Goal: Task Accomplishment & Management: Manage account settings

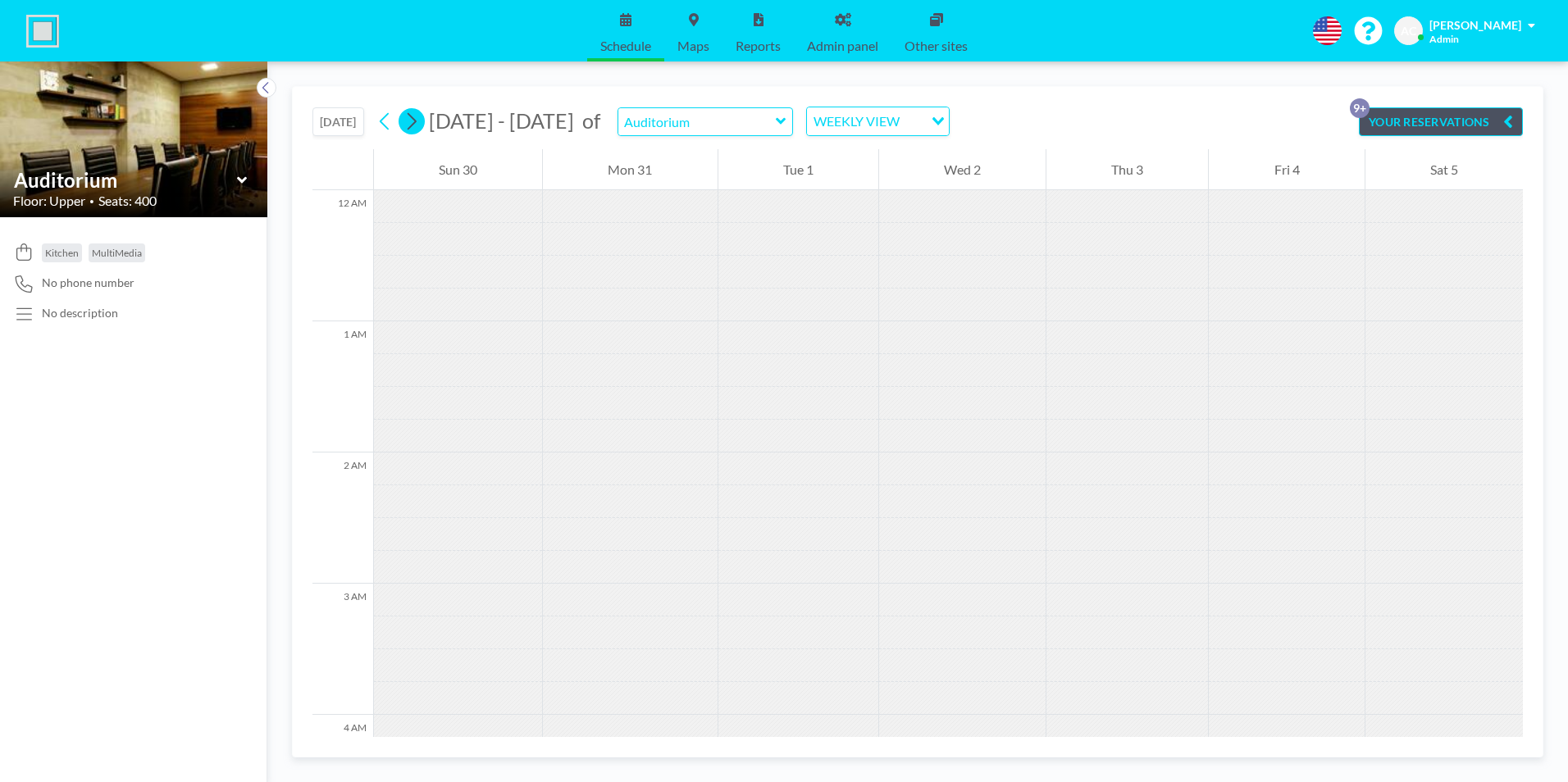
scroll to position [1344, 0]
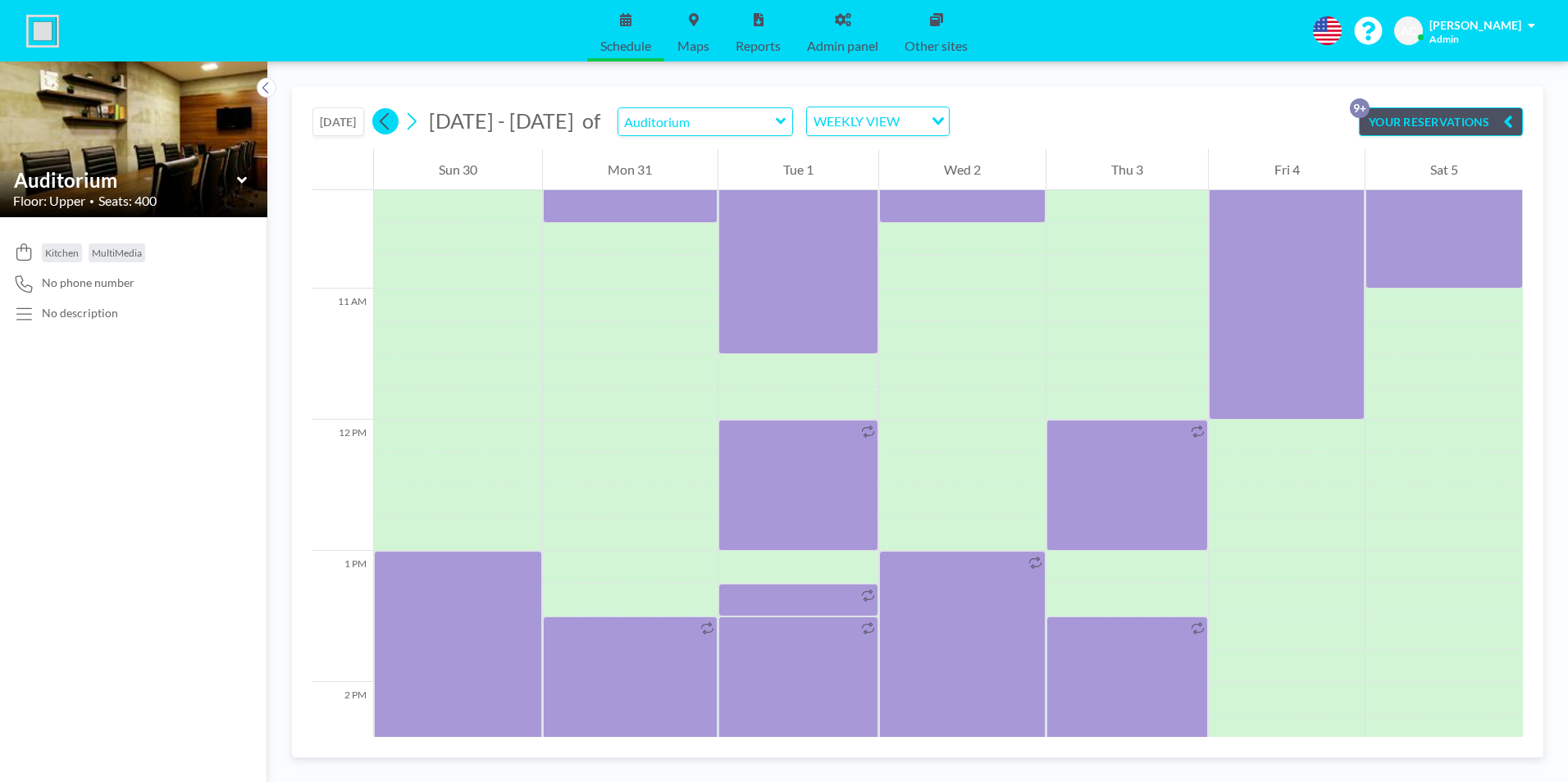
click at [387, 120] on icon at bounding box center [385, 122] width 16 height 25
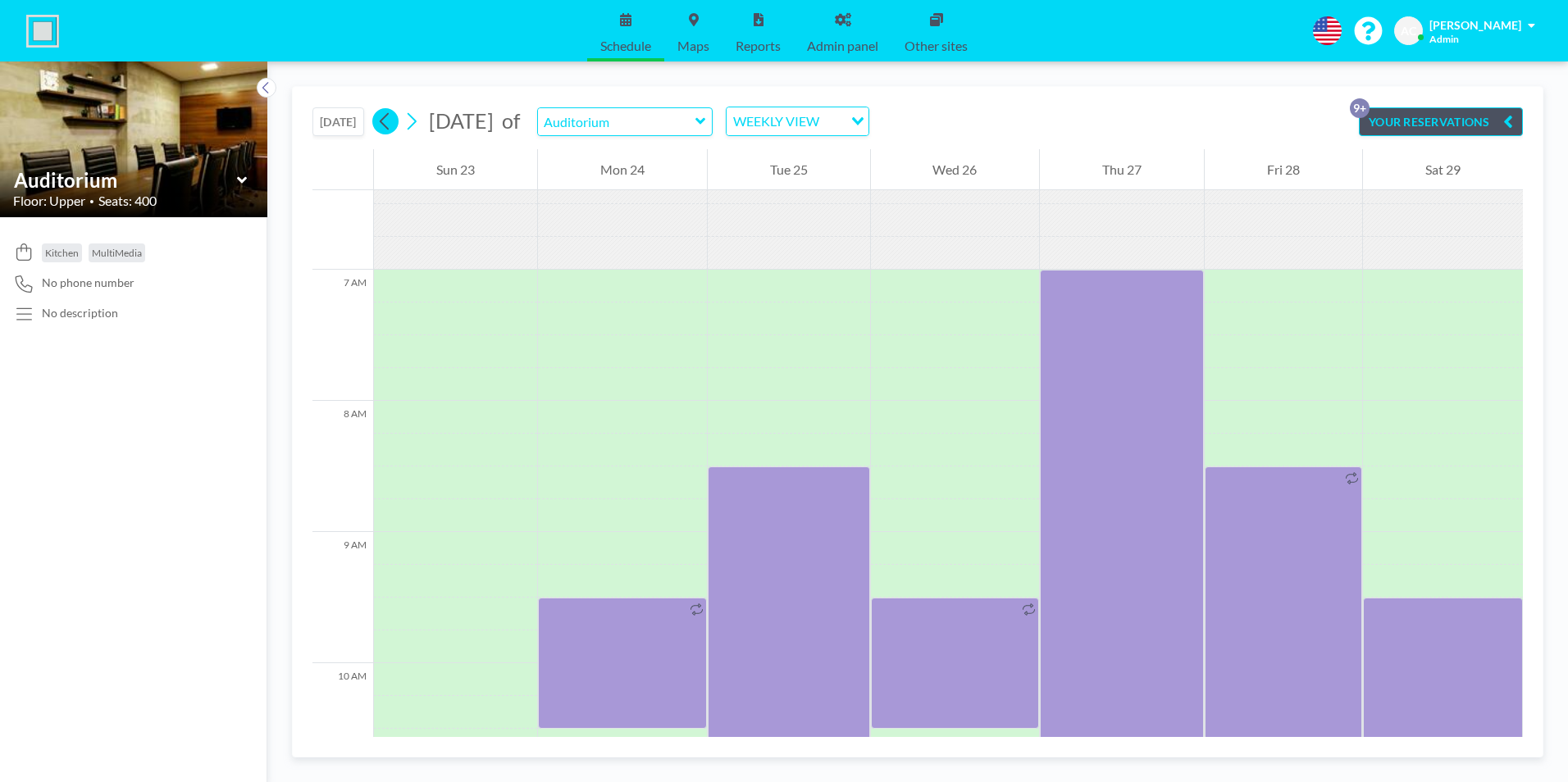
scroll to position [1016, 0]
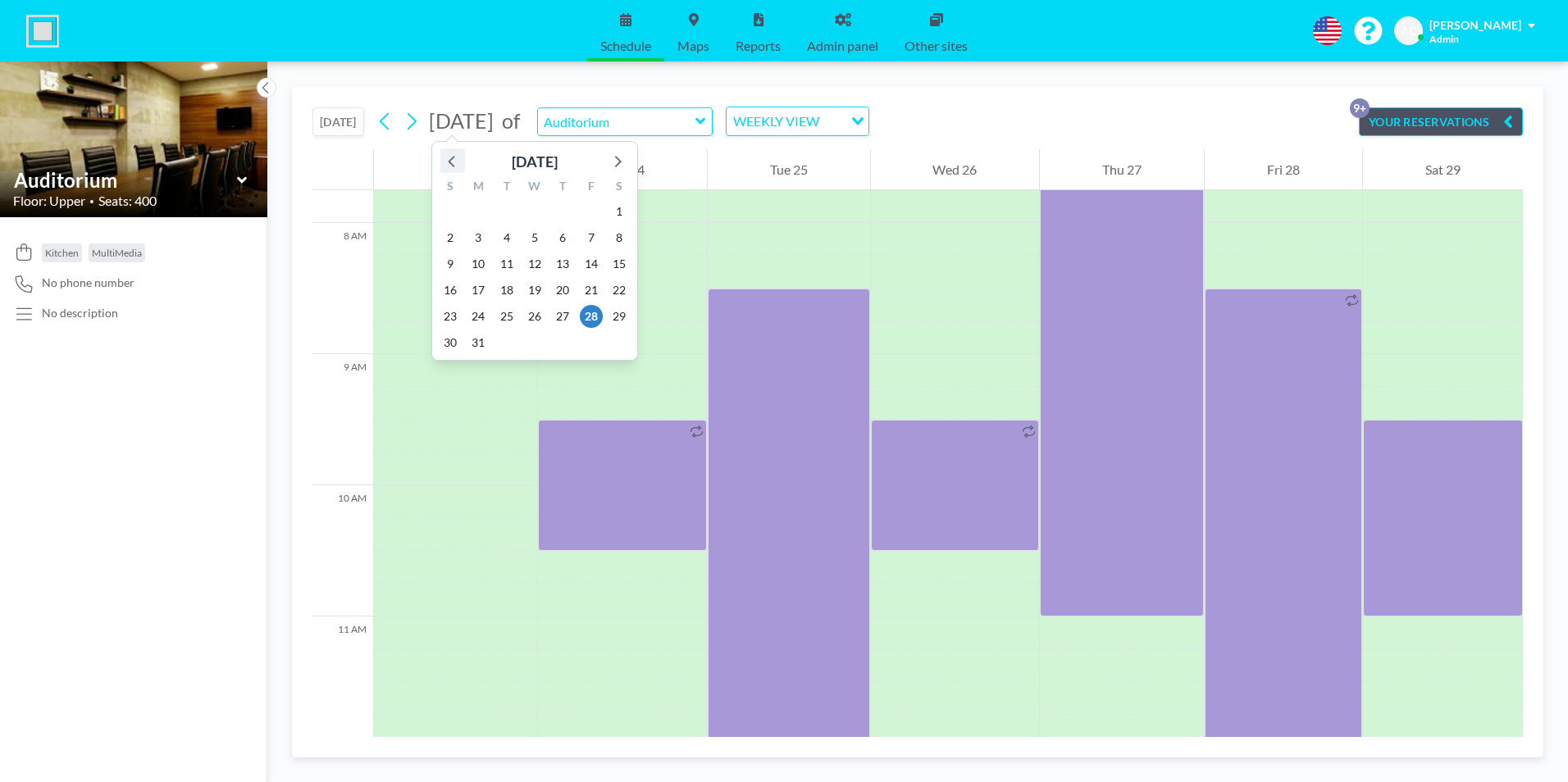
click at [448, 162] on icon at bounding box center [451, 162] width 7 height 12
click at [447, 235] on span "5" at bounding box center [451, 238] width 23 height 23
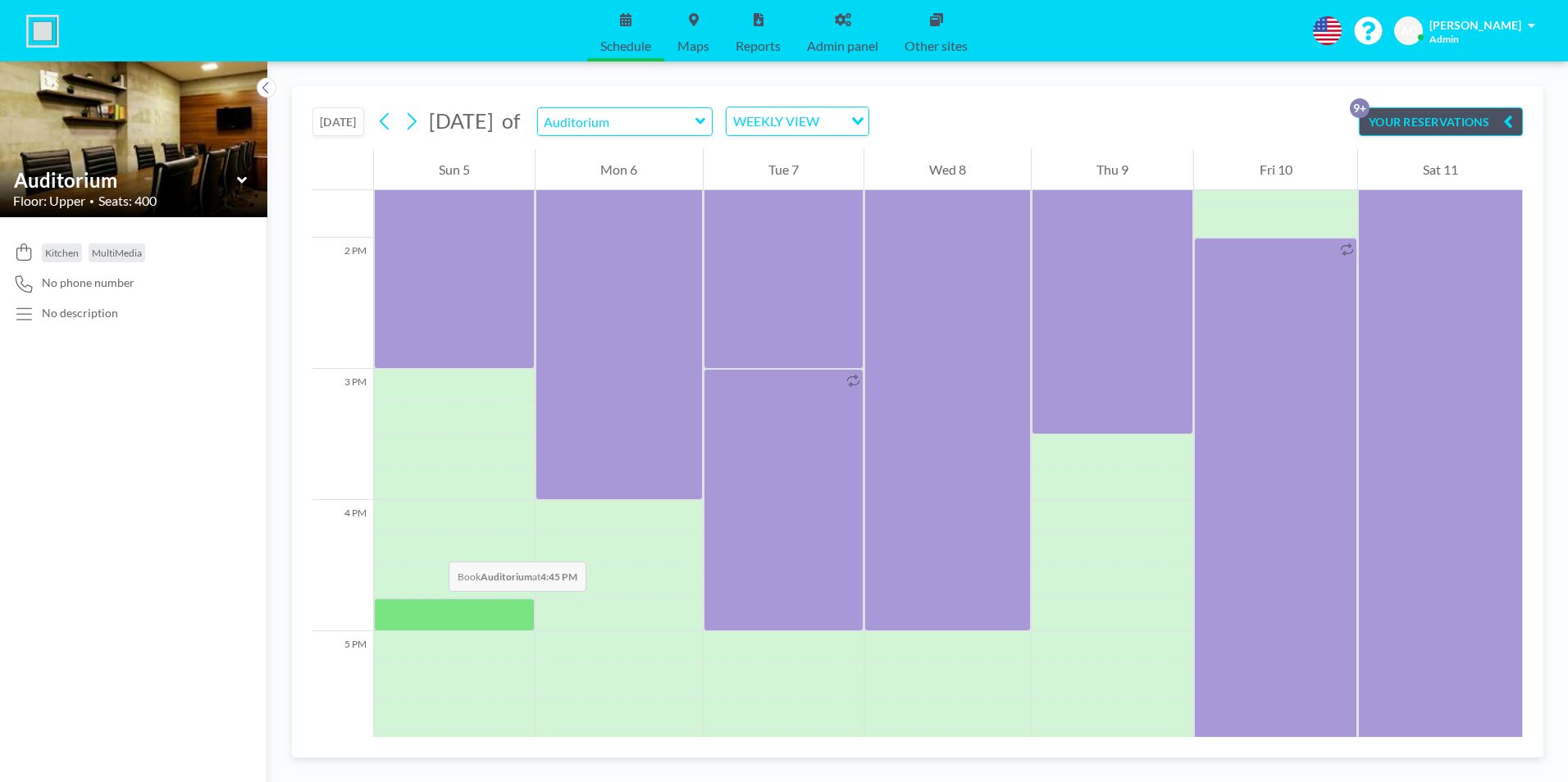
scroll to position [1754, 0]
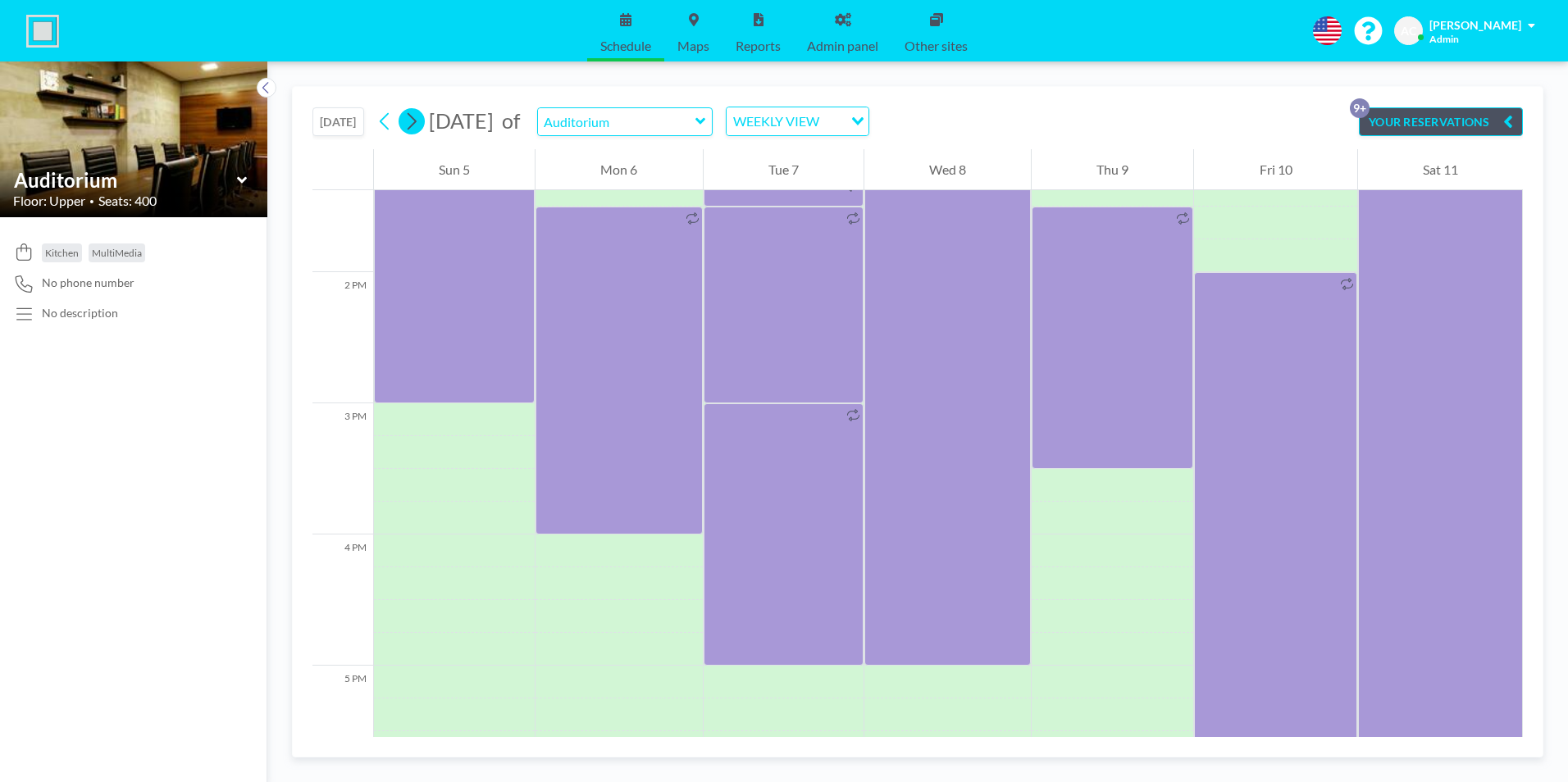
click at [417, 120] on icon at bounding box center [412, 122] width 9 height 17
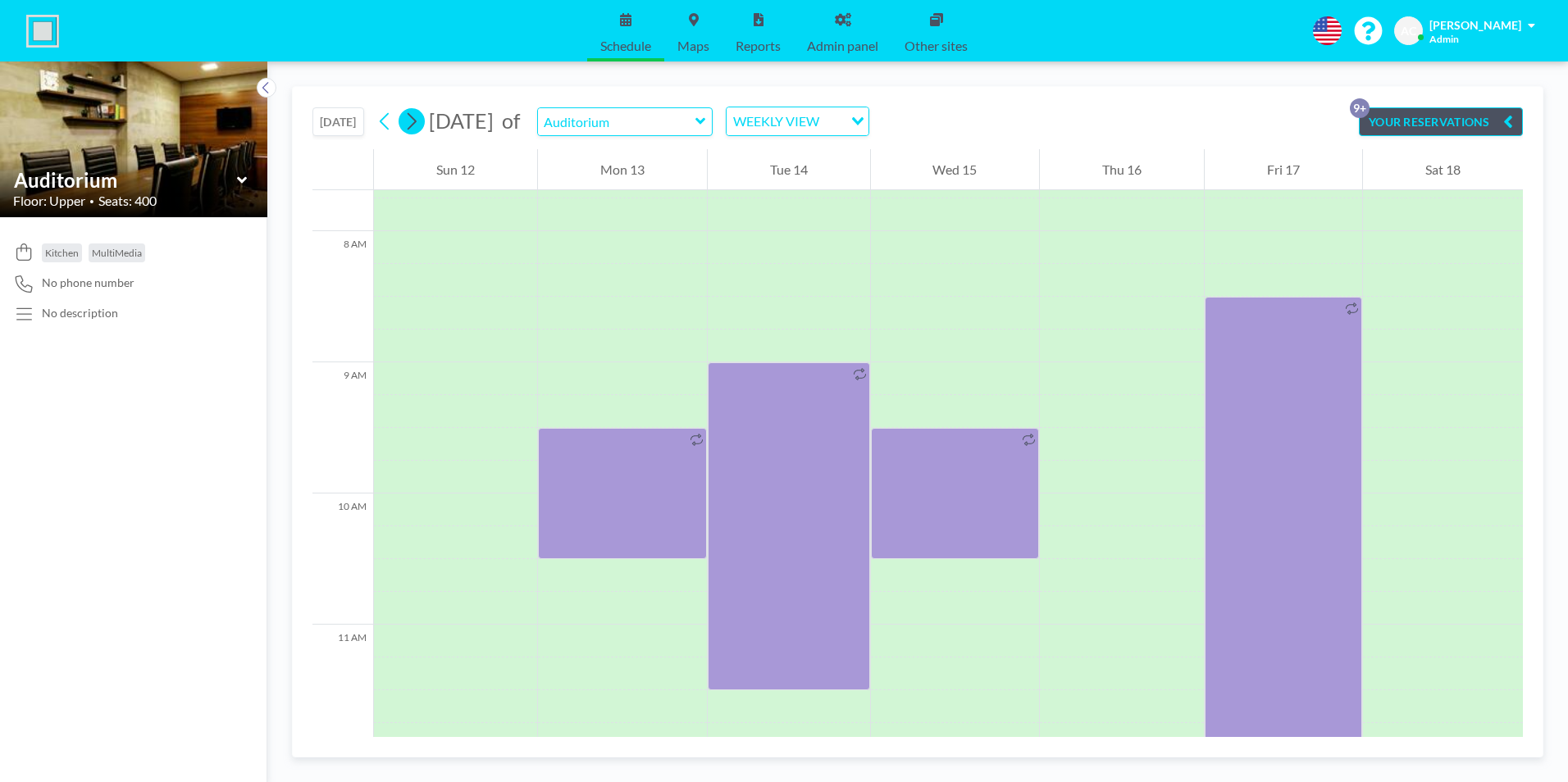
scroll to position [1016, 0]
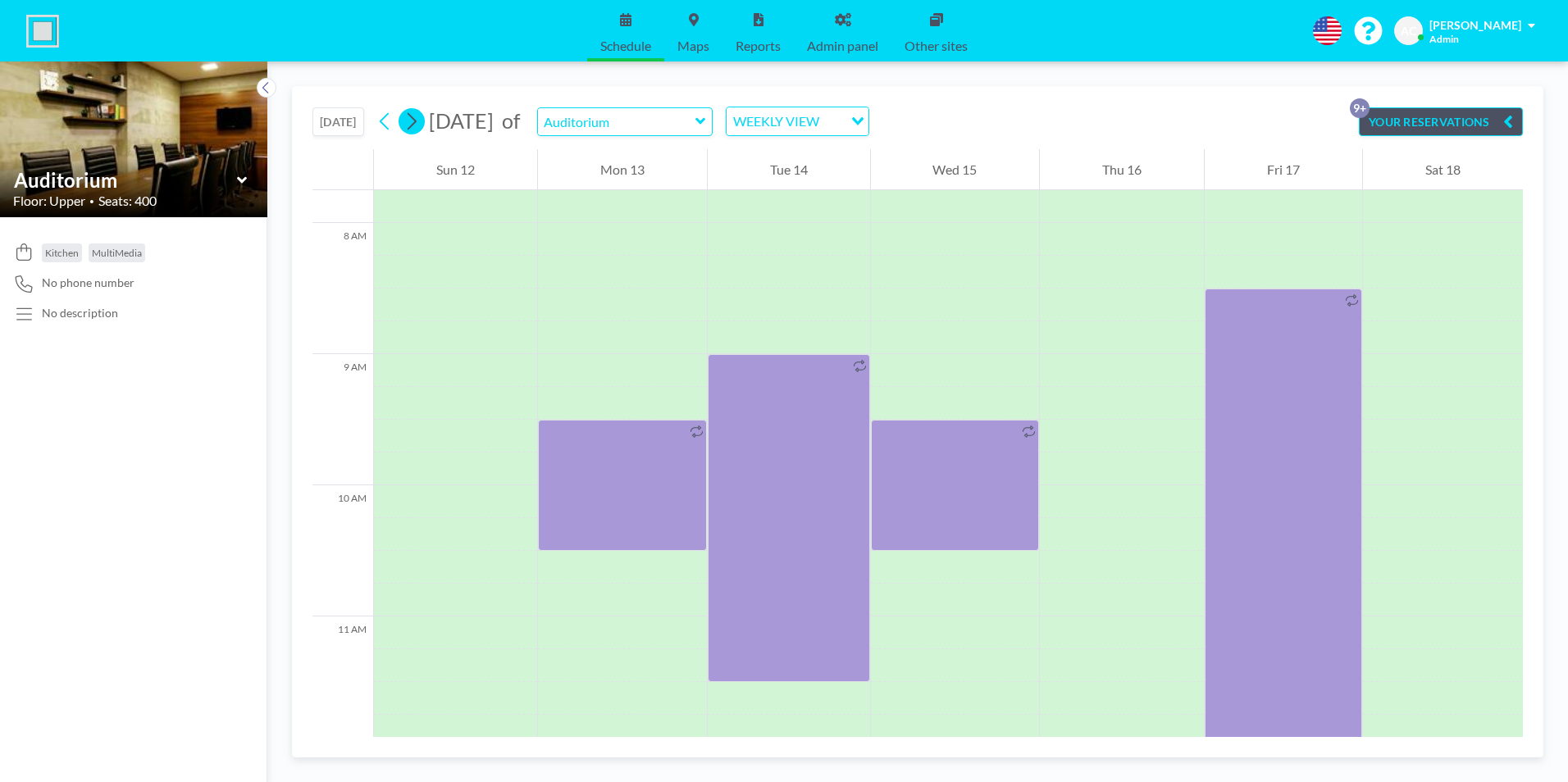
click at [417, 120] on icon at bounding box center [412, 122] width 9 height 17
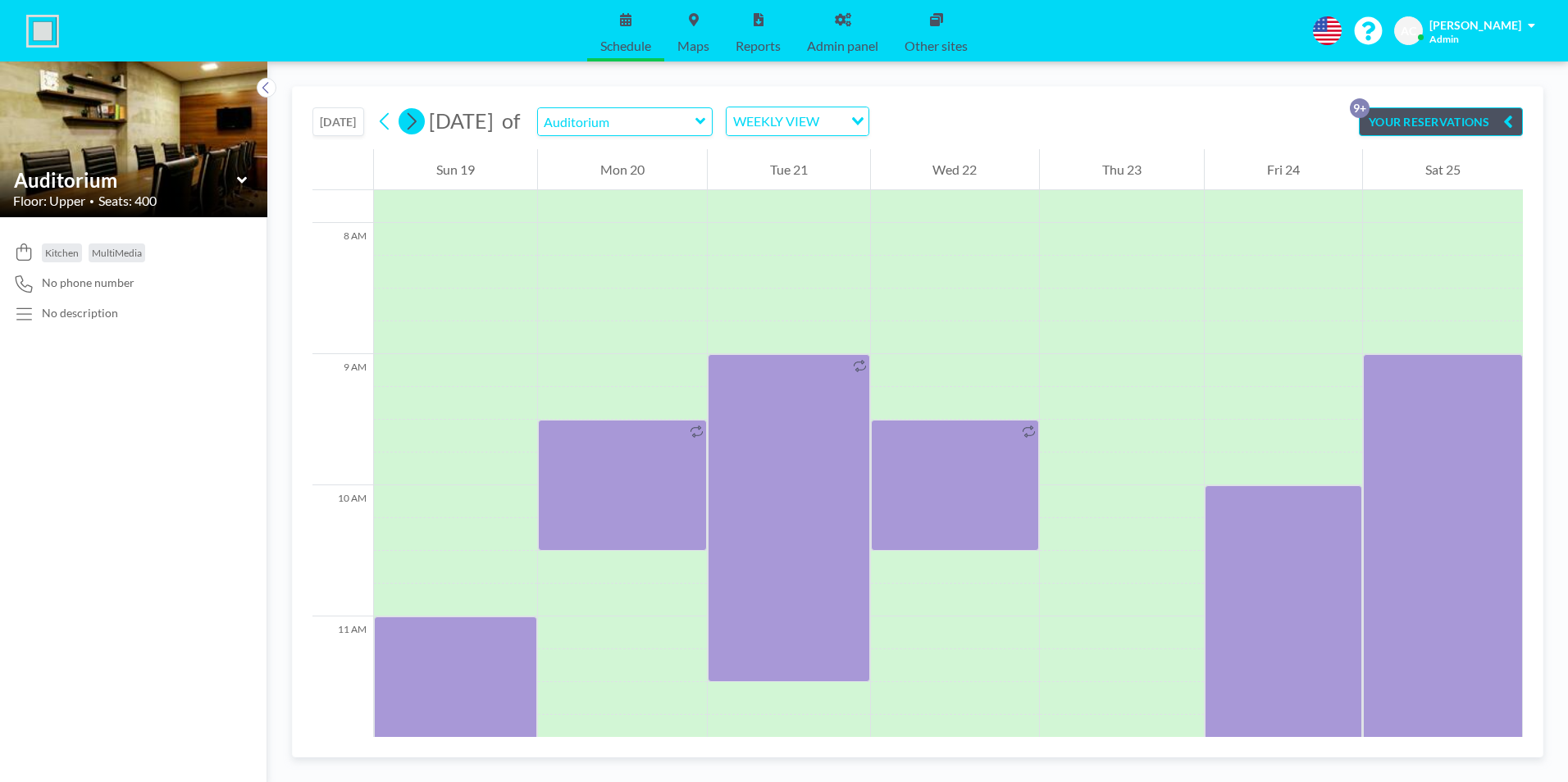
click at [417, 122] on icon at bounding box center [411, 122] width 16 height 25
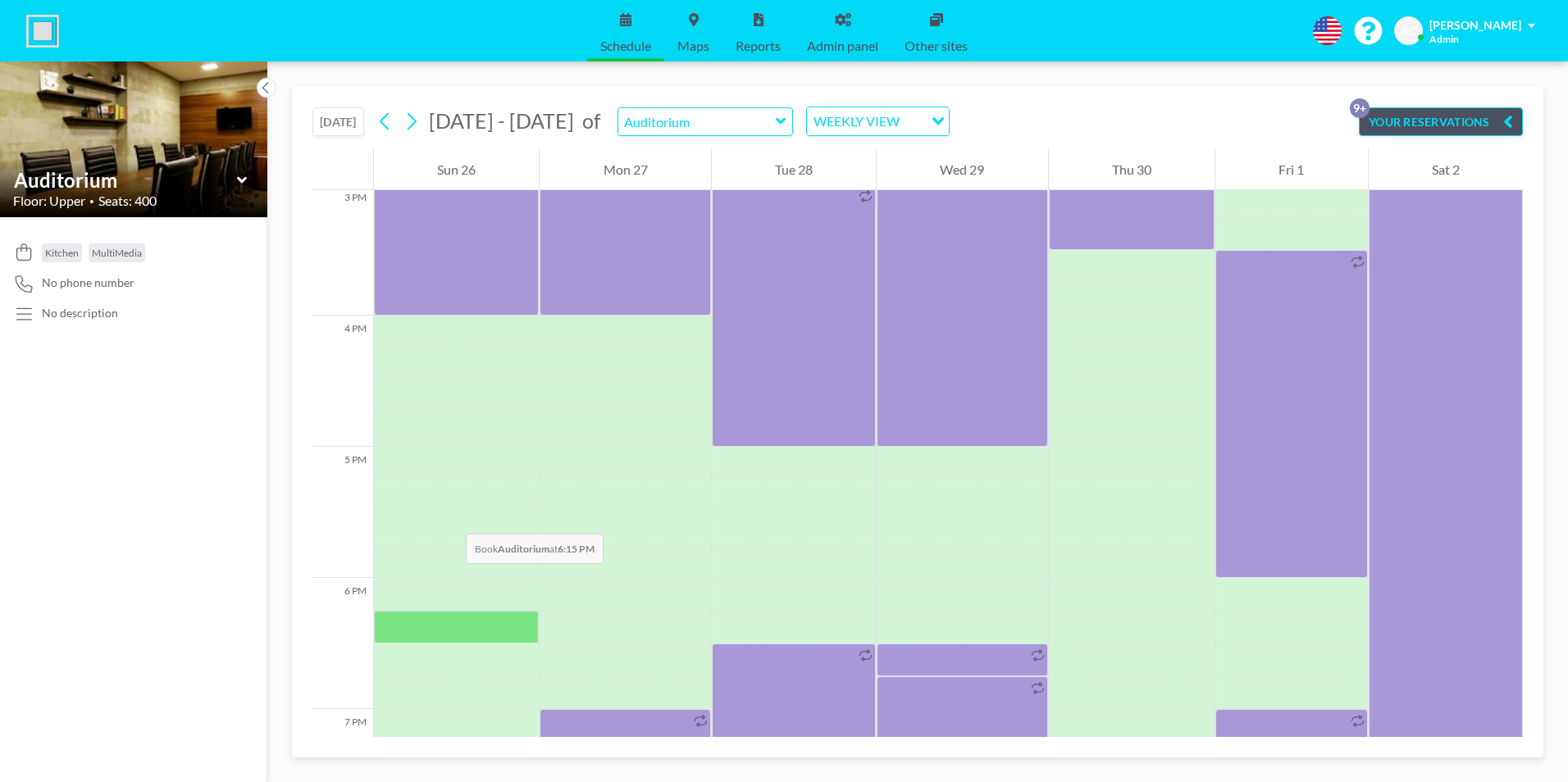
scroll to position [1590, 0]
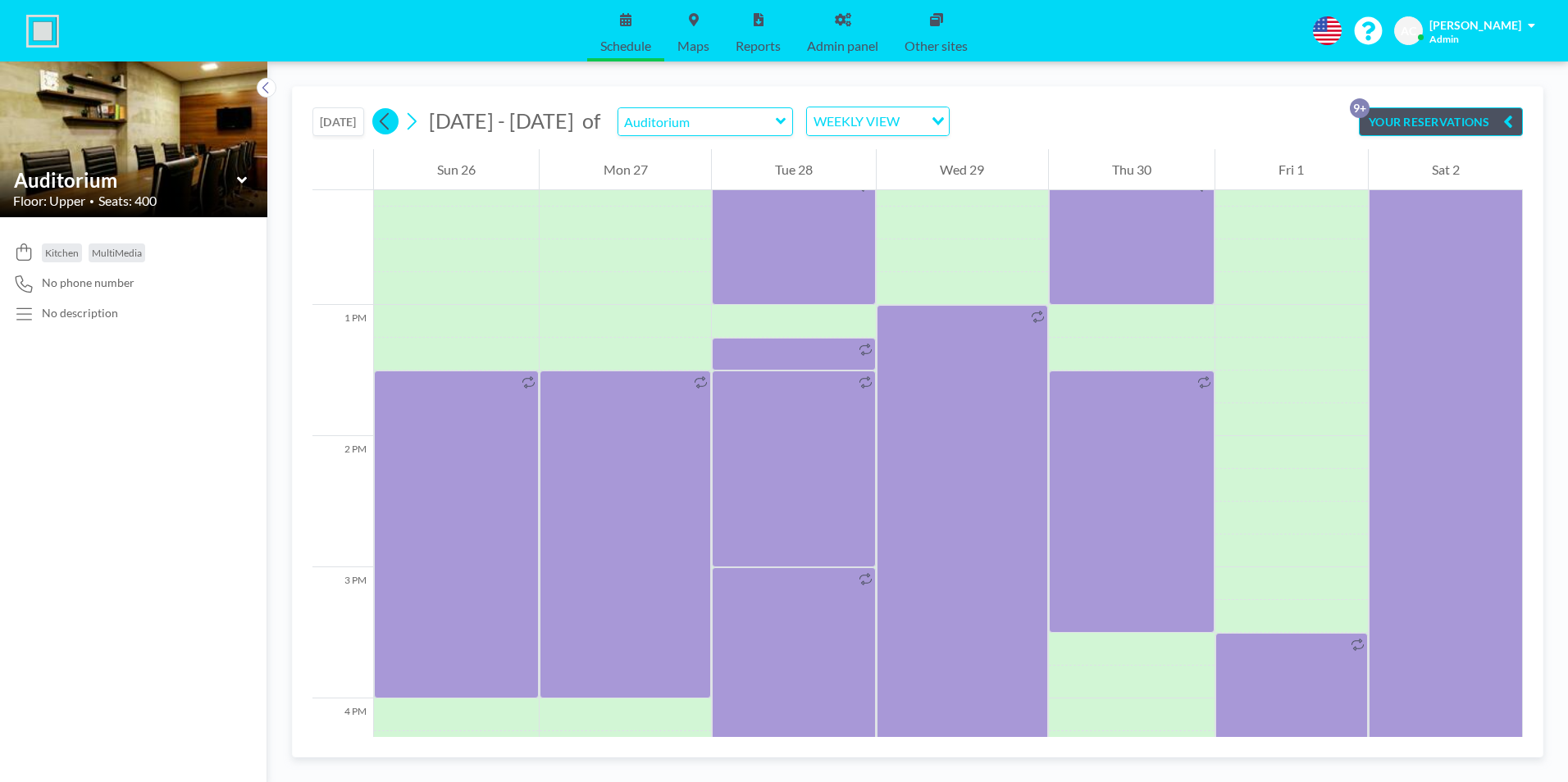
click at [385, 122] on icon at bounding box center [384, 122] width 9 height 17
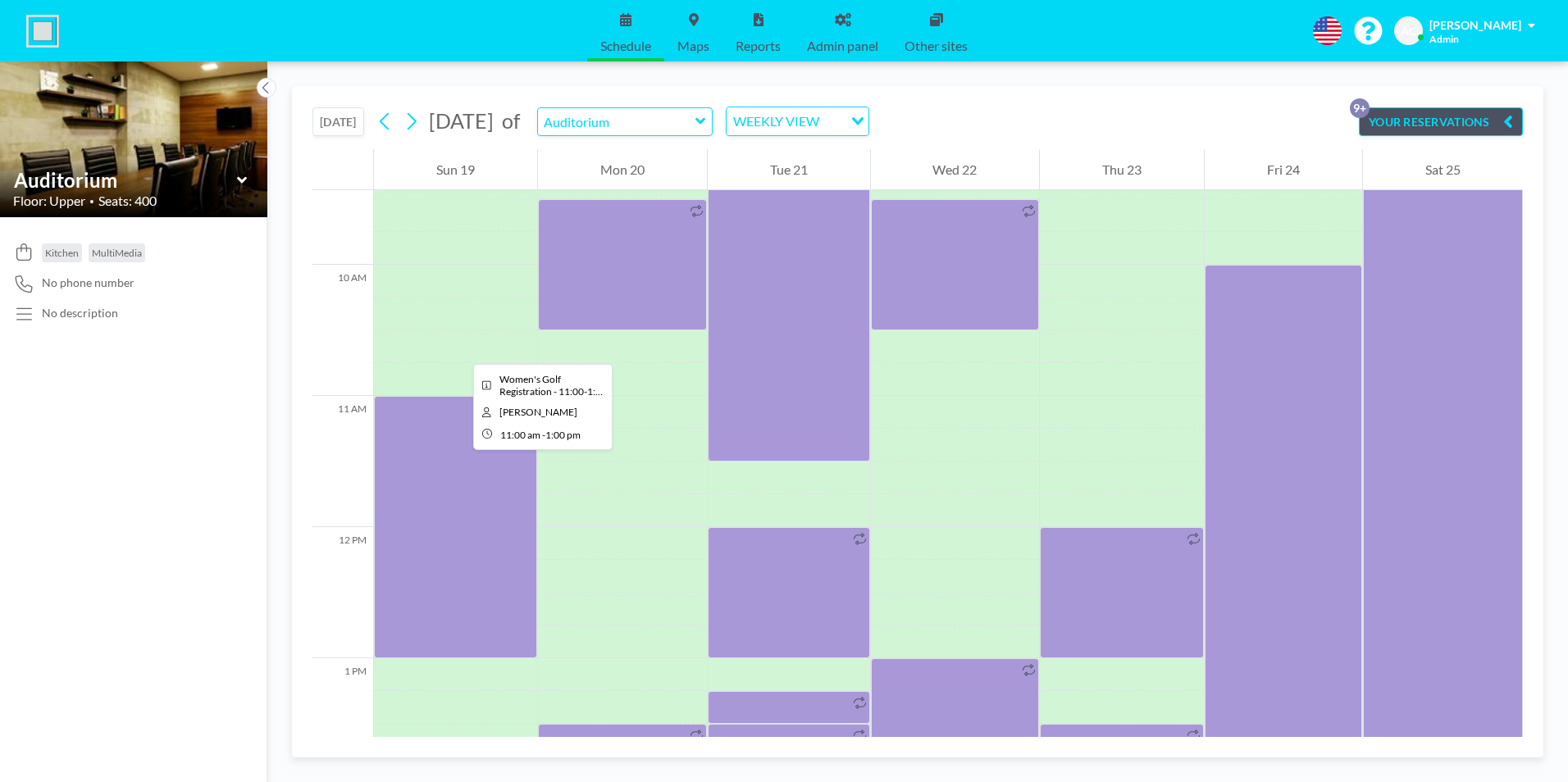
scroll to position [1180, 0]
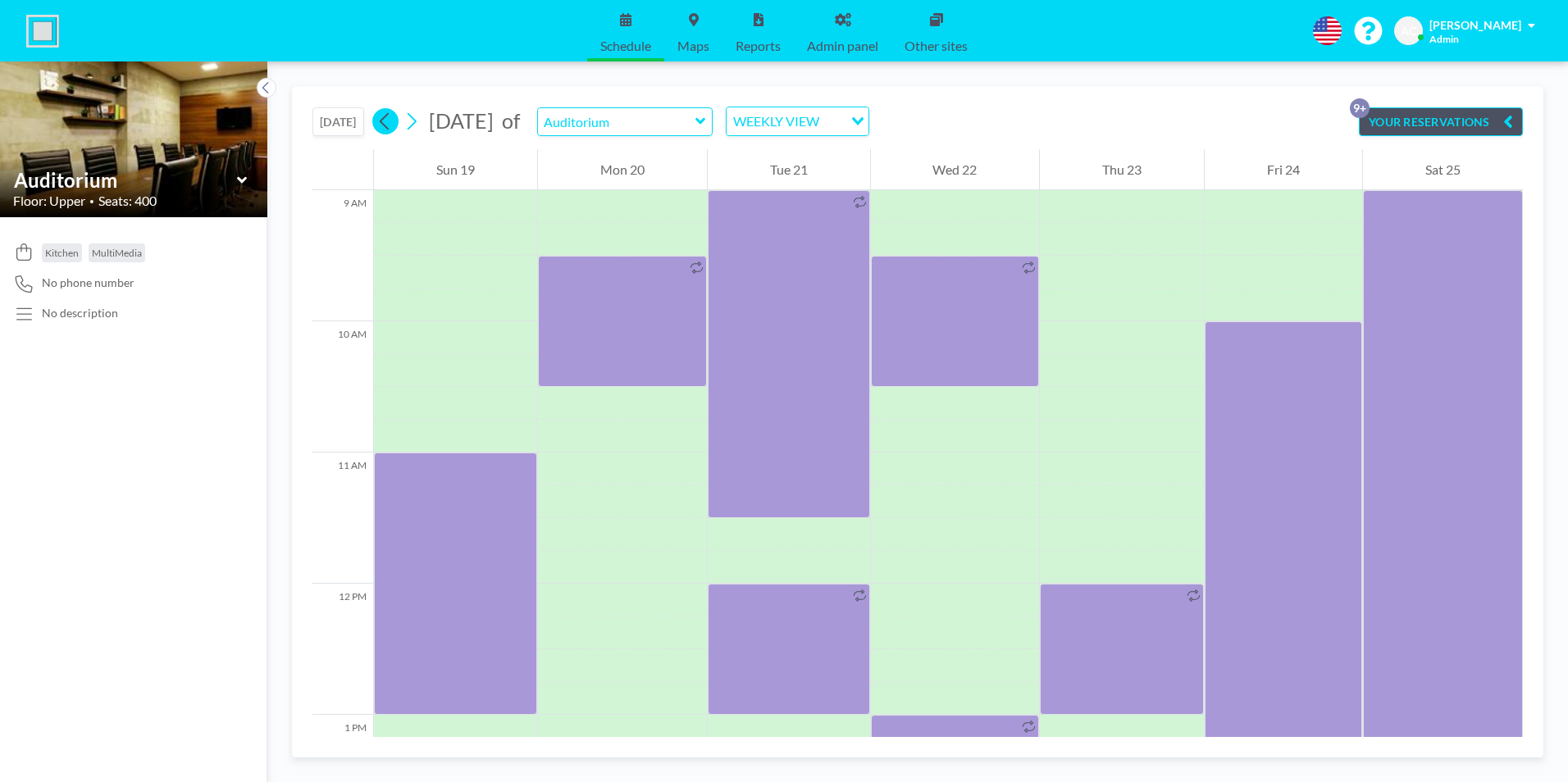
click at [387, 122] on icon at bounding box center [385, 122] width 16 height 25
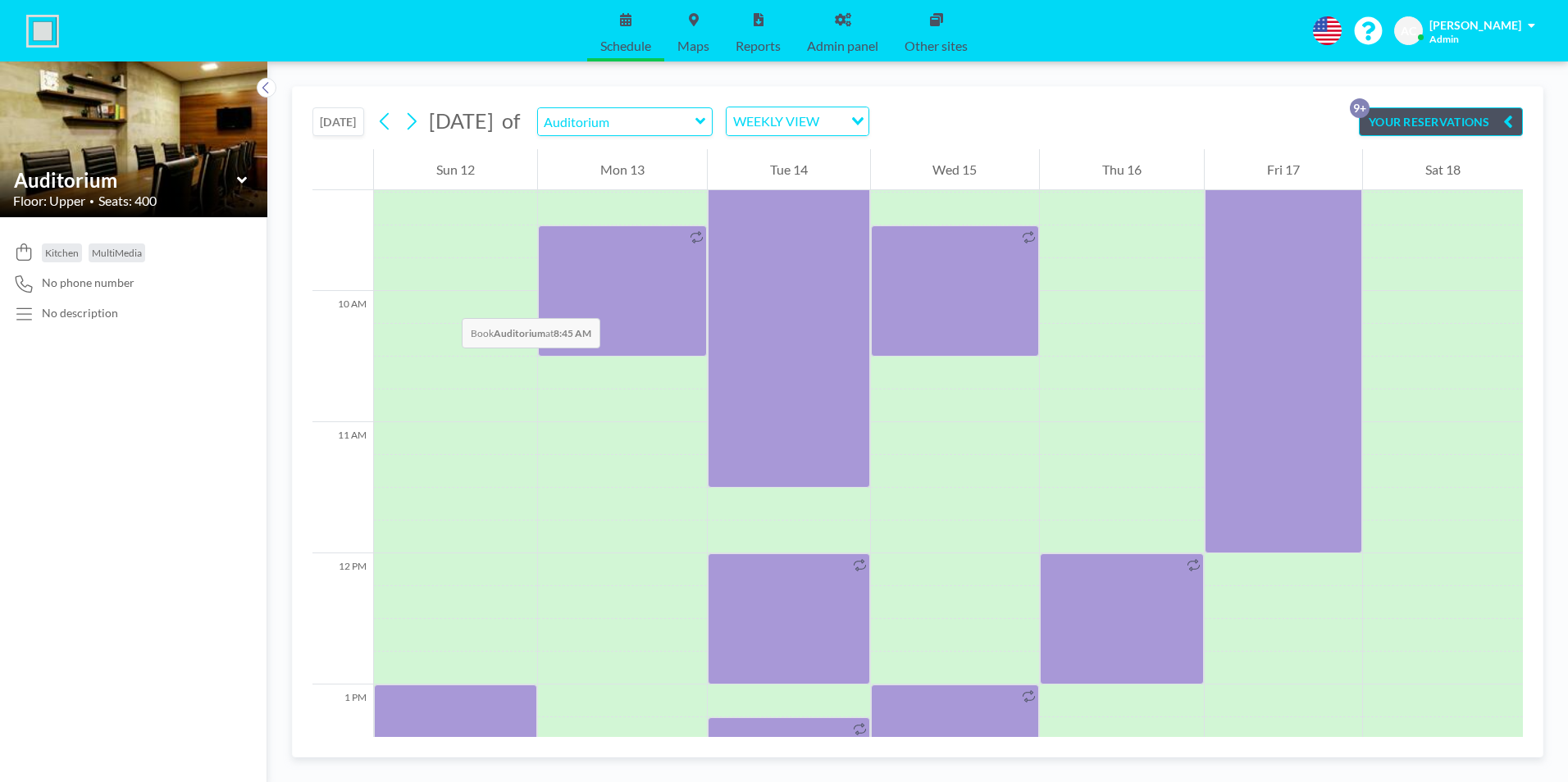
scroll to position [1016, 0]
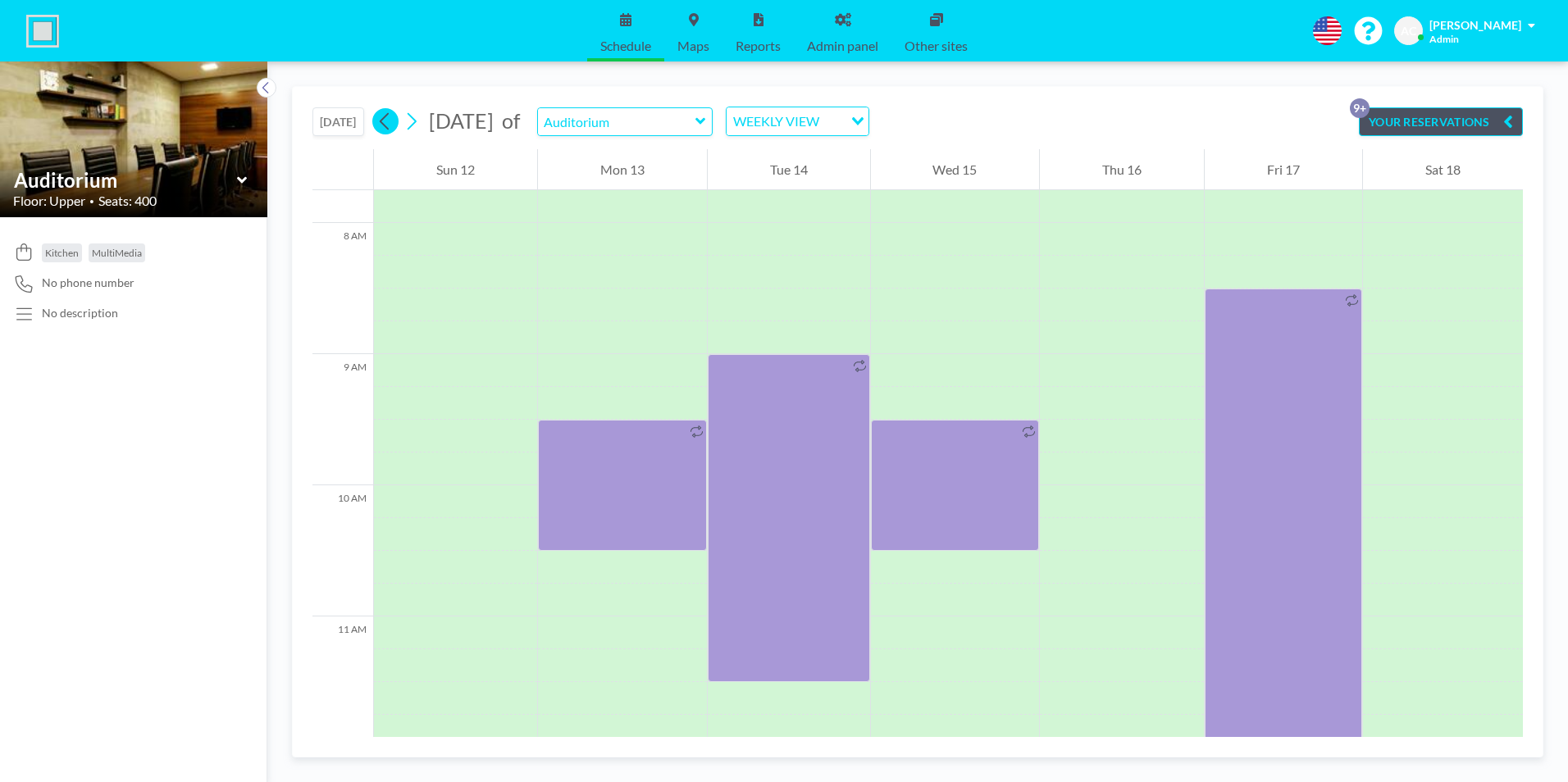
click at [380, 117] on icon at bounding box center [385, 122] width 16 height 25
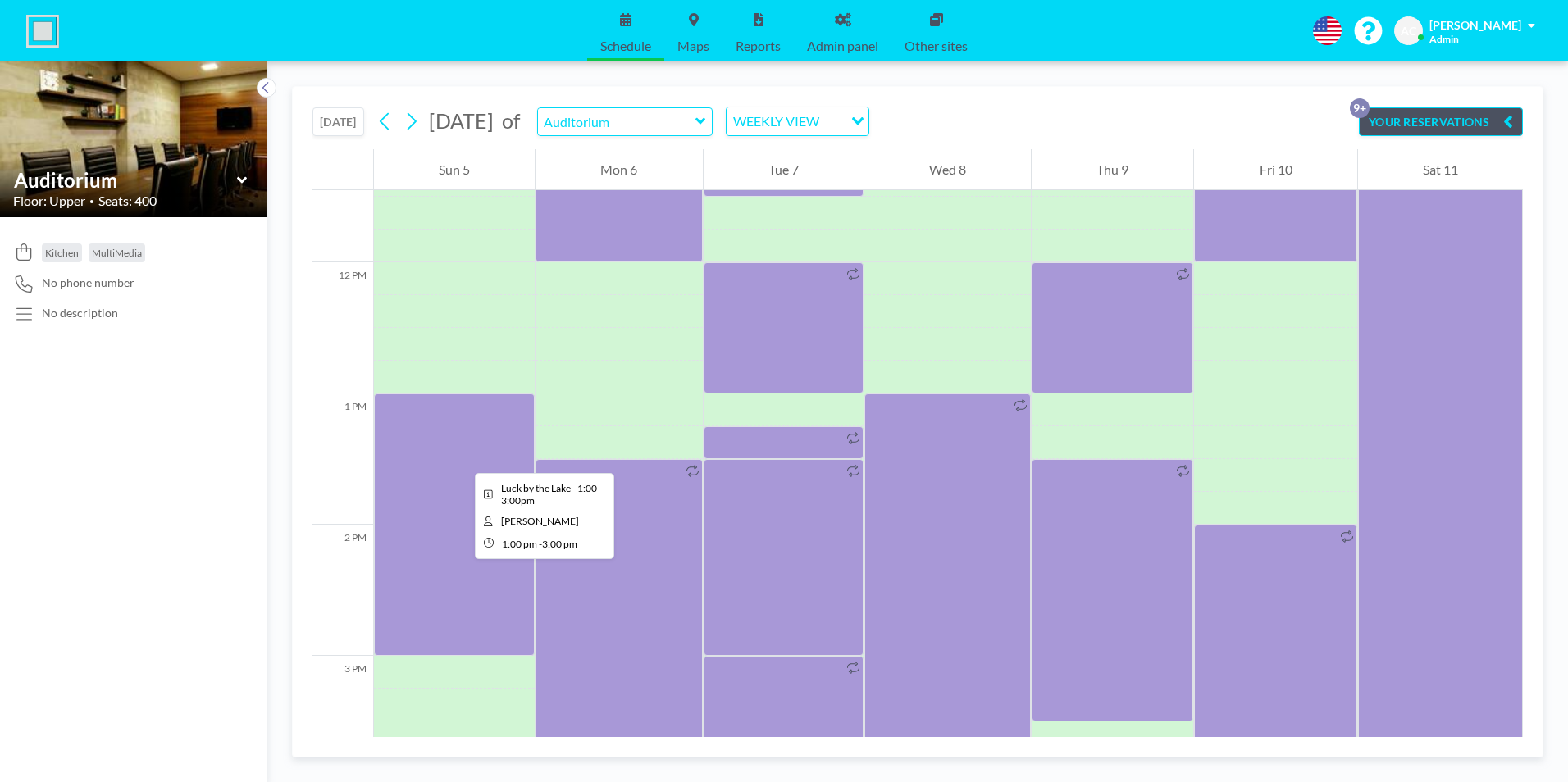
scroll to position [1508, 0]
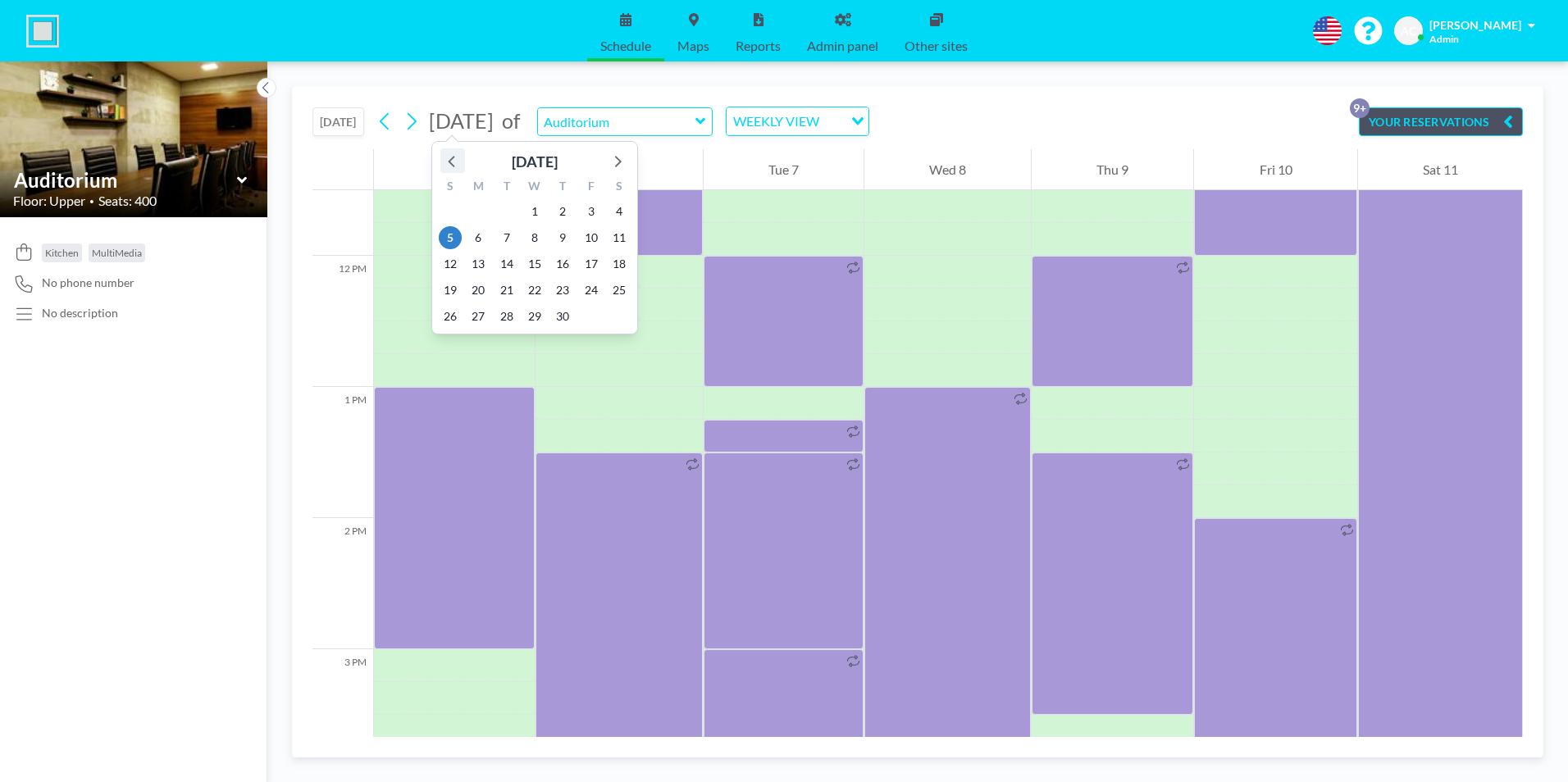
click at [447, 161] on icon at bounding box center [452, 161] width 22 height 22
click at [450, 159] on icon at bounding box center [452, 161] width 22 height 22
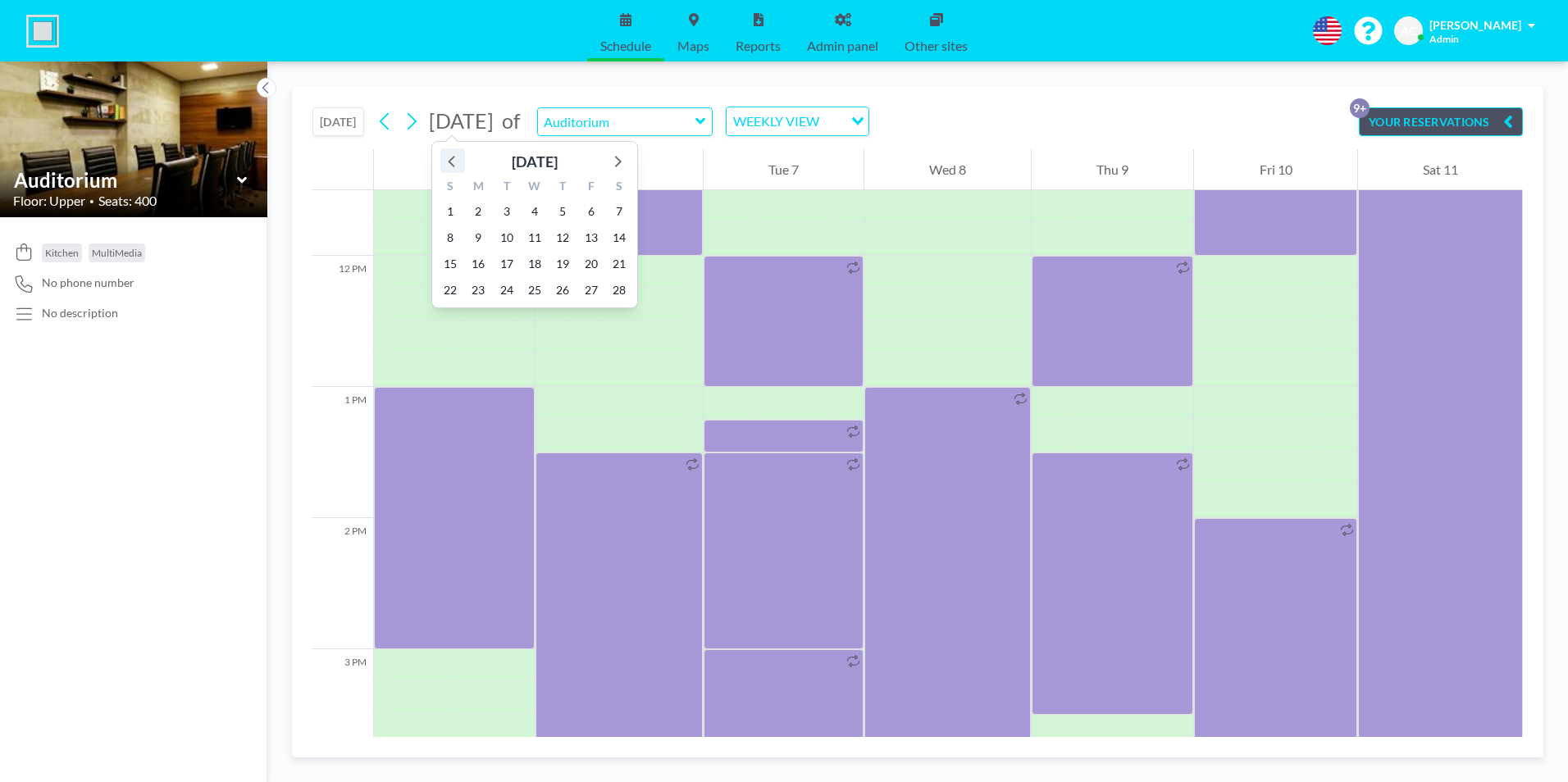
click at [449, 159] on icon at bounding box center [452, 161] width 22 height 22
click at [448, 284] on span "18" at bounding box center [451, 291] width 23 height 23
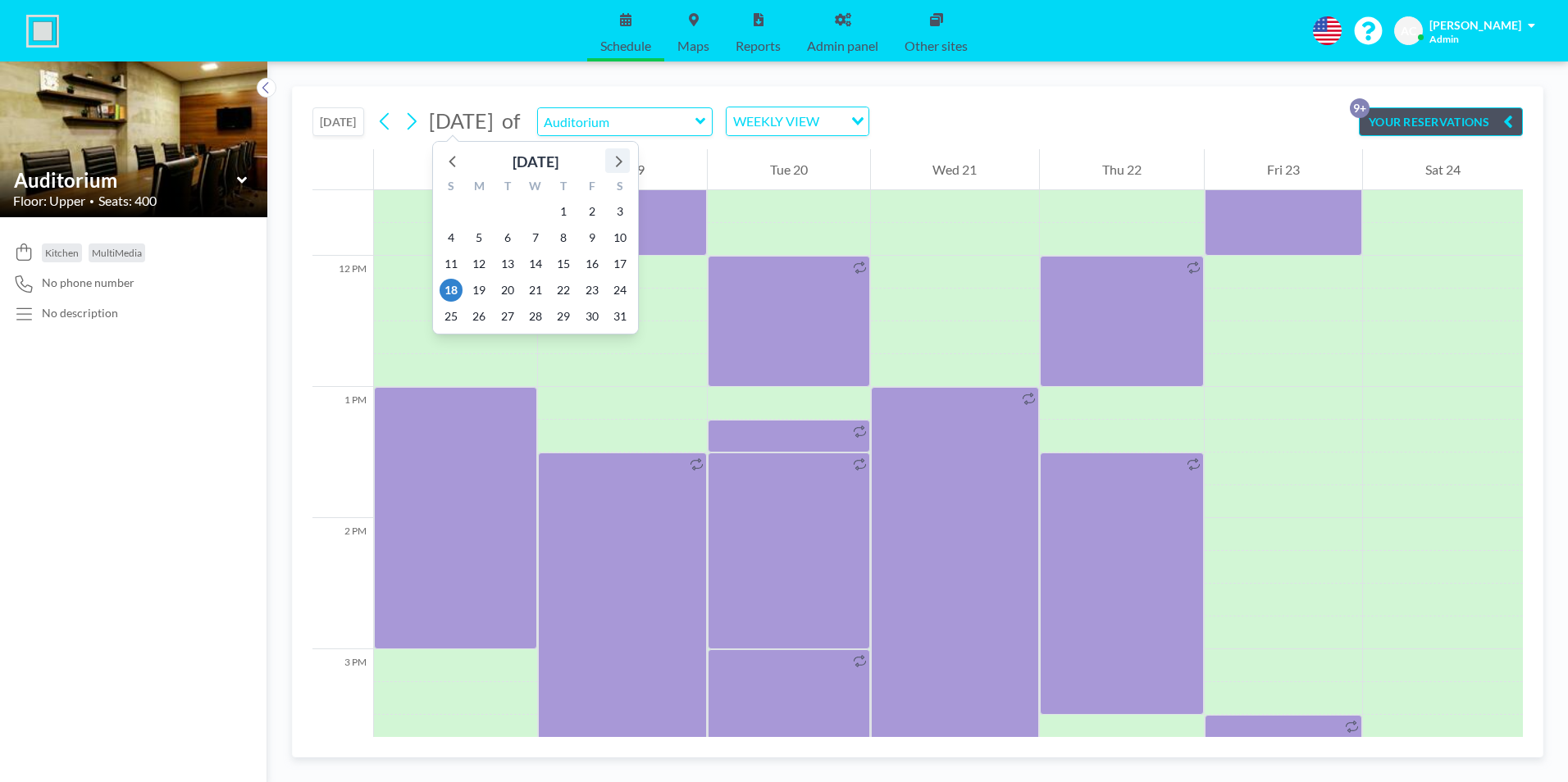
click at [620, 161] on icon at bounding box center [619, 162] width 7 height 12
click at [448, 289] on span "19" at bounding box center [451, 291] width 23 height 23
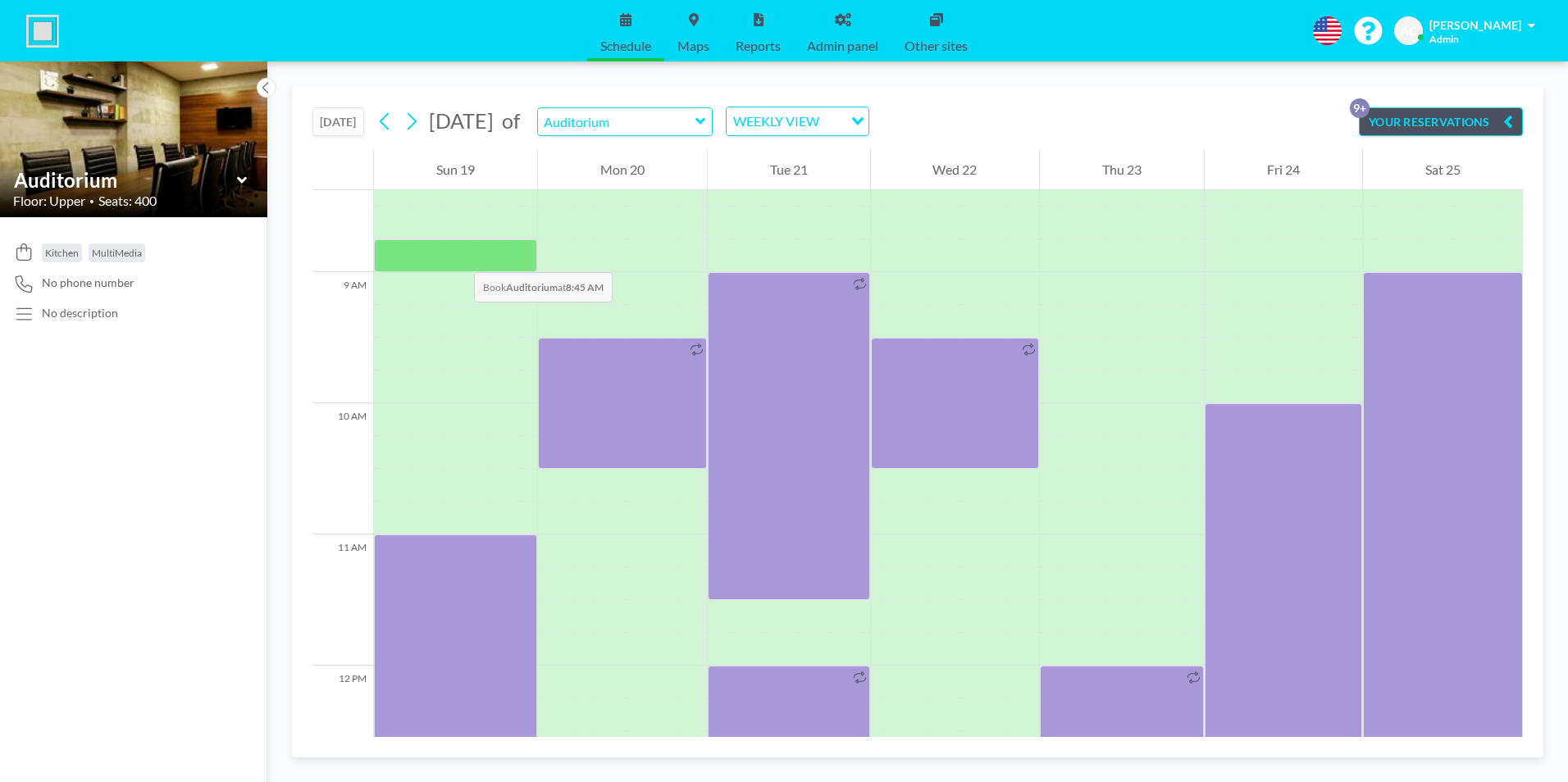
scroll to position [1016, 0]
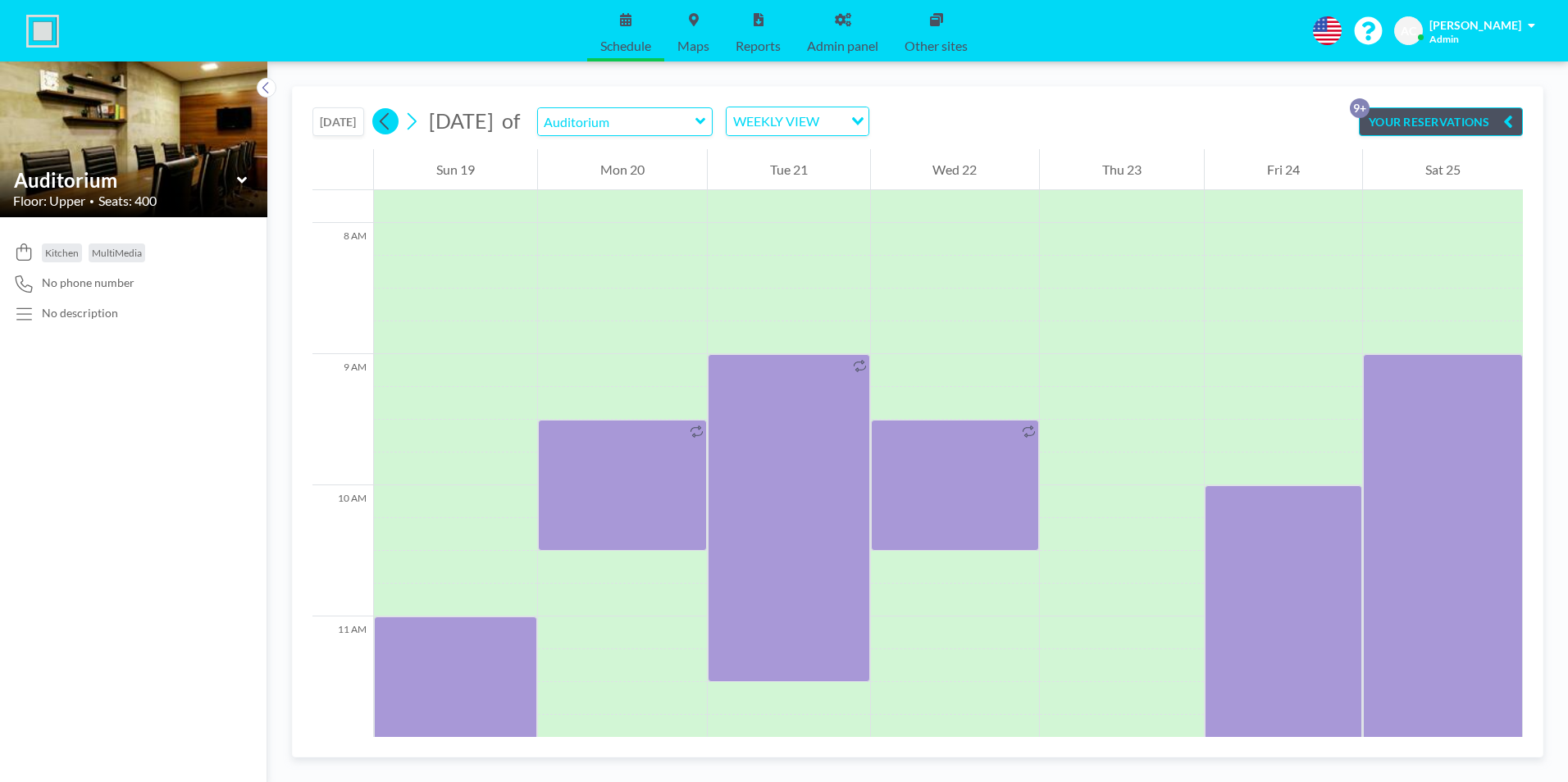
click at [382, 122] on icon at bounding box center [385, 122] width 16 height 25
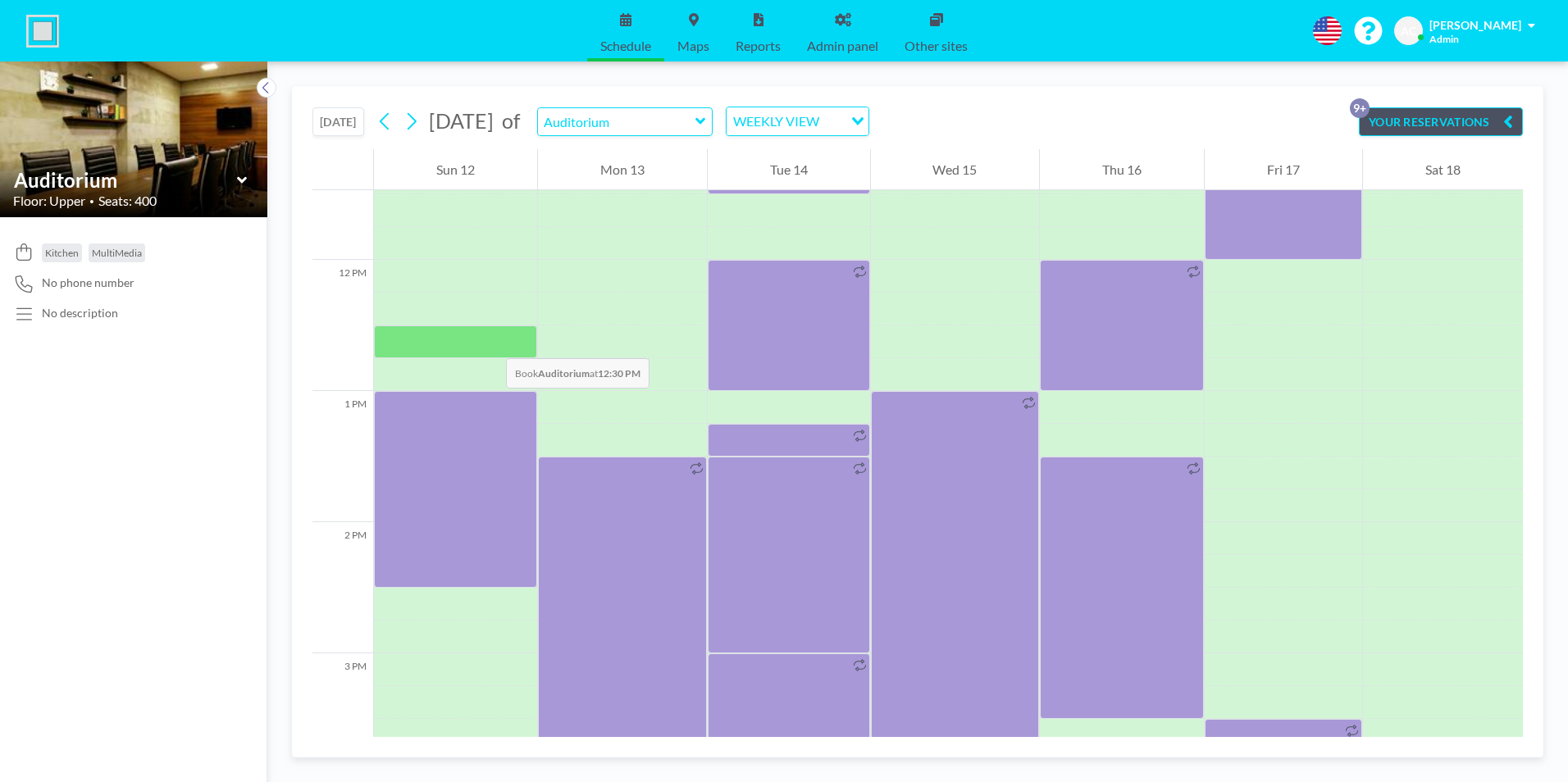
scroll to position [1508, 0]
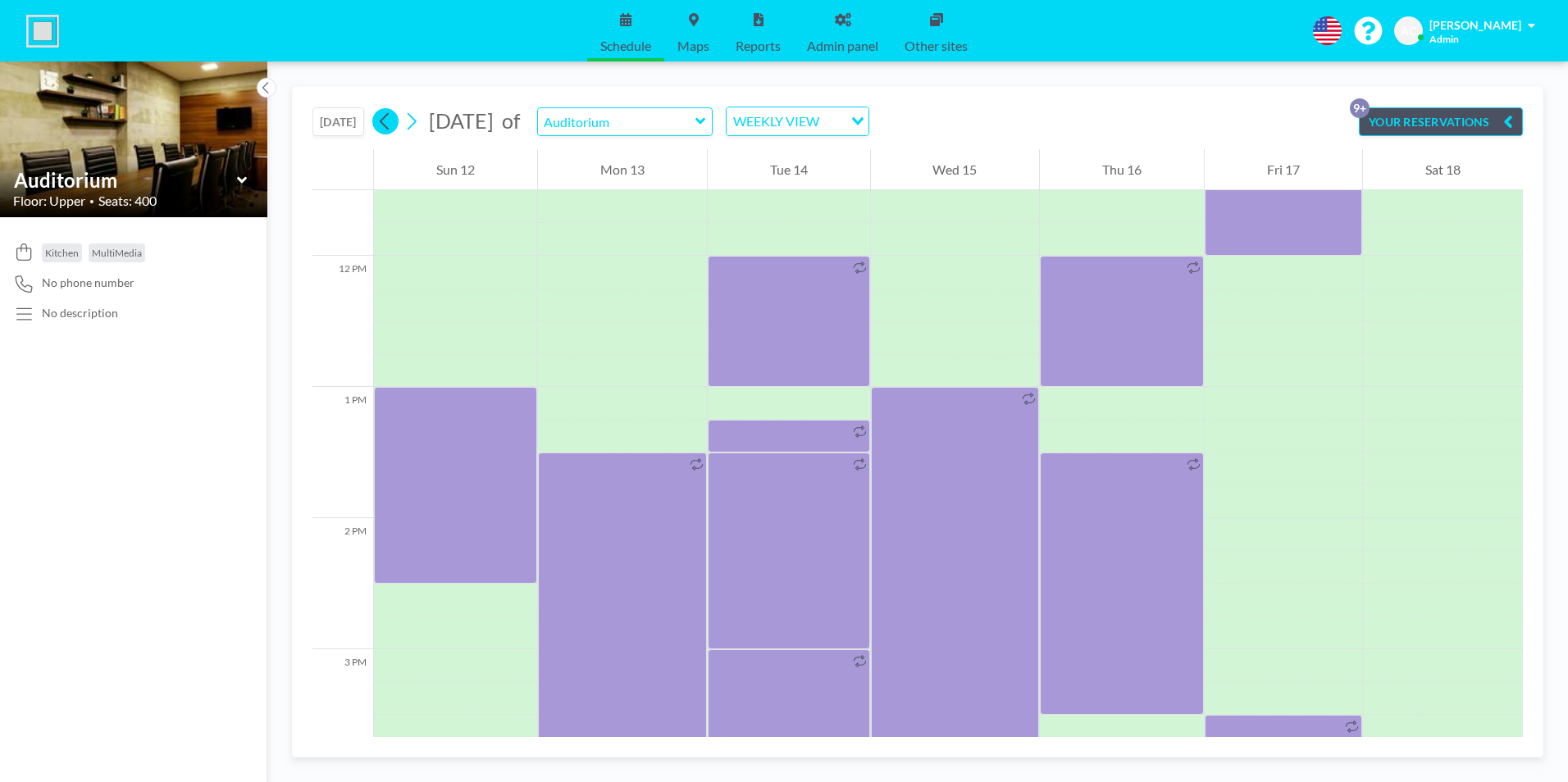
click at [386, 125] on icon at bounding box center [385, 122] width 16 height 25
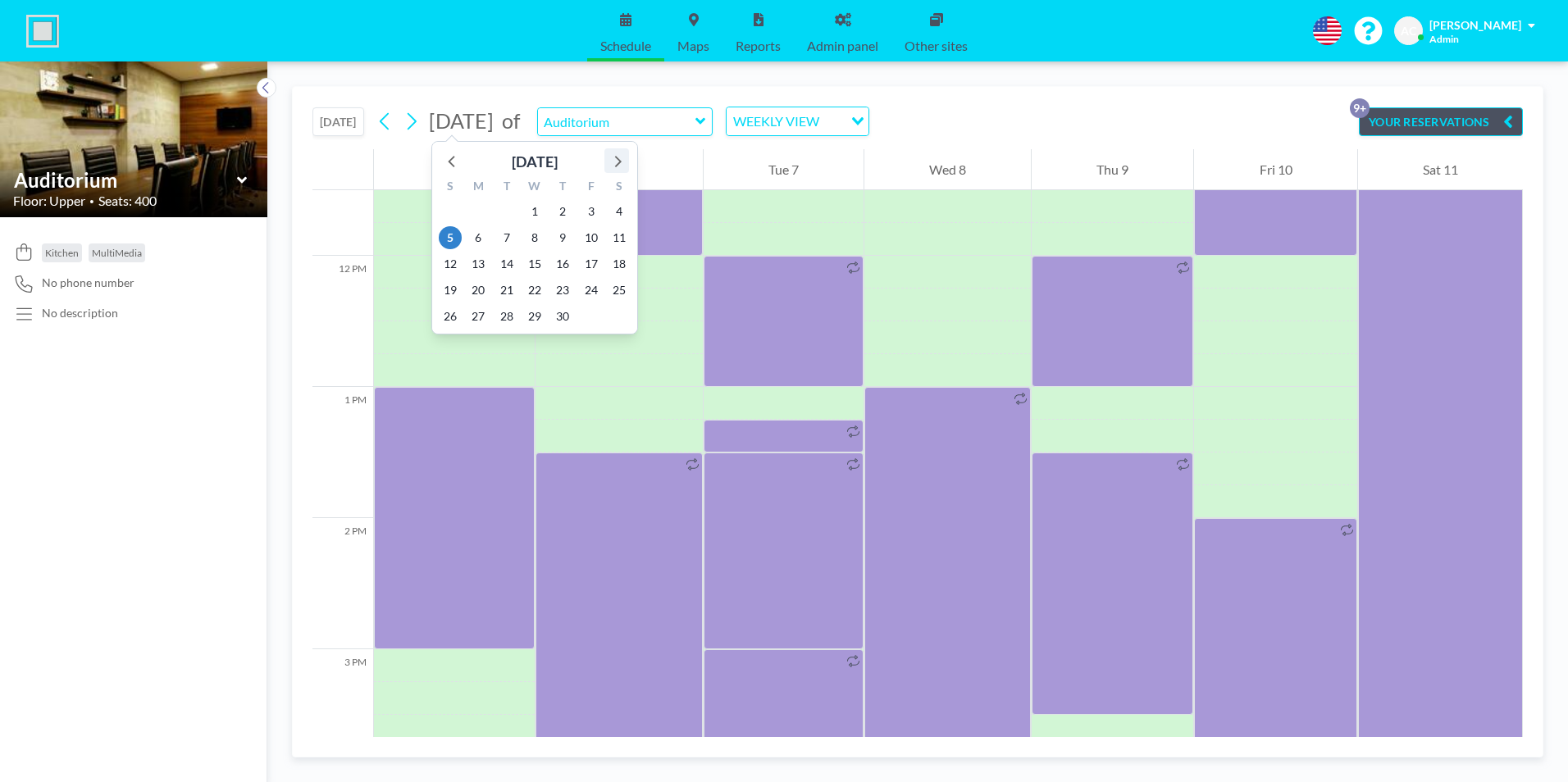
click at [617, 159] on icon at bounding box center [617, 161] width 22 height 22
click at [617, 158] on icon at bounding box center [618, 162] width 7 height 12
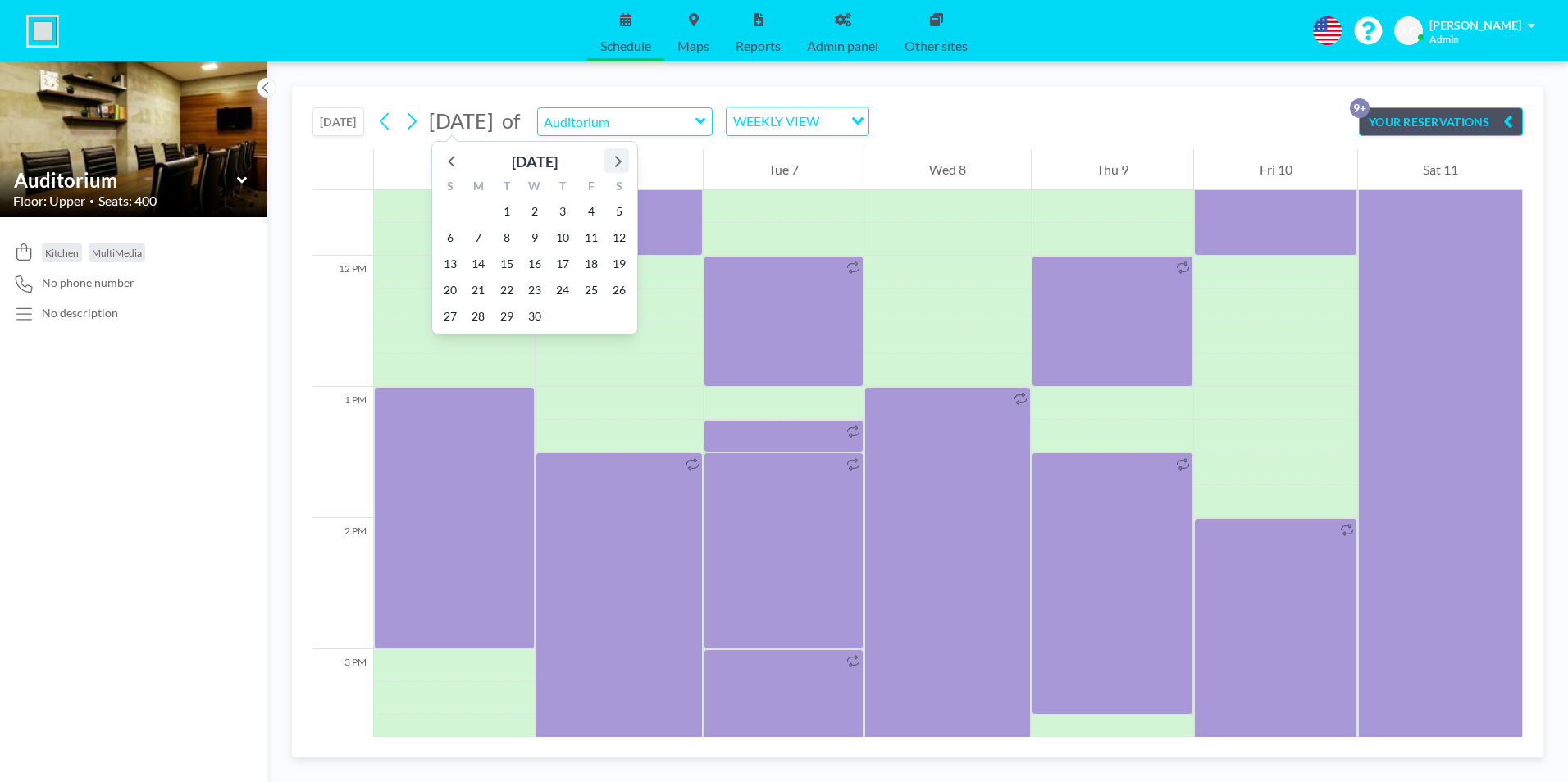
click at [617, 158] on icon at bounding box center [618, 162] width 7 height 12
click at [450, 236] on span "4" at bounding box center [451, 238] width 23 height 23
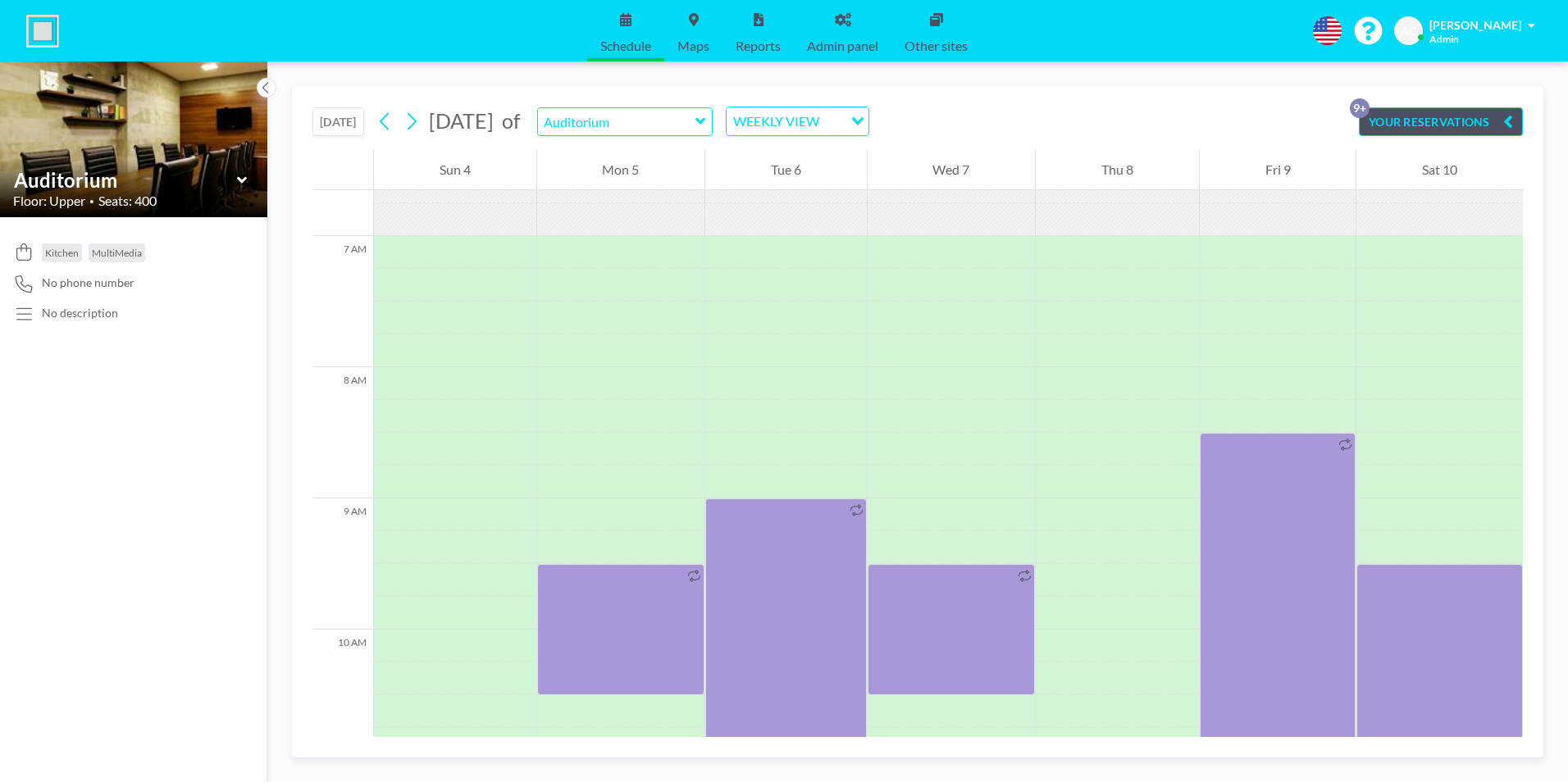
scroll to position [1016, 0]
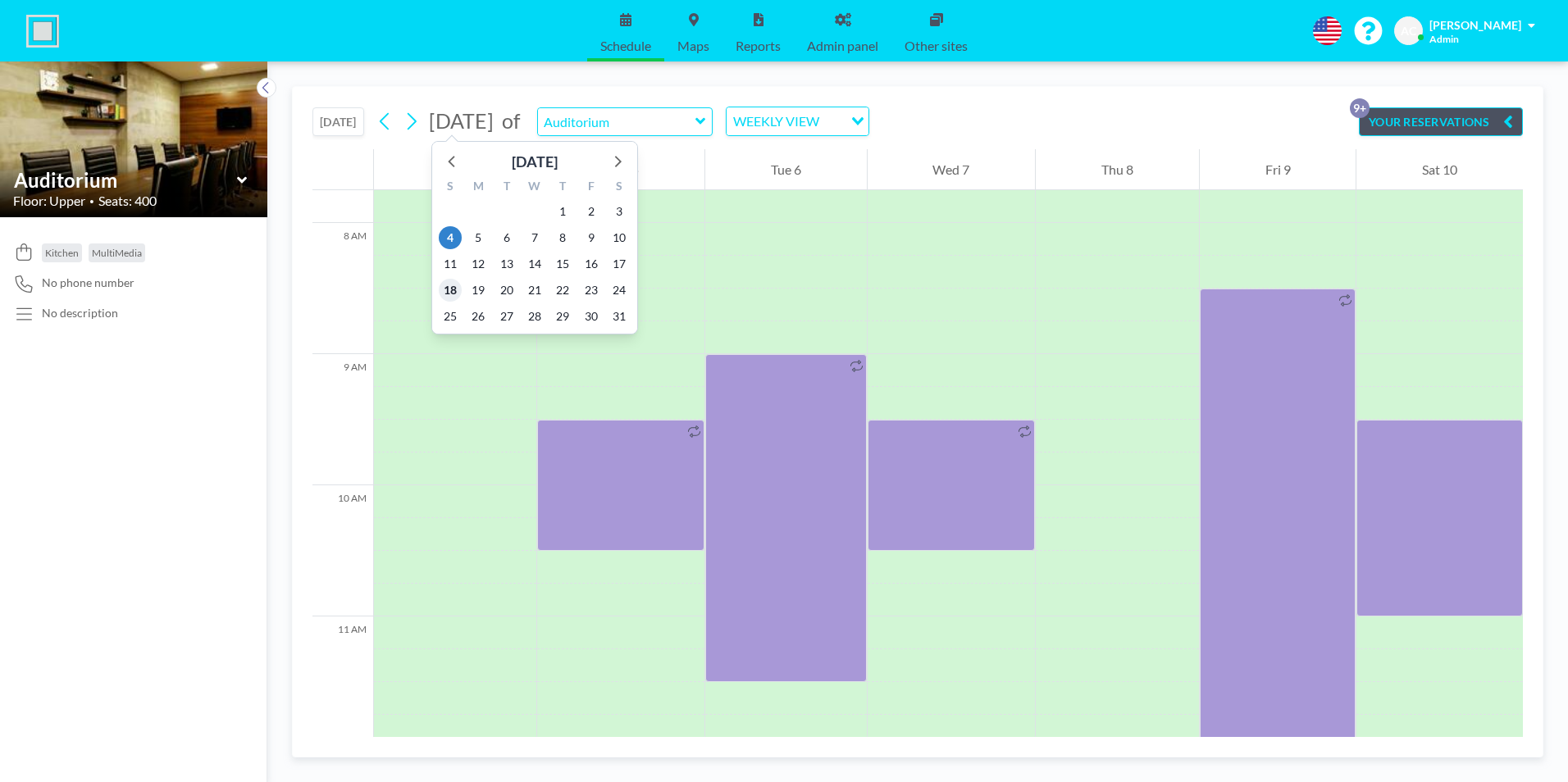
click at [452, 284] on span "18" at bounding box center [451, 291] width 23 height 23
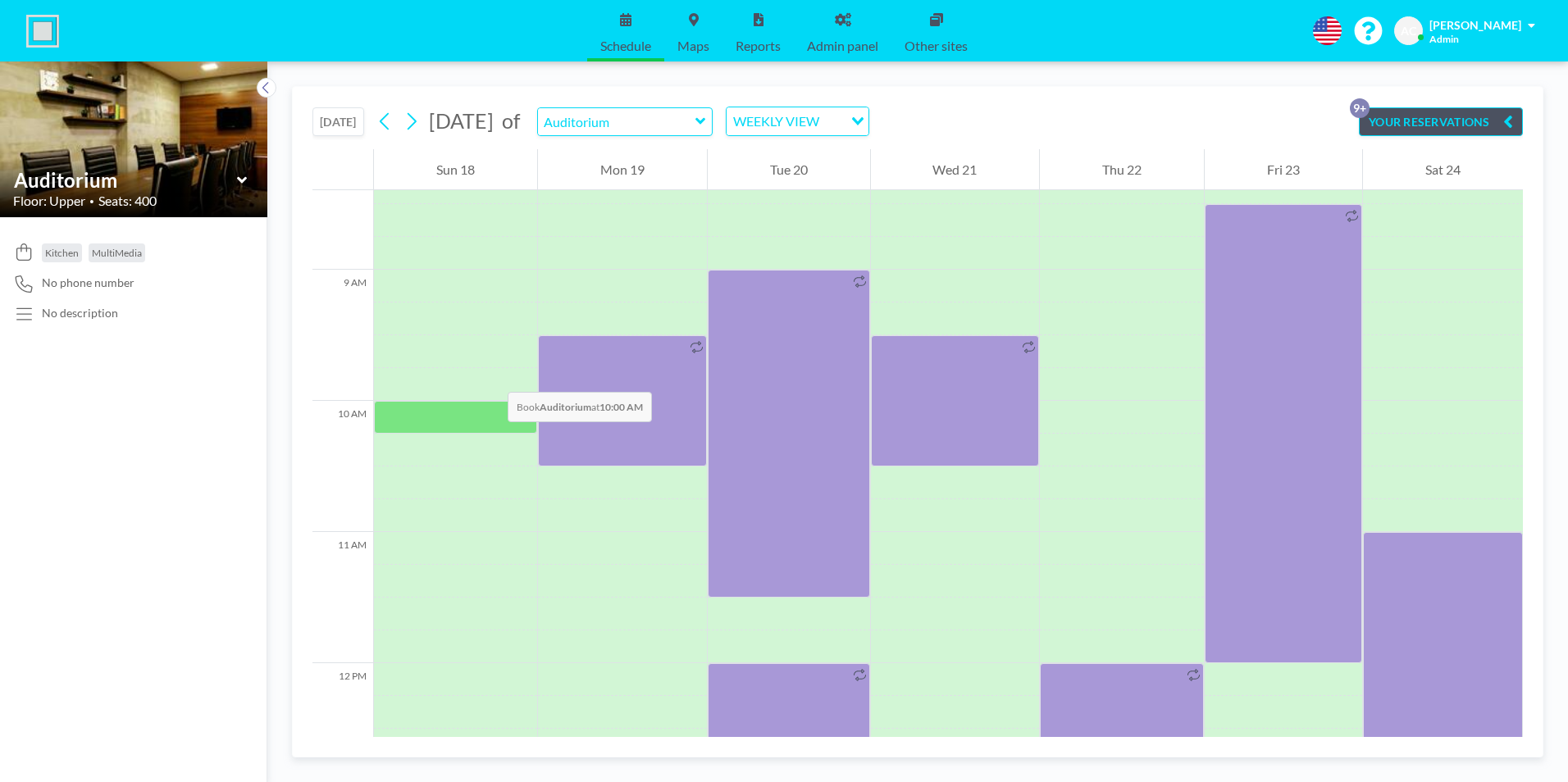
scroll to position [1508, 0]
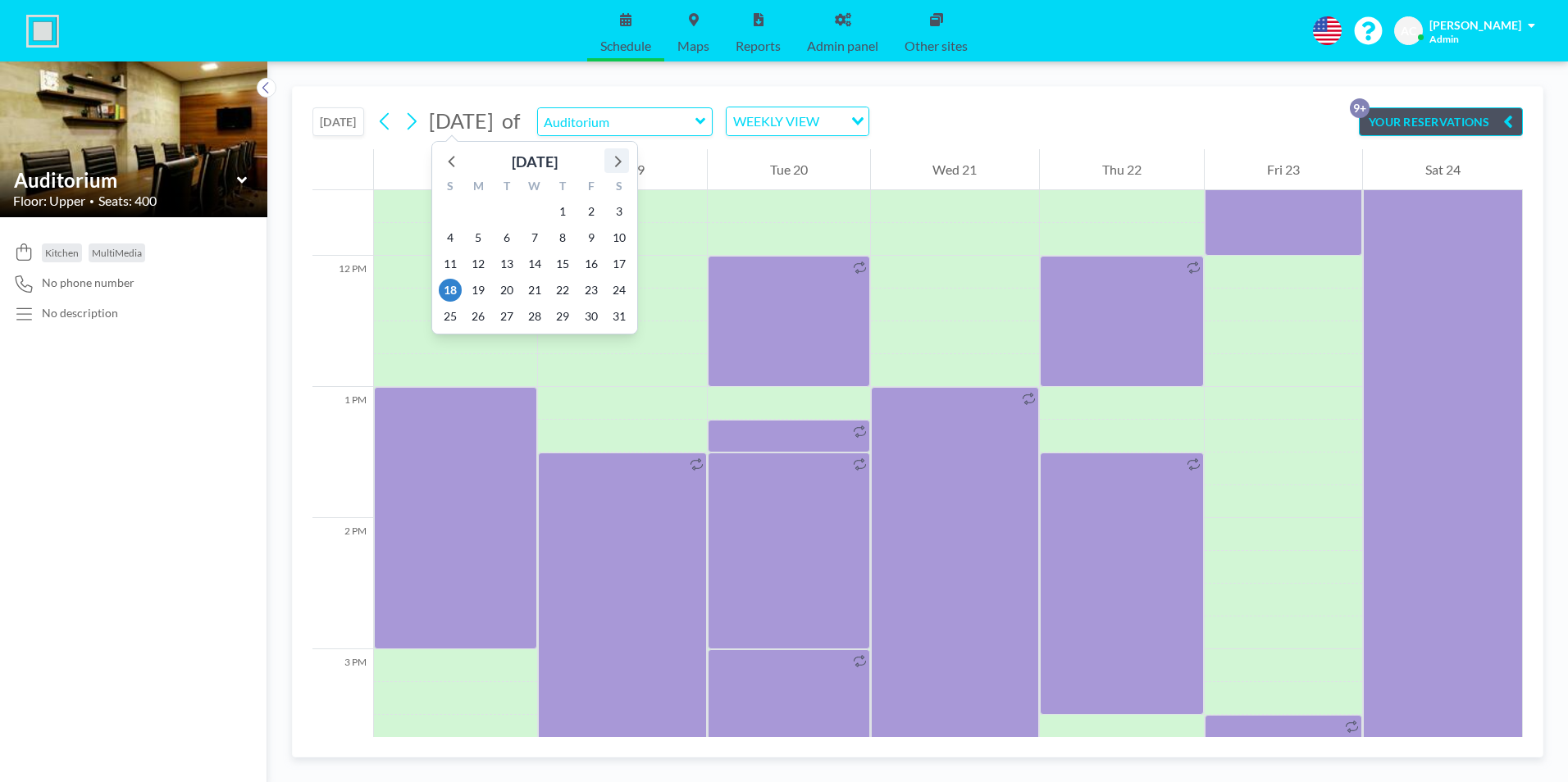
click at [619, 159] on icon at bounding box center [617, 161] width 22 height 22
click at [450, 289] on span "17" at bounding box center [451, 291] width 23 height 23
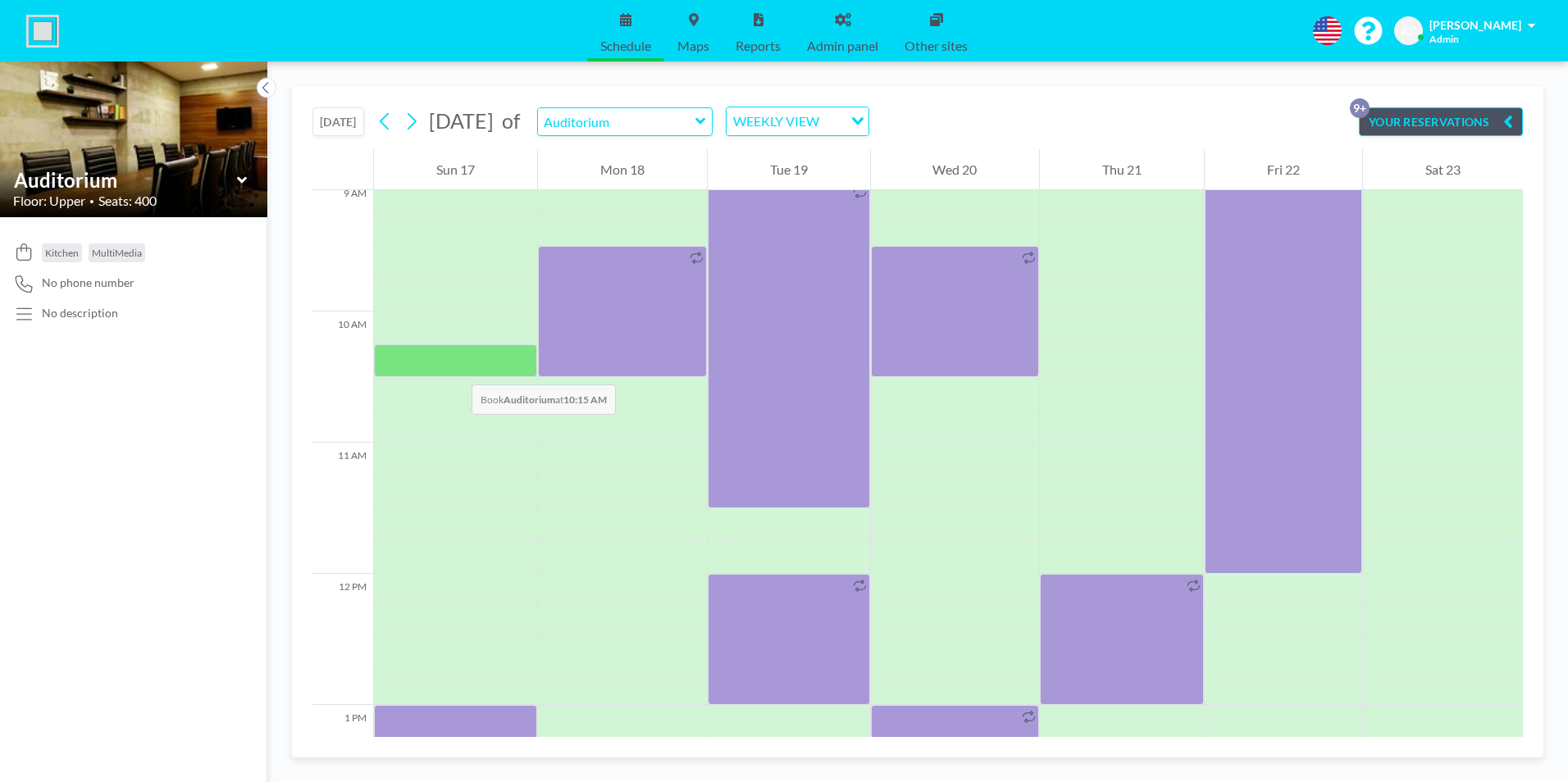
scroll to position [1590, 0]
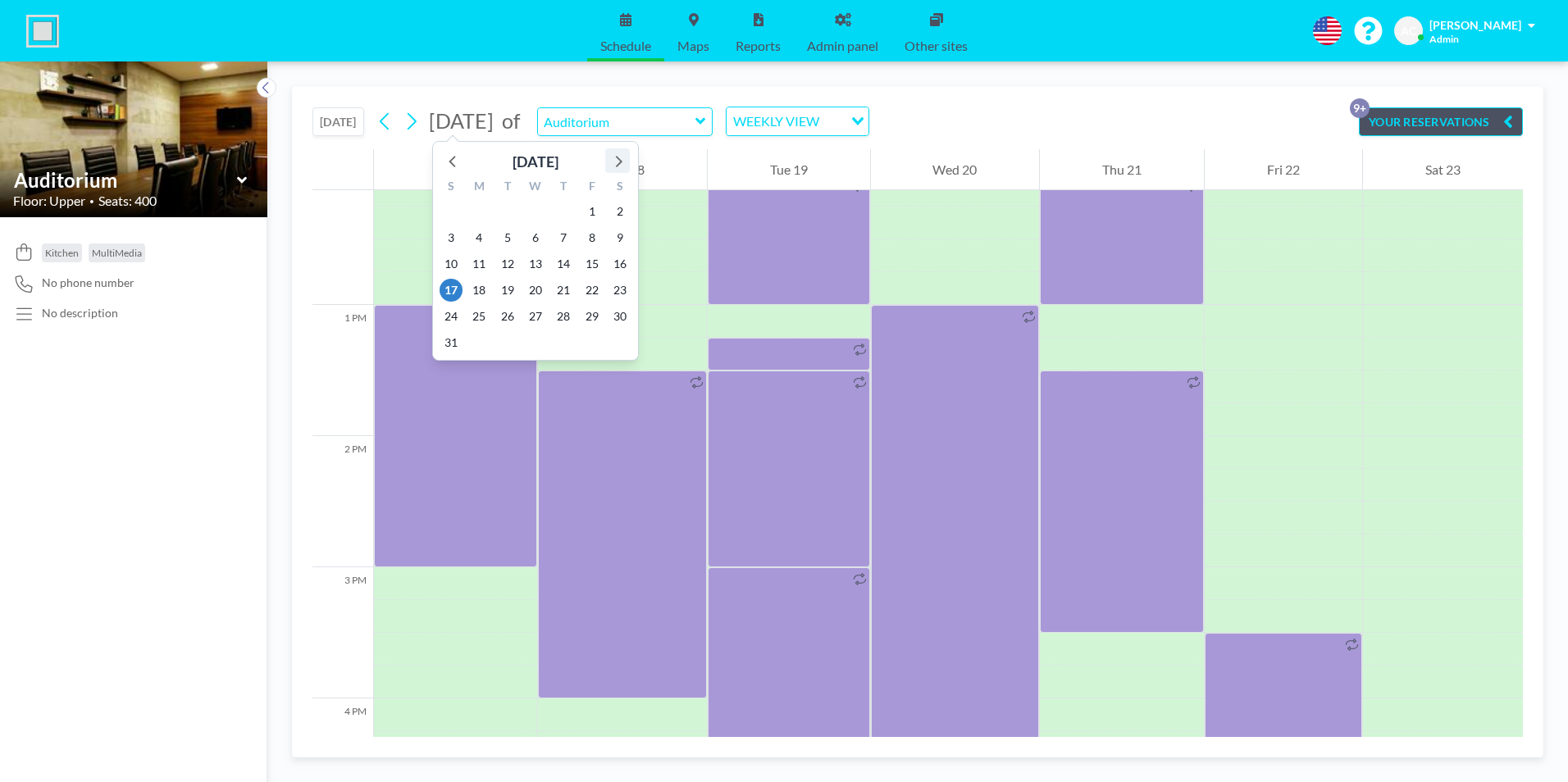
click at [619, 159] on icon at bounding box center [619, 162] width 7 height 12
click at [620, 161] on icon at bounding box center [619, 162] width 7 height 12
click at [456, 287] on span "18" at bounding box center [451, 291] width 23 height 23
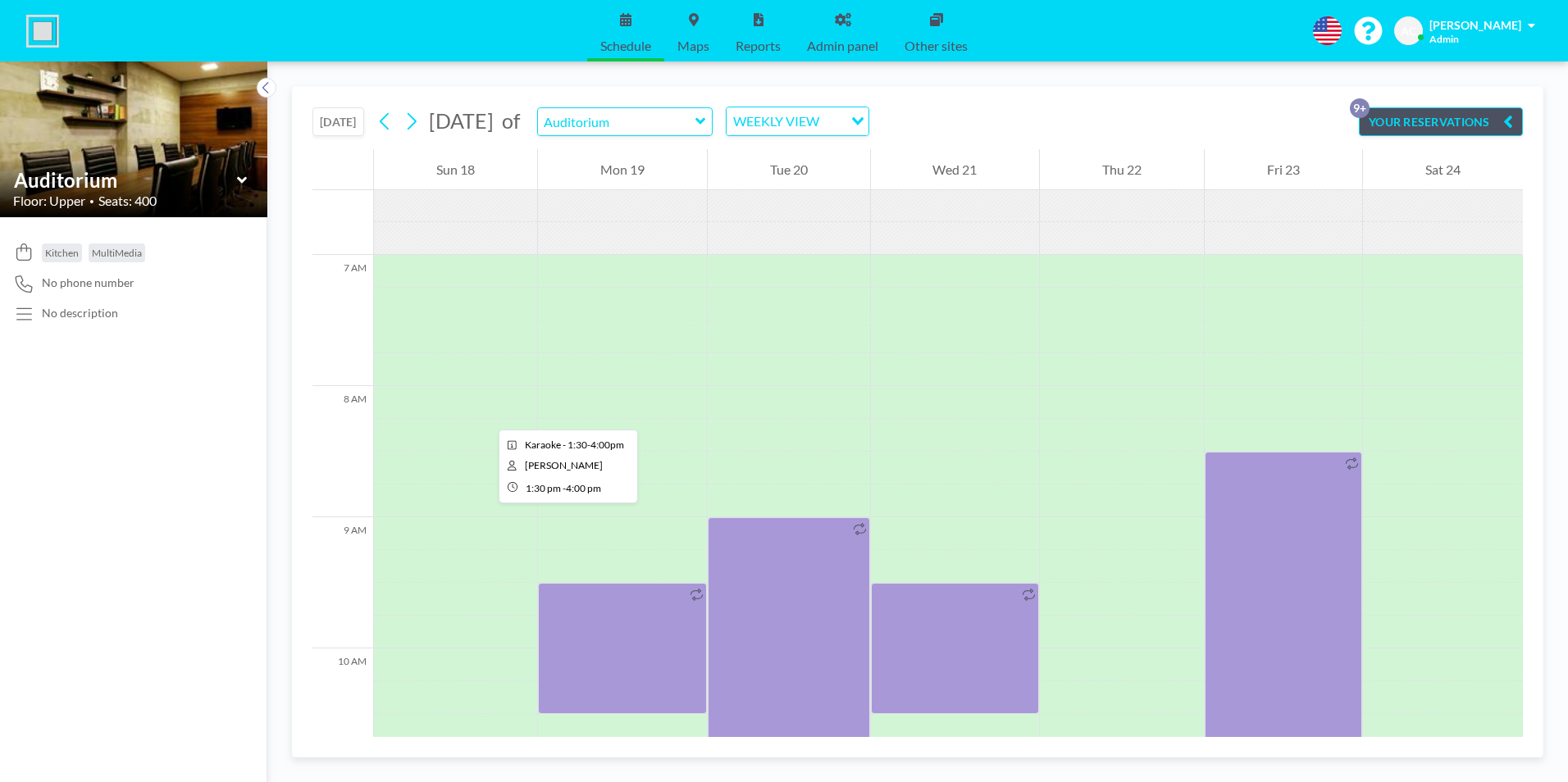
scroll to position [770, 0]
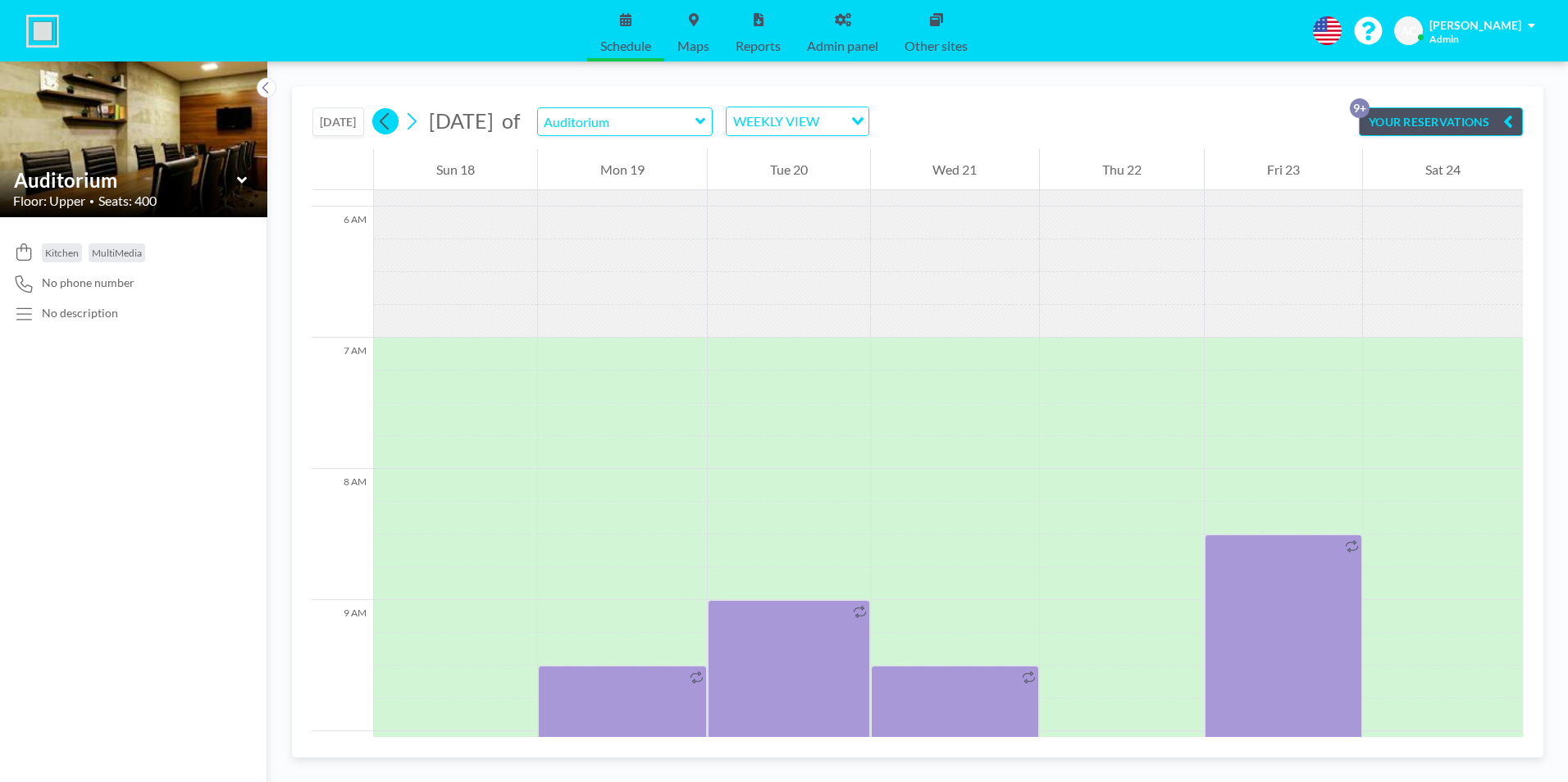
click at [387, 117] on icon at bounding box center [384, 122] width 9 height 17
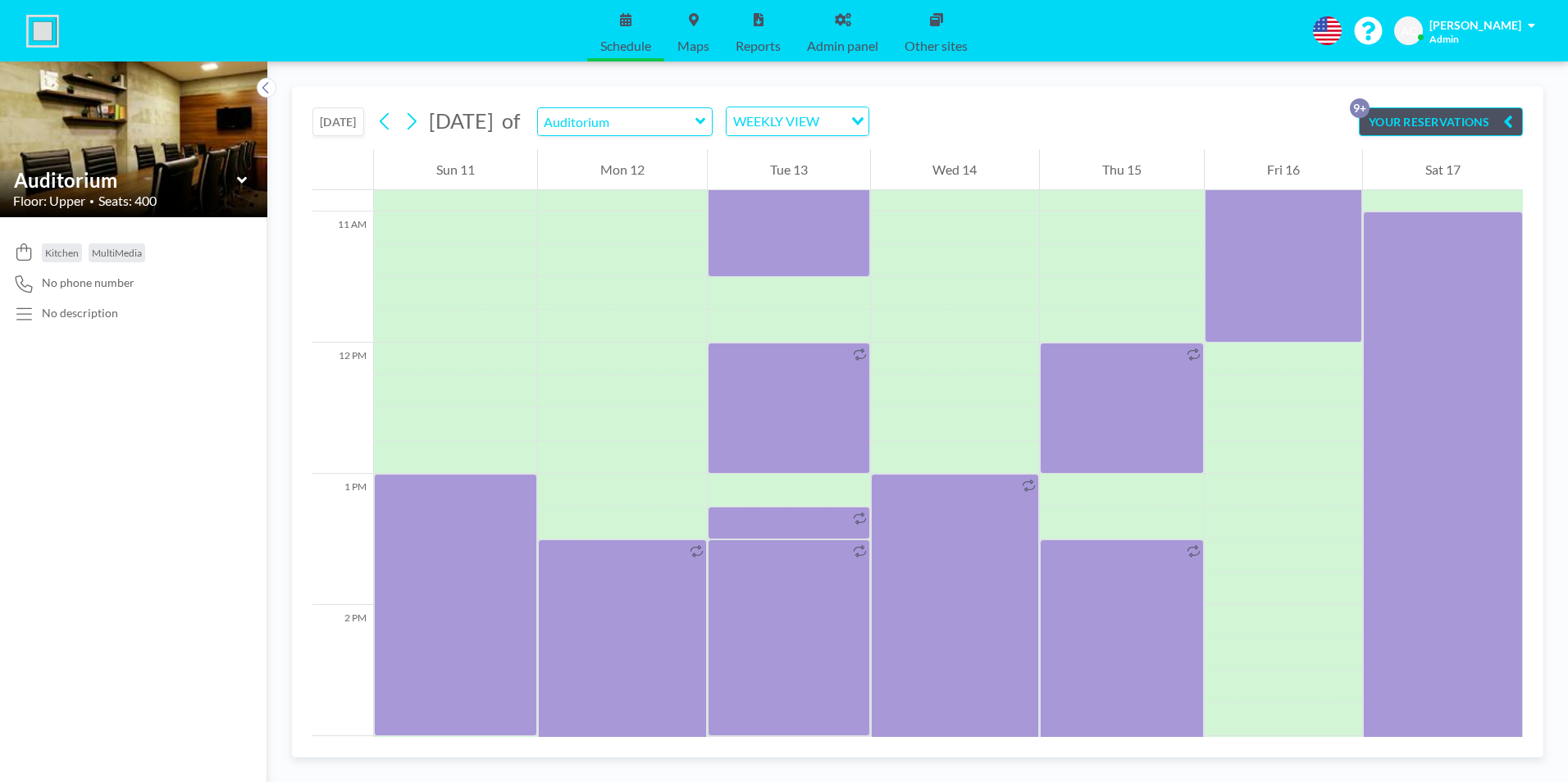
scroll to position [1426, 0]
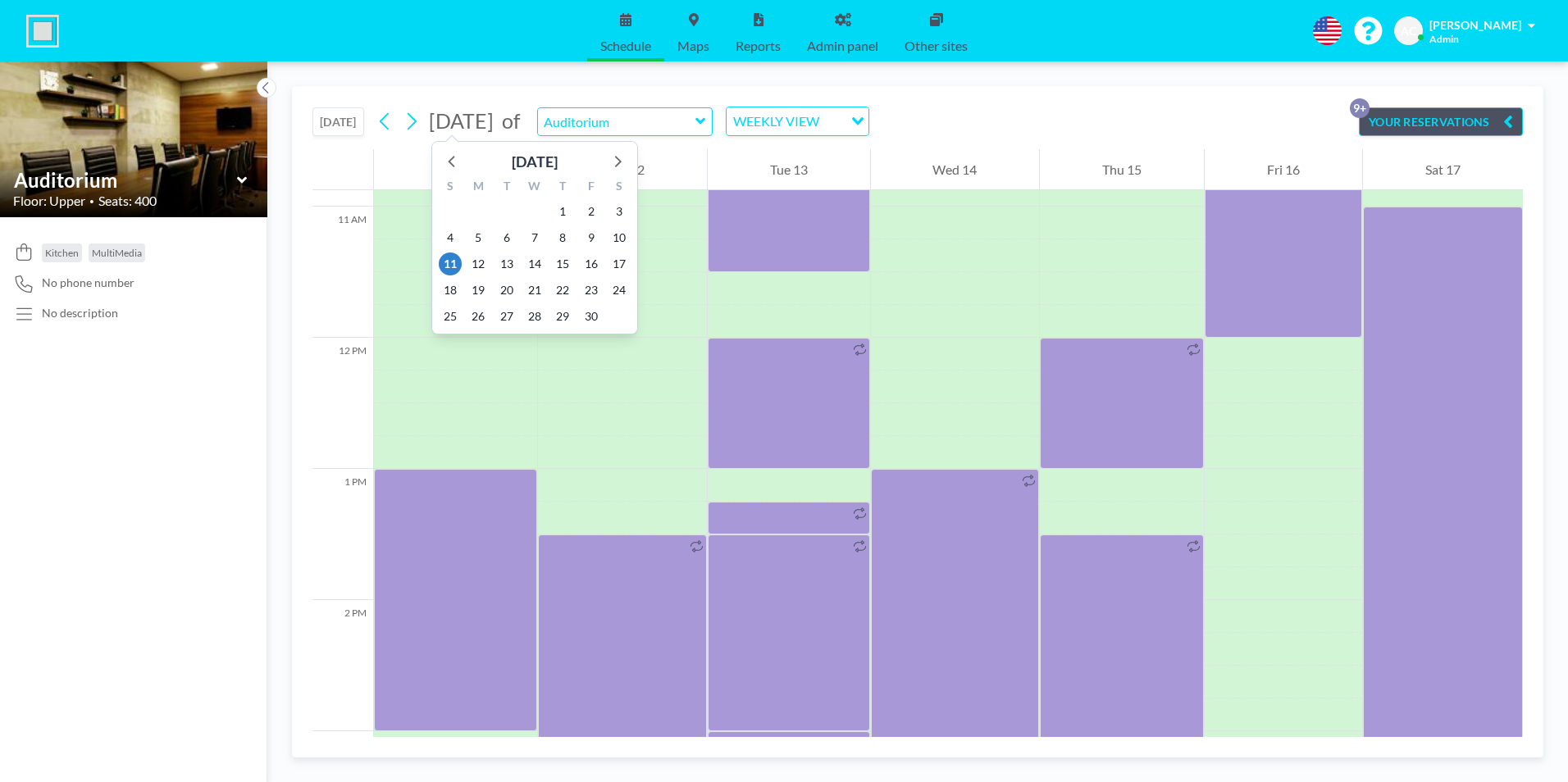
click at [493, 127] on span "[DATE]" at bounding box center [462, 121] width 65 height 25
click at [622, 161] on icon at bounding box center [617, 161] width 22 height 22
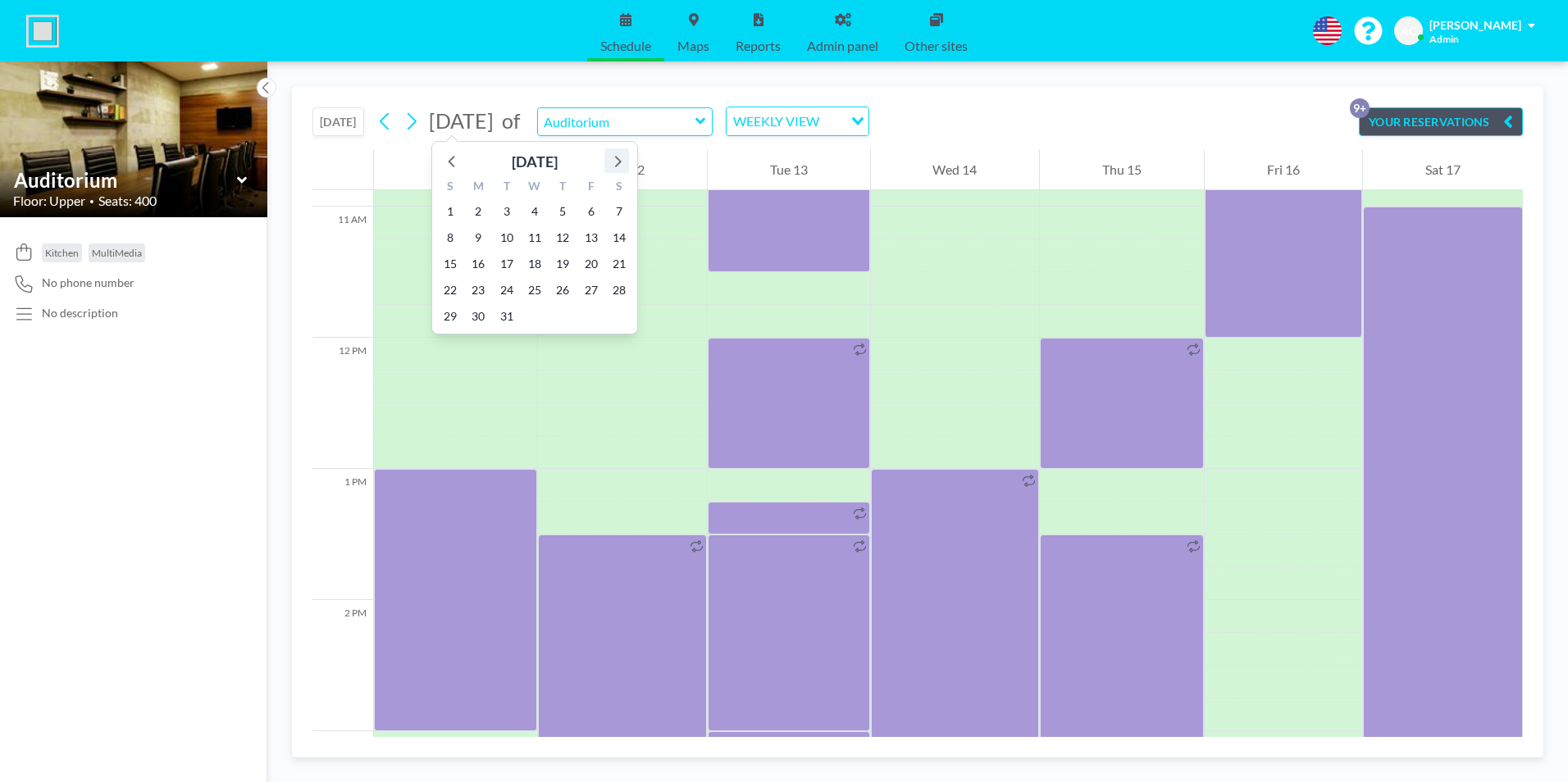
click at [622, 161] on icon at bounding box center [617, 161] width 22 height 22
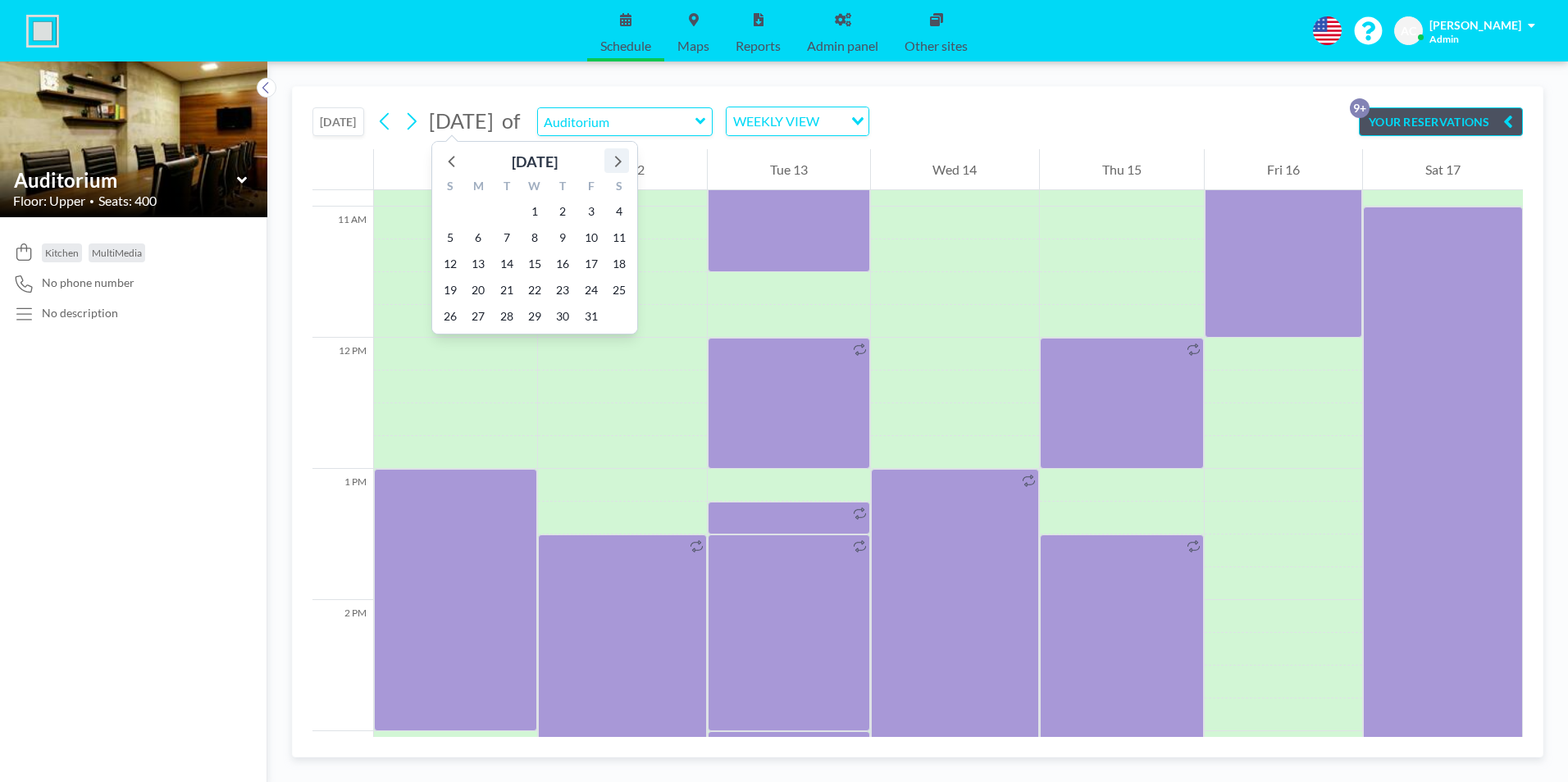
click at [622, 161] on icon at bounding box center [617, 161] width 22 height 22
click at [447, 288] on span "16" at bounding box center [451, 291] width 23 height 23
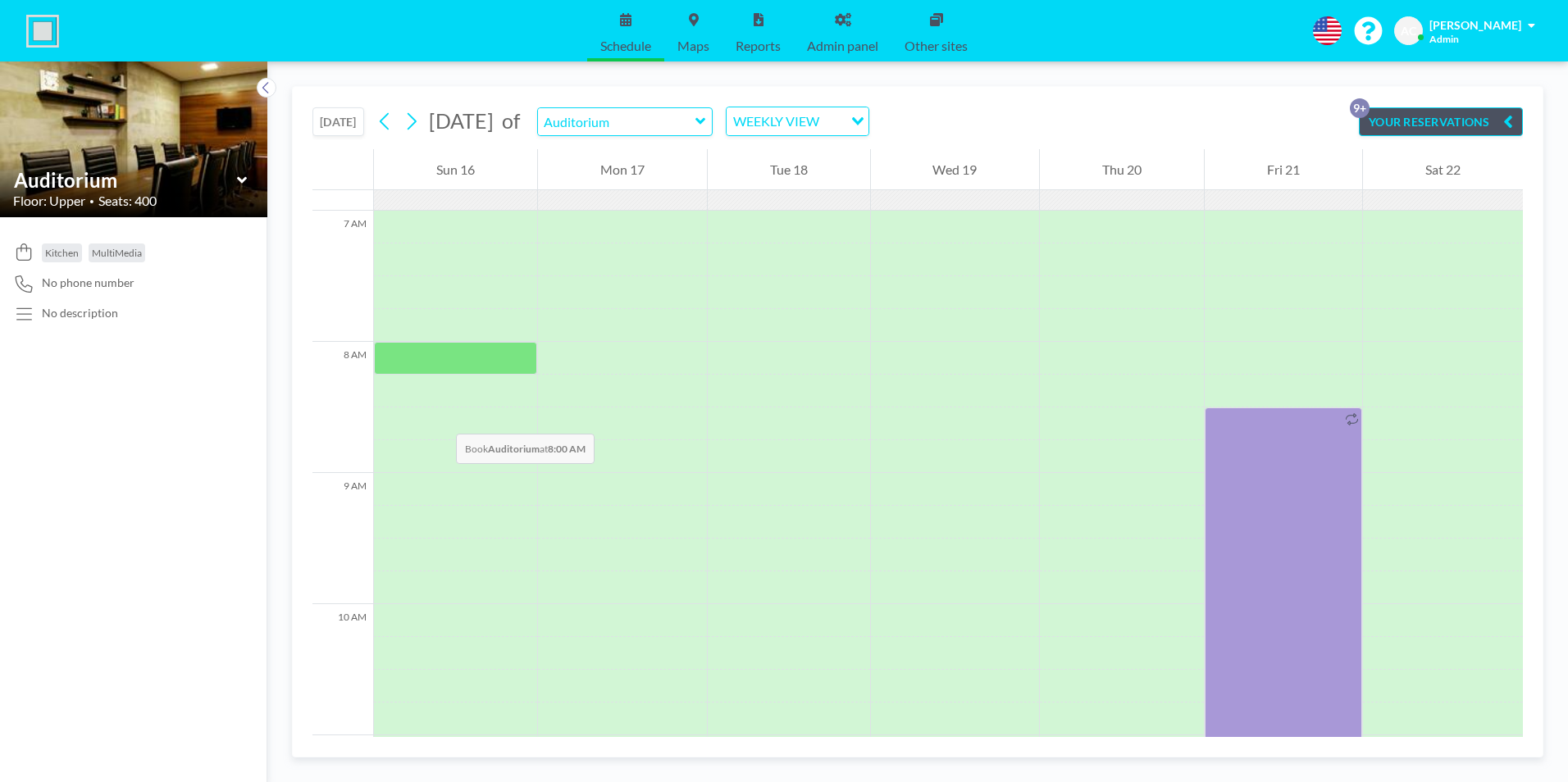
scroll to position [852, 0]
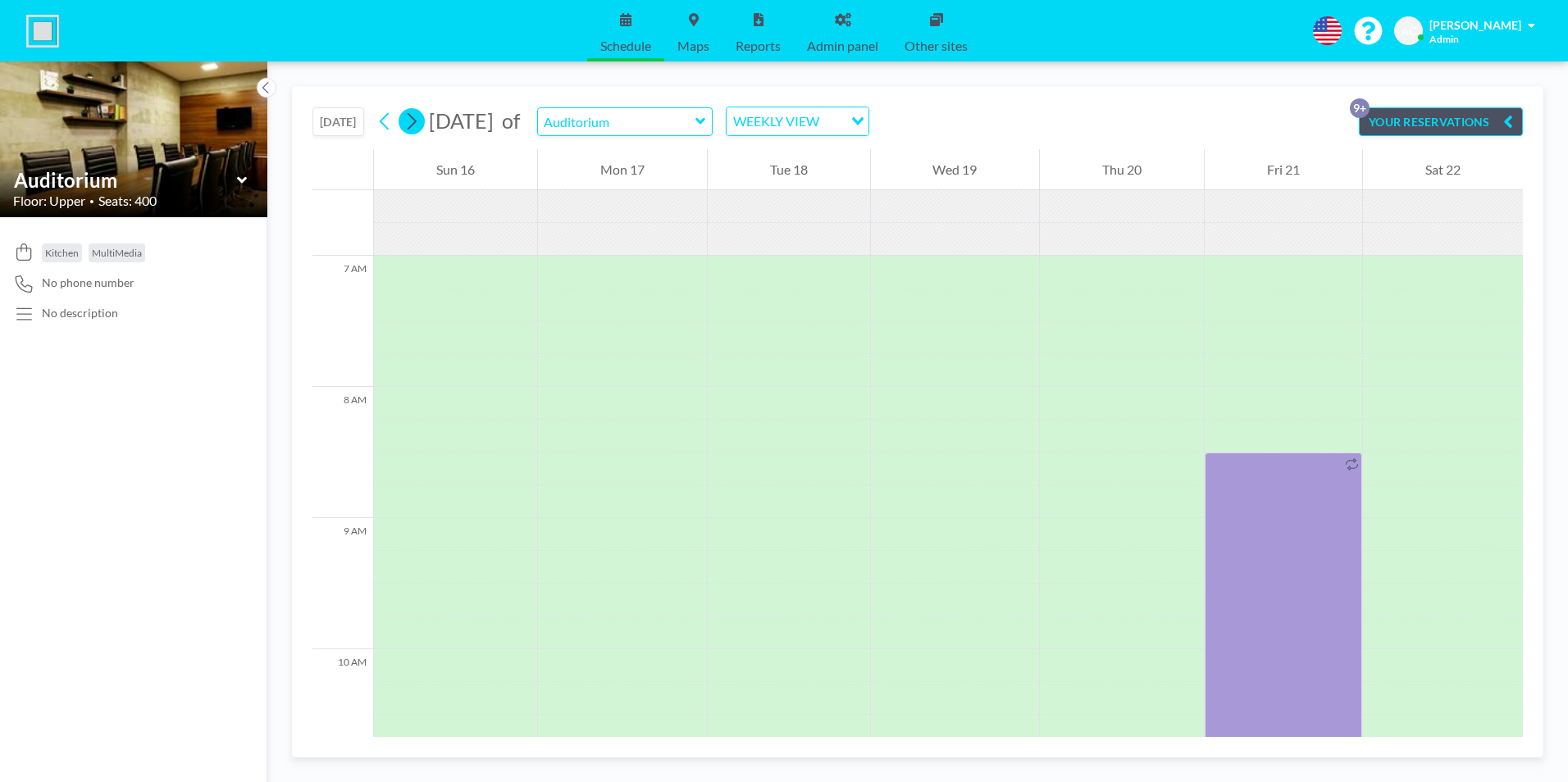
click at [419, 117] on icon at bounding box center [411, 122] width 16 height 25
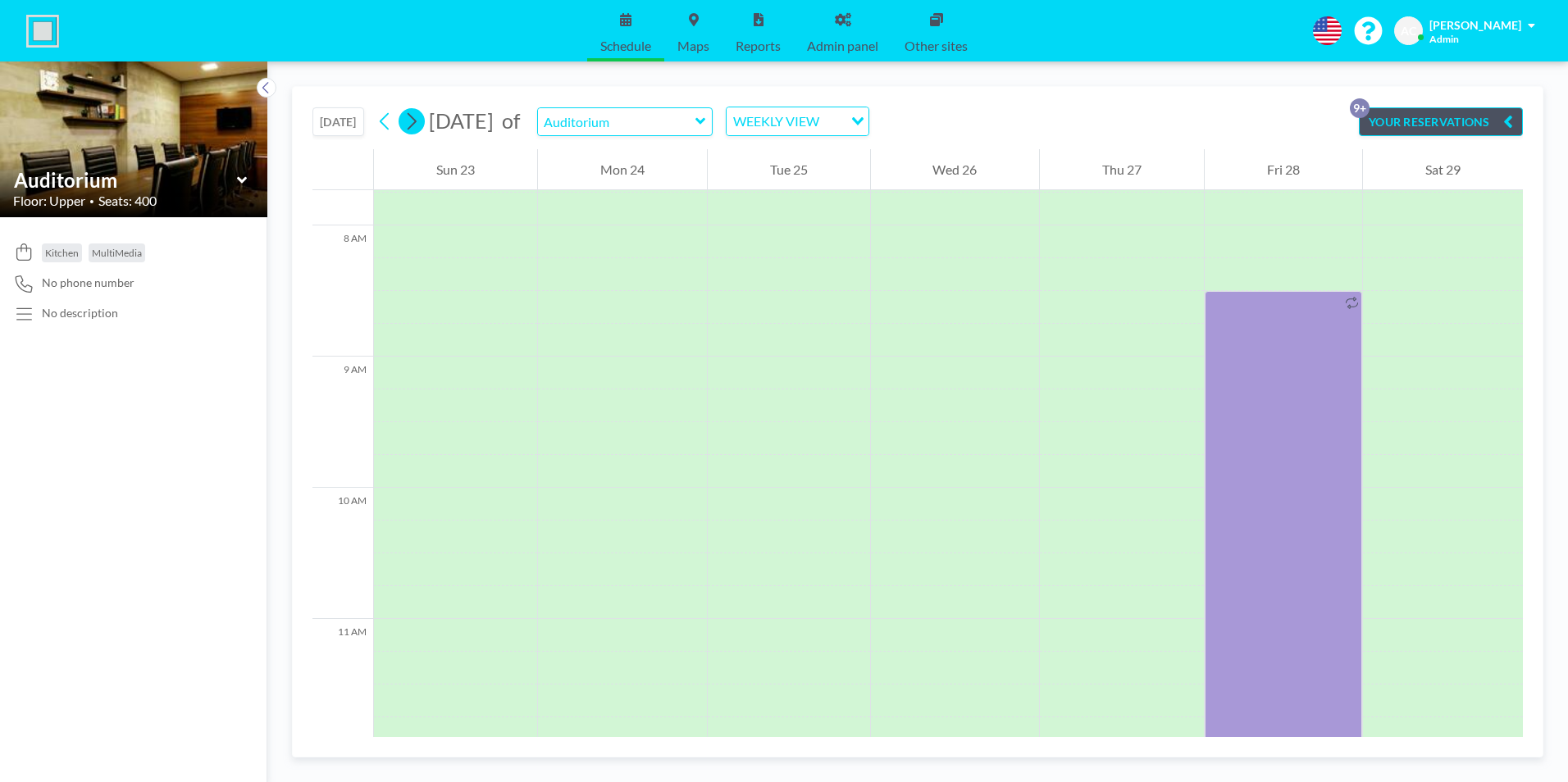
scroll to position [1016, 0]
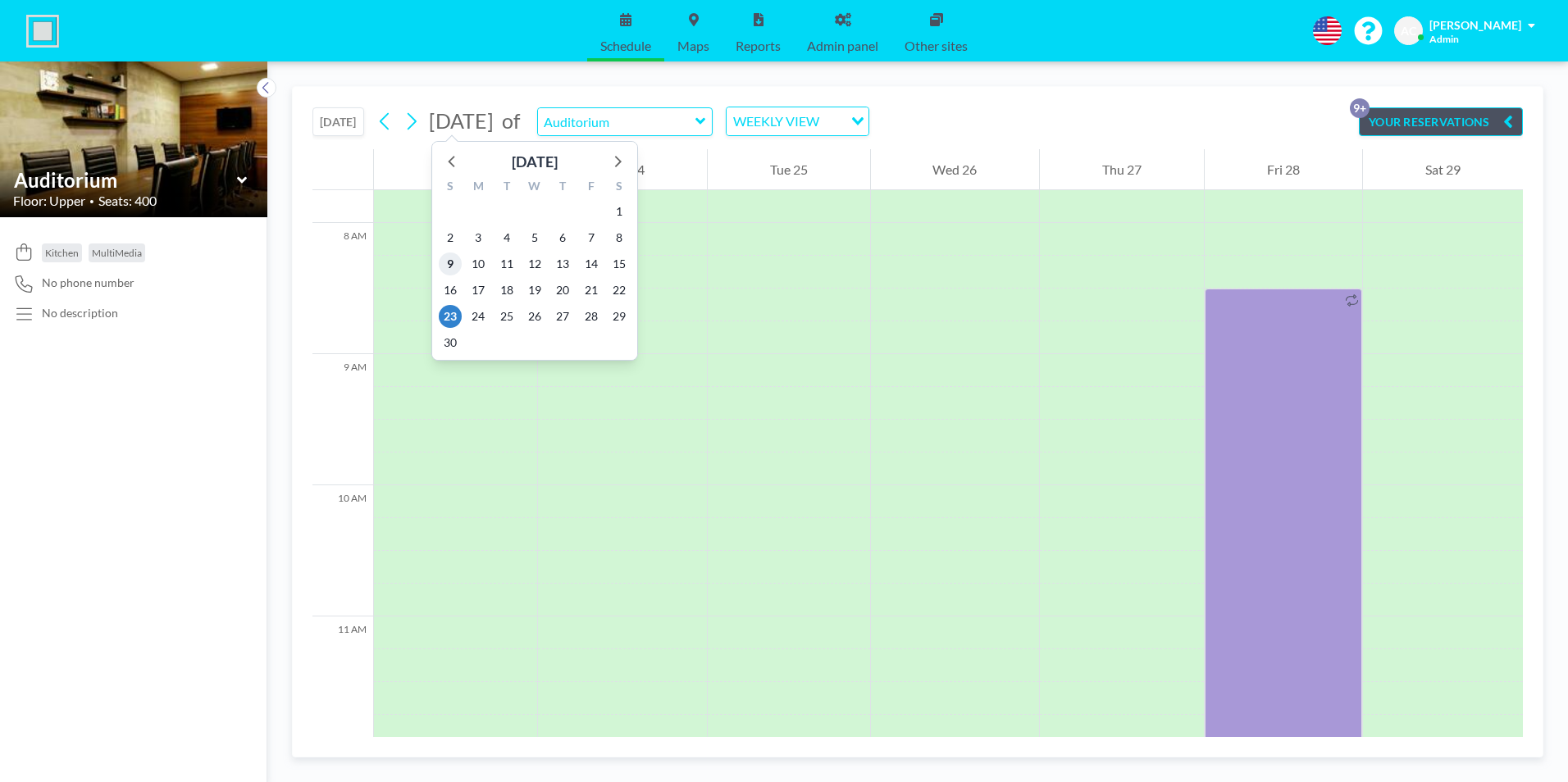
click at [451, 259] on span "9" at bounding box center [451, 264] width 23 height 23
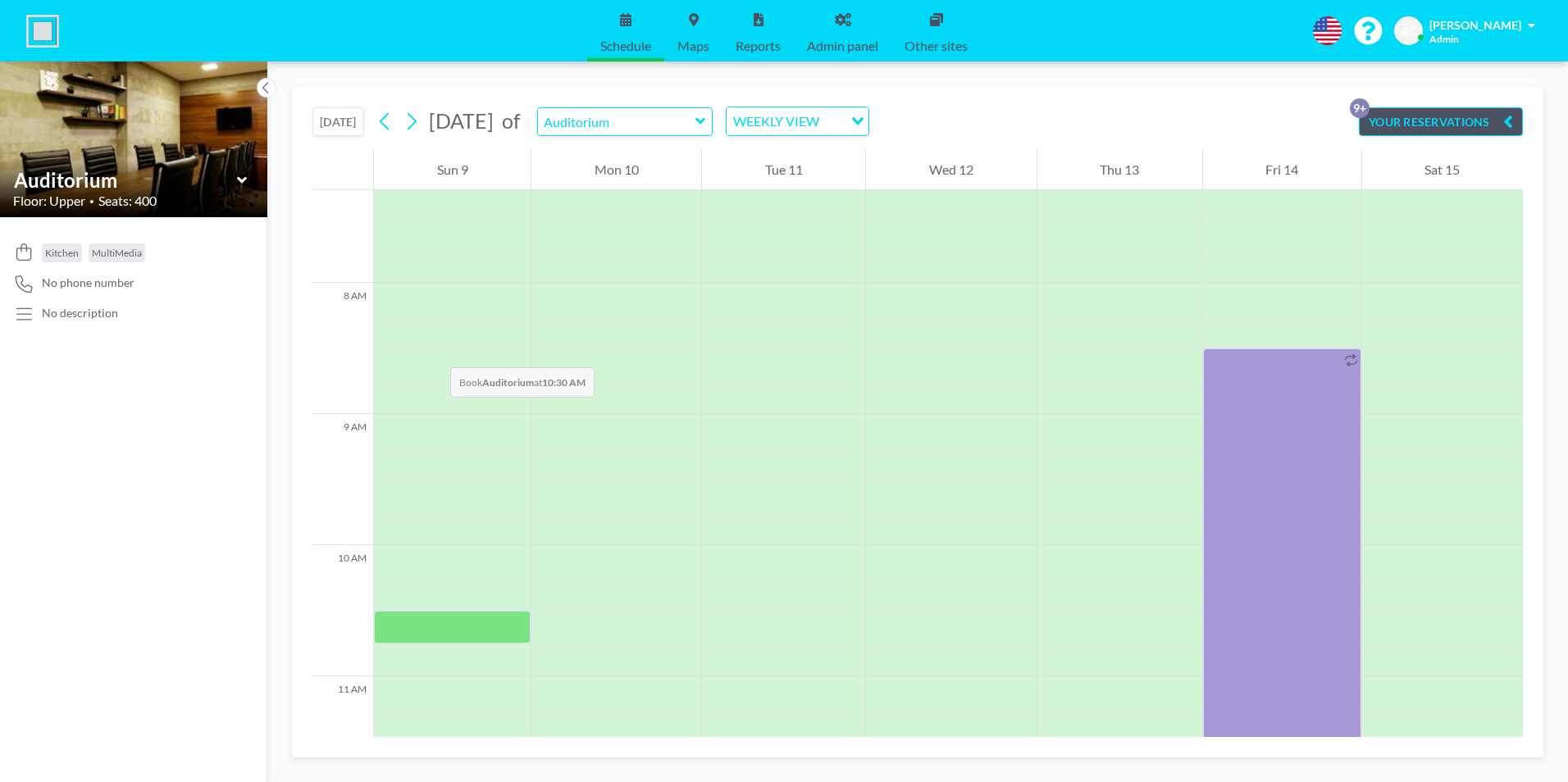
scroll to position [852, 0]
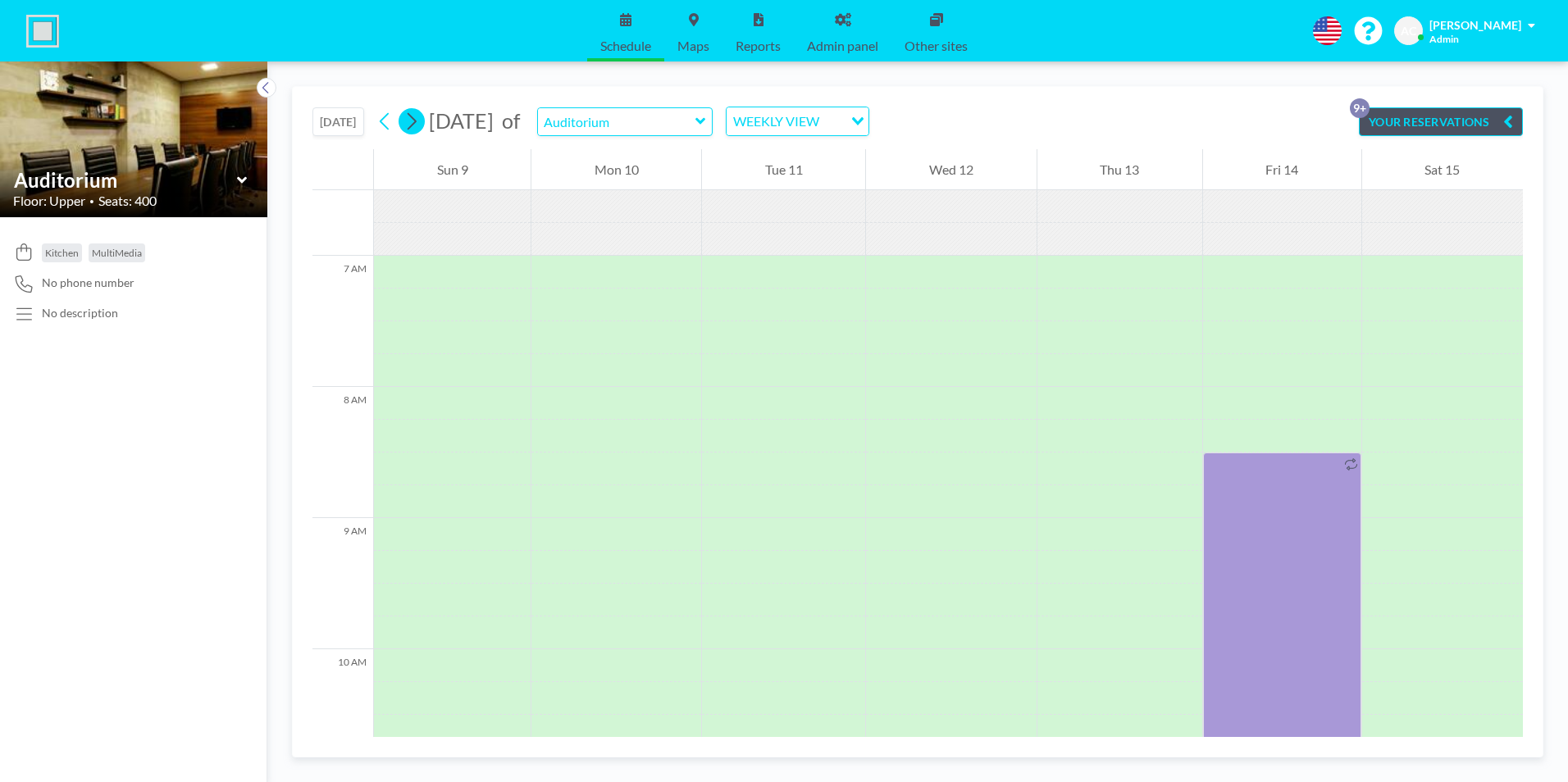
click at [417, 124] on icon at bounding box center [412, 122] width 9 height 17
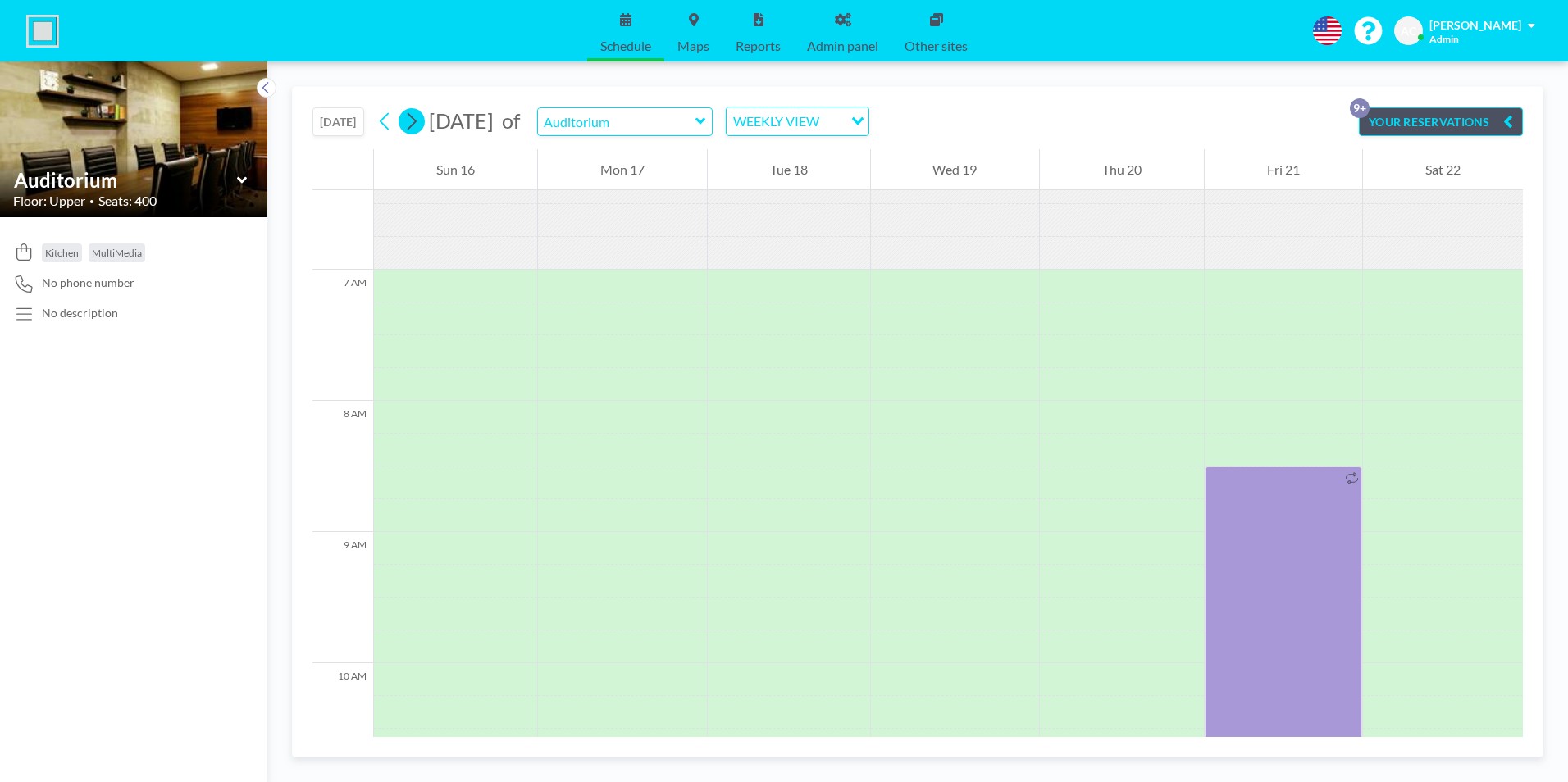
scroll to position [1016, 0]
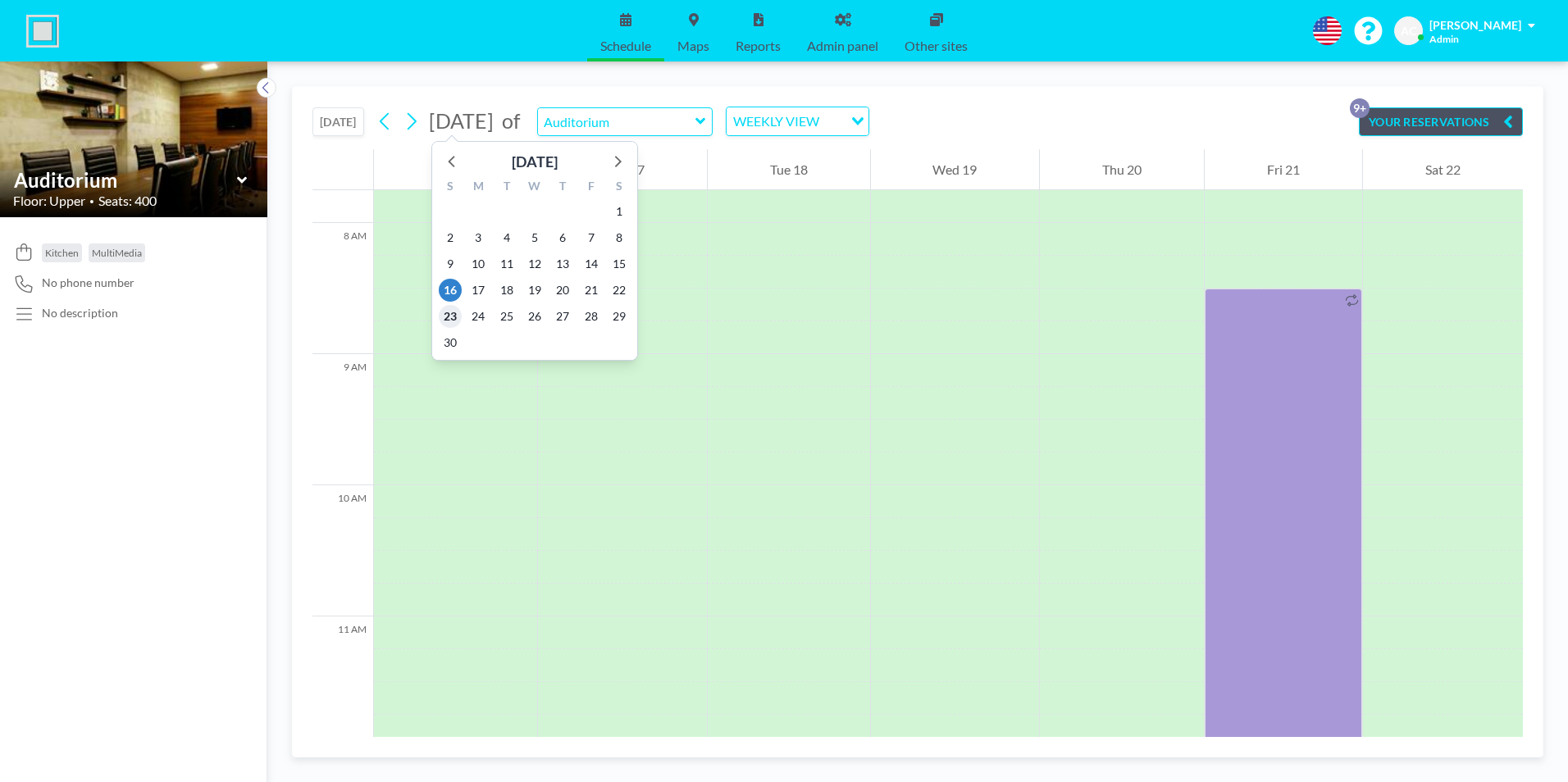
click at [450, 316] on span "23" at bounding box center [451, 316] width 23 height 23
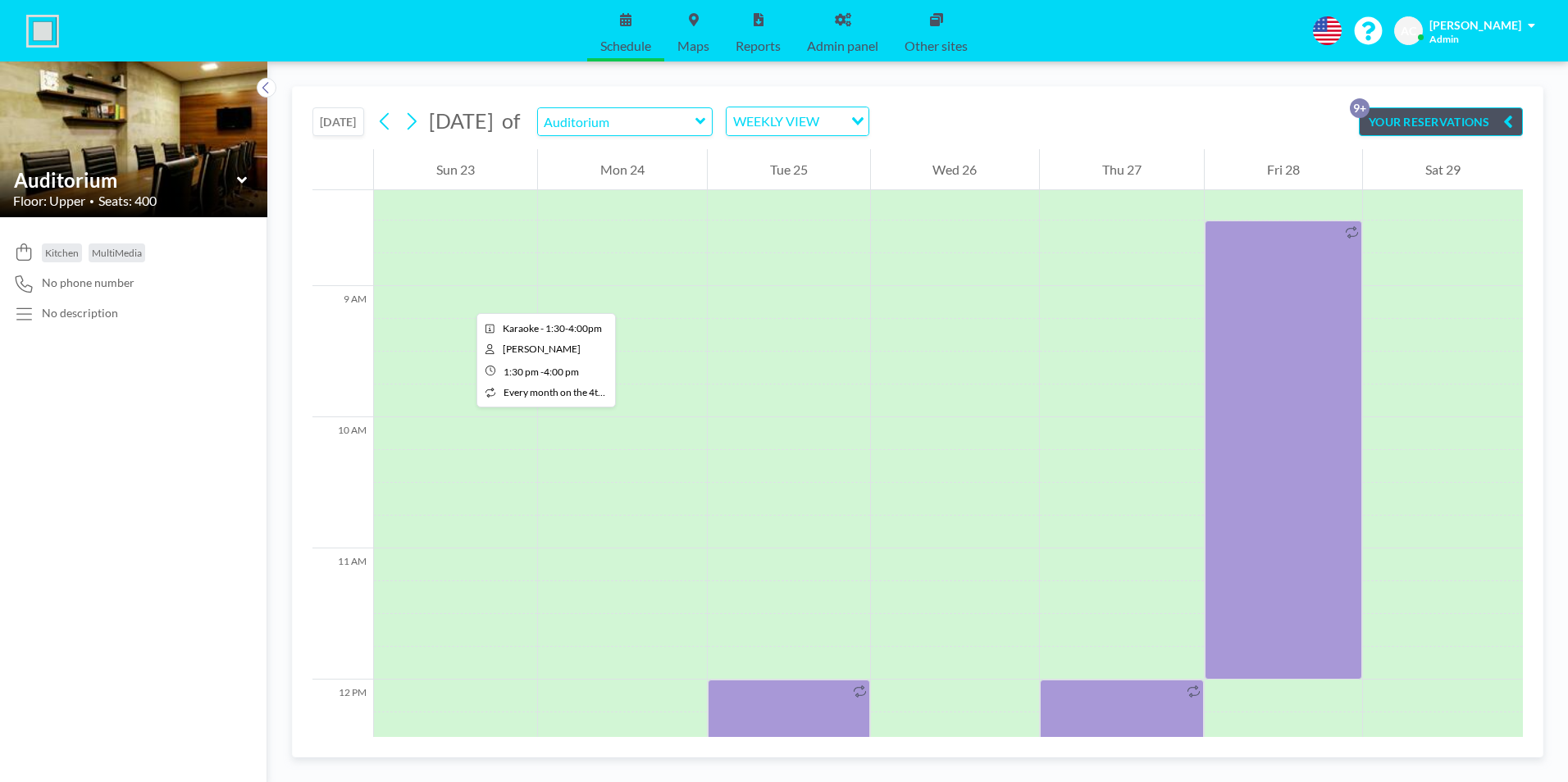
scroll to position [770, 0]
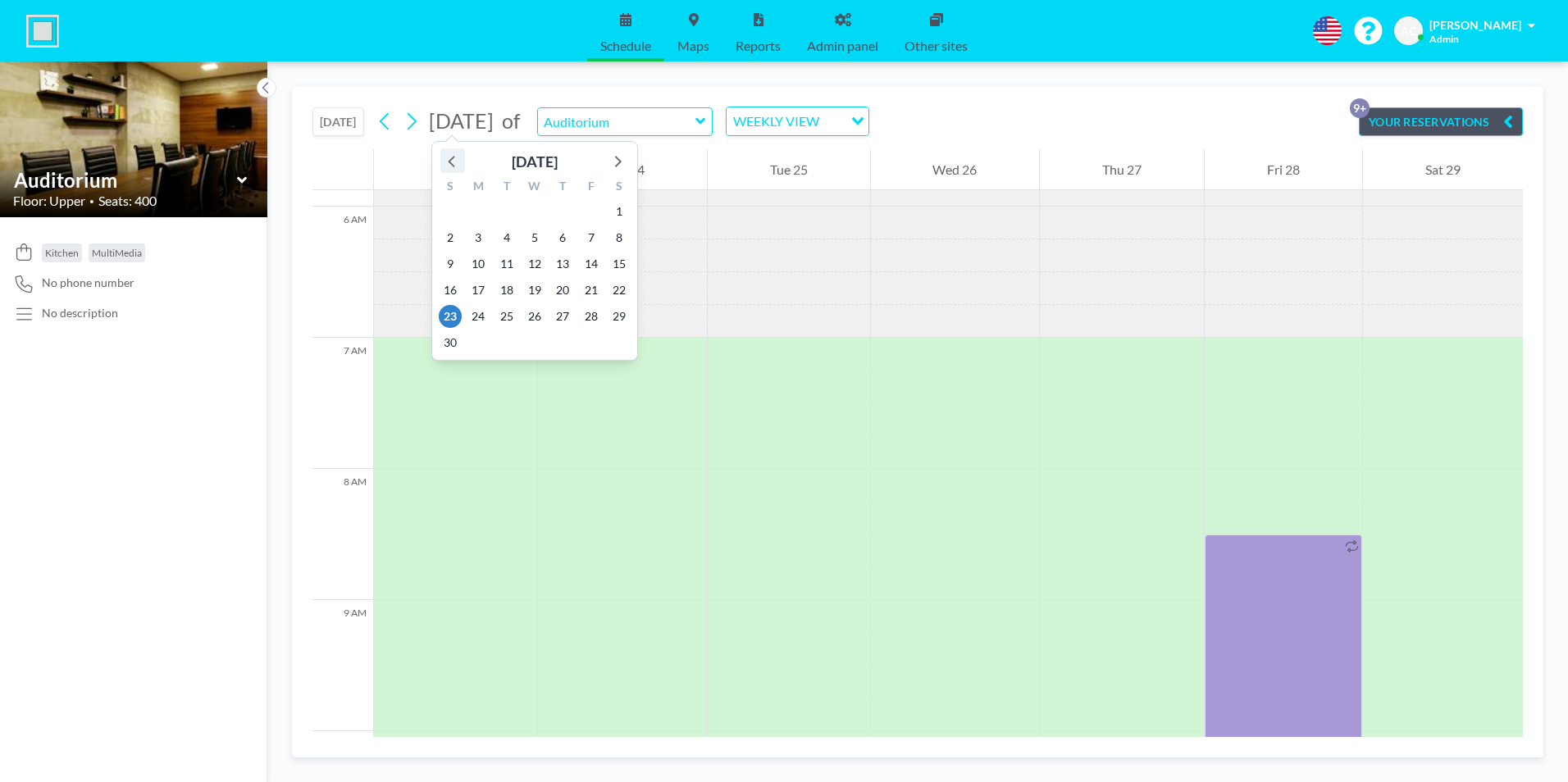
click at [450, 164] on icon at bounding box center [452, 161] width 22 height 22
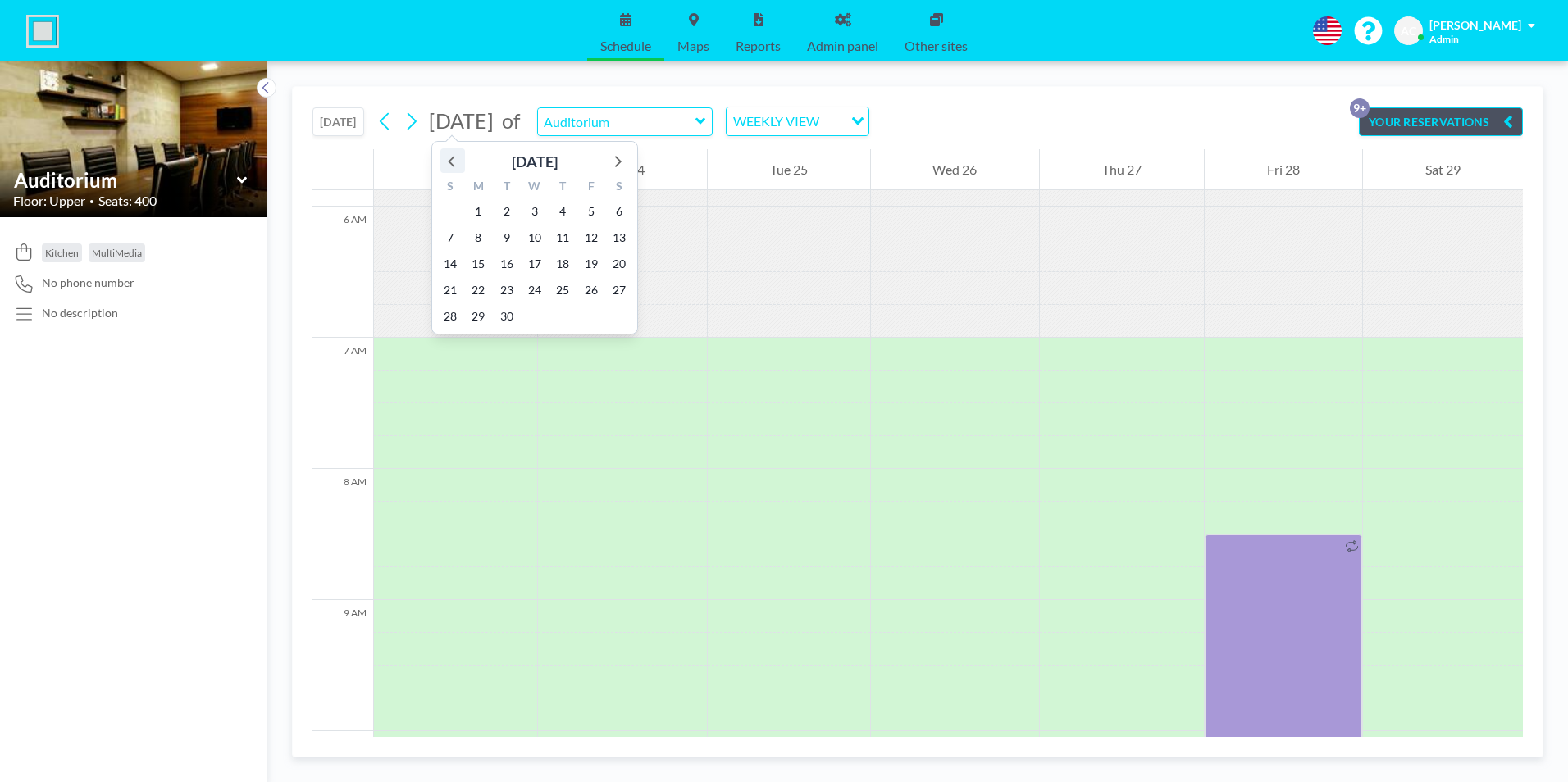
click at [450, 164] on icon at bounding box center [452, 161] width 22 height 22
click at [449, 164] on icon at bounding box center [452, 161] width 22 height 22
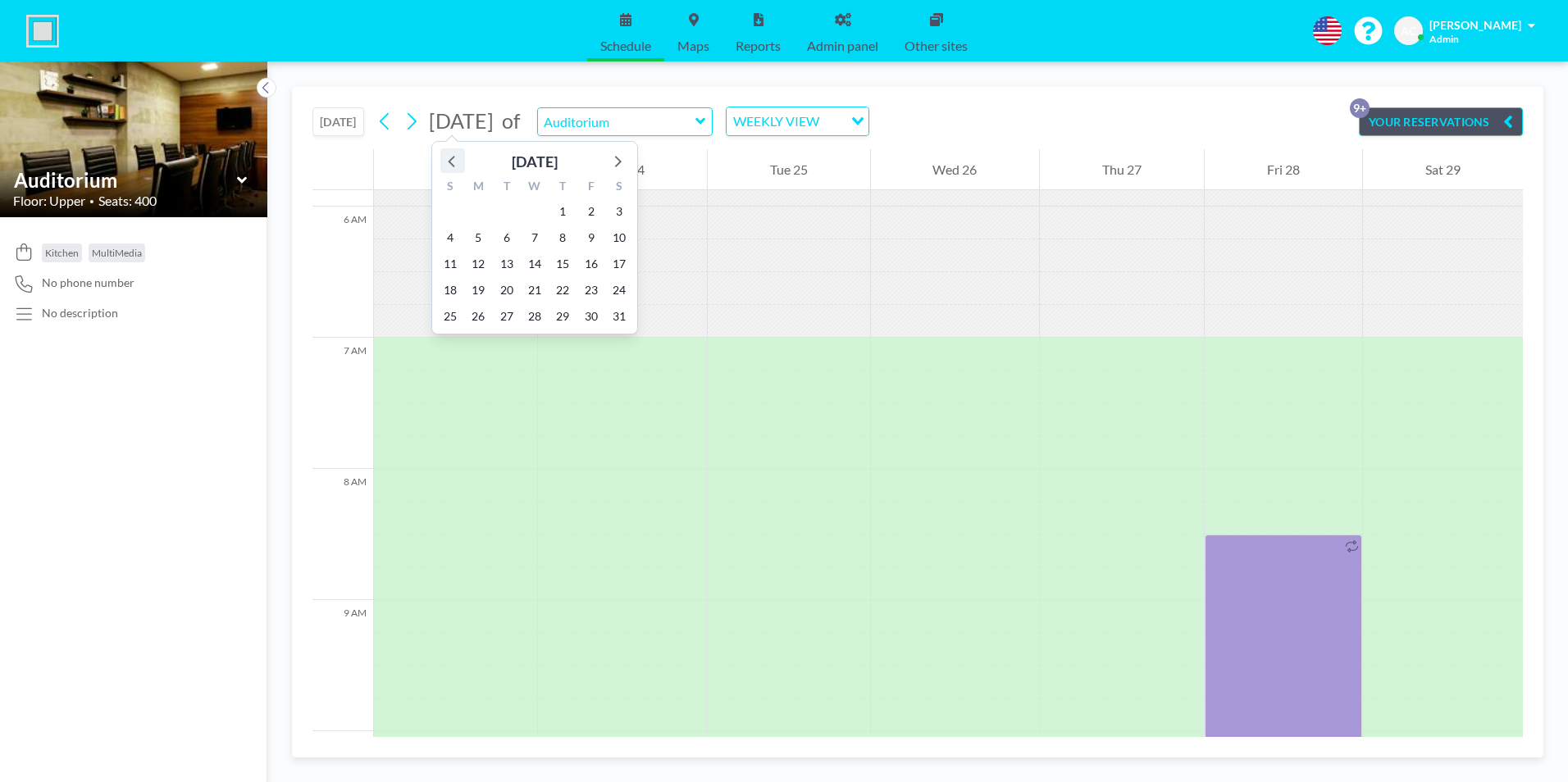
click at [448, 164] on icon at bounding box center [452, 161] width 22 height 22
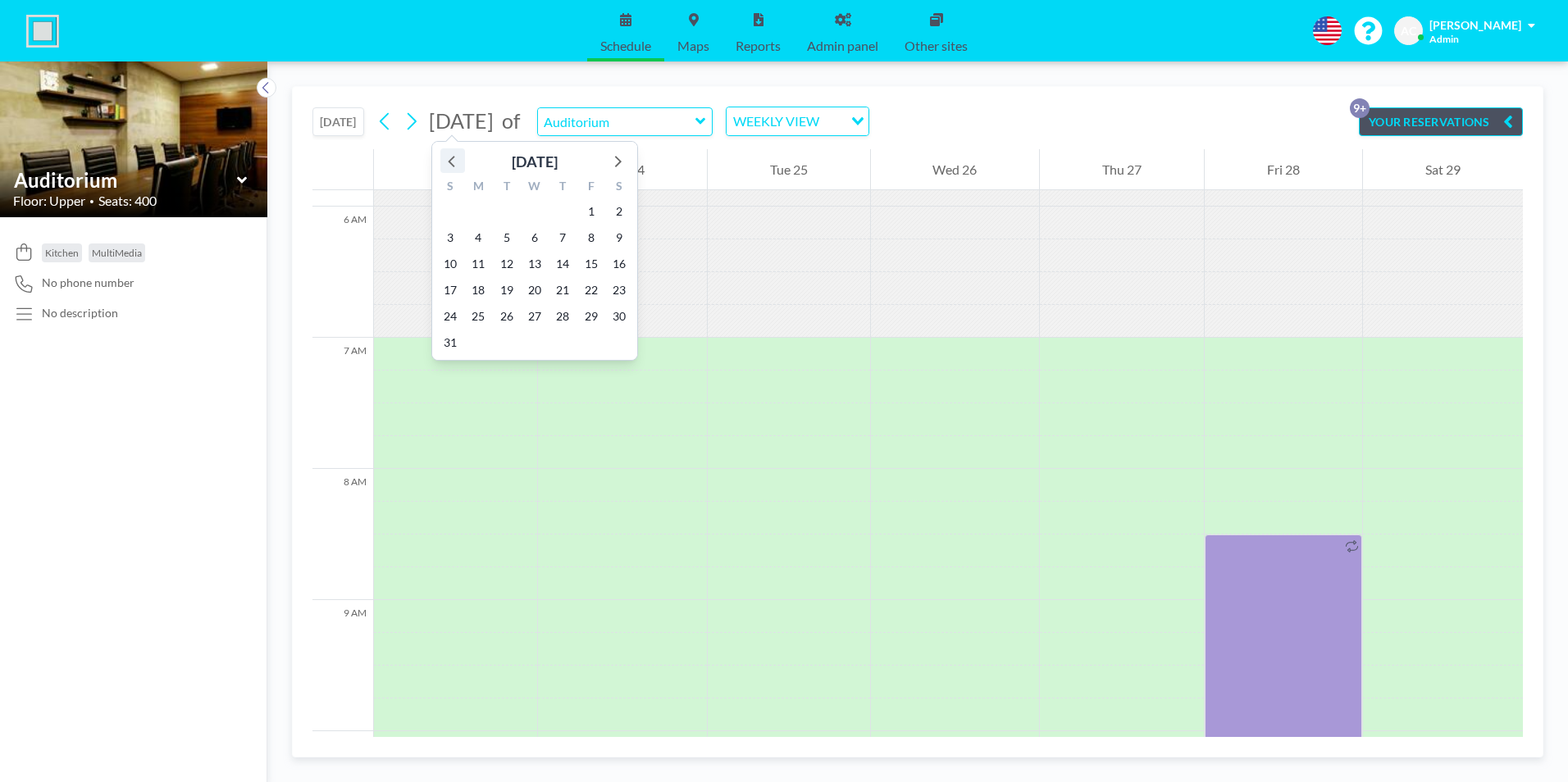
click at [448, 164] on icon at bounding box center [452, 161] width 22 height 22
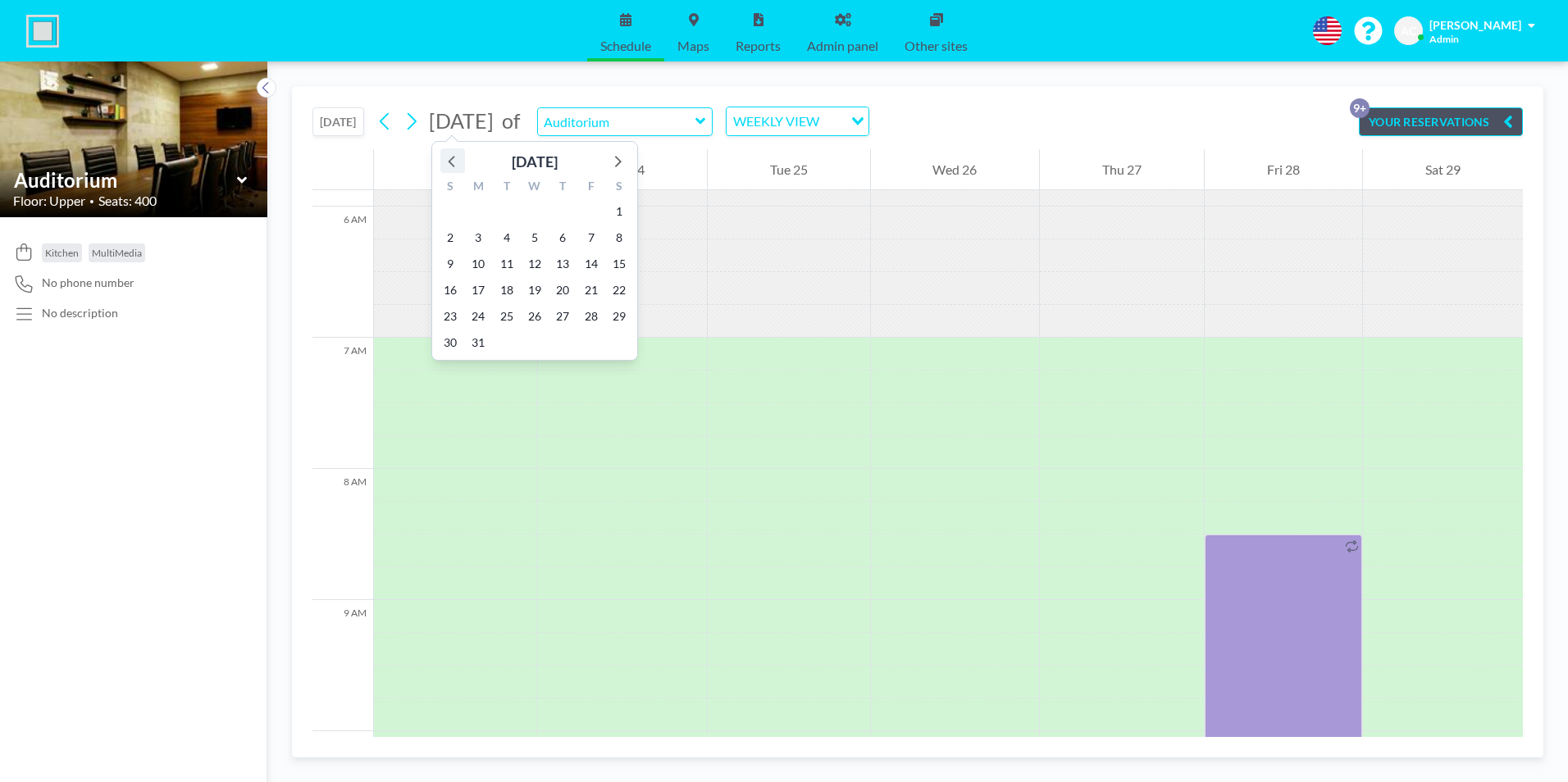
click at [448, 164] on icon at bounding box center [452, 161] width 22 height 22
click at [447, 266] on span "12" at bounding box center [451, 264] width 23 height 23
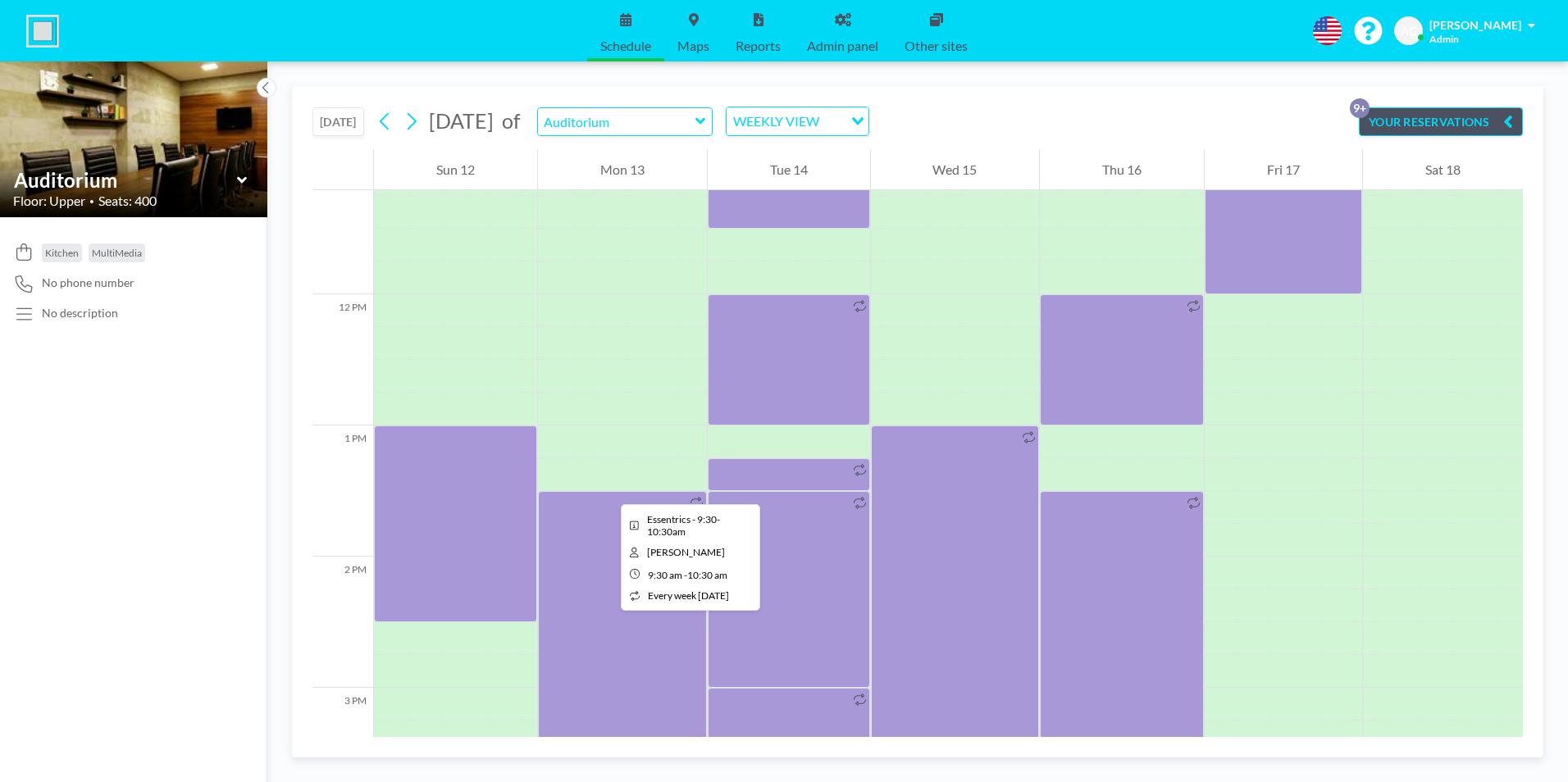
scroll to position [1508, 0]
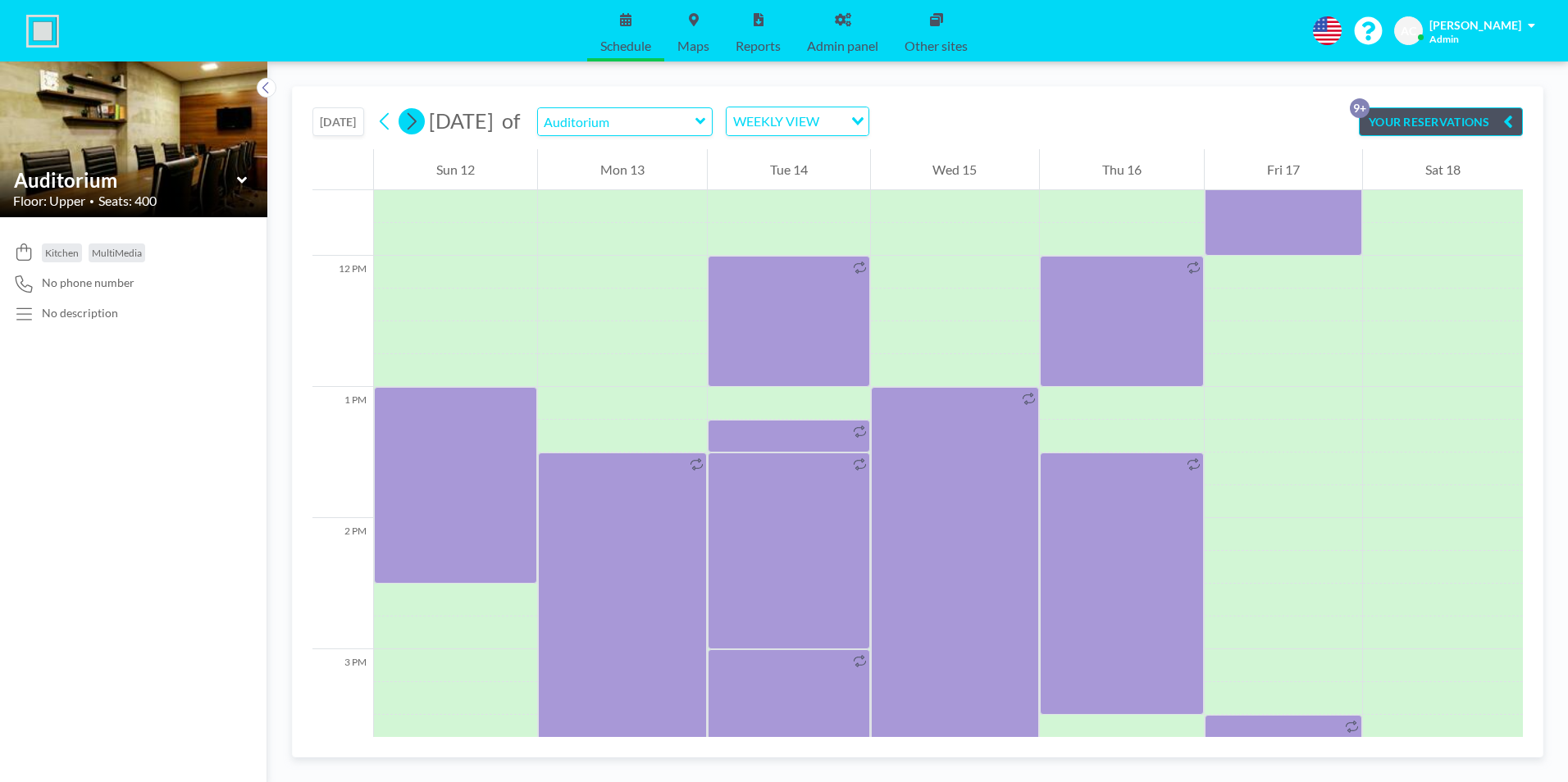
click at [417, 121] on icon at bounding box center [412, 122] width 9 height 17
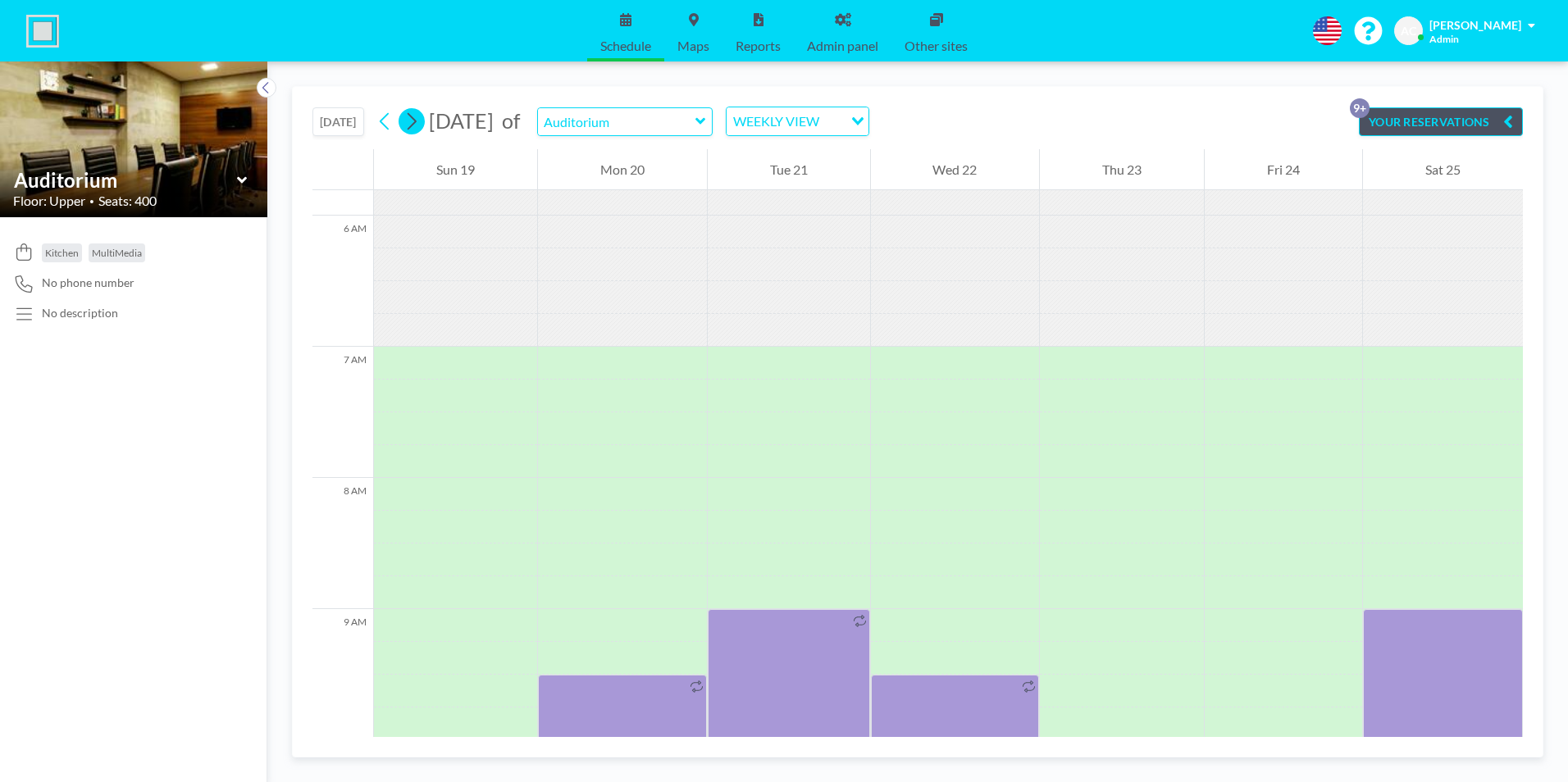
scroll to position [1016, 0]
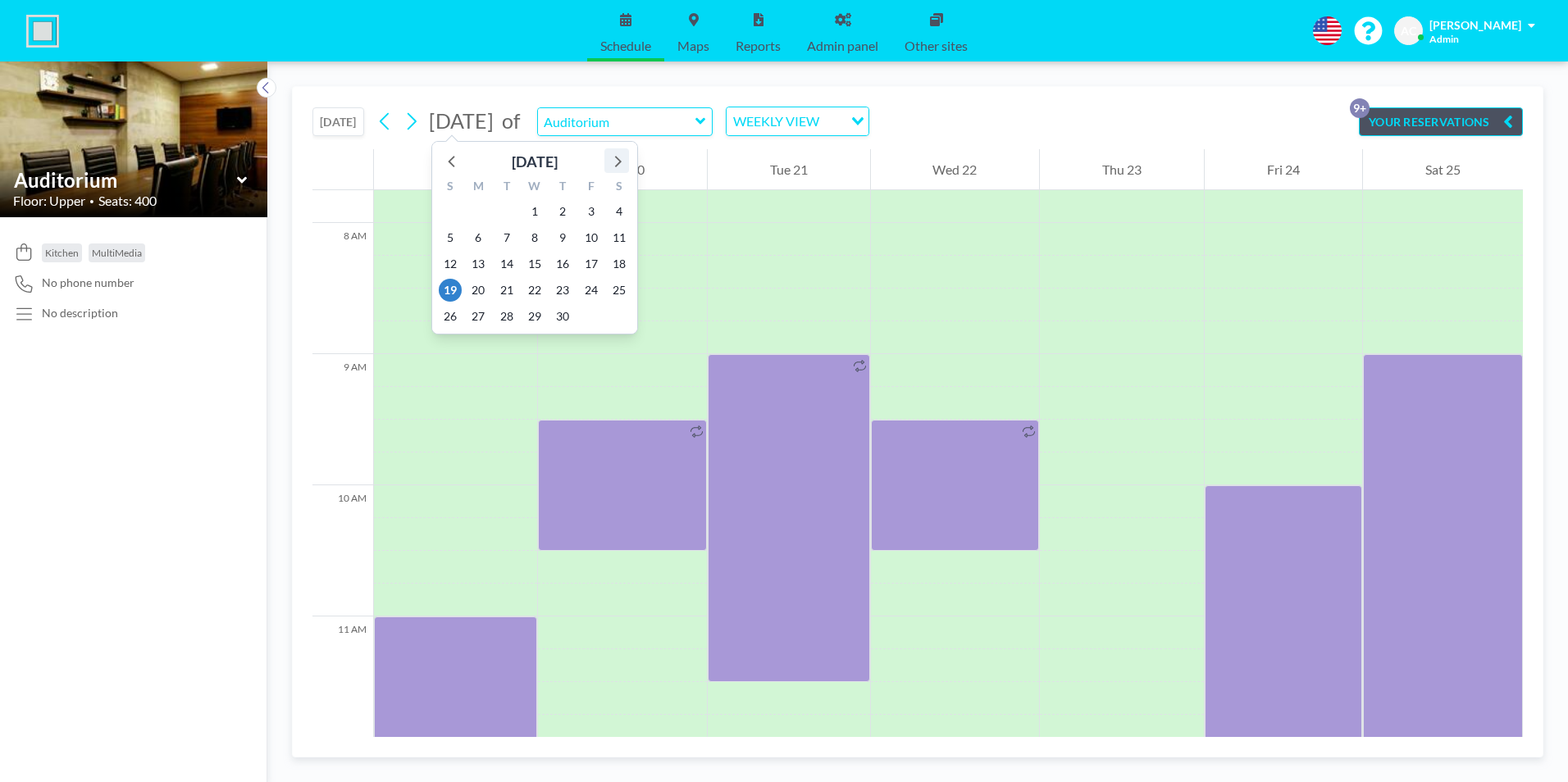
click at [618, 161] on icon at bounding box center [617, 161] width 22 height 22
click at [449, 237] on span "3" at bounding box center [451, 238] width 23 height 23
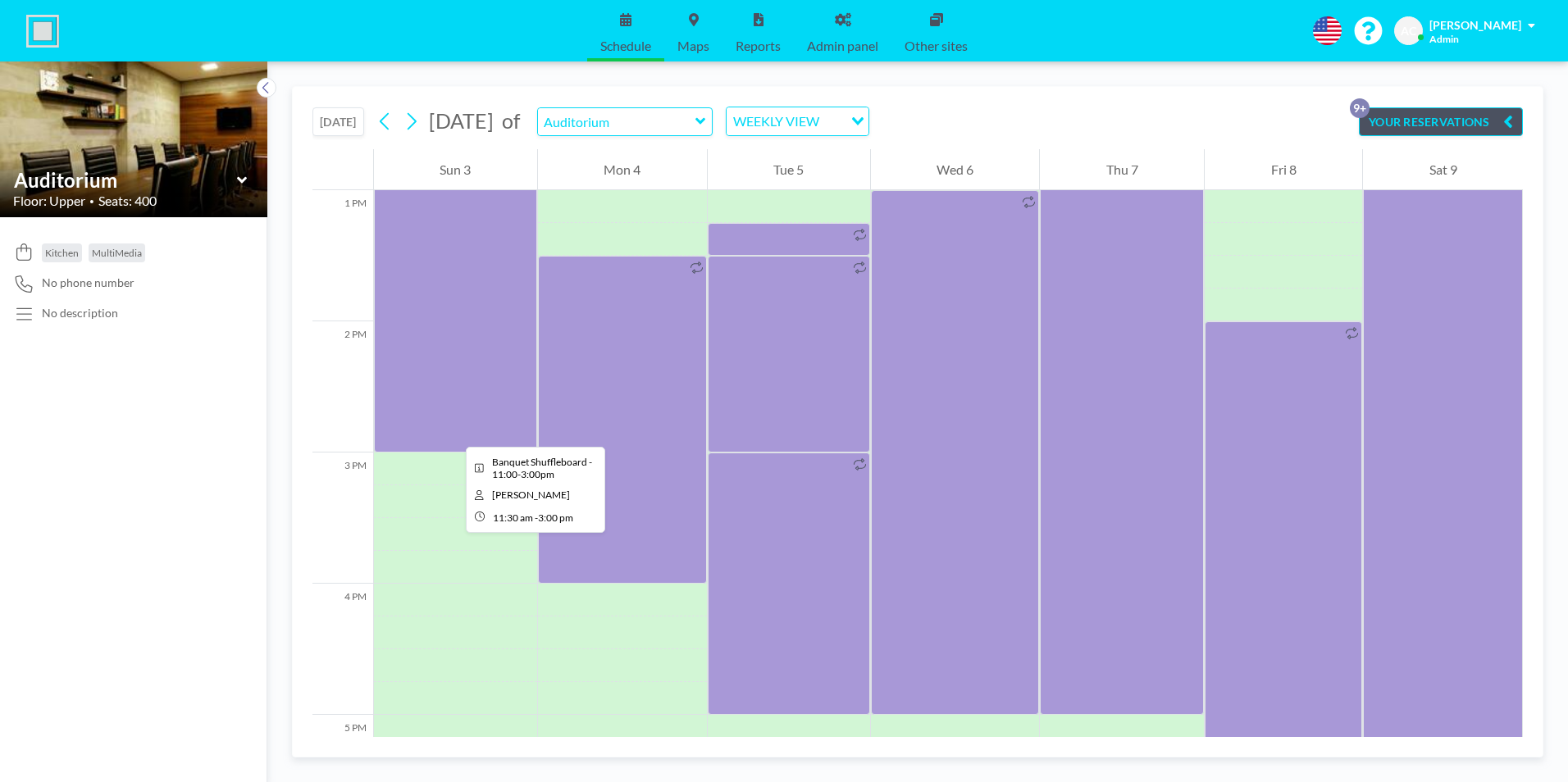
scroll to position [1835, 0]
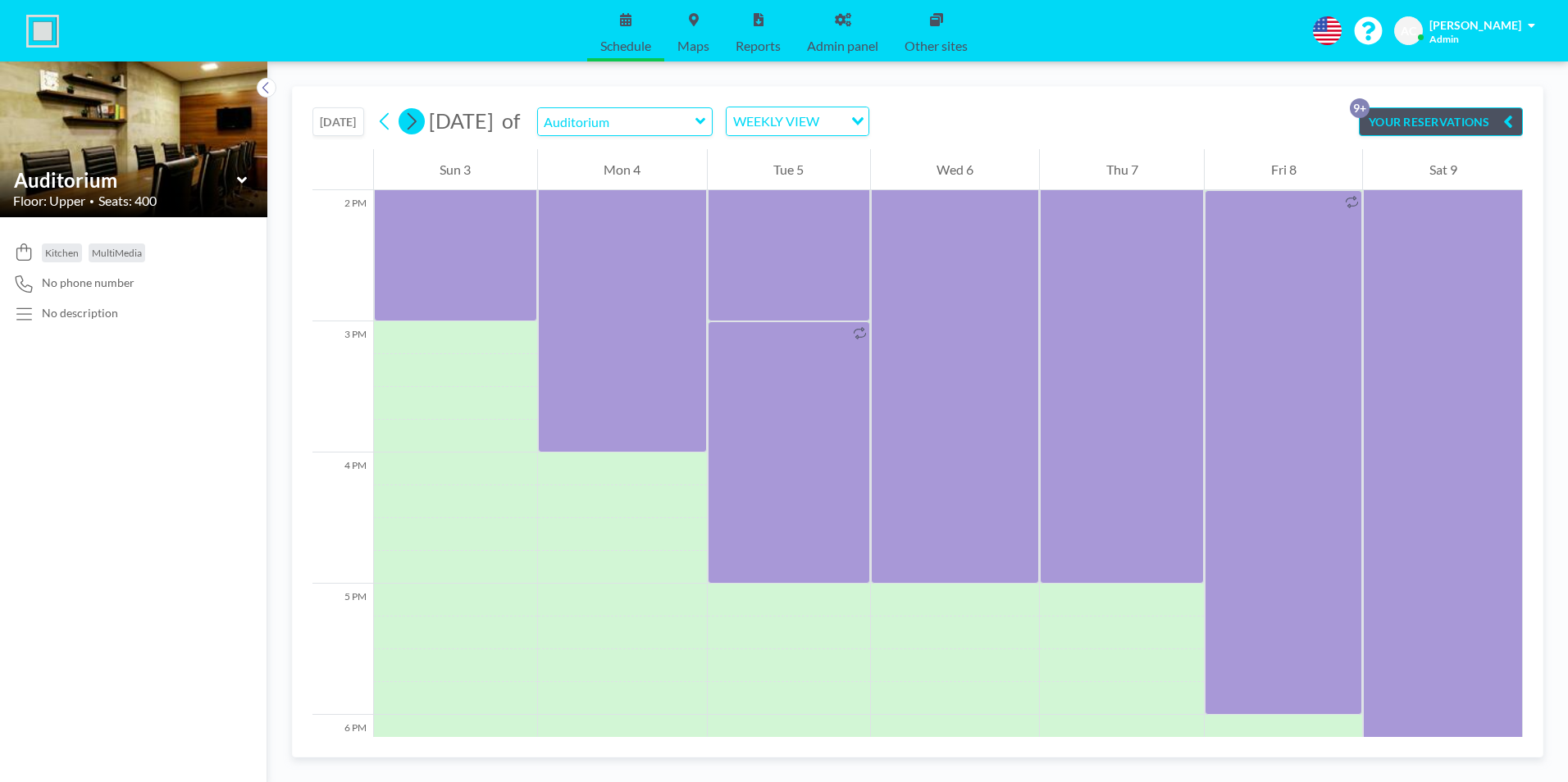
click at [416, 117] on icon at bounding box center [412, 122] width 9 height 17
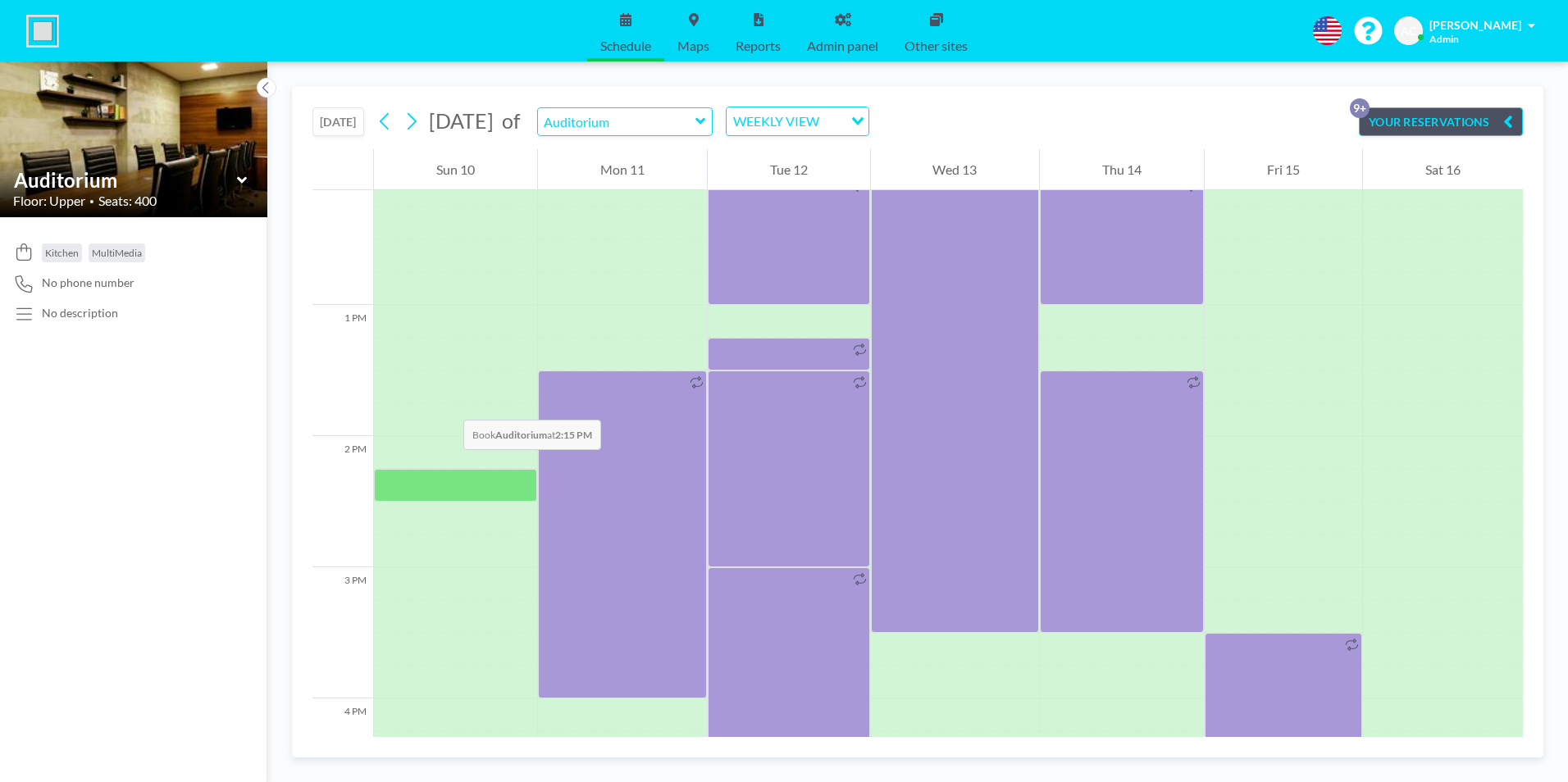
scroll to position [2164, 0]
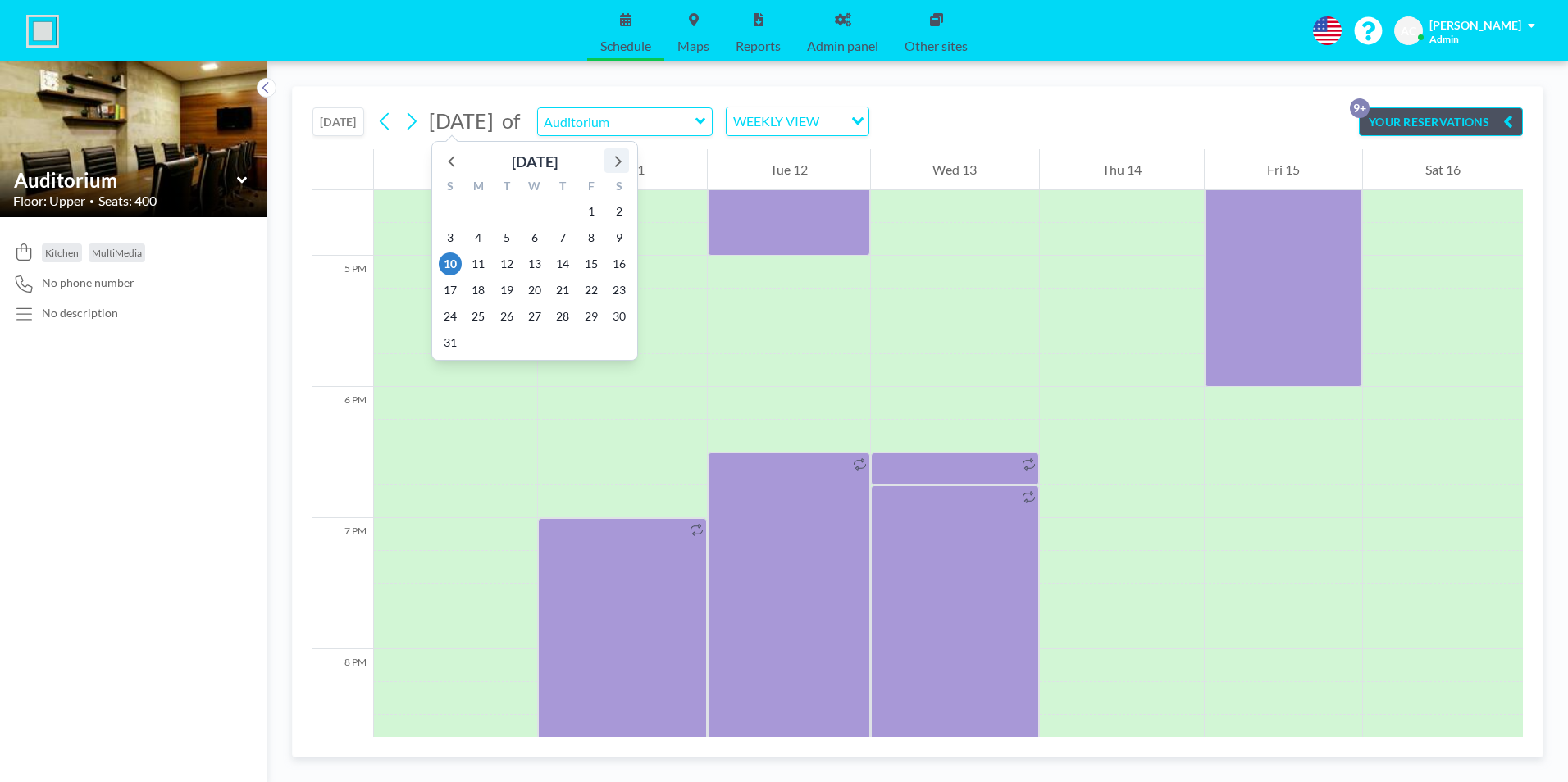
click at [614, 161] on icon at bounding box center [617, 161] width 22 height 22
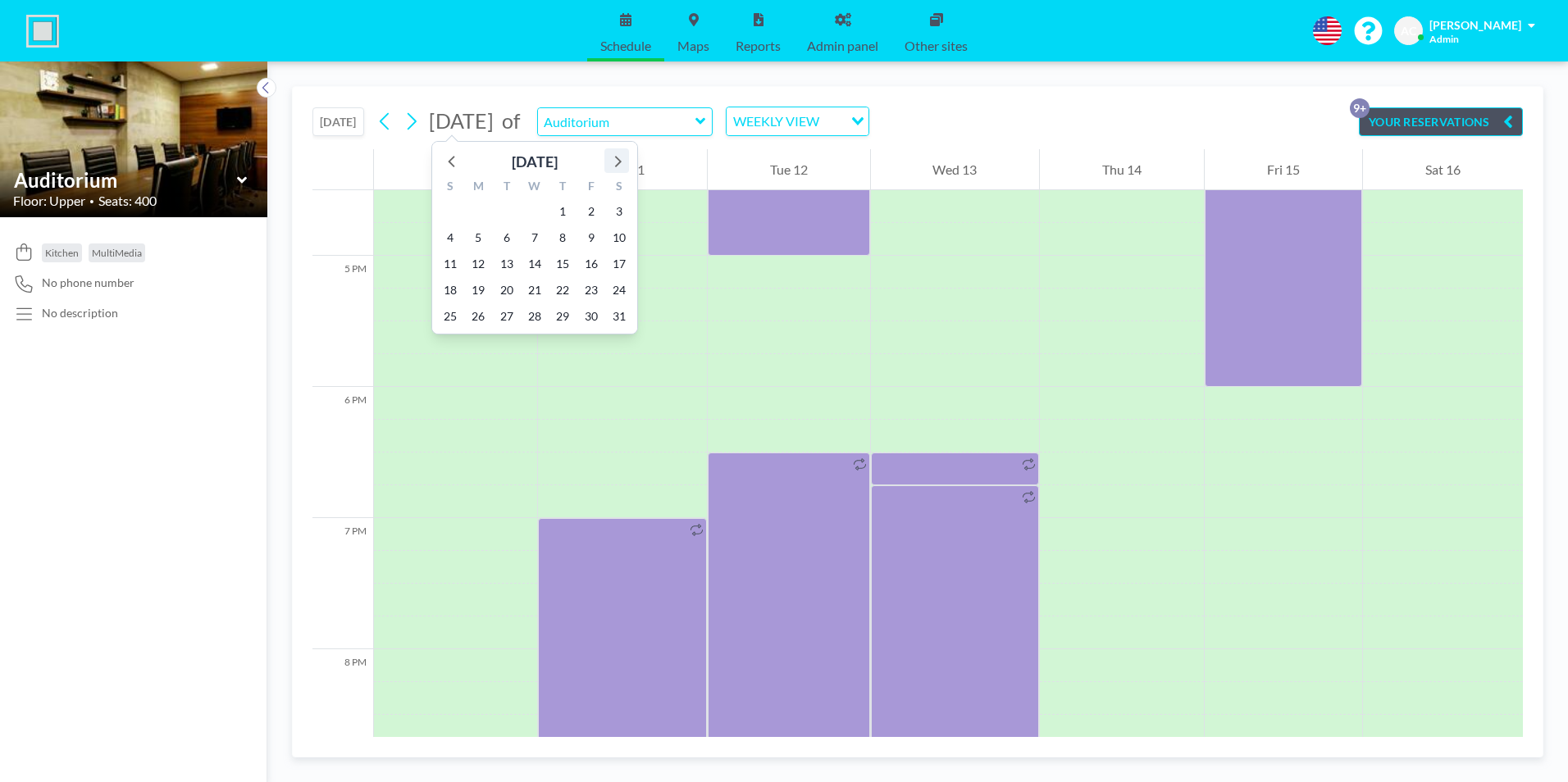
click at [614, 161] on icon at bounding box center [617, 161] width 22 height 22
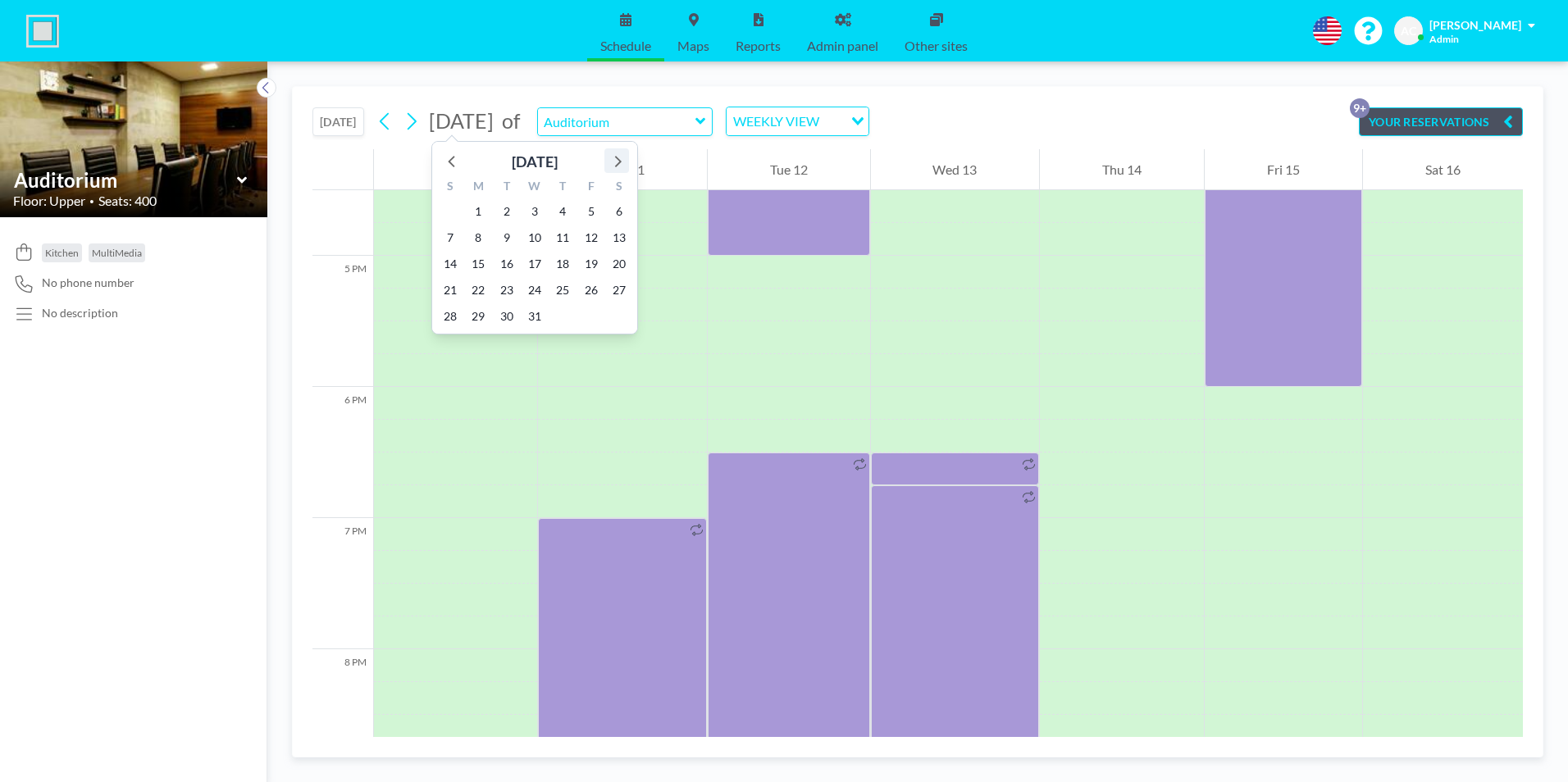
click at [614, 161] on icon at bounding box center [617, 161] width 22 height 22
click at [449, 238] on span "4" at bounding box center [451, 238] width 23 height 23
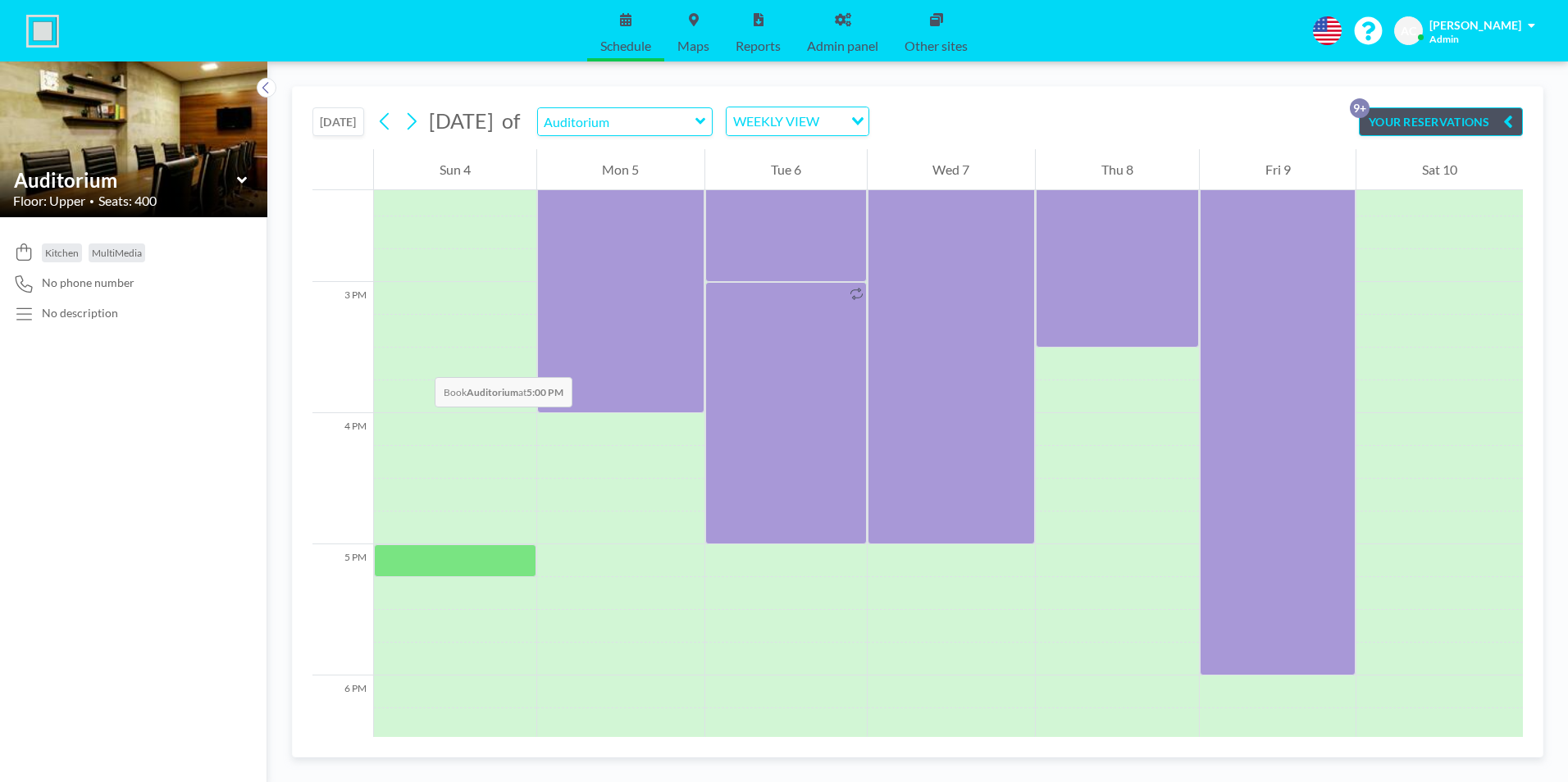
scroll to position [2082, 0]
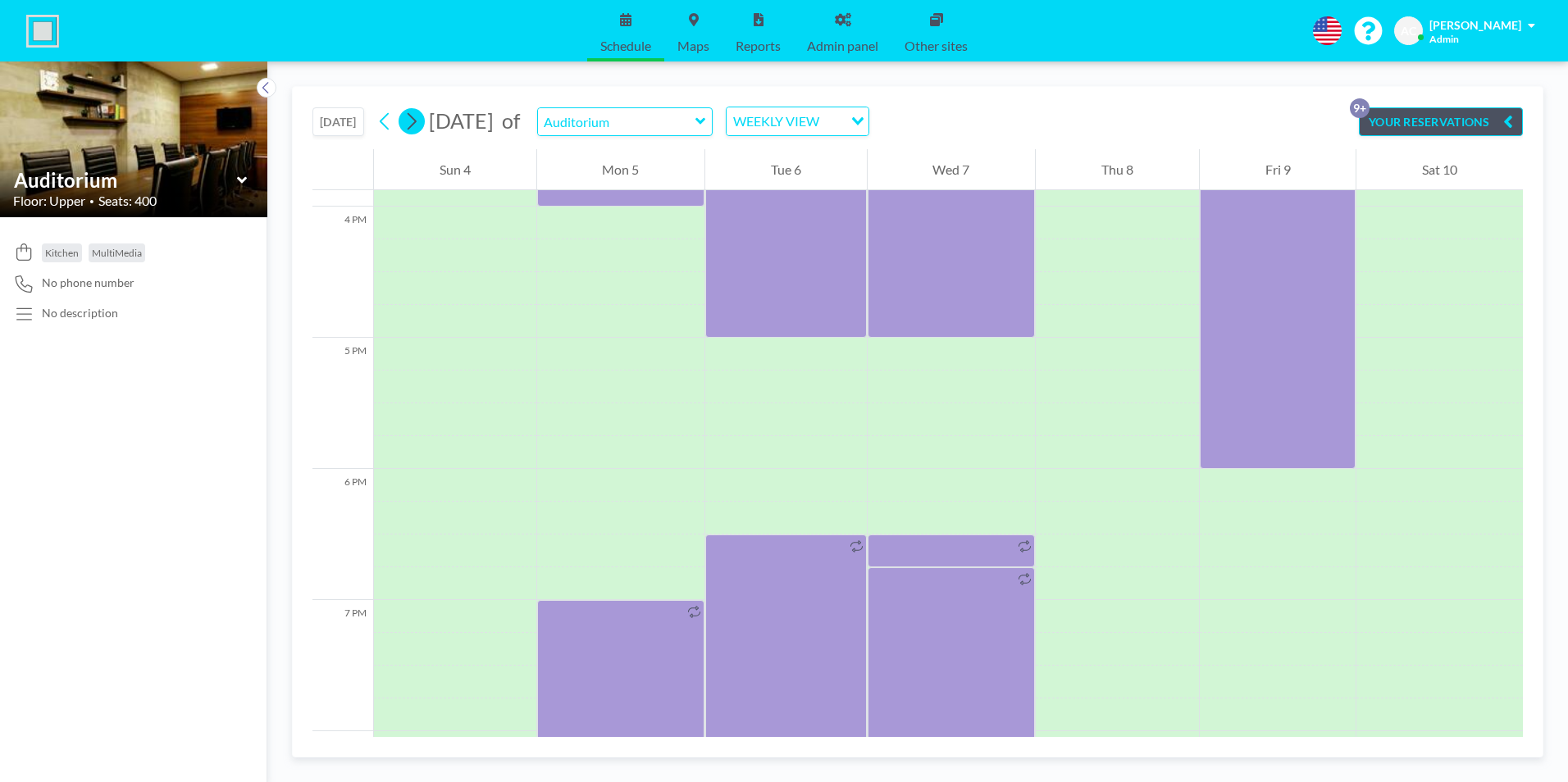
click at [418, 118] on icon at bounding box center [411, 122] width 16 height 25
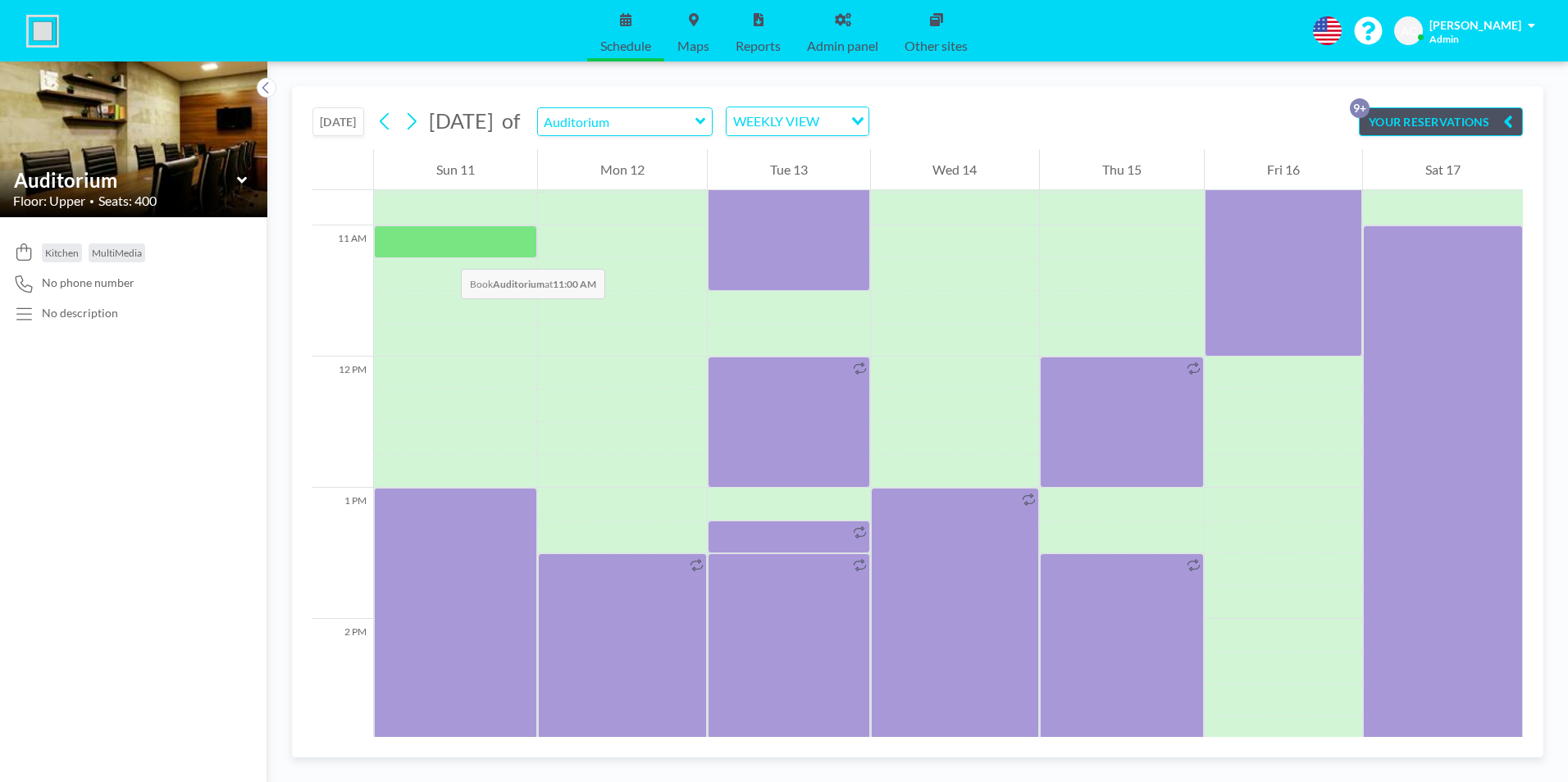
scroll to position [1344, 0]
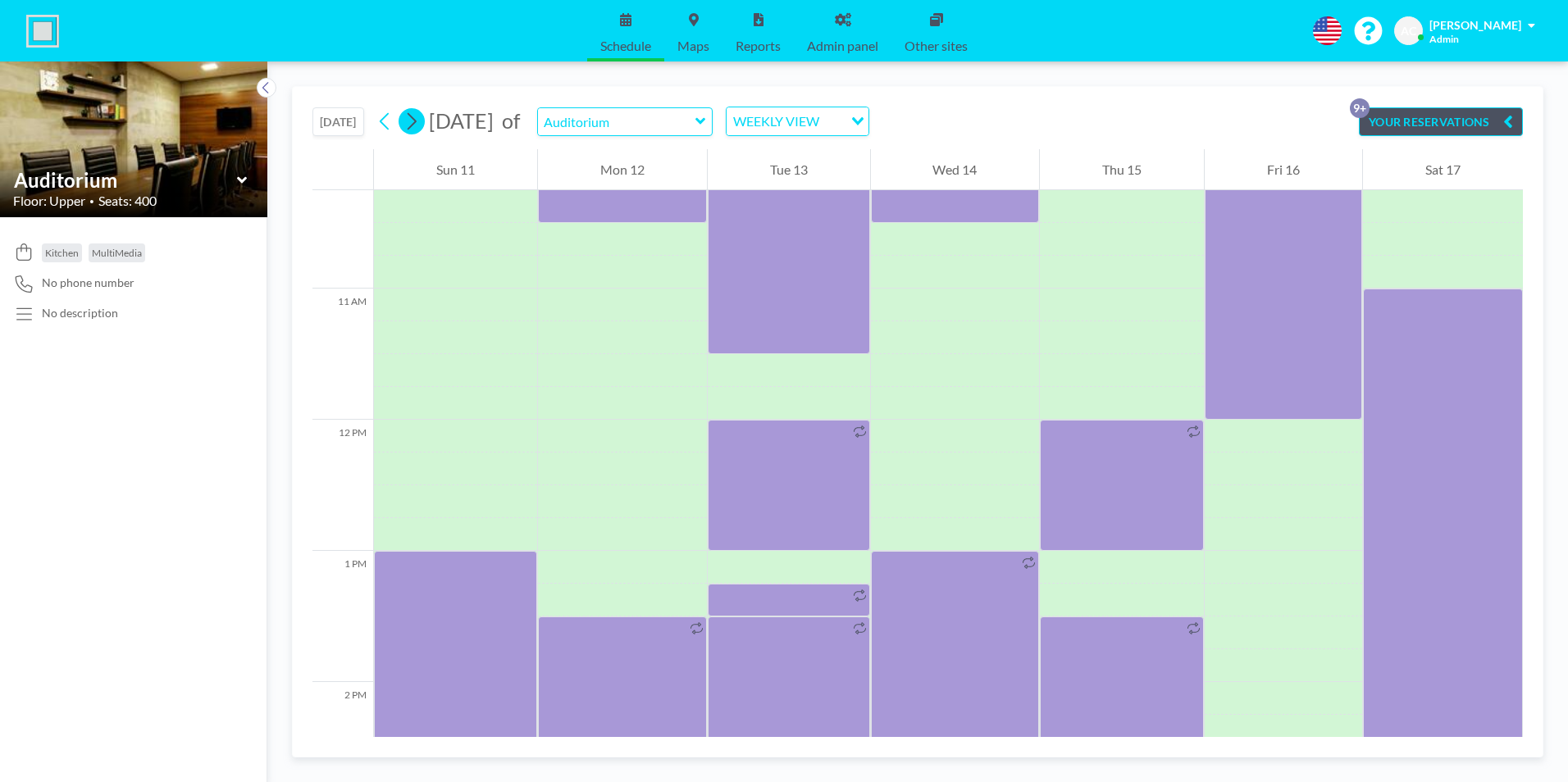
click at [419, 124] on icon at bounding box center [411, 122] width 16 height 25
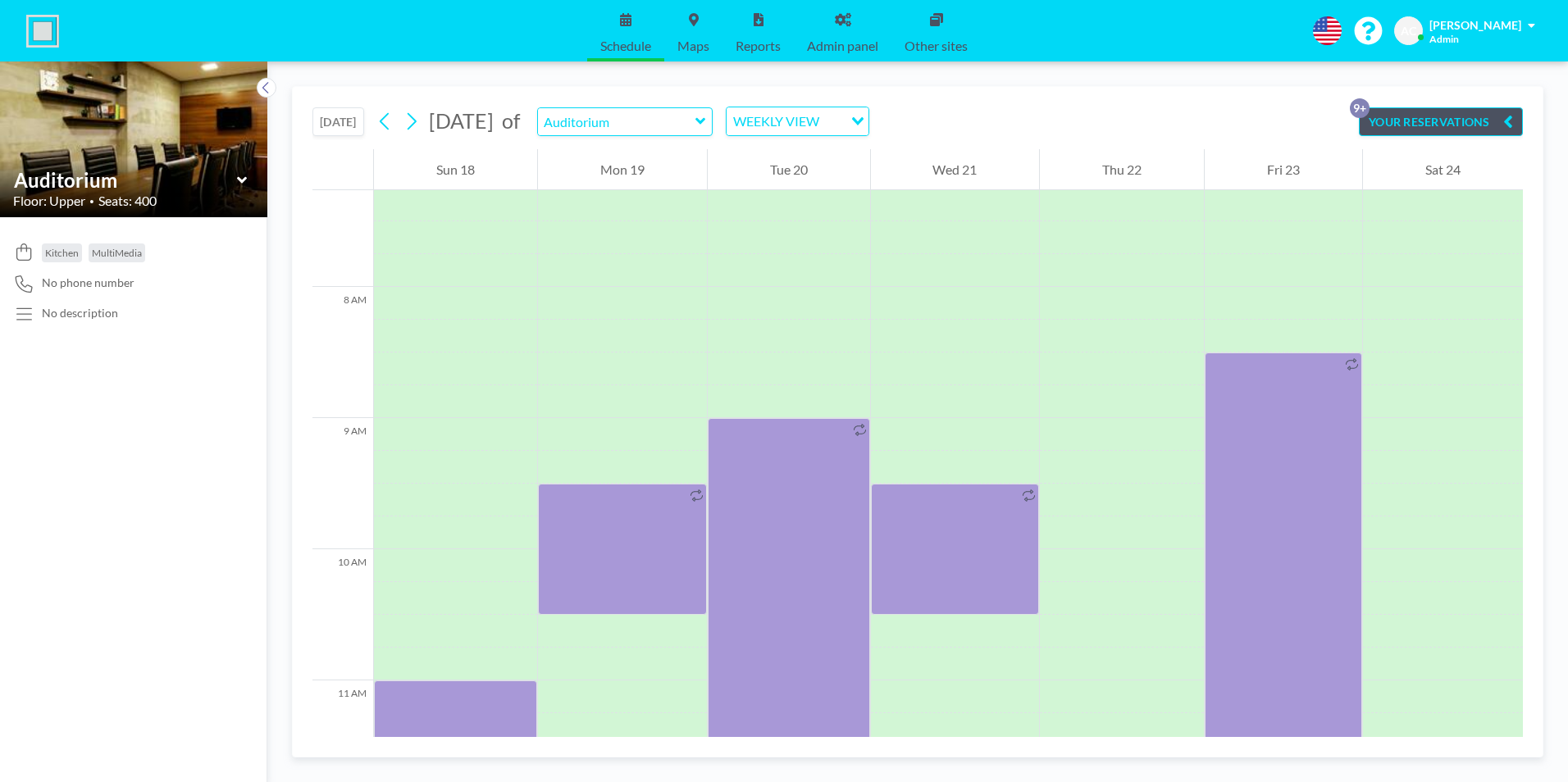
scroll to position [1016, 0]
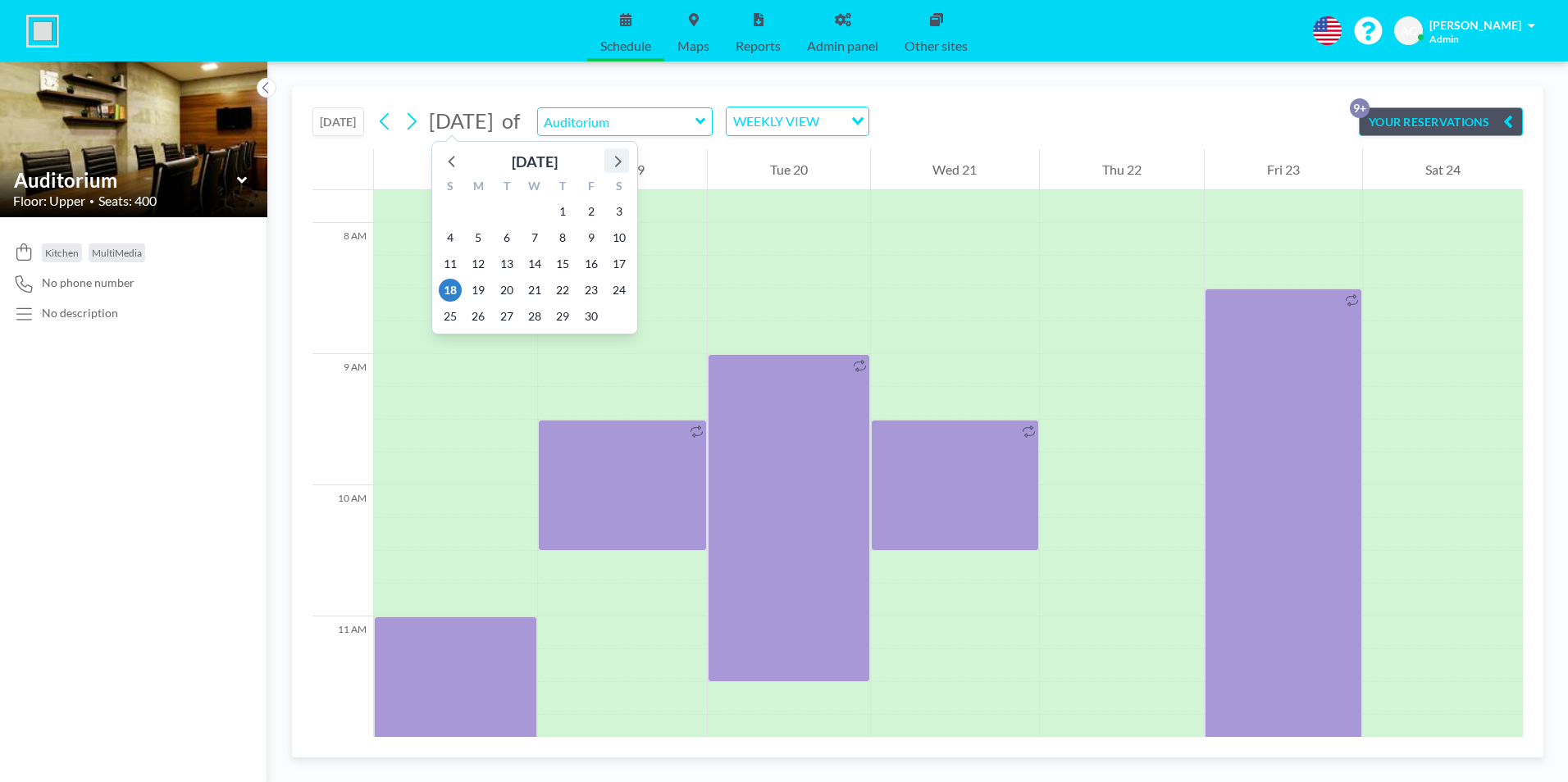
click at [617, 159] on icon at bounding box center [618, 162] width 7 height 12
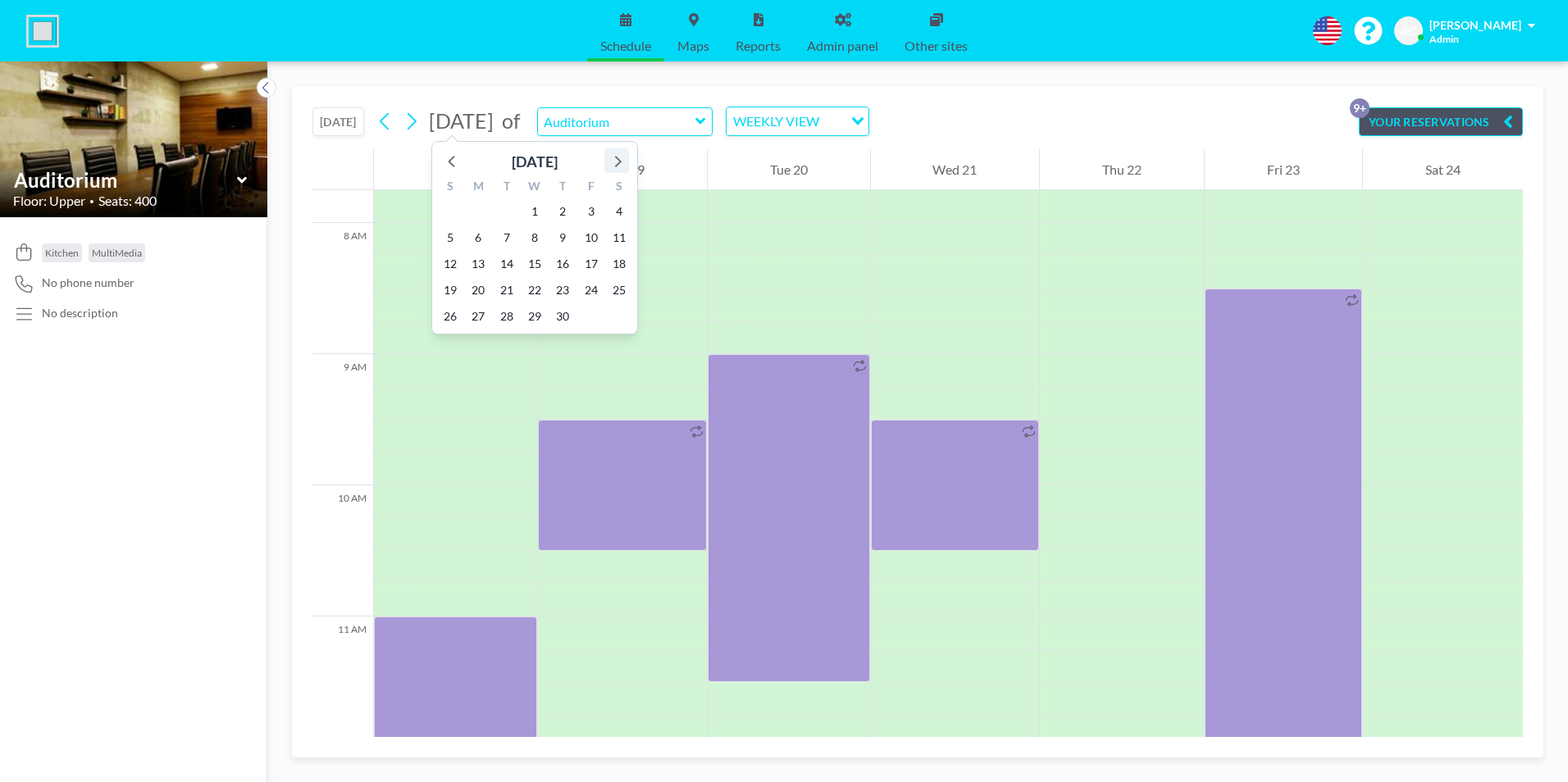
click at [617, 159] on icon at bounding box center [618, 162] width 7 height 12
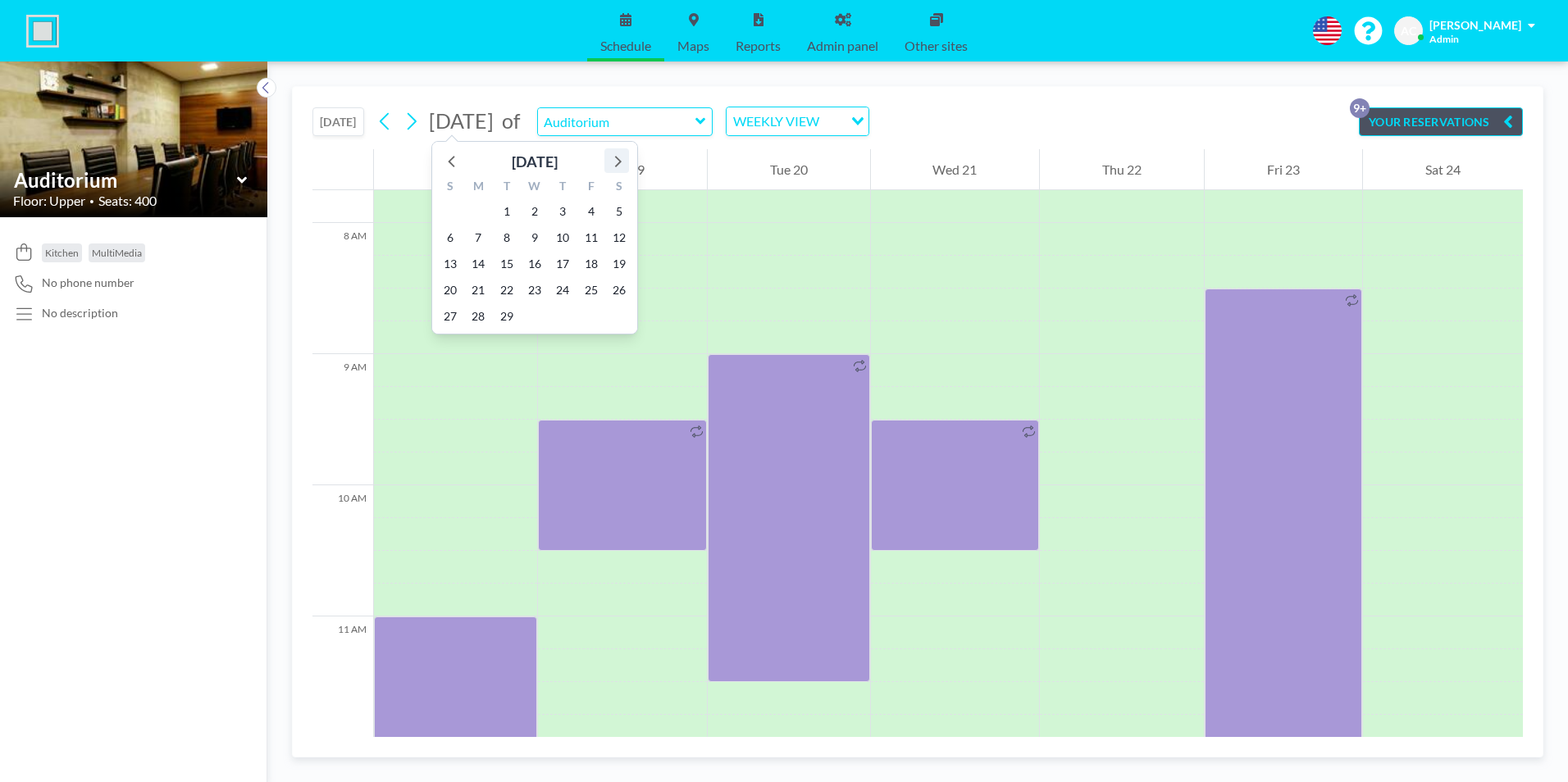
click at [617, 159] on icon at bounding box center [618, 162] width 7 height 12
click at [445, 237] on span "2" at bounding box center [451, 238] width 23 height 23
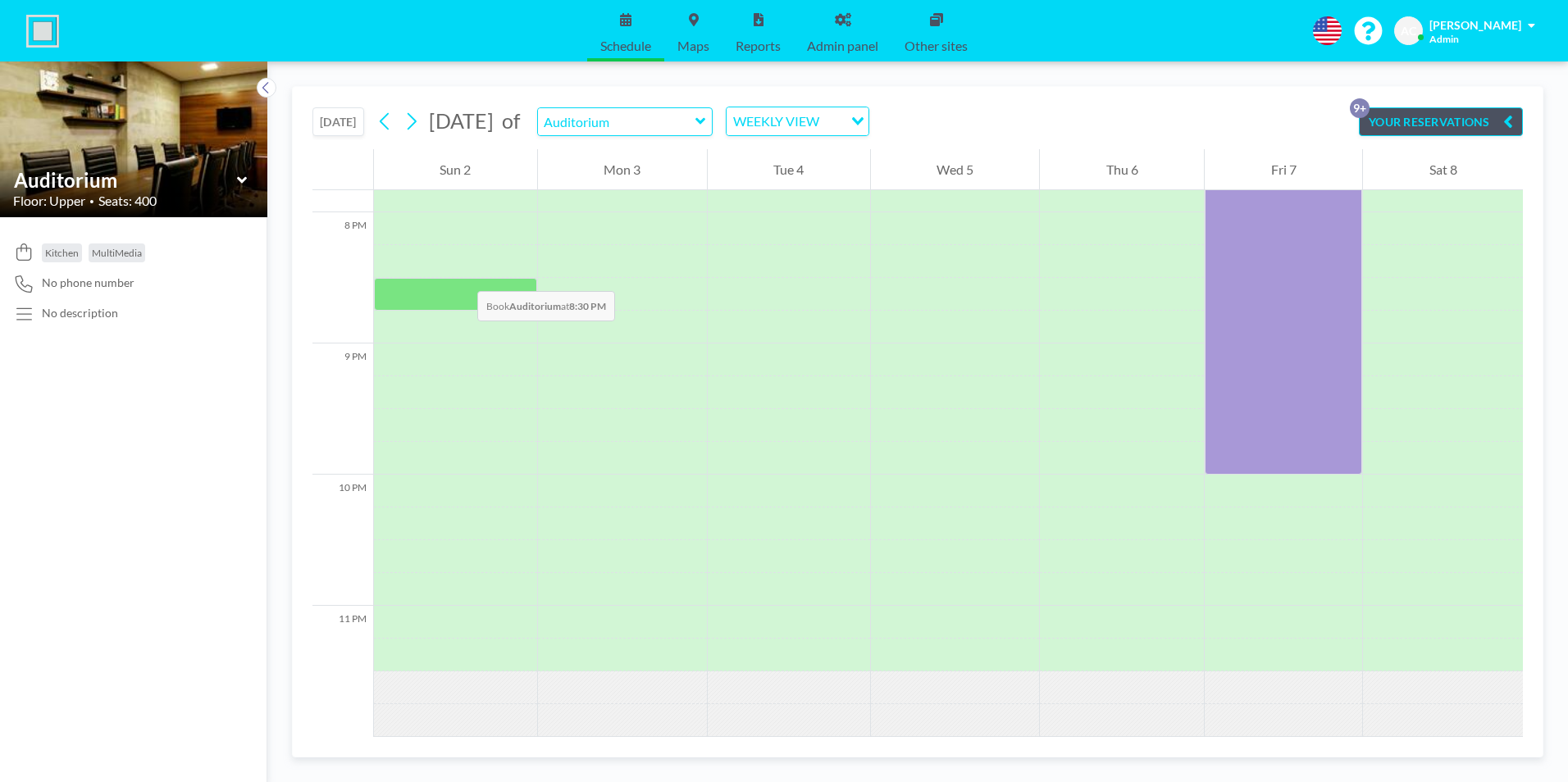
scroll to position [2608, 0]
click at [419, 123] on icon at bounding box center [411, 122] width 16 height 25
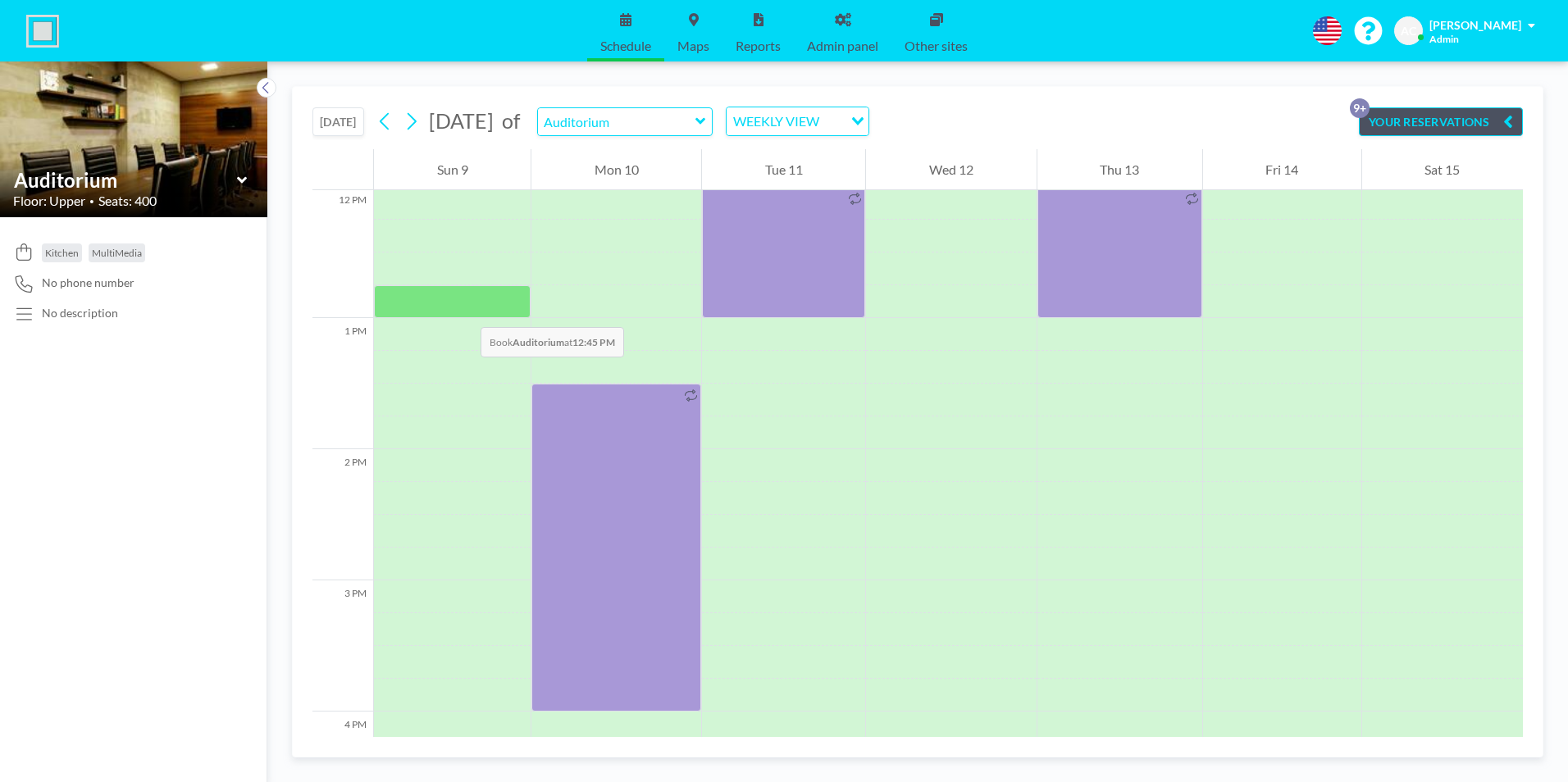
scroll to position [1915, 0]
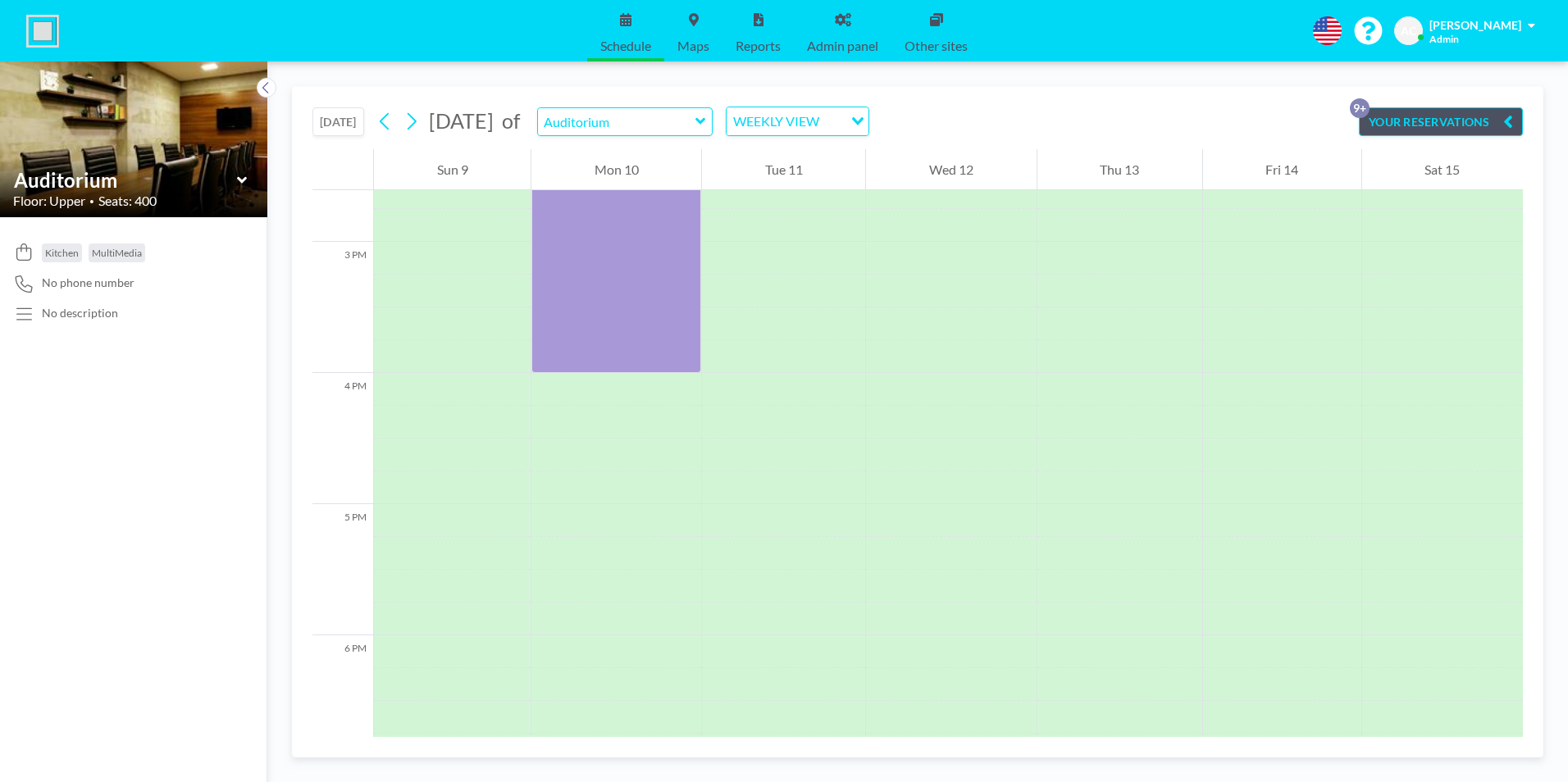
click at [346, 117] on button "[DATE]" at bounding box center [338, 122] width 52 height 28
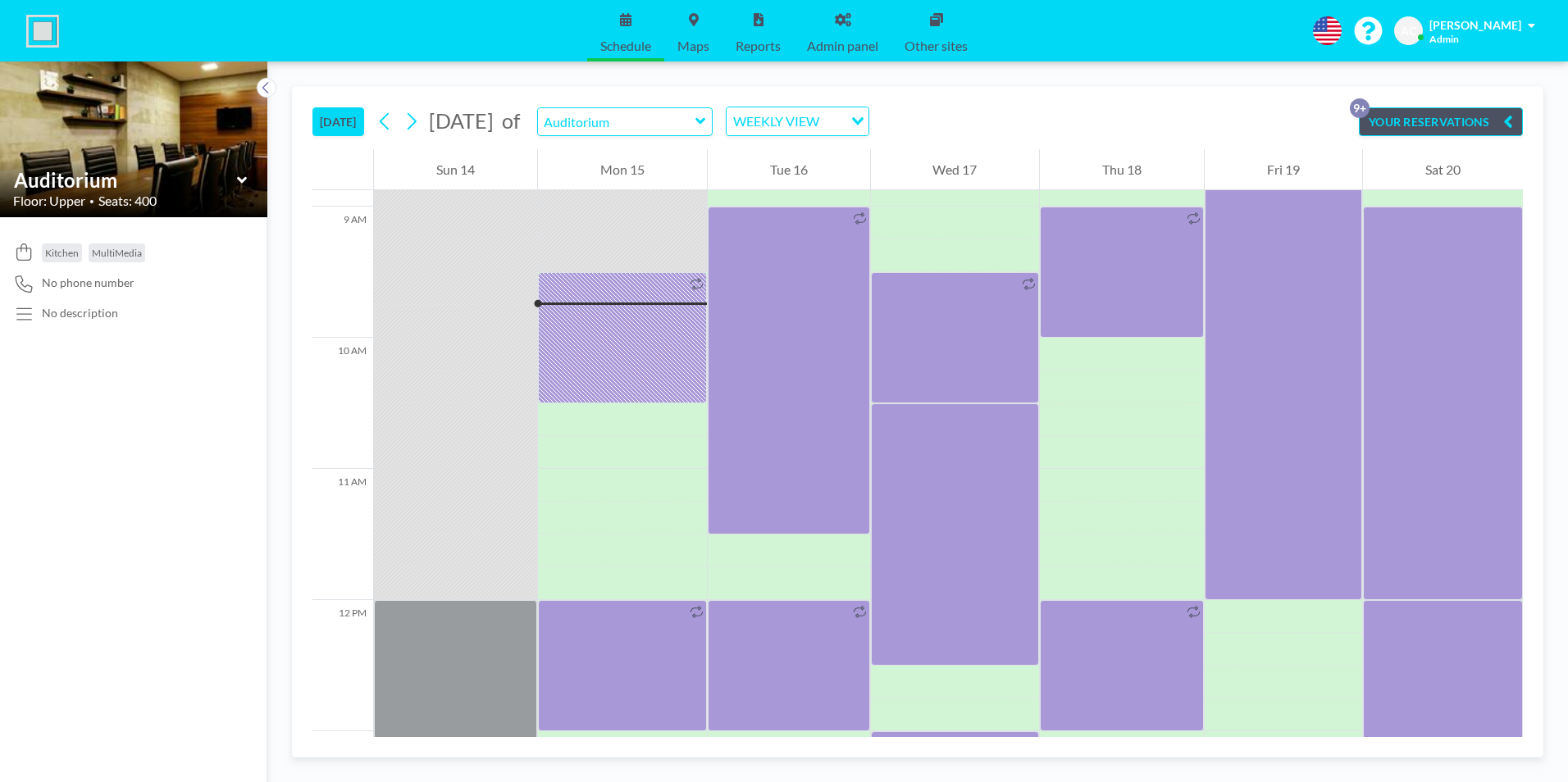
scroll to position [1213, 0]
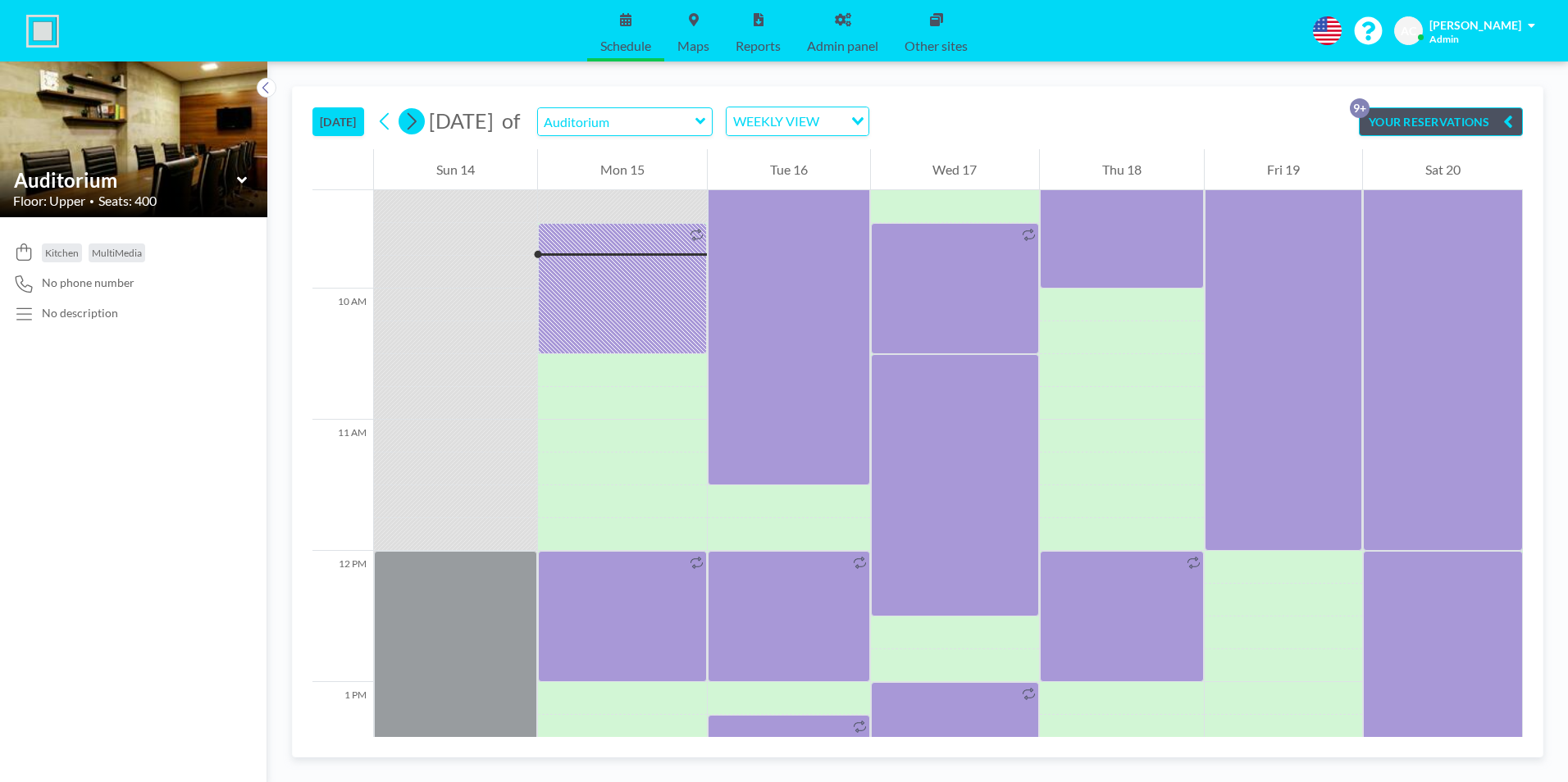
click at [415, 121] on icon at bounding box center [411, 122] width 16 height 25
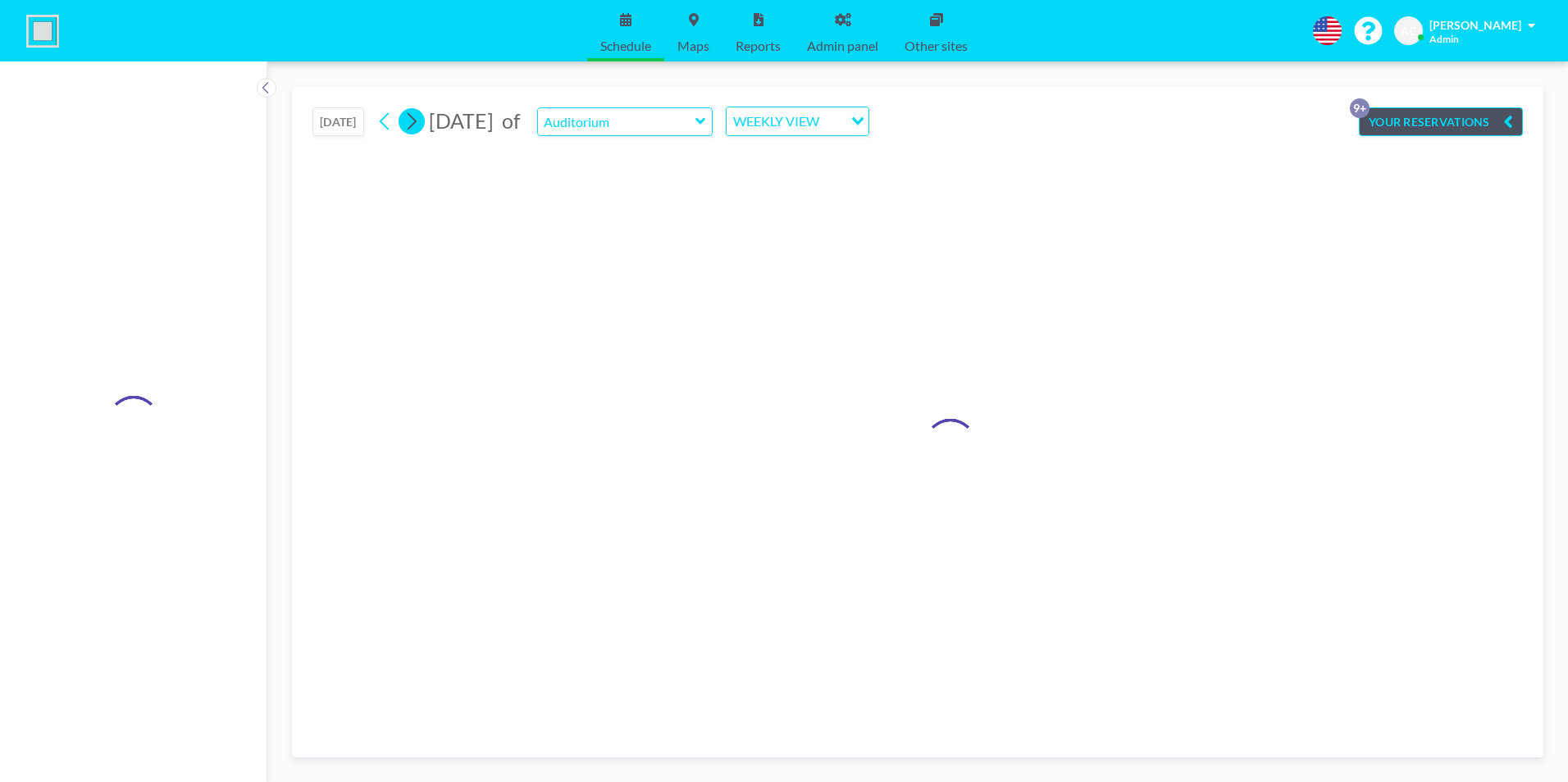
click at [415, 121] on icon at bounding box center [411, 122] width 16 height 25
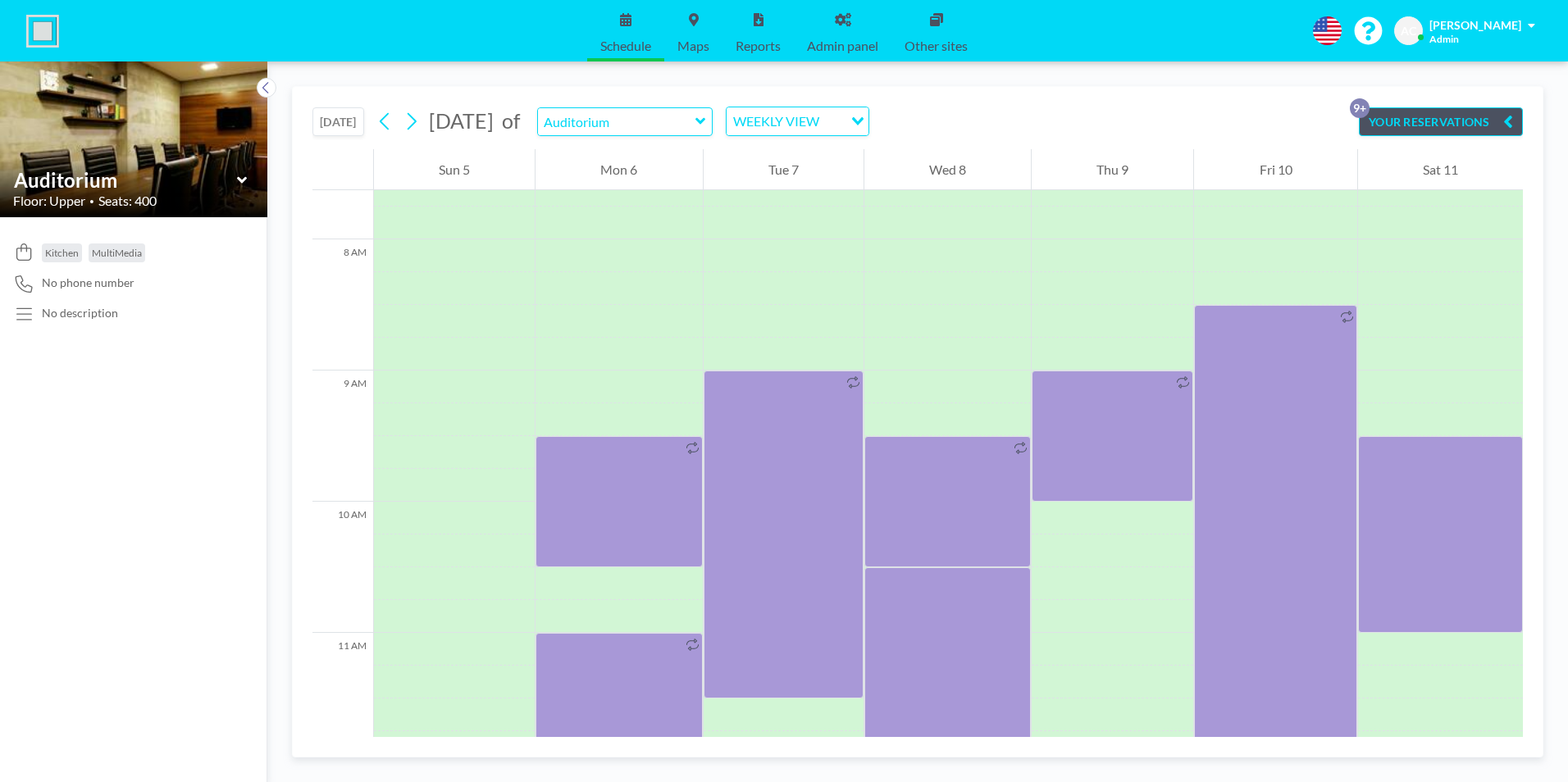
scroll to position [1016, 0]
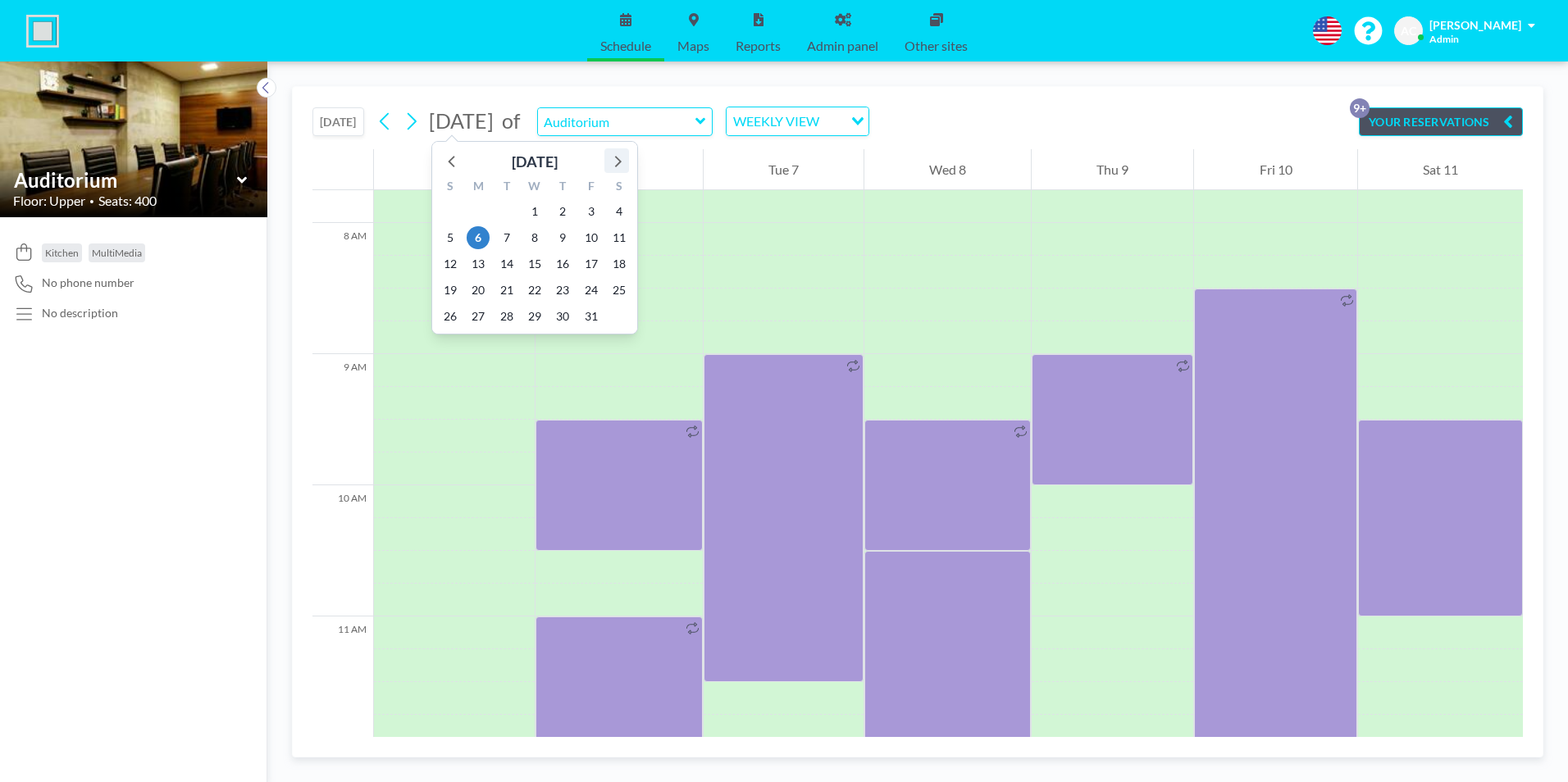
click at [617, 158] on icon at bounding box center [618, 162] width 7 height 12
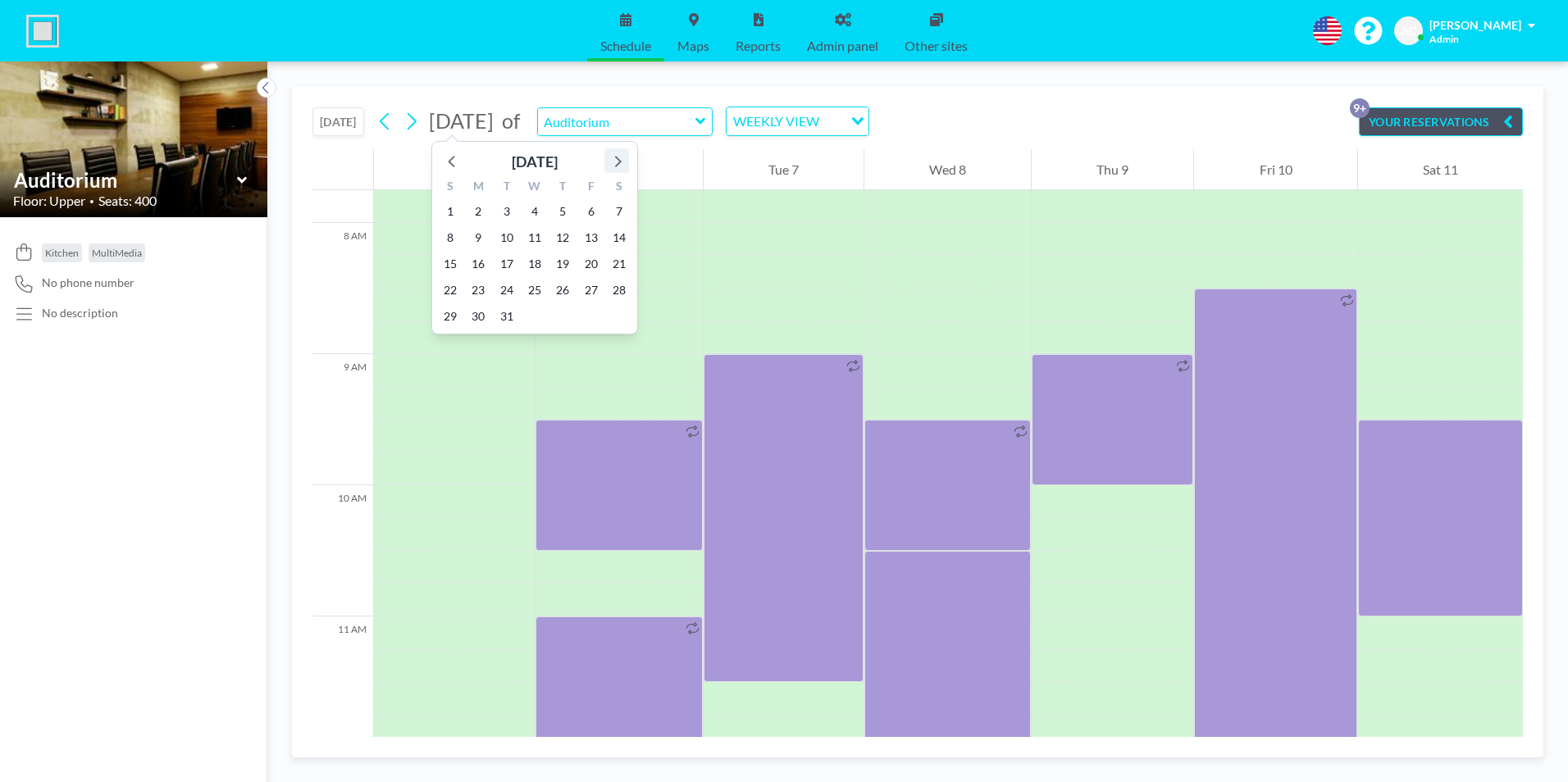
click at [617, 158] on icon at bounding box center [618, 162] width 7 height 12
click at [457, 234] on span "5" at bounding box center [451, 238] width 23 height 23
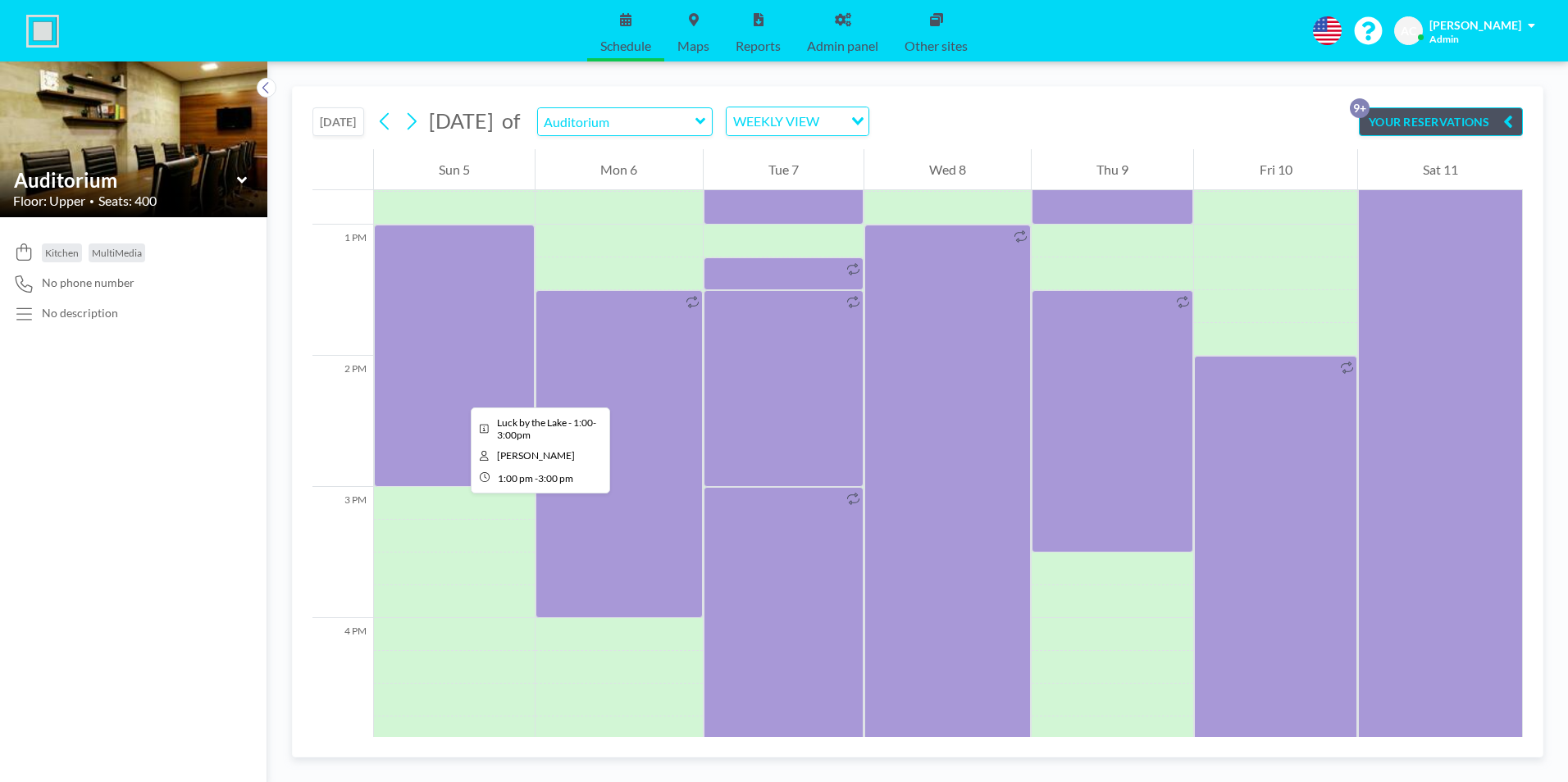
scroll to position [1672, 0]
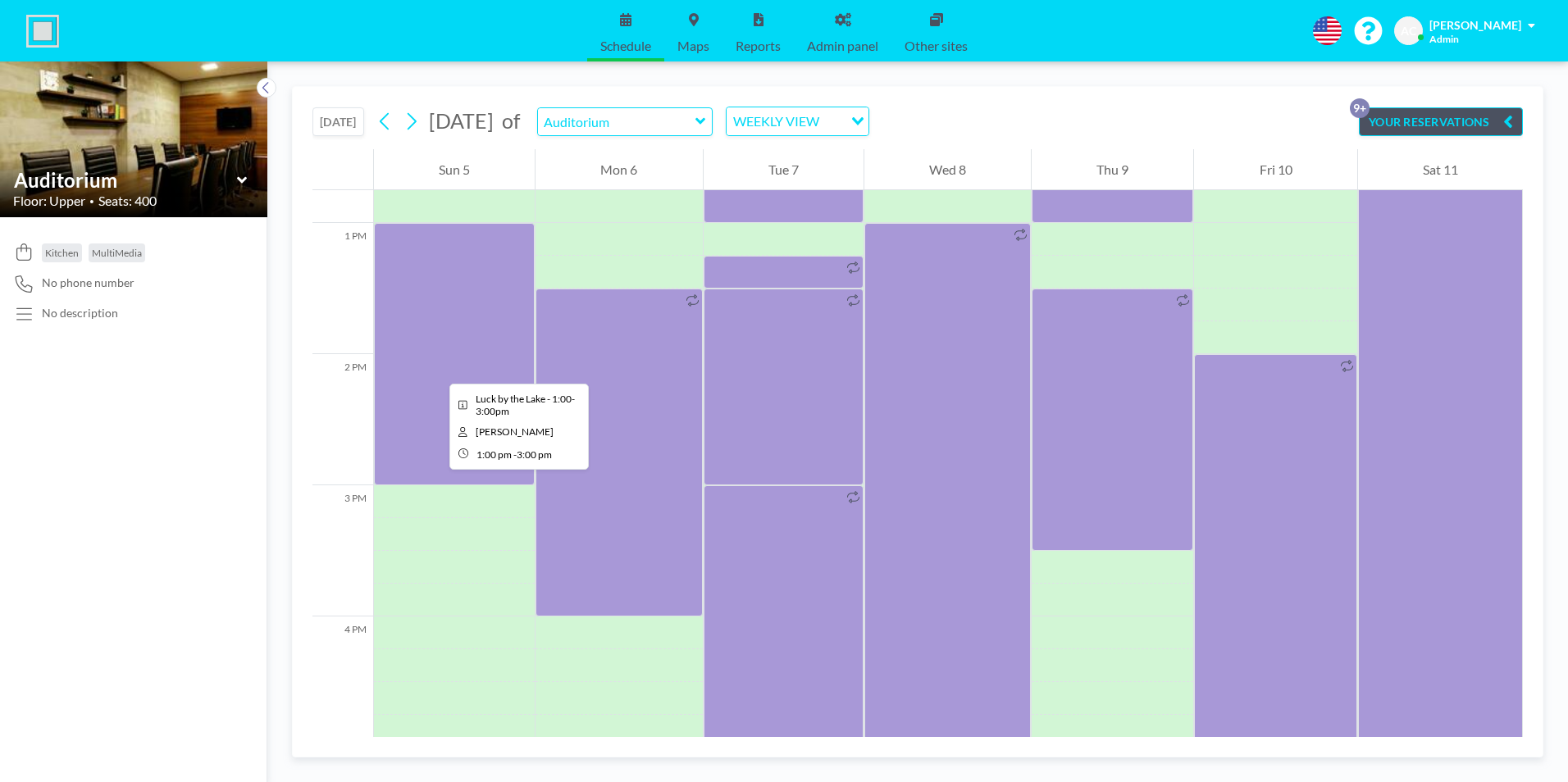
click at [437, 368] on div at bounding box center [454, 354] width 161 height 262
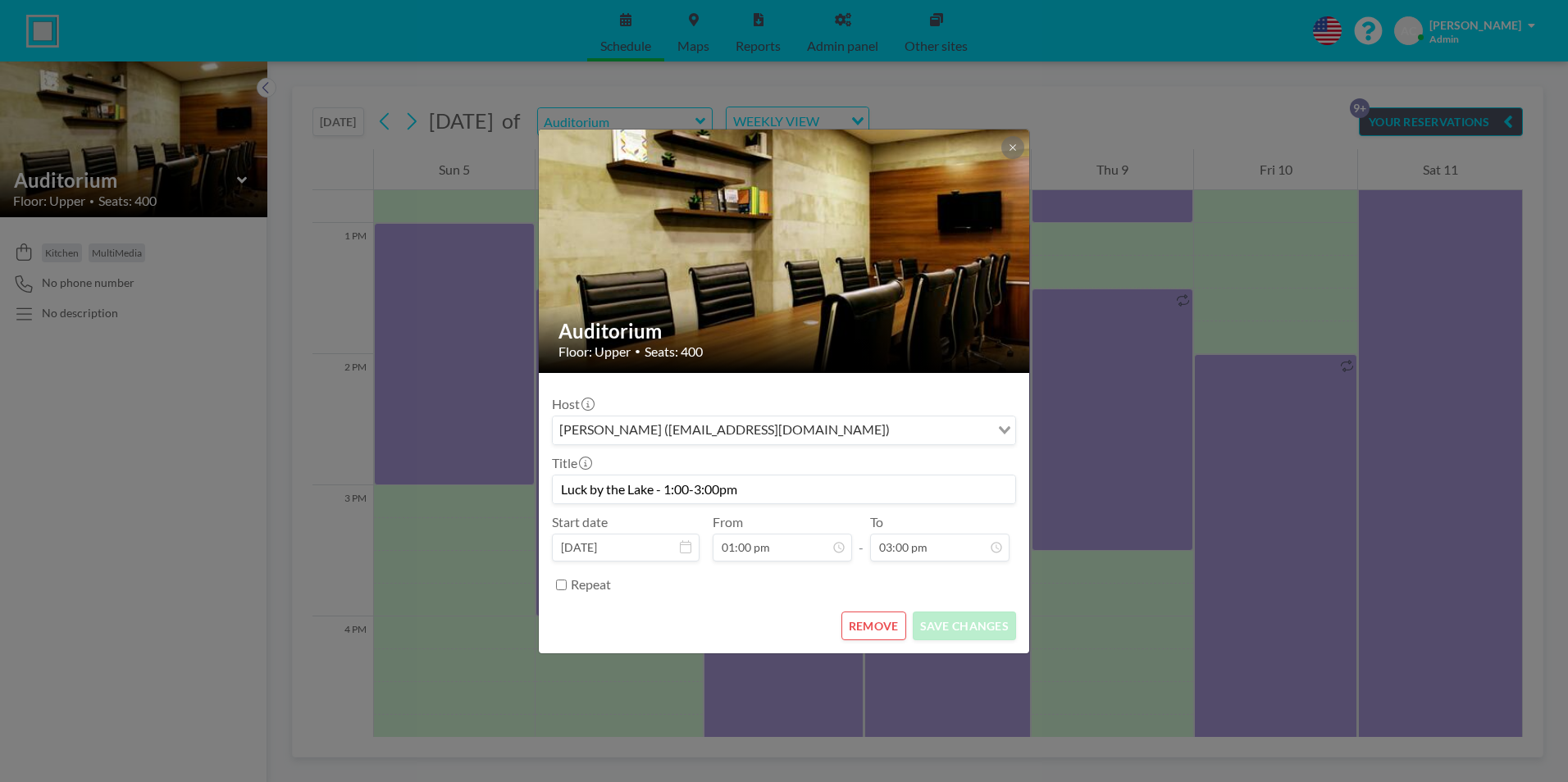
scroll to position [0, 0]
click at [868, 618] on button "REMOVE" at bounding box center [874, 625] width 65 height 28
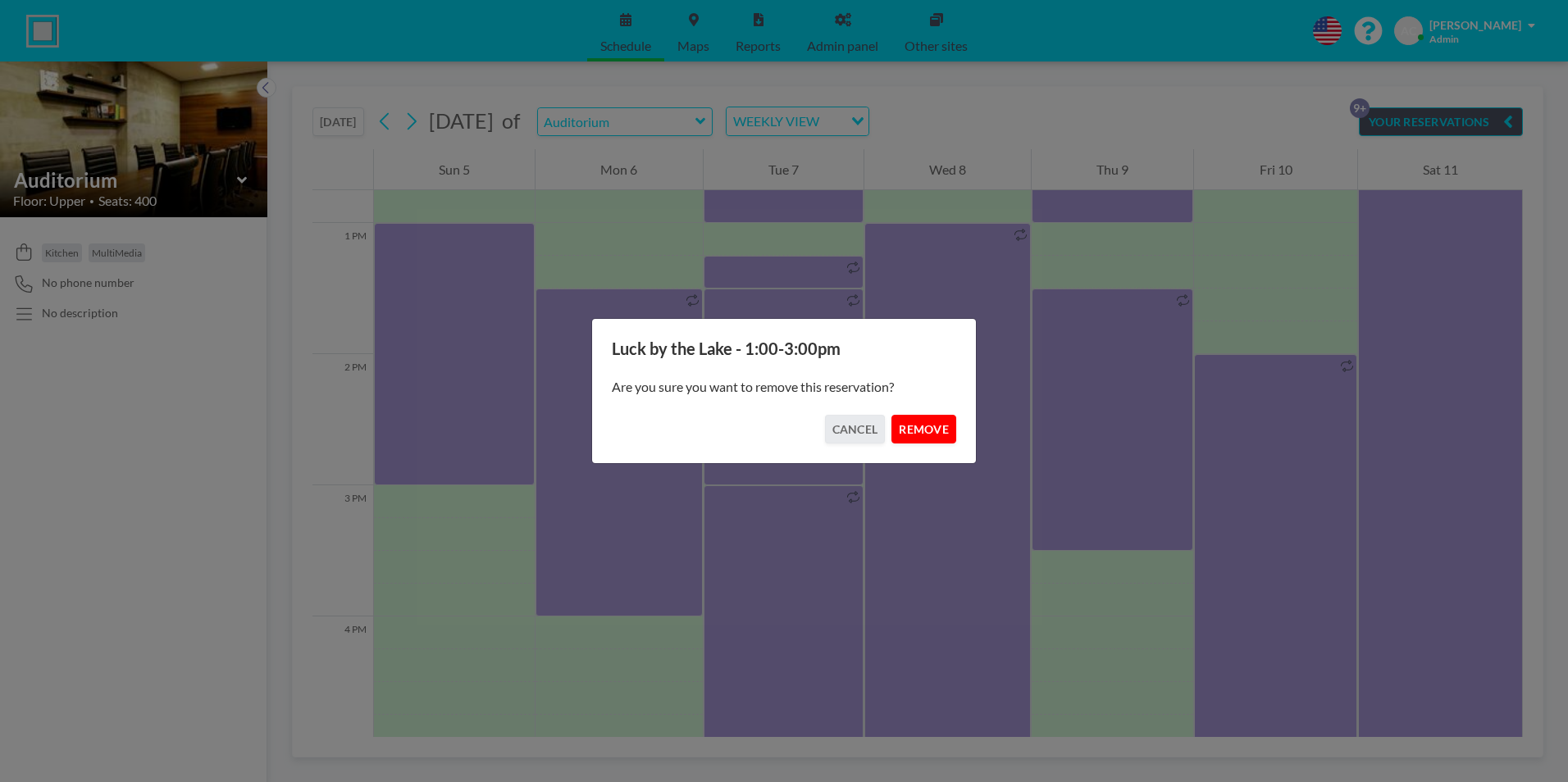
click at [922, 433] on button "REMOVE" at bounding box center [924, 429] width 65 height 28
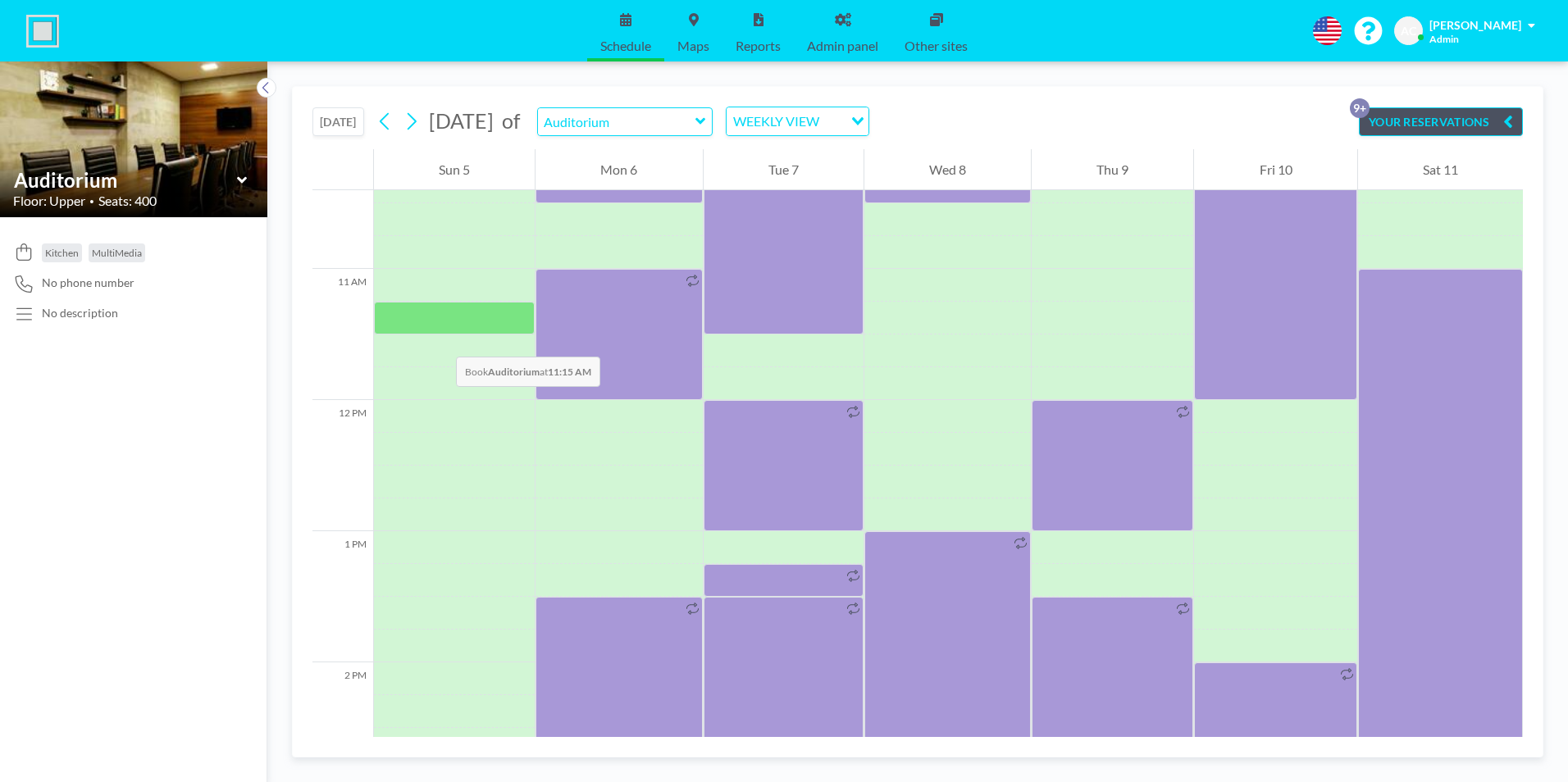
scroll to position [1344, 0]
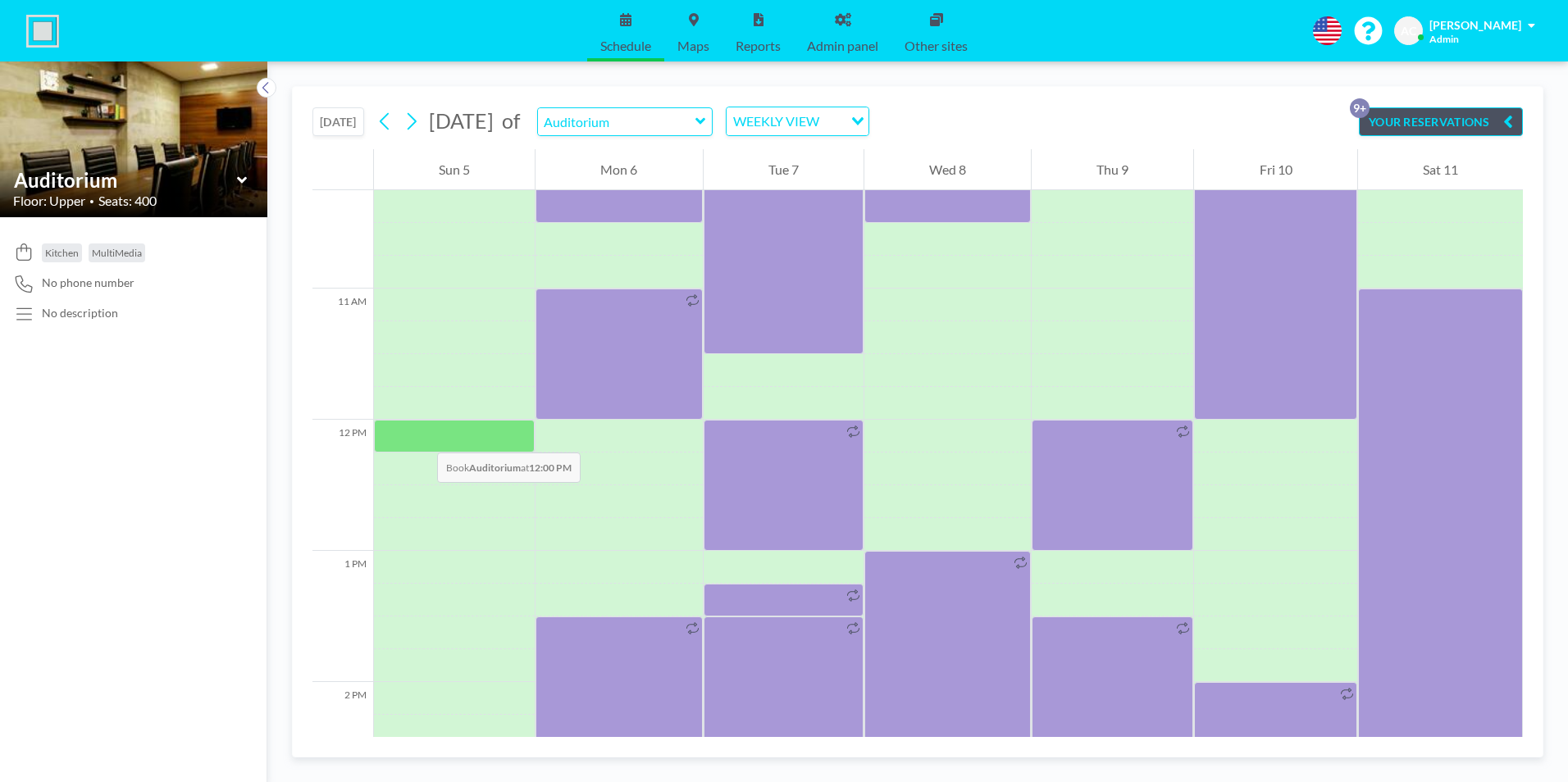
click at [421, 436] on div at bounding box center [454, 436] width 161 height 32
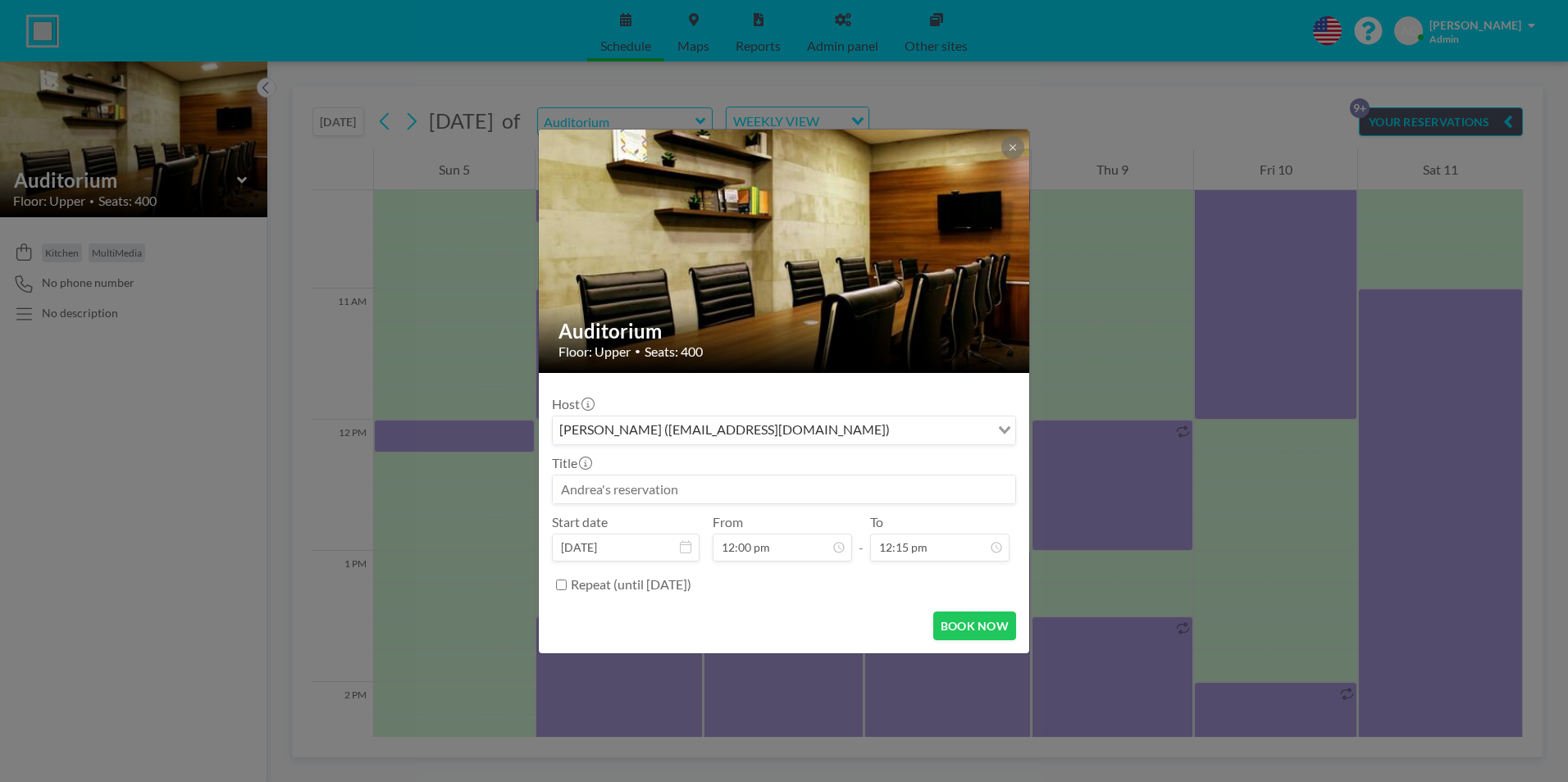
click at [637, 488] on input at bounding box center [783, 489] width 462 height 27
type input "RPE - [PERSON_NAME] (tentative)"
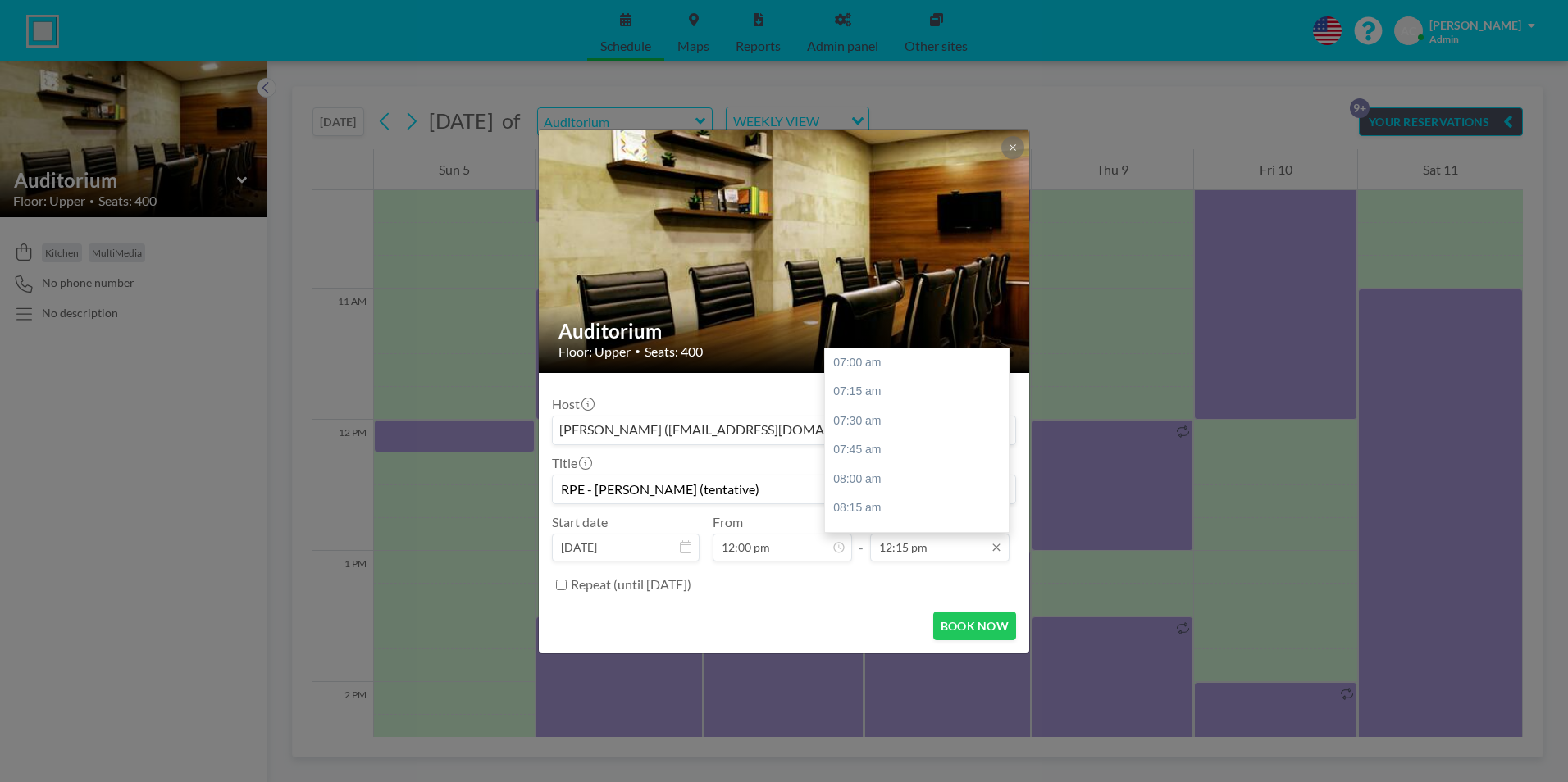
click at [934, 555] on input "12:15 pm" at bounding box center [939, 547] width 139 height 27
click at [876, 494] on div "07:00 pm" at bounding box center [921, 495] width 192 height 29
type input "07:00 pm"
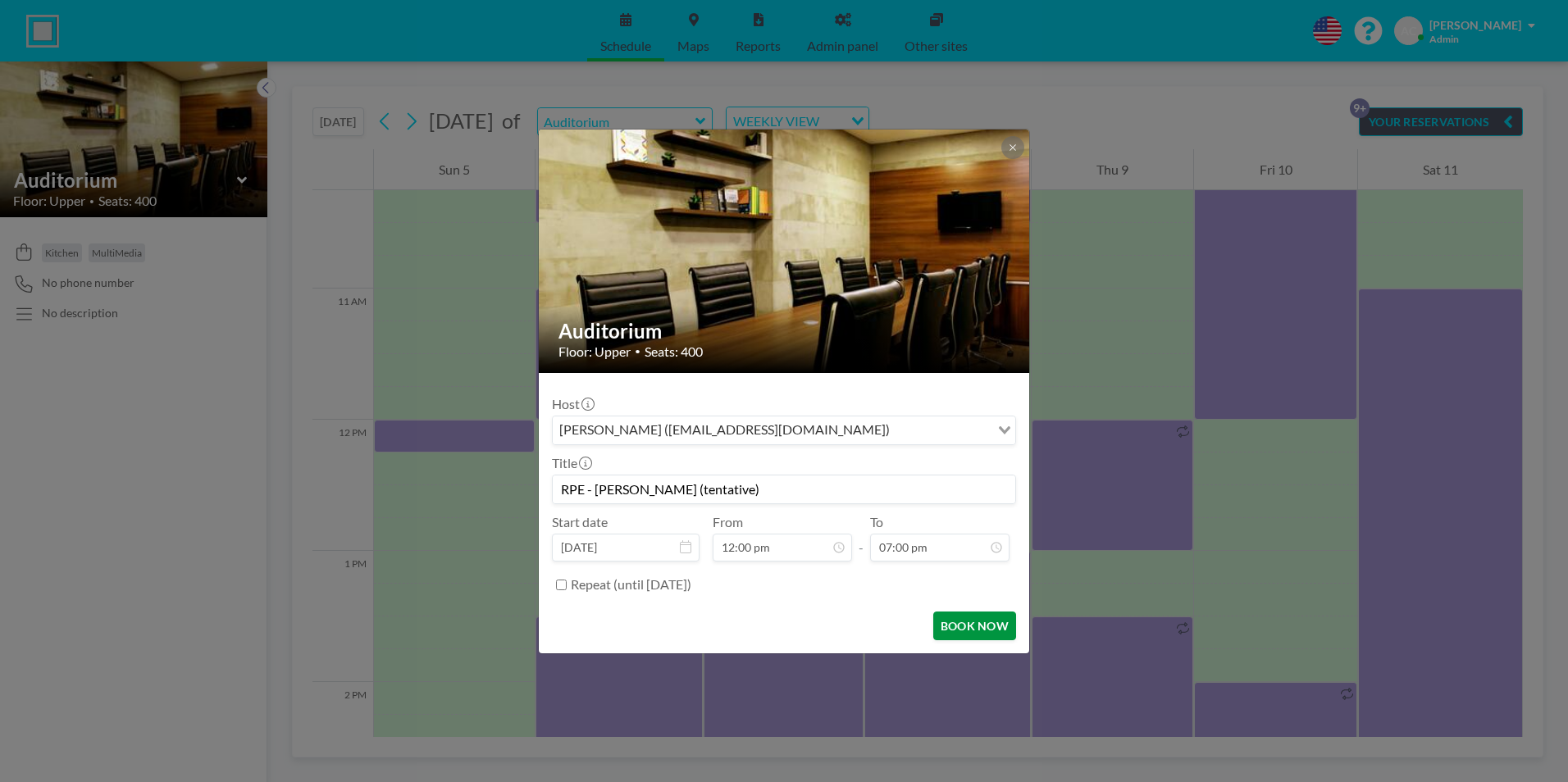
click at [984, 625] on button "BOOK NOW" at bounding box center [974, 625] width 82 height 28
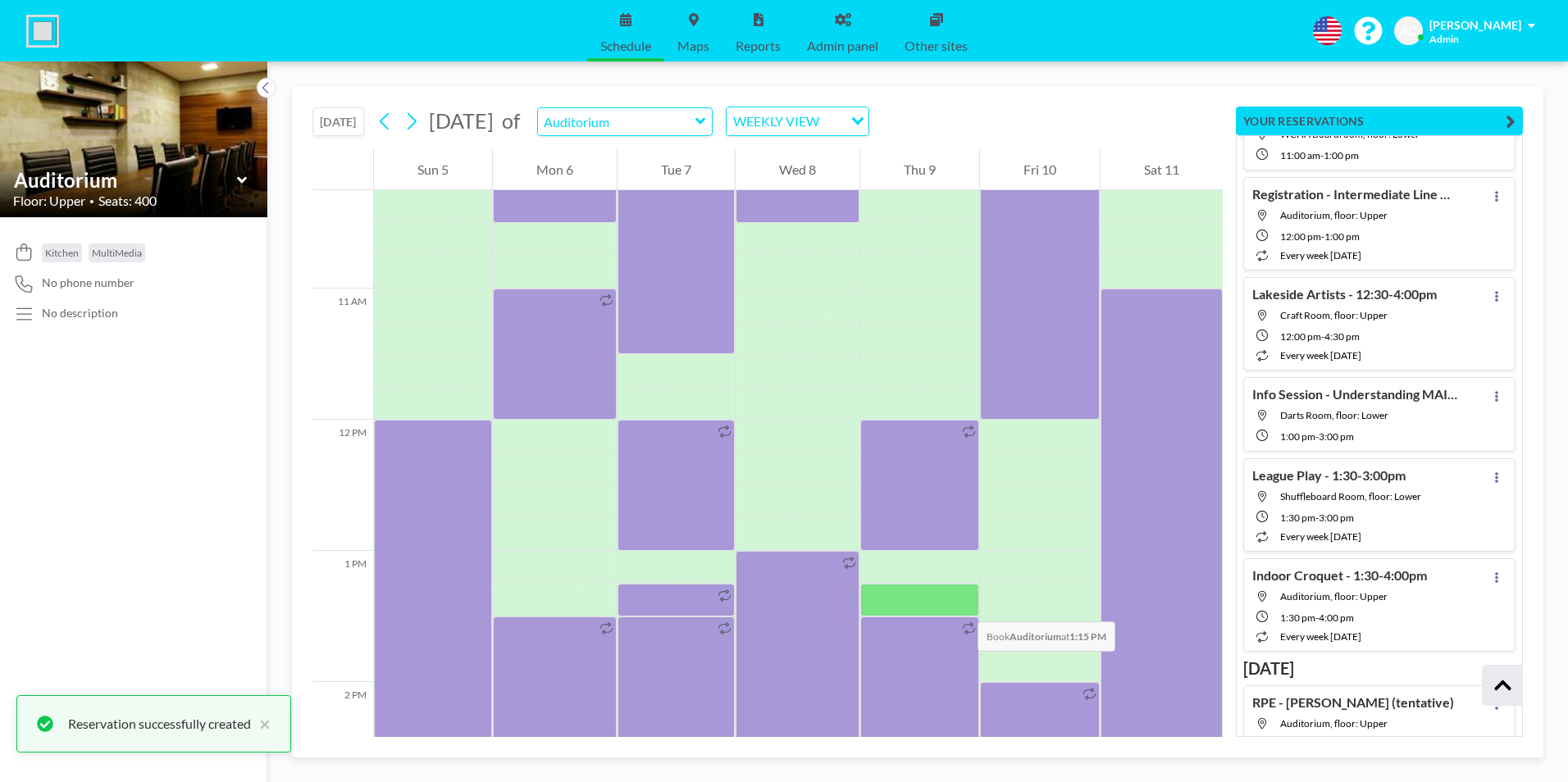
scroll to position [525, 0]
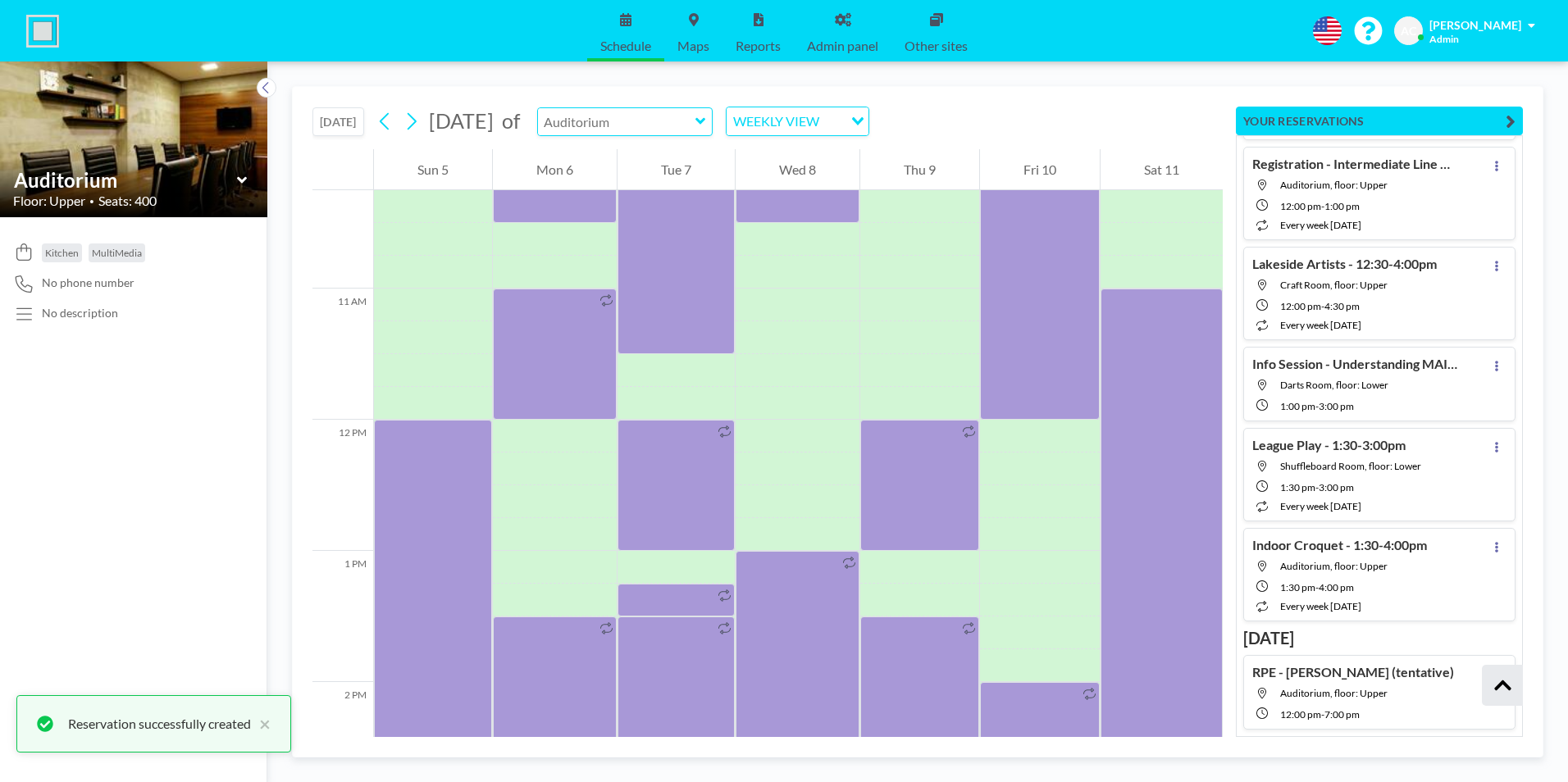
click at [646, 127] on input "text" at bounding box center [617, 122] width 157 height 27
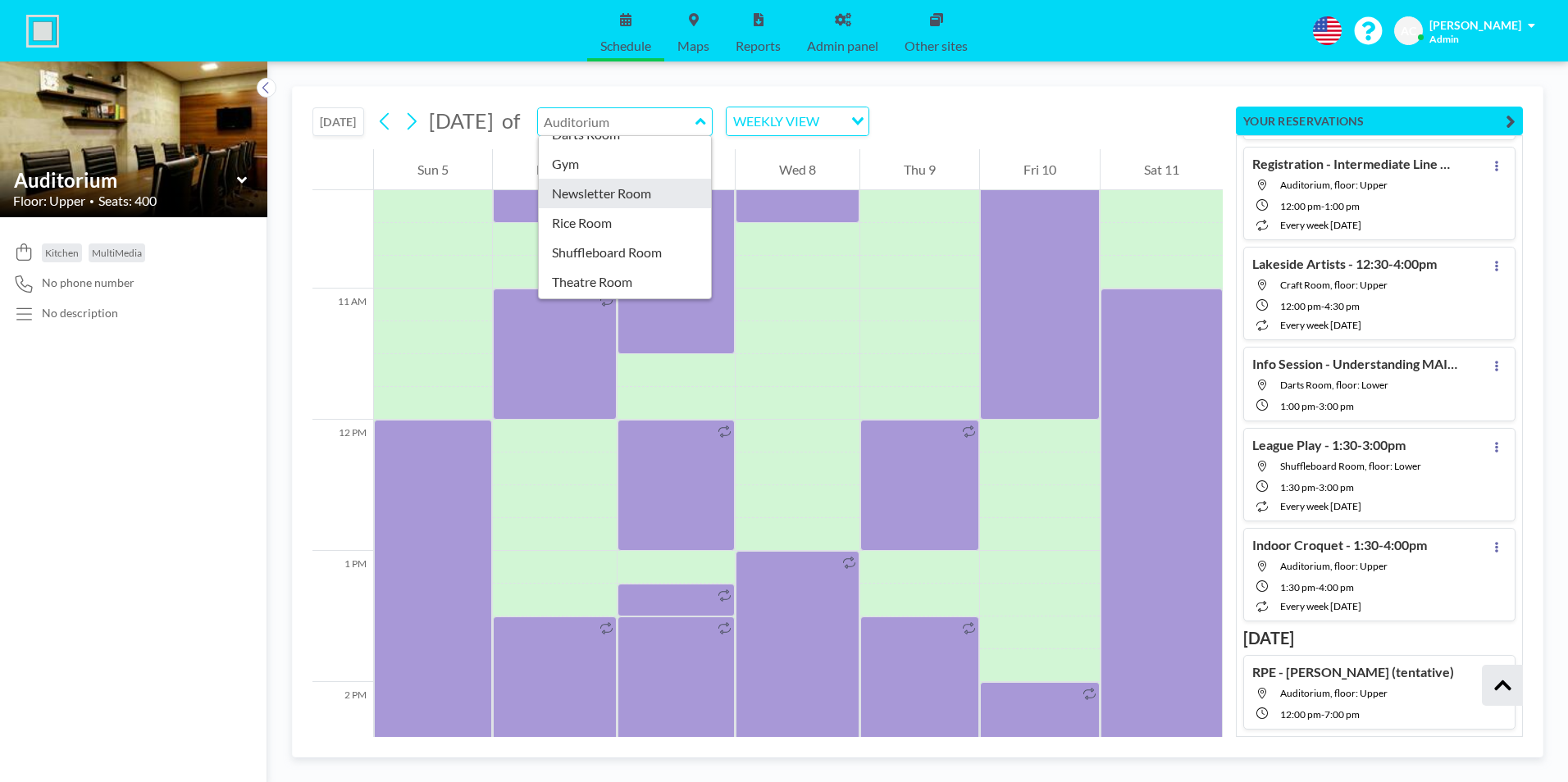
scroll to position [82, 0]
type input "Darts Room"
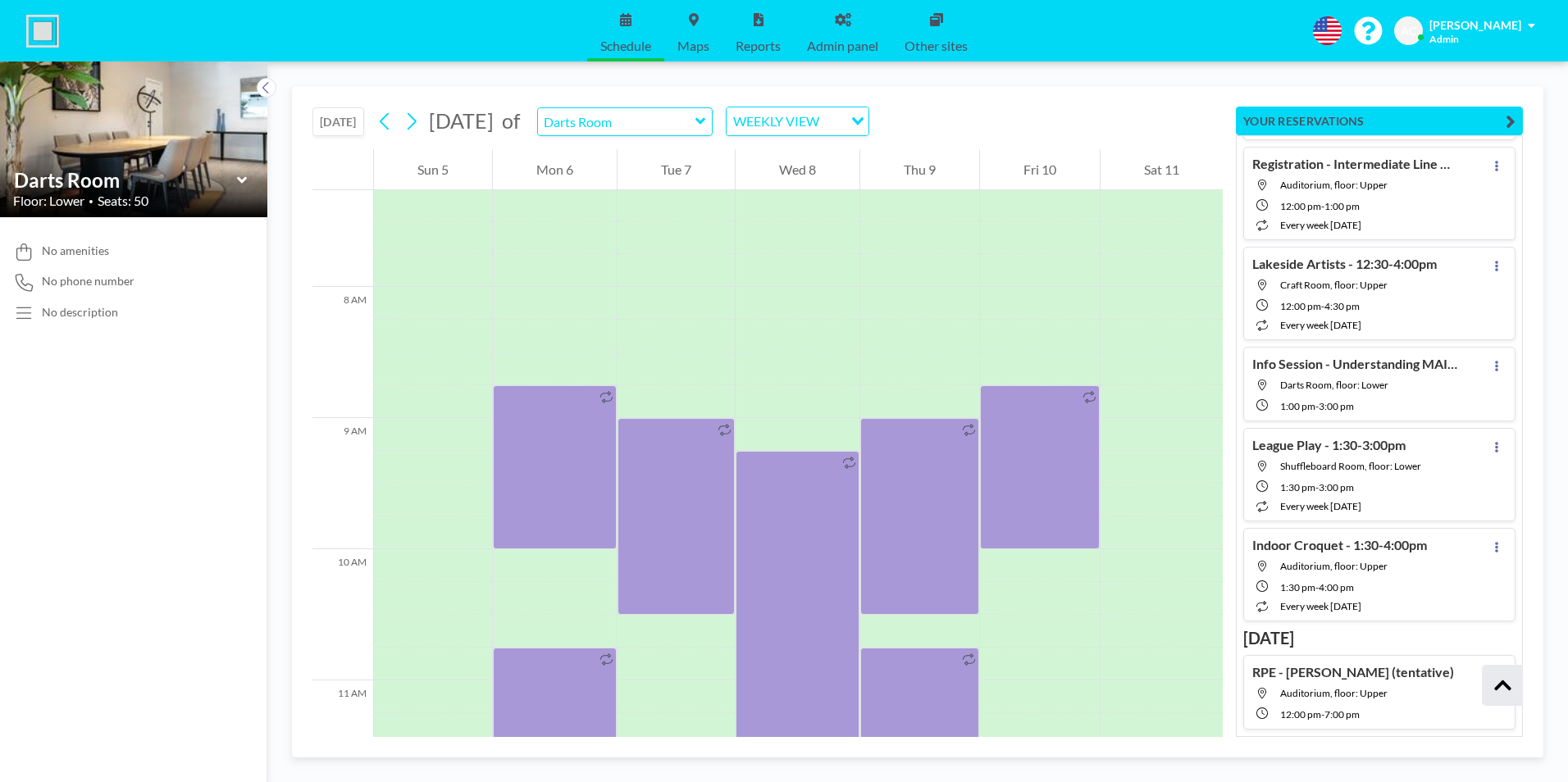
scroll to position [1016, 0]
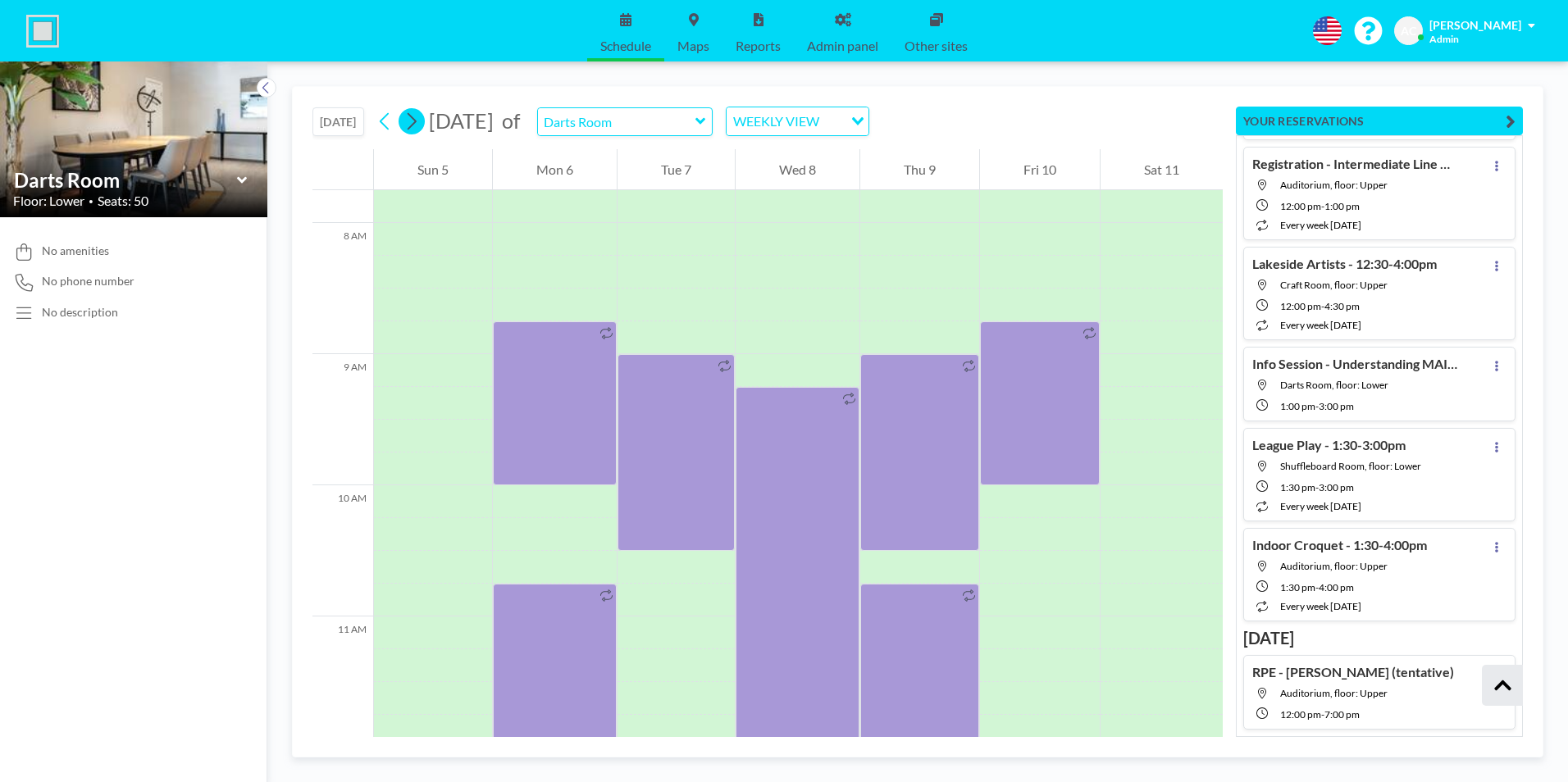
click at [417, 122] on icon at bounding box center [411, 122] width 16 height 25
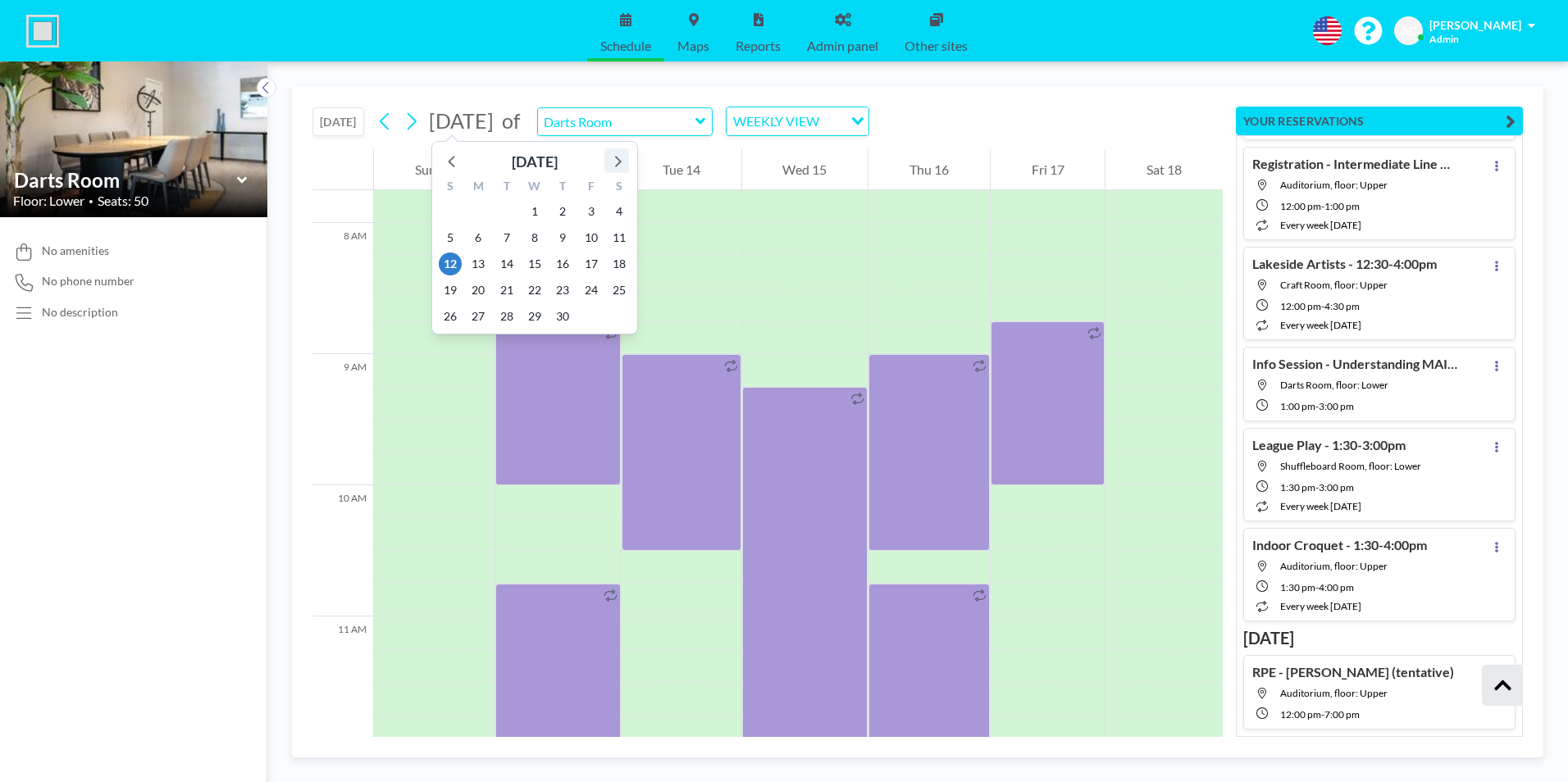
click at [614, 157] on icon at bounding box center [617, 161] width 22 height 22
click at [619, 162] on icon at bounding box center [618, 162] width 7 height 12
click at [619, 213] on span "2" at bounding box center [619, 212] width 23 height 23
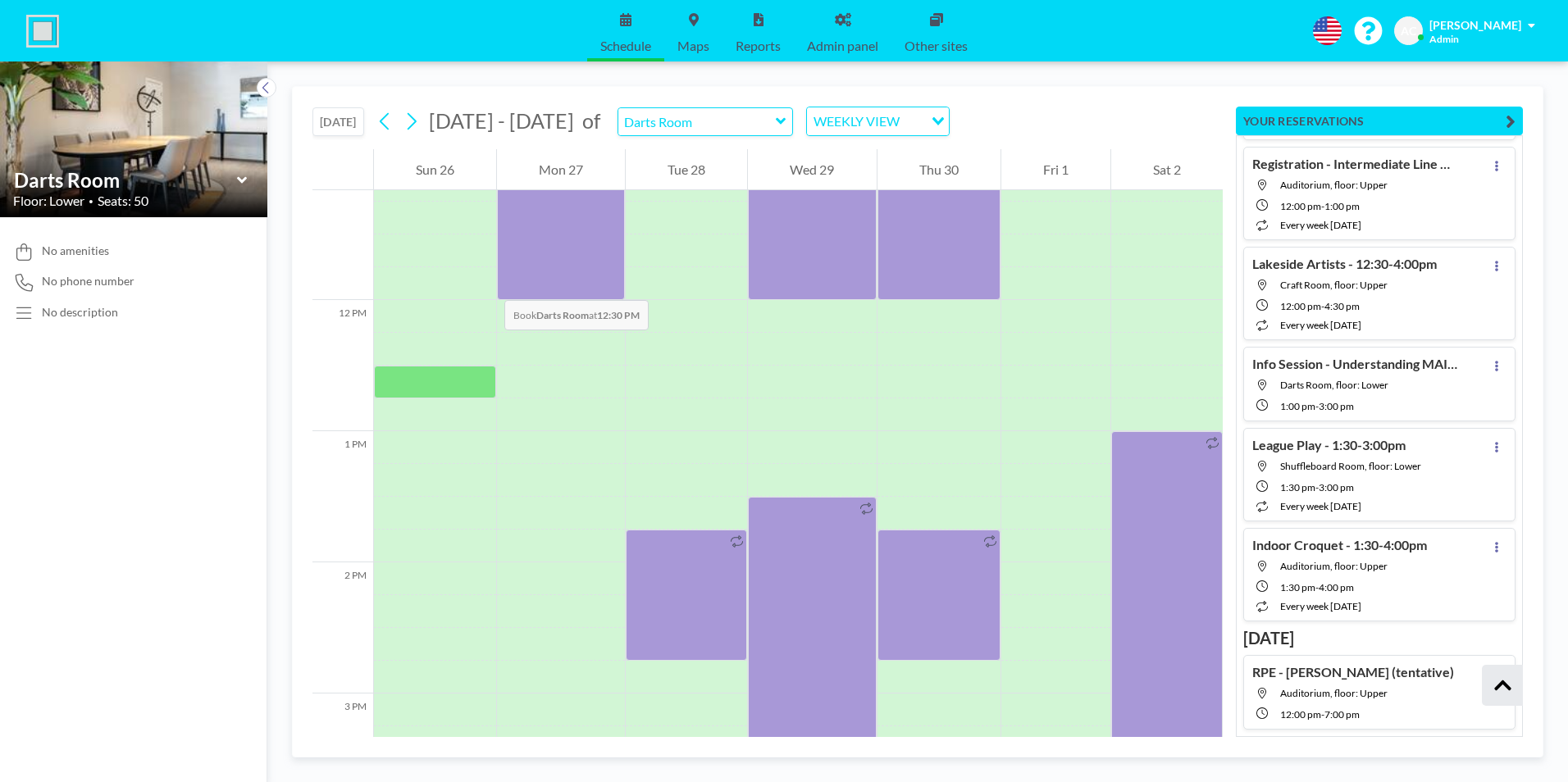
scroll to position [1426, 0]
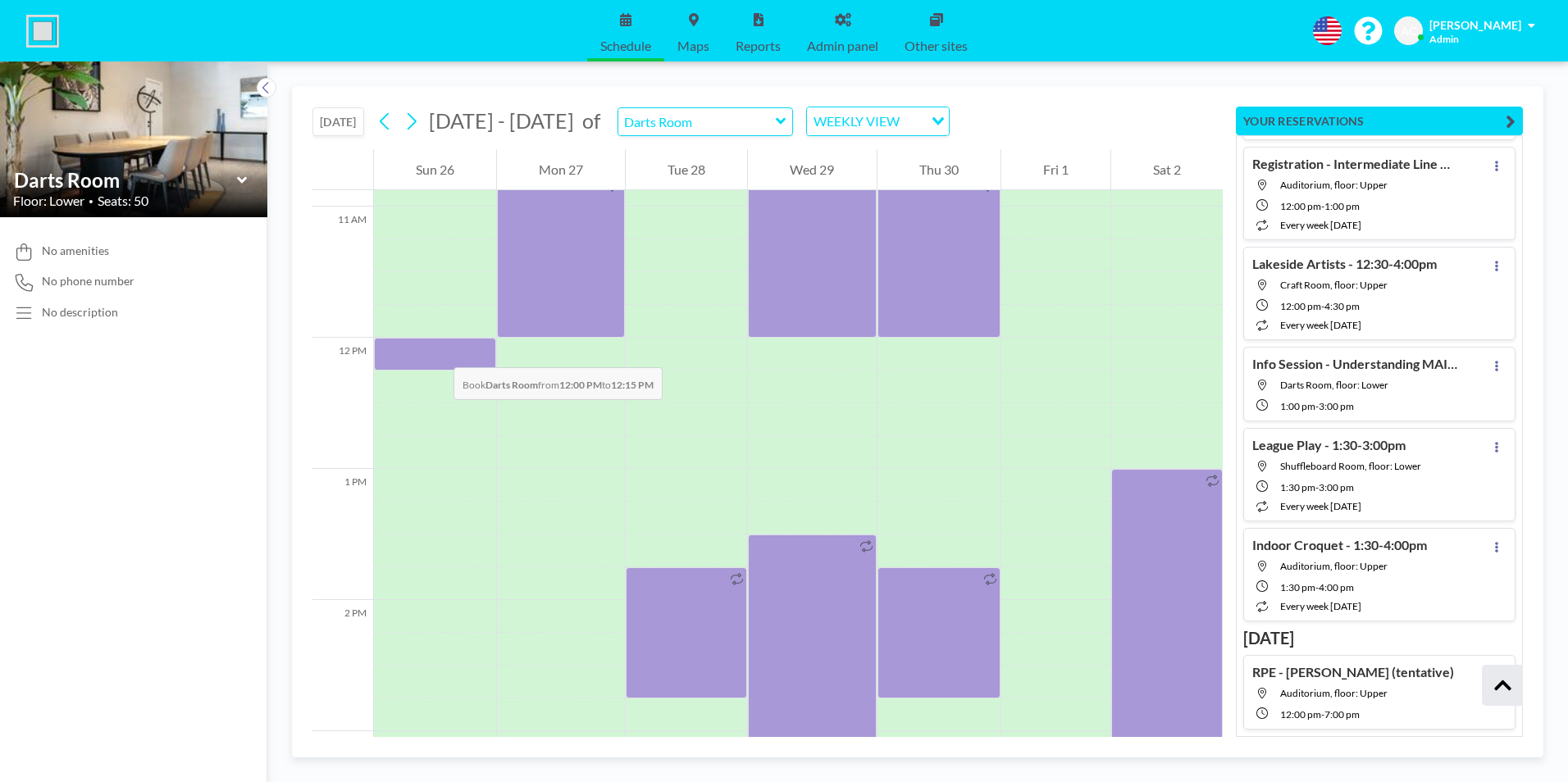
click at [437, 351] on div at bounding box center [435, 353] width 122 height 32
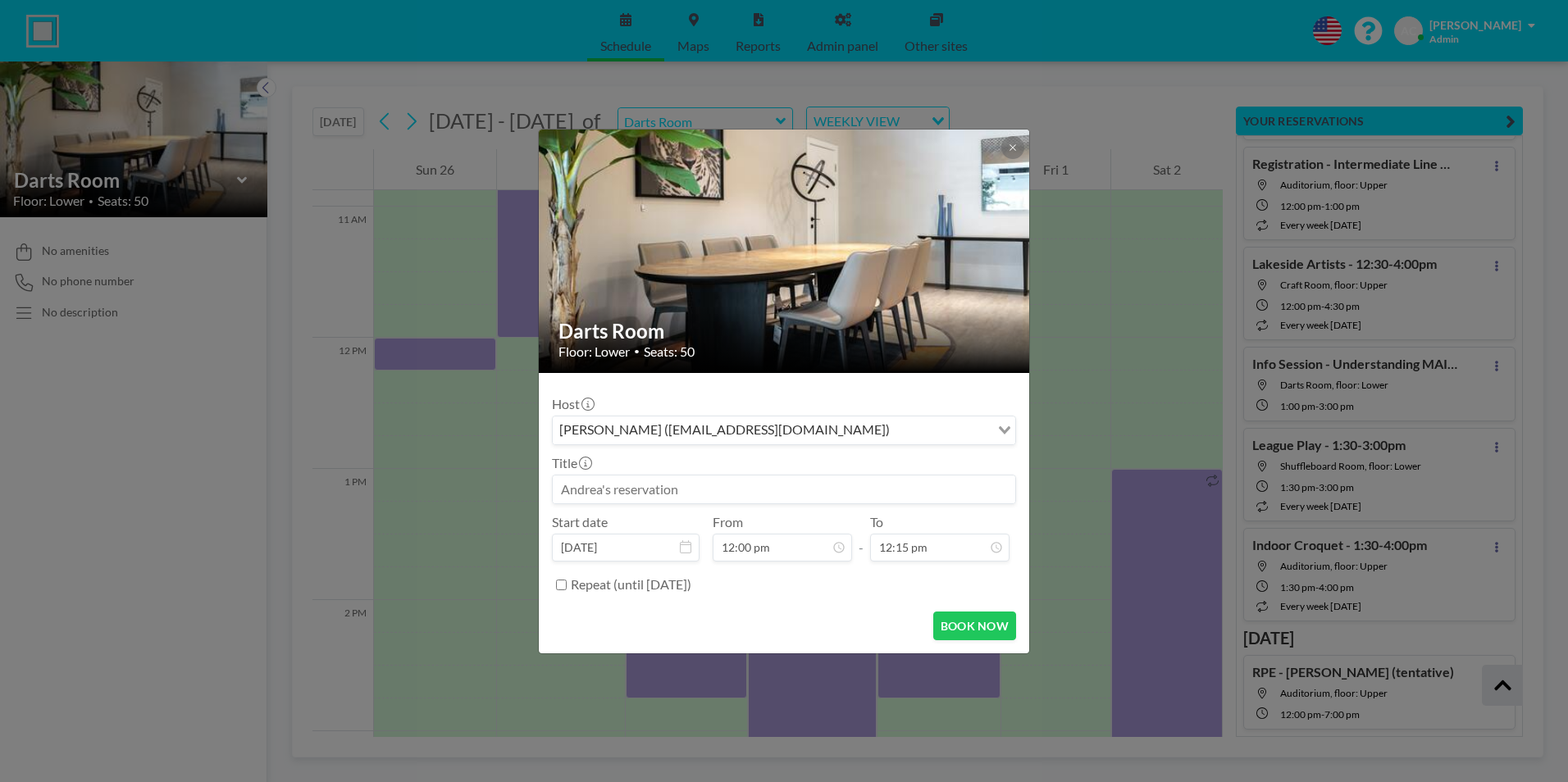
click at [695, 486] on input at bounding box center [783, 489] width 462 height 27
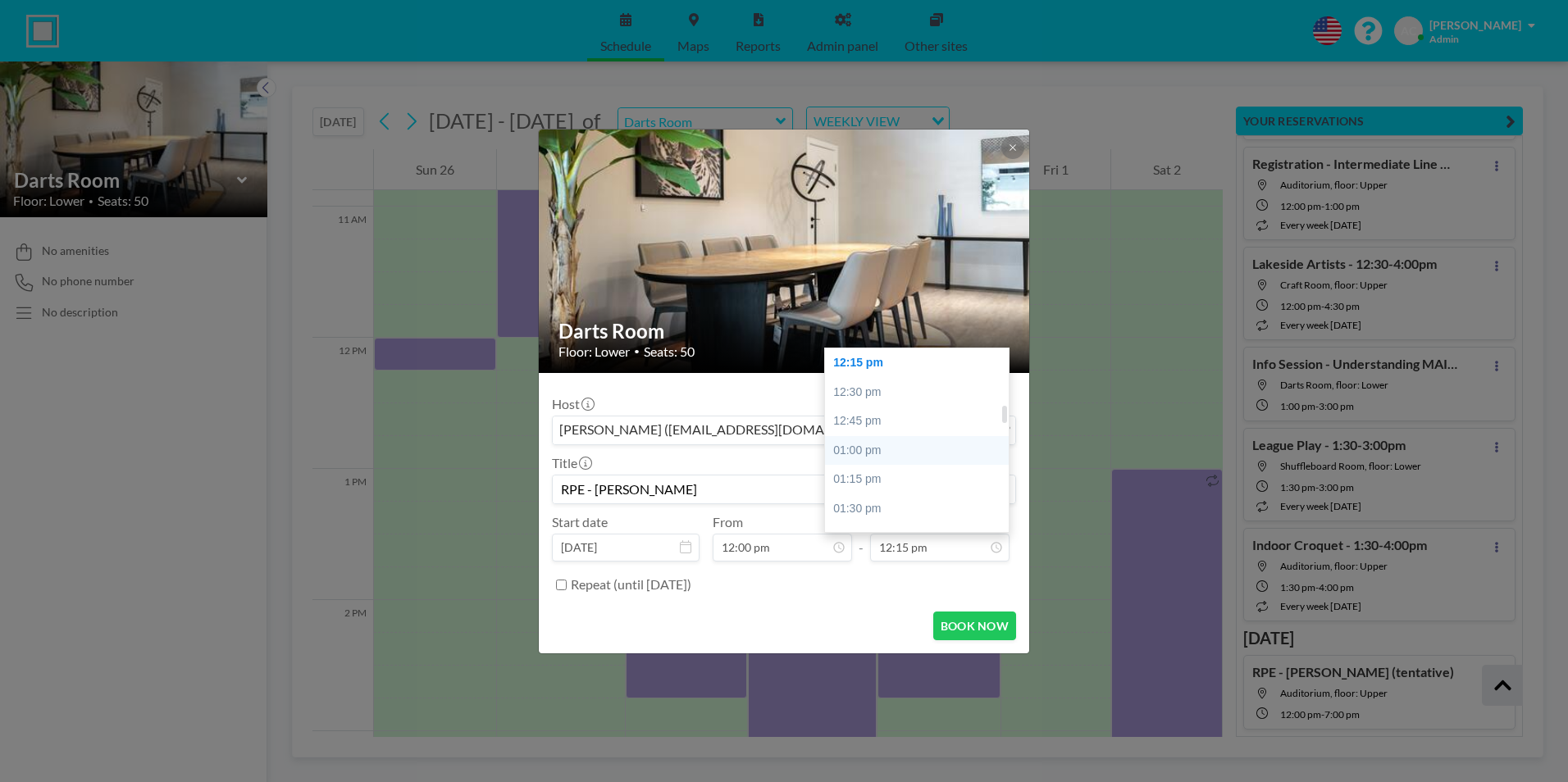
type input "RPE - [PERSON_NAME]"
click at [886, 436] on div "03:00 pm" at bounding box center [921, 438] width 192 height 29
type input "03:00 pm"
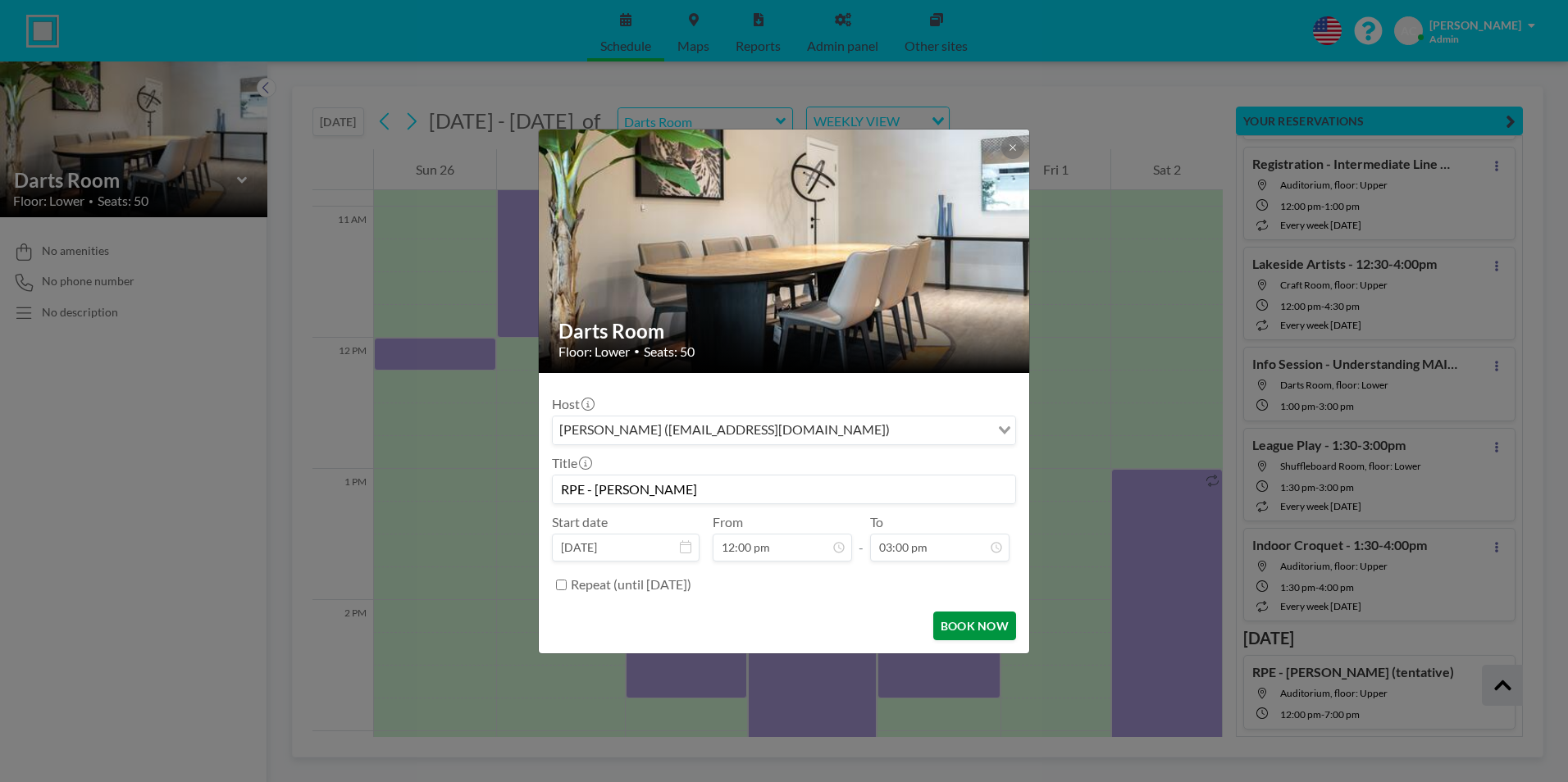
scroll to position [0, 0]
click at [983, 629] on button "BOOK NOW" at bounding box center [974, 625] width 82 height 28
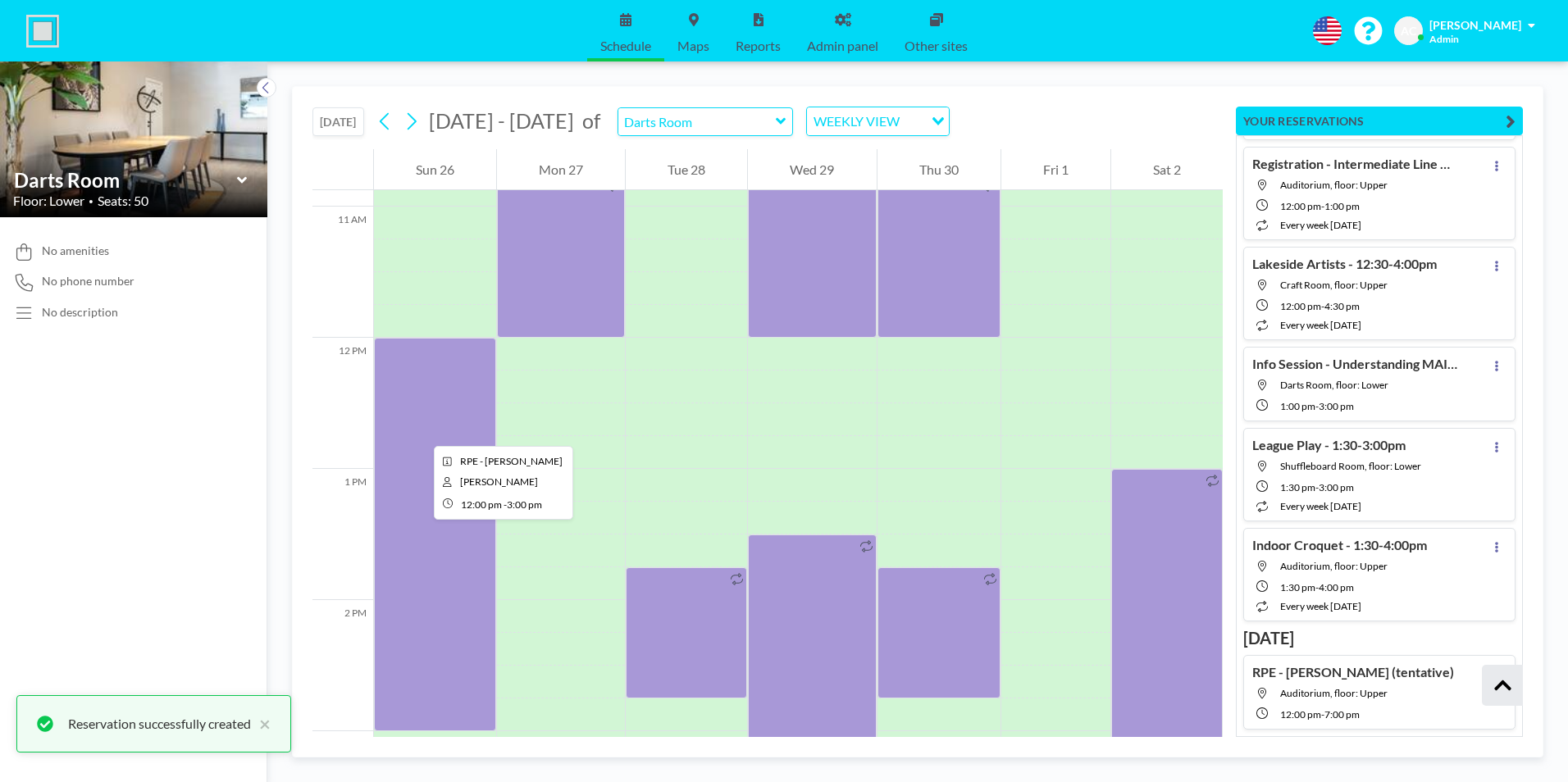
click at [421, 431] on div at bounding box center [435, 534] width 122 height 393
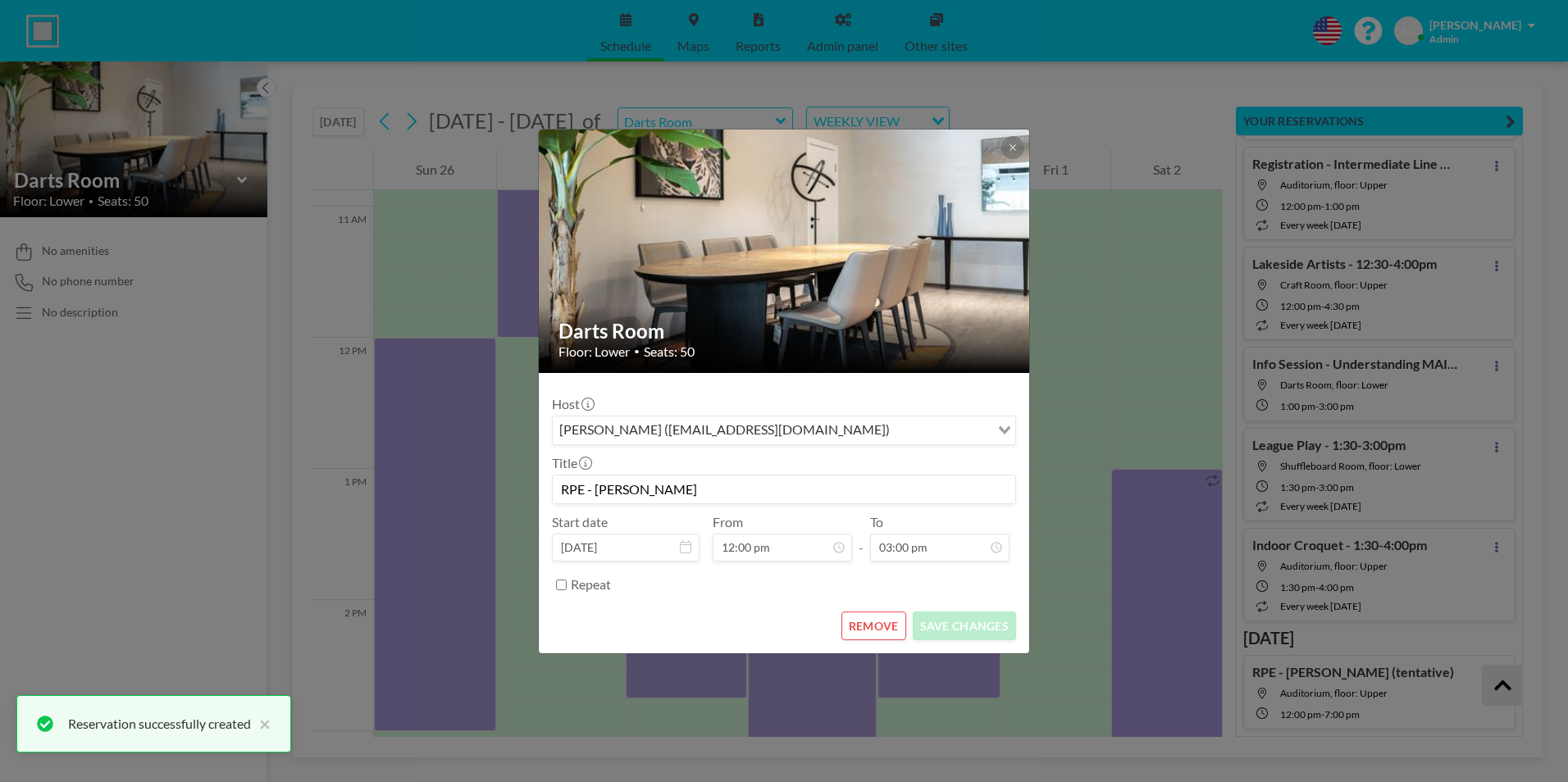
click at [669, 490] on input "RPE - [PERSON_NAME]" at bounding box center [783, 489] width 462 height 27
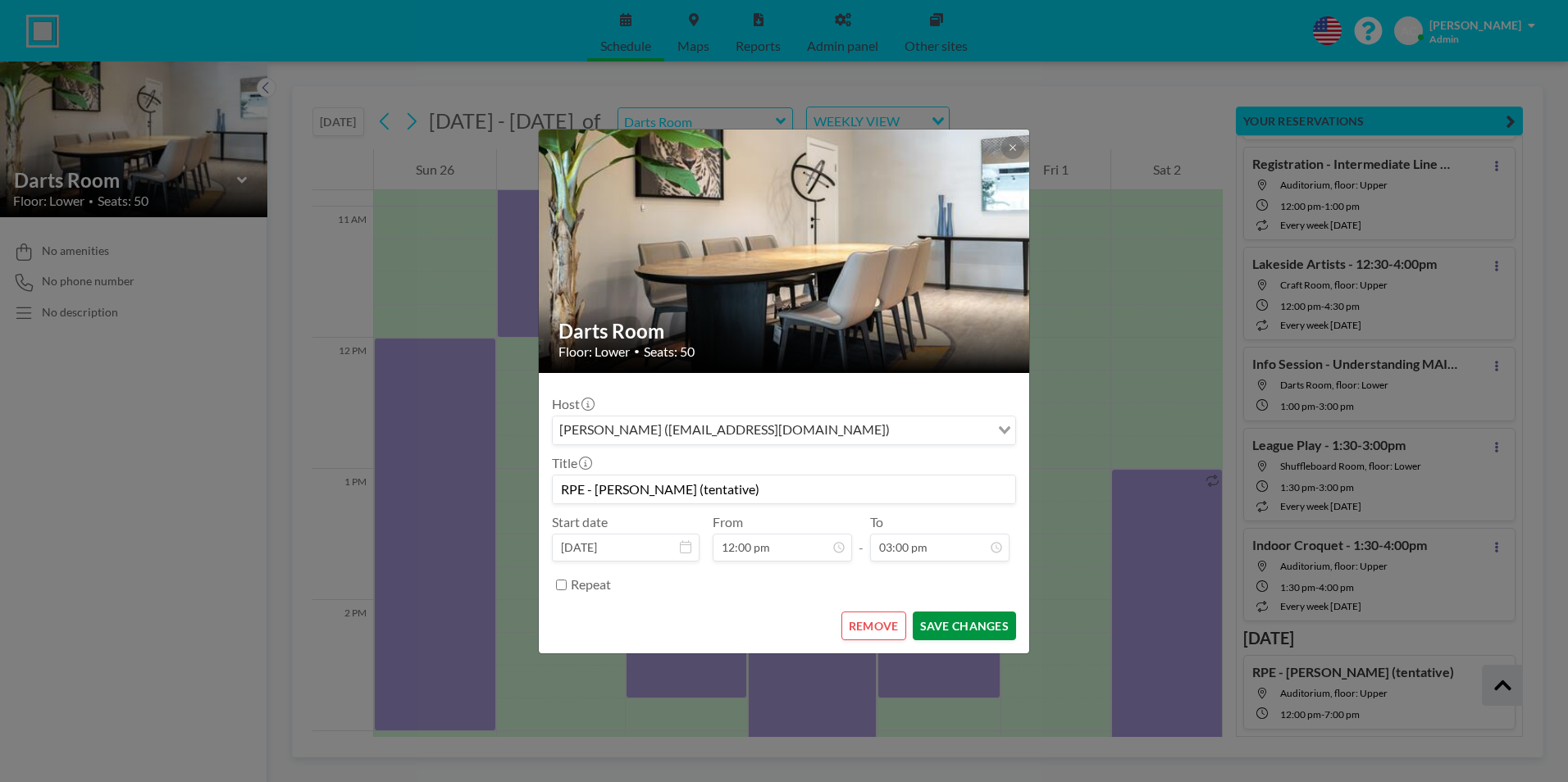
scroll to position [934, 0]
type input "RPE - [PERSON_NAME] (tentative)"
click at [961, 623] on button "SAVE CHANGES" at bounding box center [964, 625] width 103 height 28
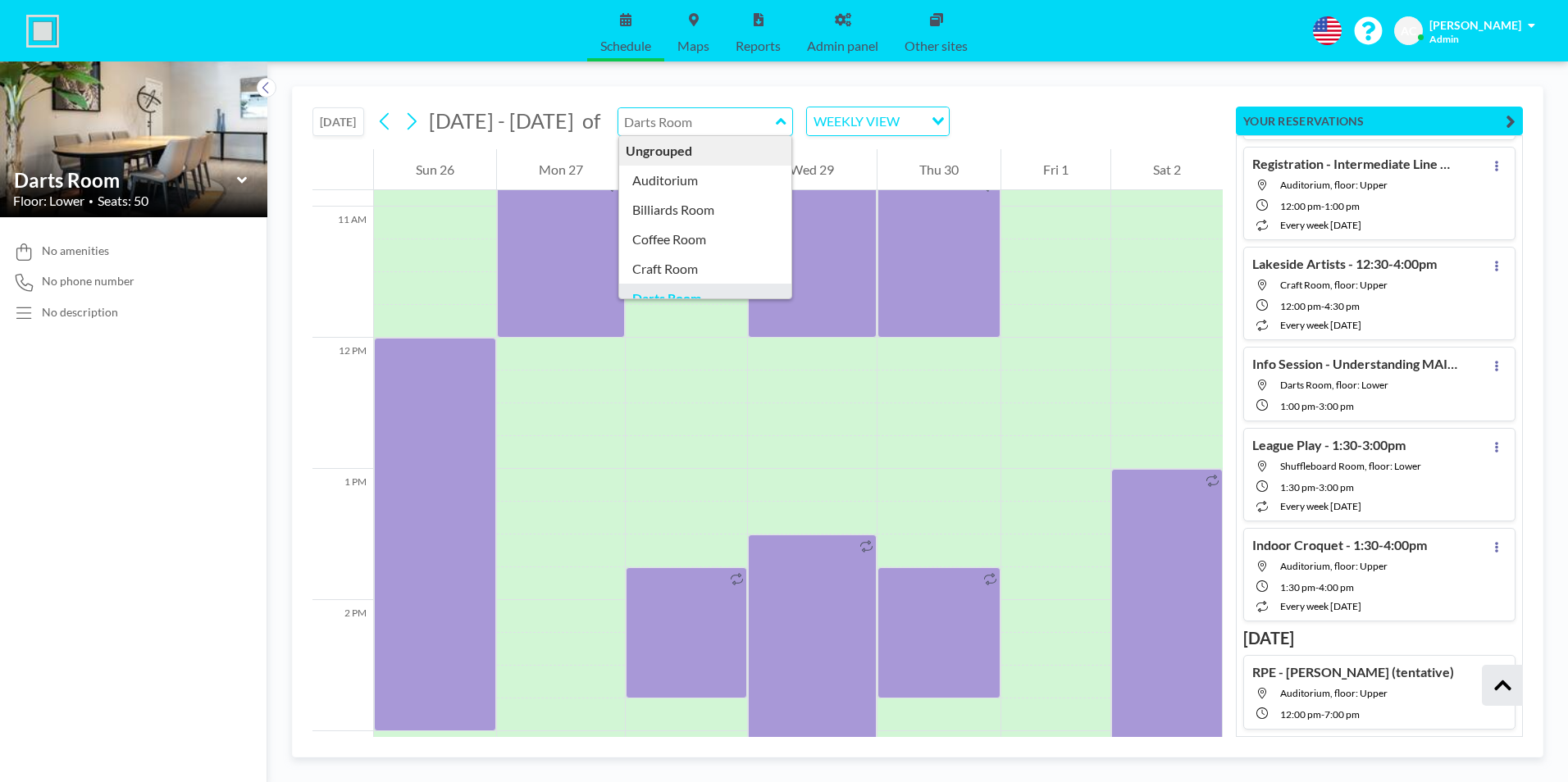
click at [695, 121] on input "text" at bounding box center [697, 122] width 157 height 27
type input "Auditorium"
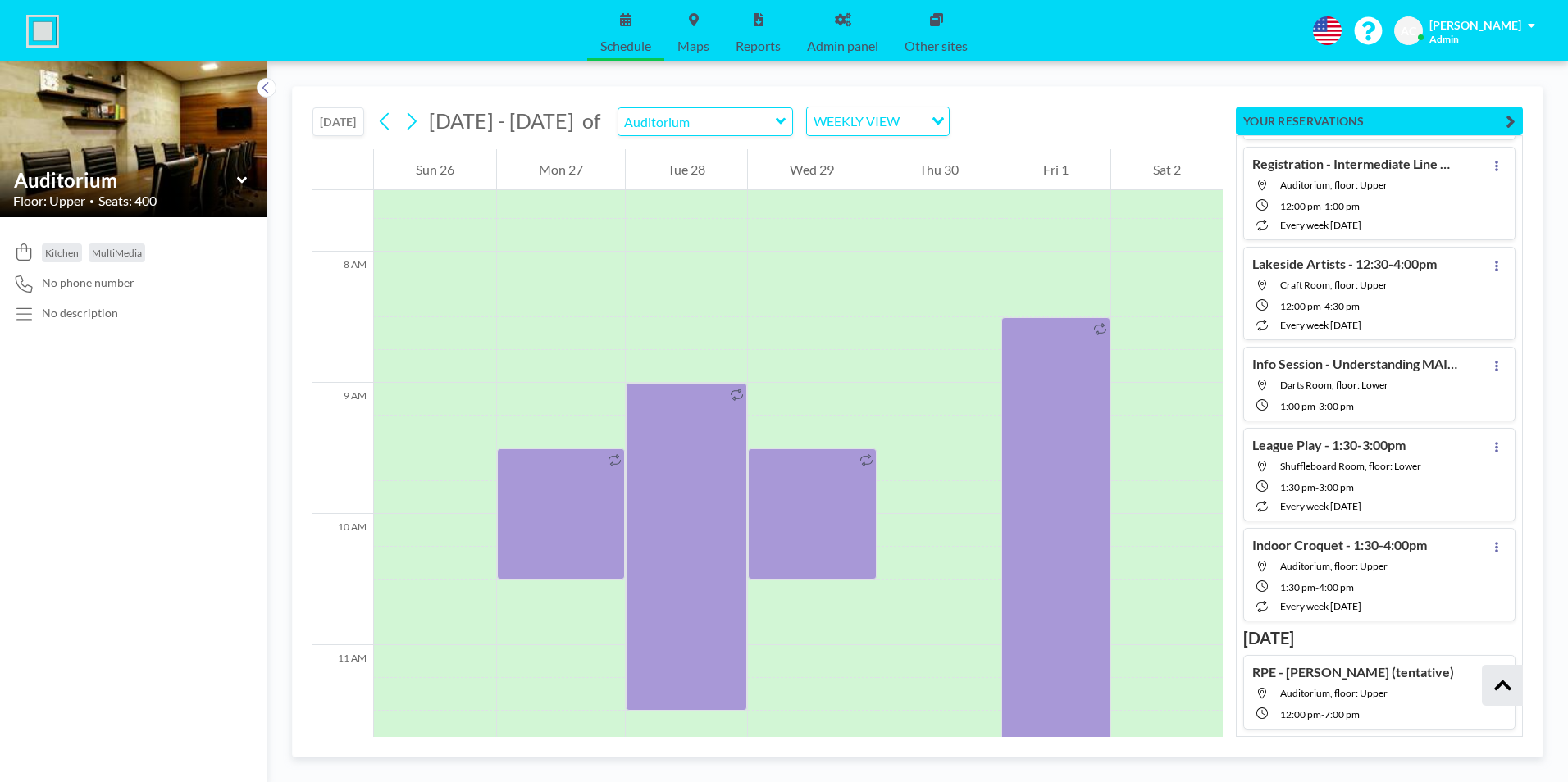
scroll to position [1016, 0]
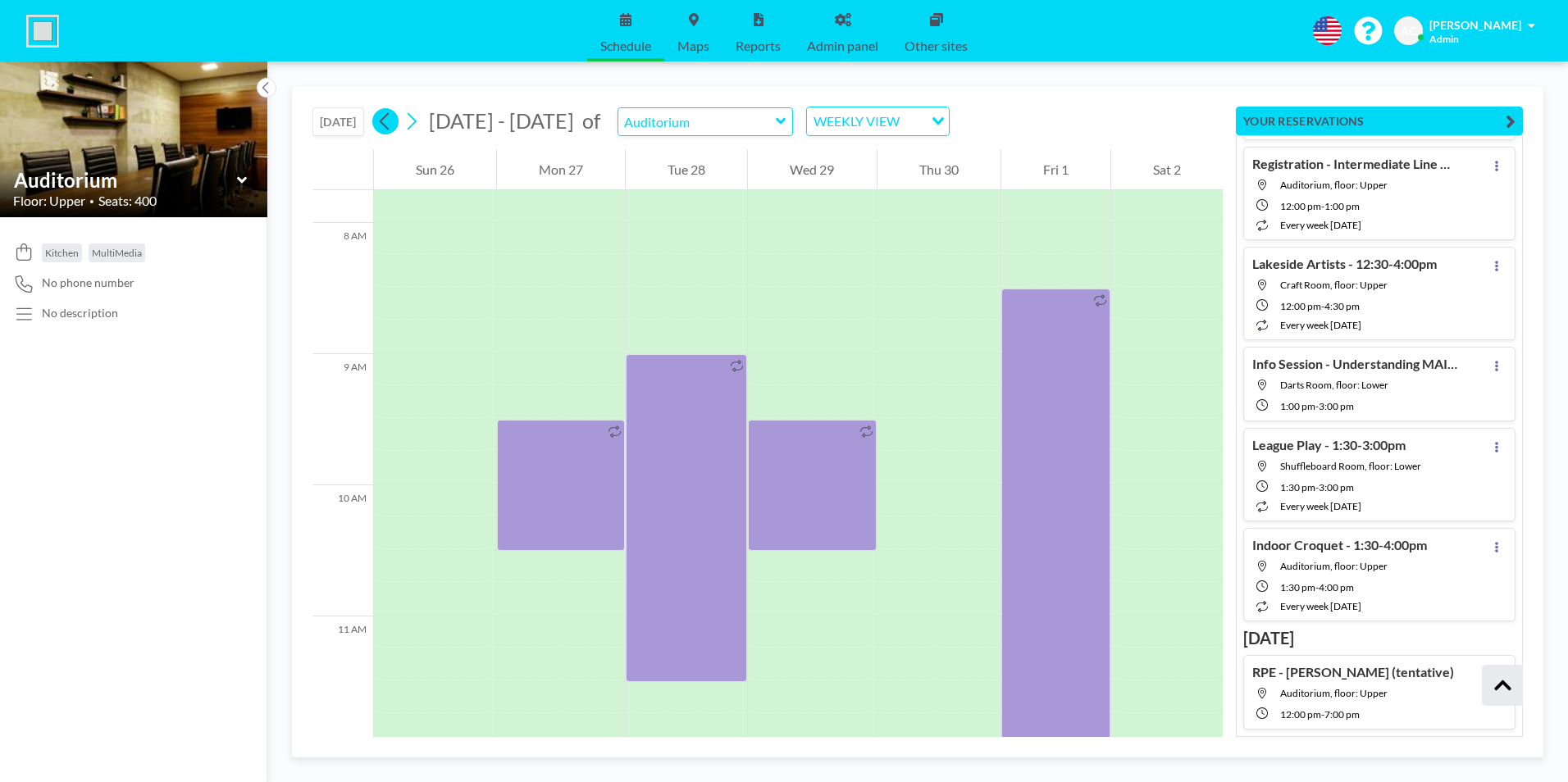
click at [386, 124] on icon at bounding box center [384, 122] width 9 height 17
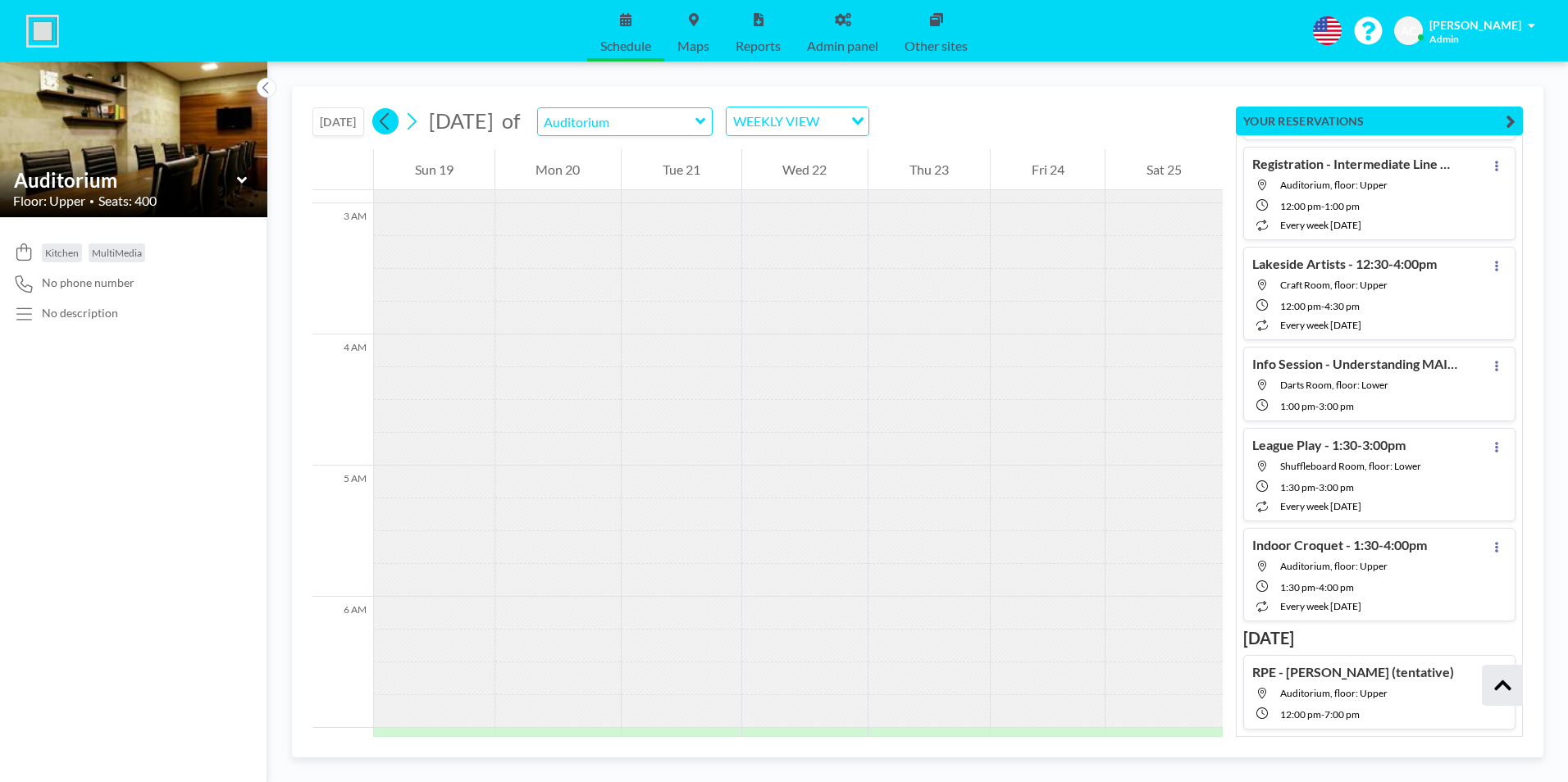
scroll to position [953, 0]
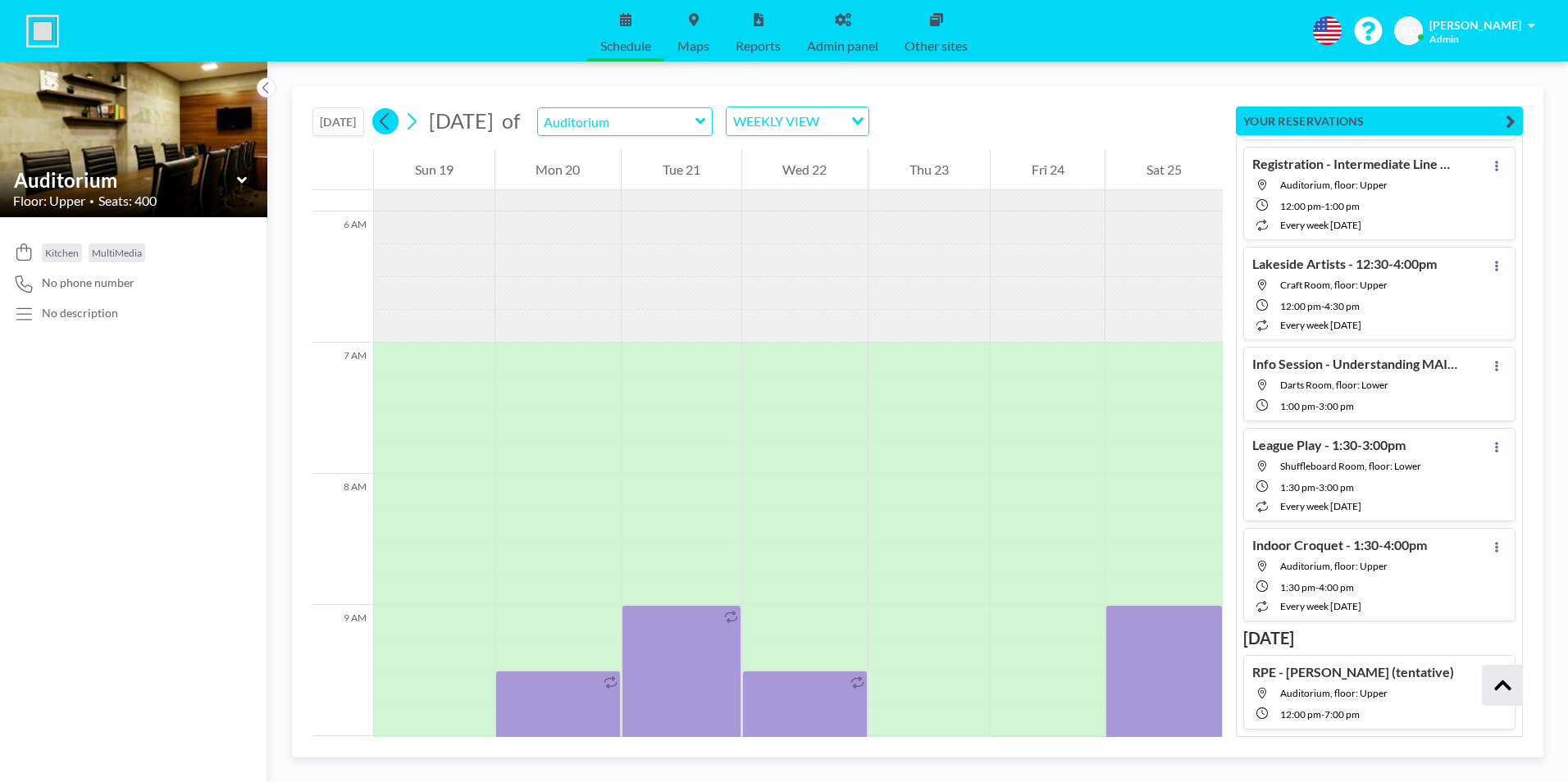
click at [386, 124] on icon at bounding box center [384, 122] width 9 height 17
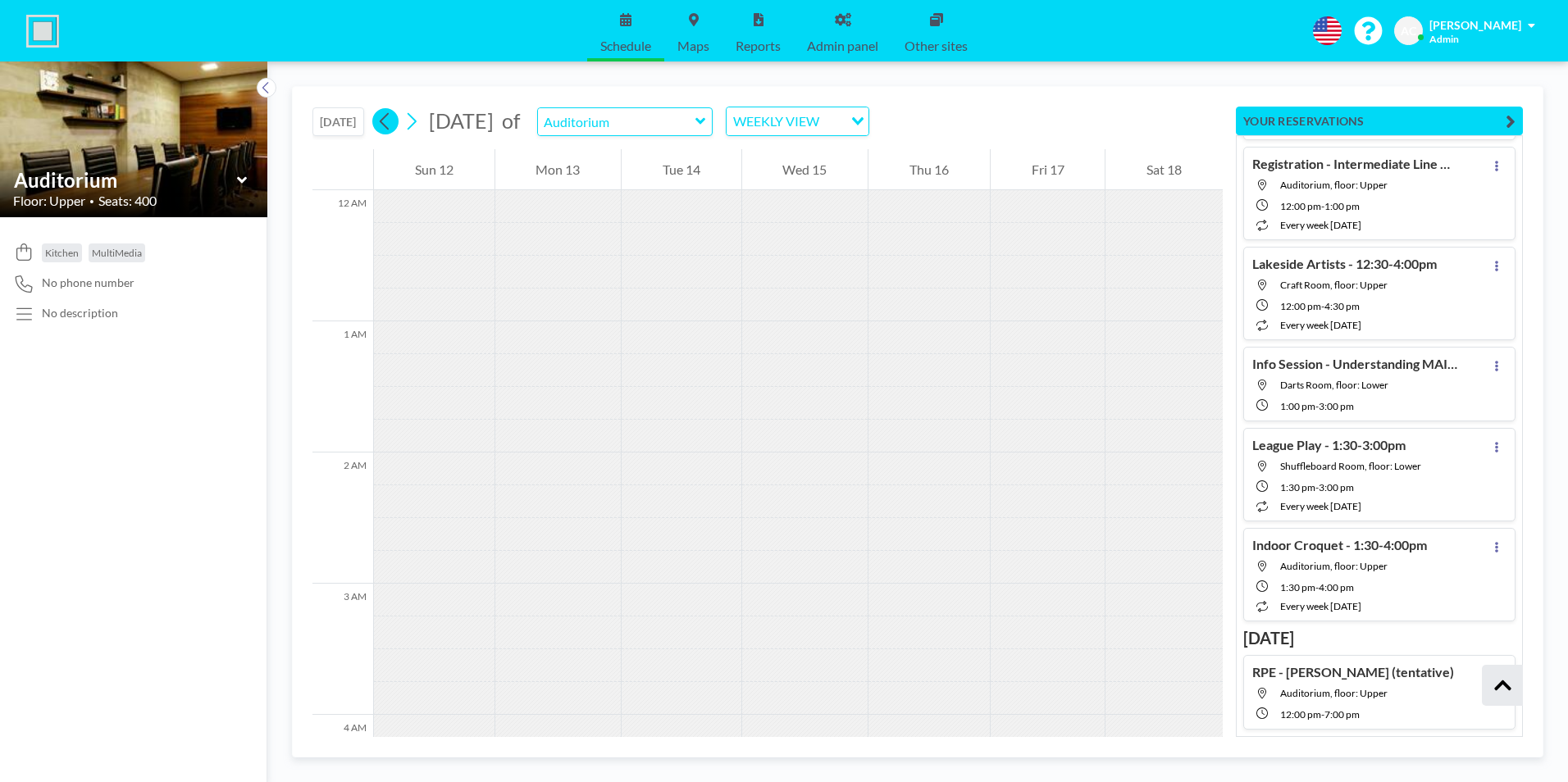
click at [386, 124] on icon at bounding box center [384, 122] width 9 height 17
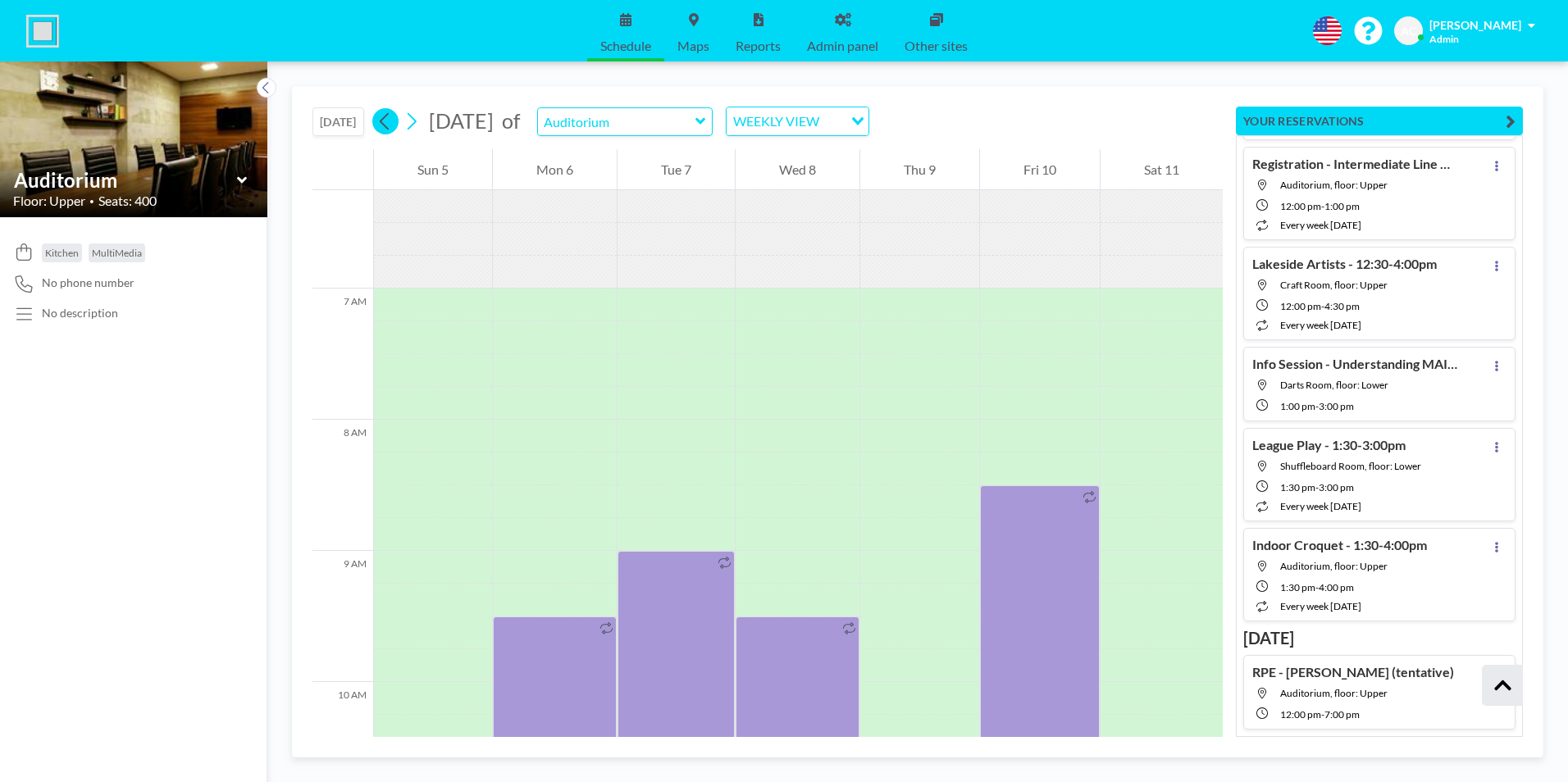
click at [386, 124] on icon at bounding box center [384, 122] width 9 height 17
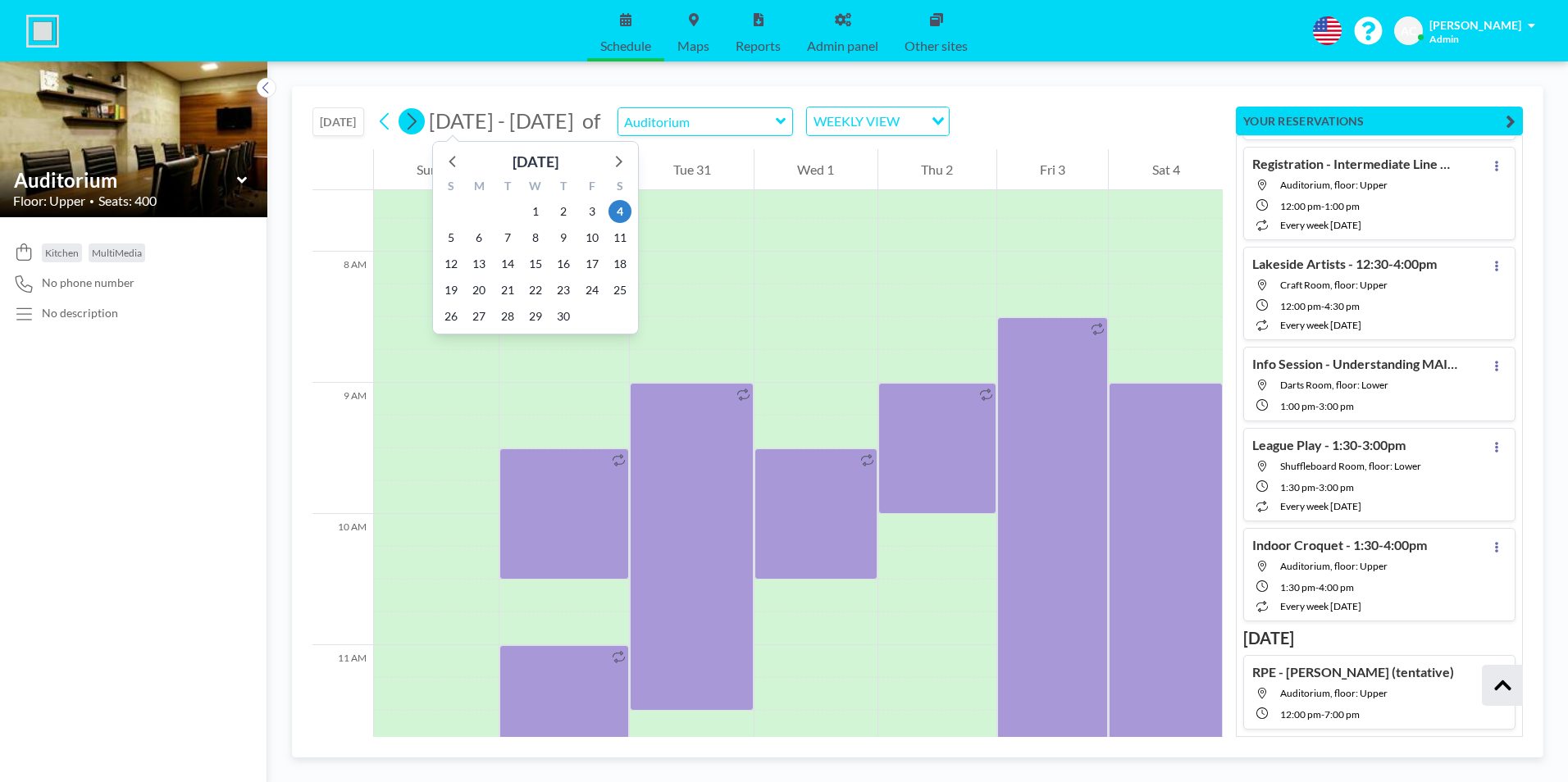
scroll to position [1016, 0]
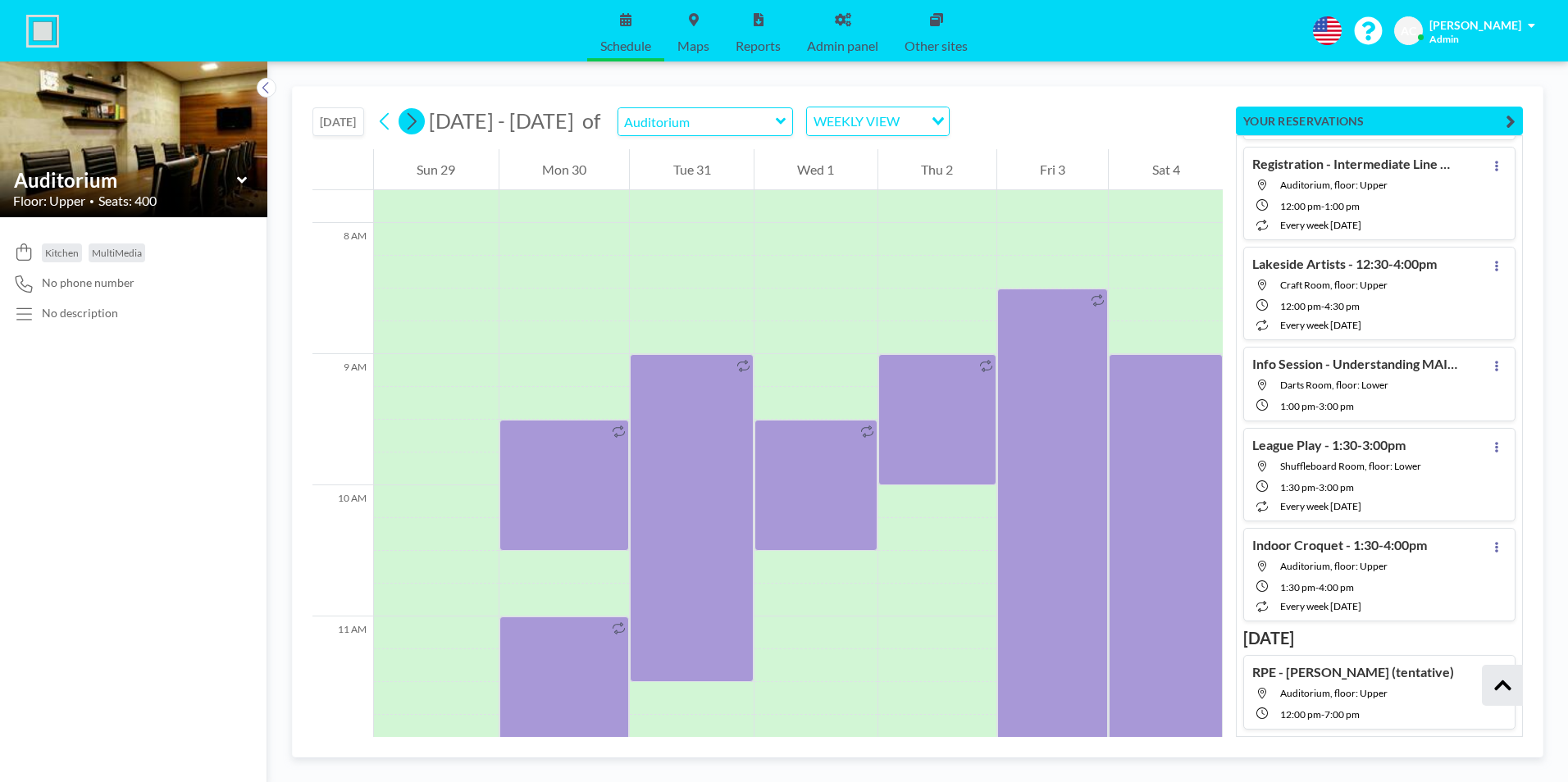
click at [417, 122] on icon at bounding box center [412, 122] width 9 height 17
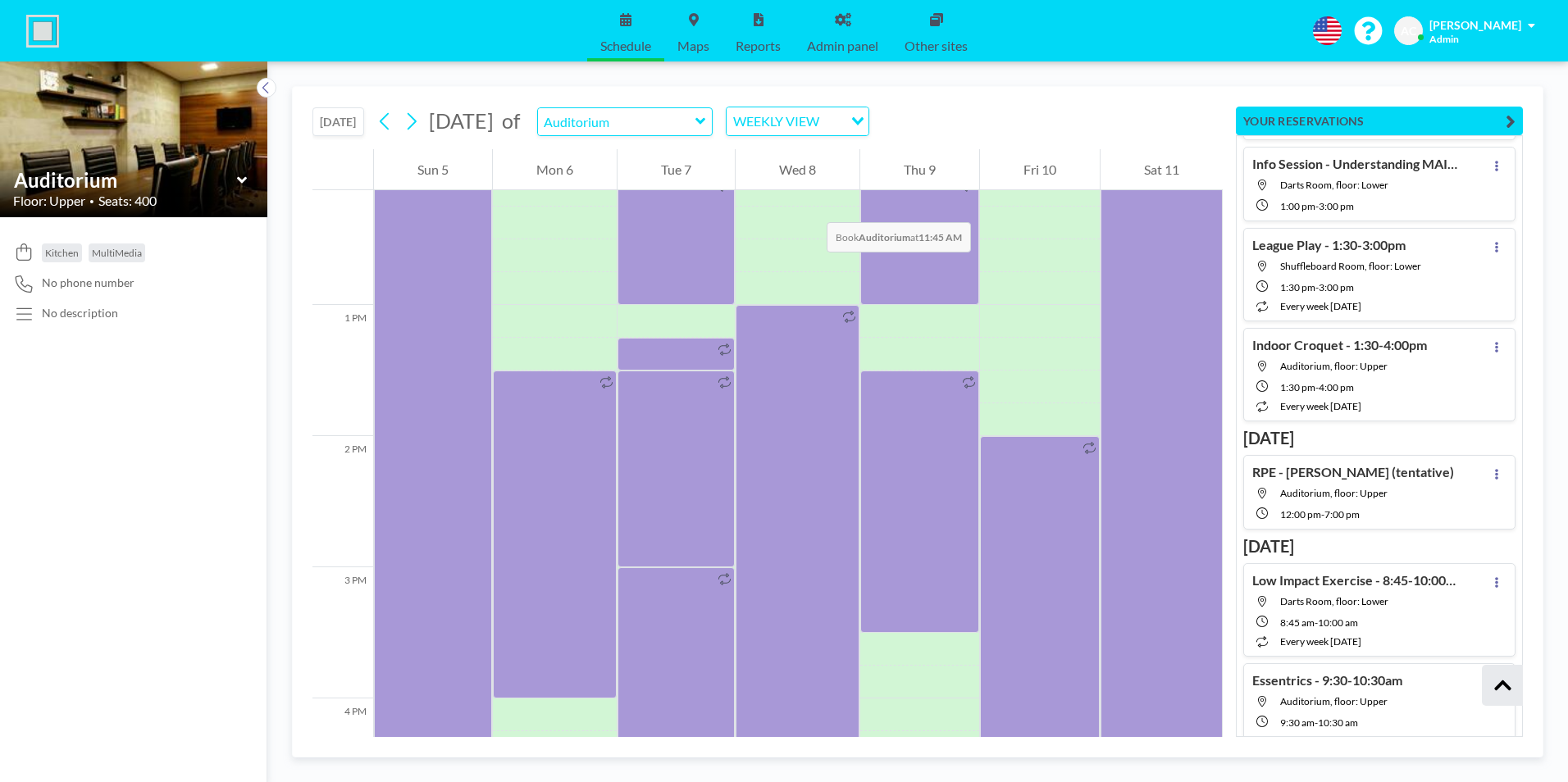
scroll to position [425, 0]
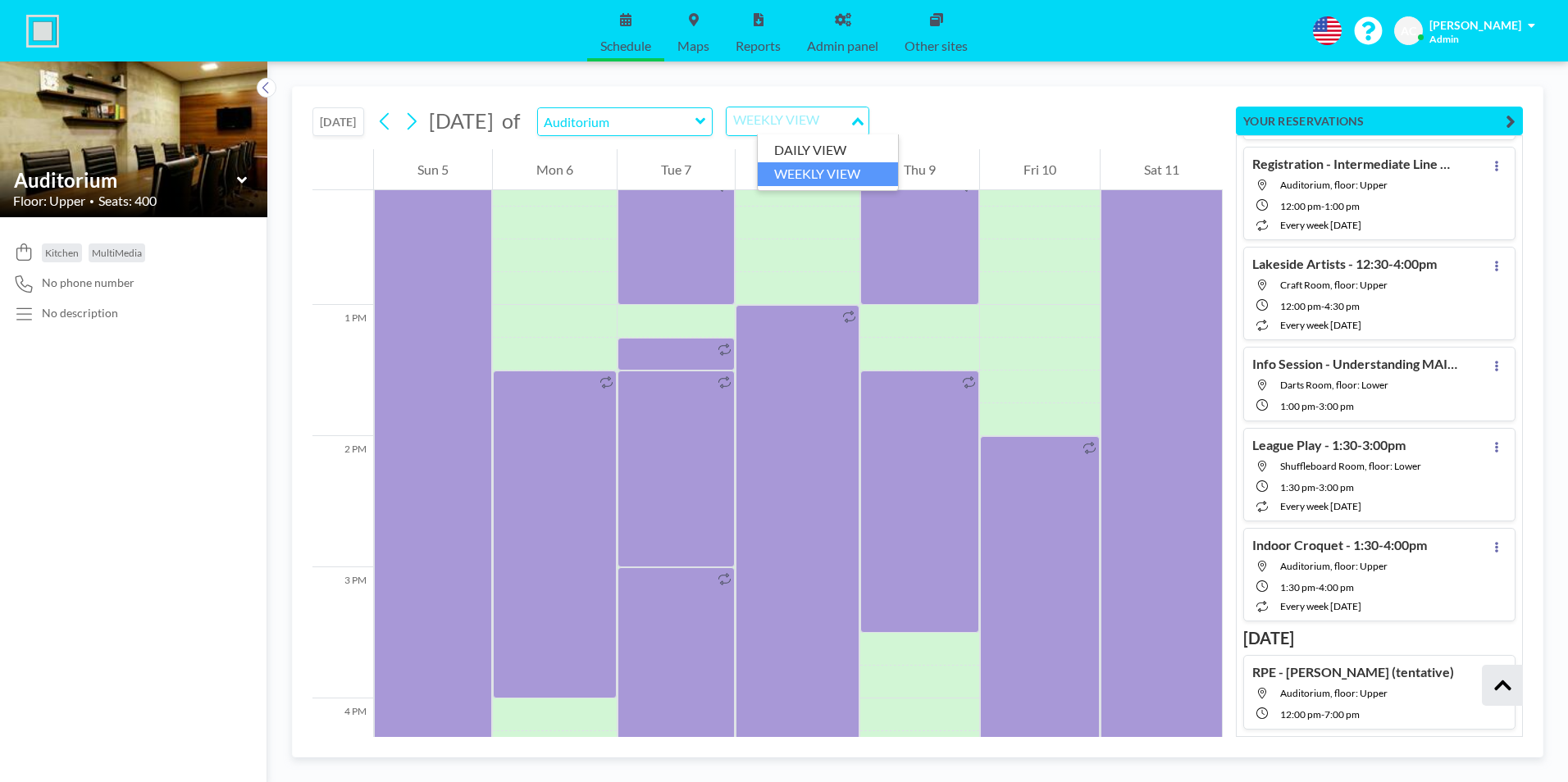
click at [815, 120] on div "WEEKLY VIEW" at bounding box center [788, 120] width 123 height 25
click at [816, 145] on li "DAILY VIEW" at bounding box center [827, 150] width 140 height 24
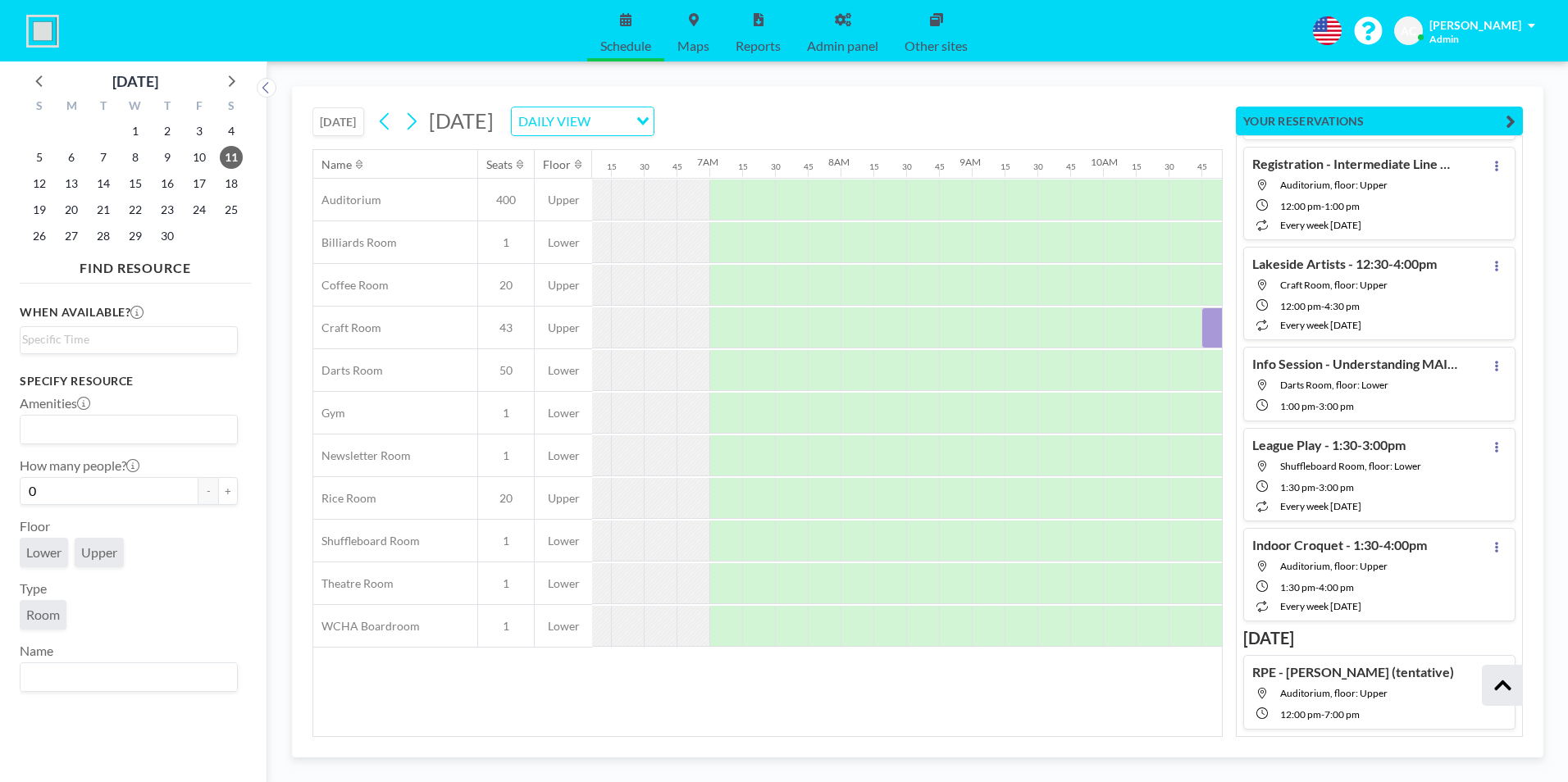
scroll to position [0, 1016]
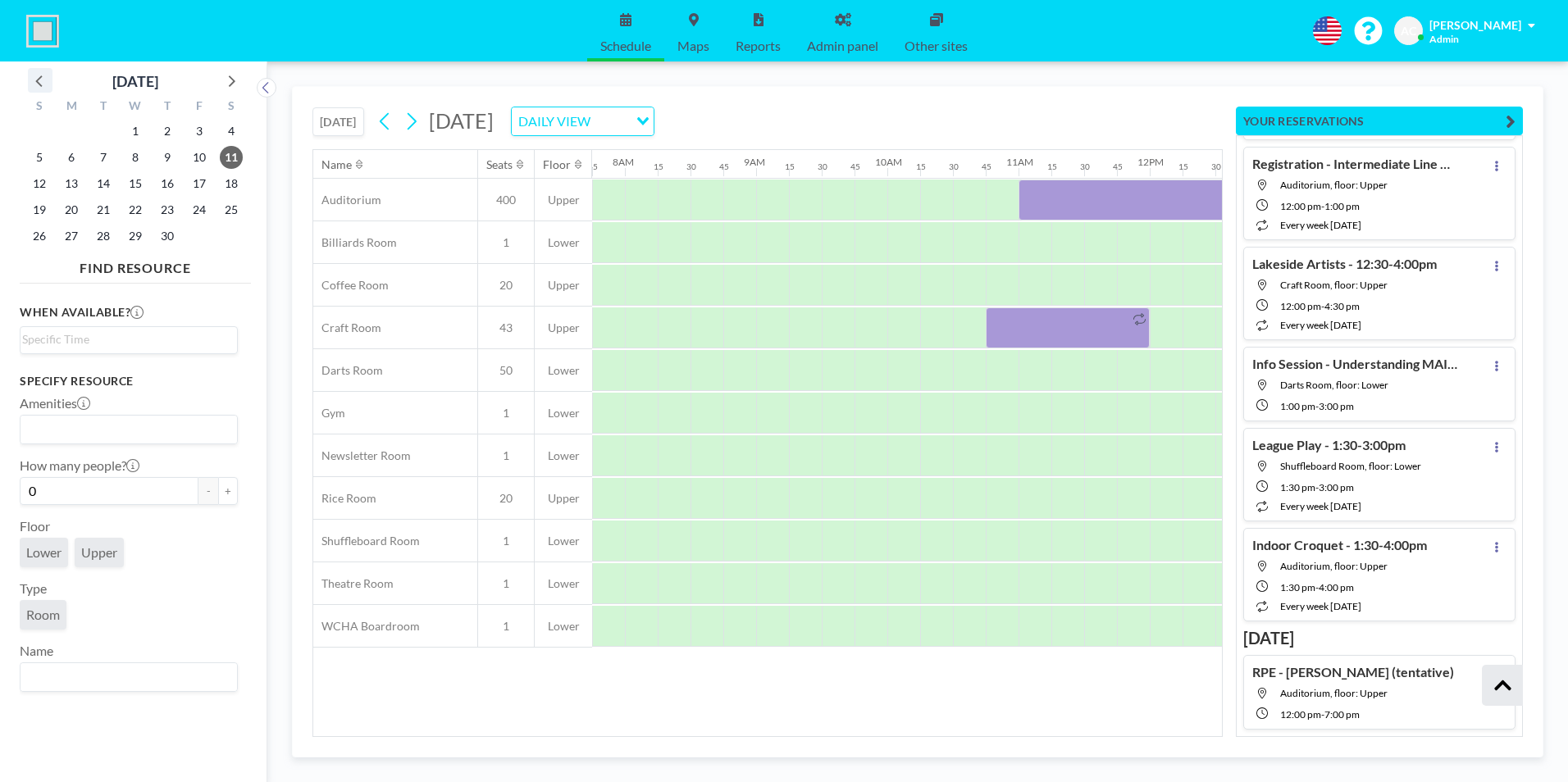
click at [42, 79] on icon at bounding box center [40, 81] width 22 height 22
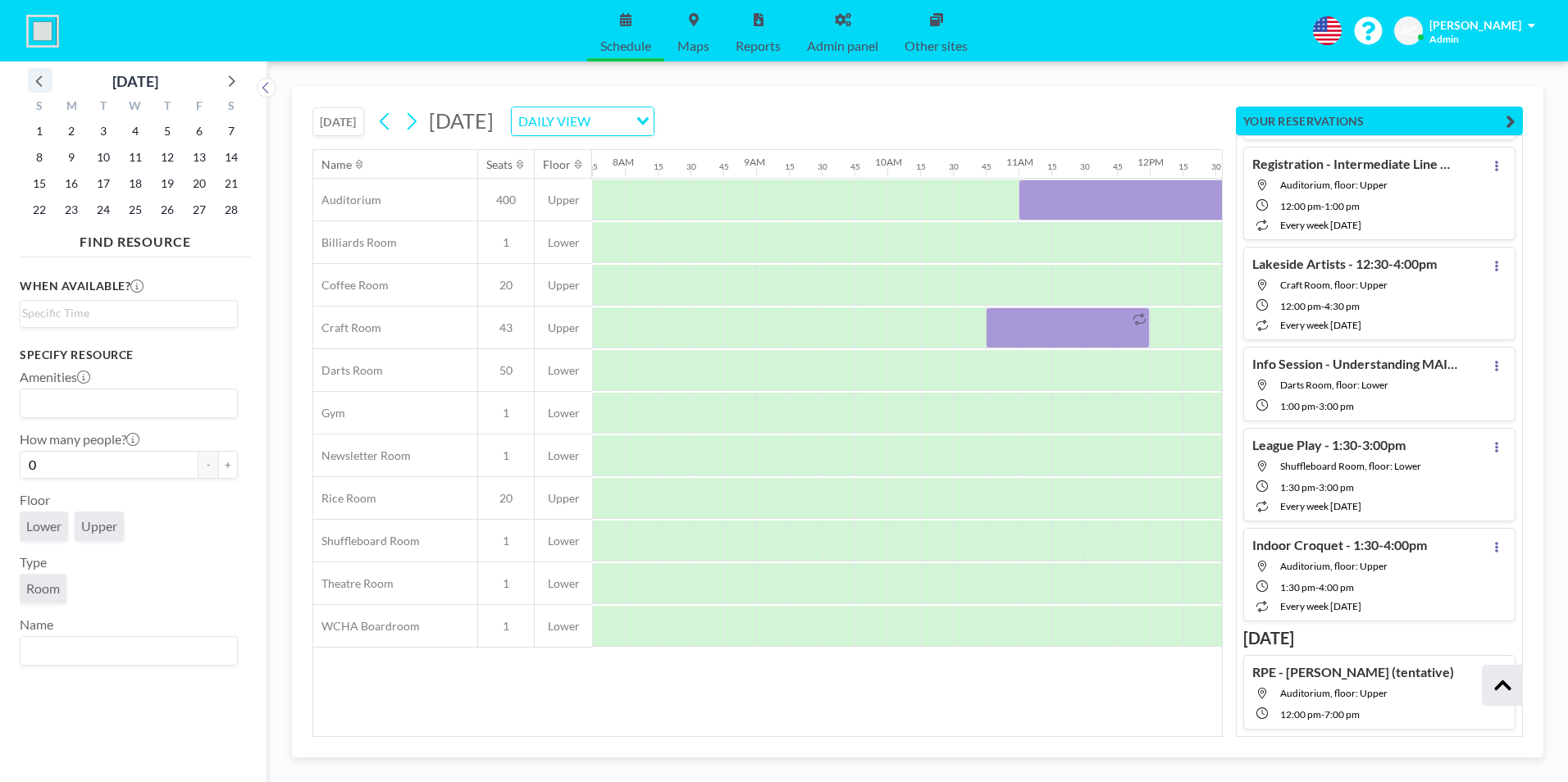
click at [42, 79] on icon at bounding box center [40, 81] width 22 height 22
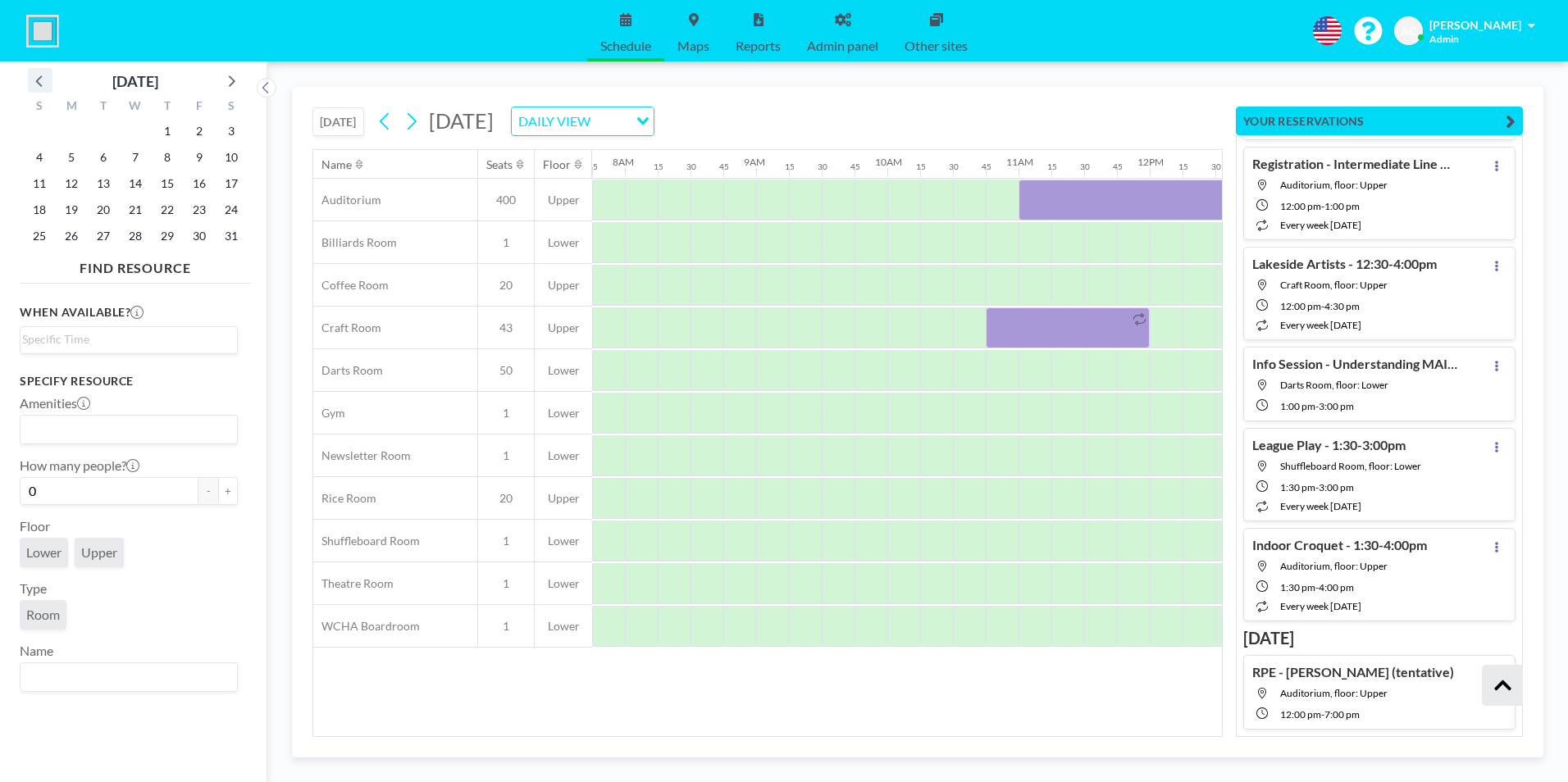
click at [42, 79] on icon at bounding box center [40, 81] width 22 height 22
click at [232, 80] on icon at bounding box center [231, 81] width 22 height 22
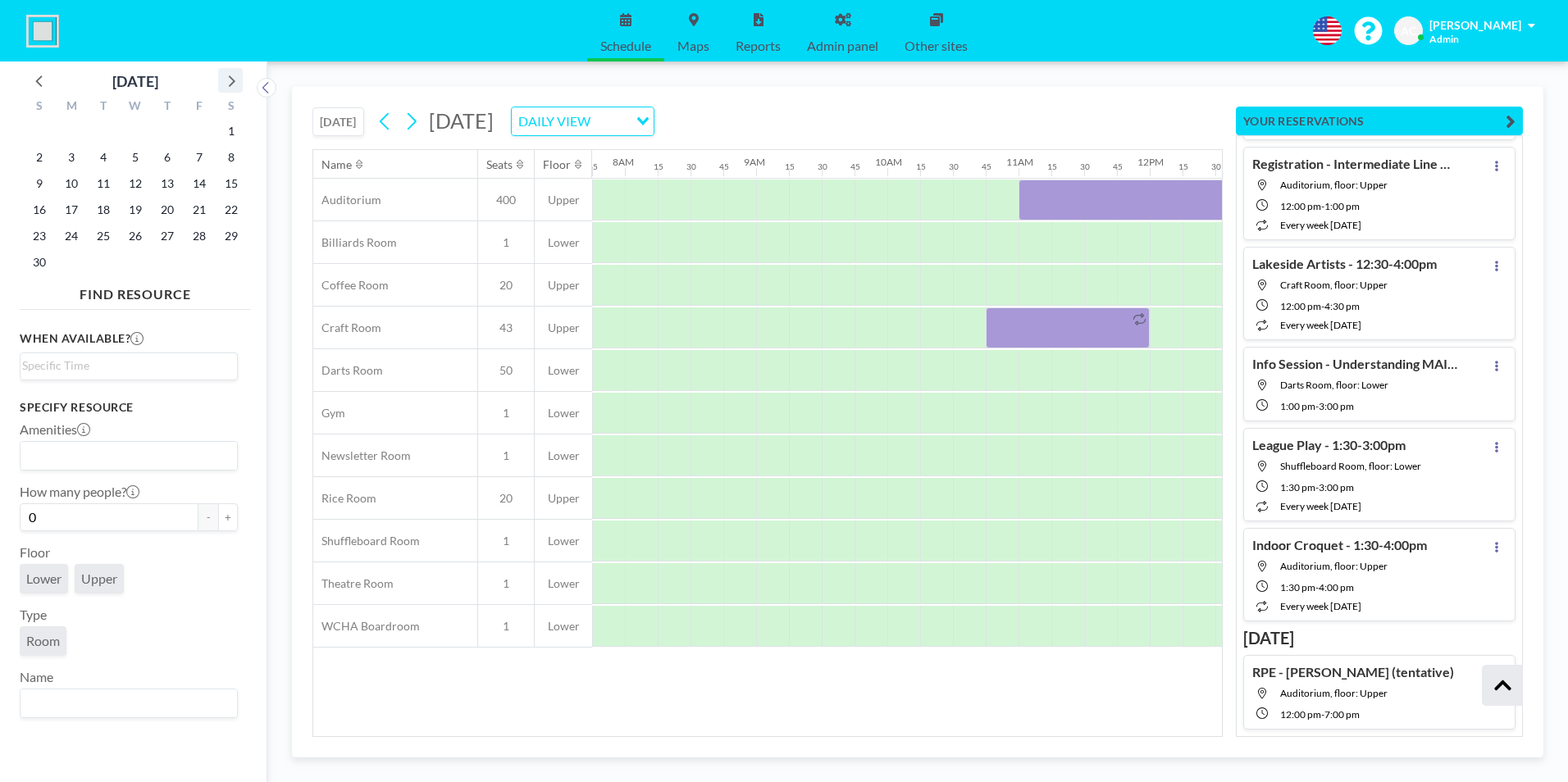
click at [232, 80] on icon at bounding box center [231, 81] width 22 height 22
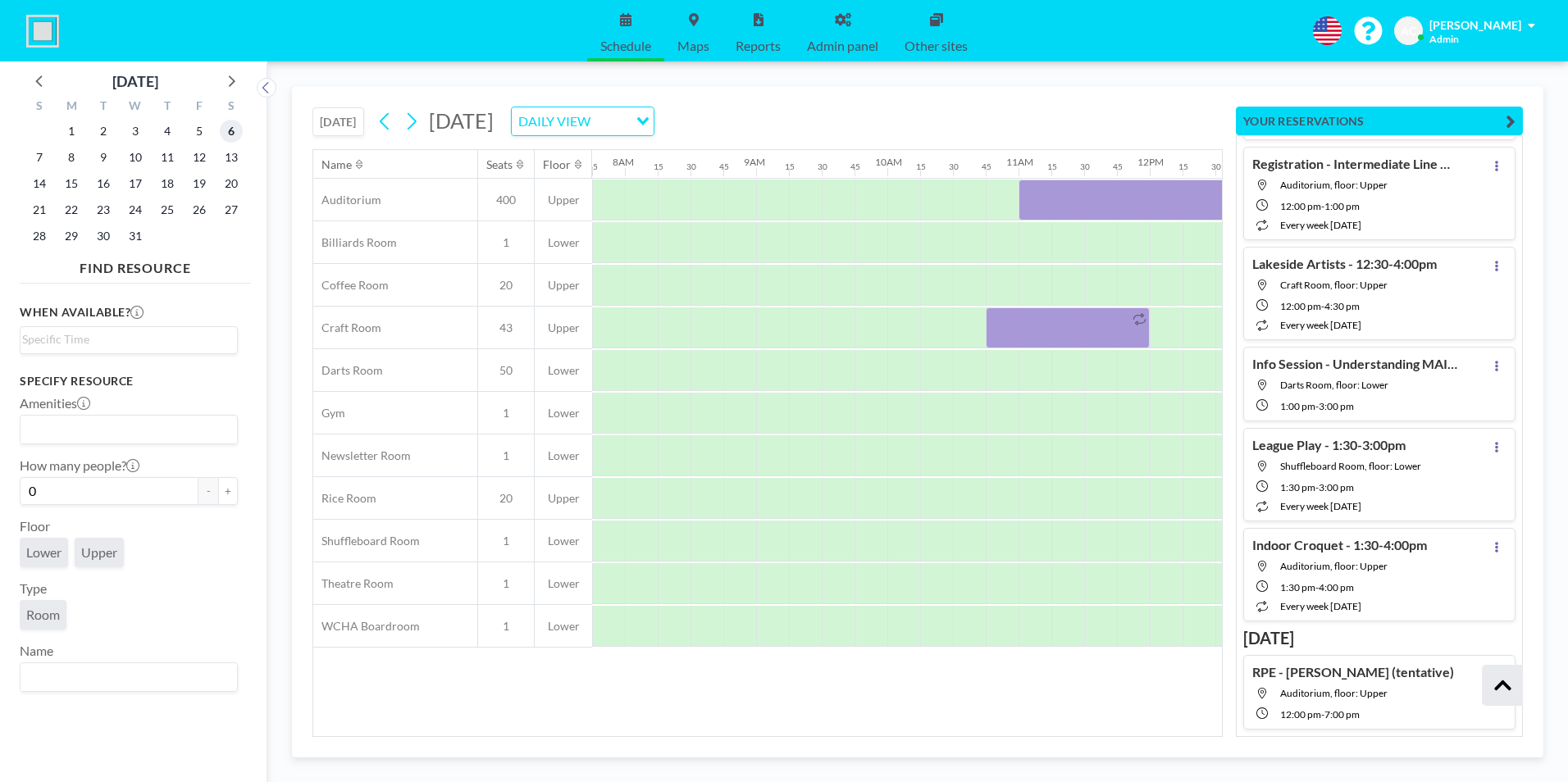
click at [228, 131] on span "6" at bounding box center [232, 132] width 23 height 23
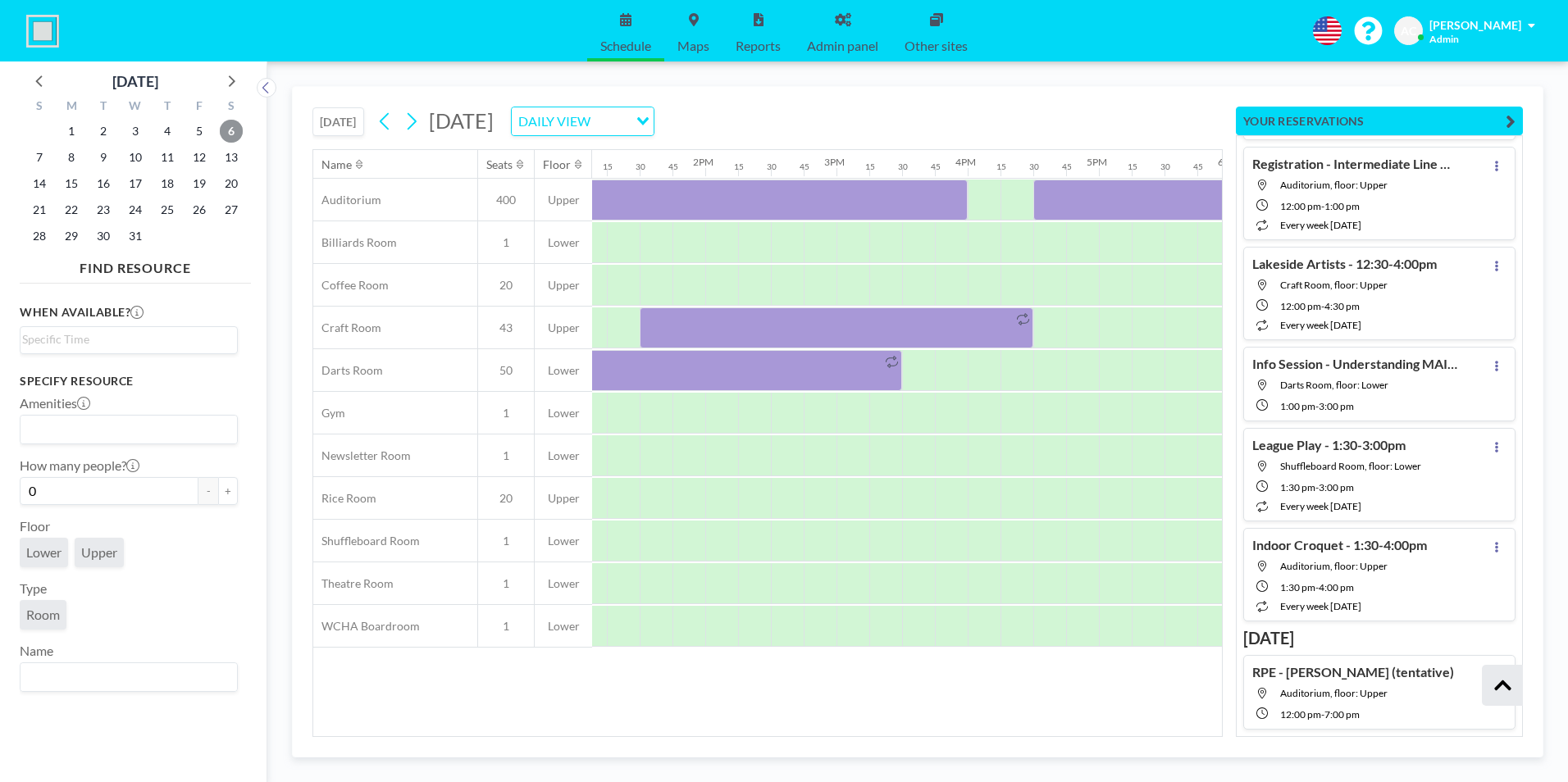
scroll to position [0, 1727]
click at [416, 123] on icon at bounding box center [411, 122] width 16 height 25
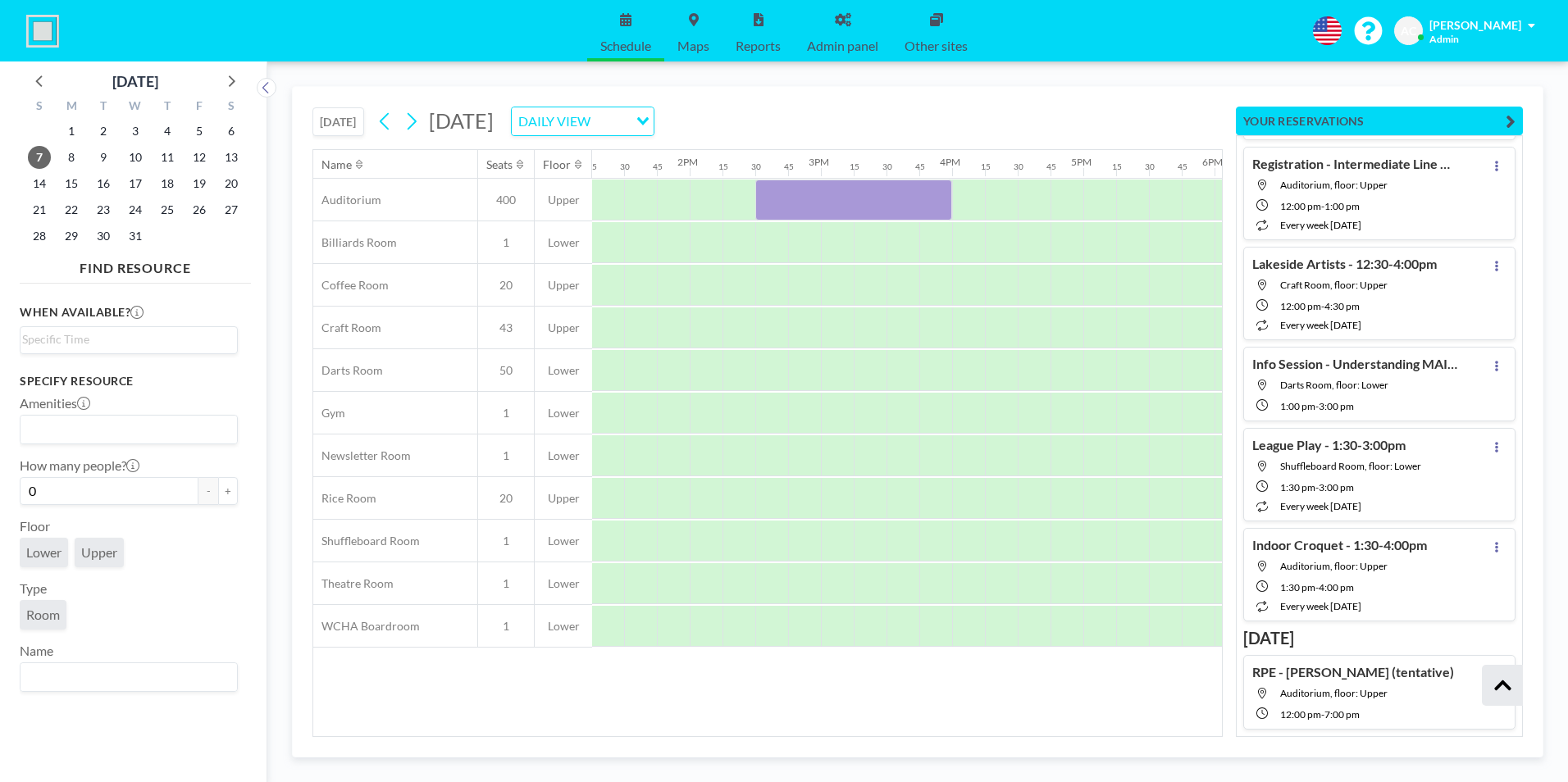
scroll to position [0, 1761]
click at [1485, 26] on span "[PERSON_NAME]" at bounding box center [1475, 25] width 92 height 14
click at [844, 26] on link "Admin panel" at bounding box center [842, 31] width 97 height 62
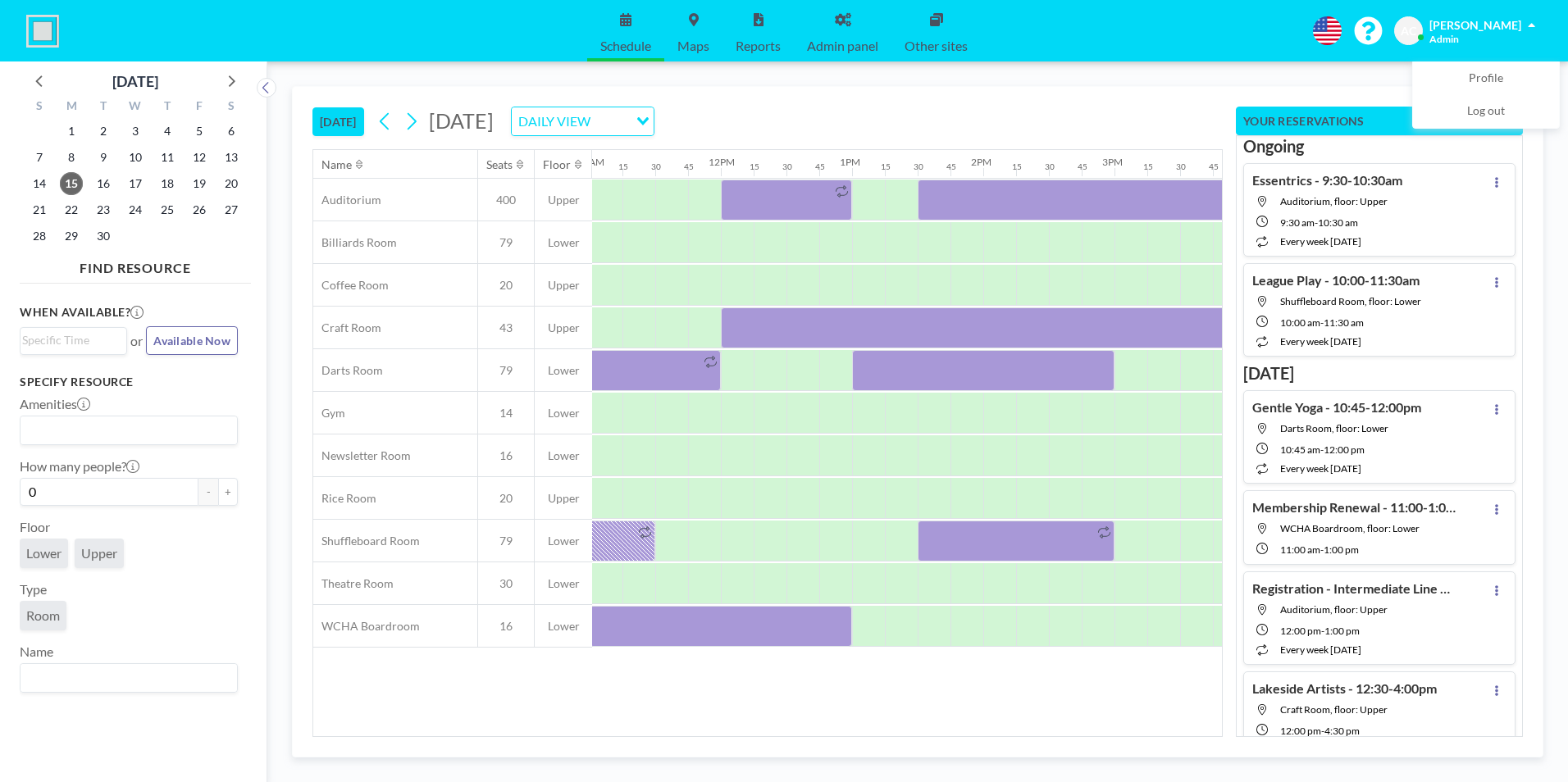
scroll to position [0, 1484]
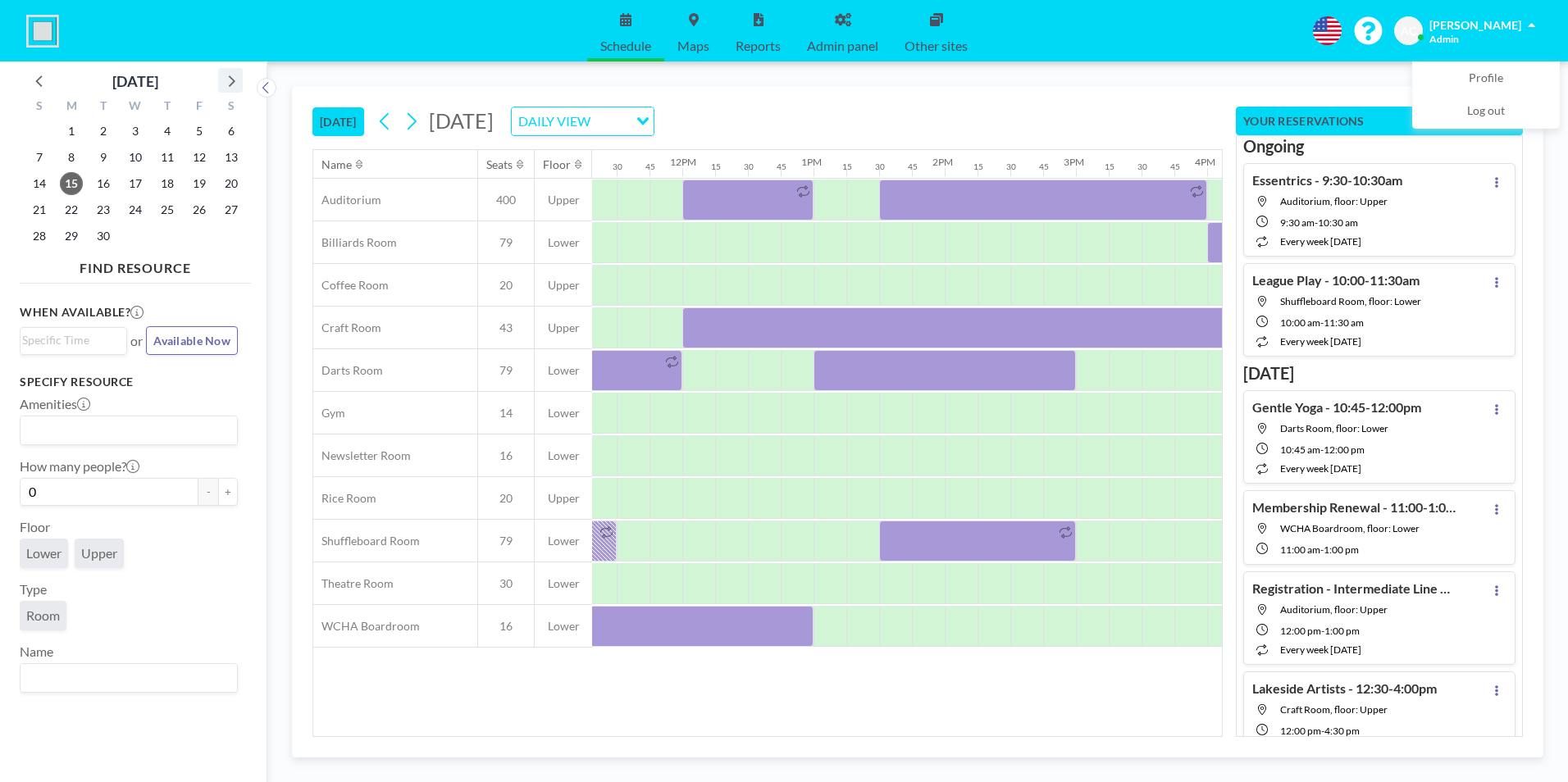
click at [234, 78] on icon at bounding box center [231, 81] width 22 height 22
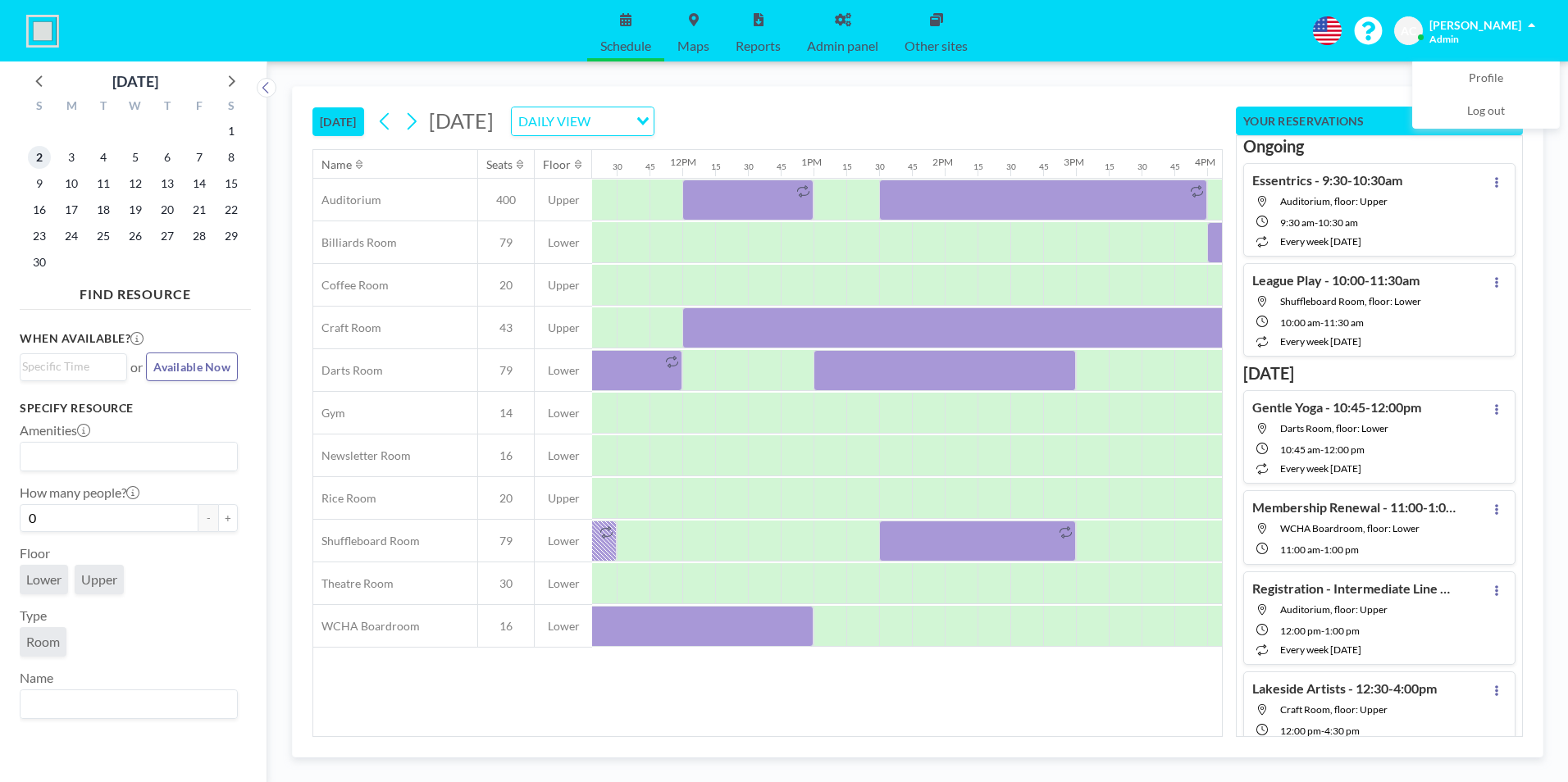
click at [41, 159] on span "2" at bounding box center [39, 157] width 23 height 23
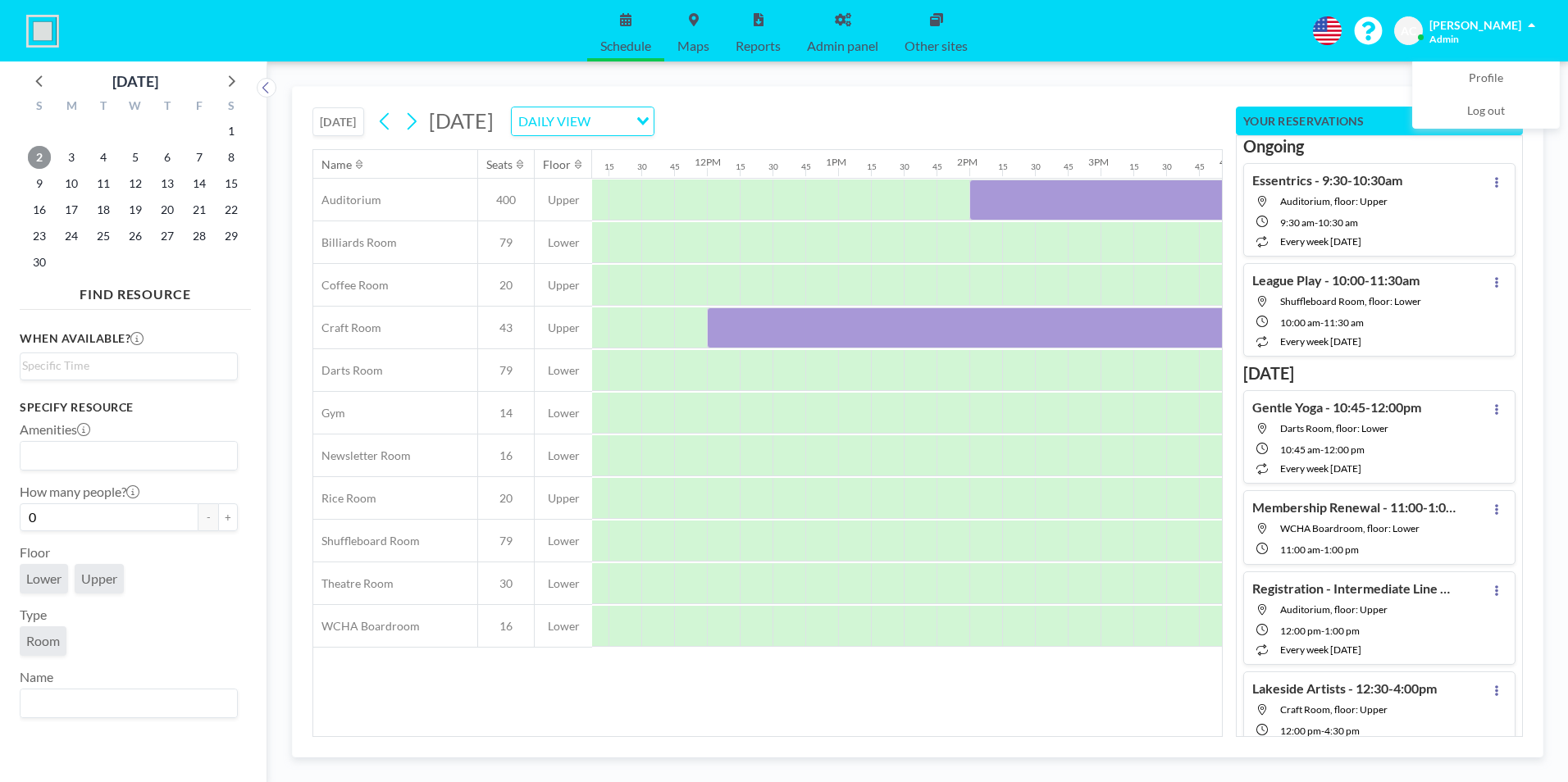
scroll to position [0, 1456]
click at [843, 329] on div at bounding box center [972, 327] width 525 height 41
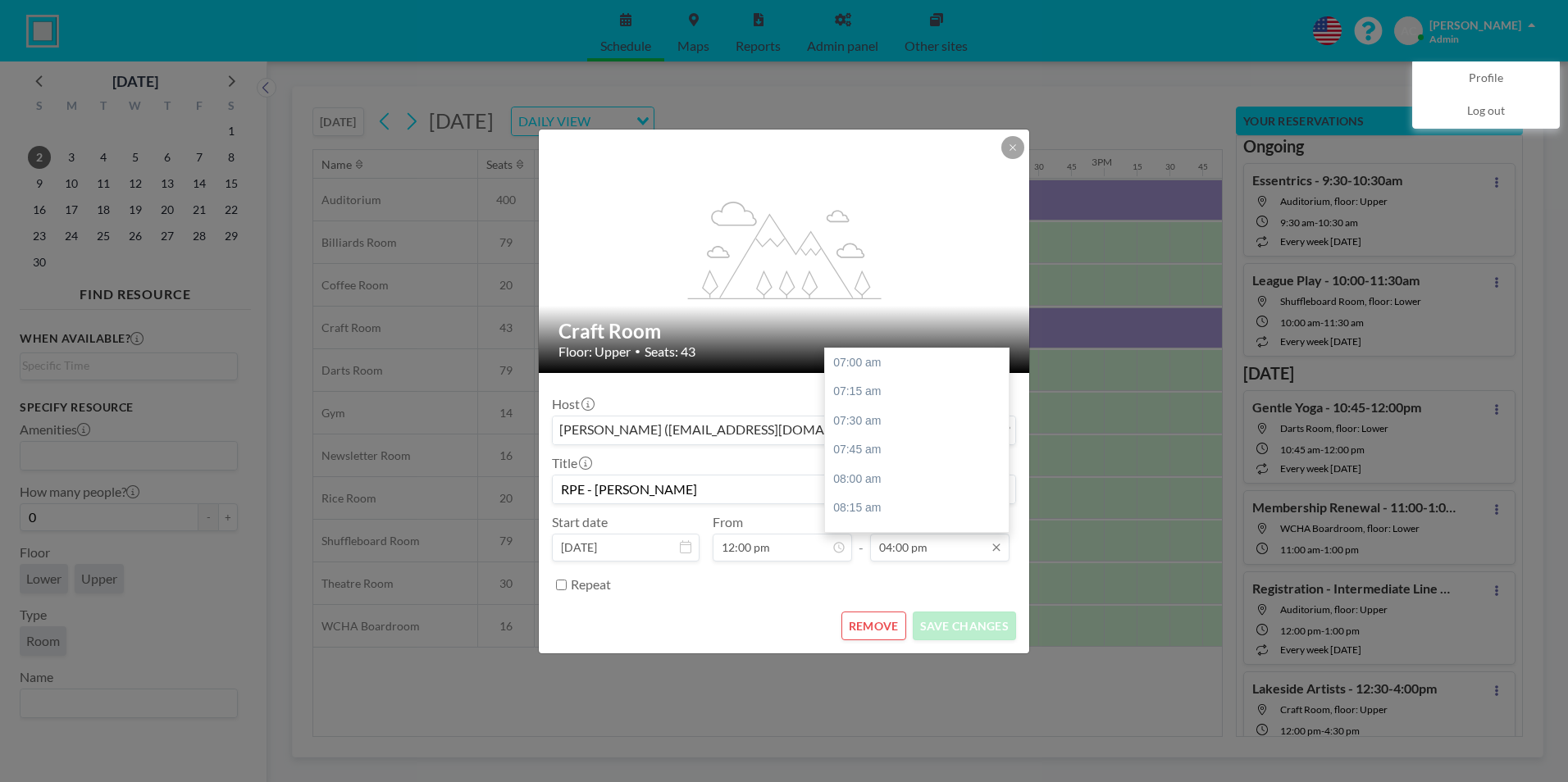
scroll to position [1050, 0]
click at [919, 554] on input "04:00 pm" at bounding box center [939, 547] width 139 height 27
click at [868, 421] on div "04:30 pm" at bounding box center [921, 421] width 192 height 29
type input "04:30 pm"
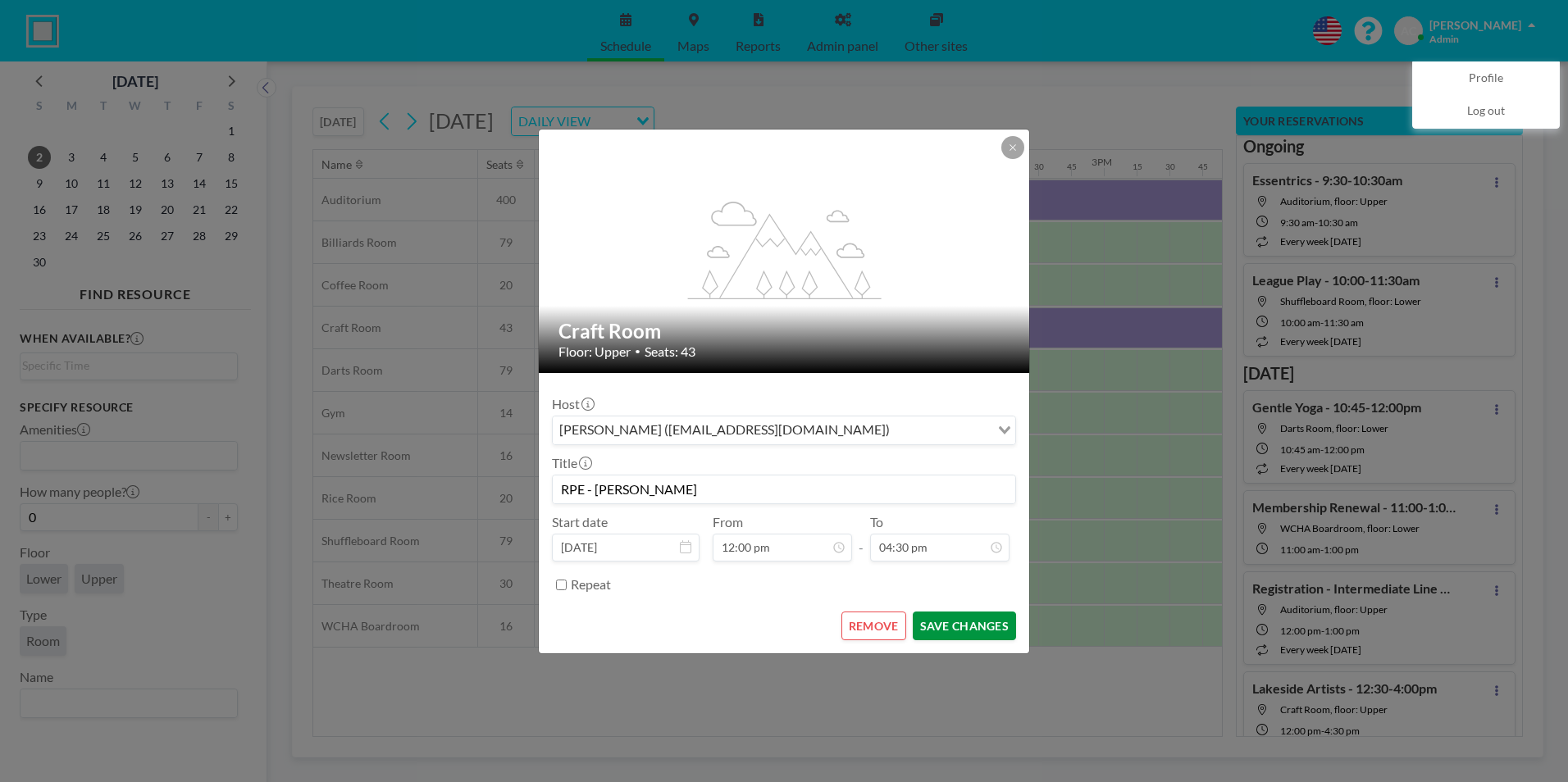
click at [966, 625] on button "SAVE CHANGES" at bounding box center [964, 625] width 103 height 28
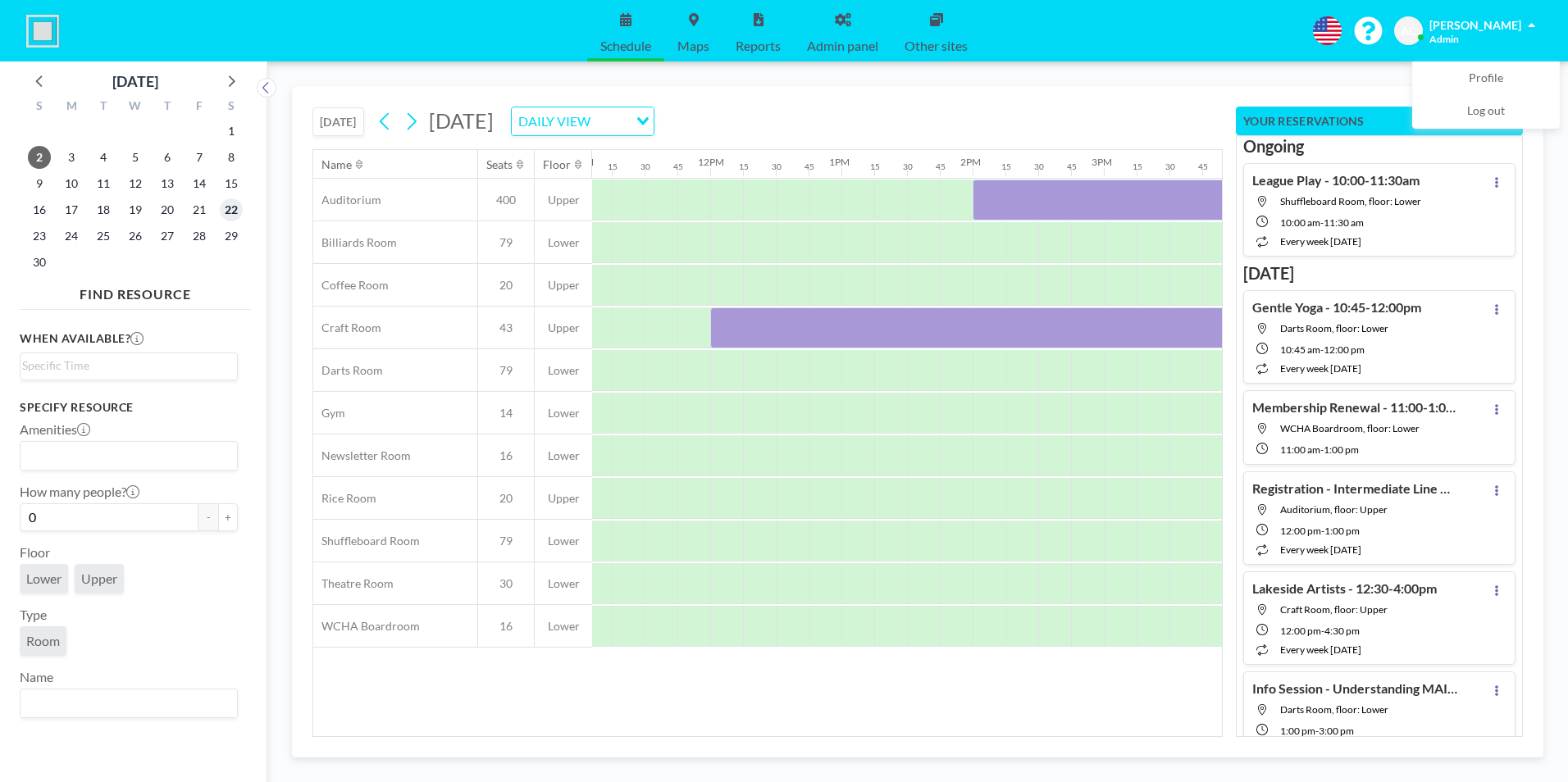
click at [232, 209] on span "22" at bounding box center [232, 210] width 23 height 23
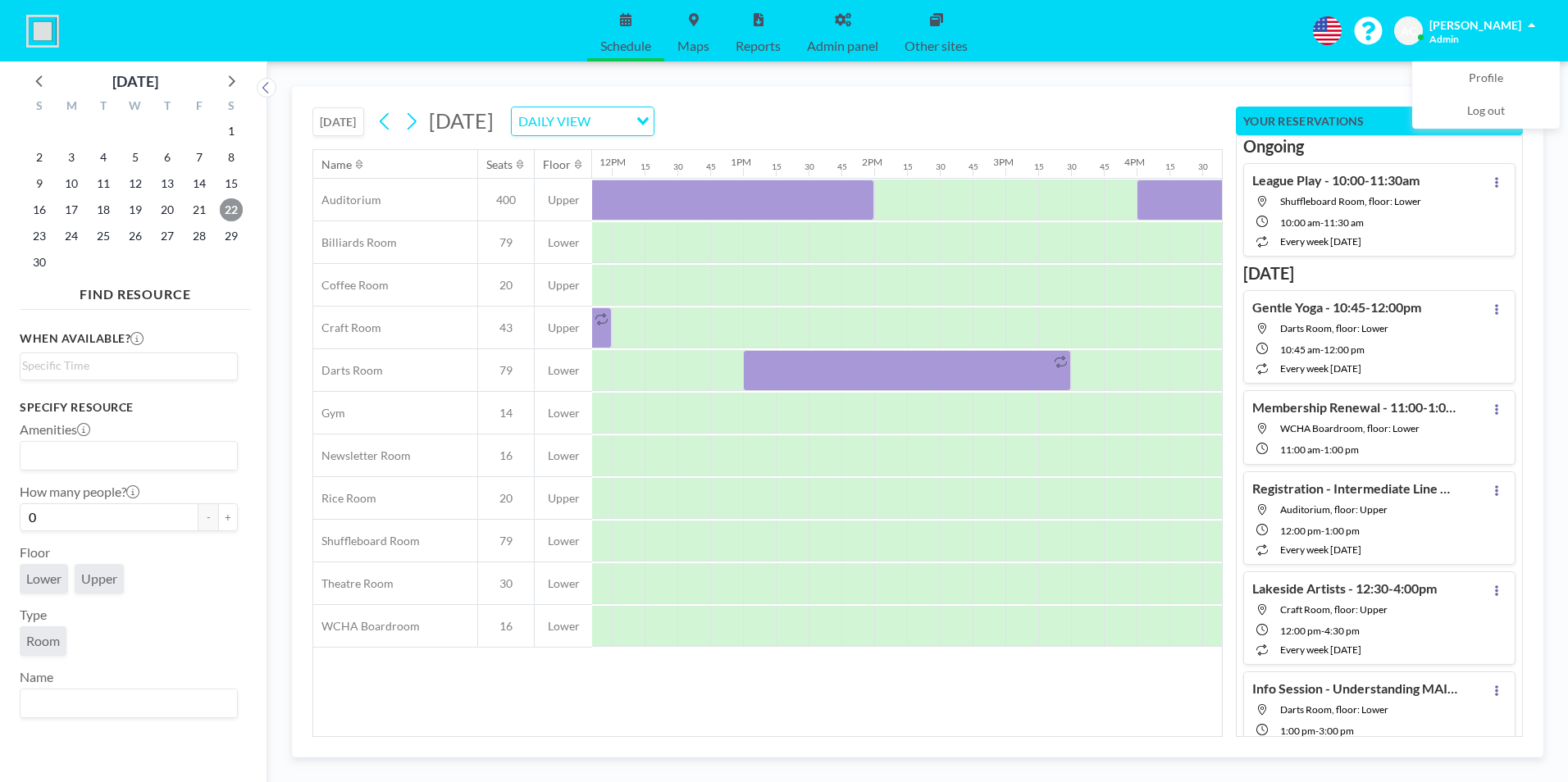
scroll to position [0, 1551]
click at [632, 326] on div at bounding box center [631, 327] width 32 height 41
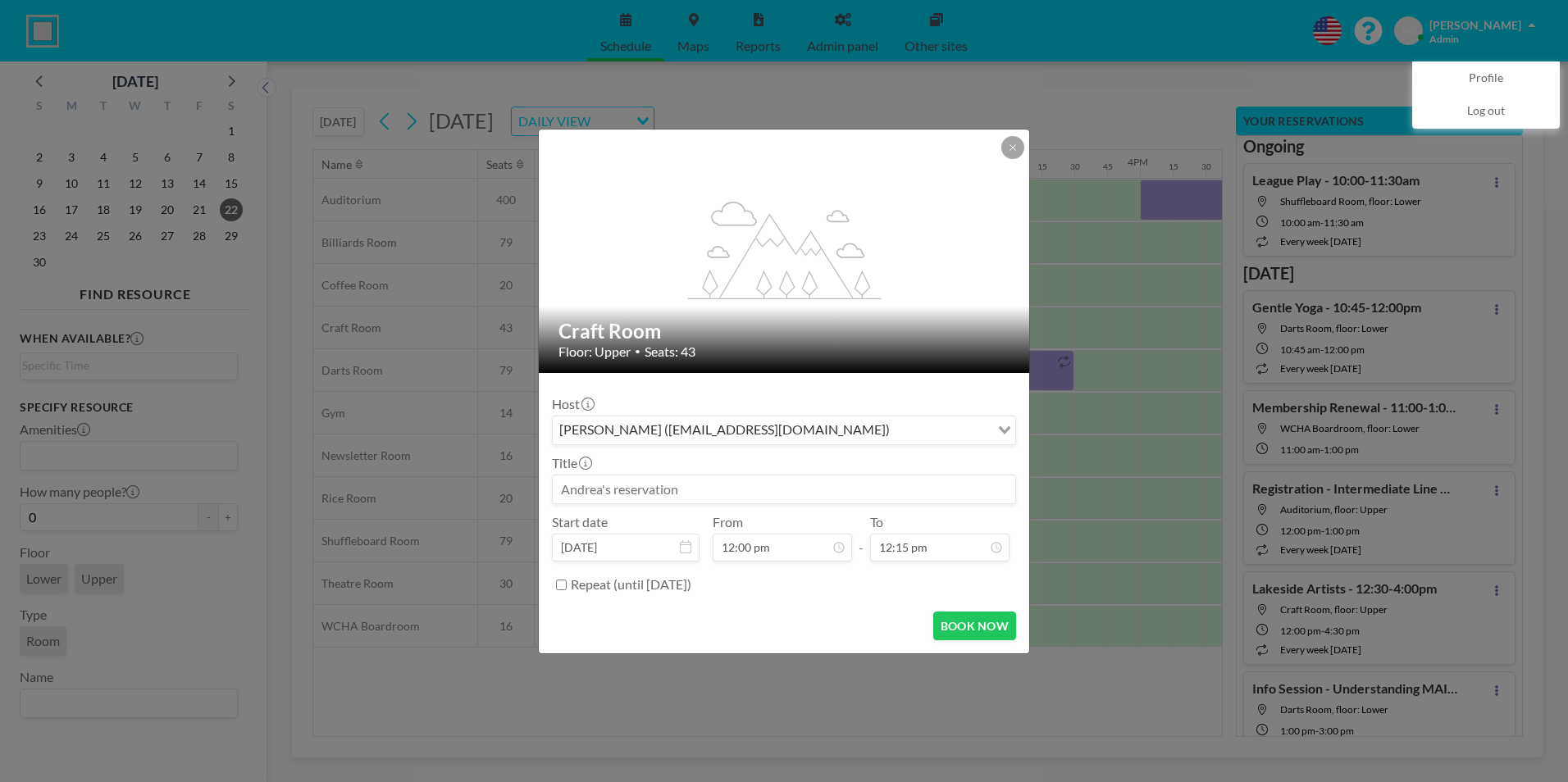
click at [771, 491] on input at bounding box center [783, 489] width 462 height 27
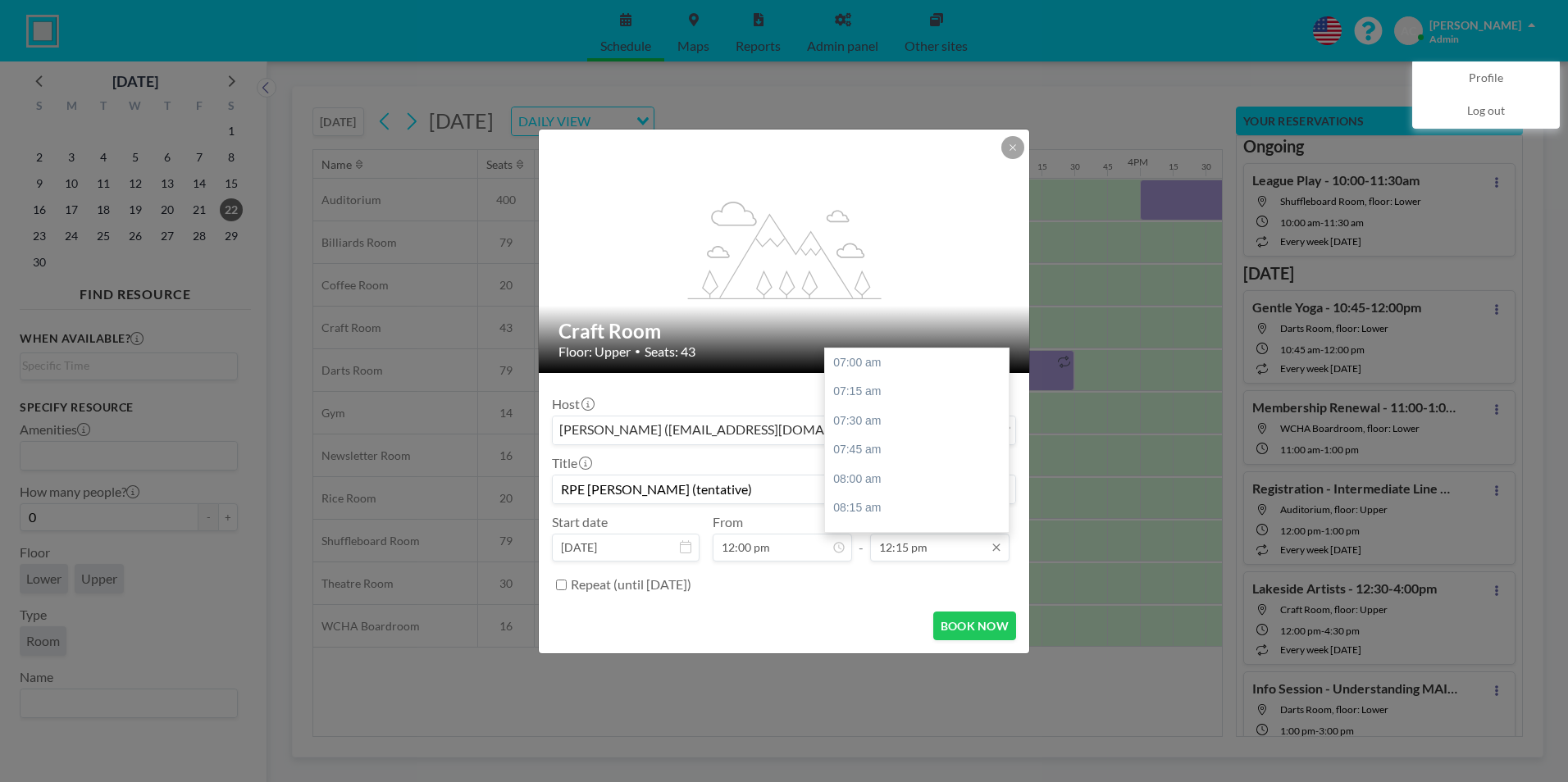
type input "RPE Clarine Gilding (tentative)"
click at [927, 548] on input "12:15 pm" at bounding box center [939, 547] width 139 height 27
click at [881, 516] on div "10:00 pm" at bounding box center [921, 516] width 192 height 29
type input "10:00 pm"
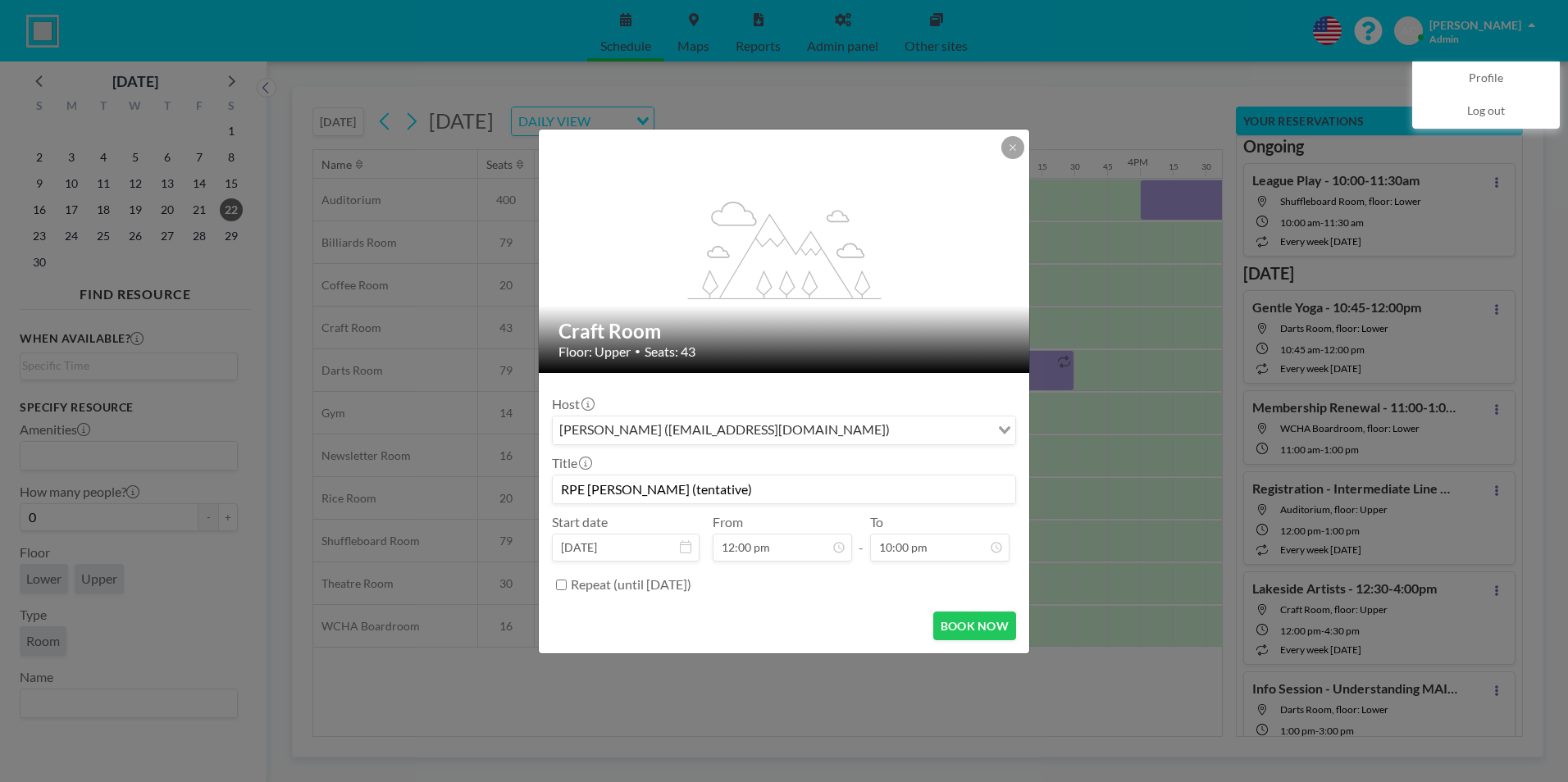
scroll to position [1751, 0]
drag, startPoint x: 757, startPoint y: 490, endPoint x: 536, endPoint y: 474, distance: 221.6
click at [536, 474] on div "flex-grow: 1.2; Craft Room Floor: Upper • Seats: 43 Host Andrea Cottle (wcwhact…" at bounding box center [784, 391] width 1568 height 782
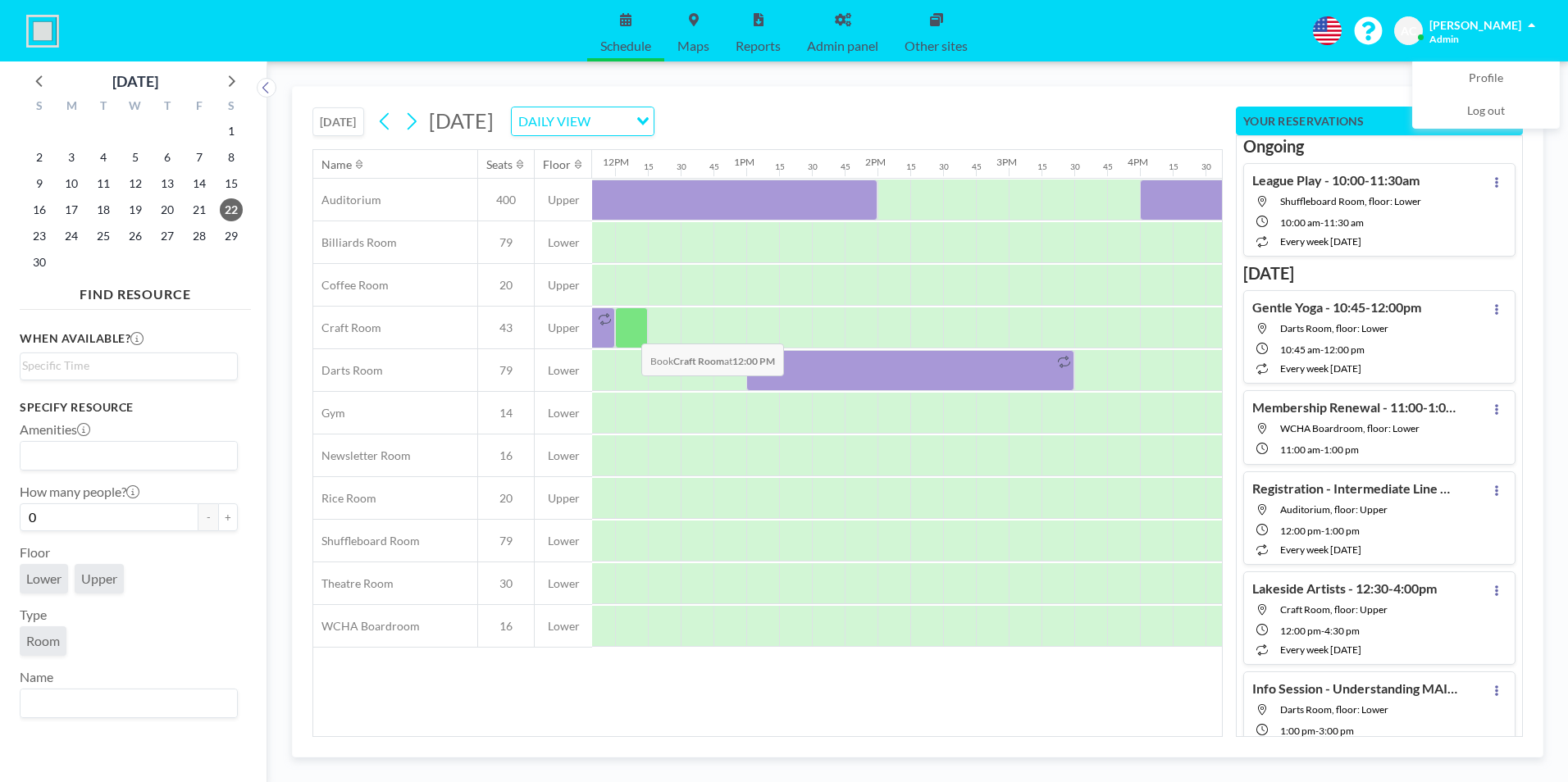
drag, startPoint x: 646, startPoint y: 331, endPoint x: 628, endPoint y: 331, distance: 18.0
click at [628, 331] on div at bounding box center [631, 327] width 32 height 41
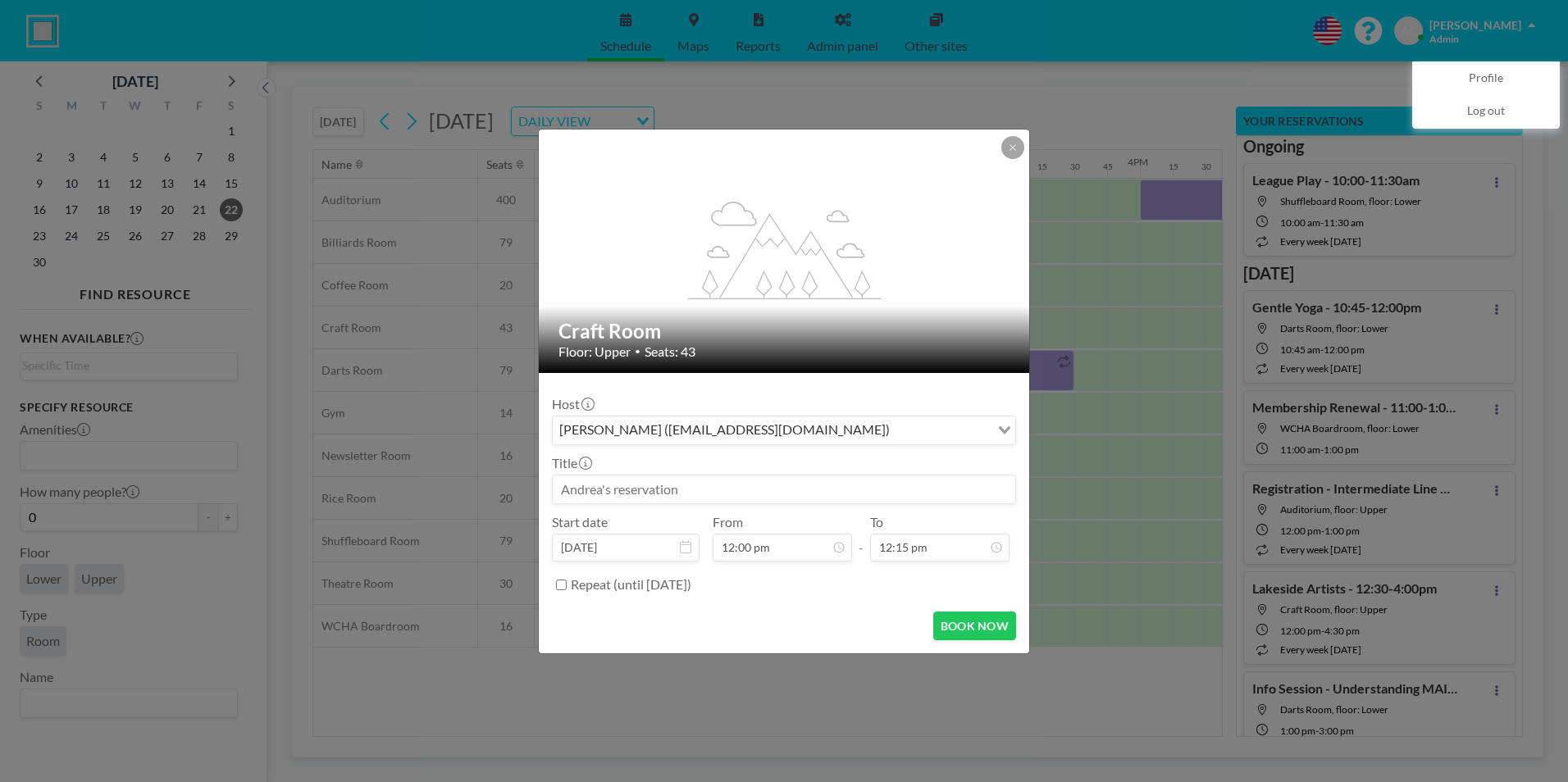
click at [710, 486] on input at bounding box center [783, 489] width 462 height 27
paste input "R"
drag, startPoint x: 613, startPoint y: 491, endPoint x: 656, endPoint y: 485, distance: 43.4
click at [615, 491] on input "RPE Claine Gilding" at bounding box center [783, 489] width 462 height 27
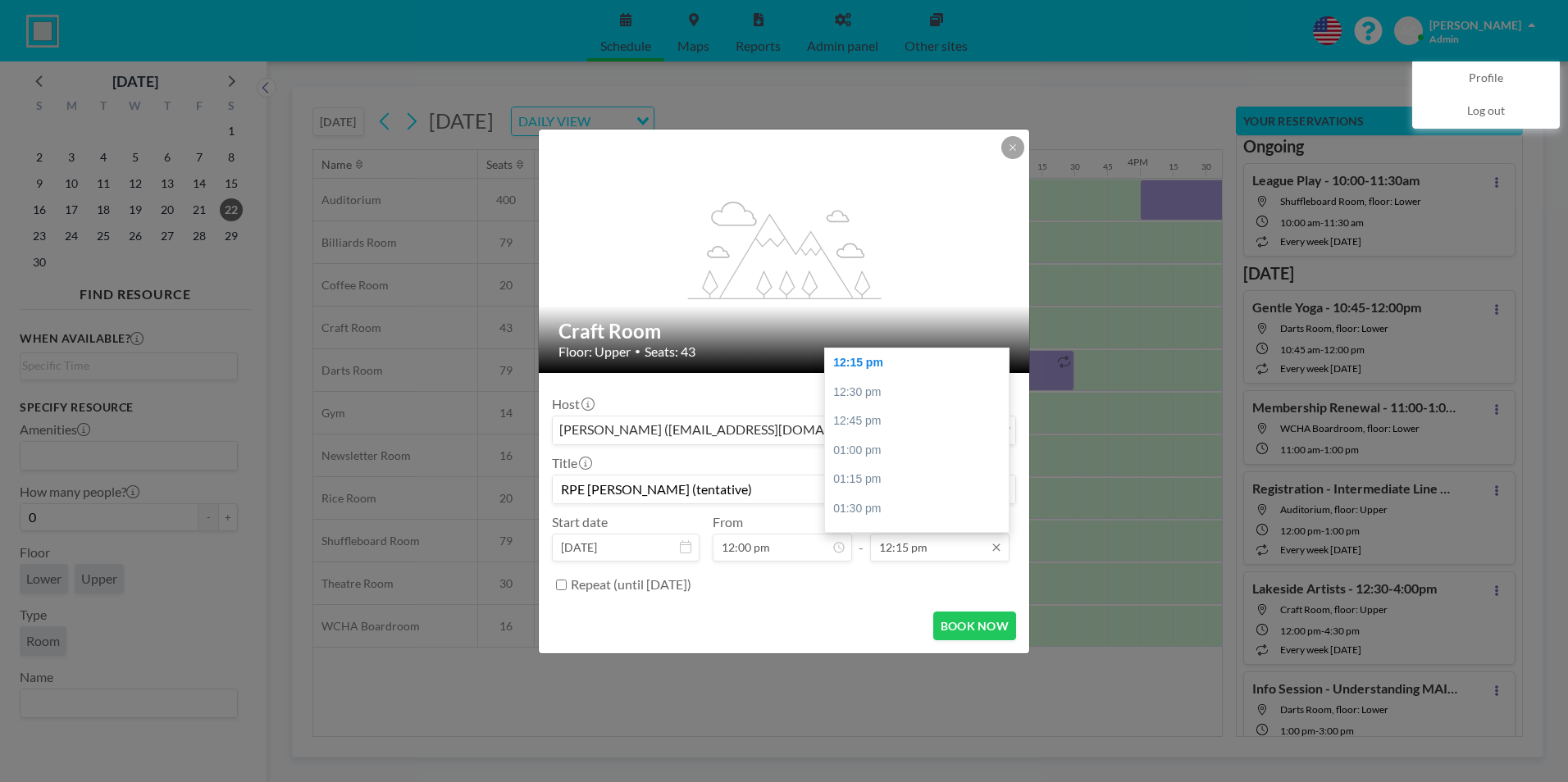
type input "RPE Clarine Gilding (tentative)"
click at [931, 554] on input "12:15 pm" at bounding box center [939, 547] width 139 height 27
click at [908, 517] on div "10:00 pm" at bounding box center [921, 516] width 192 height 29
type input "10:00 pm"
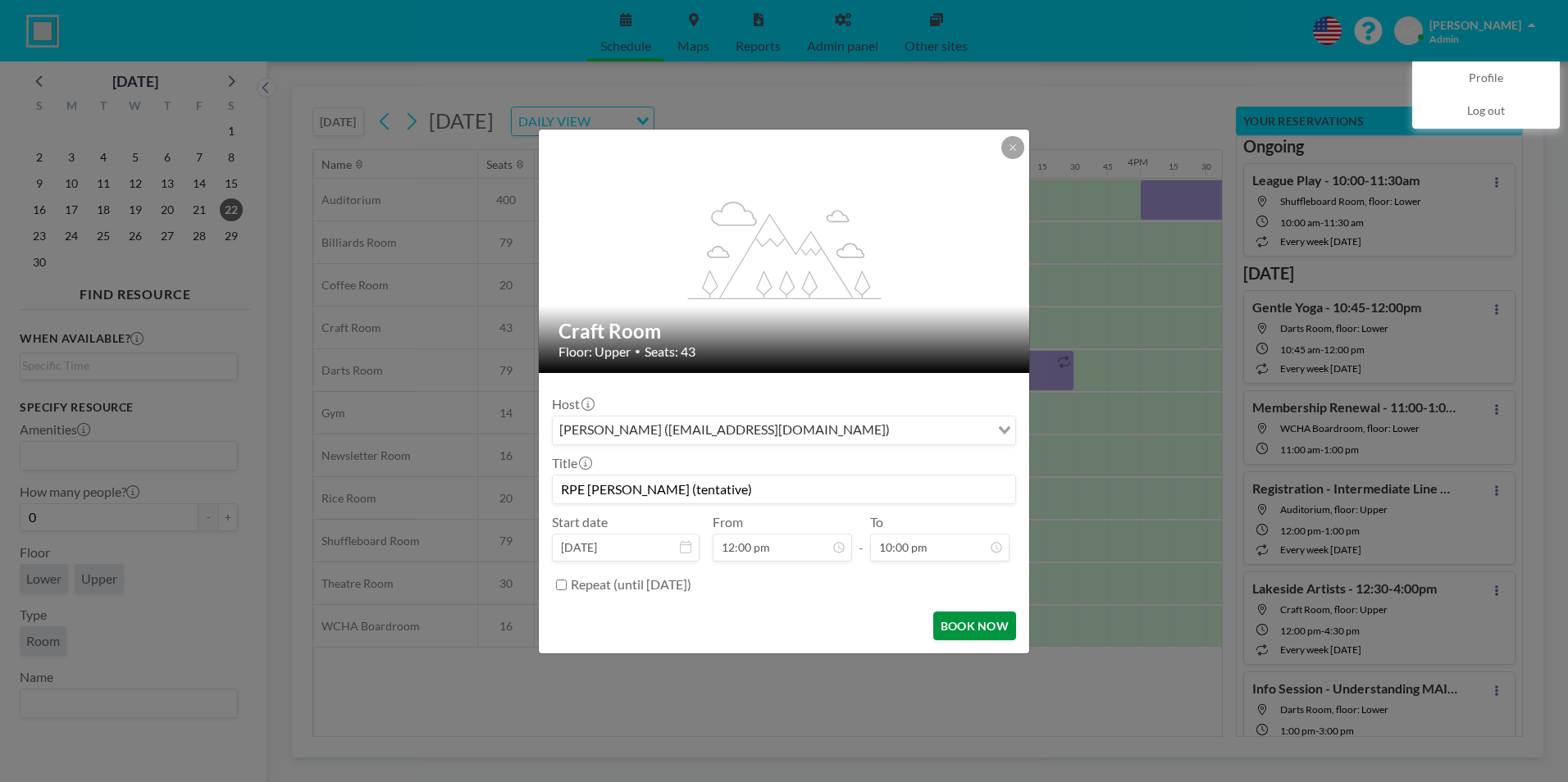
scroll to position [0, 0]
click at [973, 629] on button "BOOK NOW" at bounding box center [974, 625] width 82 height 28
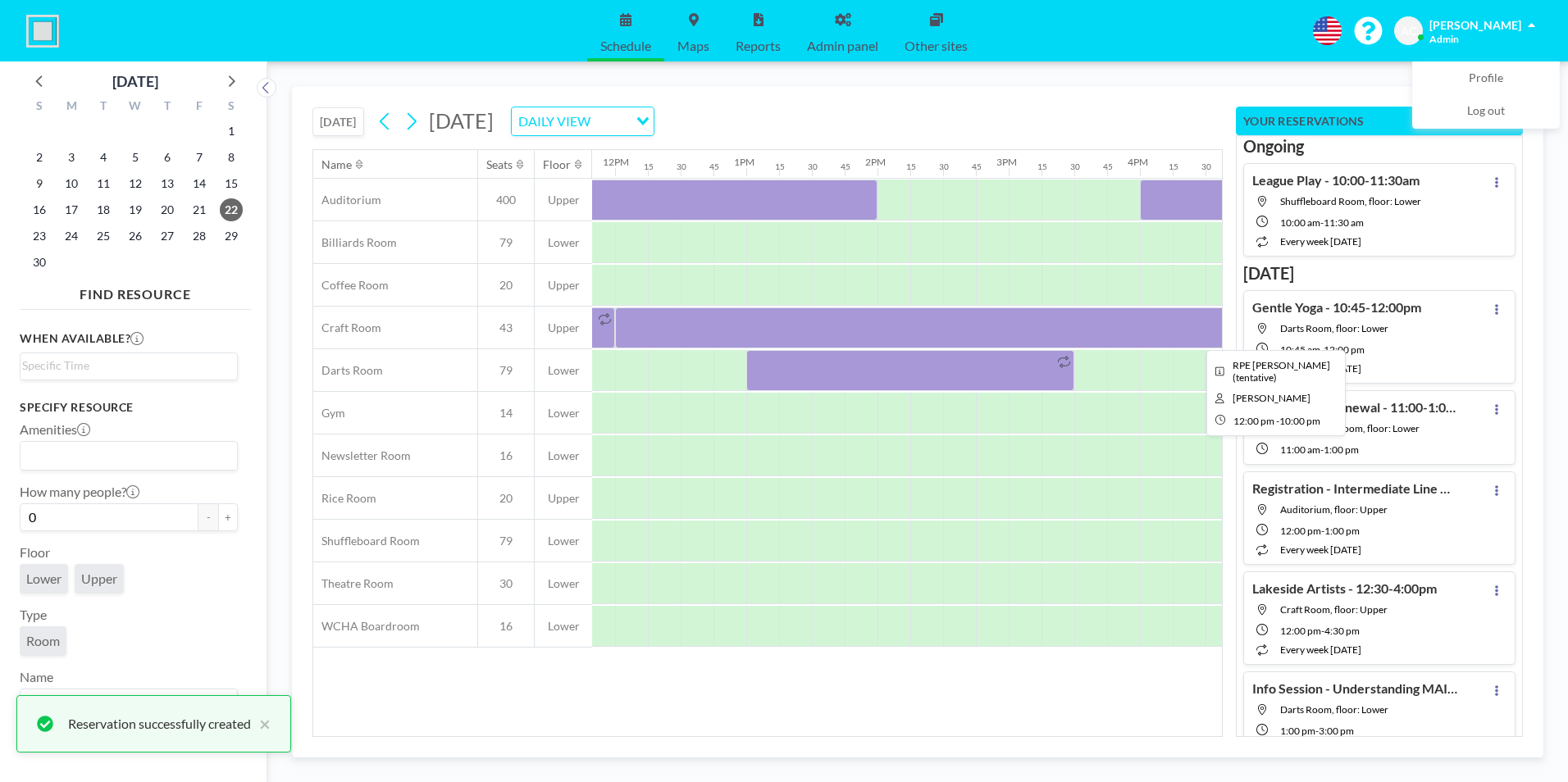
click at [726, 328] on div at bounding box center [1271, 327] width 1312 height 41
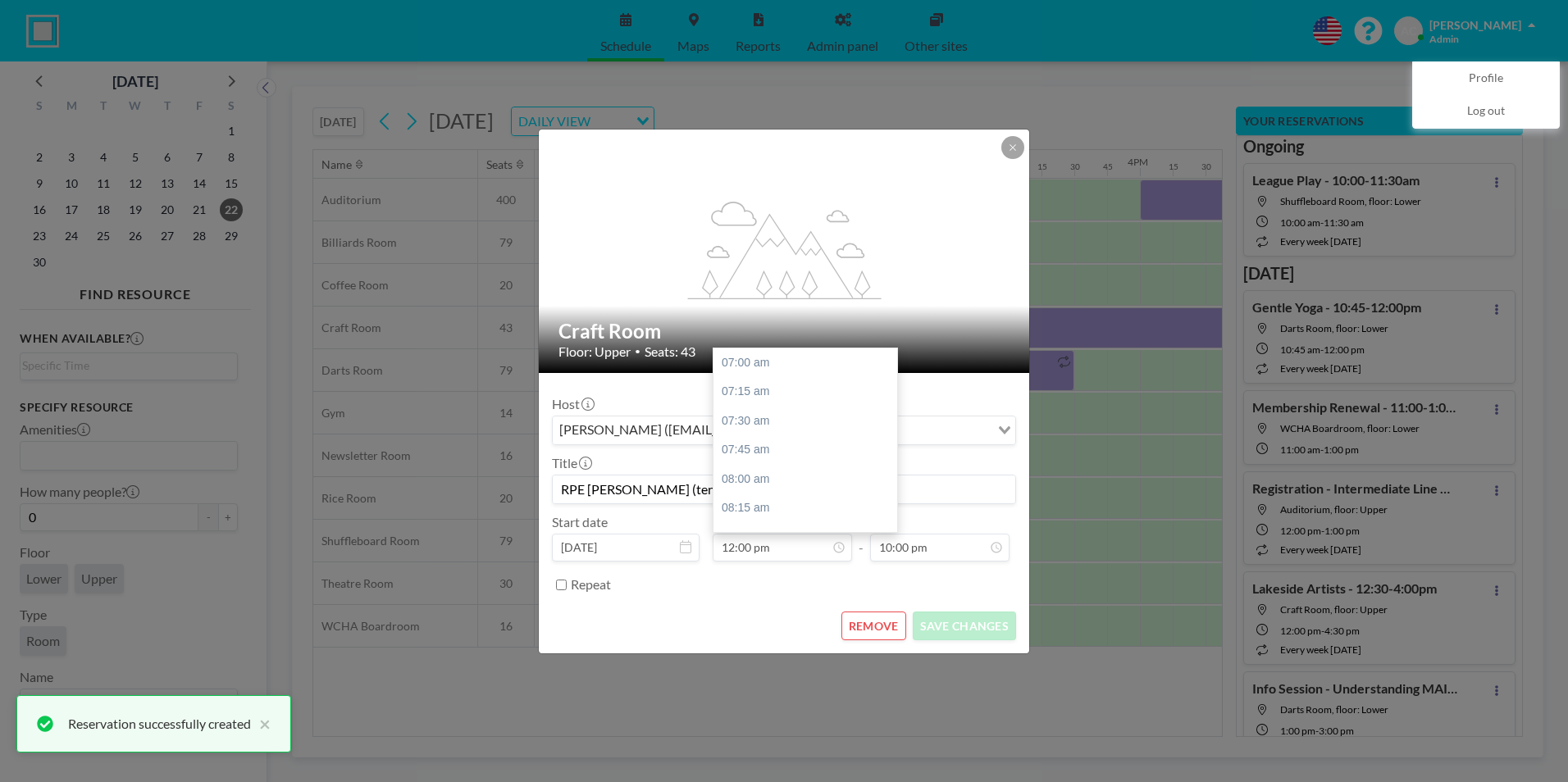
scroll to position [584, 0]
drag, startPoint x: 743, startPoint y: 491, endPoint x: 556, endPoint y: 491, distance: 187.0
click at [556, 491] on input "RPE Clarine Gilding (tentative)" at bounding box center [783, 489] width 462 height 27
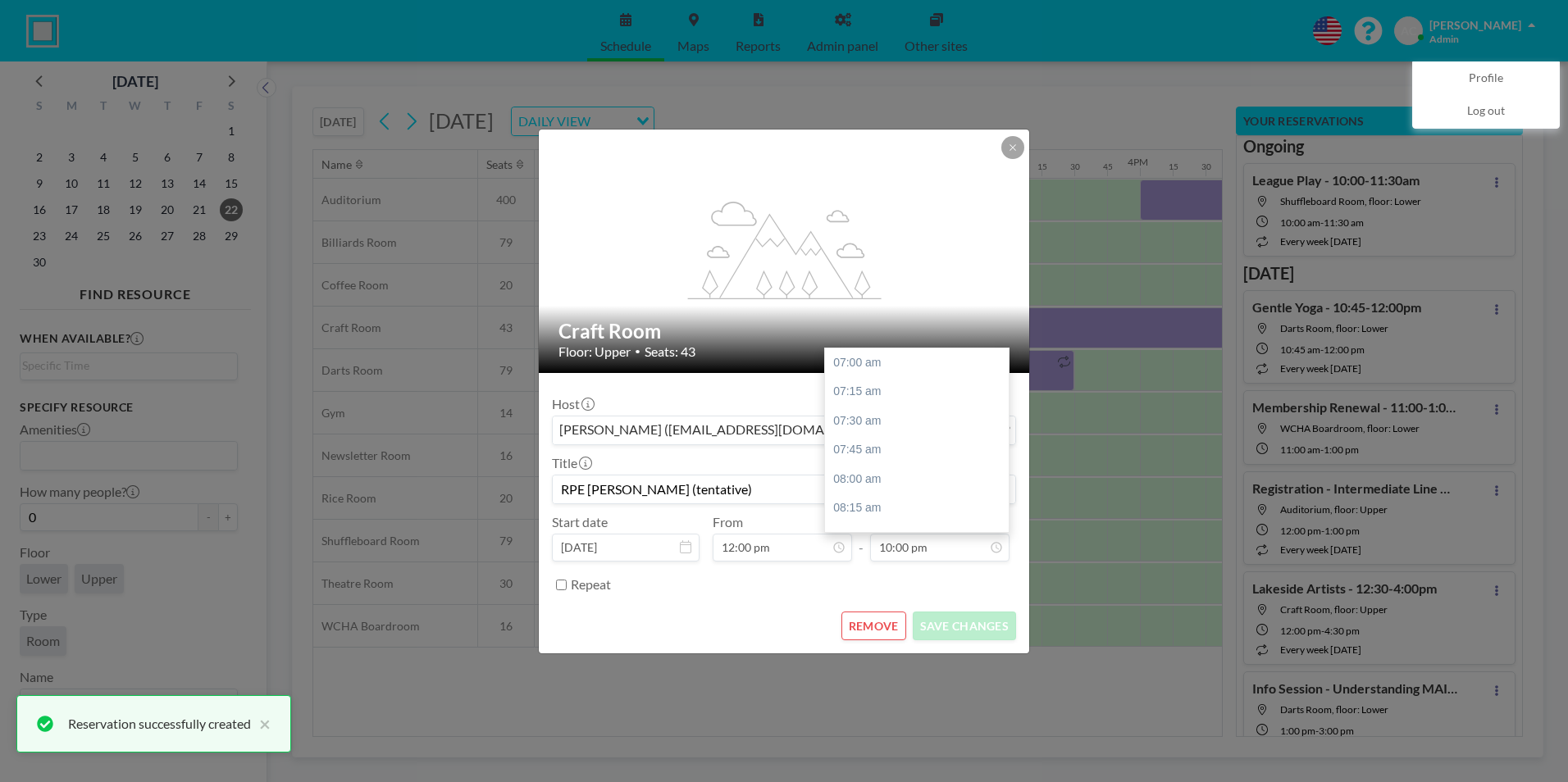
scroll to position [1751, 0]
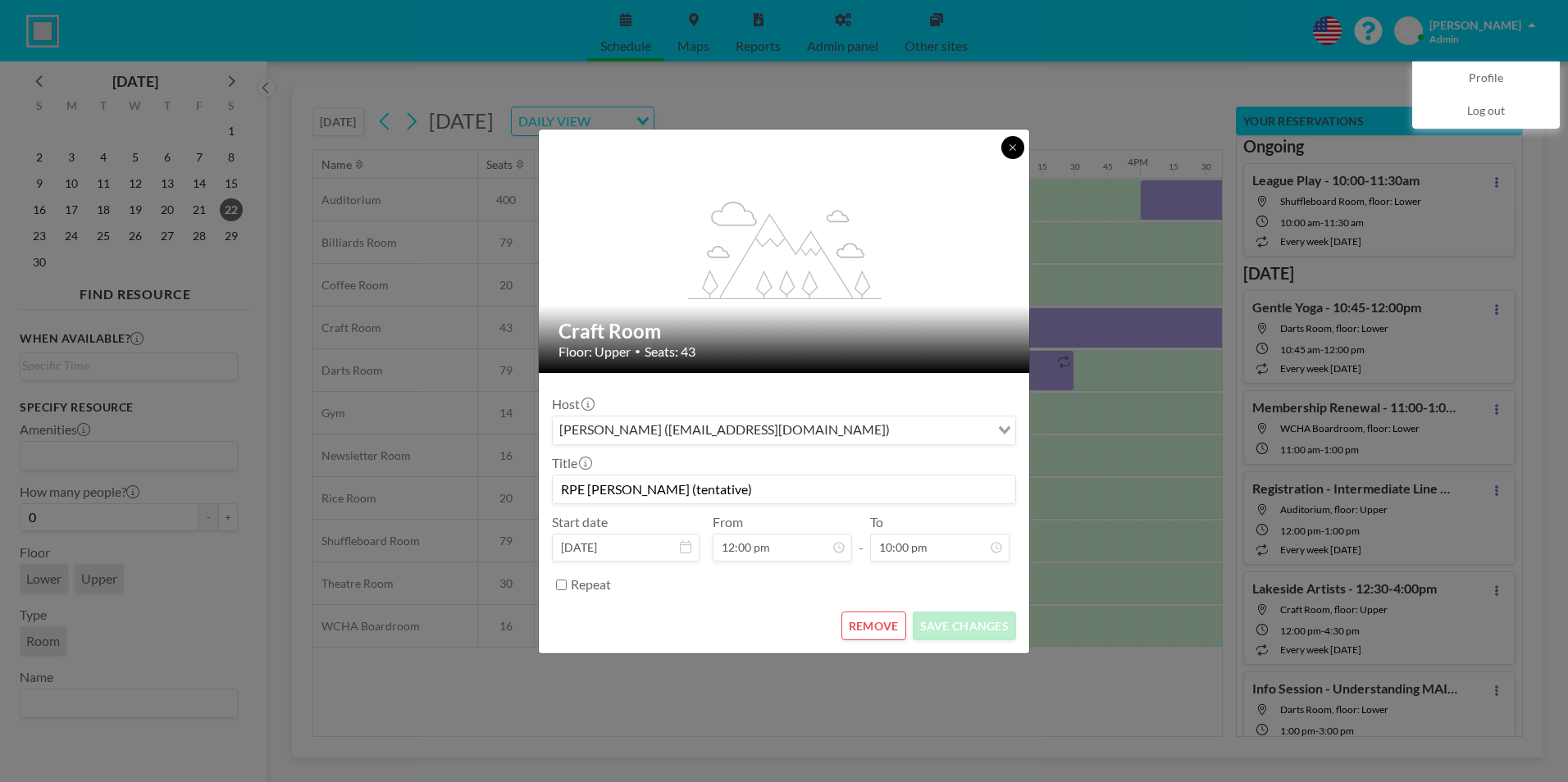
click at [1014, 145] on icon at bounding box center [1011, 147] width 6 height 6
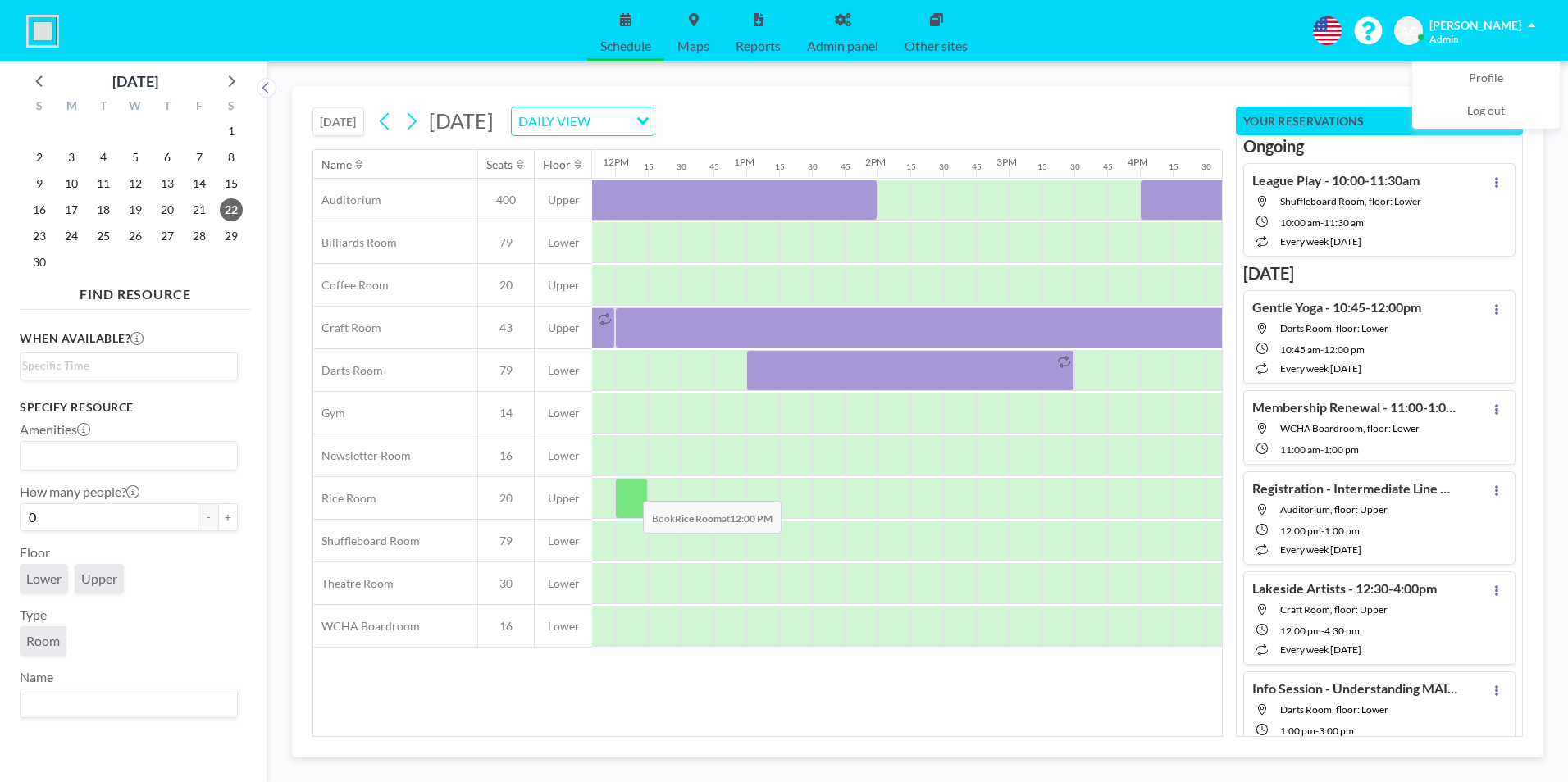
click at [630, 489] on div at bounding box center [631, 498] width 32 height 41
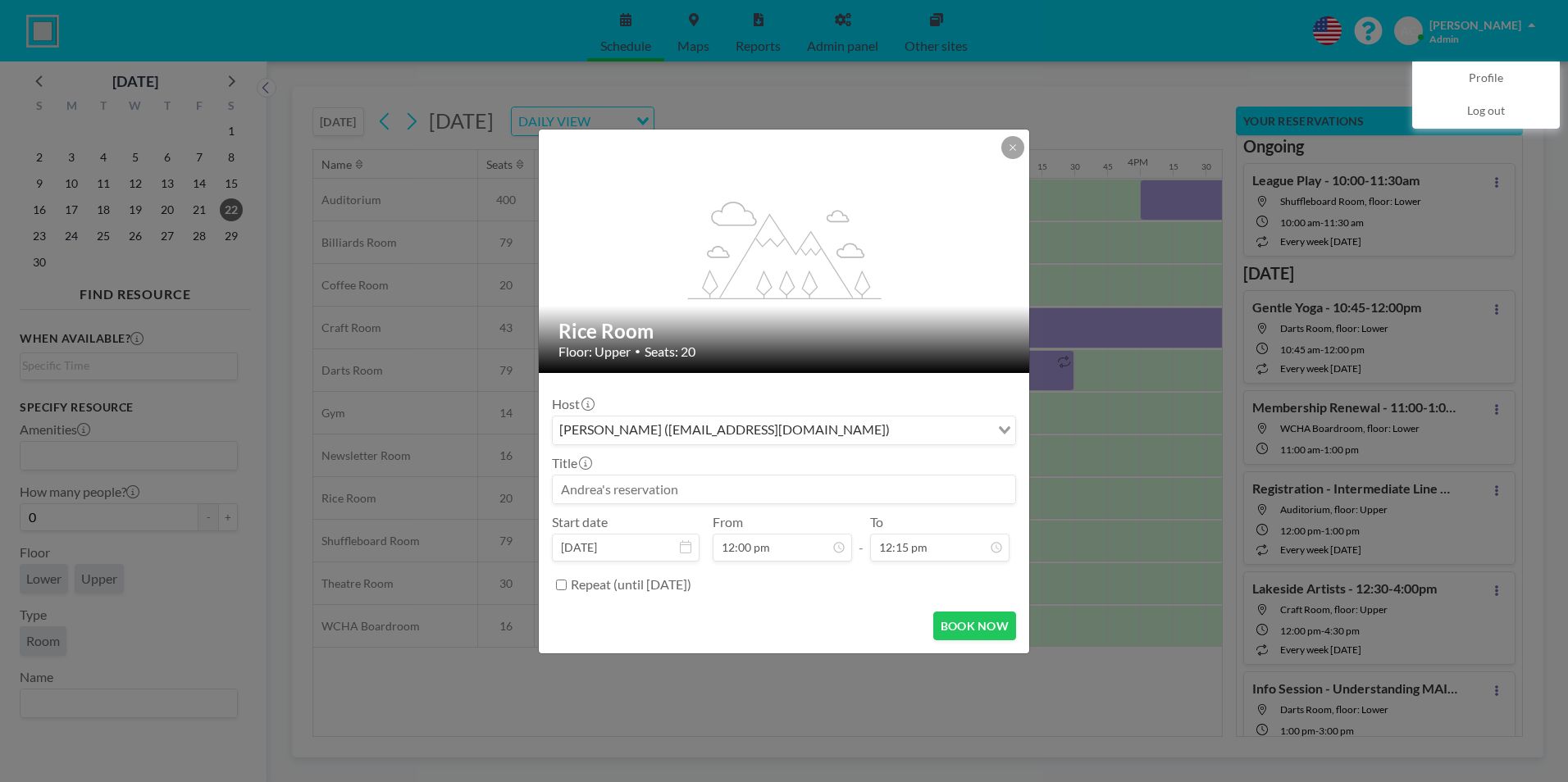
click at [709, 489] on input at bounding box center [783, 489] width 462 height 27
paste input "RPE Clarine Gilding (tentative)"
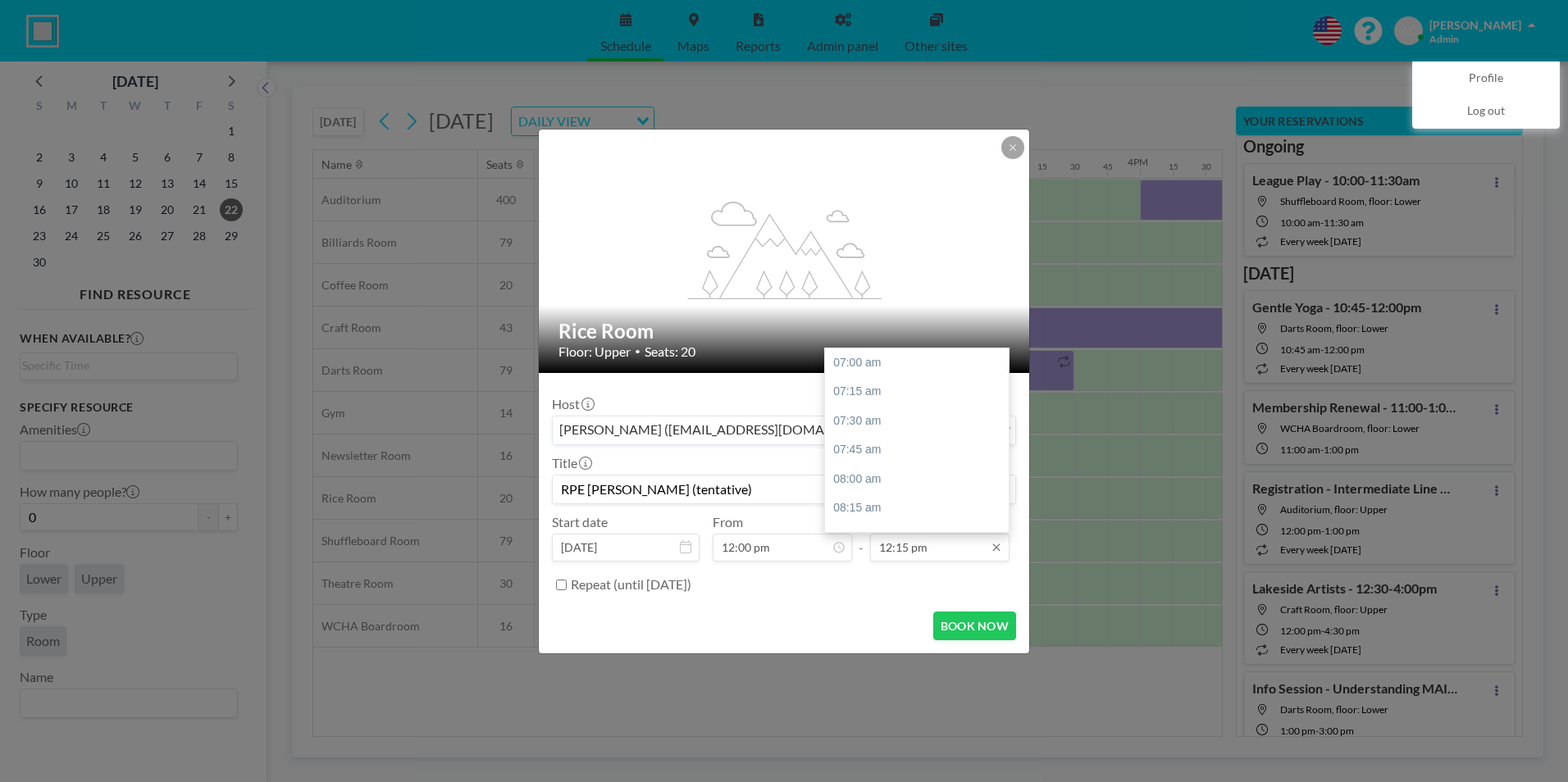
type input "RPE Clarine Gilding (tentative)"
click at [941, 550] on input "12:15 pm" at bounding box center [939, 547] width 139 height 27
click at [872, 351] on div "10:00 pm" at bounding box center [921, 352] width 192 height 29
type input "10:00 pm"
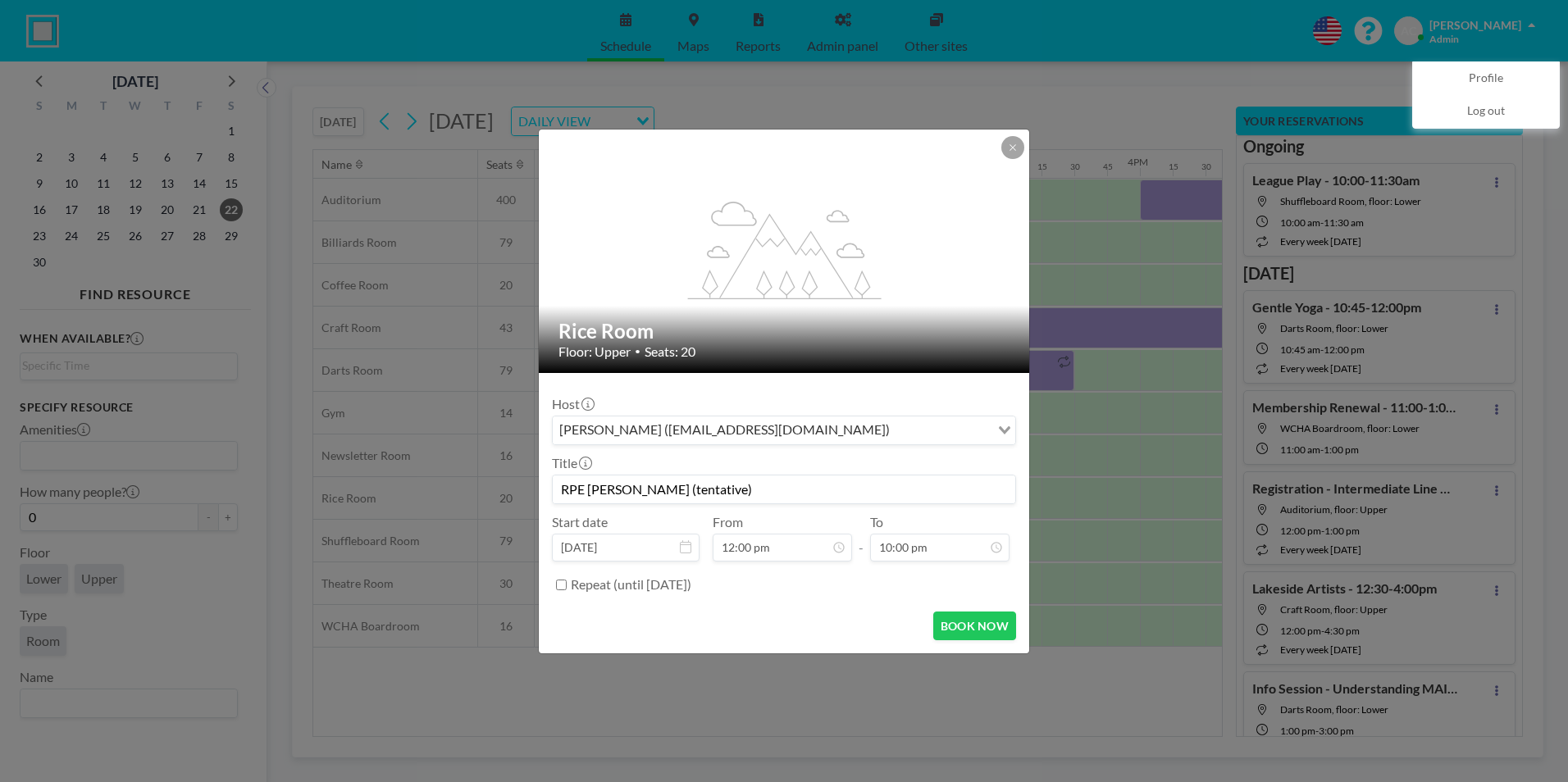
scroll to position [1751, 0]
click at [970, 625] on button "BOOK NOW" at bounding box center [974, 625] width 82 height 28
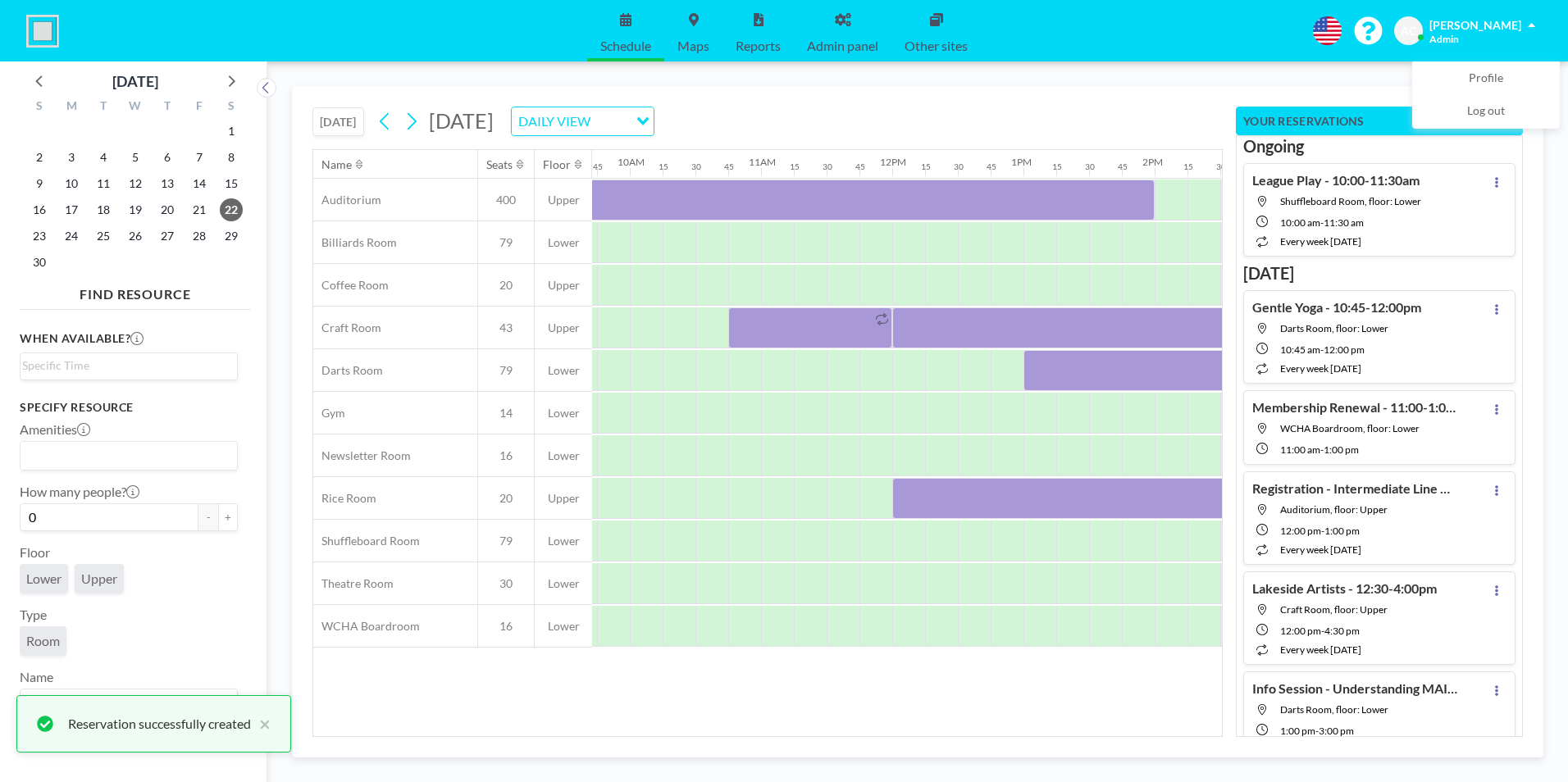
scroll to position [0, 1325]
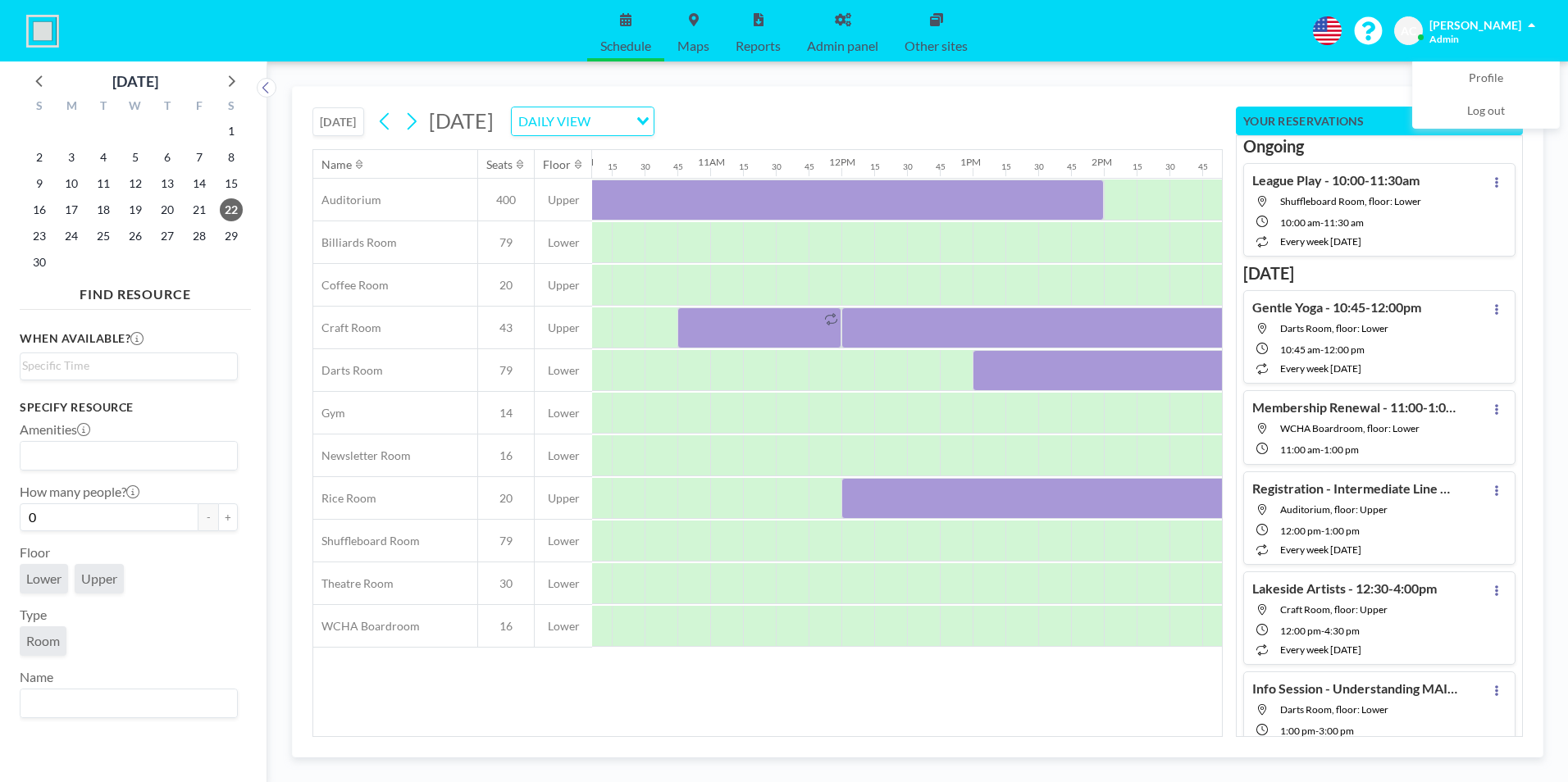
click at [627, 122] on input "Search for option" at bounding box center [610, 122] width 31 height 22
click at [792, 176] on li "WEEKLY VIEW" at bounding box center [786, 174] width 140 height 24
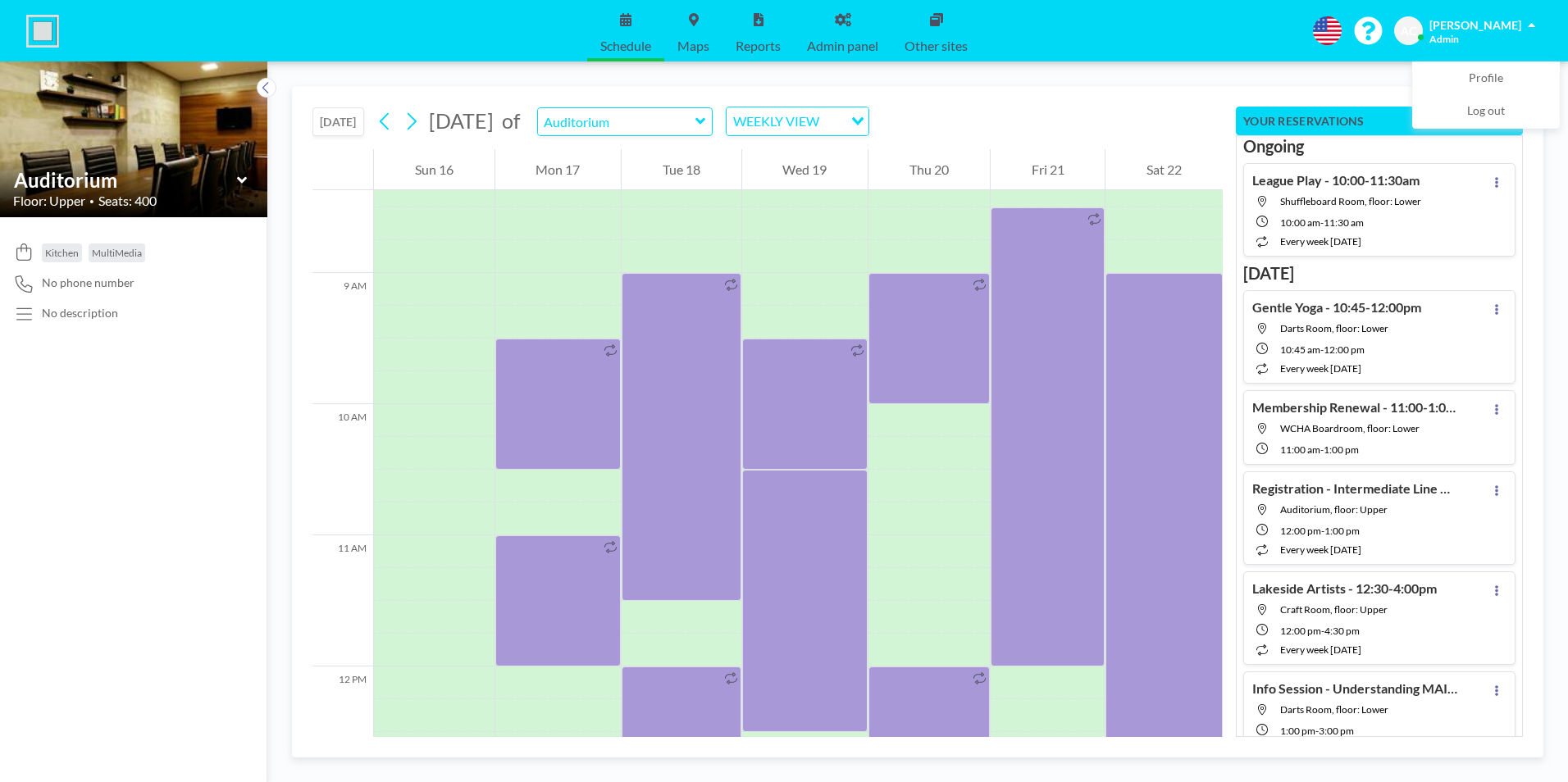
scroll to position [1098, 0]
click at [348, 122] on button "[DATE]" at bounding box center [338, 122] width 52 height 28
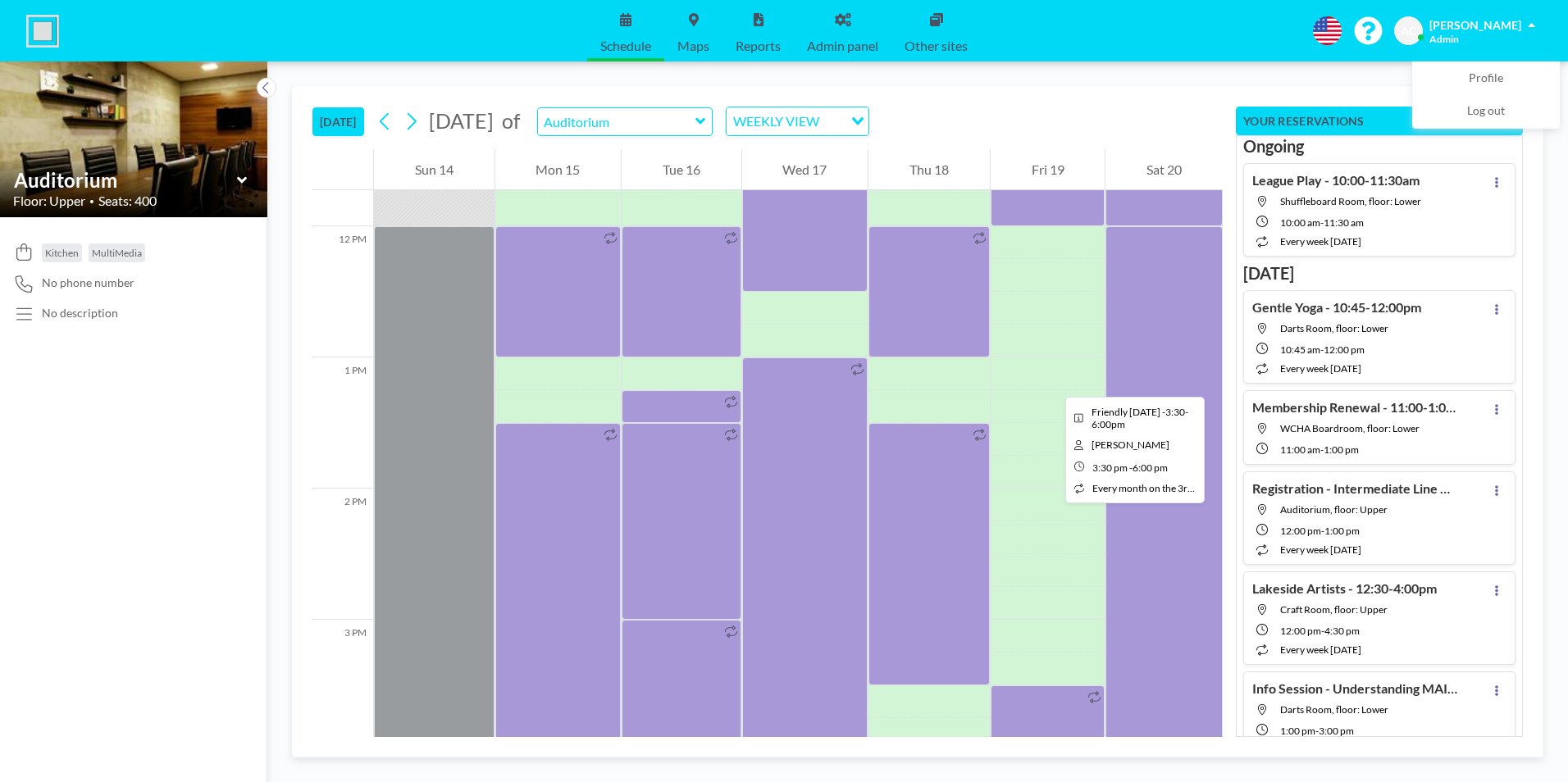
scroll to position [1508, 0]
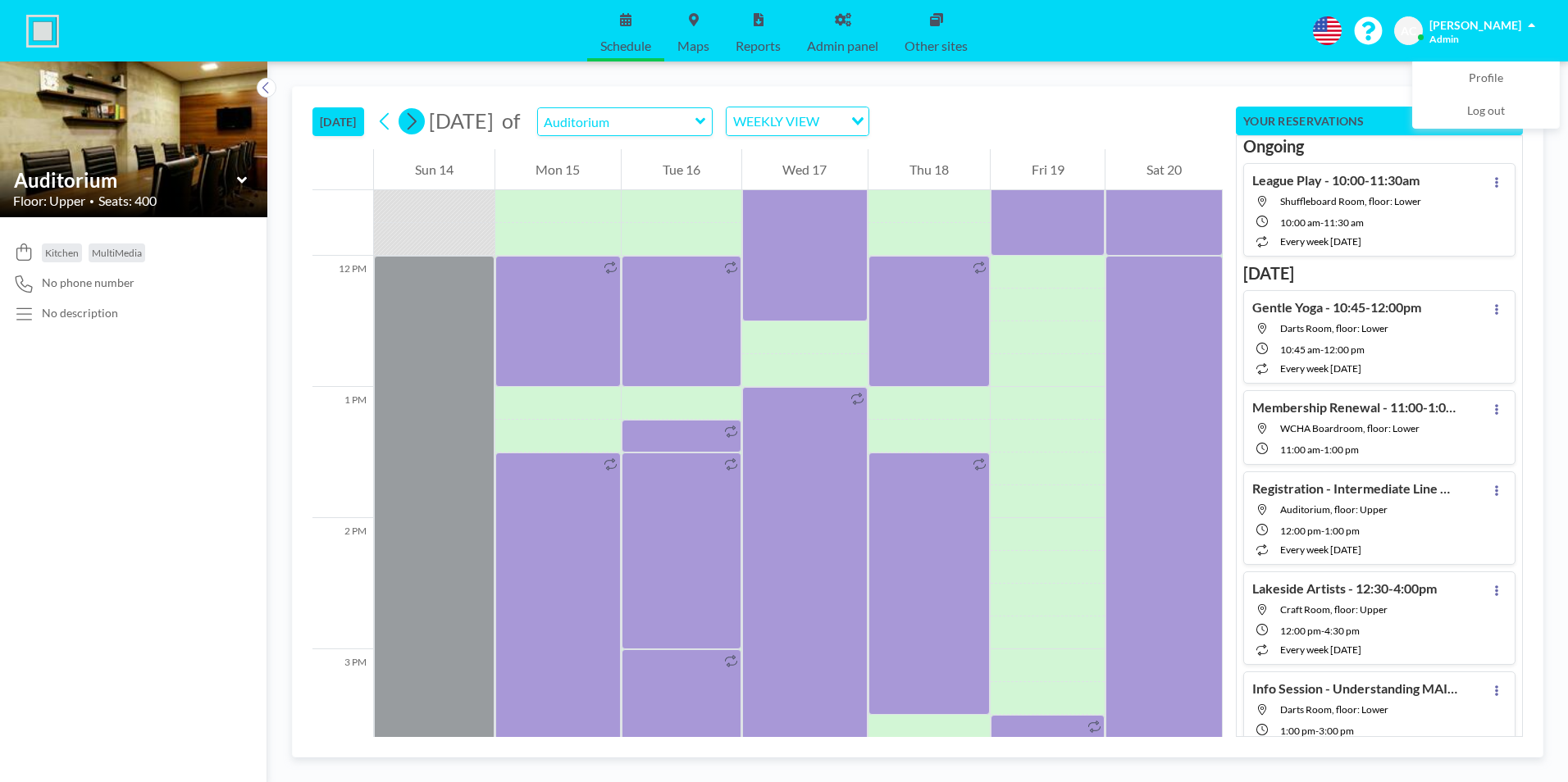
click at [410, 122] on icon at bounding box center [411, 122] width 16 height 25
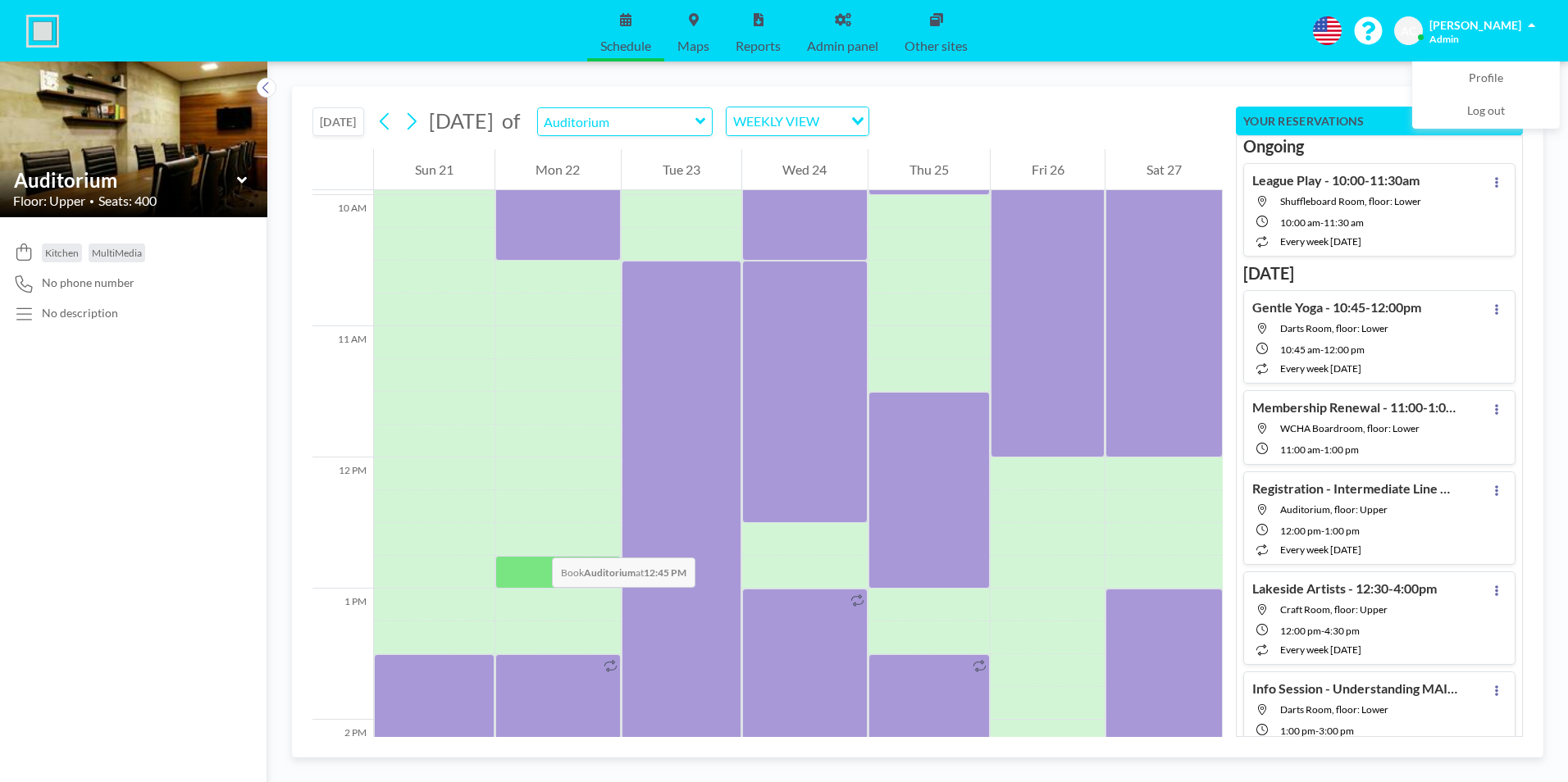
scroll to position [1344, 0]
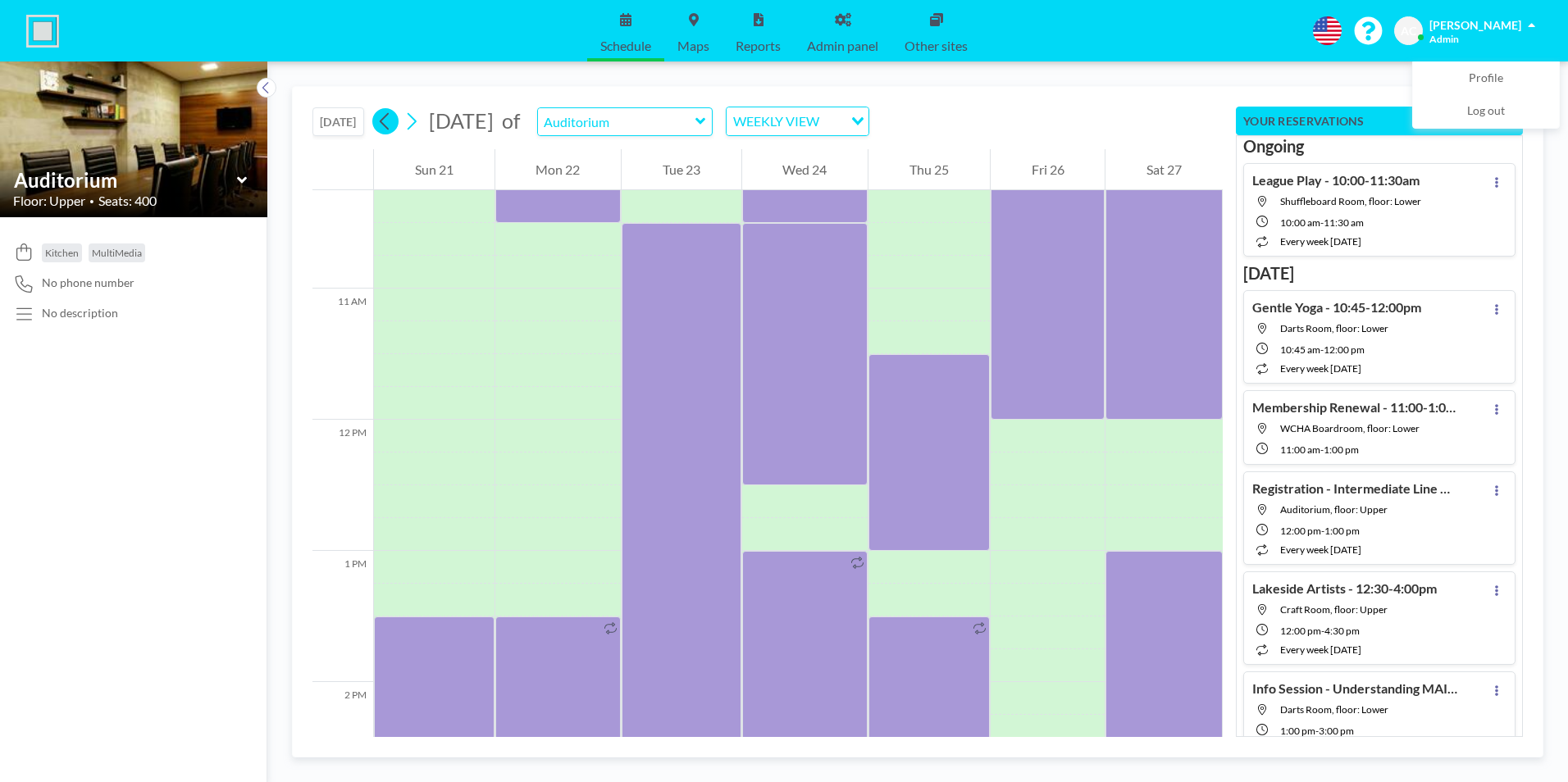
click at [383, 123] on icon at bounding box center [385, 122] width 16 height 25
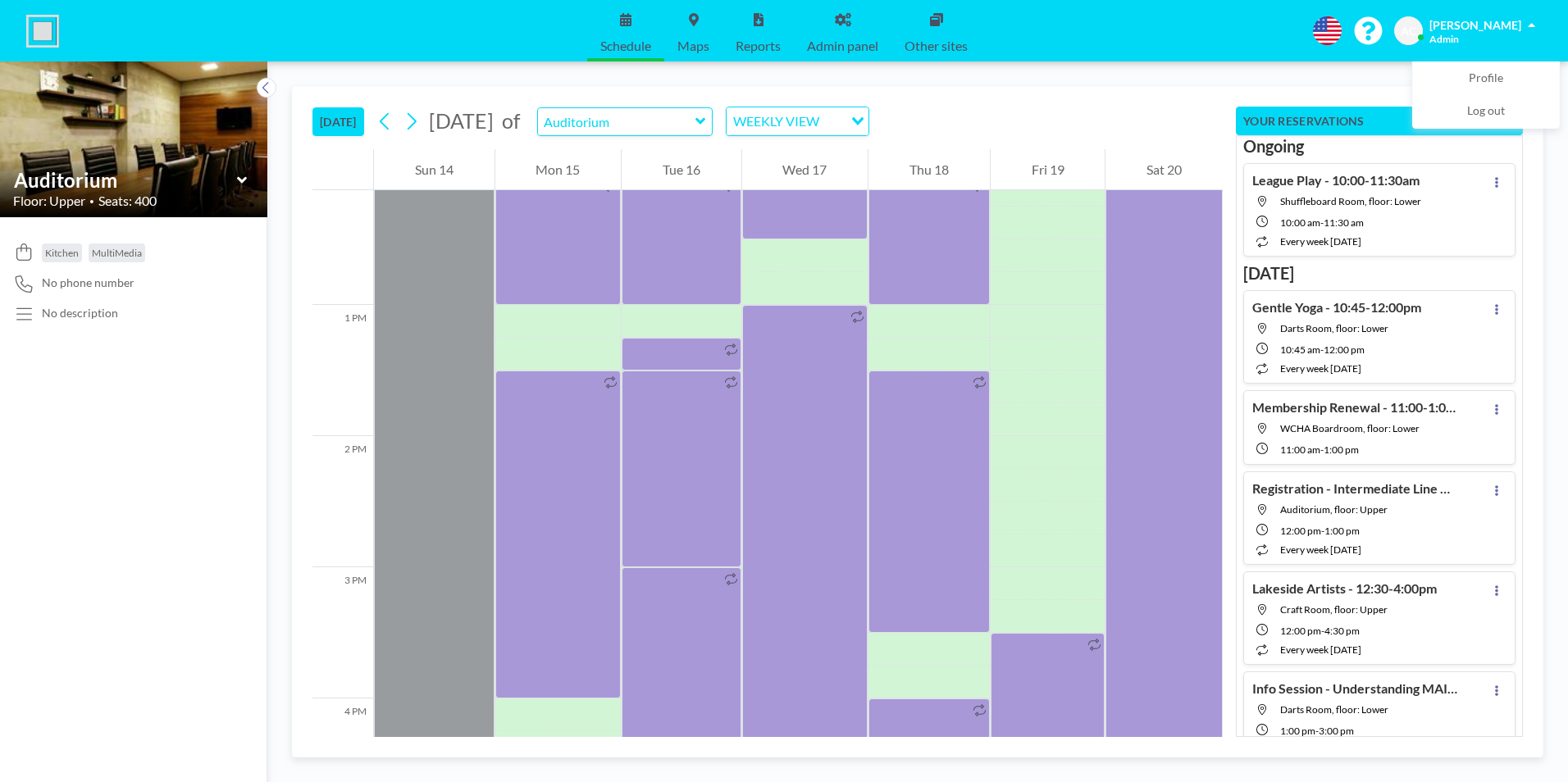
scroll to position [1508, 0]
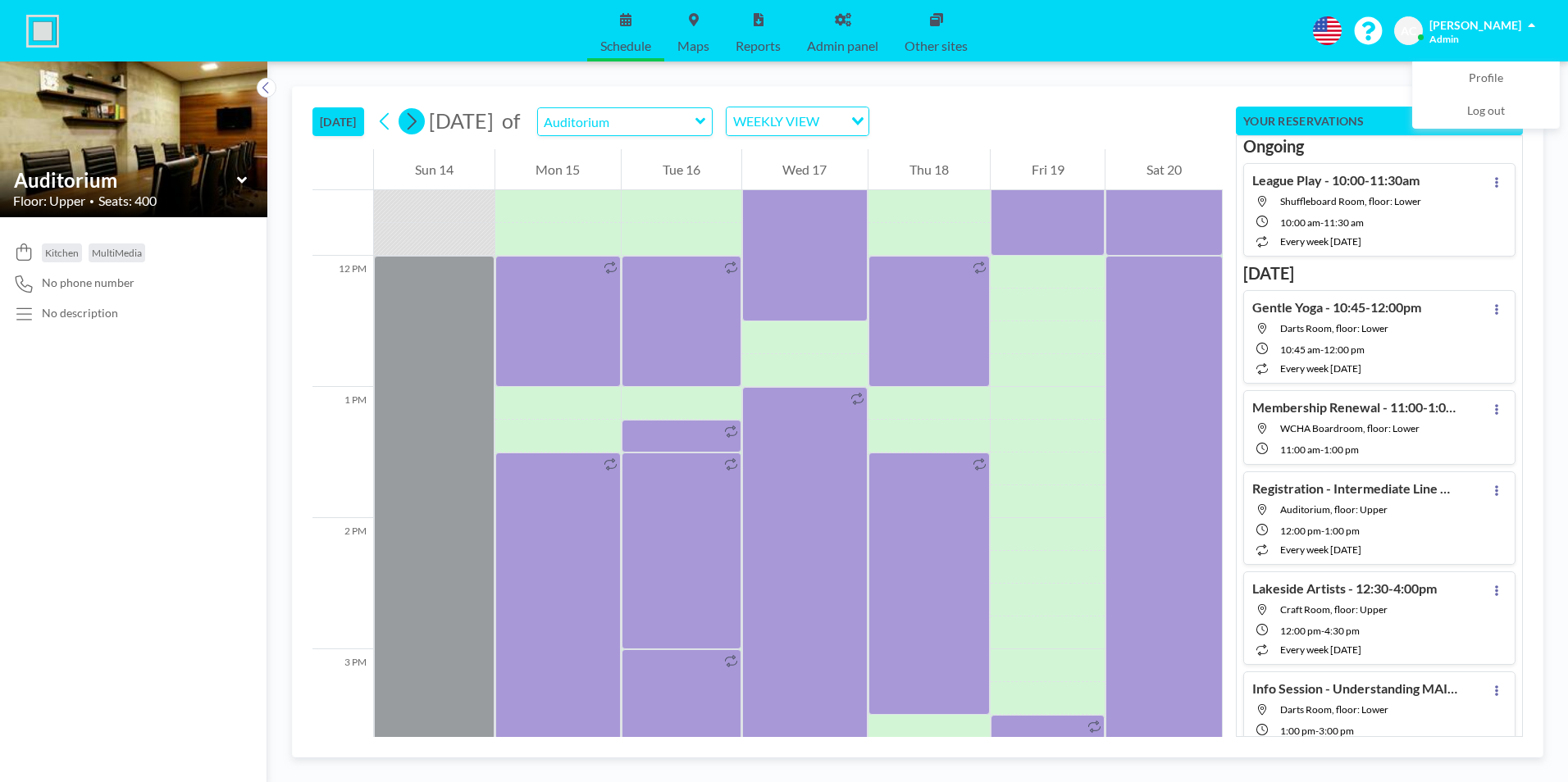
click at [416, 122] on icon at bounding box center [411, 122] width 16 height 25
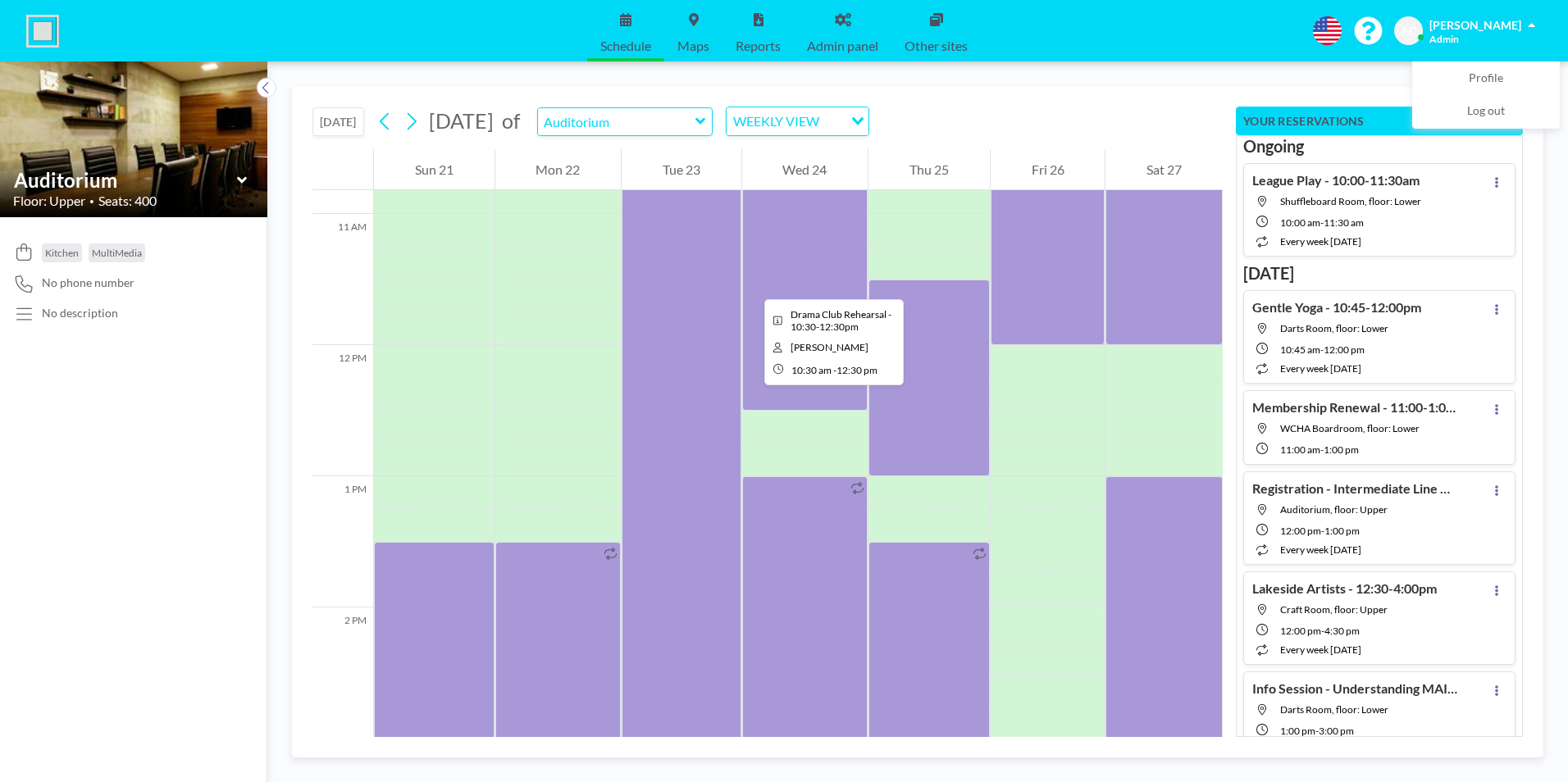
scroll to position [1590, 0]
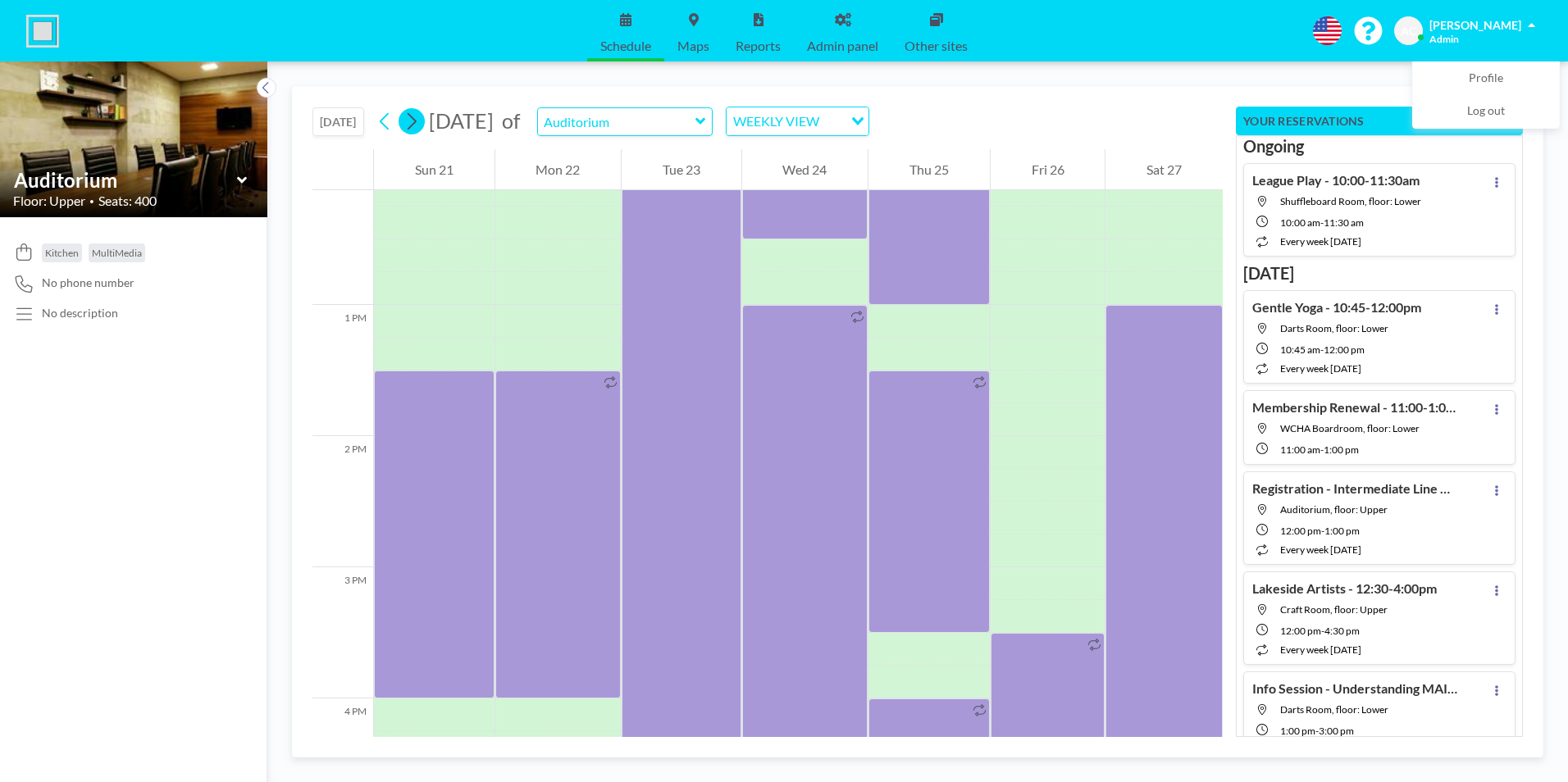
click at [416, 121] on icon at bounding box center [411, 122] width 16 height 25
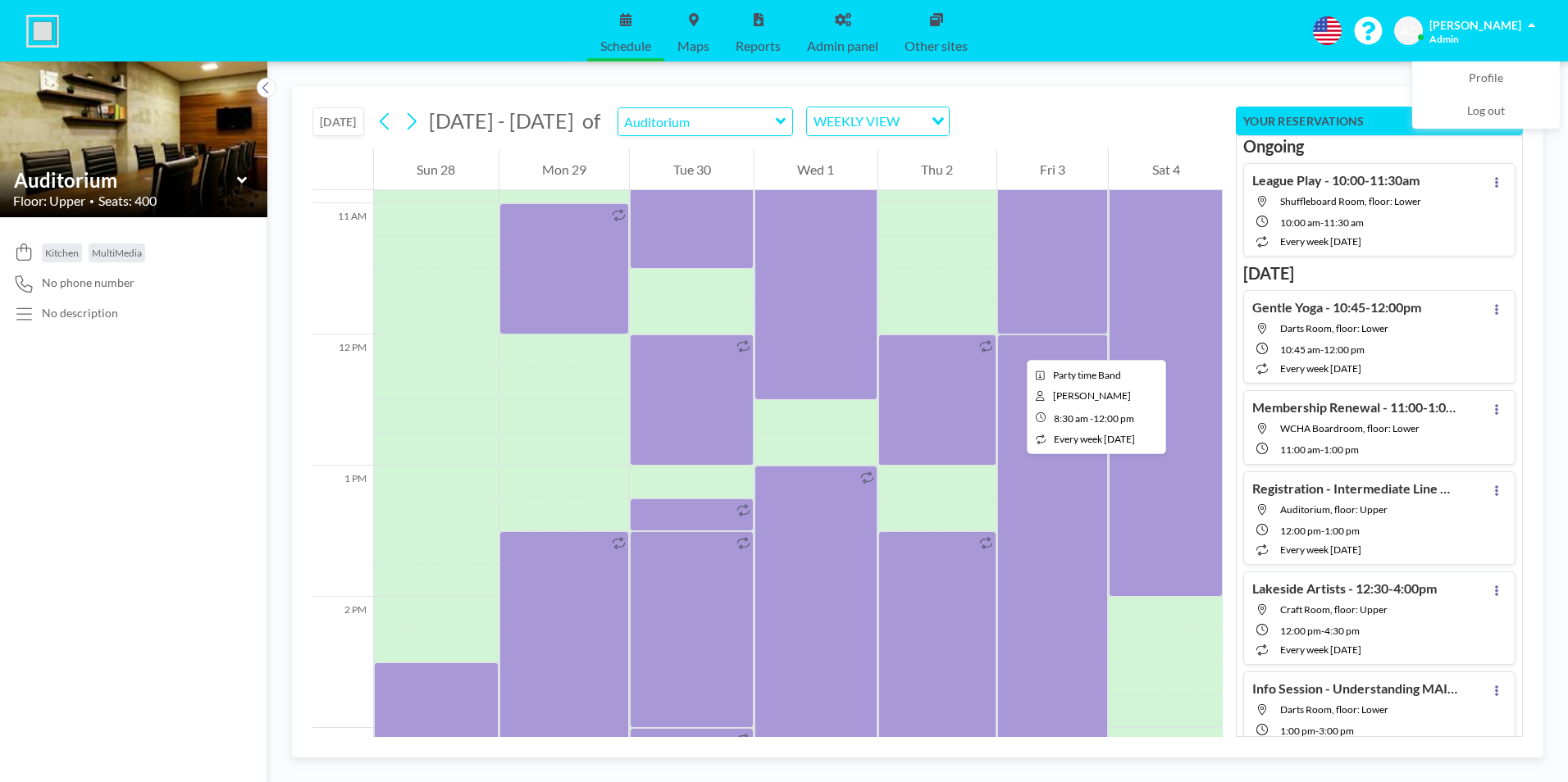
scroll to position [1508, 0]
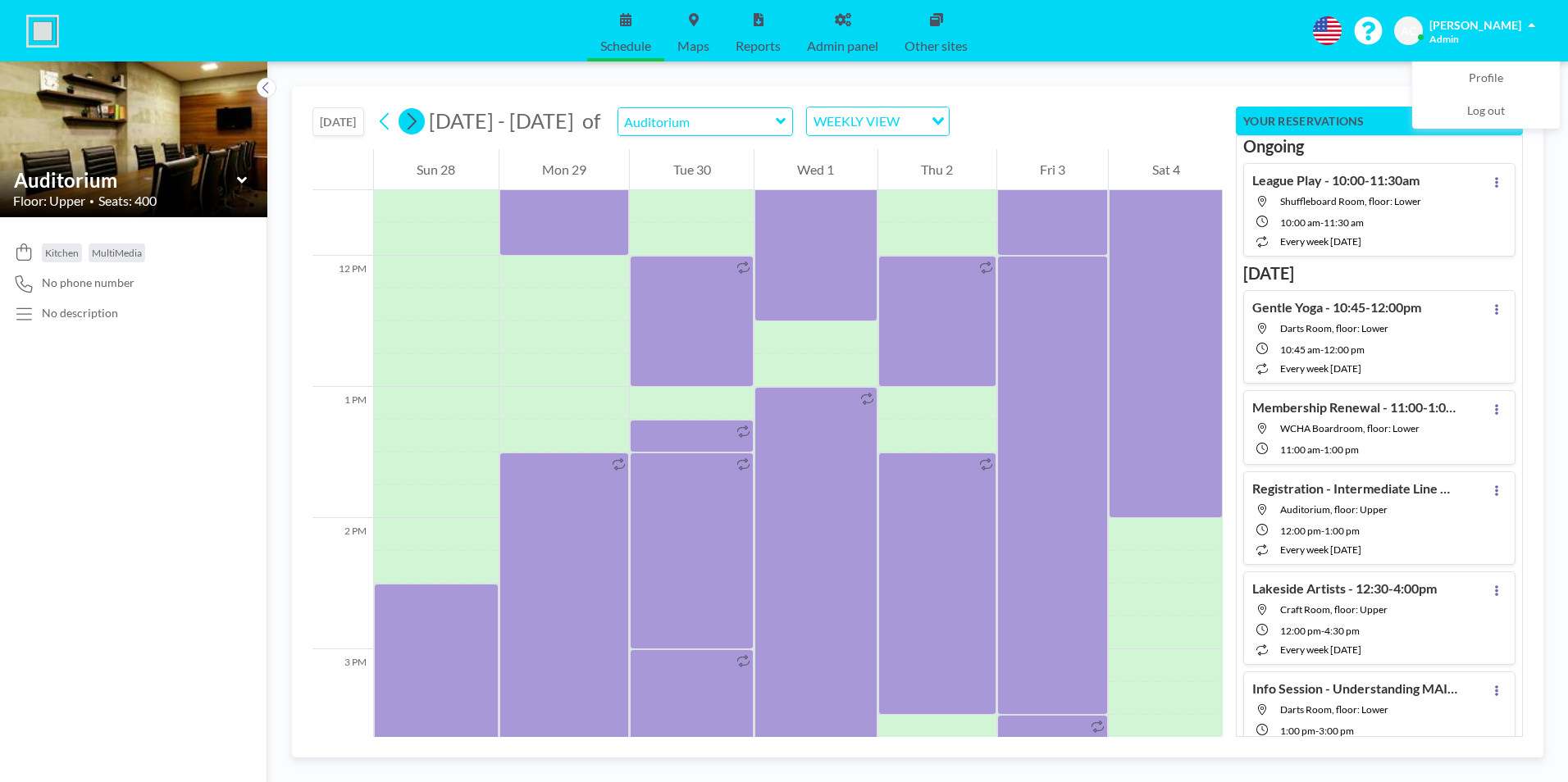
click at [410, 117] on icon at bounding box center [411, 122] width 16 height 25
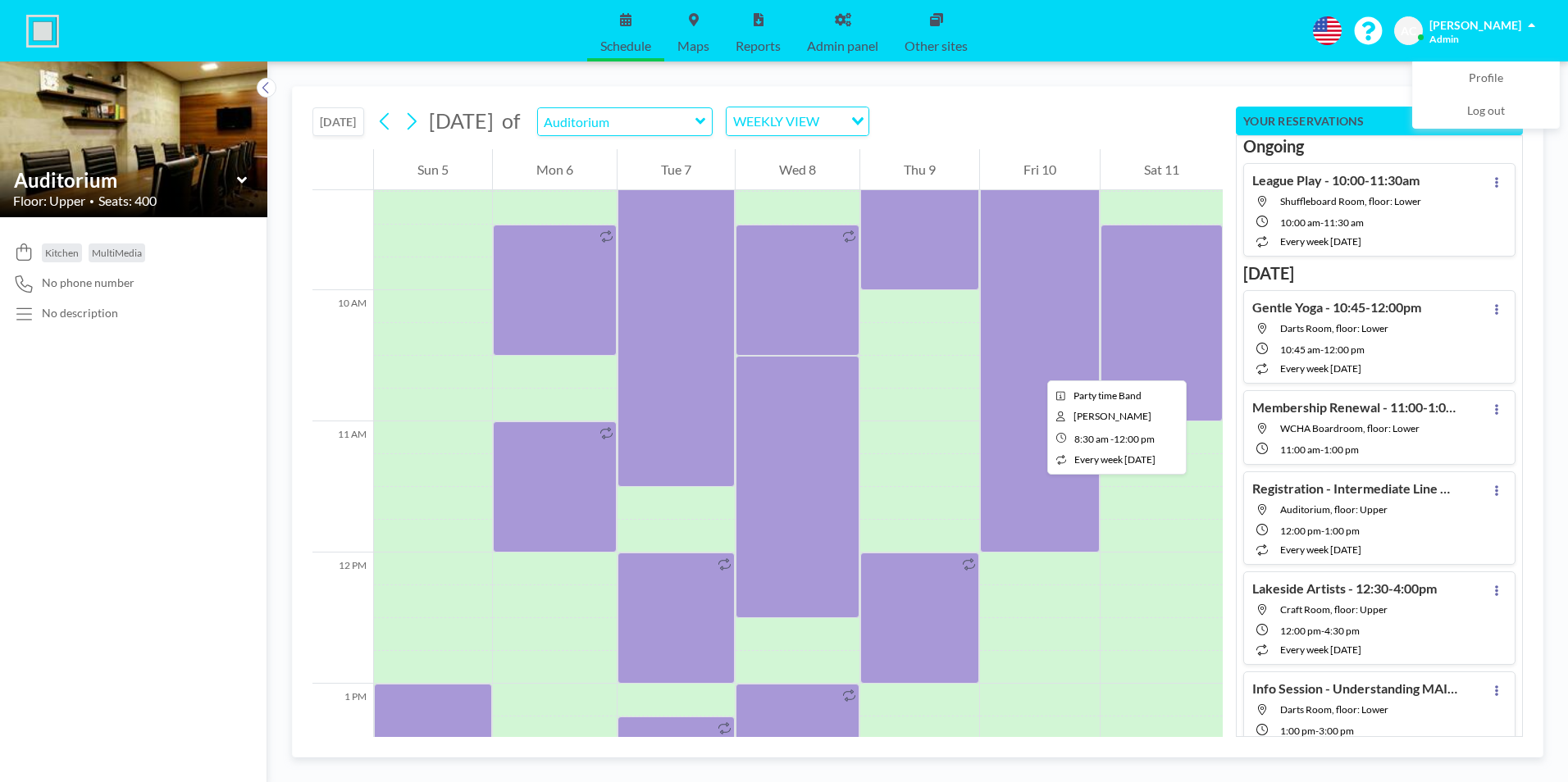
scroll to position [1016, 0]
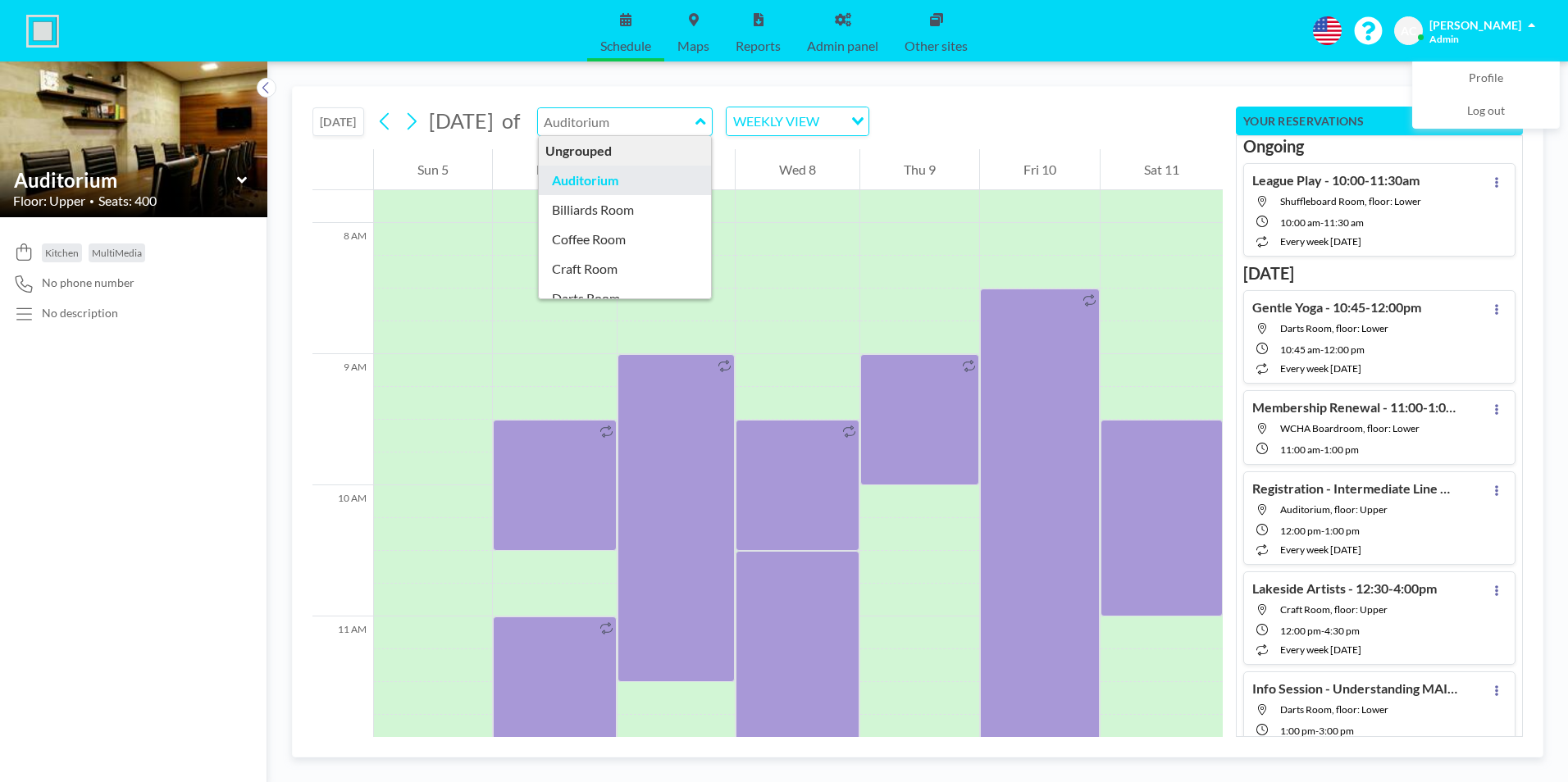
click at [696, 117] on input "text" at bounding box center [617, 122] width 157 height 27
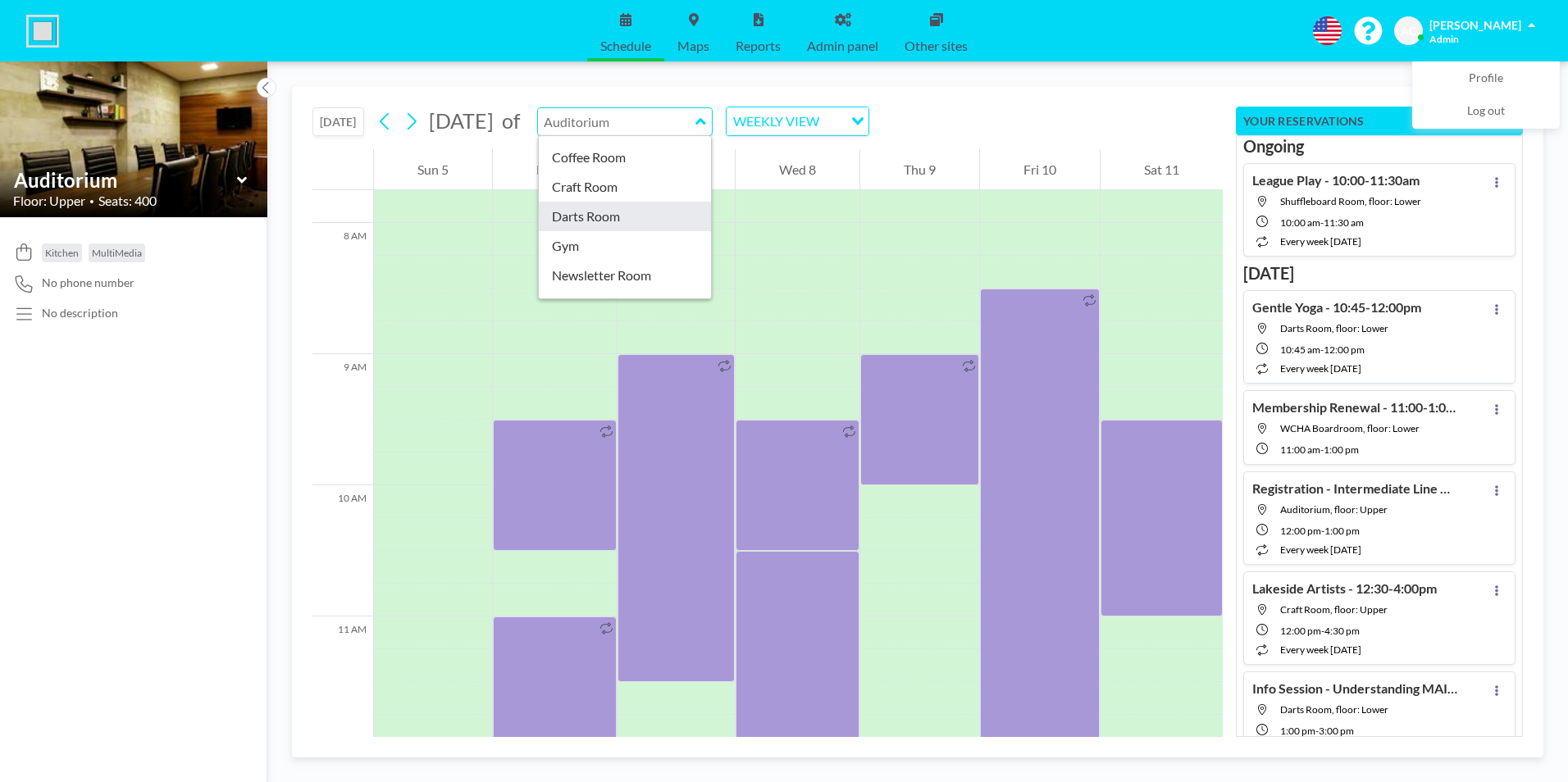
type input "Darts Room"
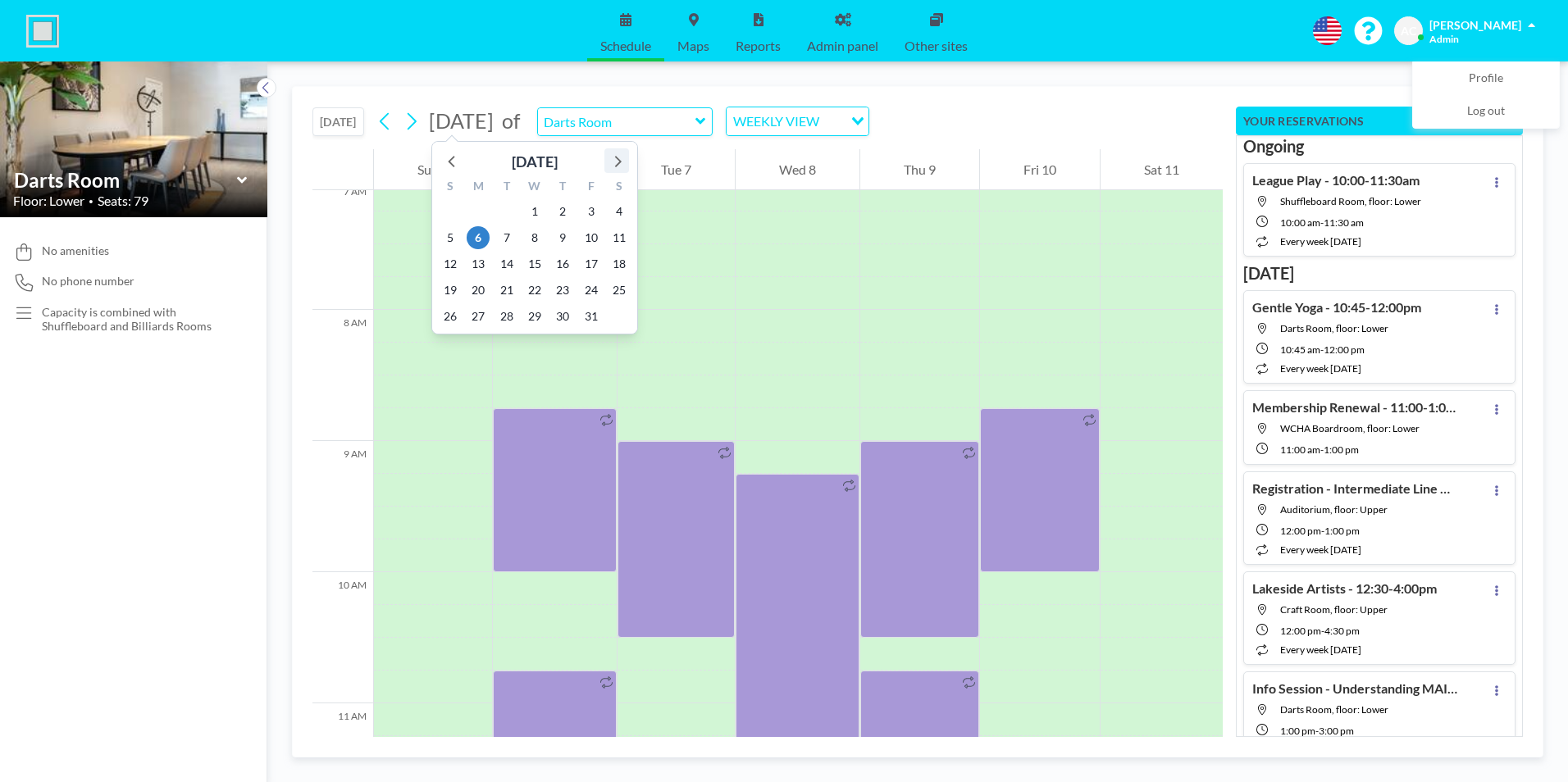
scroll to position [1016, 0]
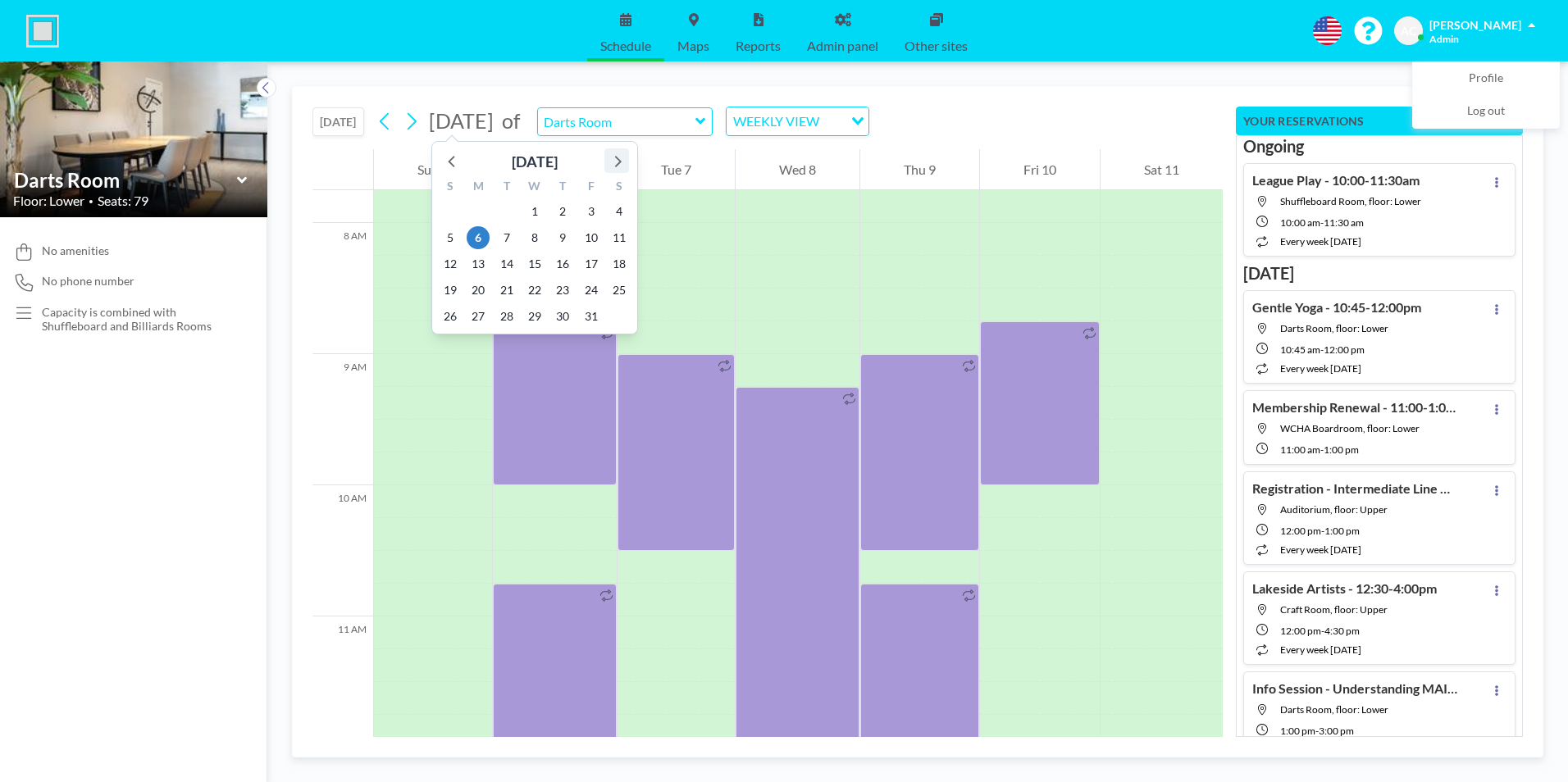
click at [618, 158] on icon at bounding box center [617, 161] width 22 height 22
click at [449, 265] on span "14" at bounding box center [451, 264] width 23 height 23
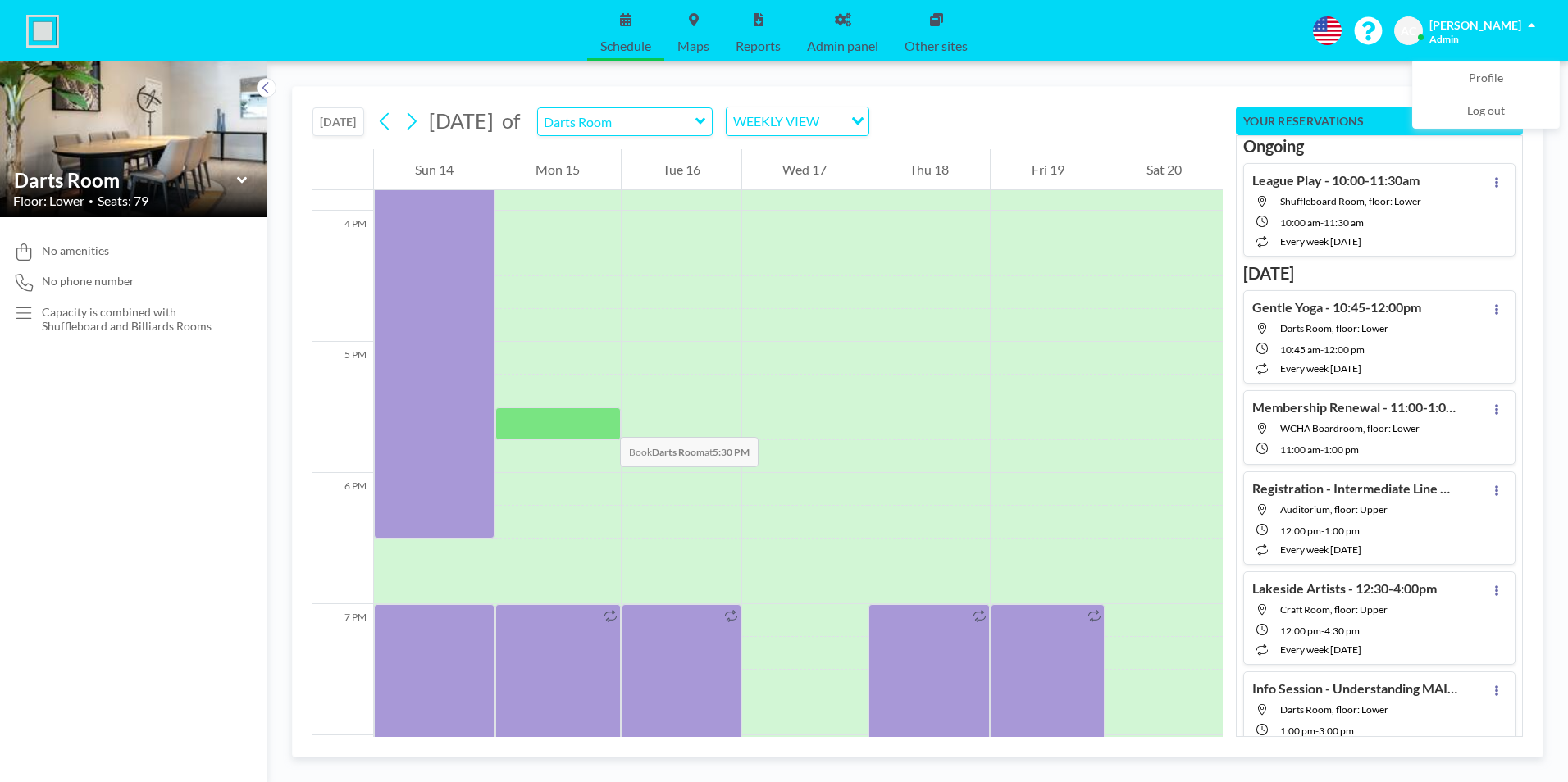
scroll to position [2082, 0]
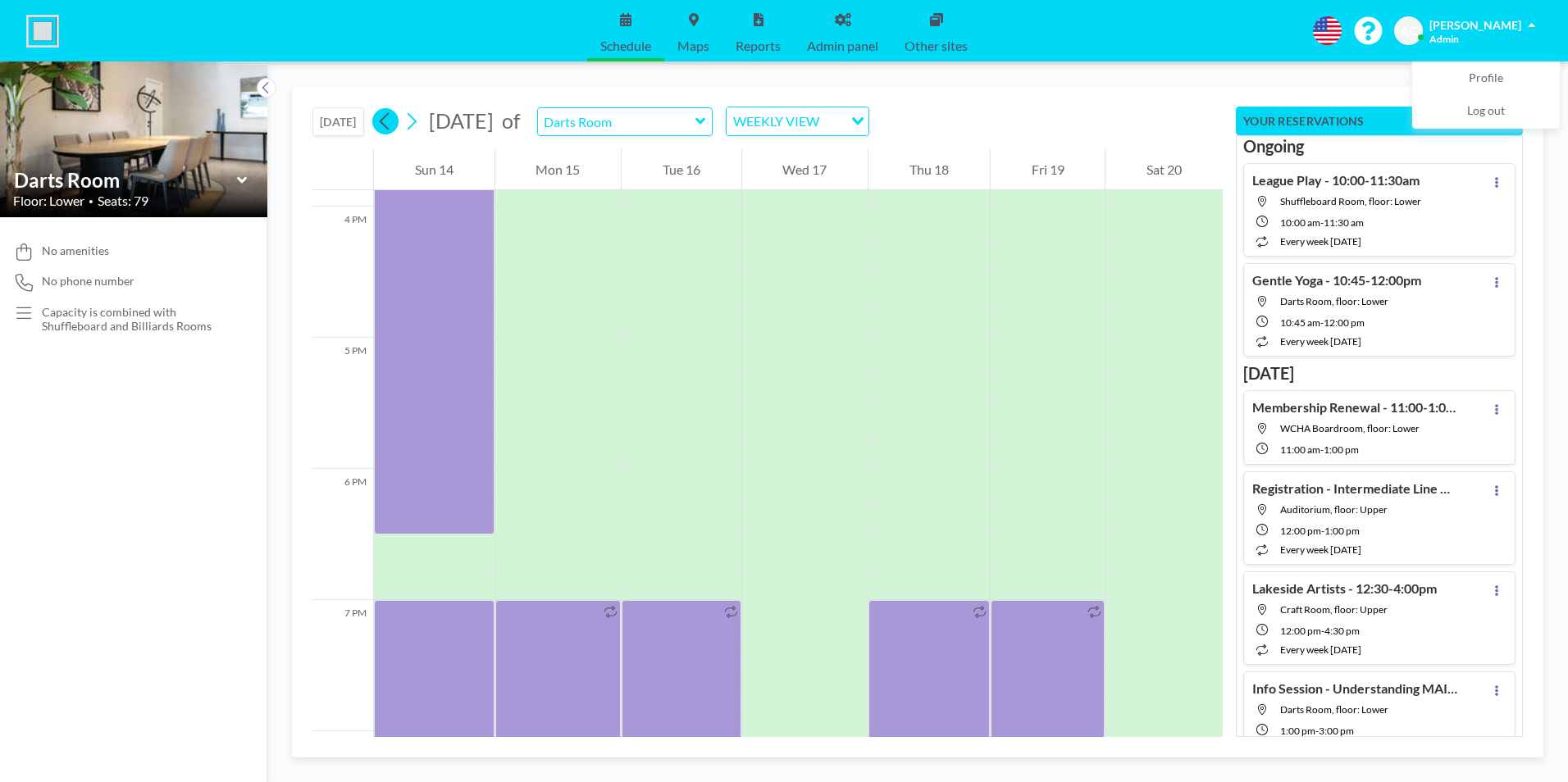
click at [387, 122] on icon at bounding box center [385, 122] width 16 height 25
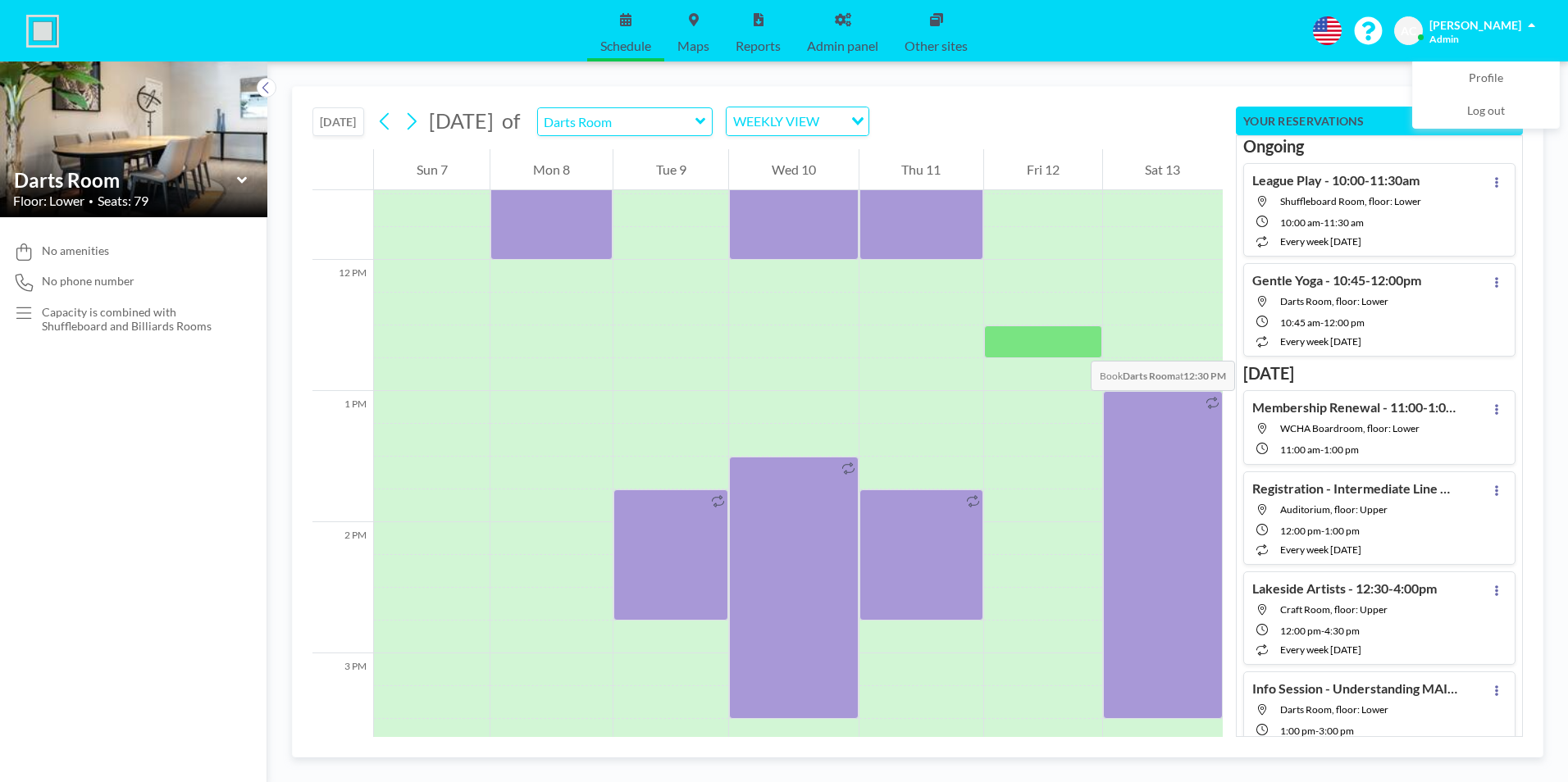
scroll to position [1508, 0]
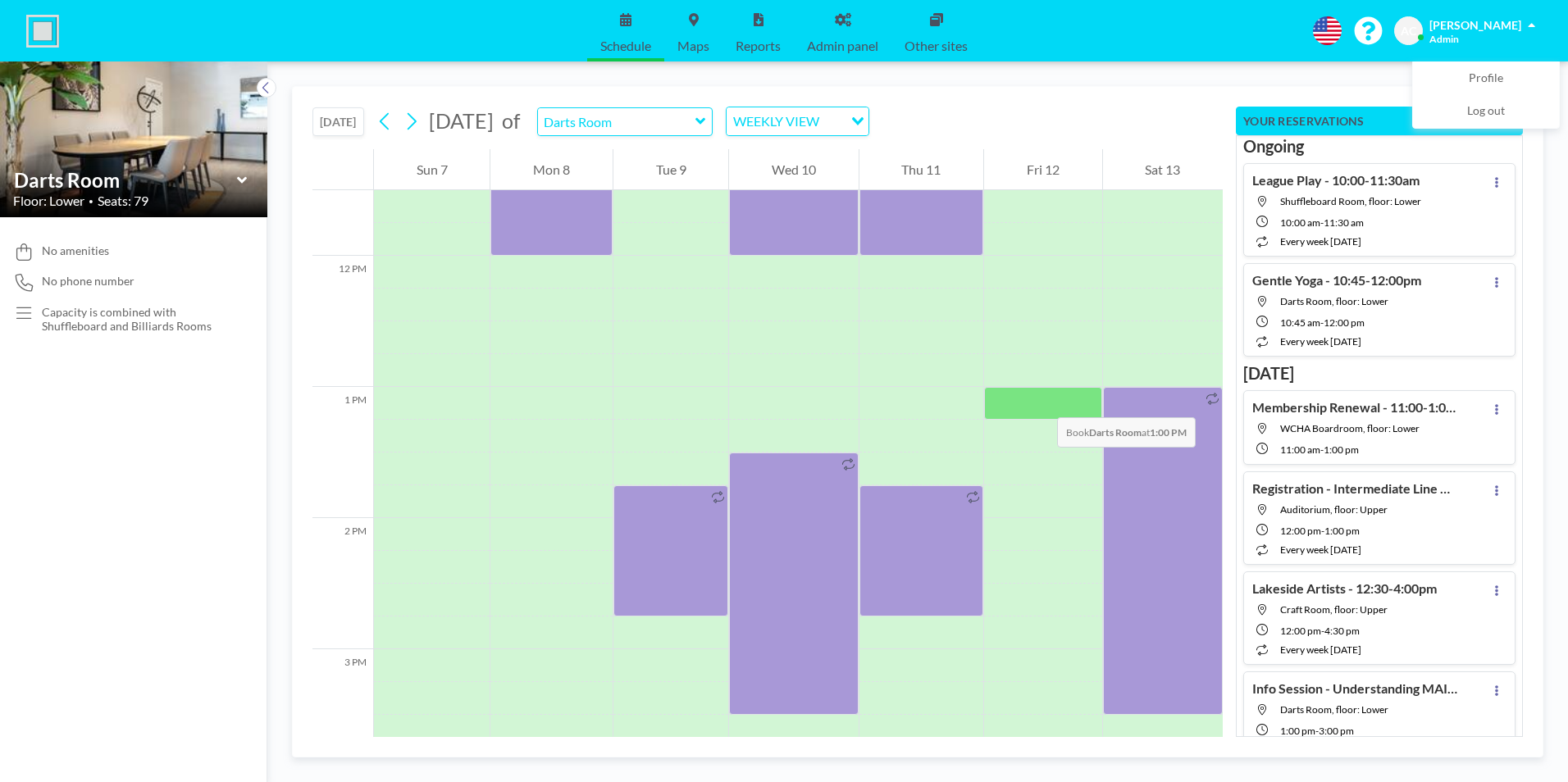
click at [1040, 401] on div at bounding box center [1042, 403] width 117 height 32
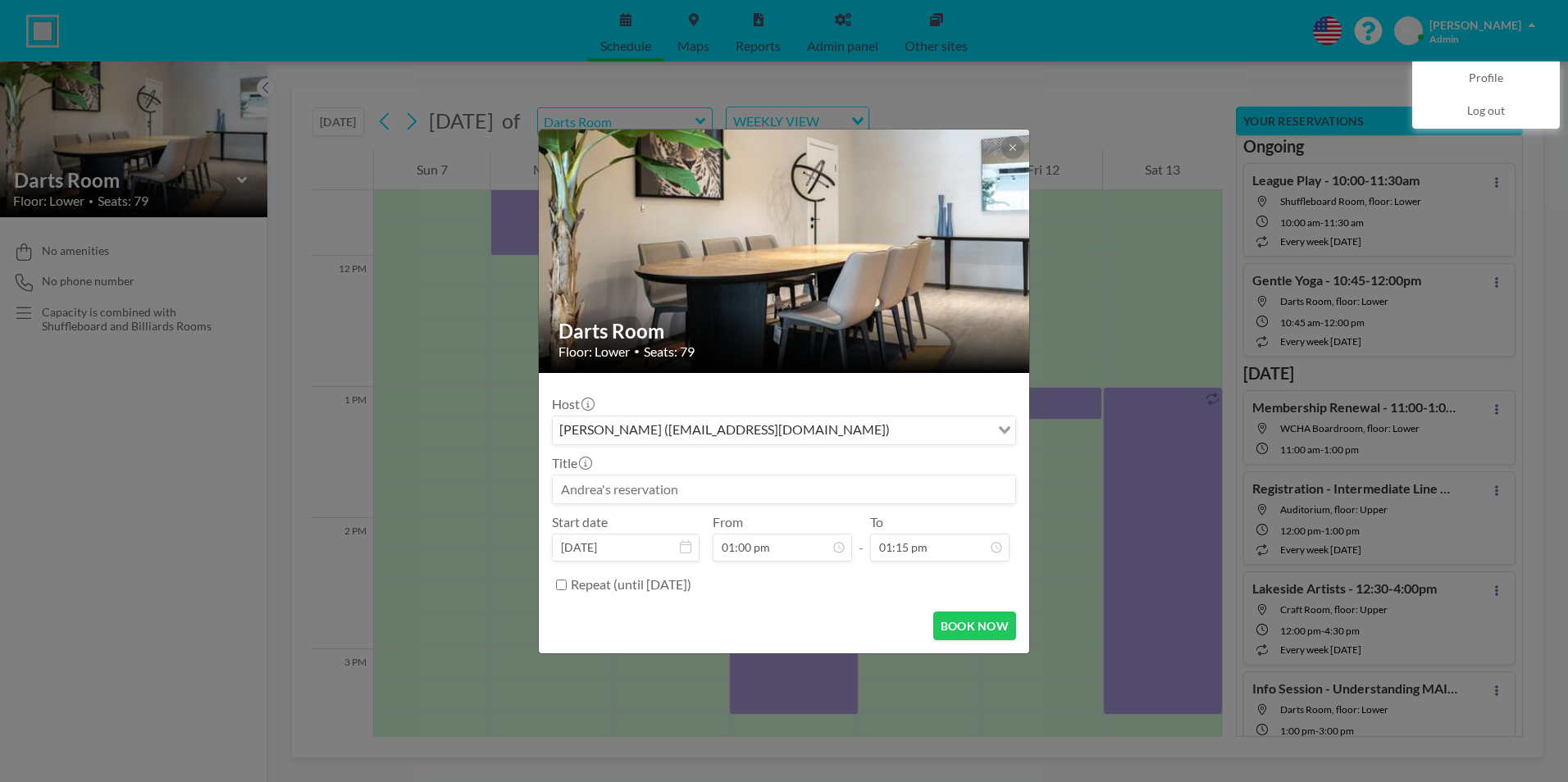
click at [1040, 401] on div "Darts Room Floor: Lower • Seats: 79 Host Andrea Cottle (wcwhactivities@gmail.co…" at bounding box center [784, 391] width 1568 height 782
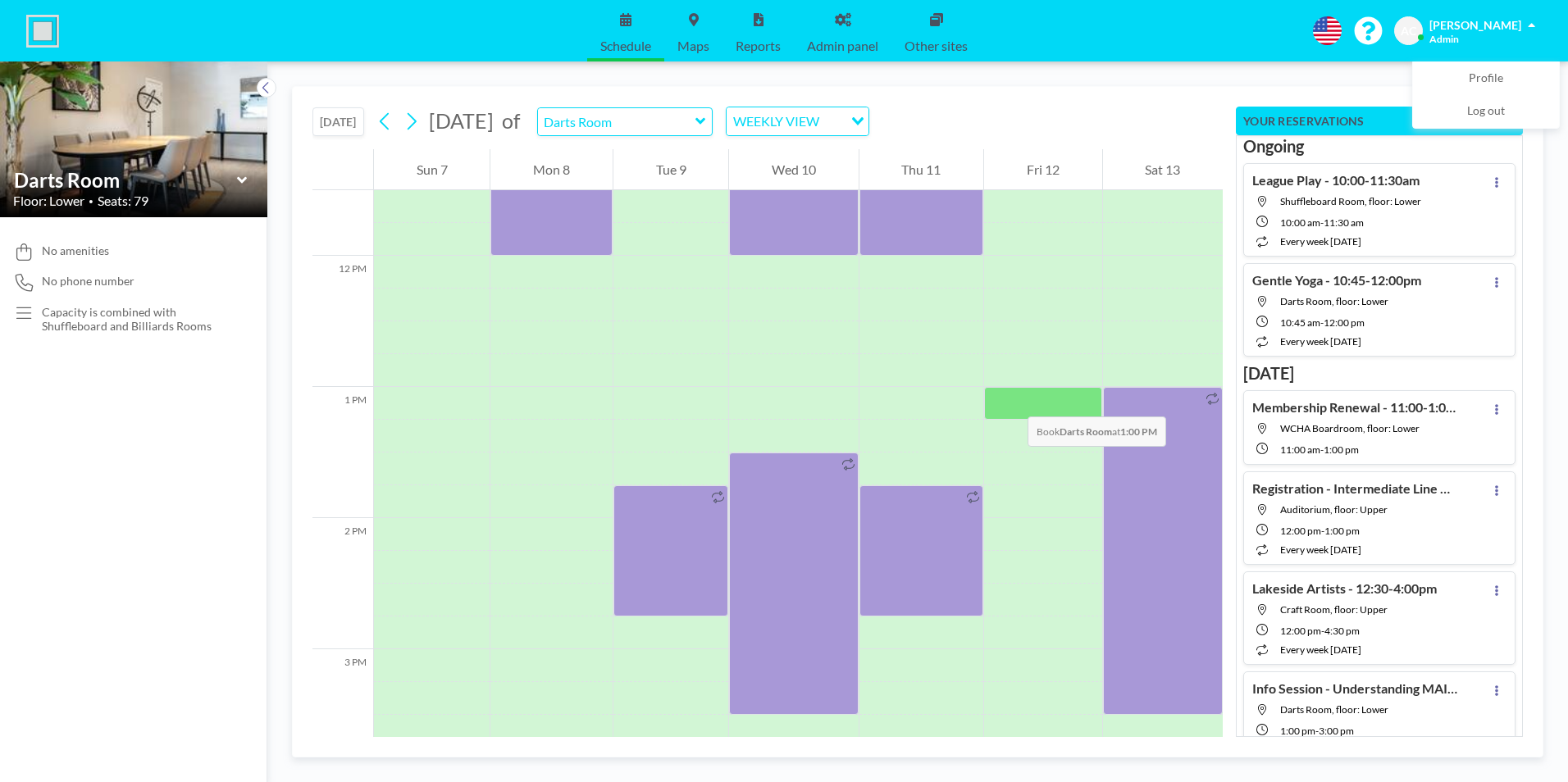
click at [1011, 400] on div at bounding box center [1042, 403] width 117 height 32
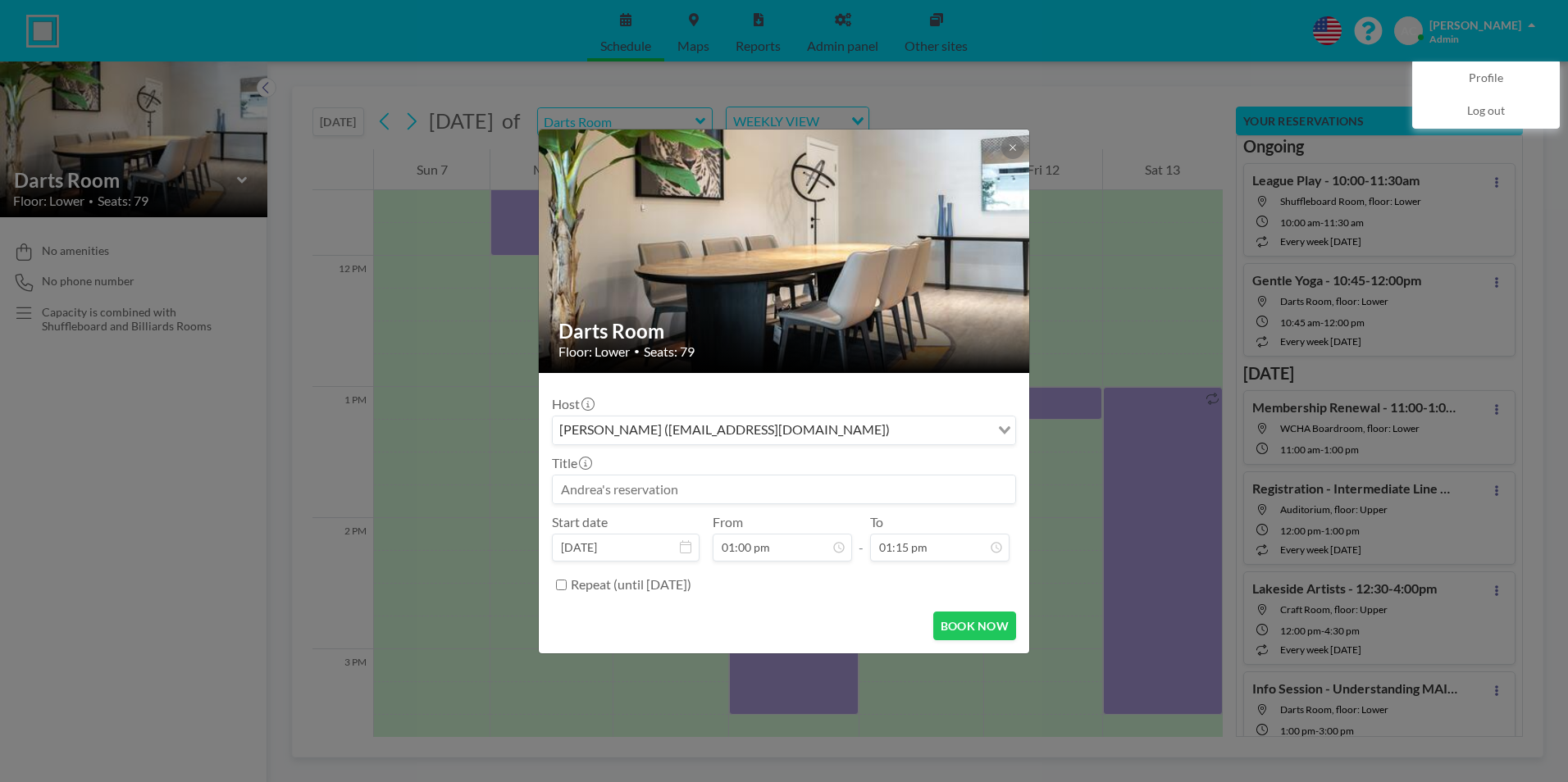
click at [808, 487] on input at bounding box center [783, 489] width 462 height 27
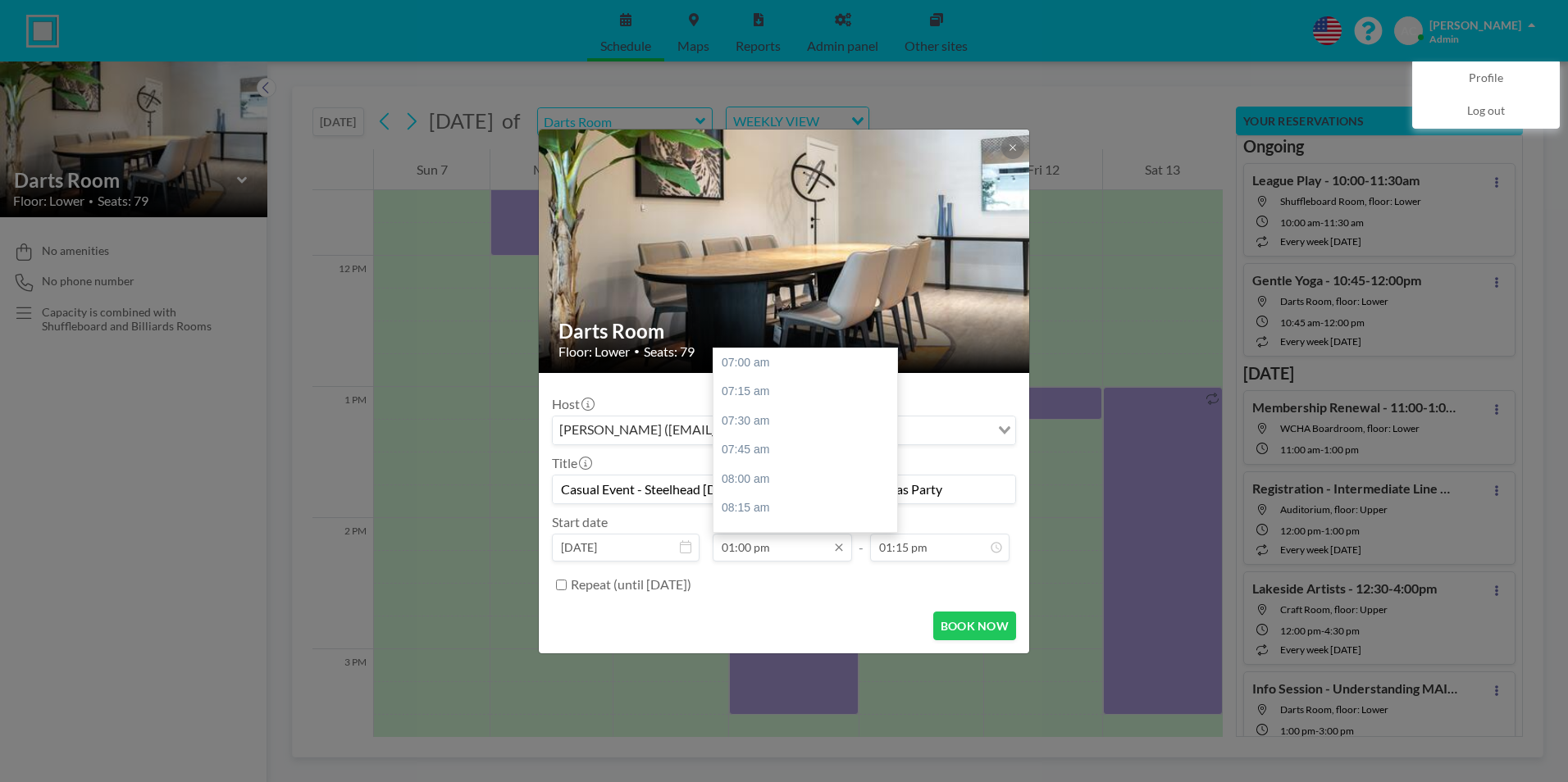
scroll to position [700, 0]
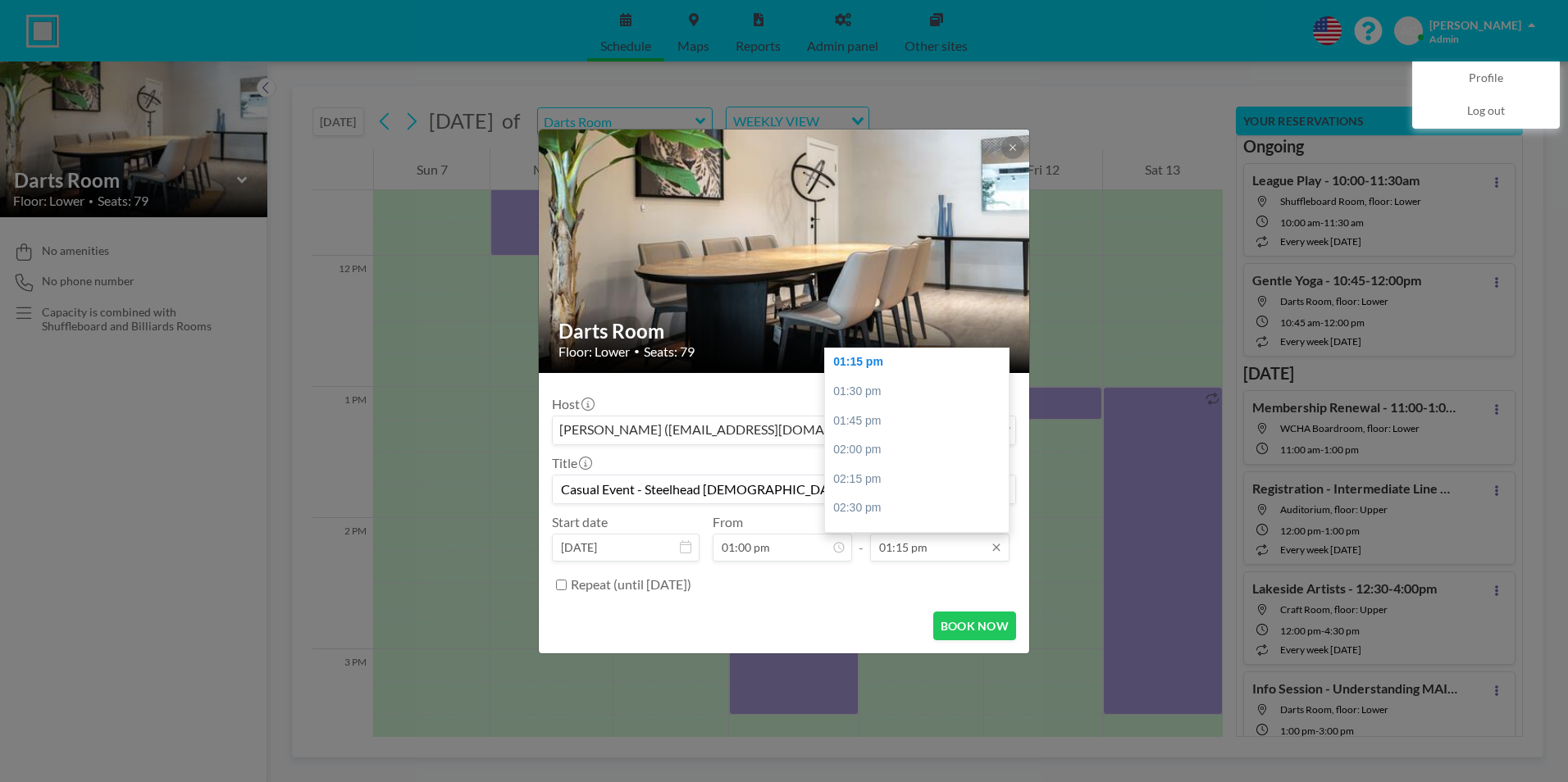
type input "Casual Event - Steelhead Ladies Christmas Party"
click at [943, 555] on input "01:15 pm" at bounding box center [939, 547] width 139 height 27
click at [889, 361] on div "04:00 pm" at bounding box center [921, 355] width 192 height 29
type input "04:00 pm"
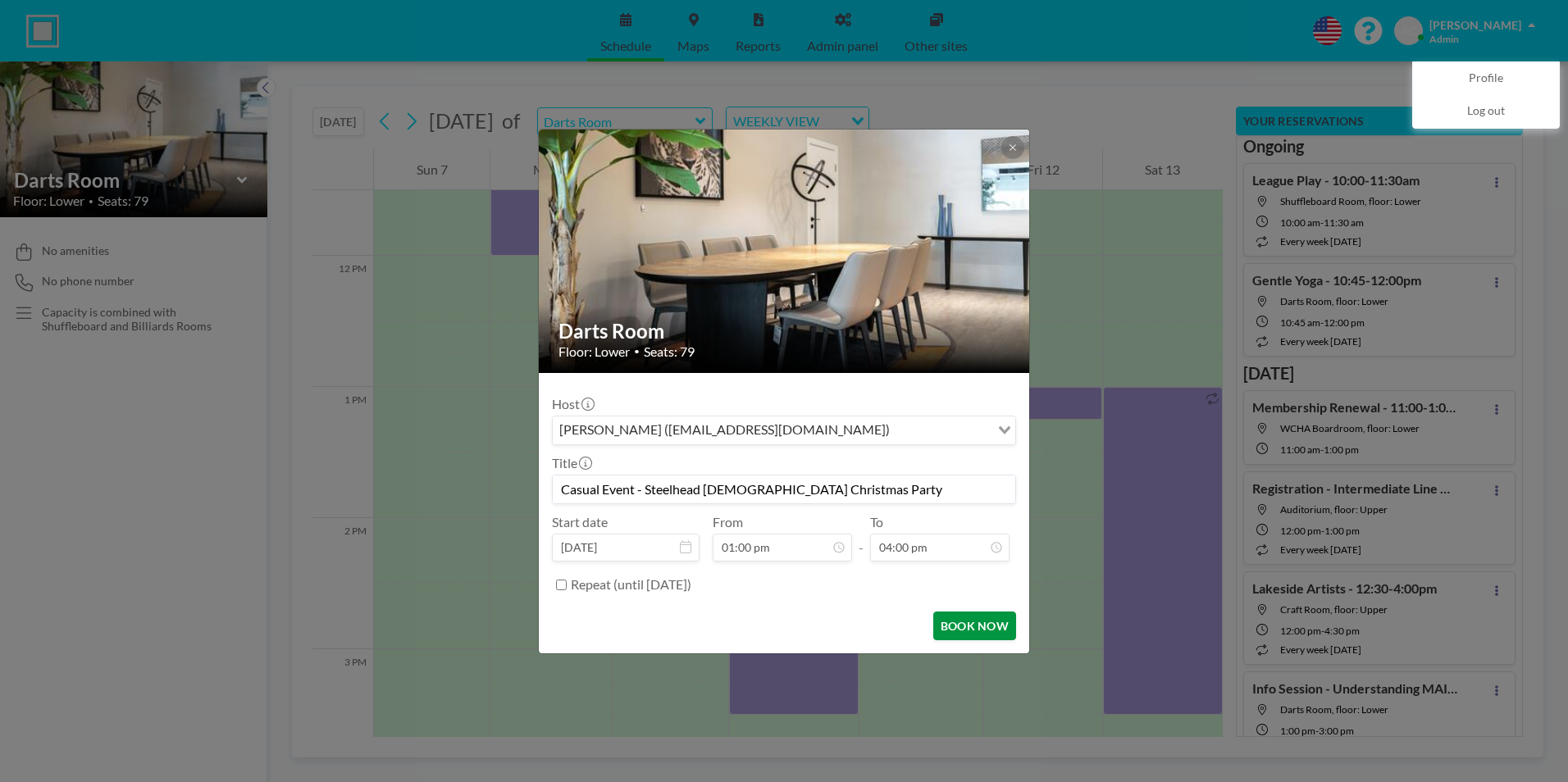
scroll to position [0, 0]
click at [980, 620] on button "BOOK NOW" at bounding box center [974, 625] width 82 height 28
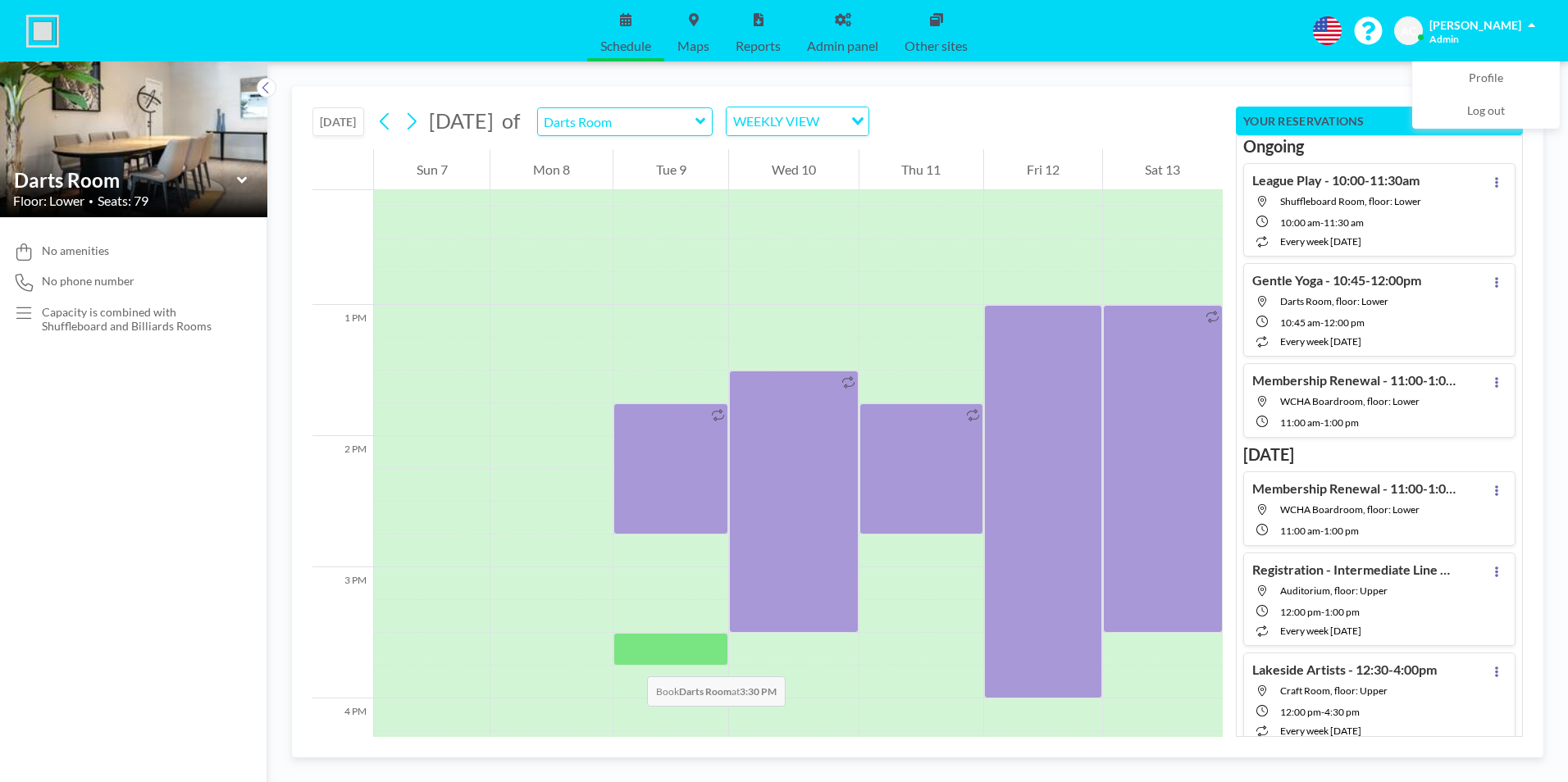
scroll to position [1590, 0]
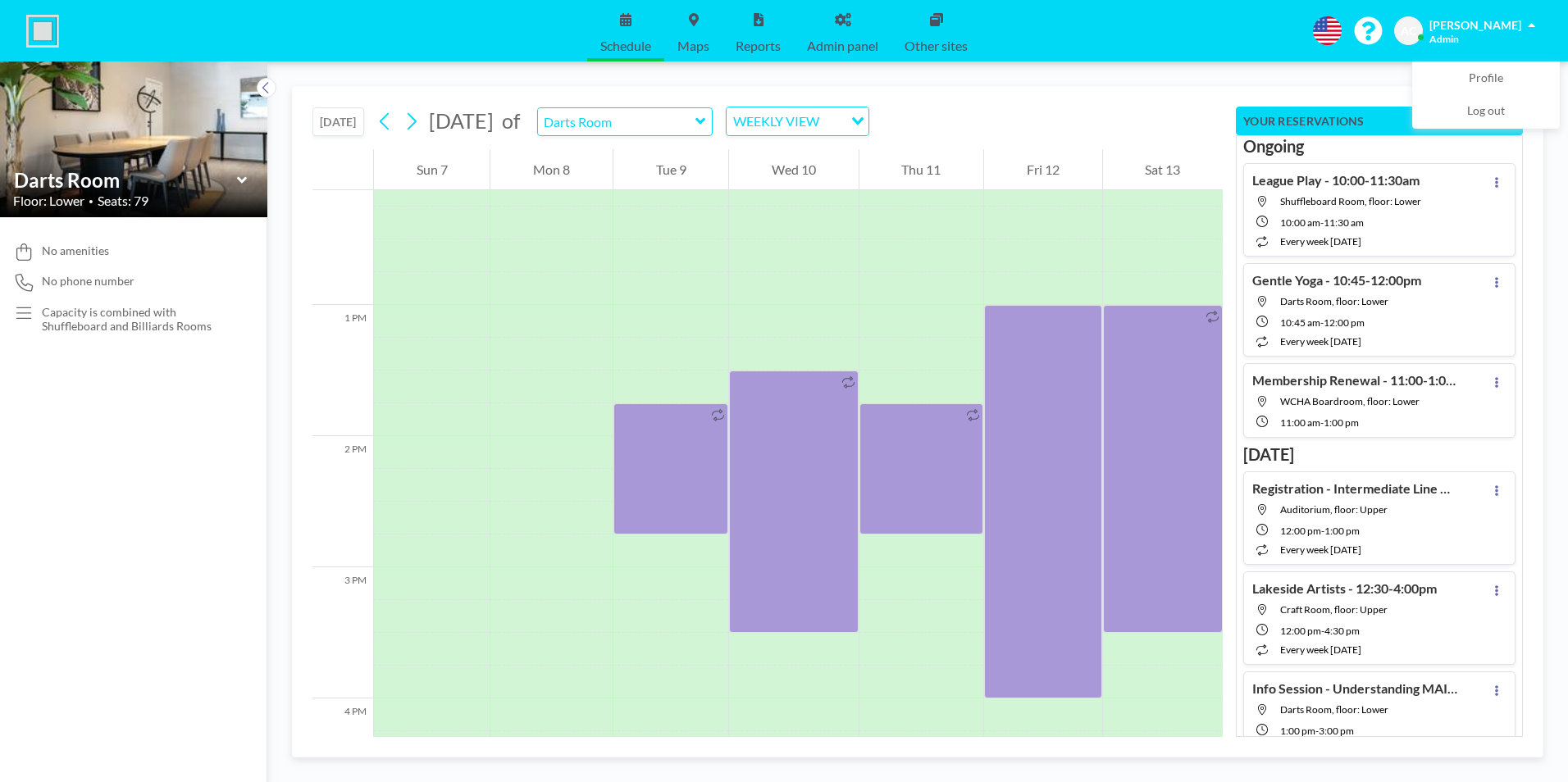
click at [343, 119] on button "[DATE]" at bounding box center [338, 122] width 52 height 28
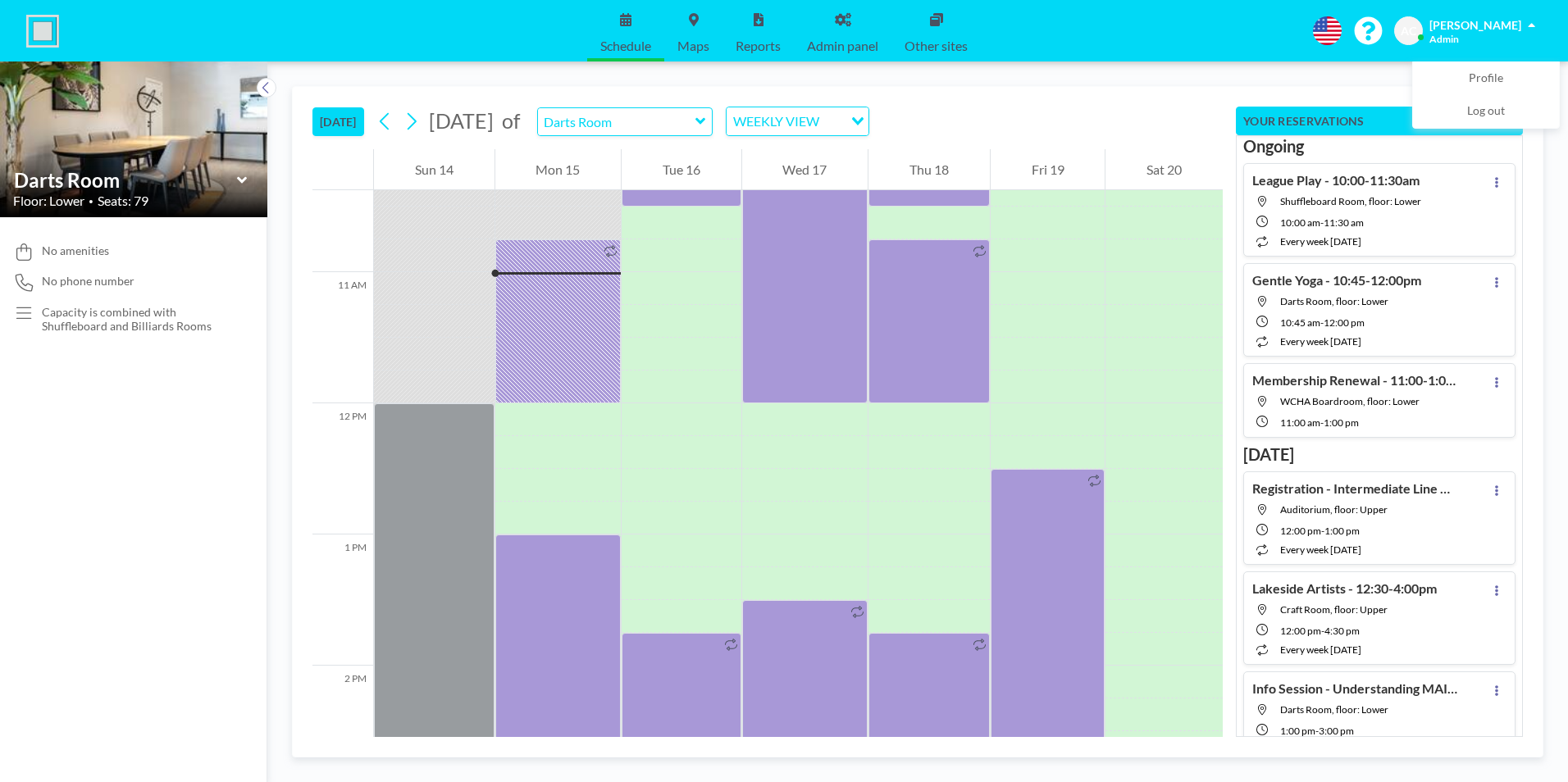
scroll to position [1410, 0]
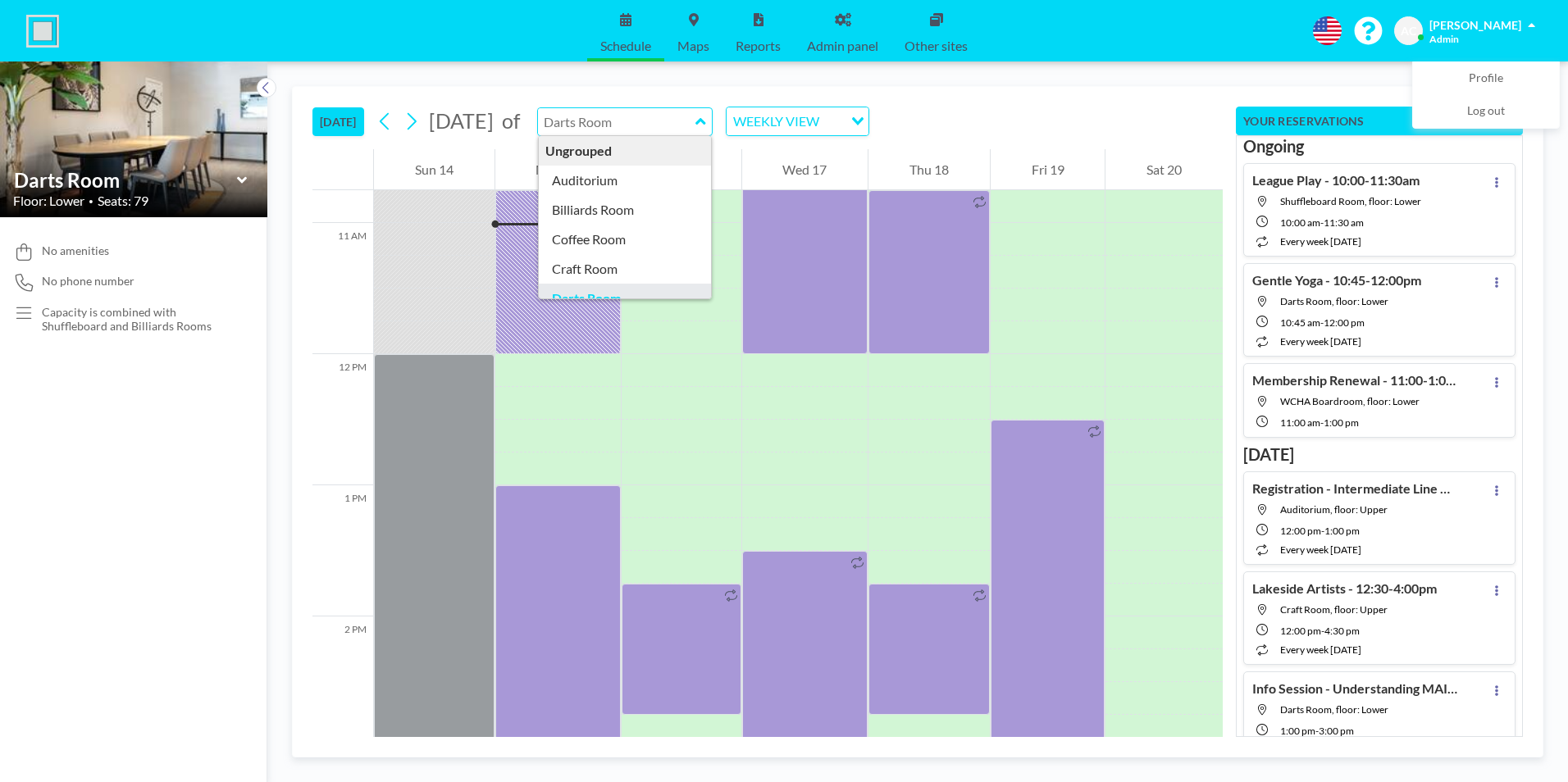
click at [696, 125] on input "text" at bounding box center [617, 122] width 157 height 27
type input "Darts Room"
click at [843, 119] on div "WEEKLY VIEW" at bounding box center [785, 120] width 117 height 25
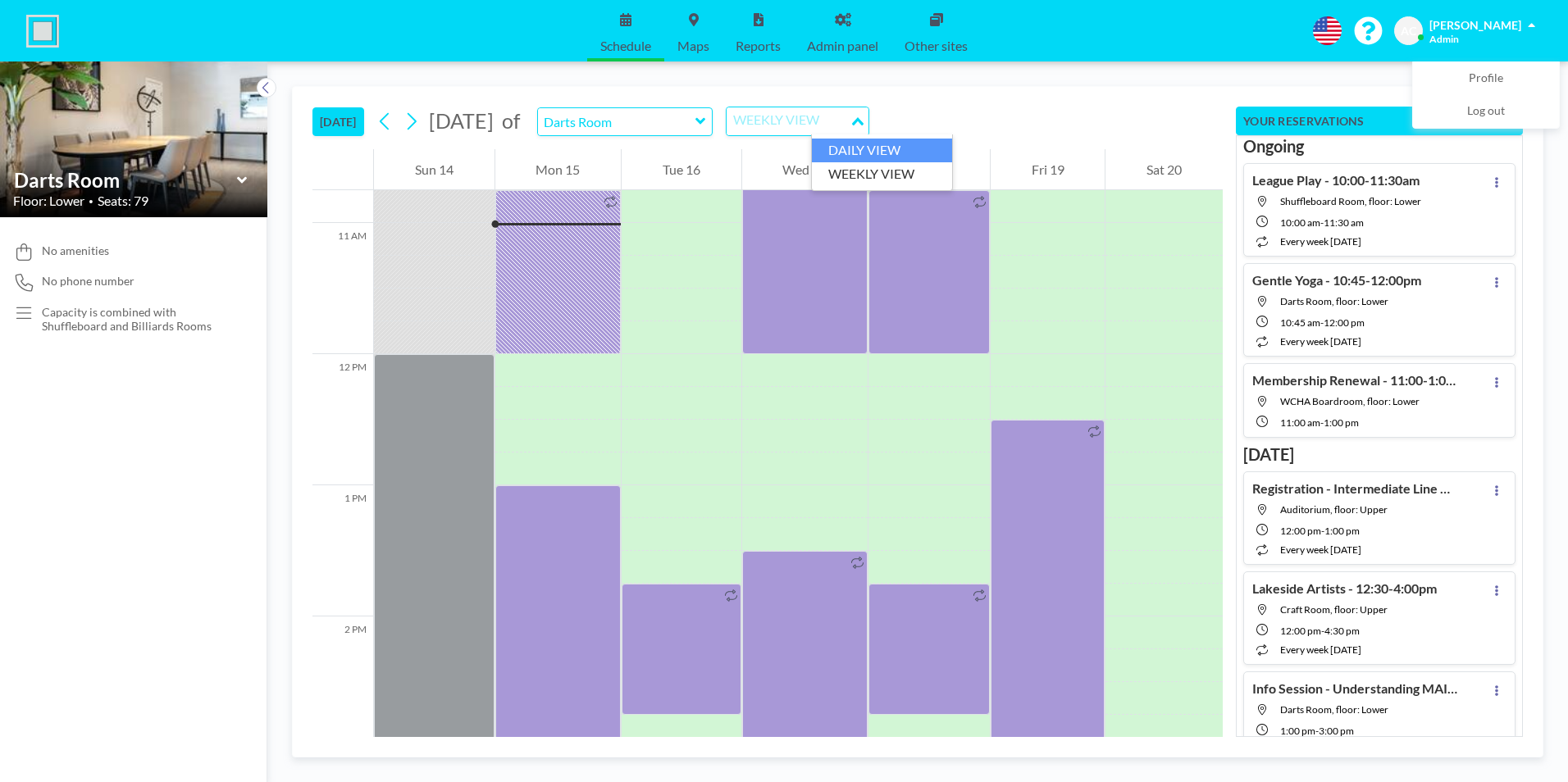
click at [876, 148] on li "DAILY VIEW" at bounding box center [881, 150] width 140 height 24
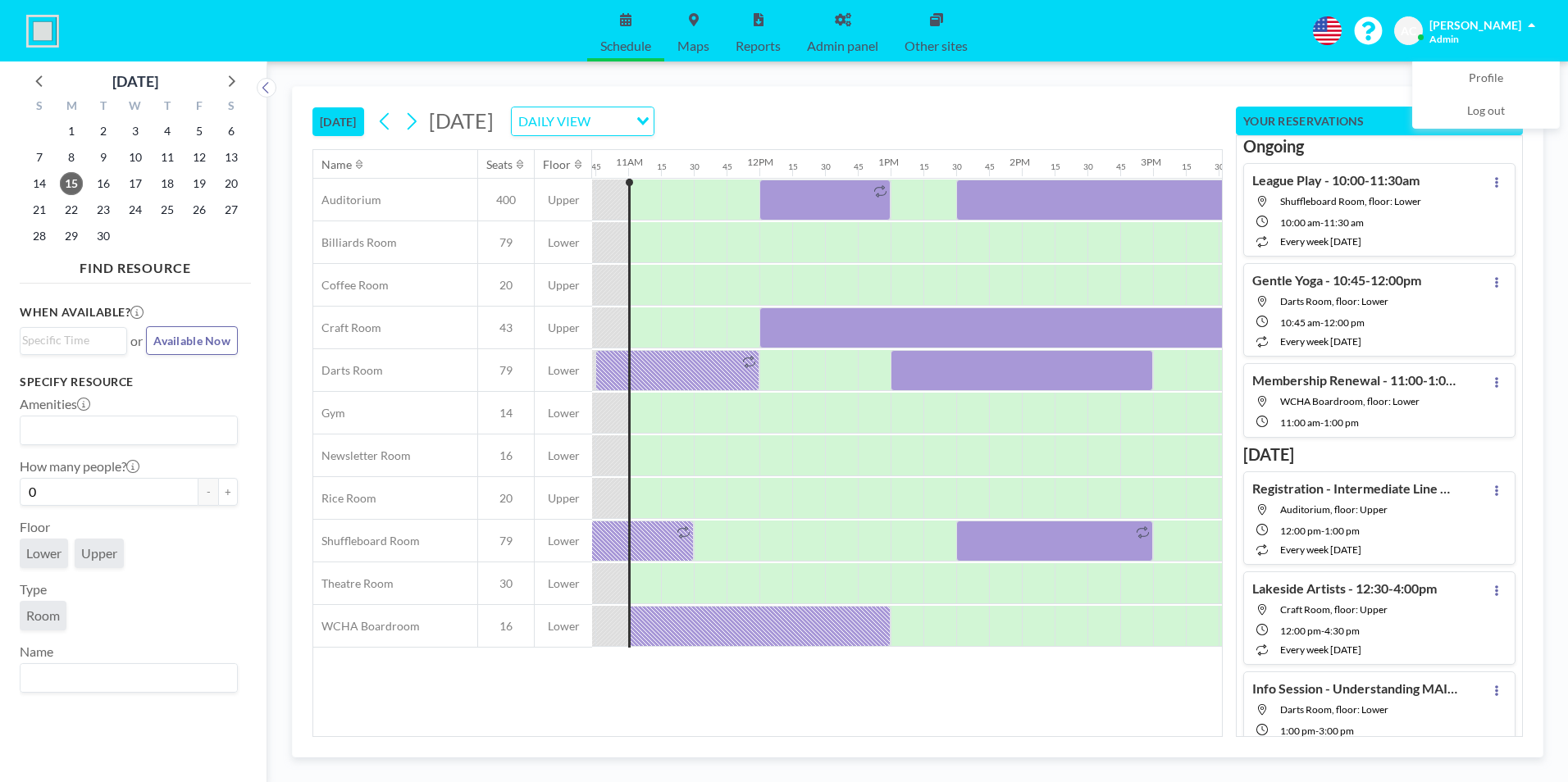
scroll to position [0, 1411]
click at [233, 182] on span "20" at bounding box center [232, 184] width 23 height 23
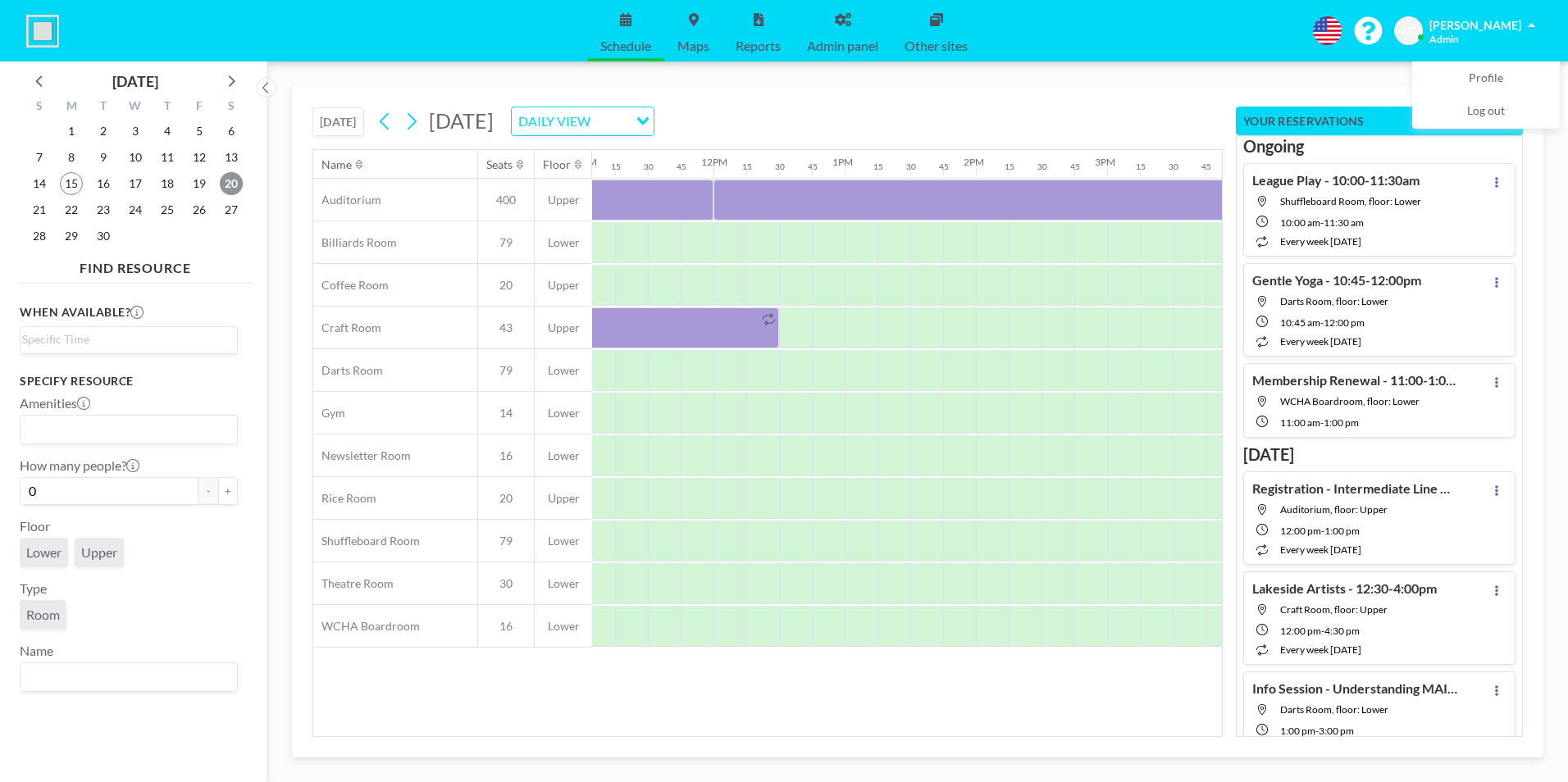
scroll to position [0, 1555]
click at [232, 204] on span "27" at bounding box center [232, 210] width 23 height 23
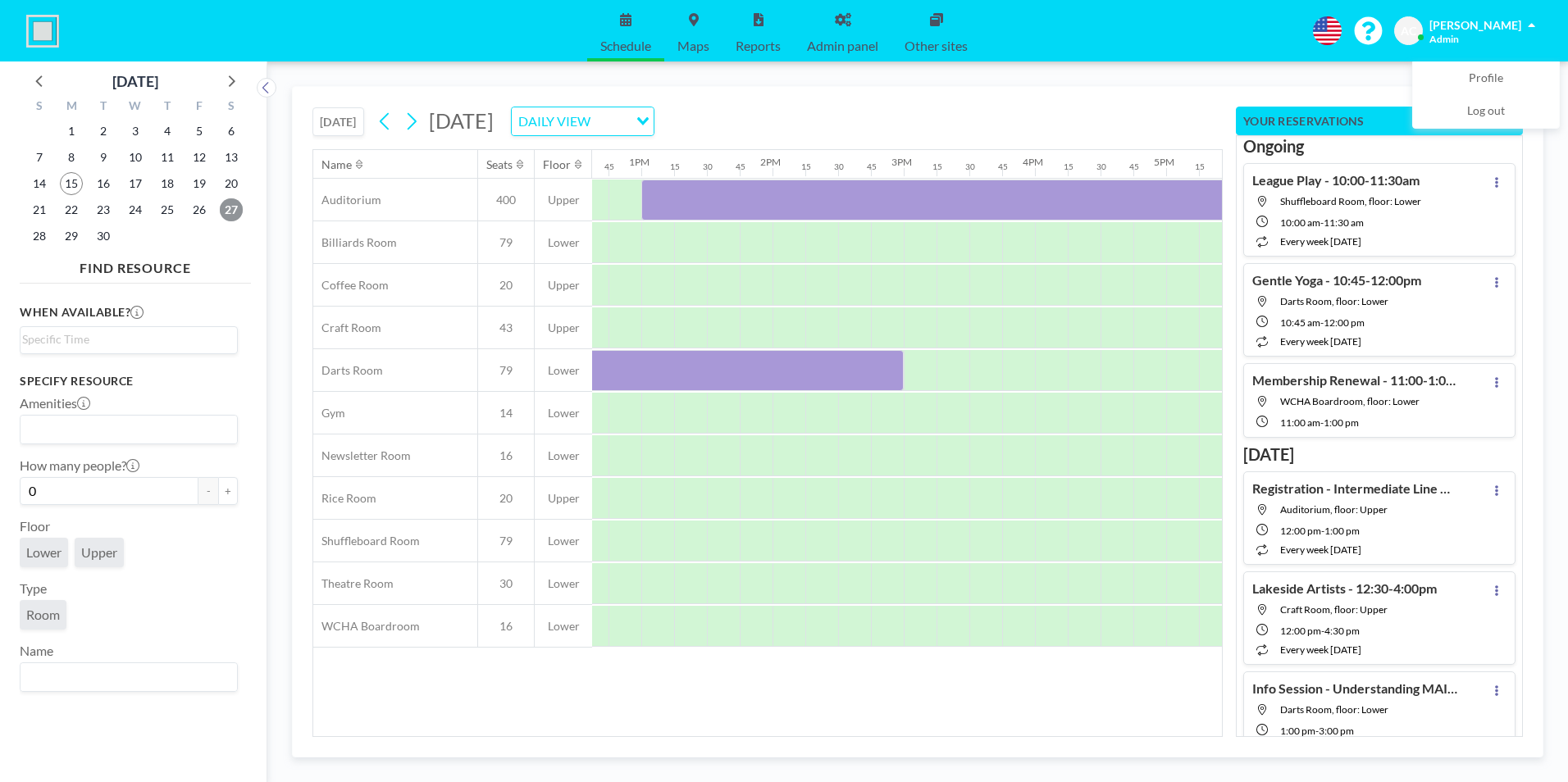
scroll to position [0, 1739]
click at [232, 79] on icon at bounding box center [232, 82] width 7 height 12
click at [227, 183] on span "18" at bounding box center [232, 184] width 23 height 23
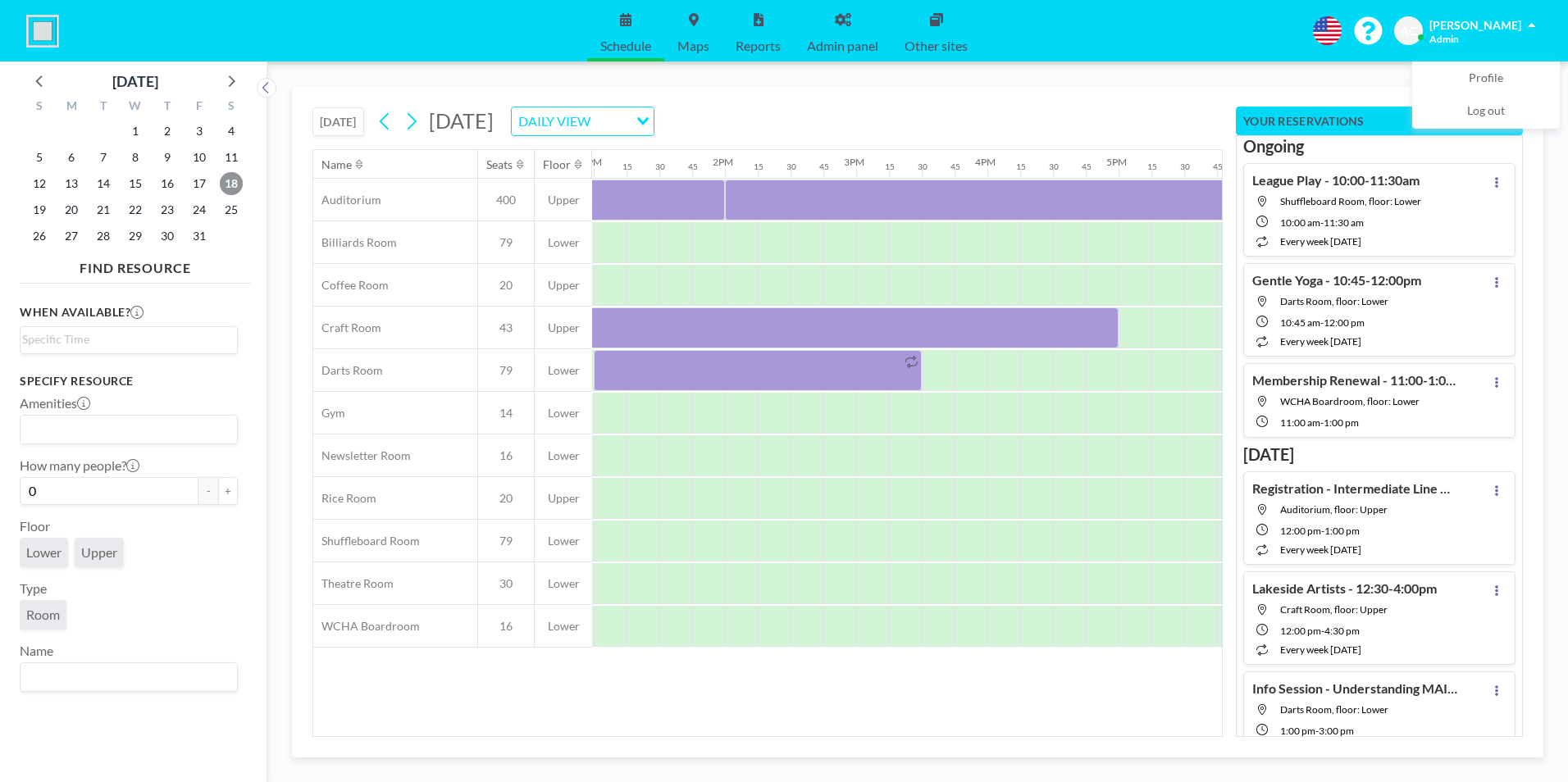
scroll to position [0, 1749]
click at [231, 80] on icon at bounding box center [231, 81] width 22 height 22
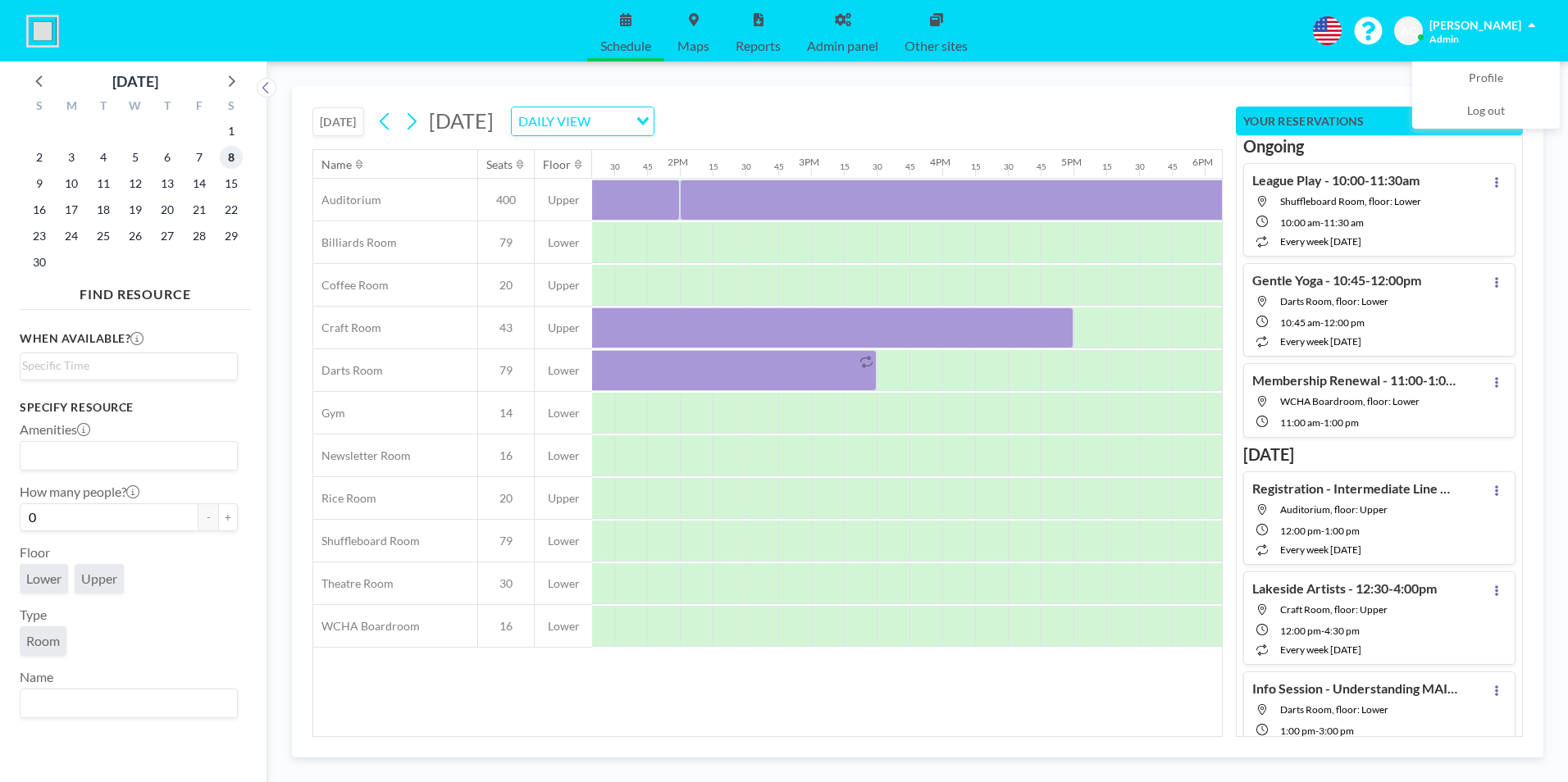
click at [228, 157] on span "8" at bounding box center [232, 157] width 23 height 23
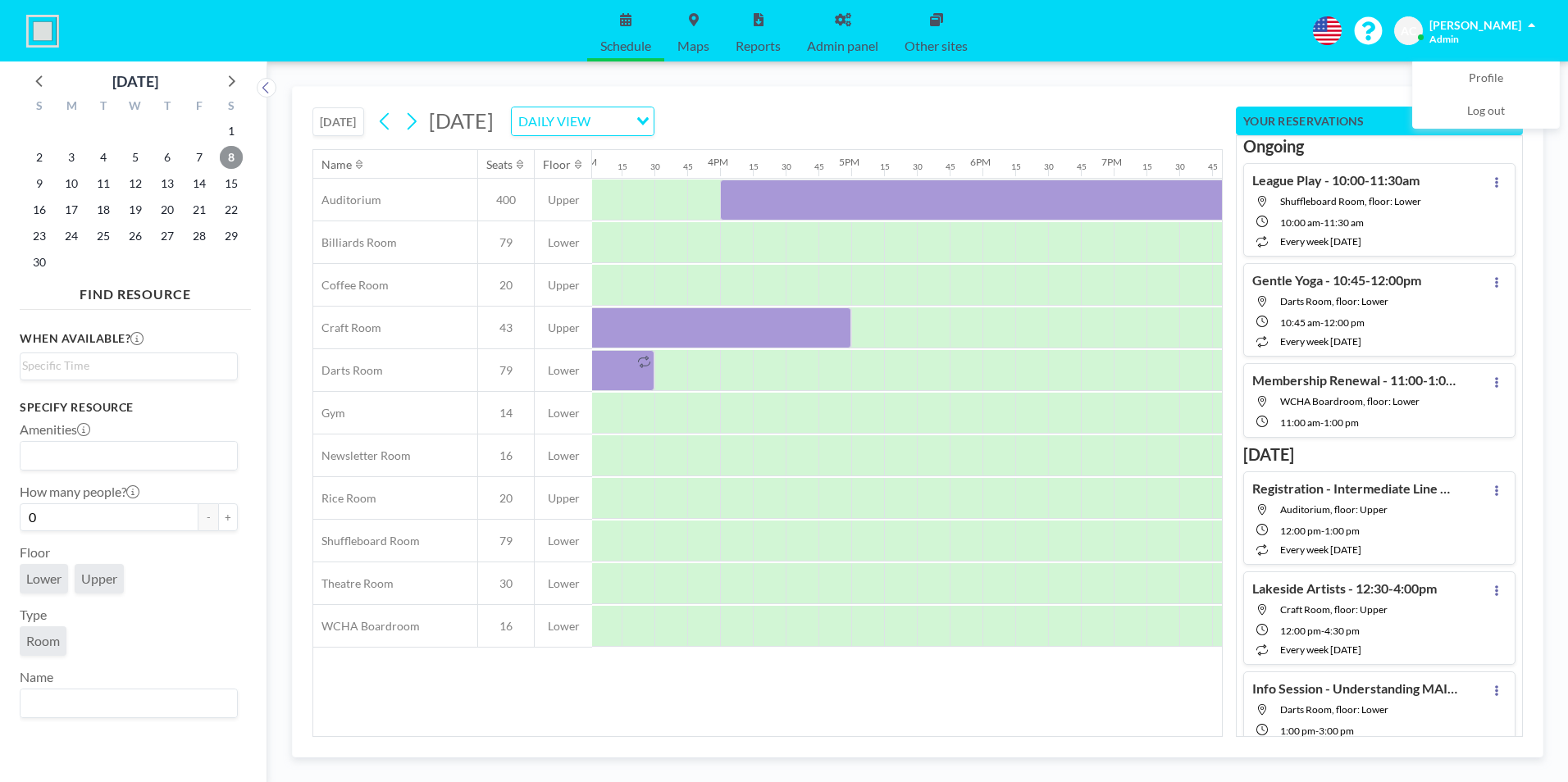
scroll to position [0, 2099]
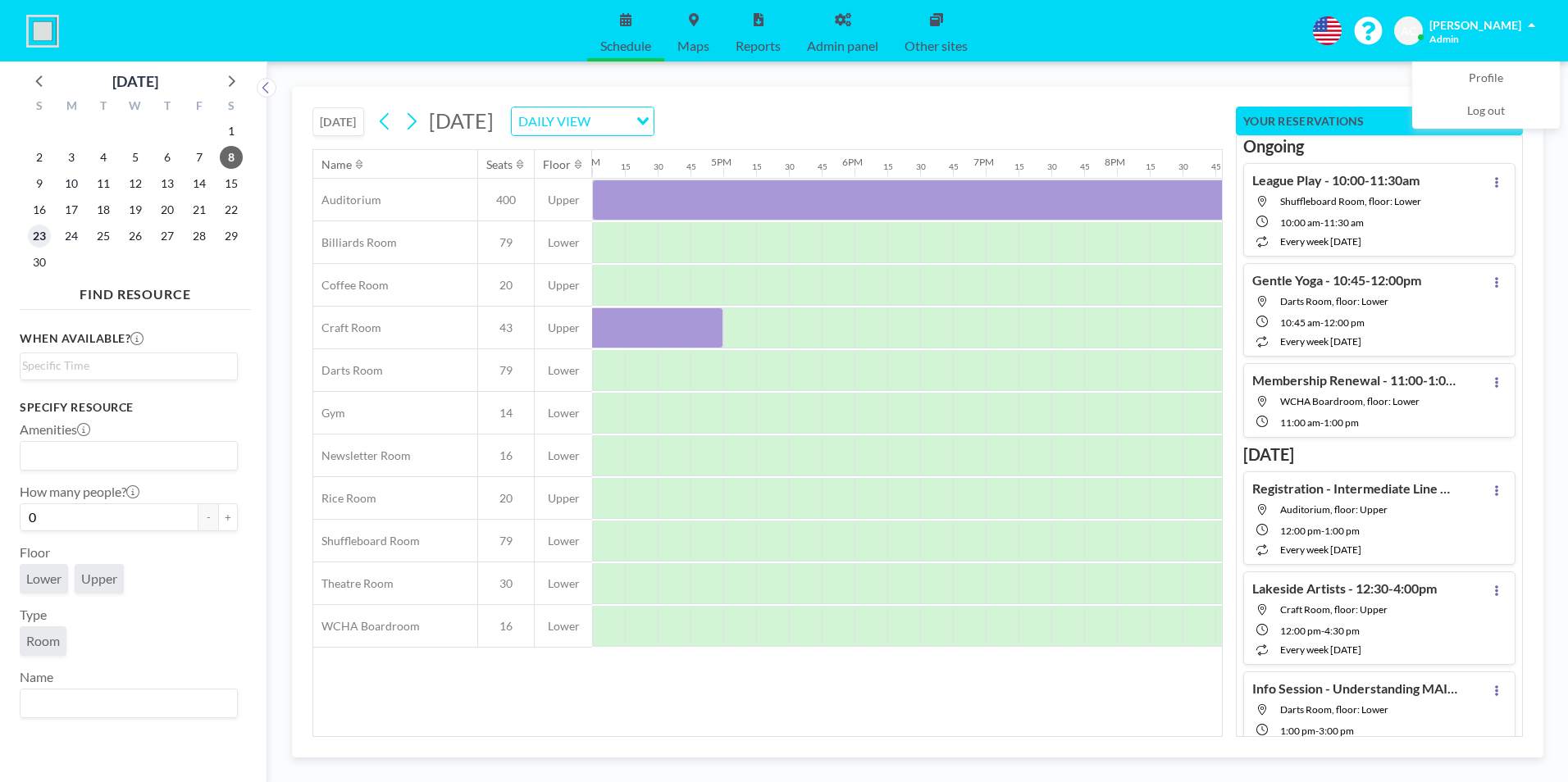
click at [42, 231] on span "23" at bounding box center [39, 237] width 23 height 23
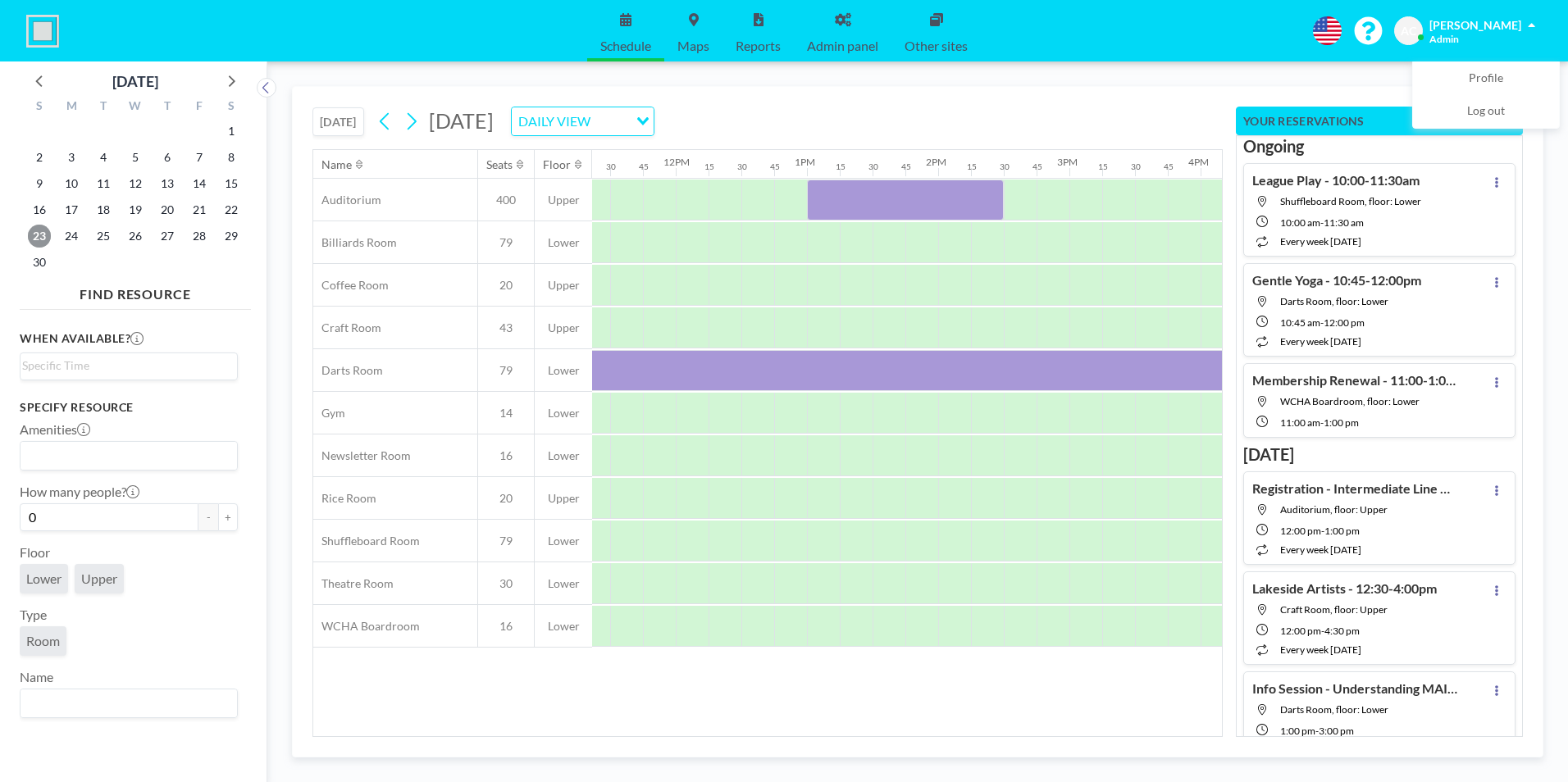
scroll to position [0, 1481]
click at [692, 322] on div at bounding box center [701, 327] width 32 height 41
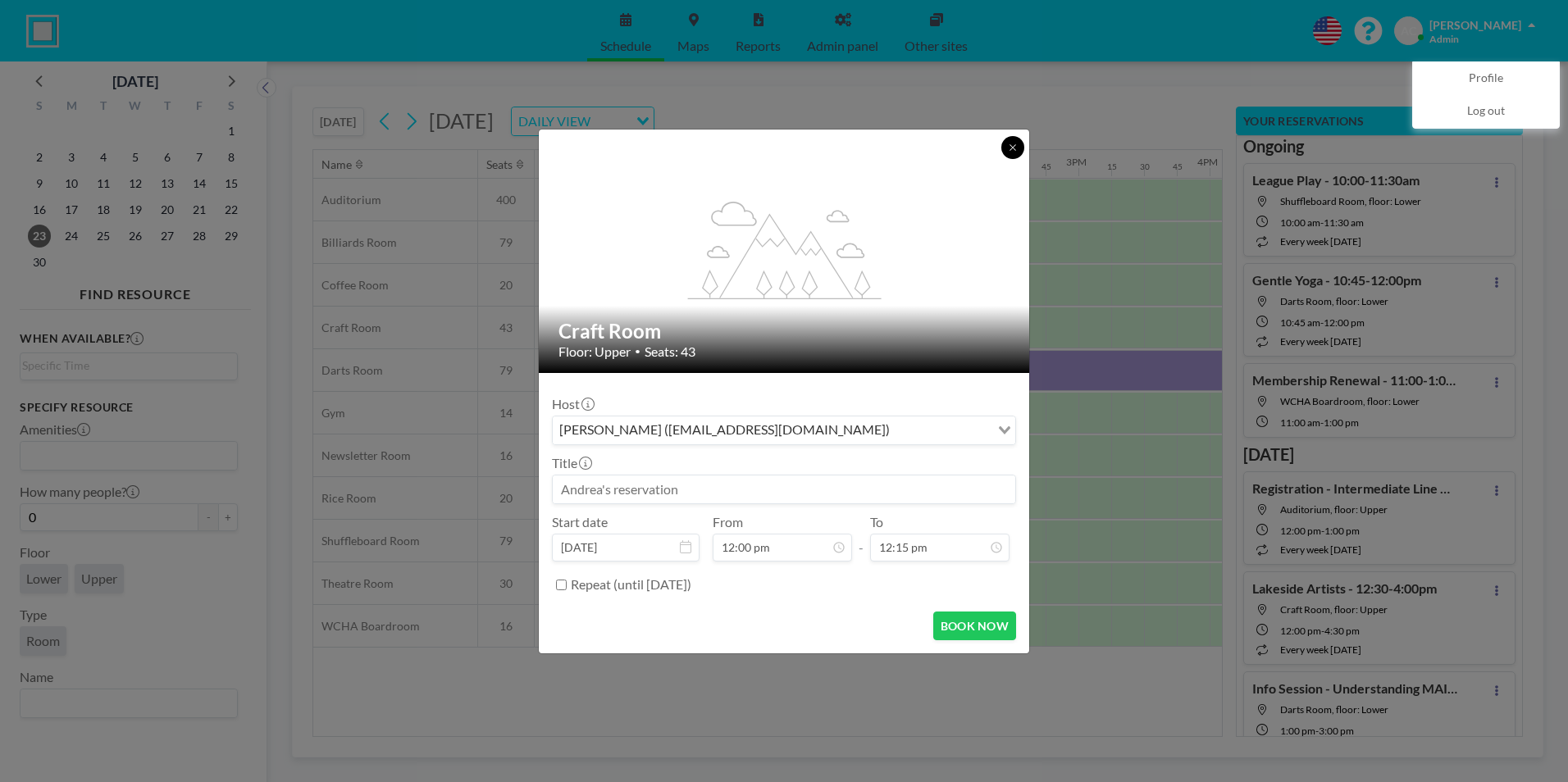
click at [1014, 147] on icon at bounding box center [1012, 147] width 10 height 10
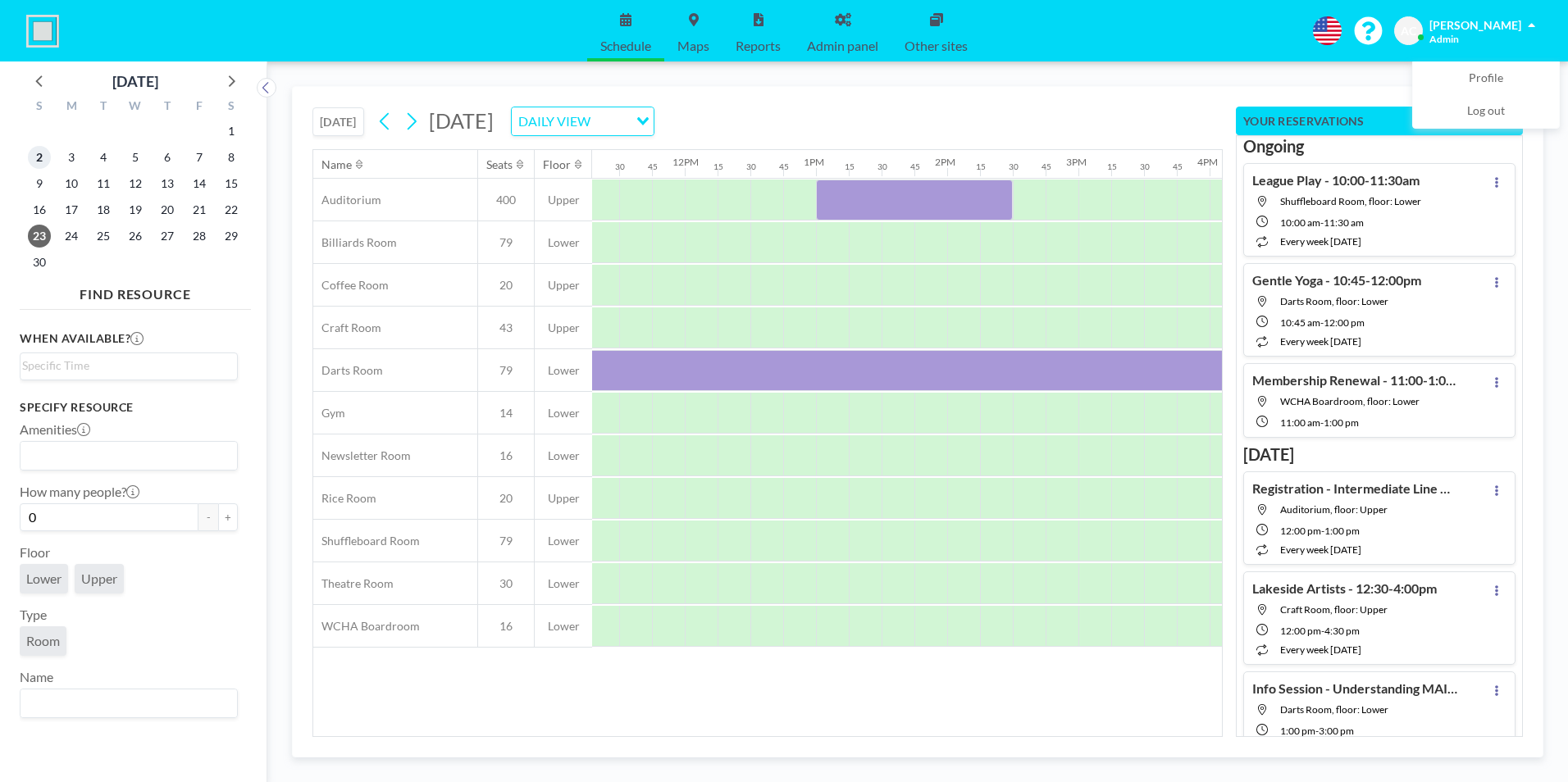
drag, startPoint x: 39, startPoint y: 155, endPoint x: 157, endPoint y: 194, distance: 124.3
click at [40, 155] on span "2" at bounding box center [39, 157] width 23 height 23
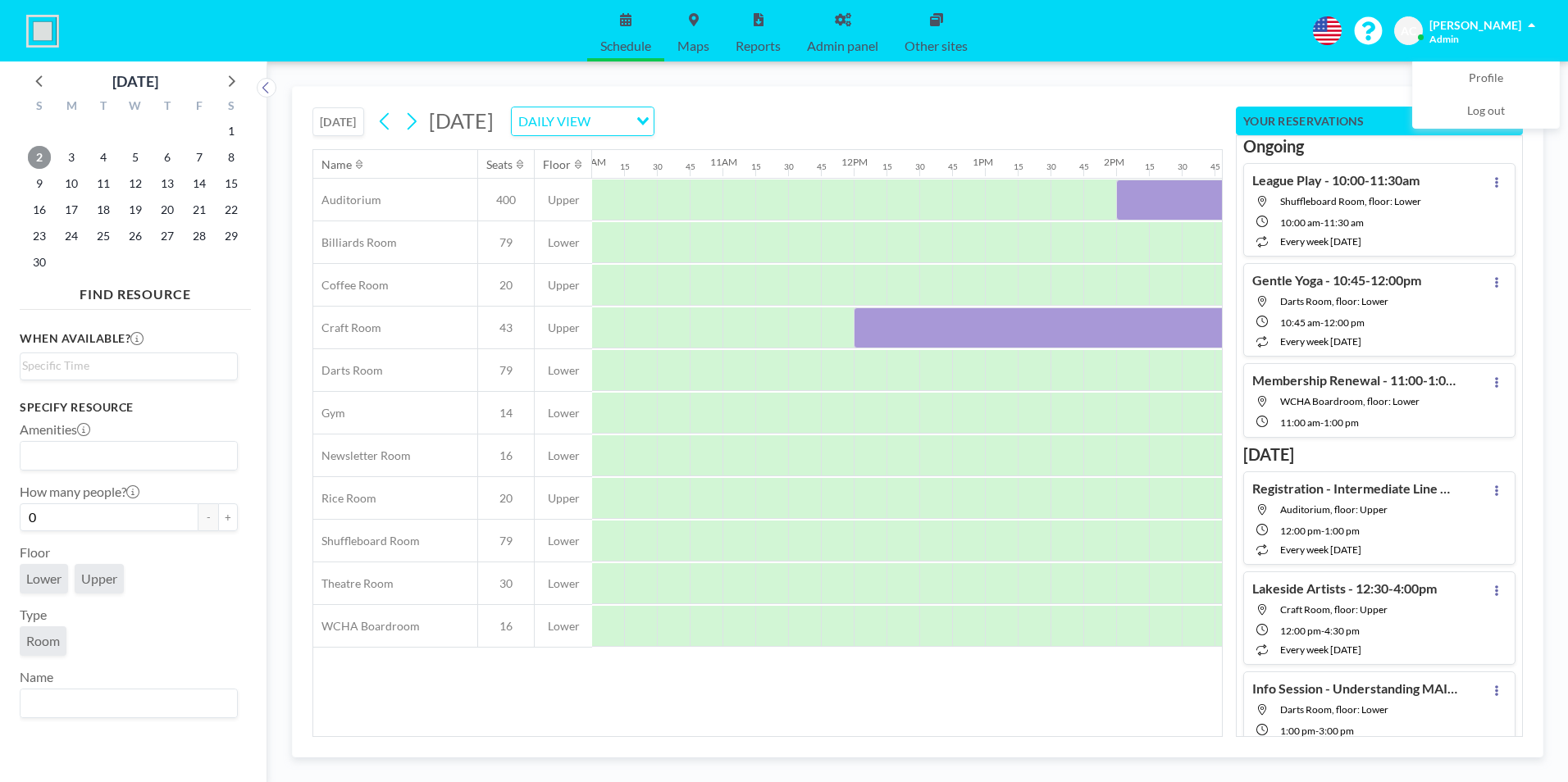
scroll to position [0, 1822]
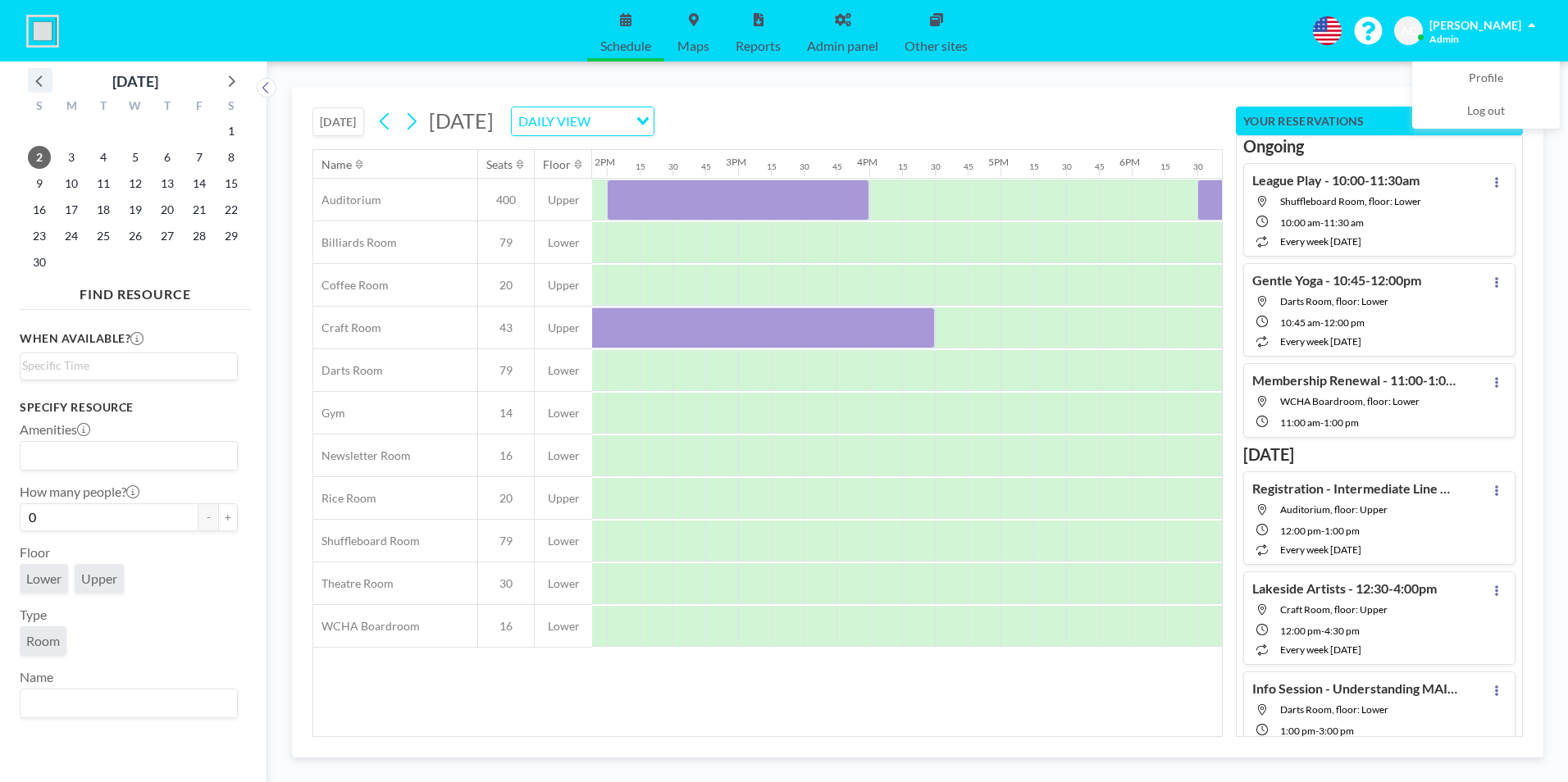
click at [42, 80] on icon at bounding box center [40, 81] width 22 height 22
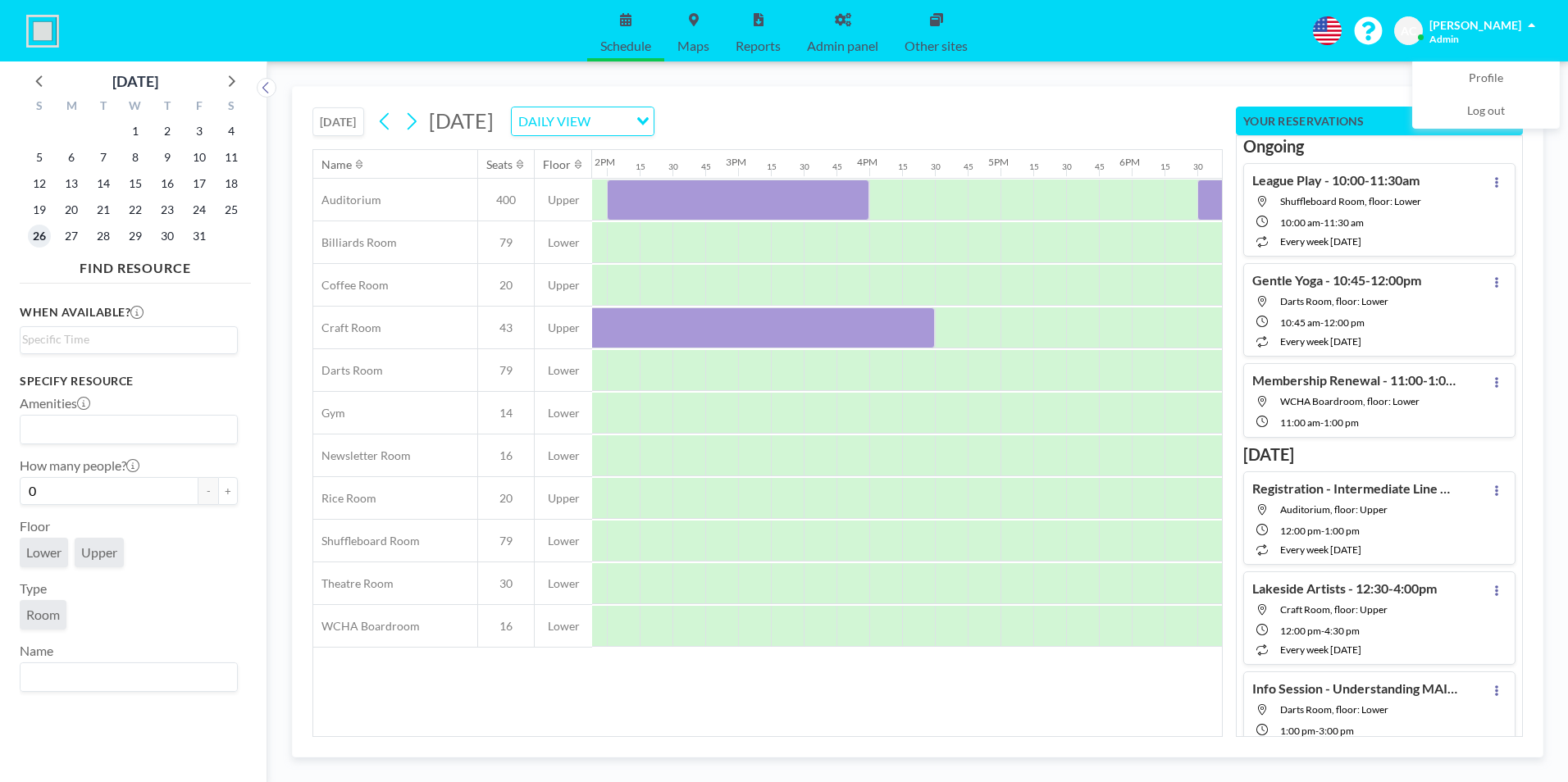
click at [45, 233] on span "26" at bounding box center [39, 237] width 23 height 23
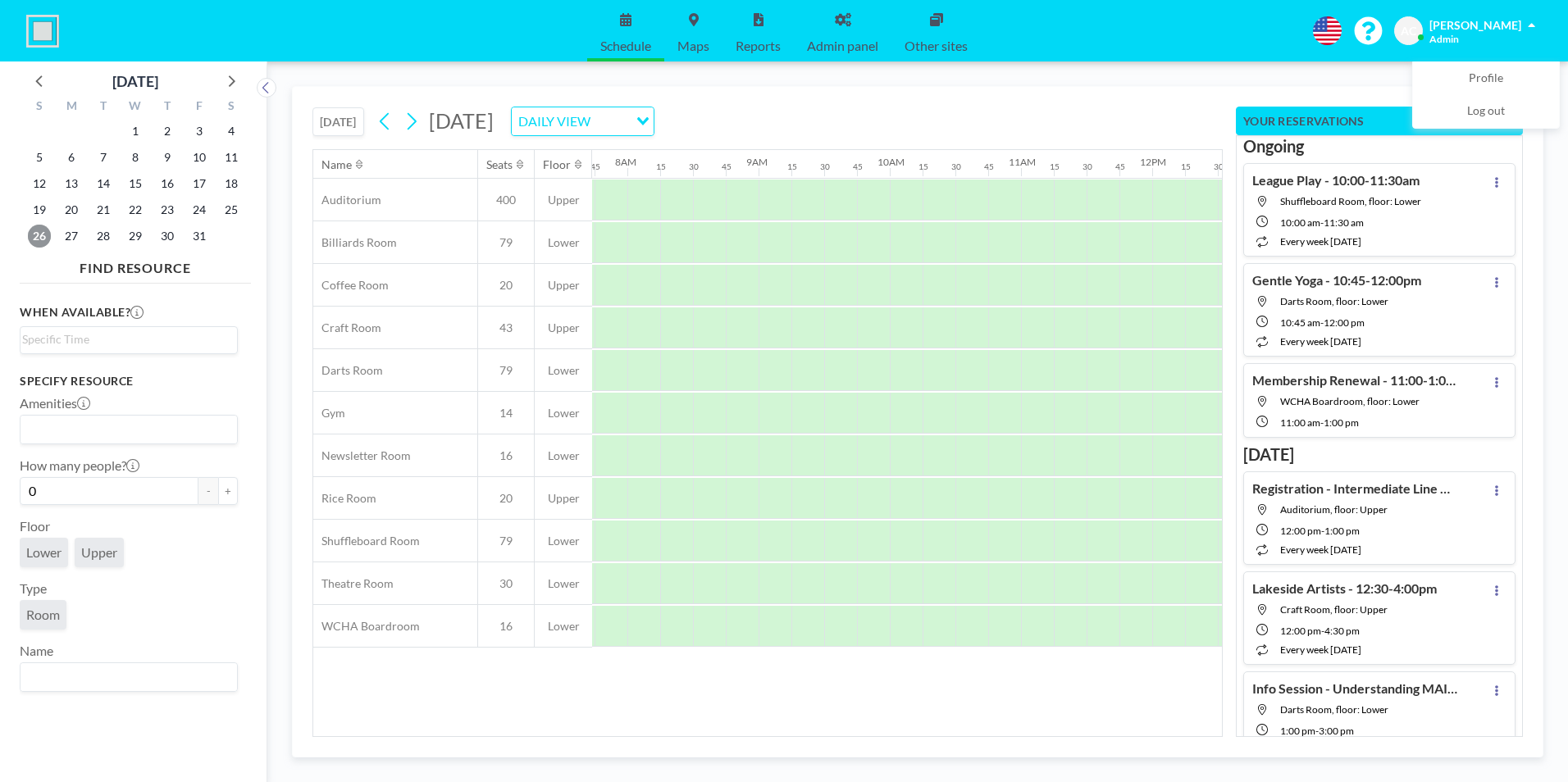
scroll to position [0, 1016]
click at [628, 123] on div "DAILY VIEW" at bounding box center [570, 120] width 117 height 25
click at [749, 175] on li "WEEKLY VIEW" at bounding box center [752, 174] width 140 height 24
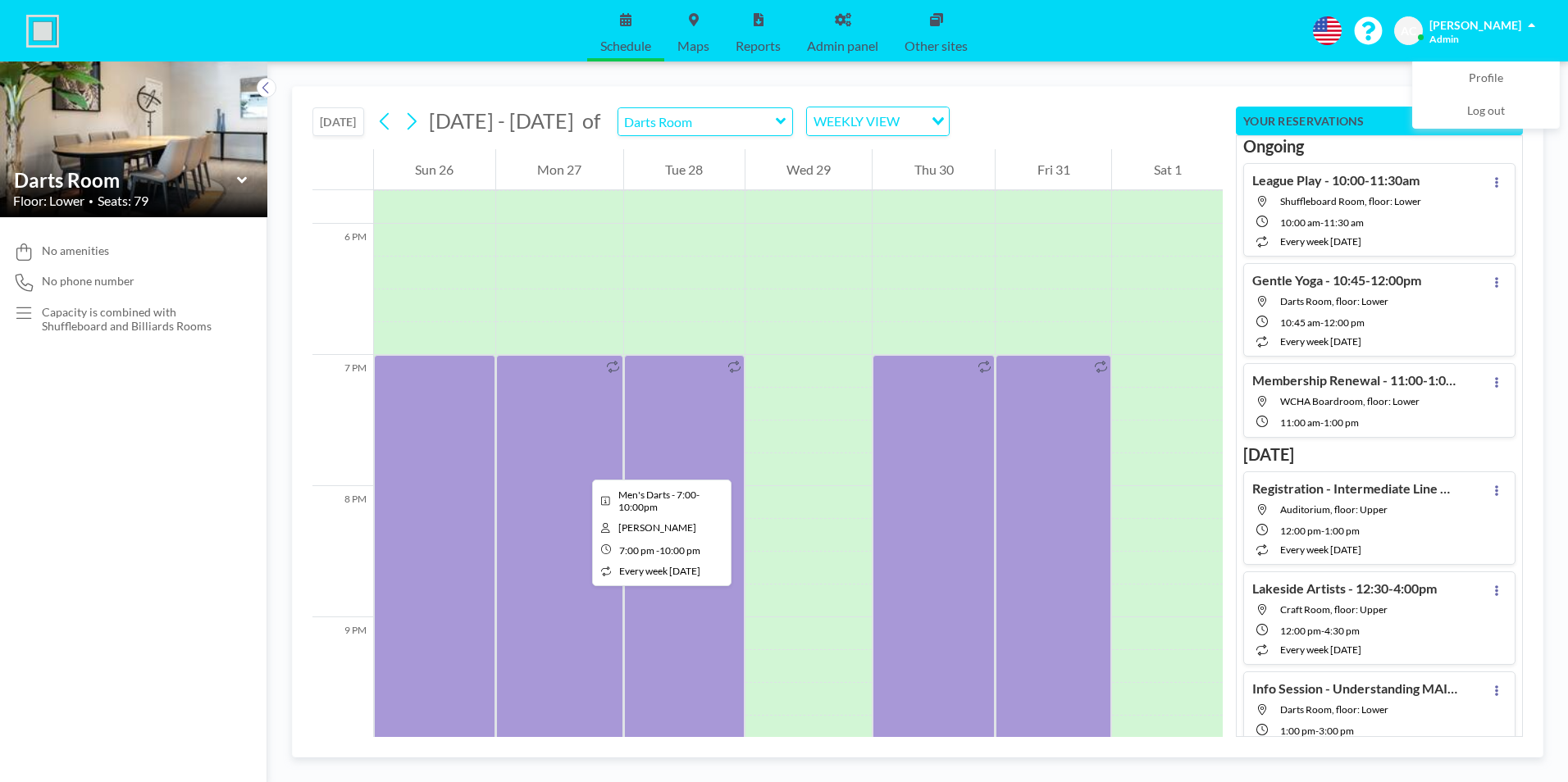
scroll to position [2328, 0]
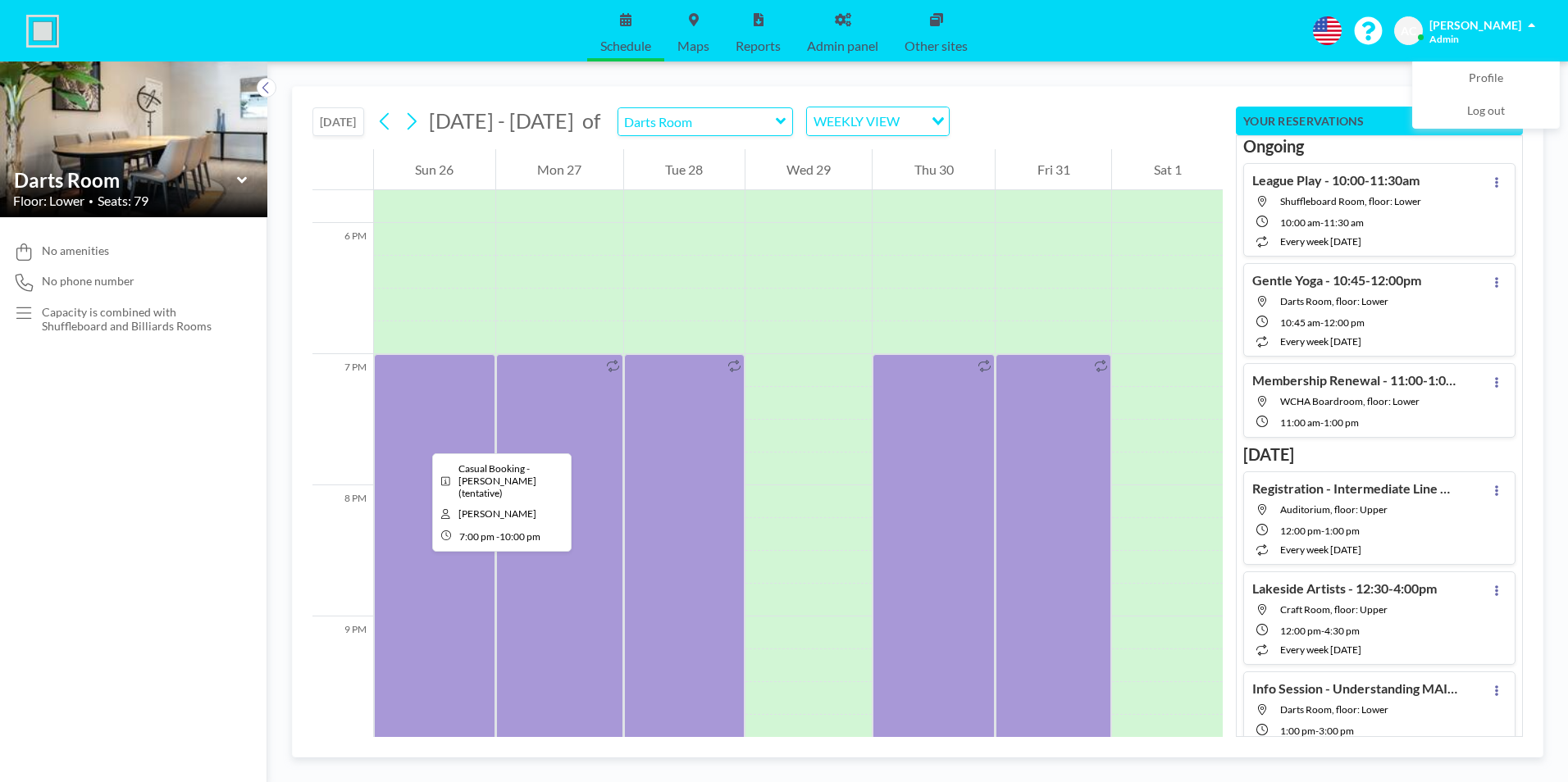
click at [419, 439] on div at bounding box center [435, 550] width 122 height 393
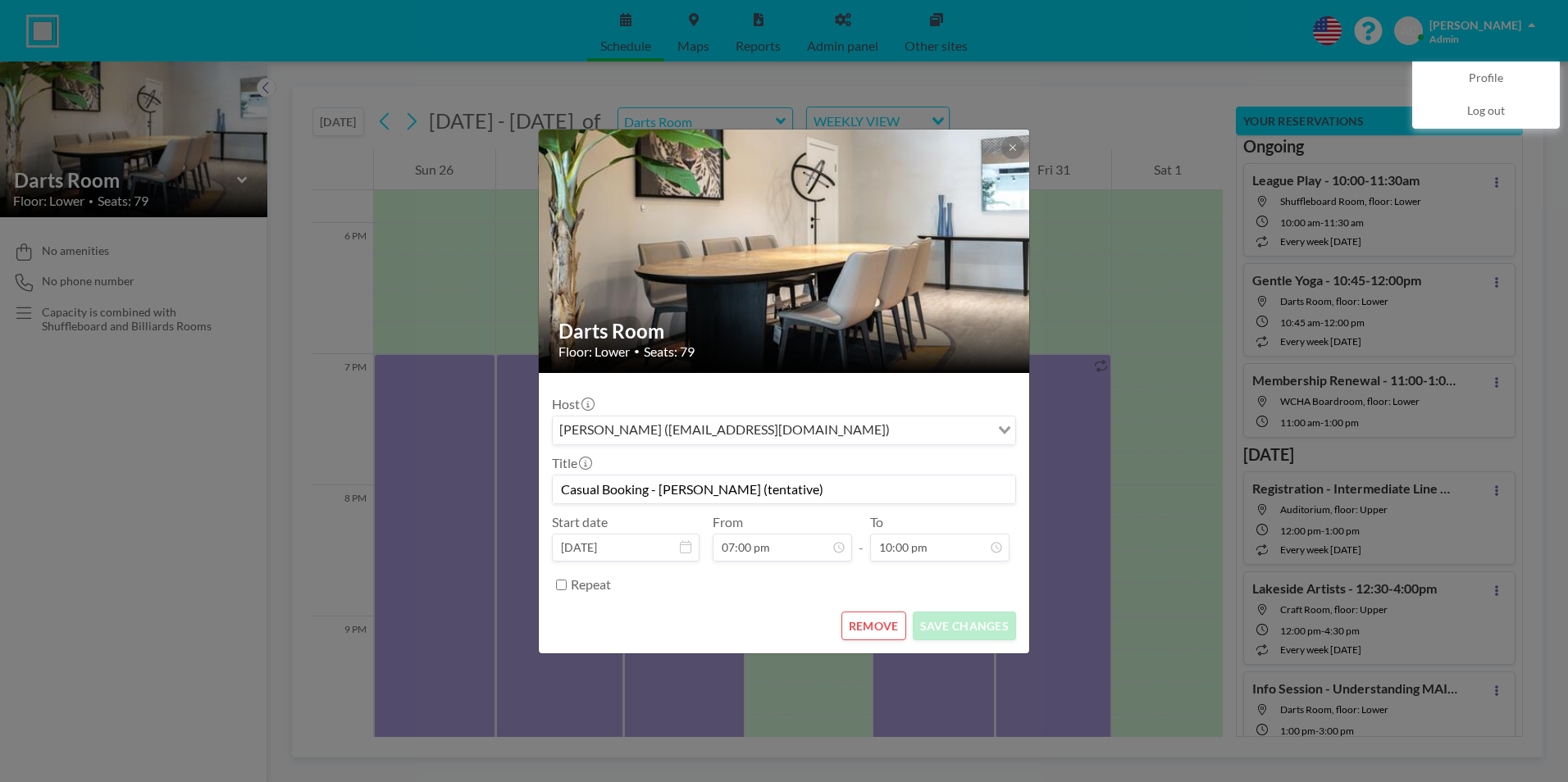
drag, startPoint x: 806, startPoint y: 489, endPoint x: 738, endPoint y: 491, distance: 68.0
click at [738, 491] on input "Casual Booking - [PERSON_NAME] (tentative)" at bounding box center [783, 489] width 462 height 27
type input "Casual Booking - Sharon Maich"
click at [976, 627] on button "SAVE CHANGES" at bounding box center [964, 625] width 103 height 28
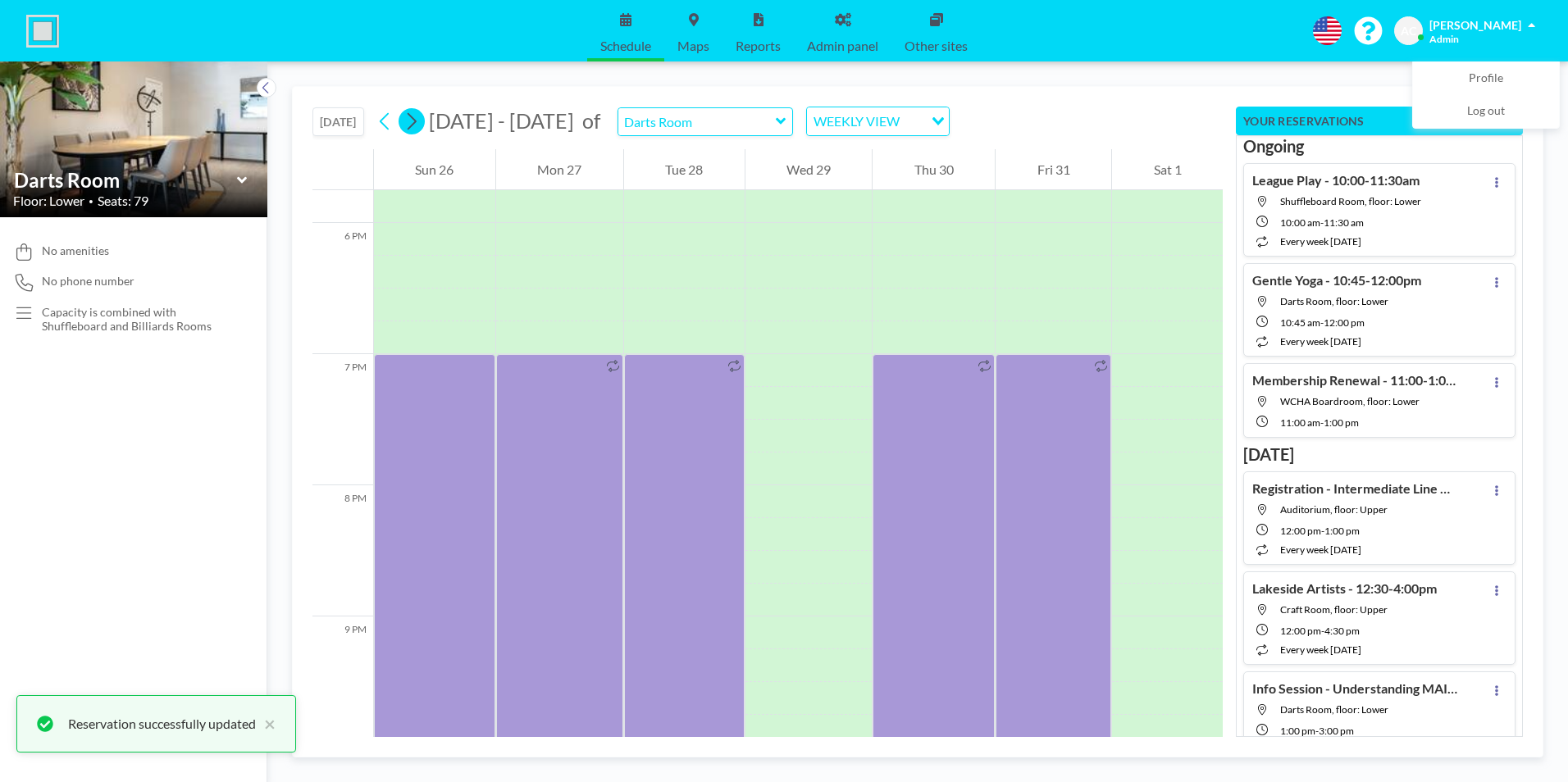
click at [417, 121] on icon at bounding box center [412, 122] width 9 height 17
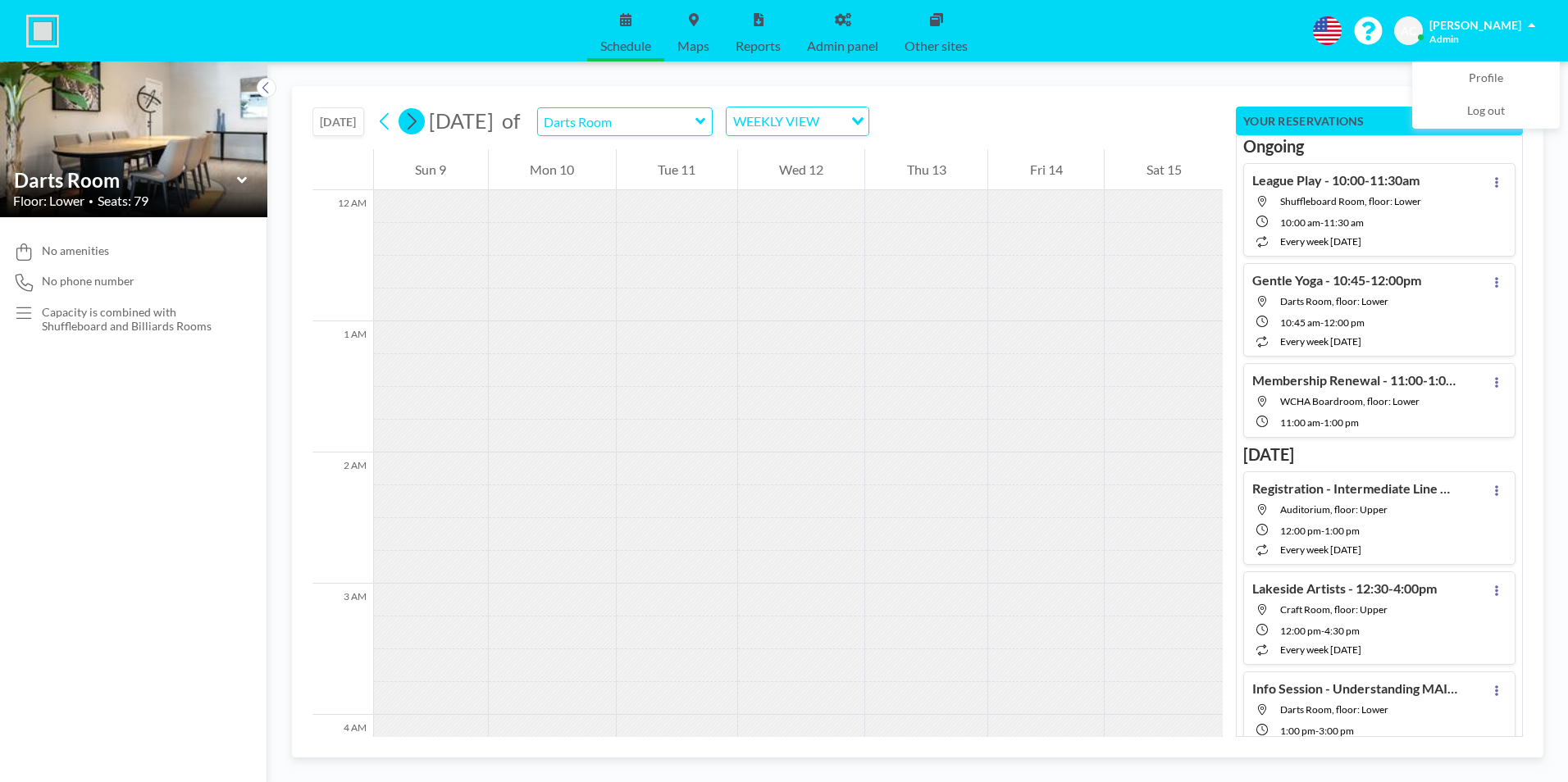
click at [417, 121] on icon at bounding box center [412, 122] width 9 height 17
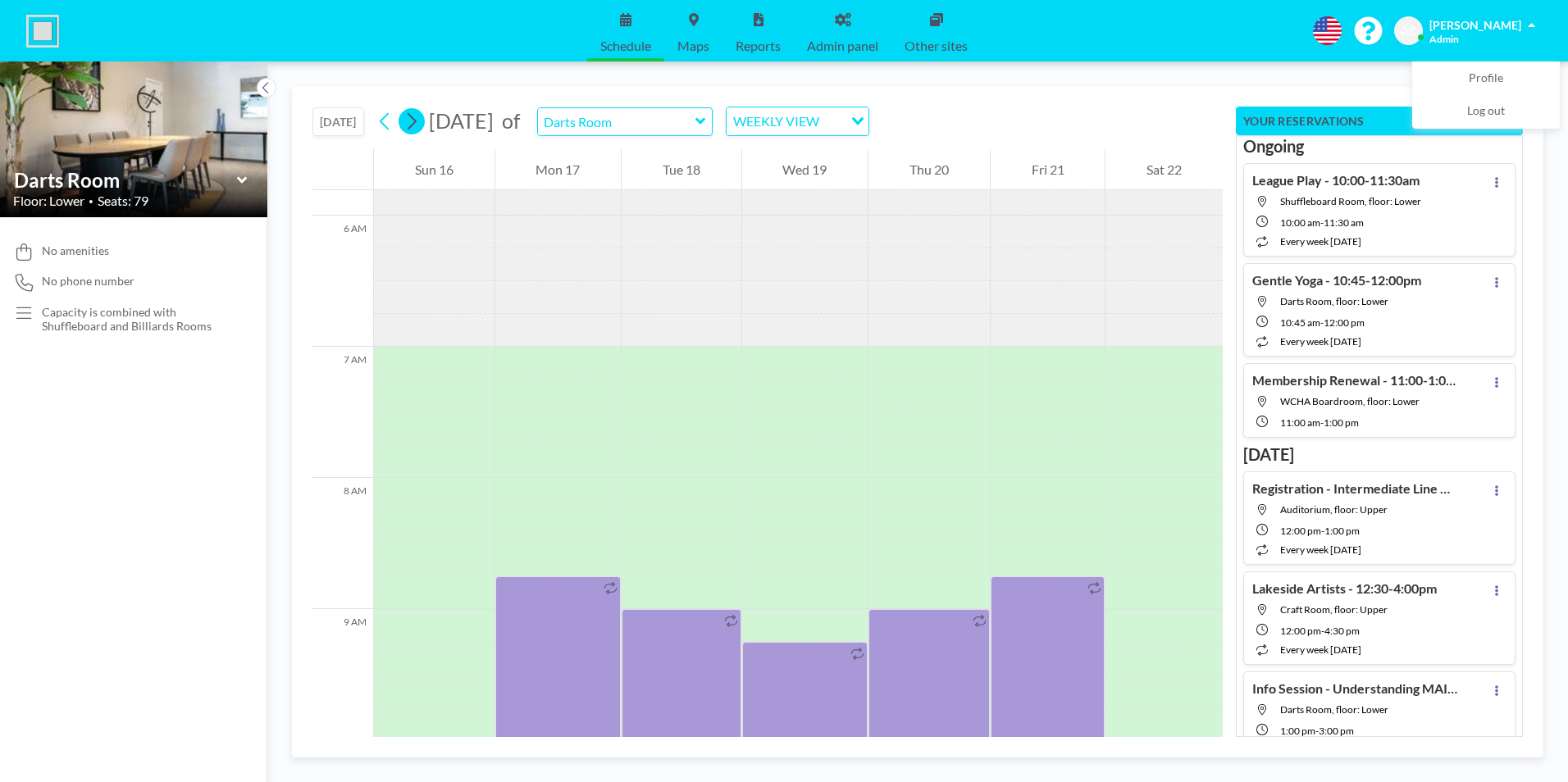
click at [417, 121] on icon at bounding box center [412, 122] width 9 height 17
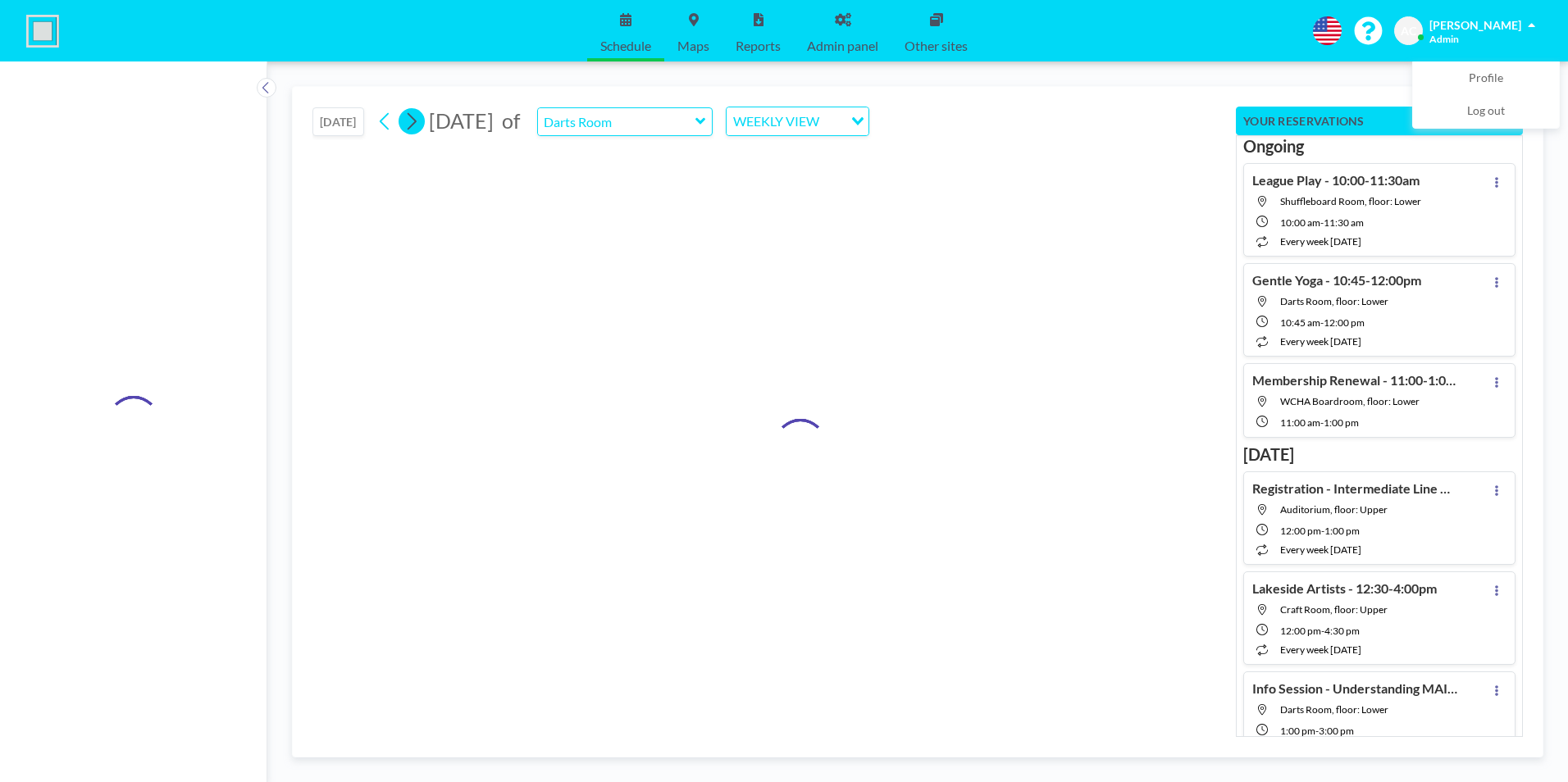
click at [417, 120] on icon at bounding box center [412, 122] width 9 height 17
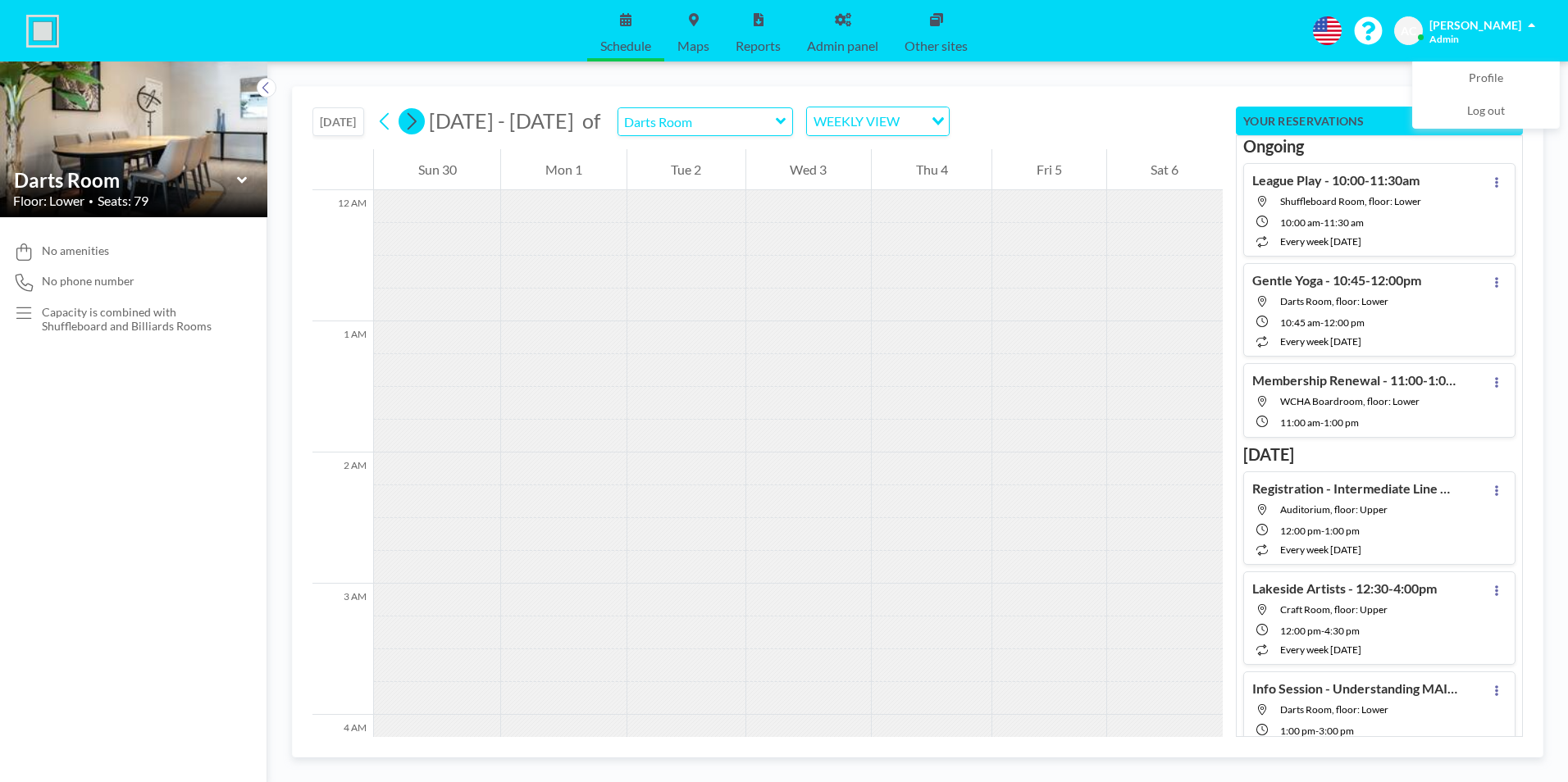
scroll to position [872, 0]
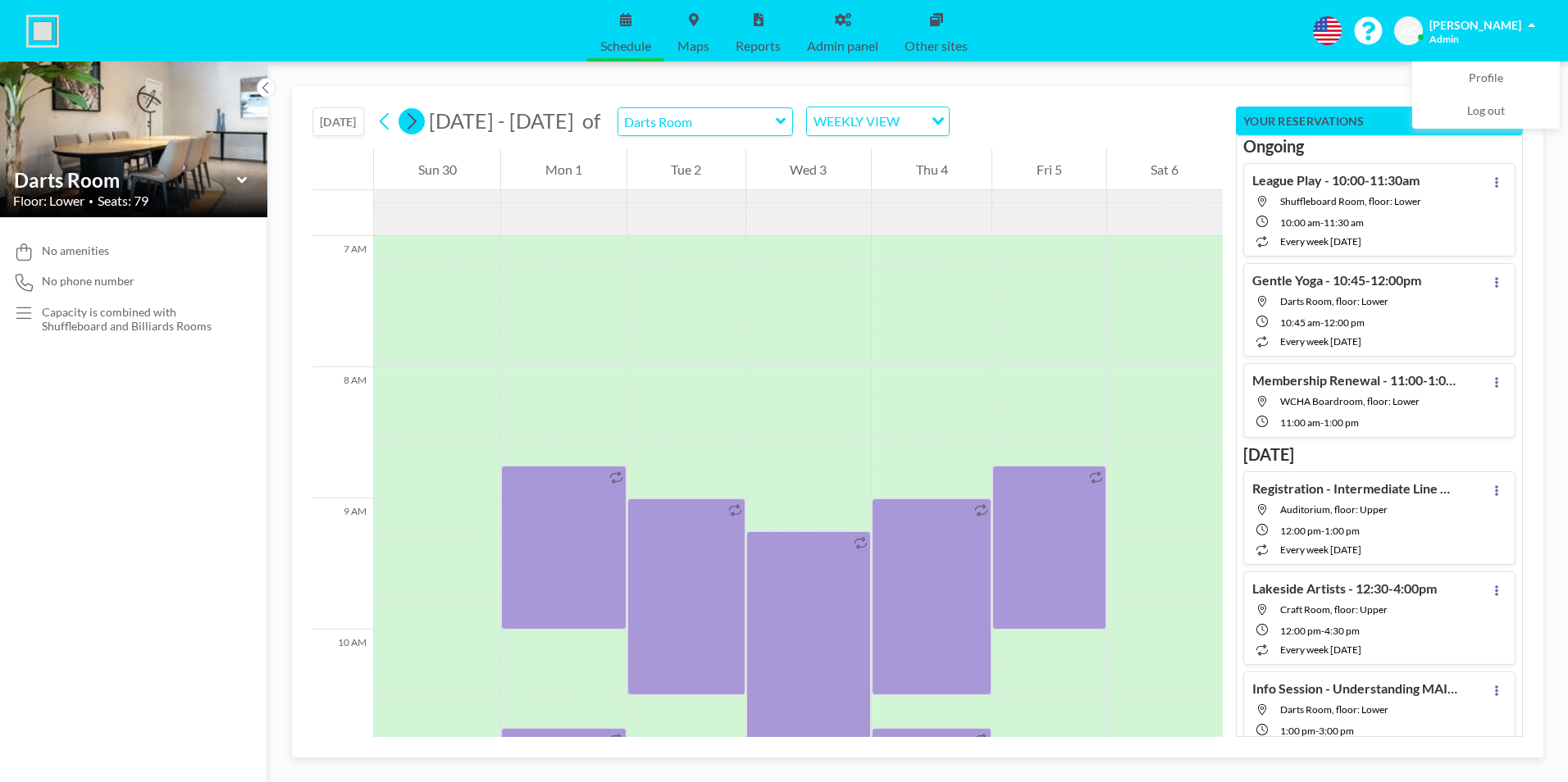
click at [417, 120] on icon at bounding box center [412, 122] width 9 height 17
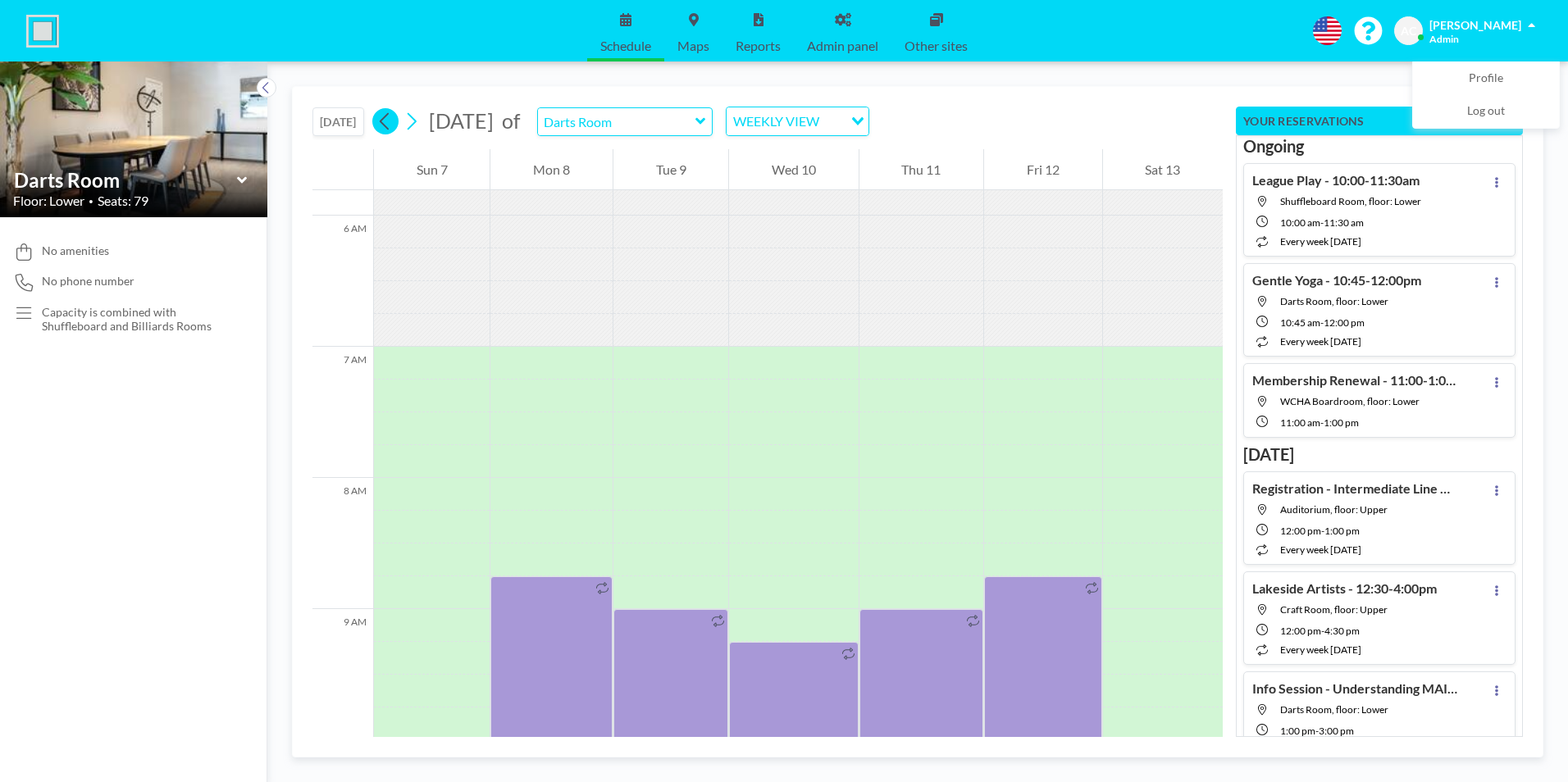
scroll to position [1016, 0]
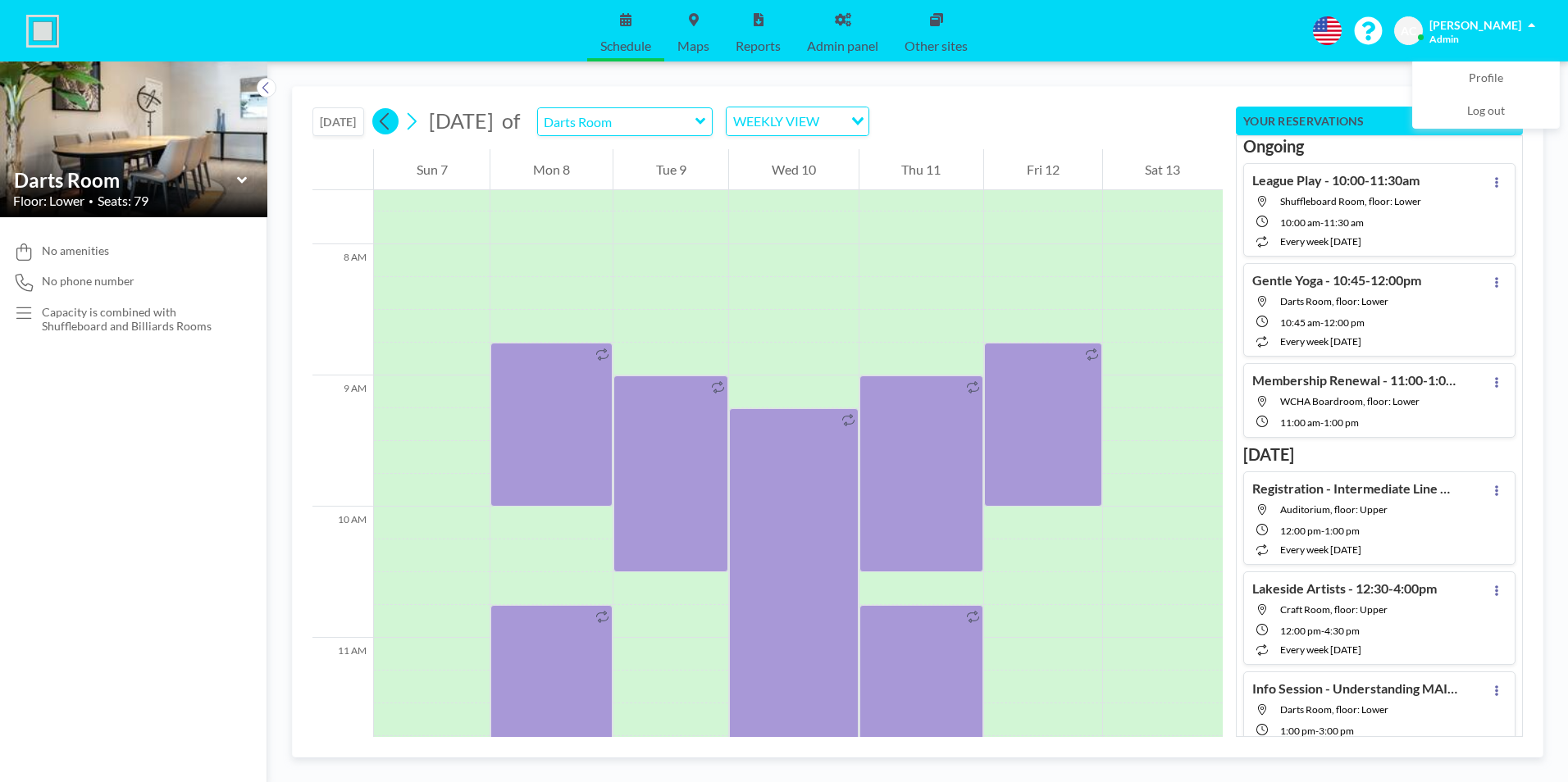
click at [386, 120] on icon at bounding box center [384, 122] width 9 height 17
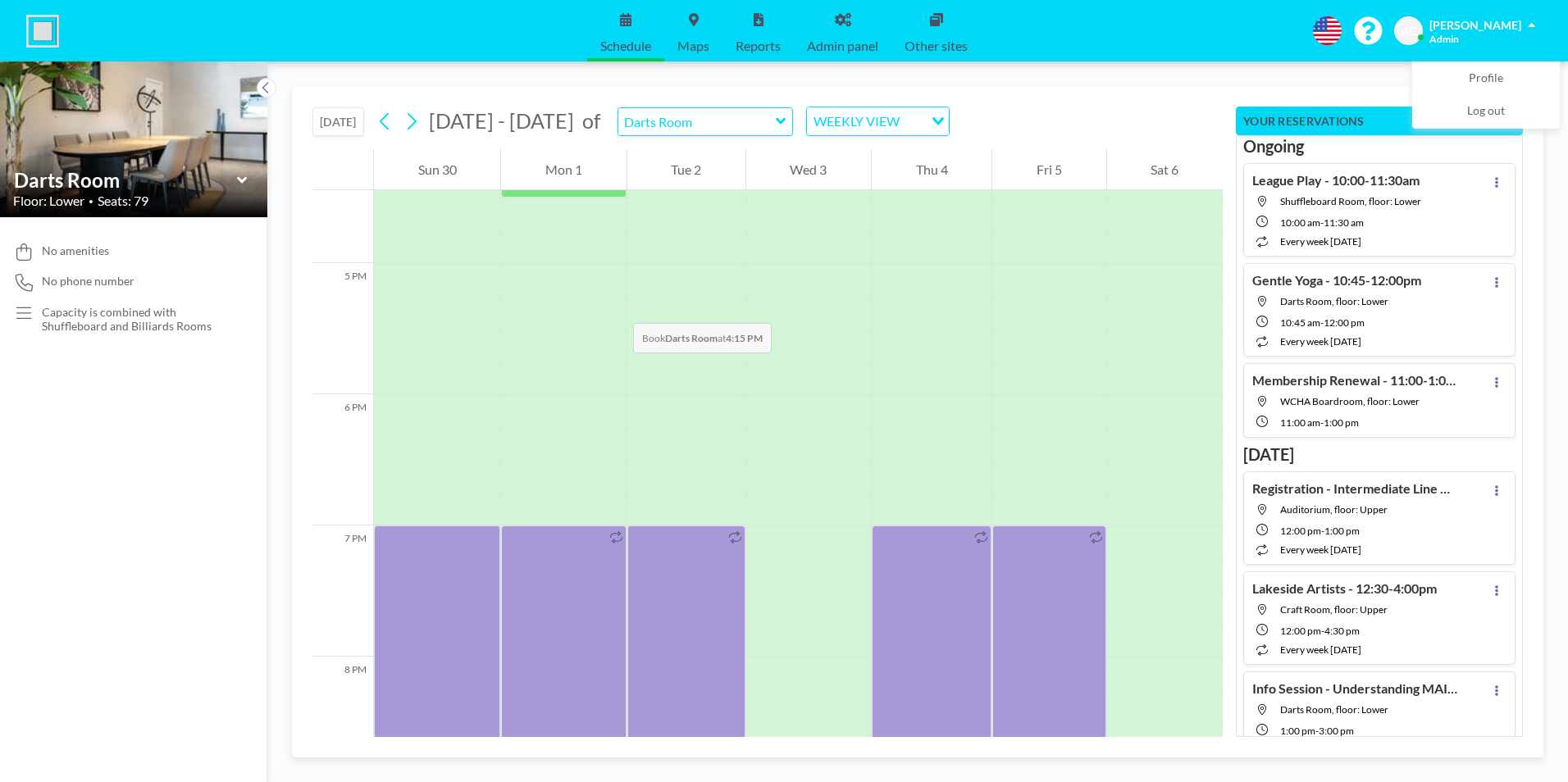
scroll to position [2492, 0]
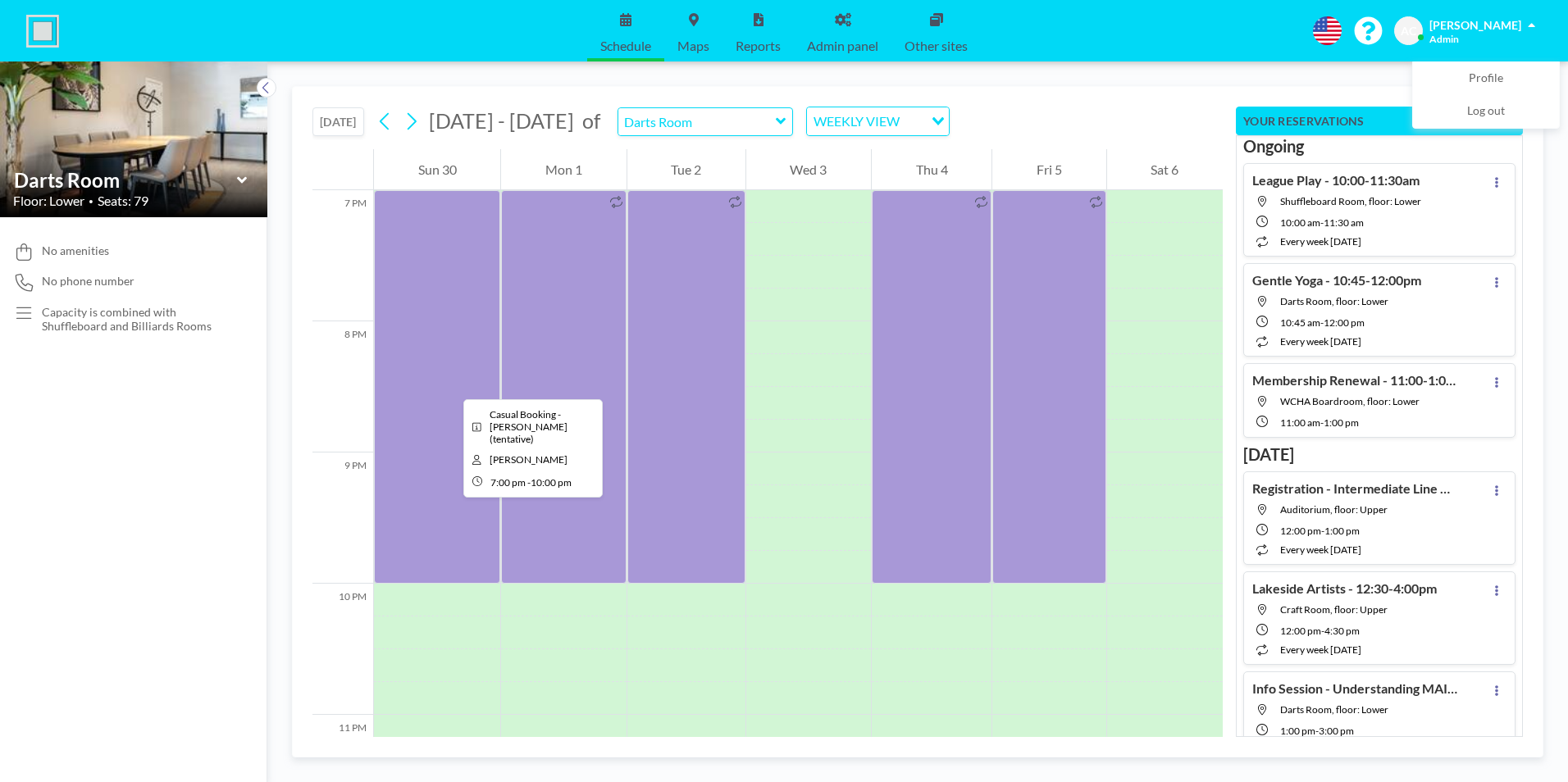
click at [450, 385] on div at bounding box center [437, 386] width 127 height 393
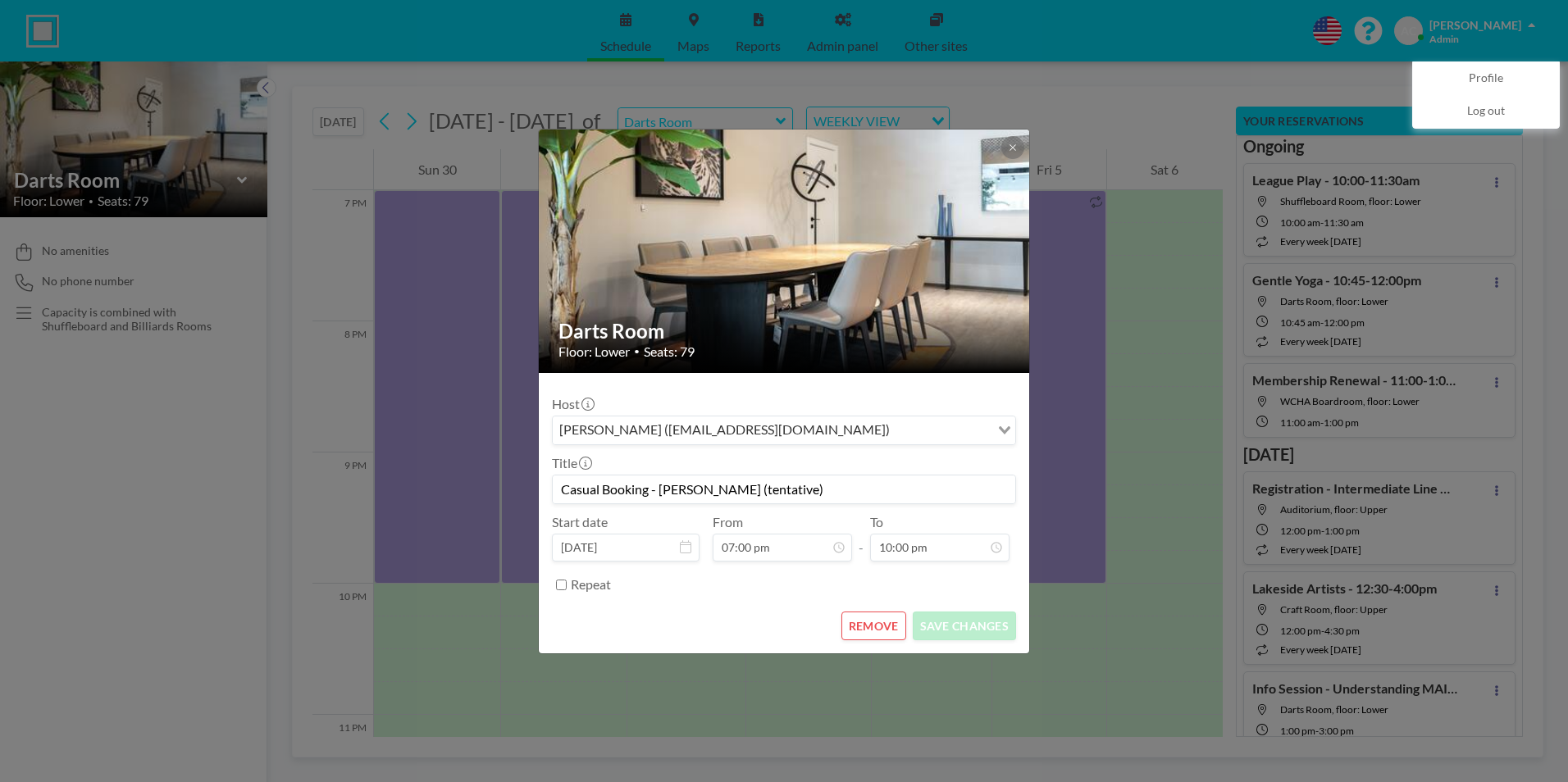
drag, startPoint x: 806, startPoint y: 488, endPoint x: 736, endPoint y: 489, distance: 70.0
click at [736, 489] on input "Casual Booking - [PERSON_NAME] (tentative)" at bounding box center [783, 489] width 462 height 27
type input "Casual Booking - Sharon Maich"
click at [971, 622] on button "SAVE CHANGES" at bounding box center [964, 625] width 103 height 28
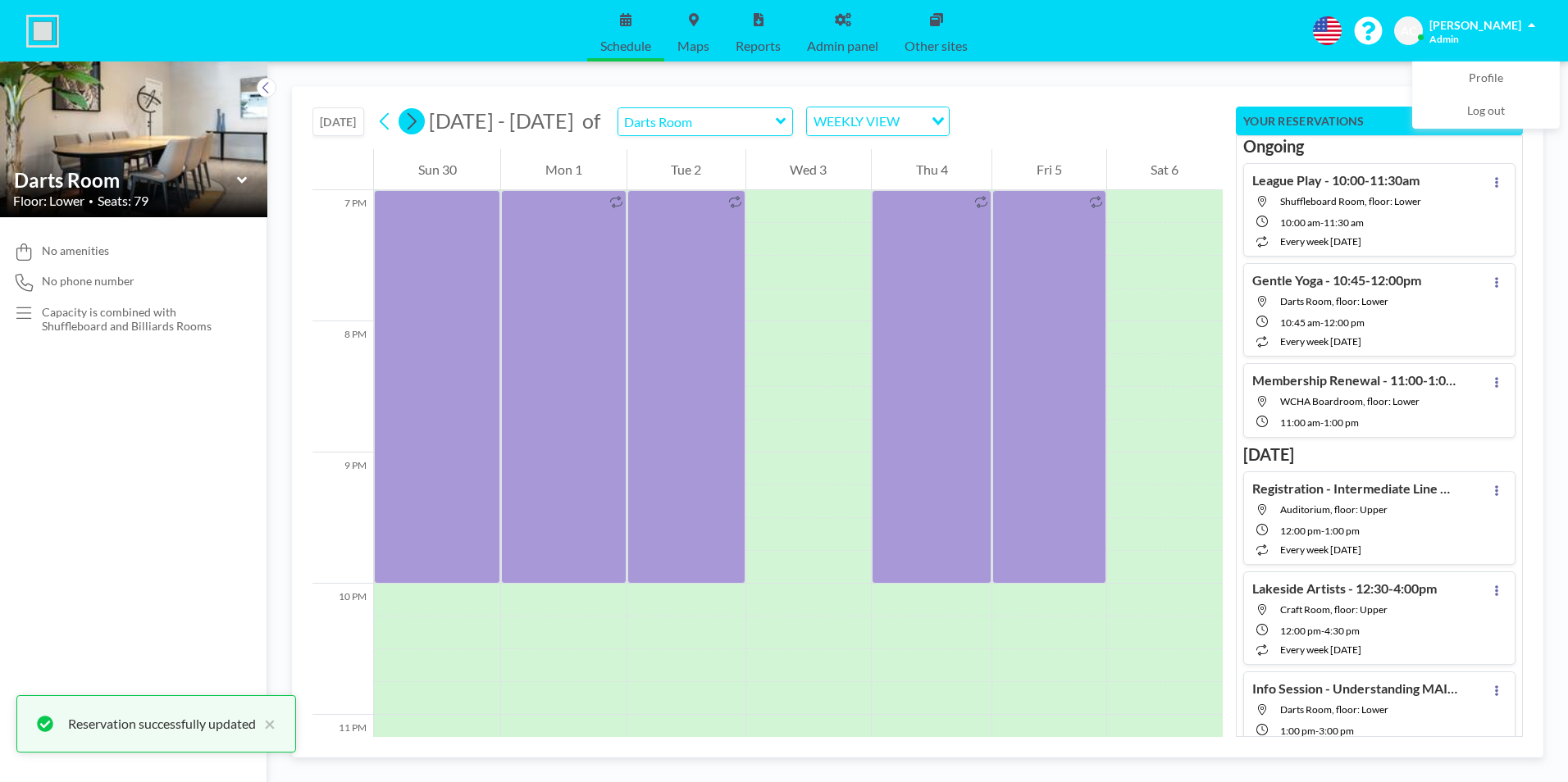
click at [417, 122] on icon at bounding box center [412, 122] width 9 height 17
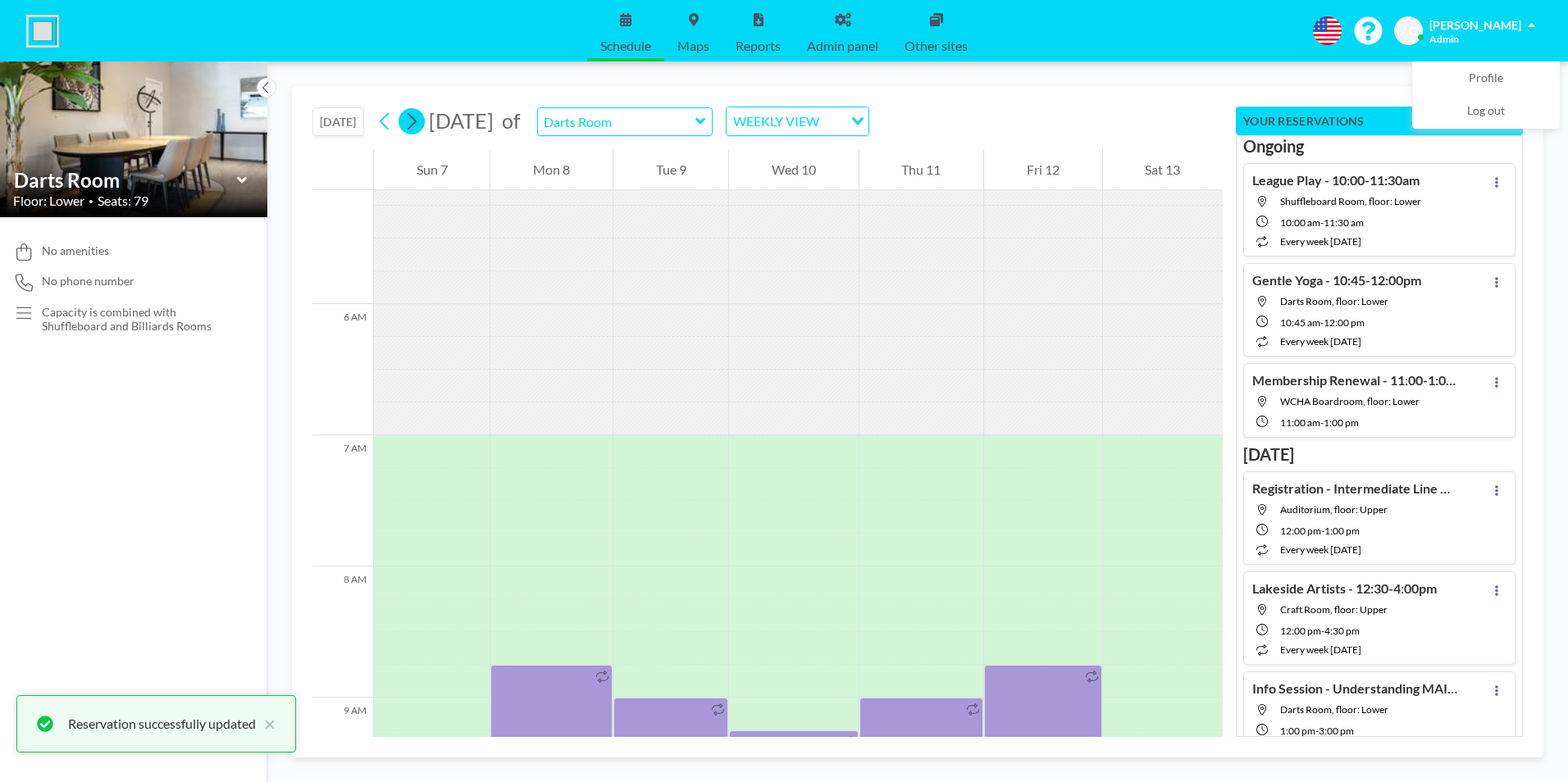
scroll to position [1016, 0]
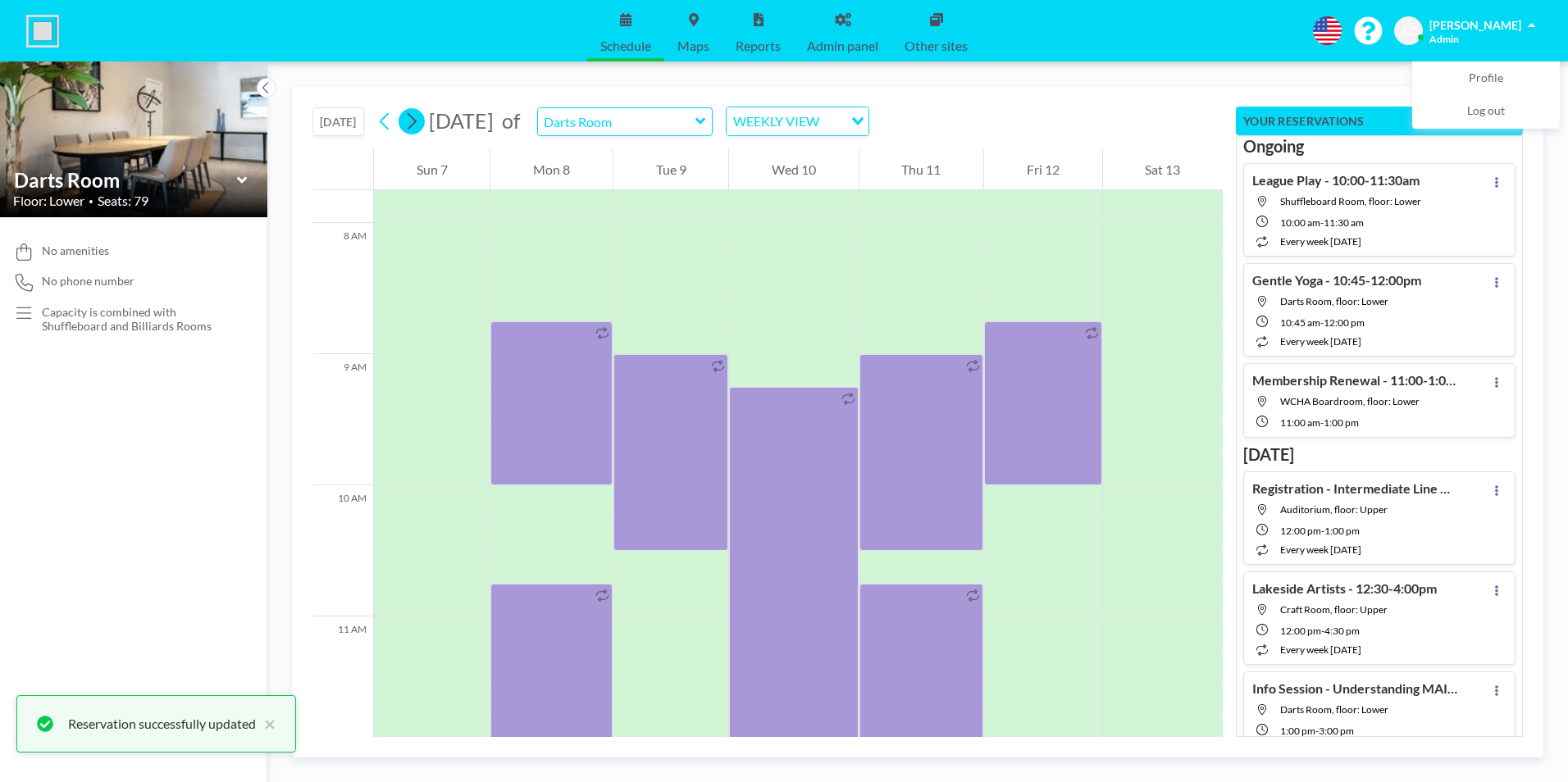
click at [417, 121] on icon at bounding box center [412, 122] width 9 height 17
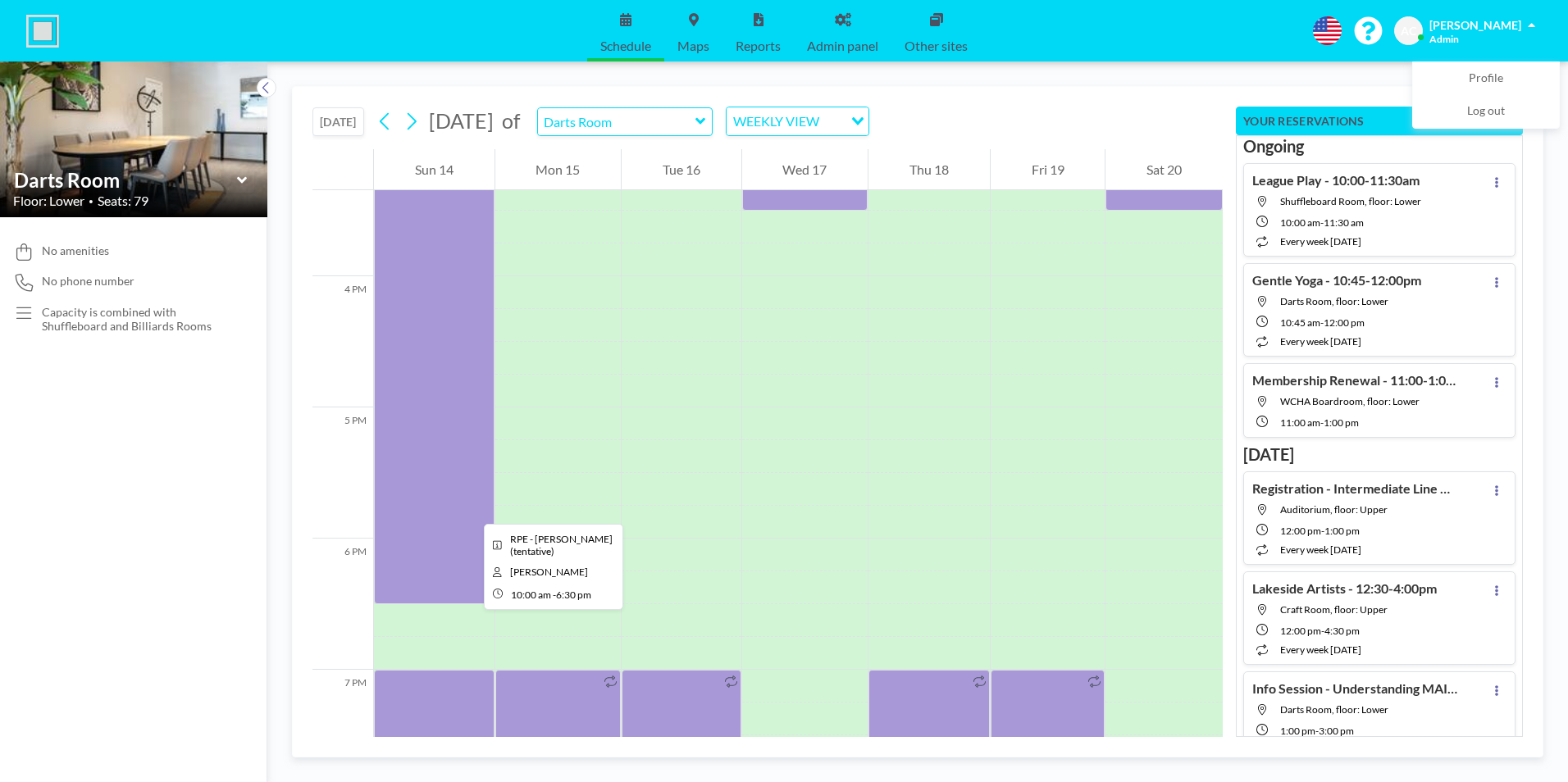
scroll to position [2409, 0]
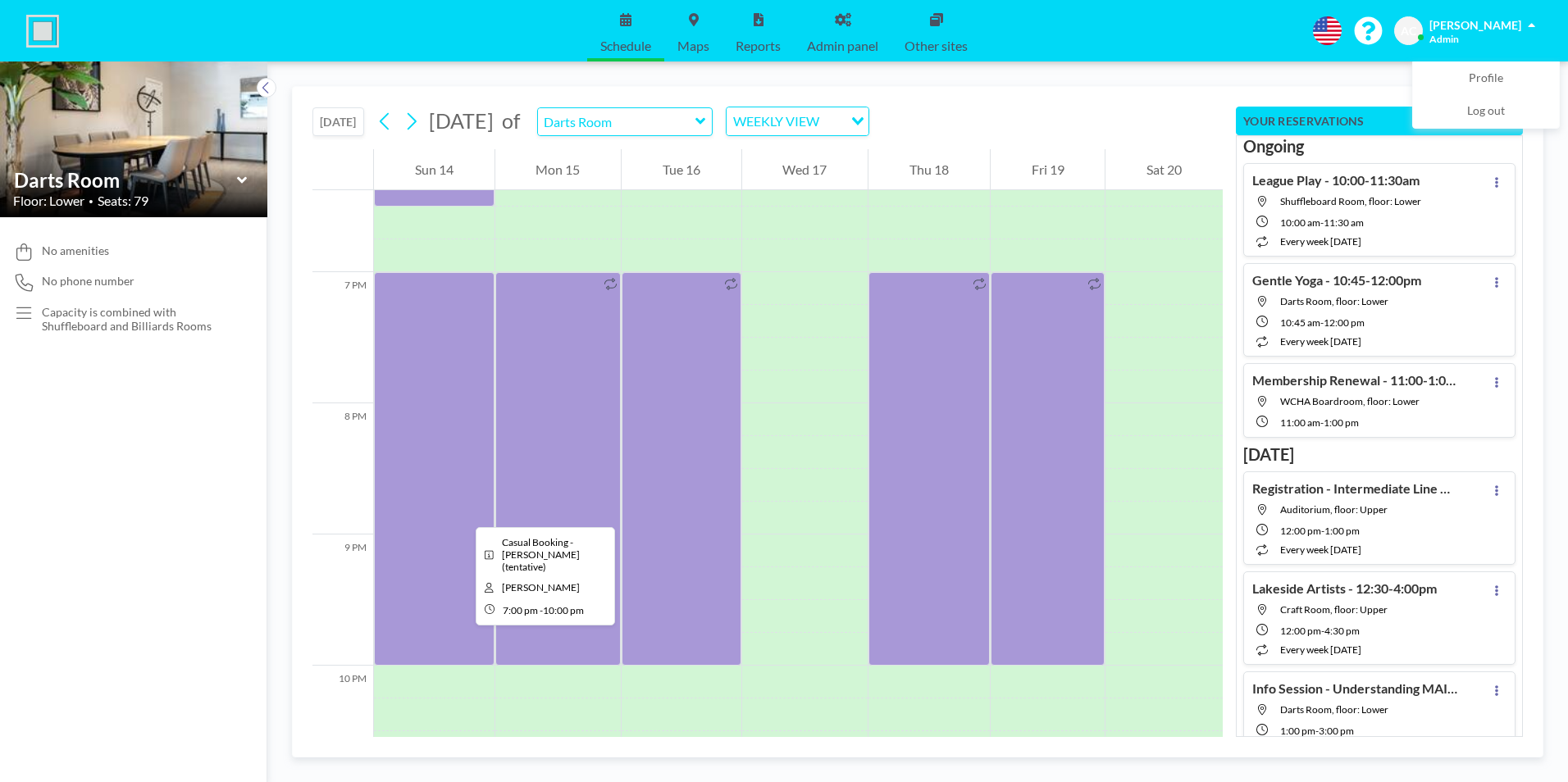
click at [449, 501] on div at bounding box center [434, 469] width 121 height 393
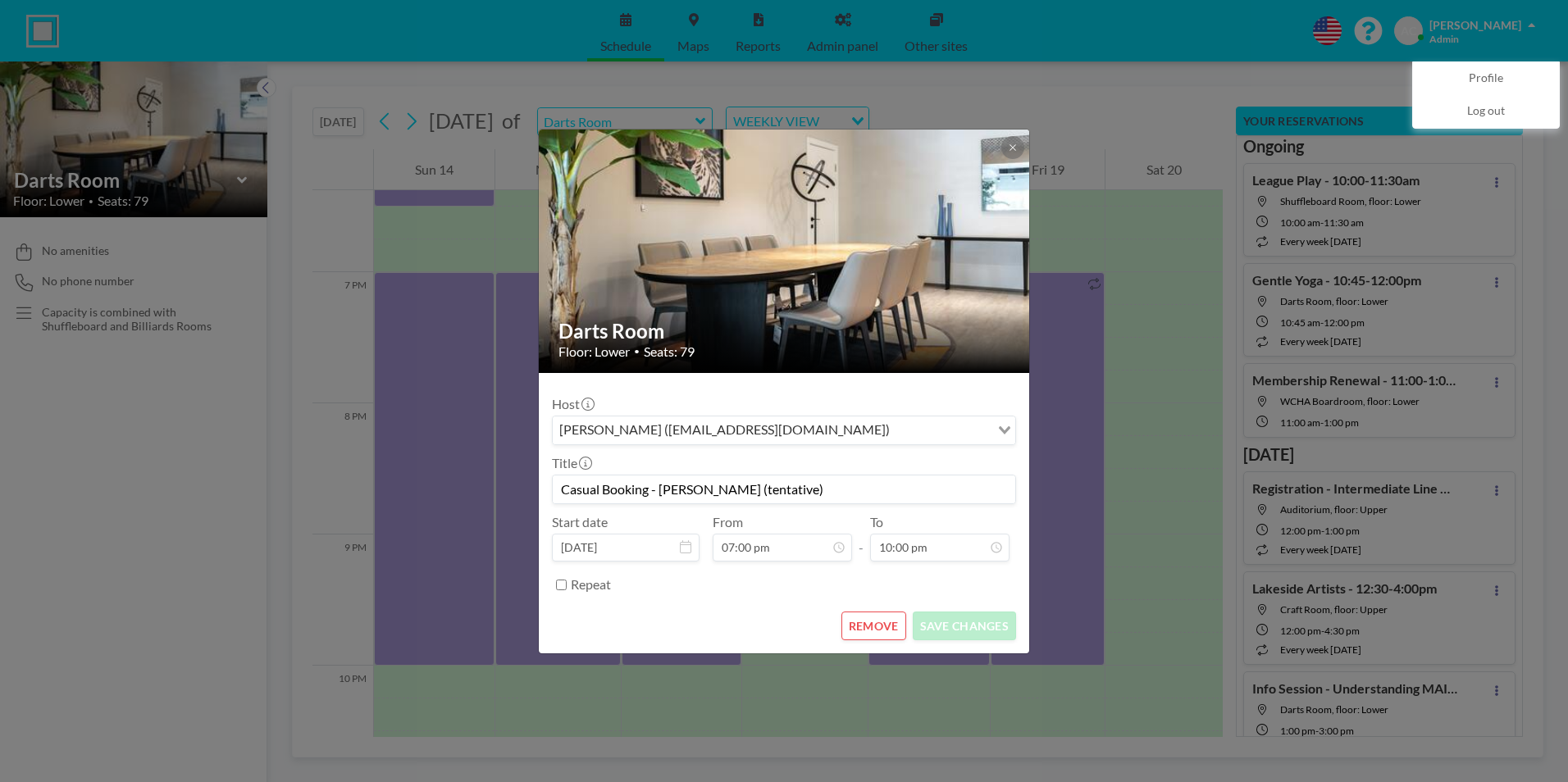
drag, startPoint x: 807, startPoint y: 487, endPoint x: 739, endPoint y: 490, distance: 68.1
click at [739, 490] on input "Casual Booking - [PERSON_NAME] (tentative)" at bounding box center [783, 489] width 462 height 27
type input "Casual Booking - Sharon Maich"
click at [976, 622] on button "SAVE CHANGES" at bounding box center [964, 625] width 103 height 28
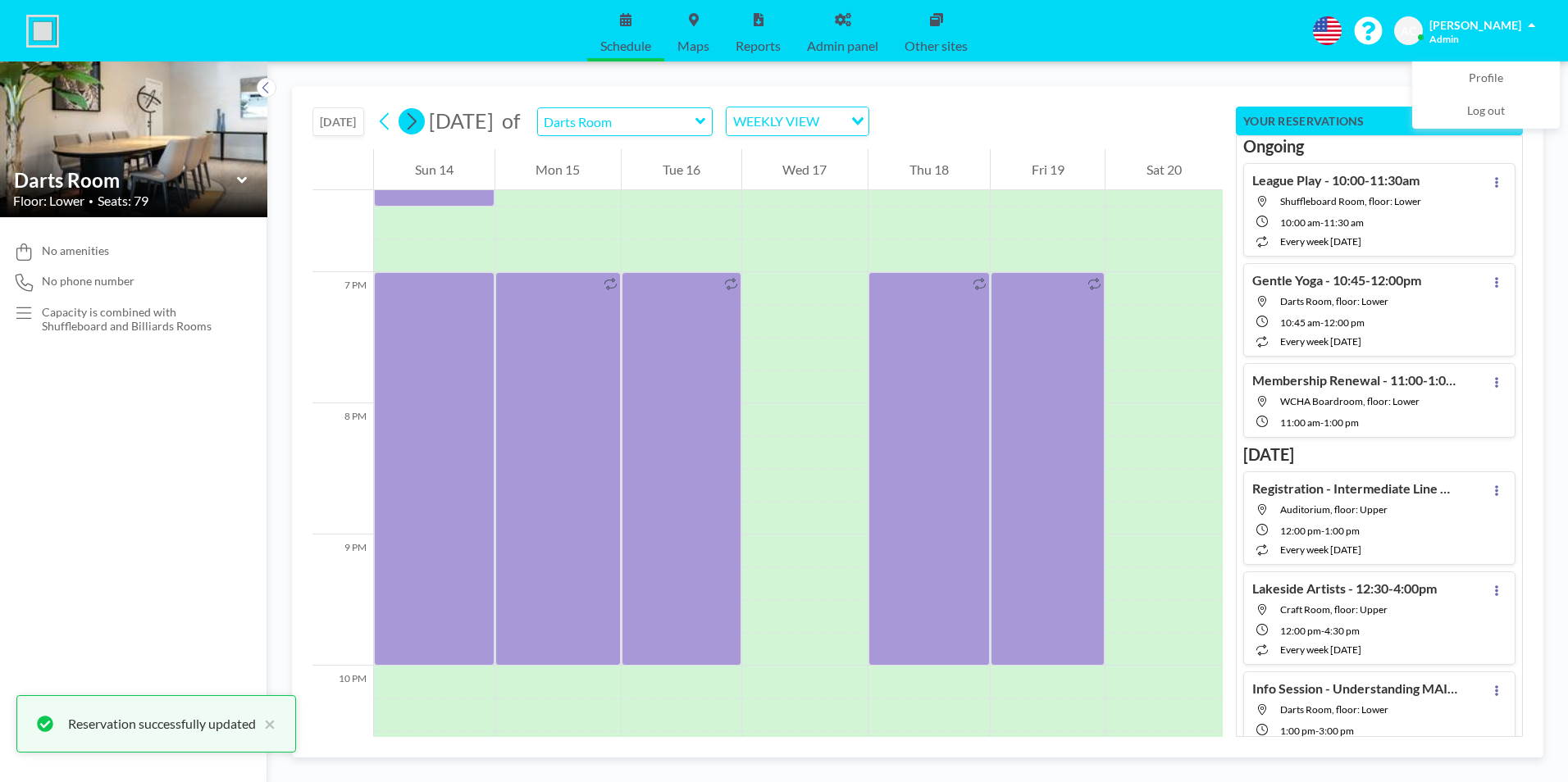
click at [419, 119] on icon at bounding box center [411, 122] width 16 height 25
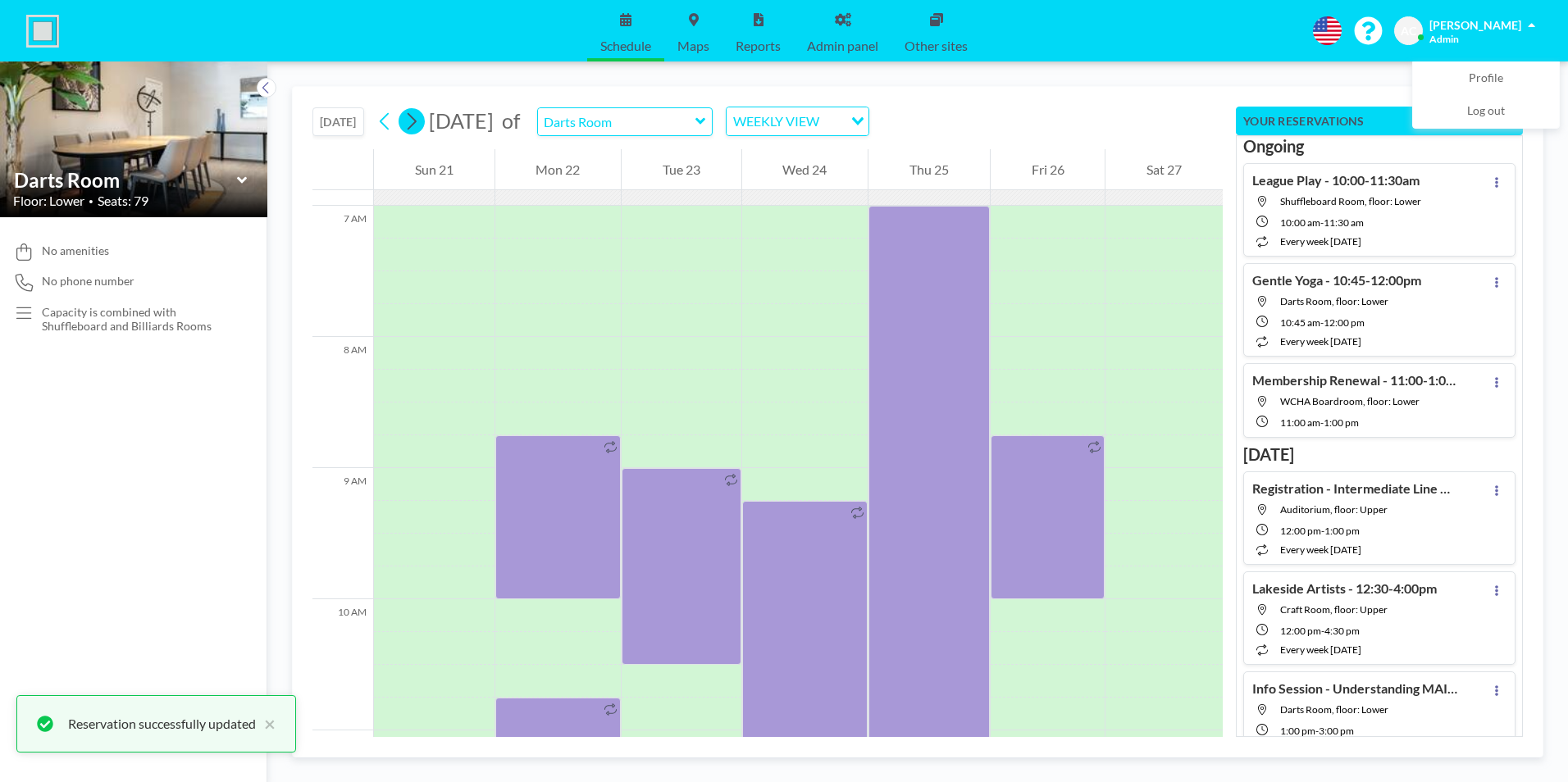
click at [419, 118] on icon at bounding box center [411, 122] width 16 height 25
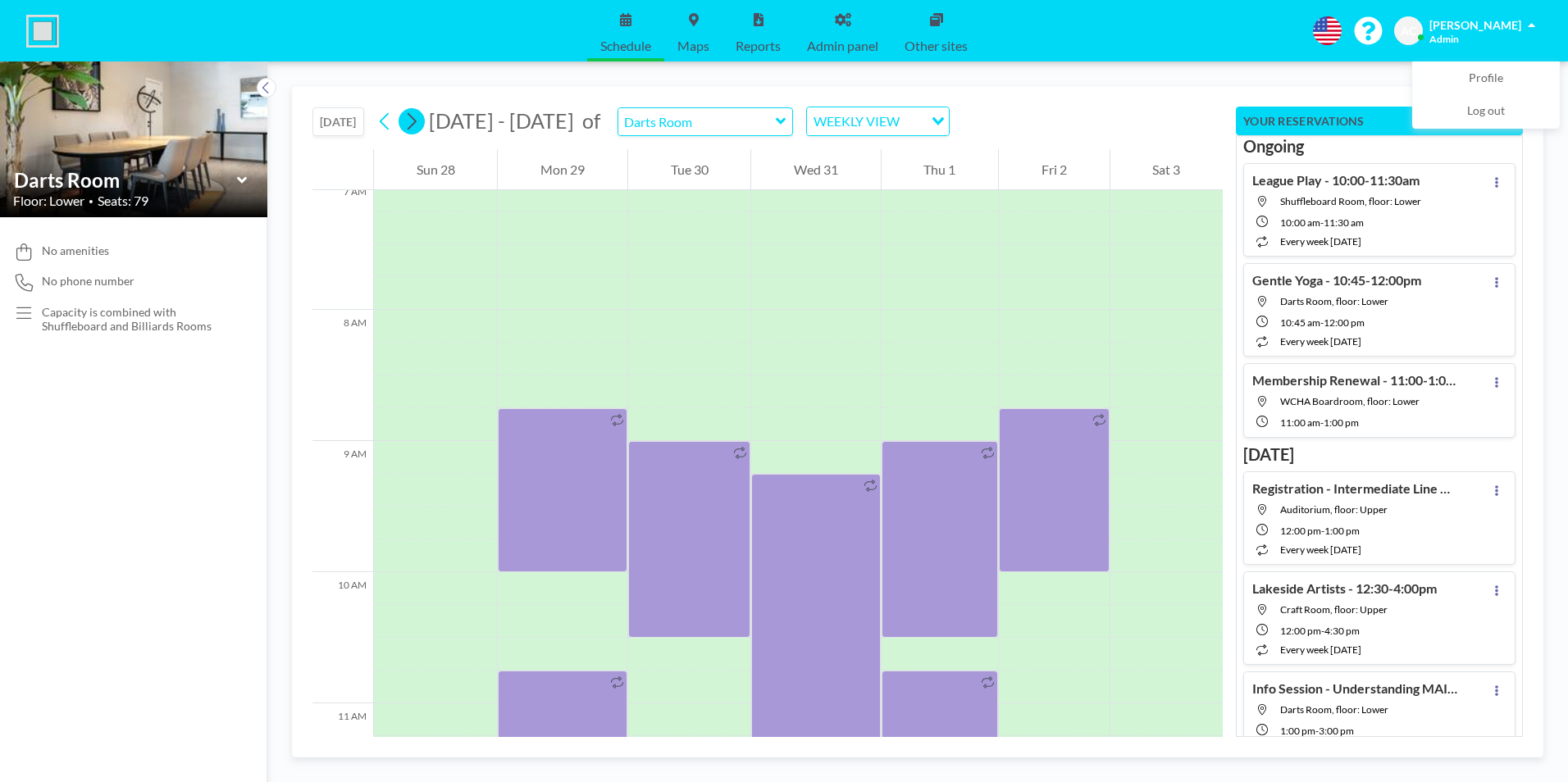
scroll to position [1016, 0]
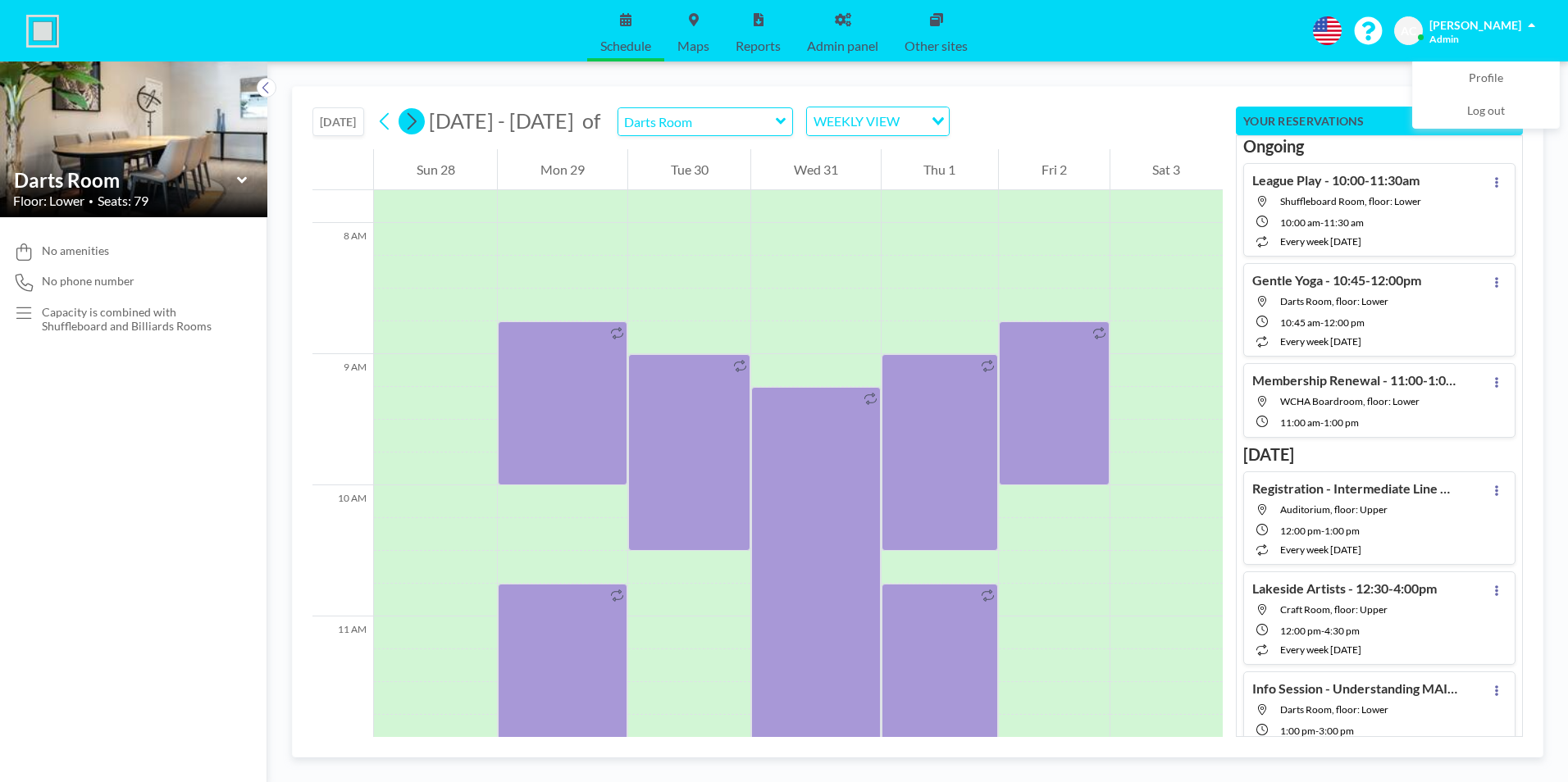
click at [419, 118] on icon at bounding box center [411, 122] width 16 height 25
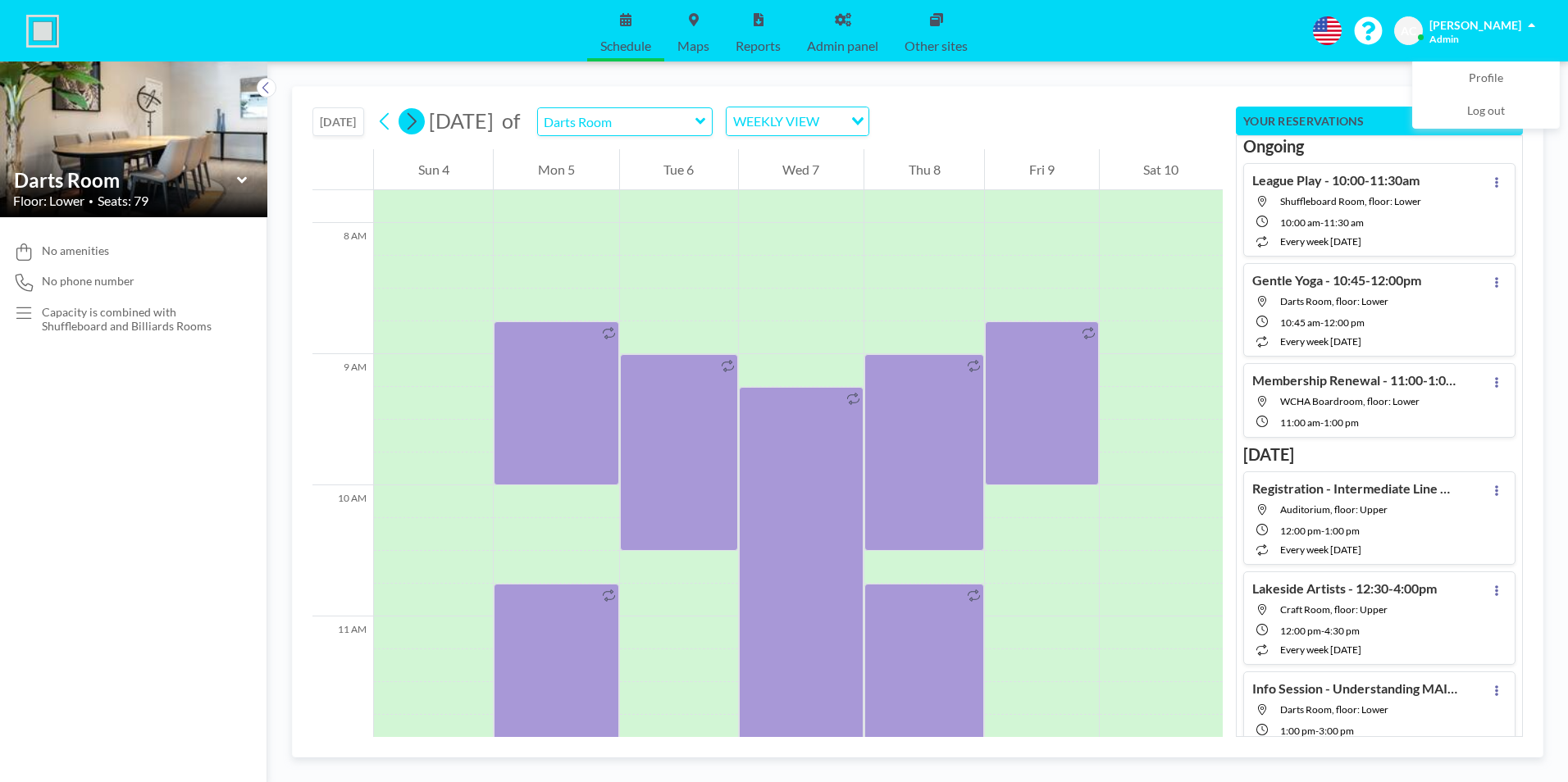
click at [419, 118] on icon at bounding box center [411, 122] width 16 height 25
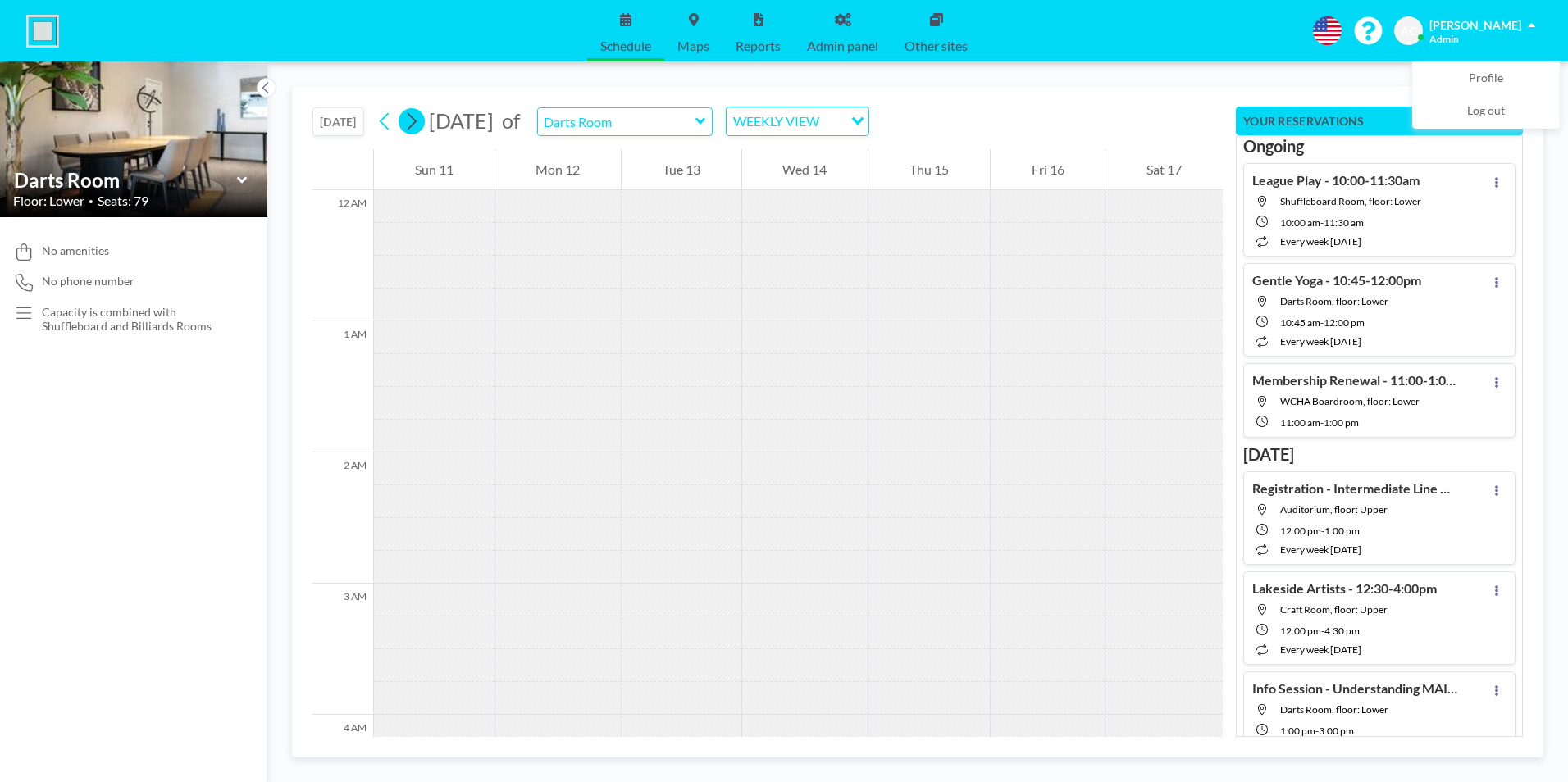
scroll to position [673, 0]
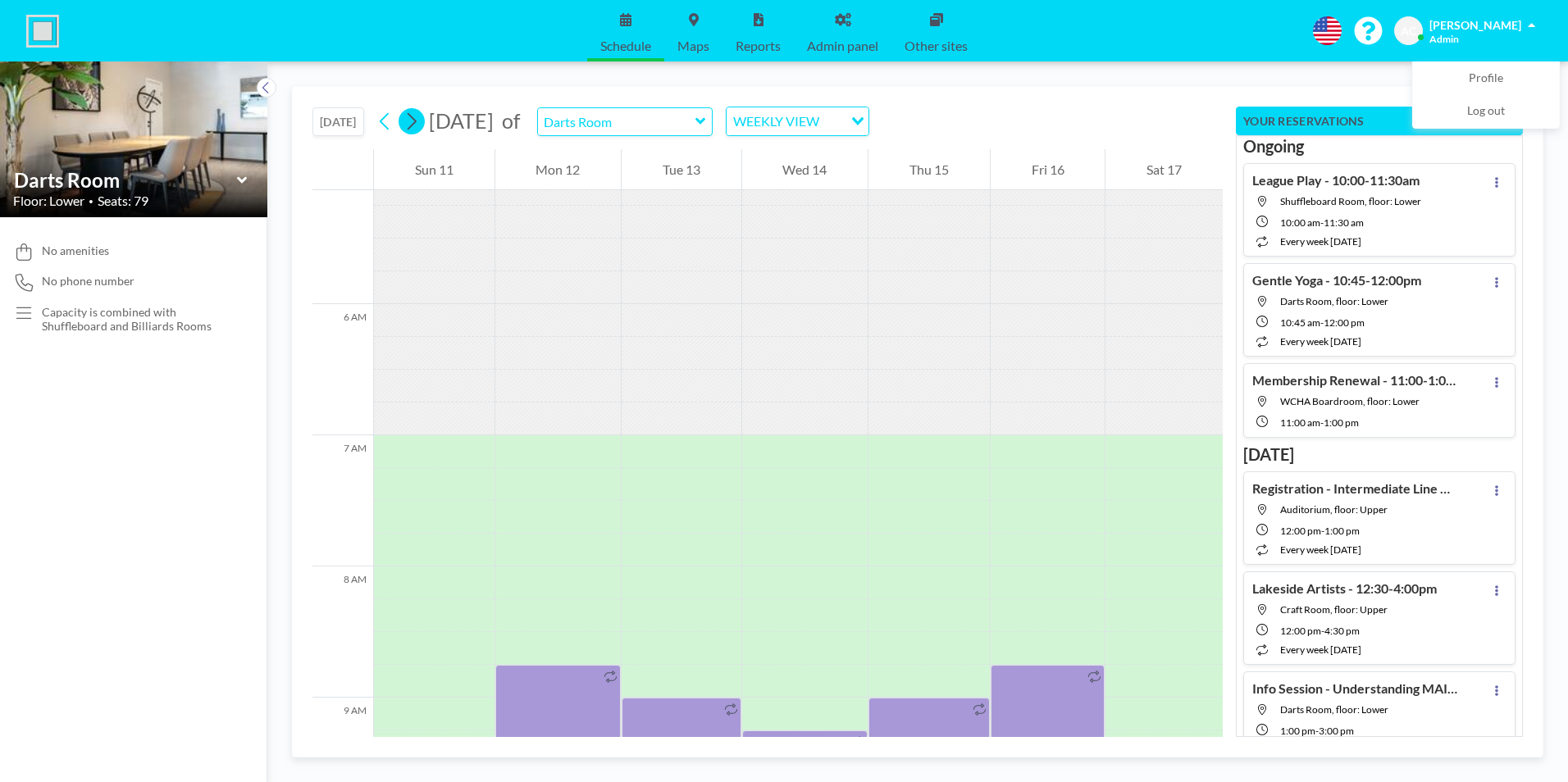
click at [419, 118] on icon at bounding box center [411, 122] width 16 height 25
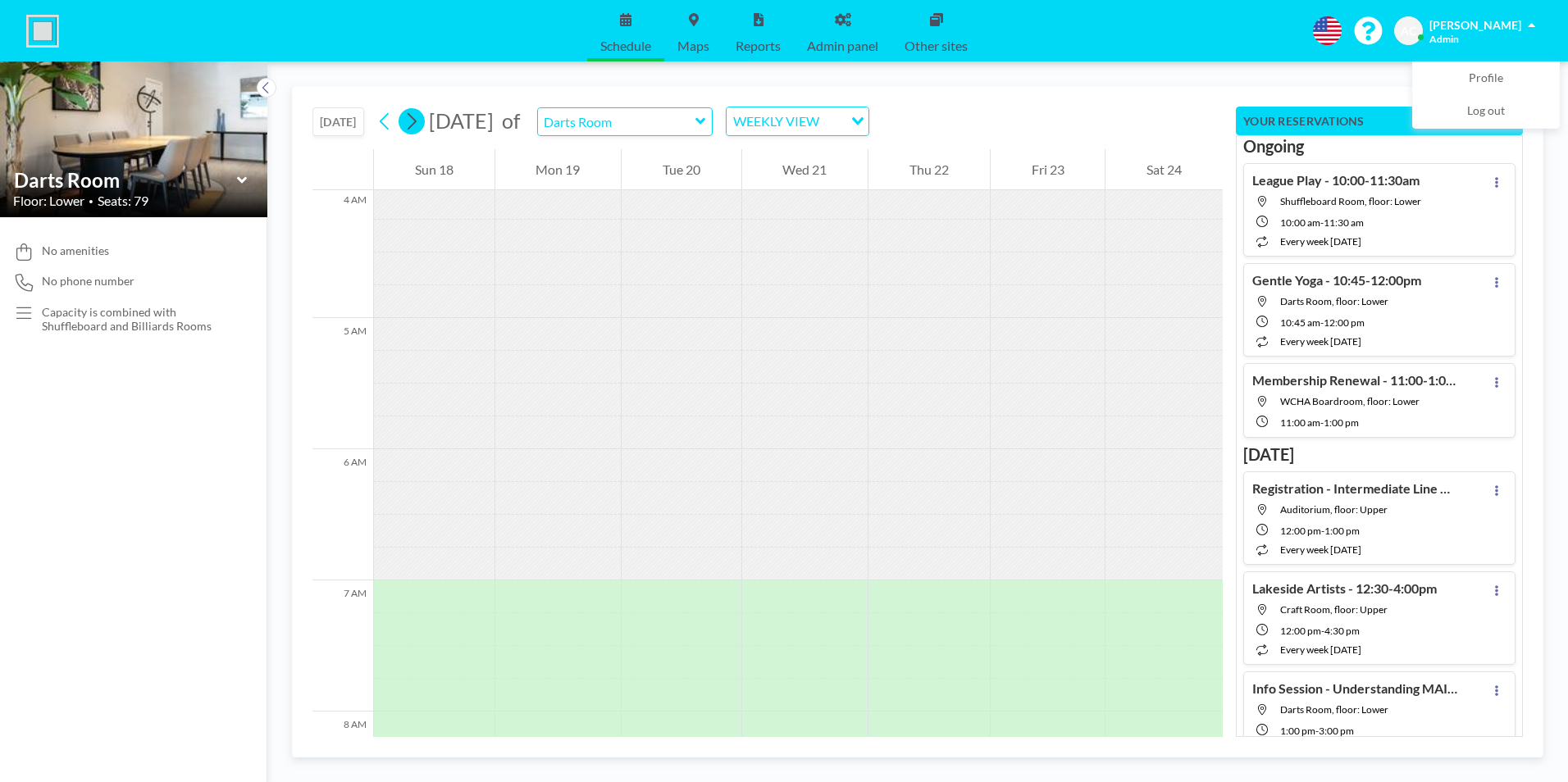
scroll to position [1000, 0]
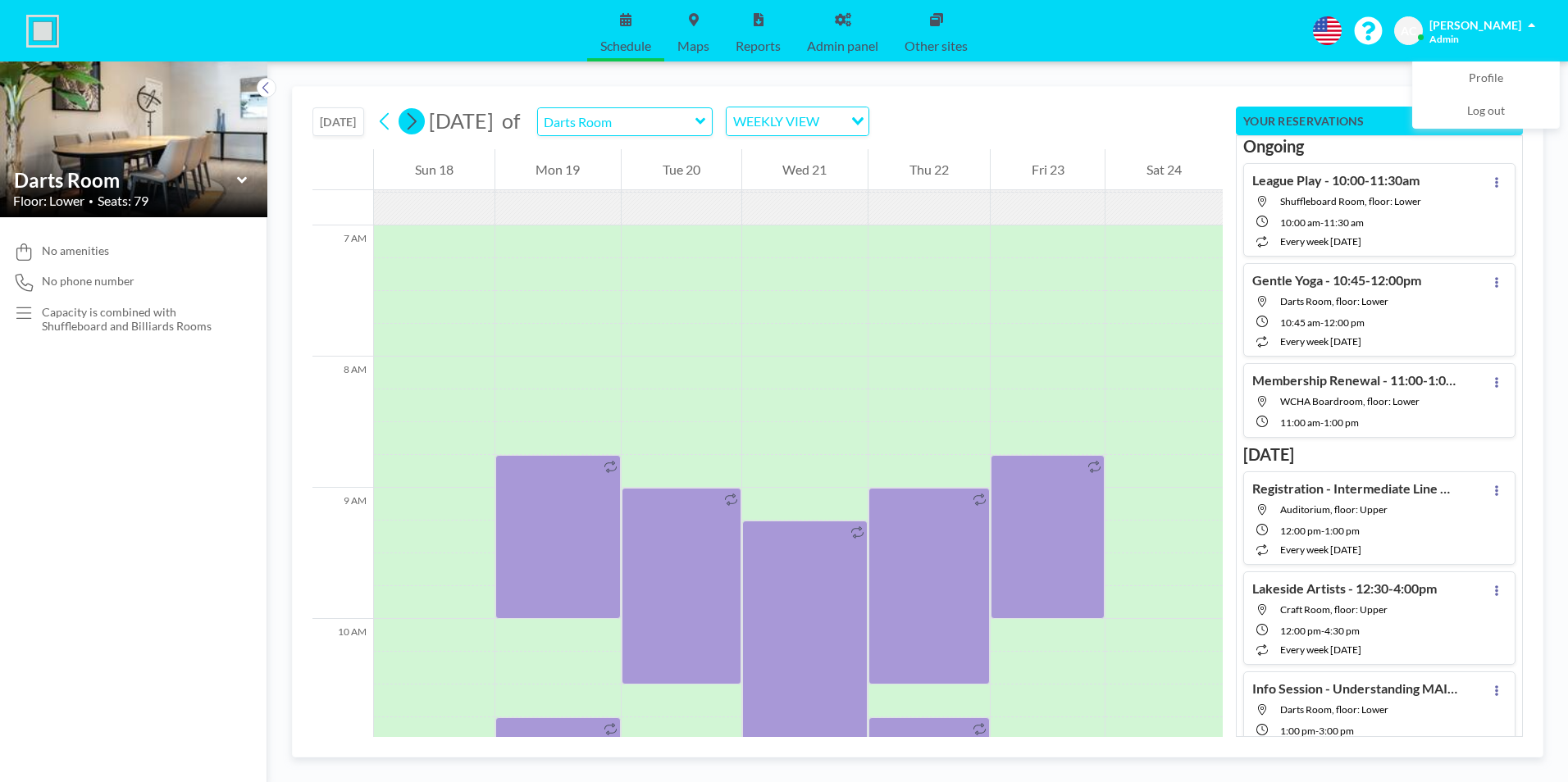
click at [419, 118] on icon at bounding box center [411, 122] width 16 height 25
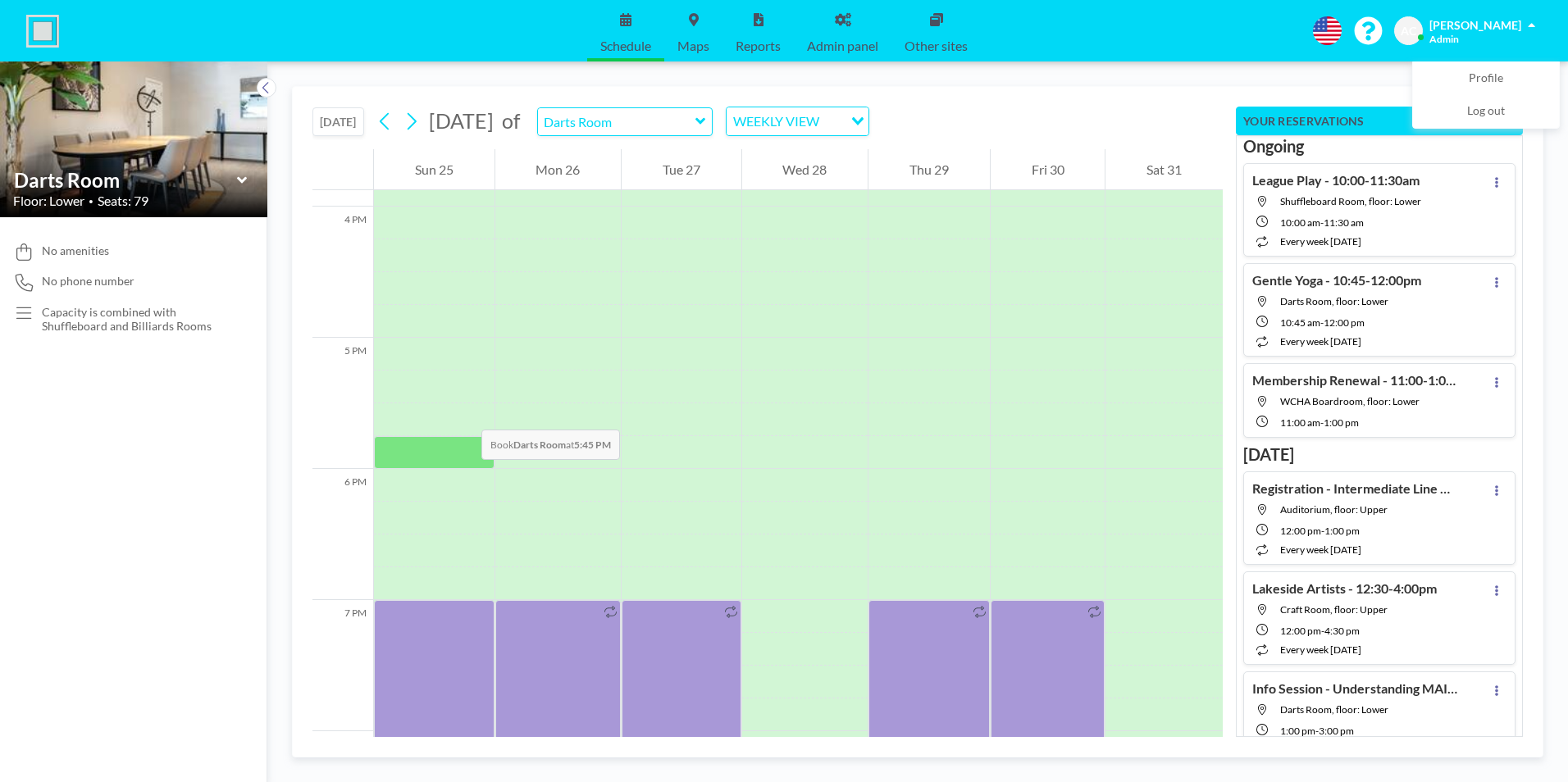
scroll to position [2492, 0]
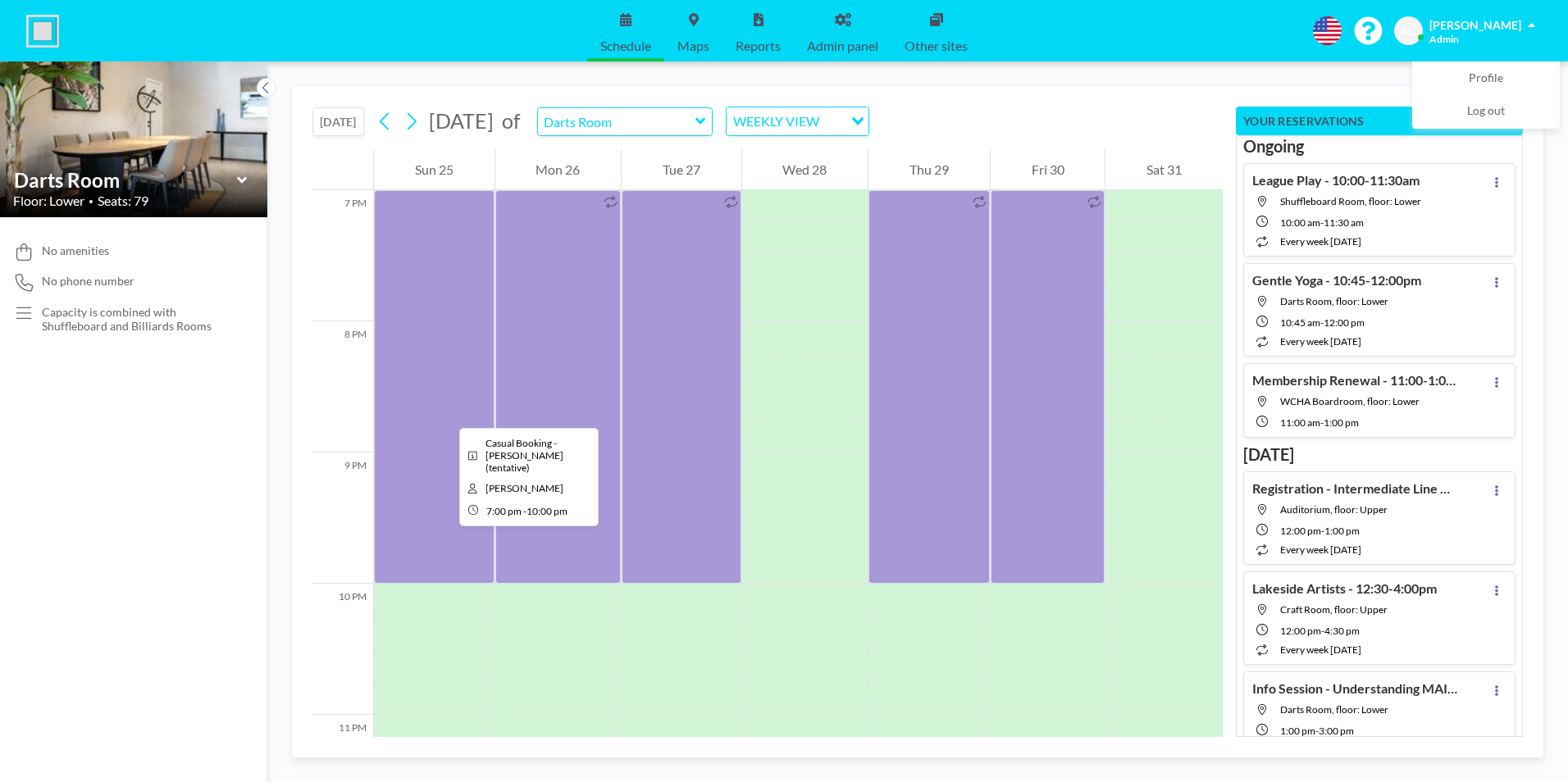
click at [446, 413] on div at bounding box center [434, 386] width 121 height 393
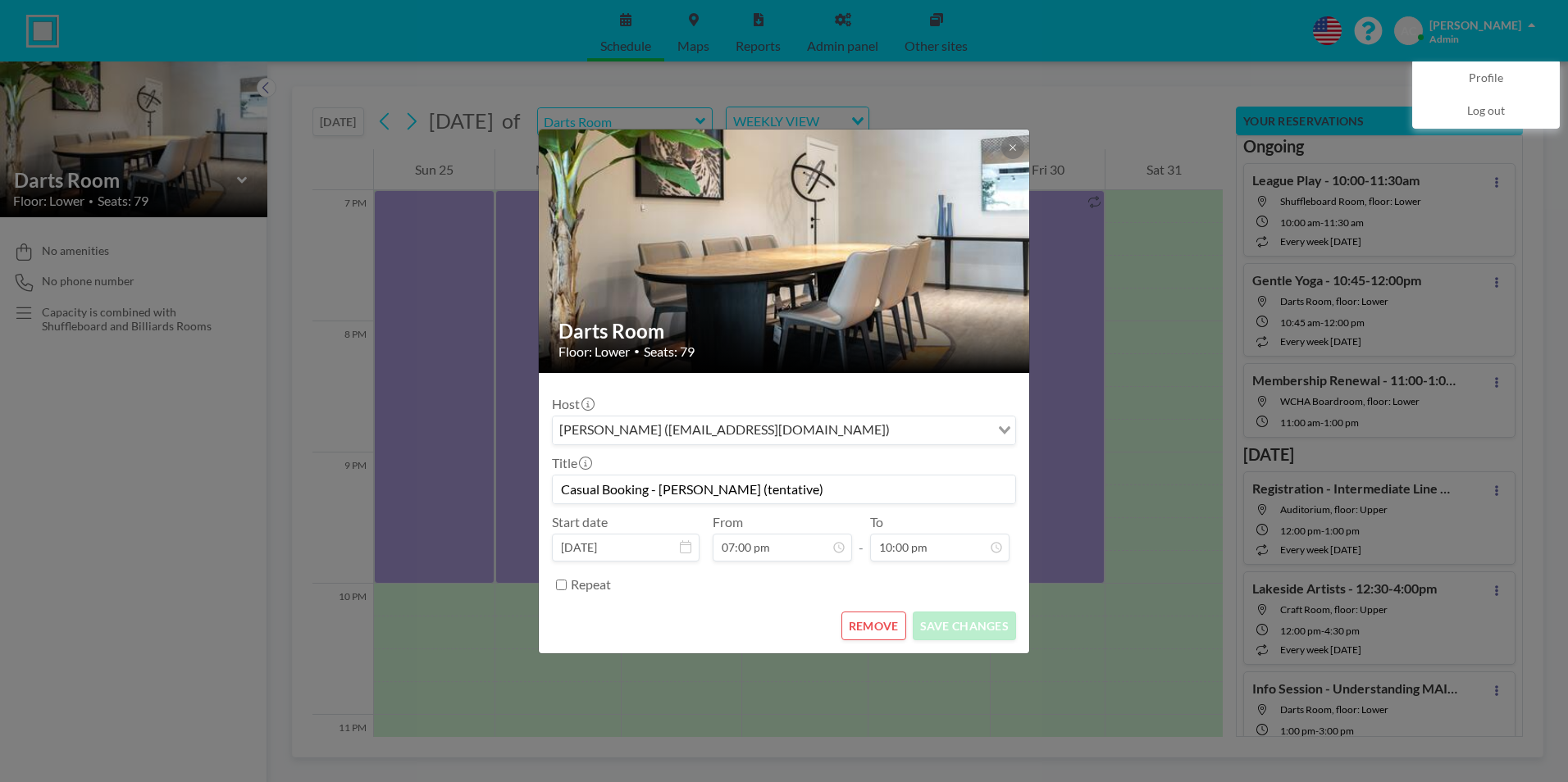
drag, startPoint x: 801, startPoint y: 488, endPoint x: 737, endPoint y: 486, distance: 64.0
click at [737, 486] on input "Casual Booking - [PERSON_NAME] (tentative)" at bounding box center [783, 489] width 462 height 27
type input "Casual Booking - Sharon Maich"
click at [981, 627] on button "SAVE CHANGES" at bounding box center [964, 625] width 103 height 28
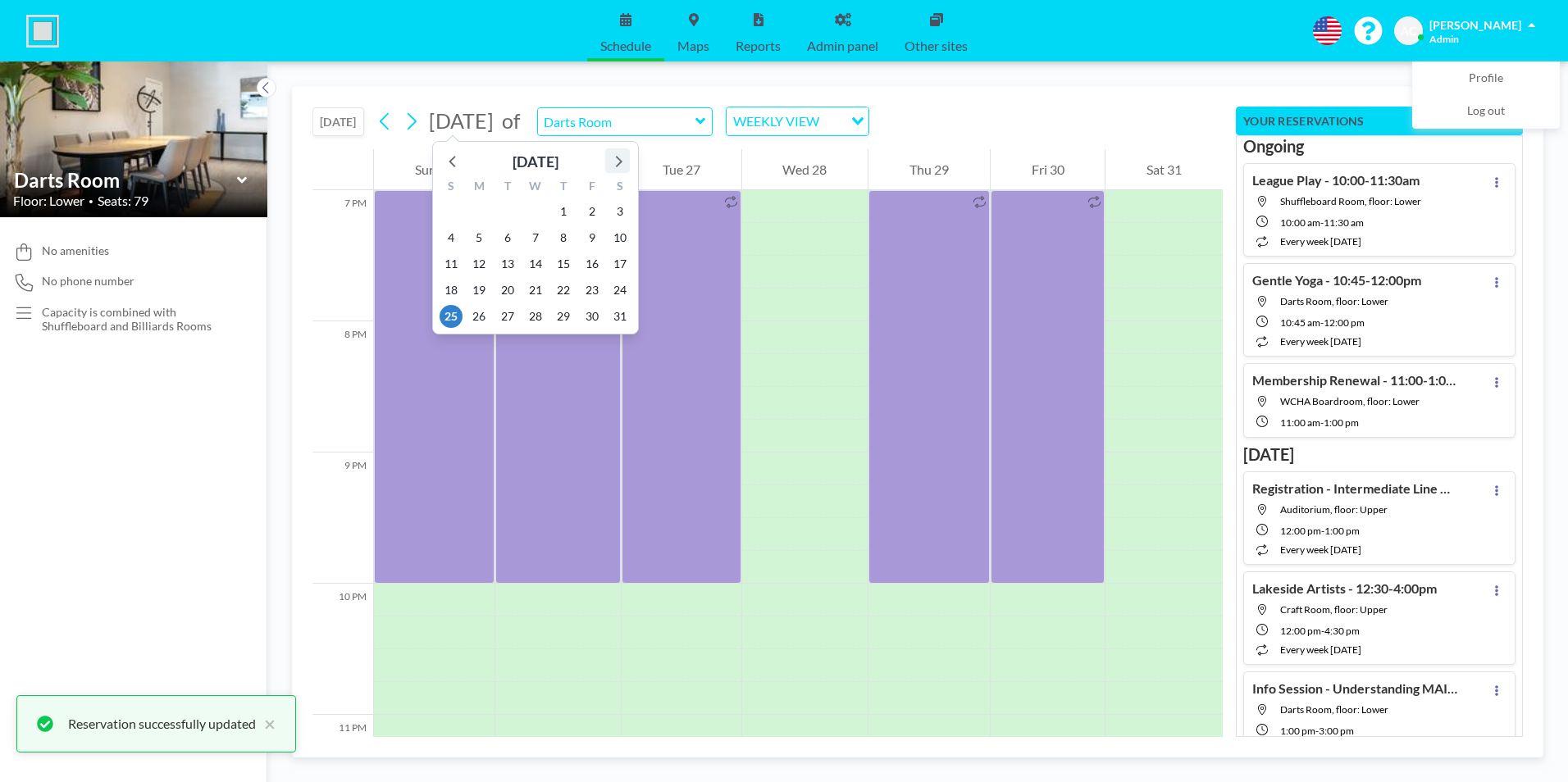
click at [617, 157] on icon at bounding box center [619, 162] width 7 height 12
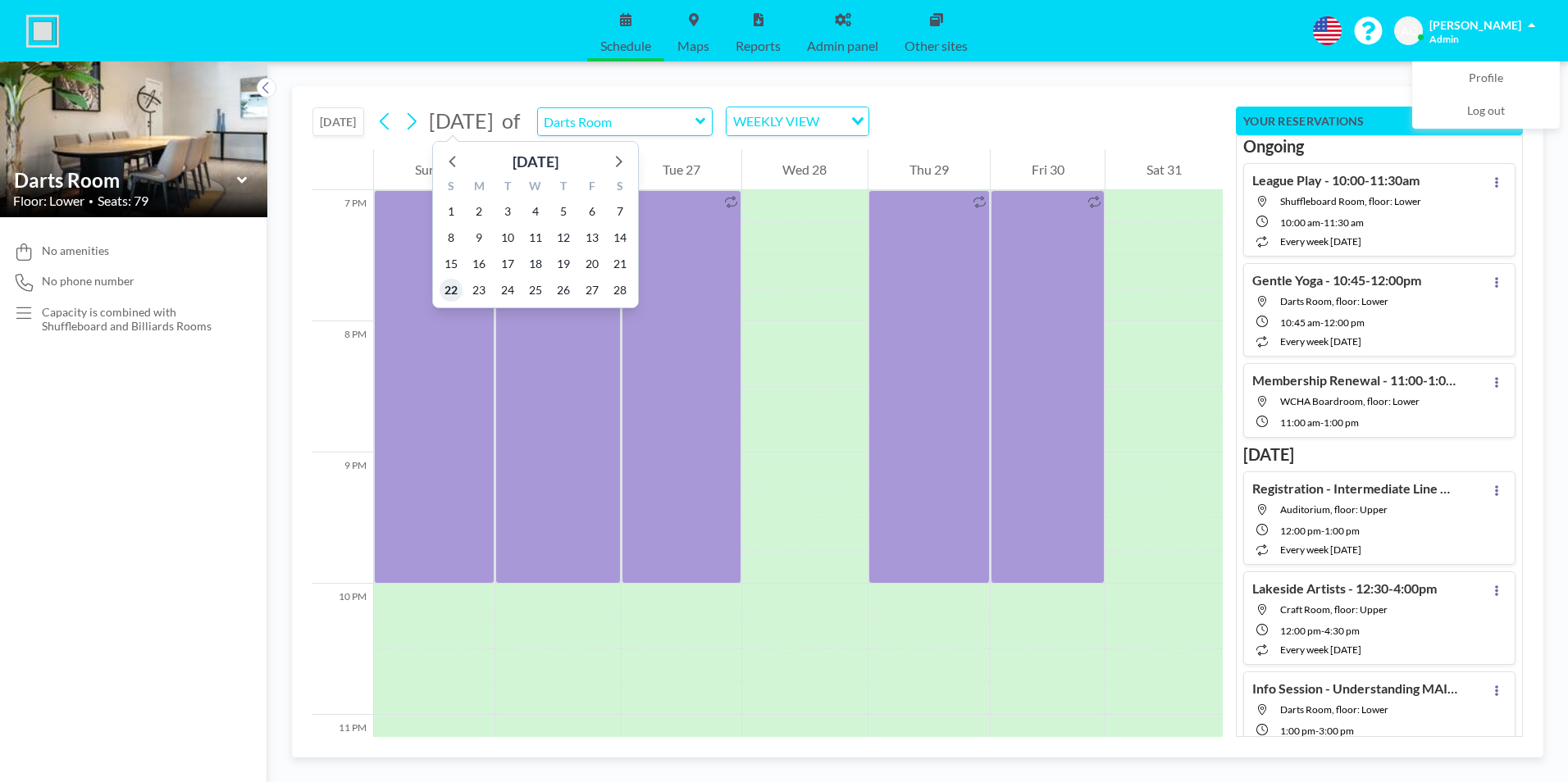
click at [448, 291] on span "22" at bounding box center [451, 291] width 23 height 23
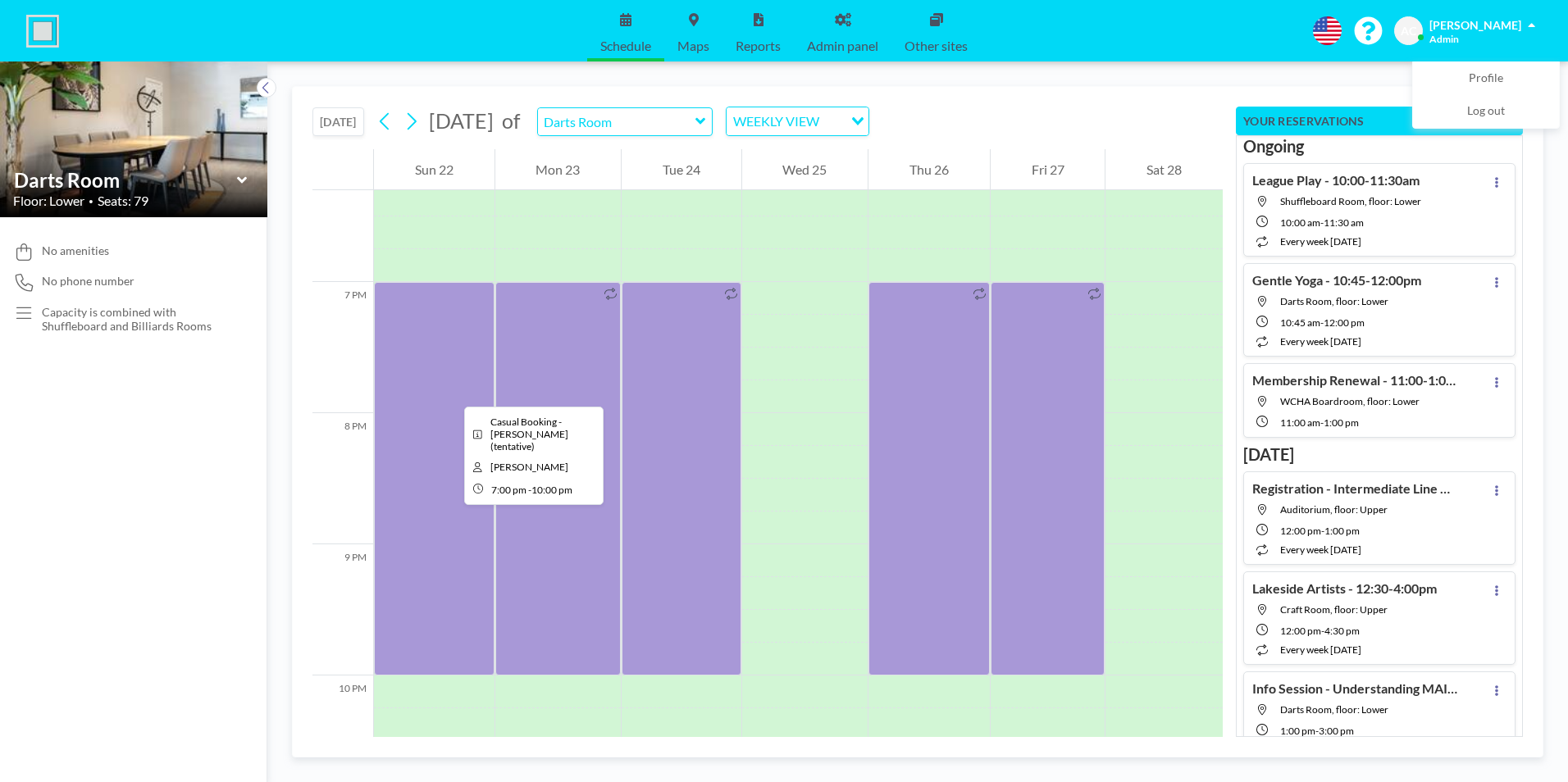
scroll to position [2409, 0]
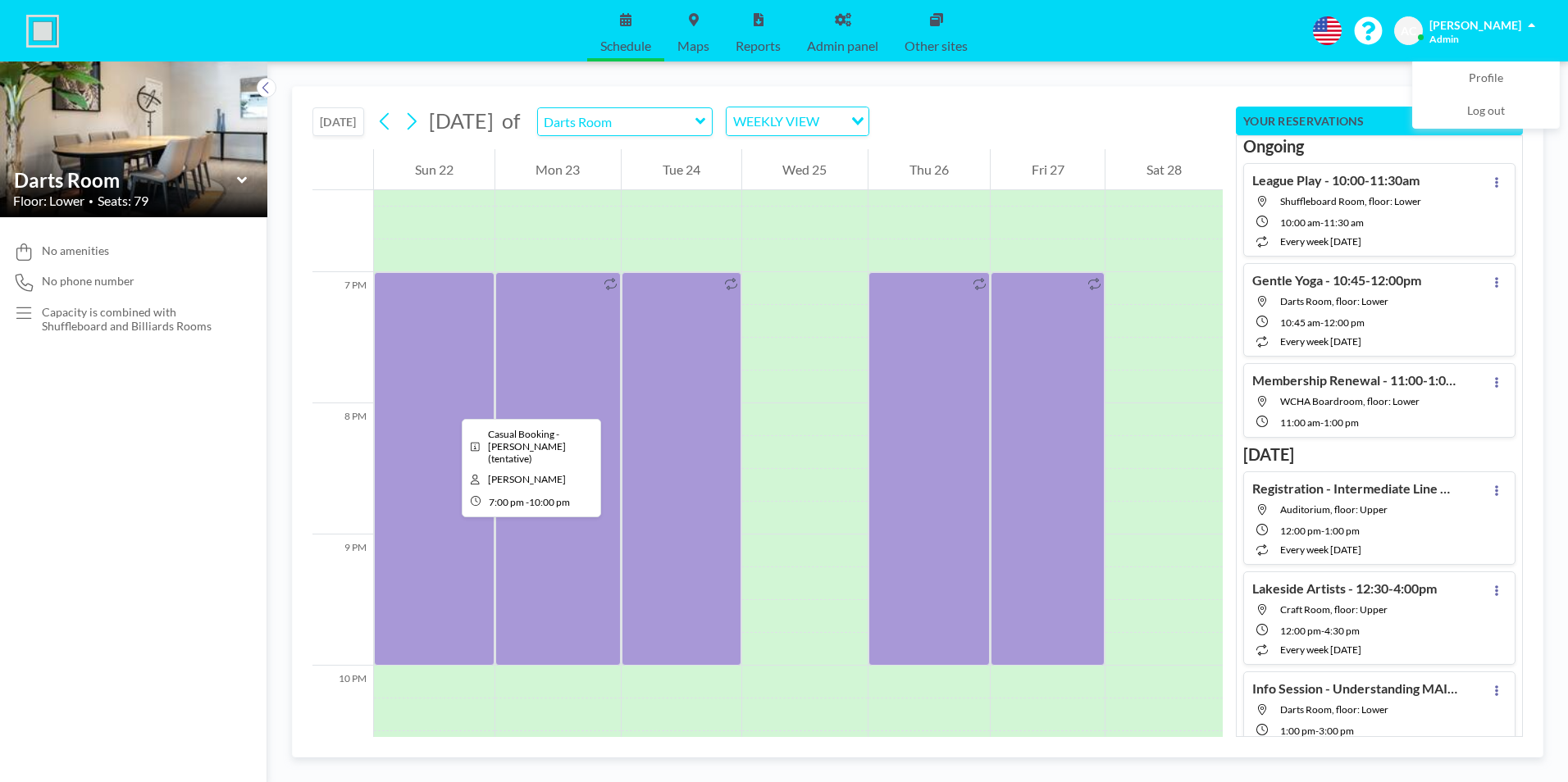
click at [448, 404] on div at bounding box center [434, 469] width 121 height 393
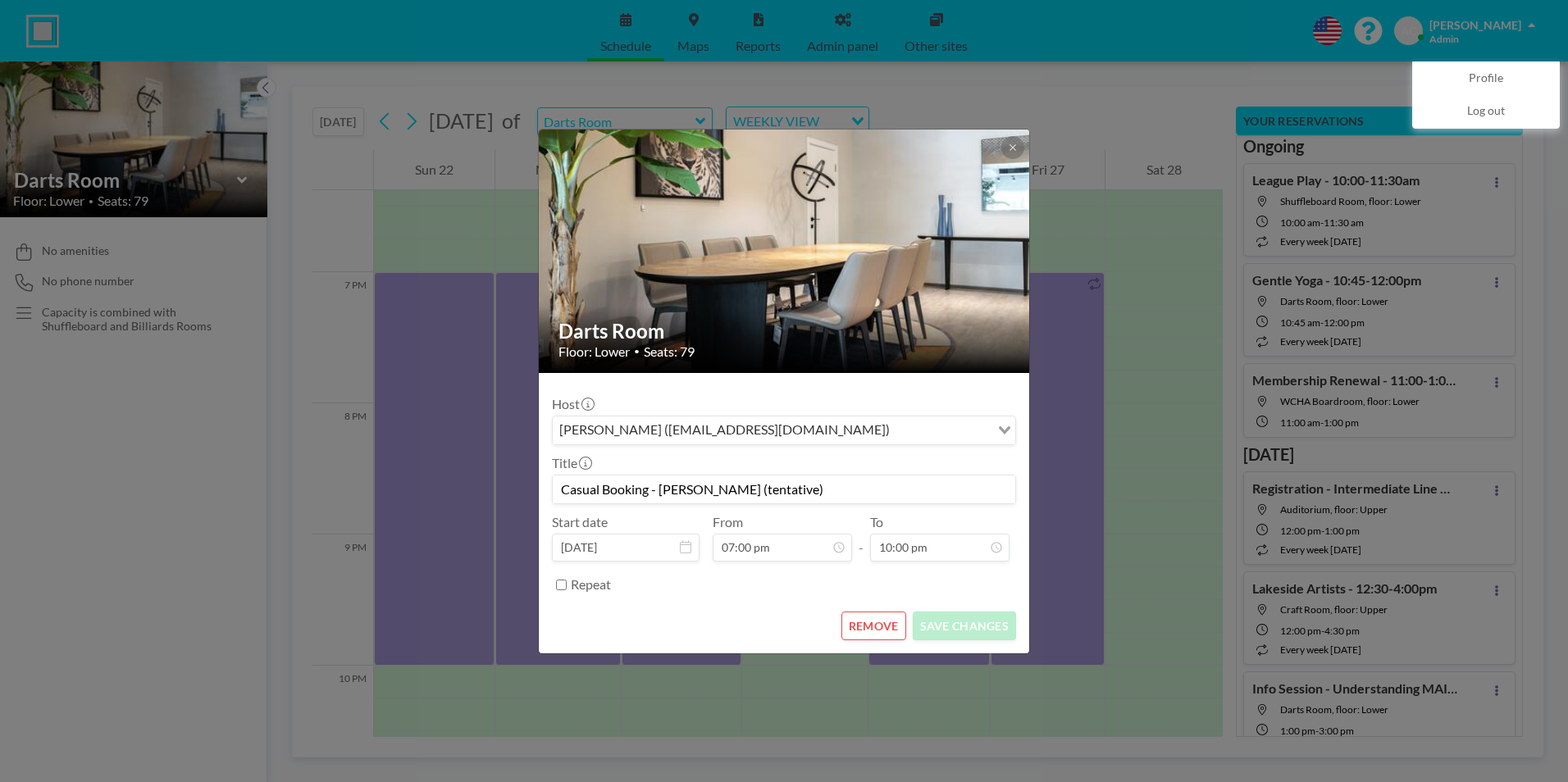
drag, startPoint x: 811, startPoint y: 489, endPoint x: 738, endPoint y: 488, distance: 73.0
click at [738, 488] on input "Casual Booking - [PERSON_NAME] (tentative)" at bounding box center [783, 489] width 462 height 27
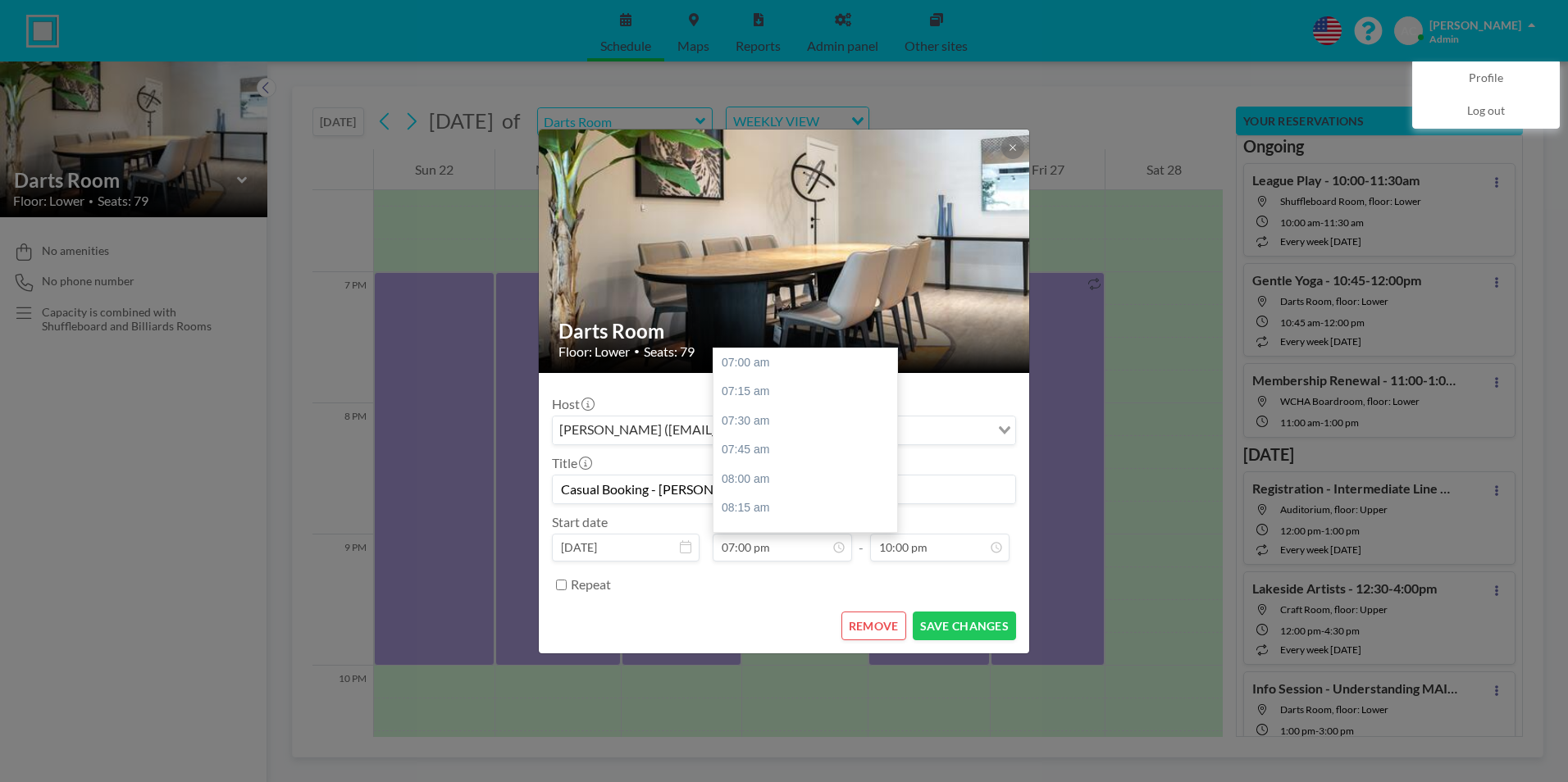
scroll to position [1401, 0]
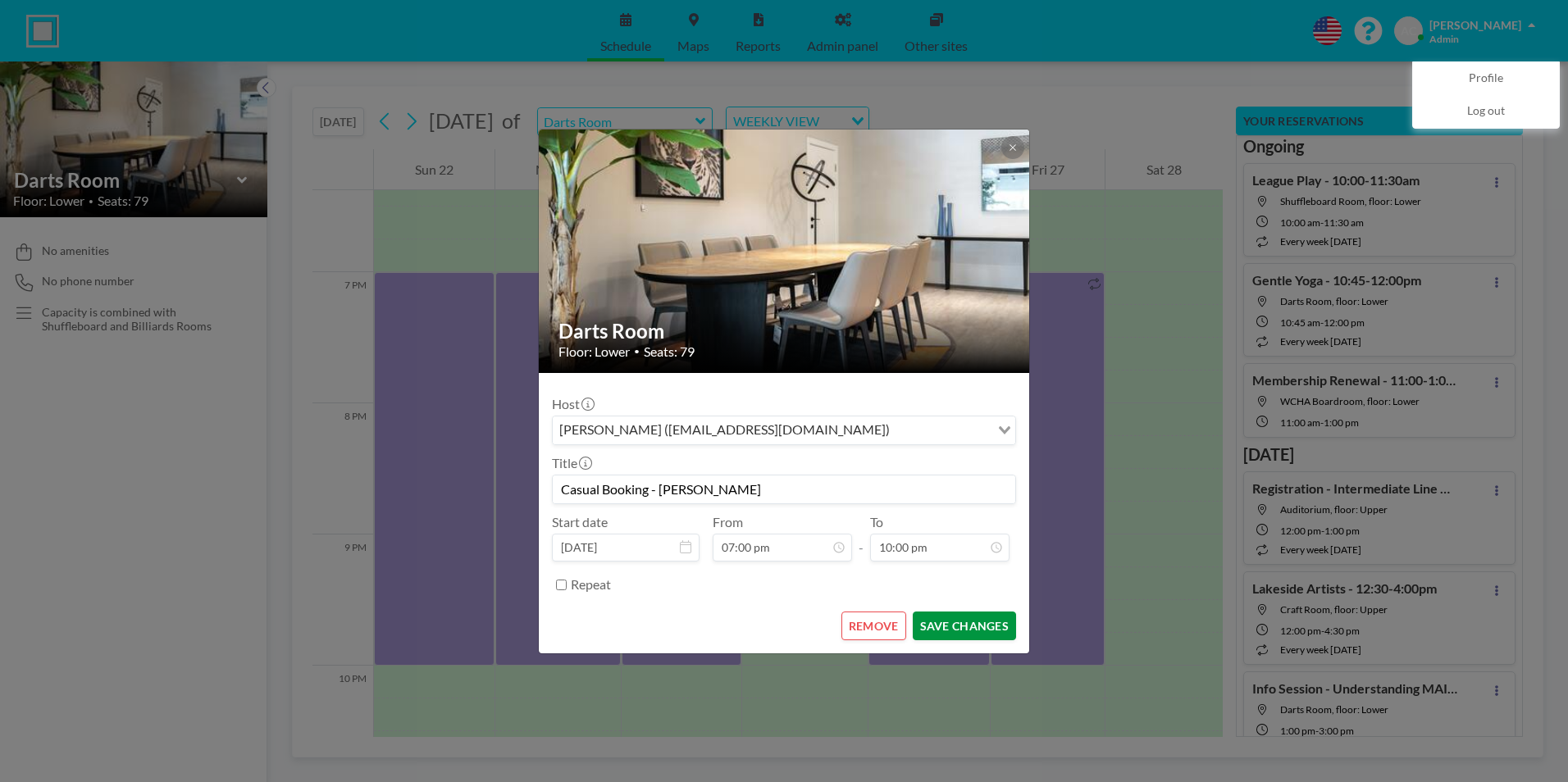
type input "Casual Booking - Sharon Maich"
click at [956, 622] on button "SAVE CHANGES" at bounding box center [964, 625] width 103 height 28
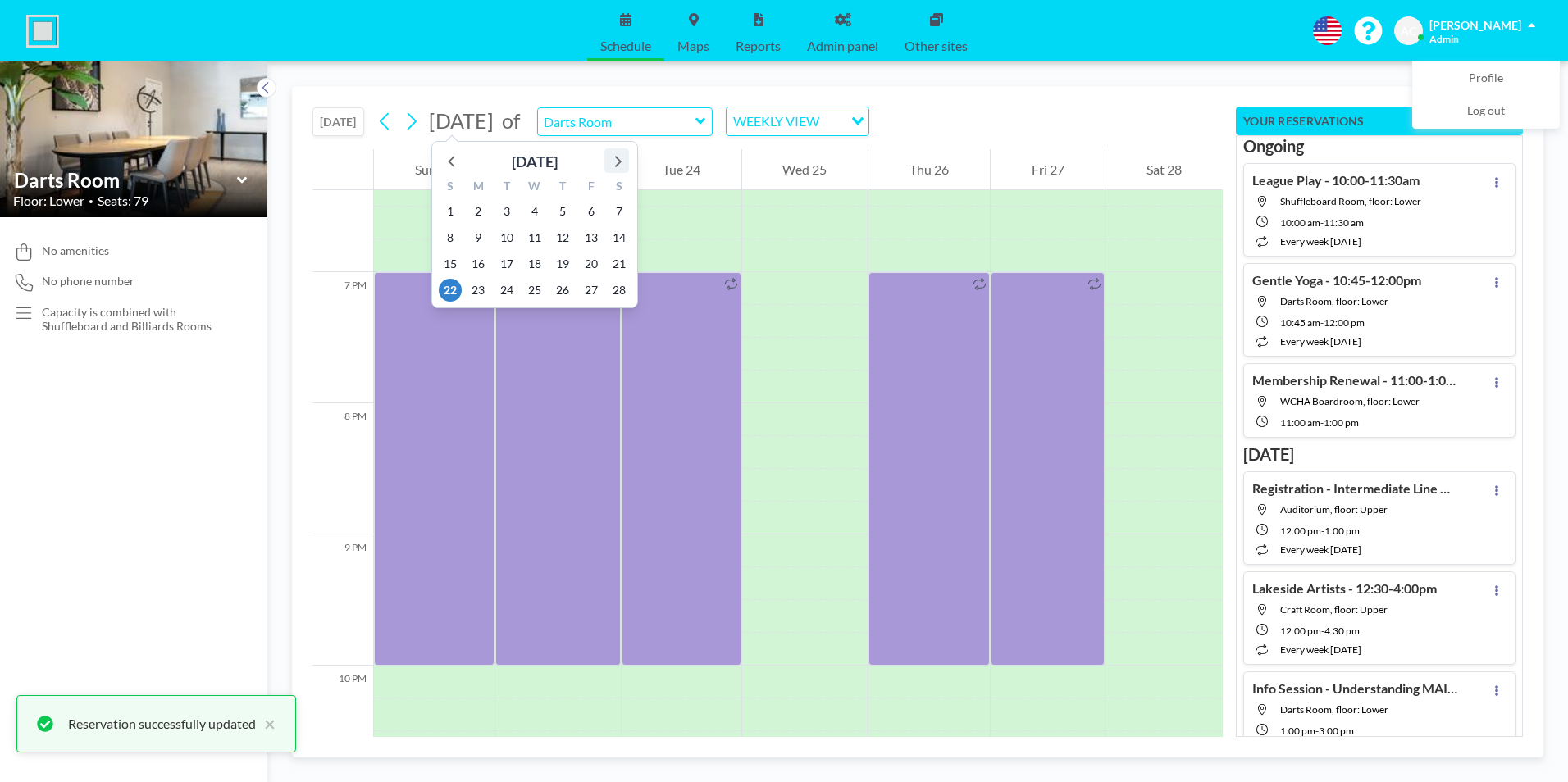
click at [618, 158] on icon at bounding box center [617, 161] width 22 height 22
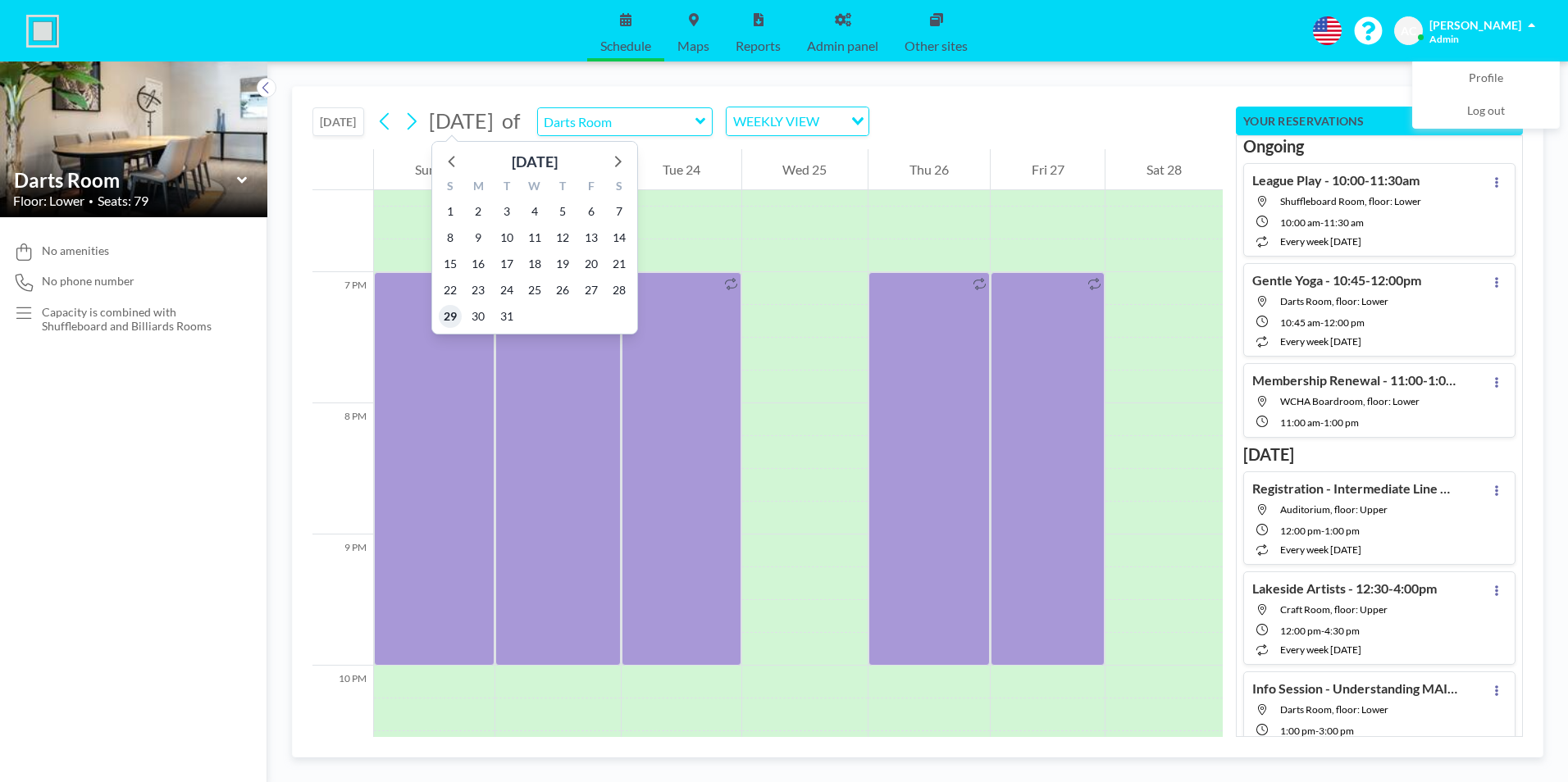
click at [450, 316] on span "29" at bounding box center [451, 316] width 23 height 23
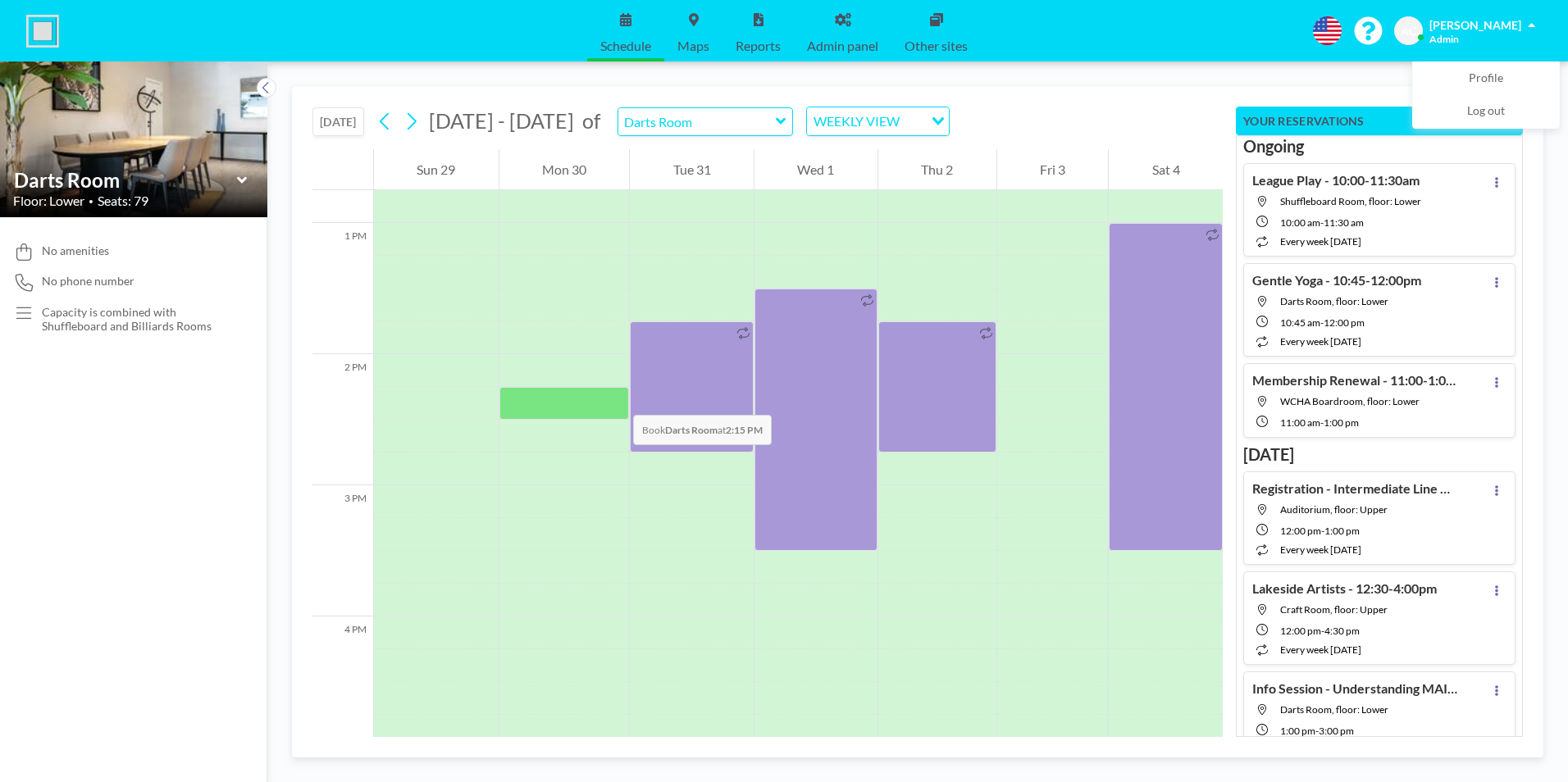
scroll to position [2328, 0]
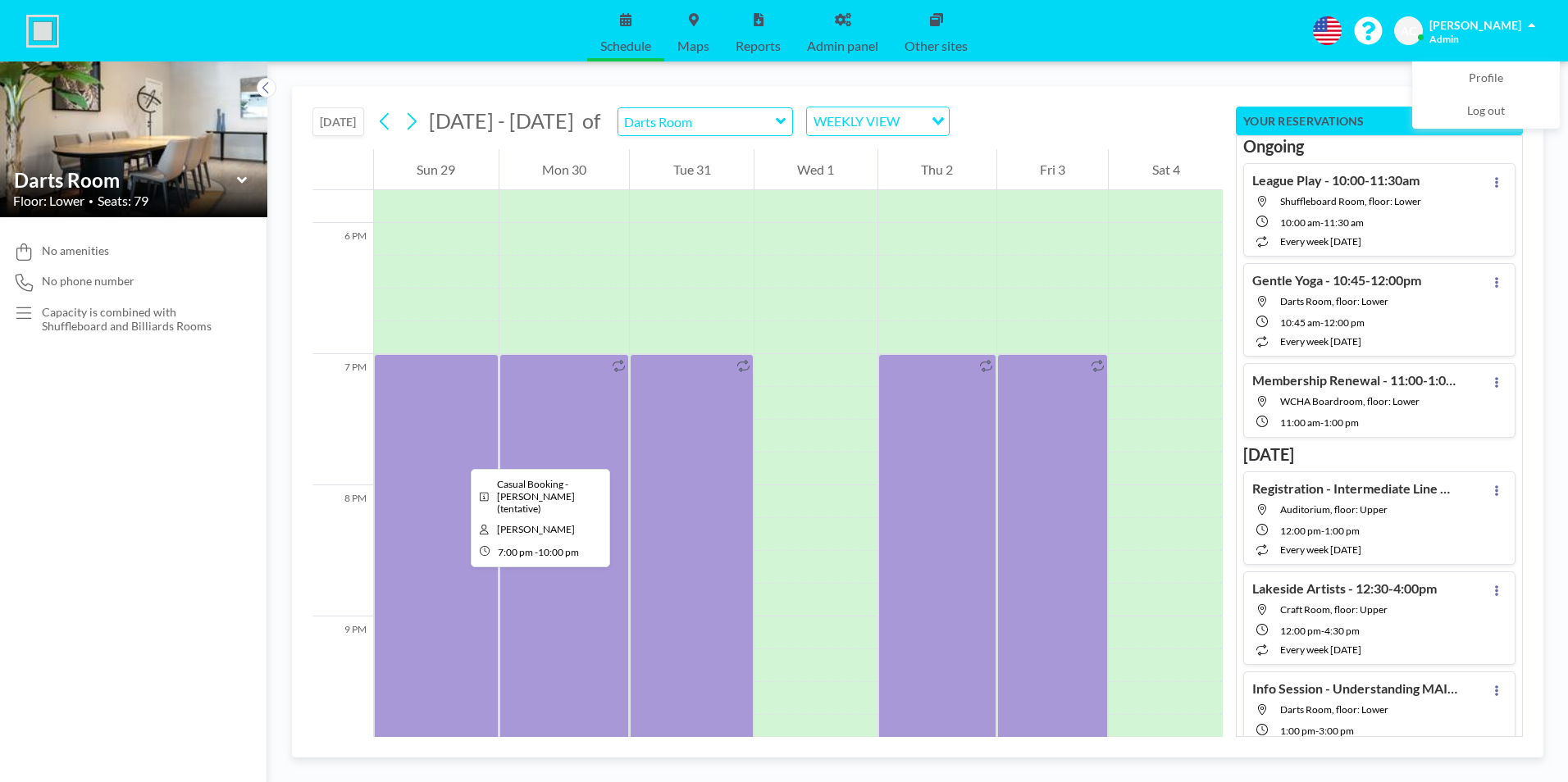
click at [456, 454] on div at bounding box center [437, 550] width 125 height 393
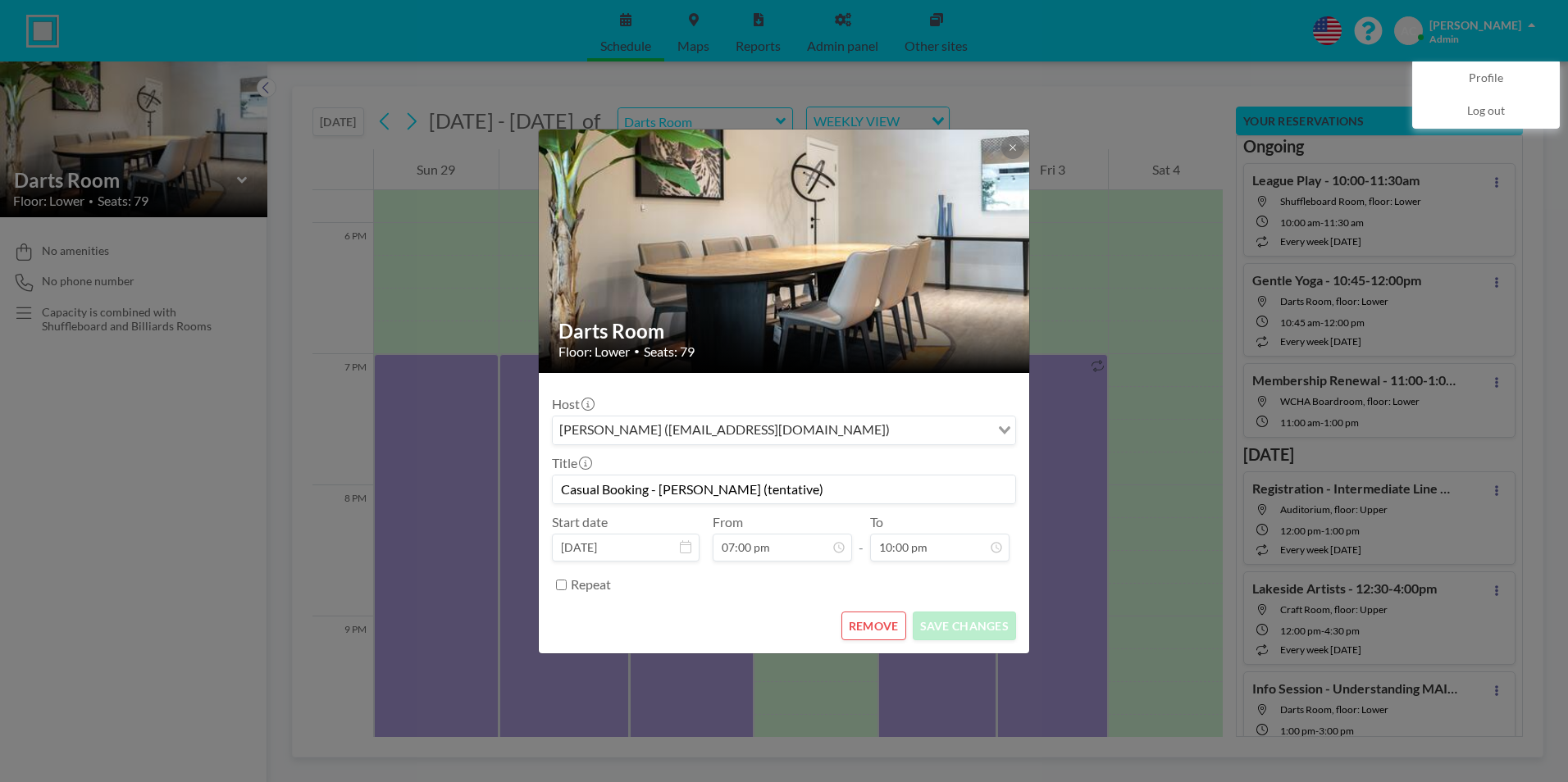
drag, startPoint x: 807, startPoint y: 489, endPoint x: 737, endPoint y: 482, distance: 70.3
click at [737, 482] on input "Casual Booking - [PERSON_NAME] (tentative)" at bounding box center [783, 489] width 462 height 27
type input "Casual Booking - Sharon Maich"
click at [974, 625] on button "SAVE CHANGES" at bounding box center [964, 625] width 103 height 28
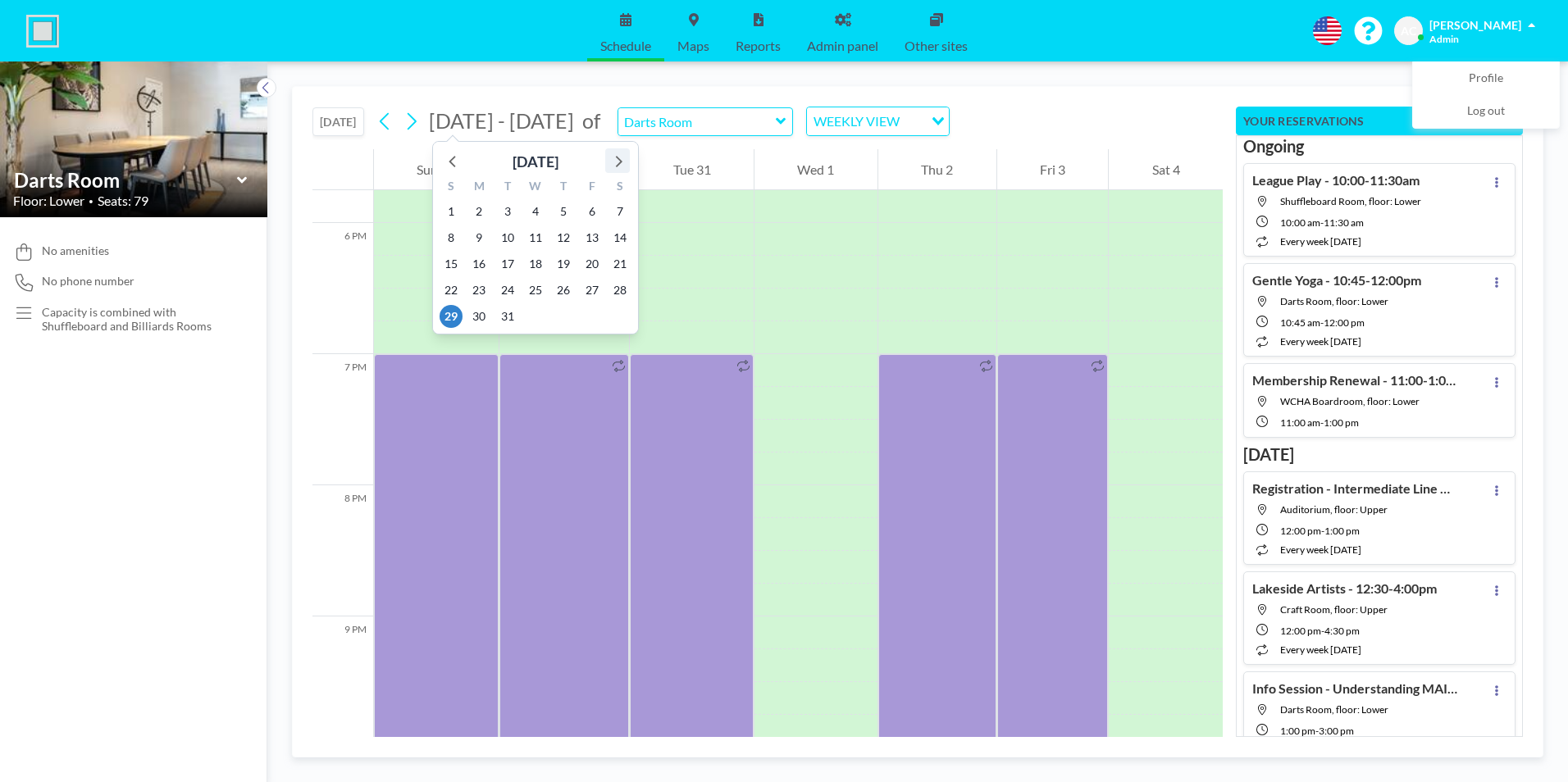
click at [618, 160] on icon at bounding box center [617, 161] width 22 height 22
click at [452, 315] on span "26" at bounding box center [451, 316] width 23 height 23
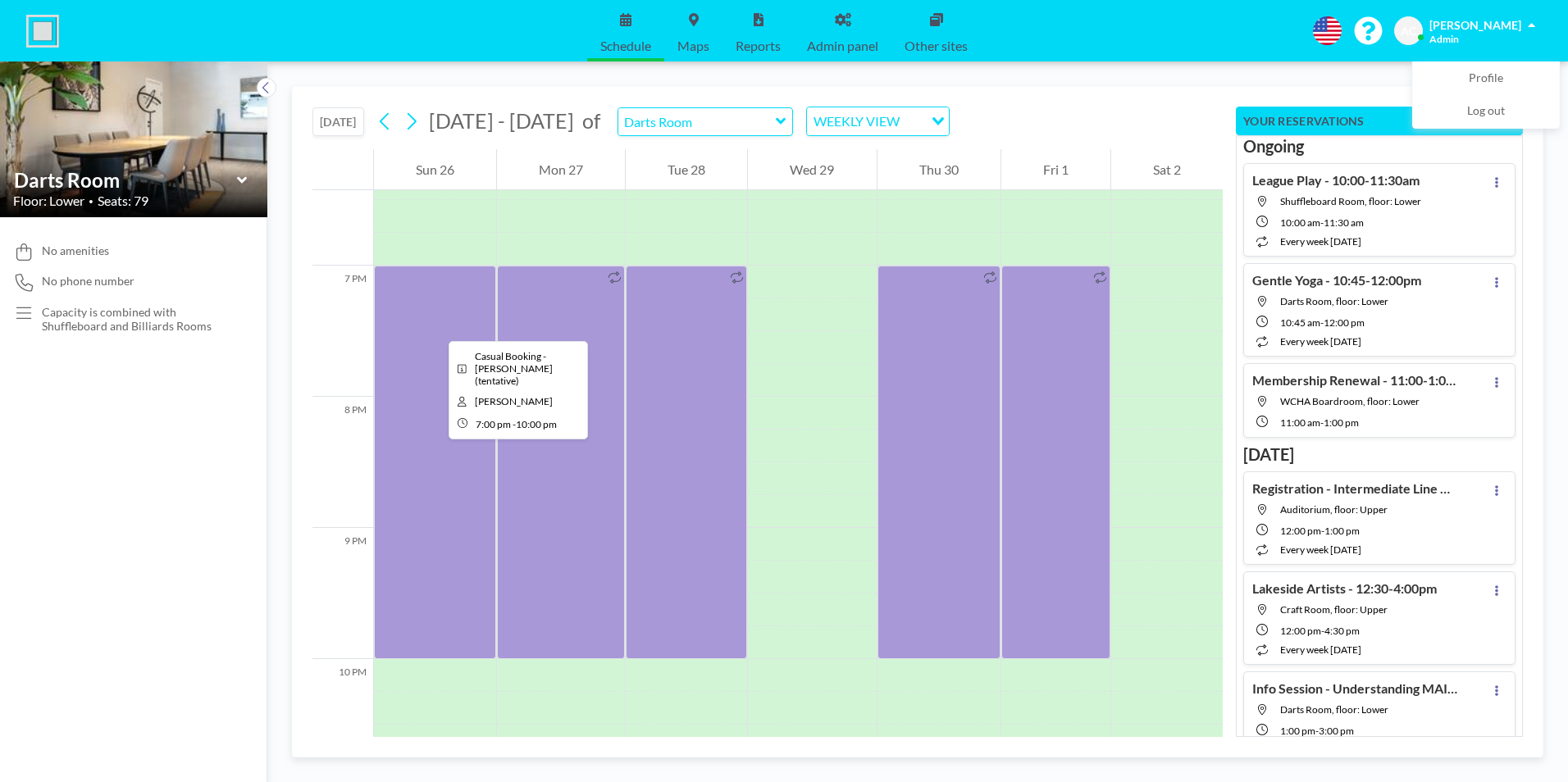
scroll to position [2608, 0]
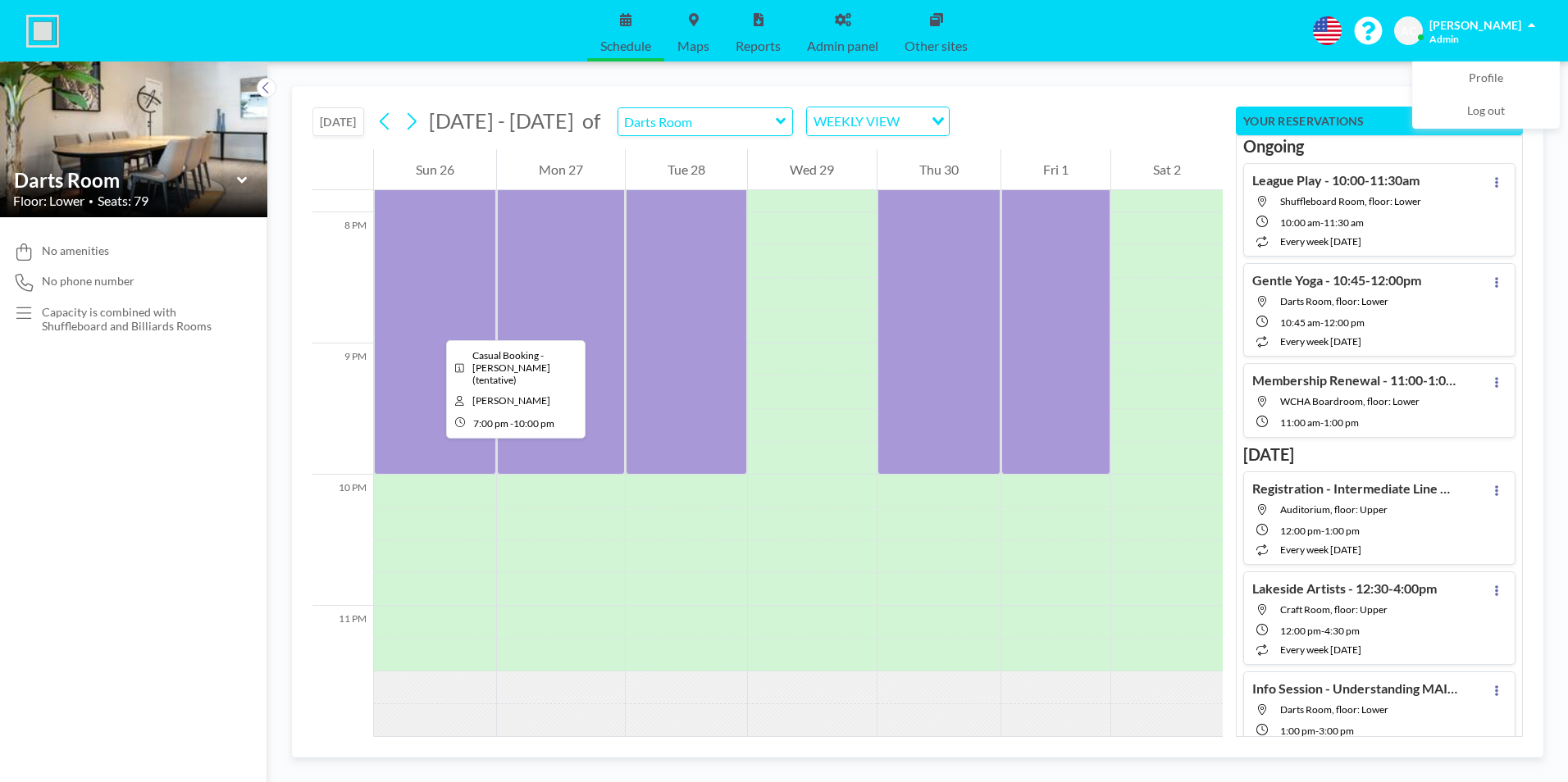
click at [433, 326] on div at bounding box center [435, 277] width 122 height 393
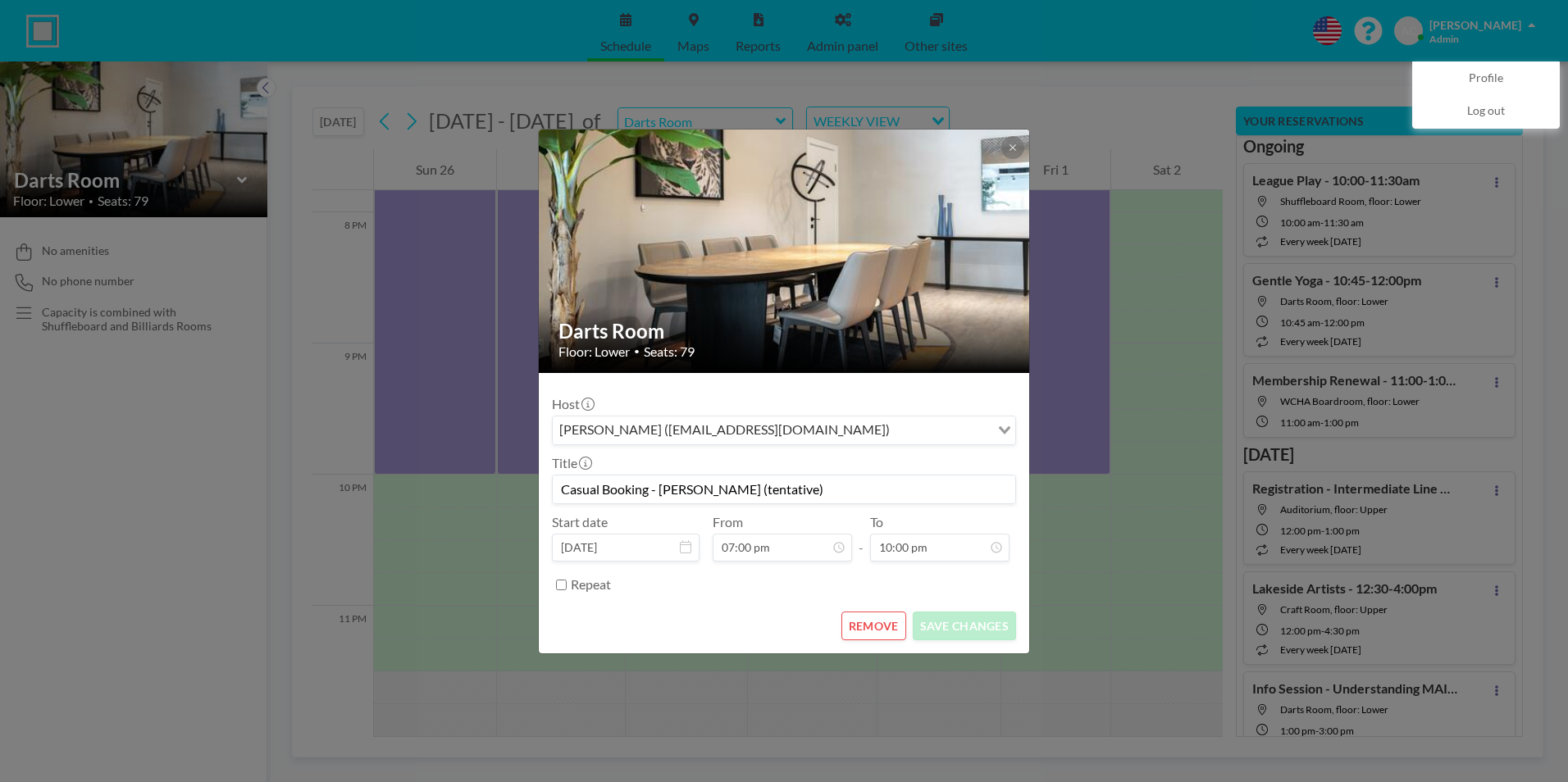
scroll to position [1401, 0]
drag, startPoint x: 737, startPoint y: 491, endPoint x: 921, endPoint y: 490, distance: 184.0
click at [921, 490] on input "Casual Booking - [PERSON_NAME] (tentative)" at bounding box center [783, 489] width 462 height 27
type input "Casual Booking - Sharon Maich"
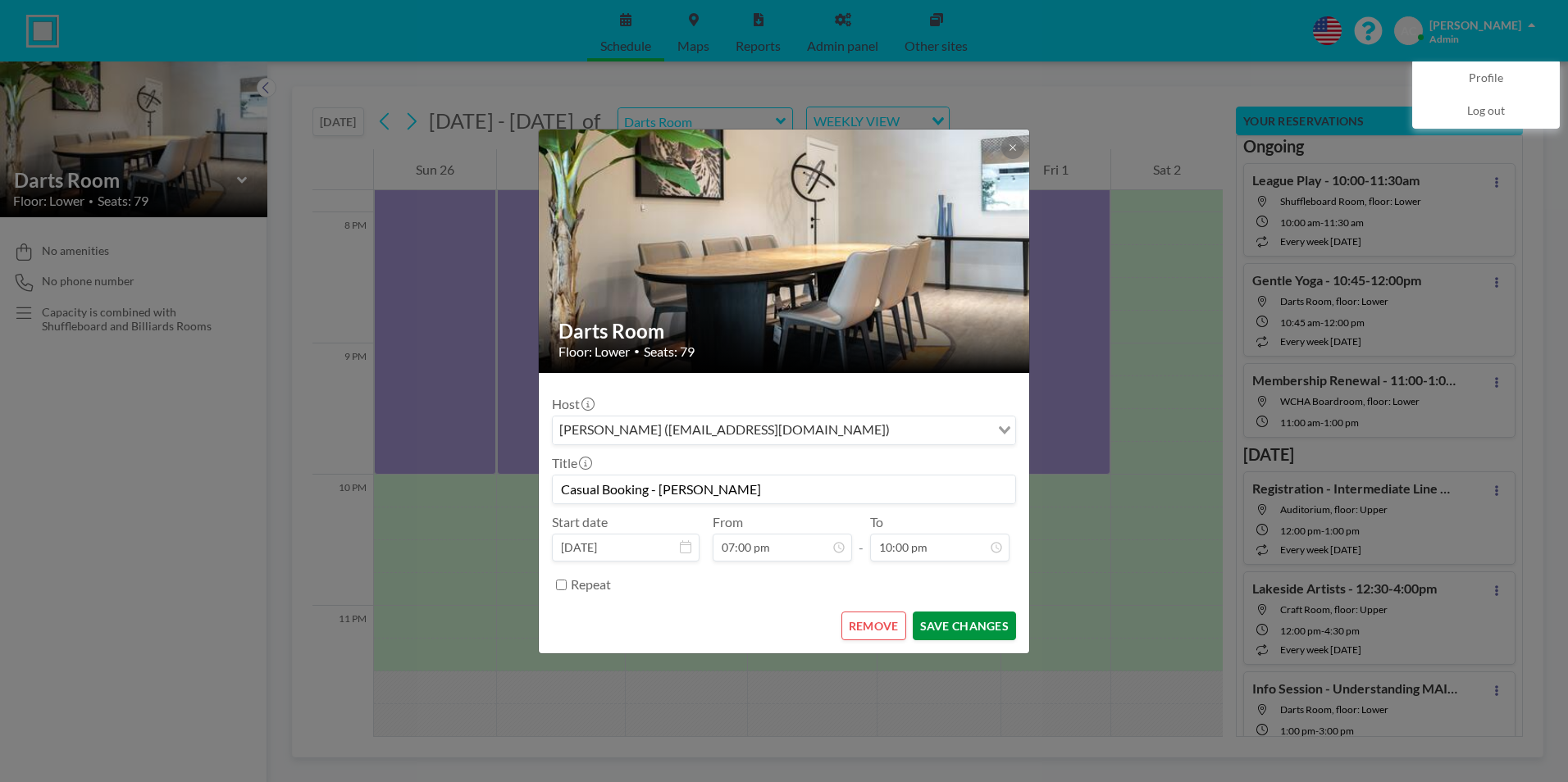
click at [976, 629] on button "SAVE CHANGES" at bounding box center [964, 625] width 103 height 28
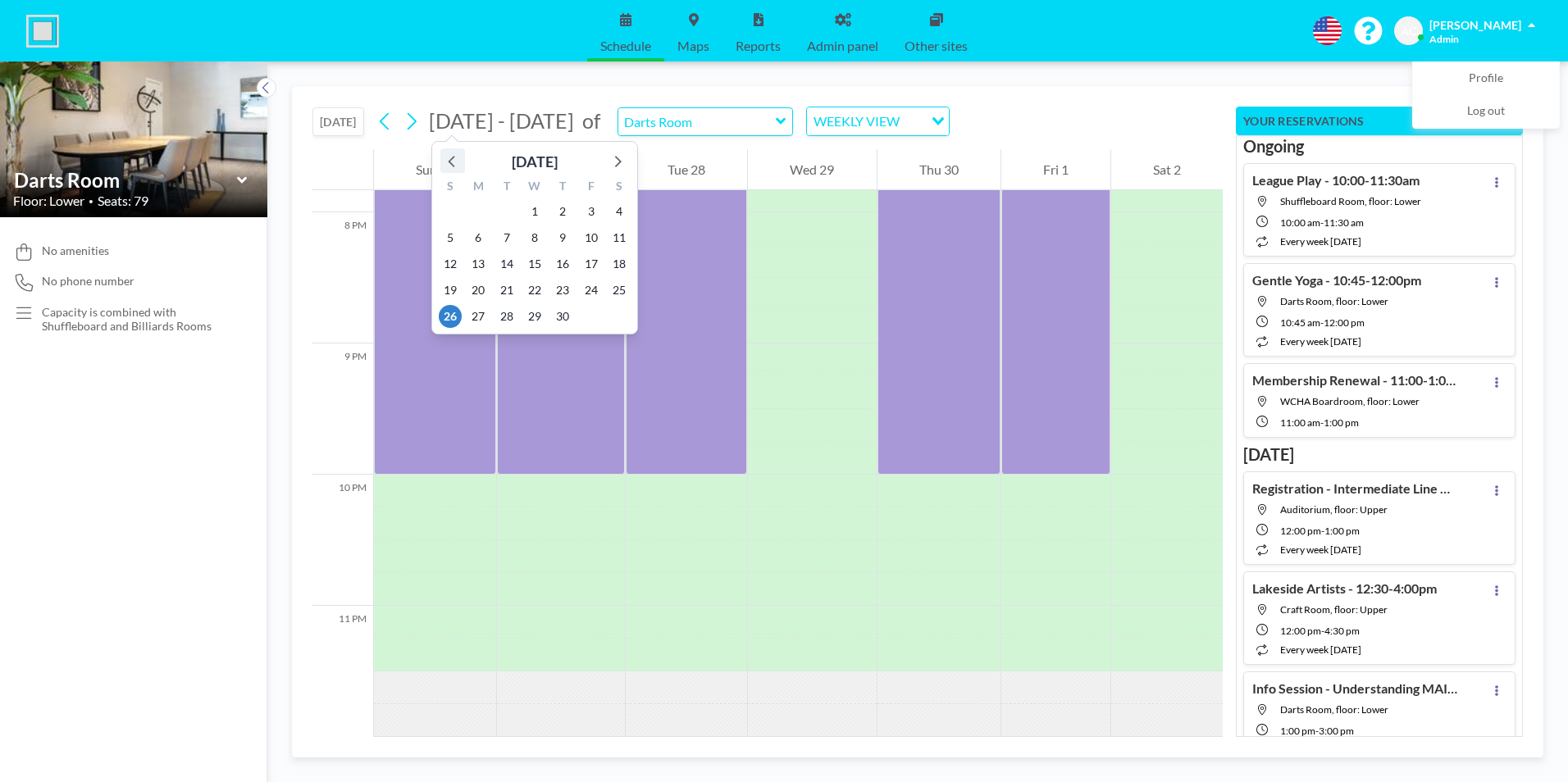
click at [451, 162] on icon at bounding box center [452, 161] width 22 height 22
click at [453, 162] on icon at bounding box center [452, 161] width 22 height 22
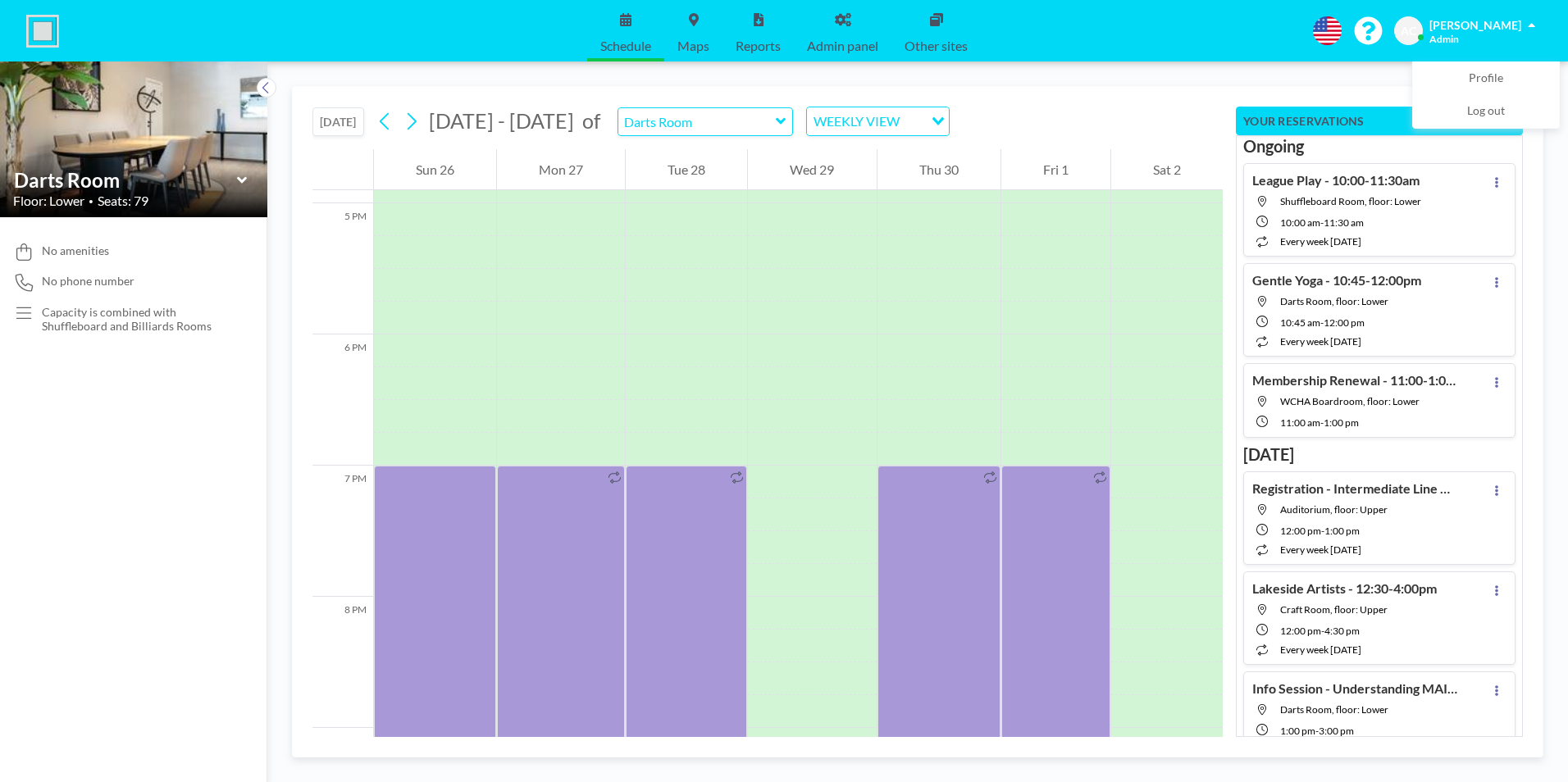
scroll to position [2199, 0]
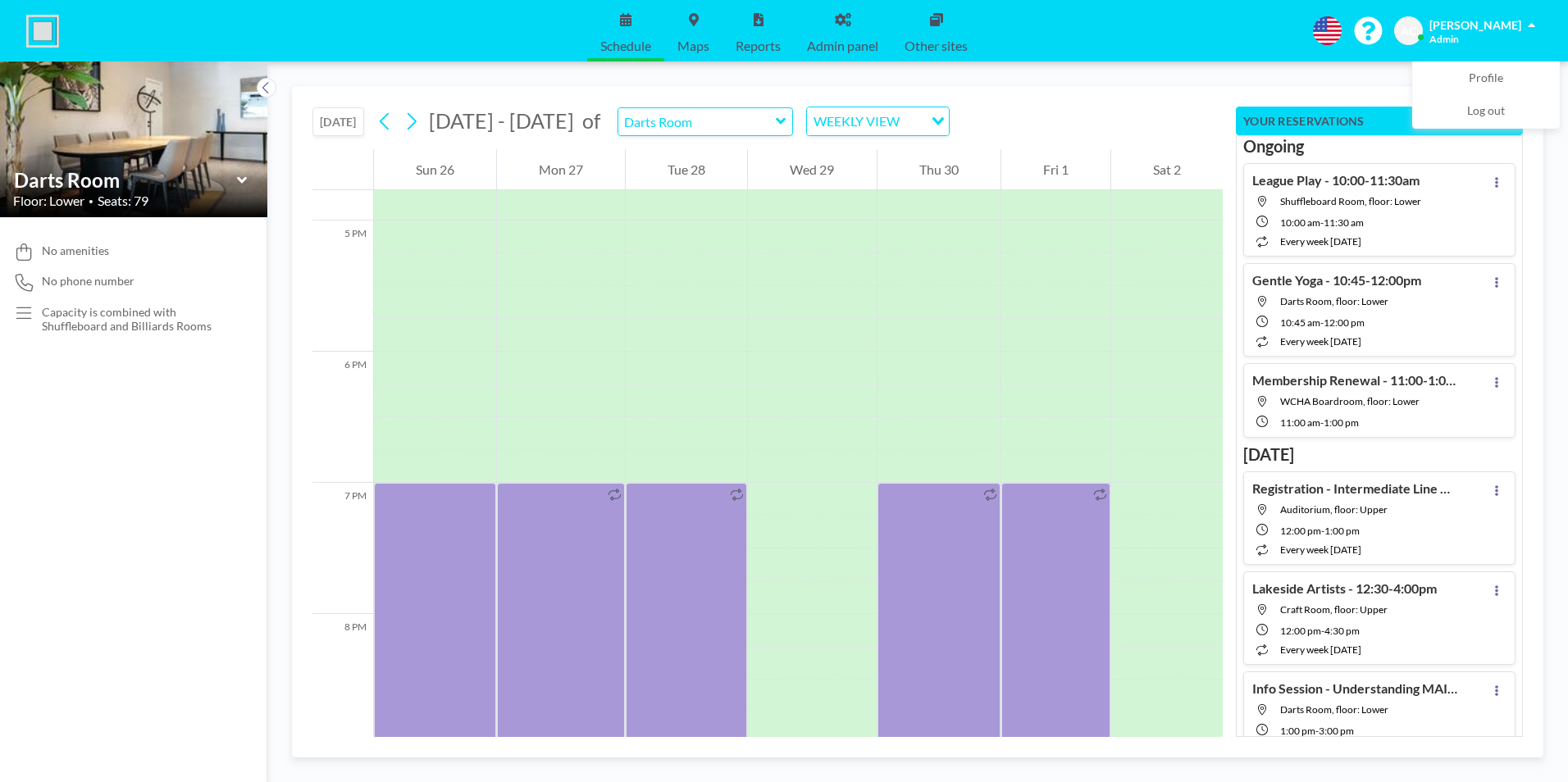
click at [776, 122] on icon at bounding box center [781, 122] width 10 height 7
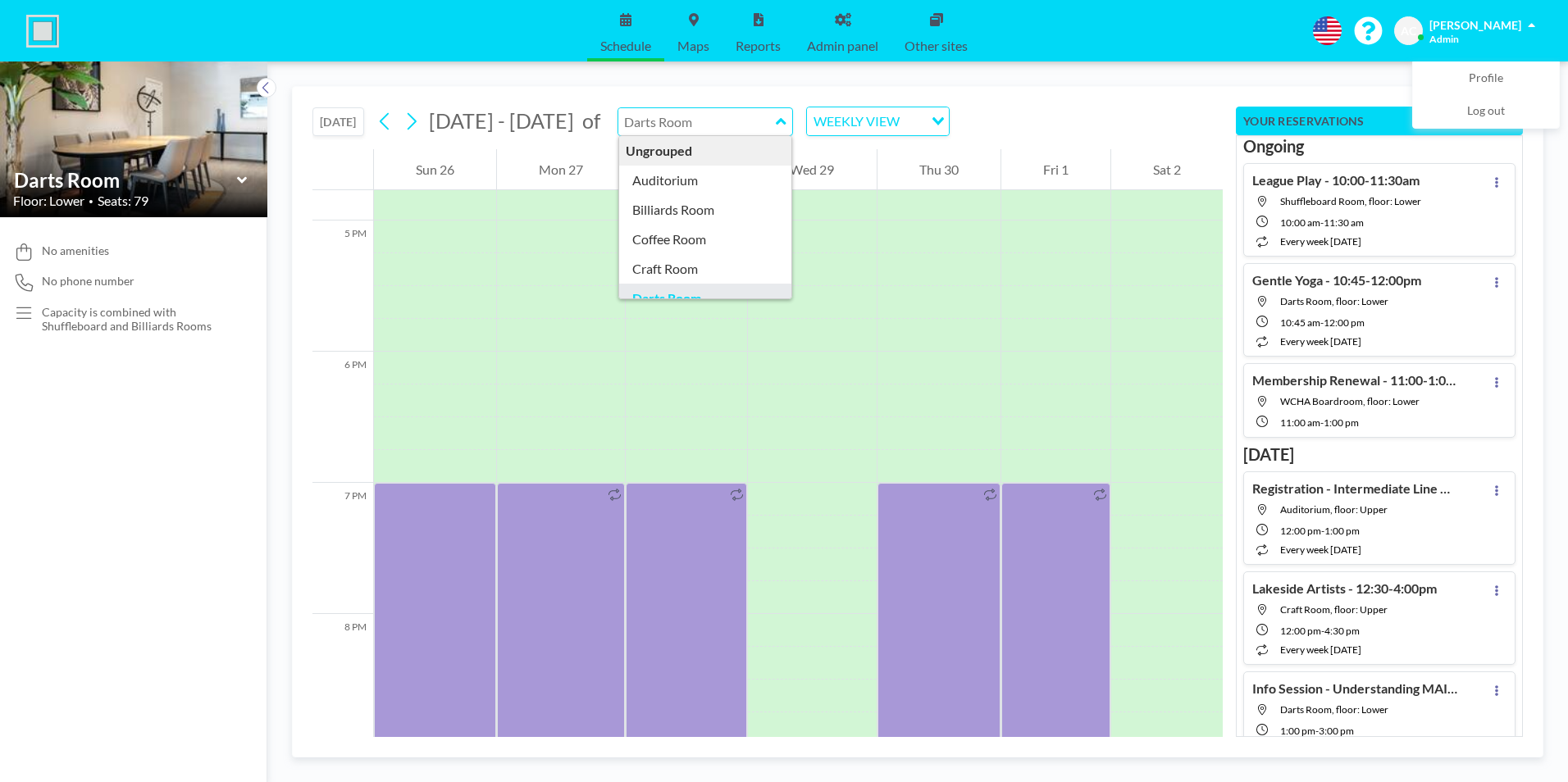
scroll to position [200, 0]
type input "Newsletter Room"
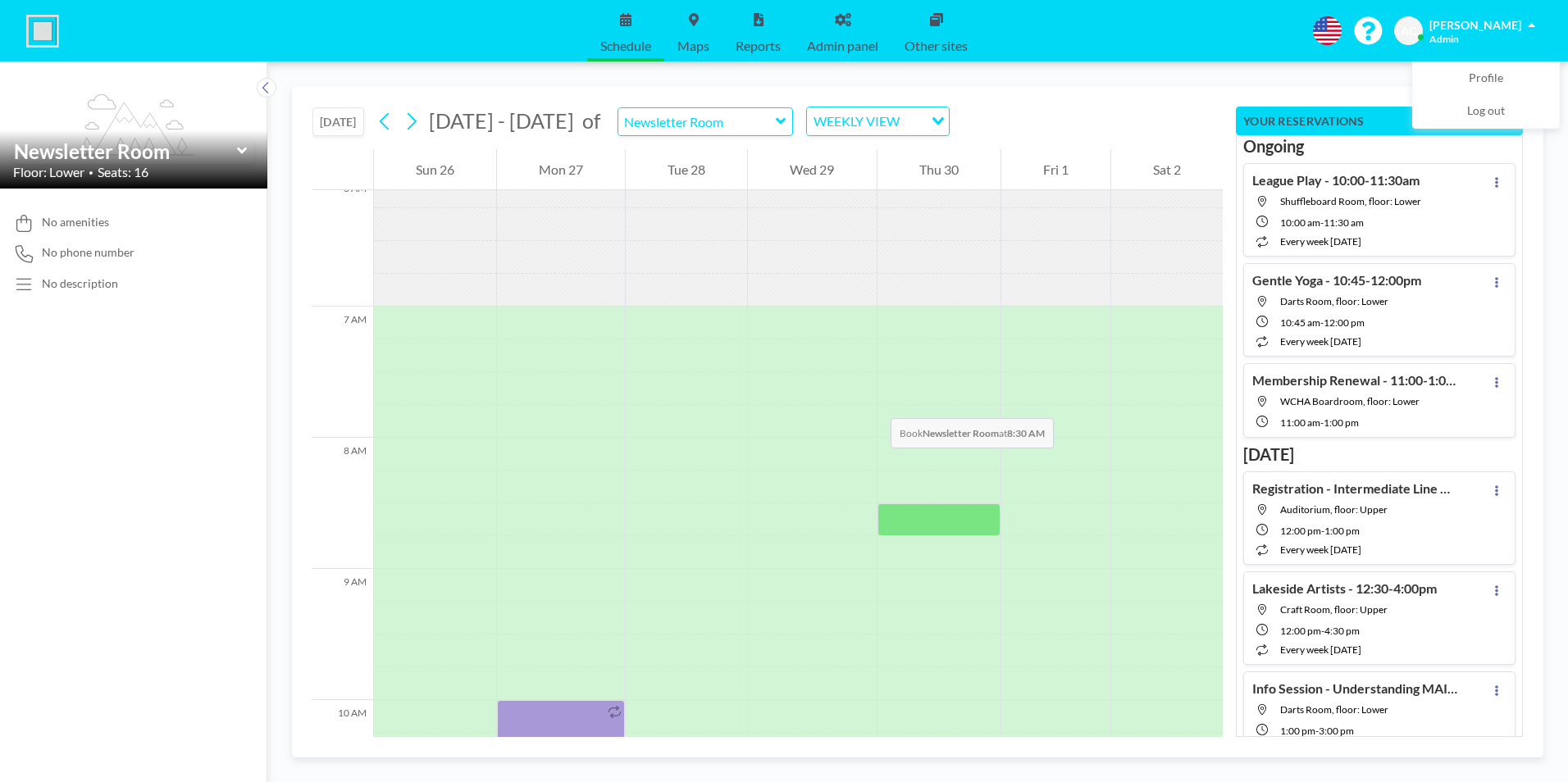
scroll to position [1016, 0]
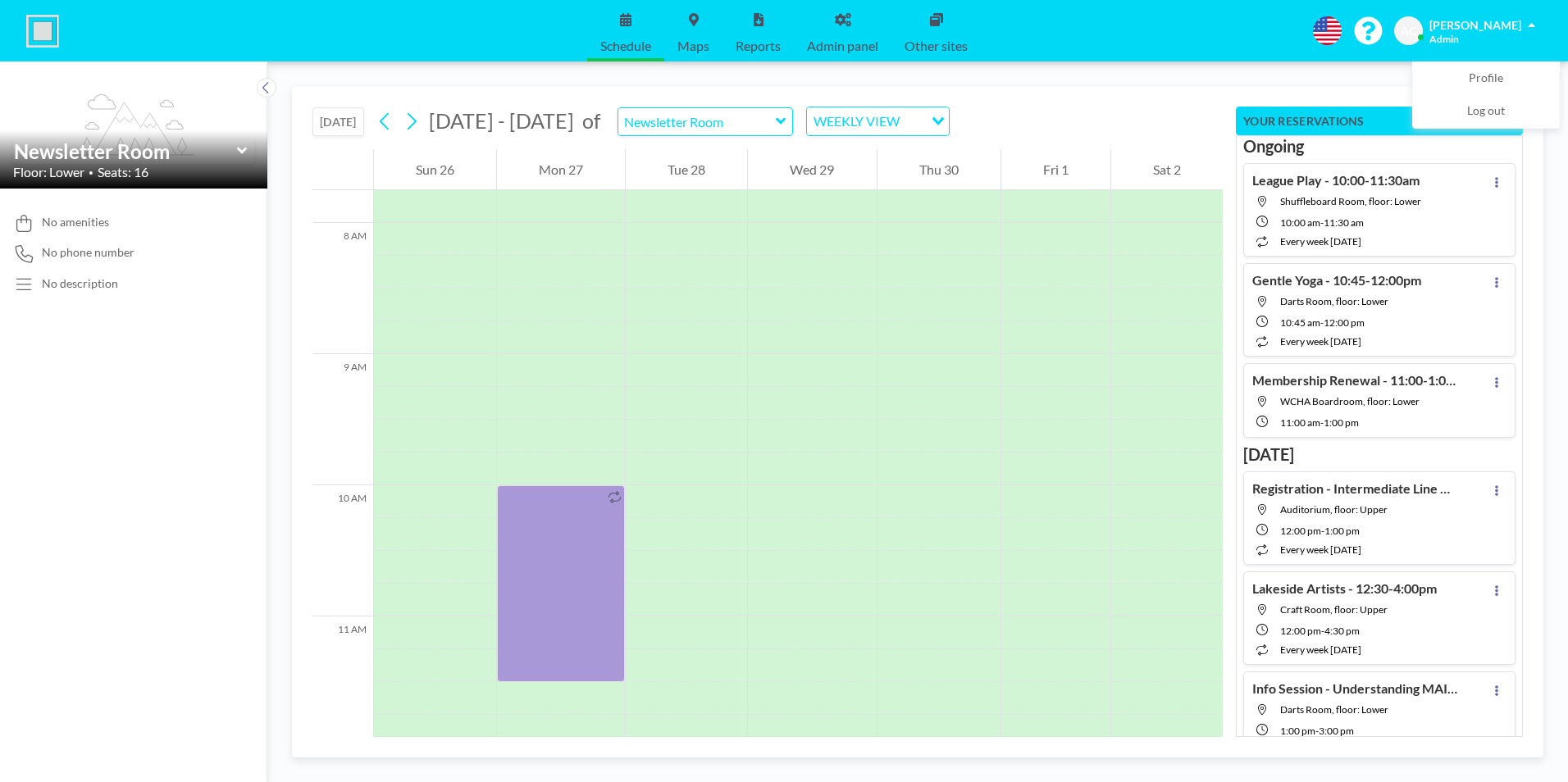
click at [333, 123] on button "[DATE]" at bounding box center [338, 122] width 52 height 28
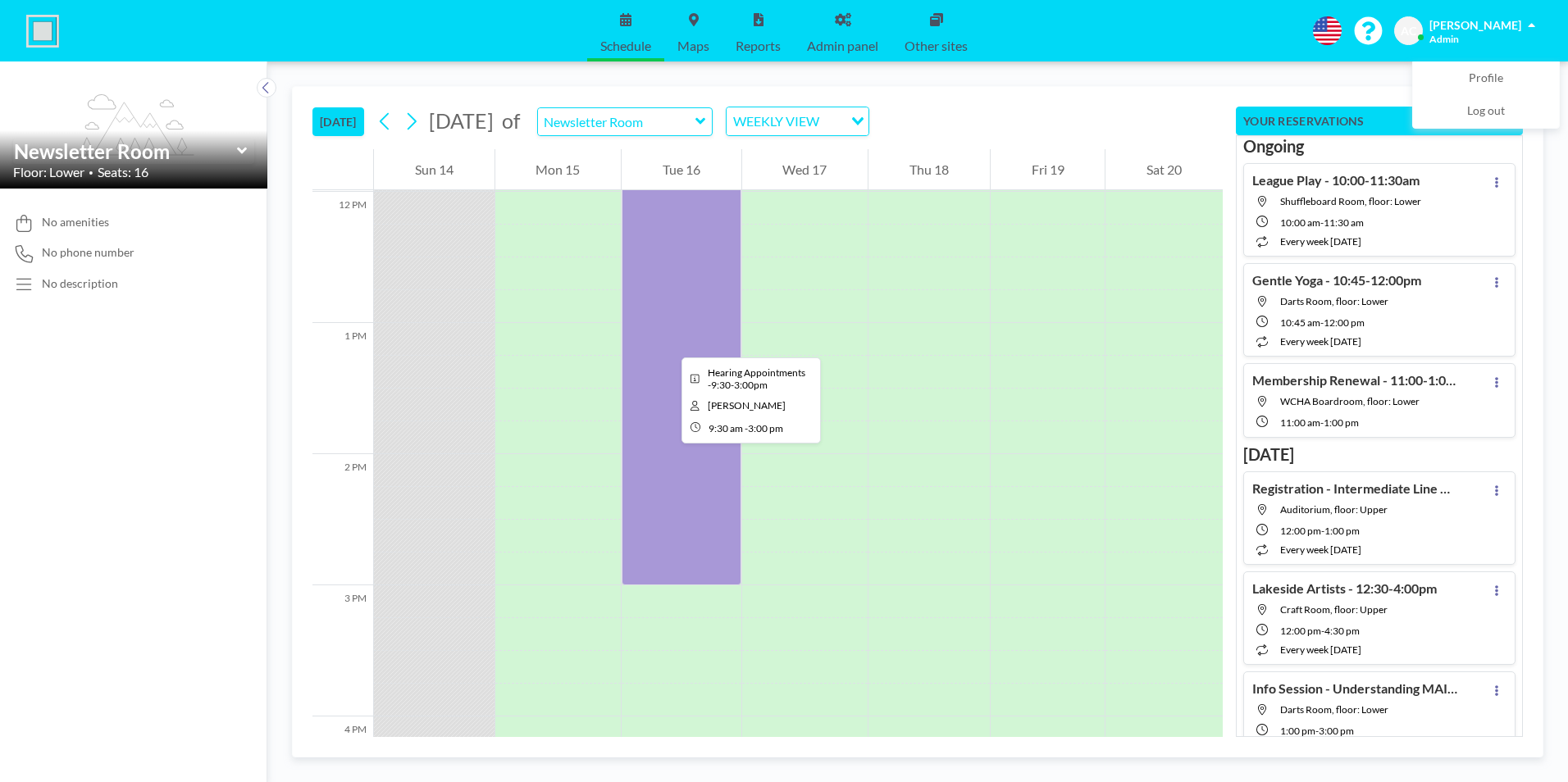
scroll to position [1573, 0]
click at [416, 122] on icon at bounding box center [411, 122] width 16 height 25
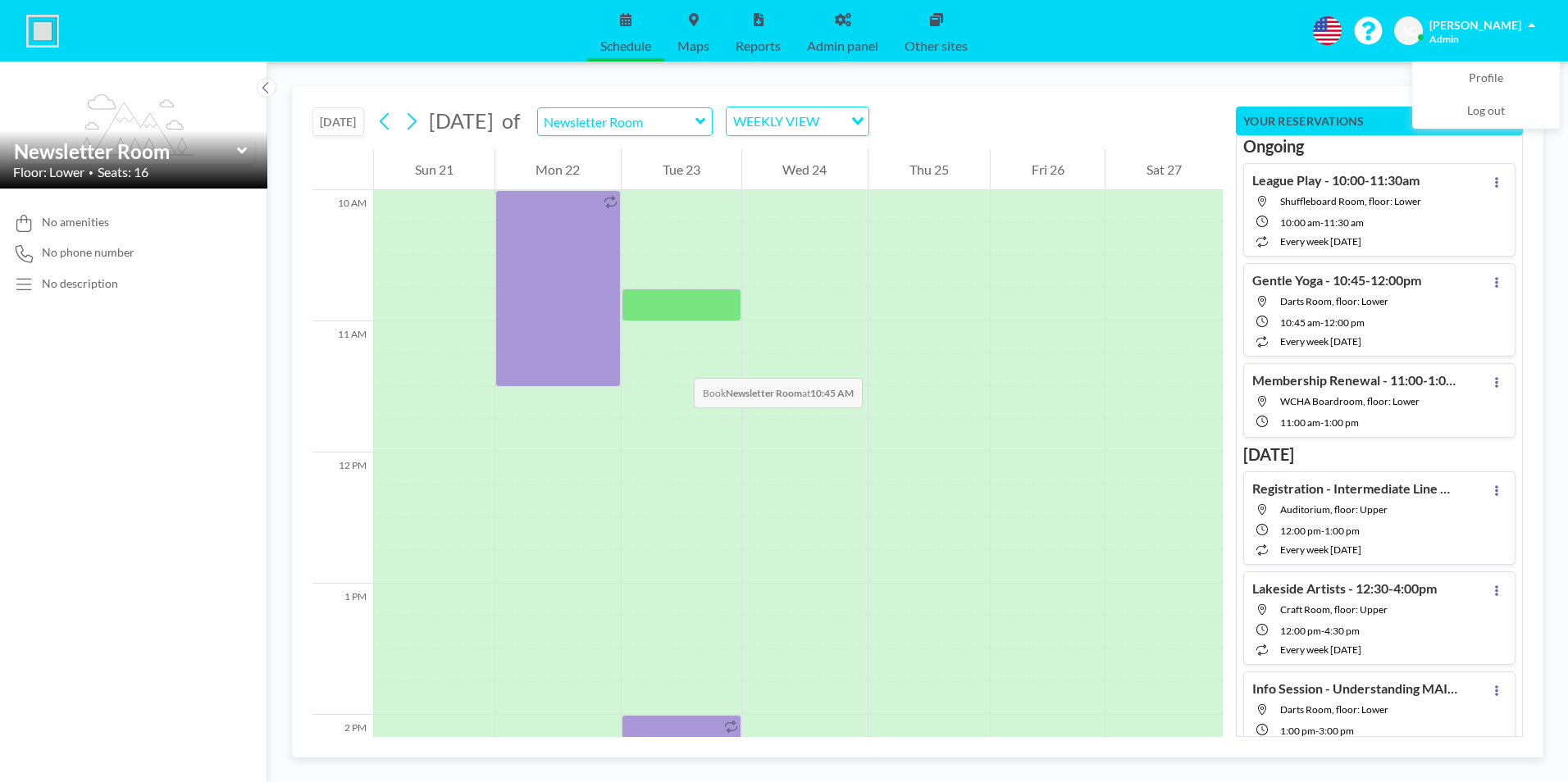
scroll to position [1344, 0]
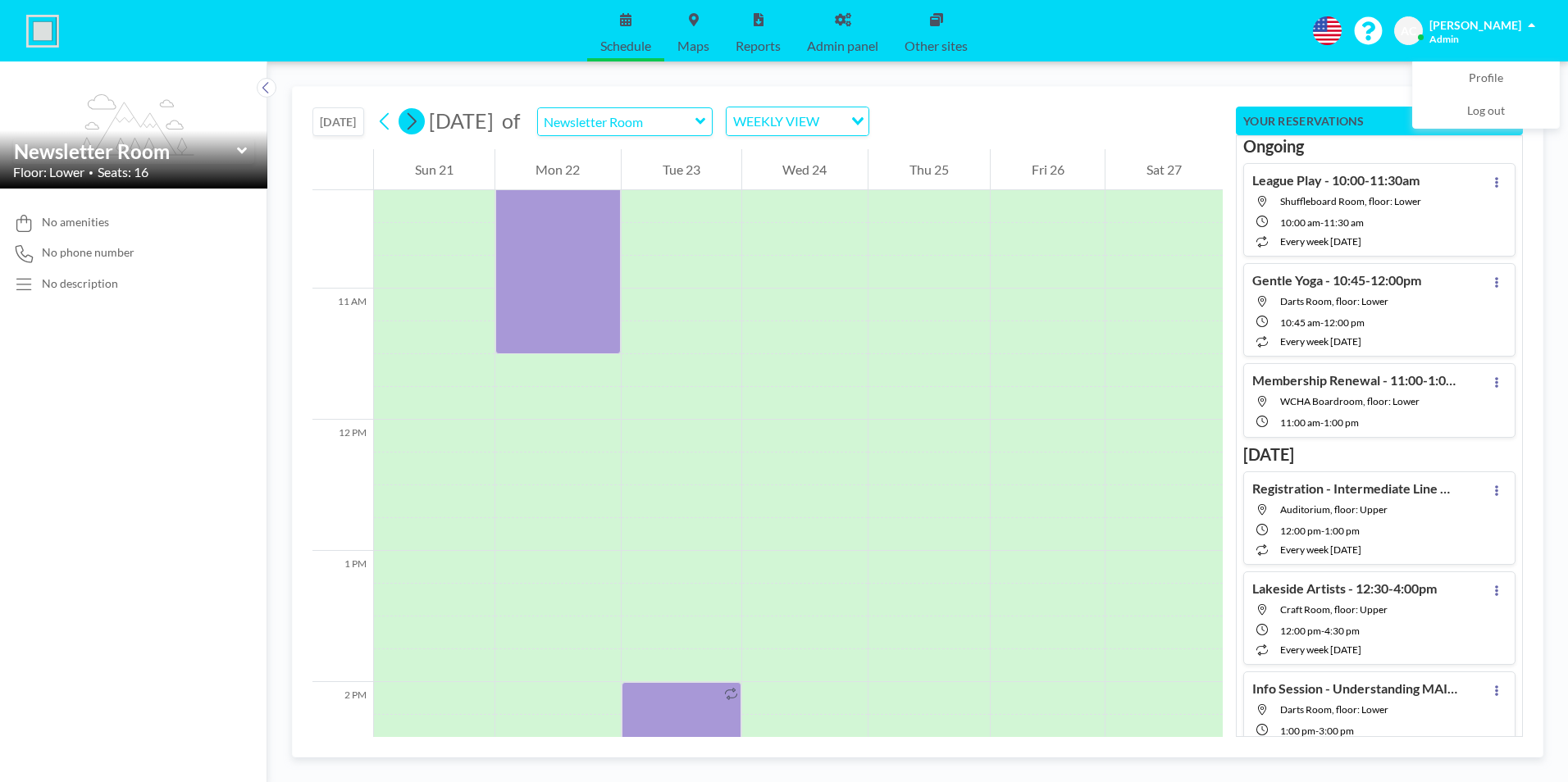
click at [417, 119] on icon at bounding box center [412, 122] width 9 height 17
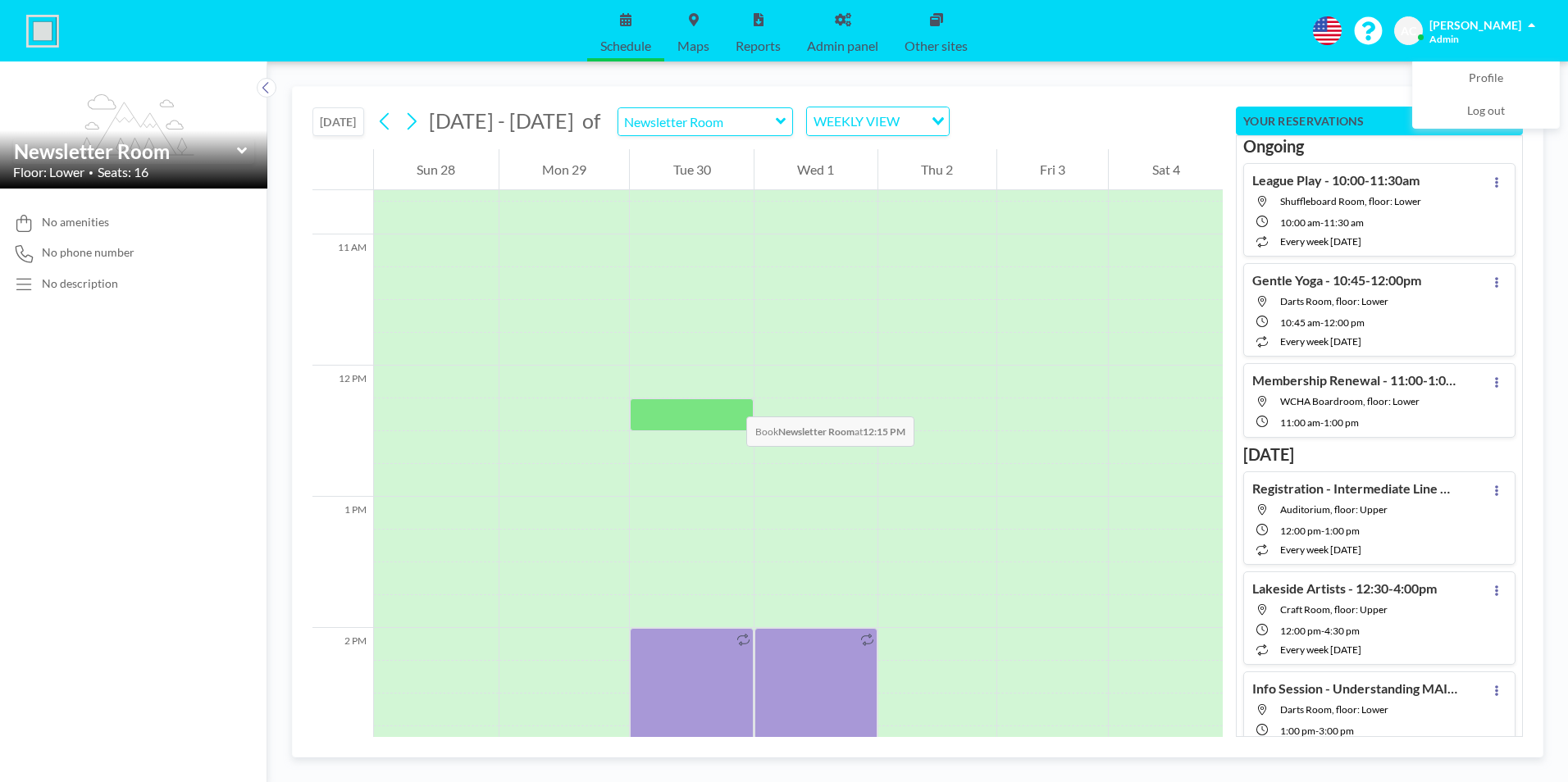
scroll to position [1426, 0]
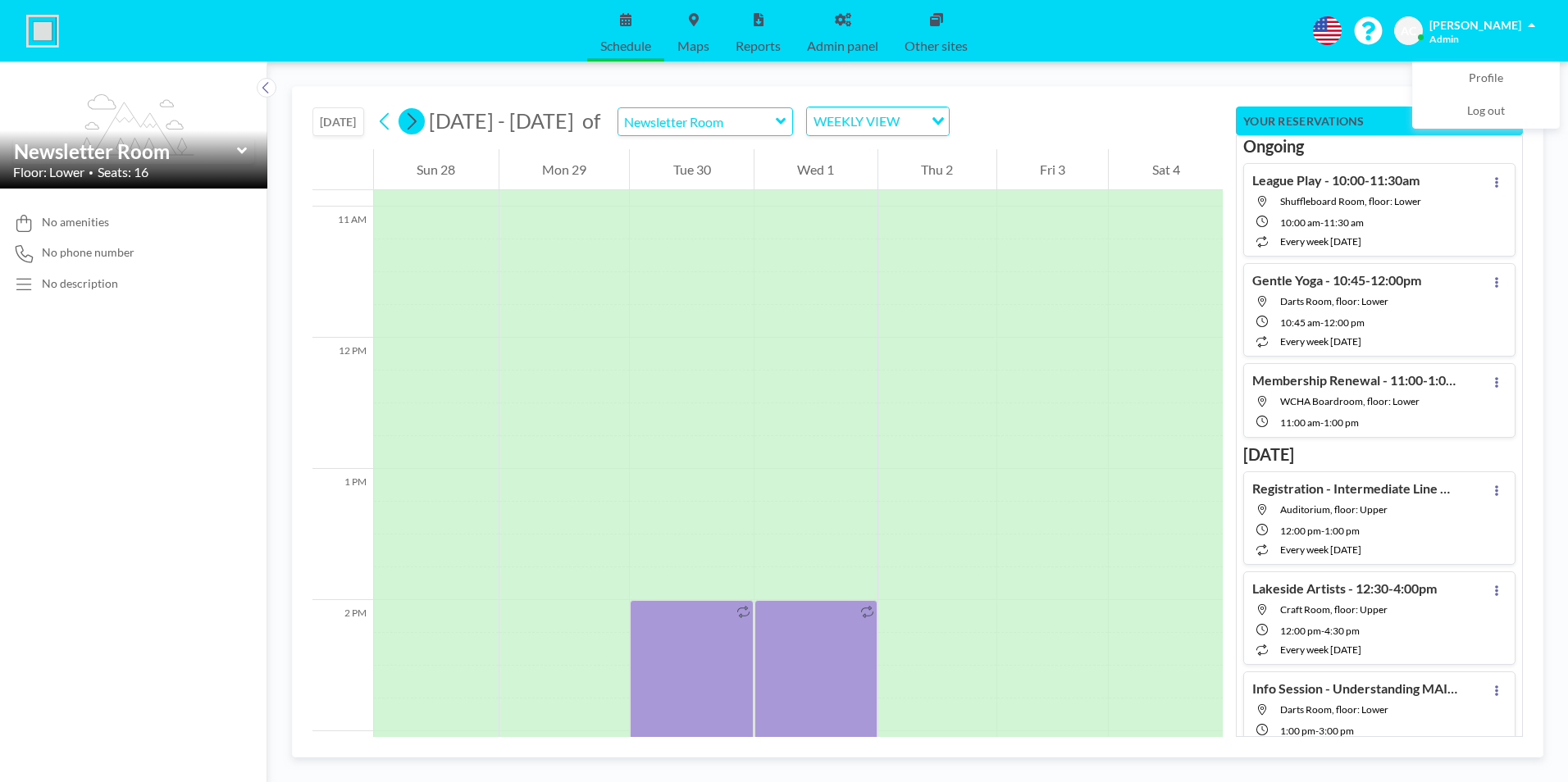
click at [418, 127] on icon at bounding box center [411, 122] width 16 height 25
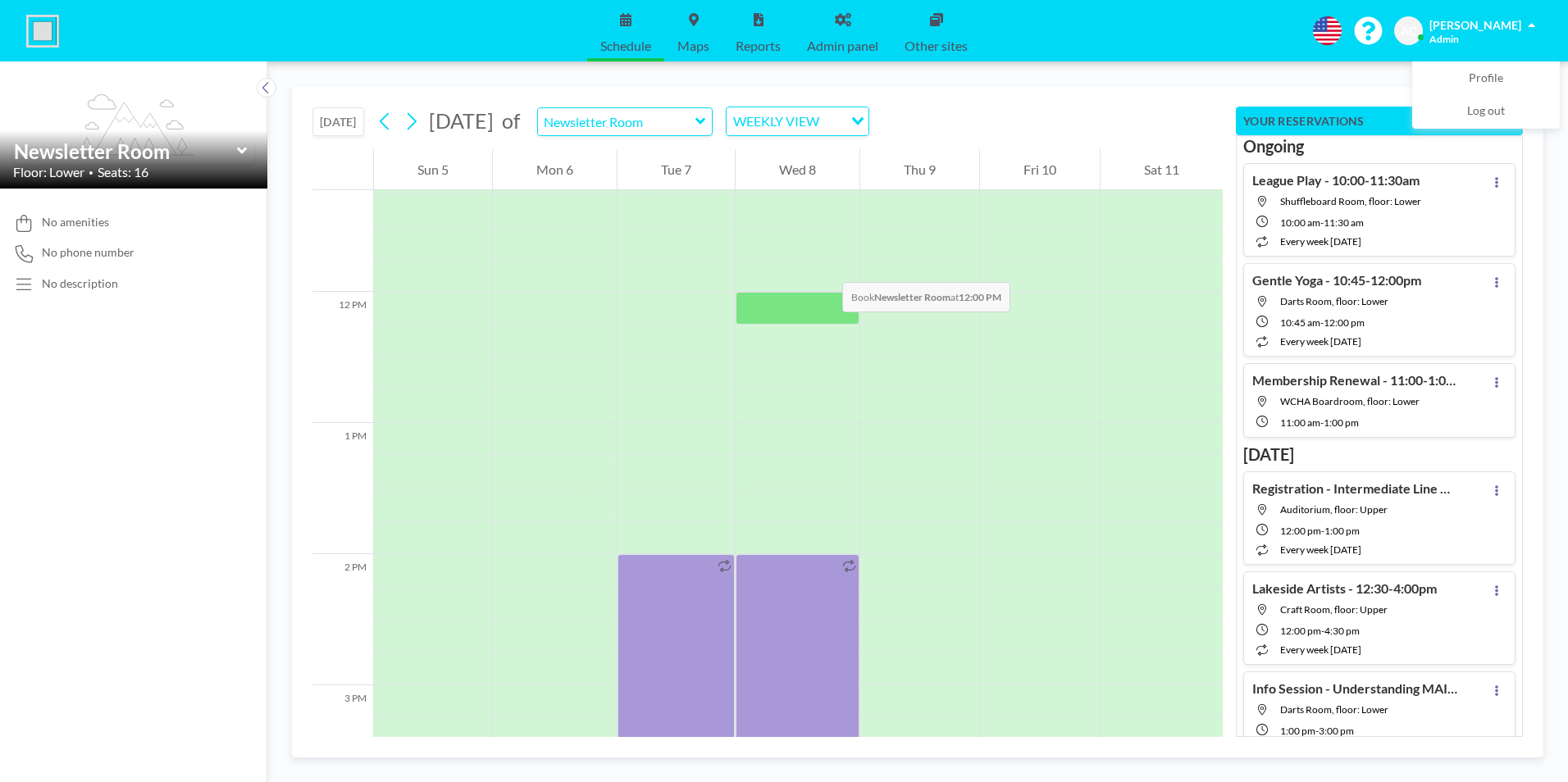
scroll to position [1508, 0]
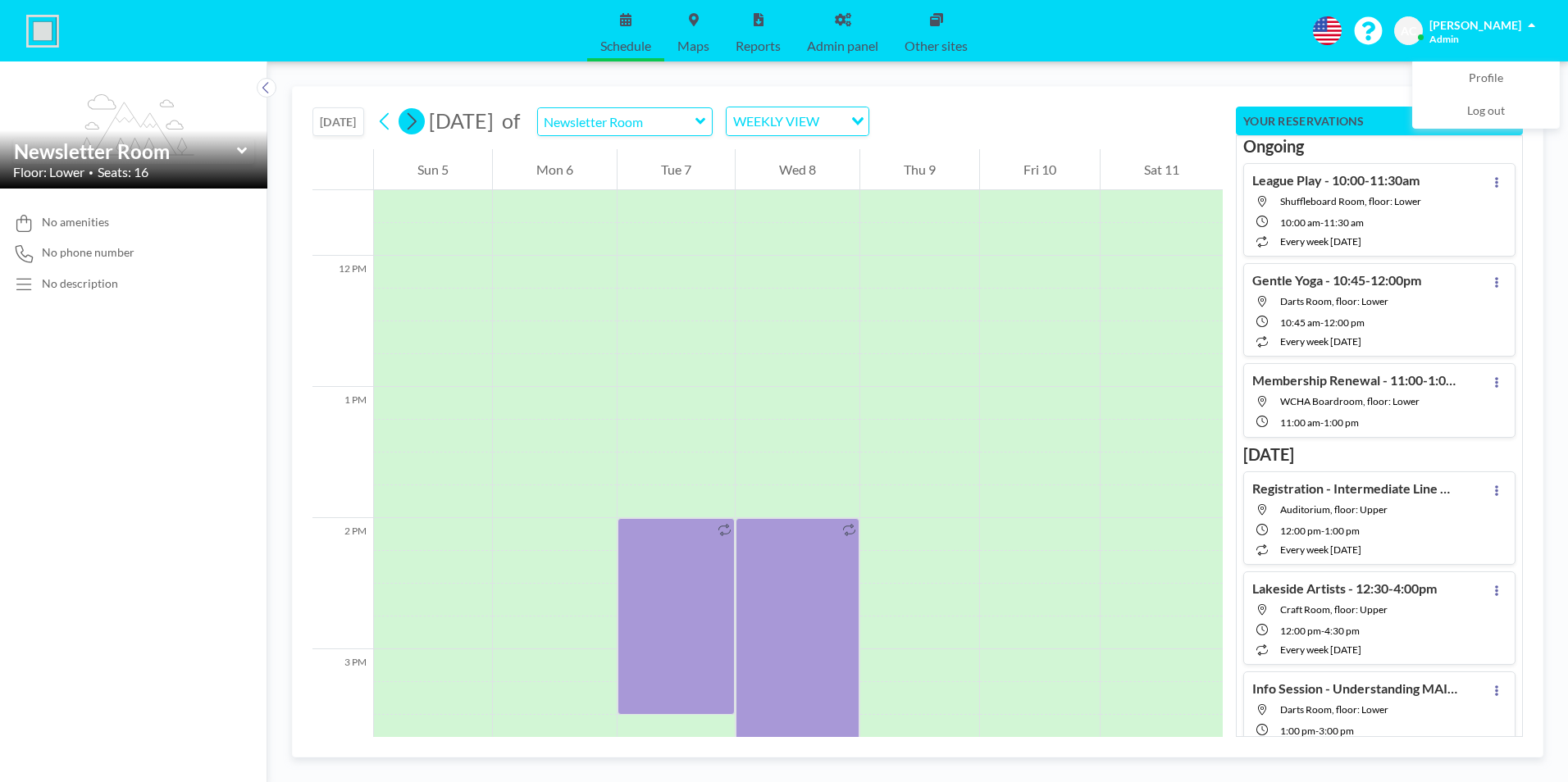
click at [409, 124] on icon at bounding box center [411, 122] width 16 height 25
click at [417, 120] on icon at bounding box center [412, 122] width 9 height 17
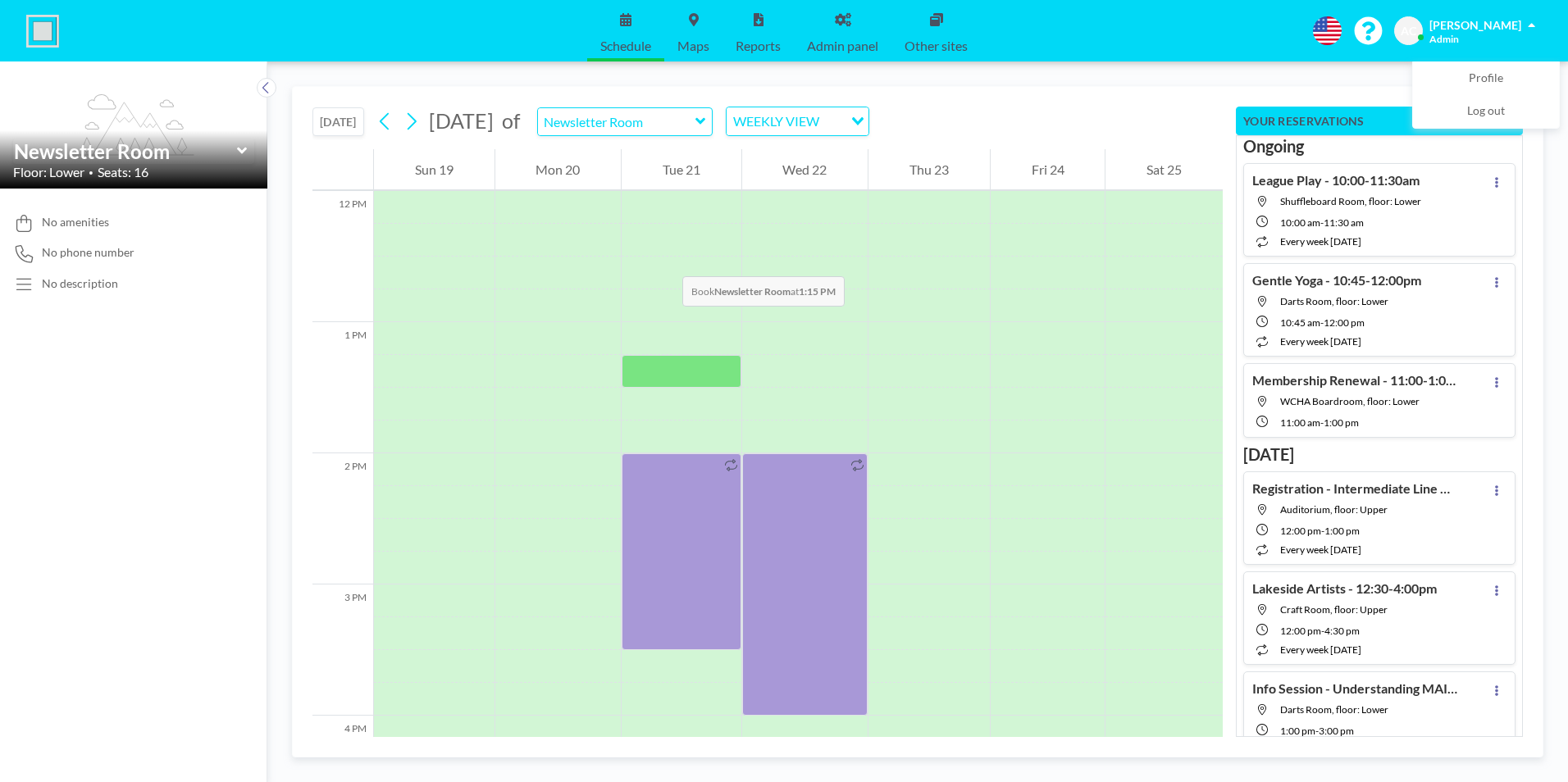
scroll to position [1672, 0]
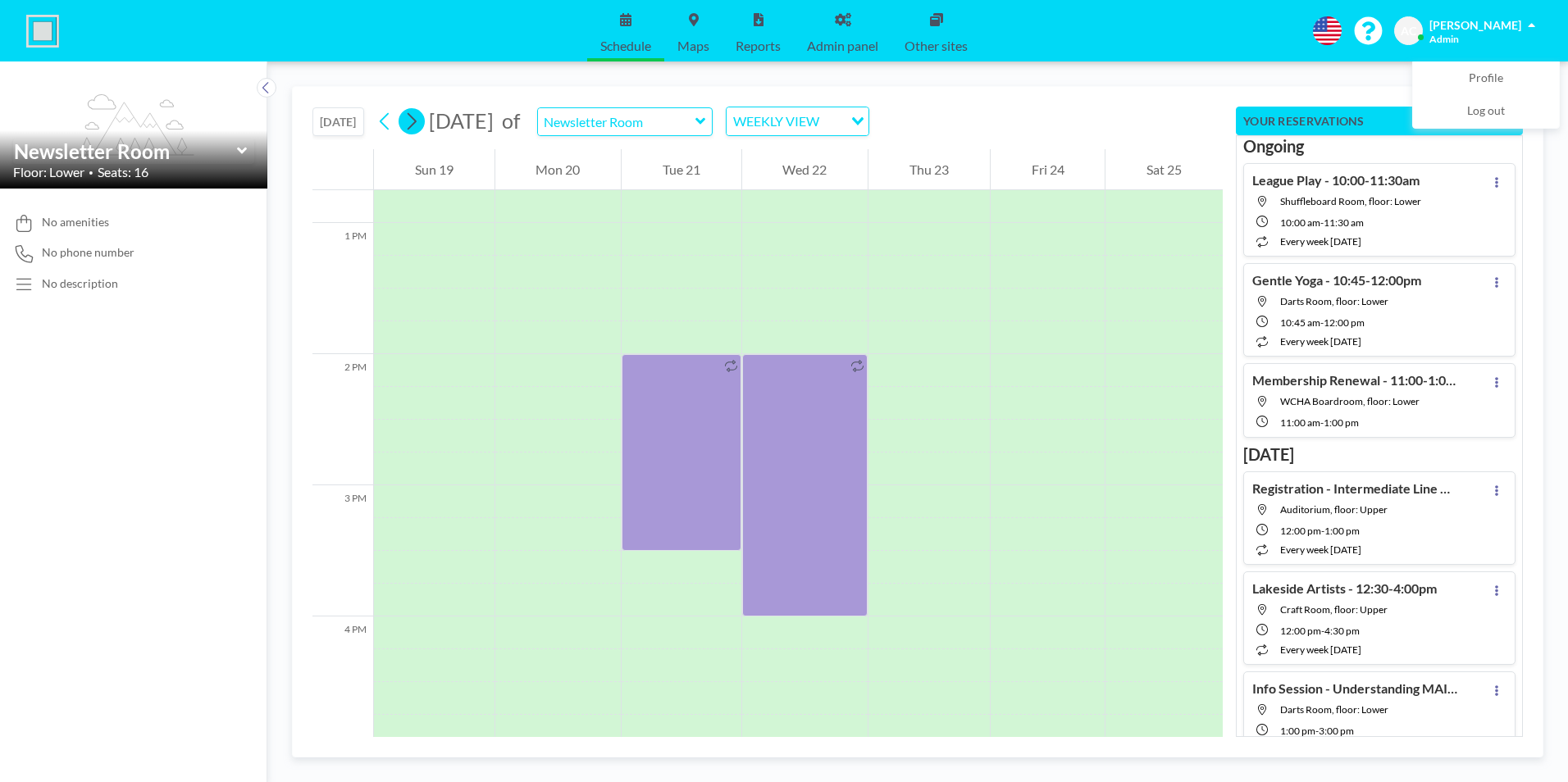
click at [416, 122] on icon at bounding box center [411, 122] width 16 height 25
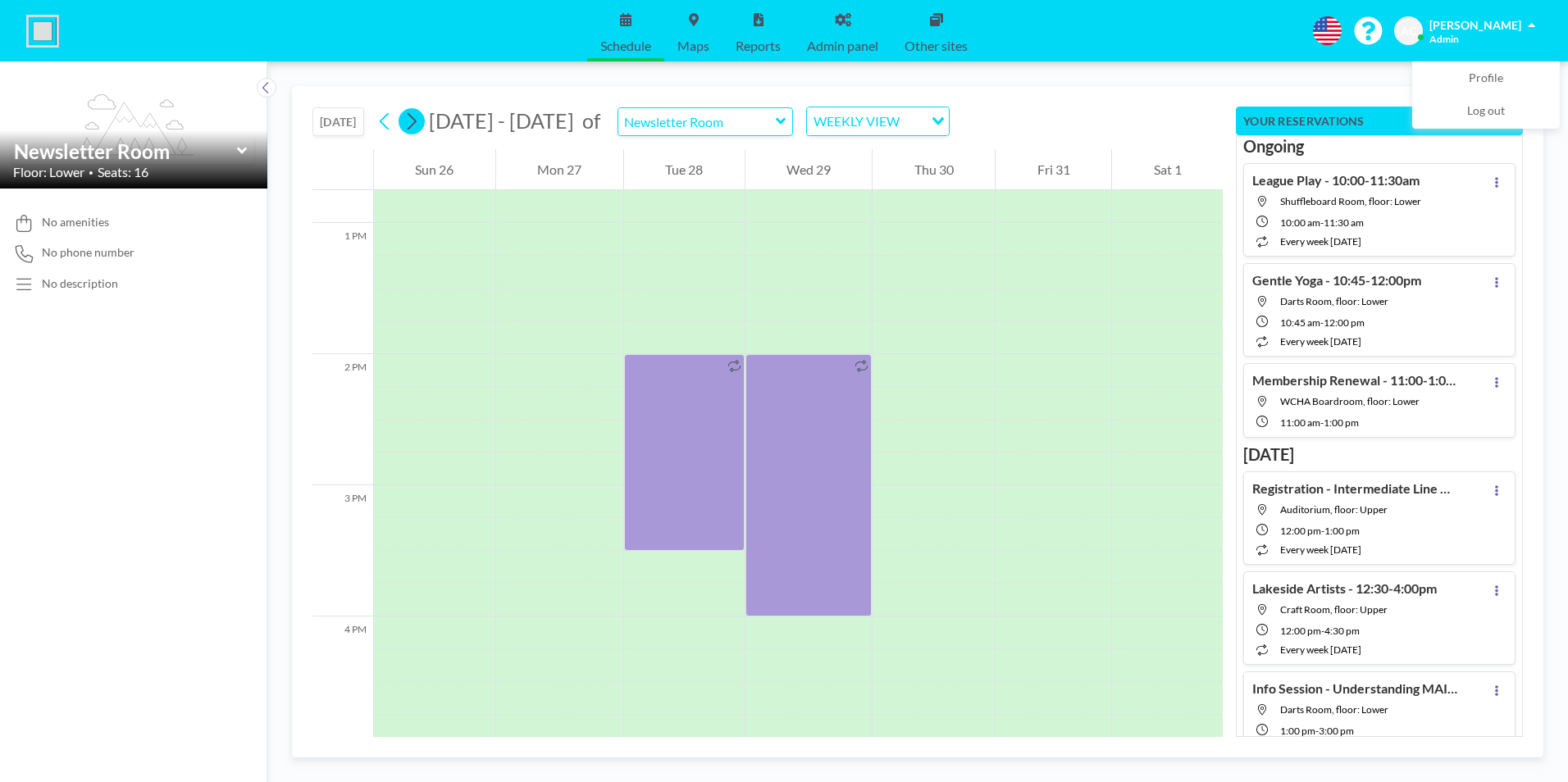
click at [417, 119] on icon at bounding box center [412, 122] width 9 height 17
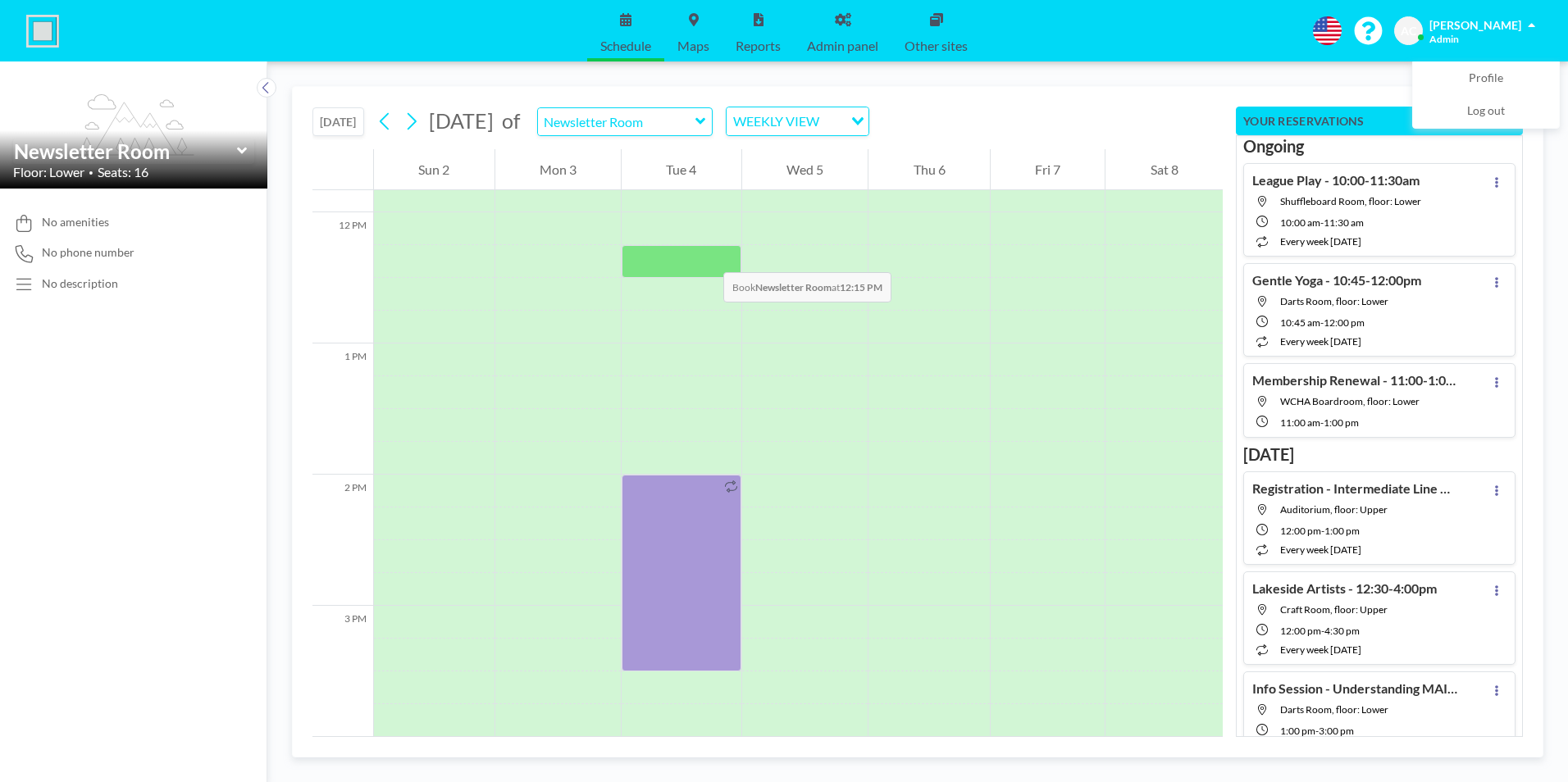
scroll to position [1590, 0]
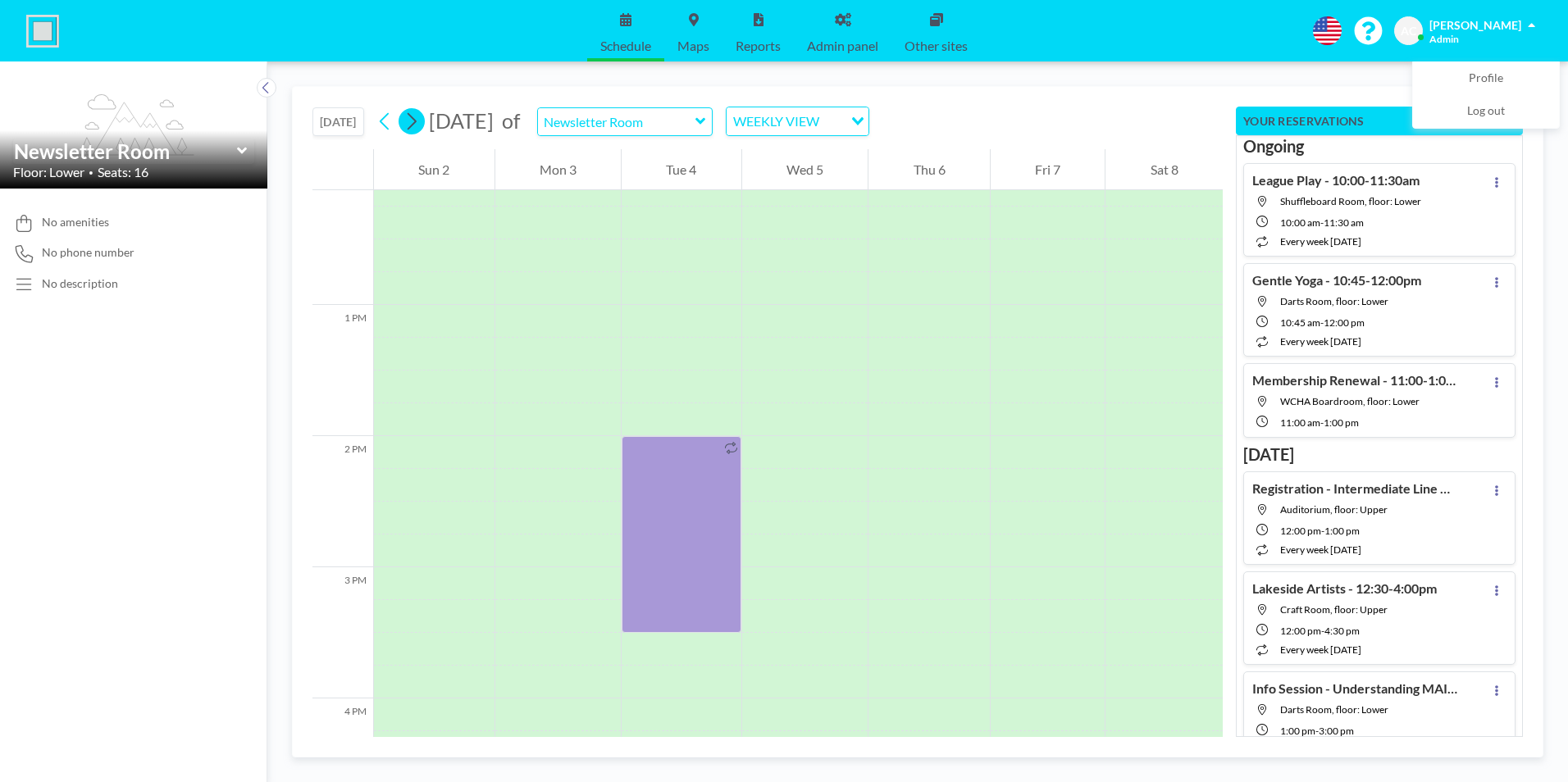
click at [416, 125] on icon at bounding box center [412, 122] width 9 height 17
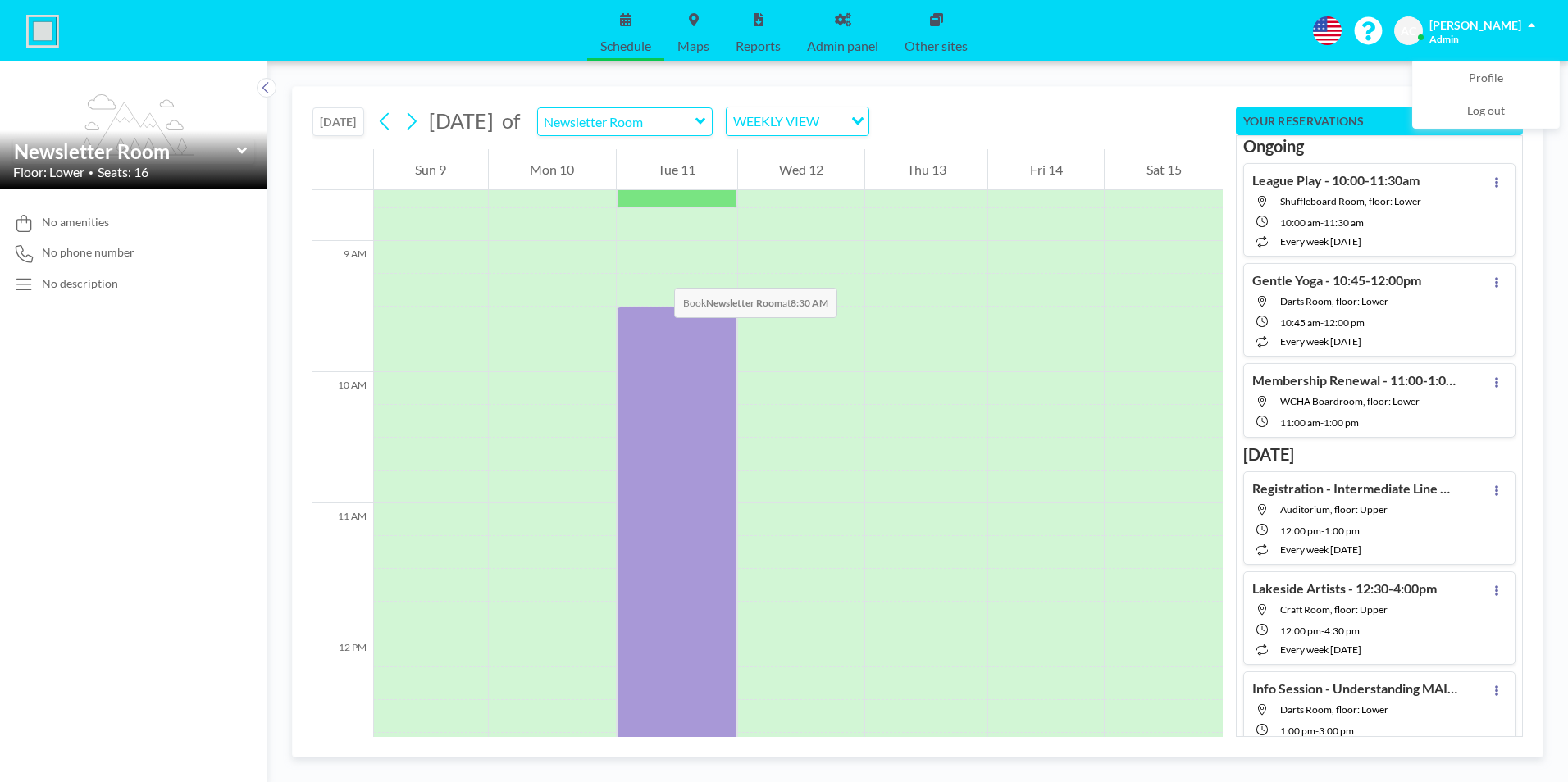
scroll to position [1426, 0]
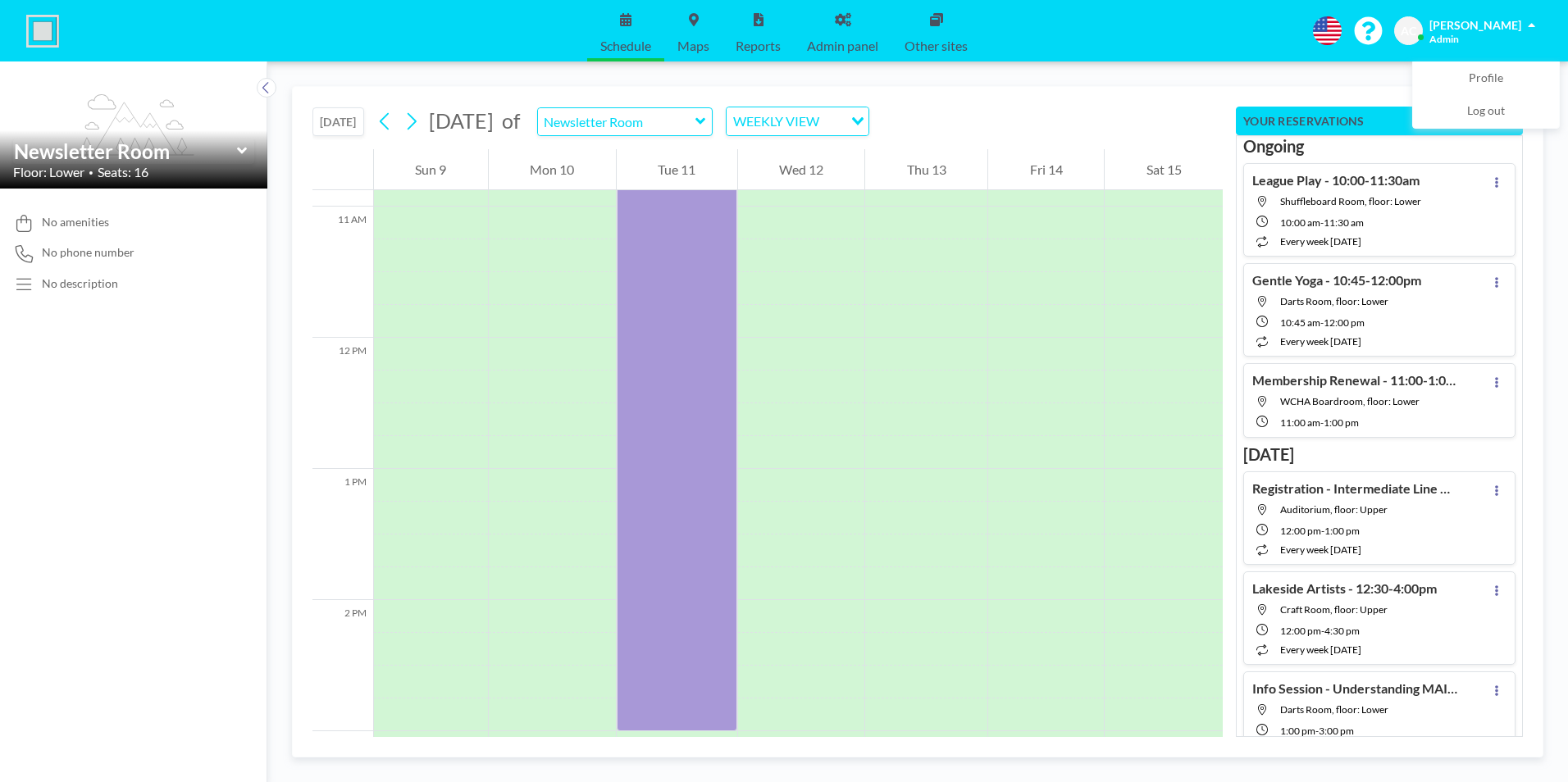
click at [843, 122] on div "WEEKLY VIEW" at bounding box center [785, 120] width 117 height 25
click at [876, 152] on li "DAILY VIEW" at bounding box center [878, 150] width 140 height 24
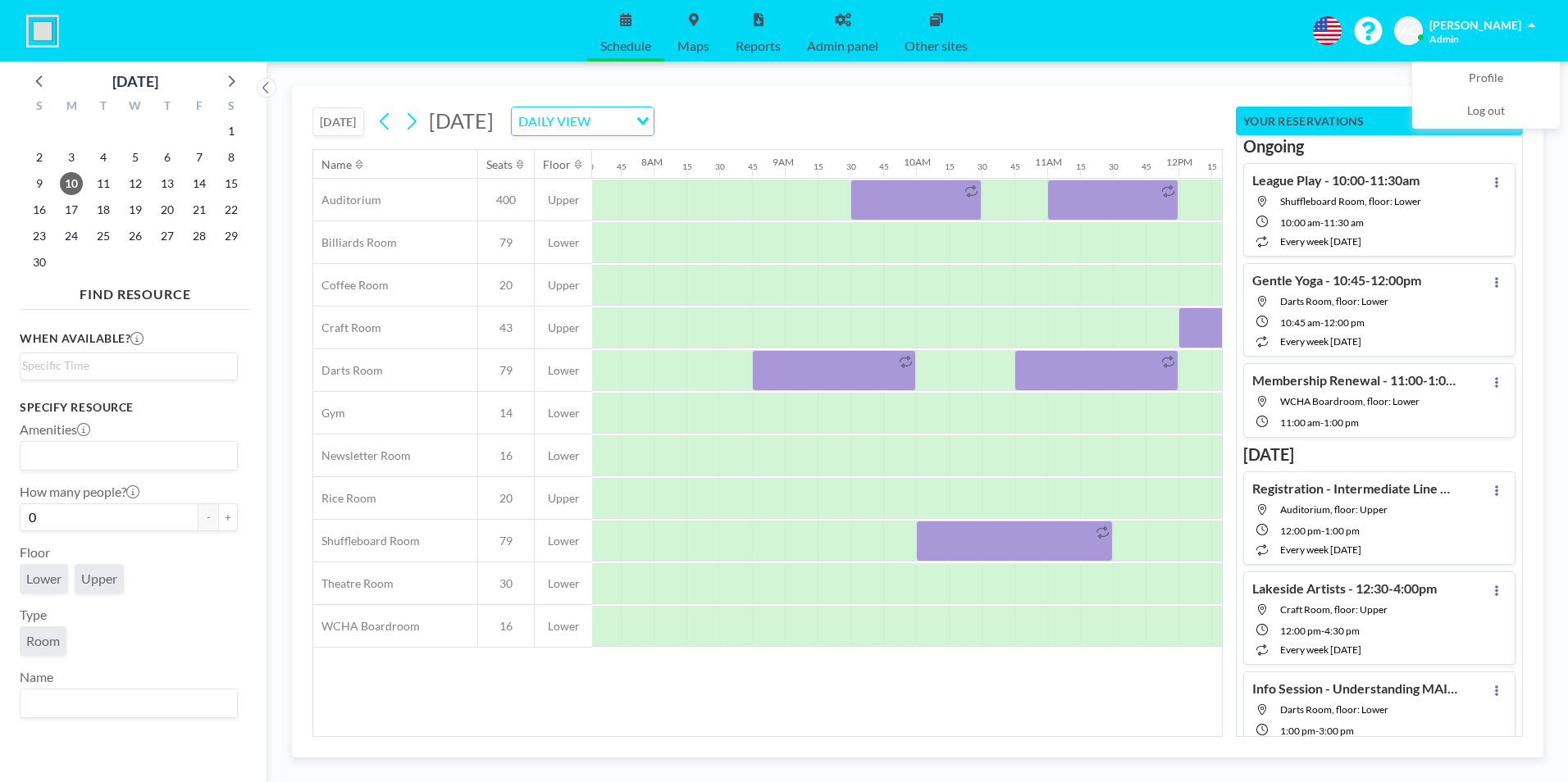
scroll to position [0, 1016]
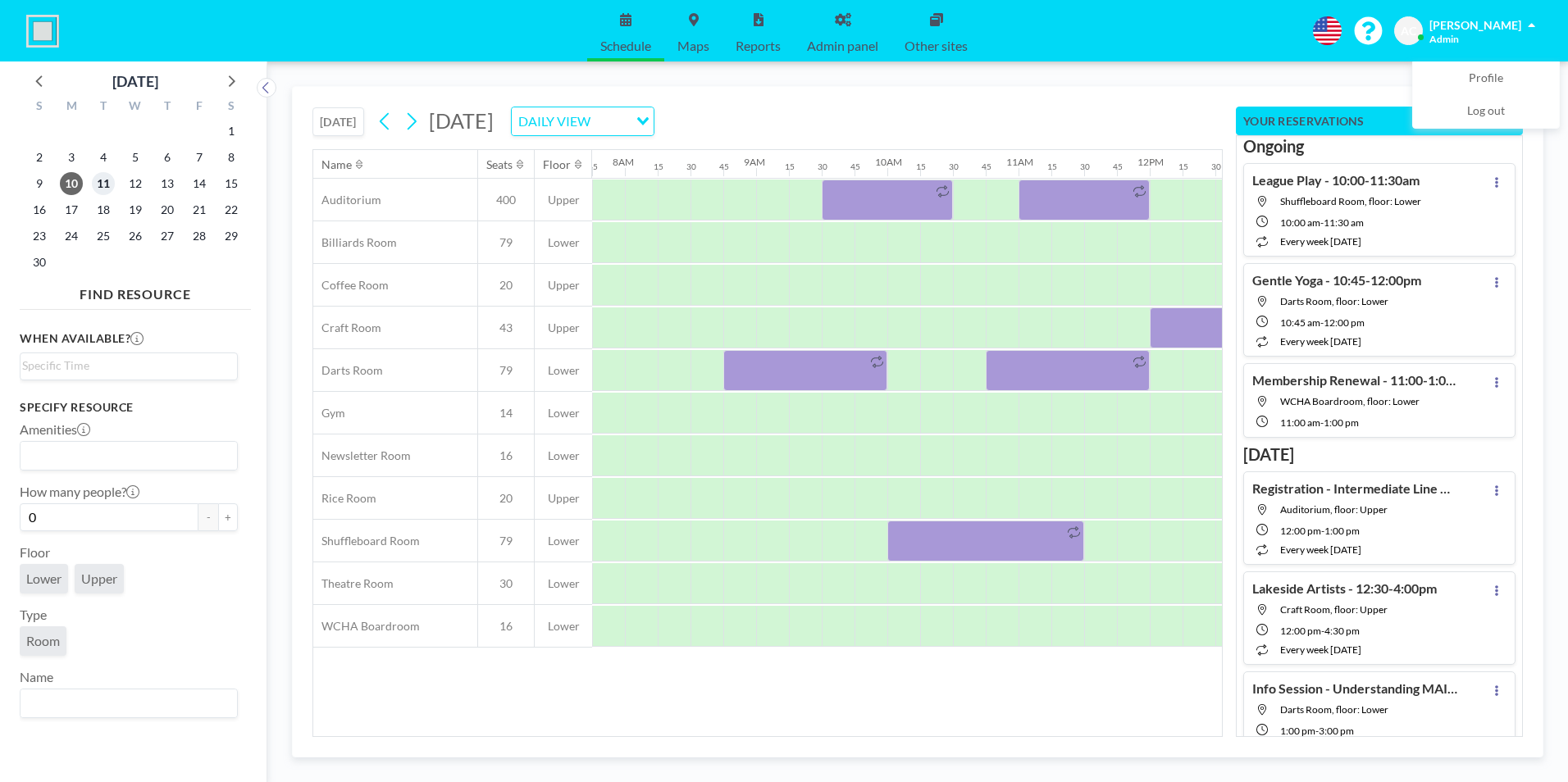
click at [104, 181] on span "11" at bounding box center [103, 184] width 23 height 23
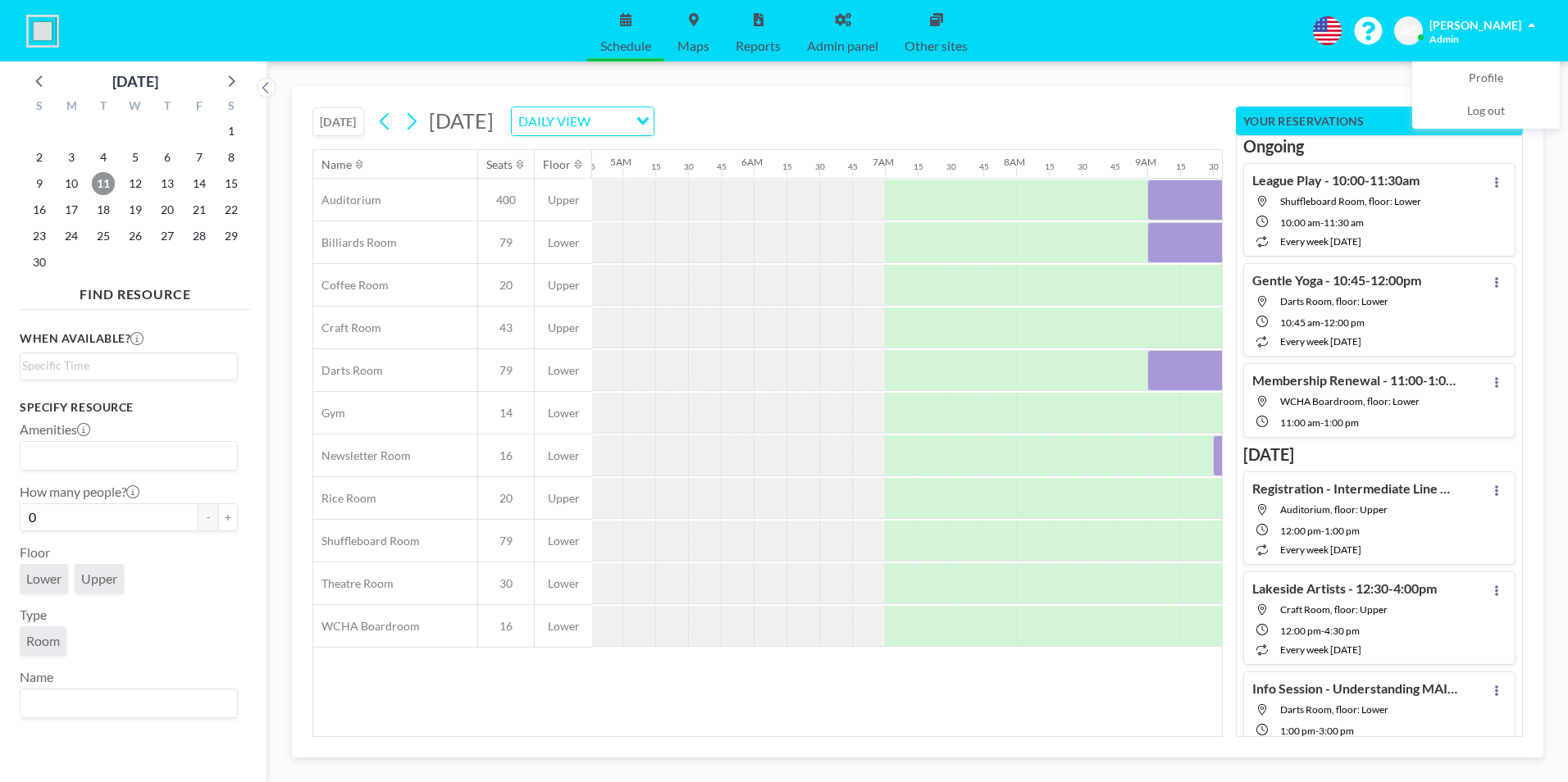
scroll to position [0, 1106]
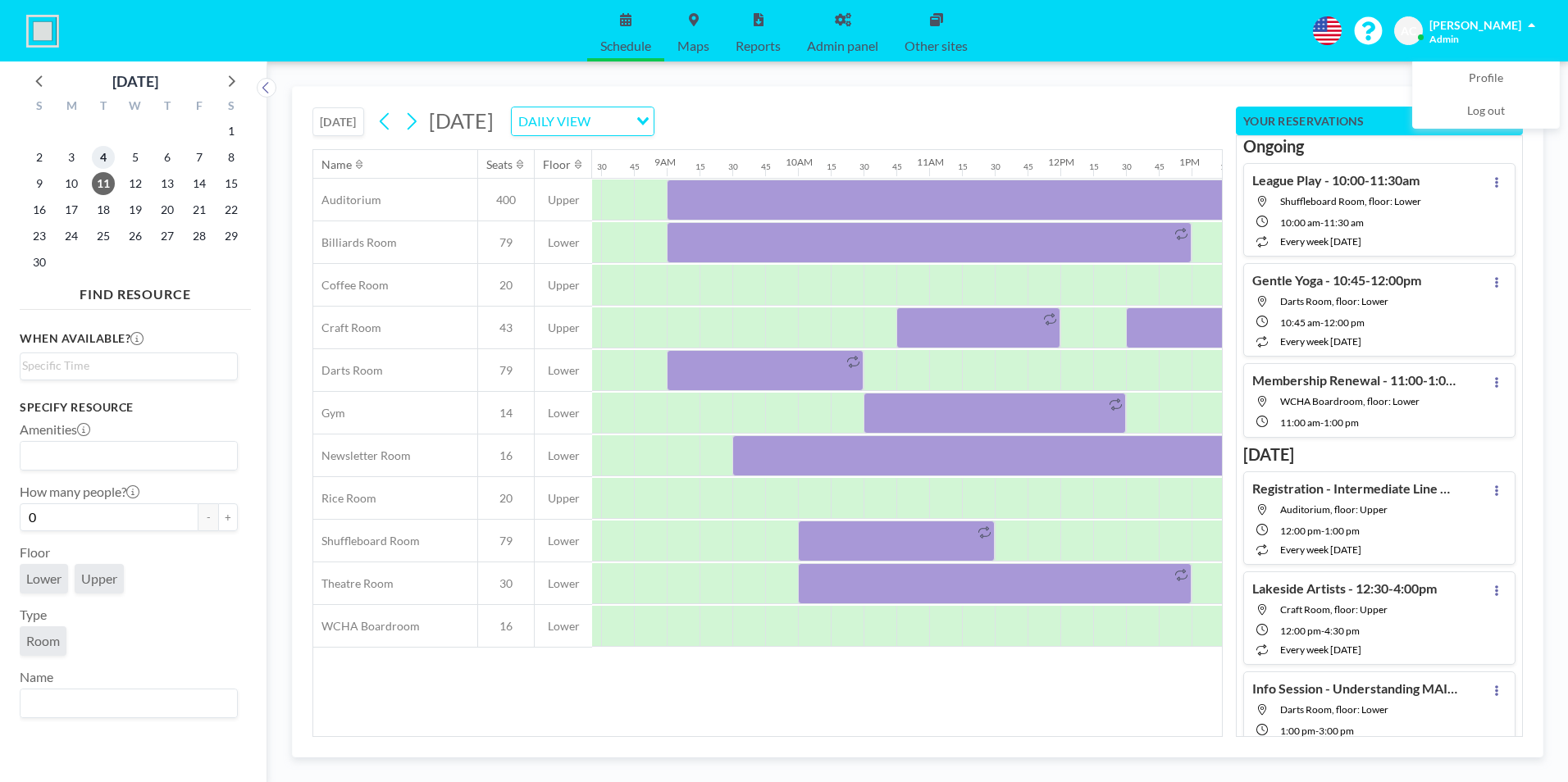
click at [101, 156] on span "4" at bounding box center [103, 157] width 23 height 23
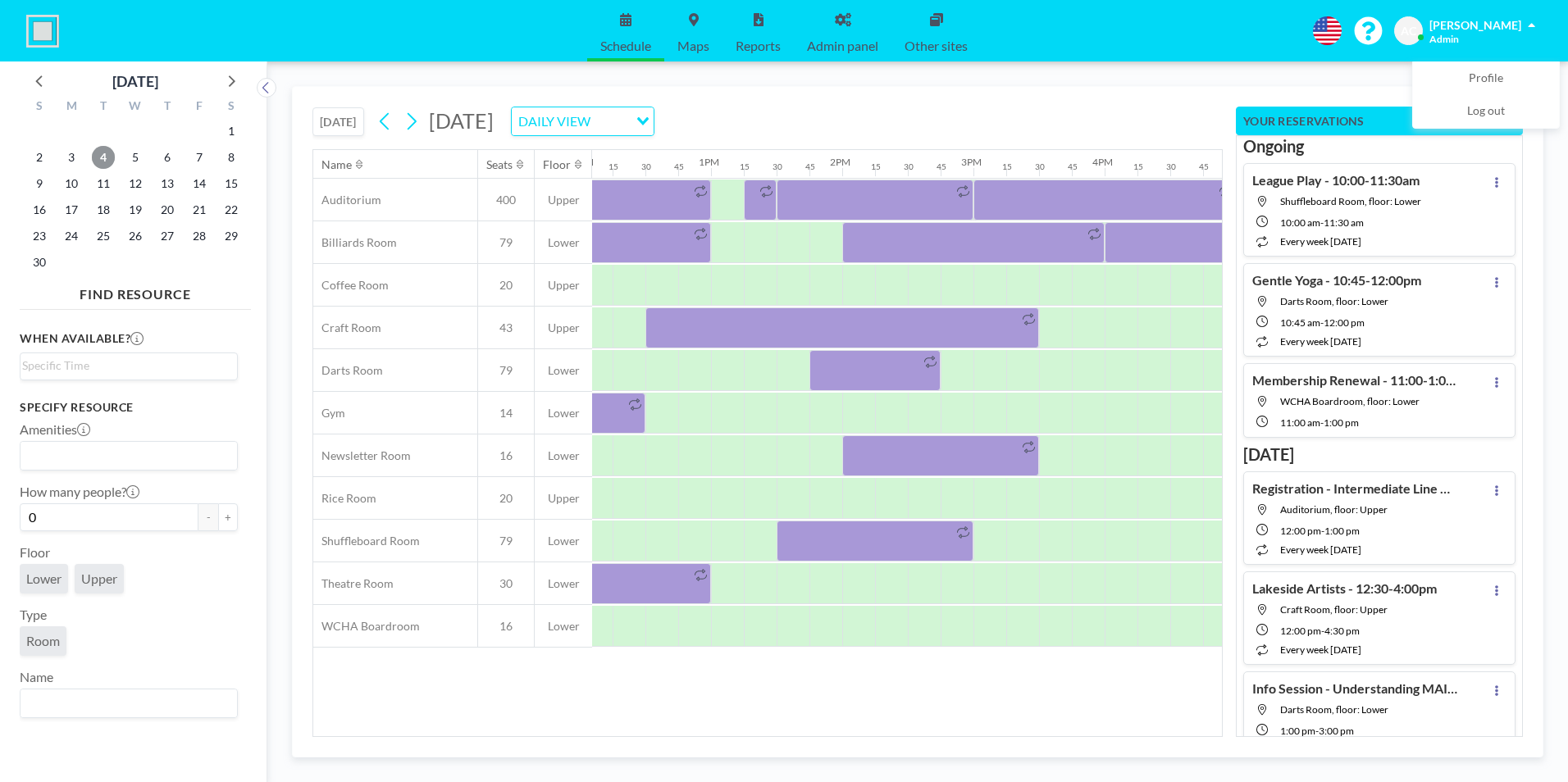
scroll to position [0, 1621]
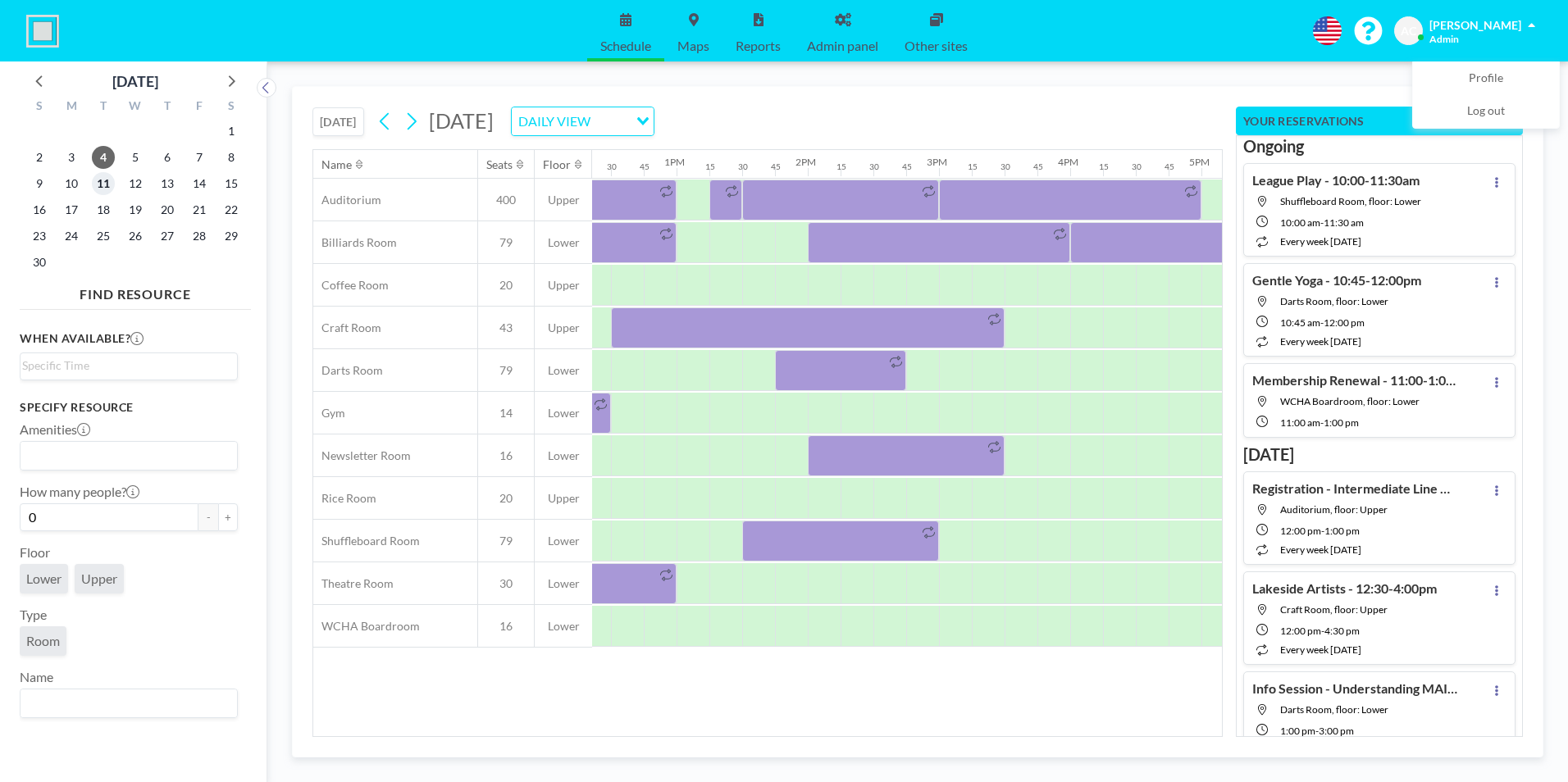
click at [103, 183] on span "11" at bounding box center [103, 184] width 23 height 23
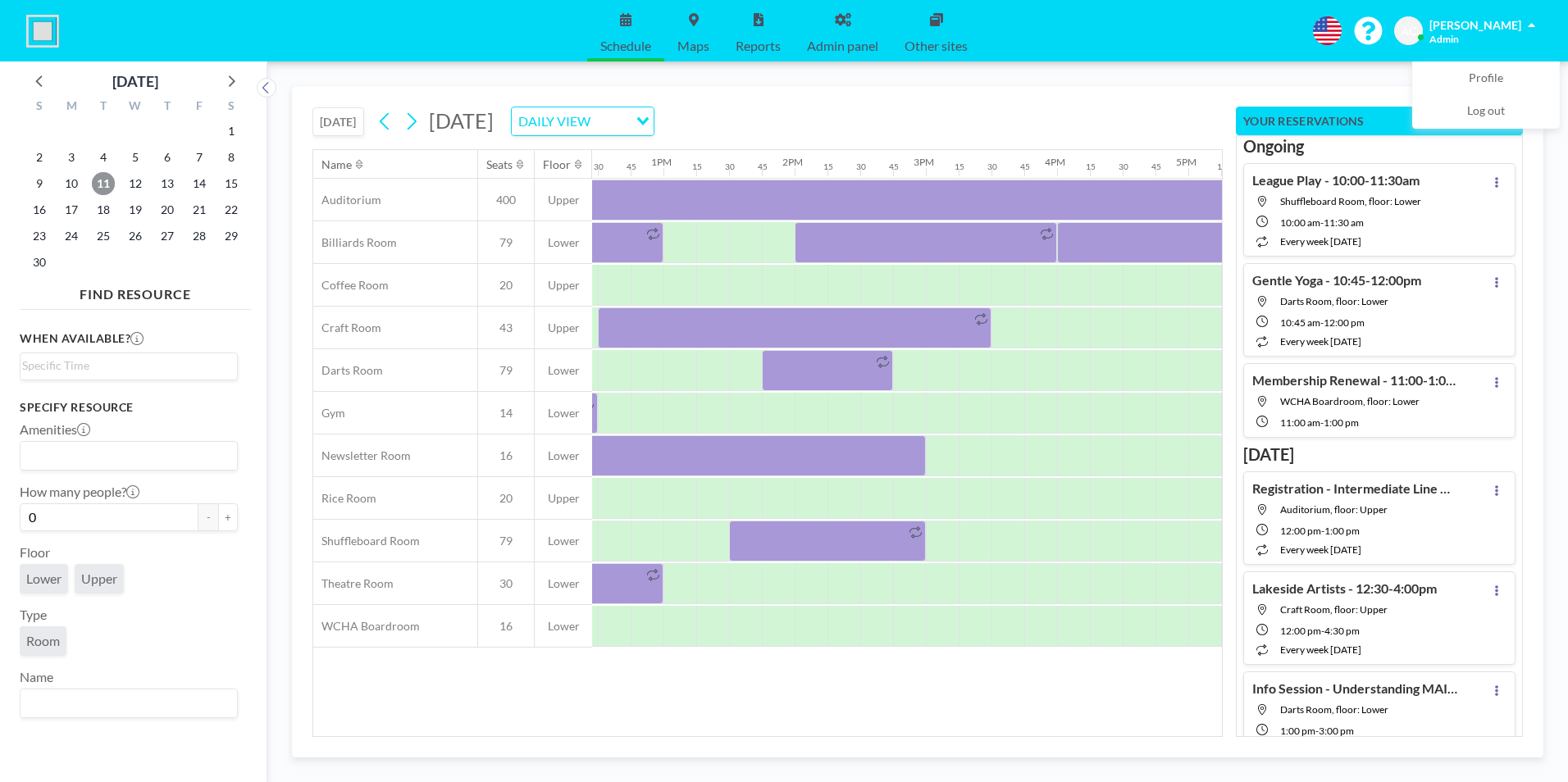
scroll to position [0, 1644]
click at [101, 207] on span "18" at bounding box center [103, 210] width 23 height 23
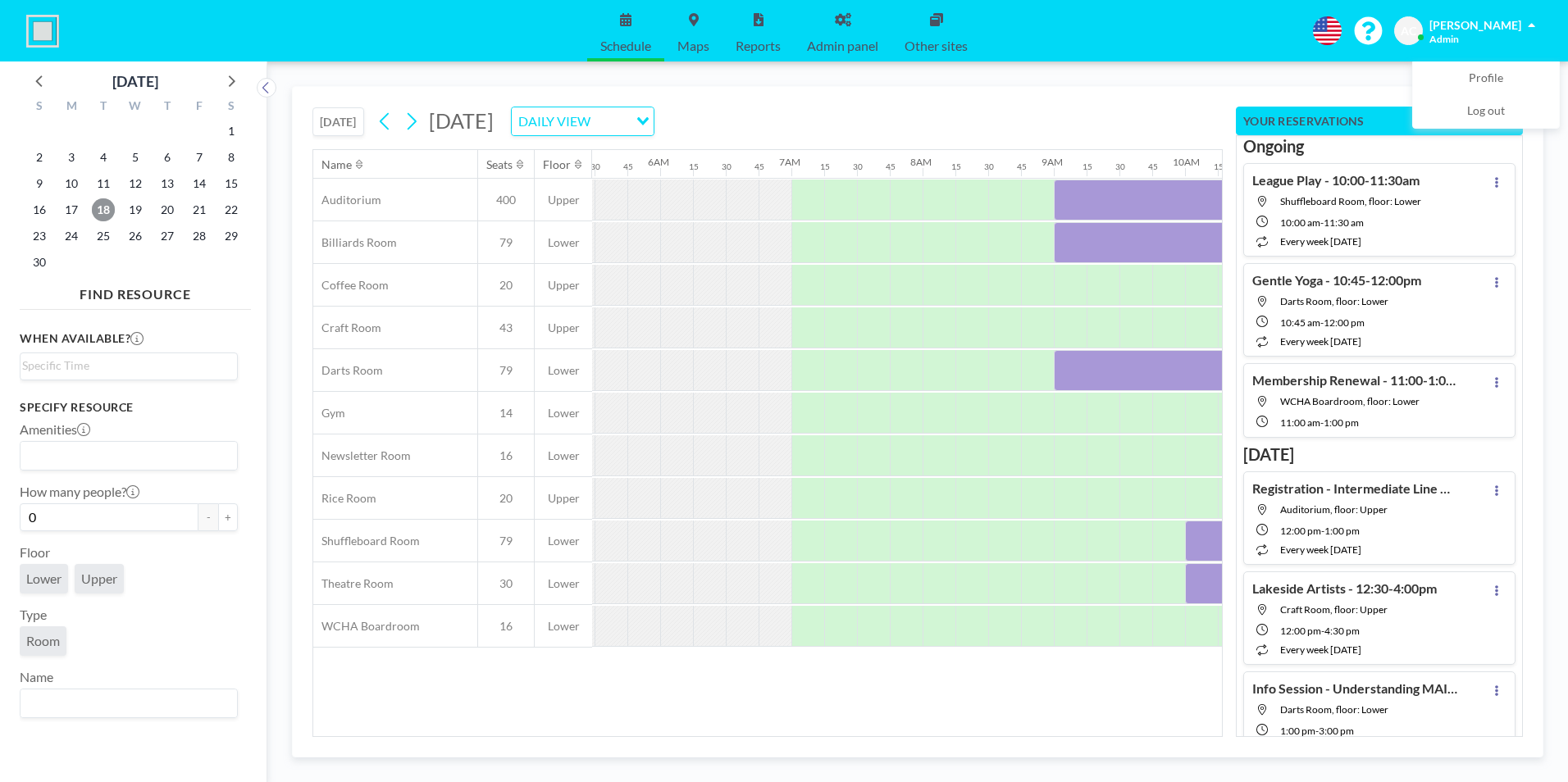
scroll to position [0, 1016]
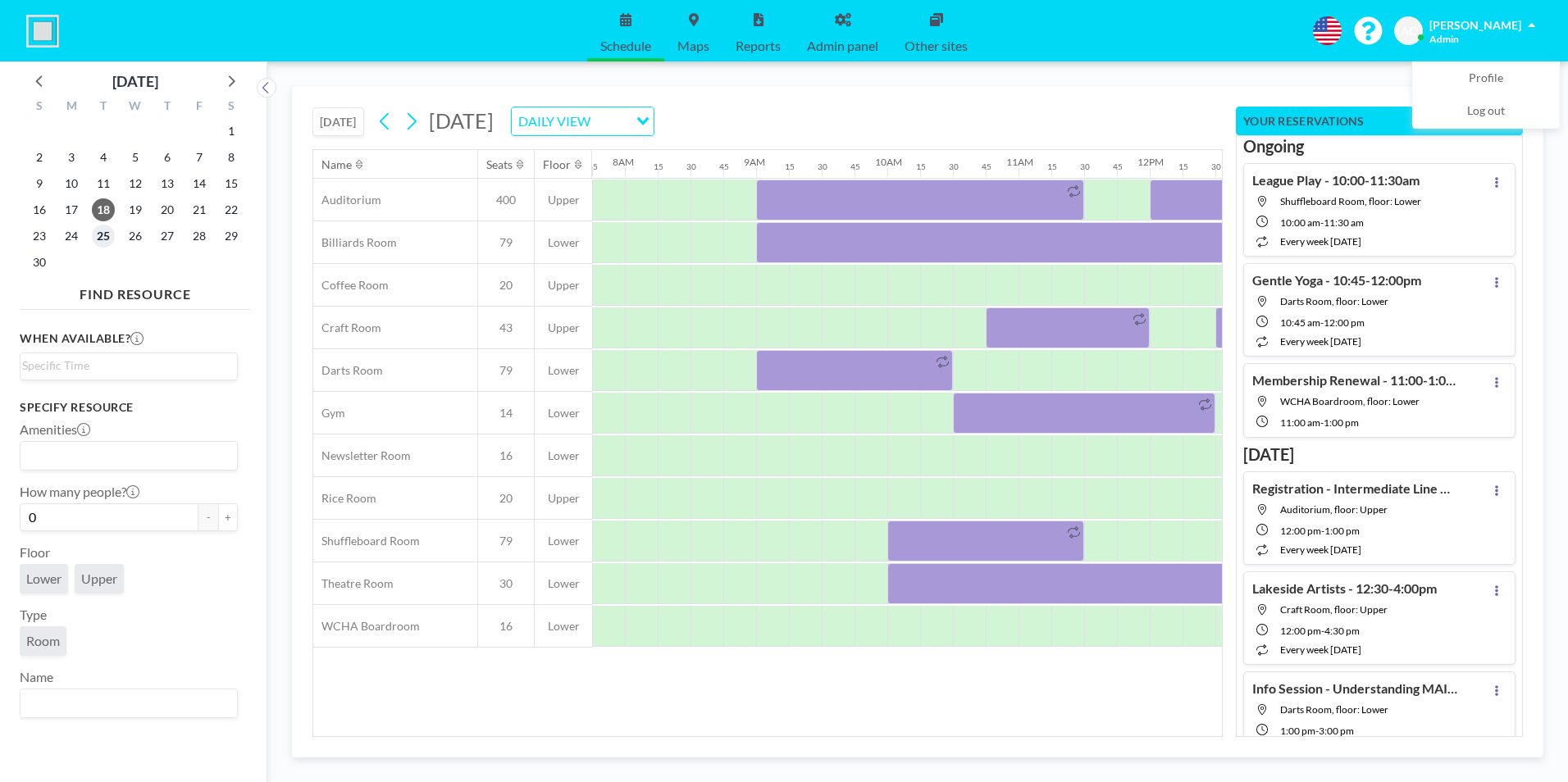
click at [105, 233] on span "25" at bounding box center [103, 237] width 23 height 23
click at [103, 180] on span "11" at bounding box center [103, 184] width 23 height 23
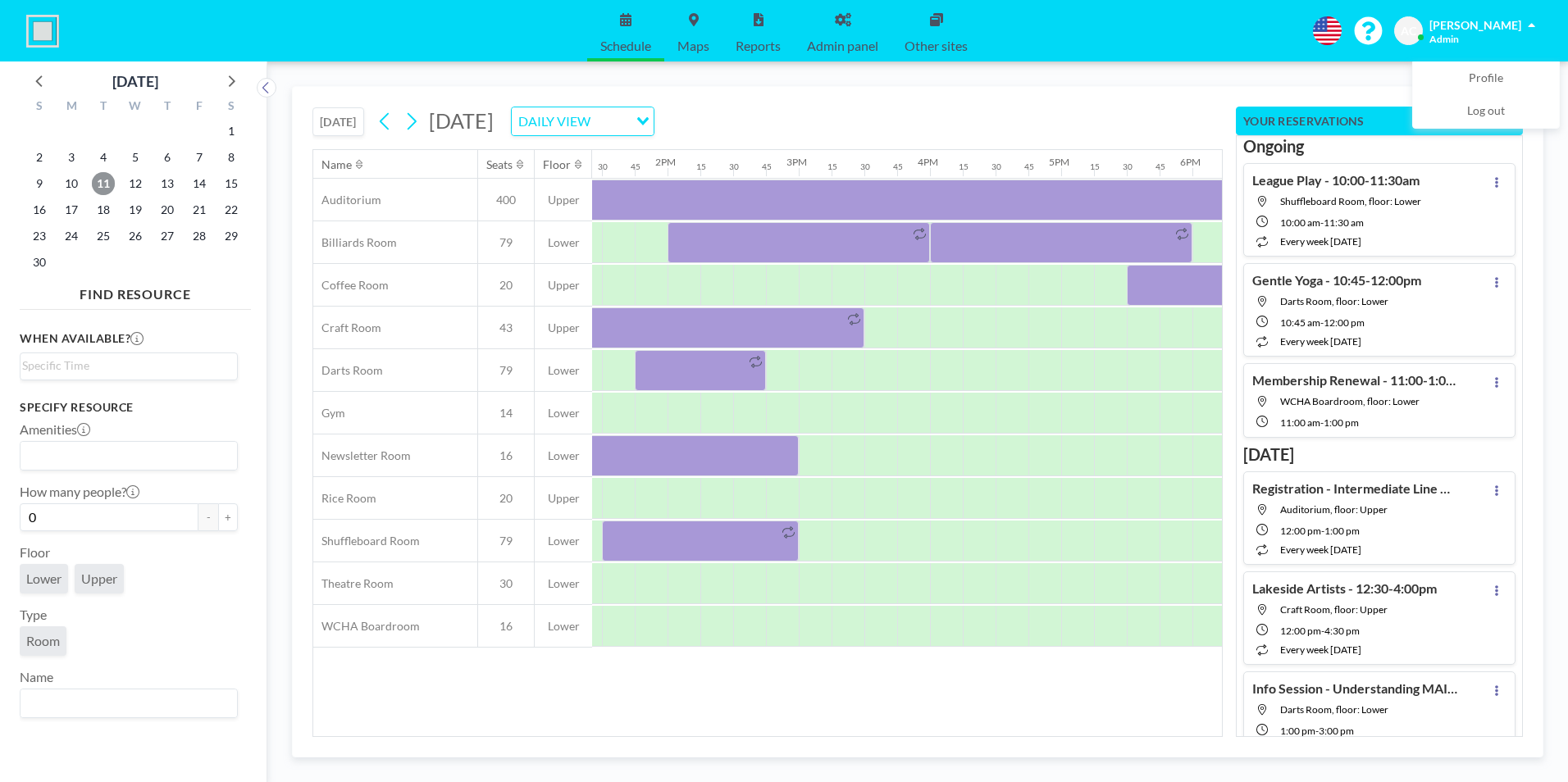
scroll to position [0, 1695]
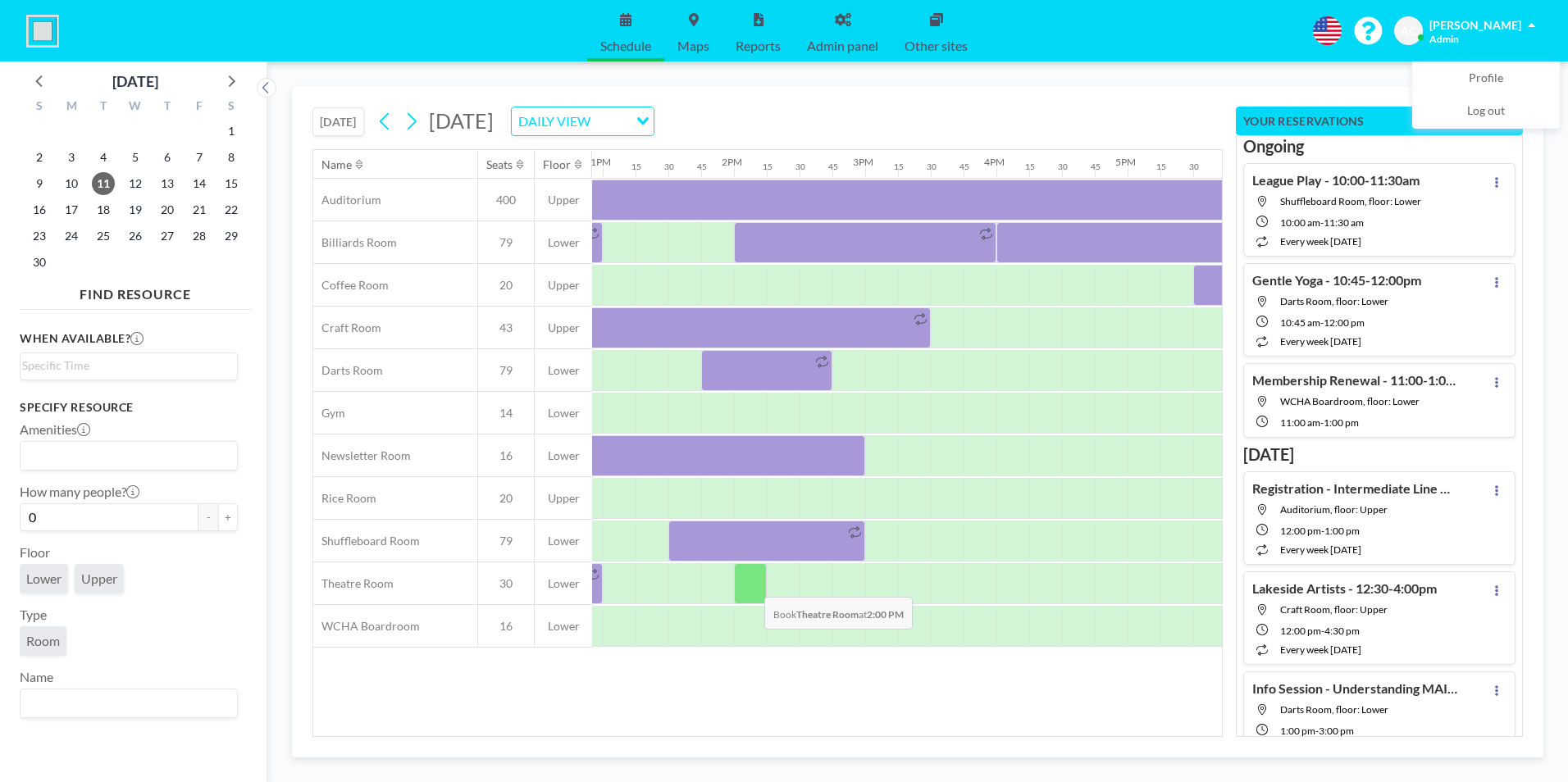
click at [753, 585] on div at bounding box center [750, 583] width 32 height 41
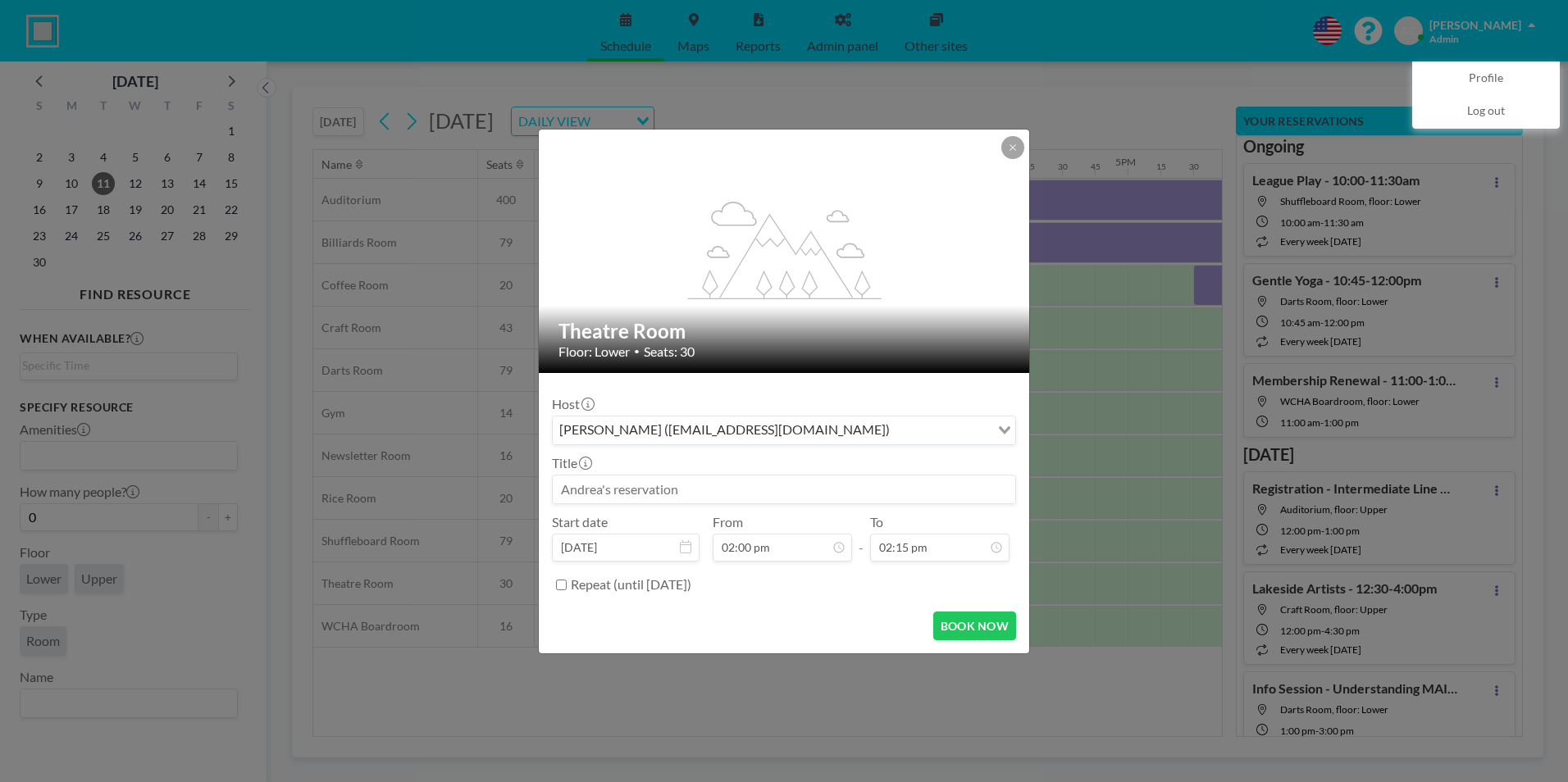
scroll to position [817, 0]
click at [692, 493] on input at bounding box center [783, 489] width 462 height 27
type input "Genealogy (tentative)"
click at [956, 548] on input "02:15 pm" at bounding box center [939, 547] width 139 height 27
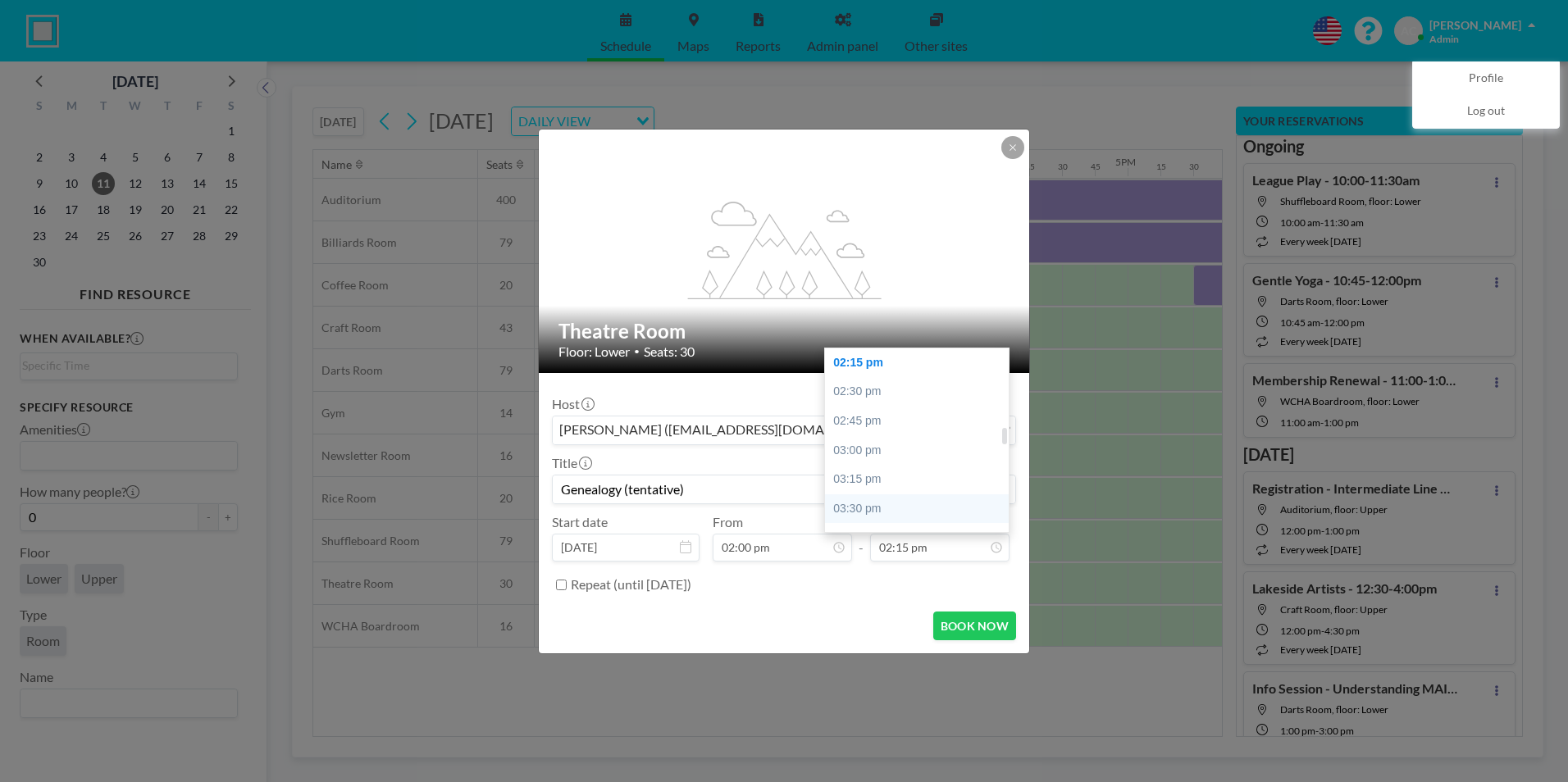
click at [856, 504] on div "03:30 pm" at bounding box center [921, 508] width 192 height 29
type input "03:30 pm"
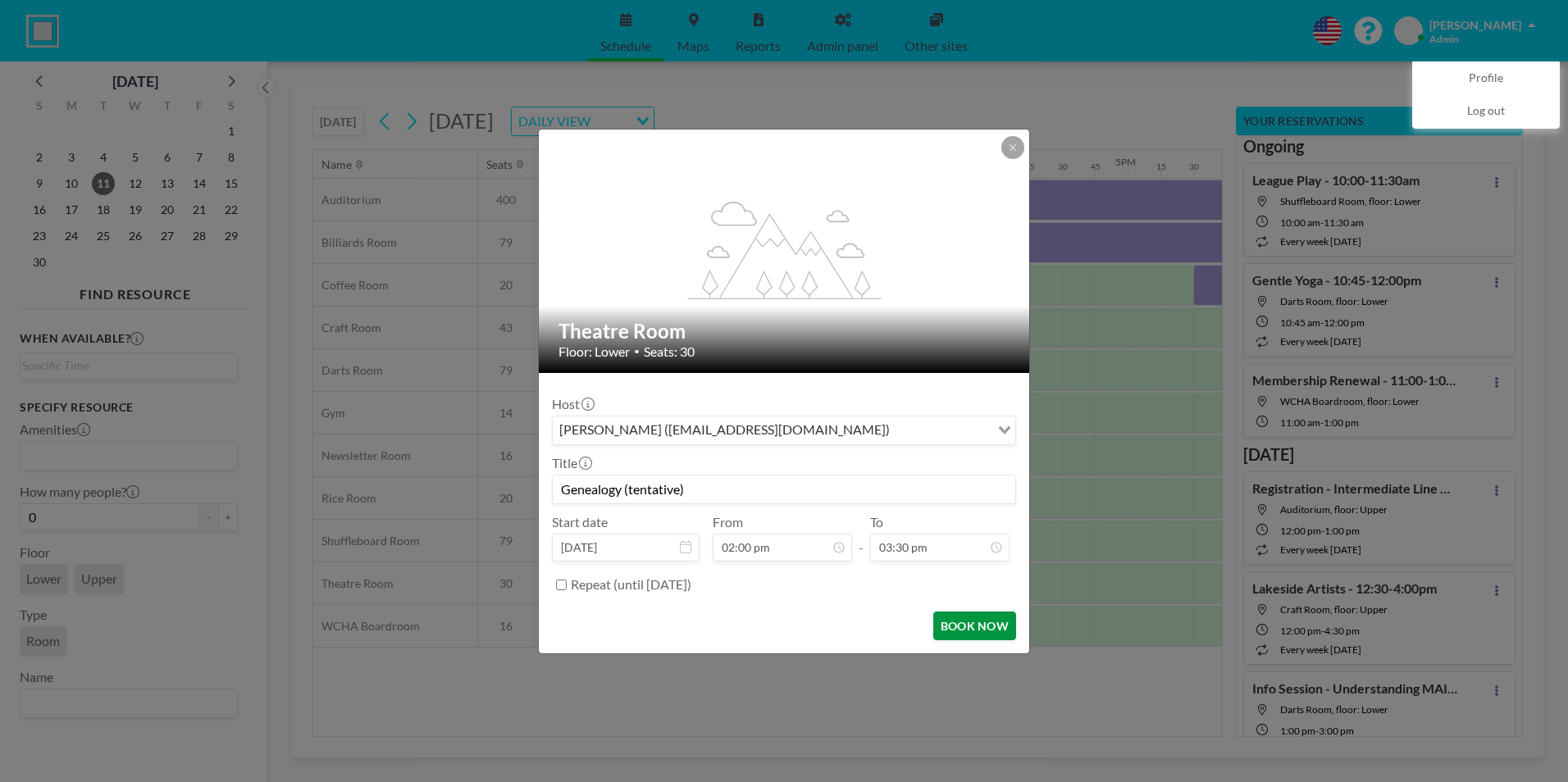
scroll to position [992, 0]
click at [958, 627] on button "BOOK NOW" at bounding box center [974, 625] width 82 height 28
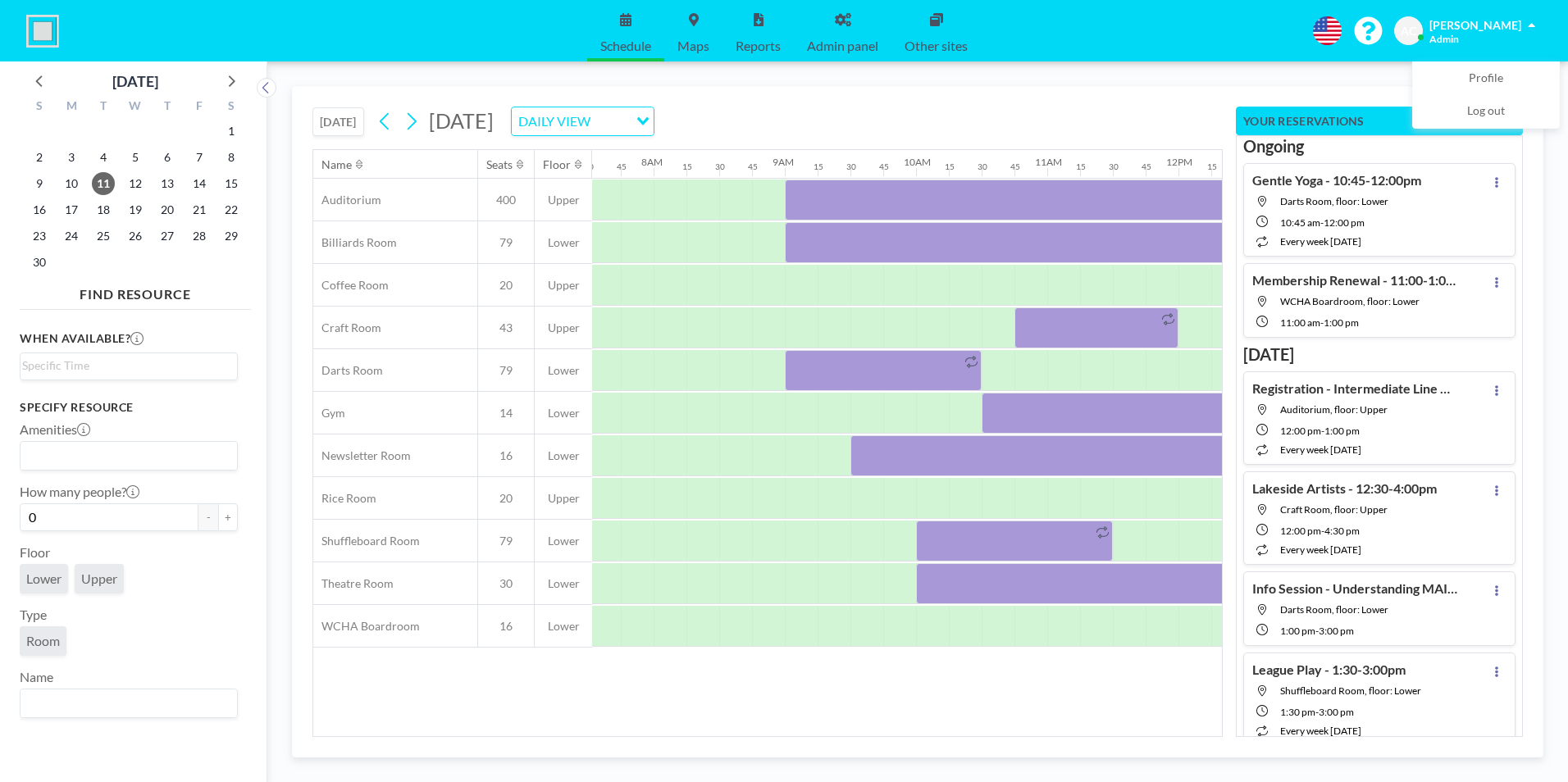
scroll to position [0, 1016]
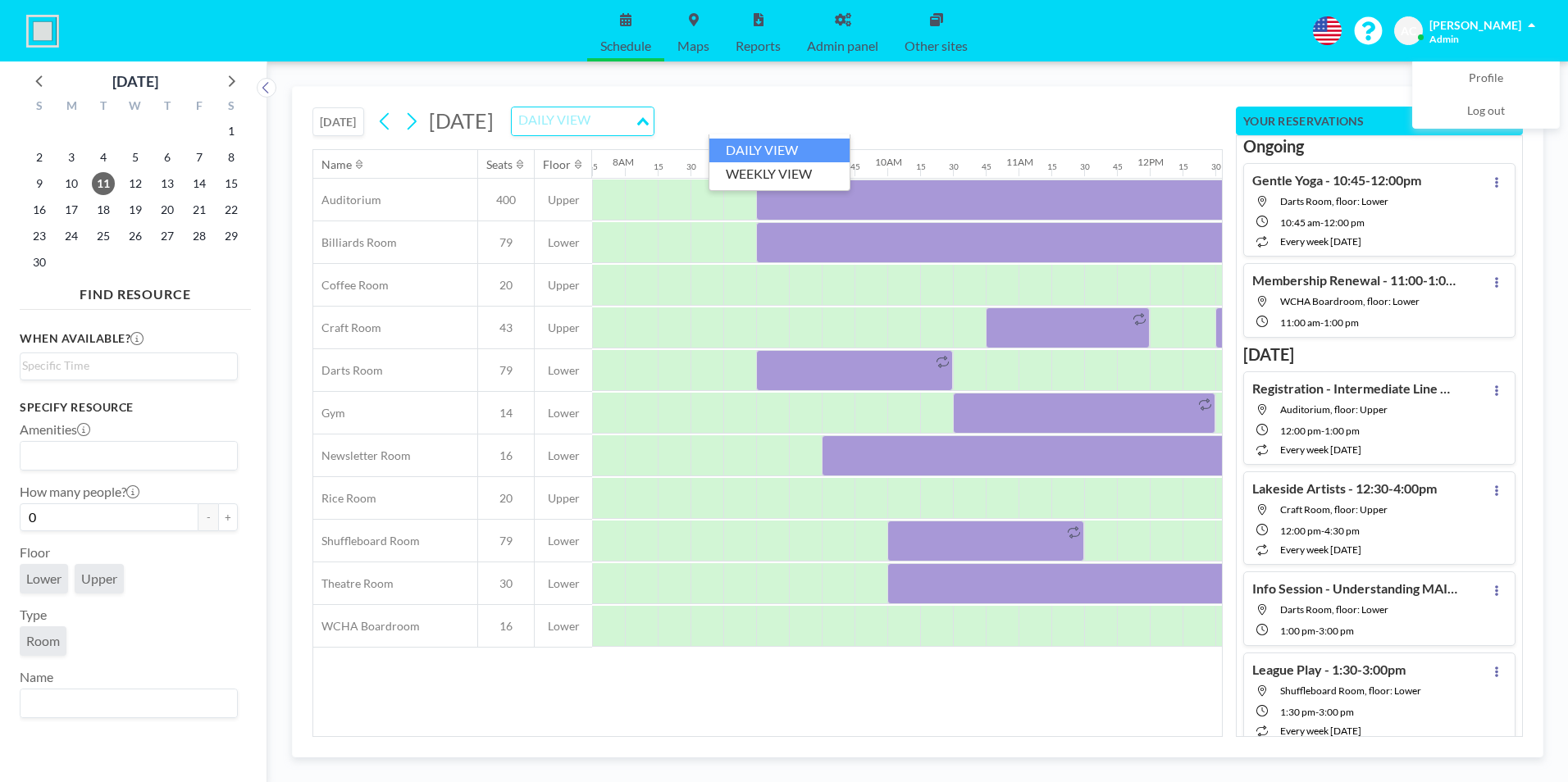
click at [635, 122] on div "DAILY VIEW" at bounding box center [573, 120] width 123 height 25
click at [776, 168] on li "WEEKLY VIEW" at bounding box center [779, 174] width 140 height 24
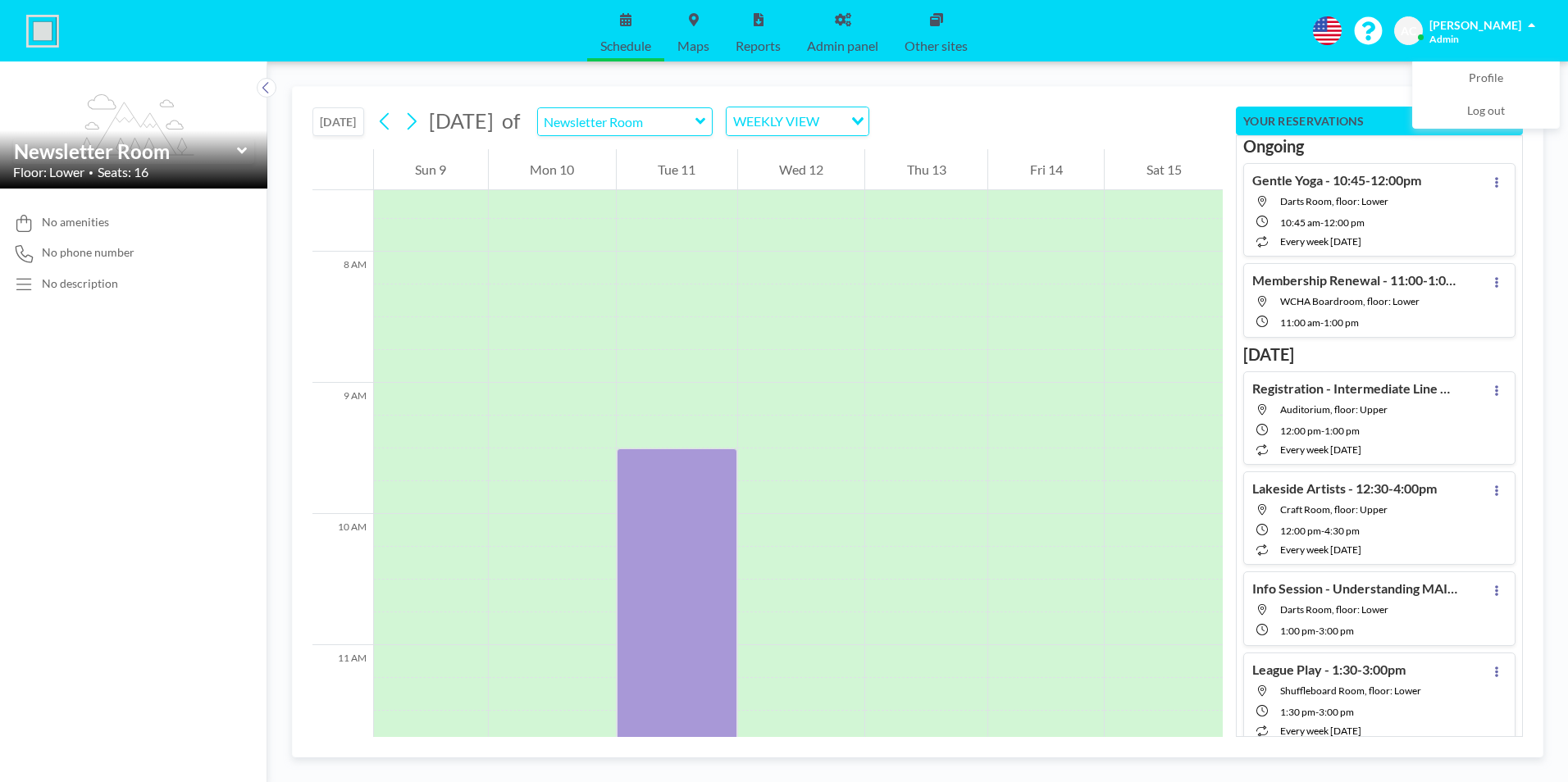
scroll to position [1016, 0]
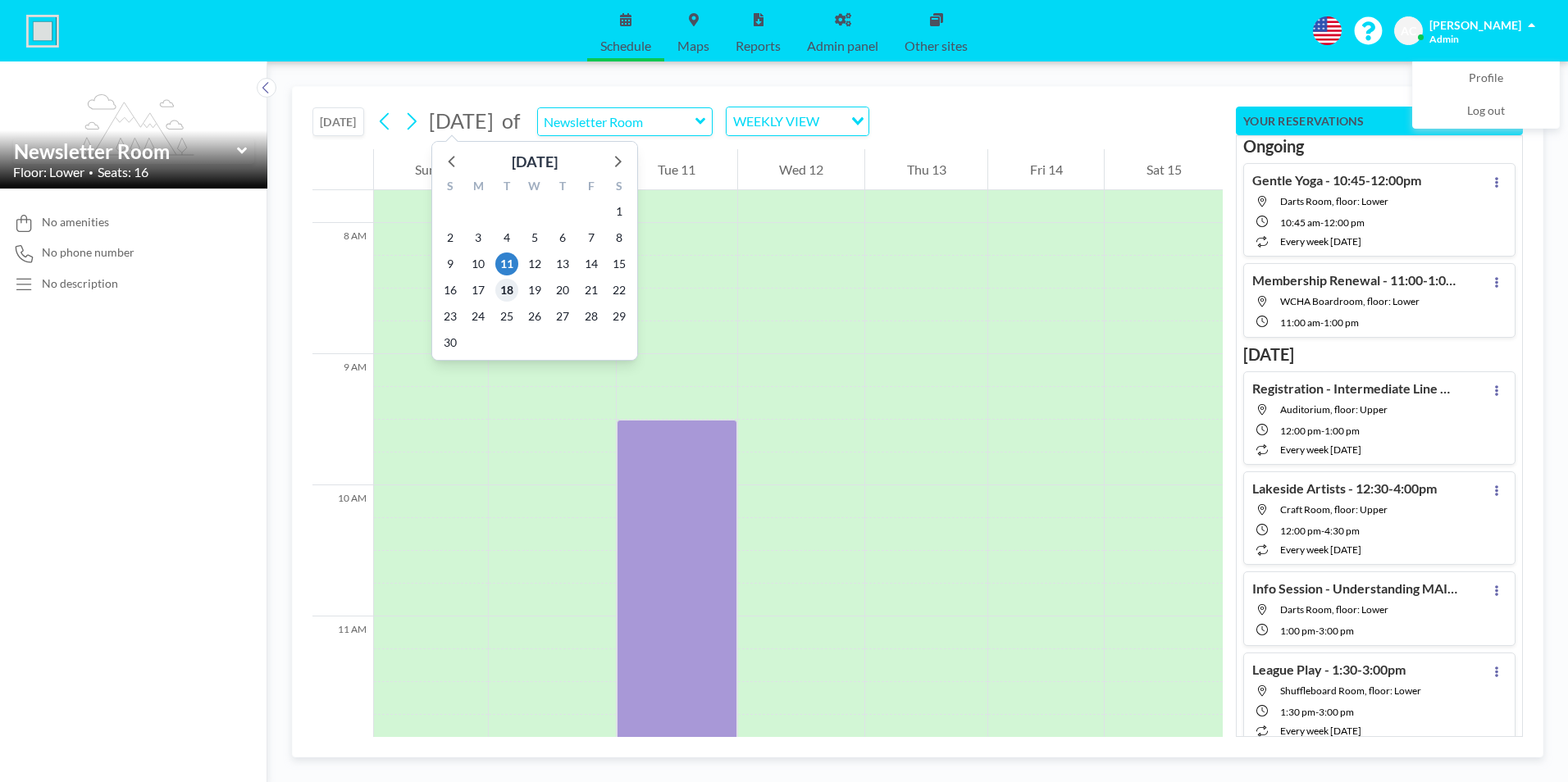
click at [507, 289] on span "18" at bounding box center [507, 291] width 23 height 23
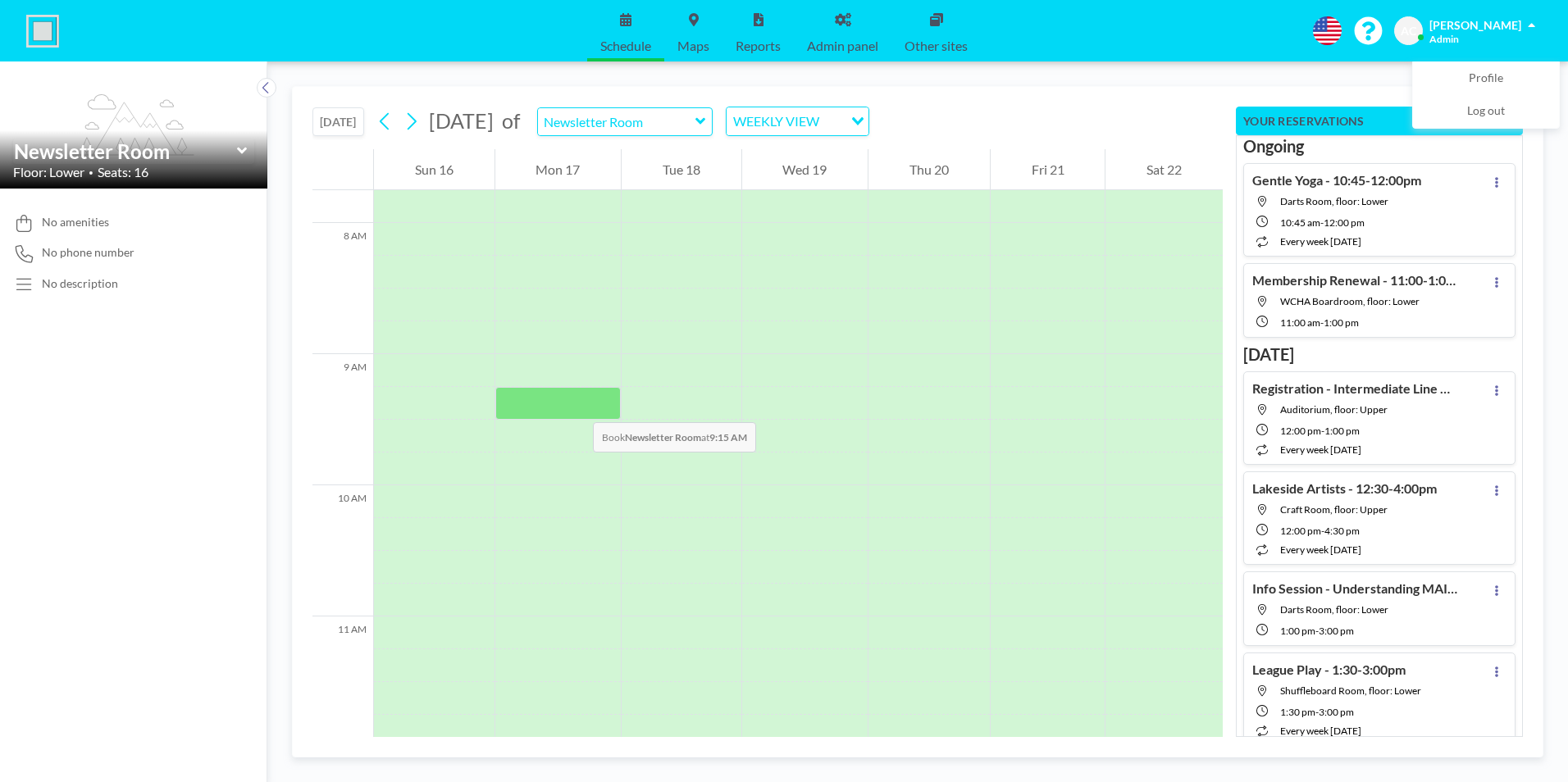
scroll to position [1508, 0]
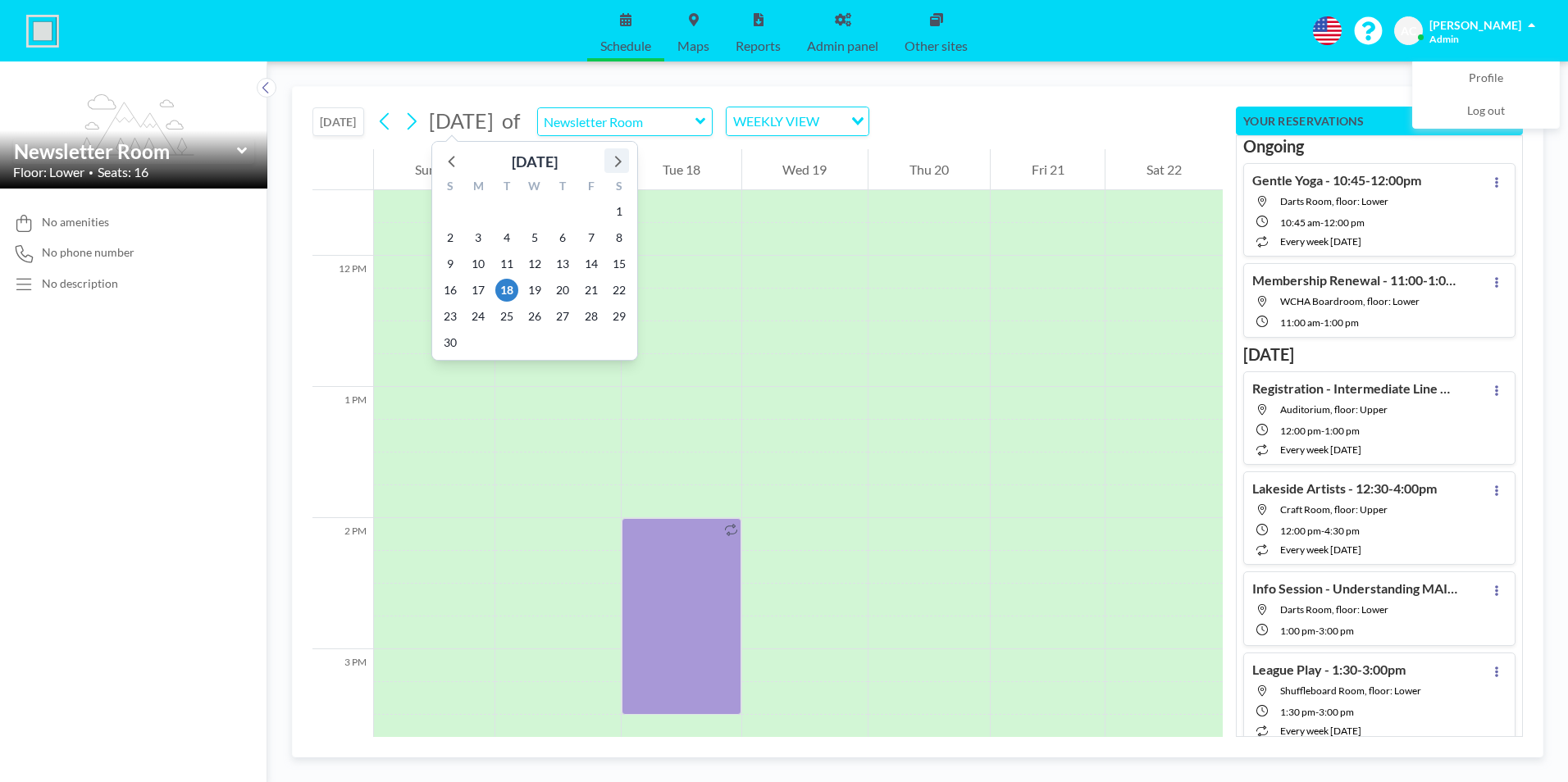
click at [618, 164] on icon at bounding box center [618, 162] width 7 height 12
click at [506, 264] on span "16" at bounding box center [507, 264] width 23 height 23
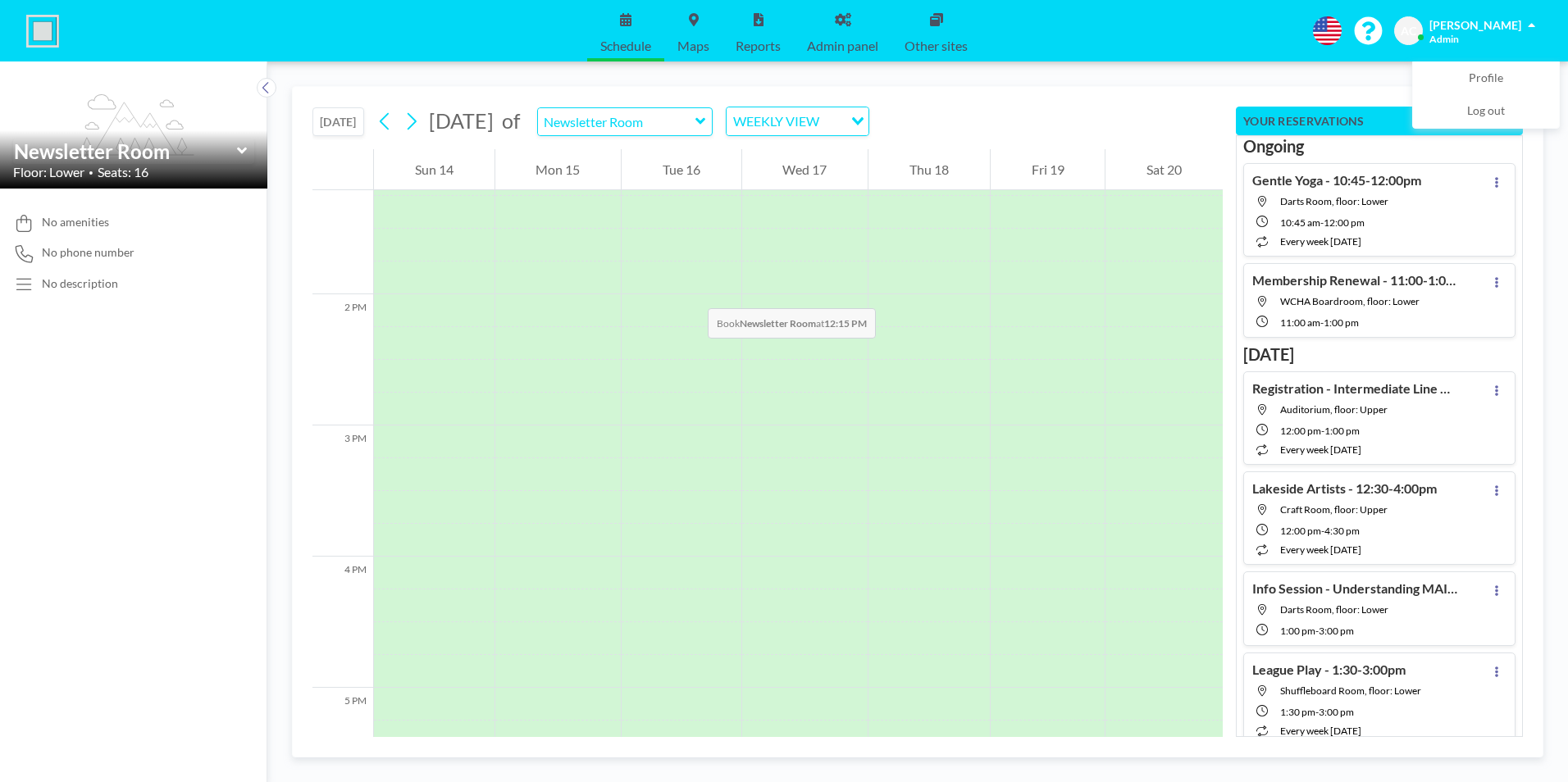
scroll to position [1918, 0]
click at [417, 122] on icon at bounding box center [411, 122] width 16 height 25
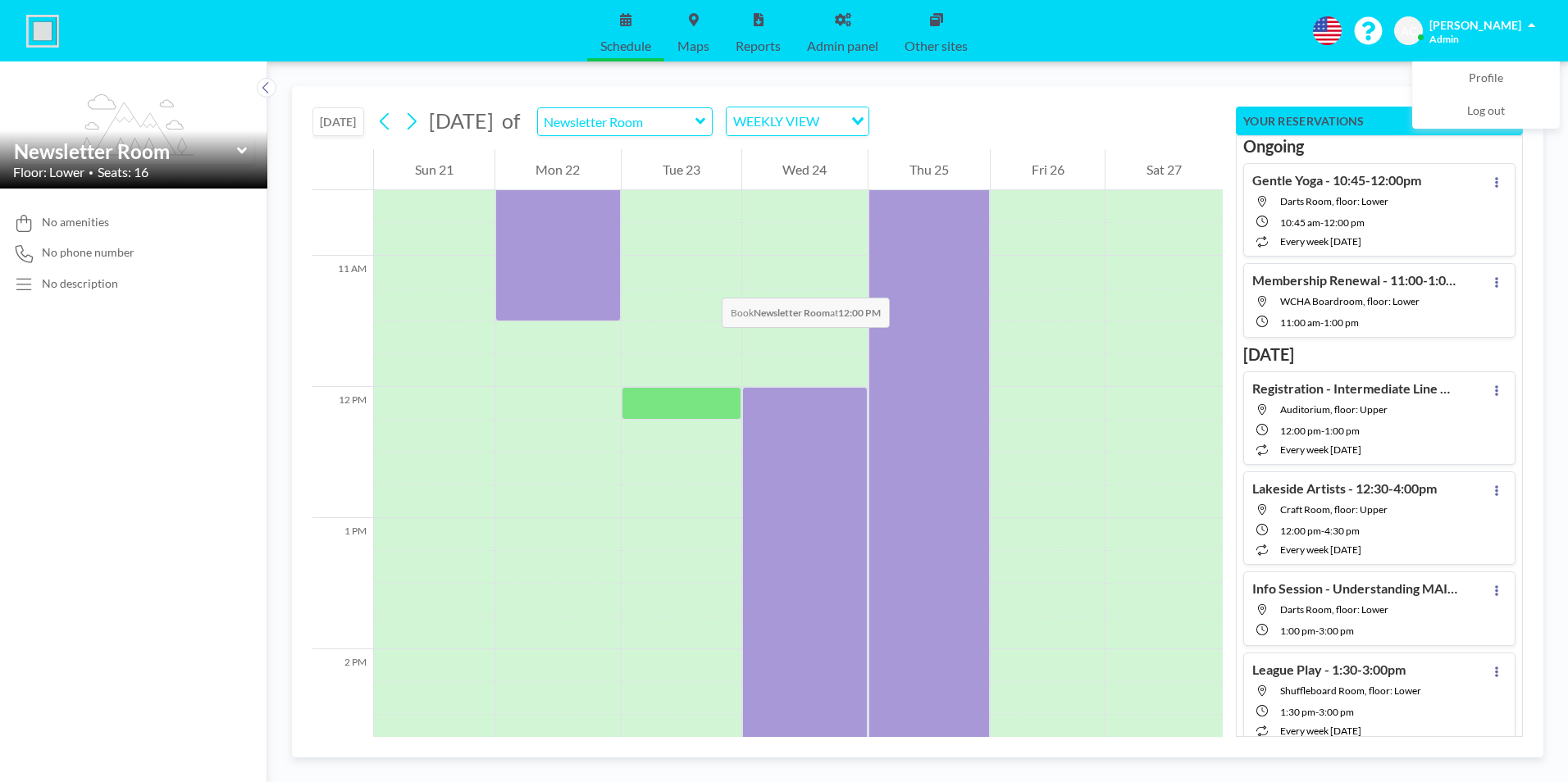
scroll to position [1508, 0]
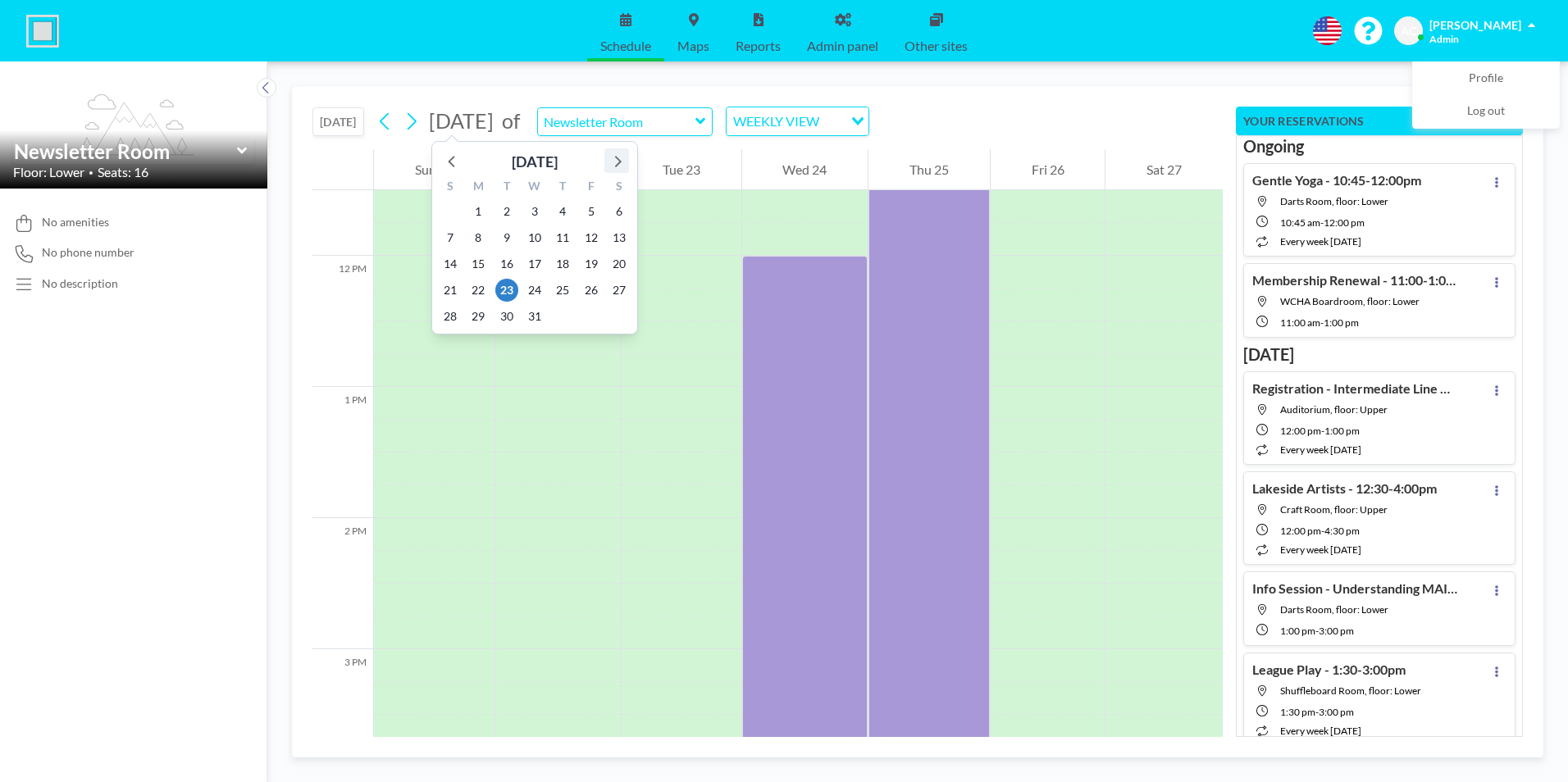
click at [615, 162] on icon at bounding box center [617, 161] width 22 height 22
click at [507, 236] on span "6" at bounding box center [507, 238] width 23 height 23
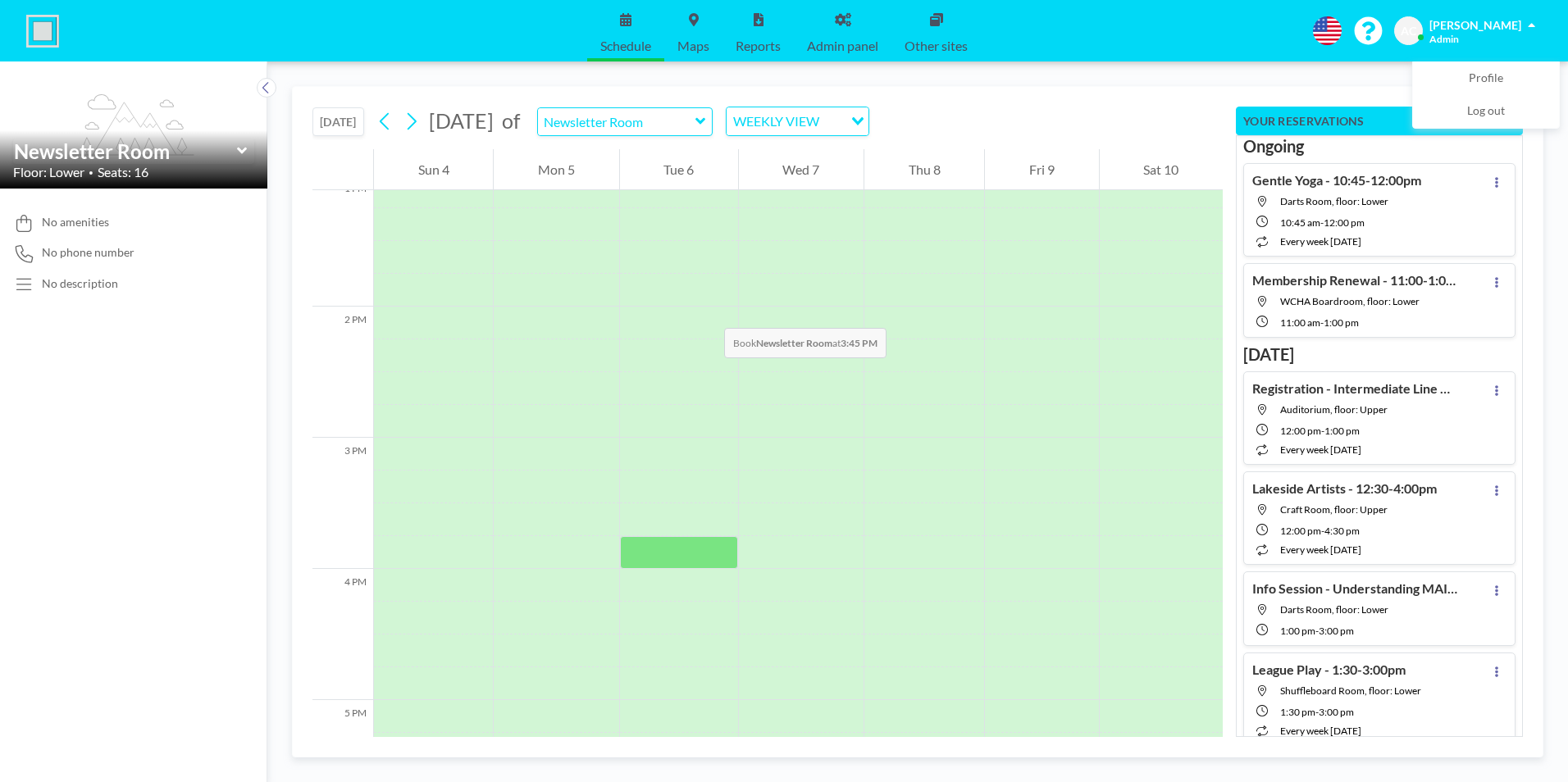
scroll to position [2000, 0]
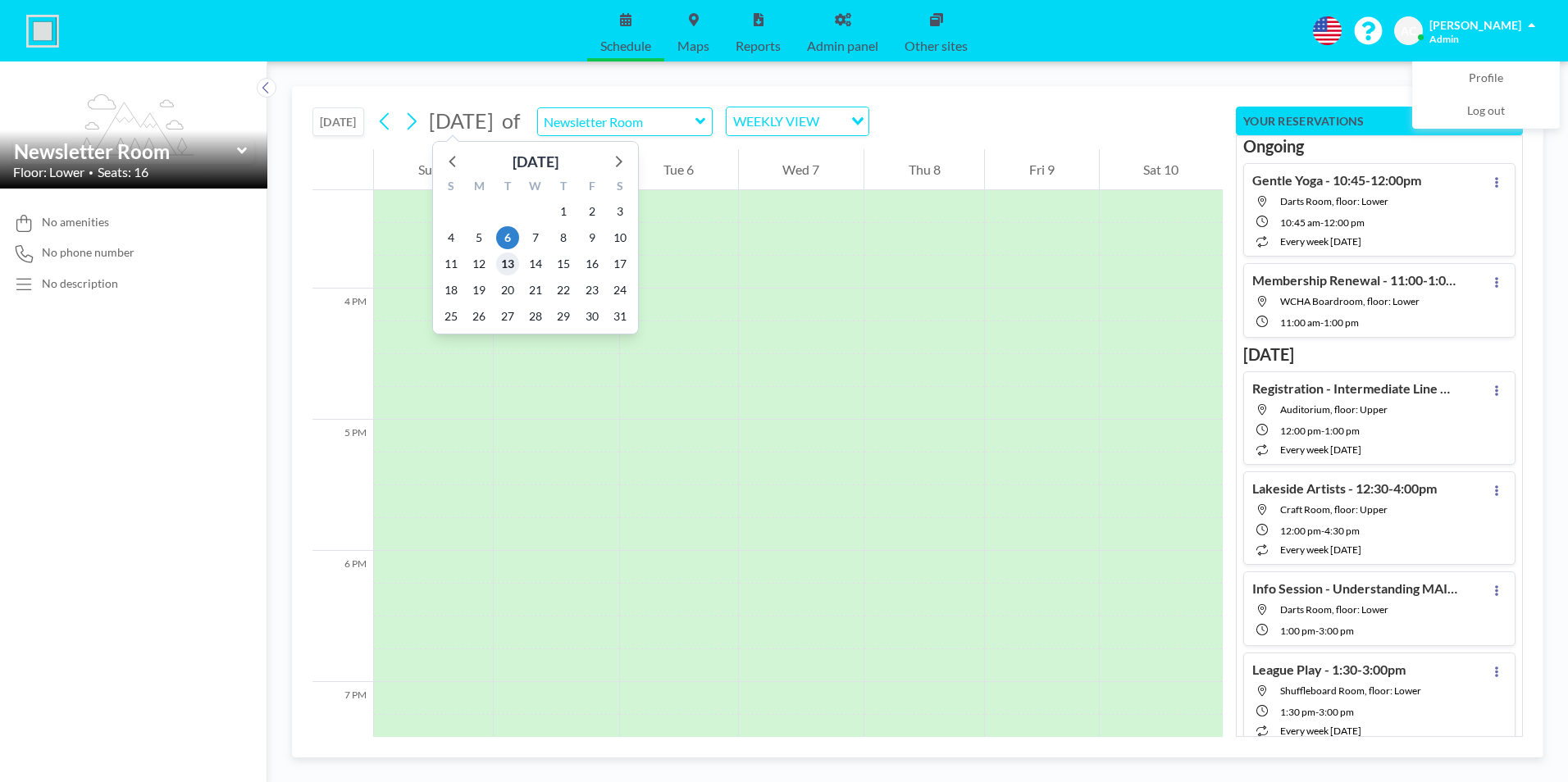
click at [509, 261] on span "13" at bounding box center [507, 264] width 23 height 23
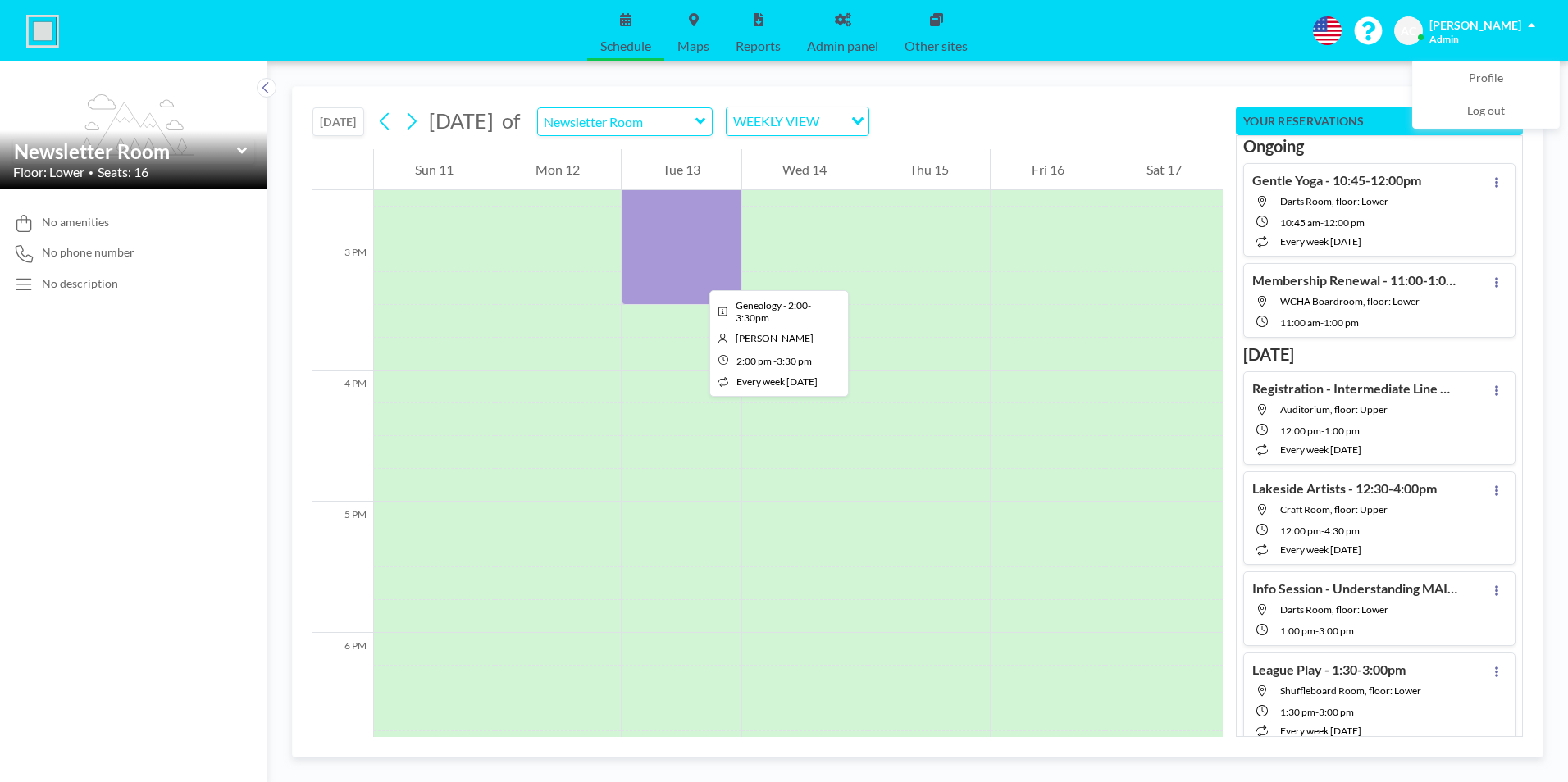
scroll to position [1754, 0]
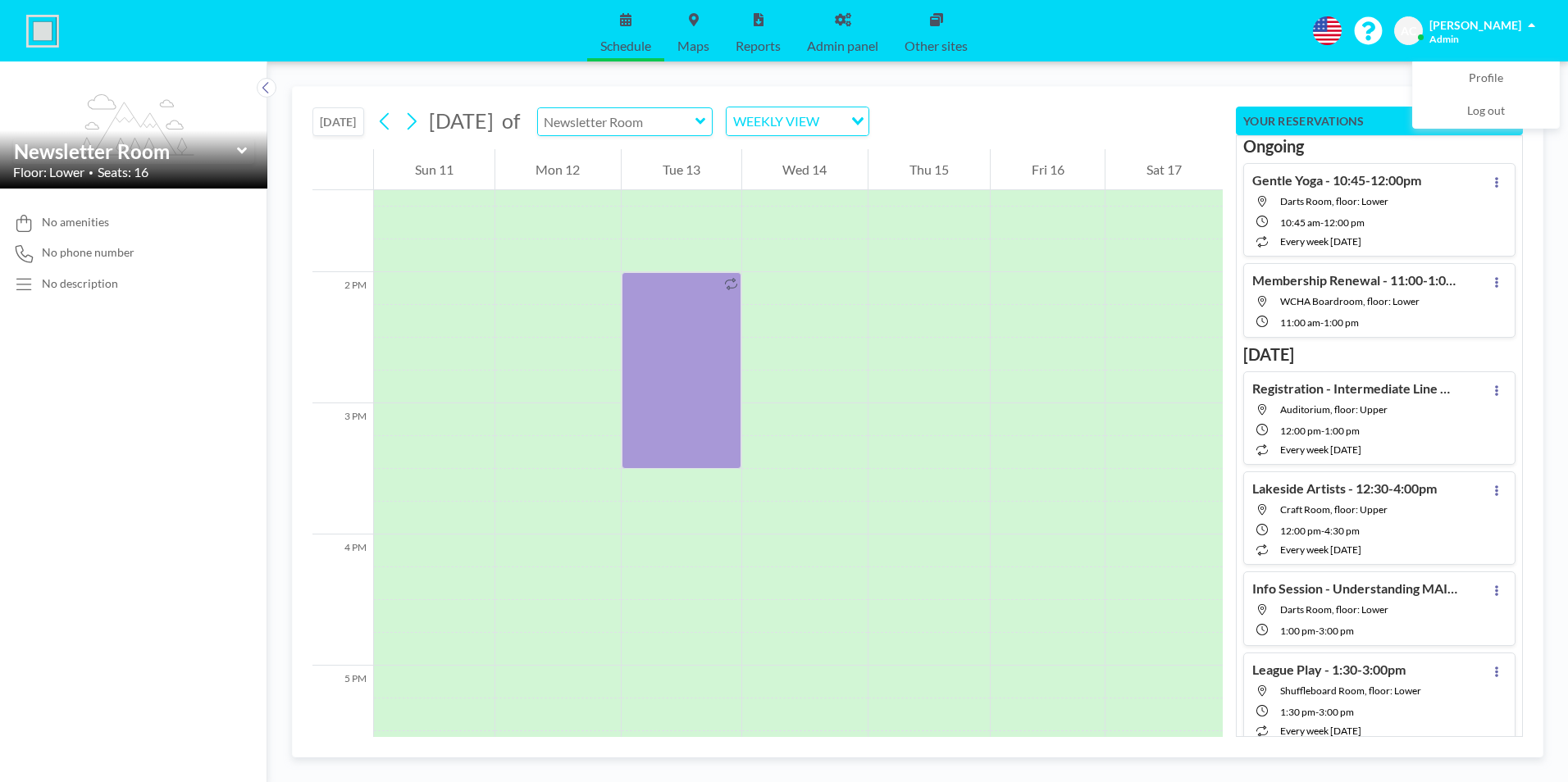
click at [680, 122] on input "text" at bounding box center [617, 122] width 157 height 27
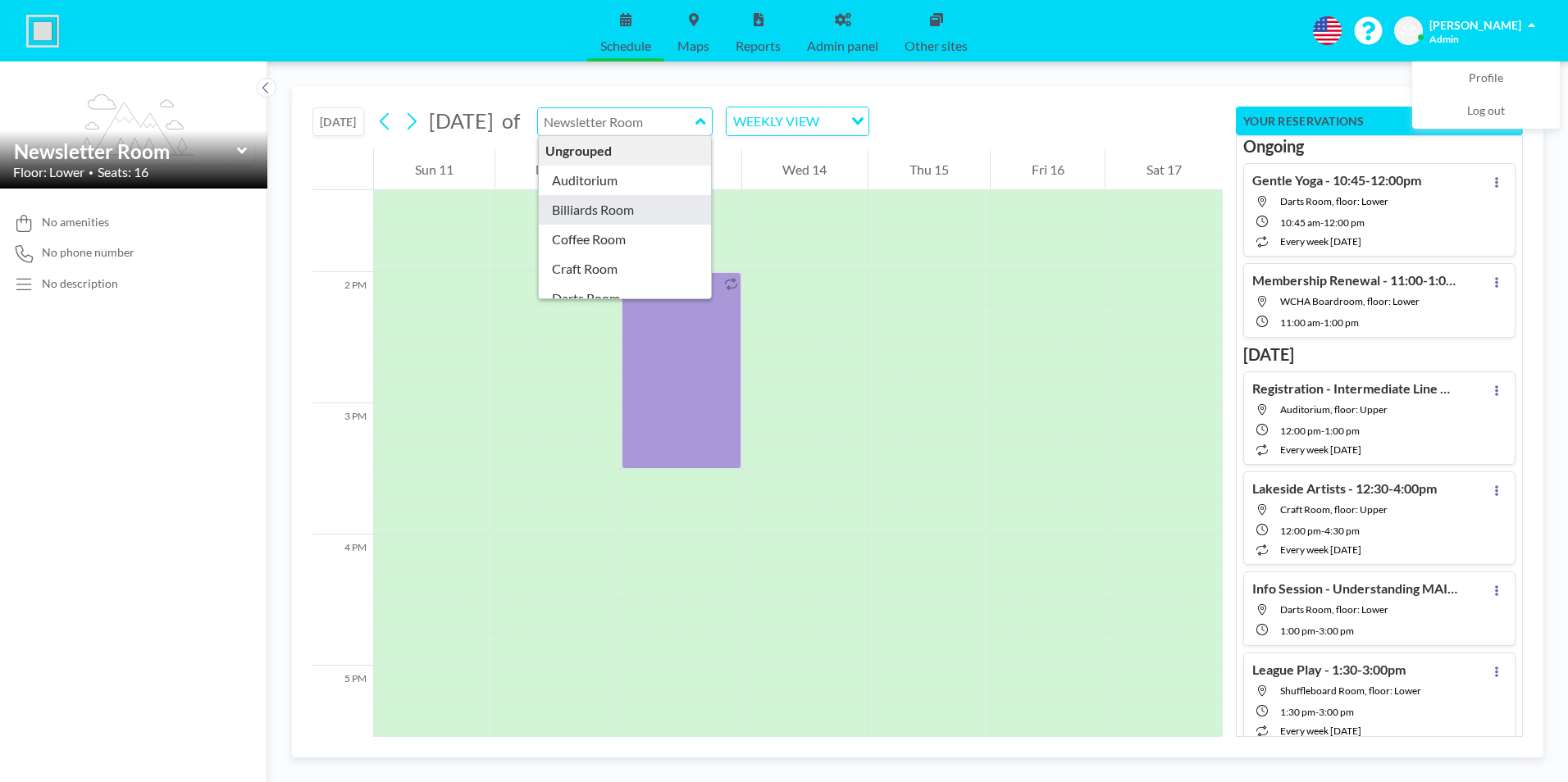
type input "Billiards Room"
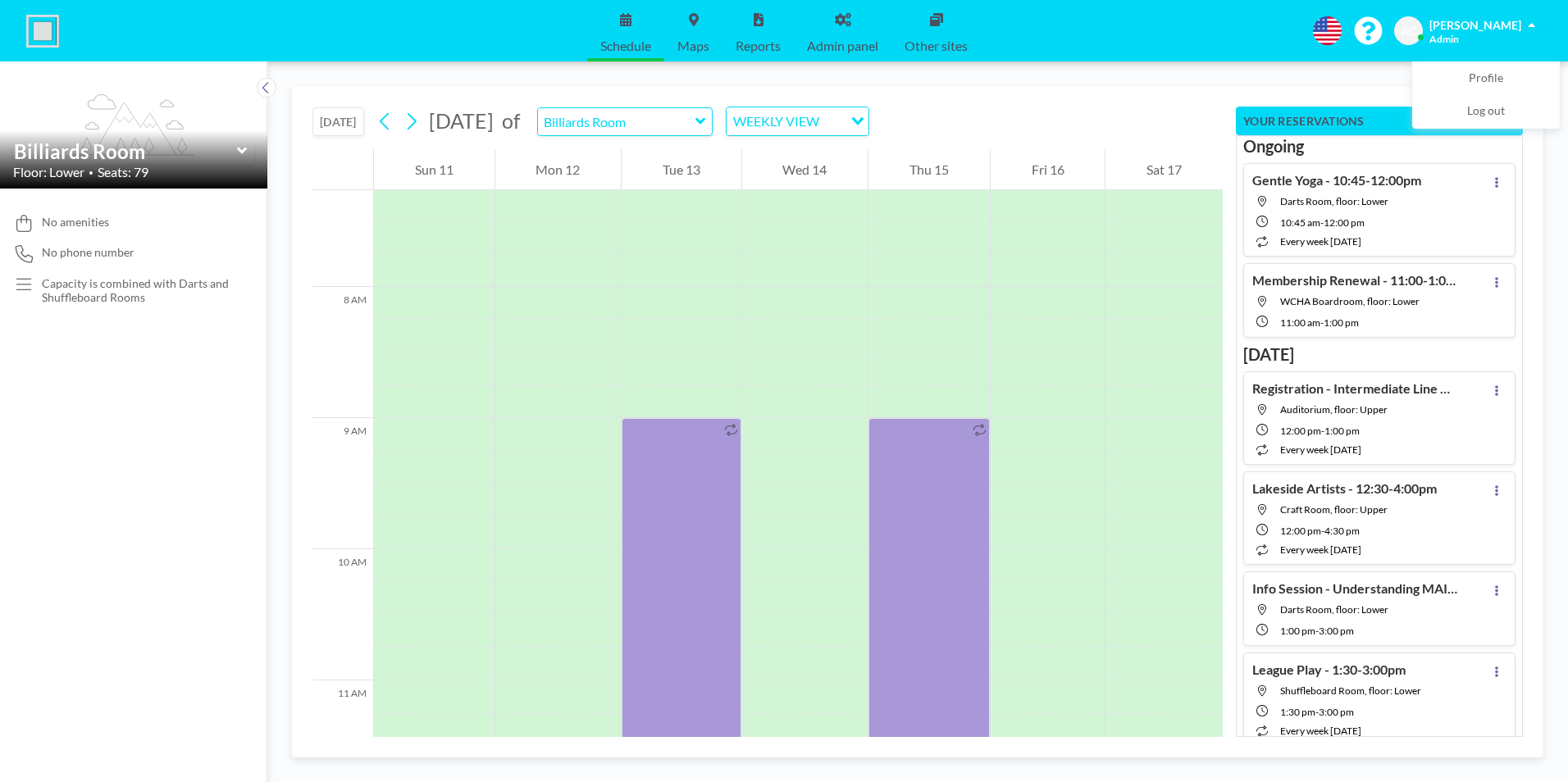
scroll to position [1016, 0]
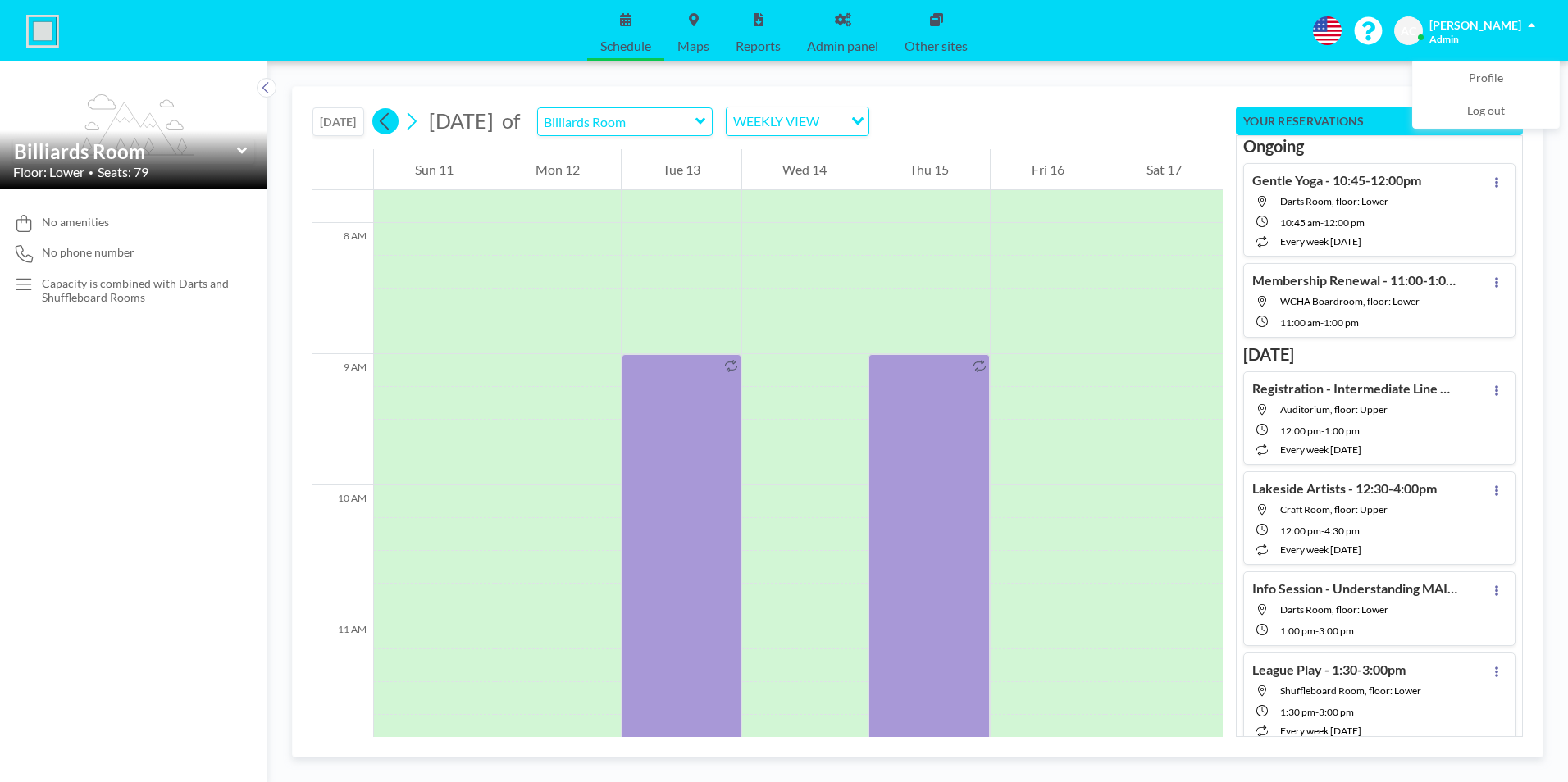
click at [389, 122] on icon at bounding box center [385, 122] width 16 height 25
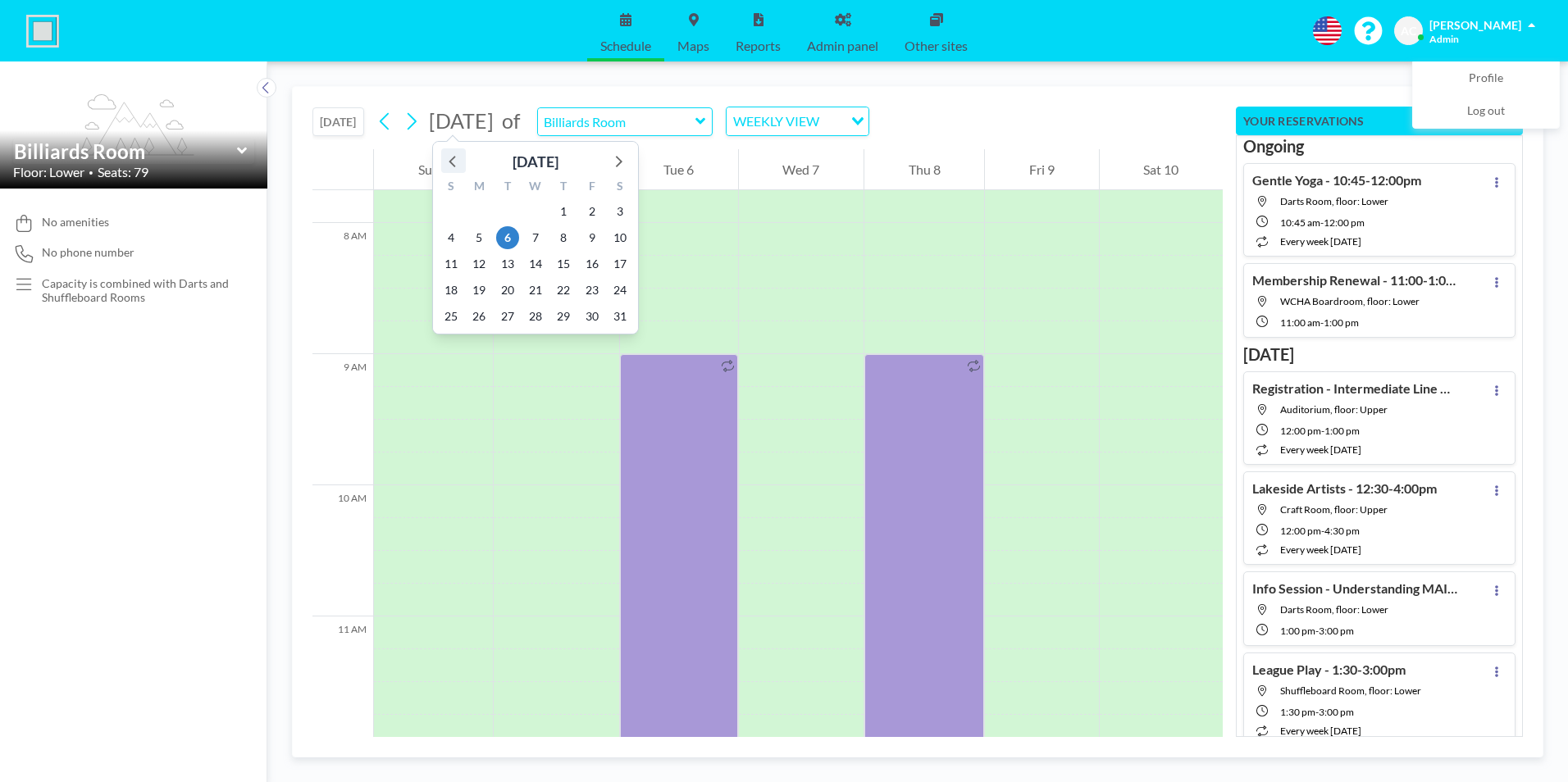
click at [452, 157] on icon at bounding box center [453, 161] width 22 height 22
click at [508, 264] on span "16" at bounding box center [507, 264] width 23 height 23
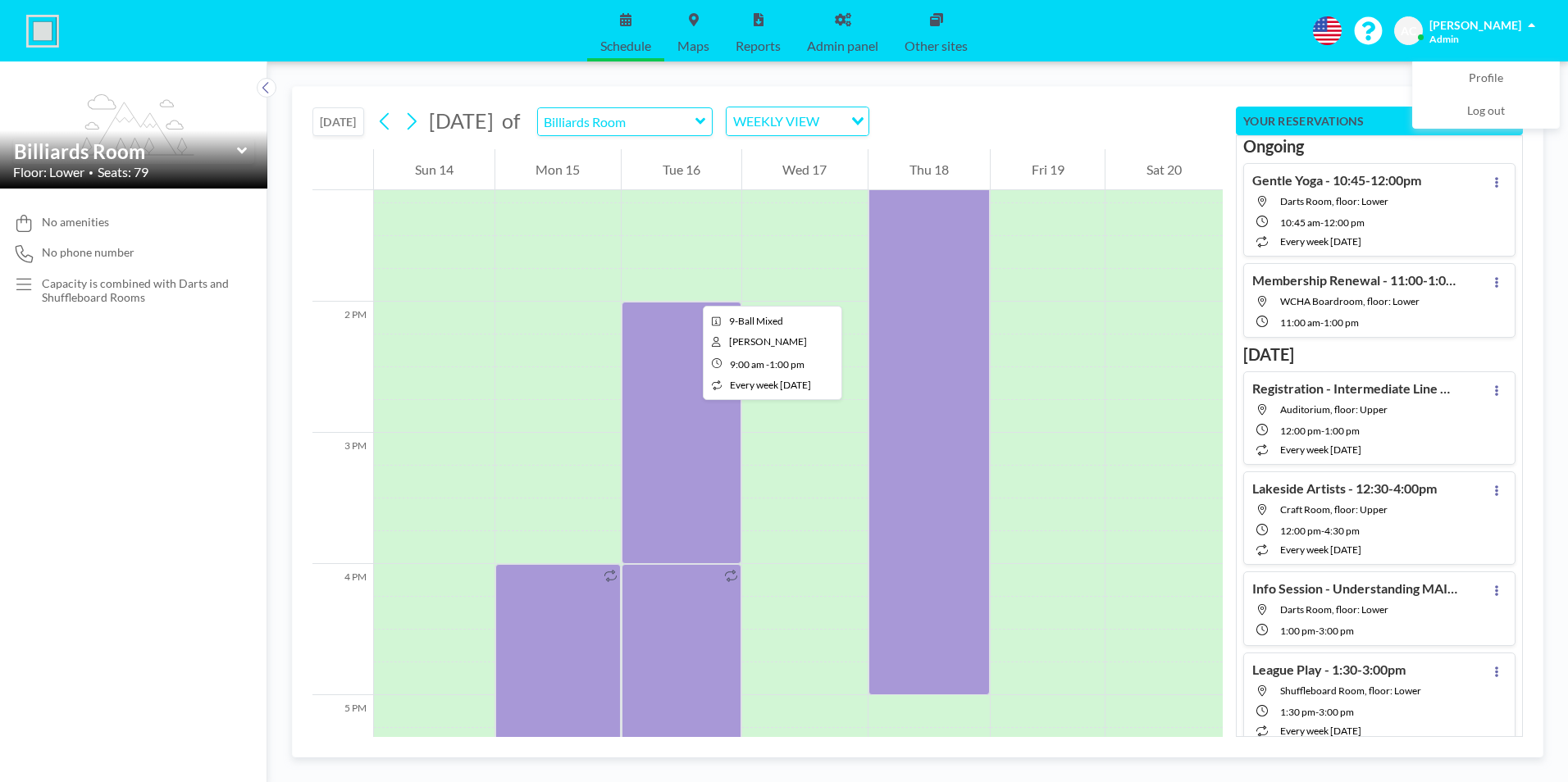
scroll to position [1835, 0]
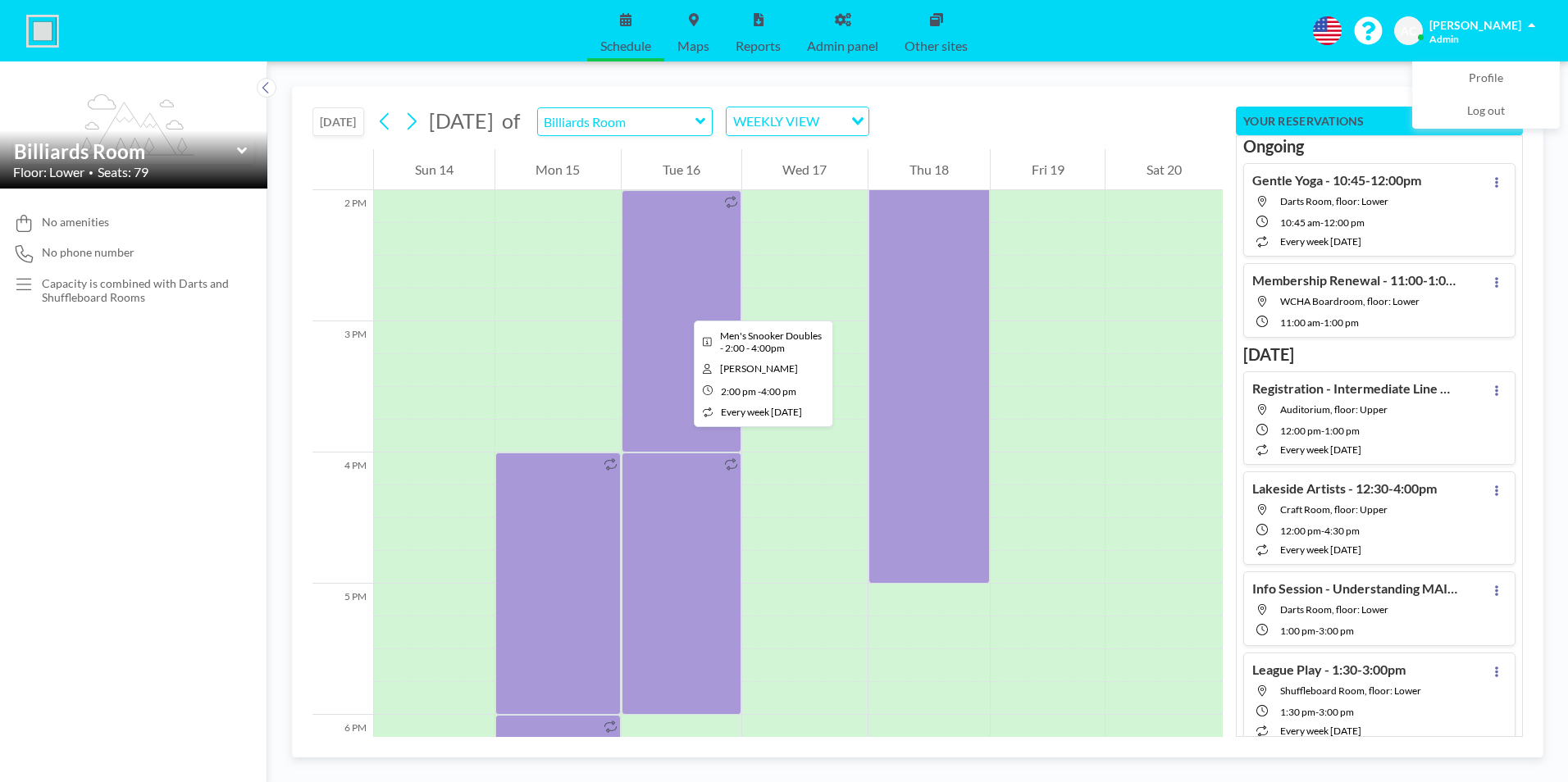
click at [681, 306] on div at bounding box center [682, 321] width 120 height 262
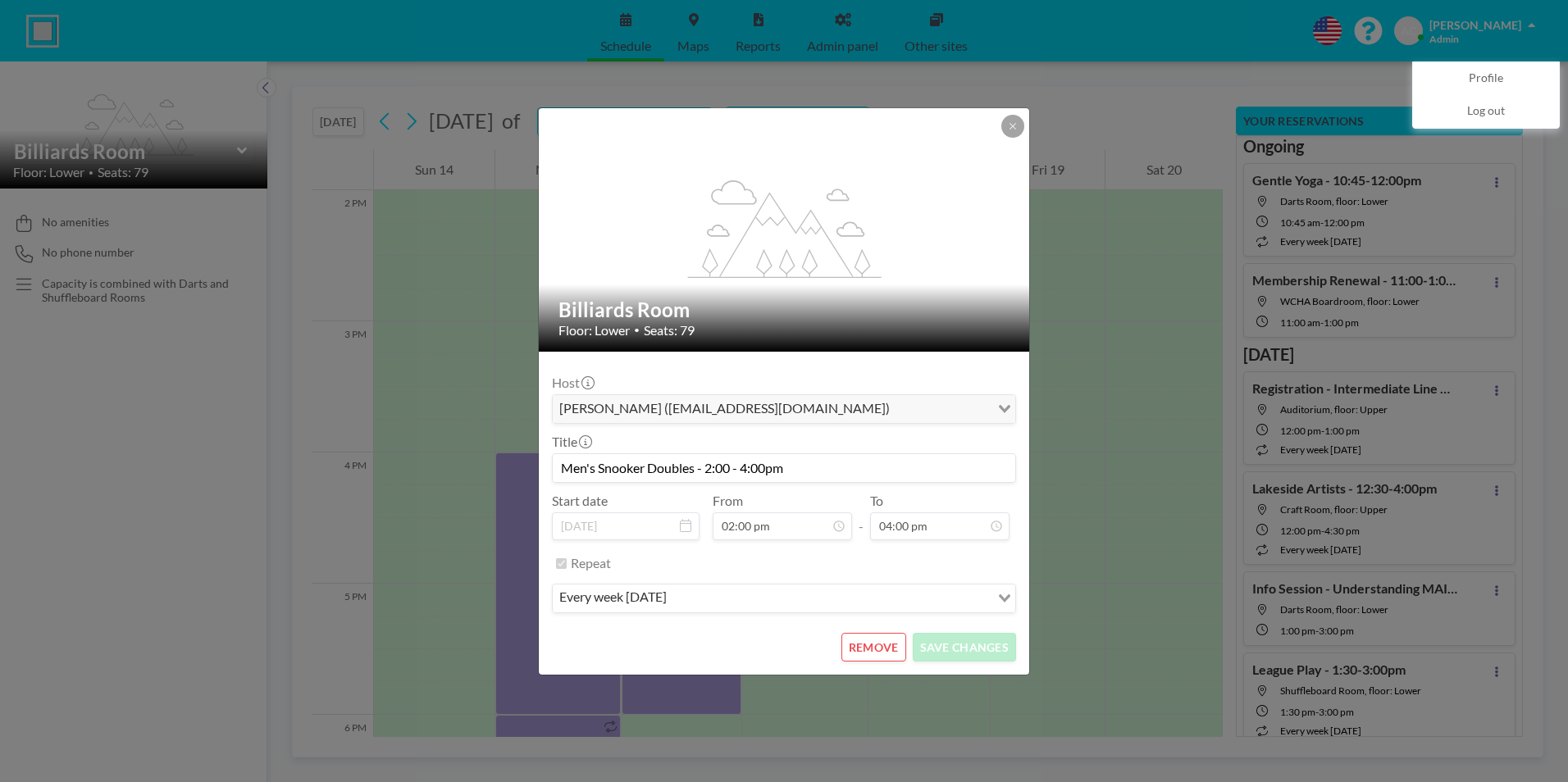
scroll to position [817, 0]
click at [869, 646] on button "REMOVE" at bounding box center [874, 647] width 65 height 28
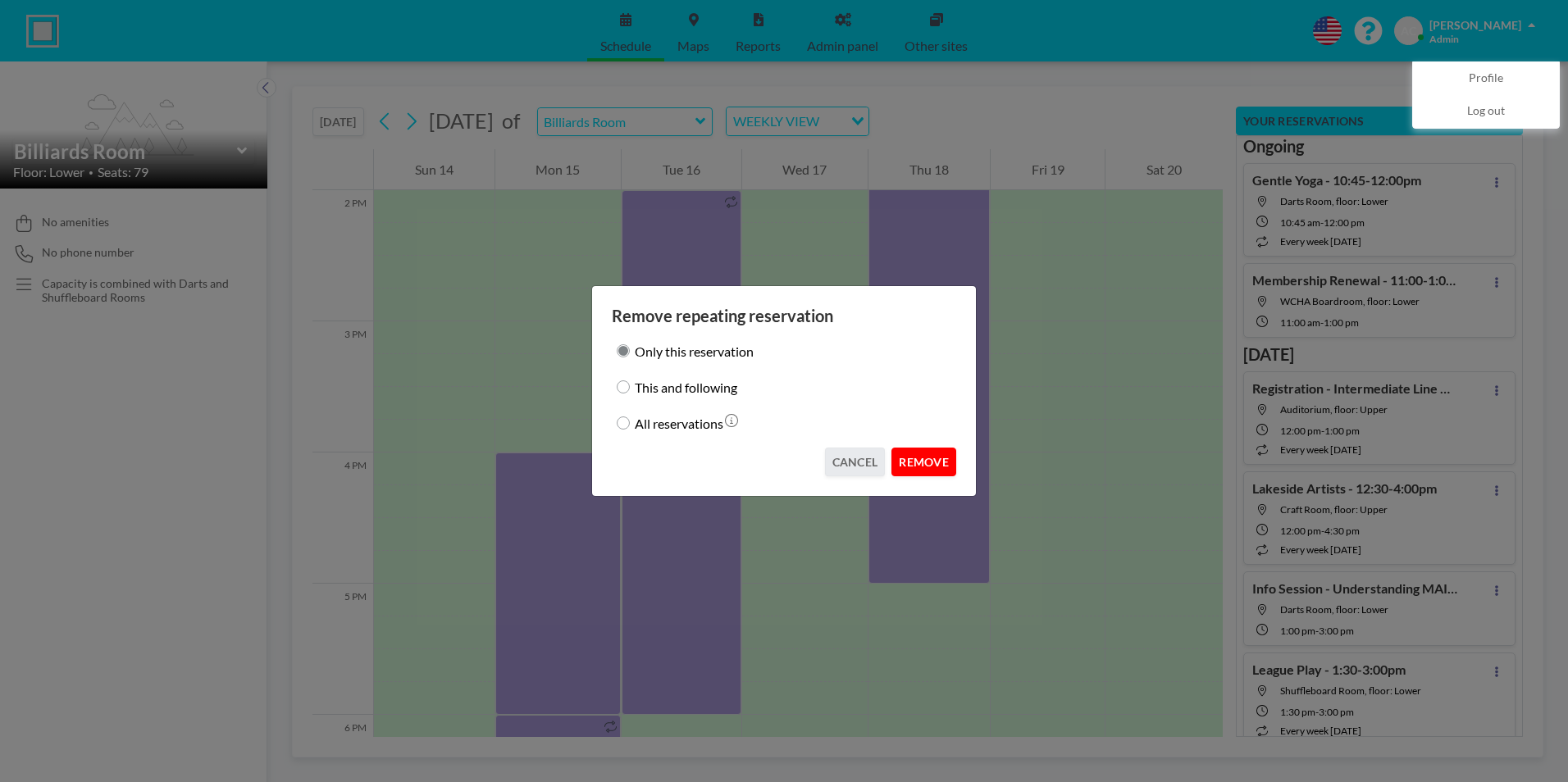
click at [913, 455] on button "REMOVE" at bounding box center [924, 461] width 65 height 28
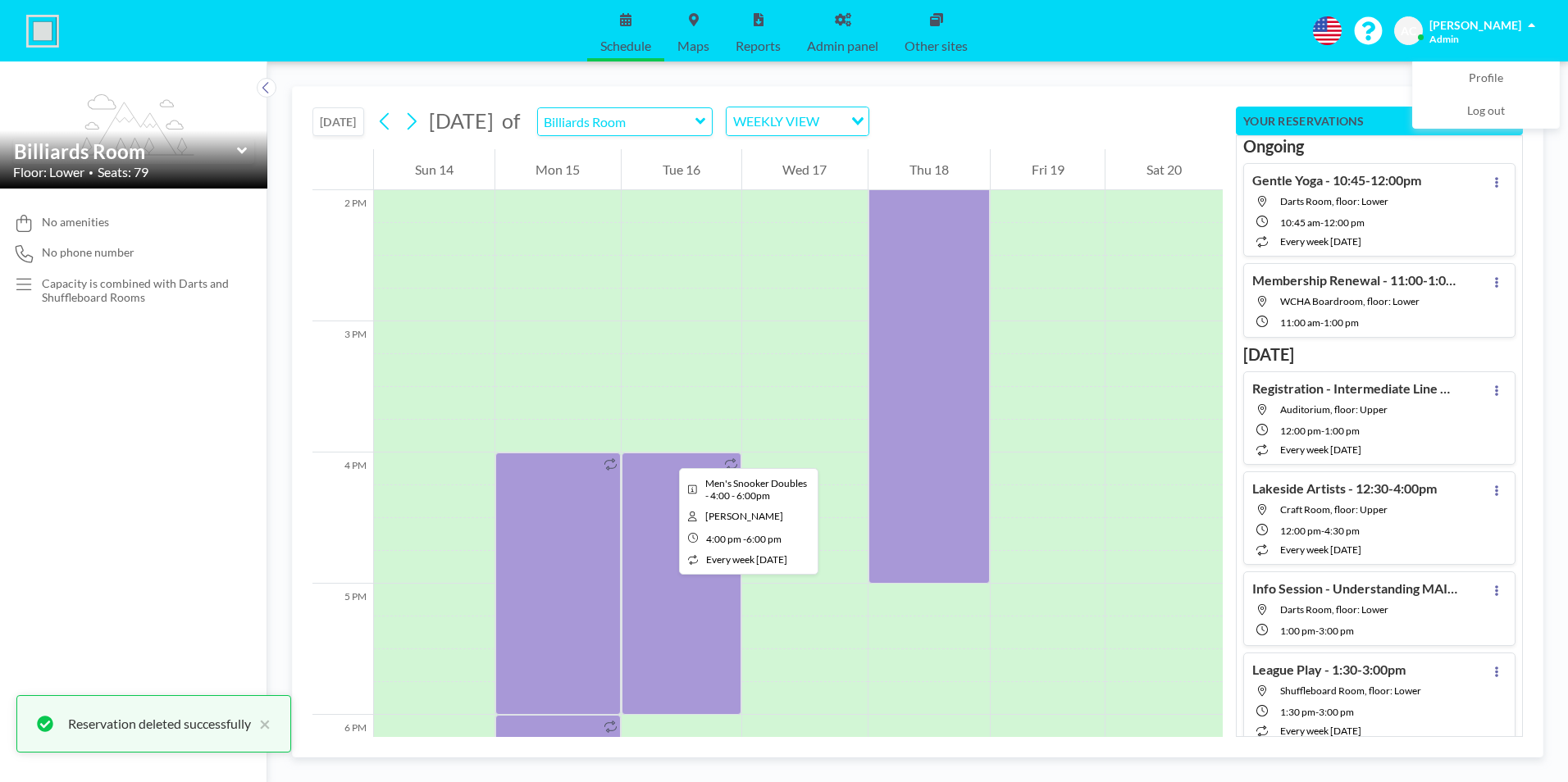
scroll to position [2082, 0]
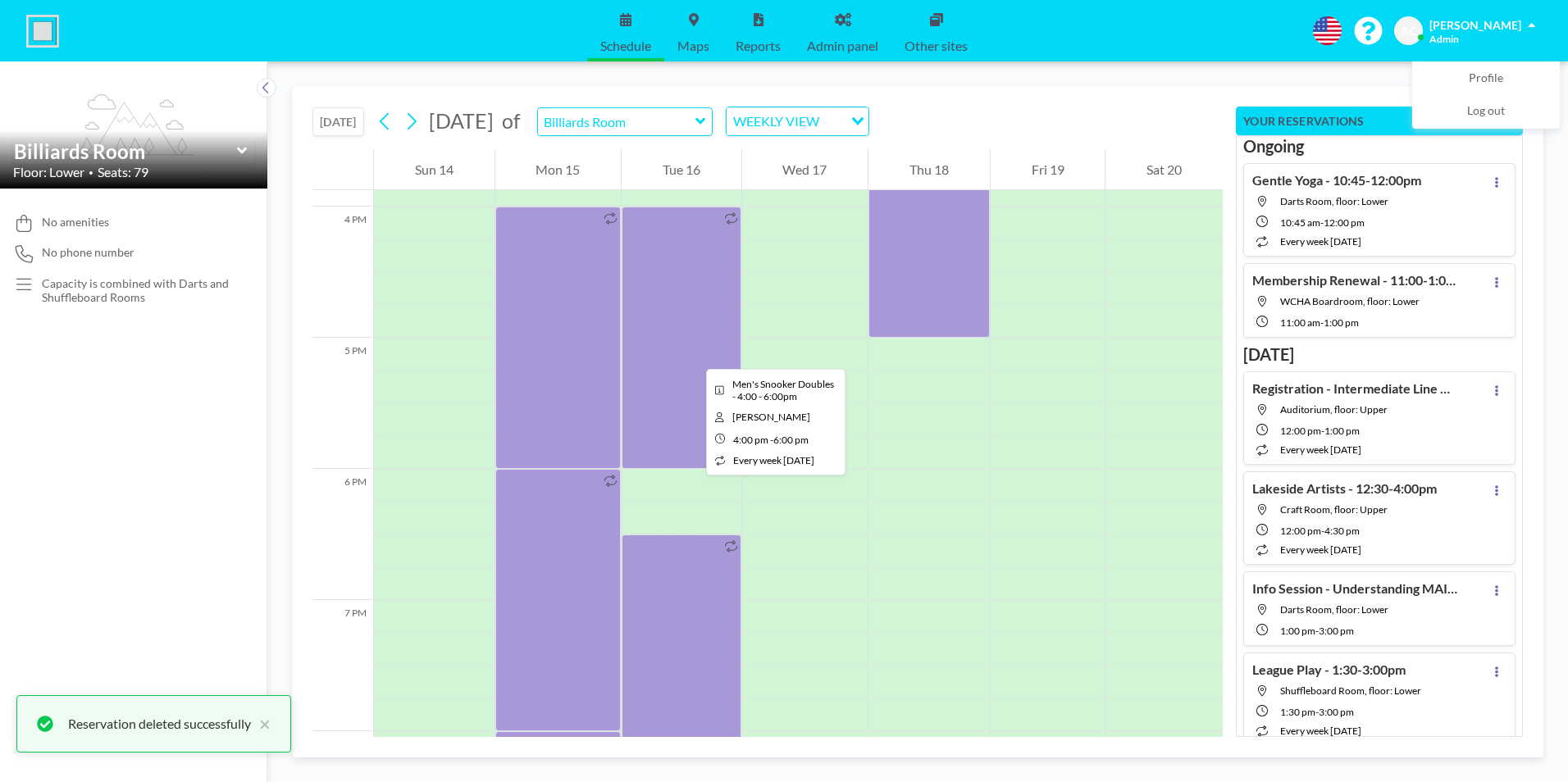
click at [693, 336] on div at bounding box center [682, 337] width 120 height 262
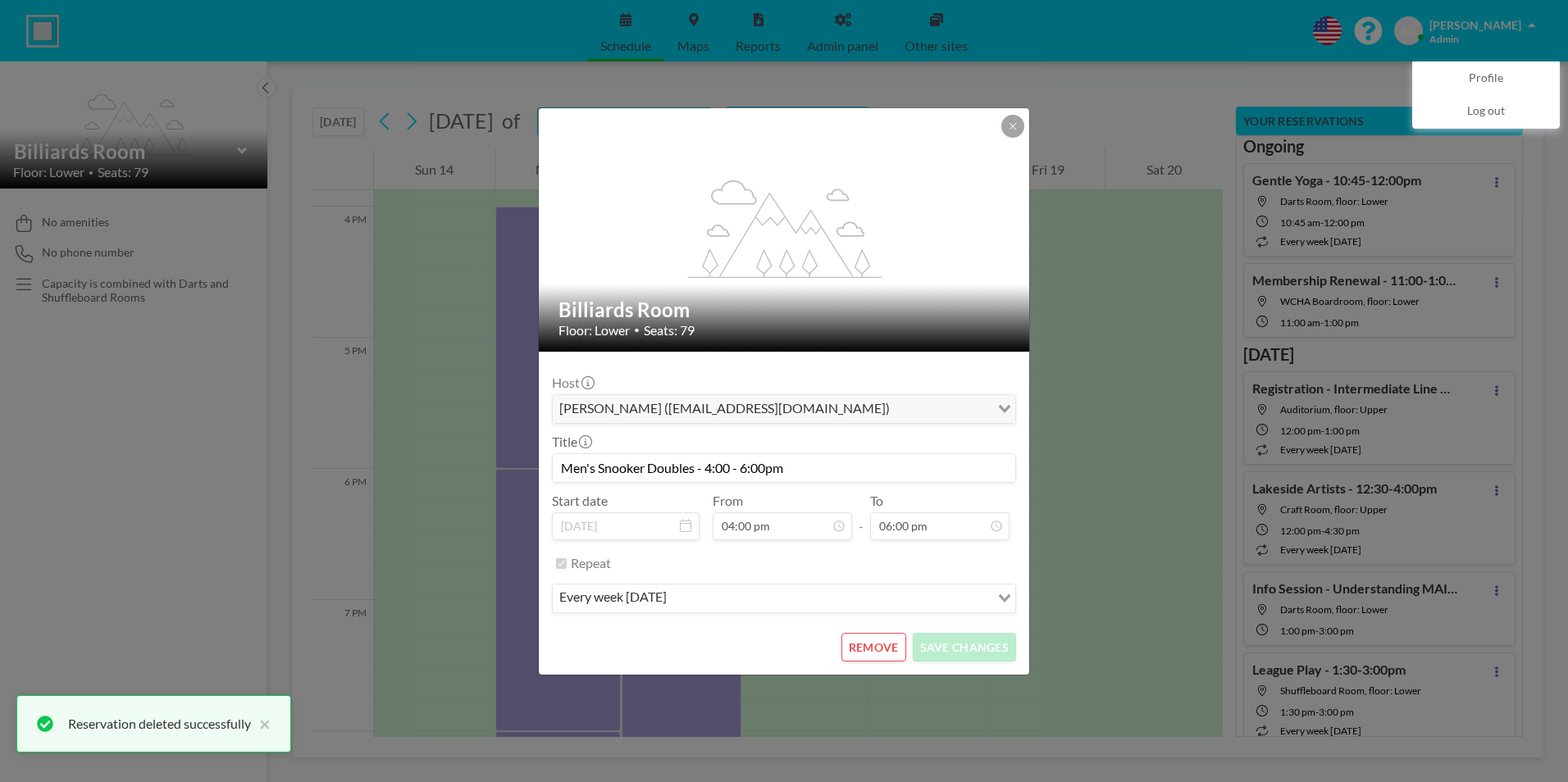
click at [898, 650] on button "REMOVE" at bounding box center [874, 647] width 65 height 28
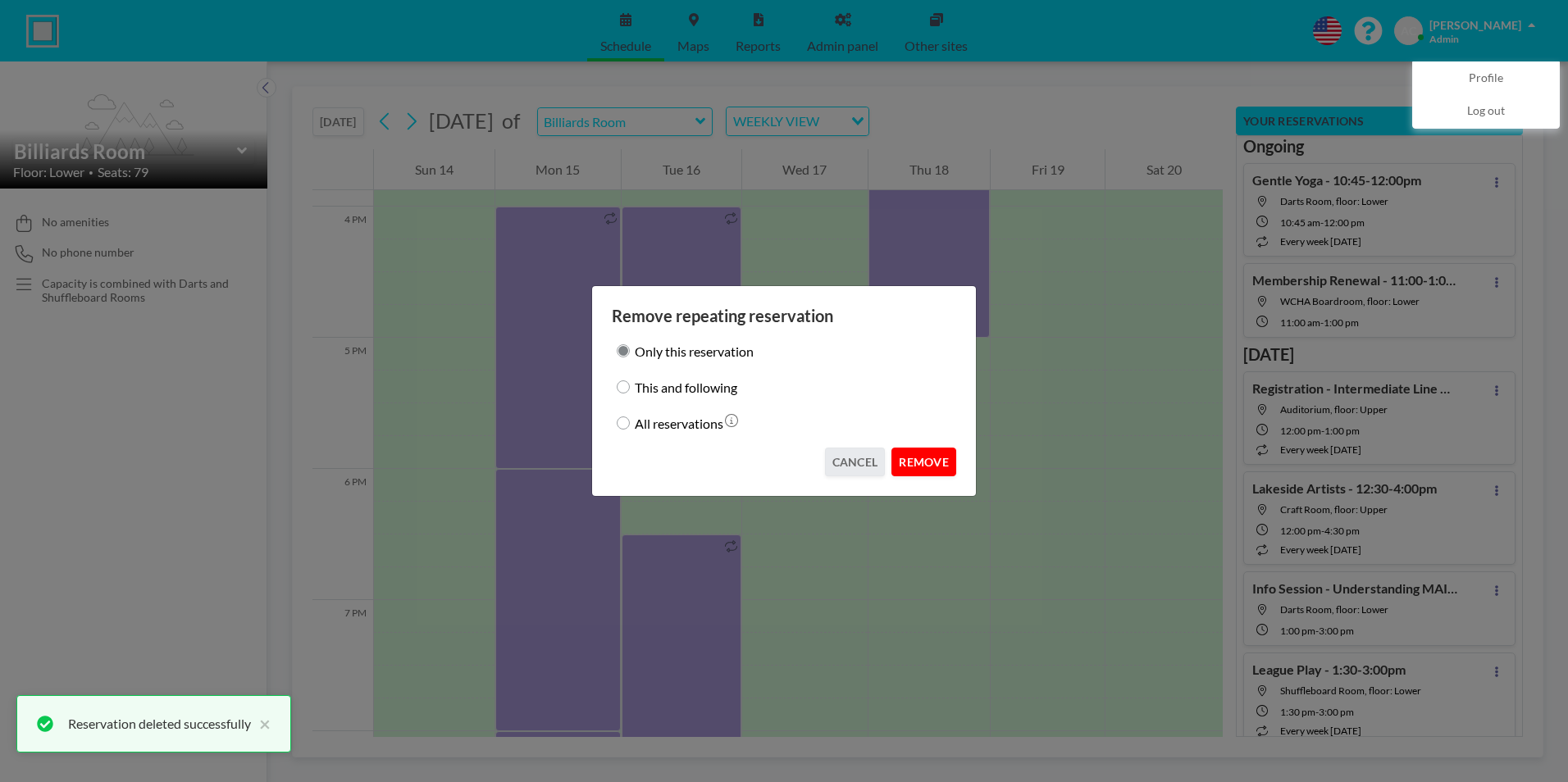
click at [934, 456] on button "REMOVE" at bounding box center [924, 461] width 65 height 28
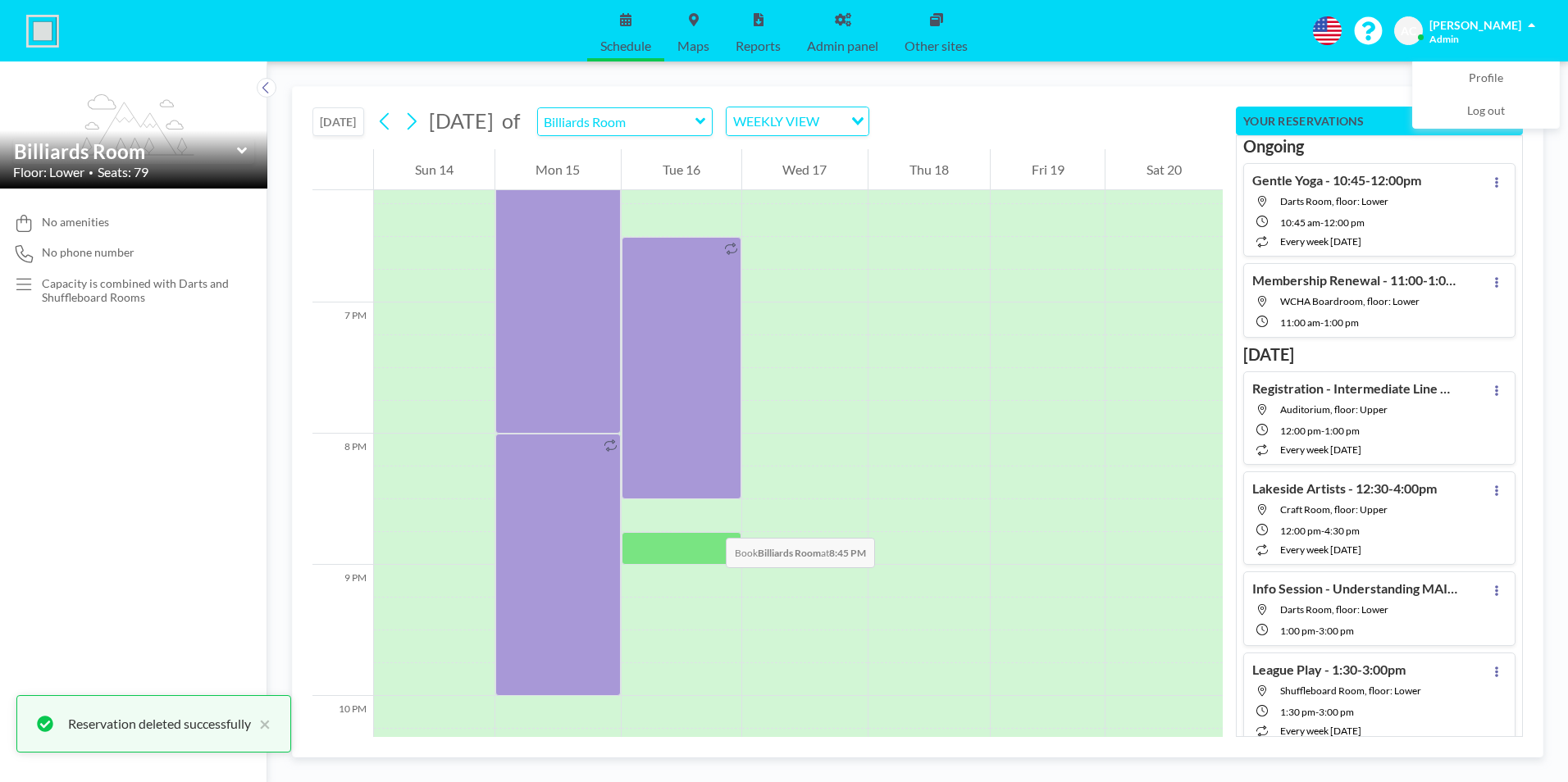
scroll to position [2409, 0]
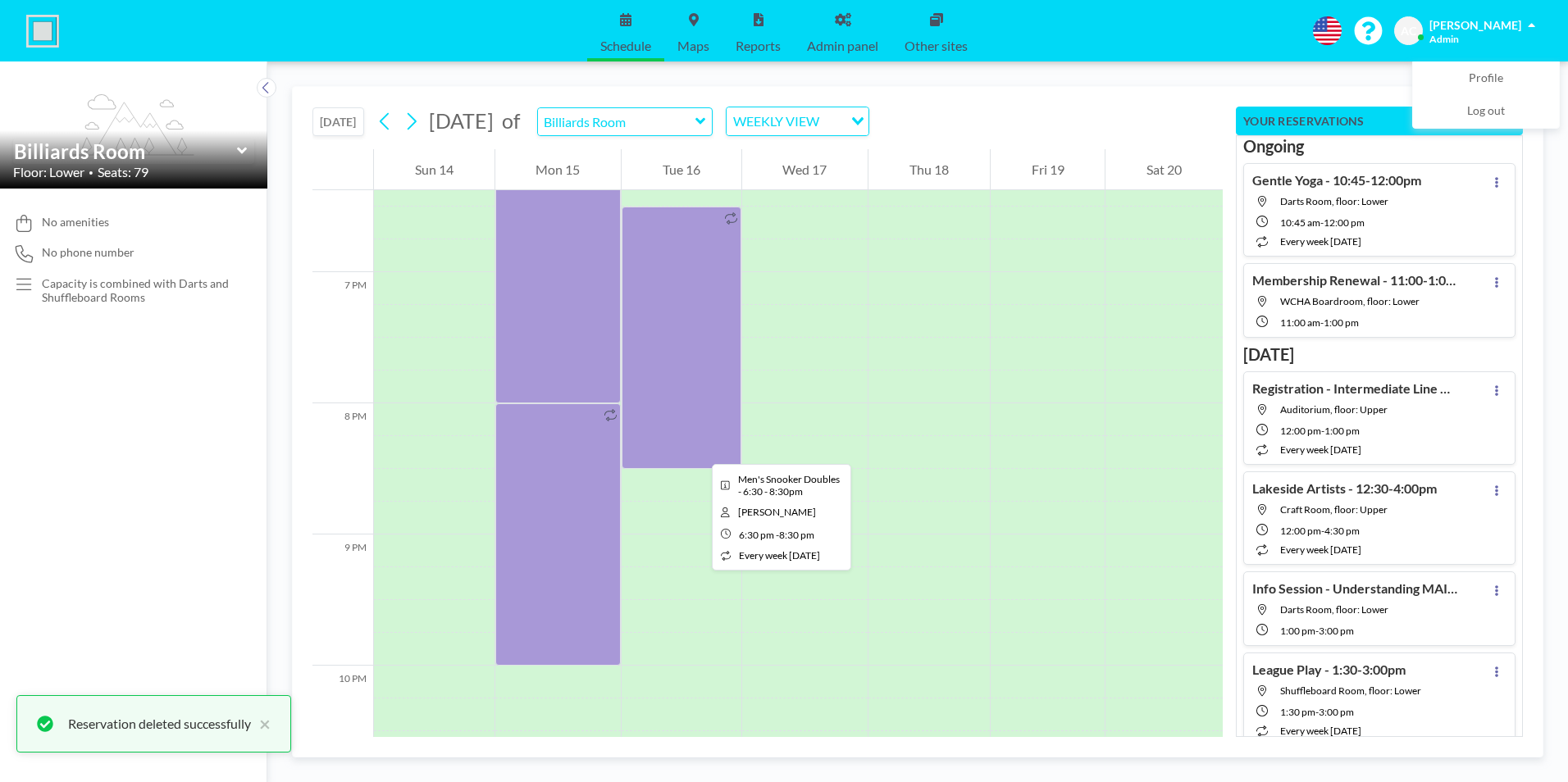
click at [688, 429] on div at bounding box center [682, 337] width 120 height 262
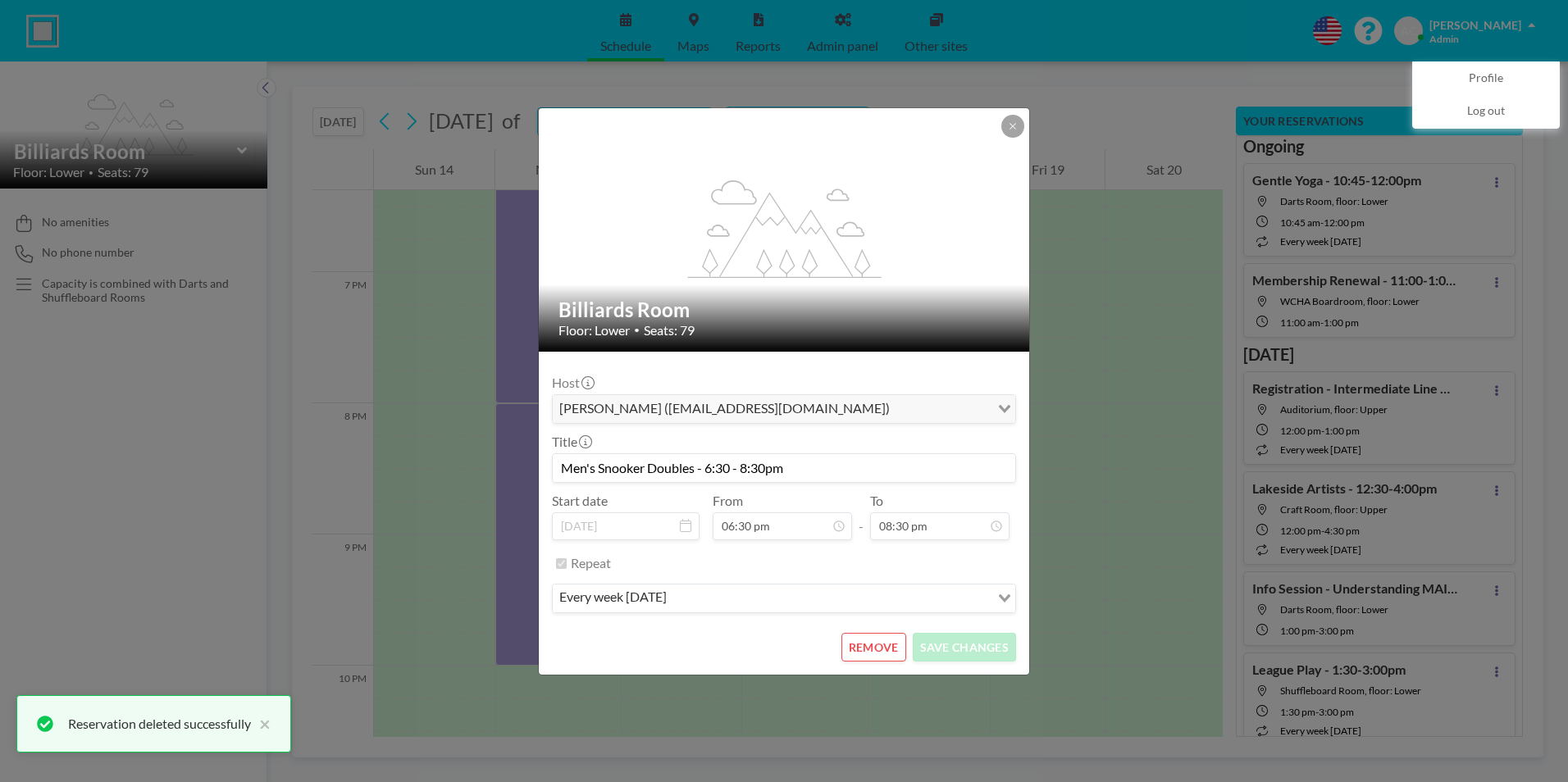
scroll to position [1575, 0]
click at [886, 642] on button "REMOVE" at bounding box center [874, 647] width 65 height 28
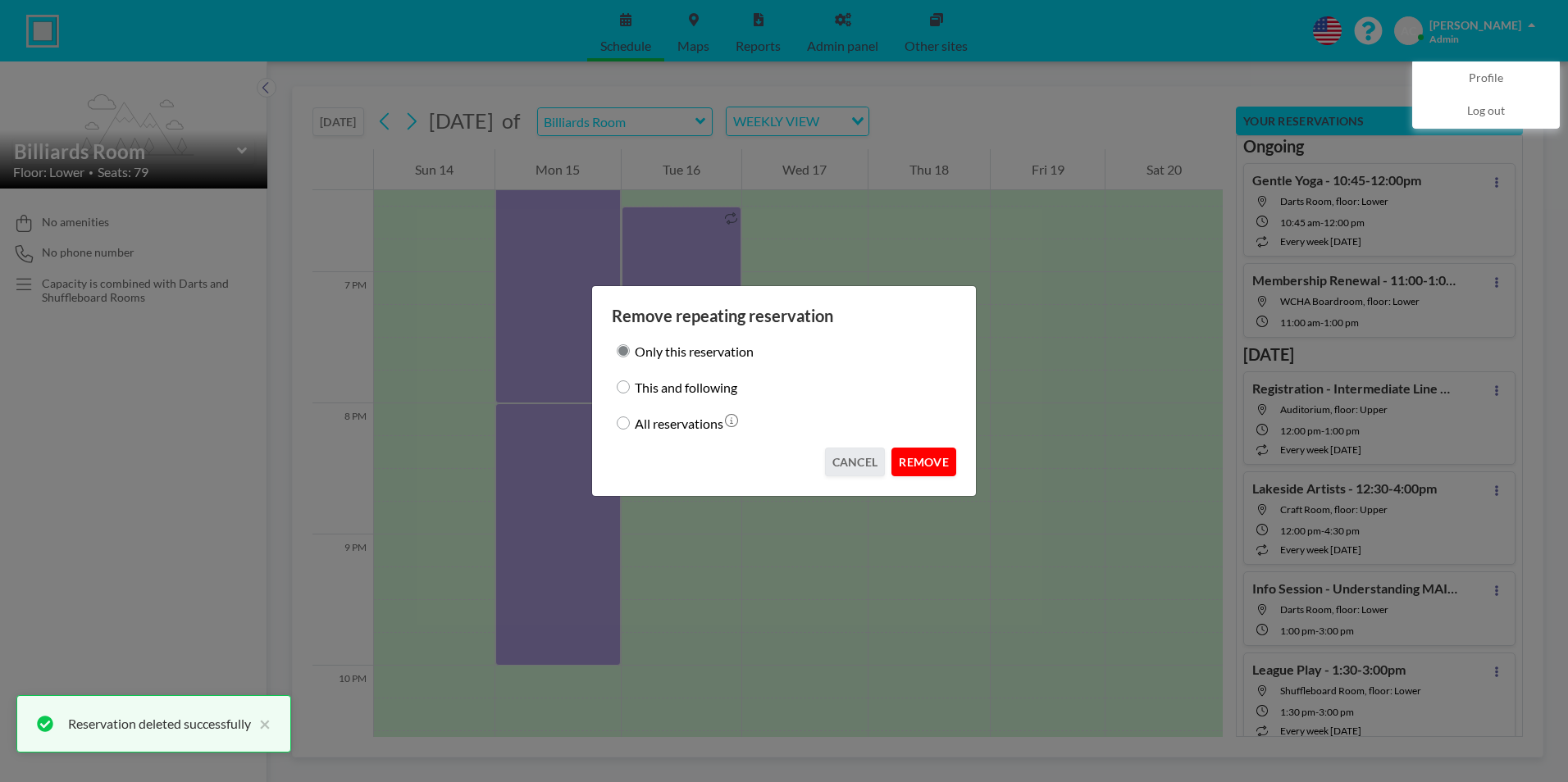
click at [920, 456] on button "REMOVE" at bounding box center [924, 461] width 65 height 28
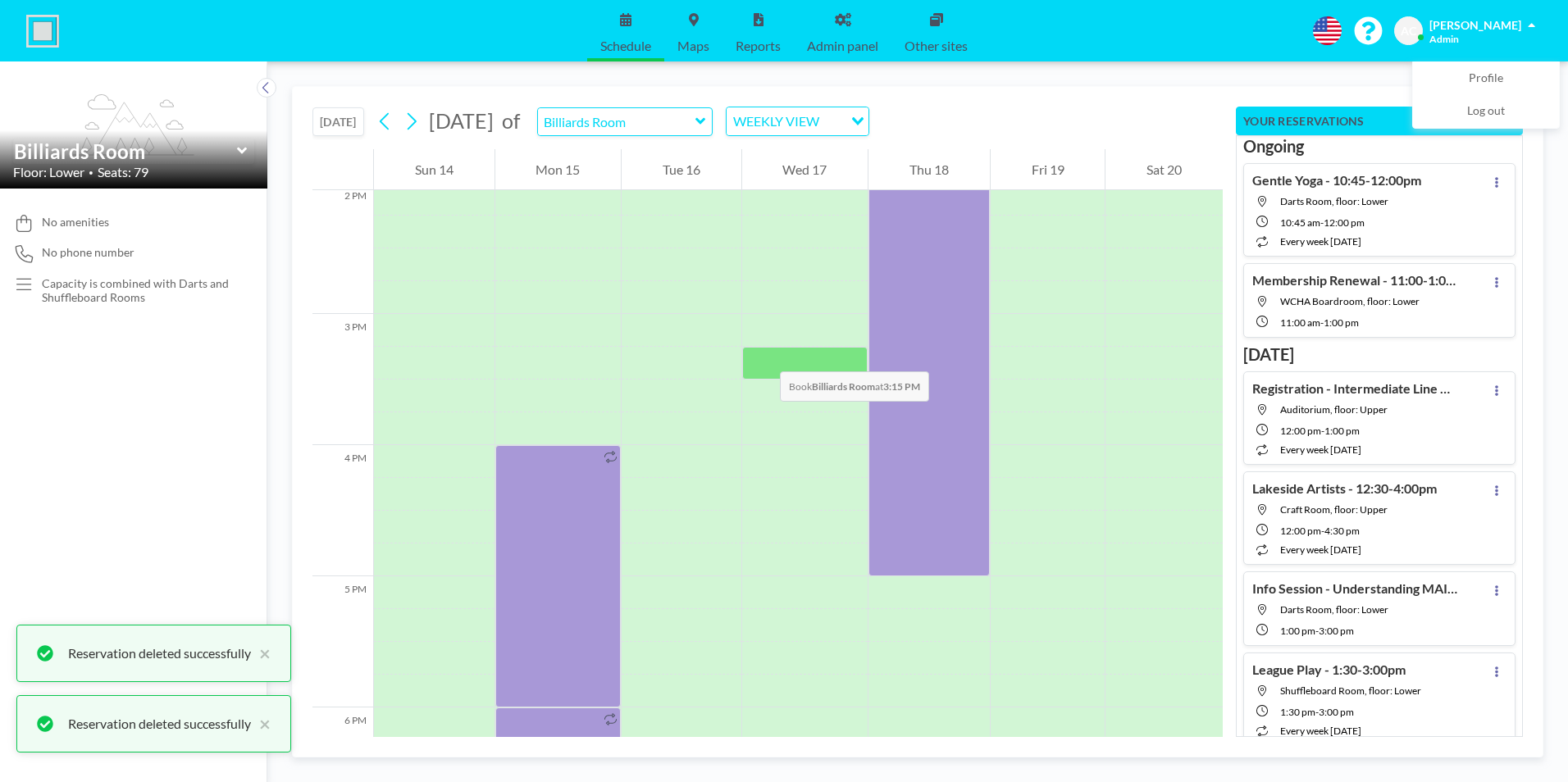
scroll to position [1835, 0]
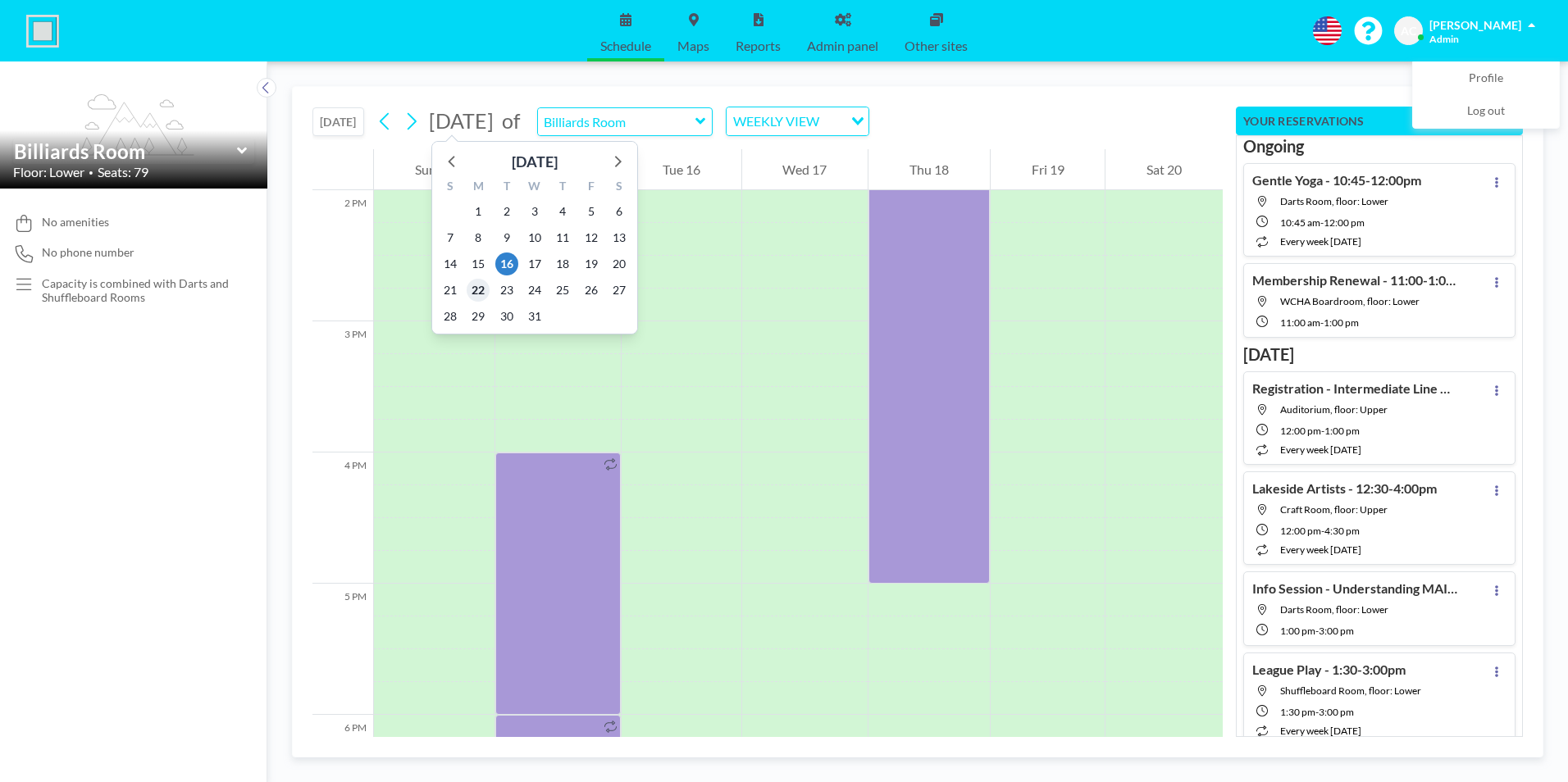
click at [477, 286] on span "22" at bounding box center [478, 291] width 23 height 23
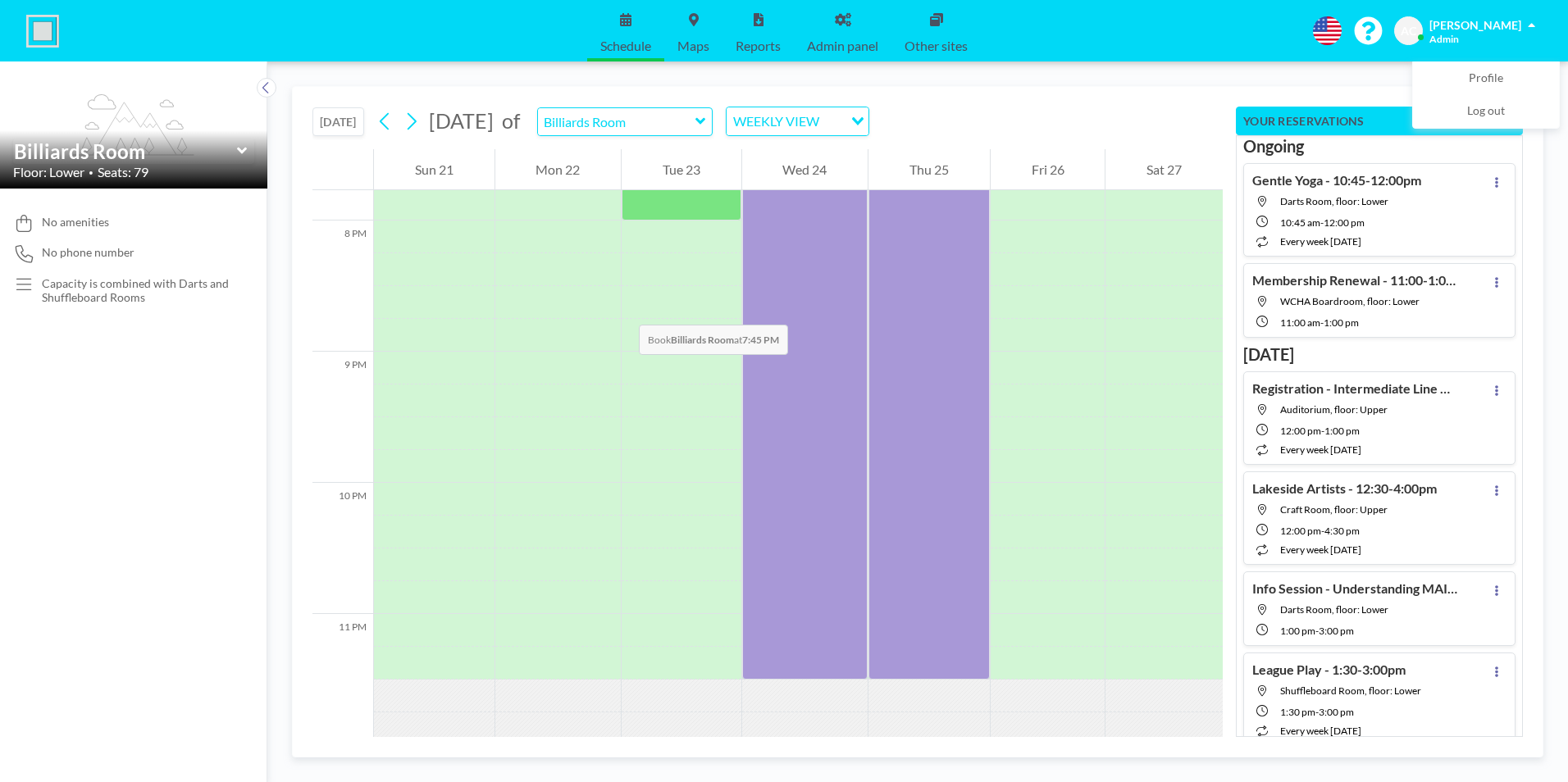
scroll to position [2608, 0]
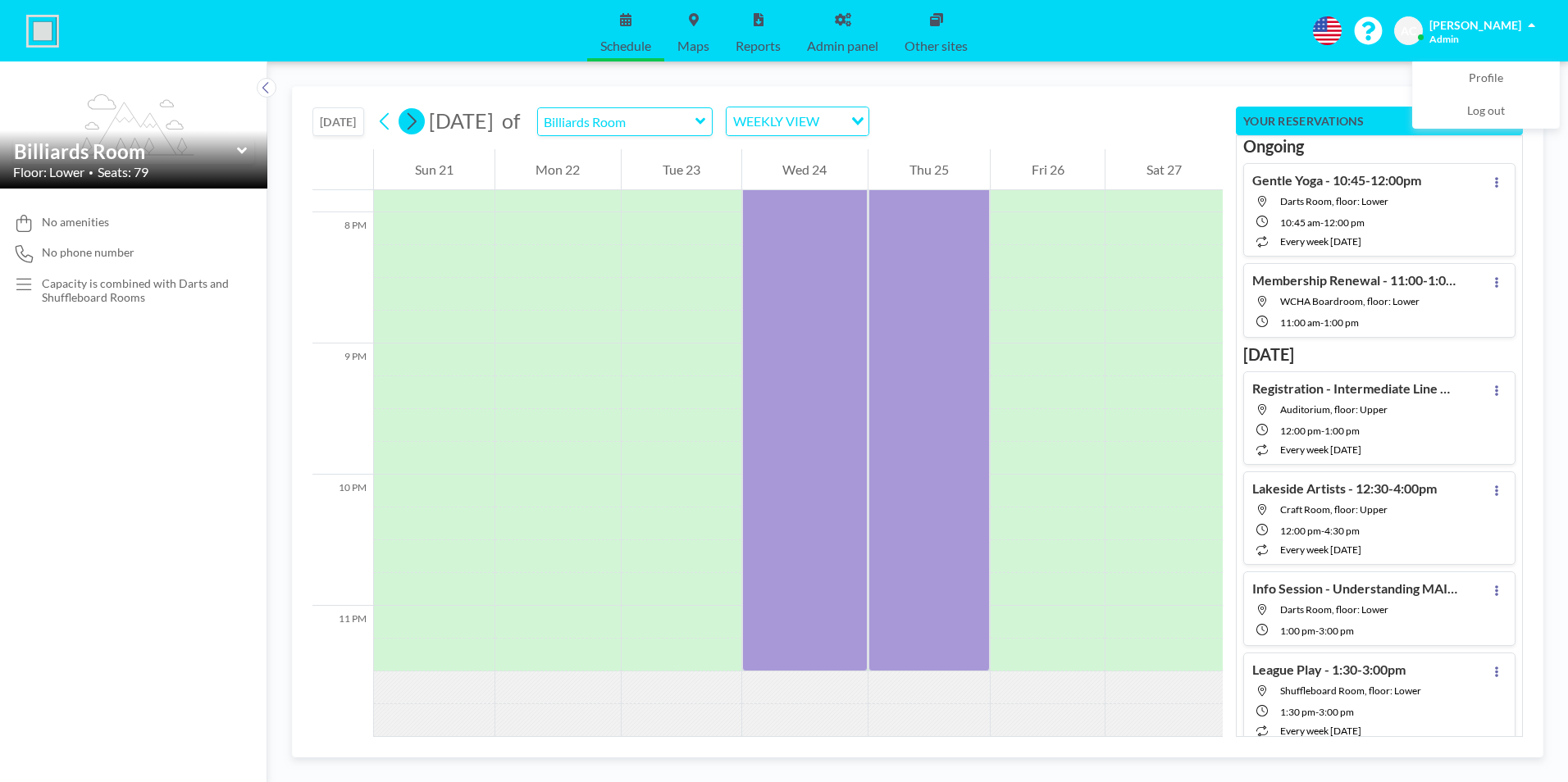
click at [418, 124] on icon at bounding box center [411, 122] width 16 height 25
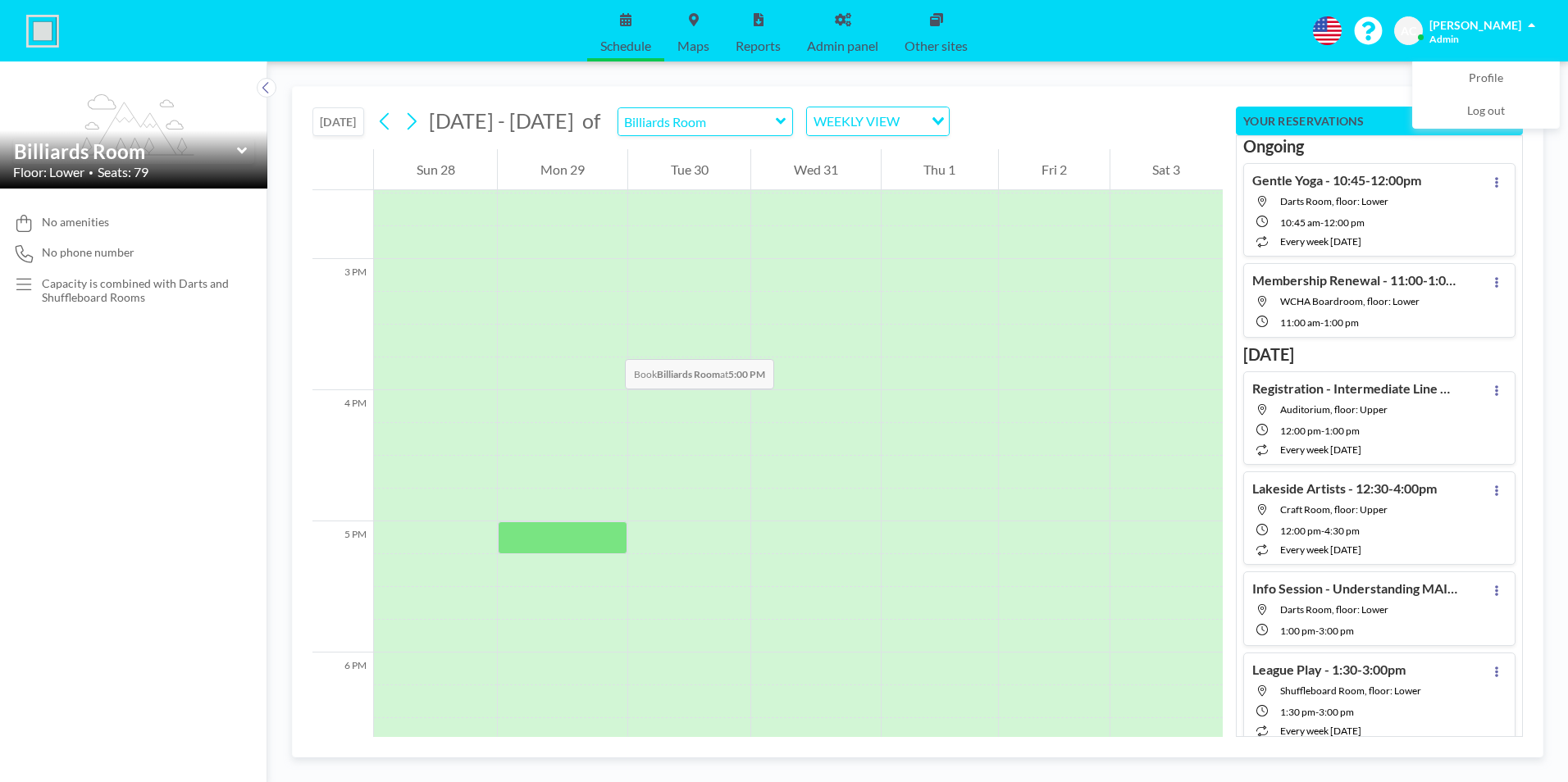
scroll to position [2082, 0]
click at [415, 124] on icon at bounding box center [411, 122] width 16 height 25
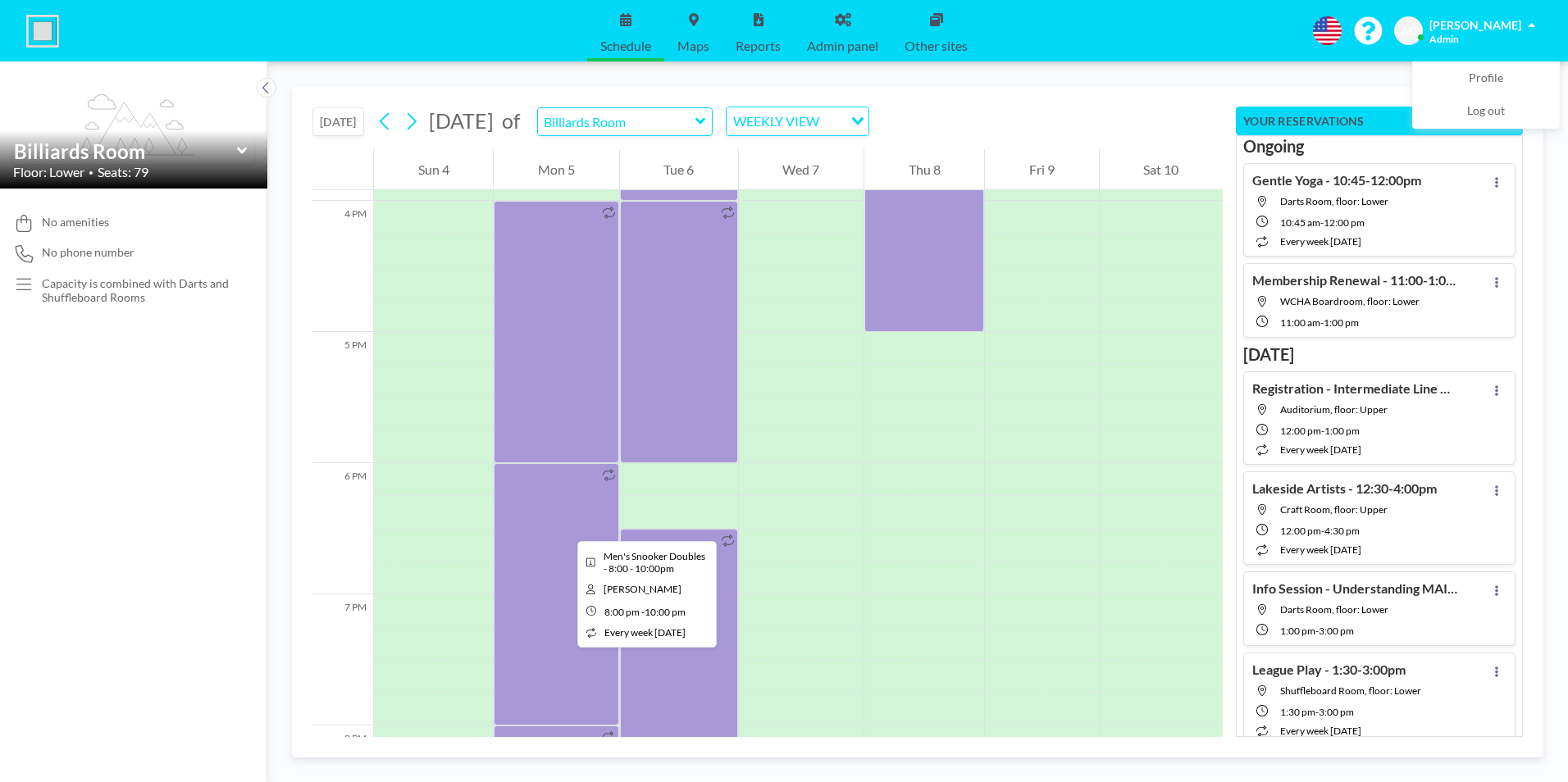
scroll to position [2492, 0]
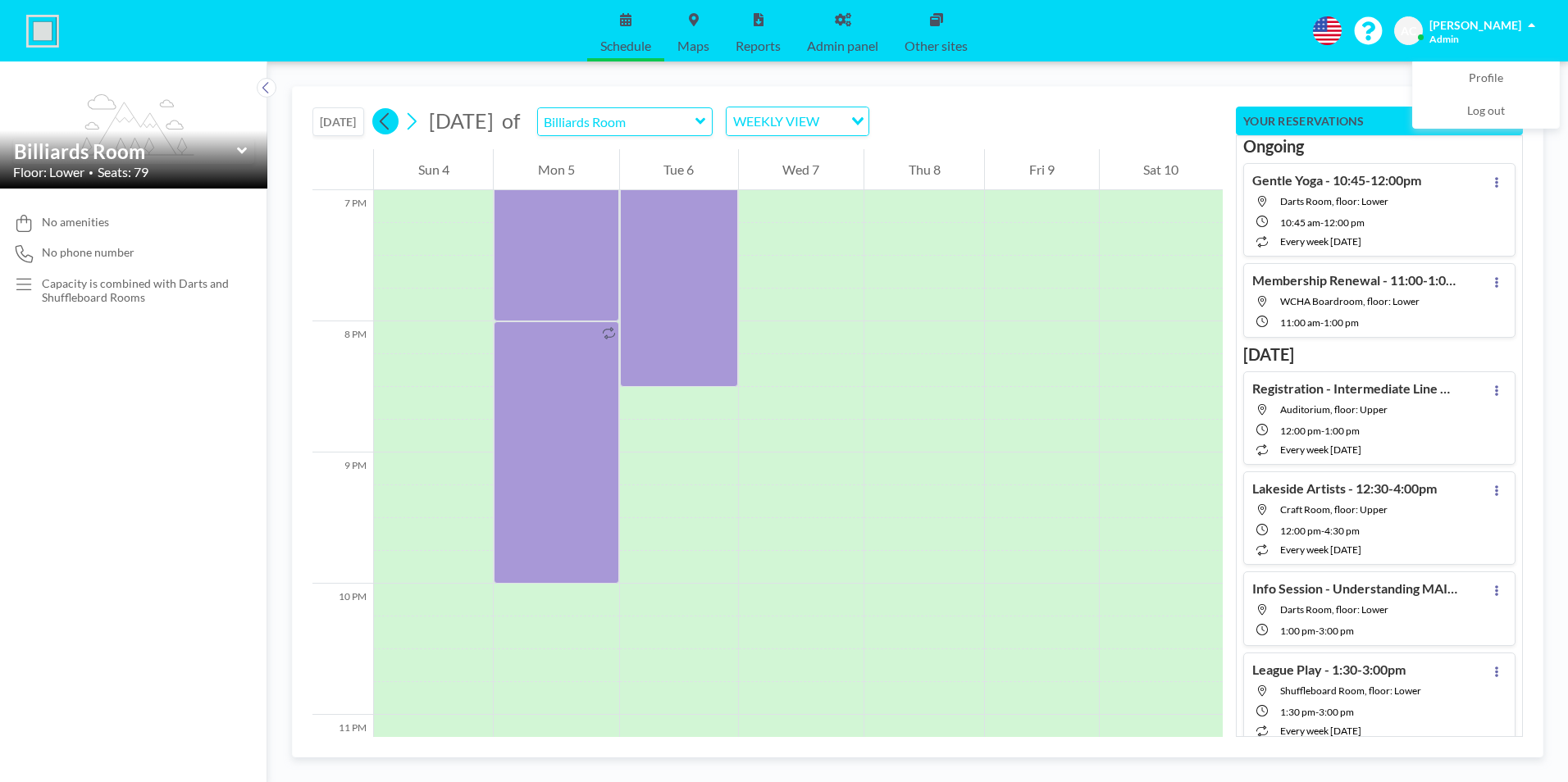
click at [384, 124] on icon at bounding box center [385, 122] width 16 height 25
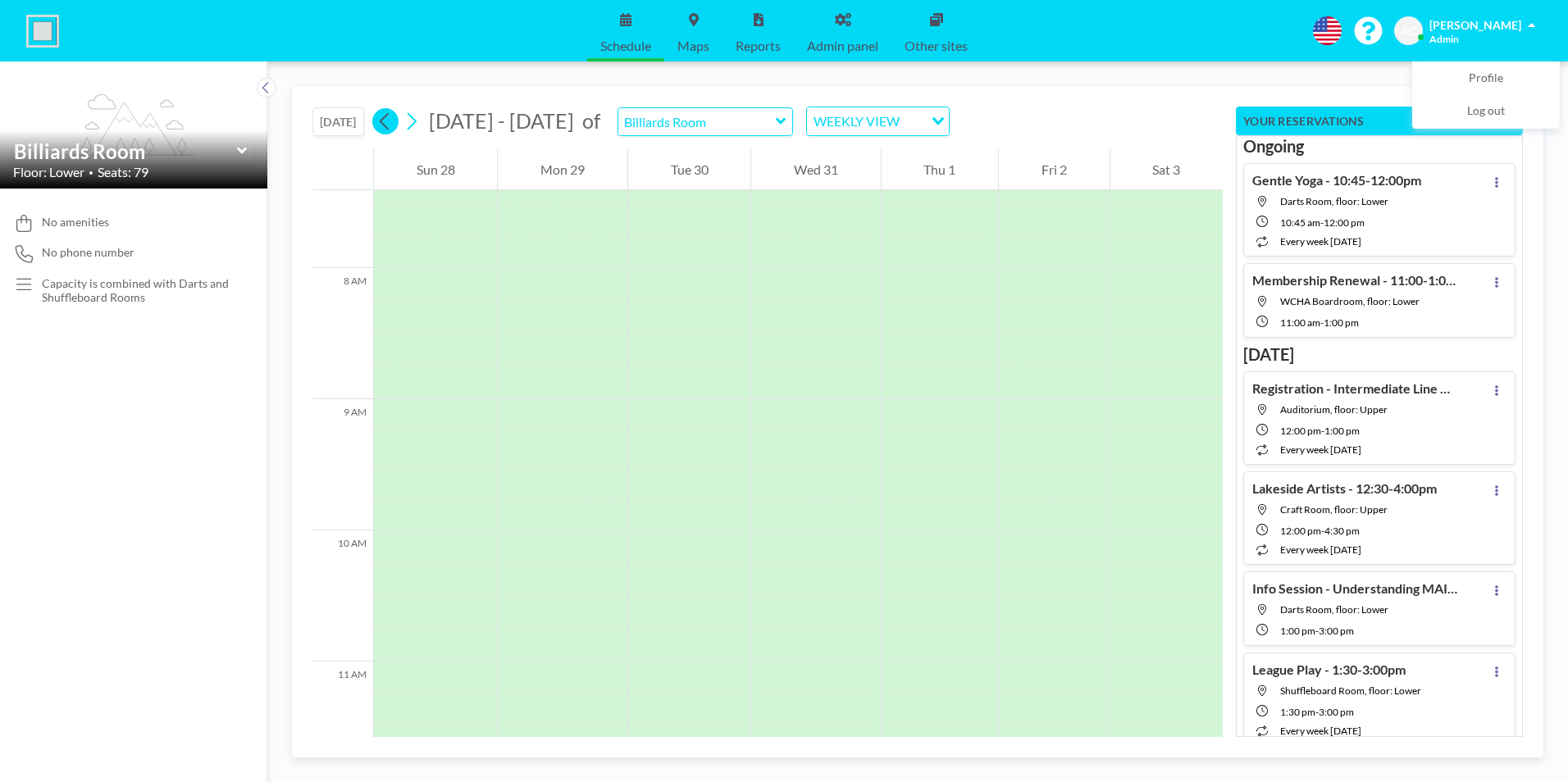
scroll to position [1016, 0]
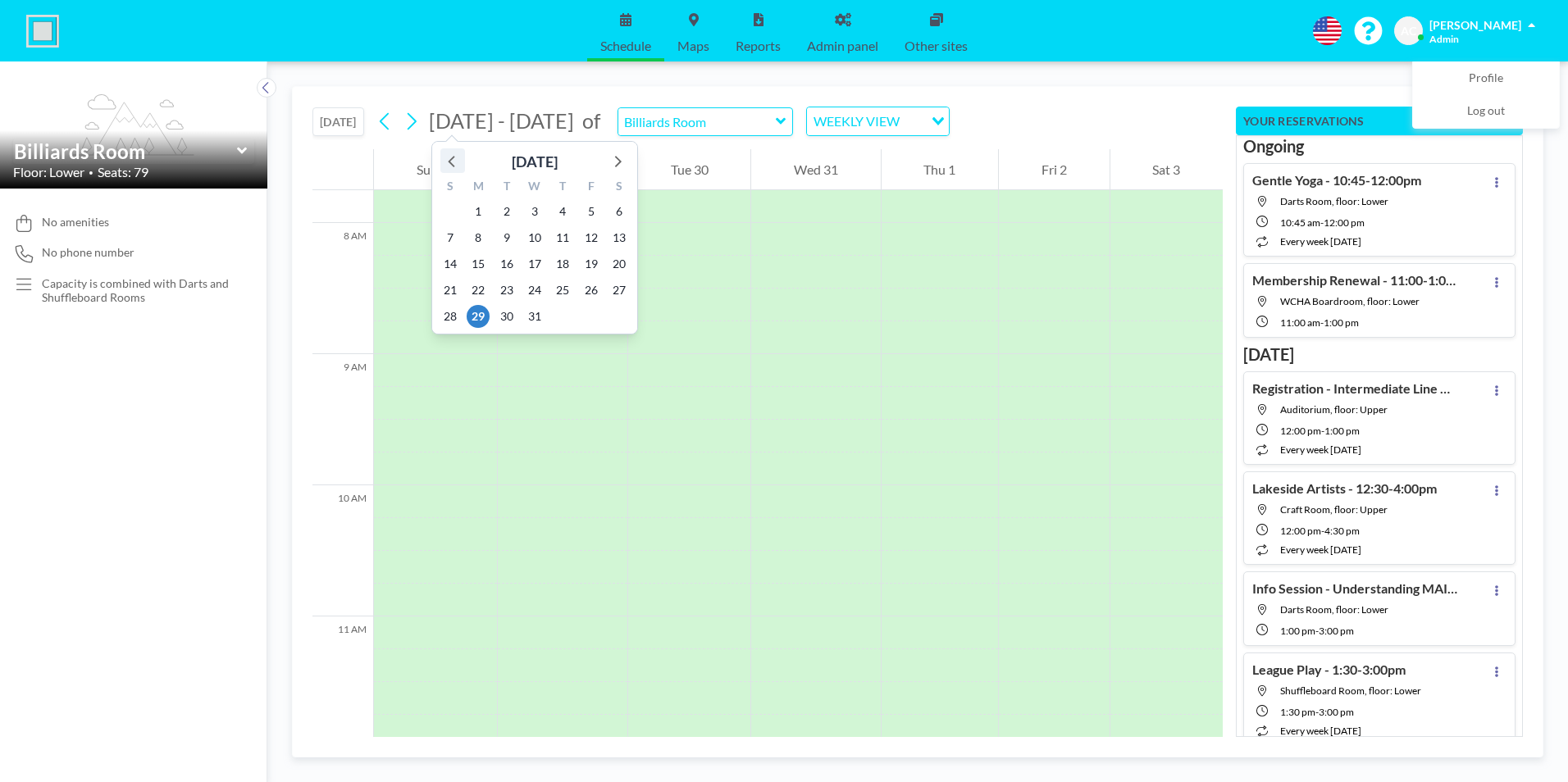
click at [452, 162] on icon at bounding box center [452, 161] width 22 height 22
click at [477, 266] on span "13" at bounding box center [478, 264] width 23 height 23
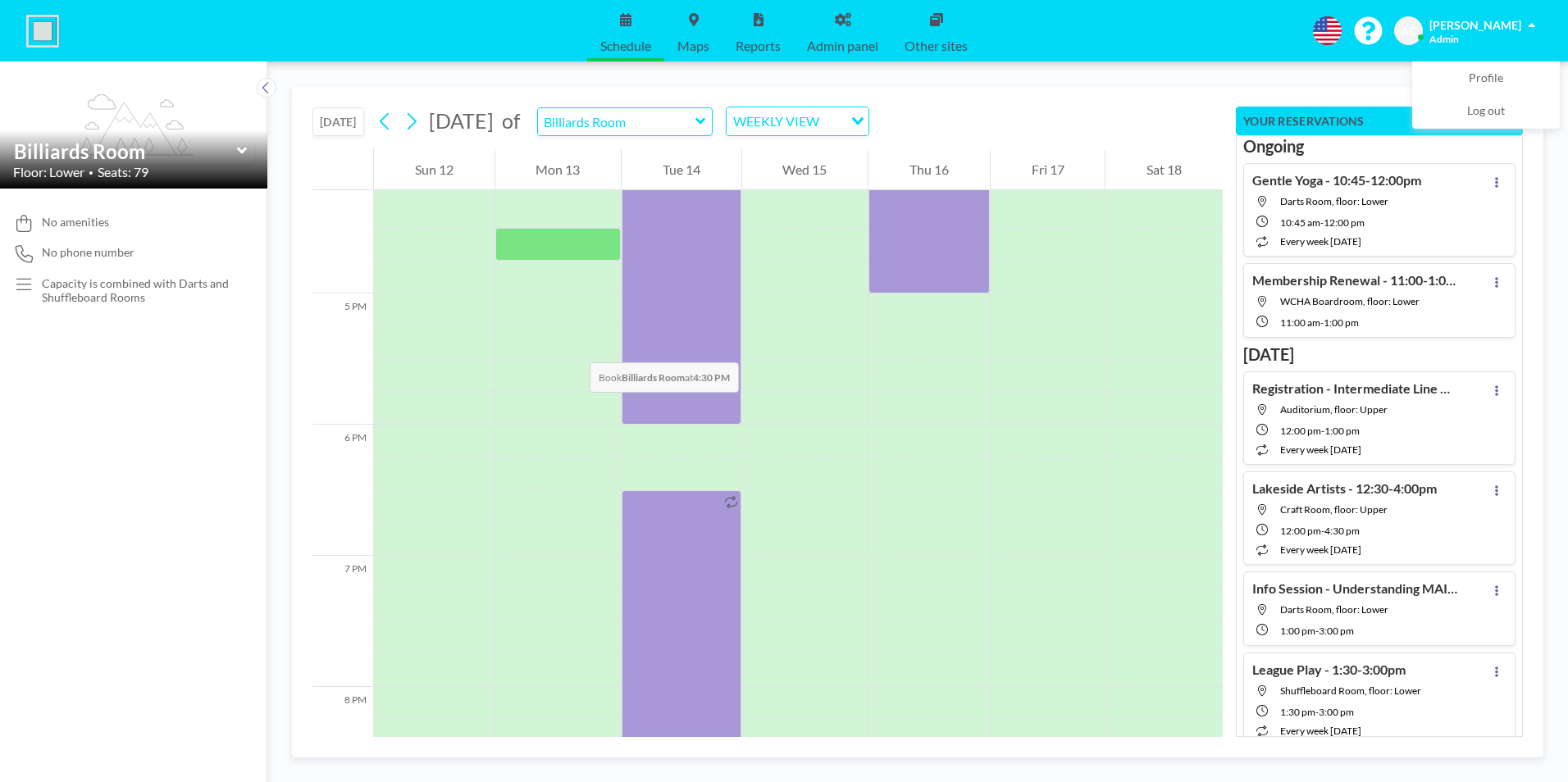
scroll to position [2409, 0]
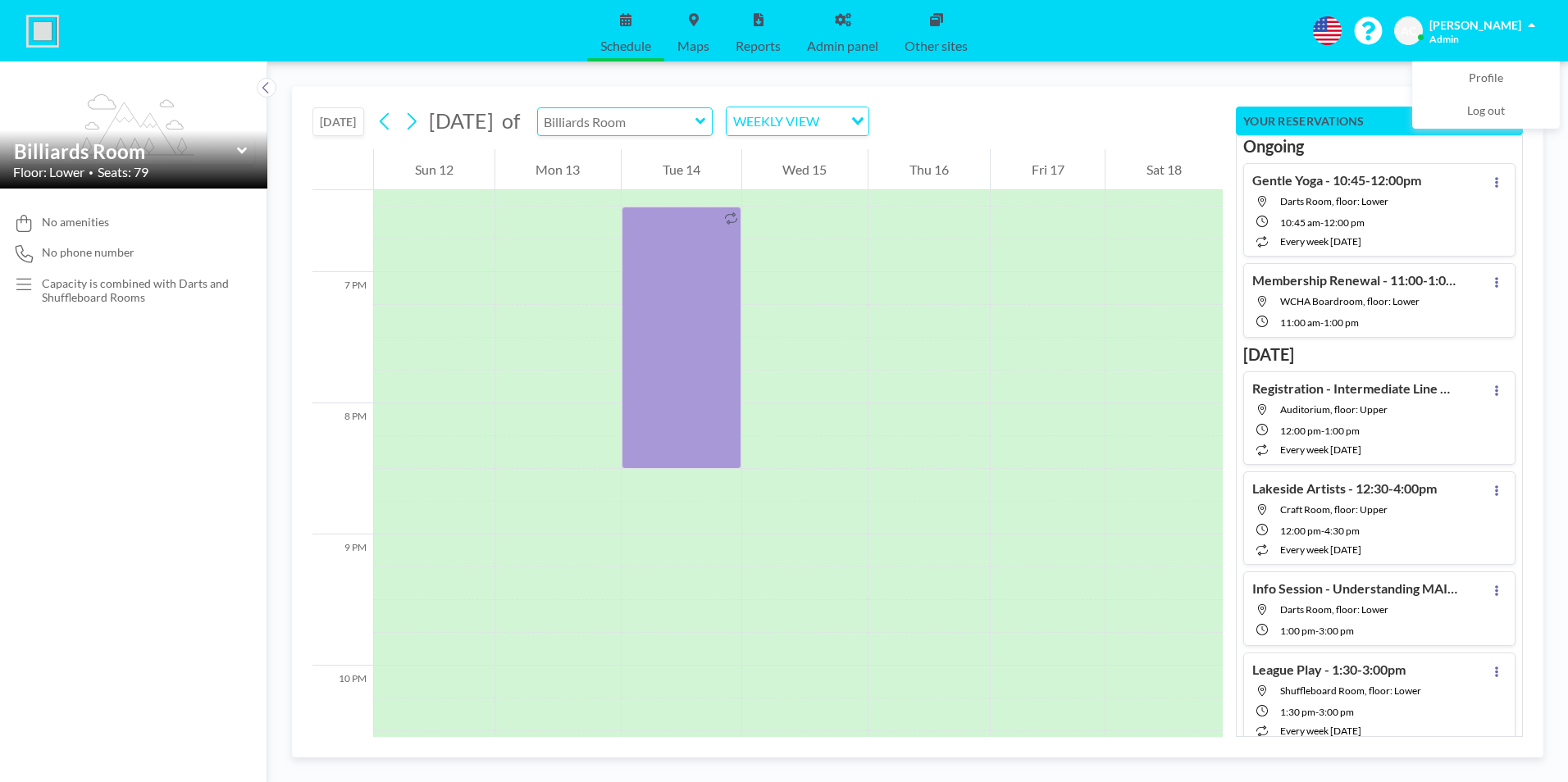
click at [667, 123] on input "text" at bounding box center [617, 122] width 157 height 27
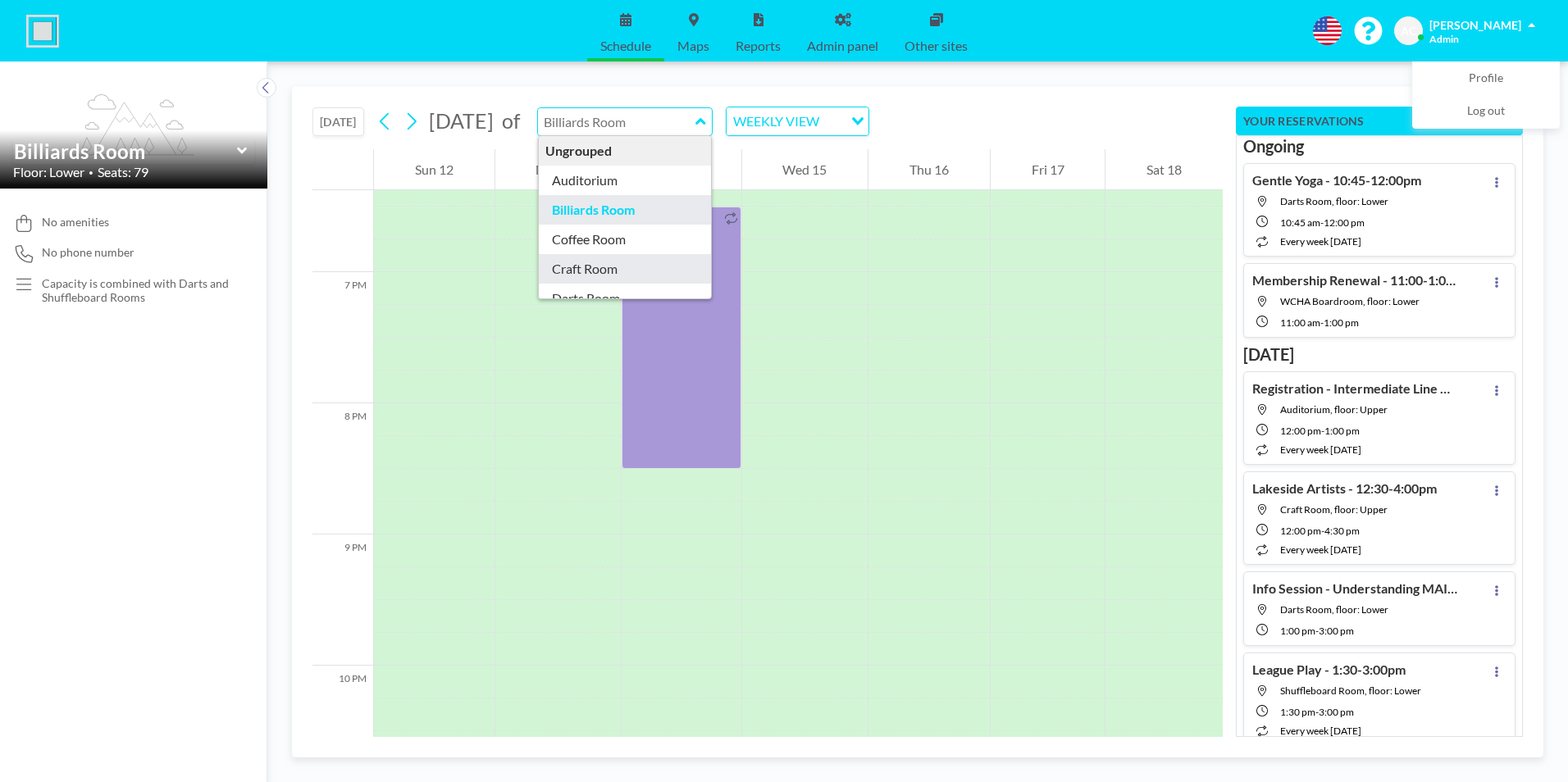
type input "Craft Room"
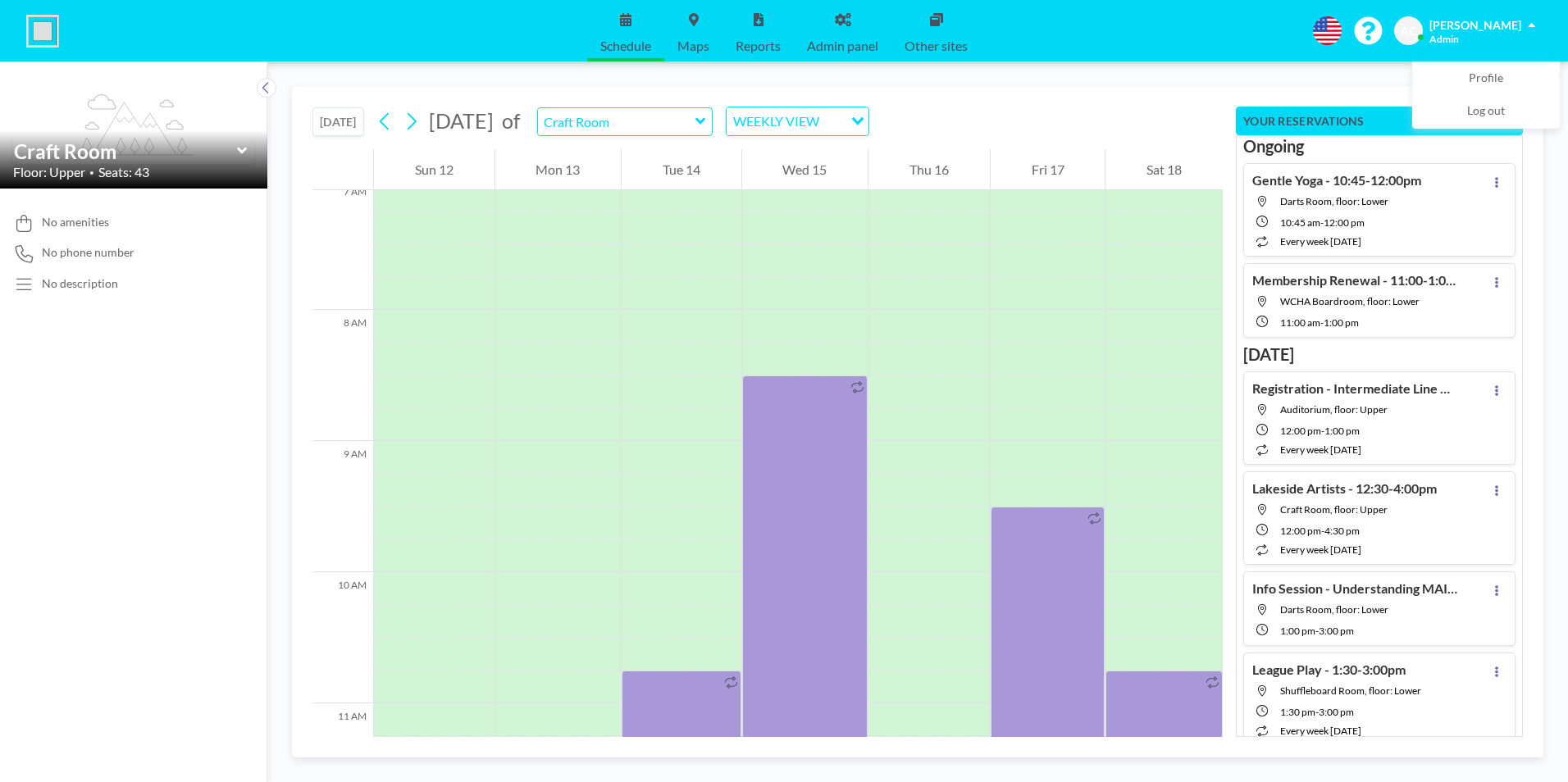
scroll to position [1016, 0]
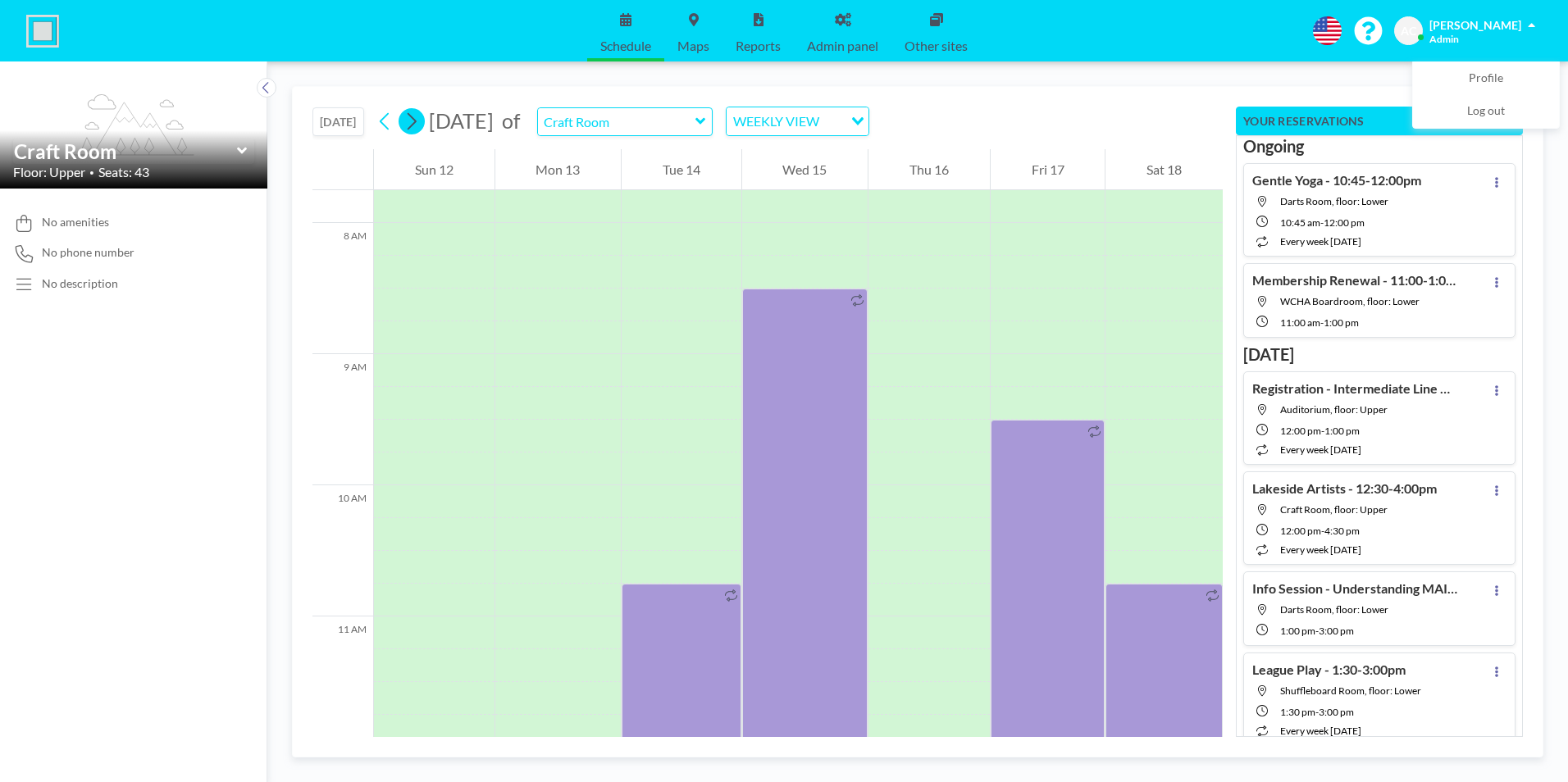
click at [416, 120] on icon at bounding box center [411, 122] width 16 height 25
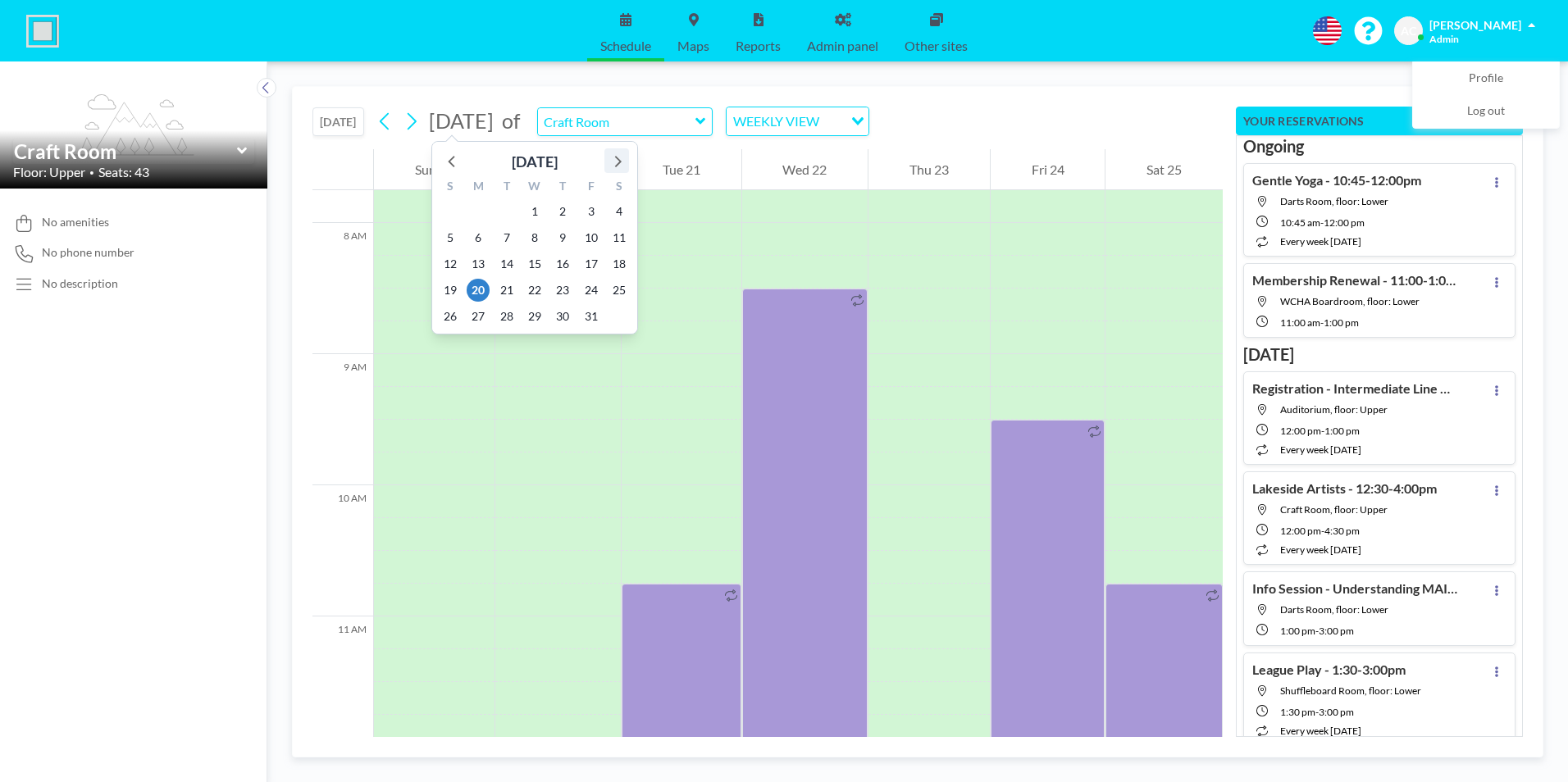
click at [619, 159] on icon at bounding box center [617, 161] width 22 height 22
click at [620, 159] on icon at bounding box center [617, 161] width 22 height 22
click at [564, 234] on span "11" at bounding box center [562, 238] width 23 height 23
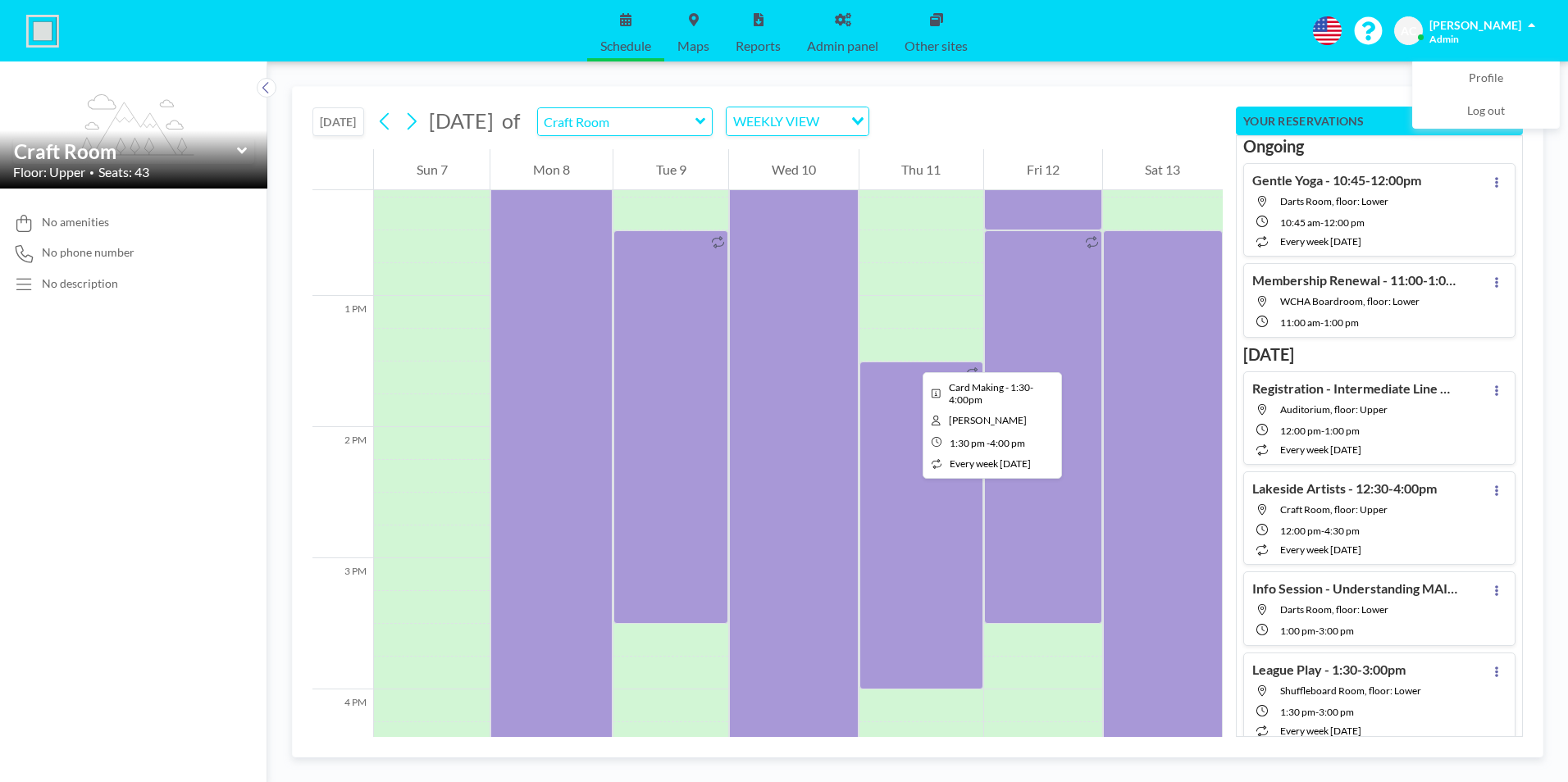
scroll to position [1672, 0]
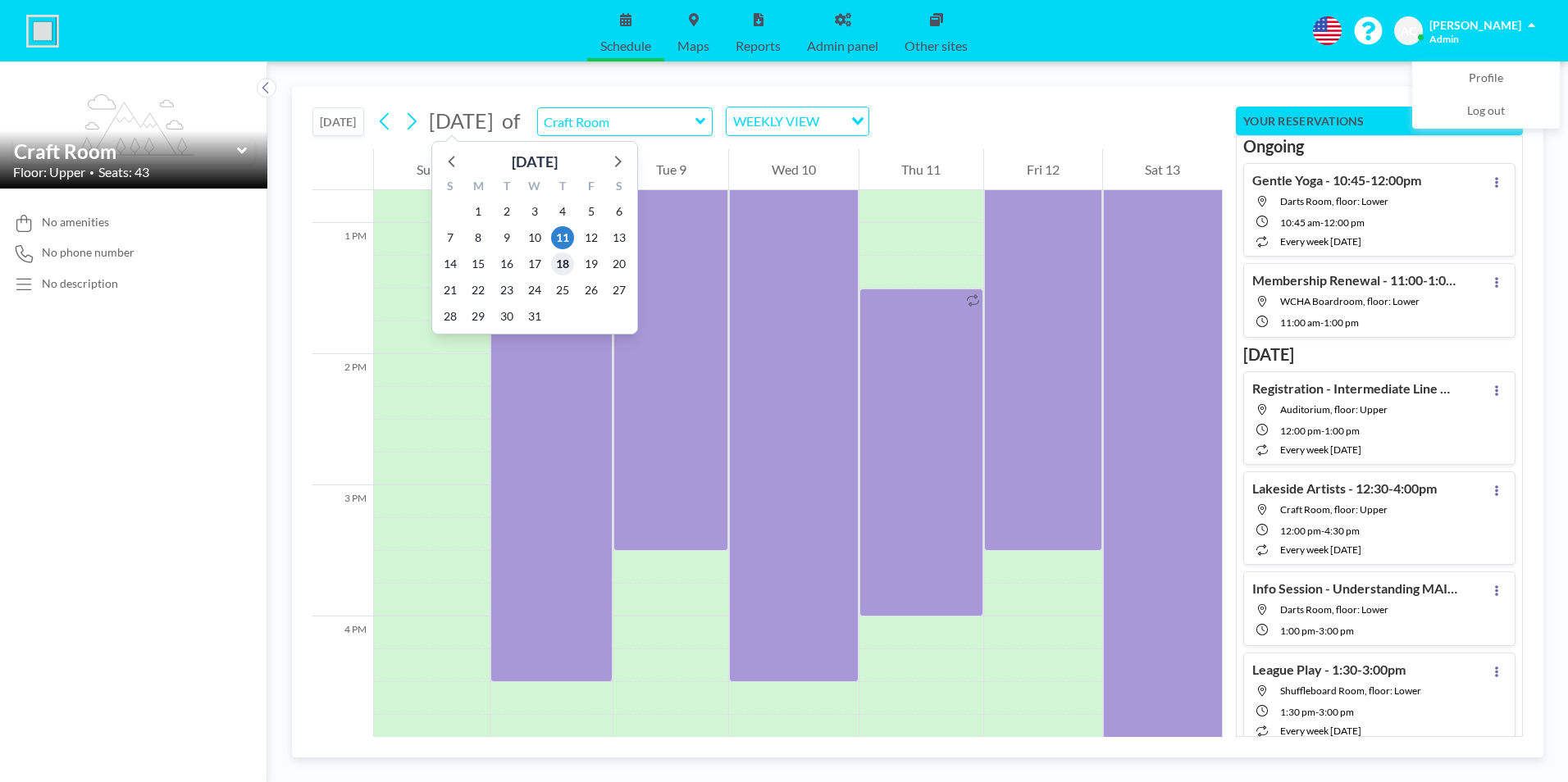
click at [559, 263] on span "18" at bounding box center [562, 264] width 23 height 23
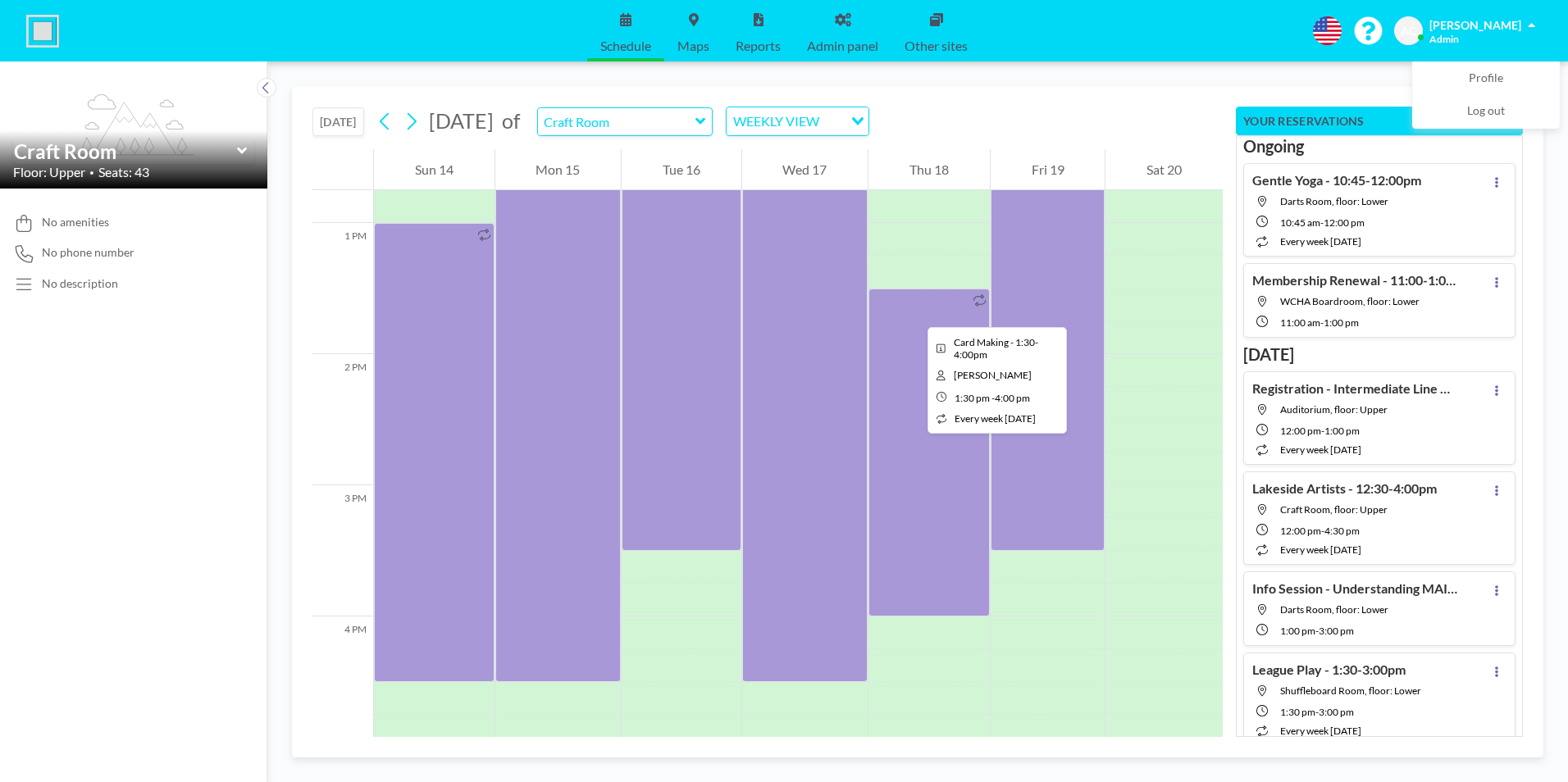
click at [914, 312] on div at bounding box center [929, 452] width 122 height 328
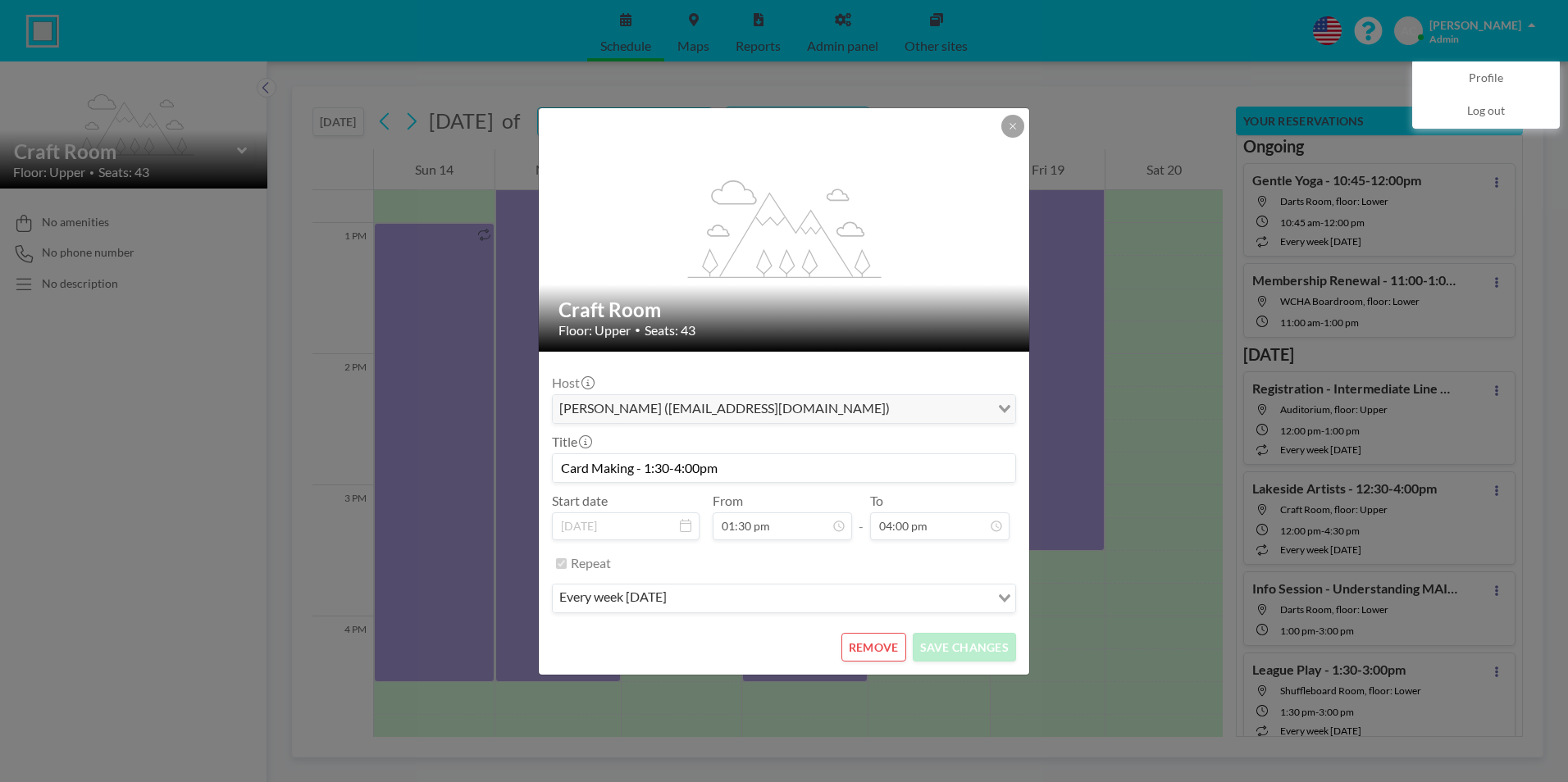
scroll to position [0, 0]
click at [890, 643] on button "REMOVE" at bounding box center [874, 647] width 65 height 28
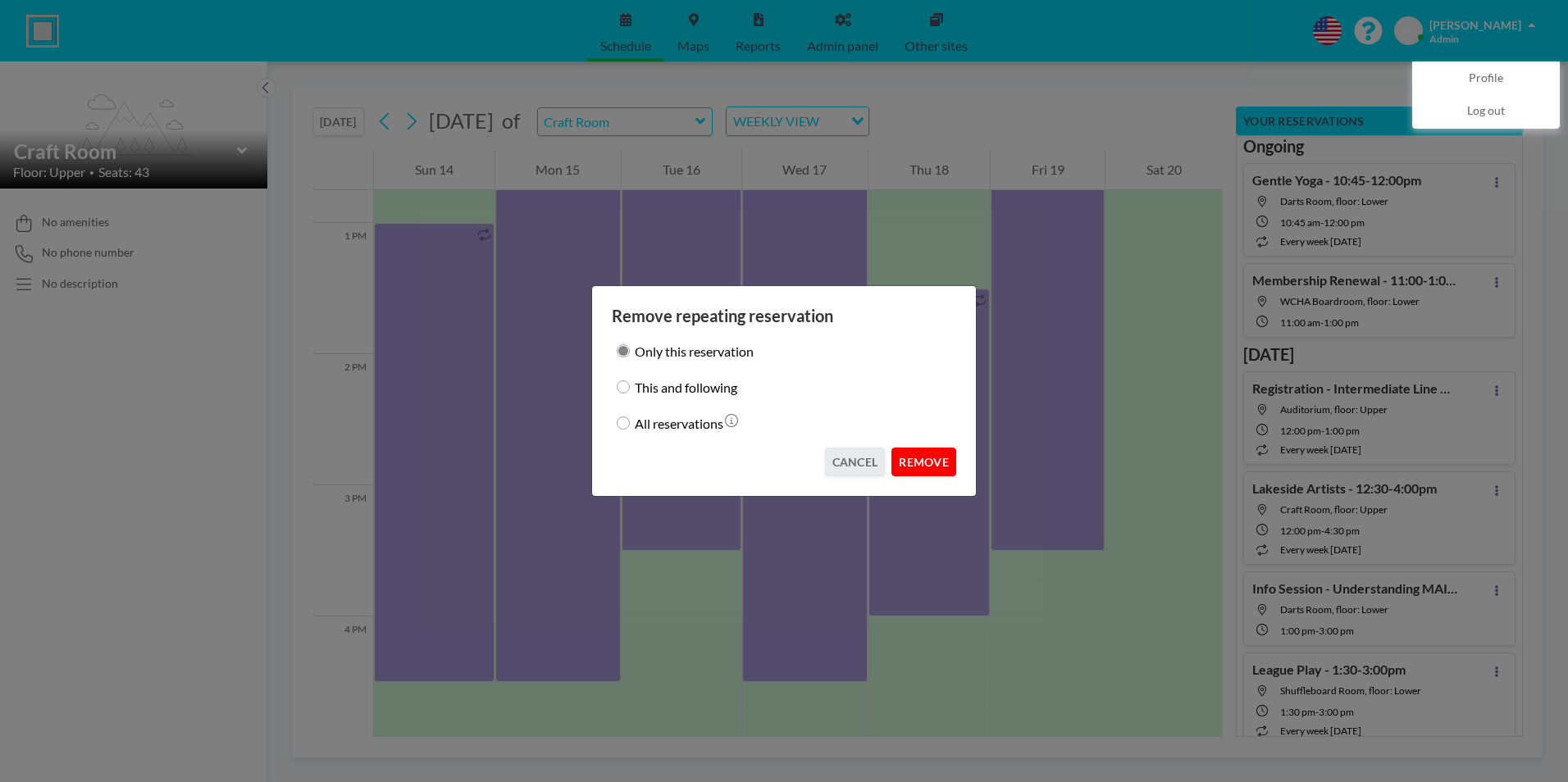
click at [931, 453] on button "REMOVE" at bounding box center [924, 461] width 65 height 28
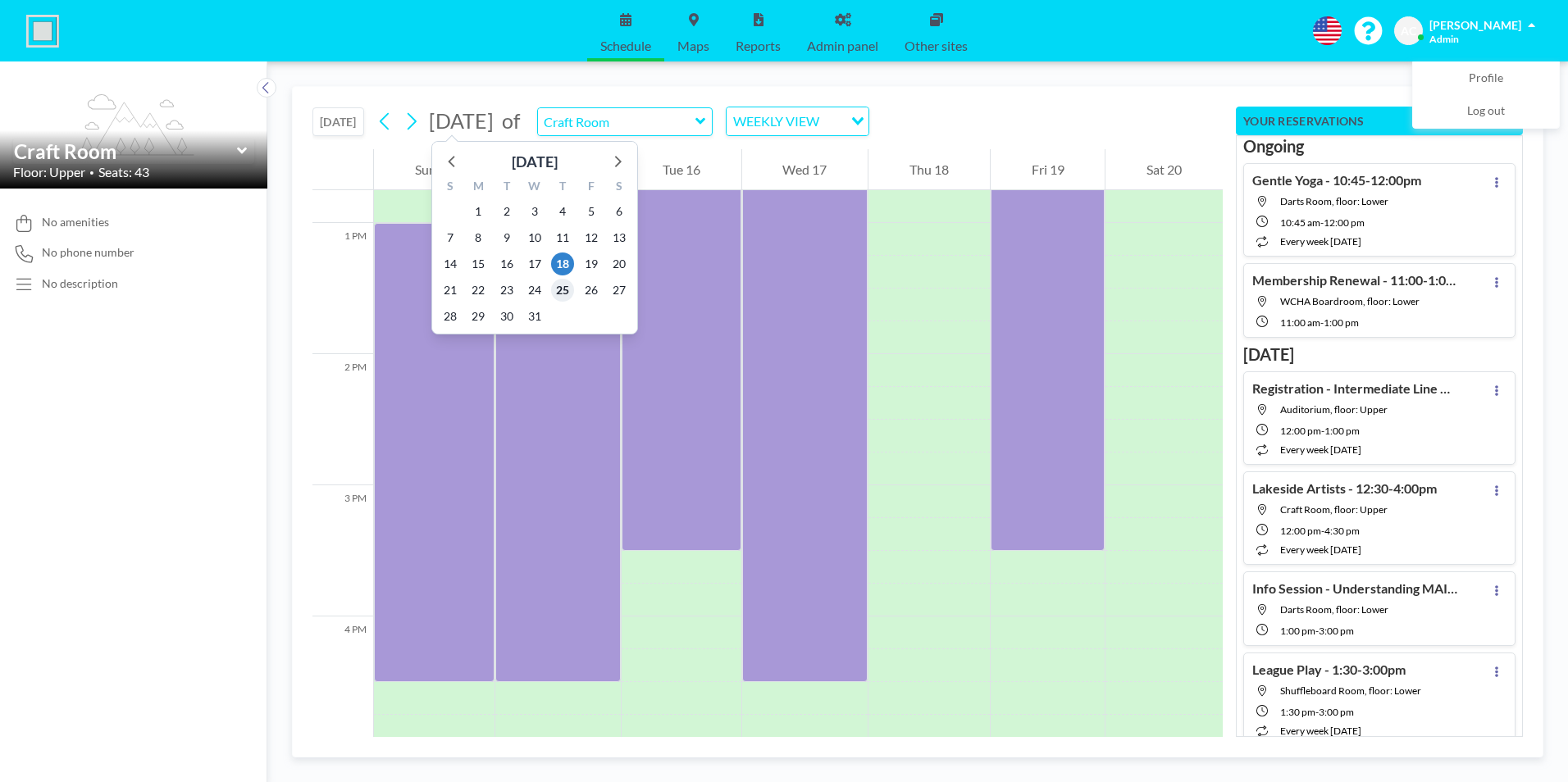
click at [563, 289] on span "25" at bounding box center [562, 291] width 23 height 23
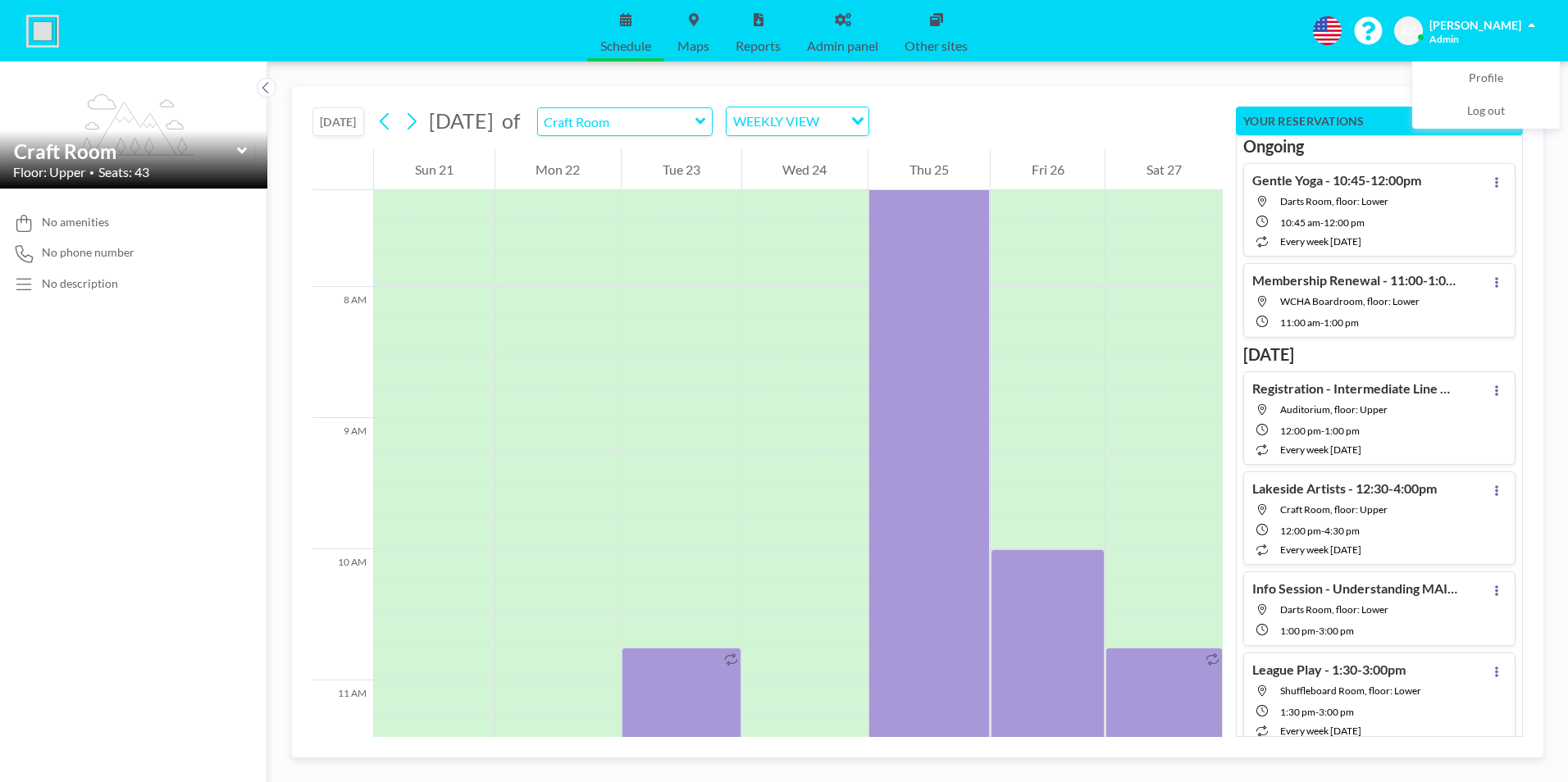
scroll to position [1016, 0]
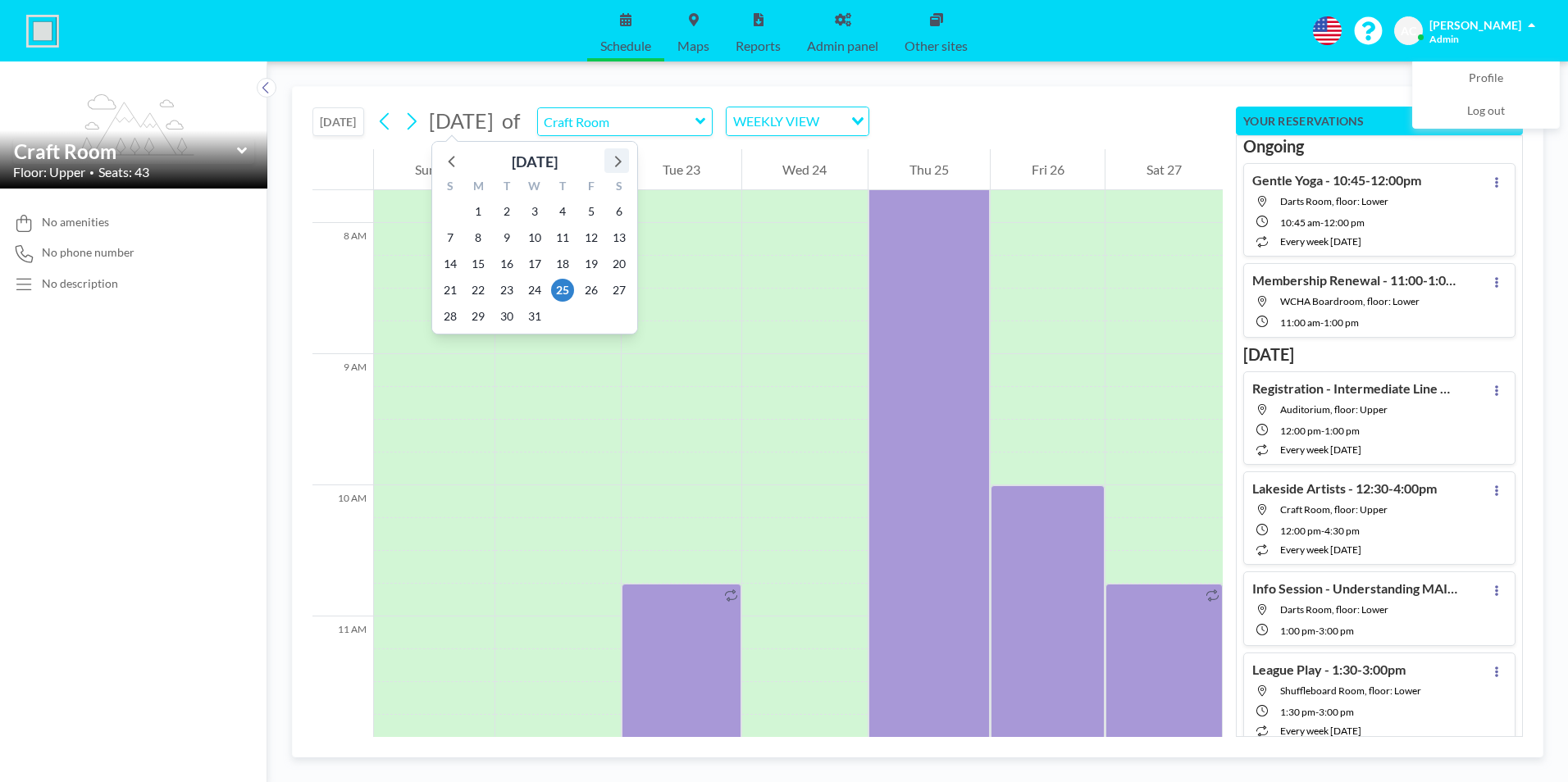
click at [619, 157] on icon at bounding box center [617, 161] width 22 height 22
click at [562, 207] on span "1" at bounding box center [562, 212] width 23 height 23
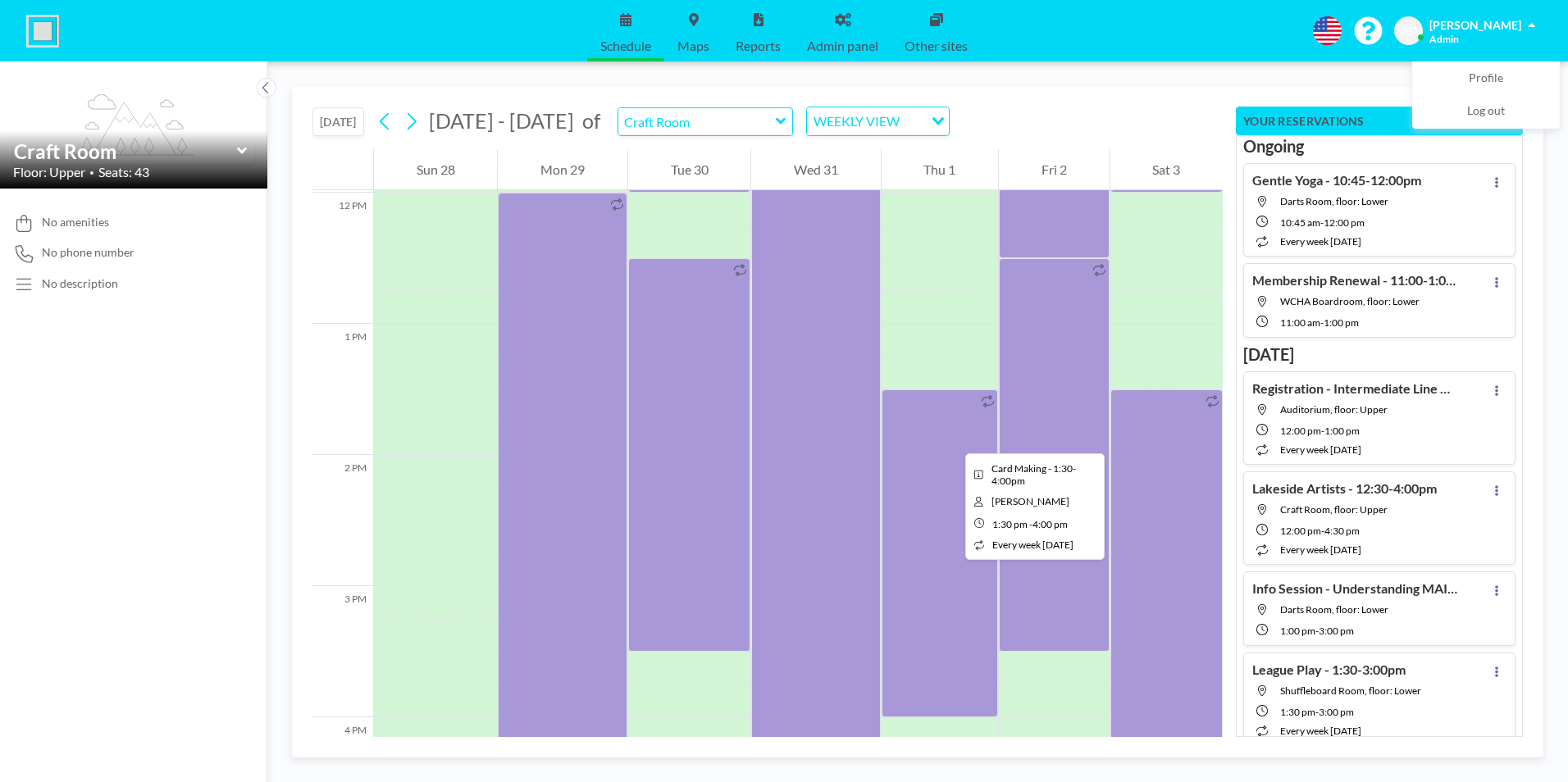
scroll to position [1590, 0]
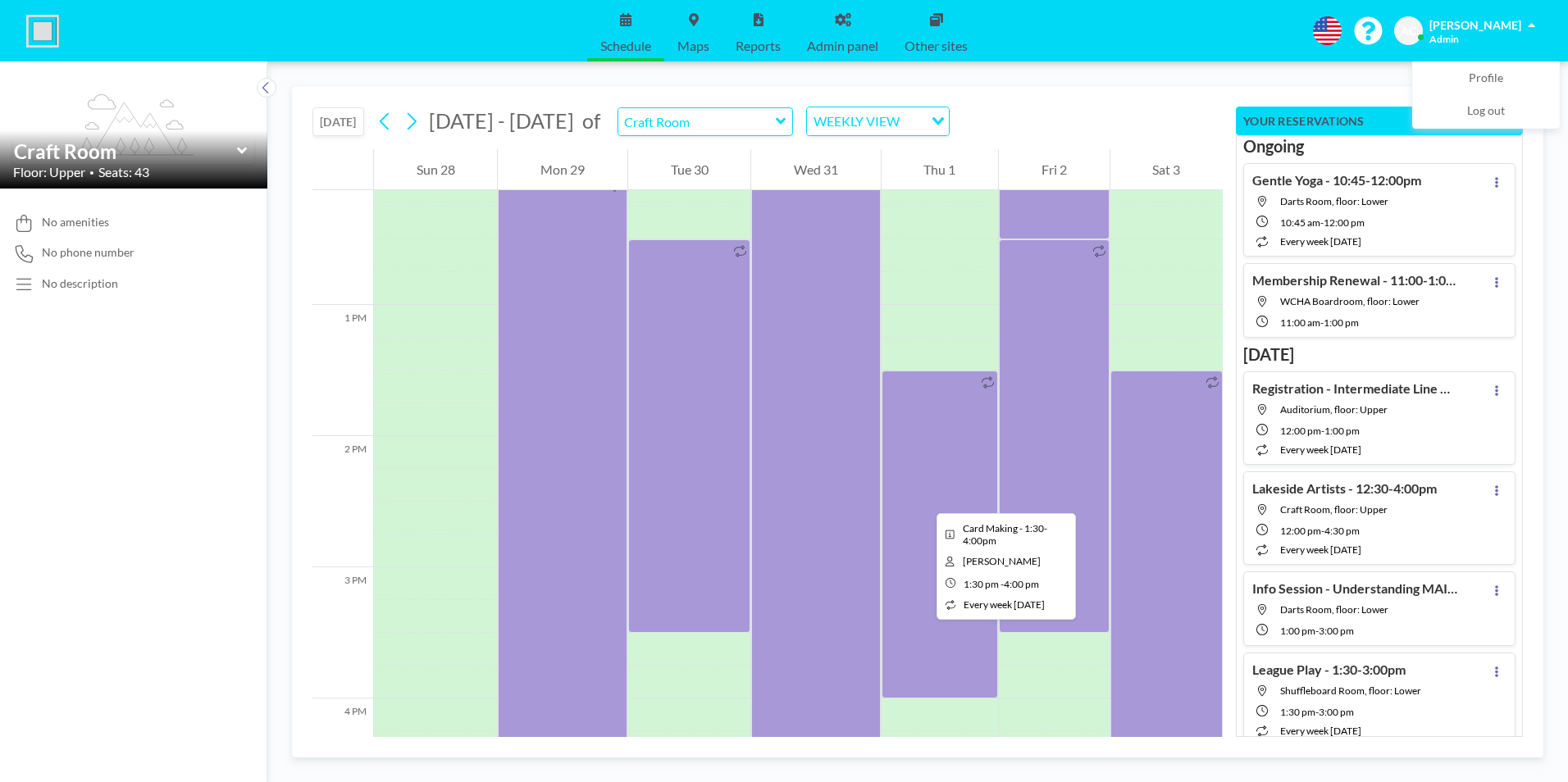
click at [923, 498] on div at bounding box center [940, 535] width 117 height 328
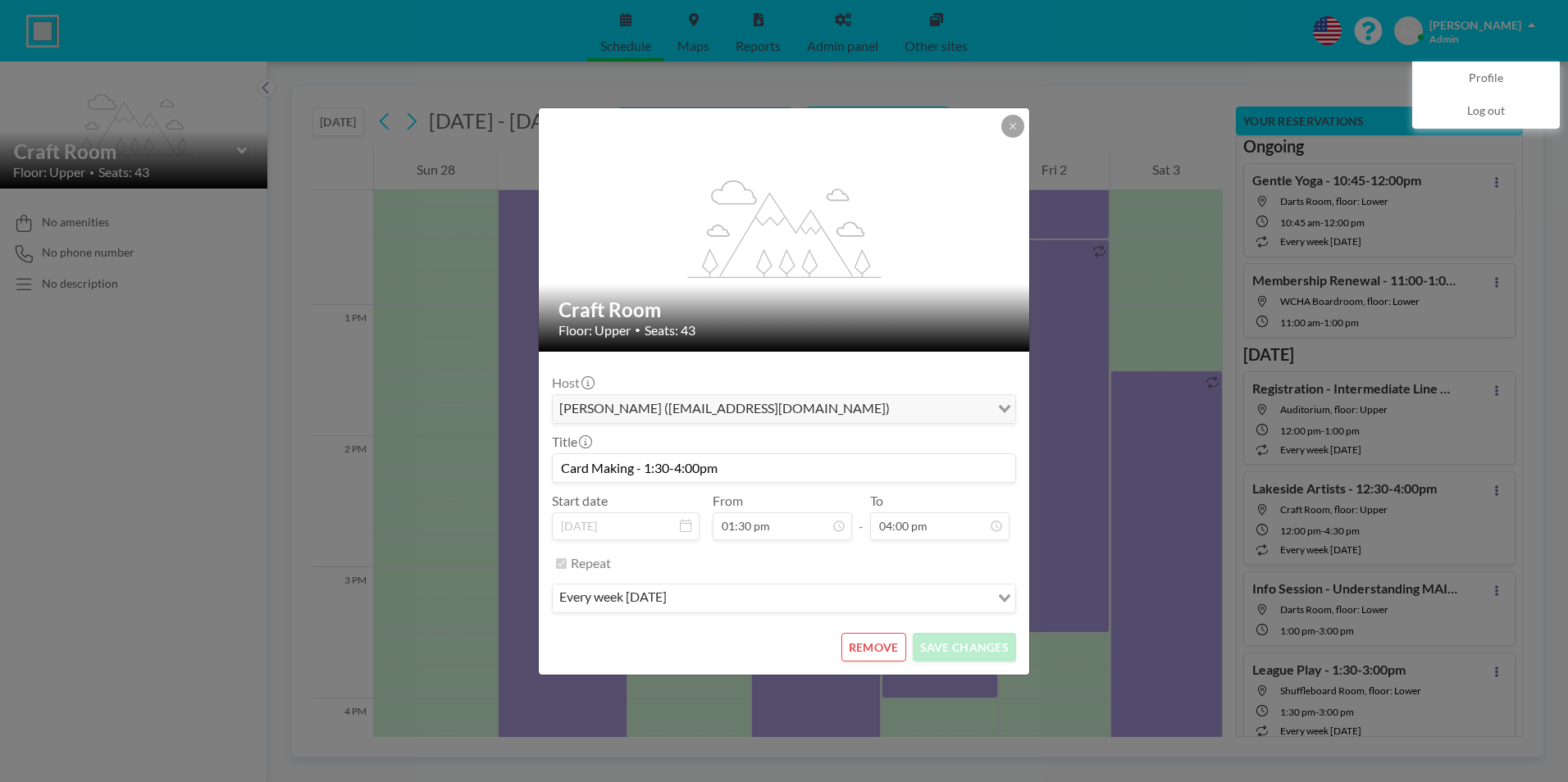
scroll to position [0, 0]
click at [876, 643] on button "REMOVE" at bounding box center [874, 647] width 65 height 28
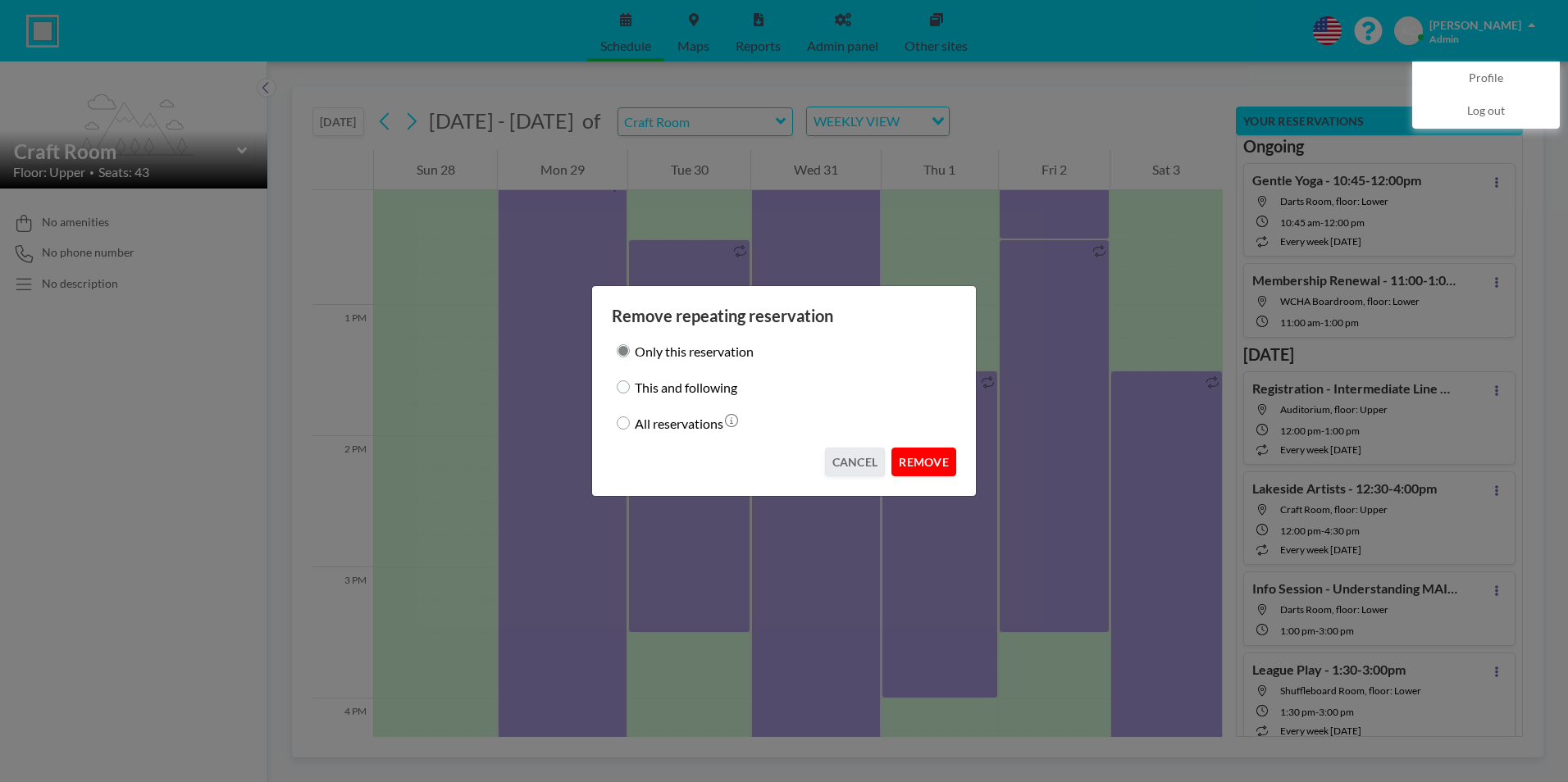
click at [931, 460] on button "REMOVE" at bounding box center [924, 461] width 65 height 28
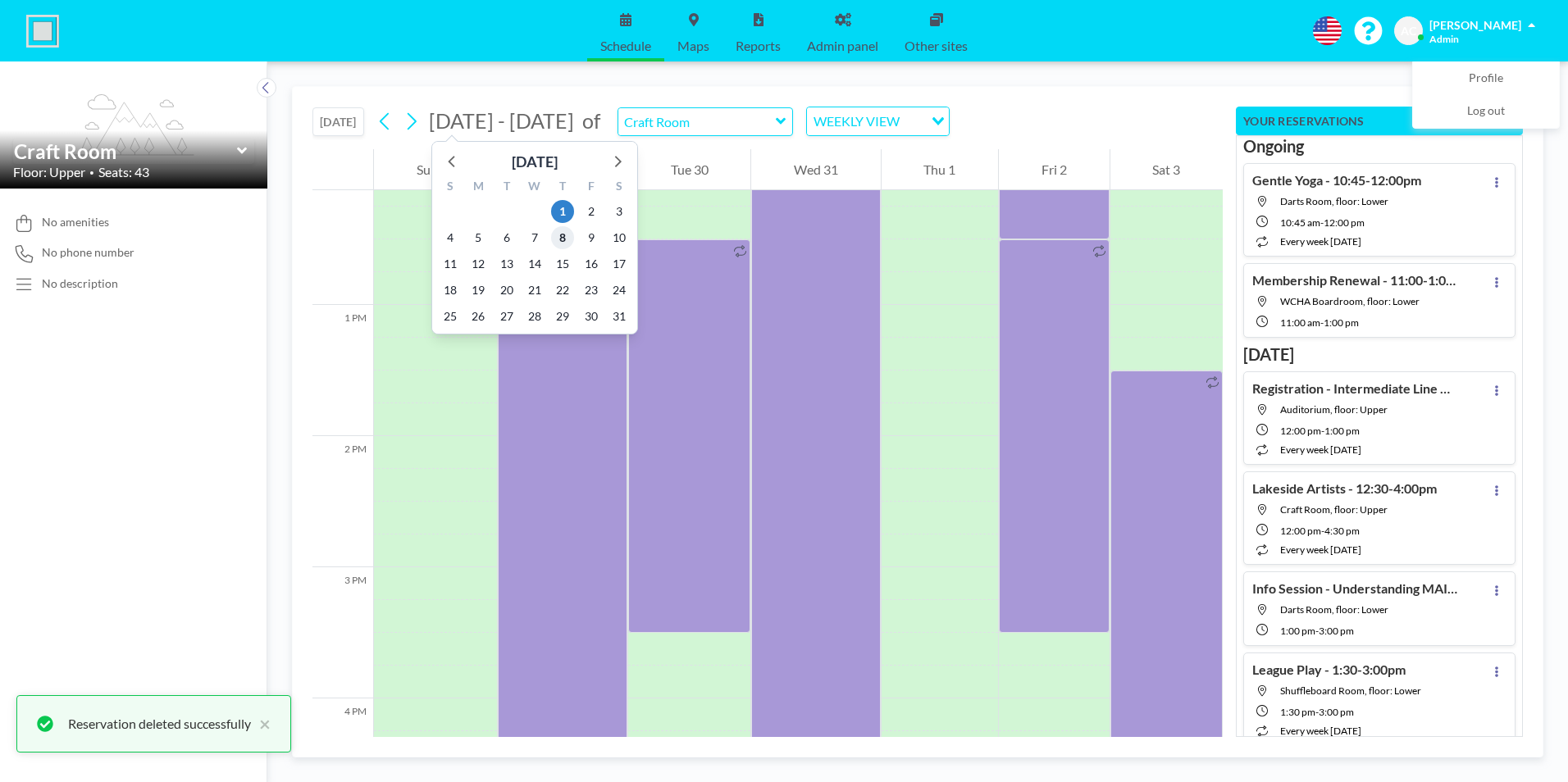
click at [564, 239] on span "8" at bounding box center [562, 238] width 23 height 23
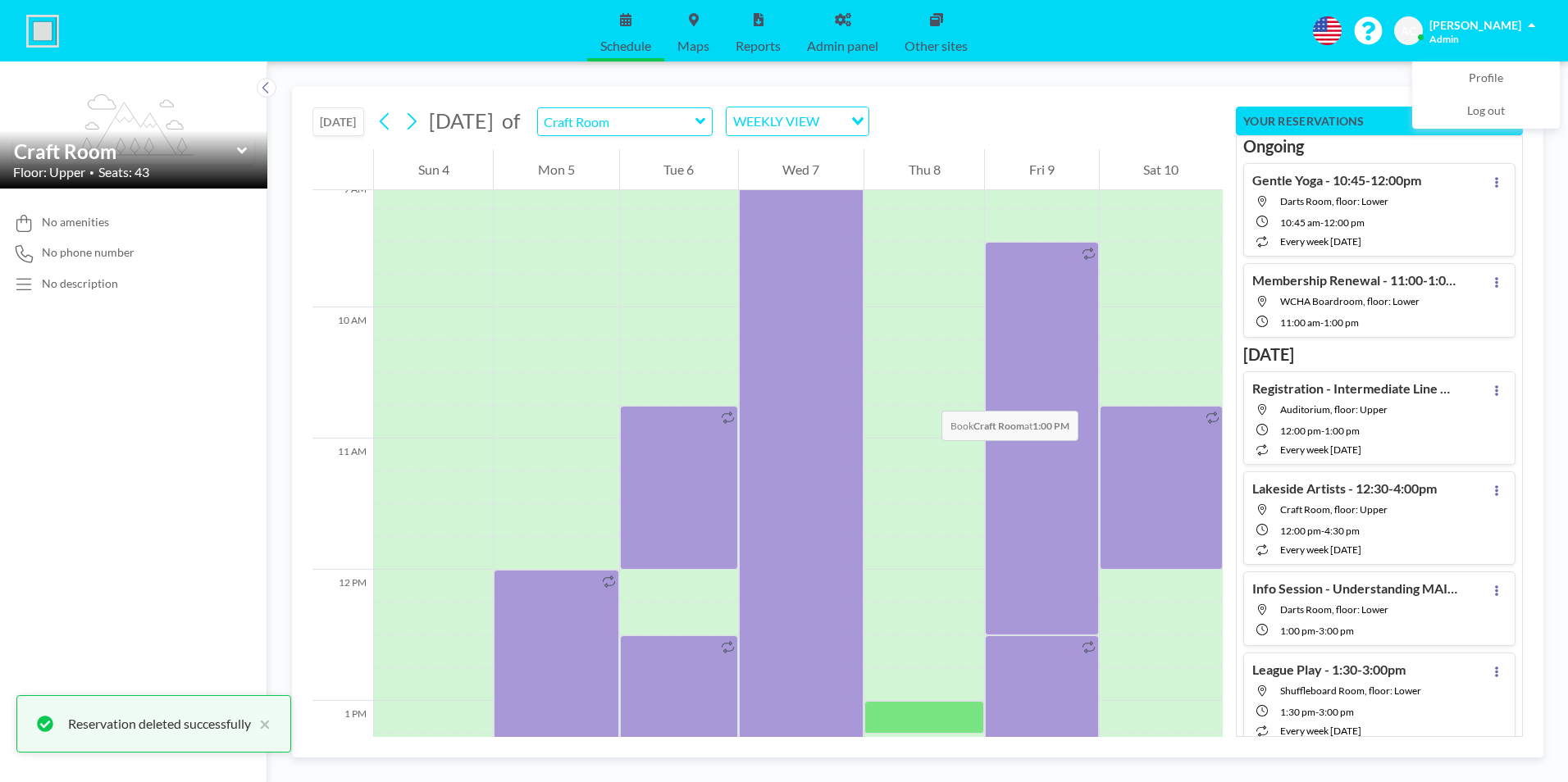
scroll to position [1508, 0]
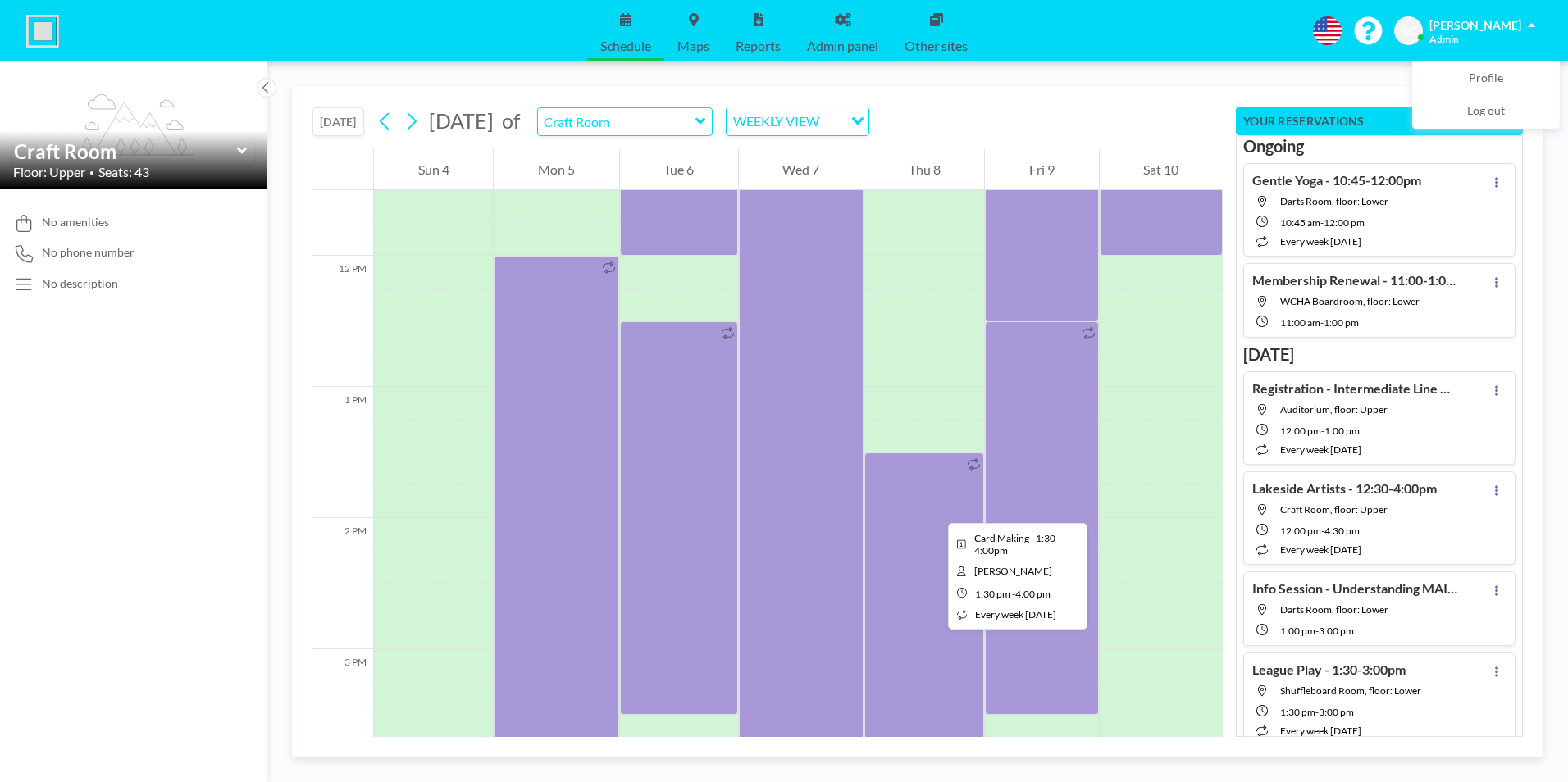
click at [935, 508] on div at bounding box center [924, 616] width 120 height 328
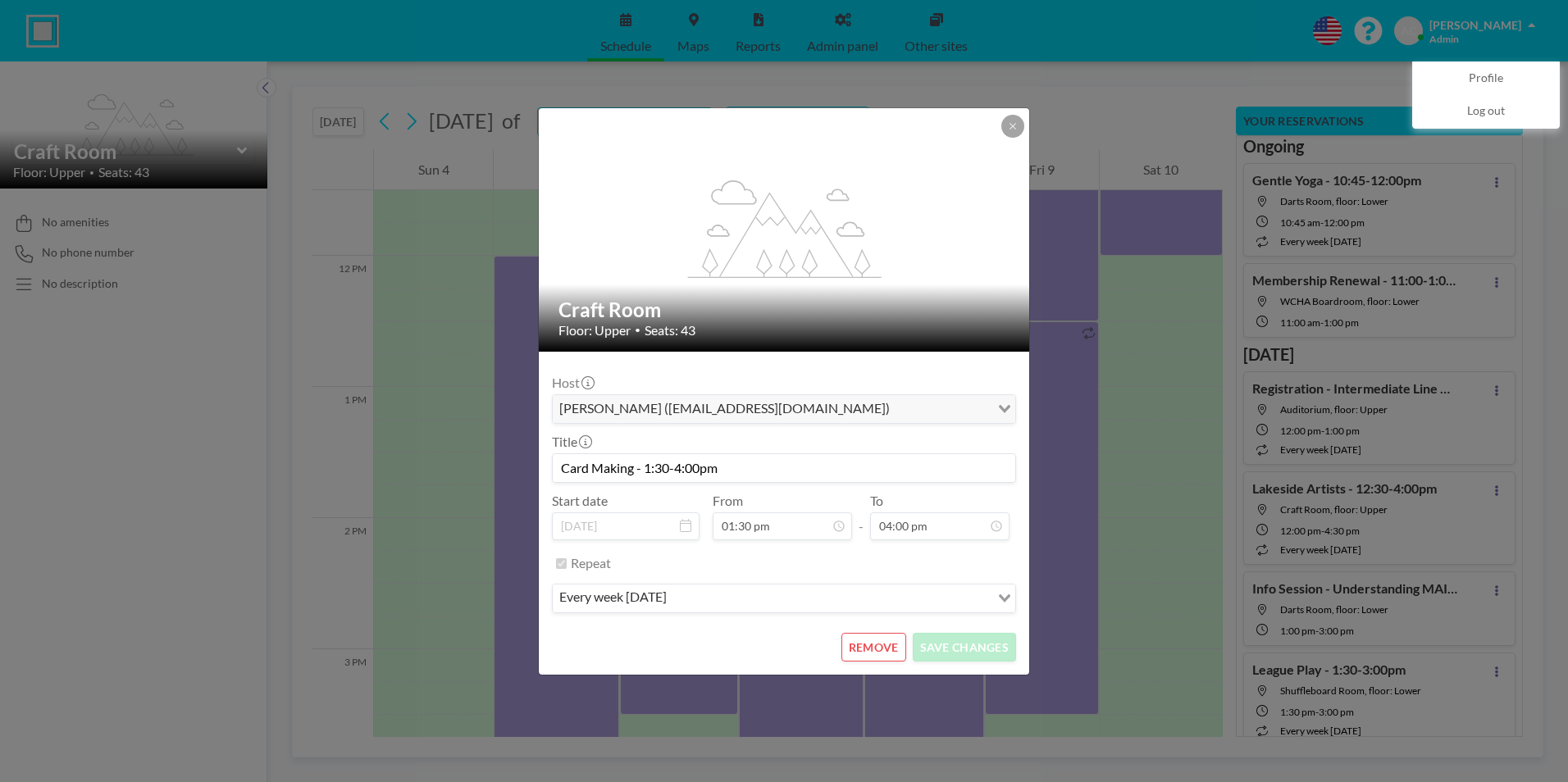
click at [876, 641] on button "REMOVE" at bounding box center [874, 647] width 65 height 28
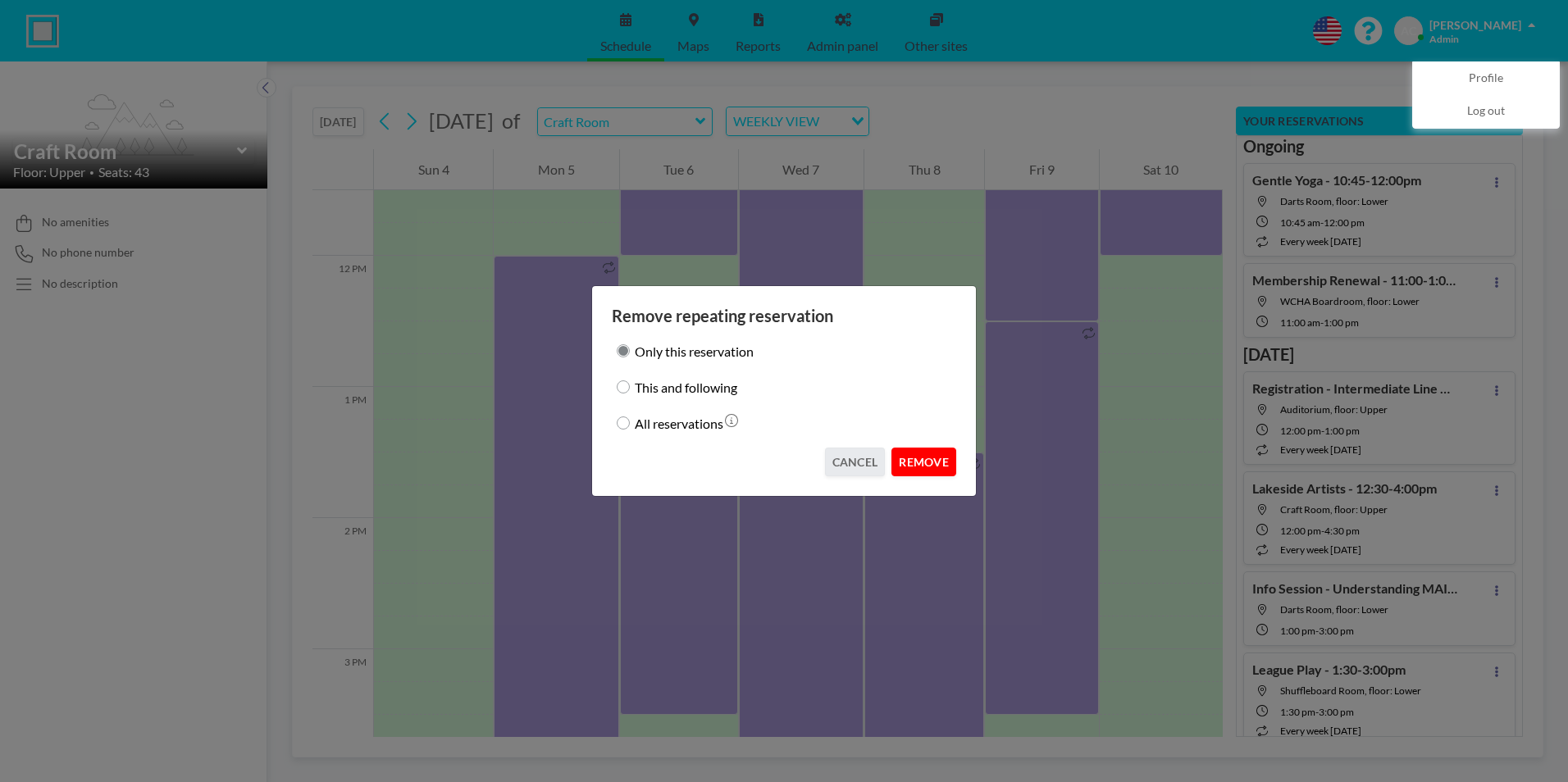
click at [934, 461] on button "REMOVE" at bounding box center [924, 461] width 65 height 28
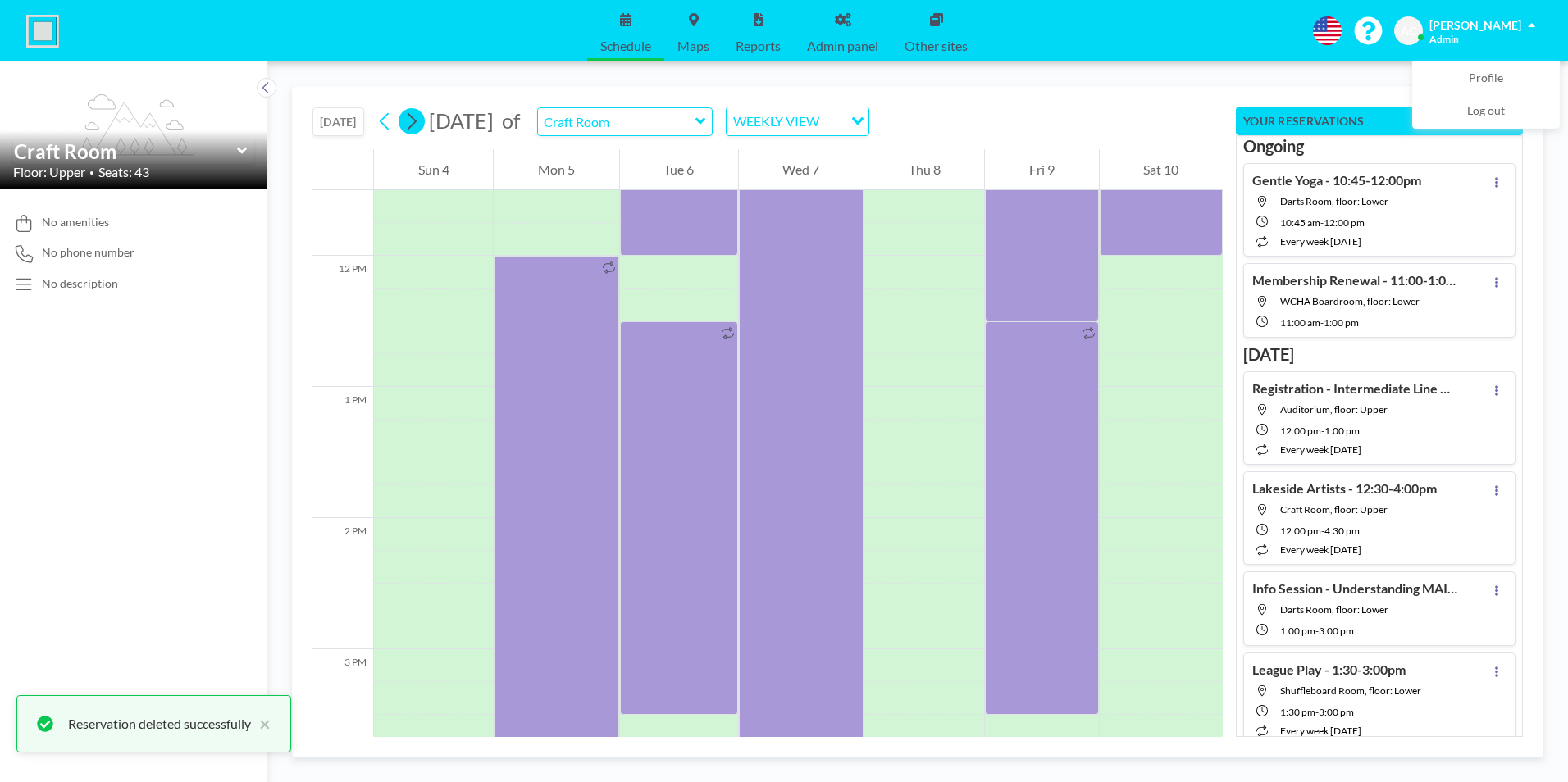
drag, startPoint x: 415, startPoint y: 120, endPoint x: 424, endPoint y: 117, distance: 9.5
click at [415, 119] on icon at bounding box center [411, 122] width 16 height 25
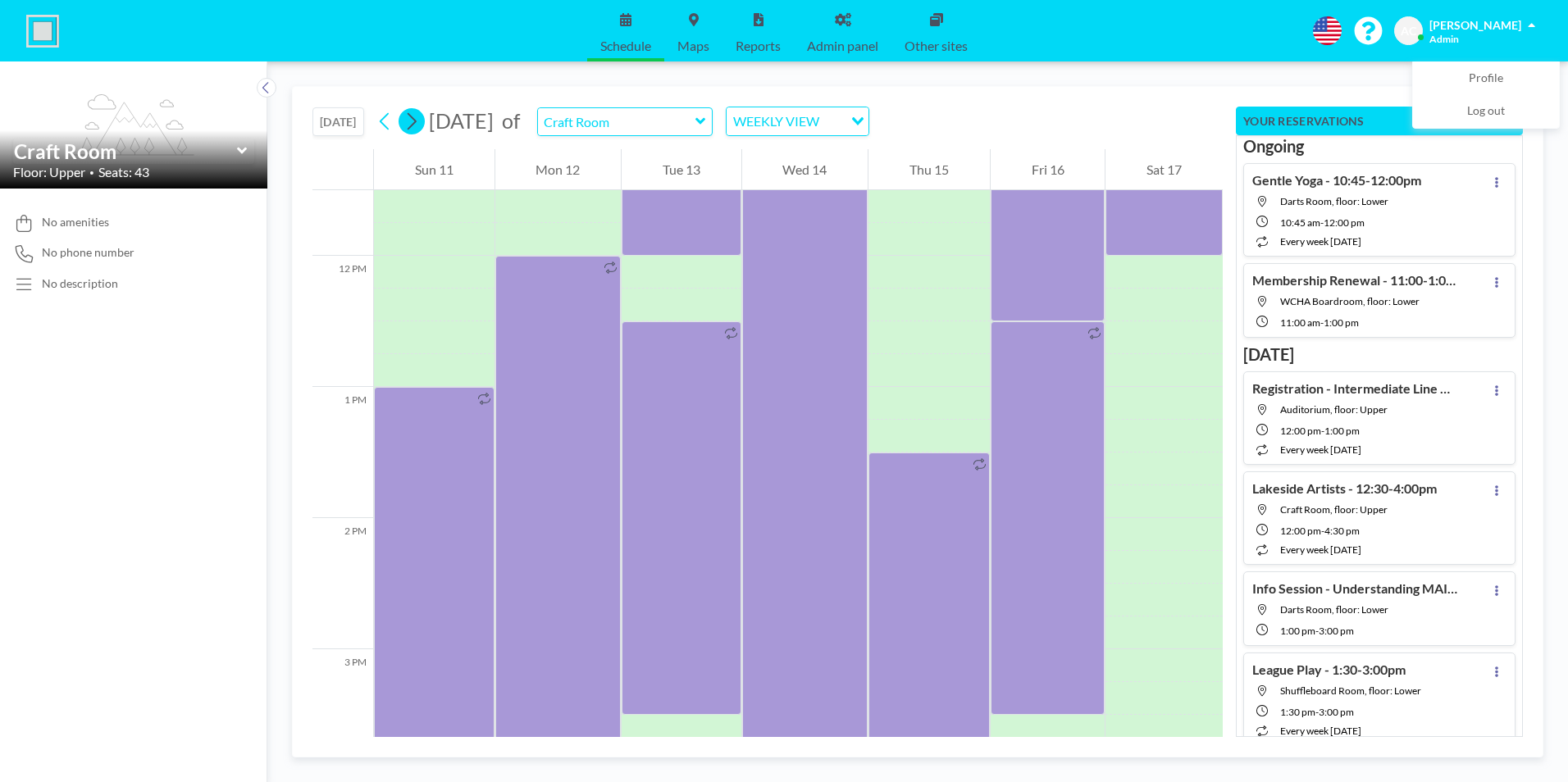
click at [418, 126] on icon at bounding box center [411, 122] width 16 height 25
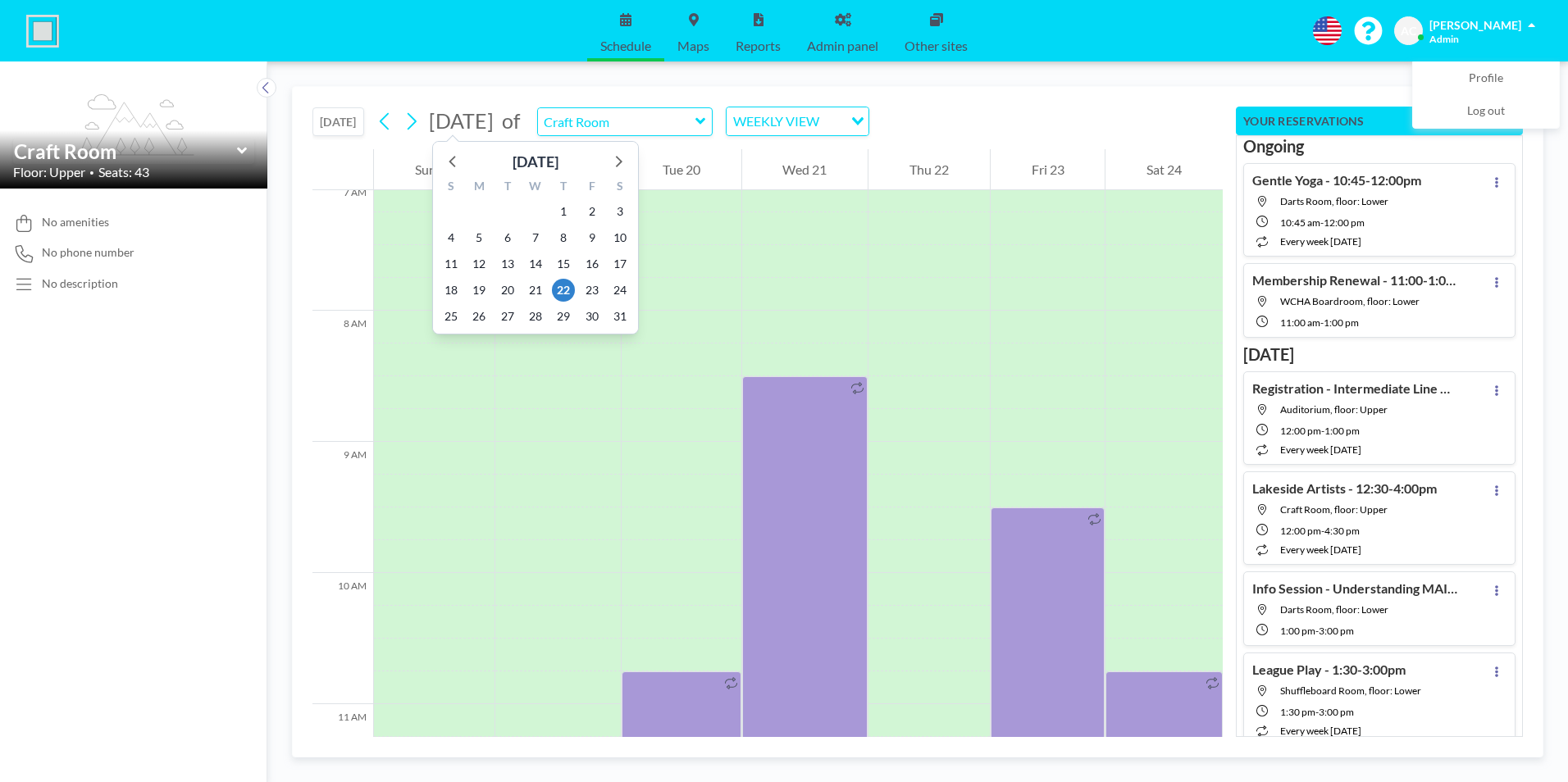
scroll to position [1016, 0]
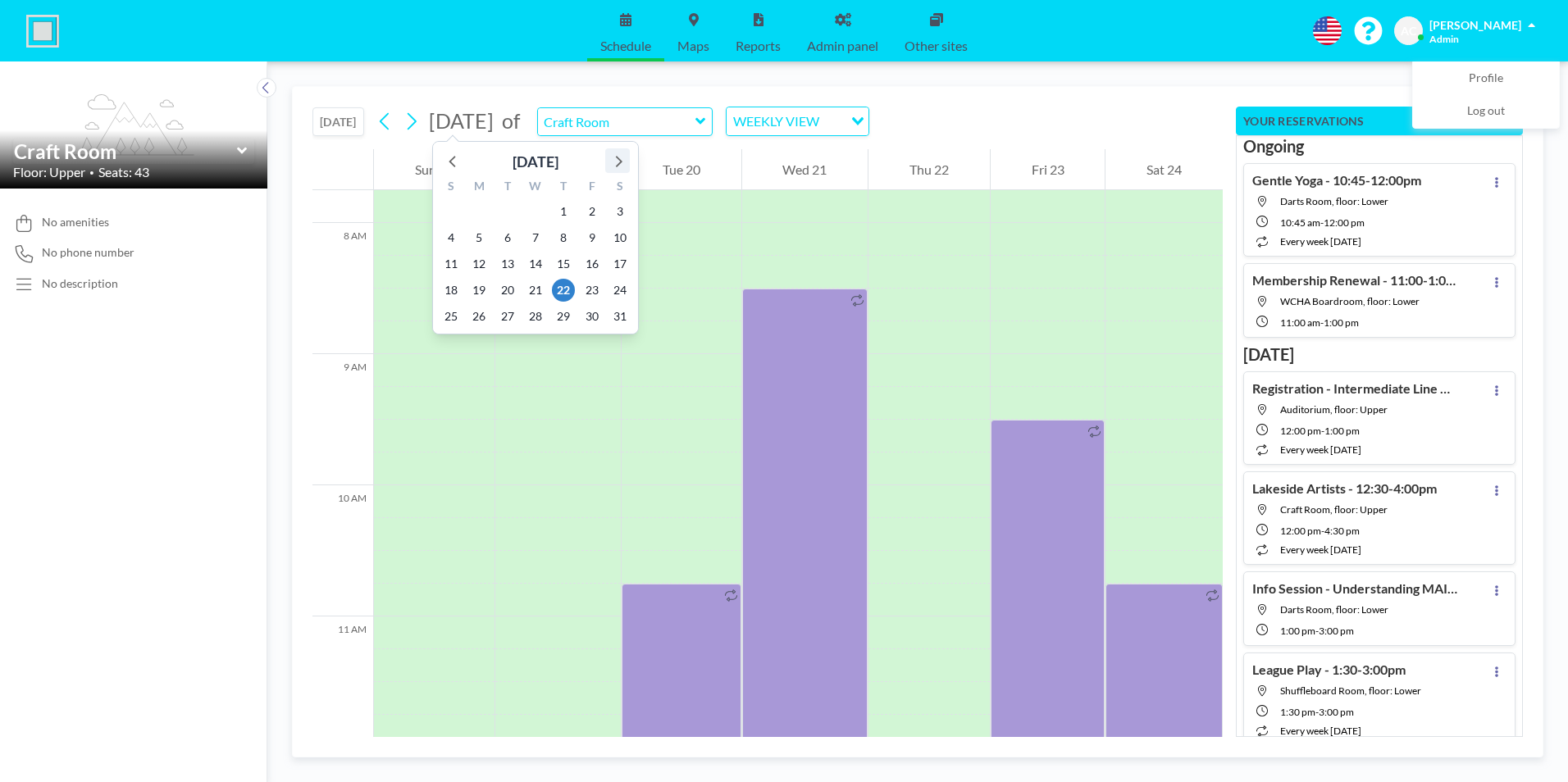
click at [622, 160] on icon at bounding box center [617, 161] width 22 height 22
click at [622, 160] on icon at bounding box center [617, 161] width 22 height 22
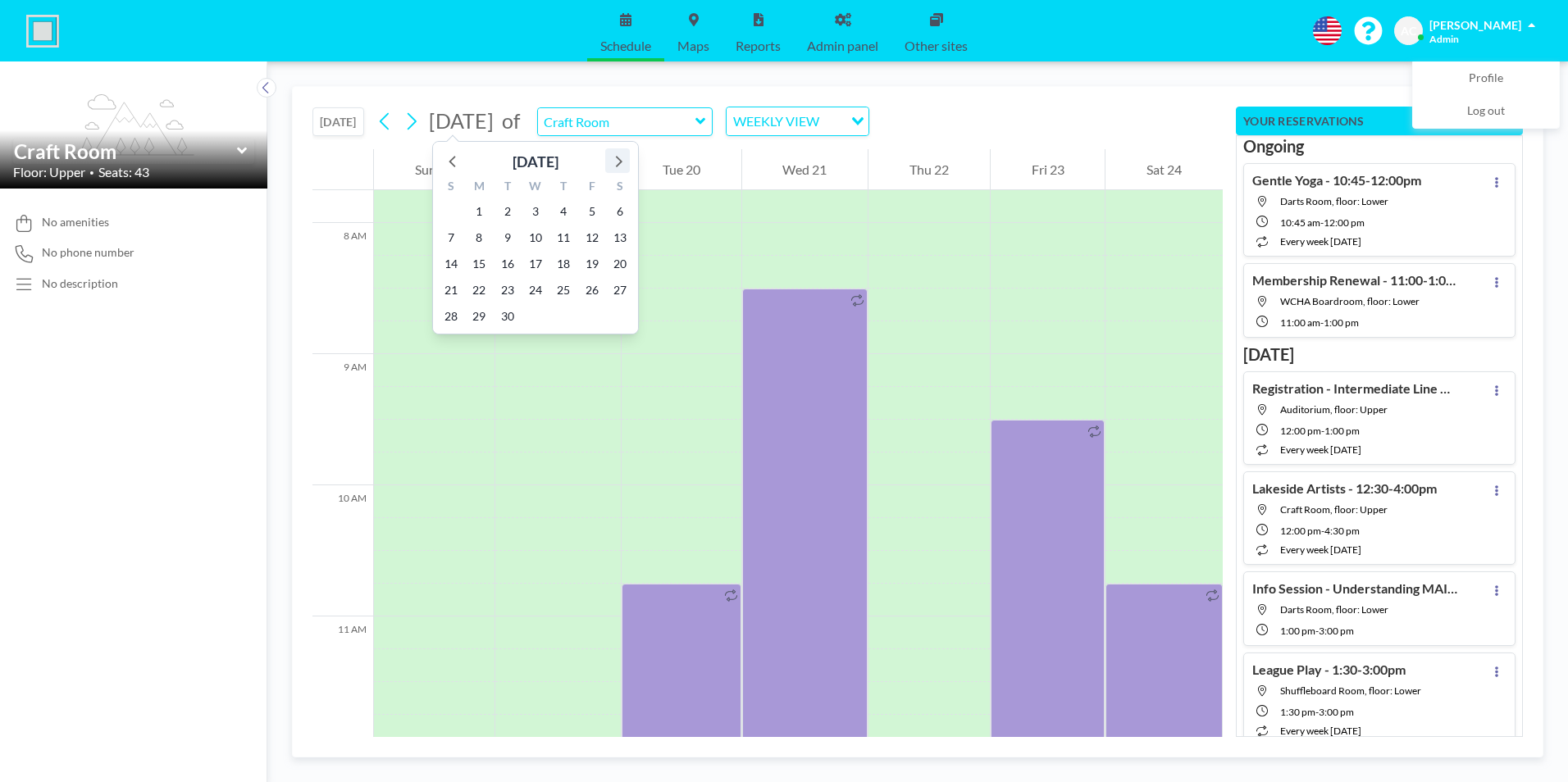
click at [622, 160] on icon at bounding box center [617, 161] width 22 height 22
click at [565, 209] on span "2" at bounding box center [563, 212] width 23 height 23
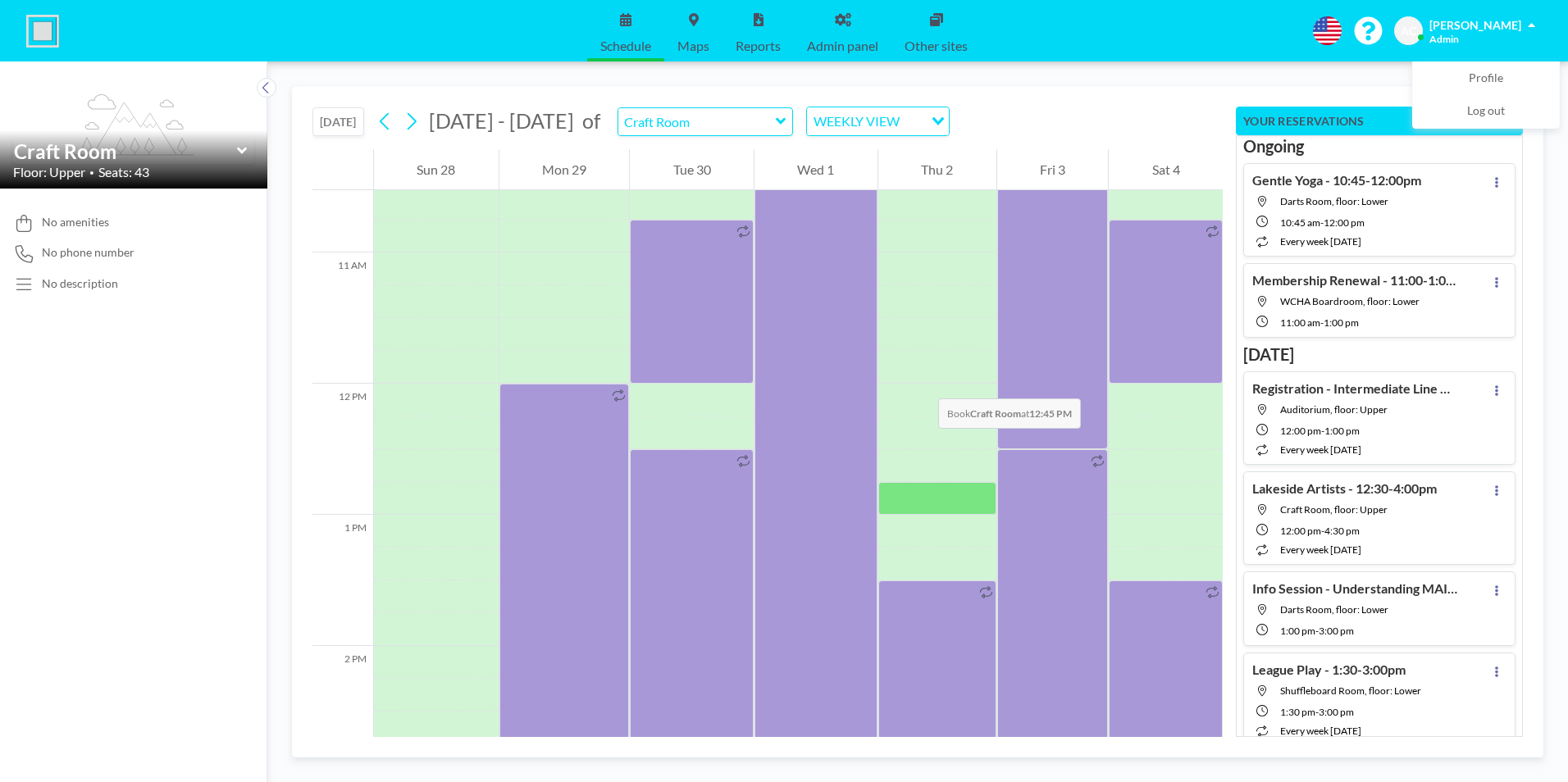
scroll to position [1672, 0]
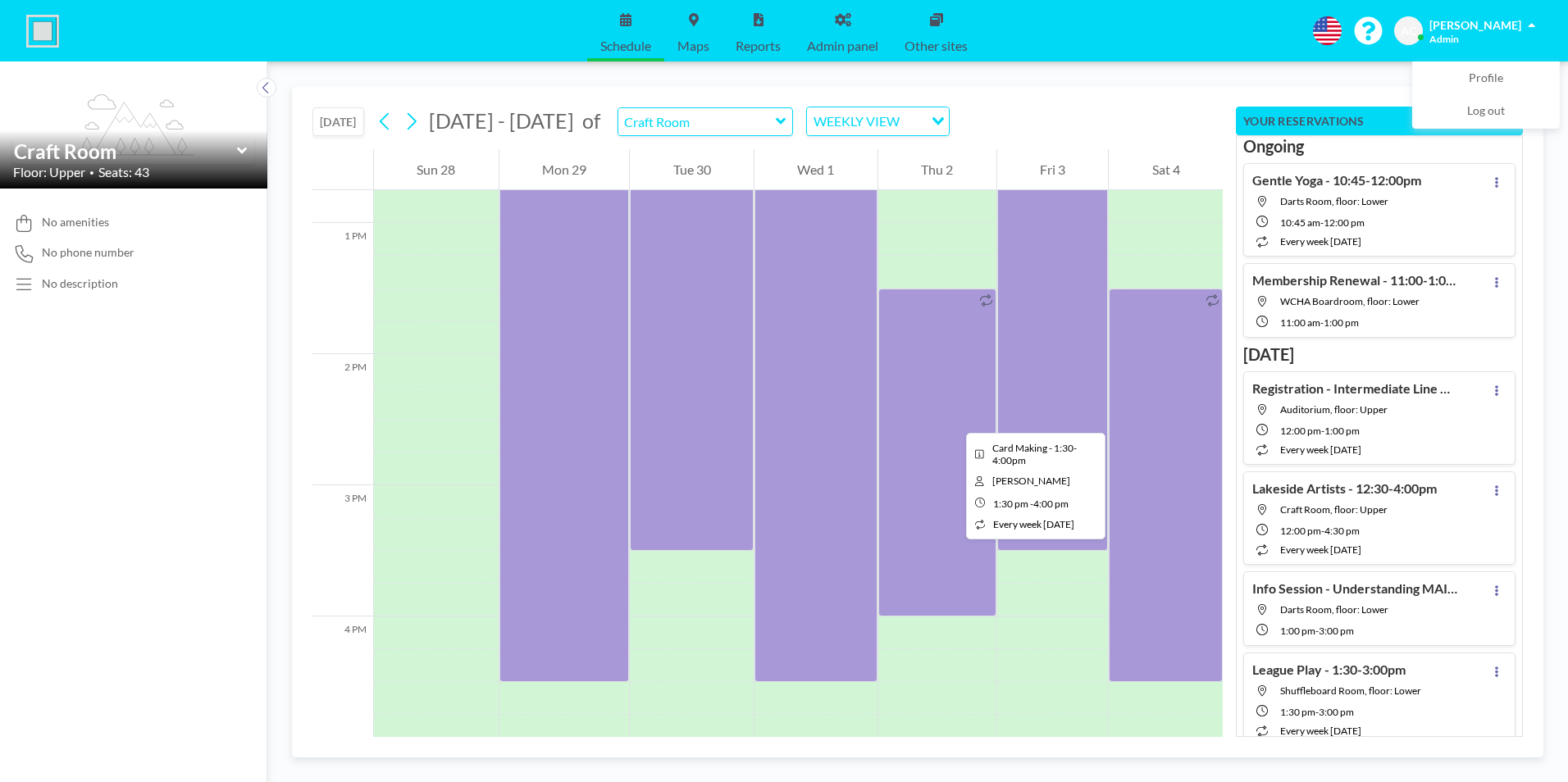
click at [953, 418] on div at bounding box center [937, 452] width 118 height 328
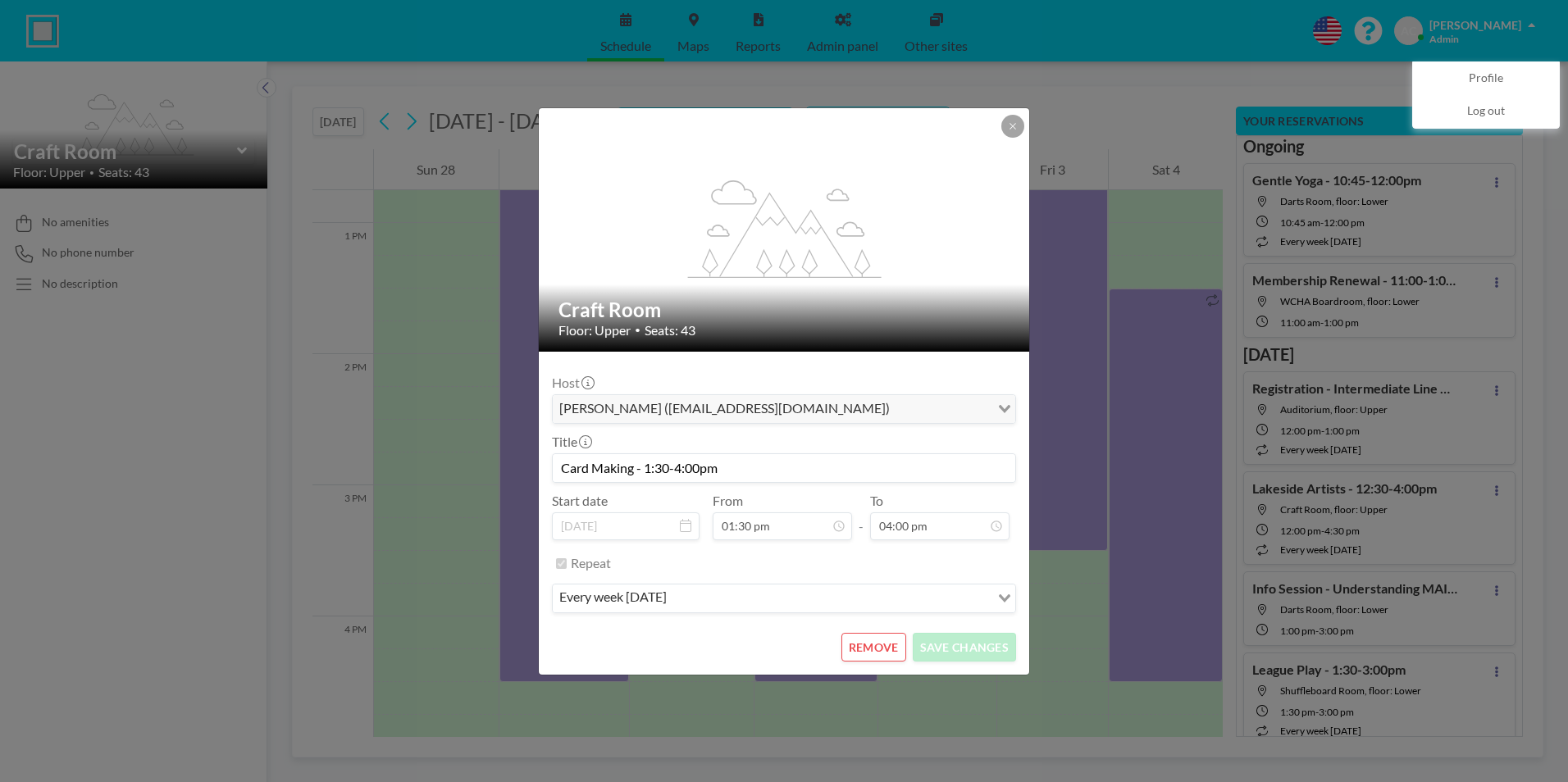
scroll to position [1050, 0]
click at [881, 650] on button "REMOVE" at bounding box center [874, 647] width 65 height 28
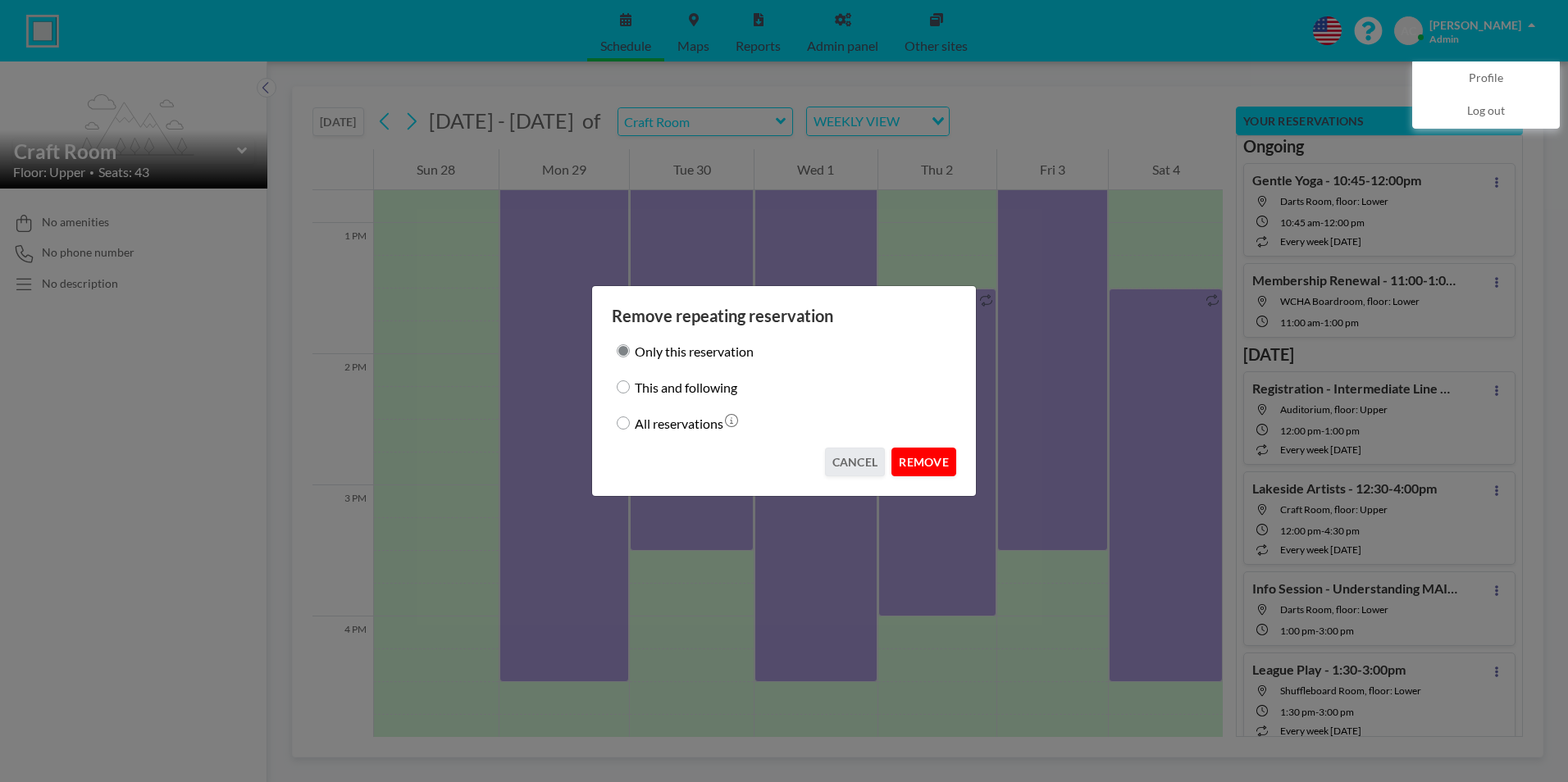
click at [923, 462] on button "REMOVE" at bounding box center [924, 461] width 65 height 28
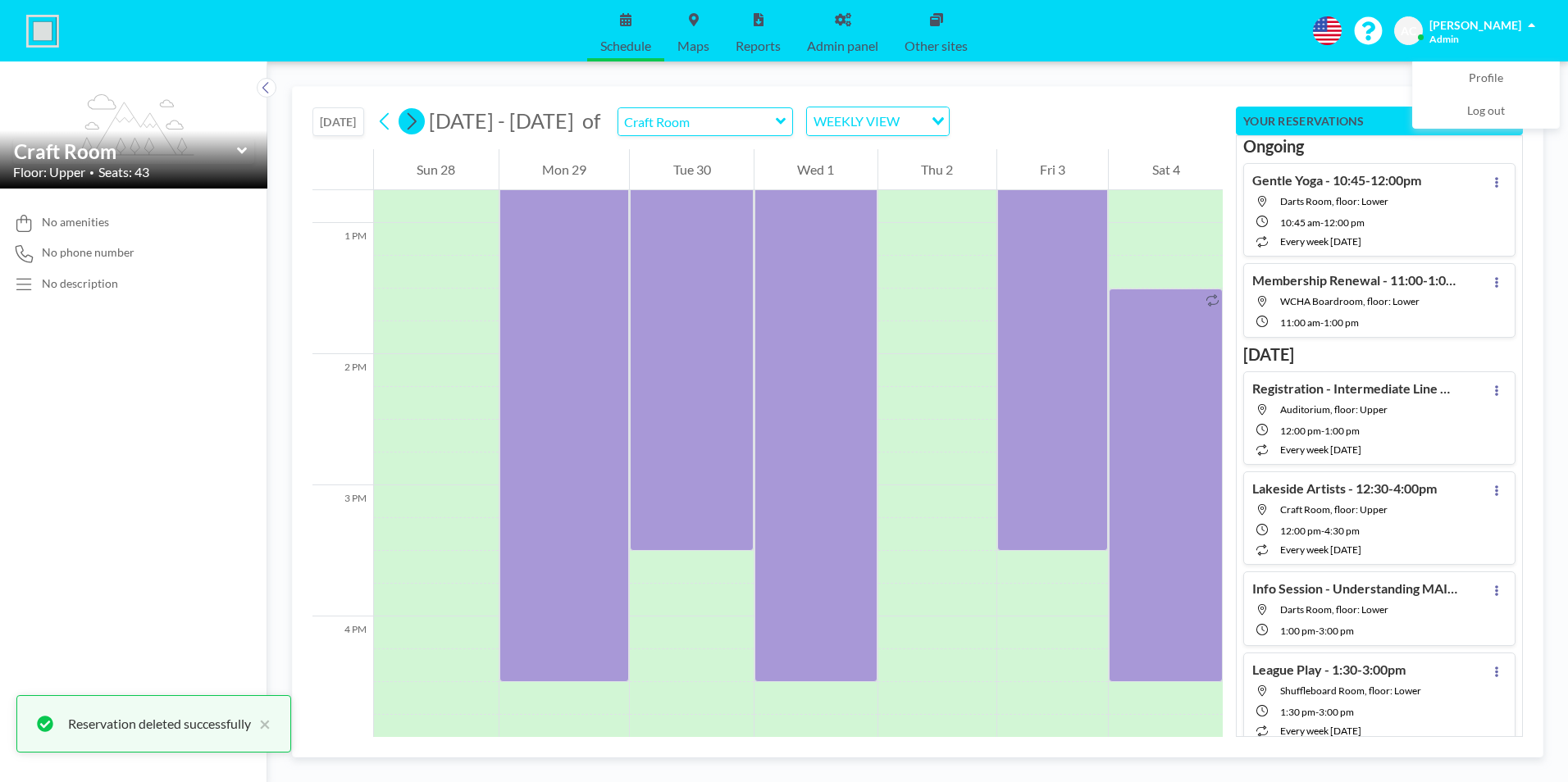
click at [419, 118] on icon at bounding box center [411, 122] width 16 height 25
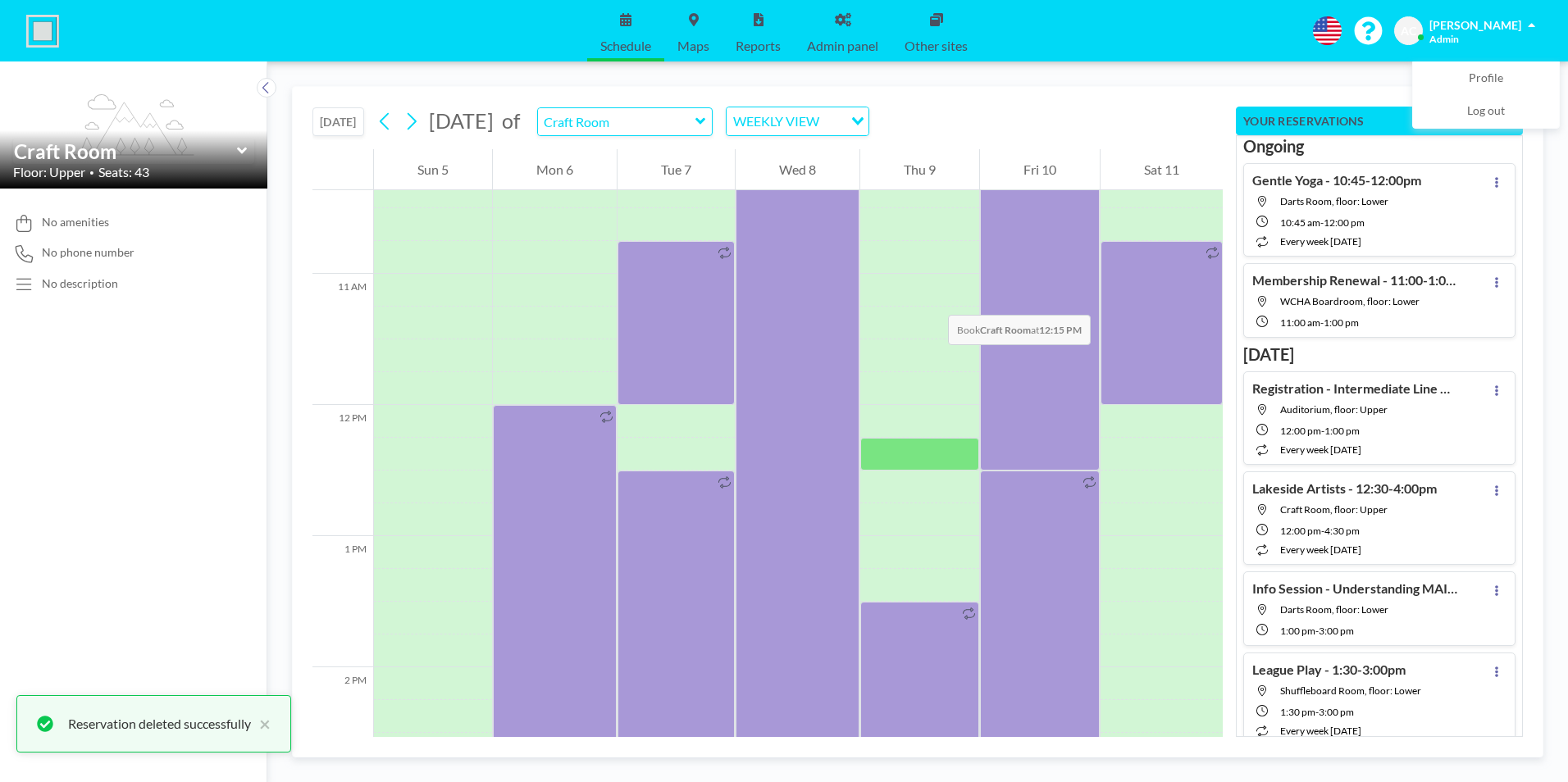
scroll to position [1508, 0]
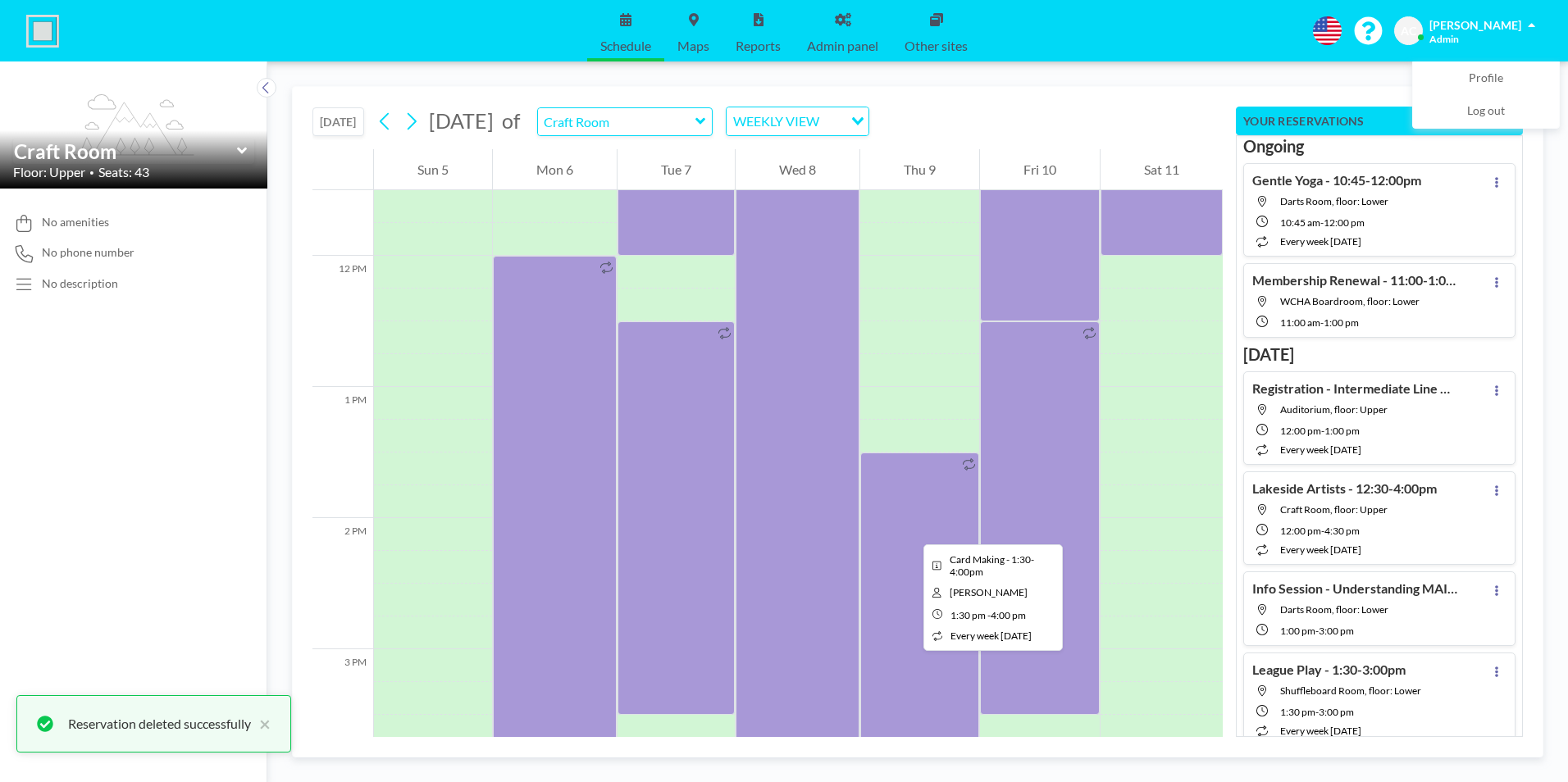
click at [910, 530] on div at bounding box center [919, 616] width 119 height 328
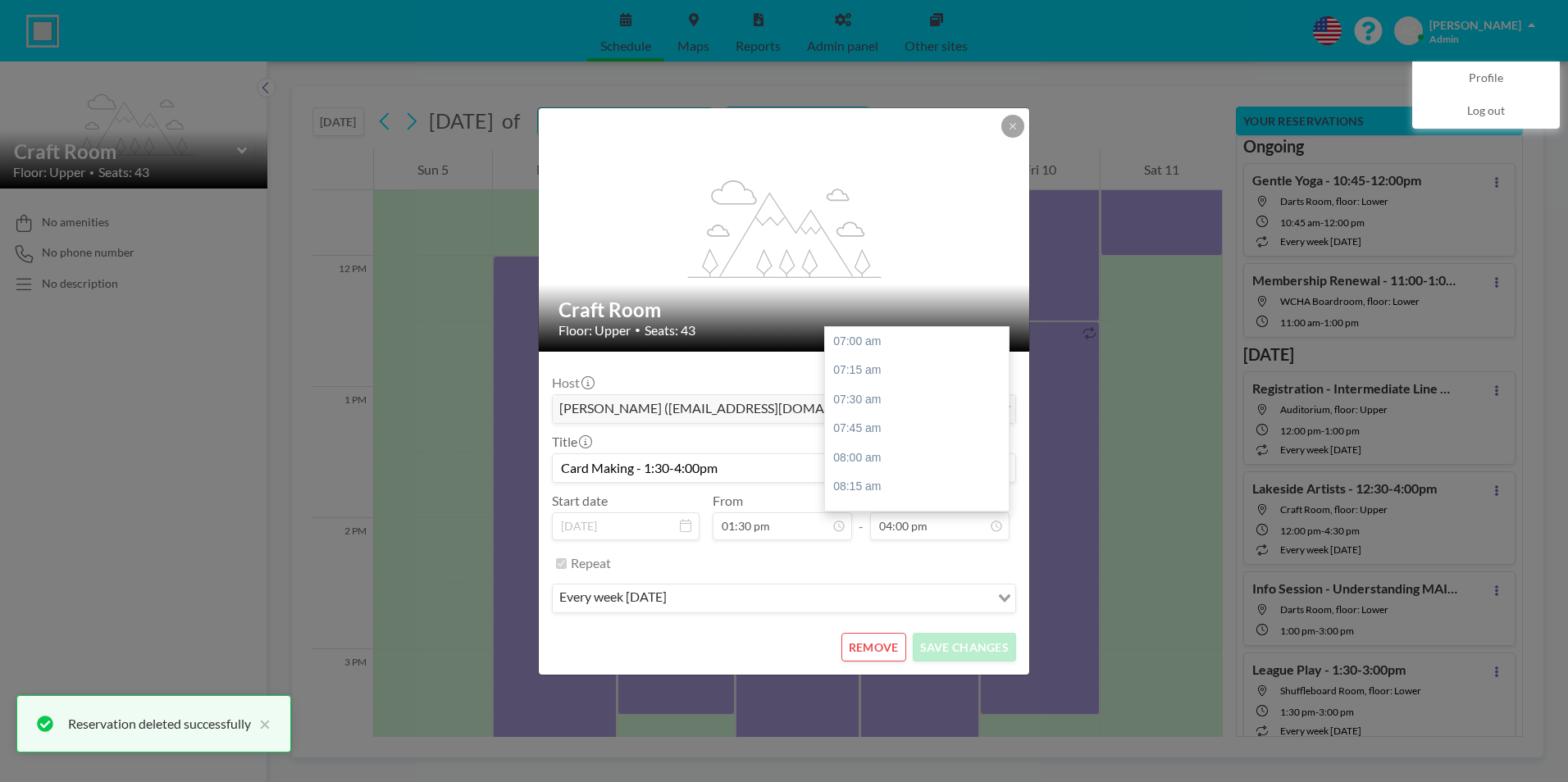
scroll to position [1050, 0]
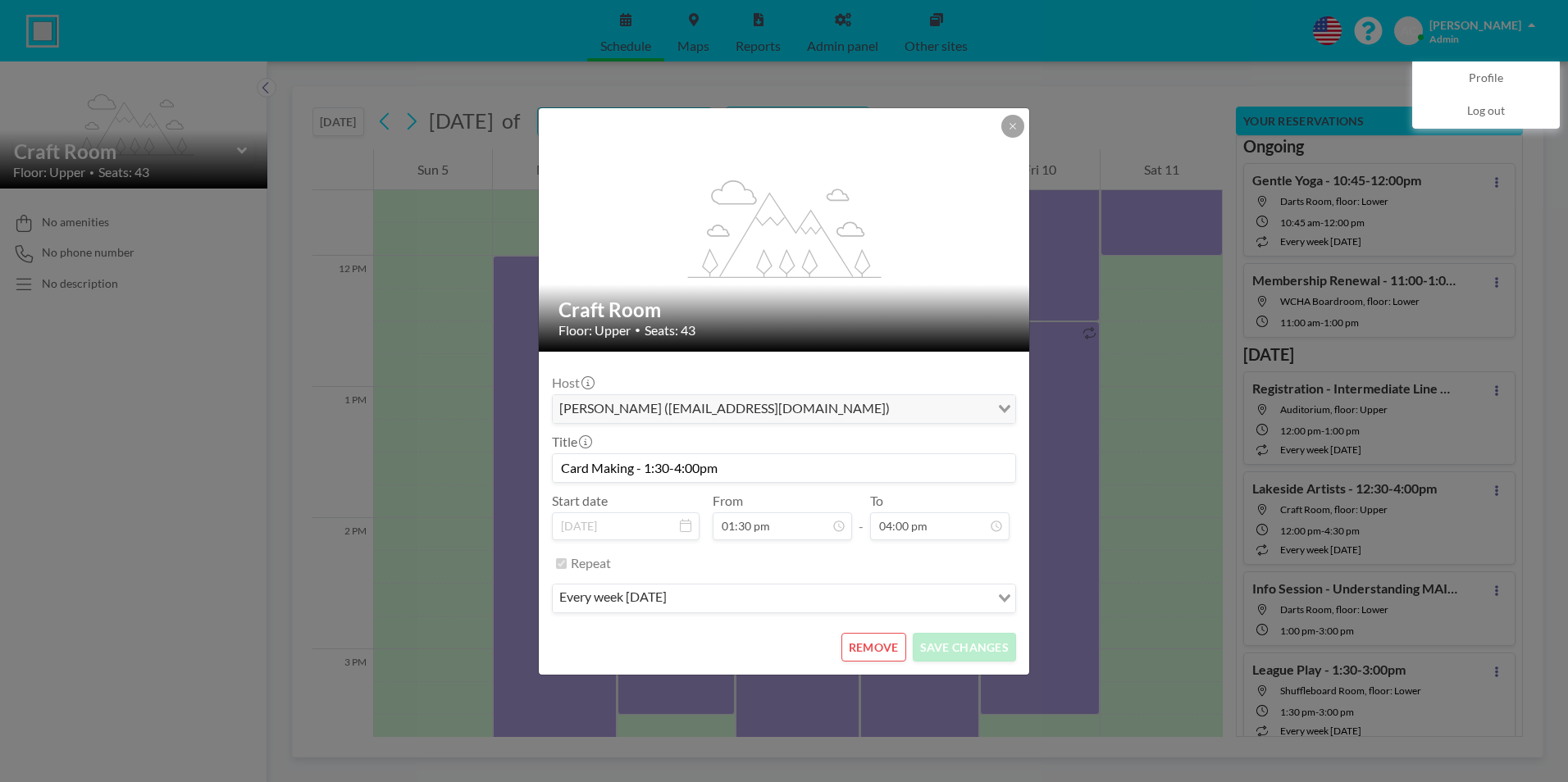
click at [886, 650] on button "REMOVE" at bounding box center [874, 647] width 65 height 28
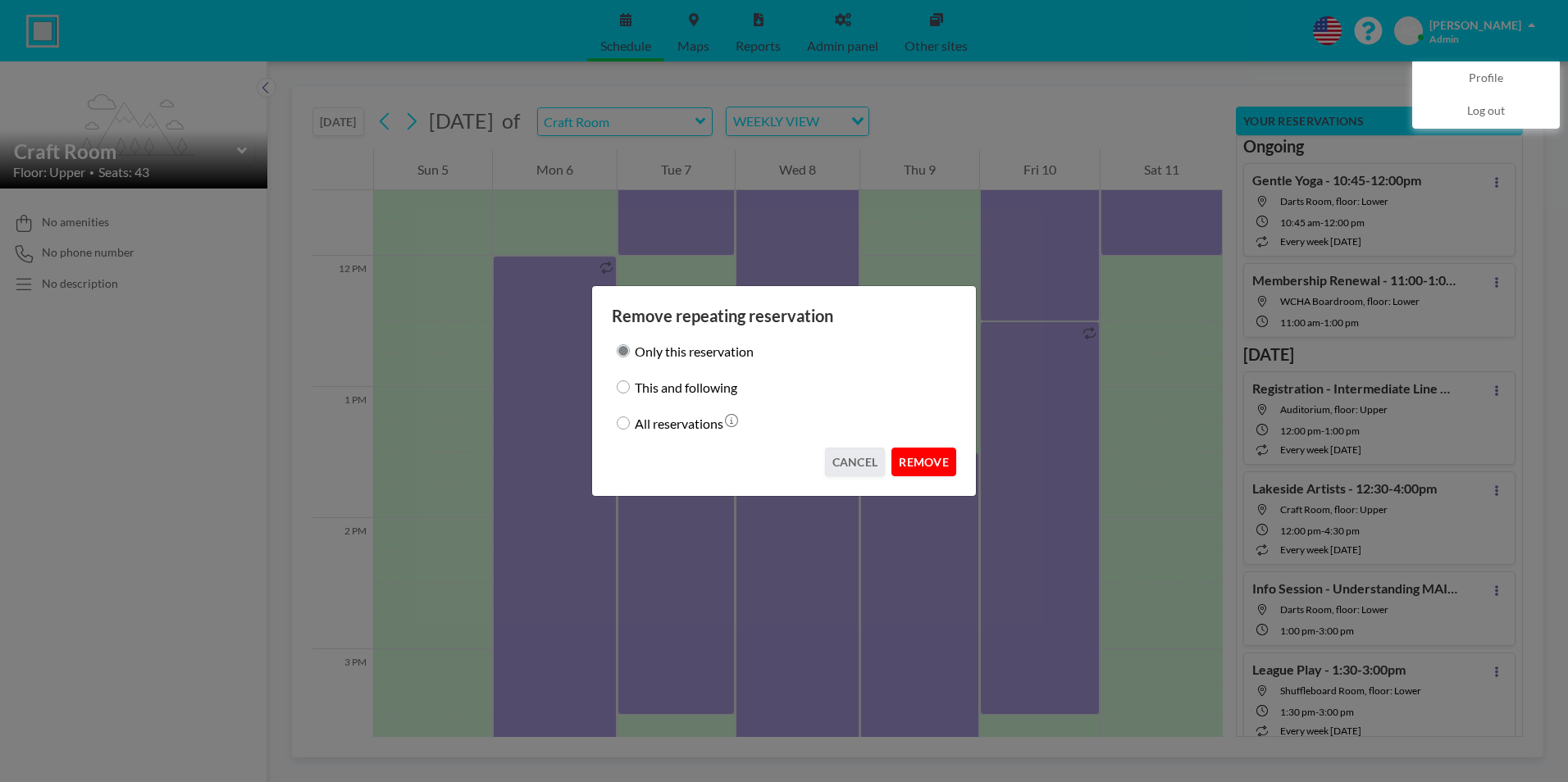
click at [936, 462] on button "REMOVE" at bounding box center [924, 461] width 65 height 28
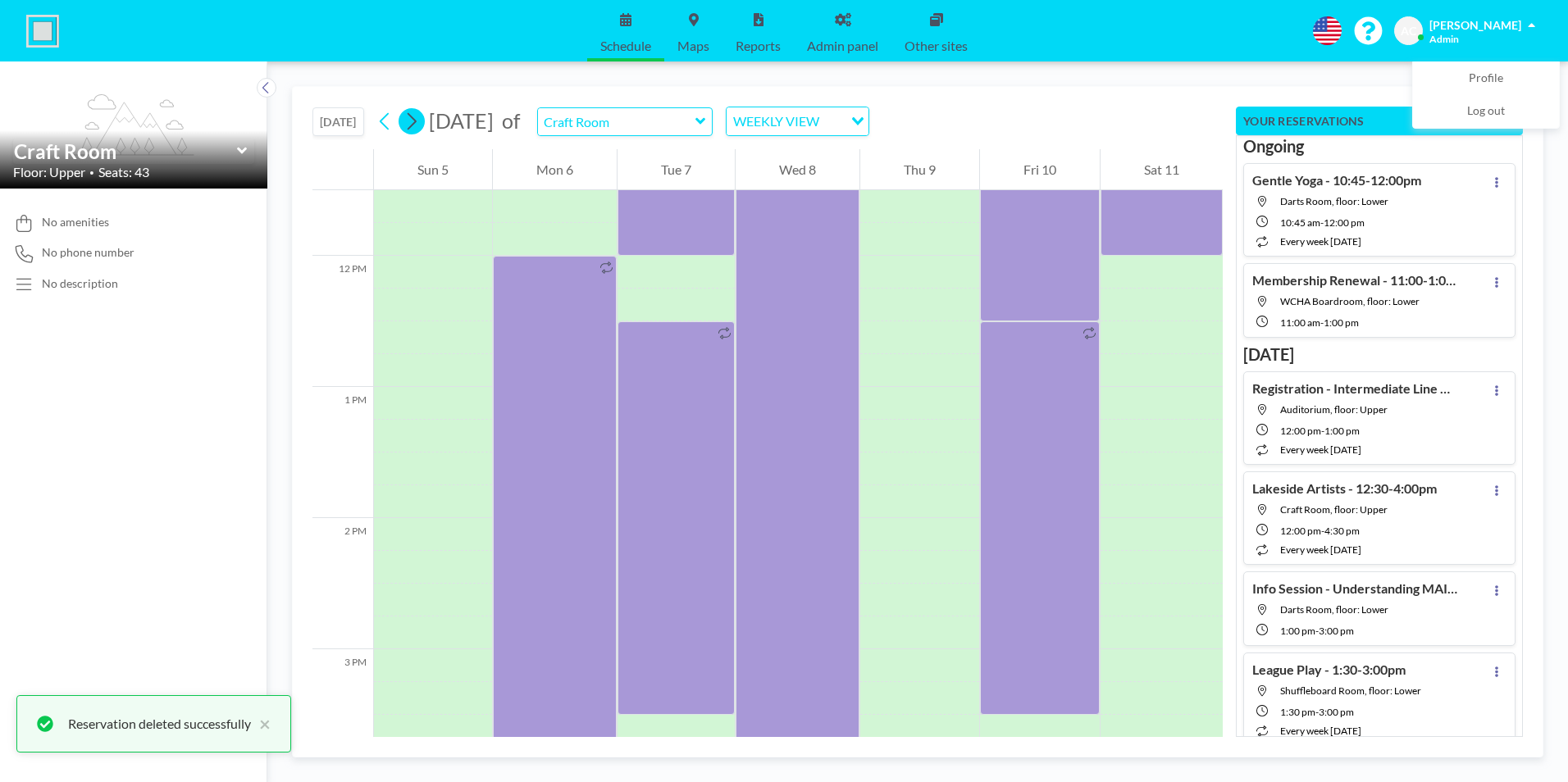
click at [418, 119] on icon at bounding box center [411, 122] width 16 height 25
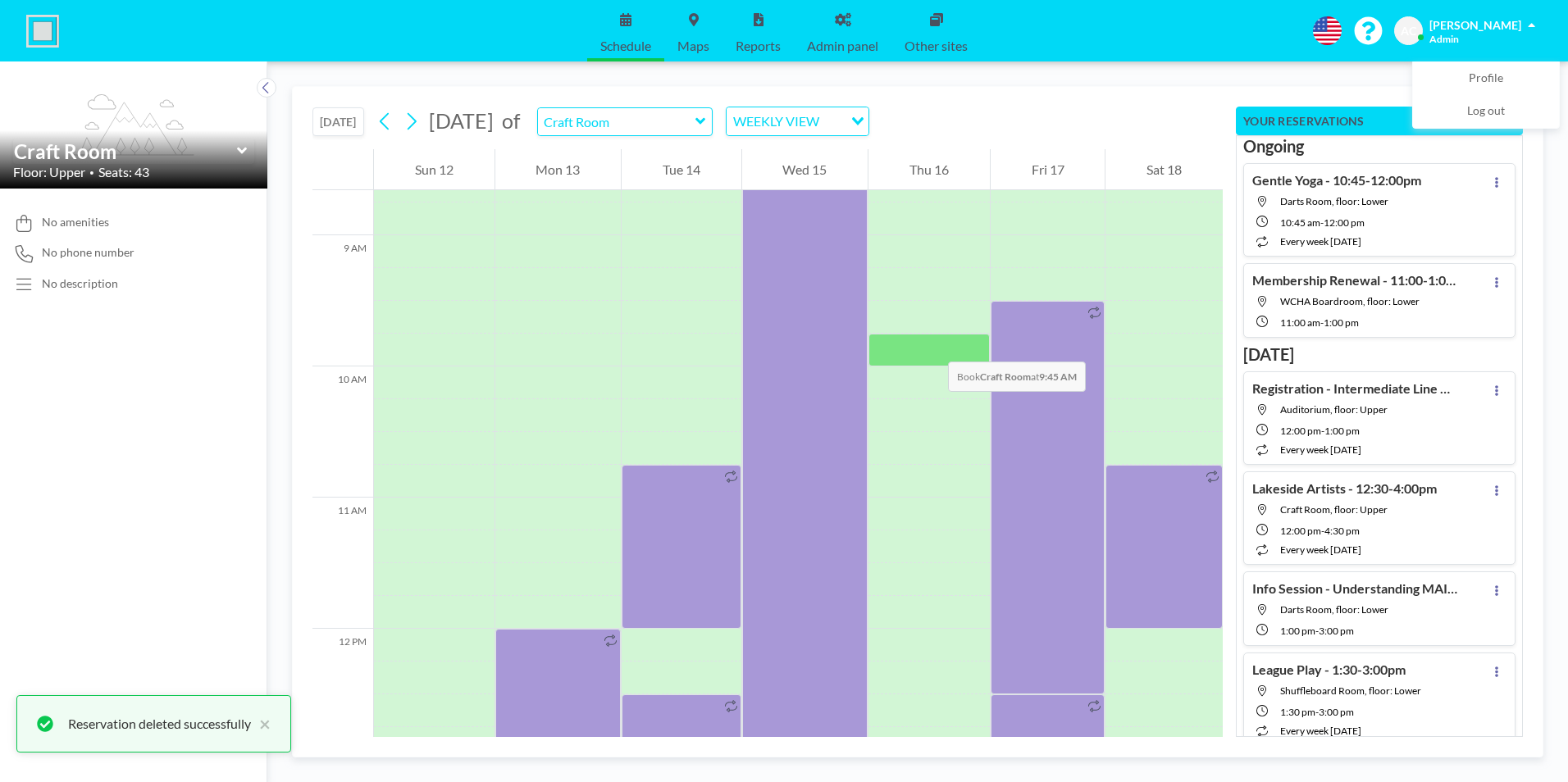
scroll to position [1508, 0]
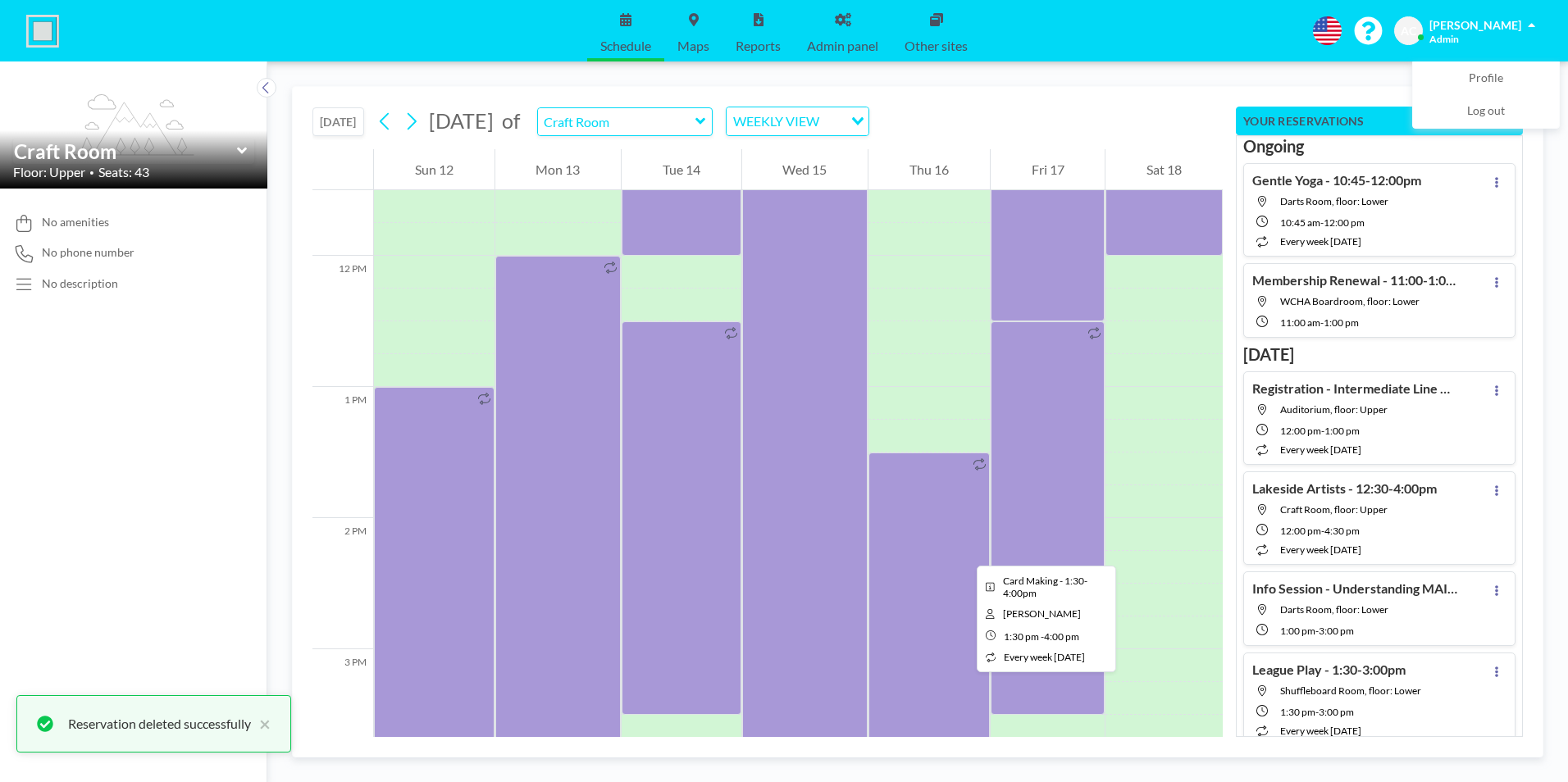
click at [970, 550] on div at bounding box center [979, 616] width 19 height 326
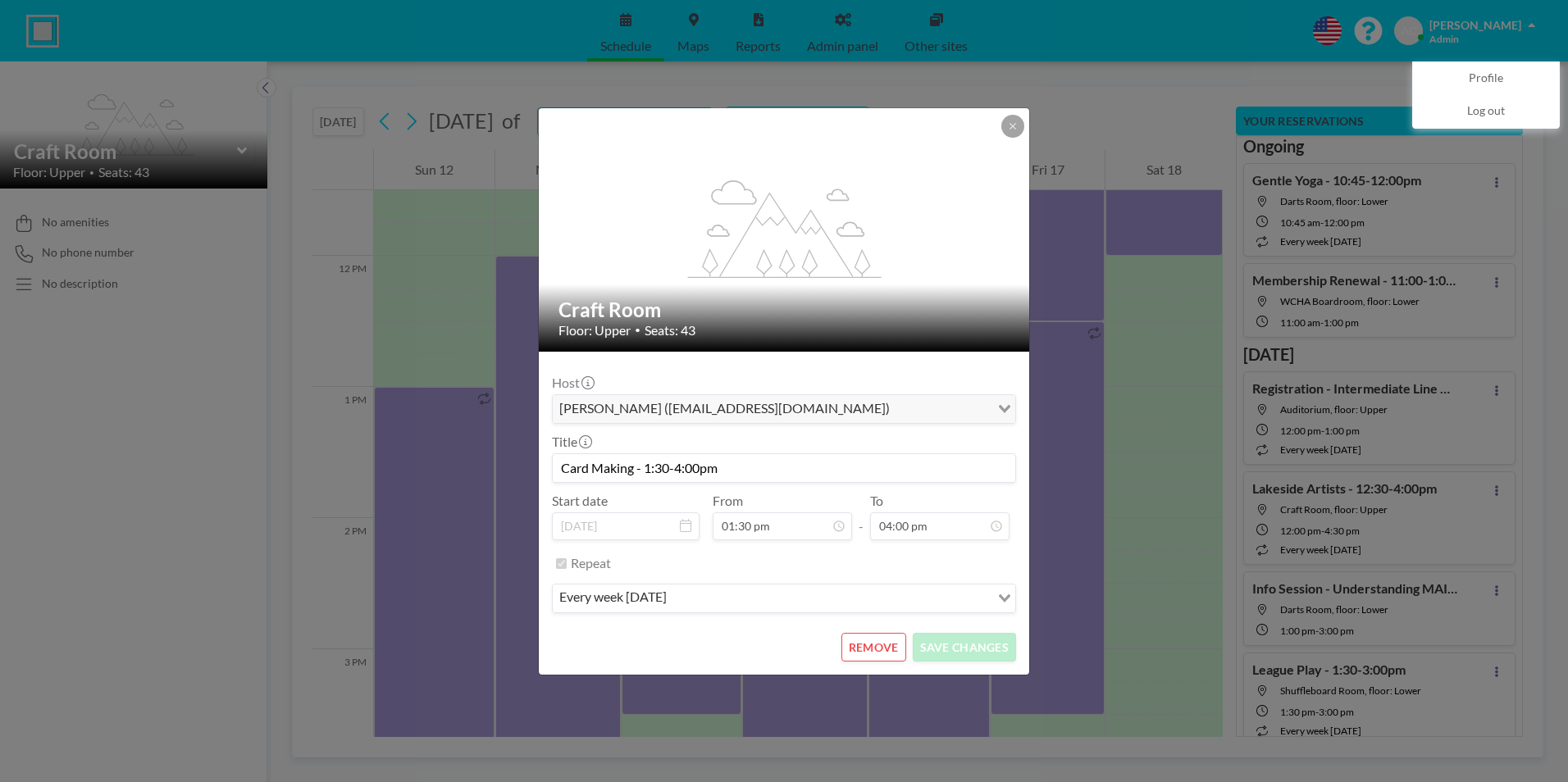
click at [876, 650] on button "REMOVE" at bounding box center [874, 647] width 65 height 28
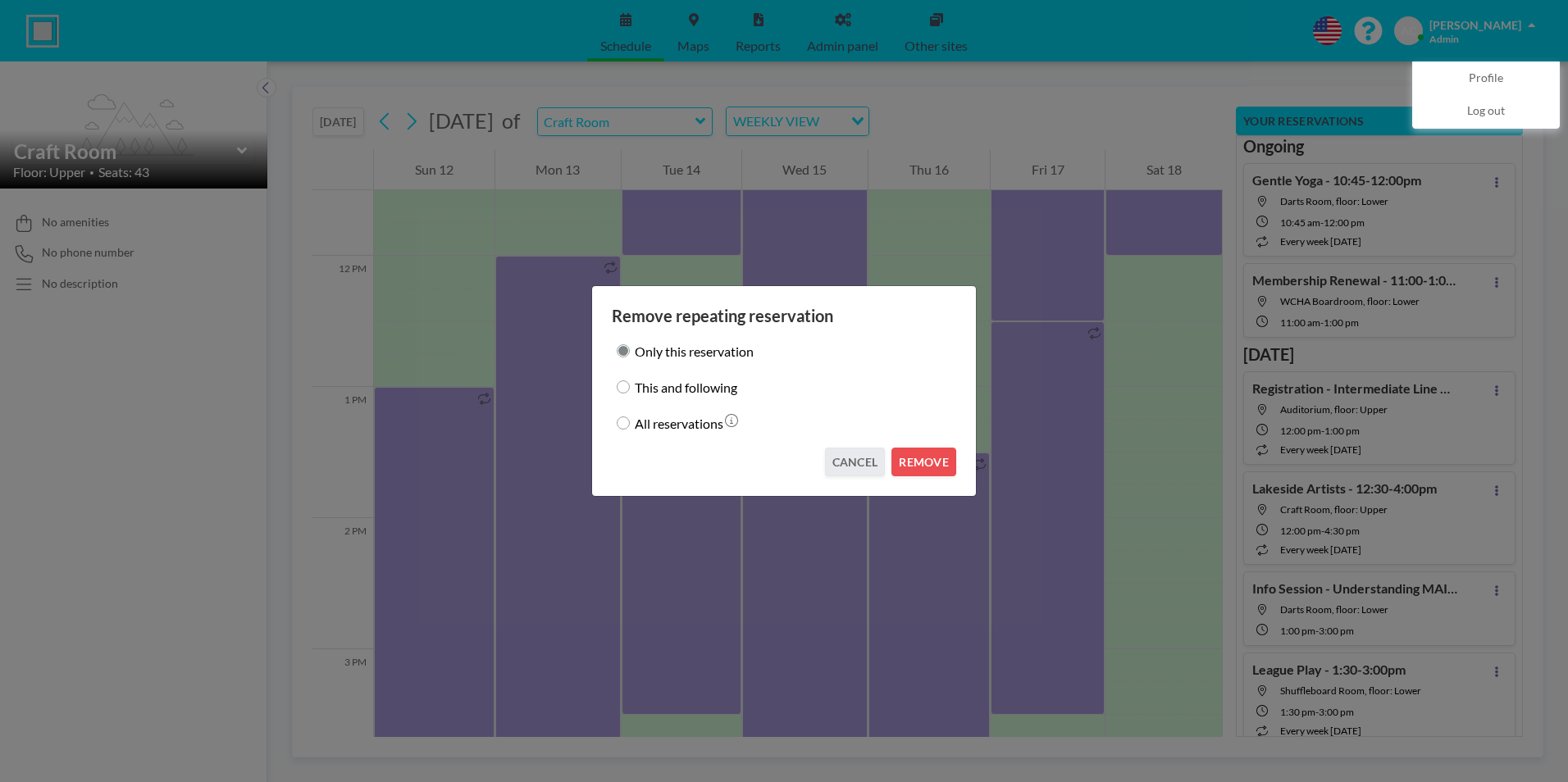
click at [620, 385] on input "This and following" at bounding box center [623, 387] width 13 height 13
radio input "true"
click at [926, 456] on button "REMOVE" at bounding box center [924, 461] width 65 height 28
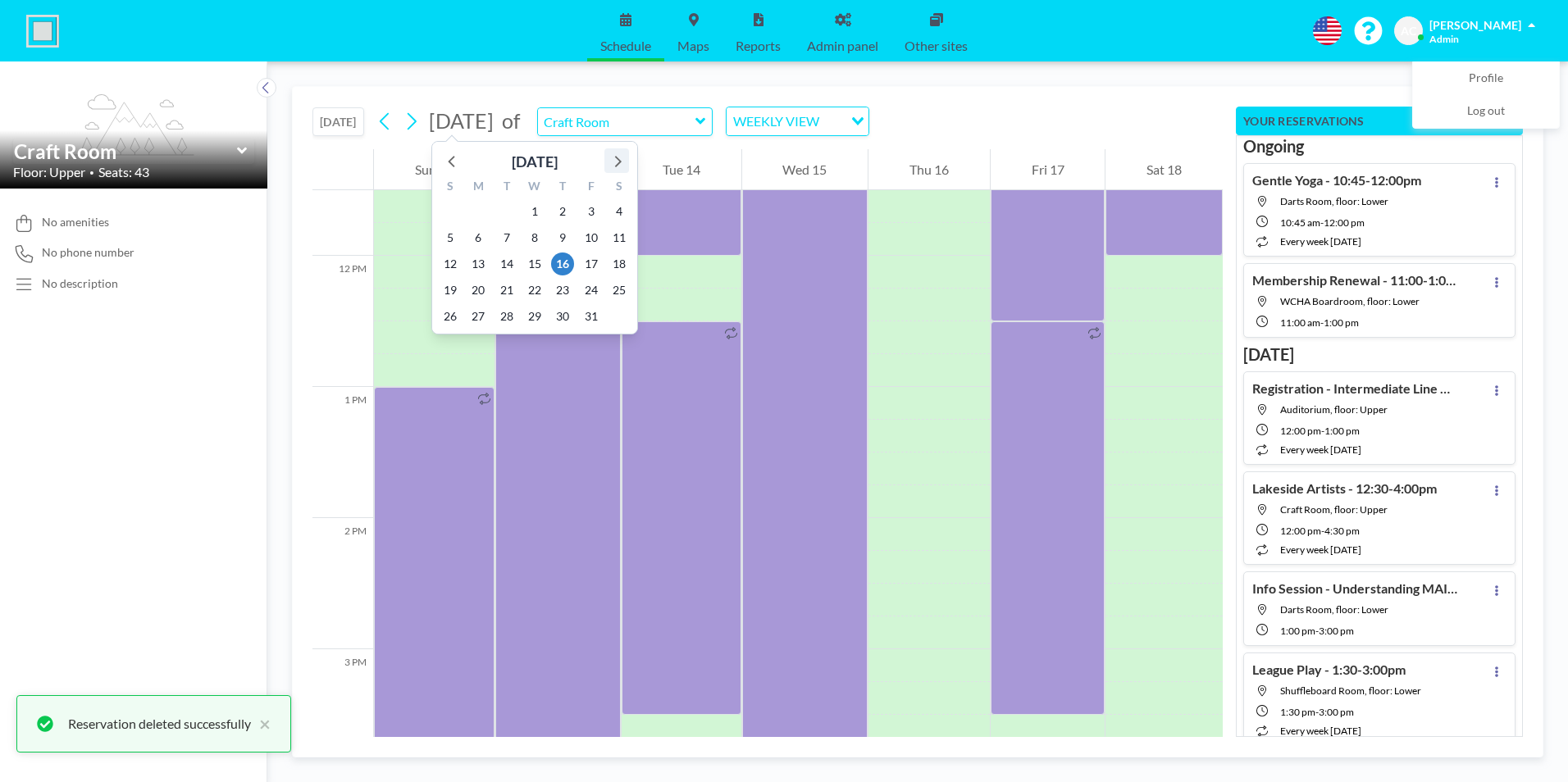
click at [623, 159] on icon at bounding box center [617, 161] width 22 height 22
click at [621, 160] on icon at bounding box center [617, 161] width 22 height 22
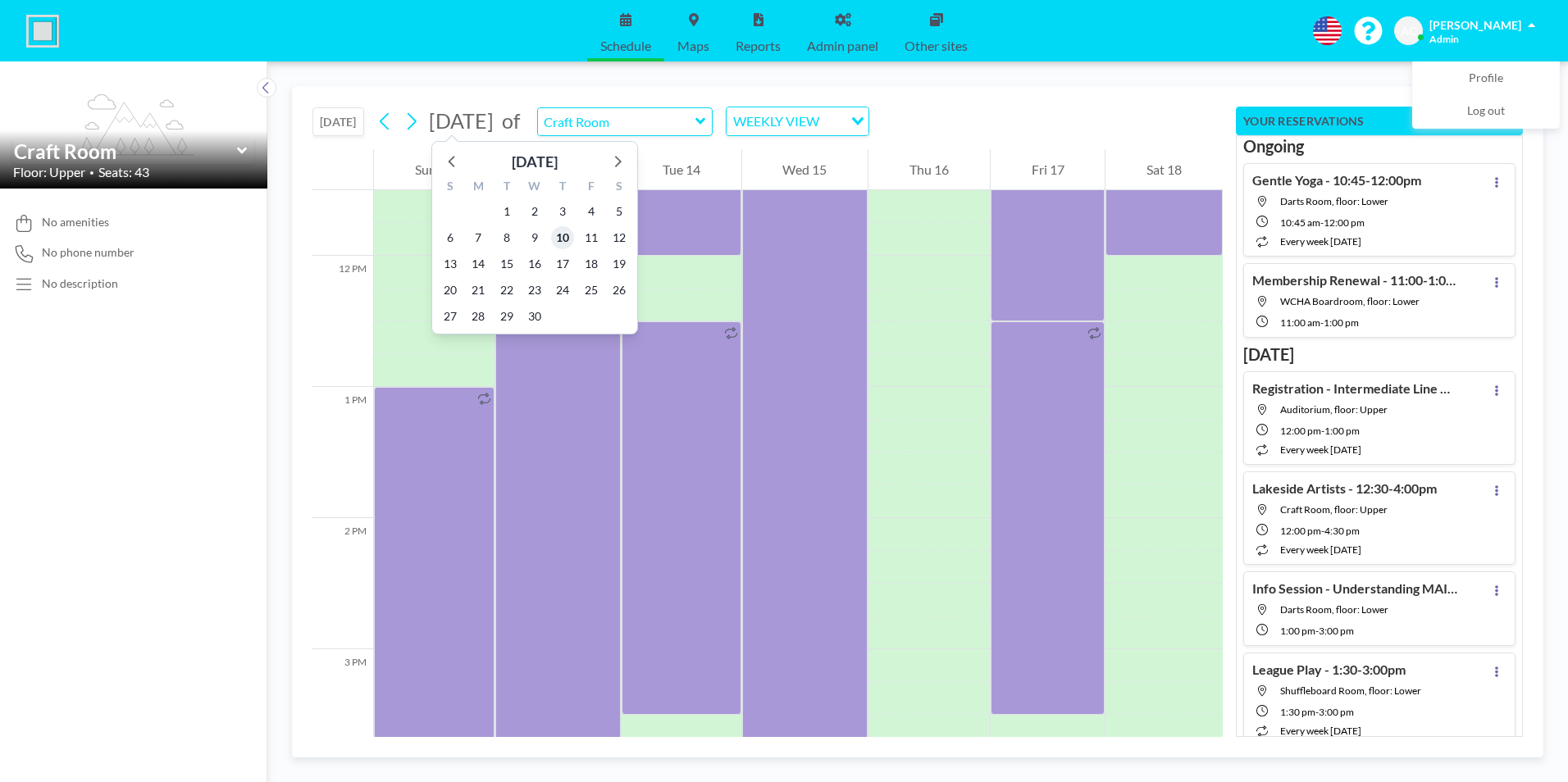
click at [560, 237] on span "10" at bounding box center [562, 238] width 23 height 23
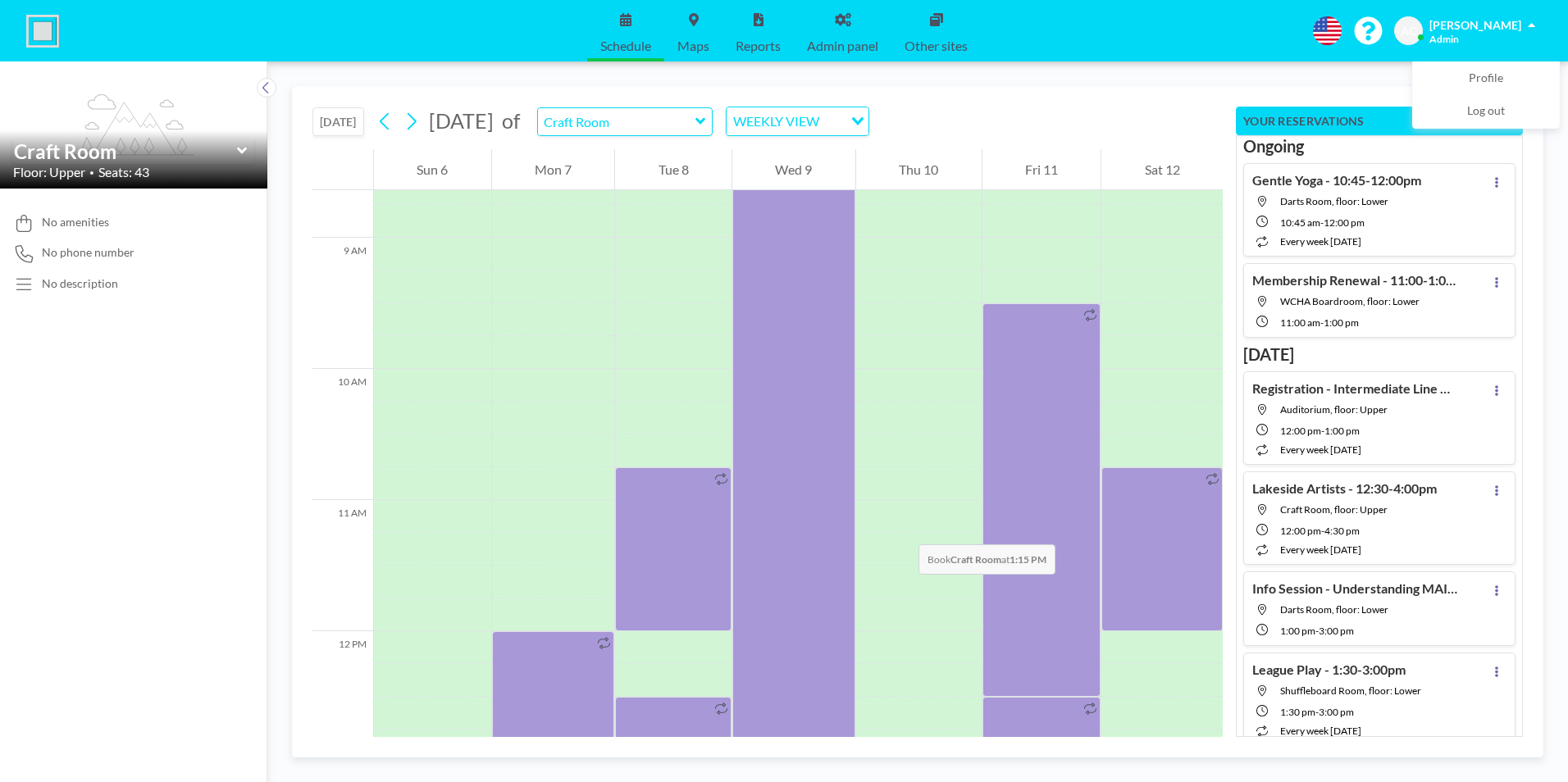
scroll to position [1426, 0]
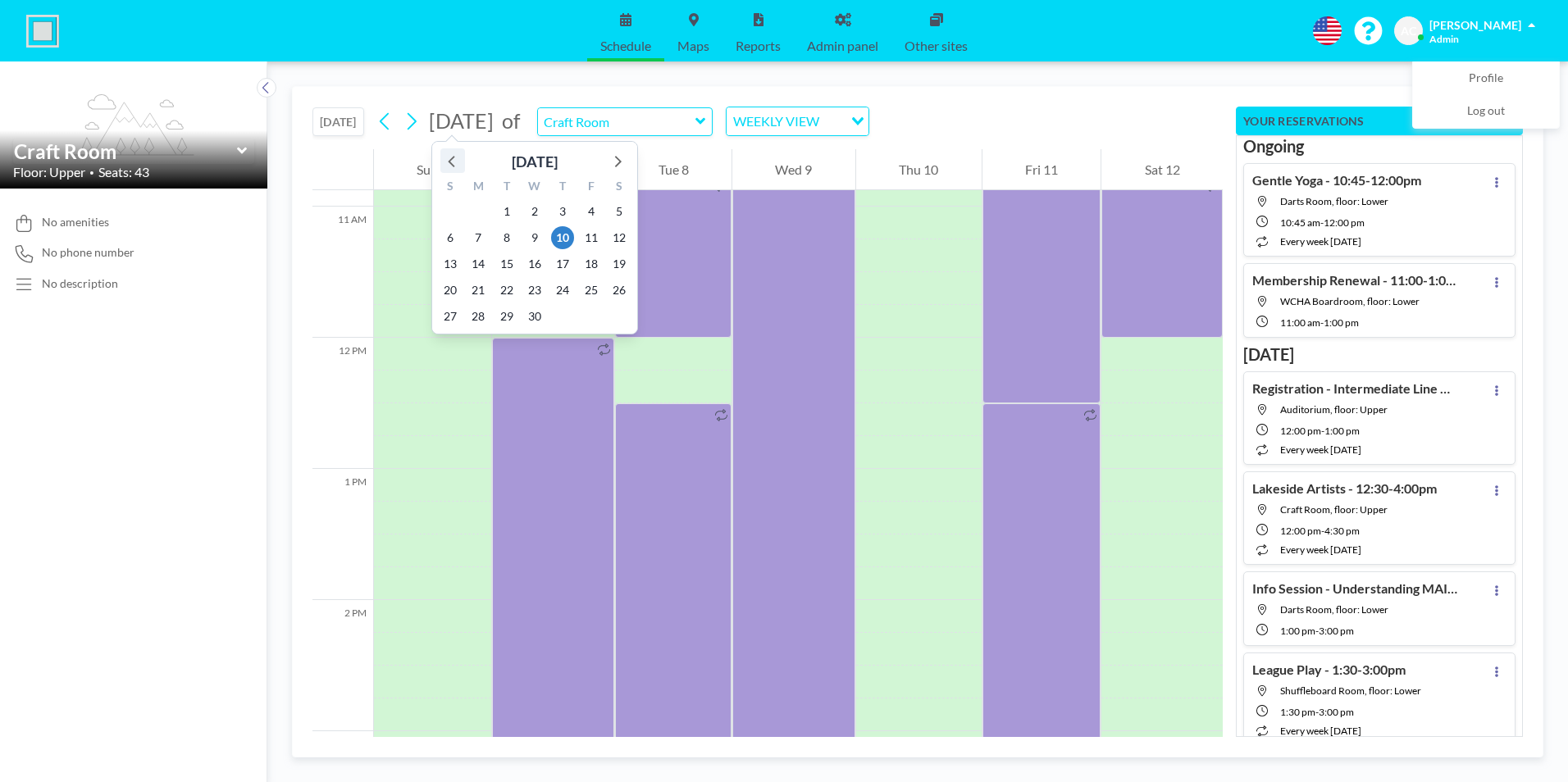
click at [447, 162] on icon at bounding box center [452, 161] width 22 height 22
click at [448, 162] on icon at bounding box center [451, 162] width 7 height 12
click at [564, 237] on span "11" at bounding box center [562, 238] width 23 height 23
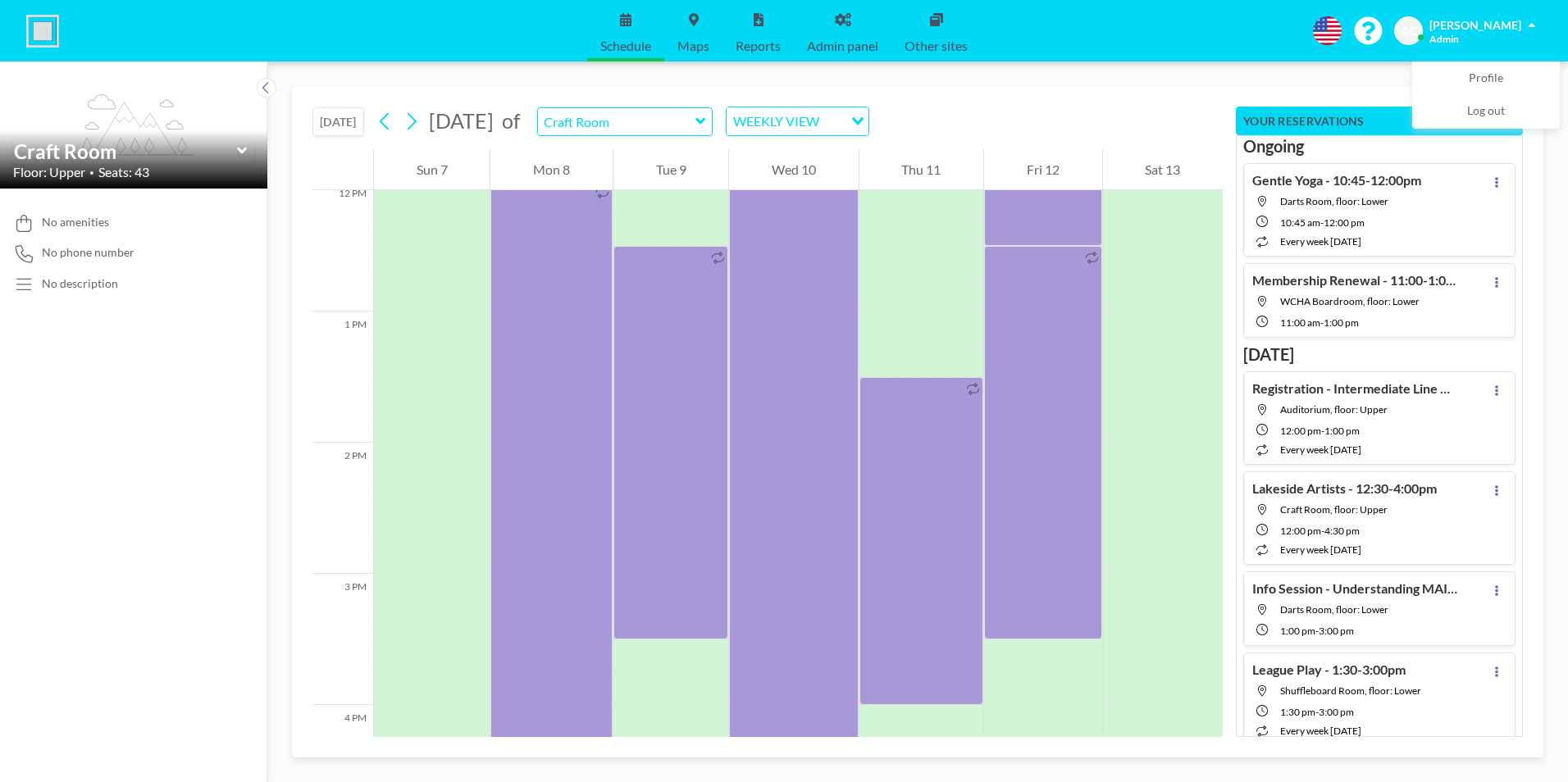
scroll to position [1590, 0]
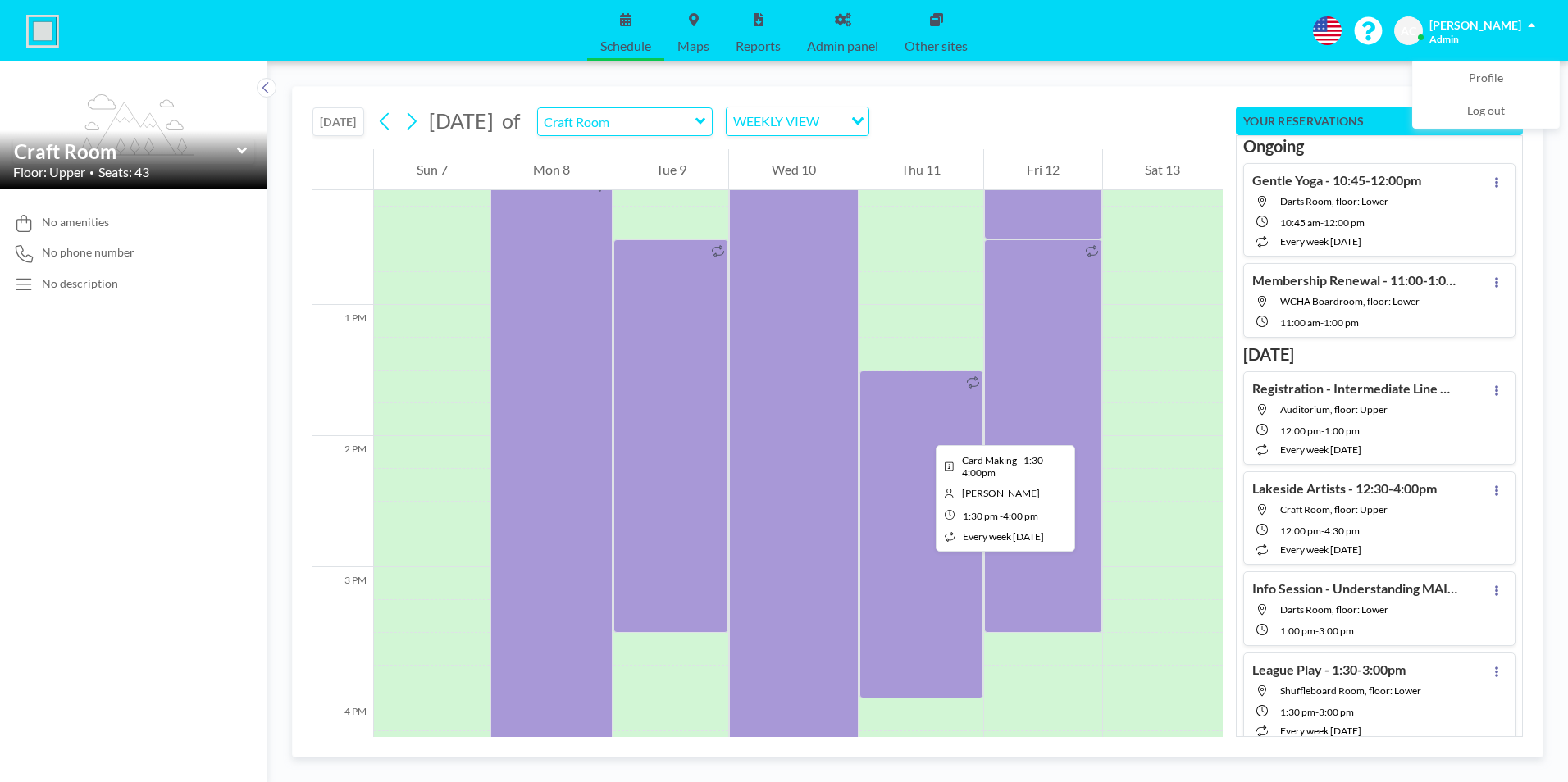
click at [922, 431] on div at bounding box center [921, 535] width 124 height 328
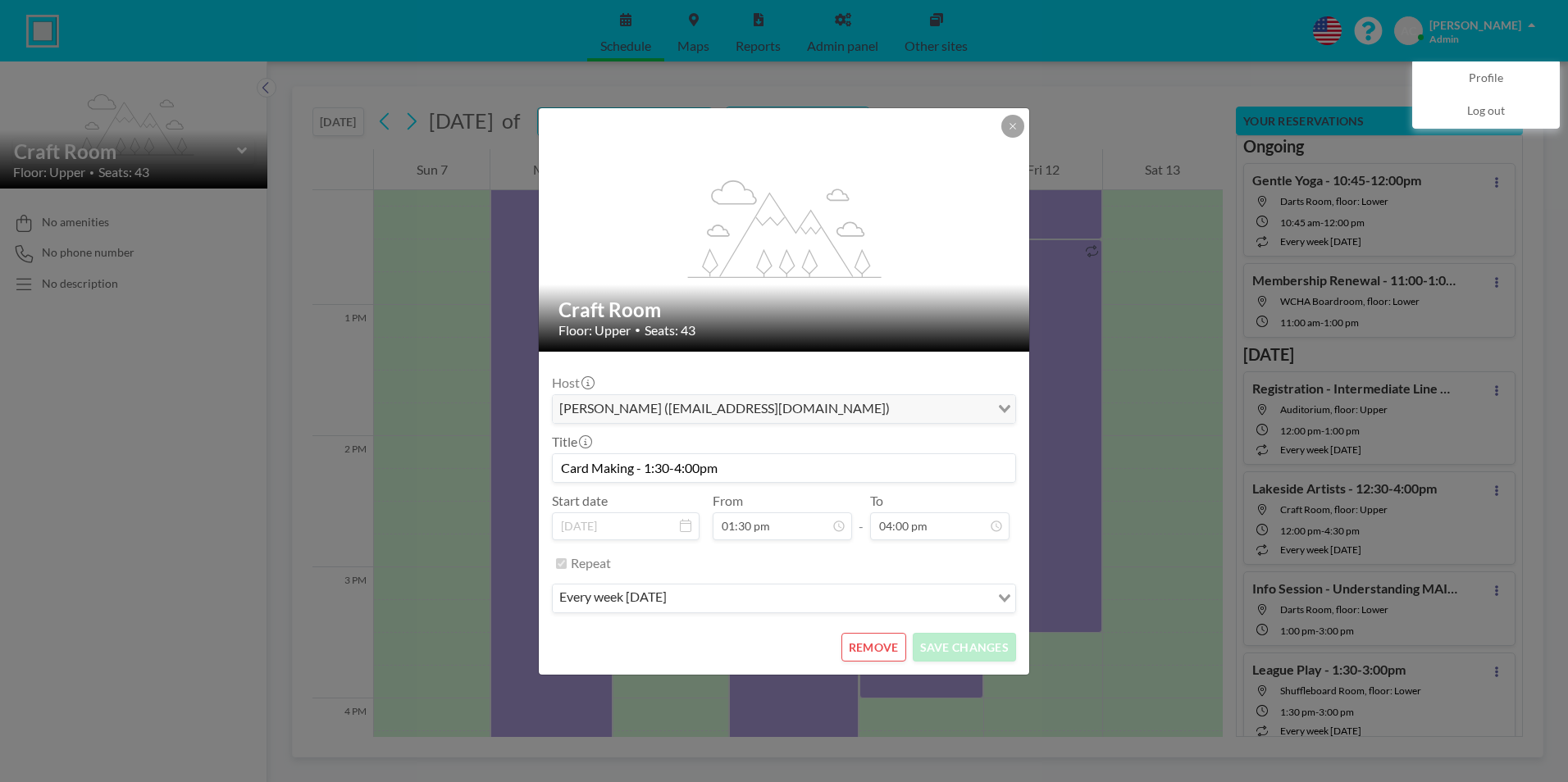
drag, startPoint x: 724, startPoint y: 470, endPoint x: 558, endPoint y: 466, distance: 166.0
click at [558, 466] on input "Card Making - 1:30-4:00pm" at bounding box center [783, 467] width 462 height 27
click at [1011, 120] on button at bounding box center [1013, 127] width 23 height 23
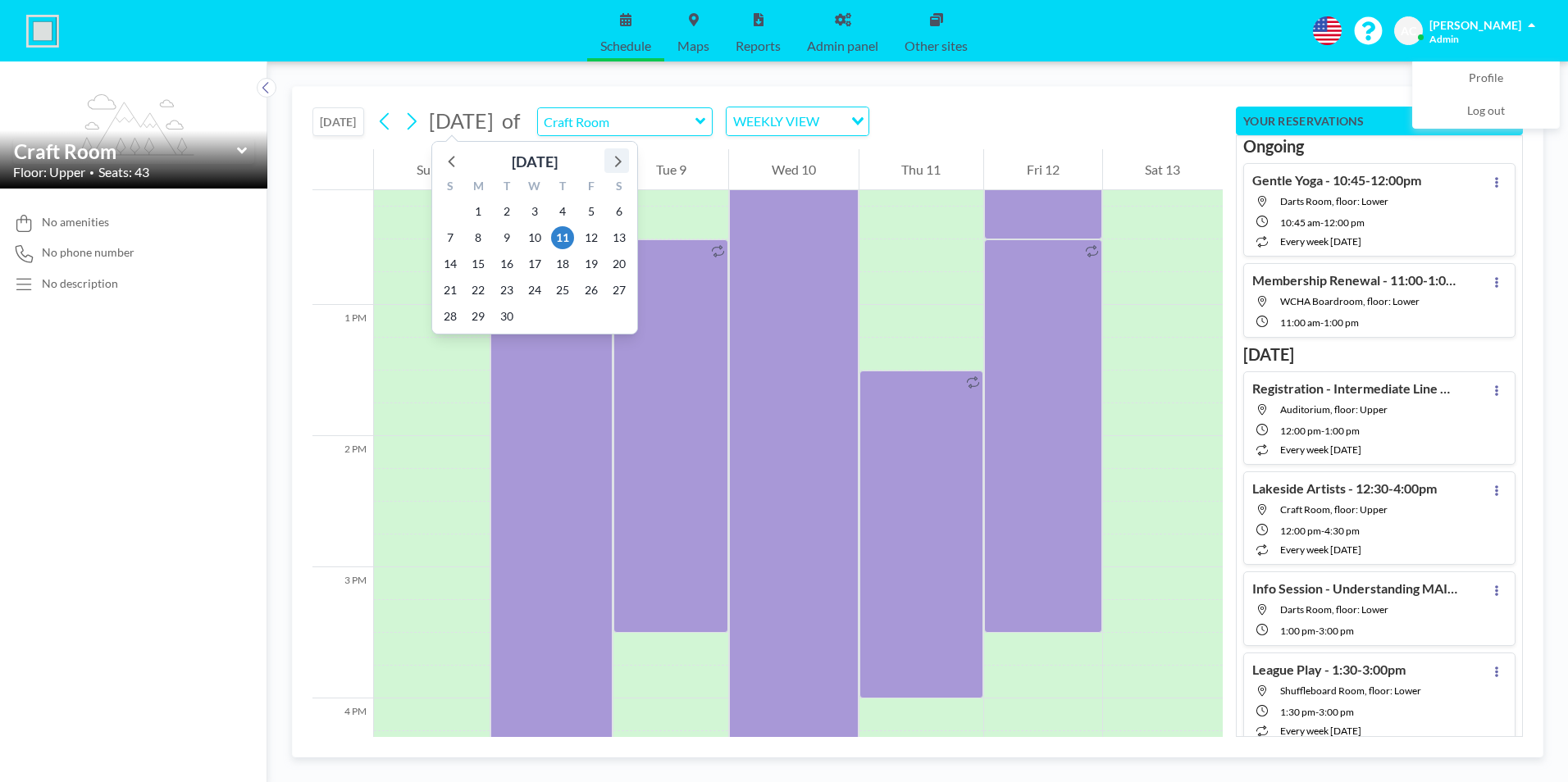
click at [619, 161] on icon at bounding box center [618, 162] width 7 height 12
click at [564, 238] on span "10" at bounding box center [562, 238] width 23 height 23
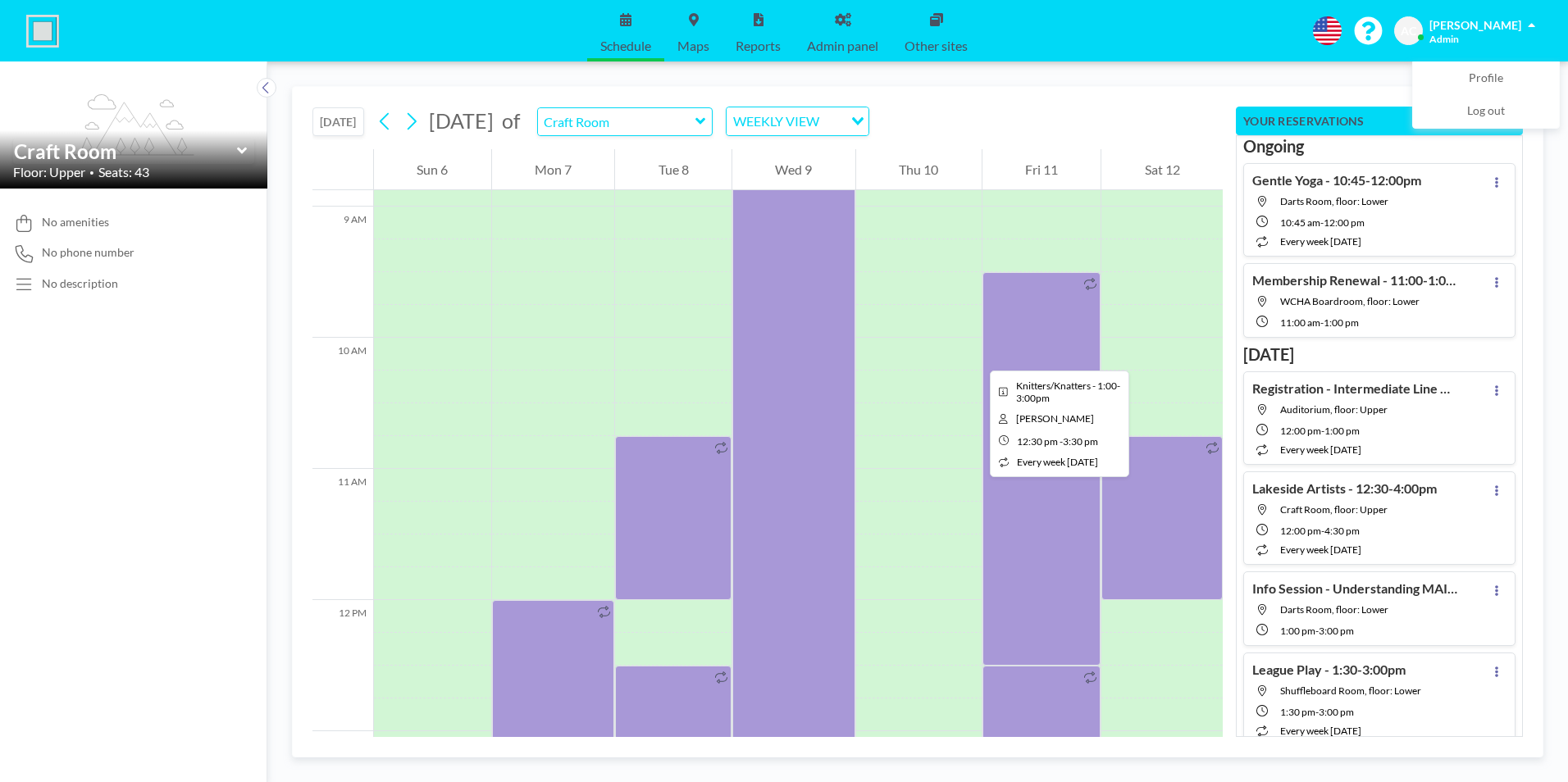
scroll to position [1508, 0]
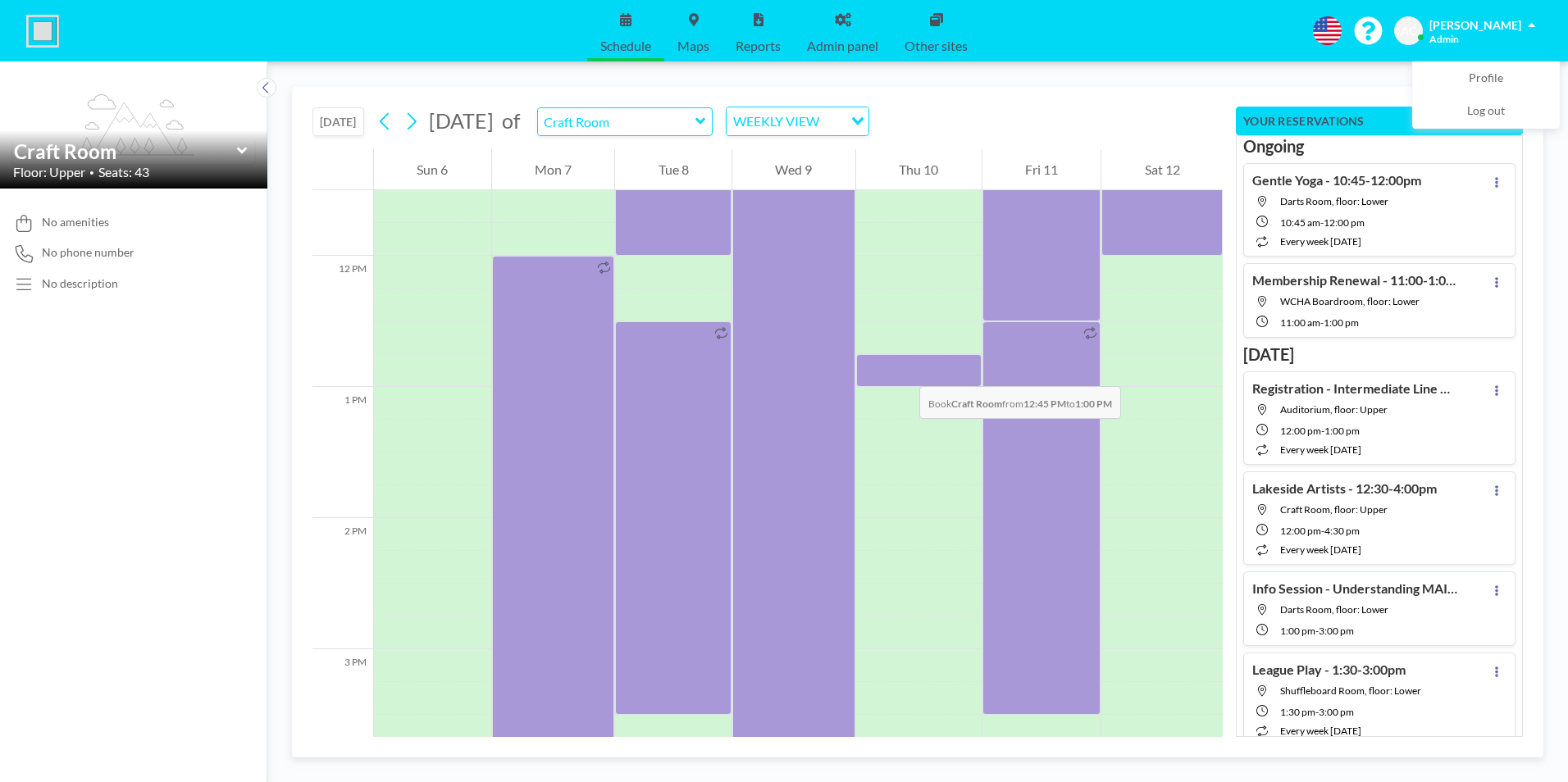
click at [904, 369] on div at bounding box center [918, 370] width 126 height 32
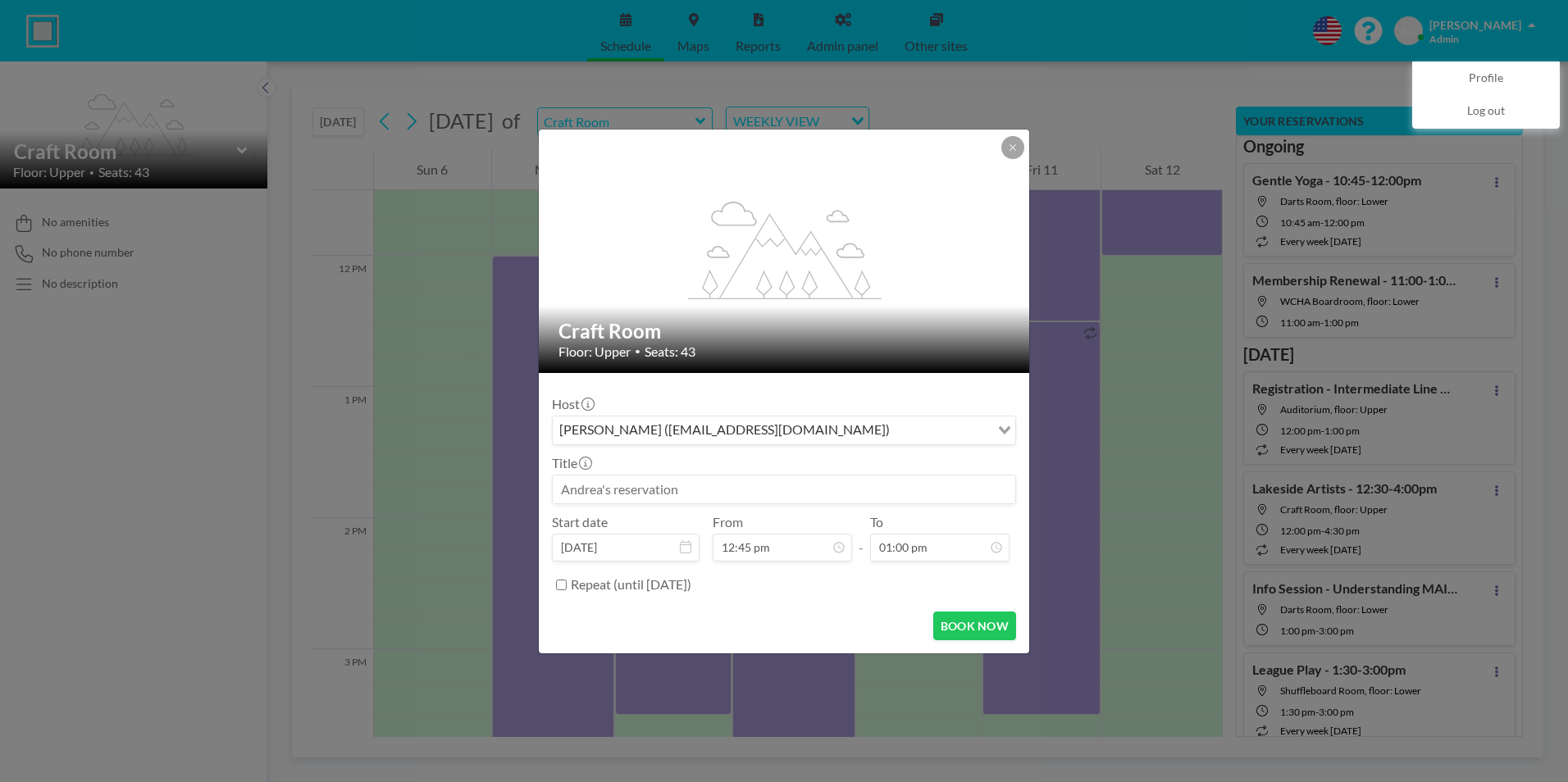
click at [769, 491] on input at bounding box center [783, 489] width 462 height 27
paste input "Card Making - 1:30-4:00pm"
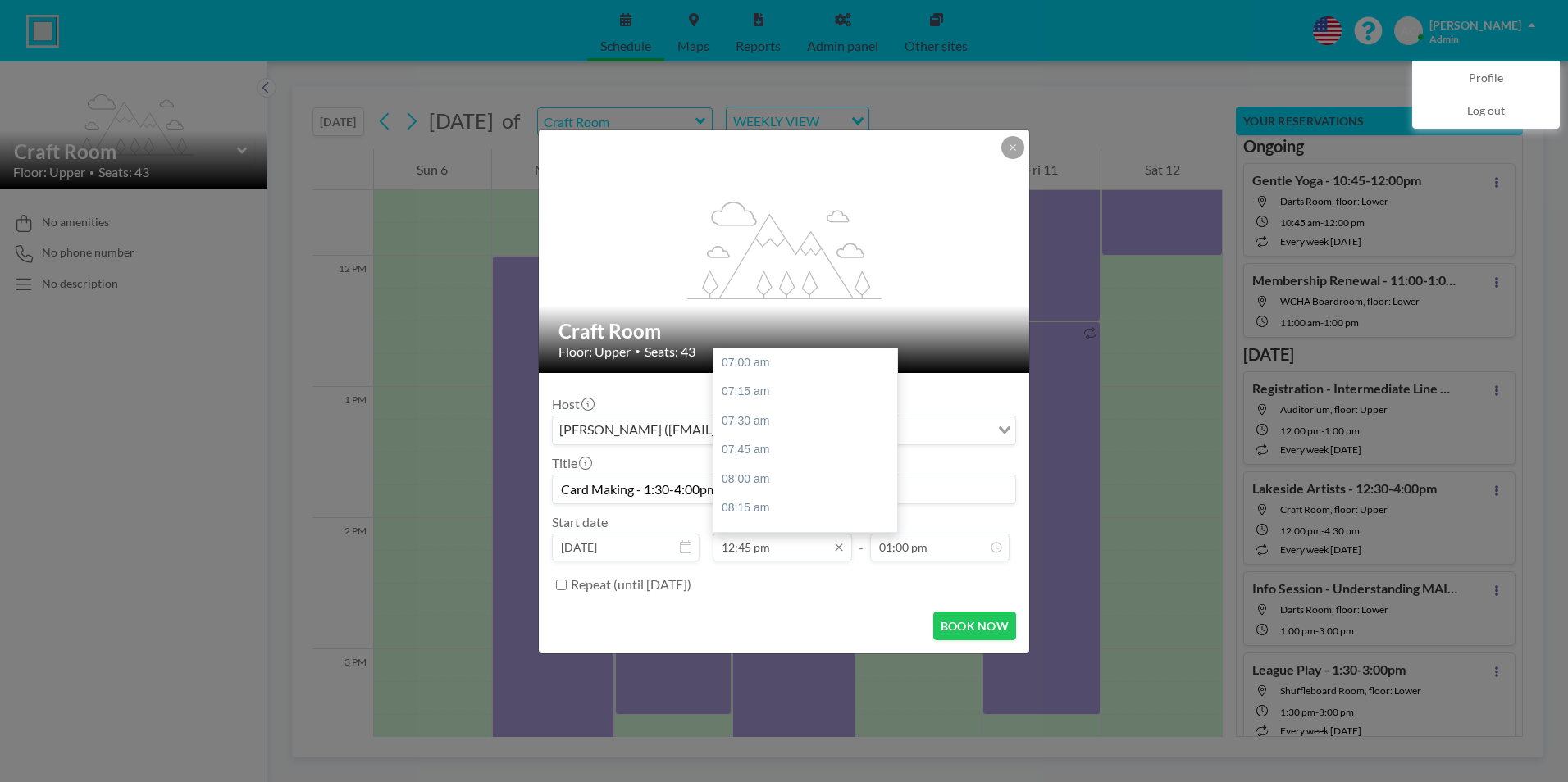
scroll to position [671, 0]
type input "Card Making - 1:30-4:00pm"
click at [769, 444] on div "01:30 pm" at bounding box center [809, 450] width 192 height 29
type input "01:30 pm"
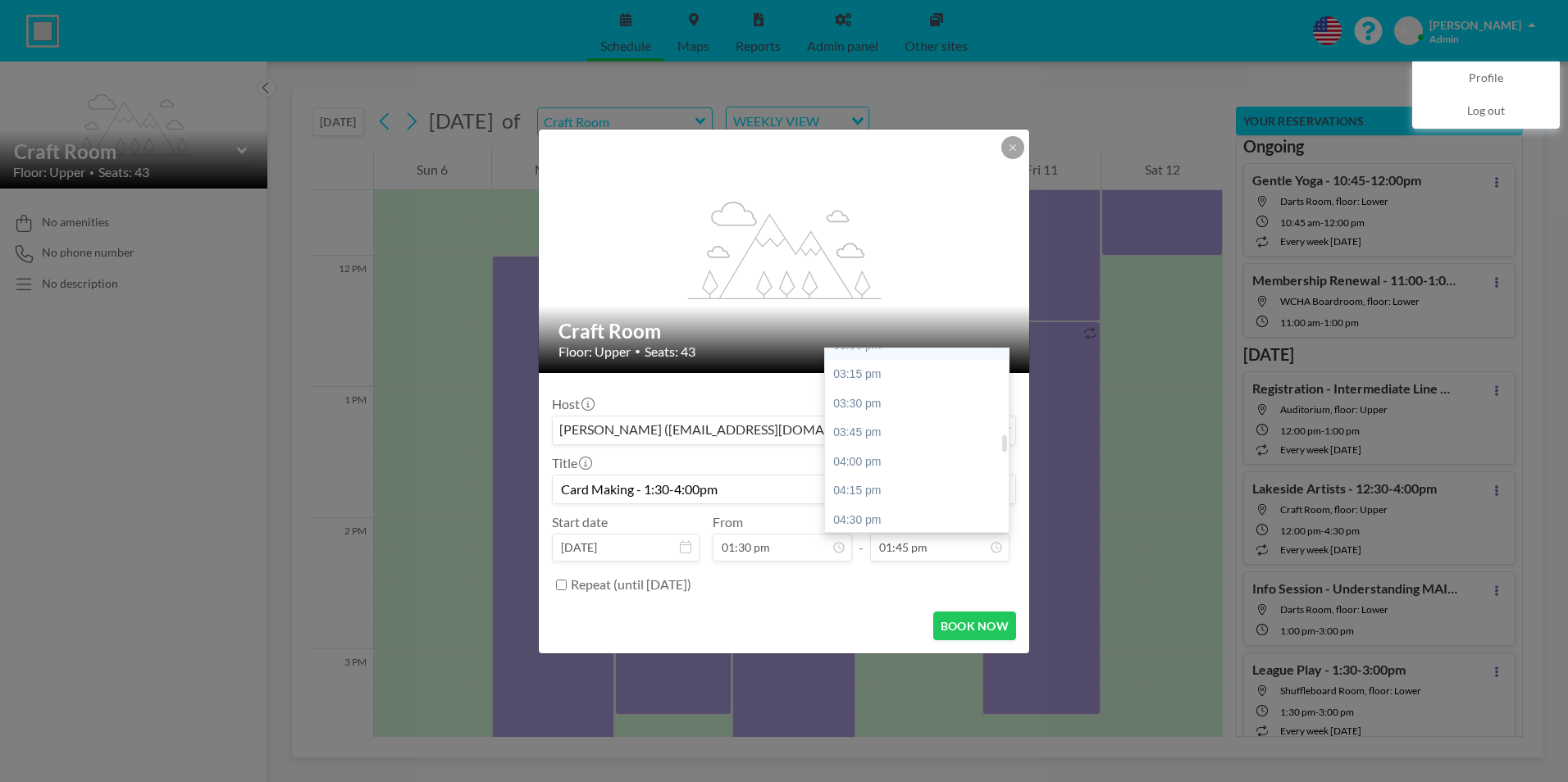
scroll to position [952, 0]
click at [888, 462] on div "04:00 pm" at bounding box center [921, 461] width 192 height 29
type input "04:00 pm"
click at [560, 583] on input "Repeat (until [DATE])" at bounding box center [561, 585] width 11 height 11
checkbox input "true"
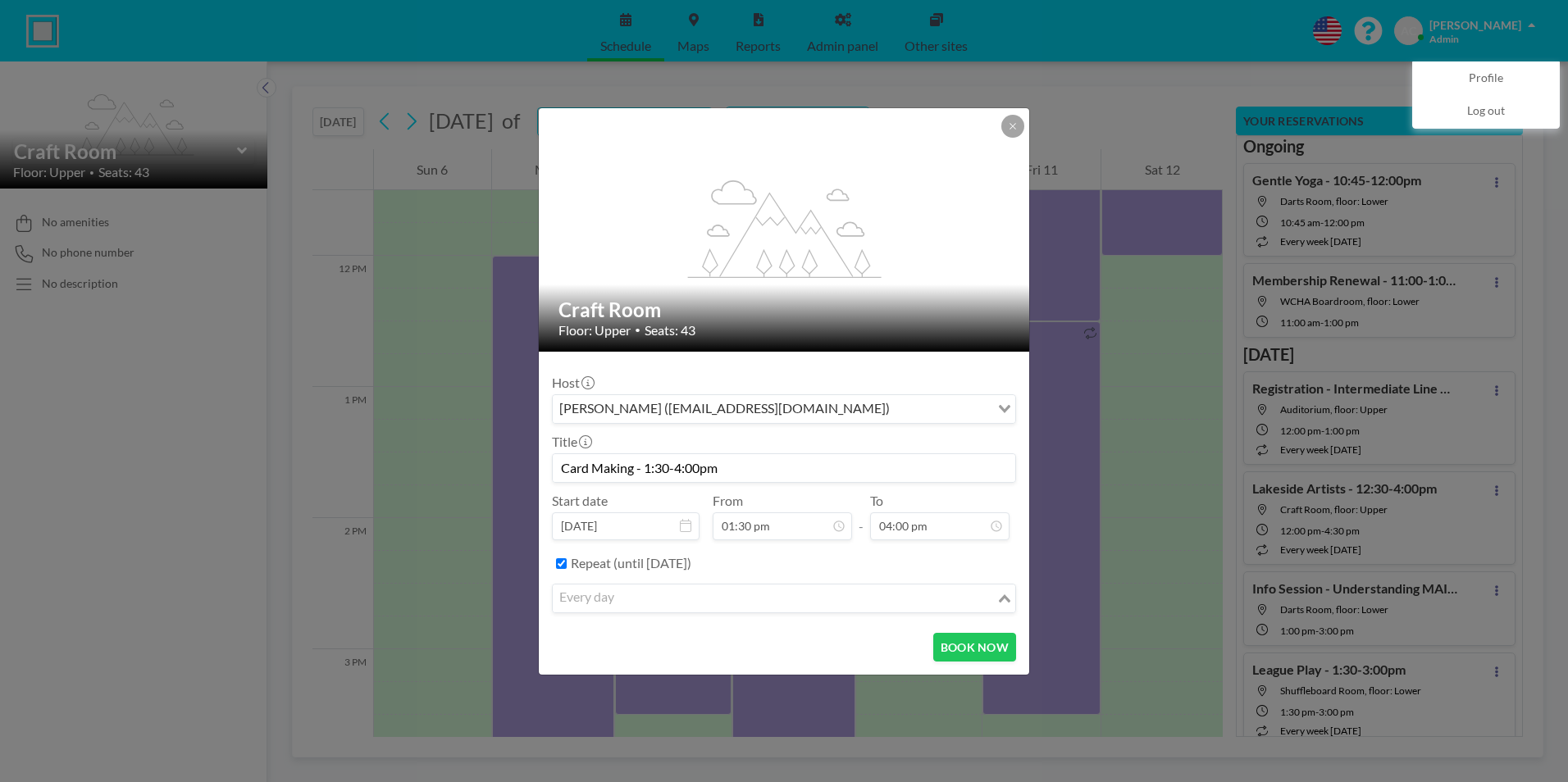
click at [695, 602] on input "Search for option" at bounding box center [774, 599] width 440 height 22
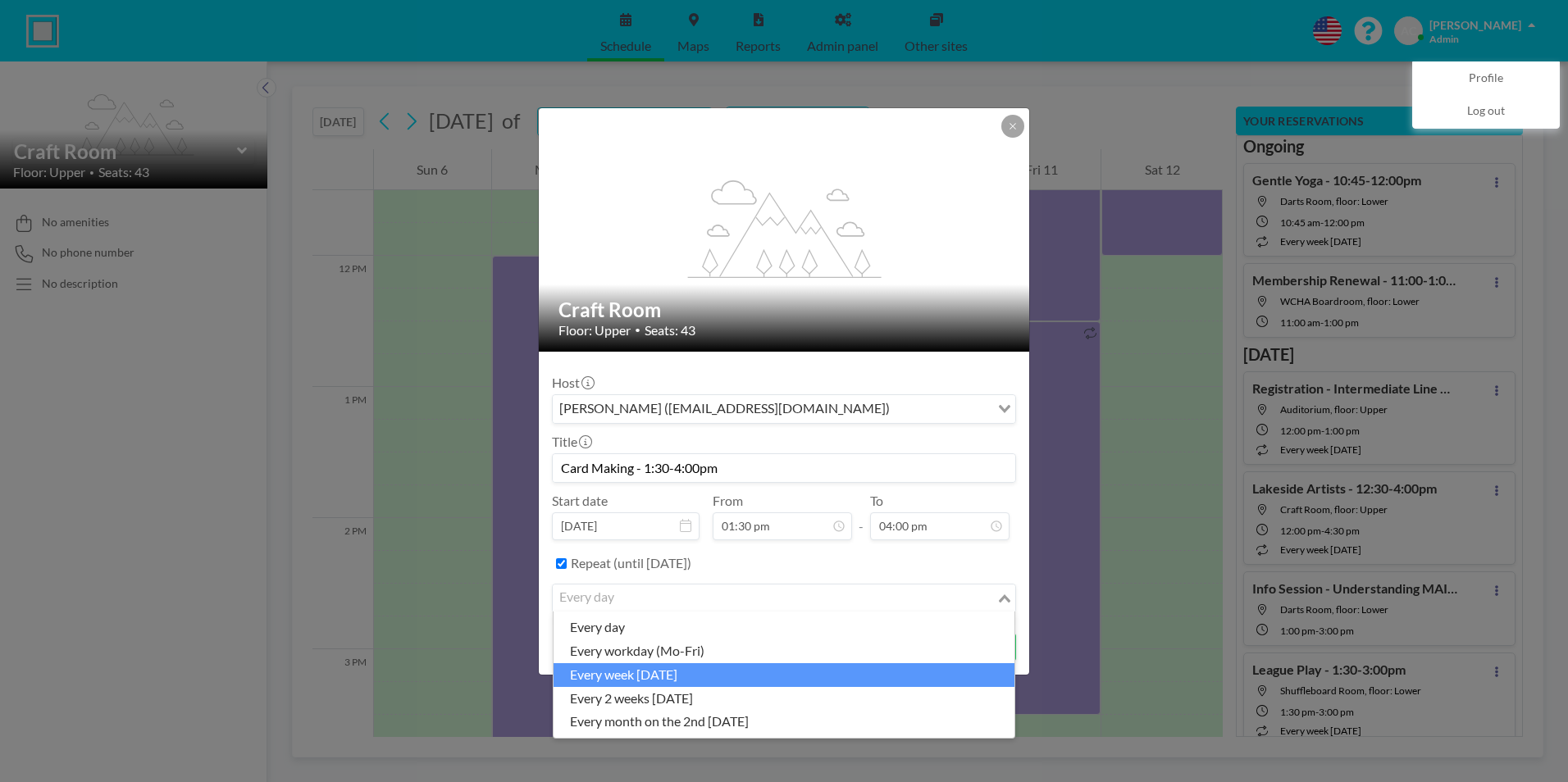
click at [657, 677] on li "every week [DATE]" at bounding box center [783, 675] width 461 height 24
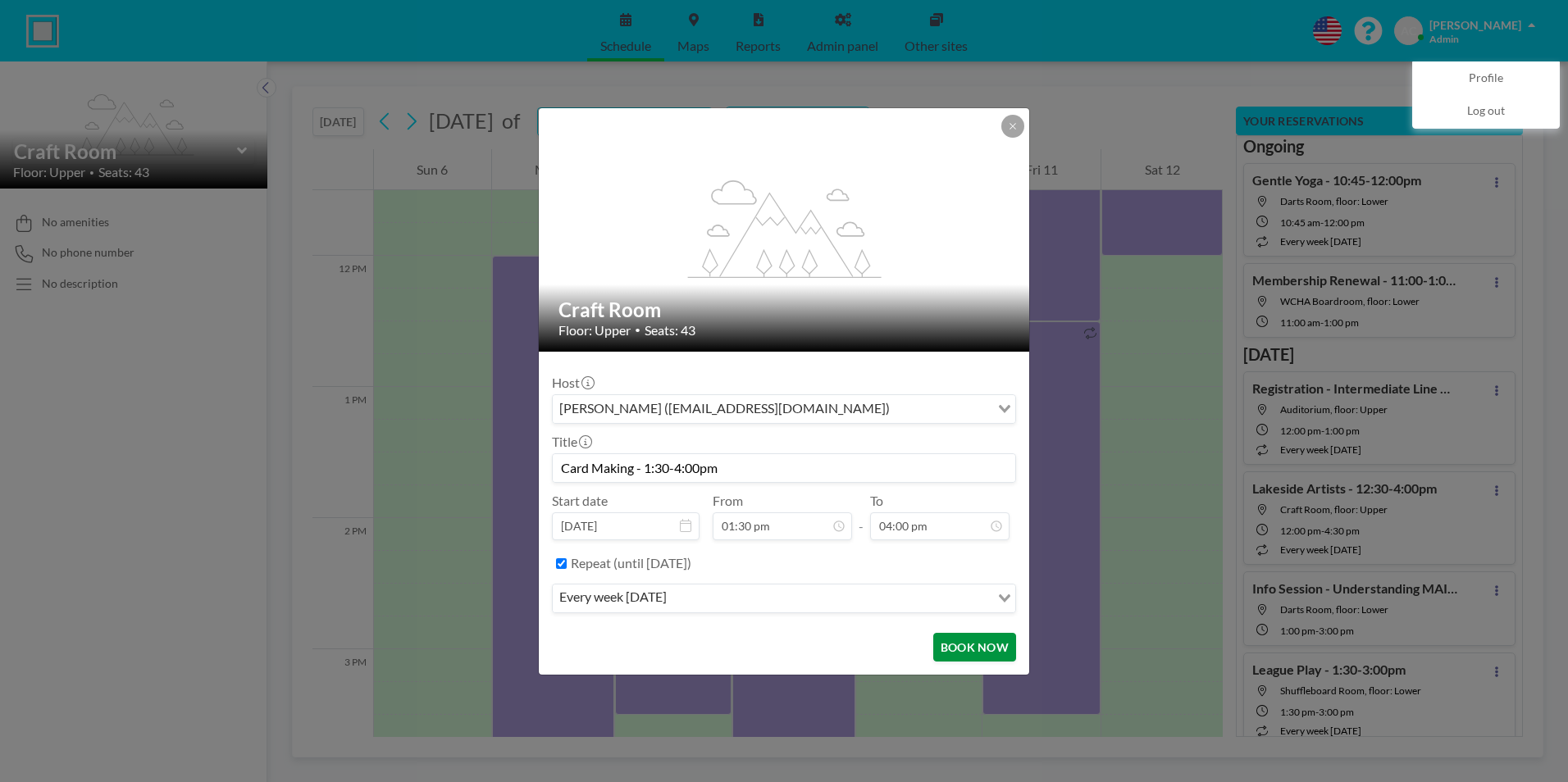
click at [984, 649] on button "BOOK NOW" at bounding box center [974, 647] width 82 height 28
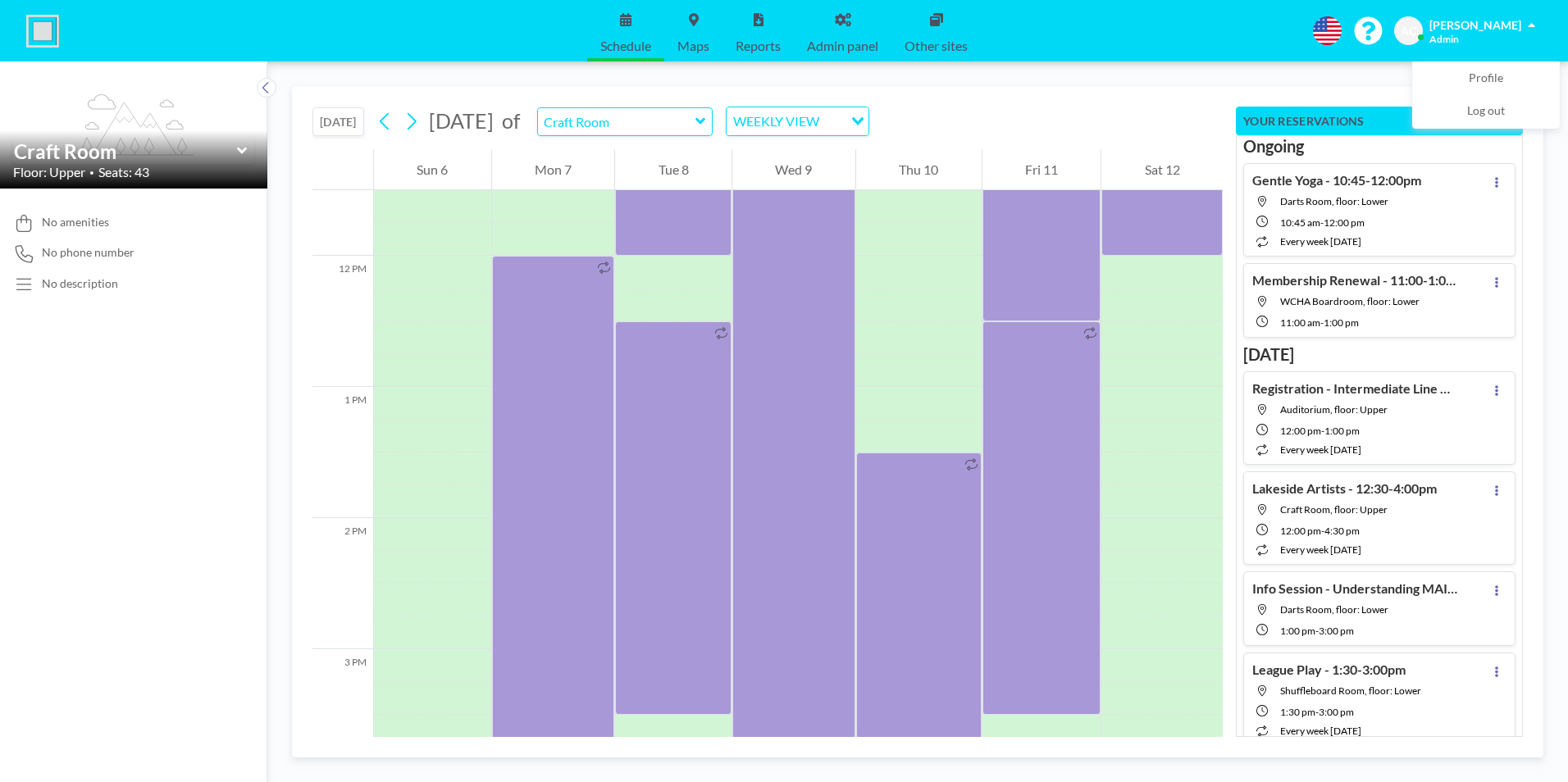
click at [352, 120] on button "[DATE]" at bounding box center [338, 122] width 52 height 28
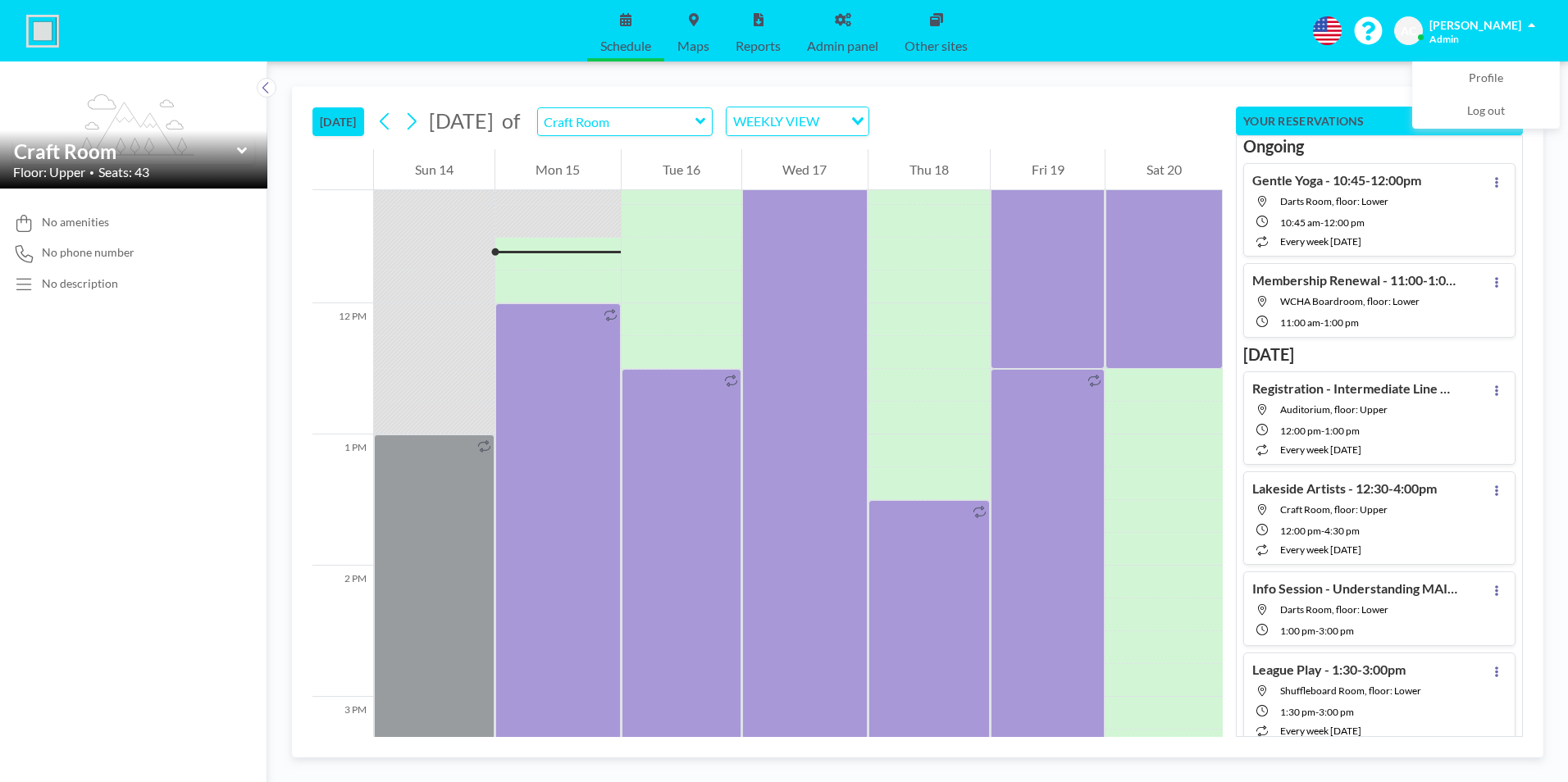
scroll to position [1475, 0]
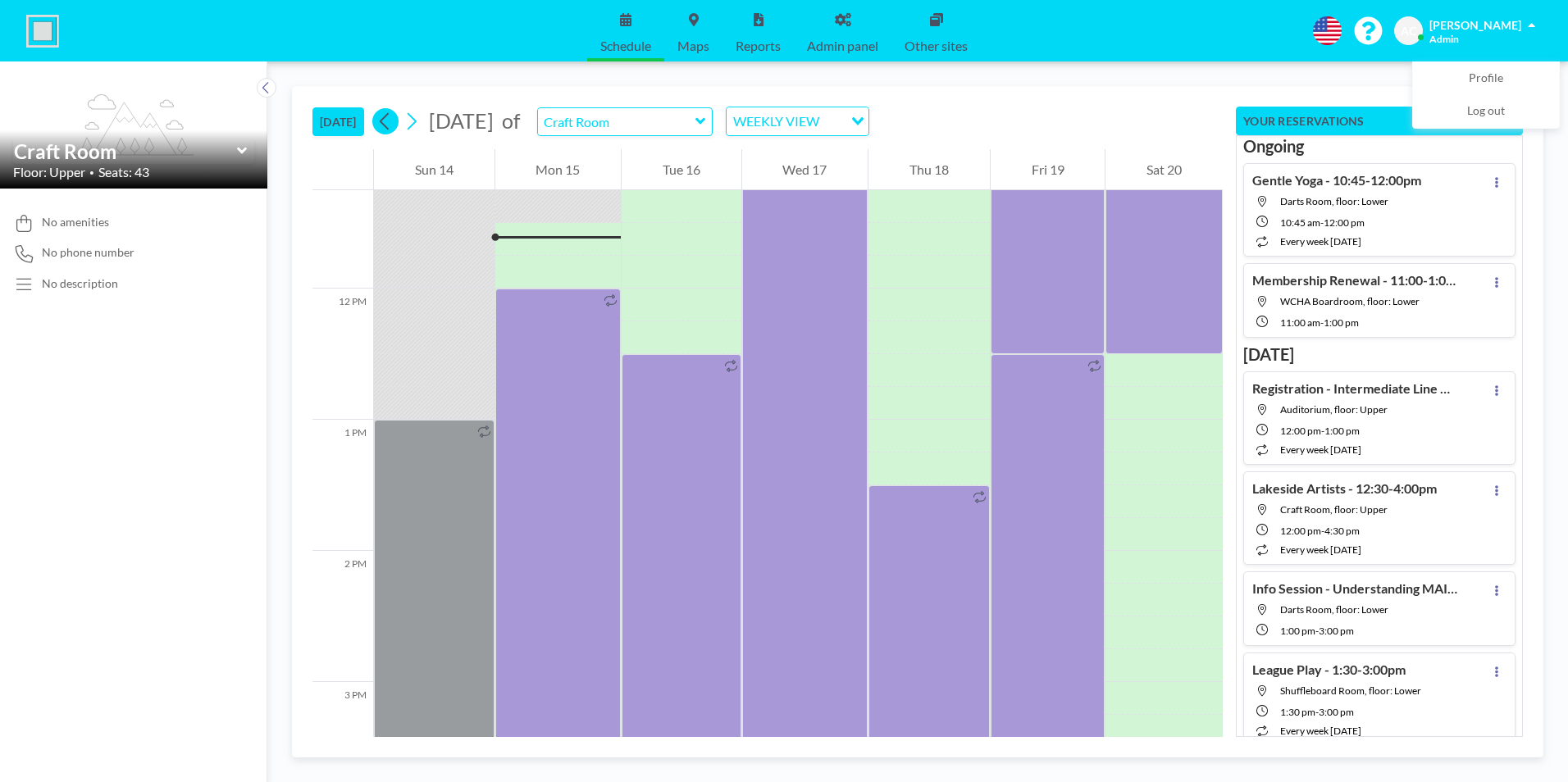
drag, startPoint x: 377, startPoint y: 117, endPoint x: 390, endPoint y: 117, distance: 13.0
click at [378, 117] on button at bounding box center [385, 121] width 26 height 26
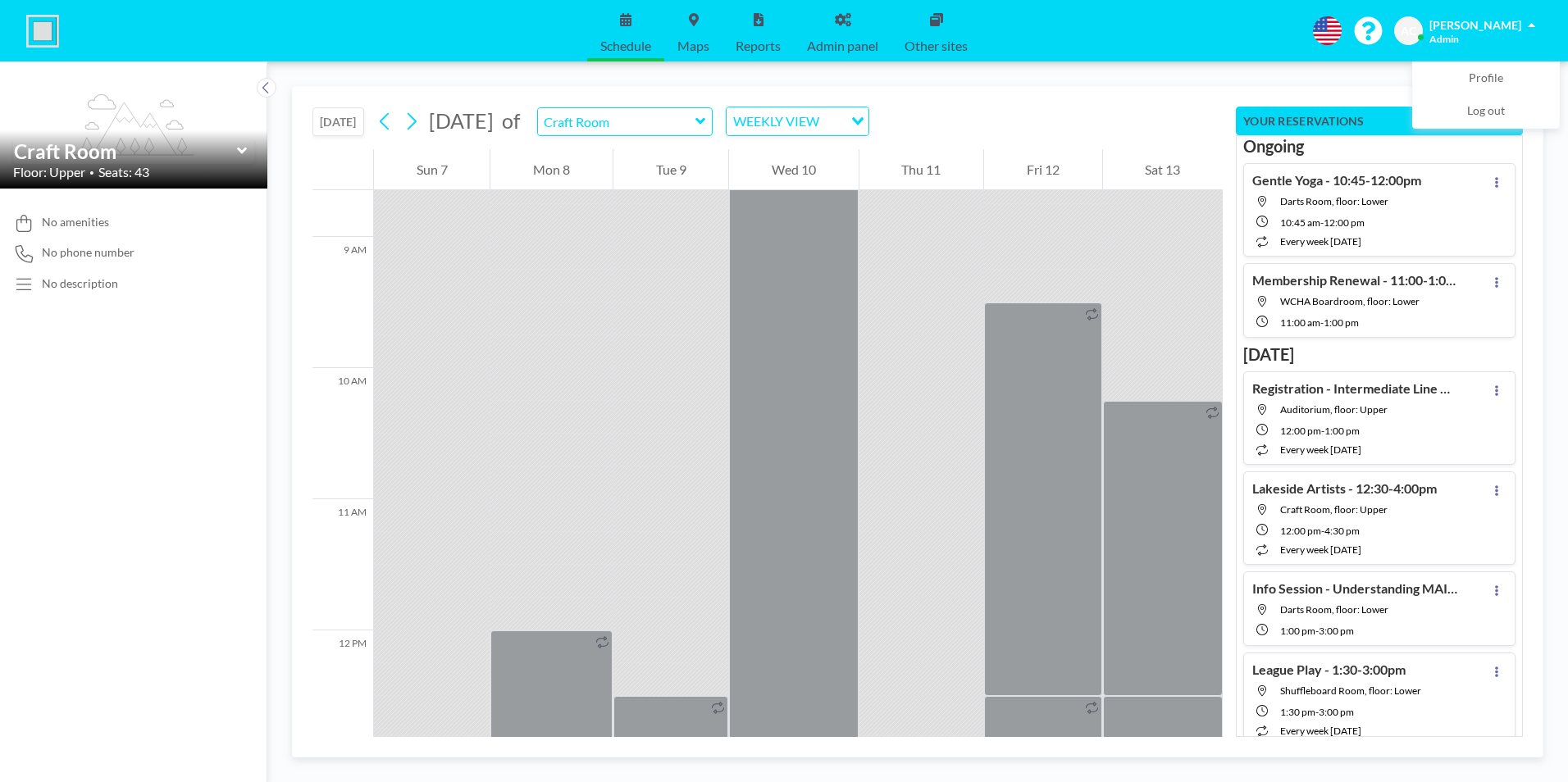
scroll to position [1344, 0]
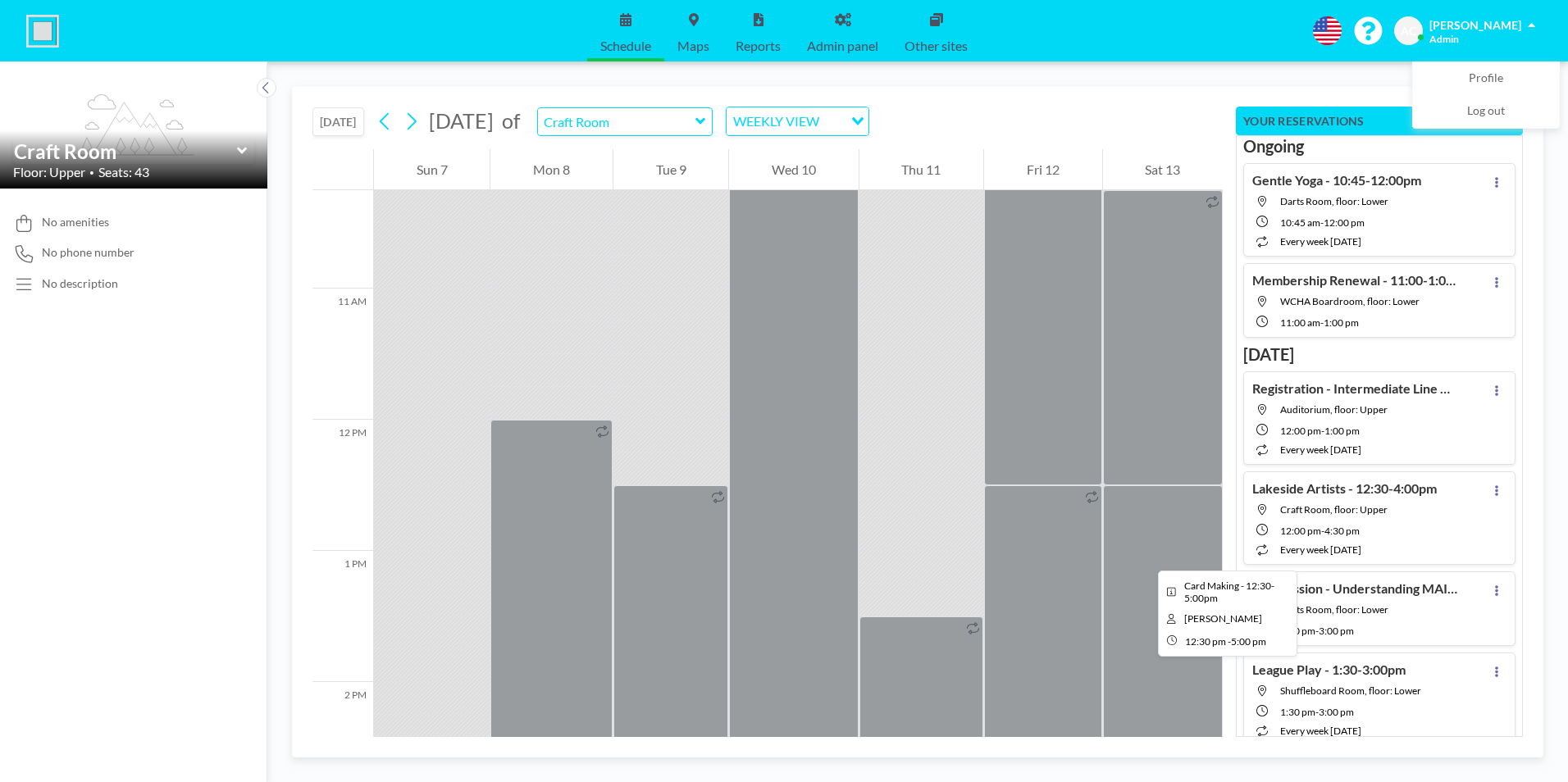
click at [1145, 555] on div at bounding box center [1163, 780] width 120 height 590
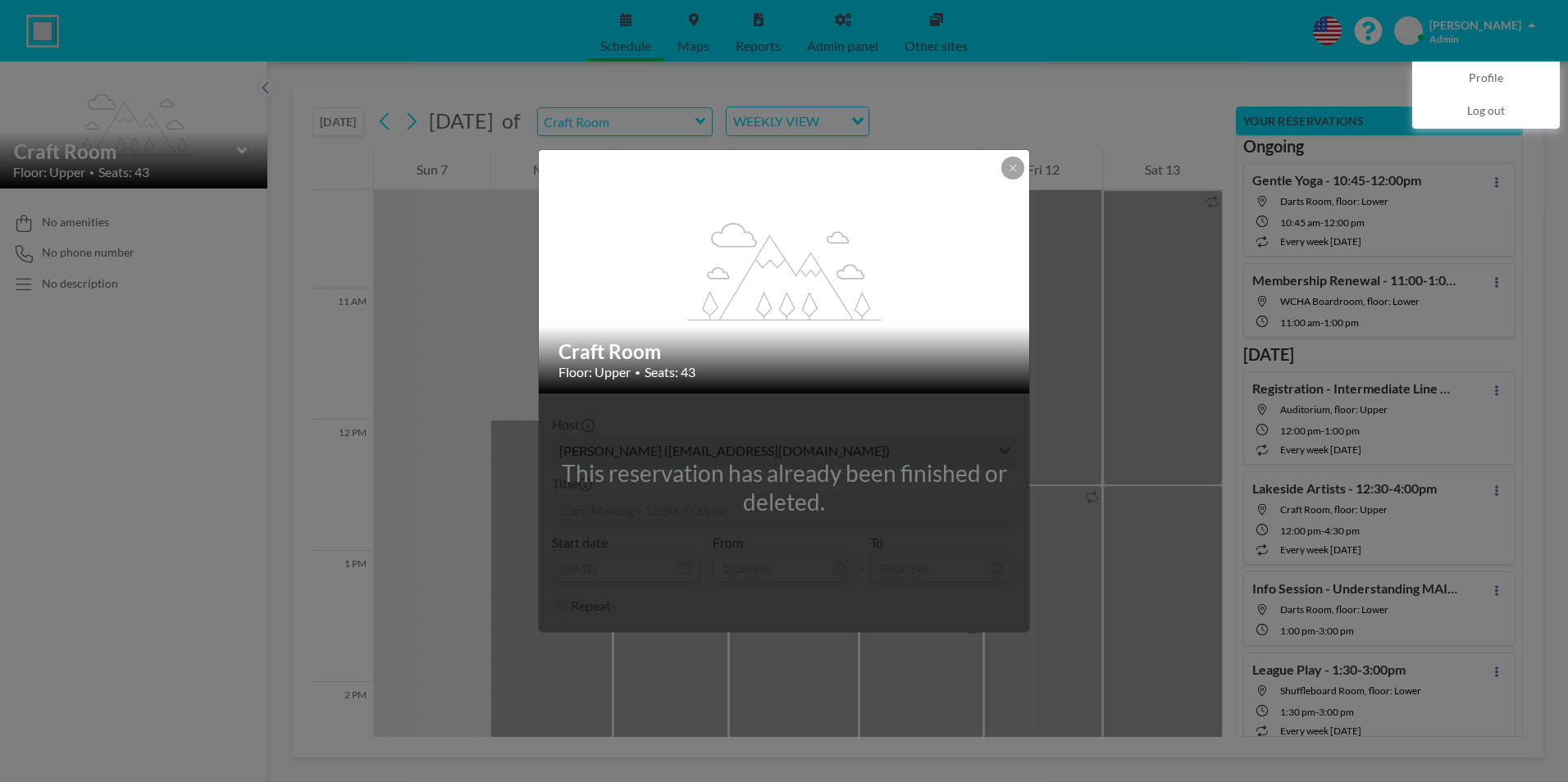
click at [412, 119] on div "flex-grow: 1.2; Craft Room Floor: Upper • Seats: 43 This reservation has alread…" at bounding box center [784, 391] width 1568 height 782
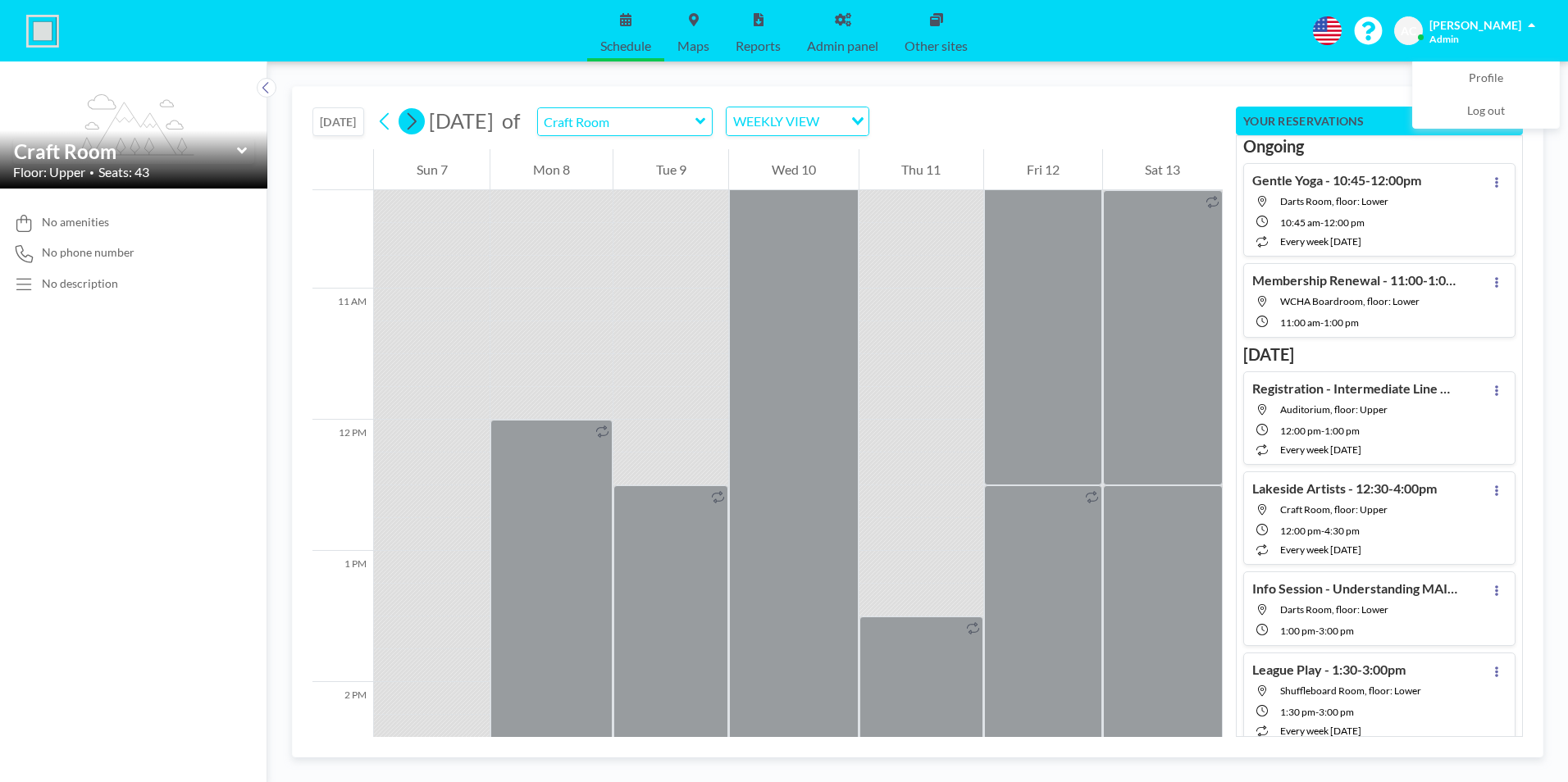
click at [413, 123] on icon at bounding box center [411, 122] width 16 height 25
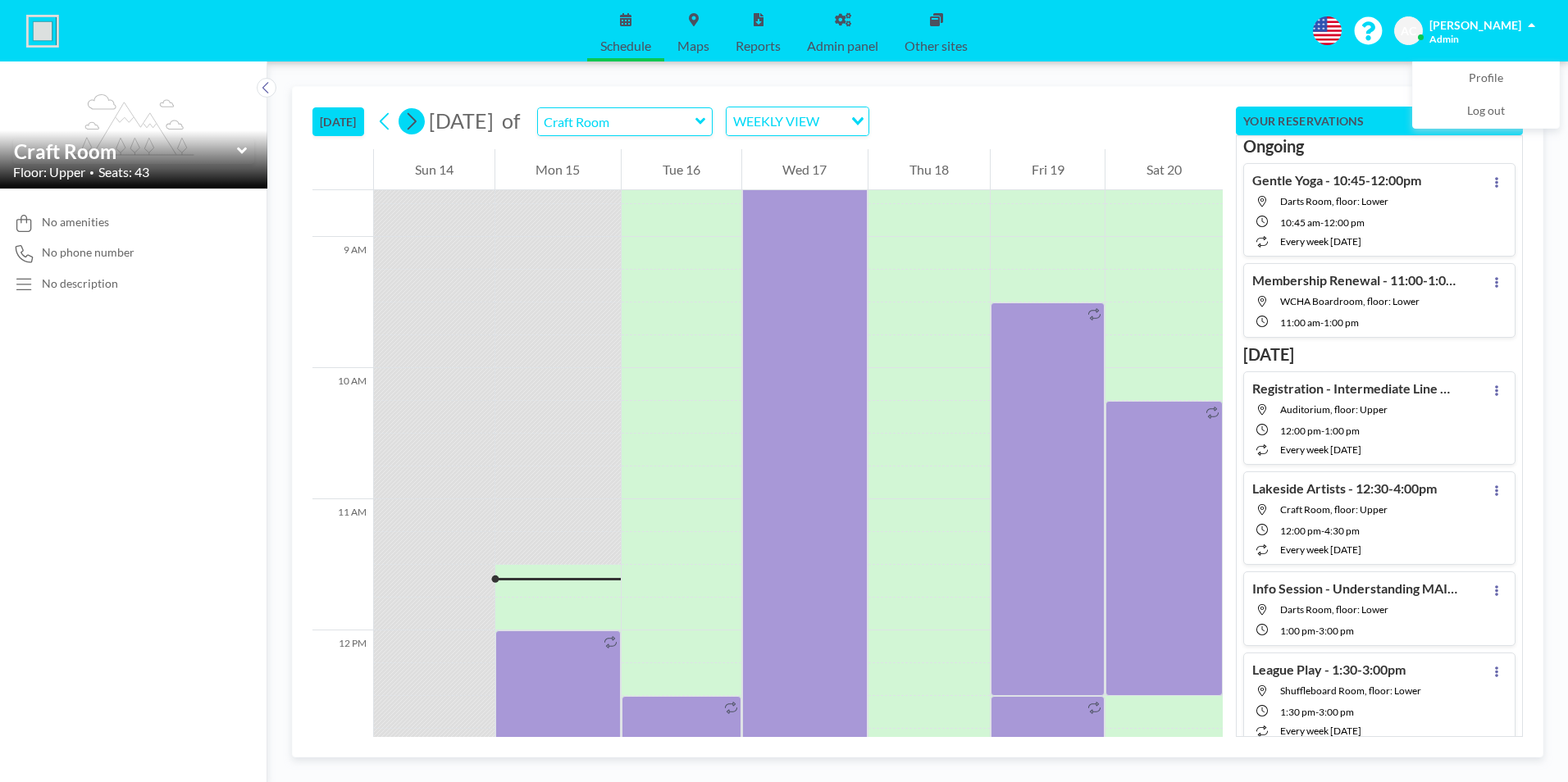
scroll to position [1475, 0]
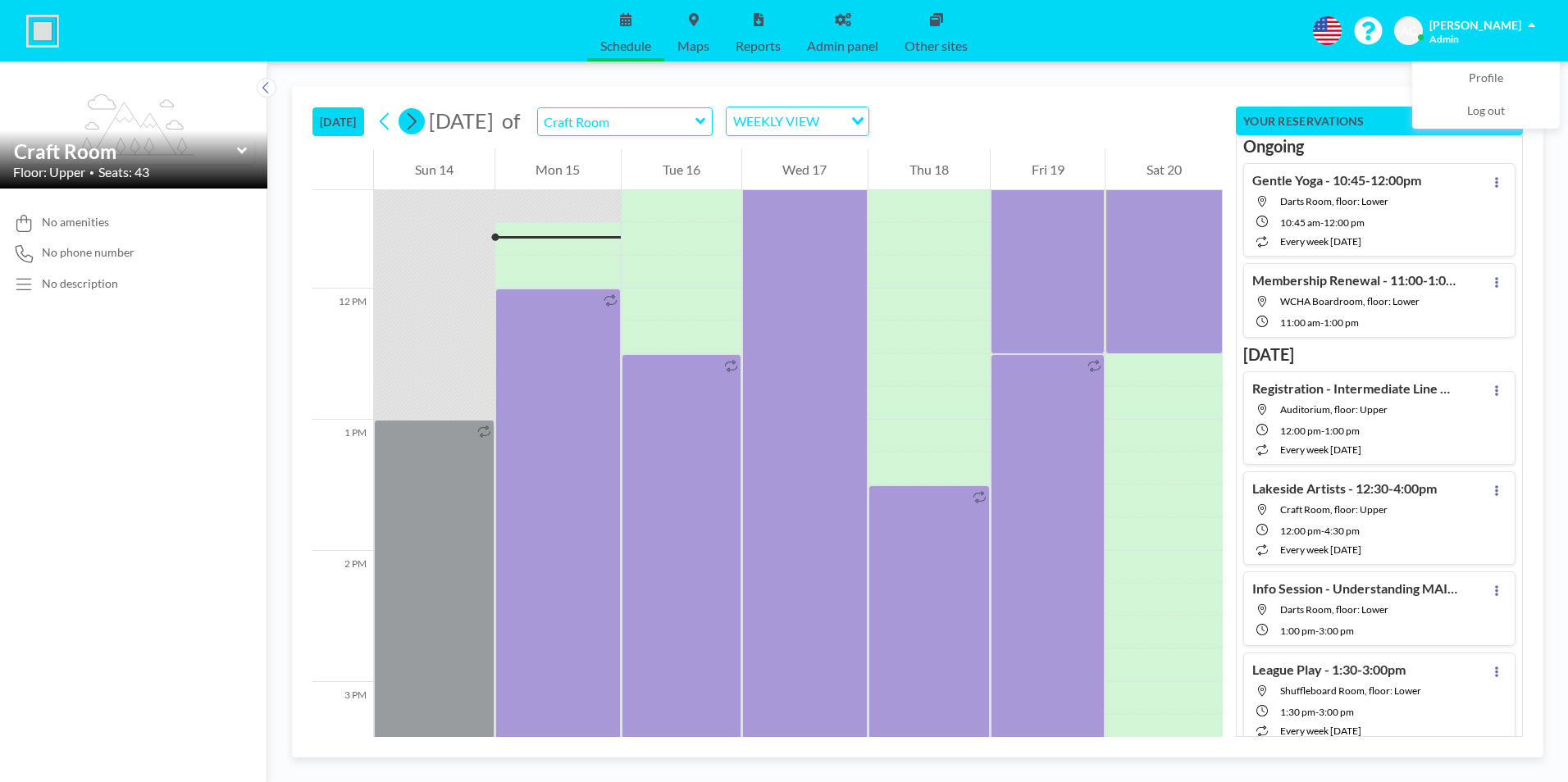
click at [410, 123] on icon at bounding box center [411, 122] width 16 height 25
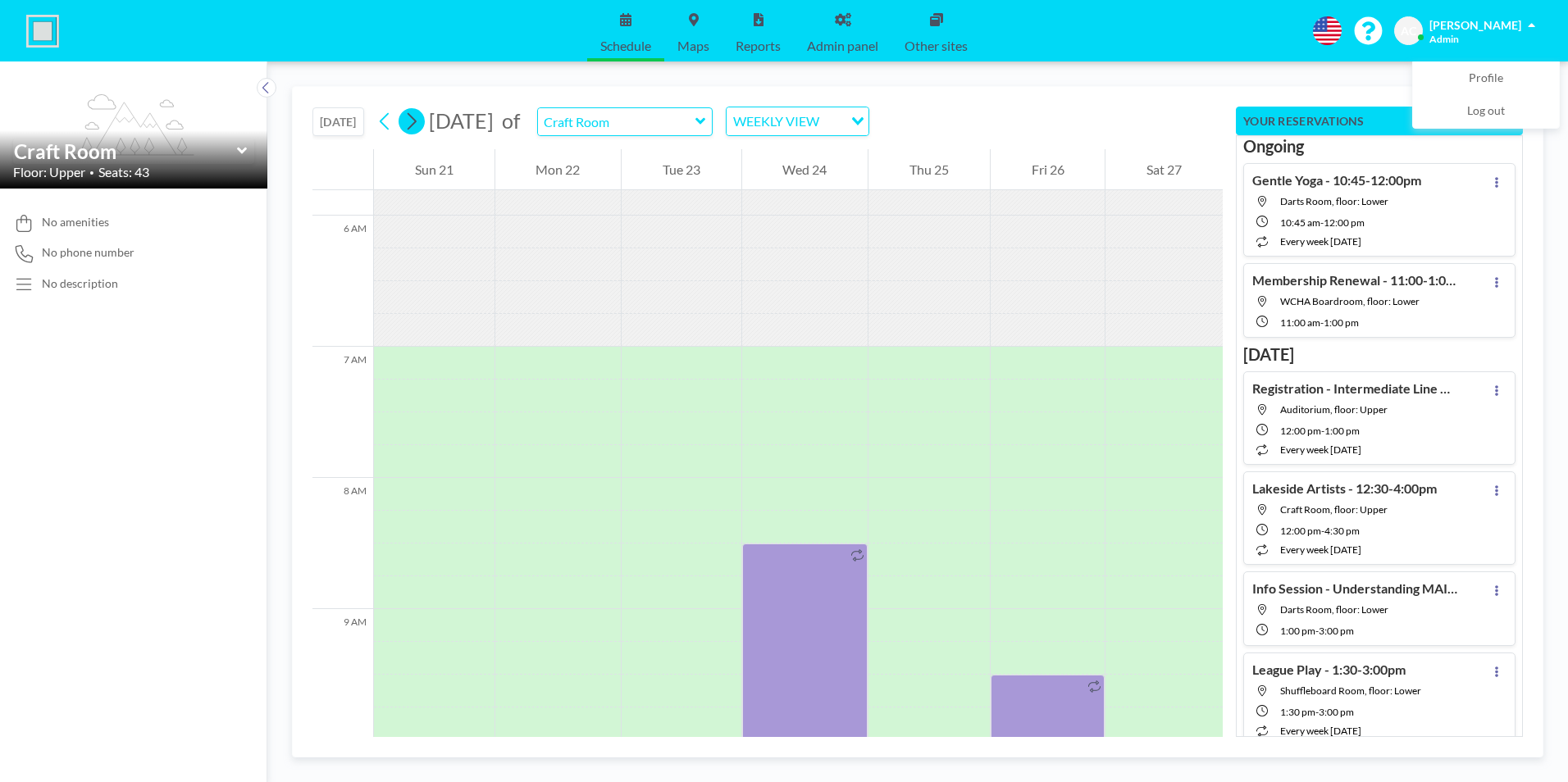
scroll to position [1016, 0]
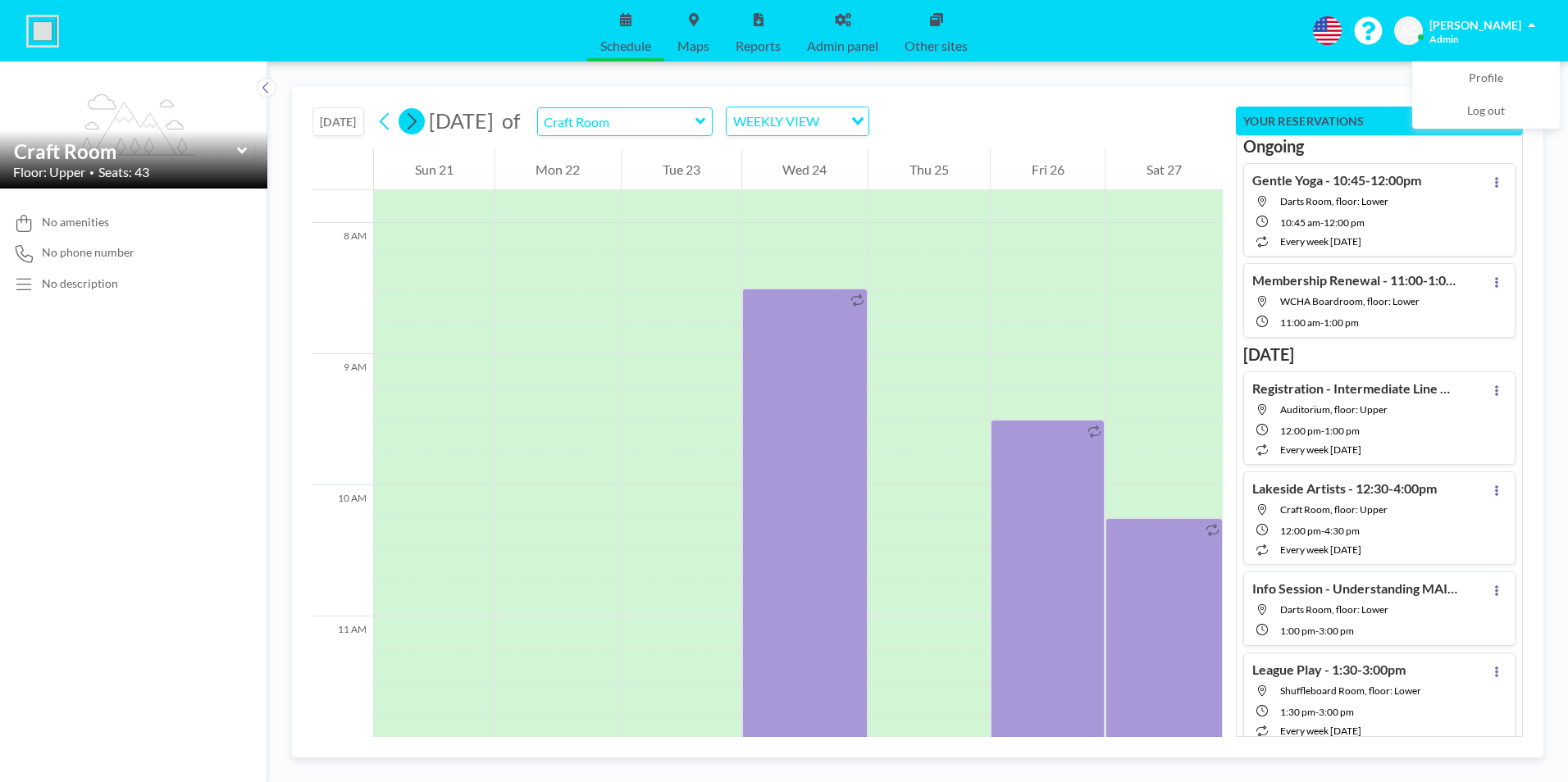
click at [411, 122] on icon at bounding box center [411, 122] width 16 height 25
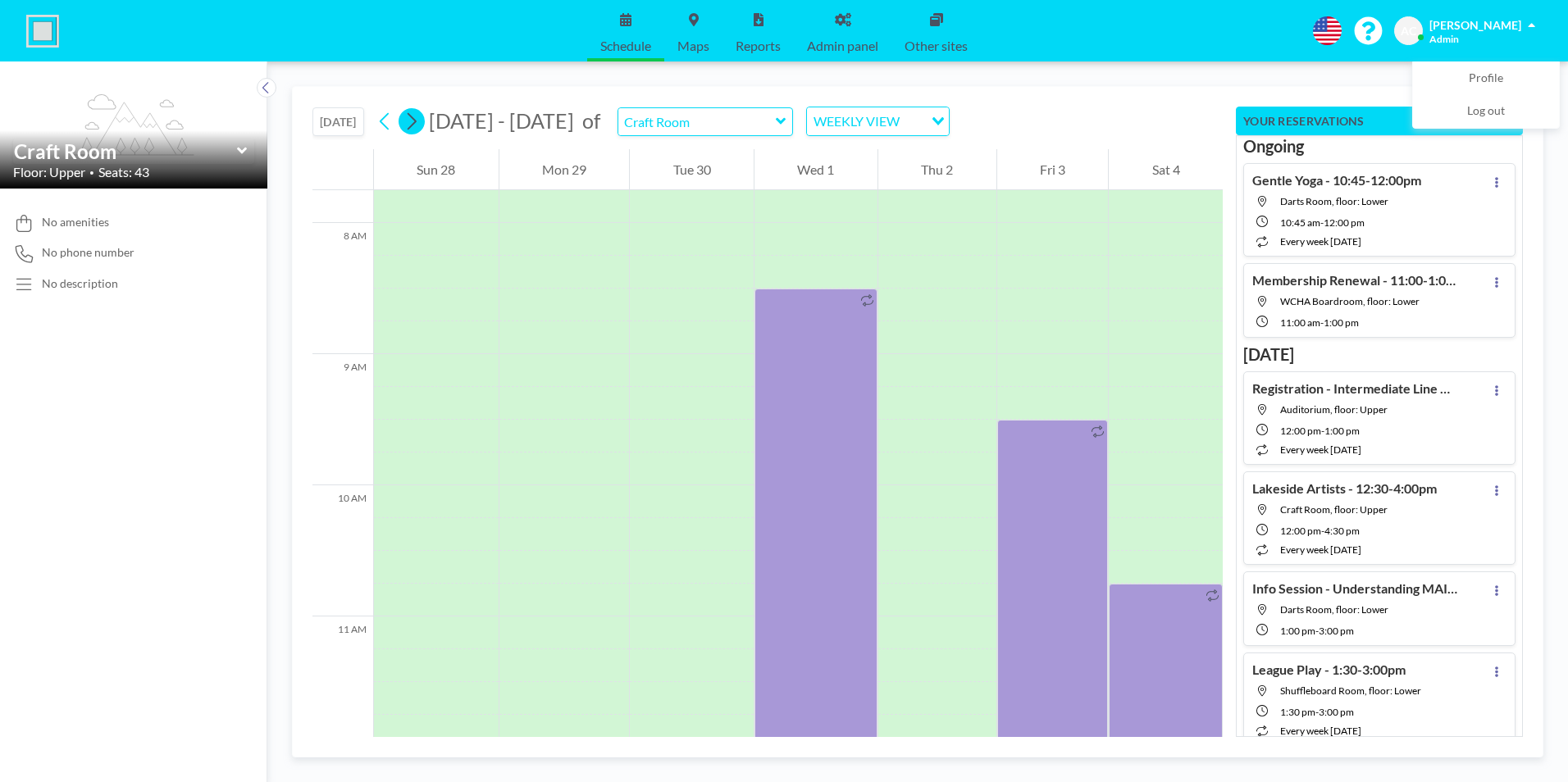
click at [413, 121] on icon at bounding box center [411, 122] width 16 height 25
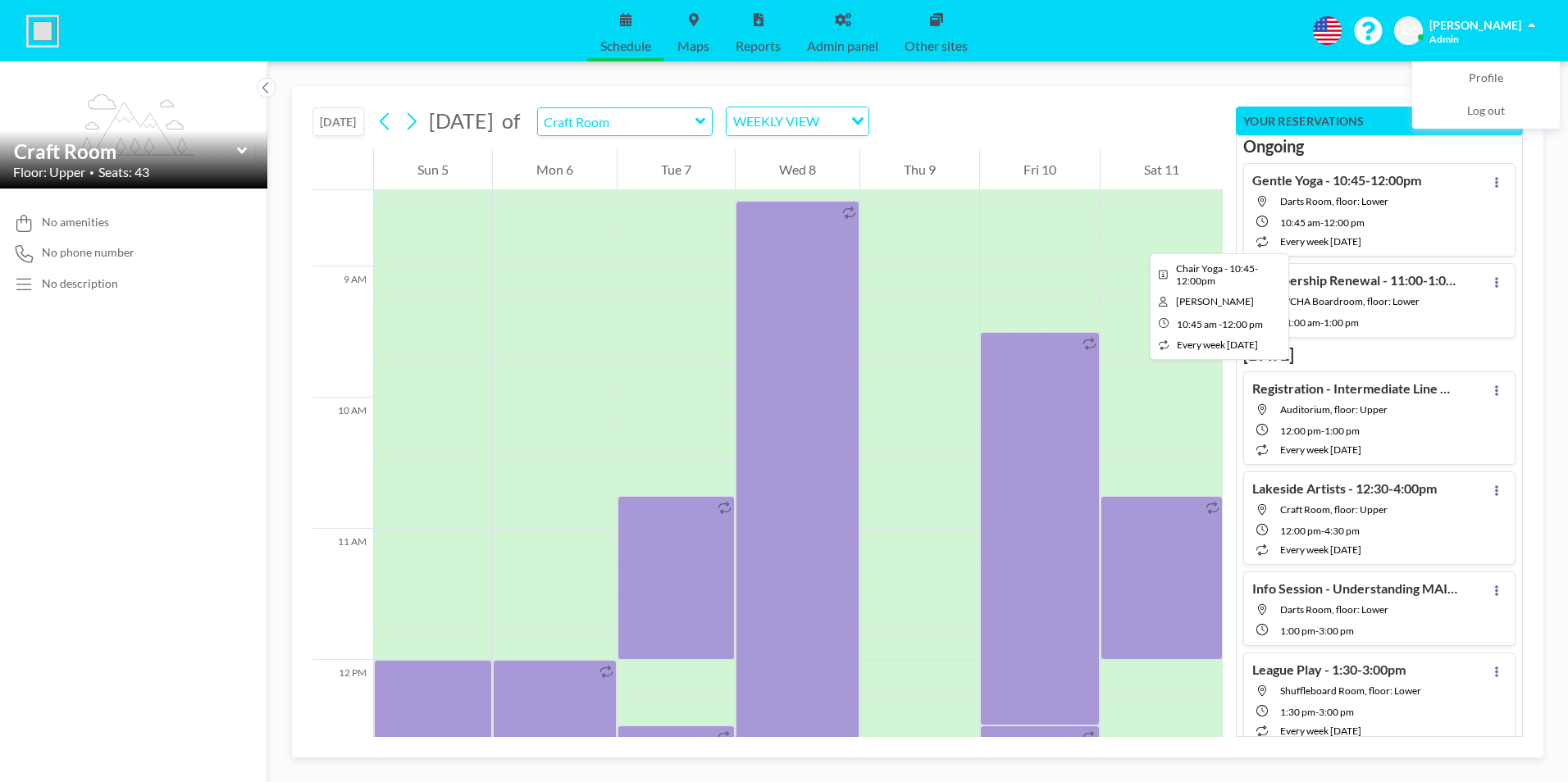
scroll to position [1098, 0]
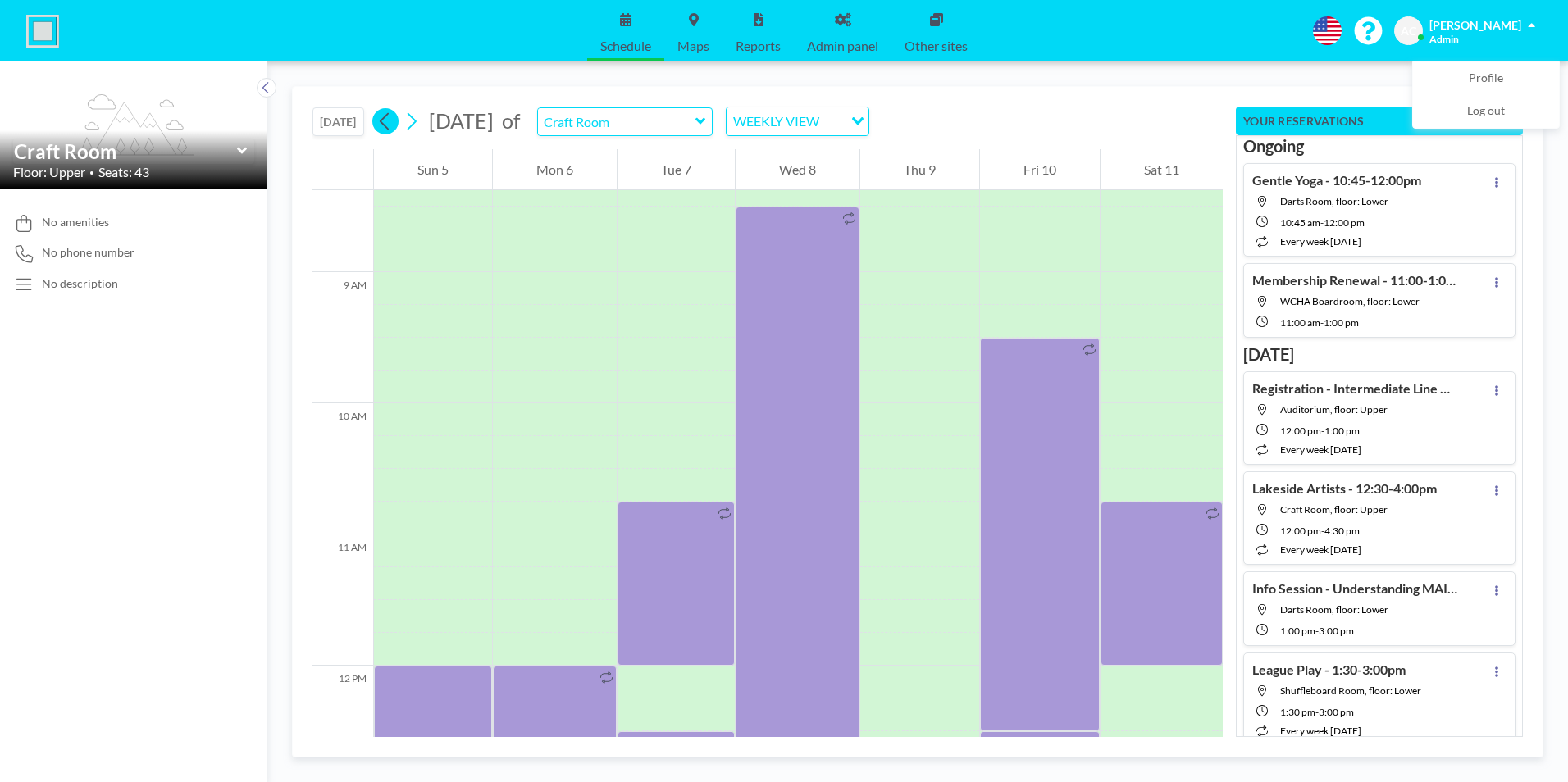
click at [387, 125] on icon at bounding box center [384, 122] width 9 height 17
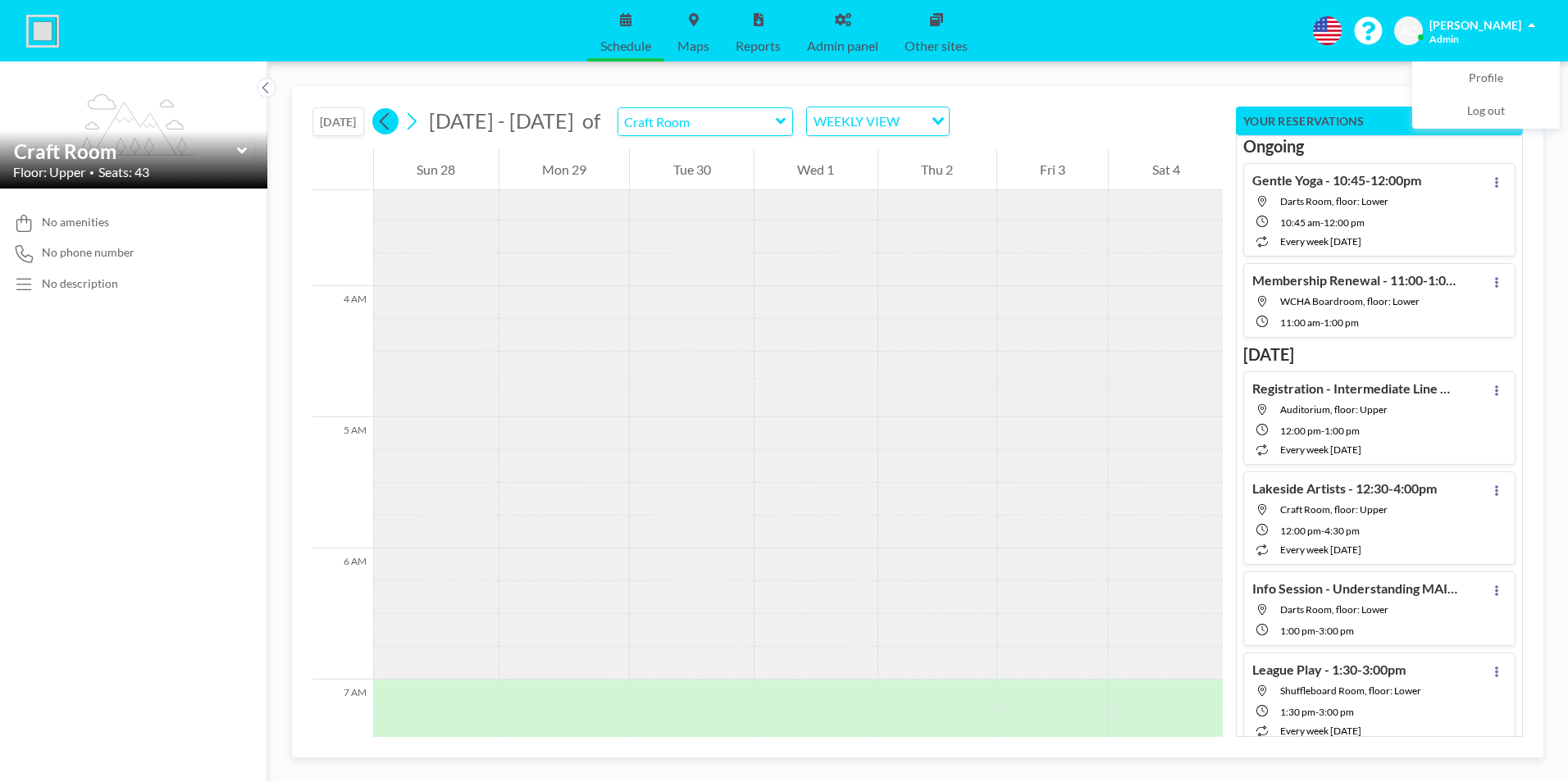
scroll to position [972, 0]
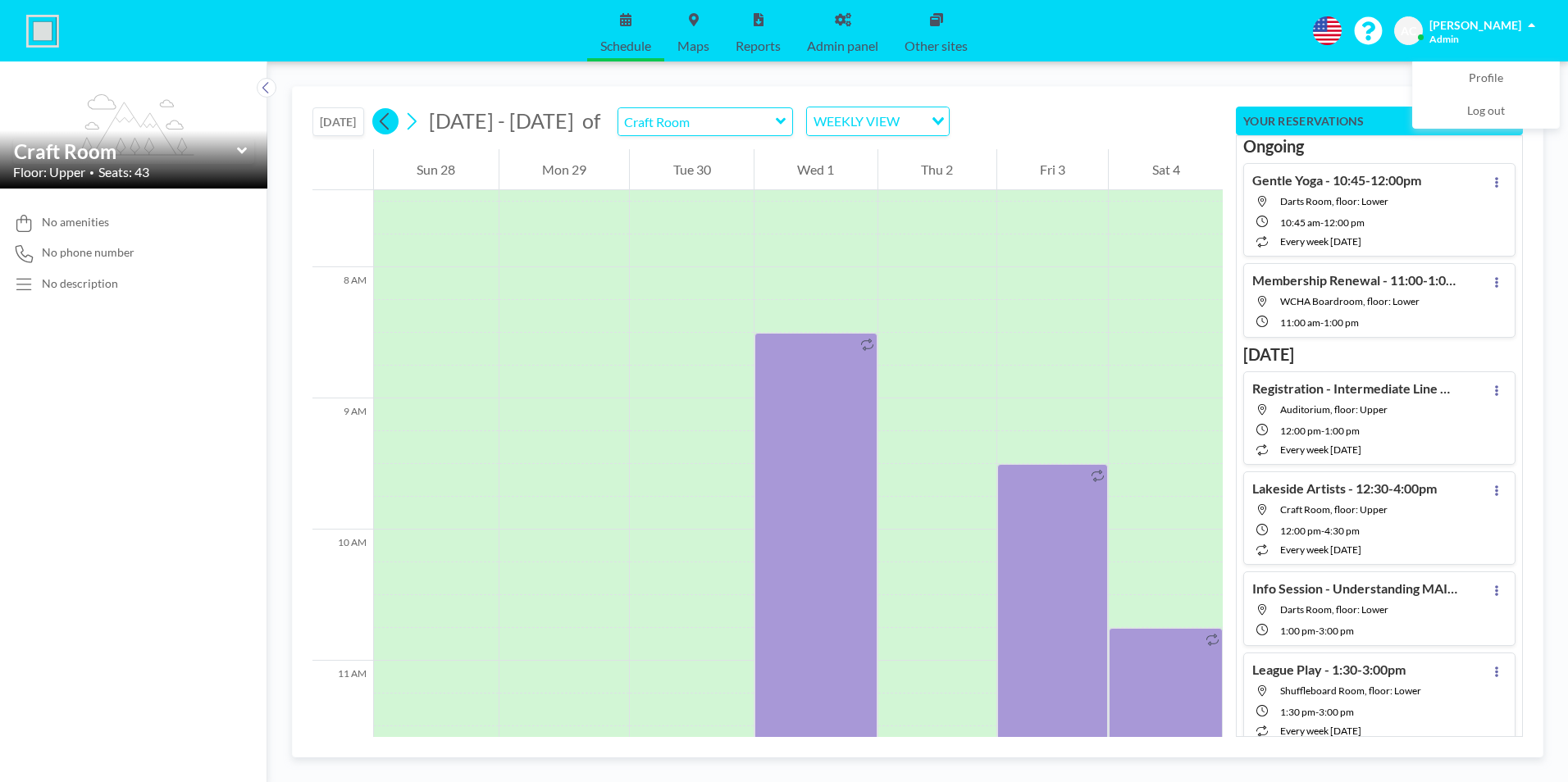
click at [387, 125] on icon at bounding box center [384, 122] width 9 height 17
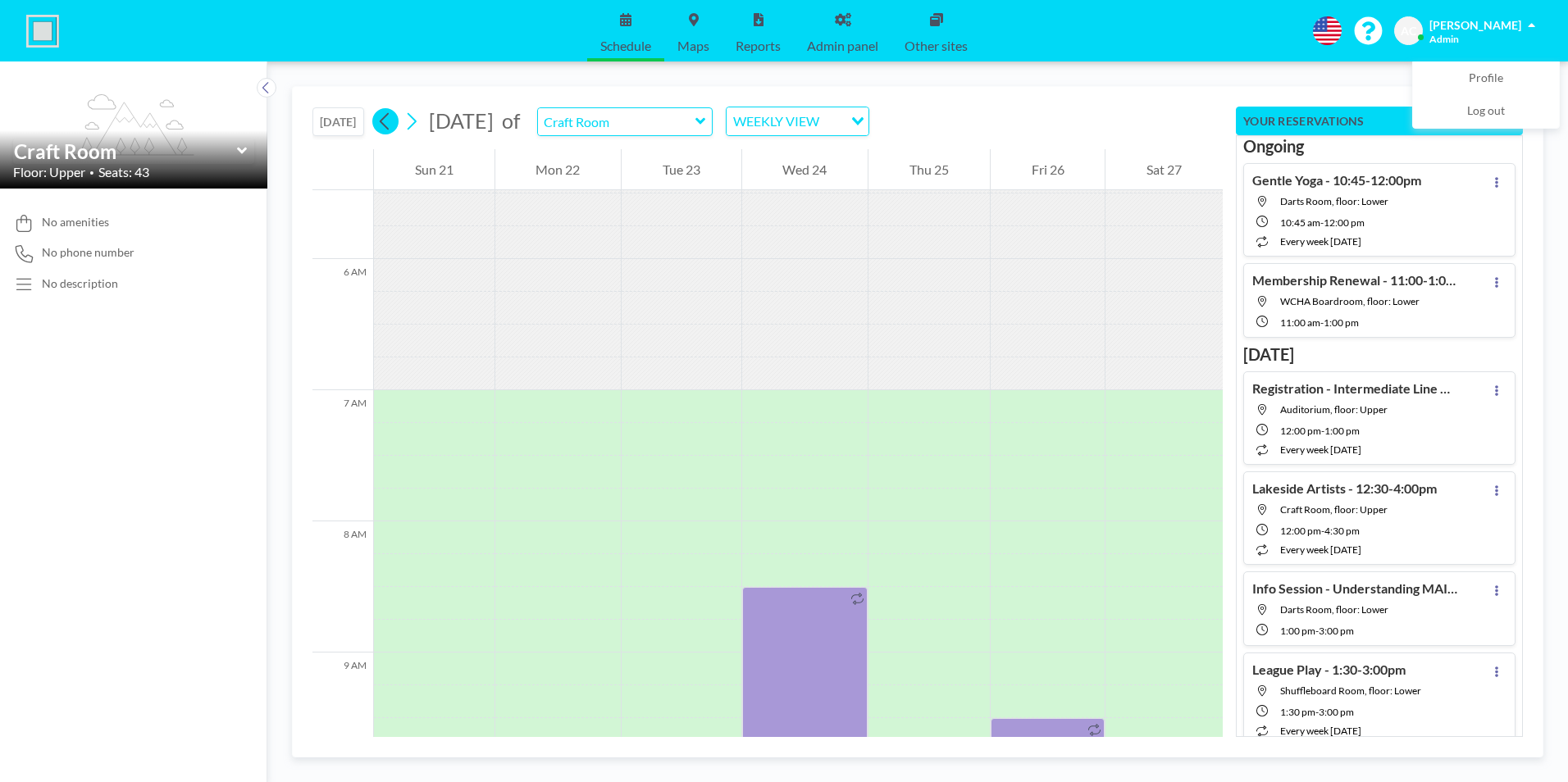
click at [386, 125] on icon at bounding box center [385, 122] width 16 height 25
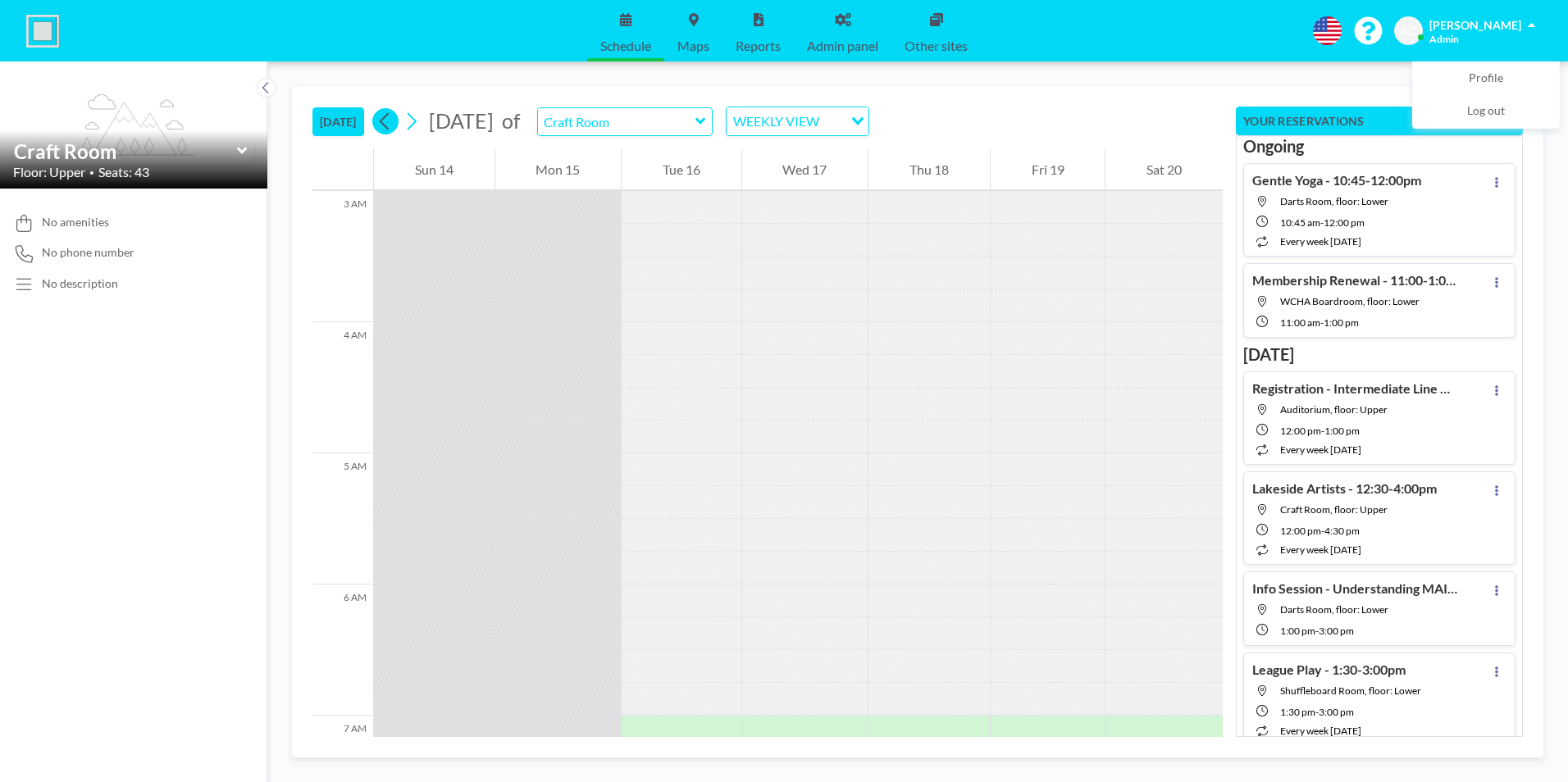
scroll to position [1181, 0]
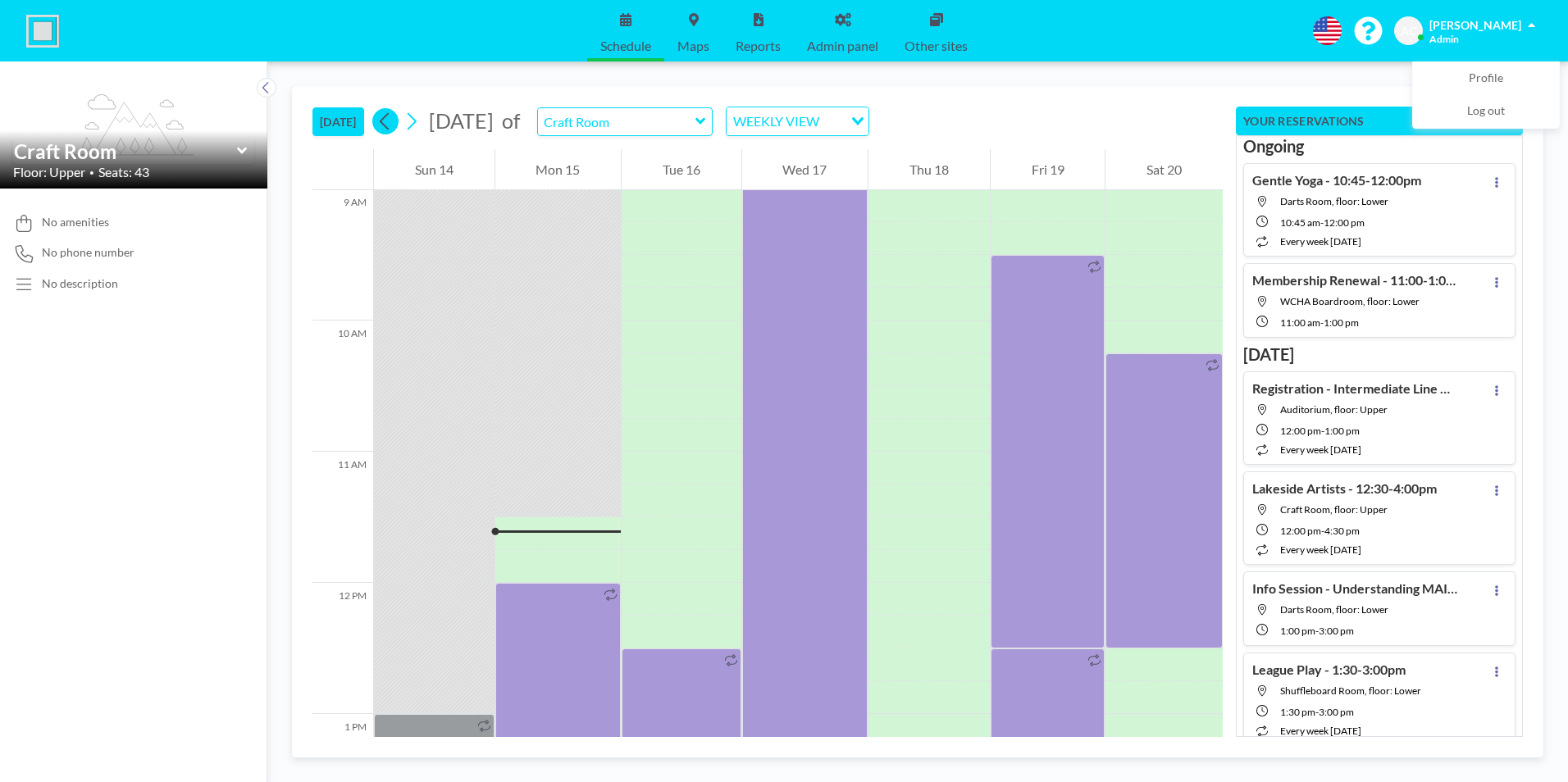
click at [386, 125] on icon at bounding box center [385, 122] width 16 height 25
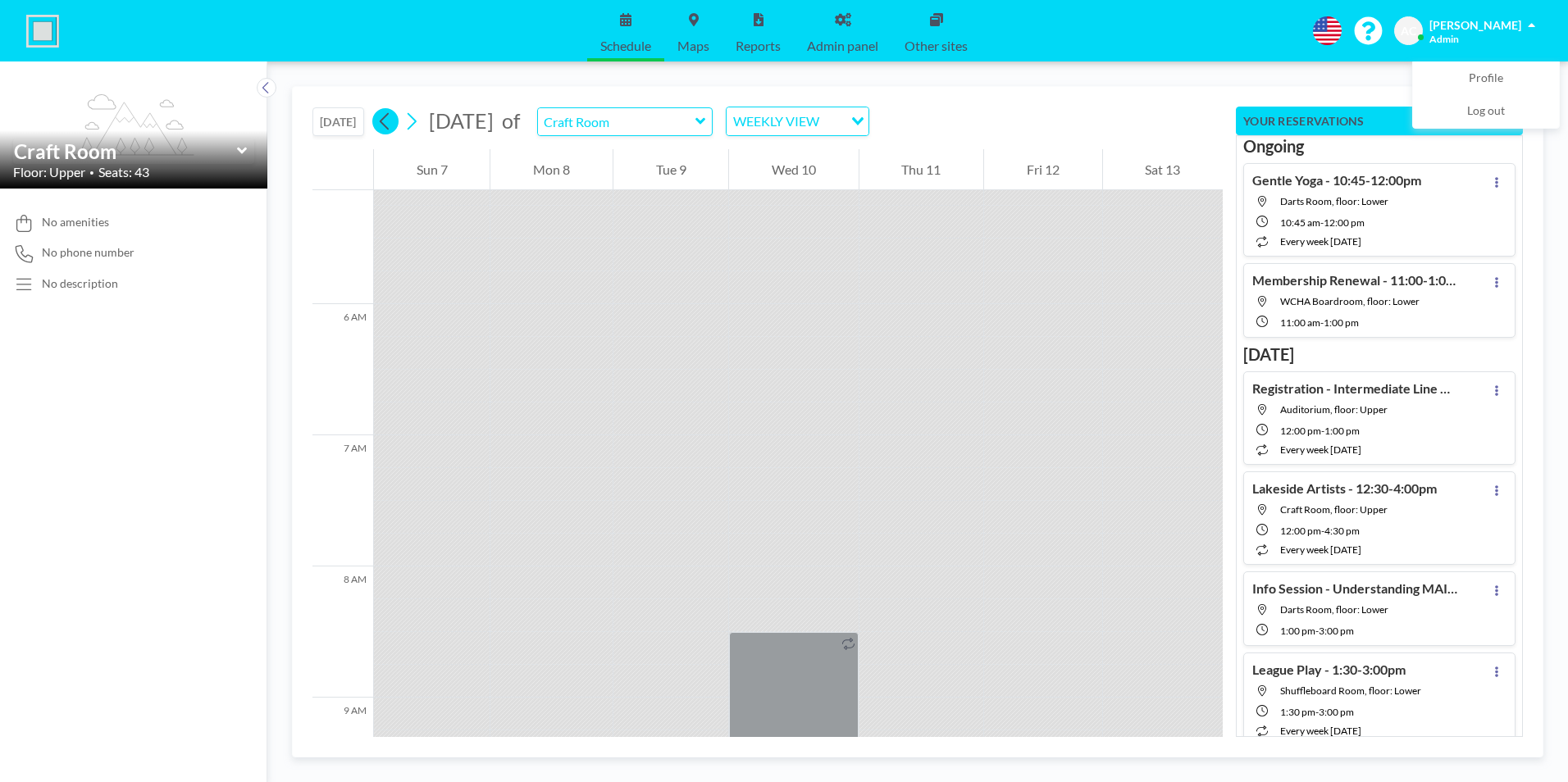
scroll to position [1016, 0]
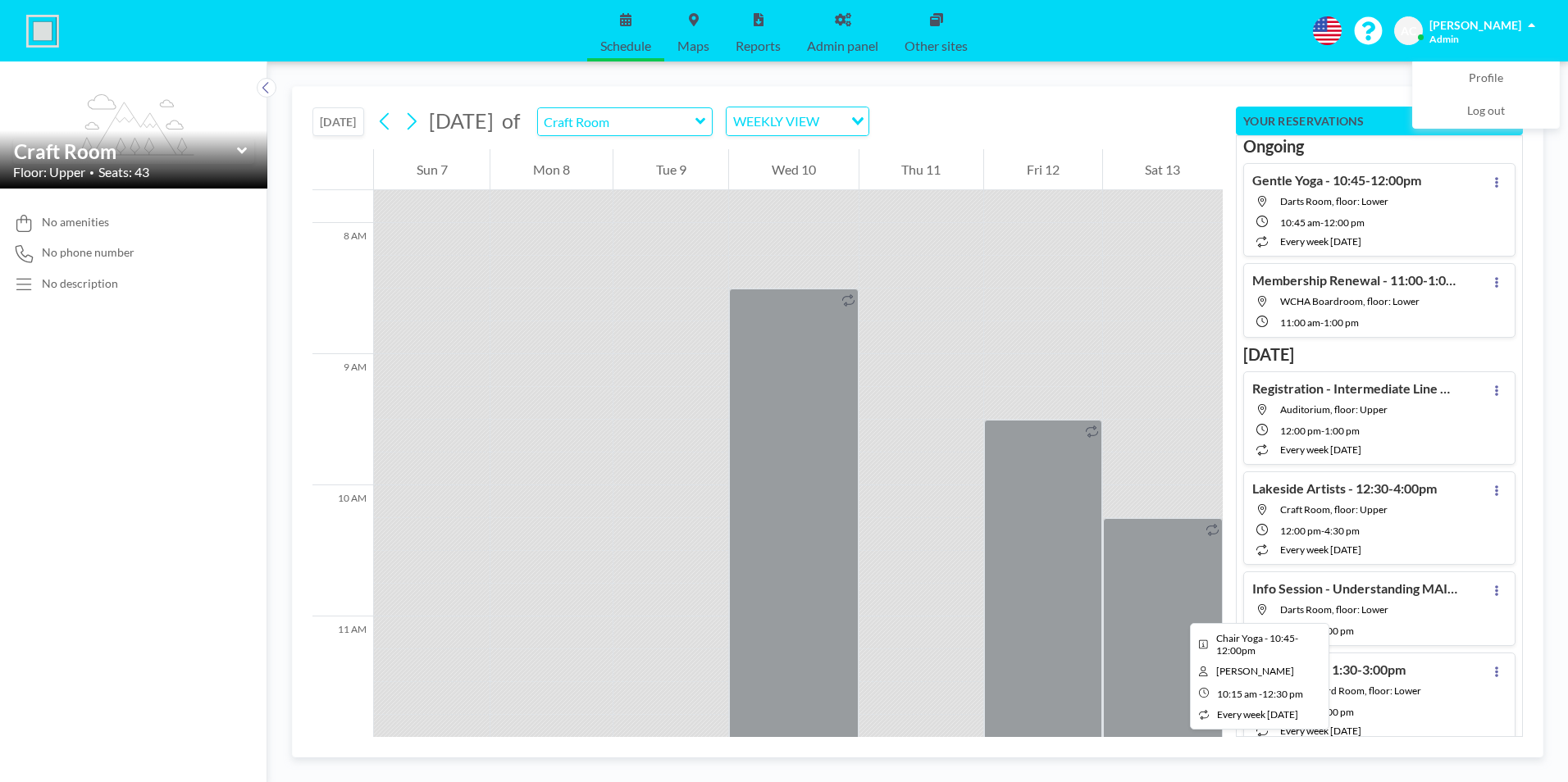
click at [1176, 608] on div at bounding box center [1163, 665] width 120 height 295
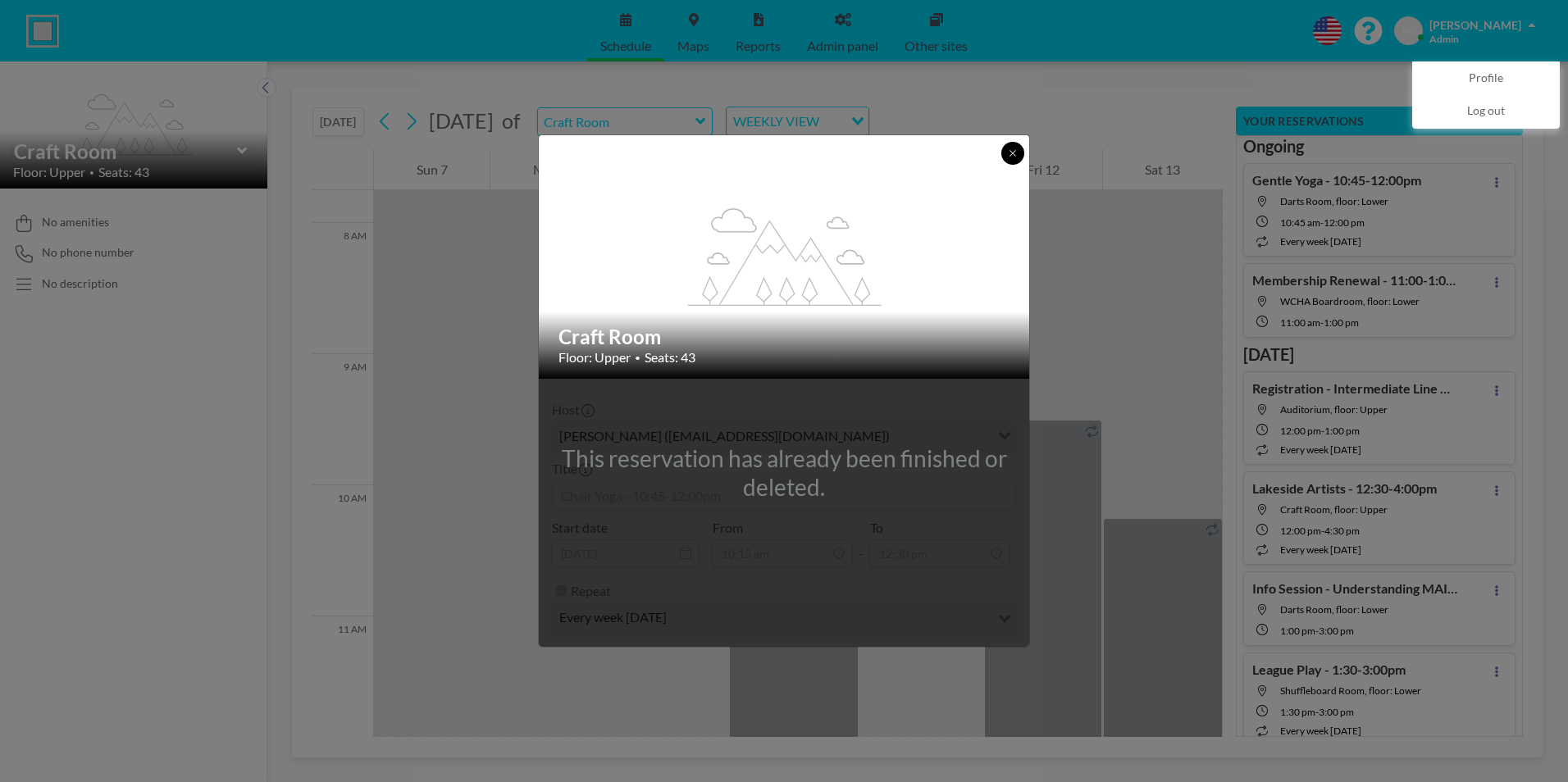
click at [1011, 157] on icon at bounding box center [1012, 153] width 10 height 10
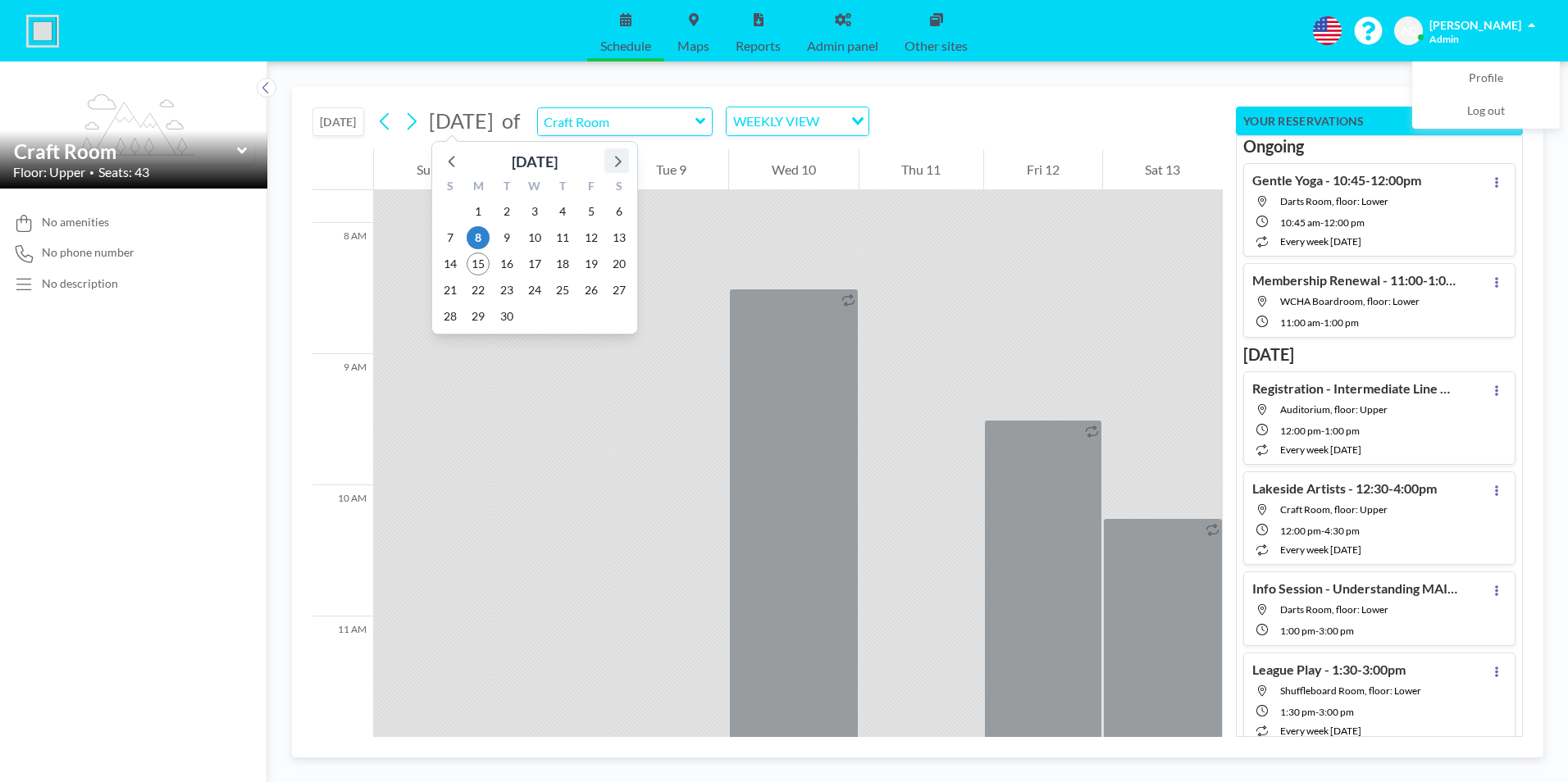
click at [619, 154] on icon at bounding box center [617, 161] width 22 height 22
click at [619, 237] on span "11" at bounding box center [619, 238] width 23 height 23
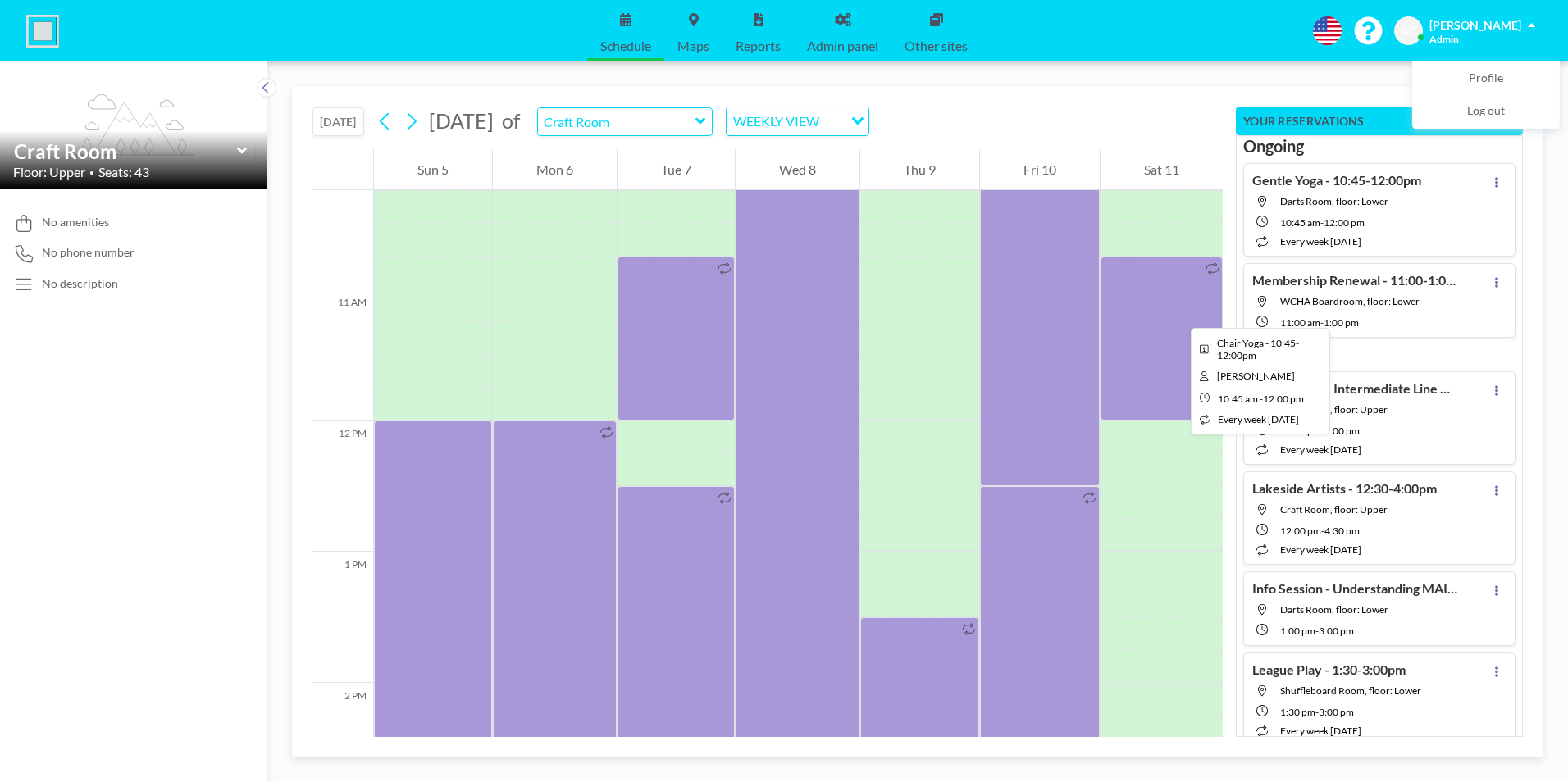
scroll to position [1344, 0]
drag, startPoint x: 339, startPoint y: 121, endPoint x: 411, endPoint y: 133, distance: 73.0
click at [342, 121] on button "[DATE]" at bounding box center [338, 122] width 52 height 28
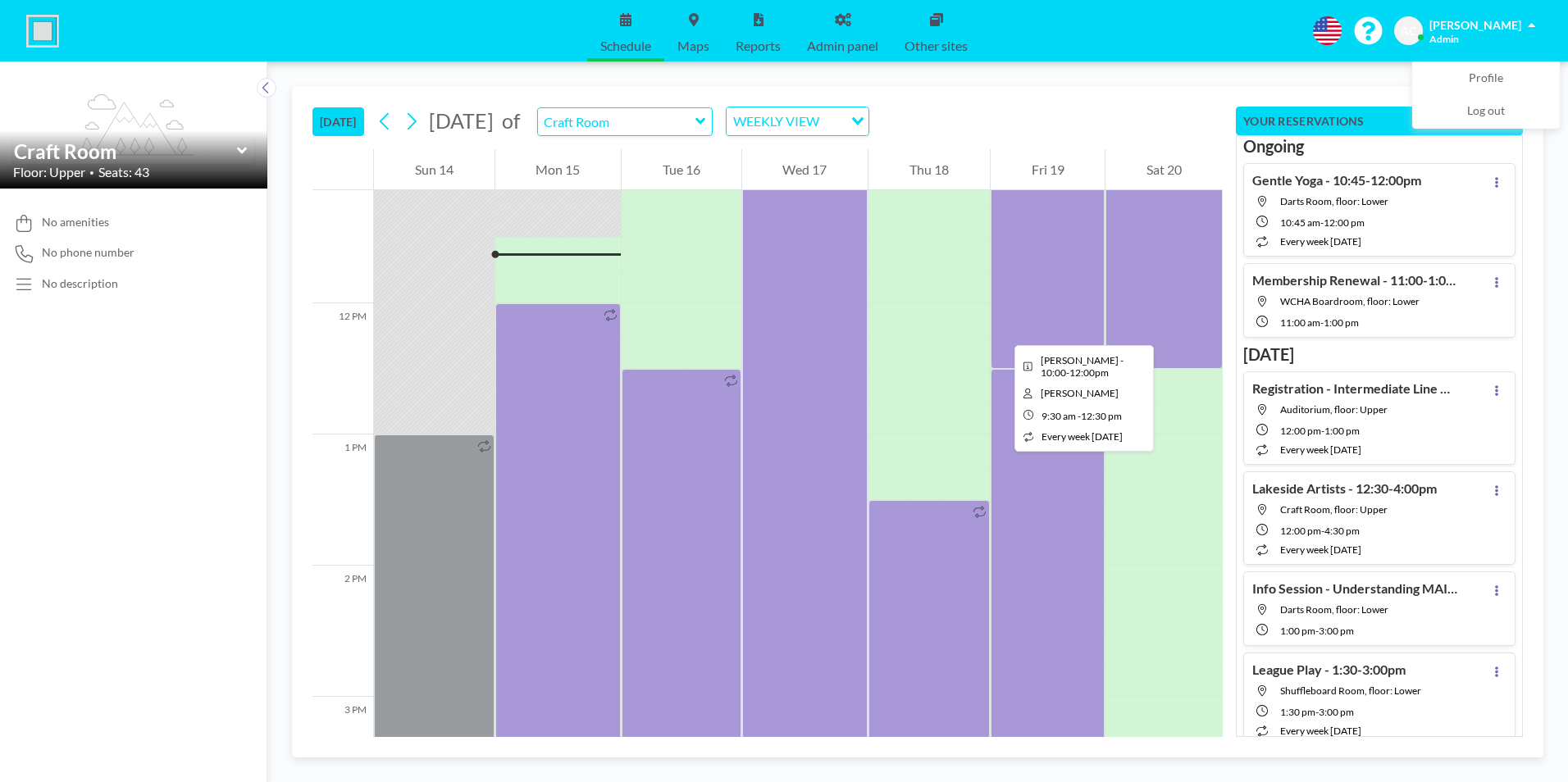
scroll to position [1475, 0]
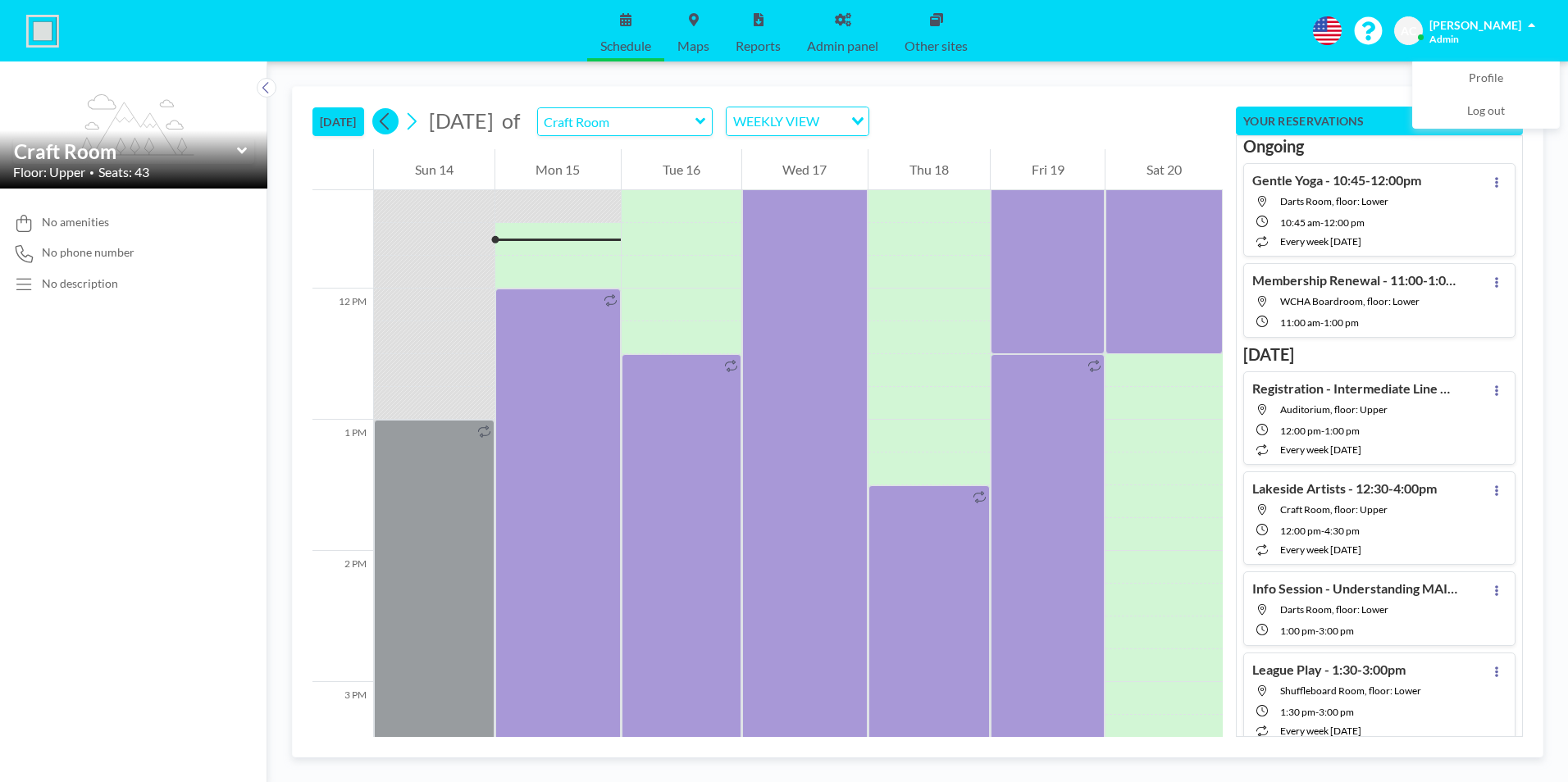
drag, startPoint x: 387, startPoint y: 122, endPoint x: 547, endPoint y: 142, distance: 161.2
click at [388, 122] on icon at bounding box center [385, 122] width 16 height 25
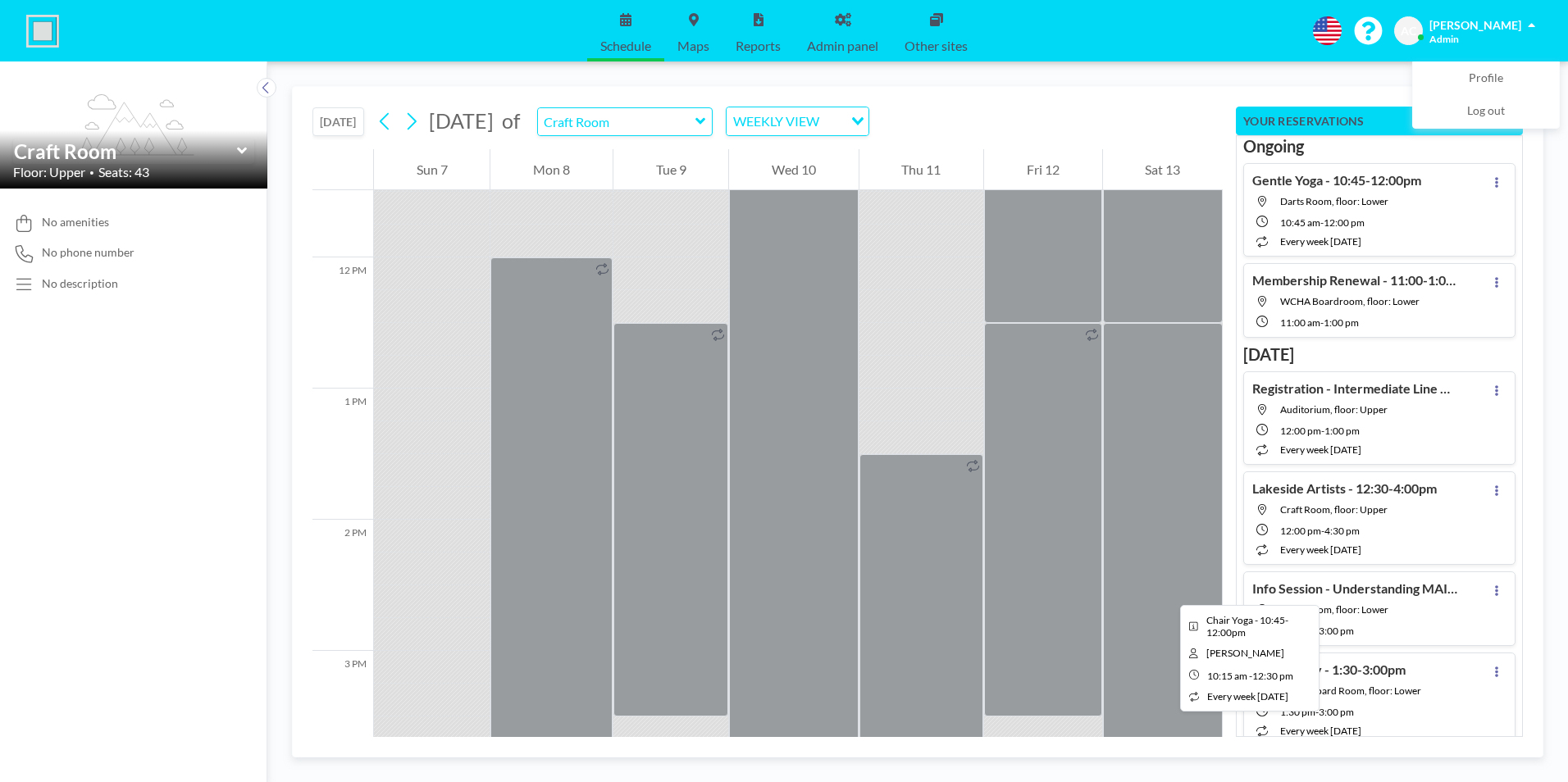
scroll to position [1508, 0]
click at [422, 117] on button at bounding box center [411, 121] width 26 height 26
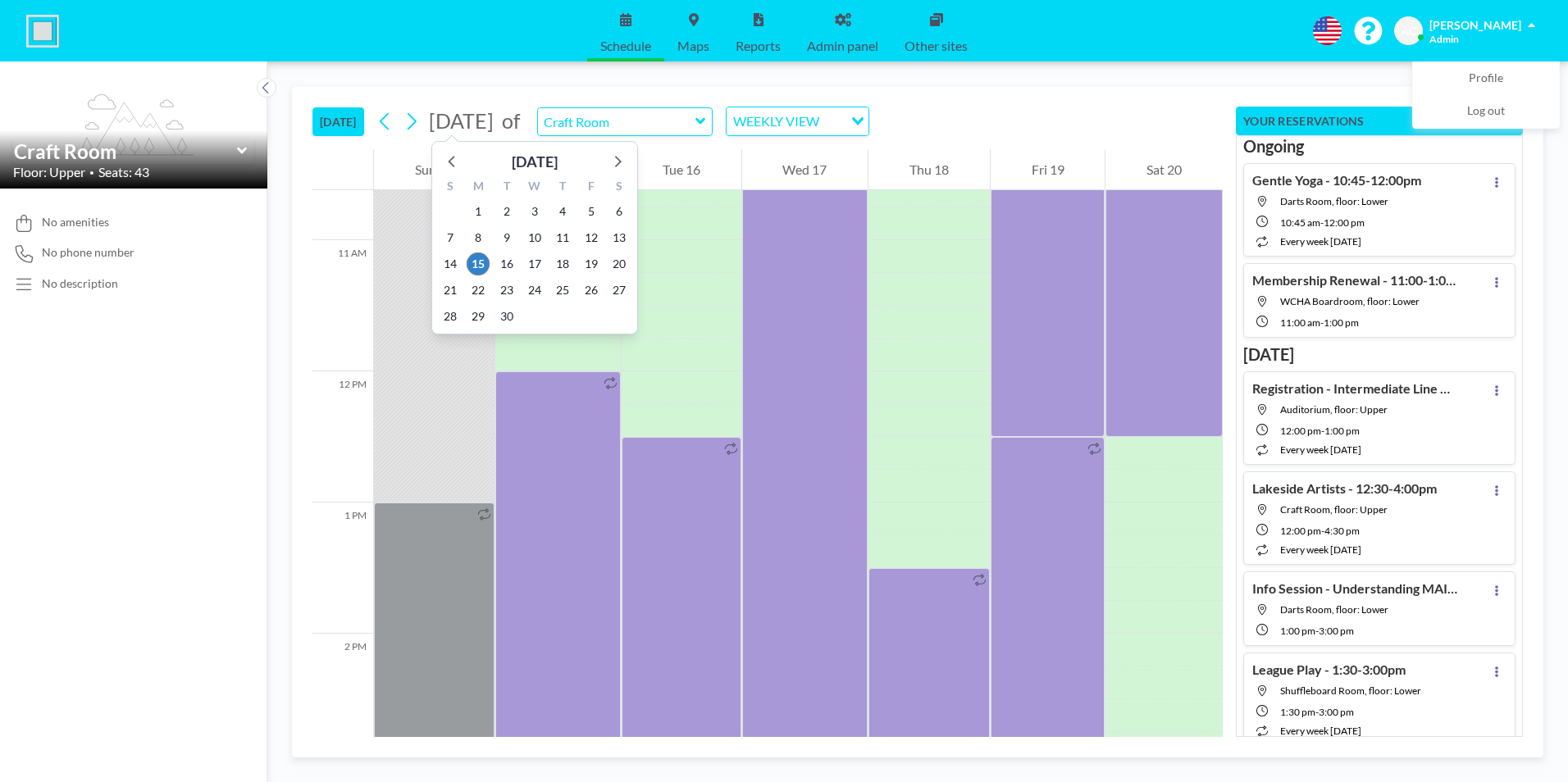
scroll to position [1475, 0]
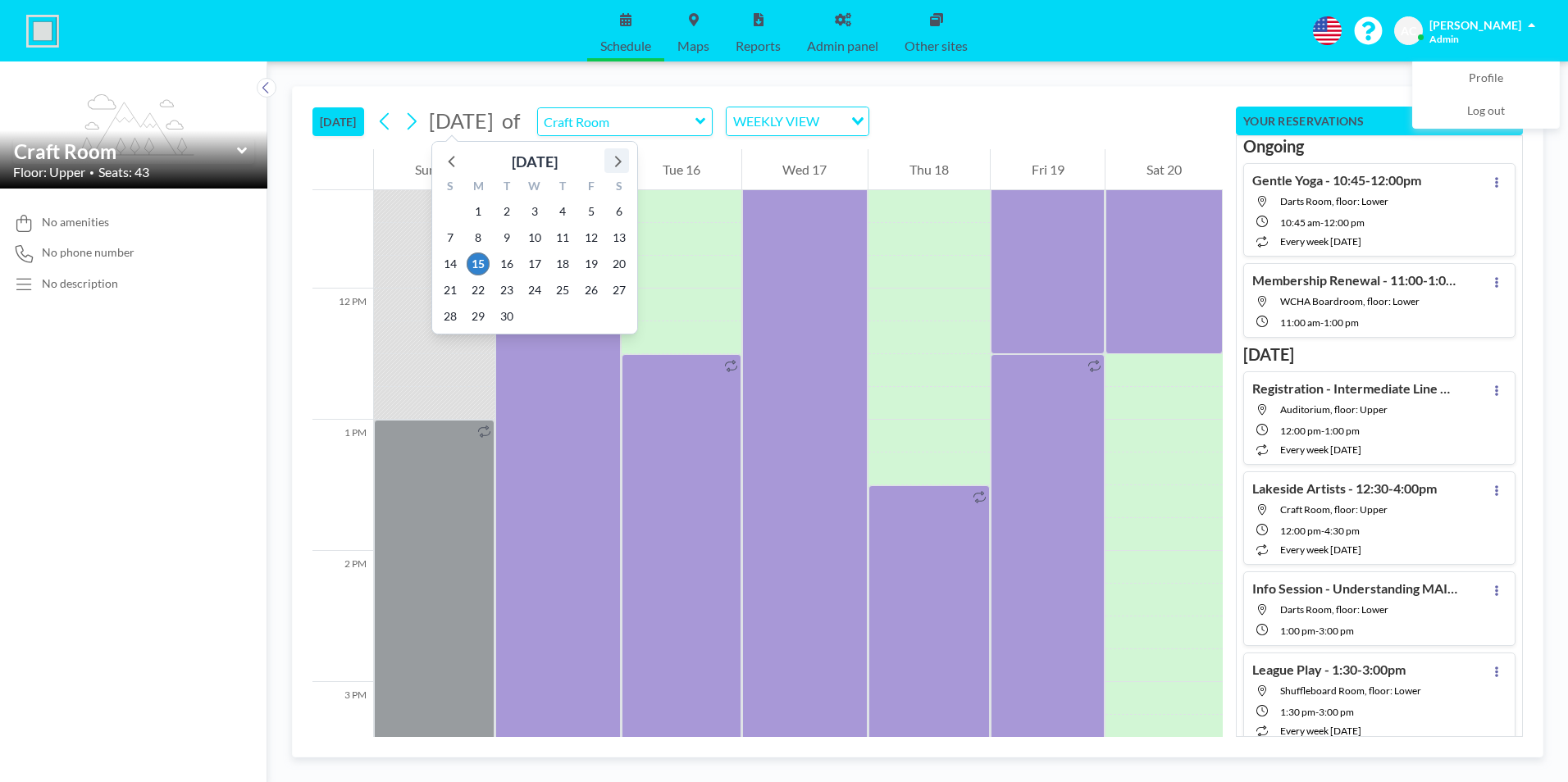
click at [617, 157] on icon at bounding box center [618, 162] width 7 height 12
click at [619, 238] on span "11" at bounding box center [619, 238] width 23 height 23
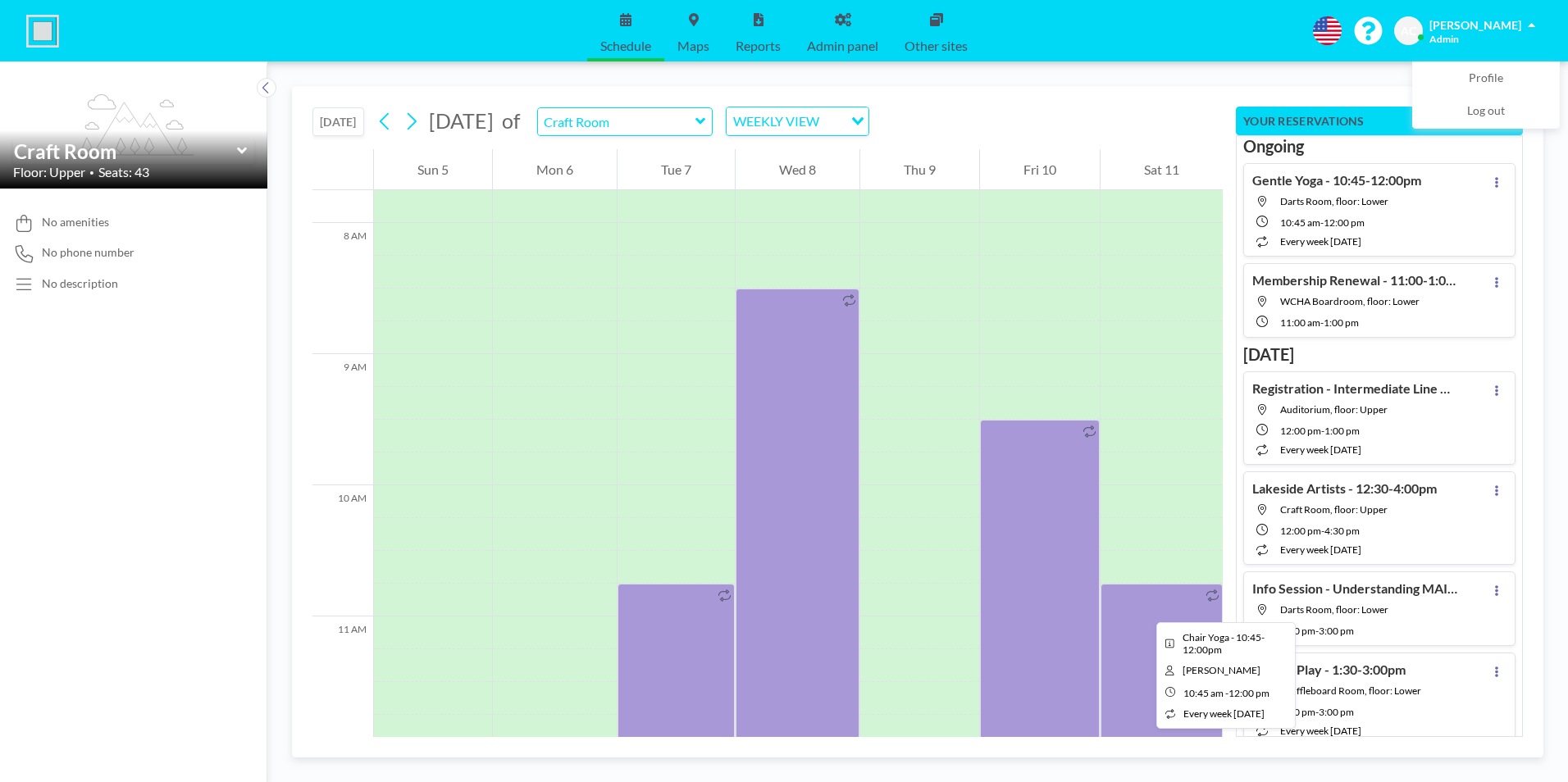
scroll to position [1426, 0]
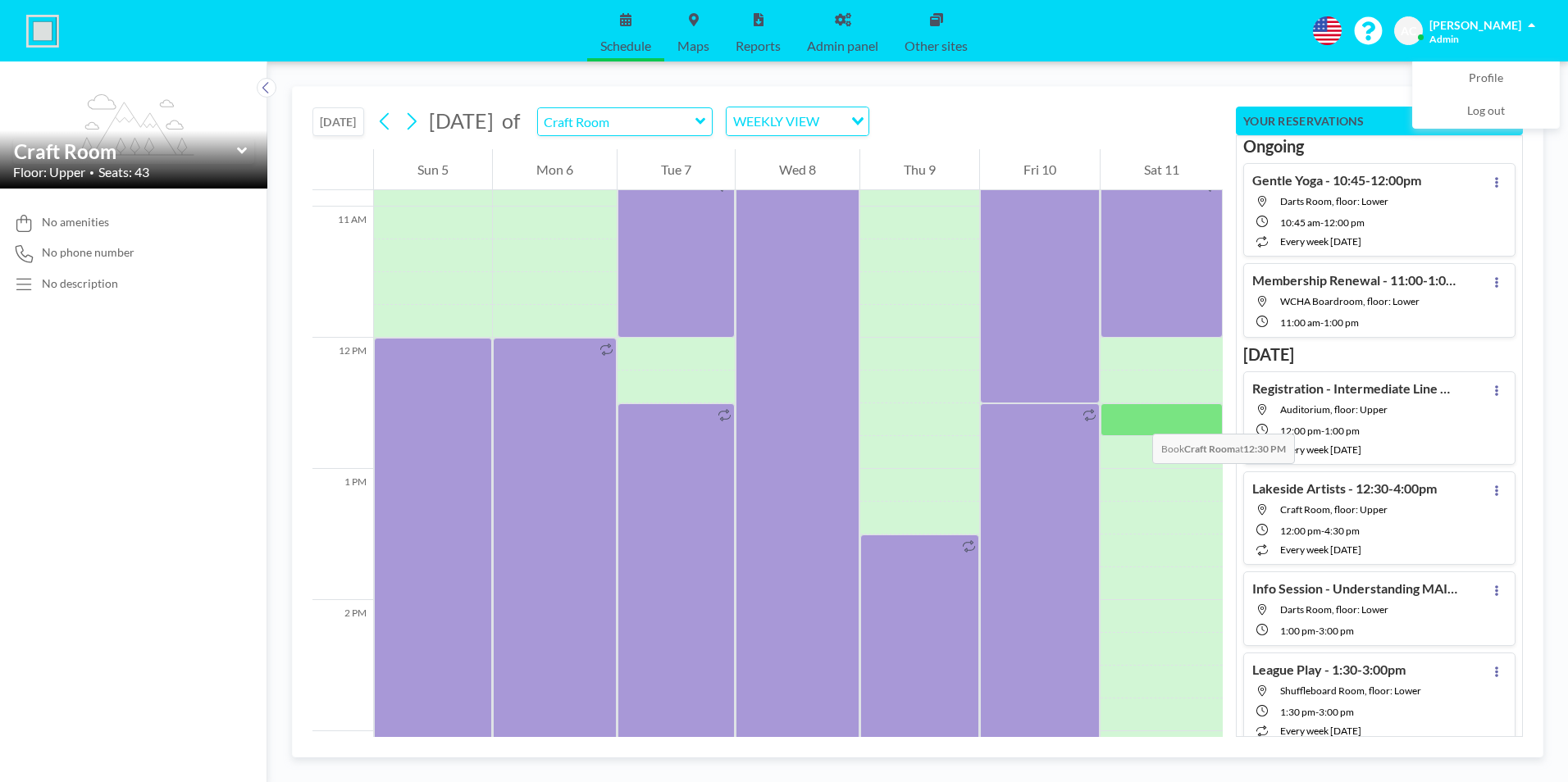
click at [1136, 417] on div at bounding box center [1161, 419] width 122 height 32
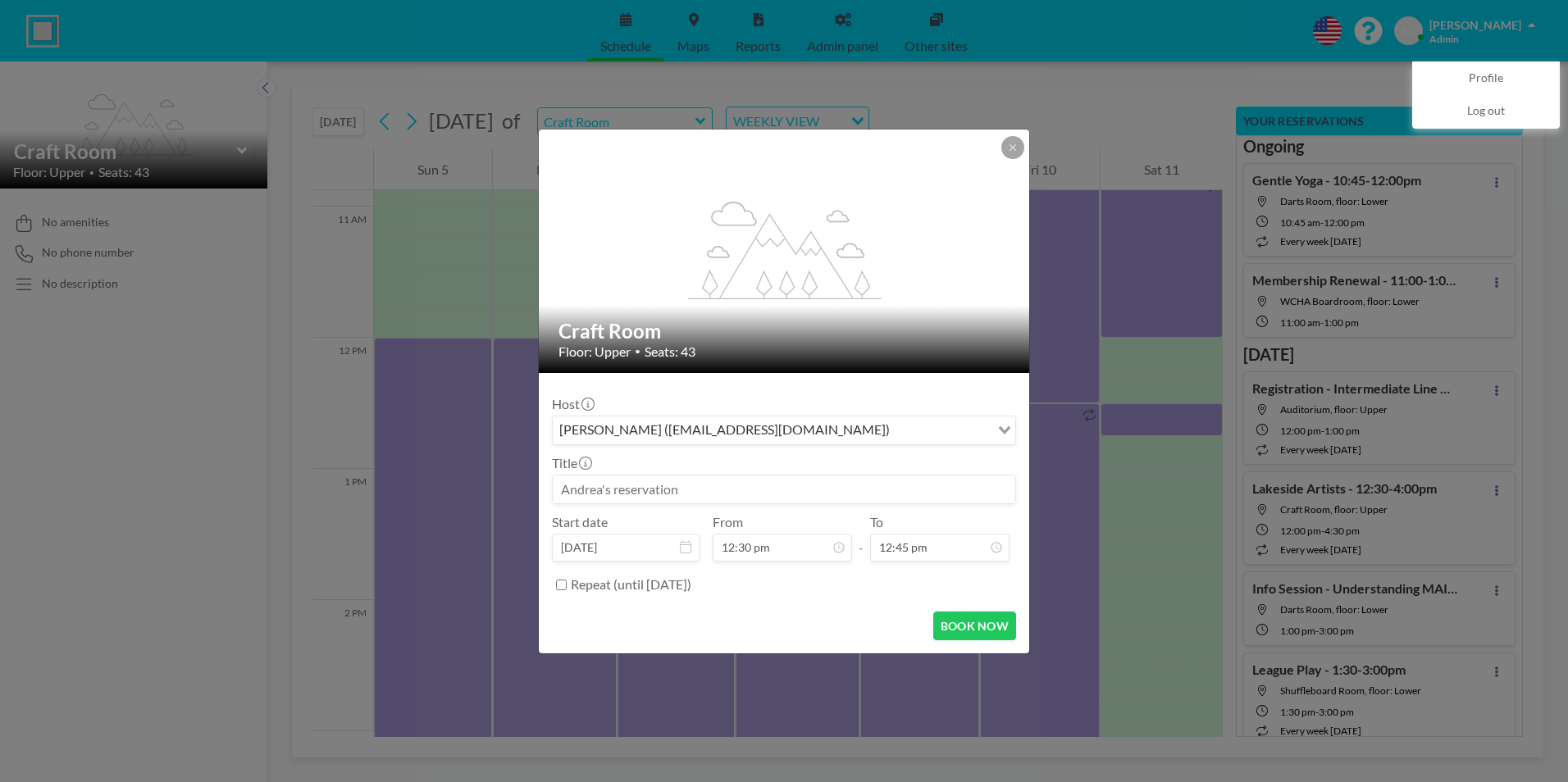
click at [587, 491] on input at bounding box center [783, 489] width 462 height 27
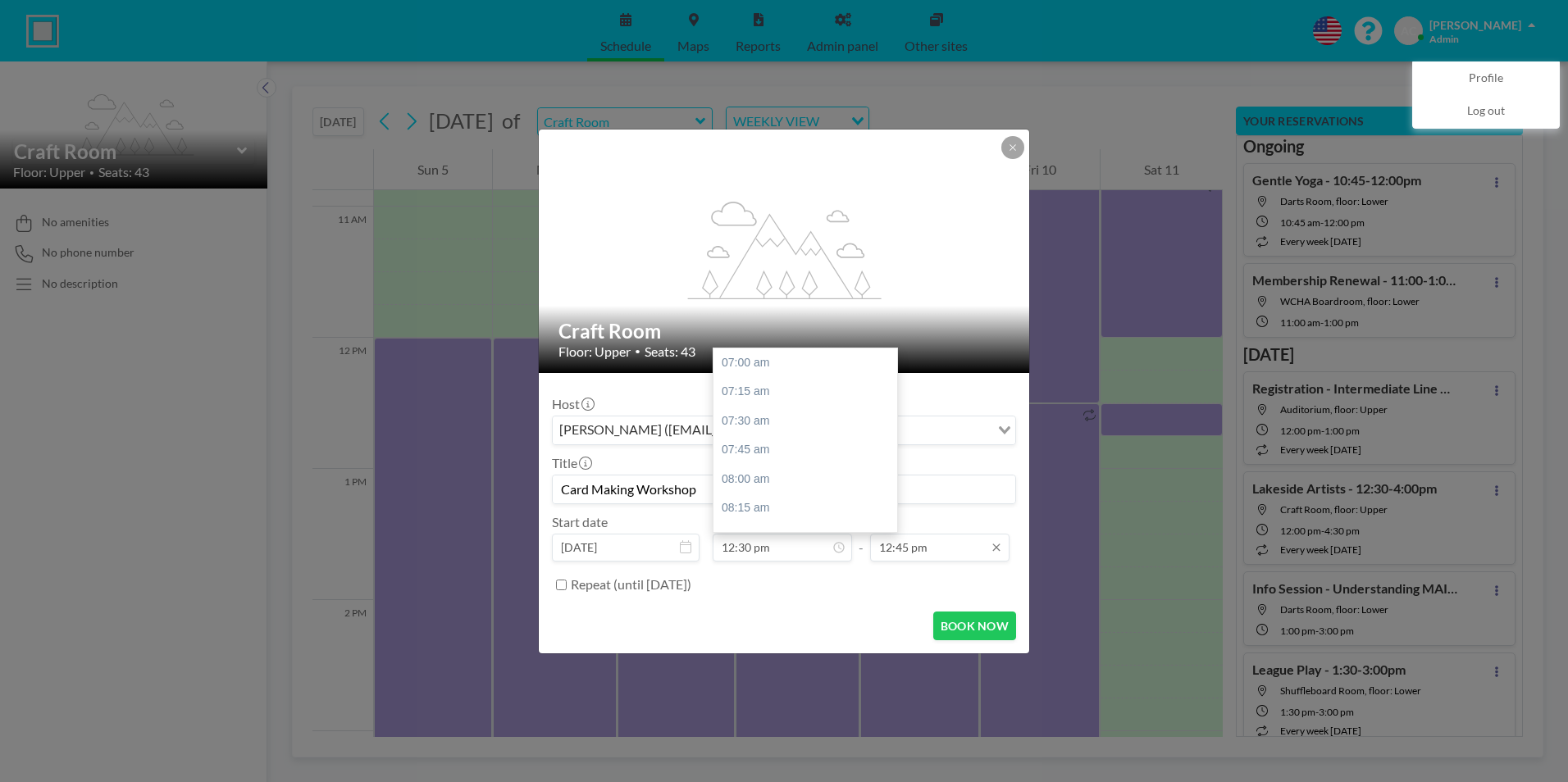
scroll to position [642, 0]
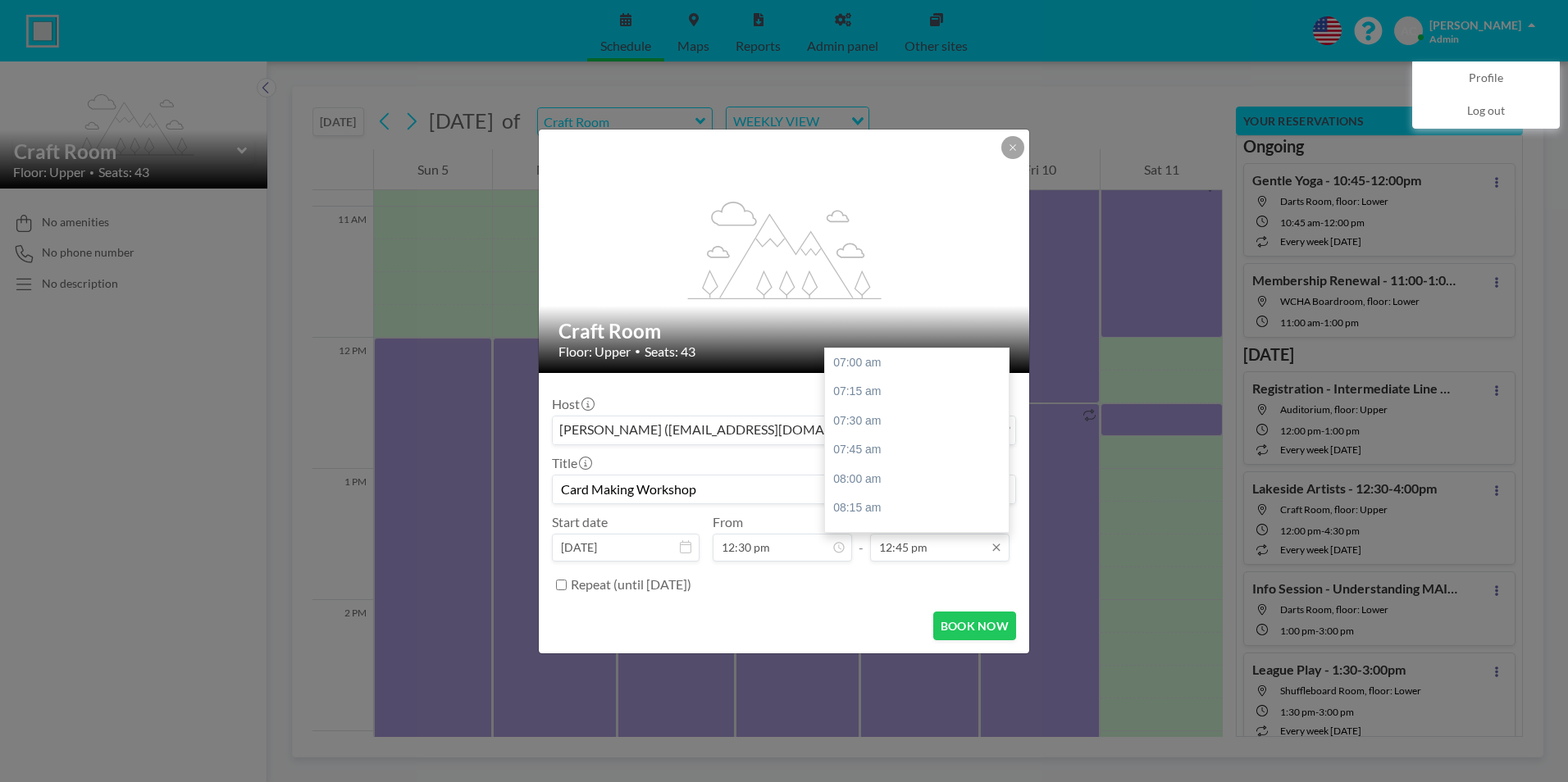
type input "Card Making Workshop"
drag, startPoint x: 922, startPoint y: 552, endPoint x: 910, endPoint y: 545, distance: 13.9
click at [923, 552] on input "12:45 pm" at bounding box center [939, 547] width 139 height 27
click at [876, 523] on div "05:00 pm" at bounding box center [921, 530] width 192 height 29
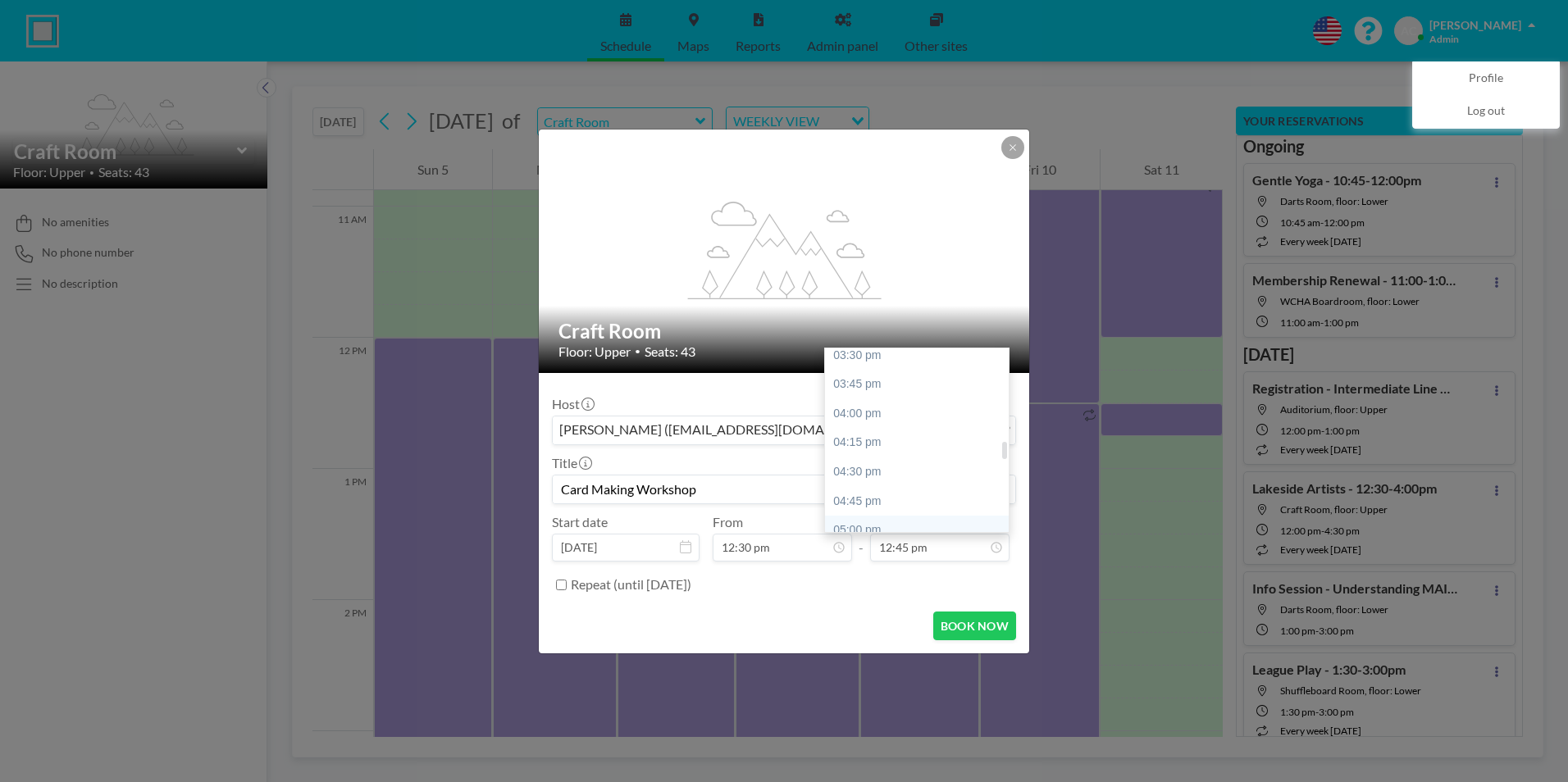
type input "05:00 pm"
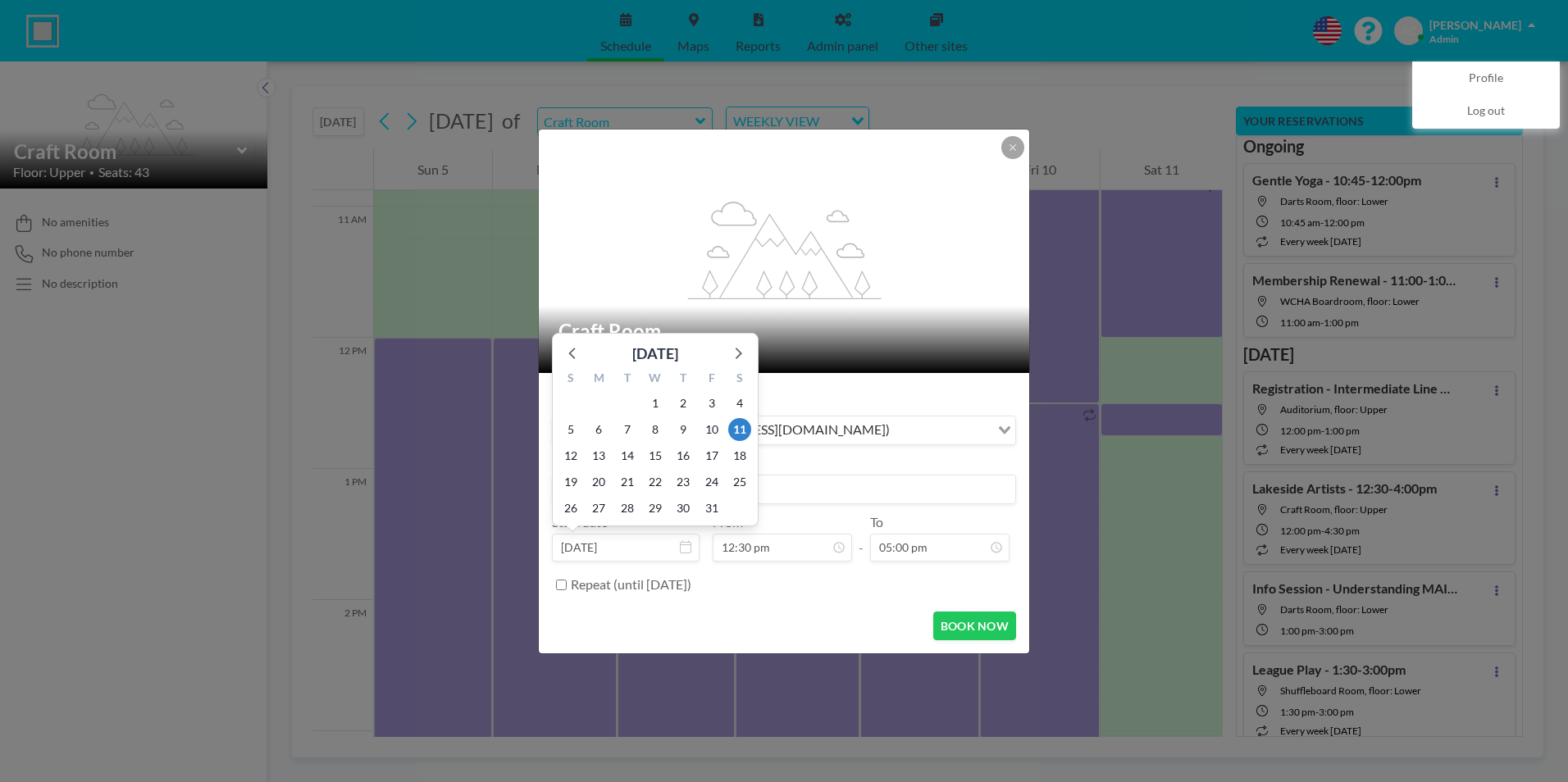
scroll to position [642, 0]
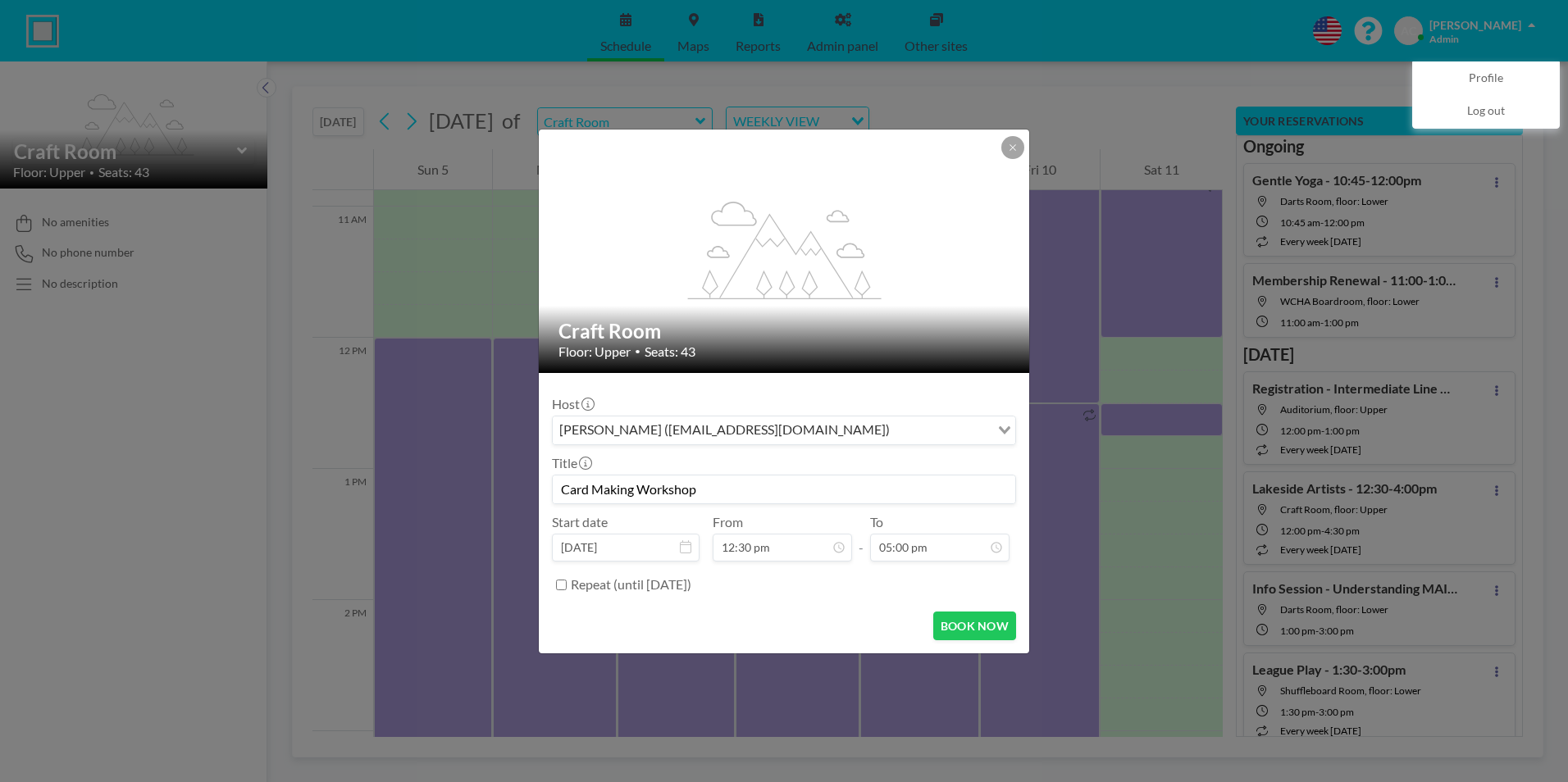
click at [558, 587] on input "Repeat (until [DATE])" at bounding box center [561, 585] width 11 height 11
checkbox input "true"
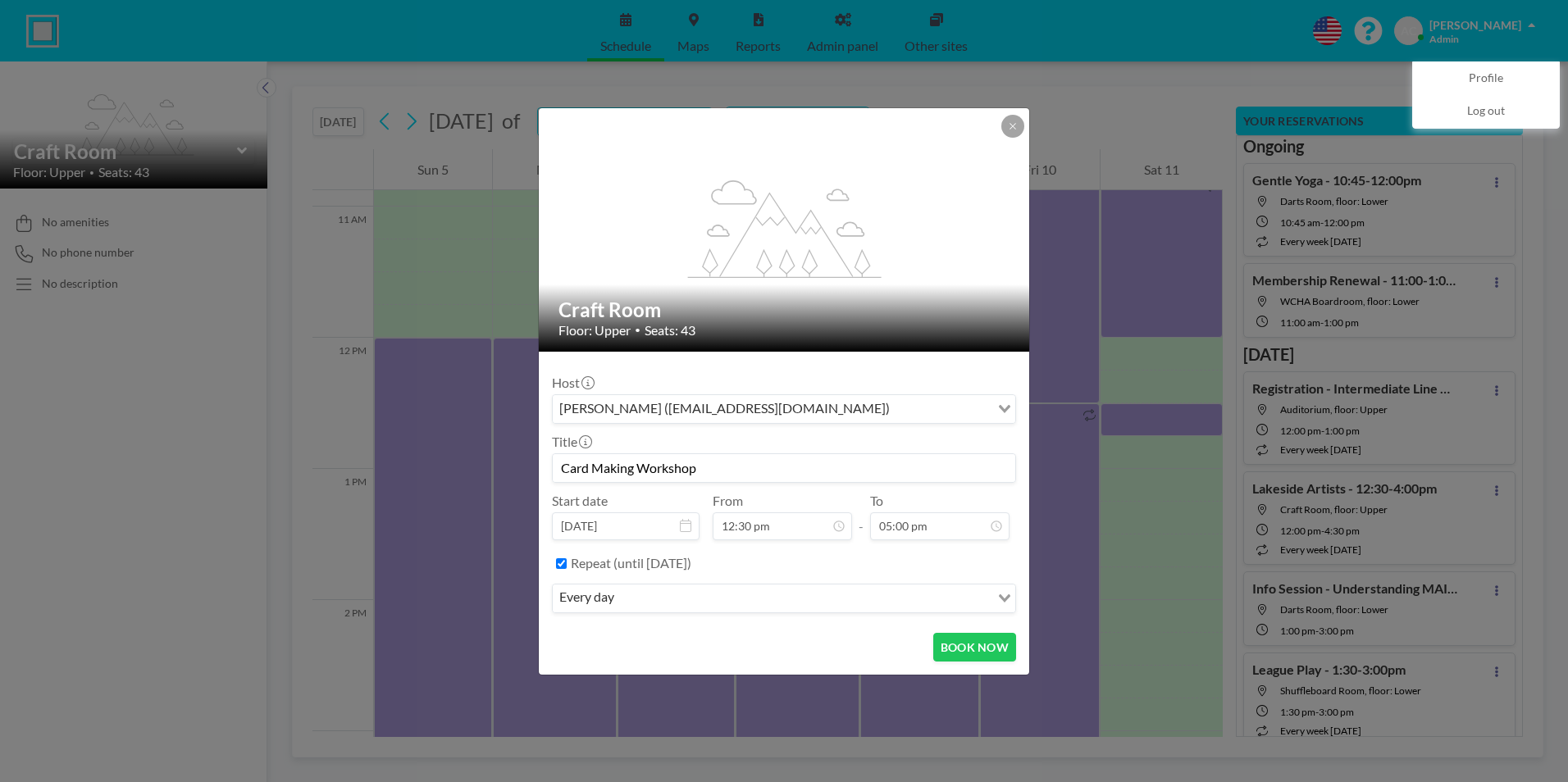
click at [673, 600] on input "Search for option" at bounding box center [803, 599] width 369 height 22
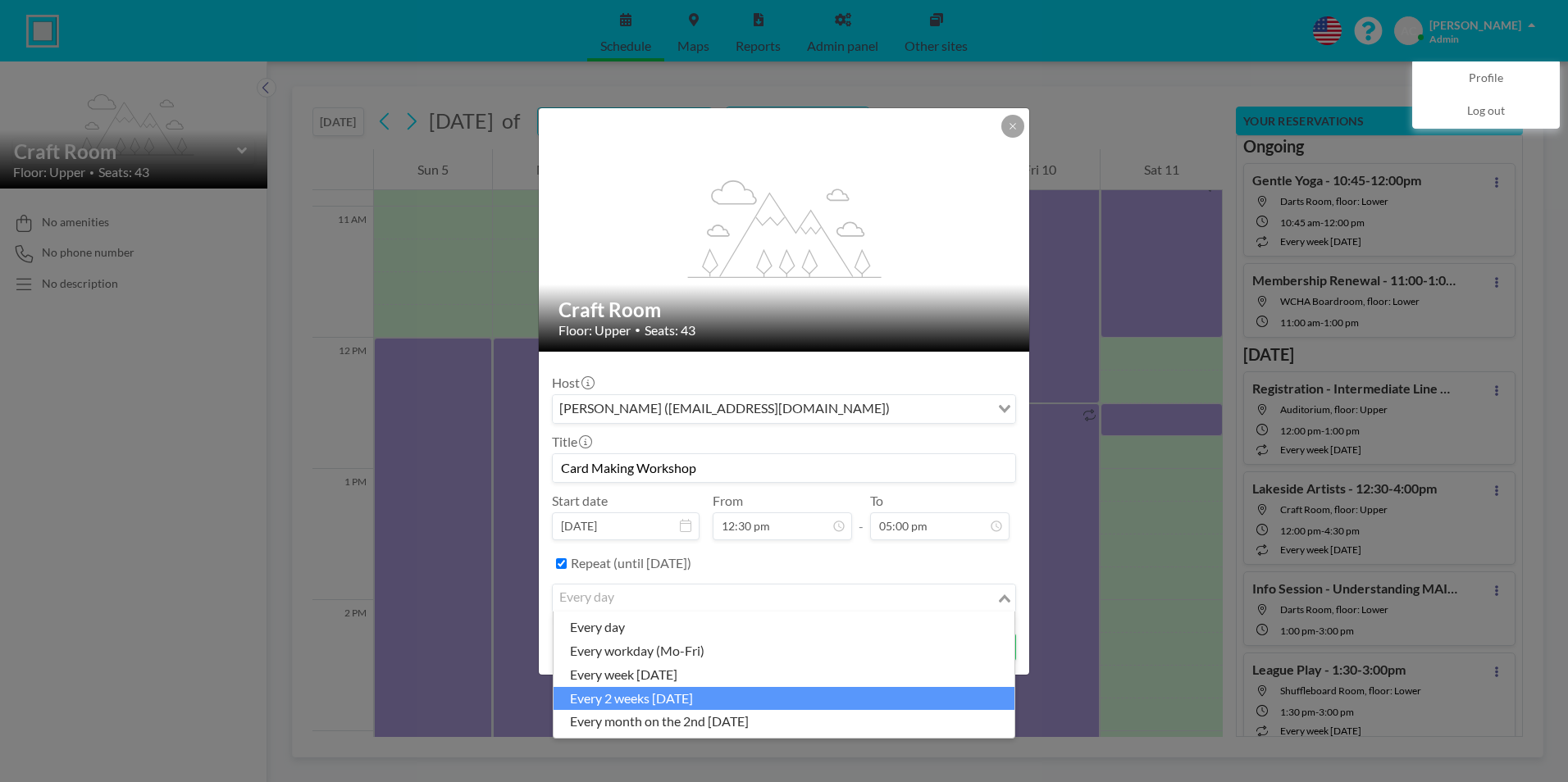
click at [667, 700] on li "every 2 weeks on Saturday" at bounding box center [783, 699] width 461 height 24
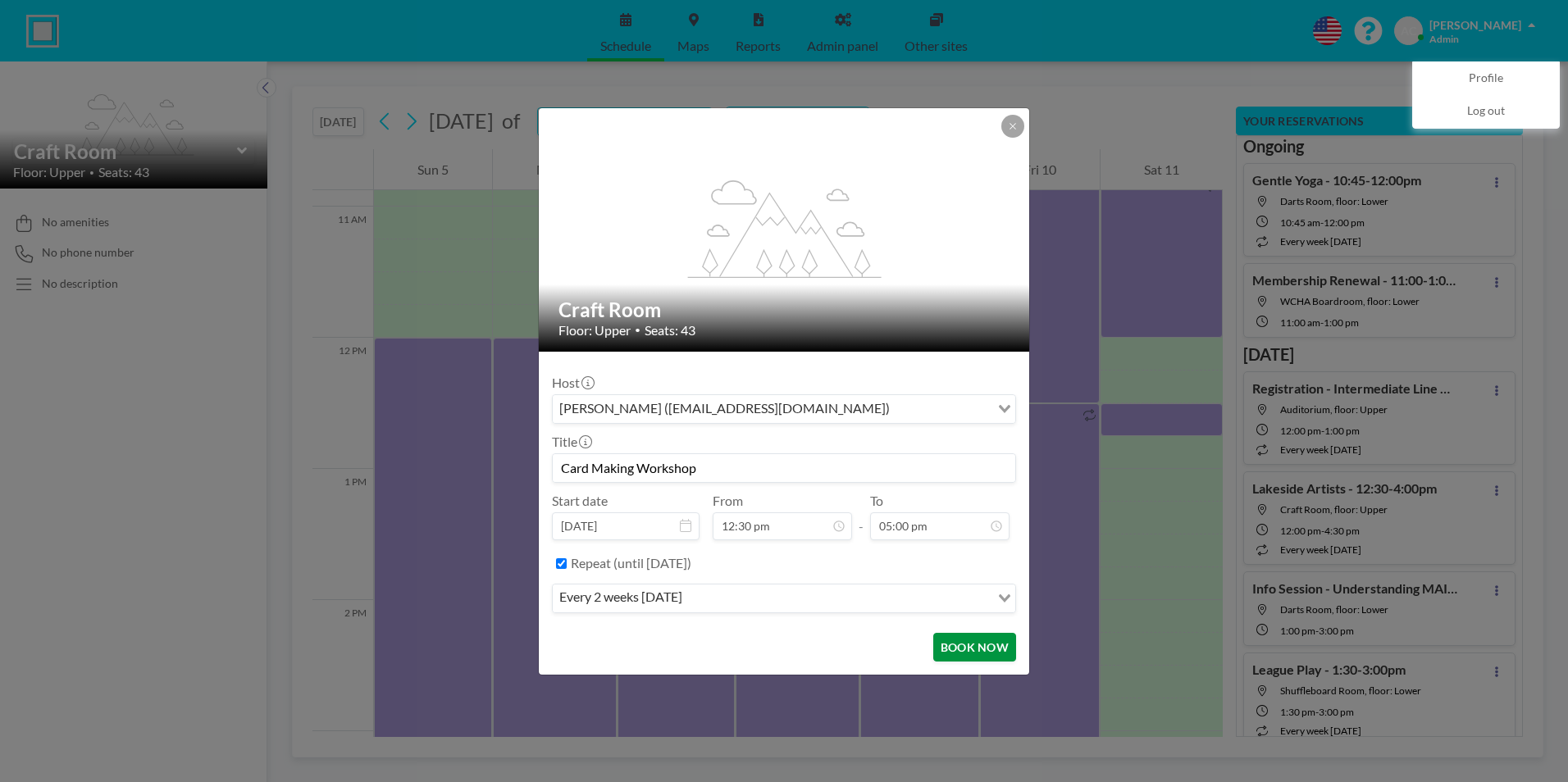
click at [981, 647] on button "BOOK NOW" at bounding box center [974, 647] width 82 height 28
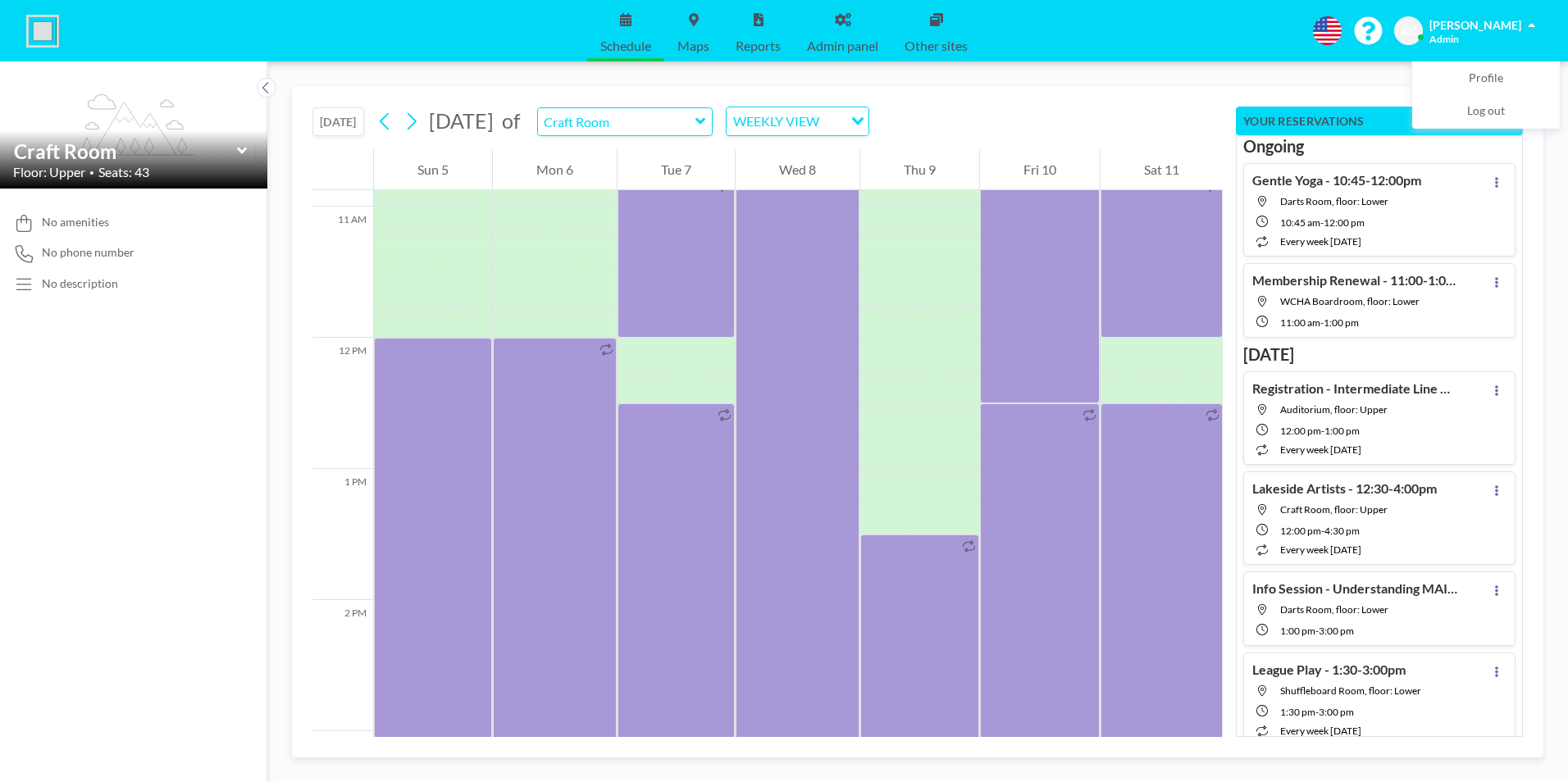
click at [617, 157] on div "Tue 7" at bounding box center [676, 169] width 117 height 41
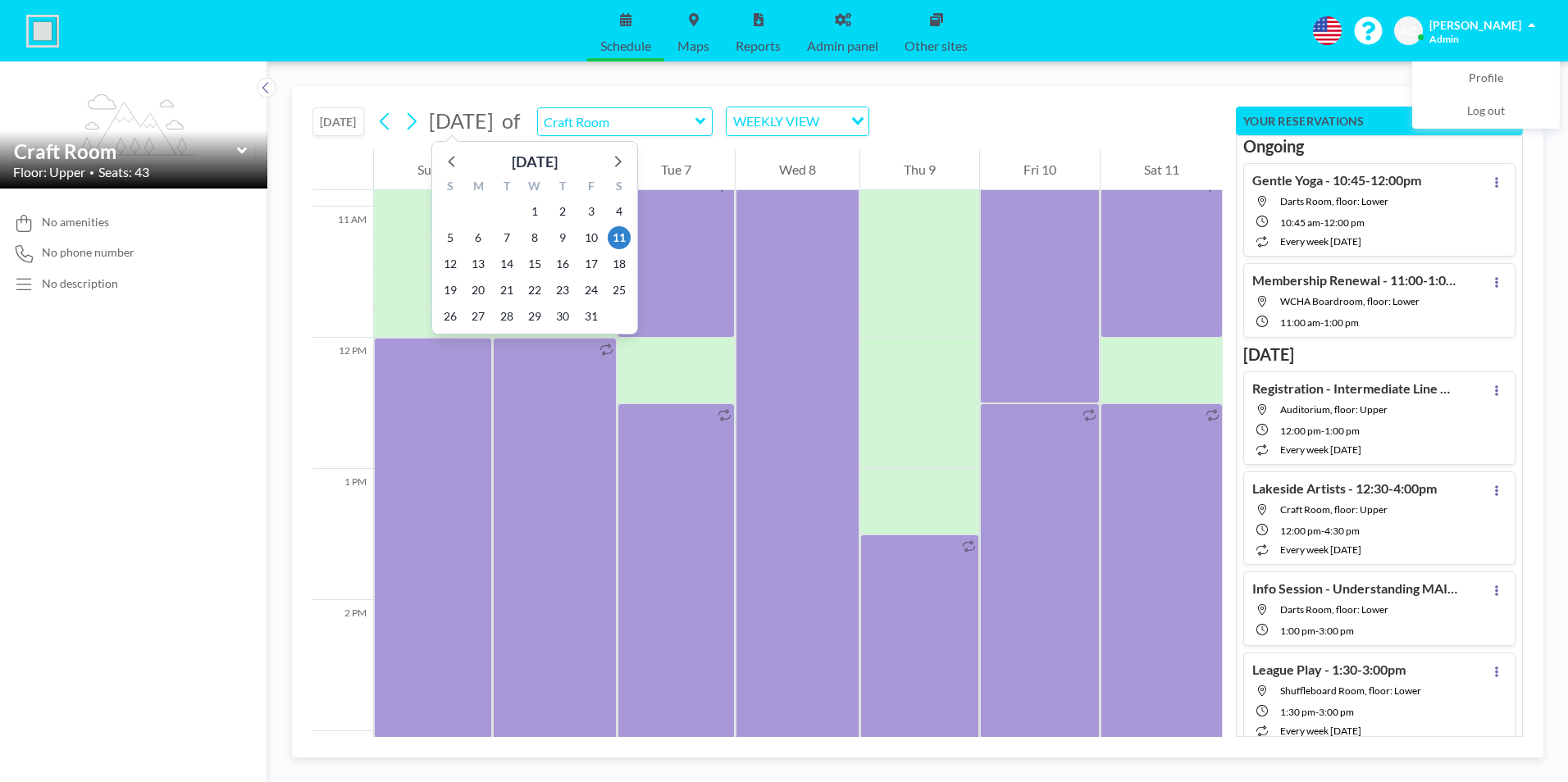
click at [493, 121] on span "[DATE]" at bounding box center [462, 121] width 65 height 25
click at [618, 162] on icon at bounding box center [617, 161] width 22 height 22
click at [619, 238] on span "8" at bounding box center [619, 238] width 23 height 23
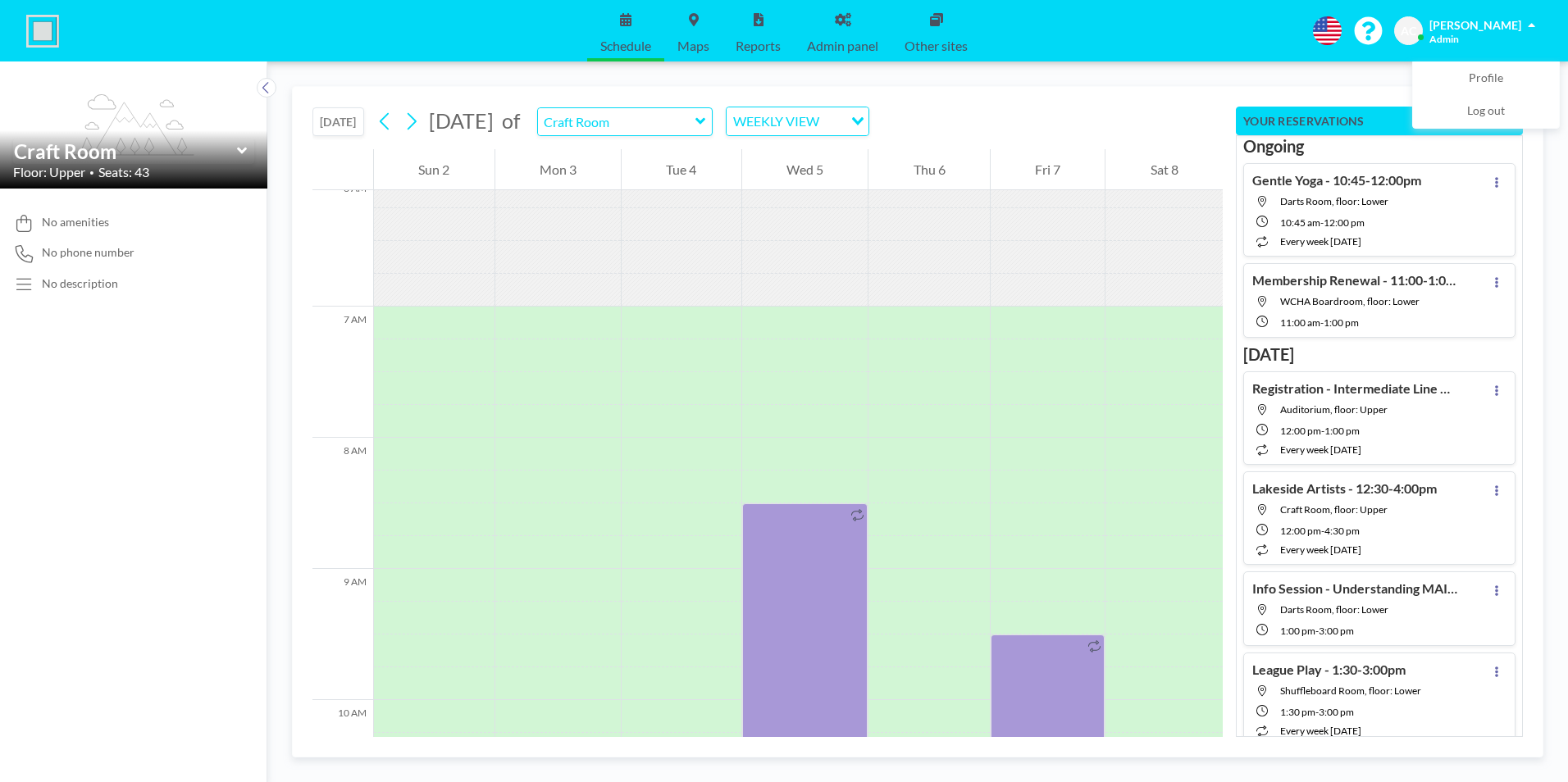
scroll to position [1016, 0]
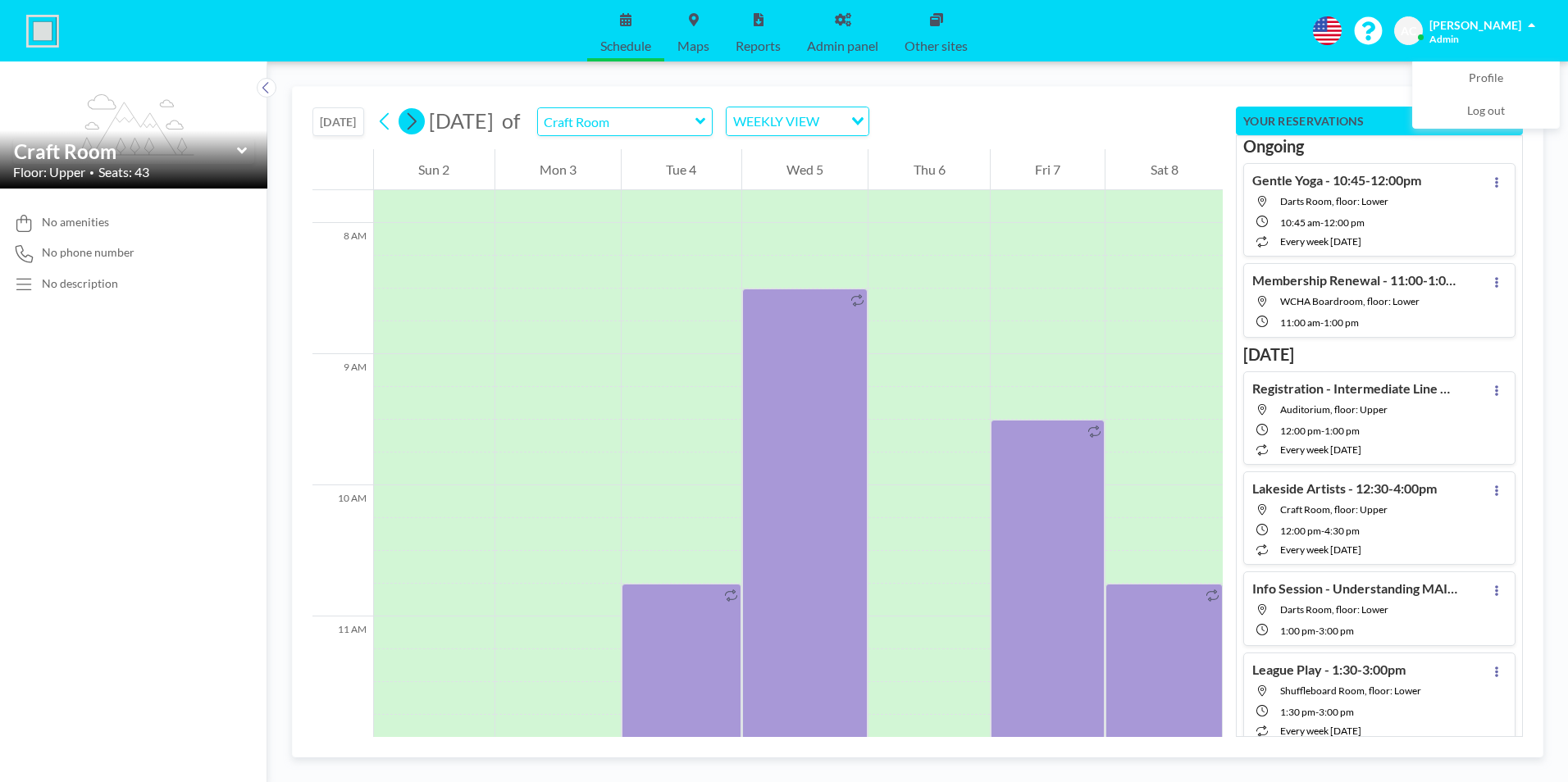
click at [419, 120] on icon at bounding box center [411, 122] width 16 height 25
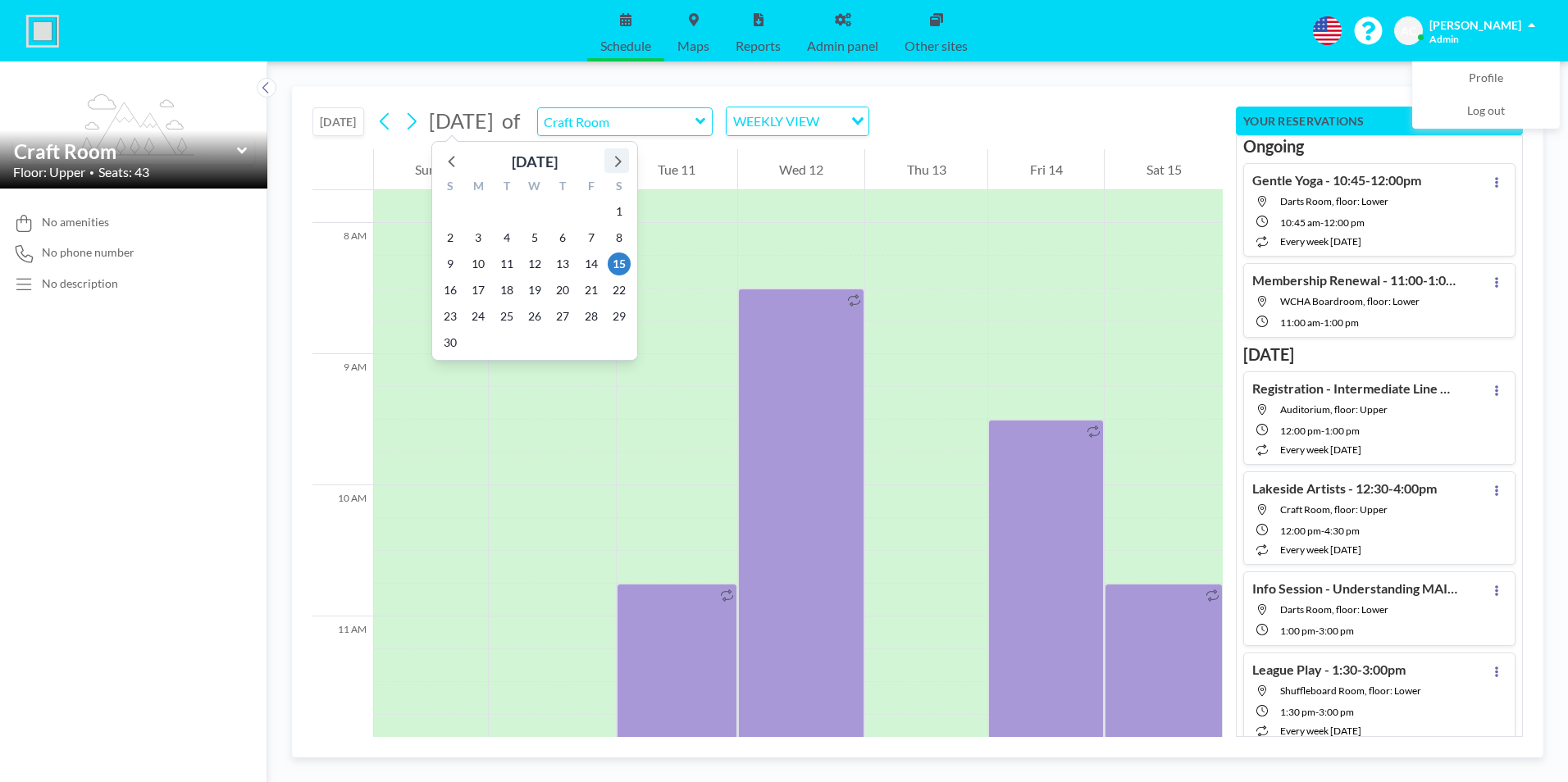
click at [618, 157] on icon at bounding box center [617, 161] width 22 height 22
click at [617, 158] on icon at bounding box center [618, 162] width 7 height 12
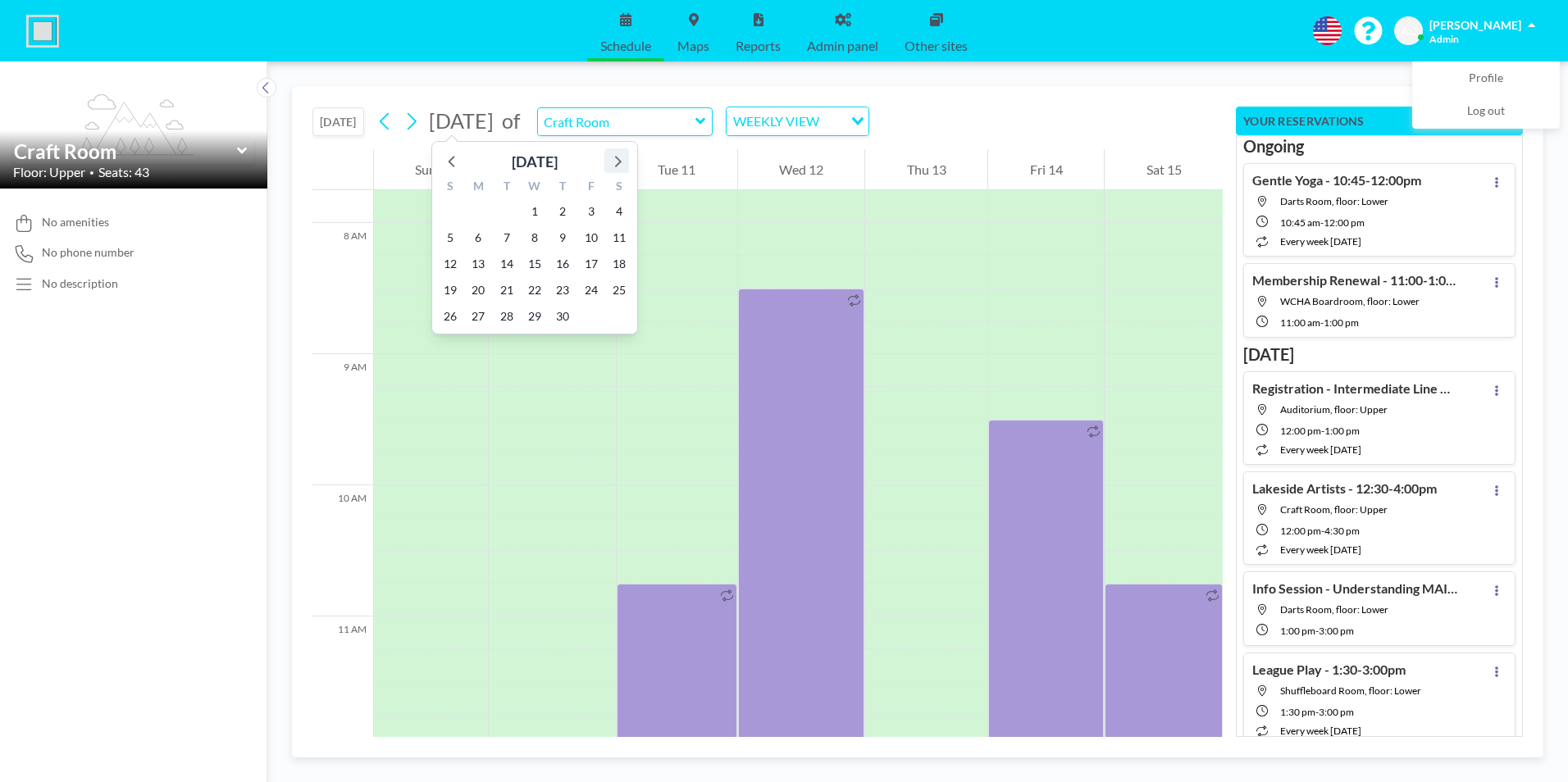
click at [617, 158] on icon at bounding box center [618, 162] width 7 height 12
click at [619, 236] on span "11" at bounding box center [619, 238] width 23 height 23
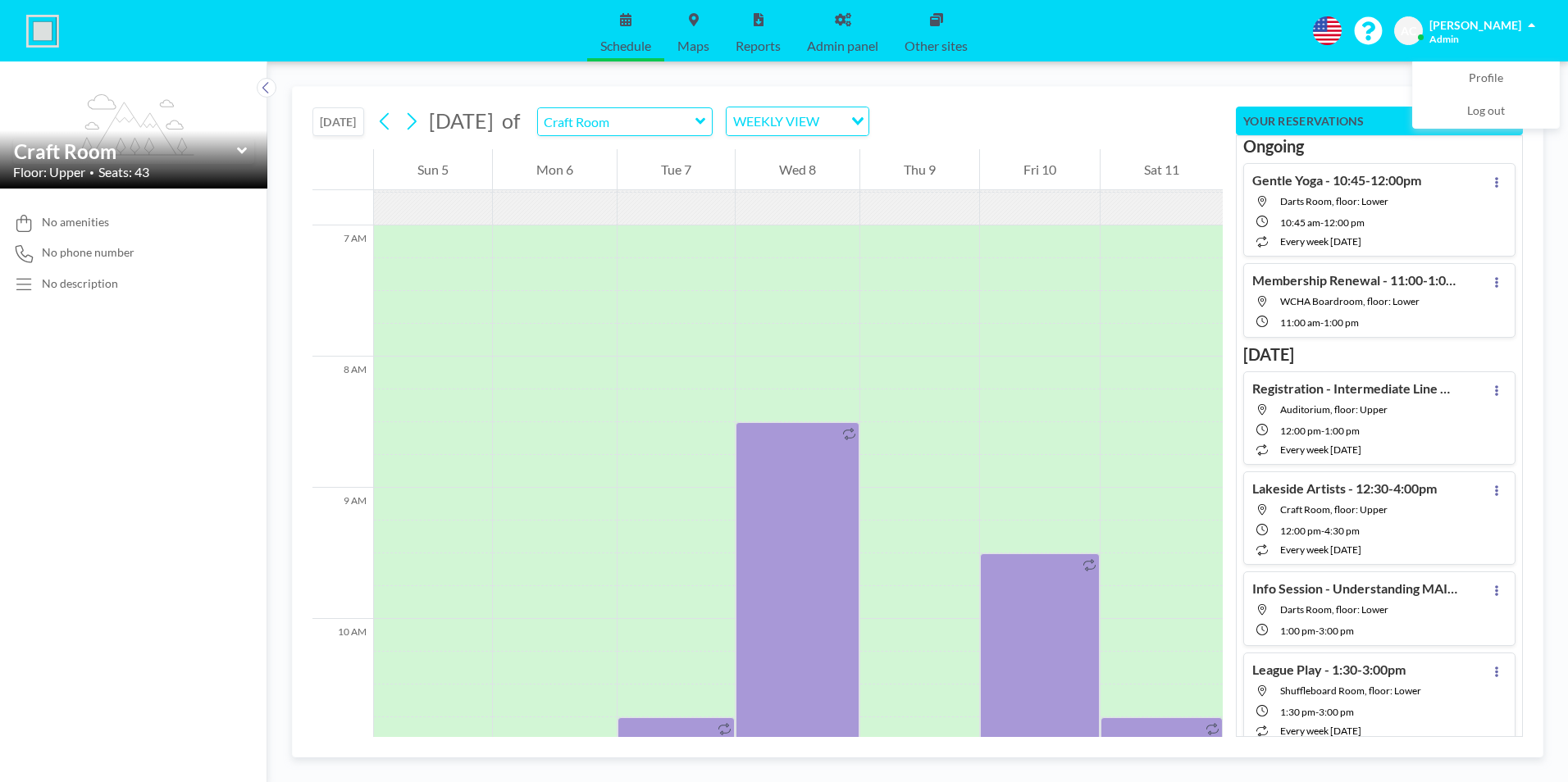
scroll to position [770, 0]
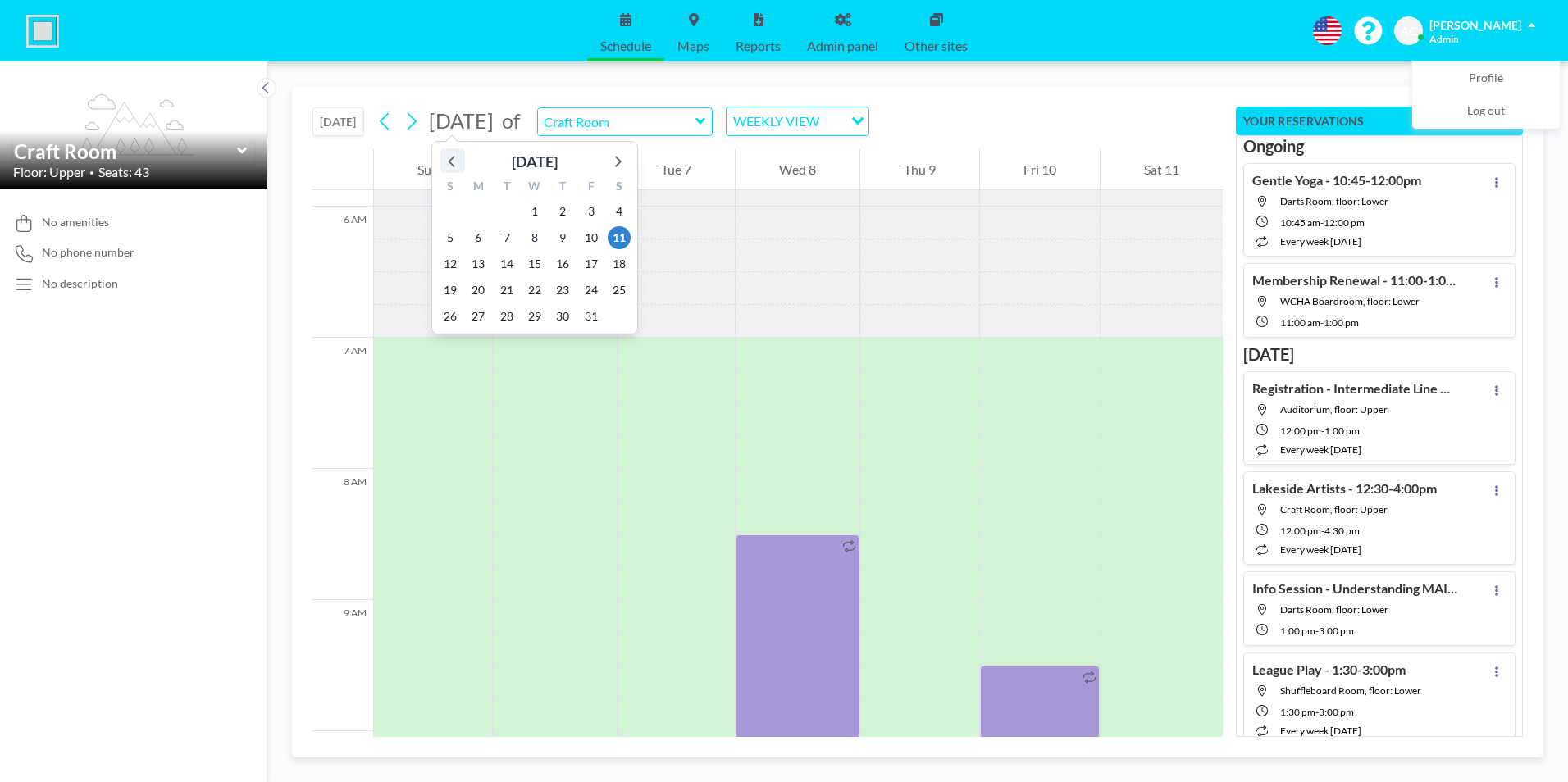
click at [452, 159] on icon at bounding box center [451, 162] width 7 height 12
click at [620, 237] on span "13" at bounding box center [619, 238] width 23 height 23
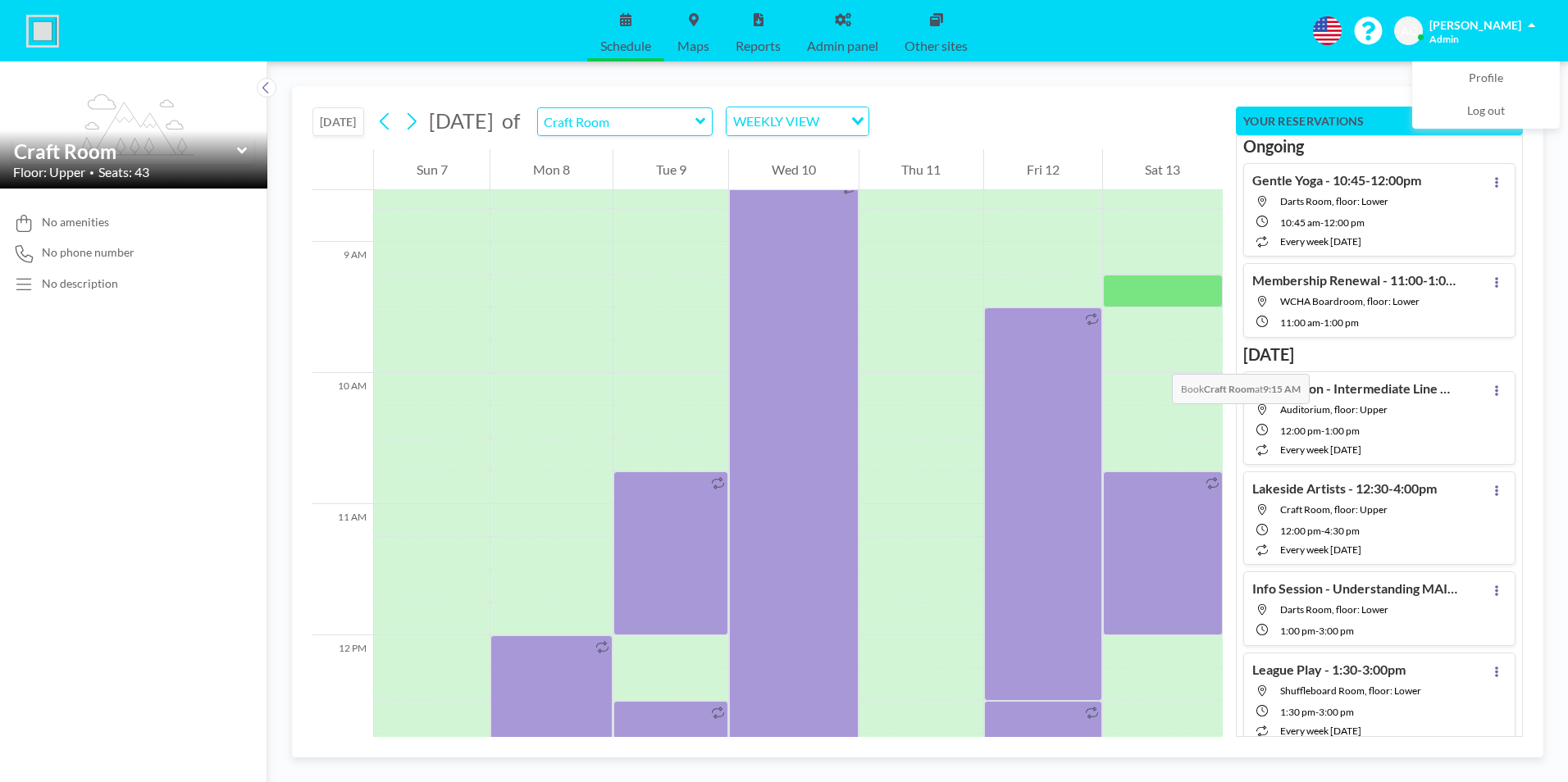
scroll to position [1426, 0]
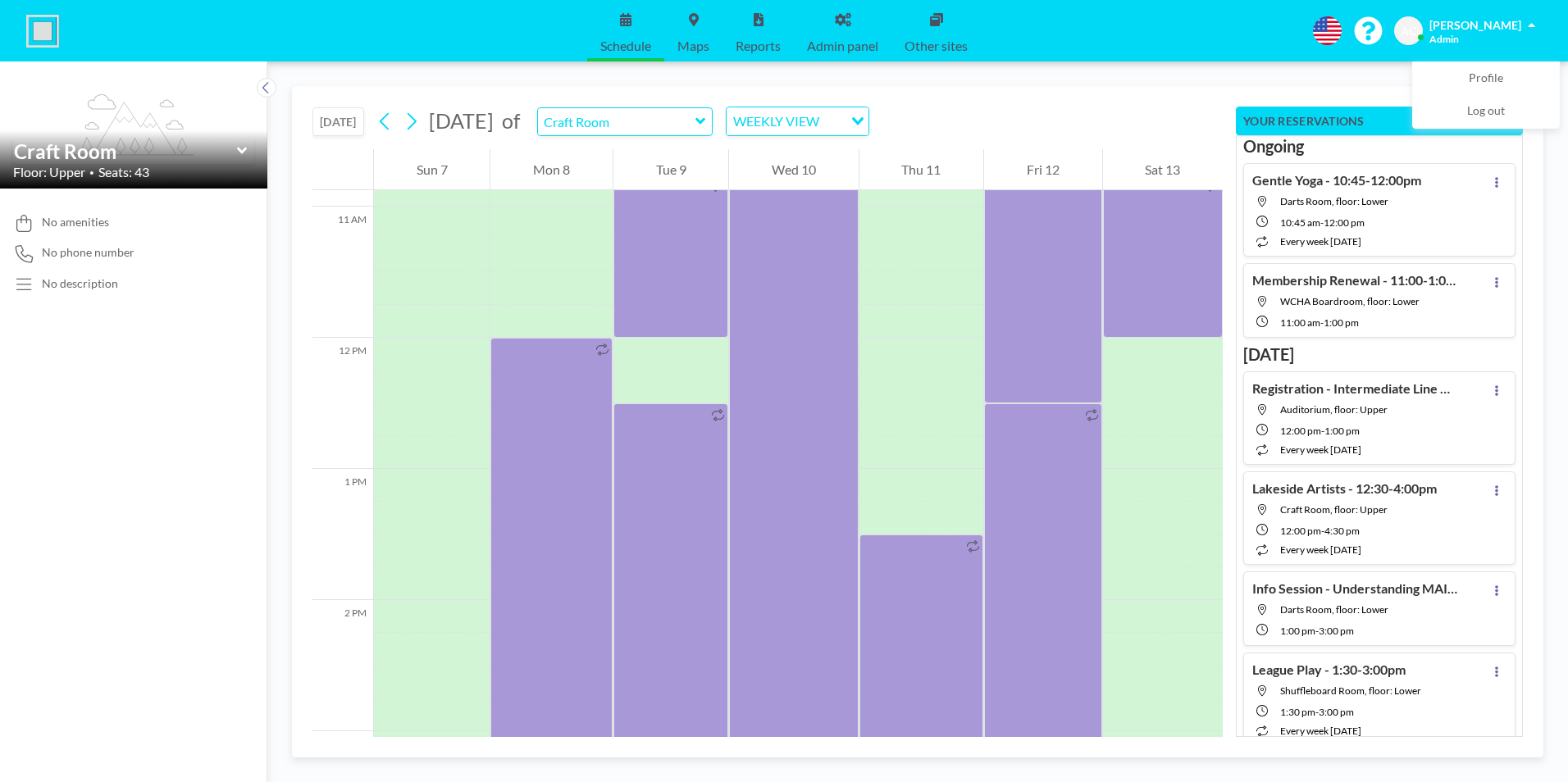
click at [346, 119] on button "[DATE]" at bounding box center [338, 122] width 52 height 28
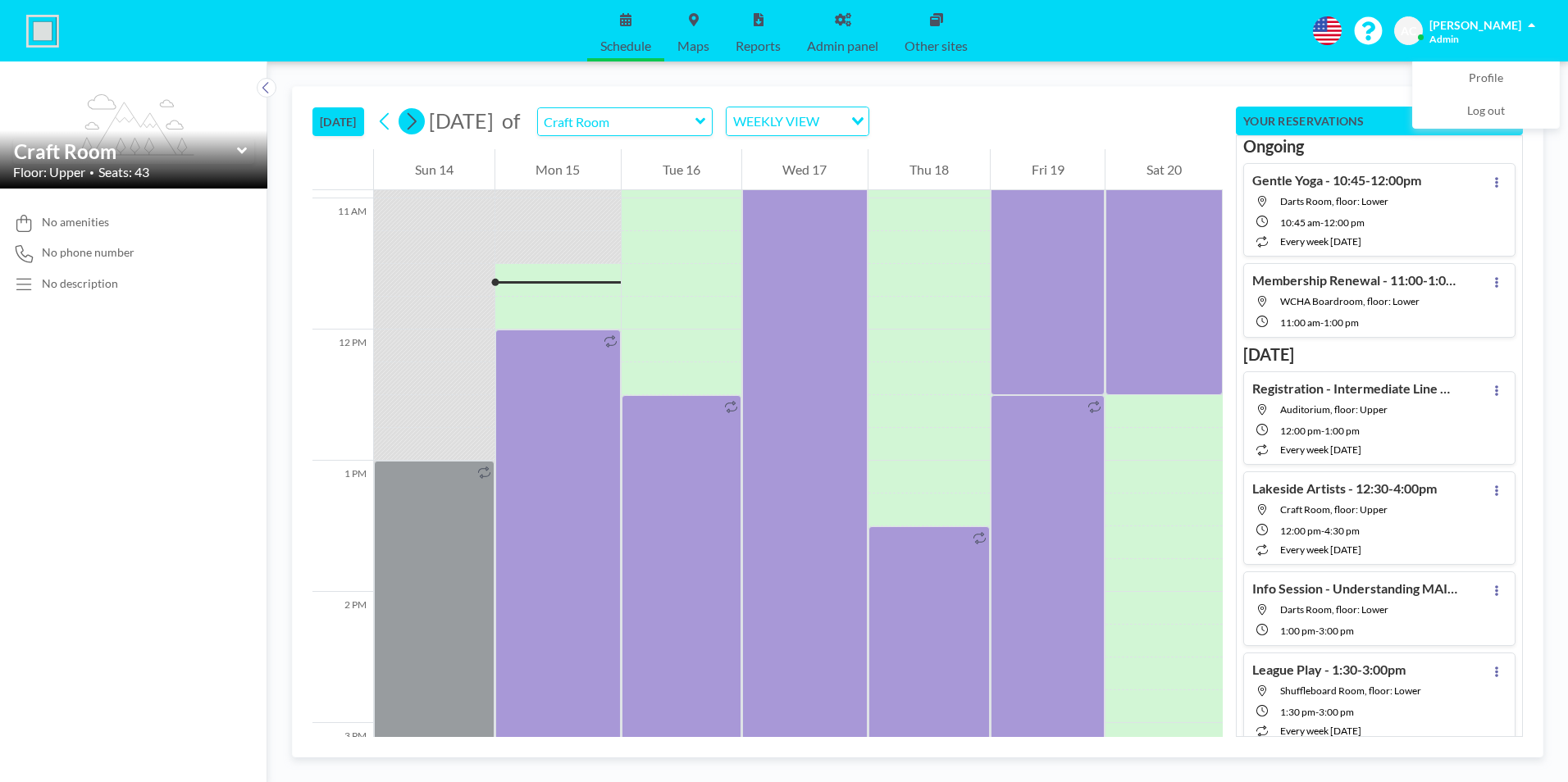
scroll to position [1475, 0]
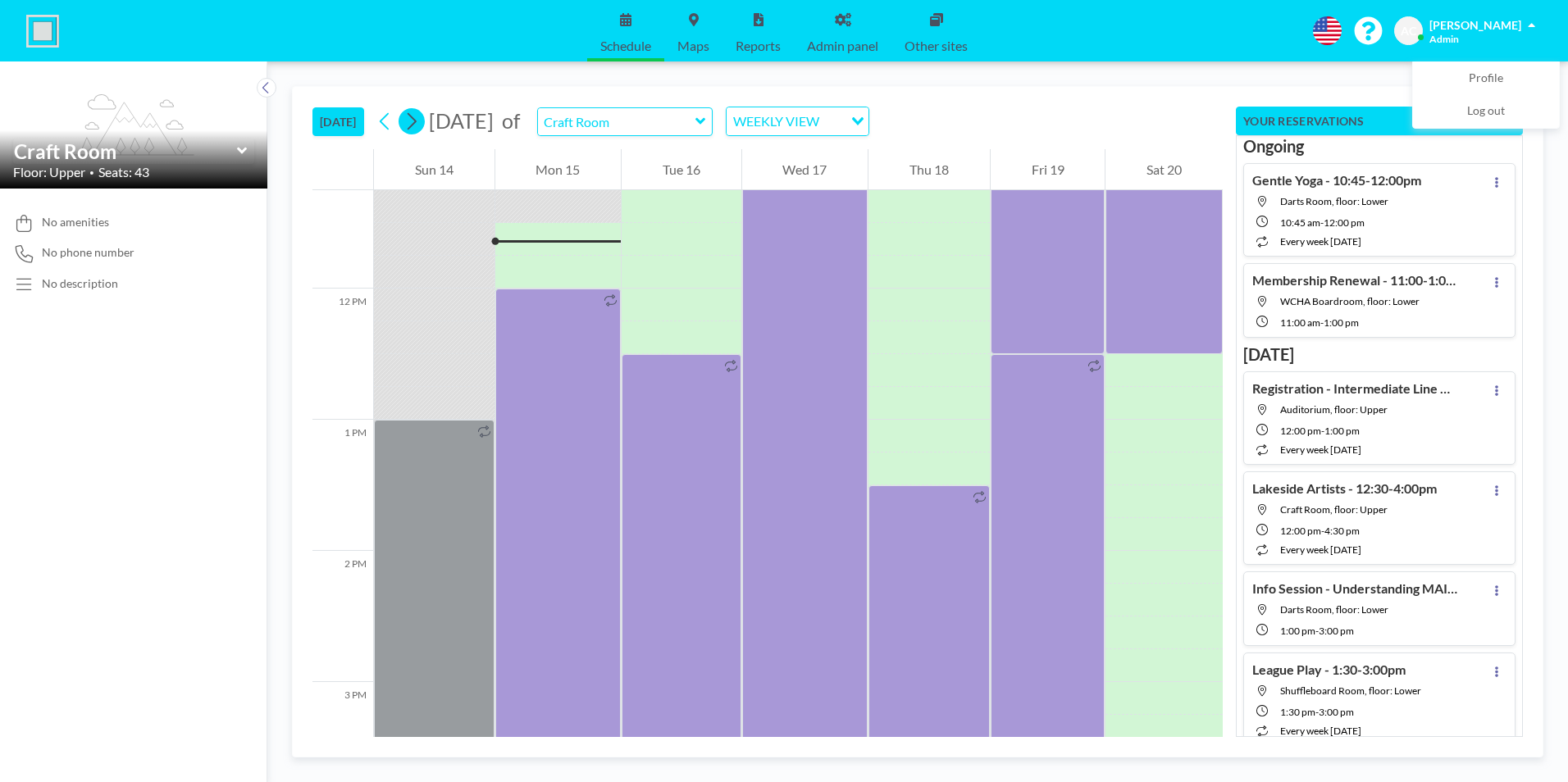
click at [417, 119] on icon at bounding box center [412, 122] width 9 height 17
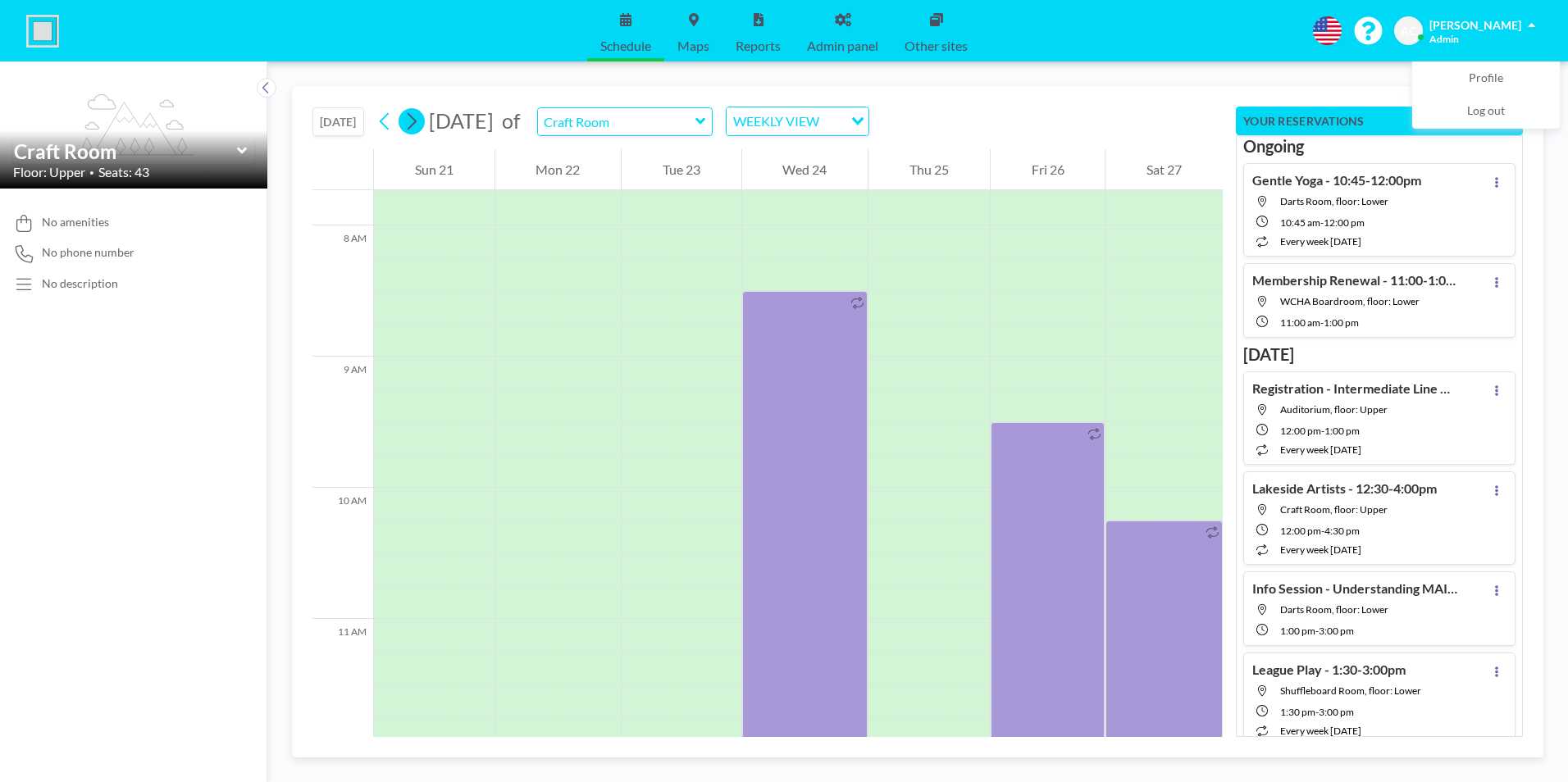
scroll to position [1016, 0]
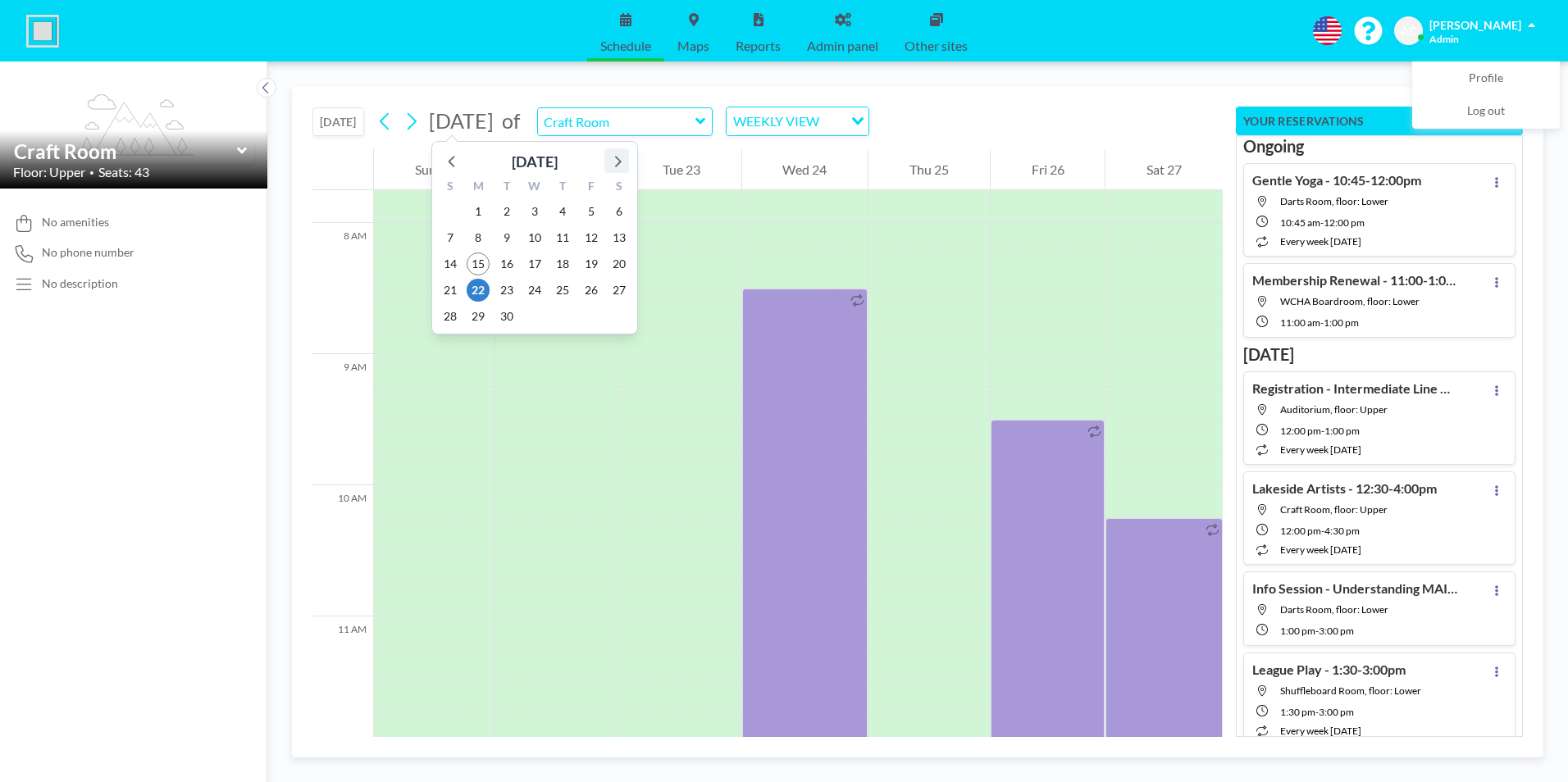
click at [622, 161] on icon at bounding box center [617, 161] width 22 height 22
click at [620, 237] on span "11" at bounding box center [619, 238] width 23 height 23
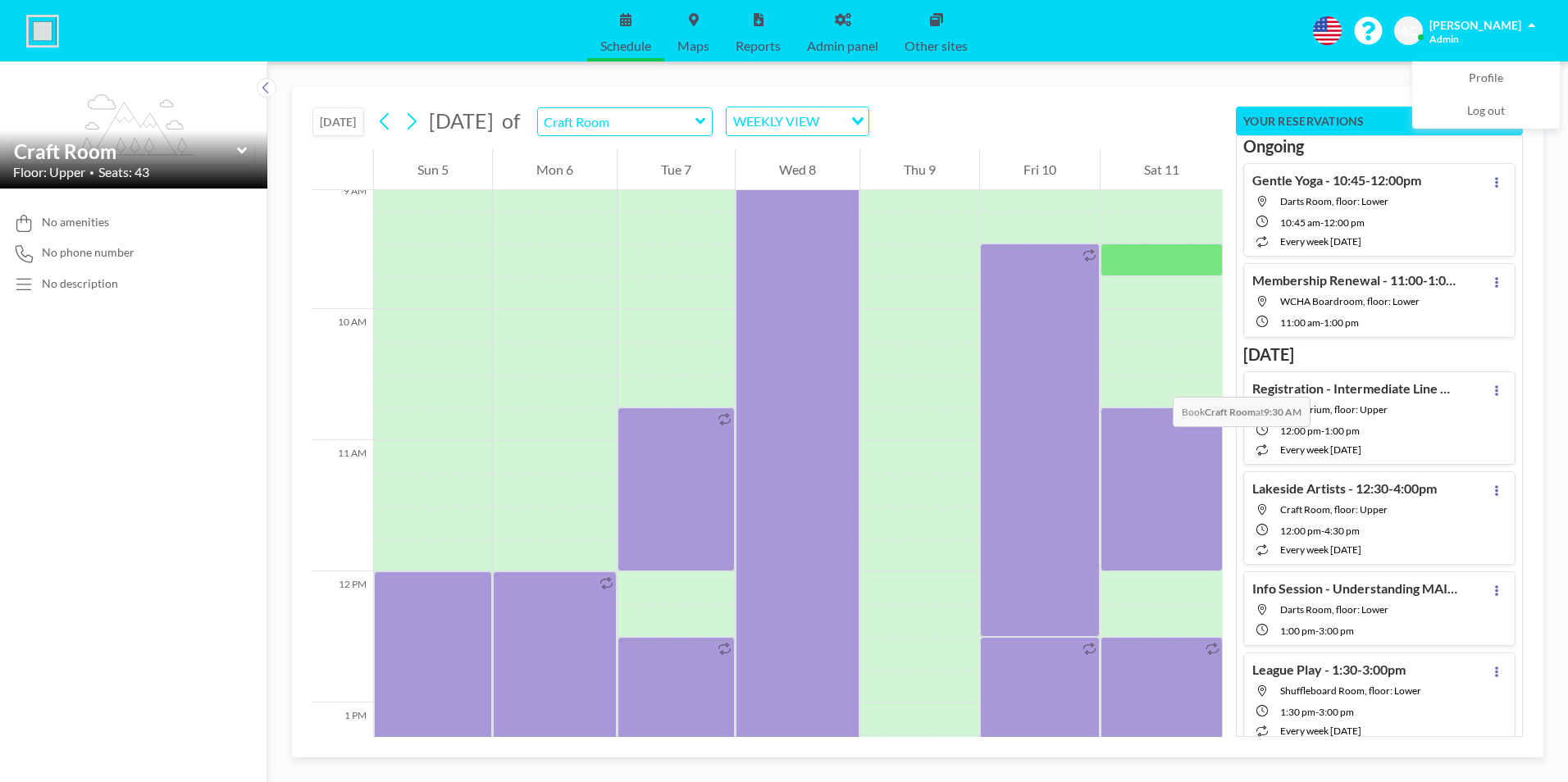
scroll to position [1344, 0]
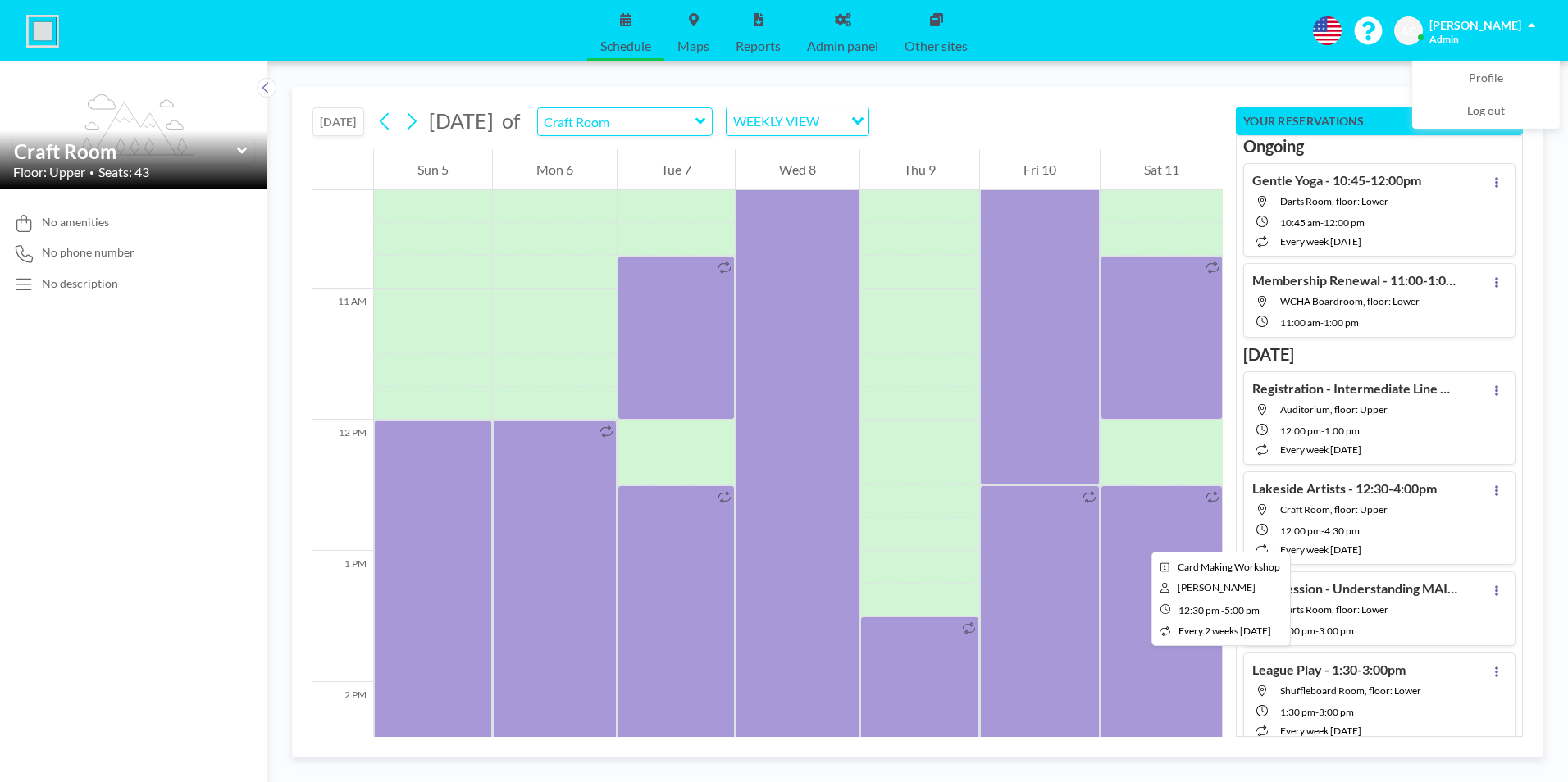
click at [1138, 537] on div at bounding box center [1161, 780] width 122 height 590
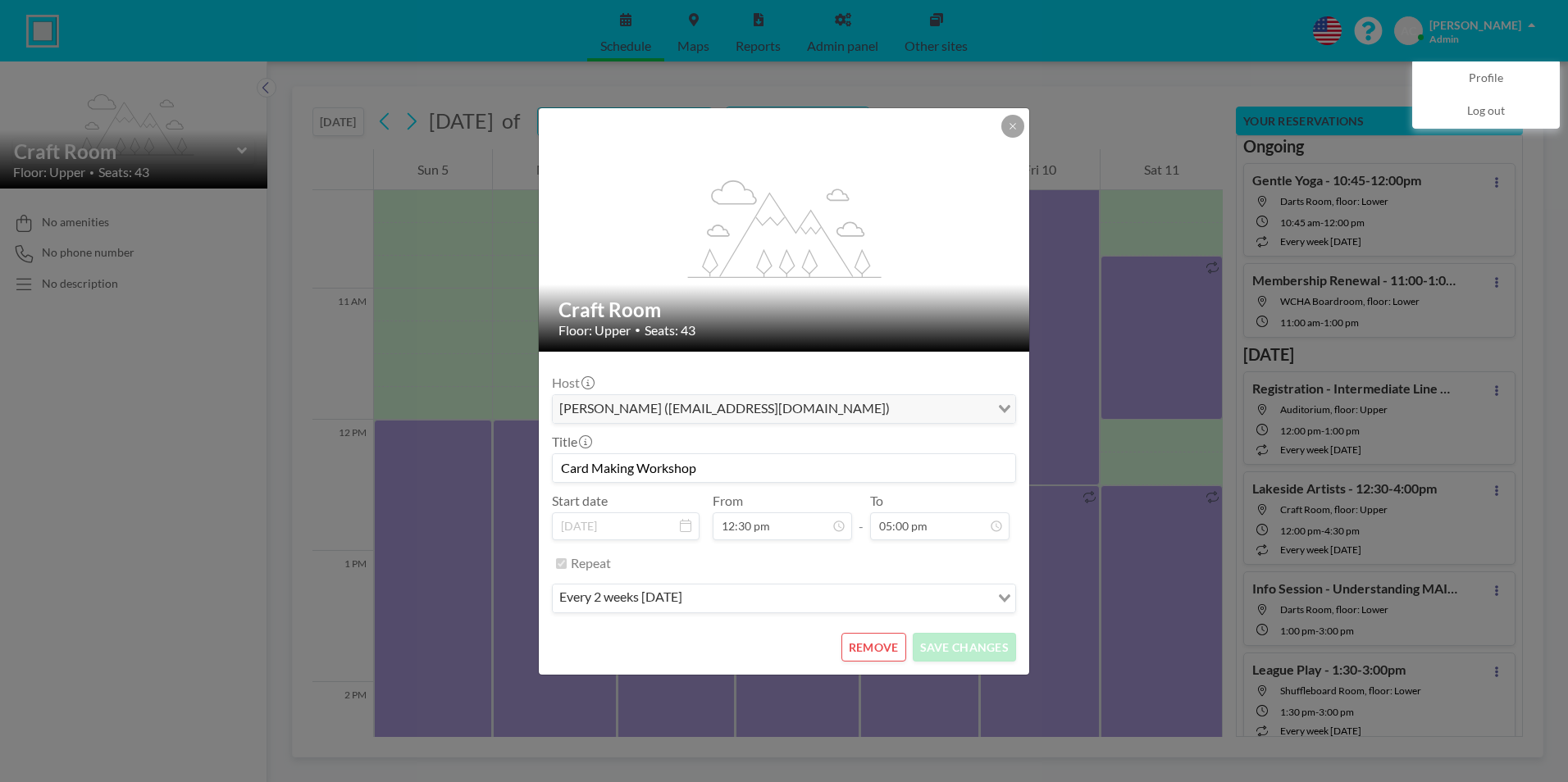
click at [682, 596] on div "every 2 weeks on Saturday" at bounding box center [771, 597] width 437 height 25
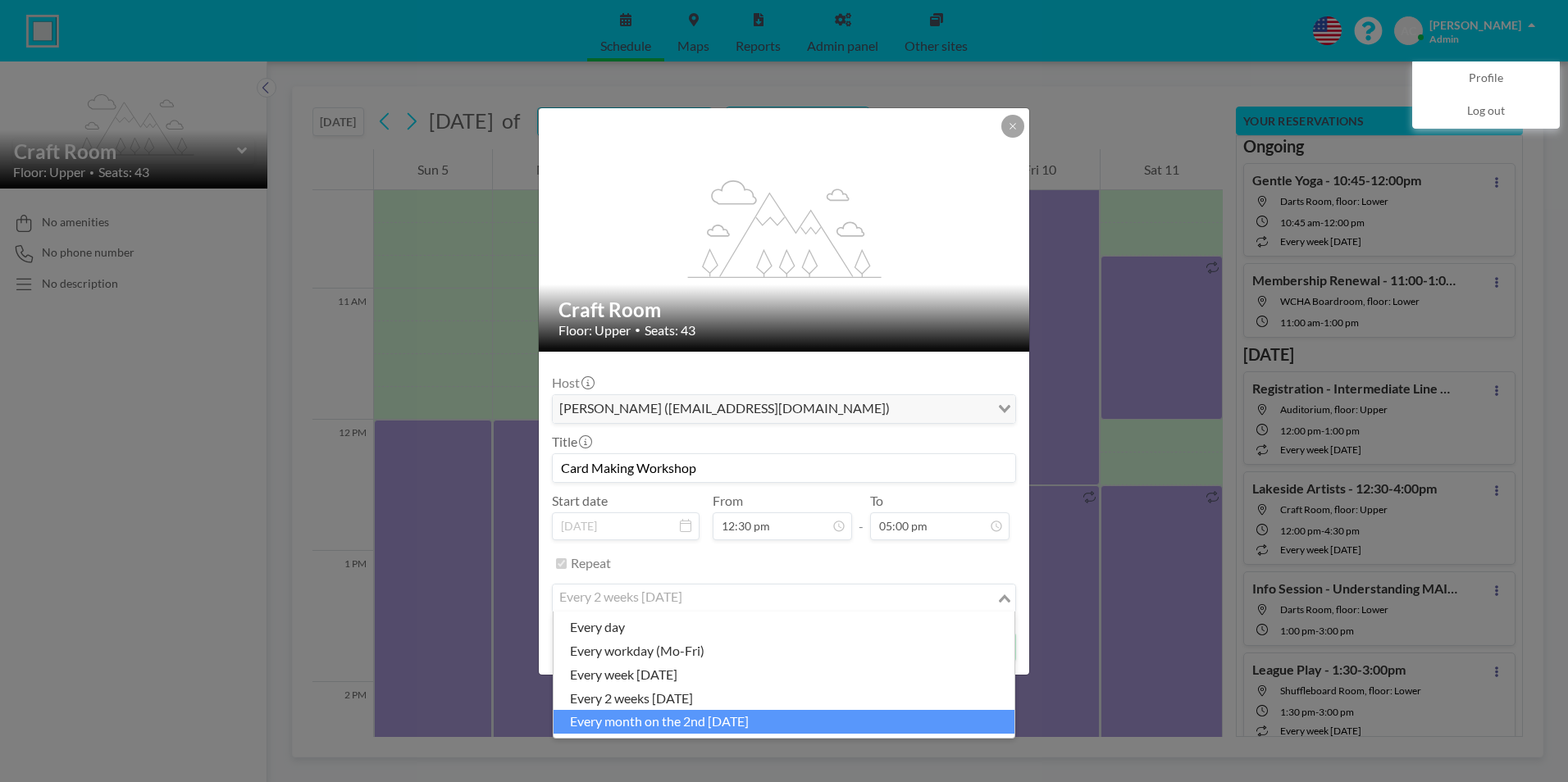
click at [707, 721] on li "every month on the 2nd Saturday" at bounding box center [783, 721] width 461 height 24
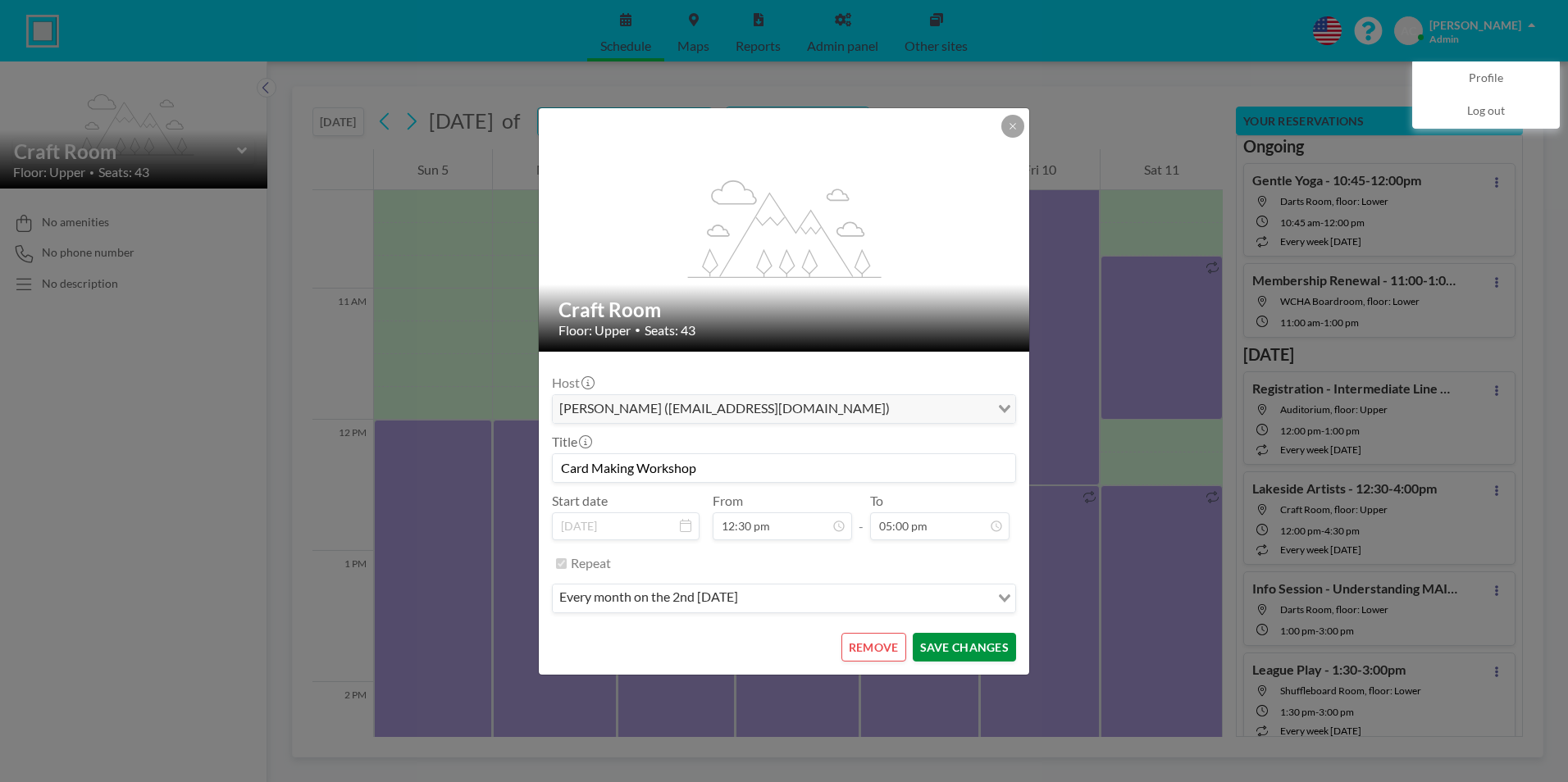
click at [956, 646] on button "SAVE CHANGES" at bounding box center [964, 647] width 103 height 28
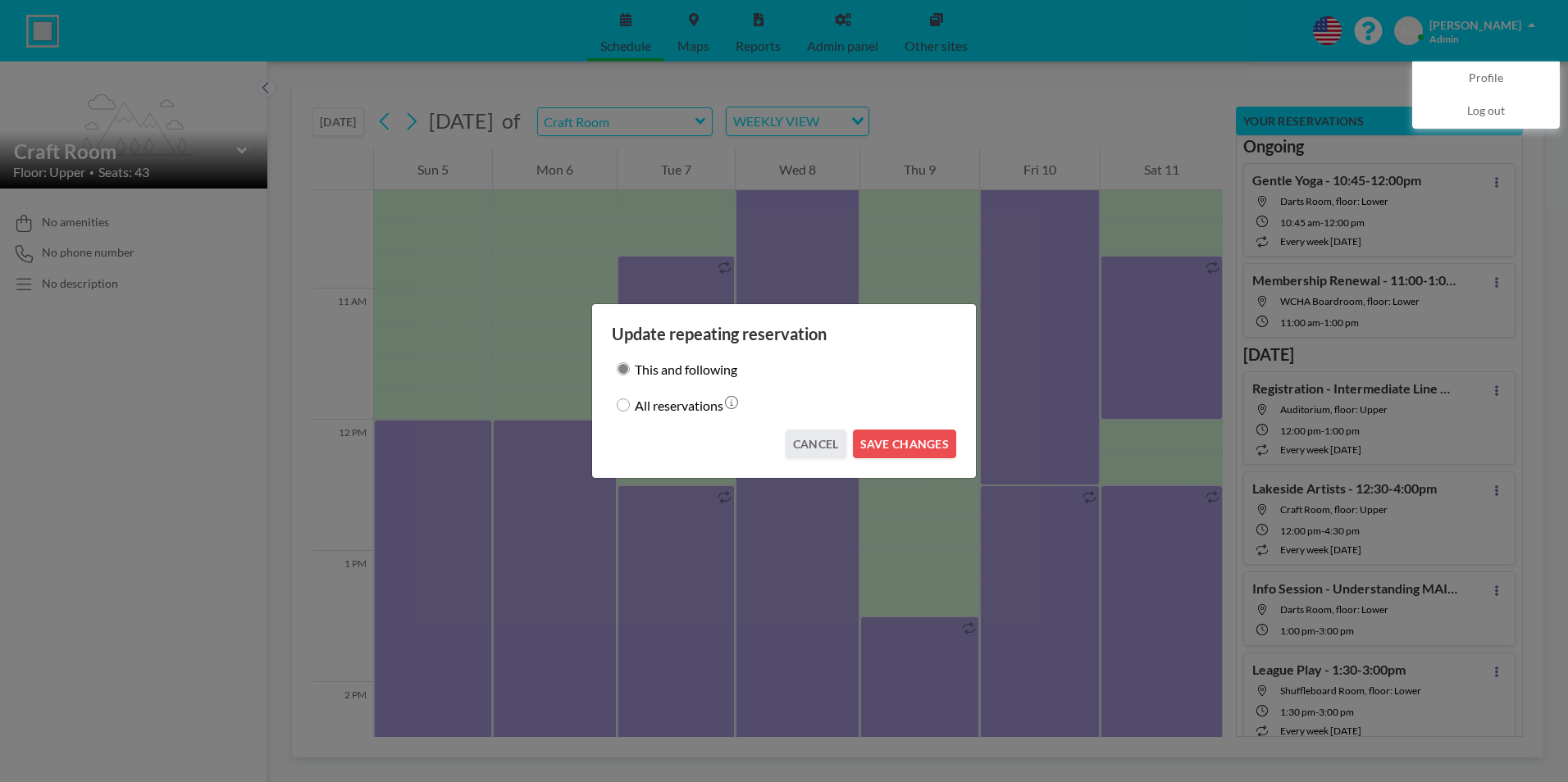
click at [624, 401] on input "All reservations" at bounding box center [623, 405] width 13 height 13
radio input "true"
click at [923, 443] on button "SAVE CHANGES" at bounding box center [904, 444] width 103 height 28
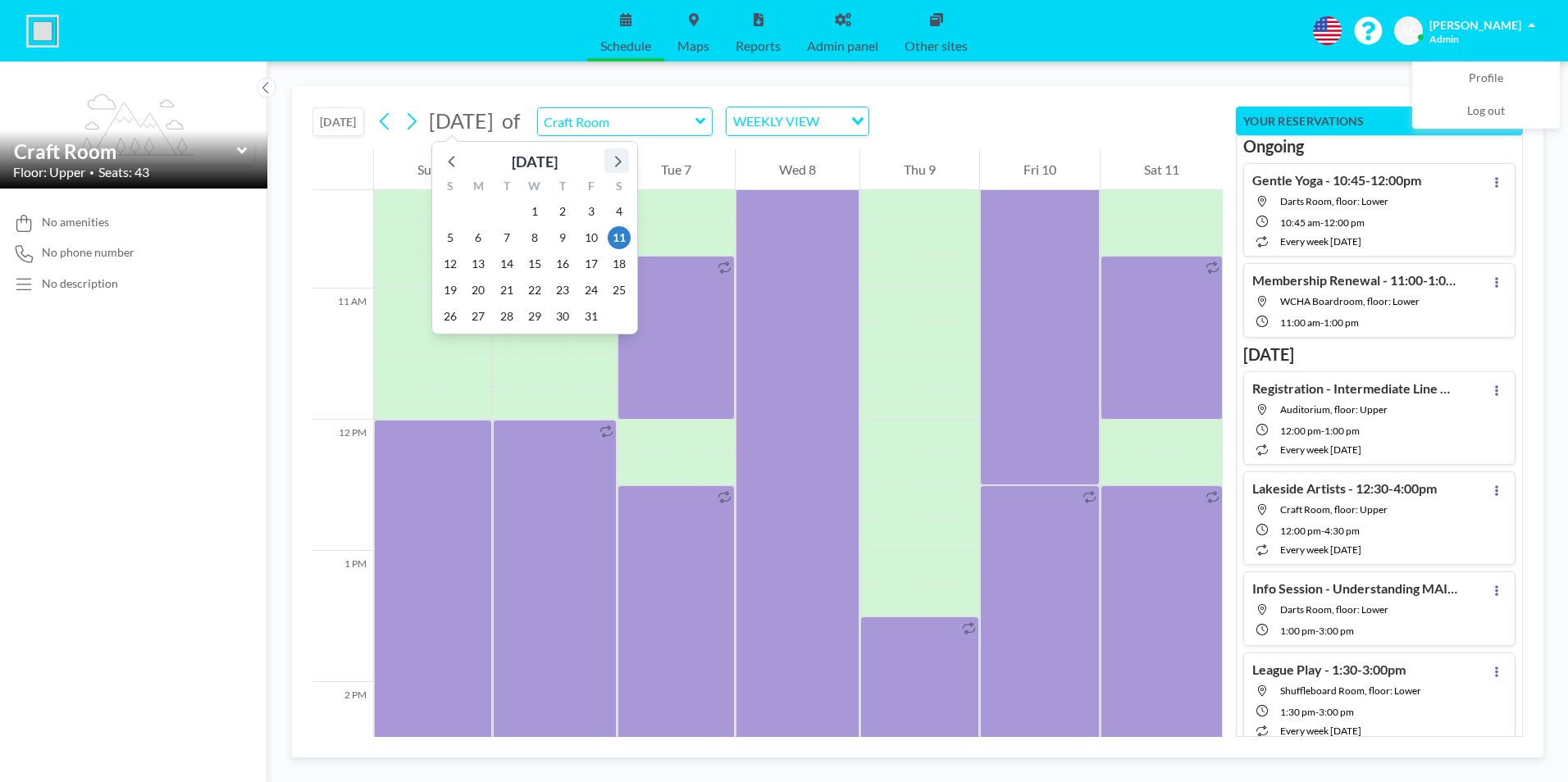
click at [617, 162] on icon at bounding box center [617, 161] width 22 height 22
click at [617, 162] on icon at bounding box center [617, 161] width 22 height 22
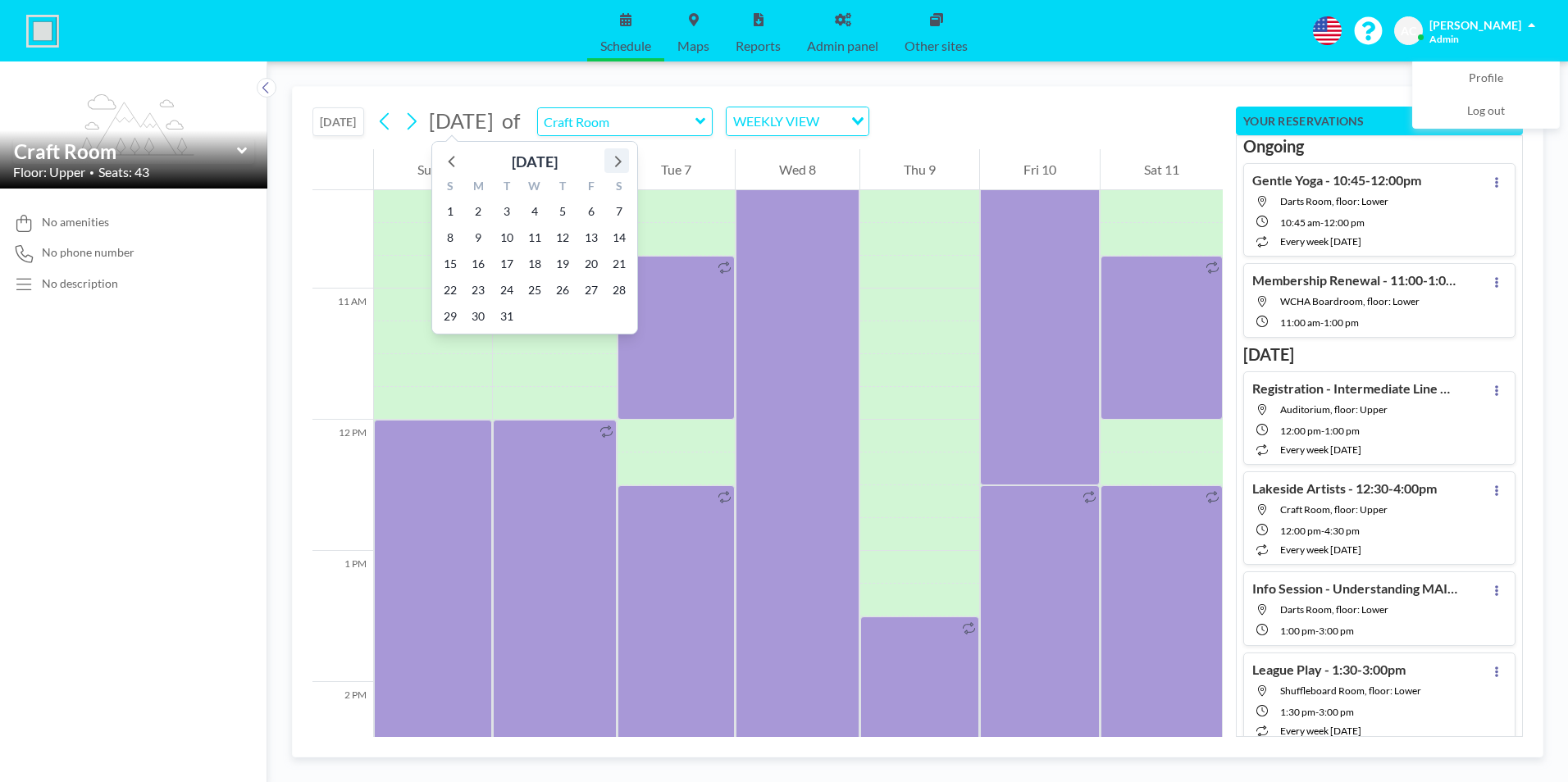
click at [617, 162] on icon at bounding box center [617, 161] width 22 height 22
click at [620, 234] on span "13" at bounding box center [619, 238] width 23 height 23
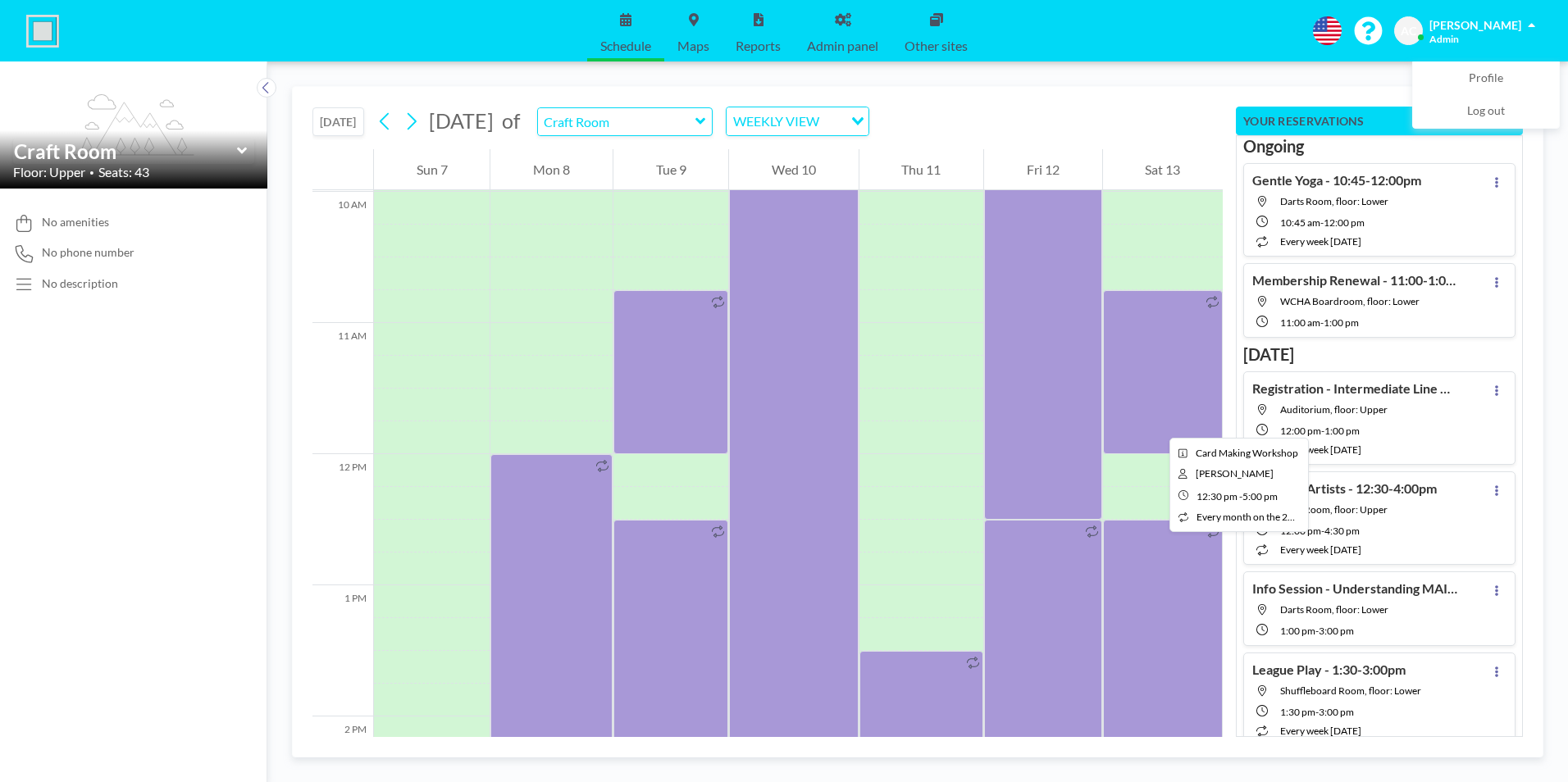
scroll to position [1590, 0]
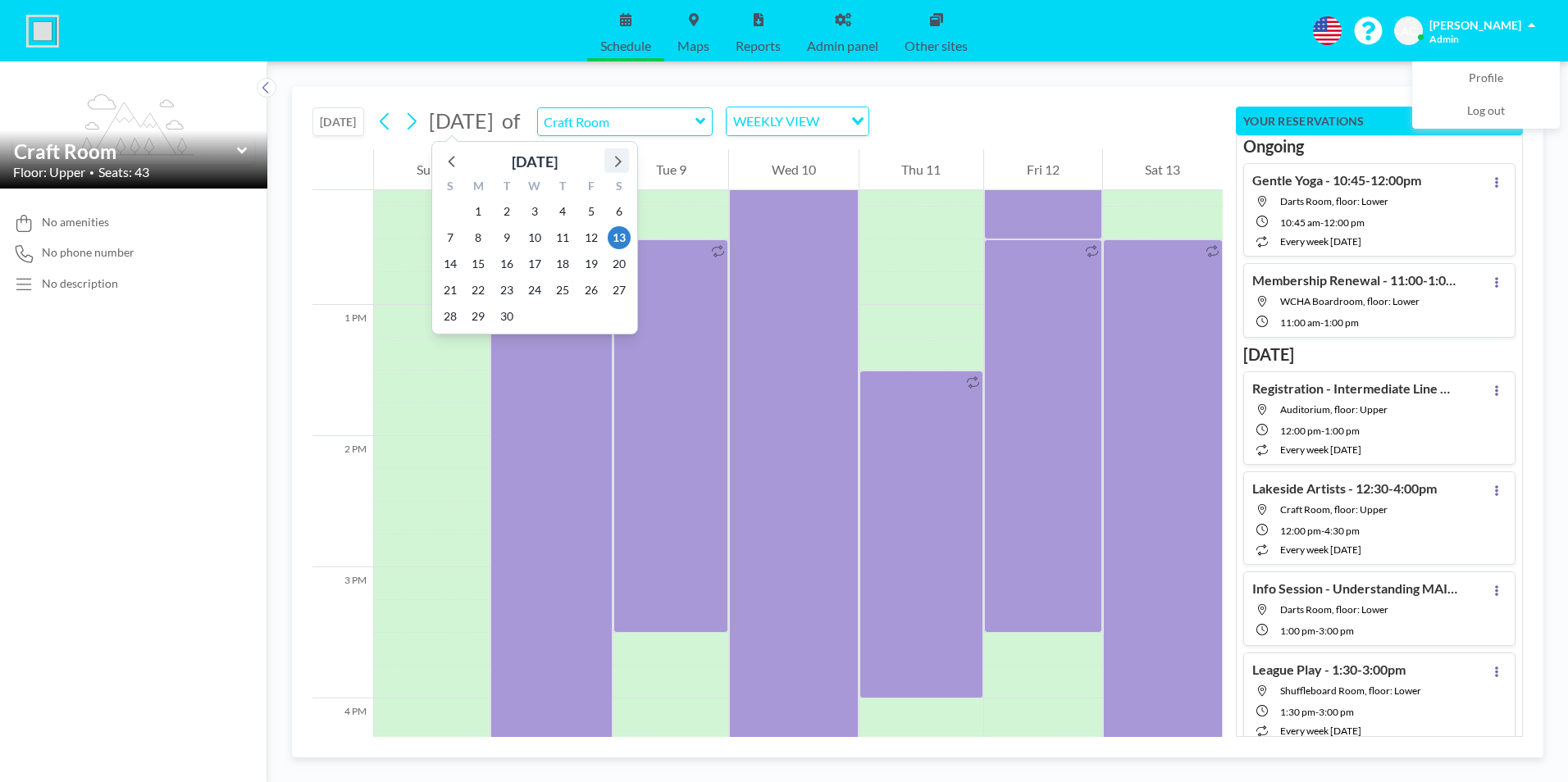
click at [616, 163] on icon at bounding box center [617, 161] width 22 height 22
click at [617, 234] on span "11" at bounding box center [619, 238] width 23 height 23
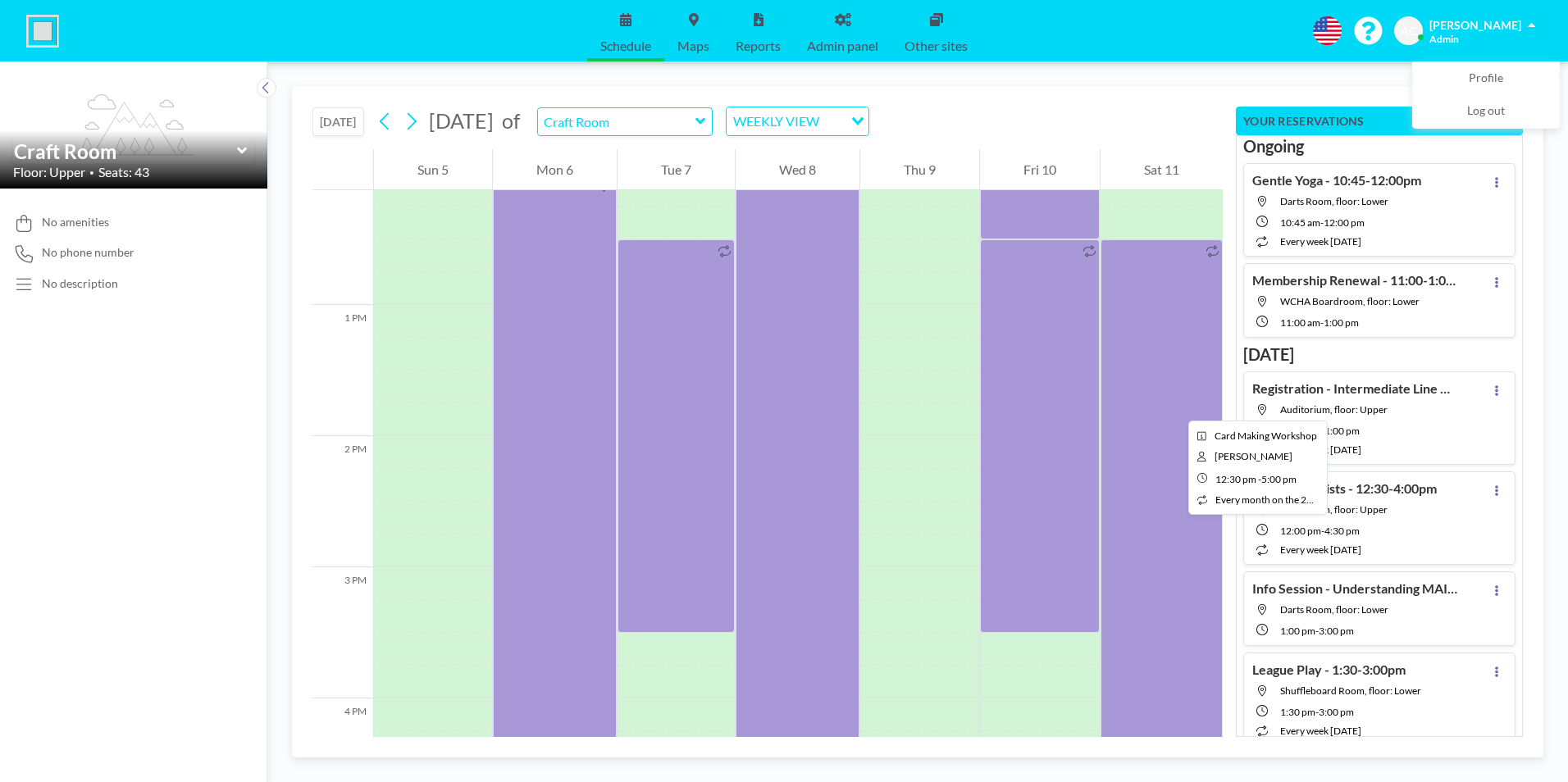
click at [1175, 406] on div at bounding box center [1161, 534] width 122 height 590
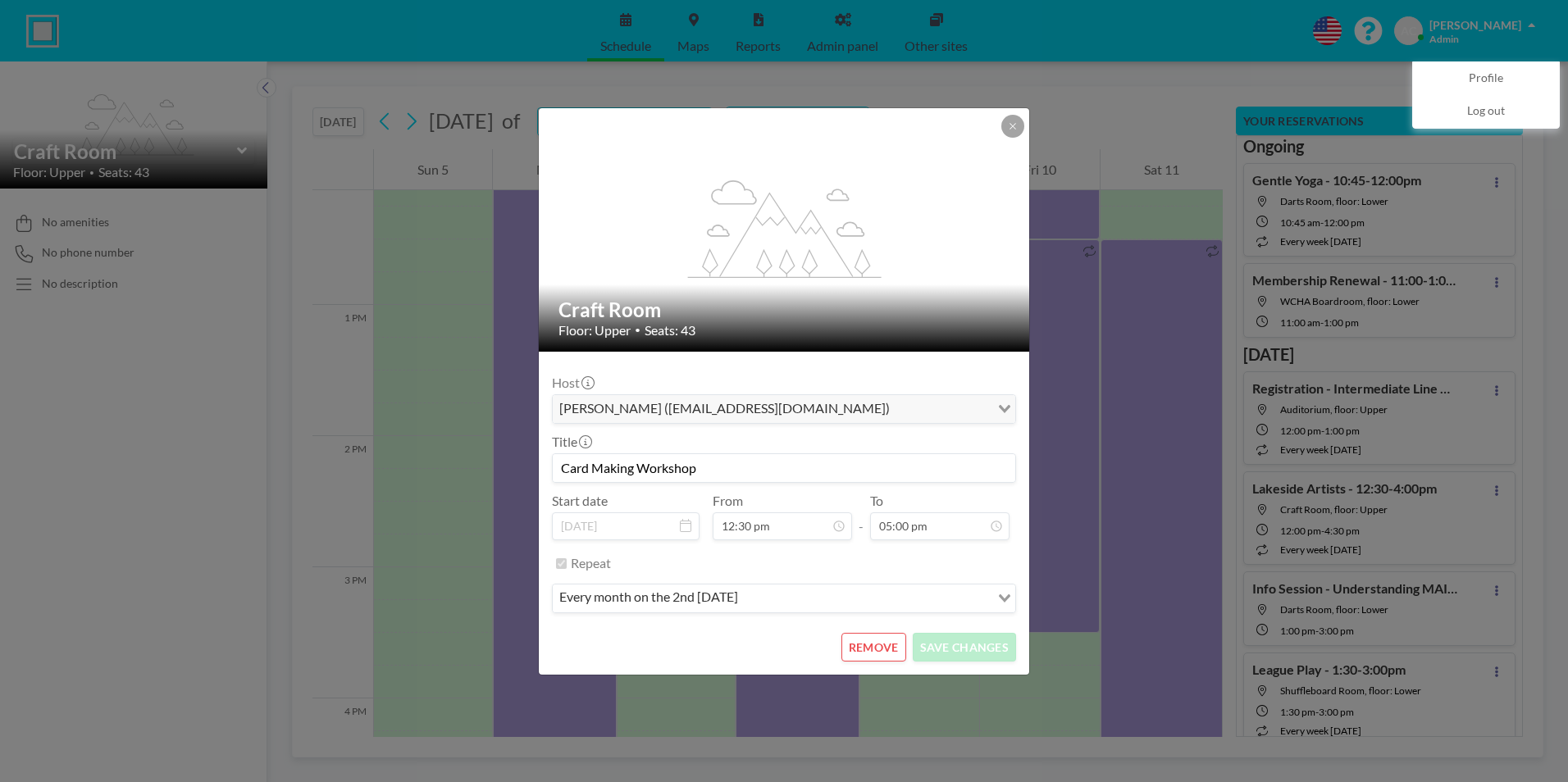
scroll to position [0, 0]
click at [874, 646] on button "REMOVE" at bounding box center [874, 647] width 65 height 28
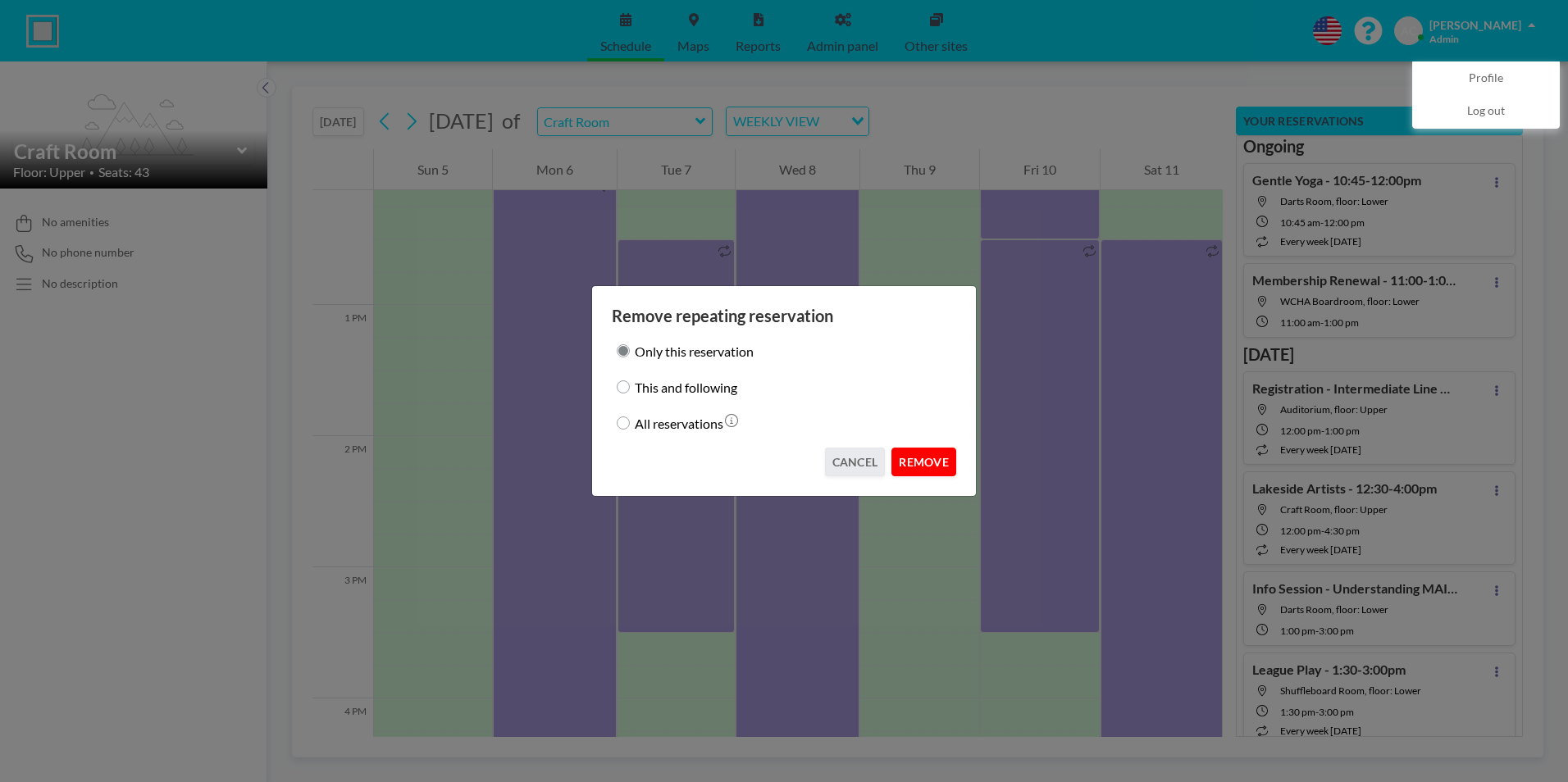
click at [928, 459] on button "REMOVE" at bounding box center [924, 461] width 65 height 28
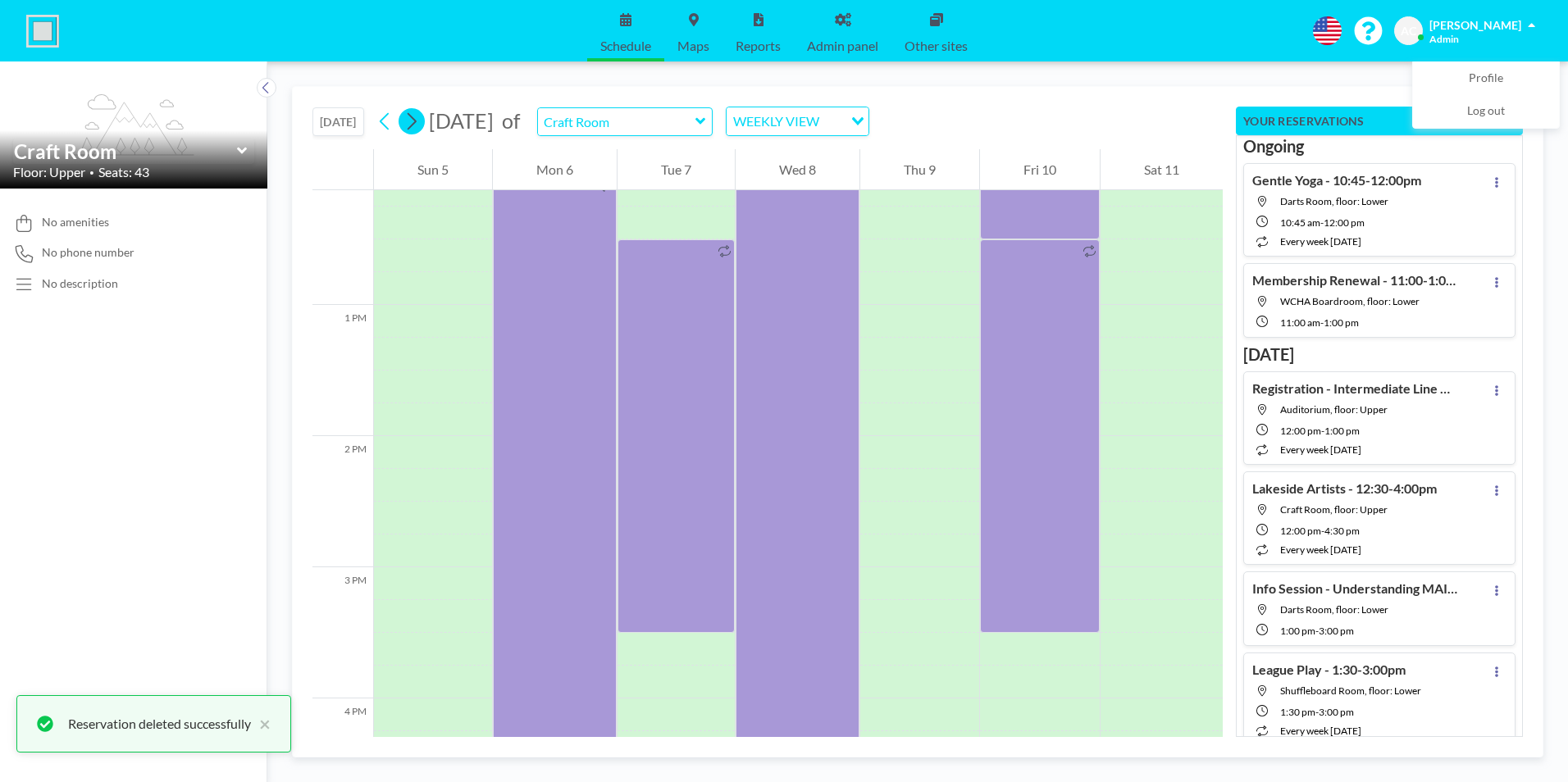
click at [417, 120] on icon at bounding box center [412, 122] width 9 height 17
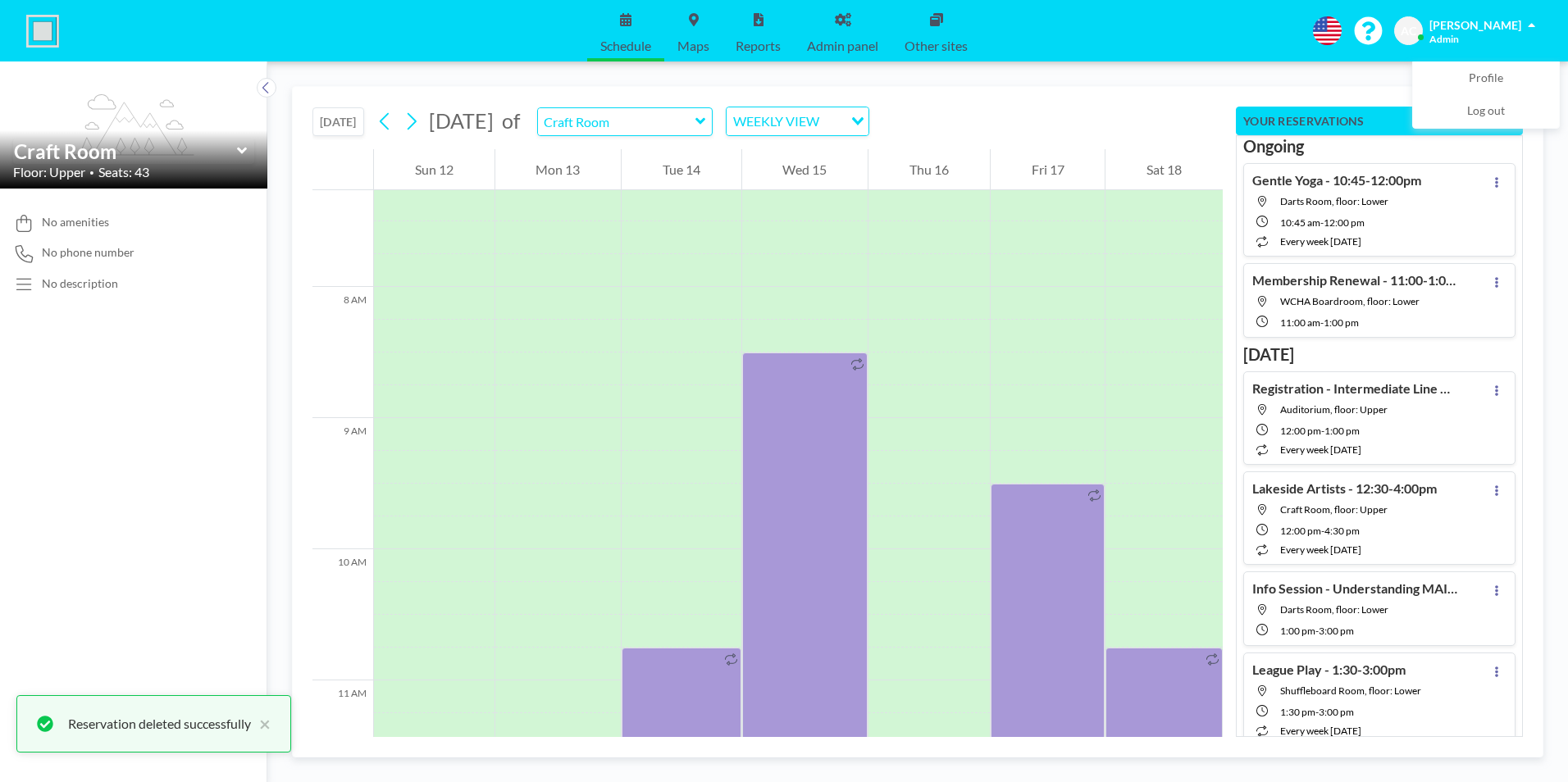
scroll to position [1016, 0]
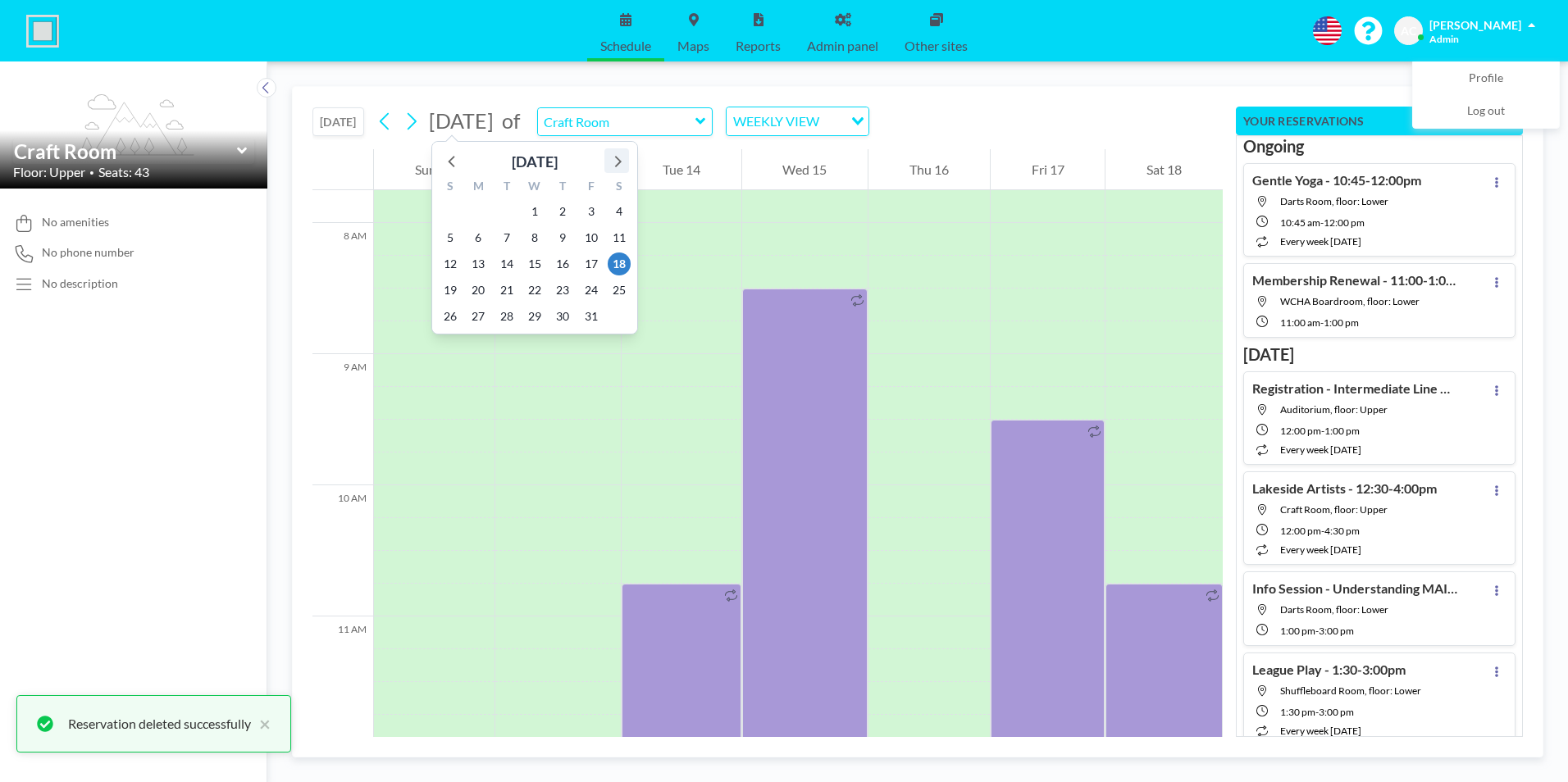
click at [617, 162] on icon at bounding box center [617, 161] width 22 height 22
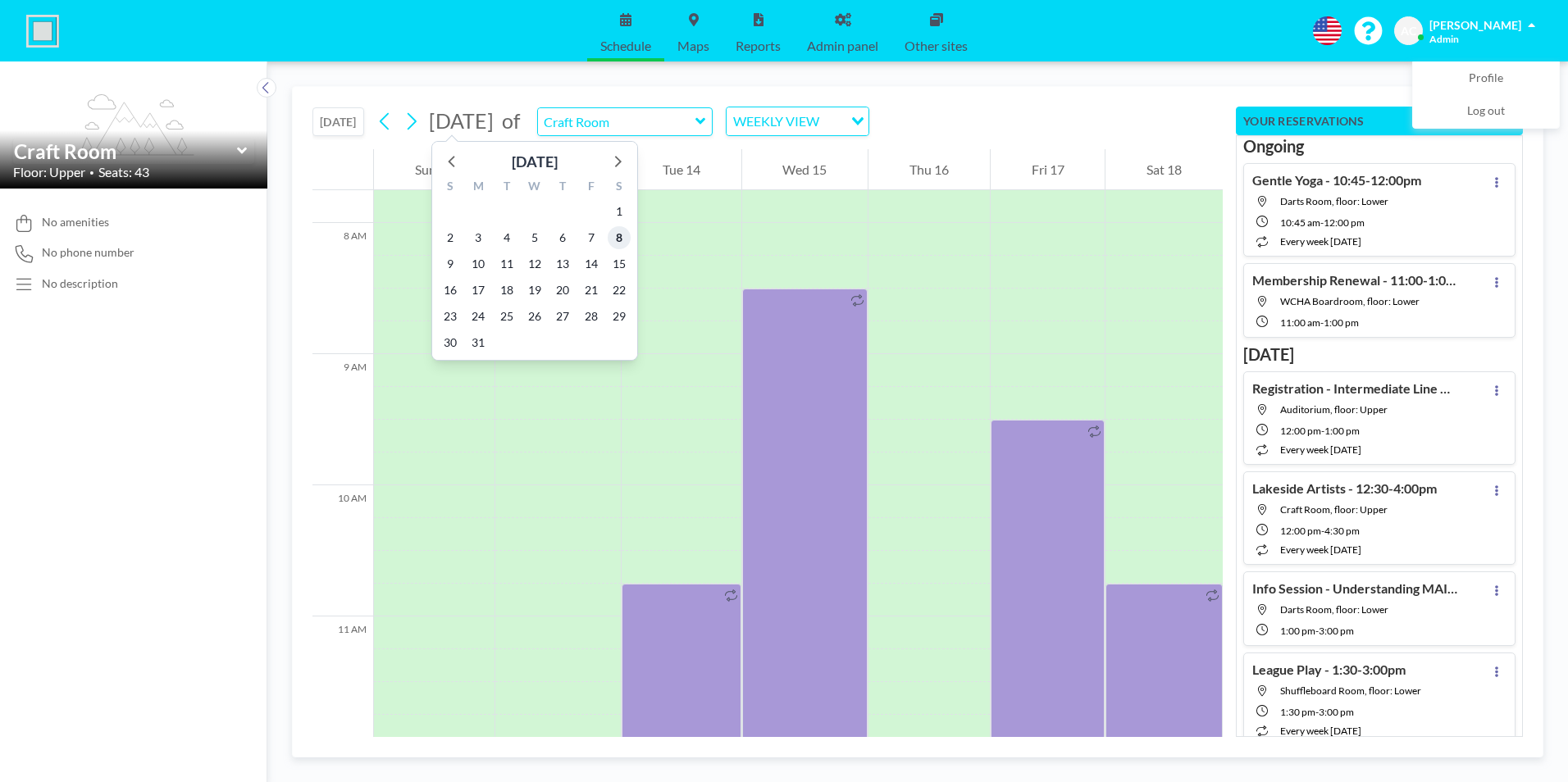
click at [618, 239] on span "8" at bounding box center [619, 238] width 23 height 23
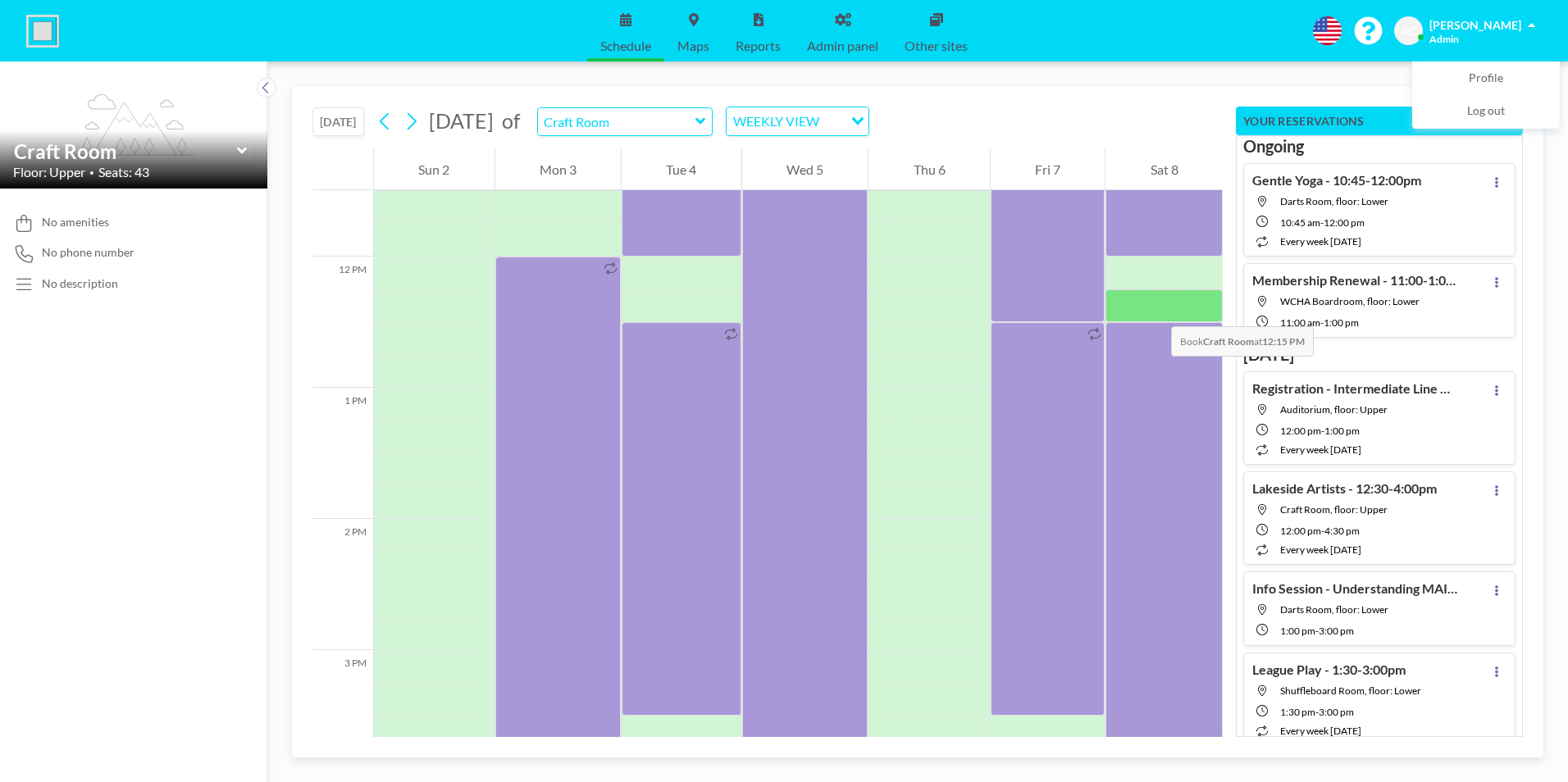
scroll to position [1508, 0]
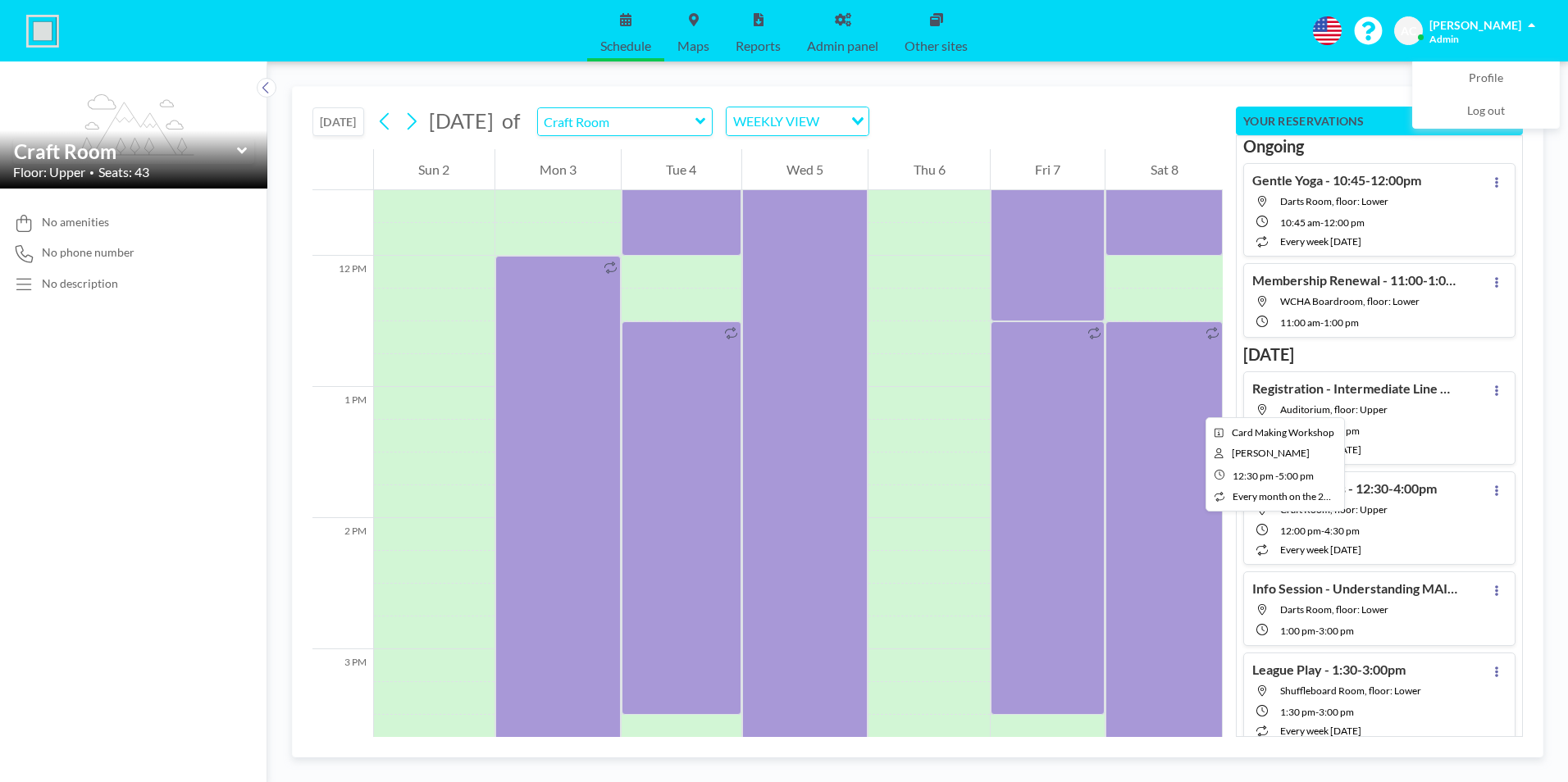
click at [1186, 404] on div at bounding box center [1164, 616] width 117 height 590
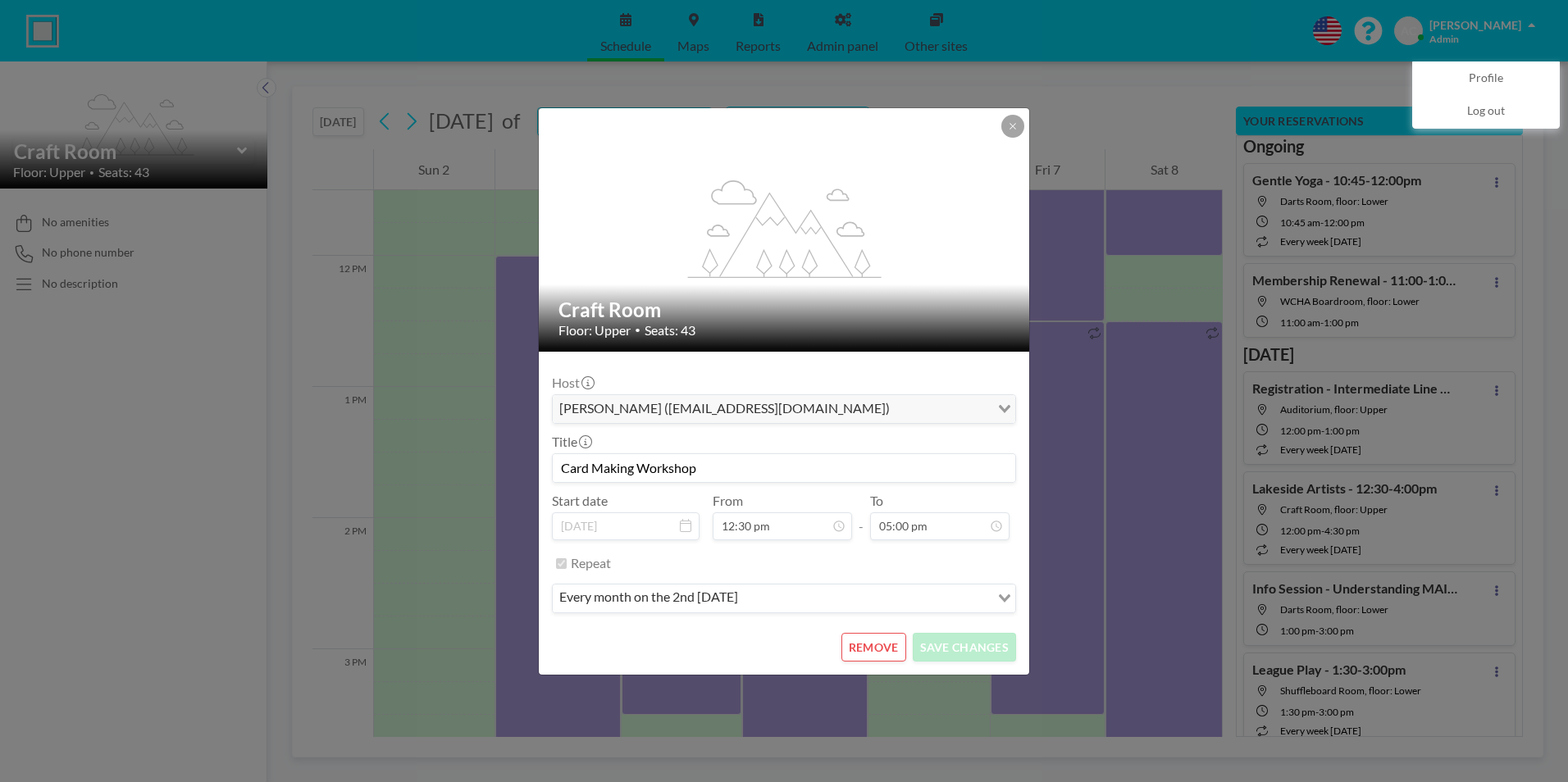
click at [864, 647] on button "REMOVE" at bounding box center [874, 647] width 65 height 28
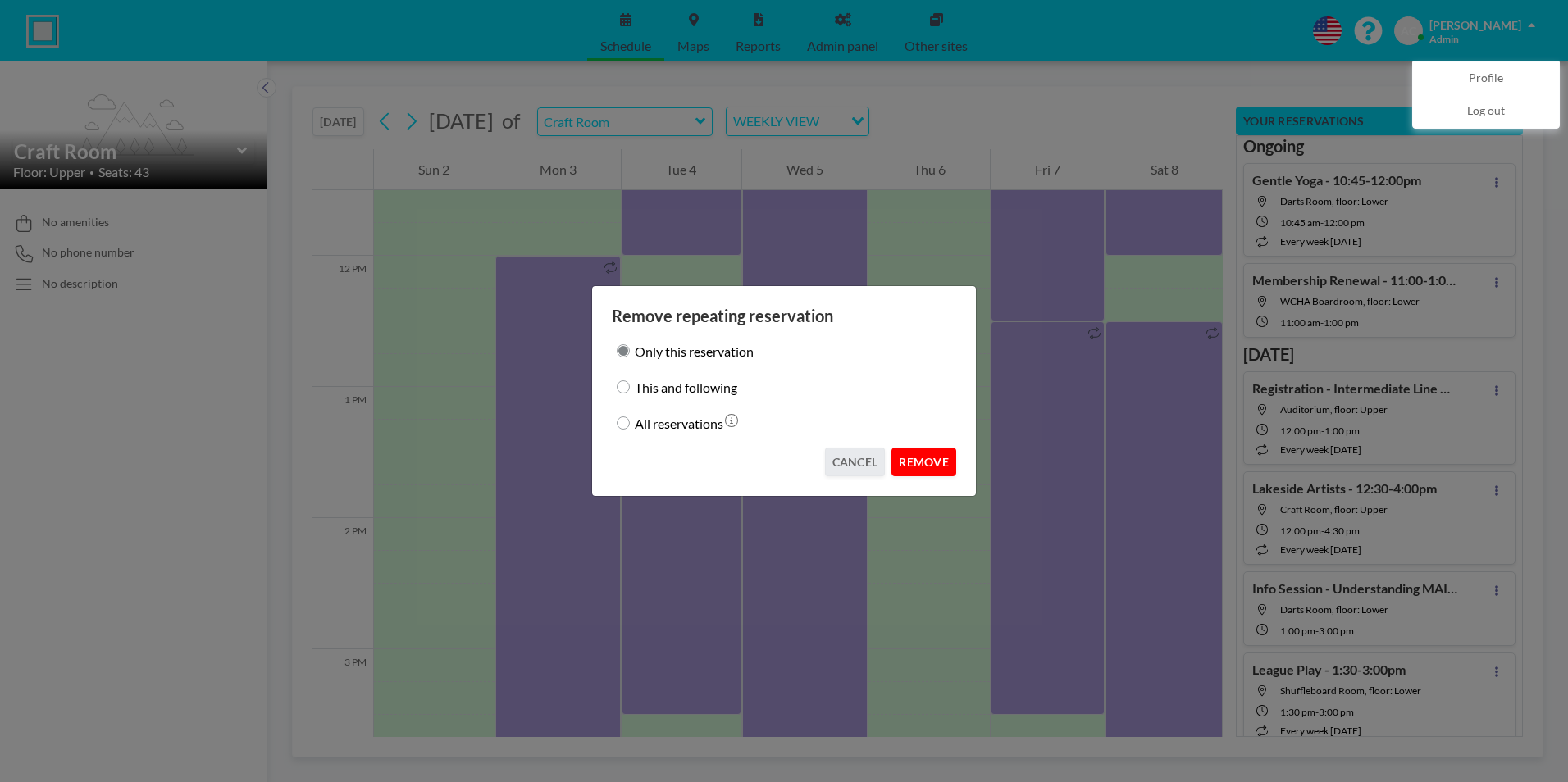
click at [918, 461] on button "REMOVE" at bounding box center [924, 461] width 65 height 28
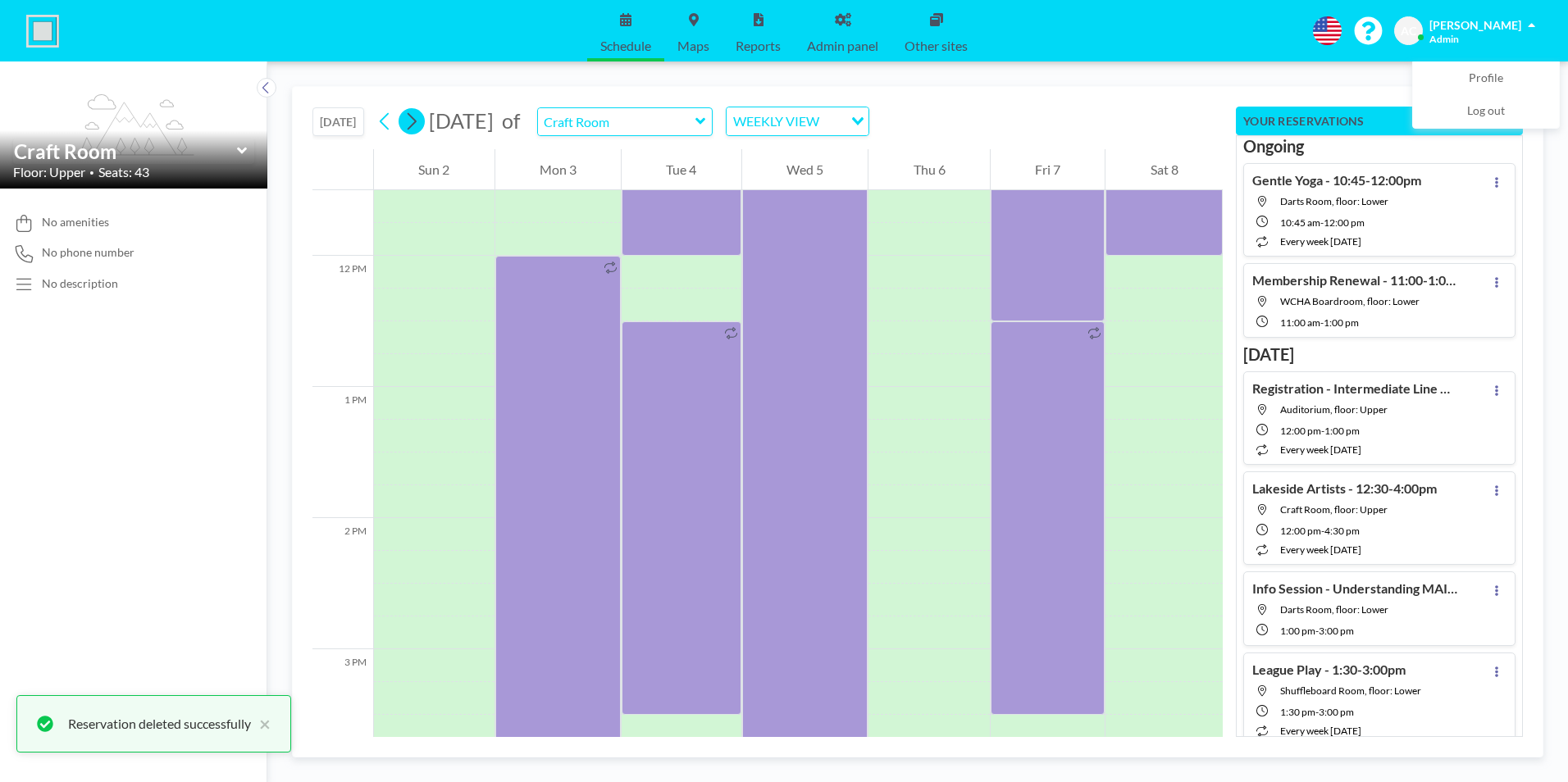
click at [416, 122] on icon at bounding box center [411, 122] width 16 height 25
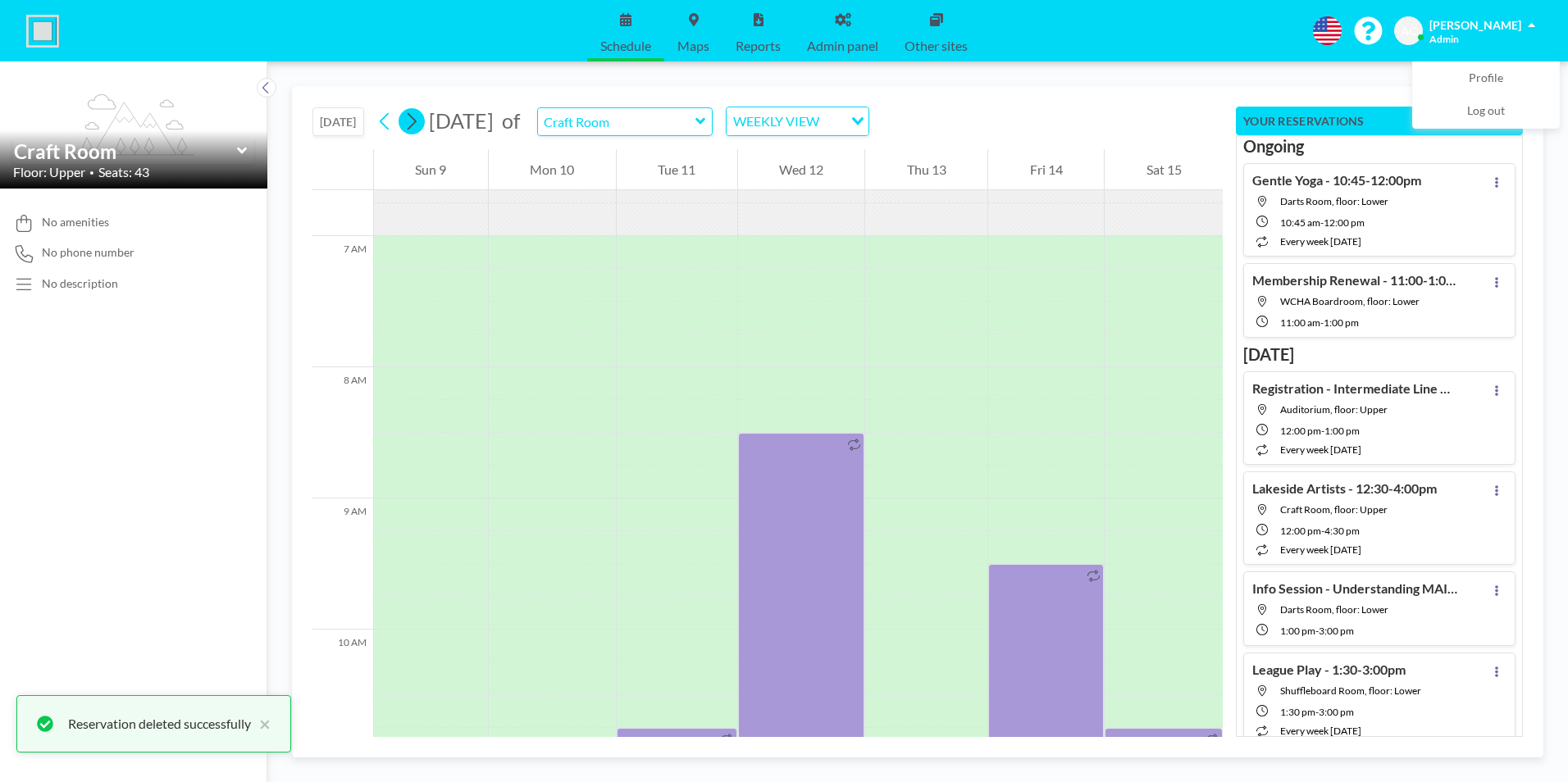
scroll to position [1016, 0]
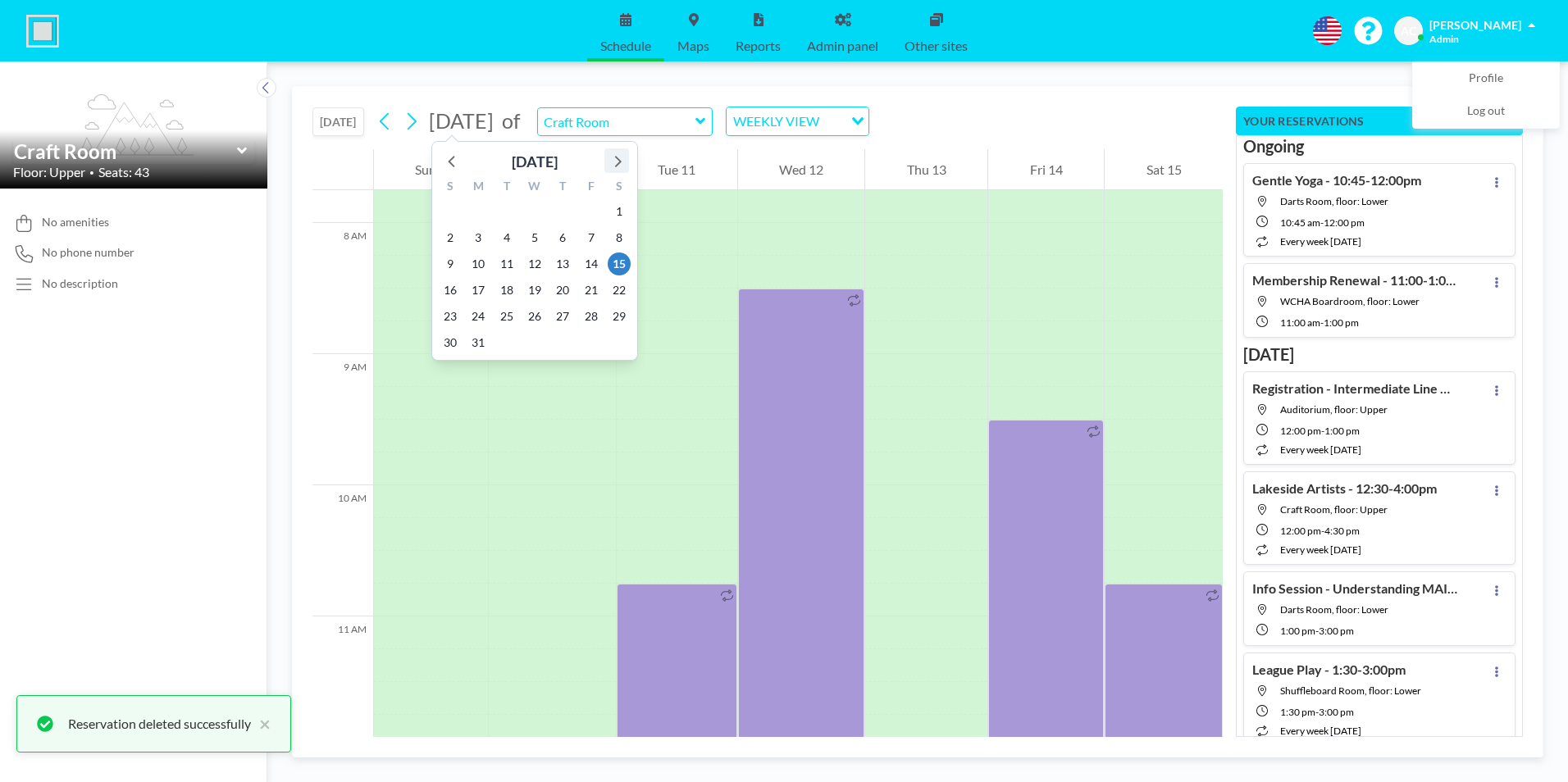
click at [619, 160] on icon at bounding box center [618, 162] width 7 height 12
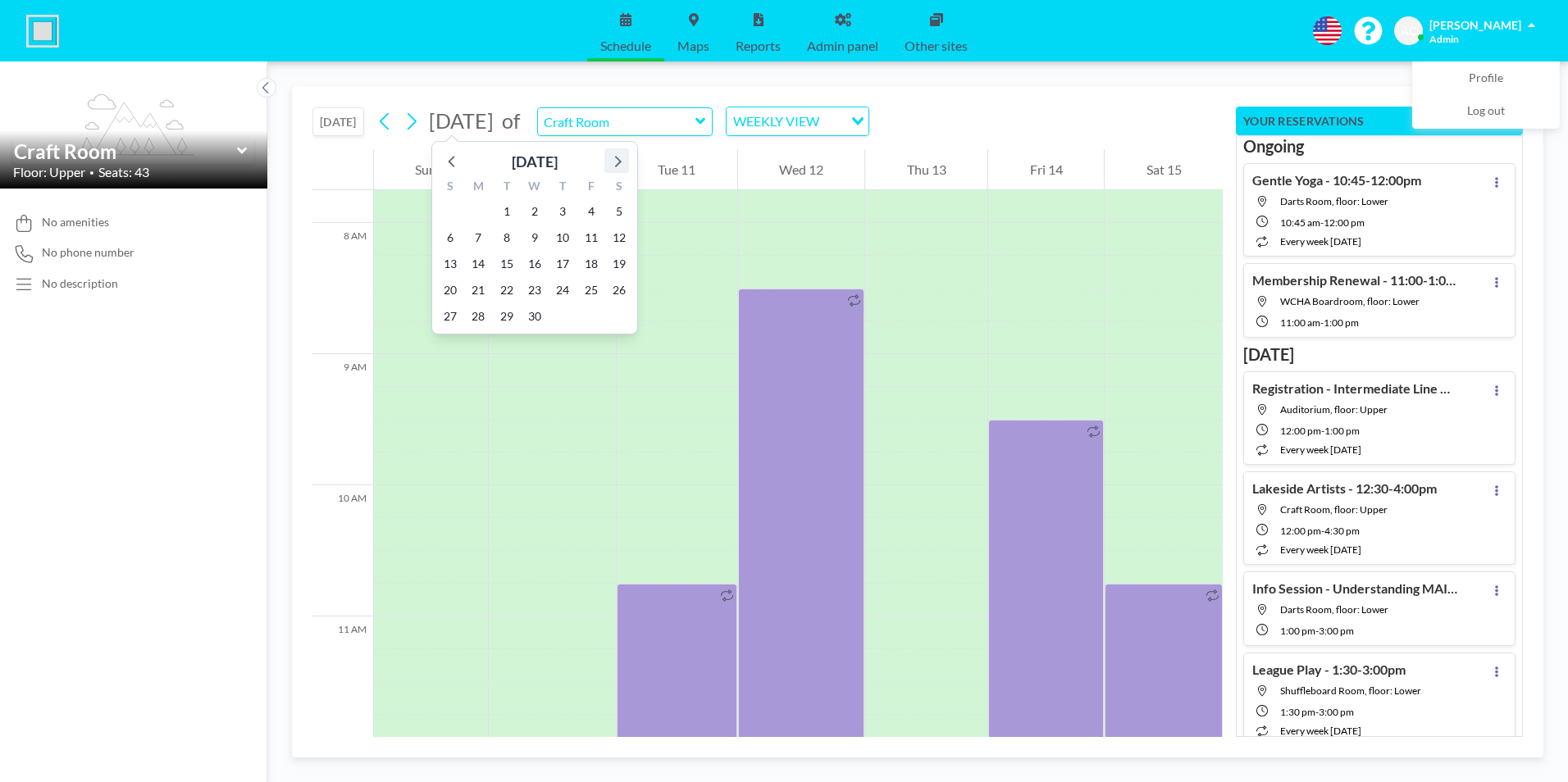
click at [615, 159] on icon at bounding box center [617, 161] width 22 height 22
click at [617, 160] on icon at bounding box center [617, 161] width 22 height 22
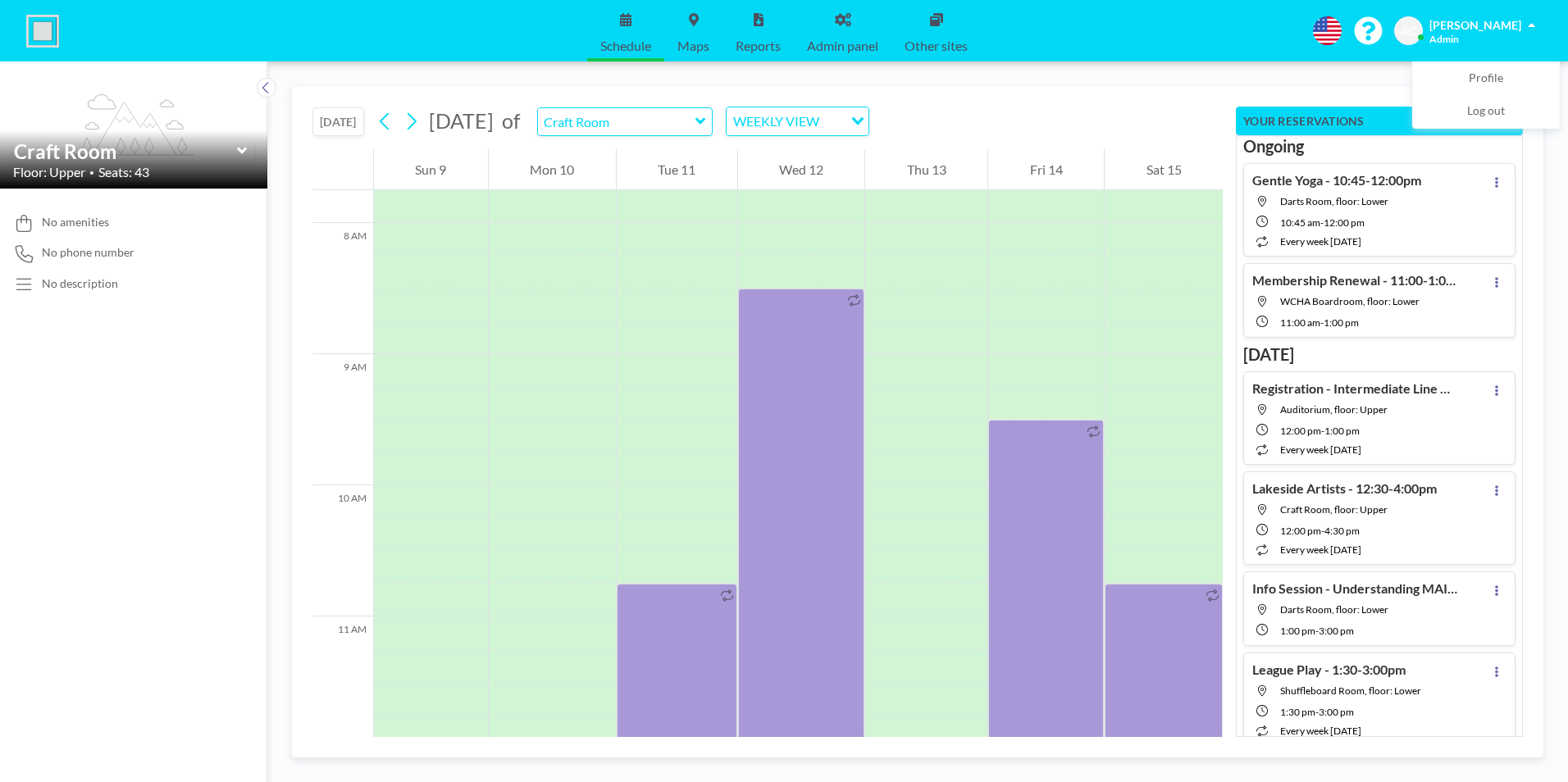
click at [329, 122] on button "[DATE]" at bounding box center [338, 122] width 52 height 28
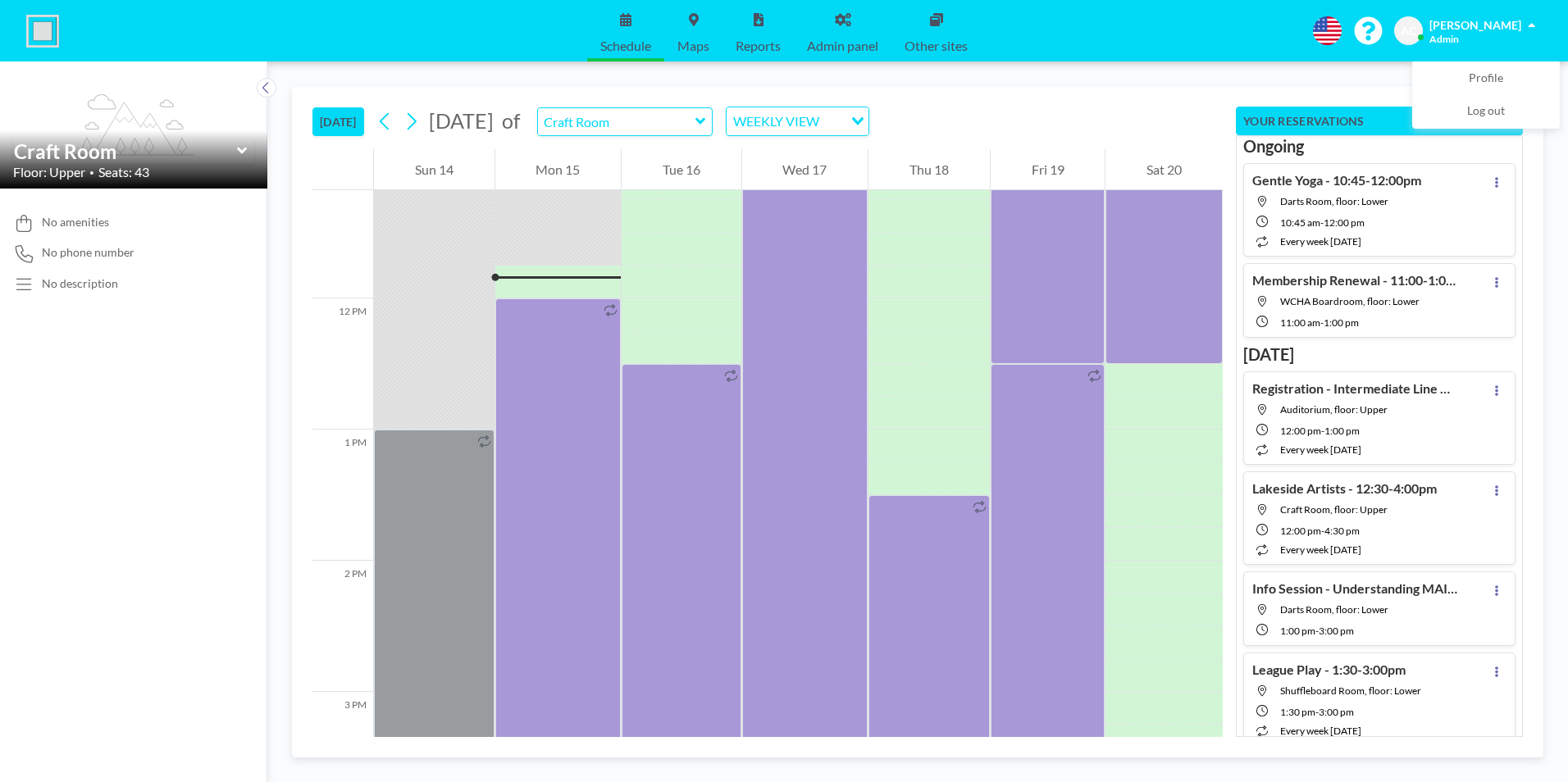
scroll to position [1508, 0]
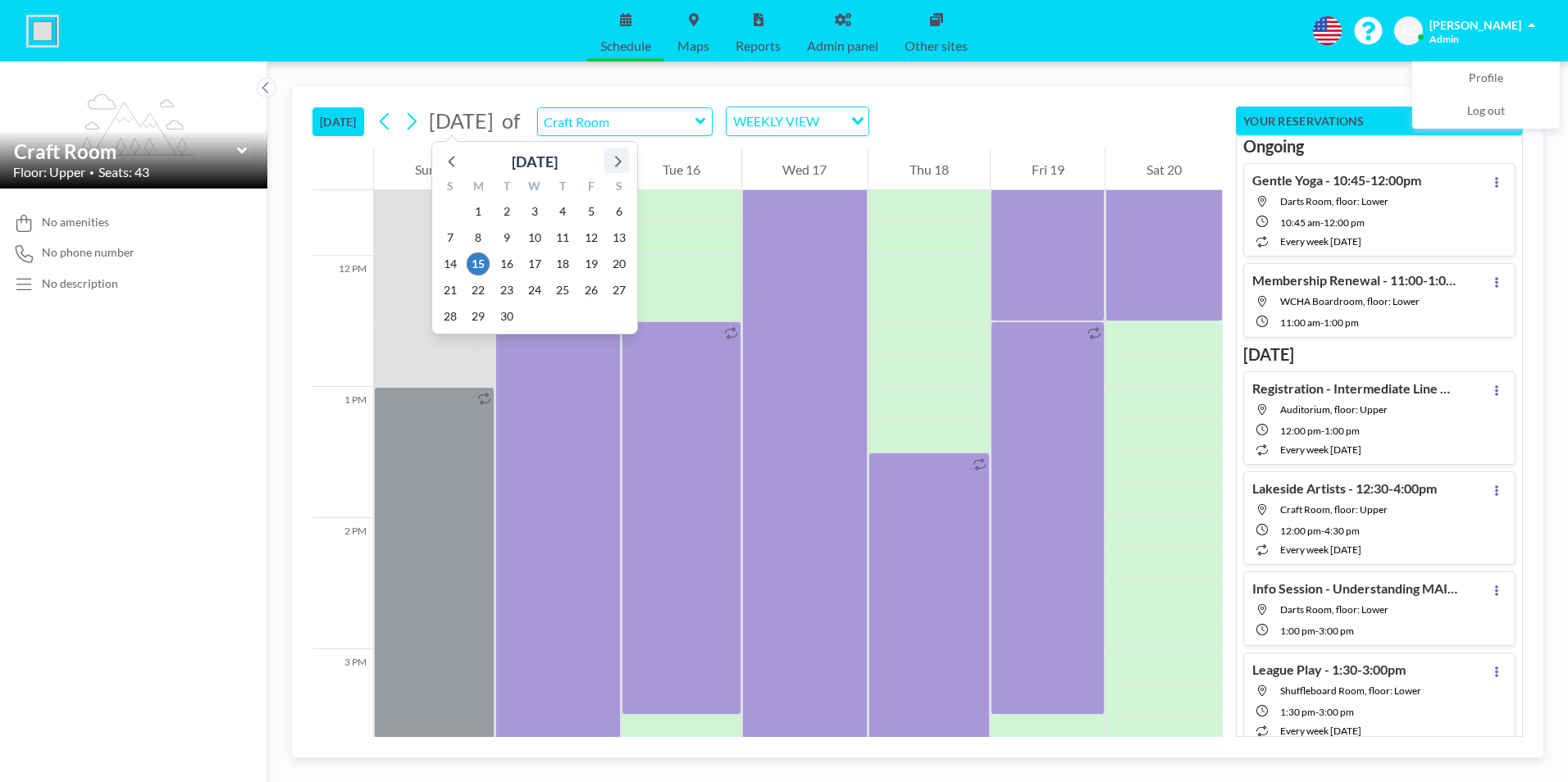
click at [622, 158] on icon at bounding box center [617, 161] width 22 height 22
click at [592, 262] on span "17" at bounding box center [592, 264] width 23 height 23
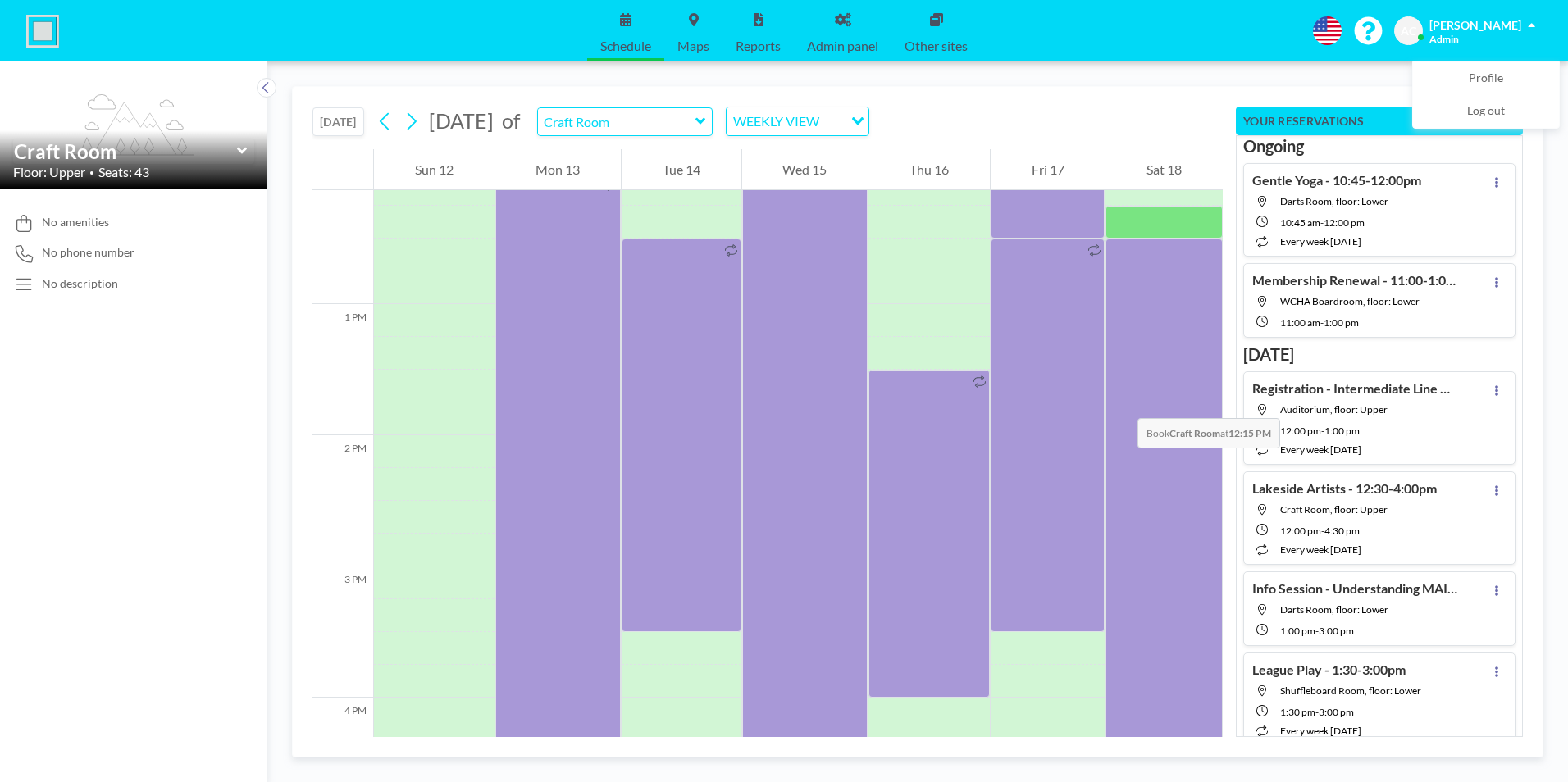
scroll to position [1754, 0]
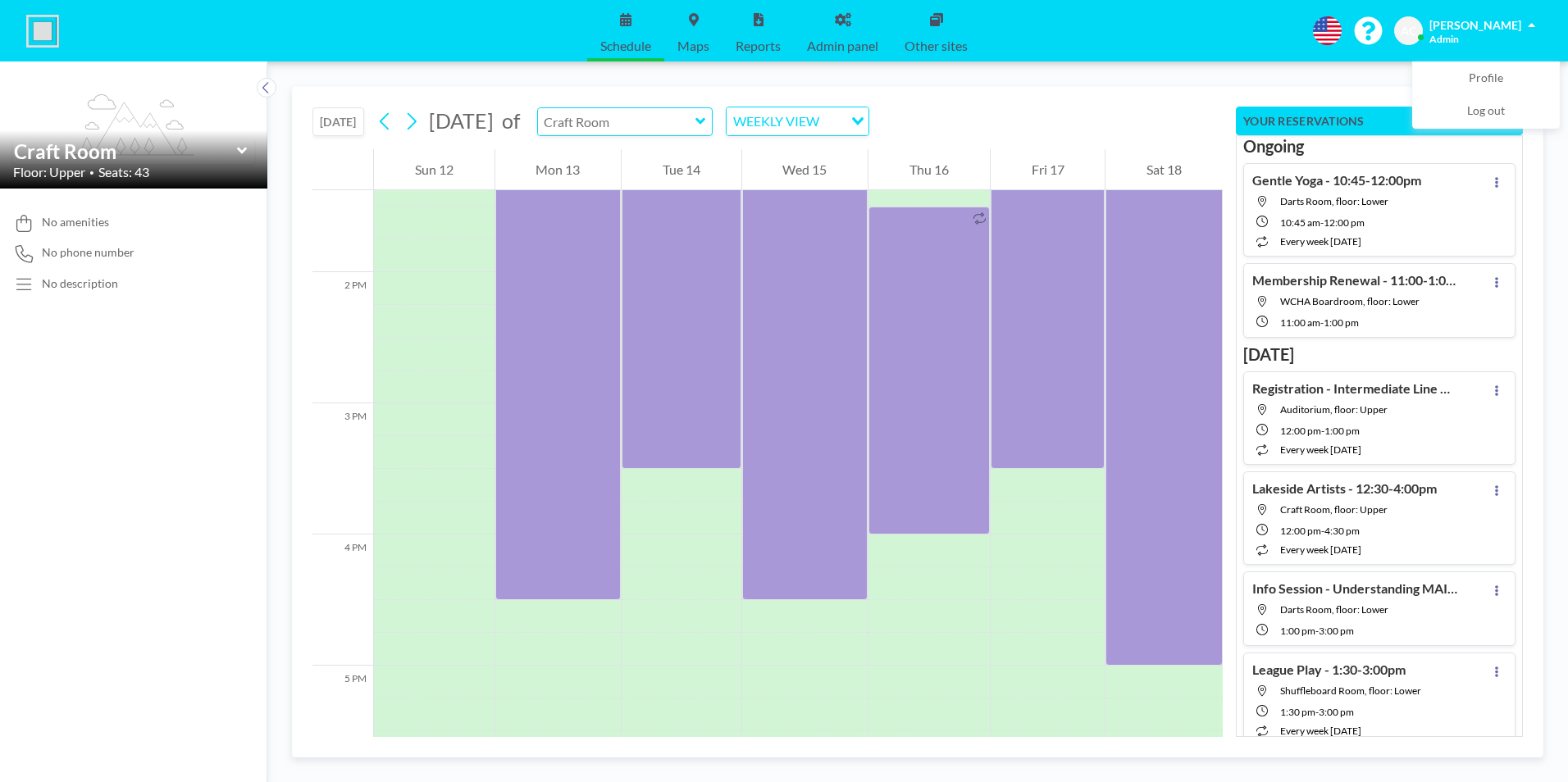
click at [651, 124] on input "text" at bounding box center [617, 122] width 157 height 27
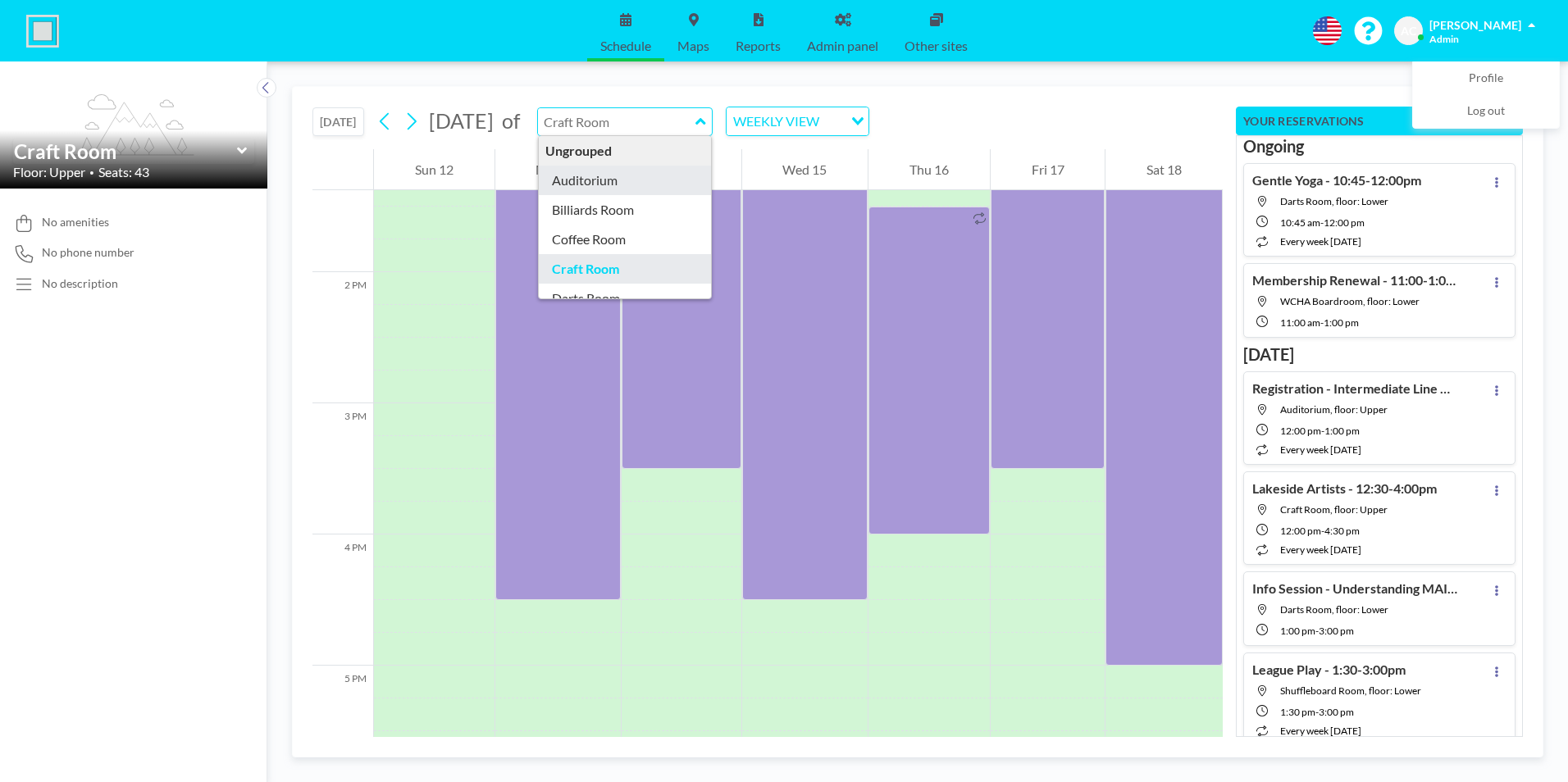
type input "Auditorium"
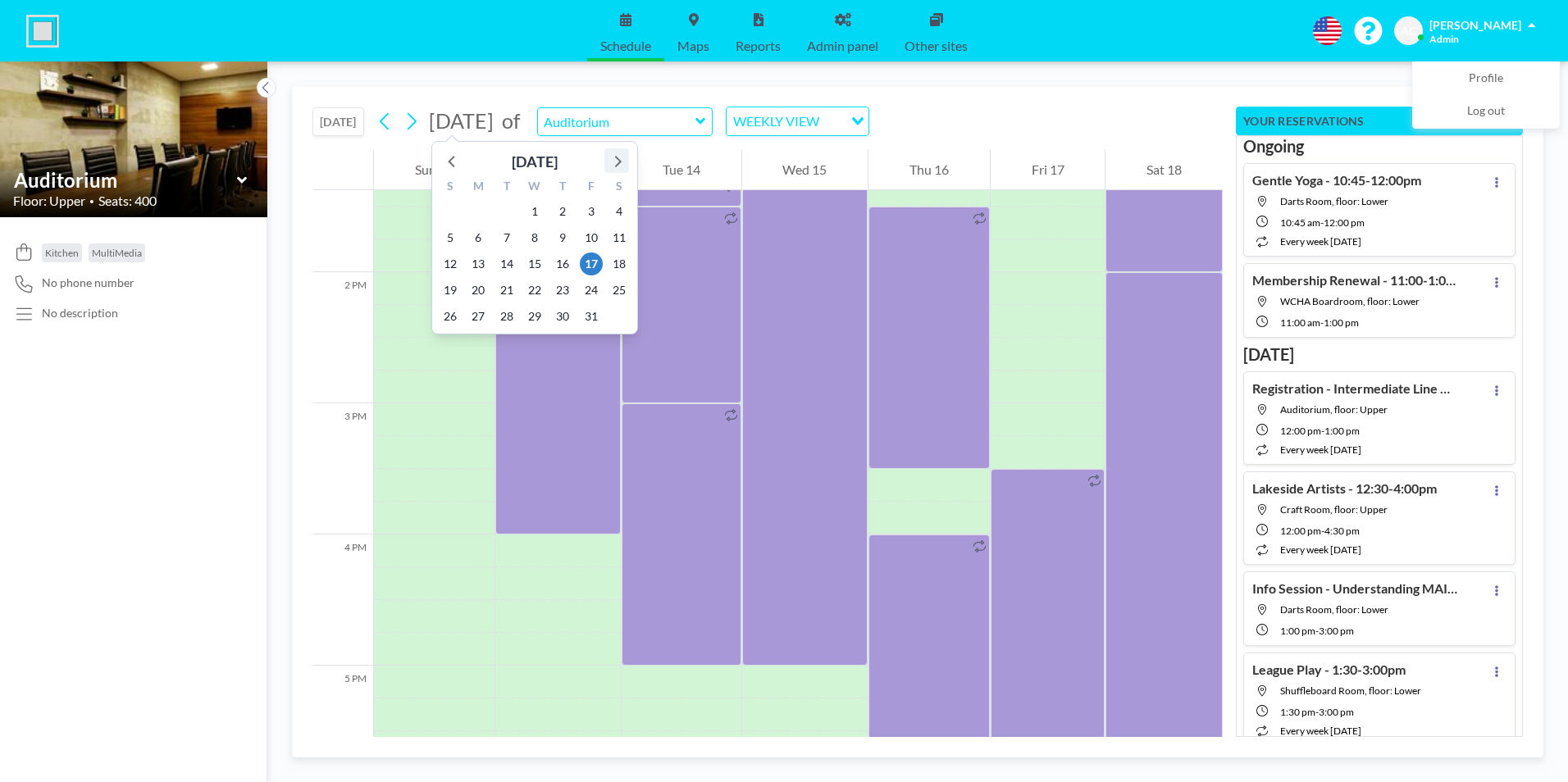
click at [617, 158] on icon at bounding box center [618, 162] width 7 height 12
click at [618, 162] on icon at bounding box center [617, 161] width 22 height 22
click at [534, 292] on span "24" at bounding box center [535, 291] width 23 height 23
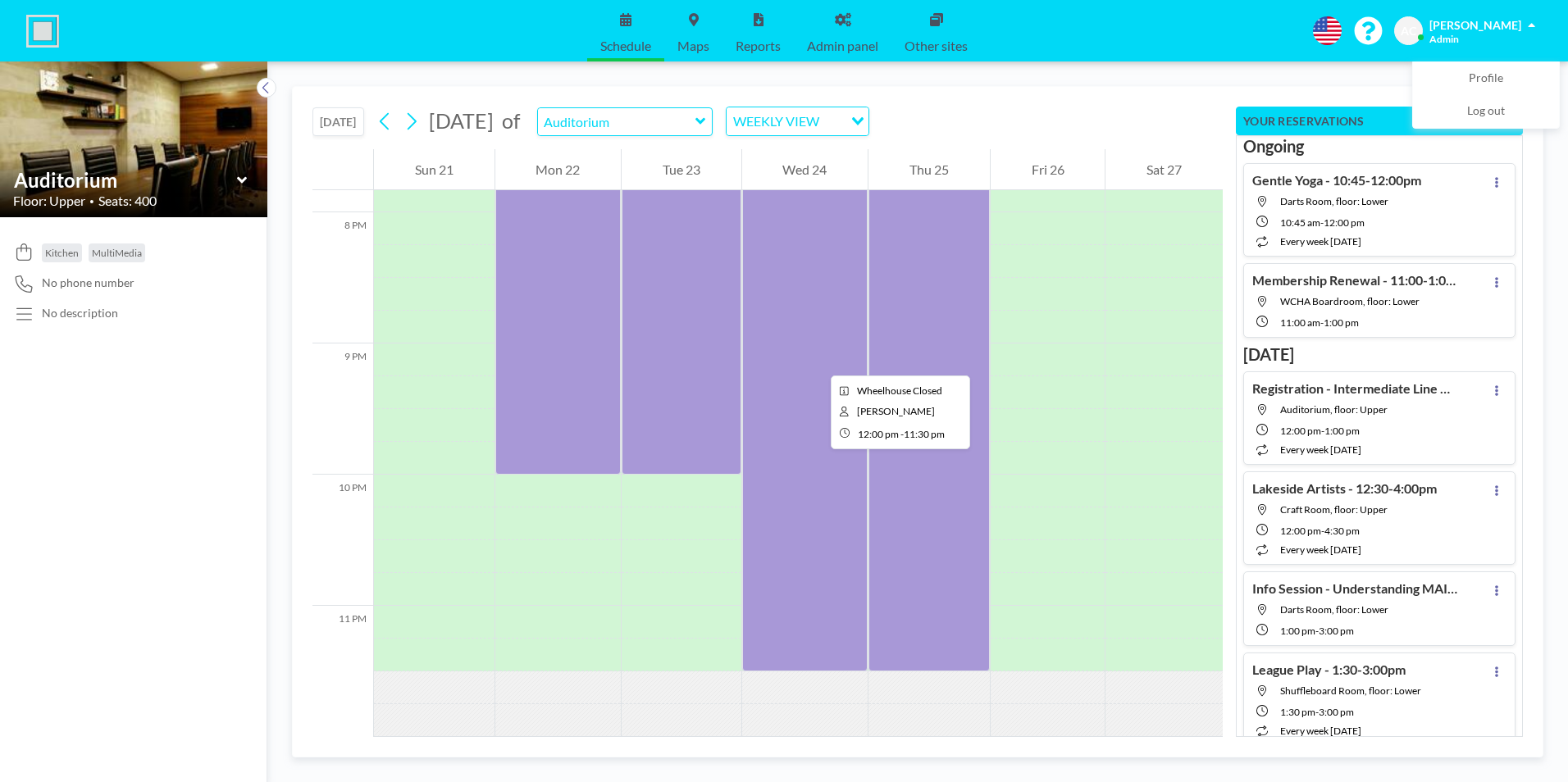
scroll to position [2608, 0]
click at [419, 119] on icon at bounding box center [411, 122] width 16 height 25
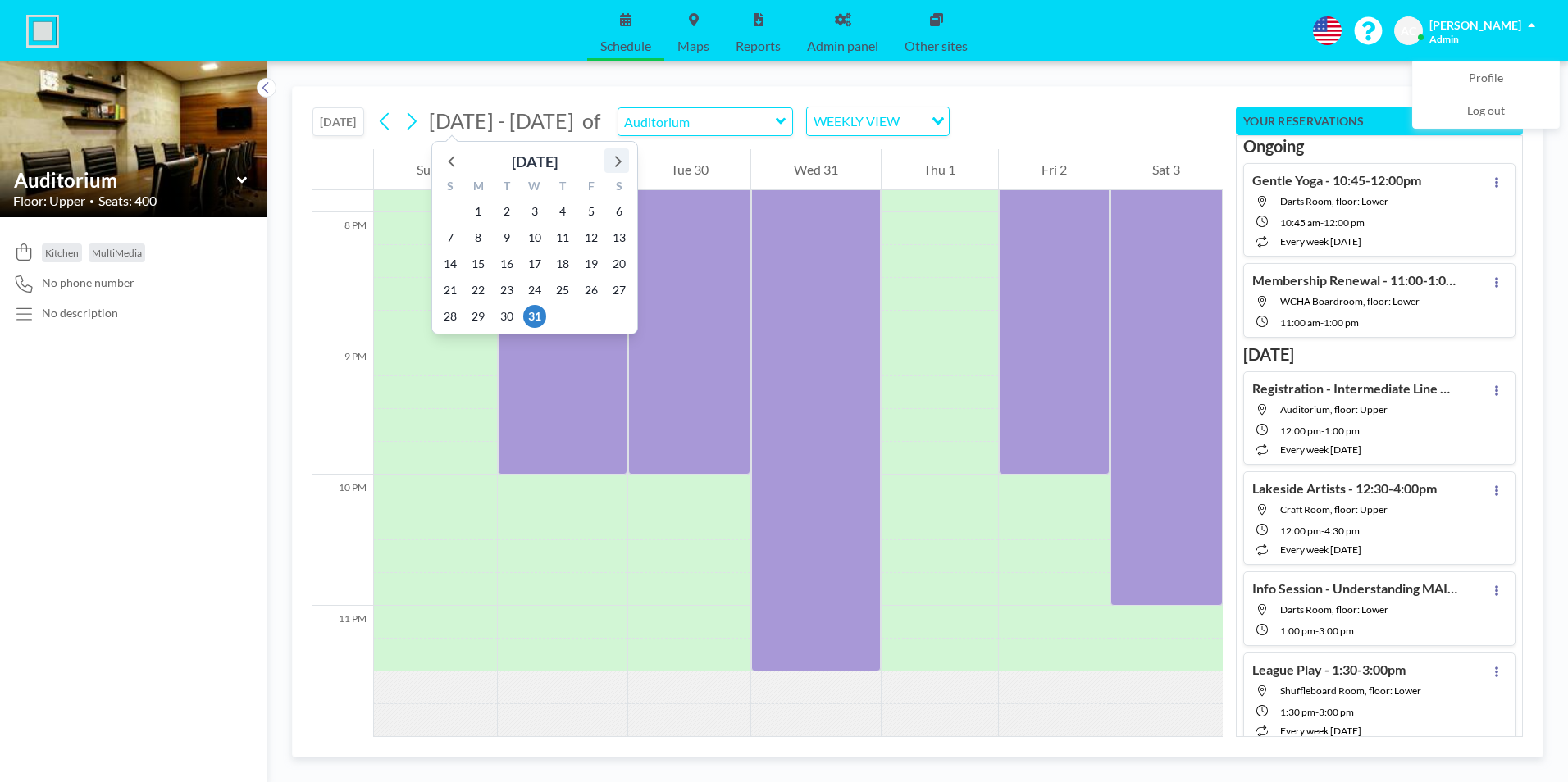
click at [619, 162] on icon at bounding box center [618, 162] width 7 height 12
click at [535, 238] on span "7" at bounding box center [535, 238] width 23 height 23
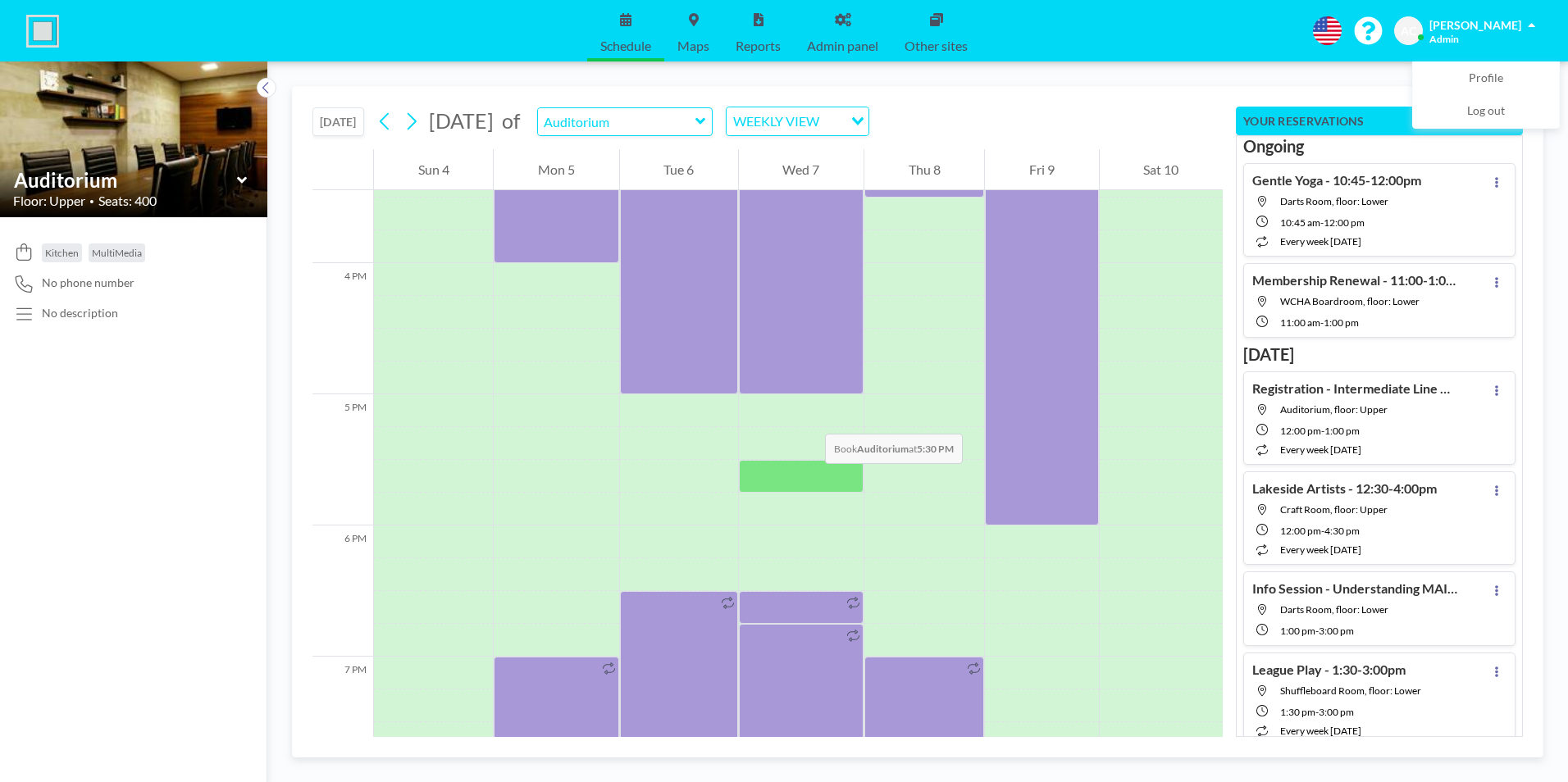
scroll to position [2082, 0]
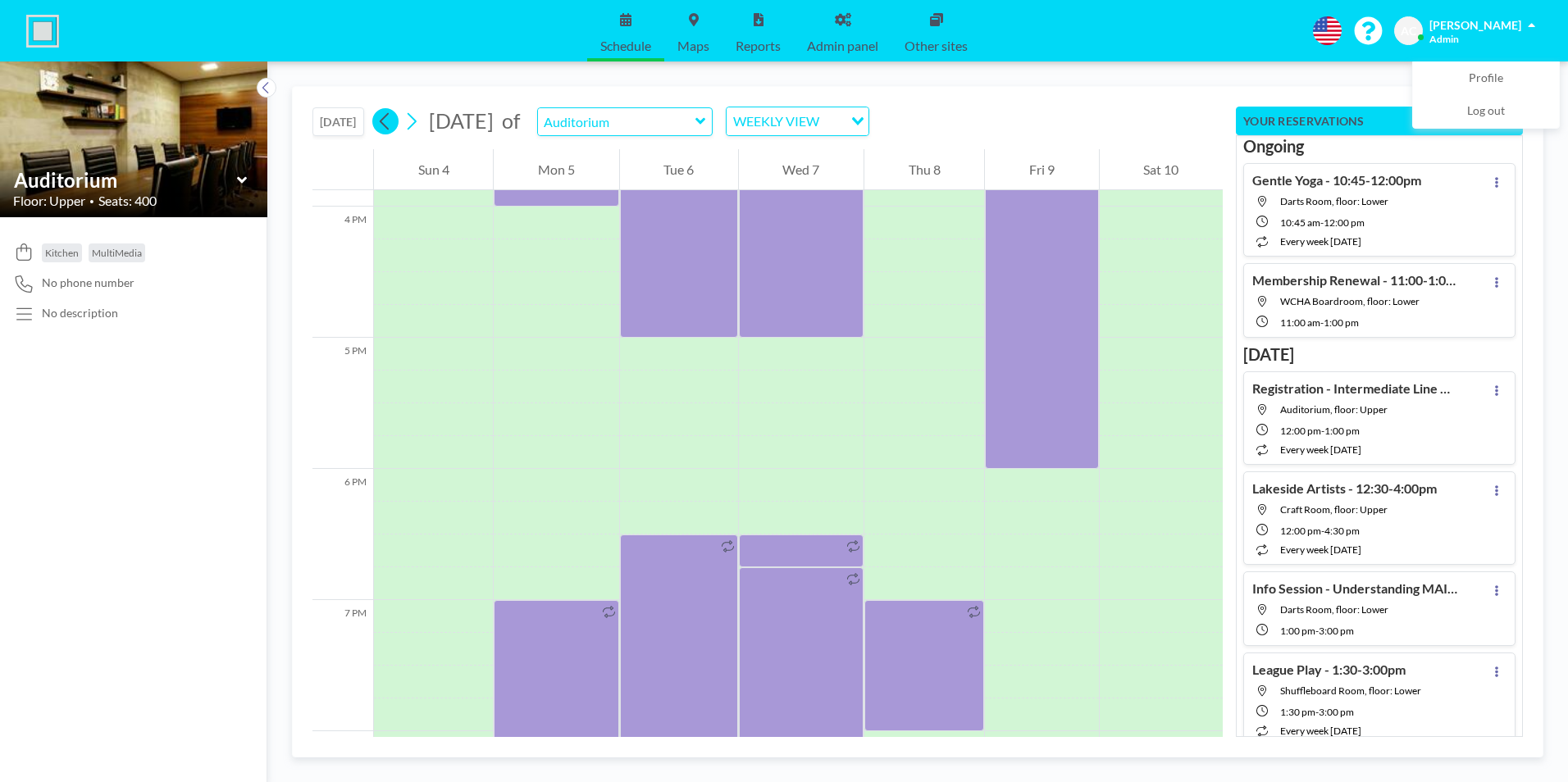
click at [387, 125] on icon at bounding box center [384, 122] width 9 height 17
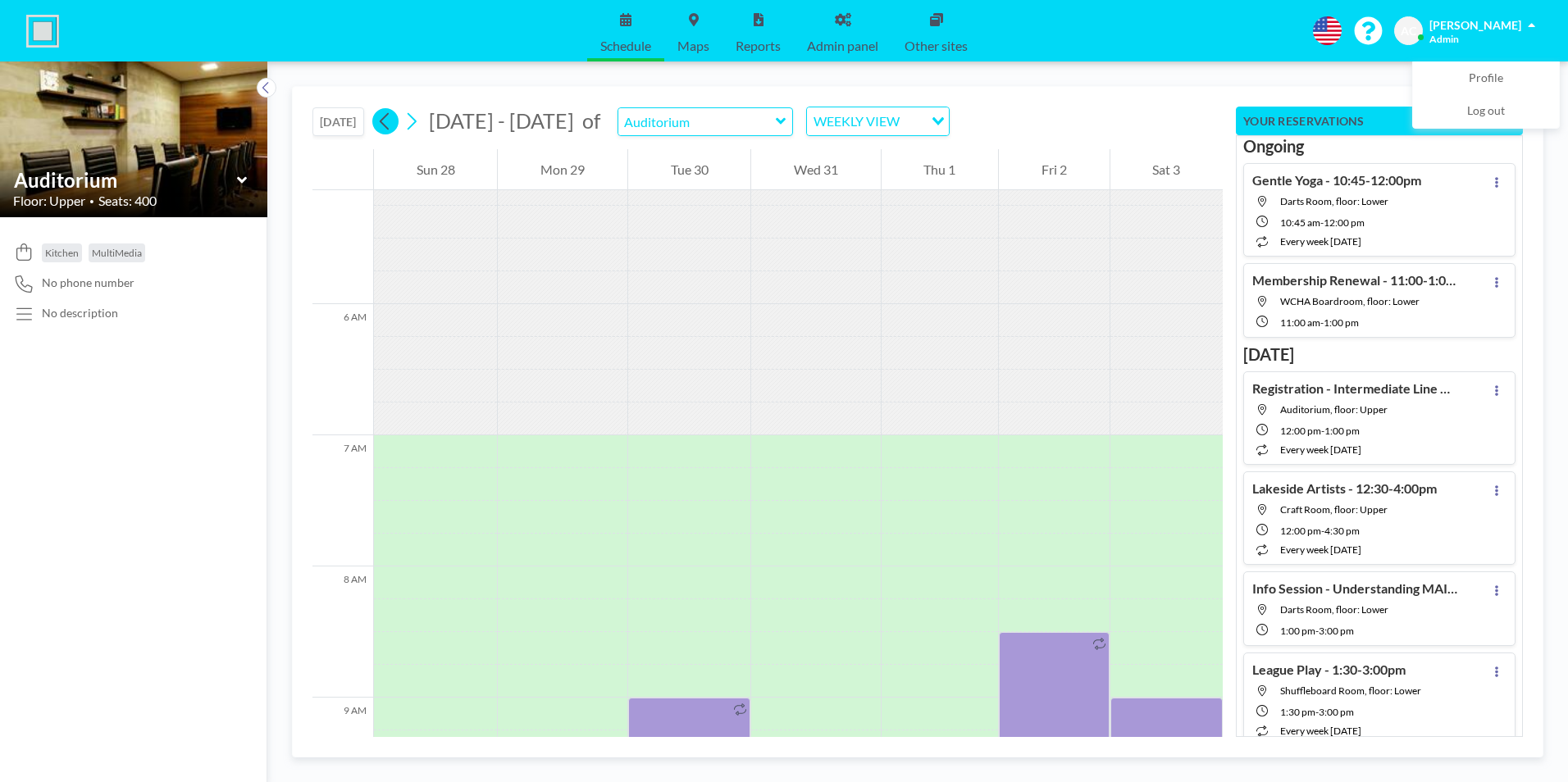
scroll to position [1016, 0]
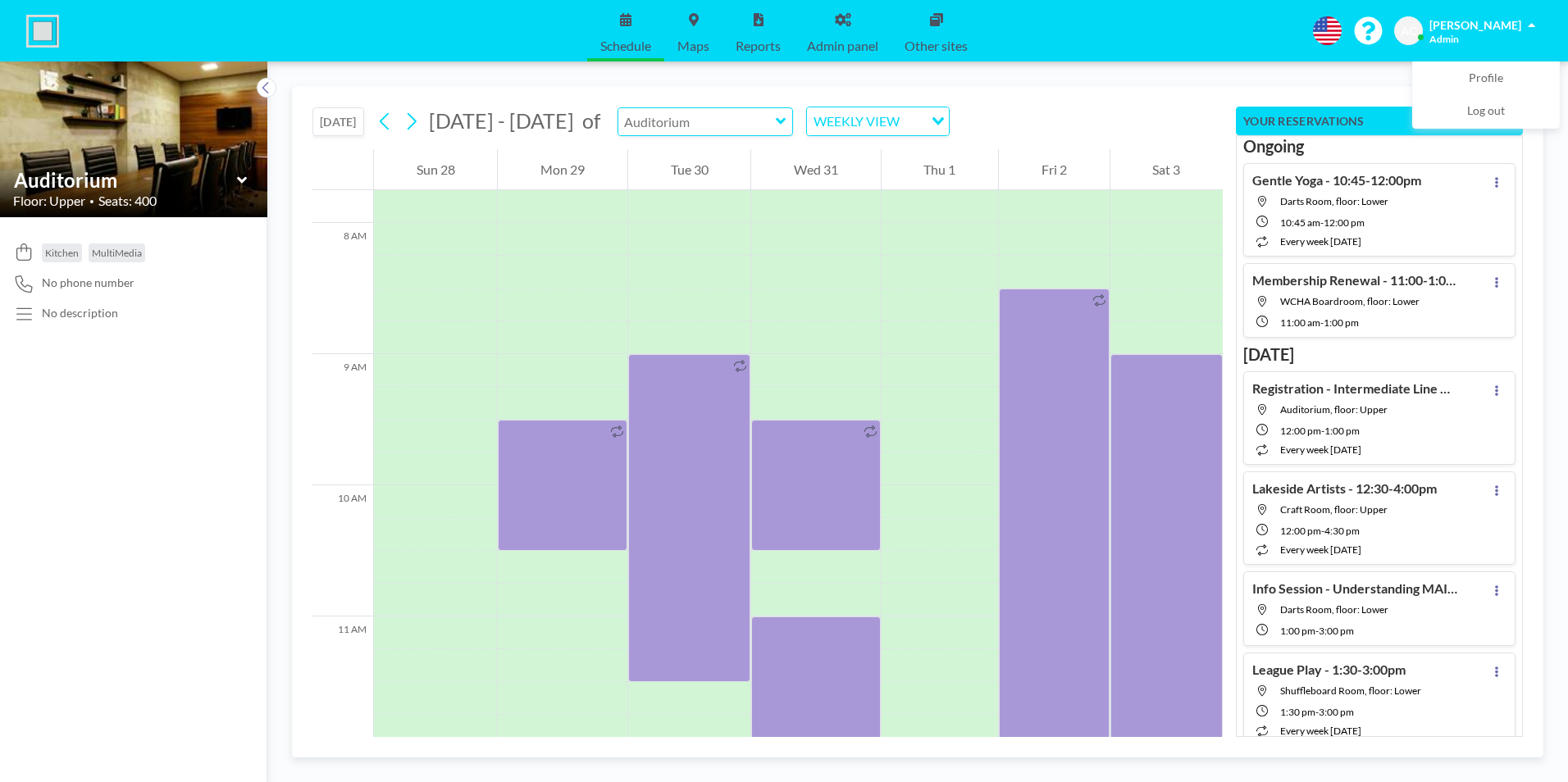
click at [747, 124] on input "text" at bounding box center [697, 122] width 157 height 27
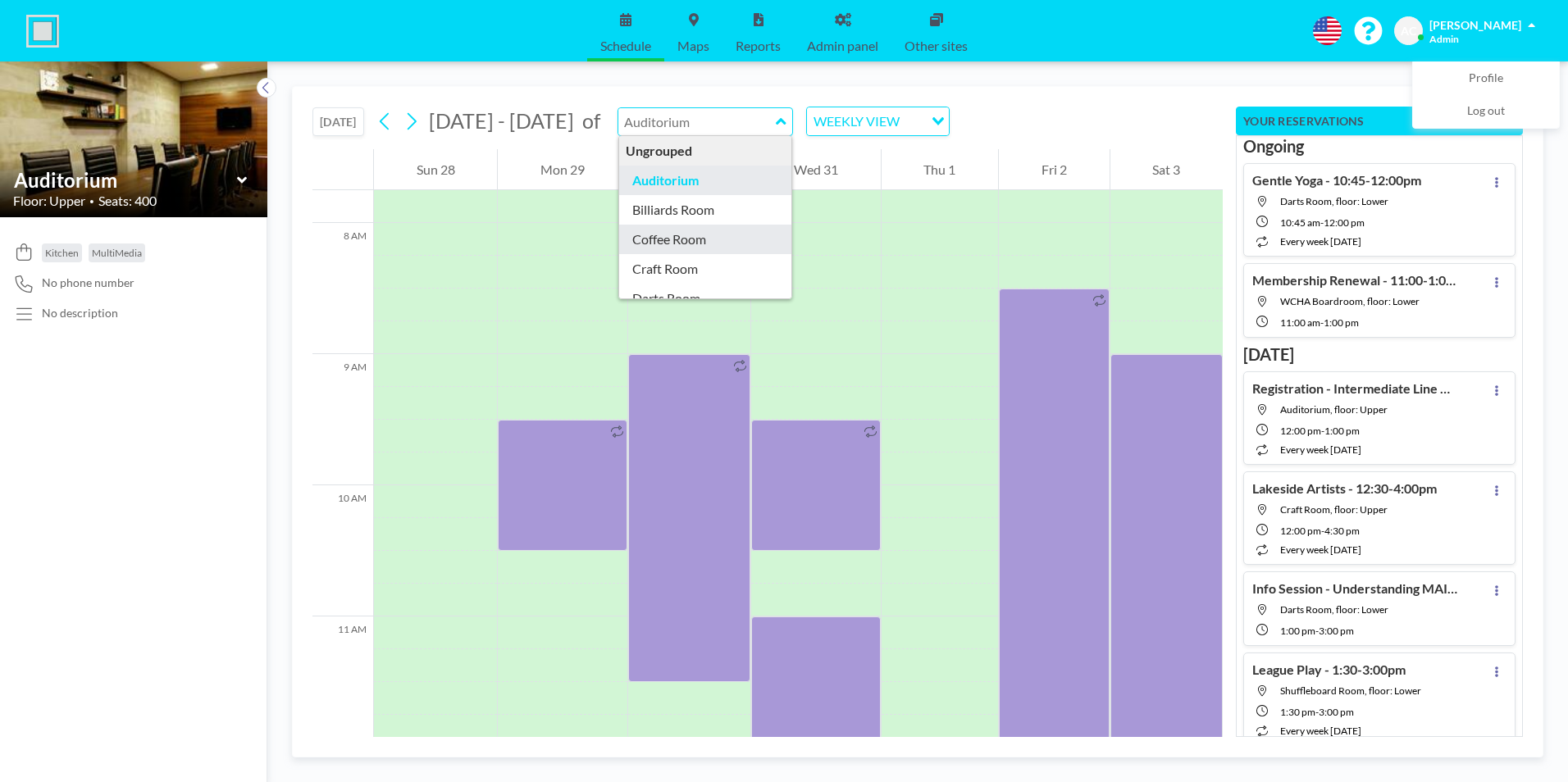
type input "Coffee Room"
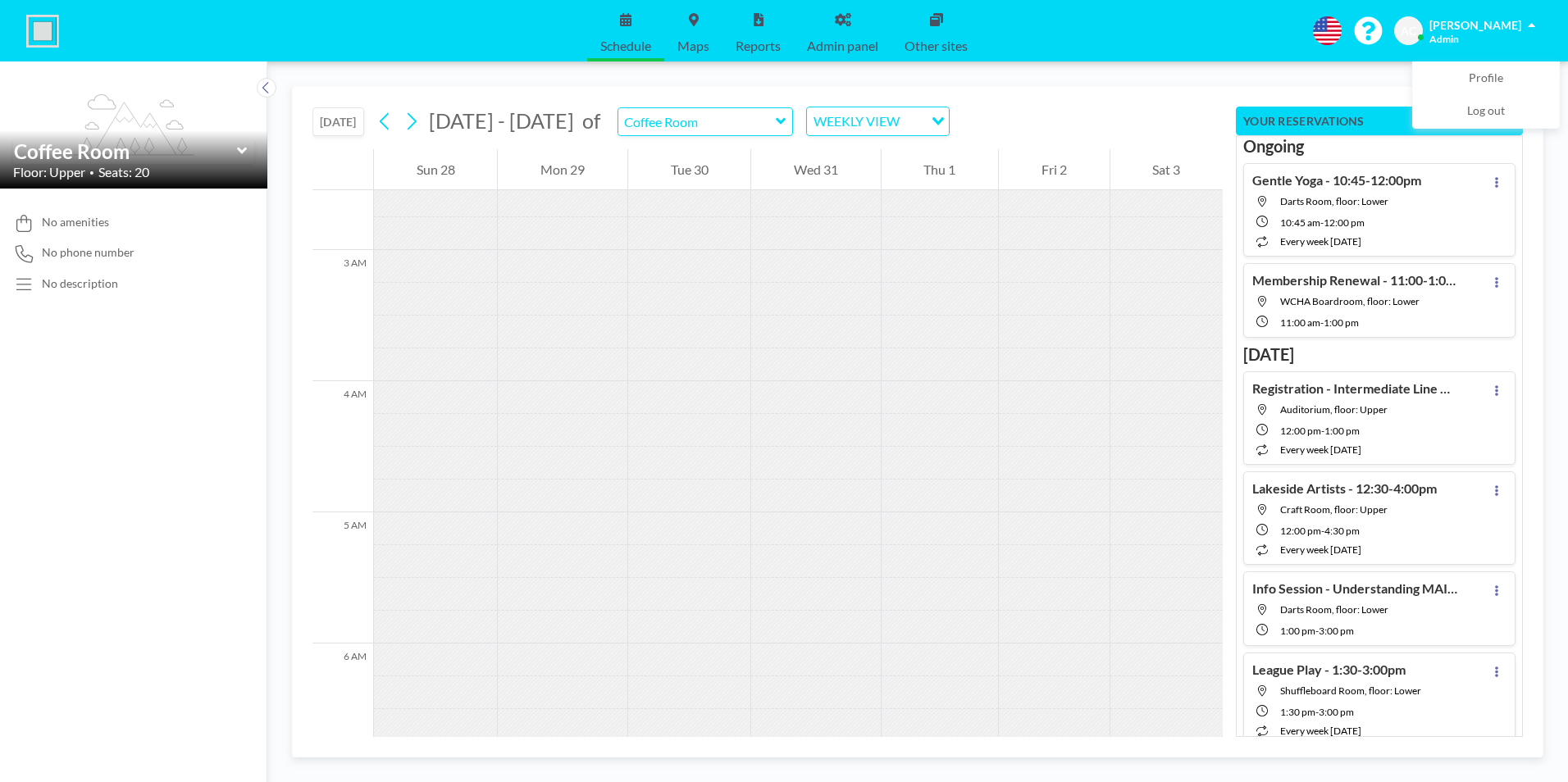
scroll to position [839, 0]
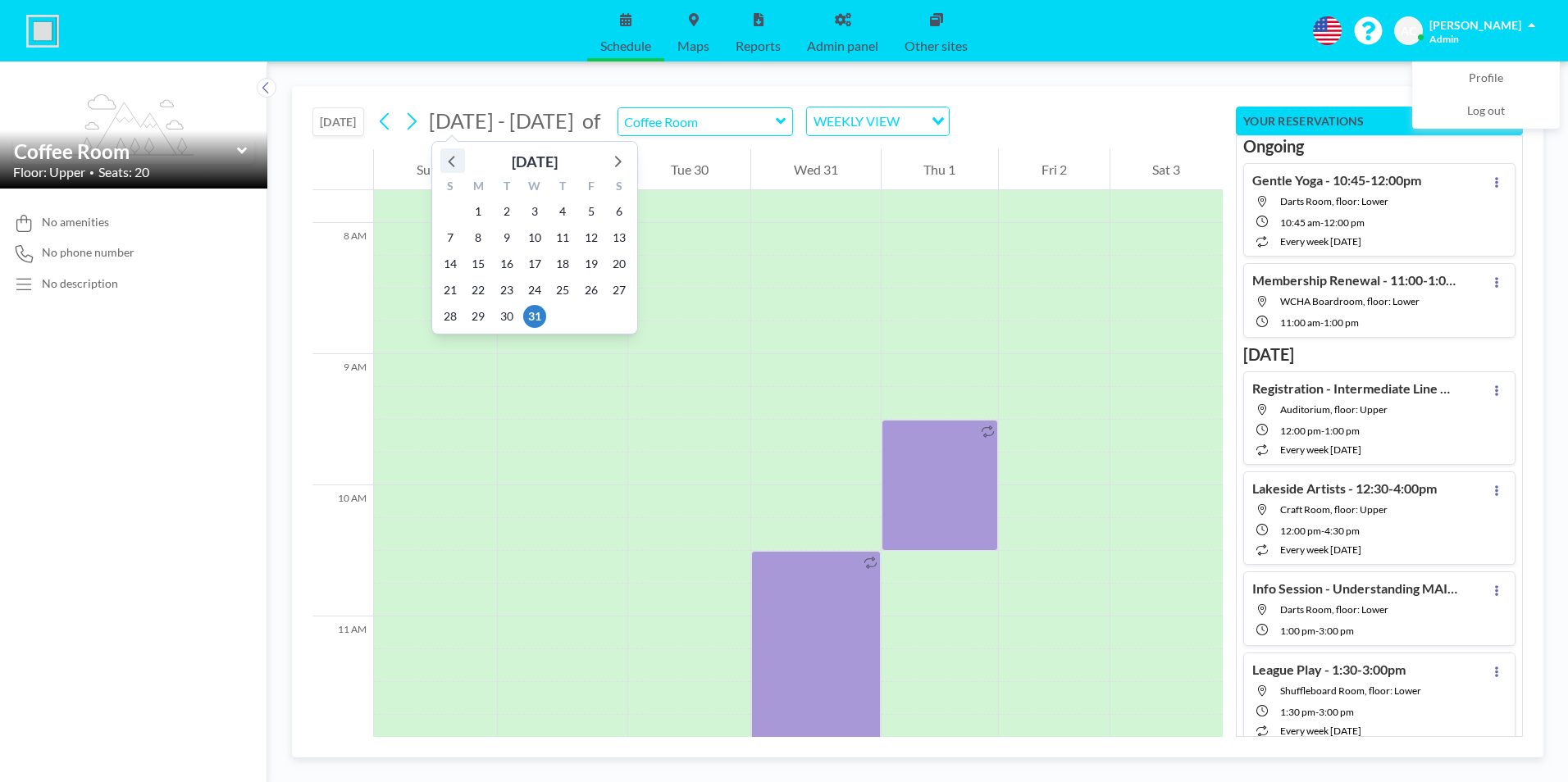
click at [456, 162] on icon at bounding box center [452, 161] width 22 height 22
click at [537, 317] on span "26" at bounding box center [535, 316] width 23 height 23
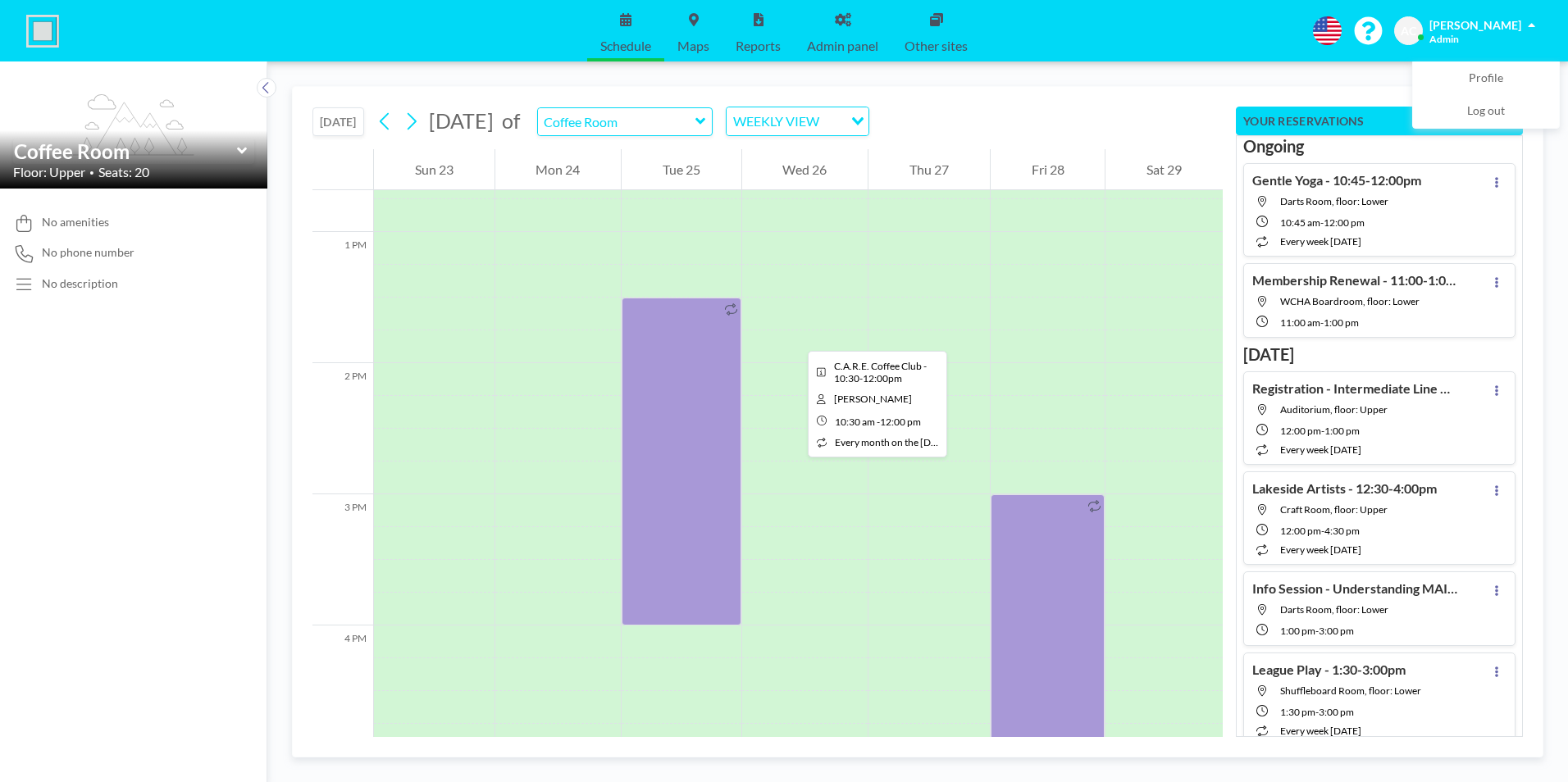
scroll to position [1672, 0]
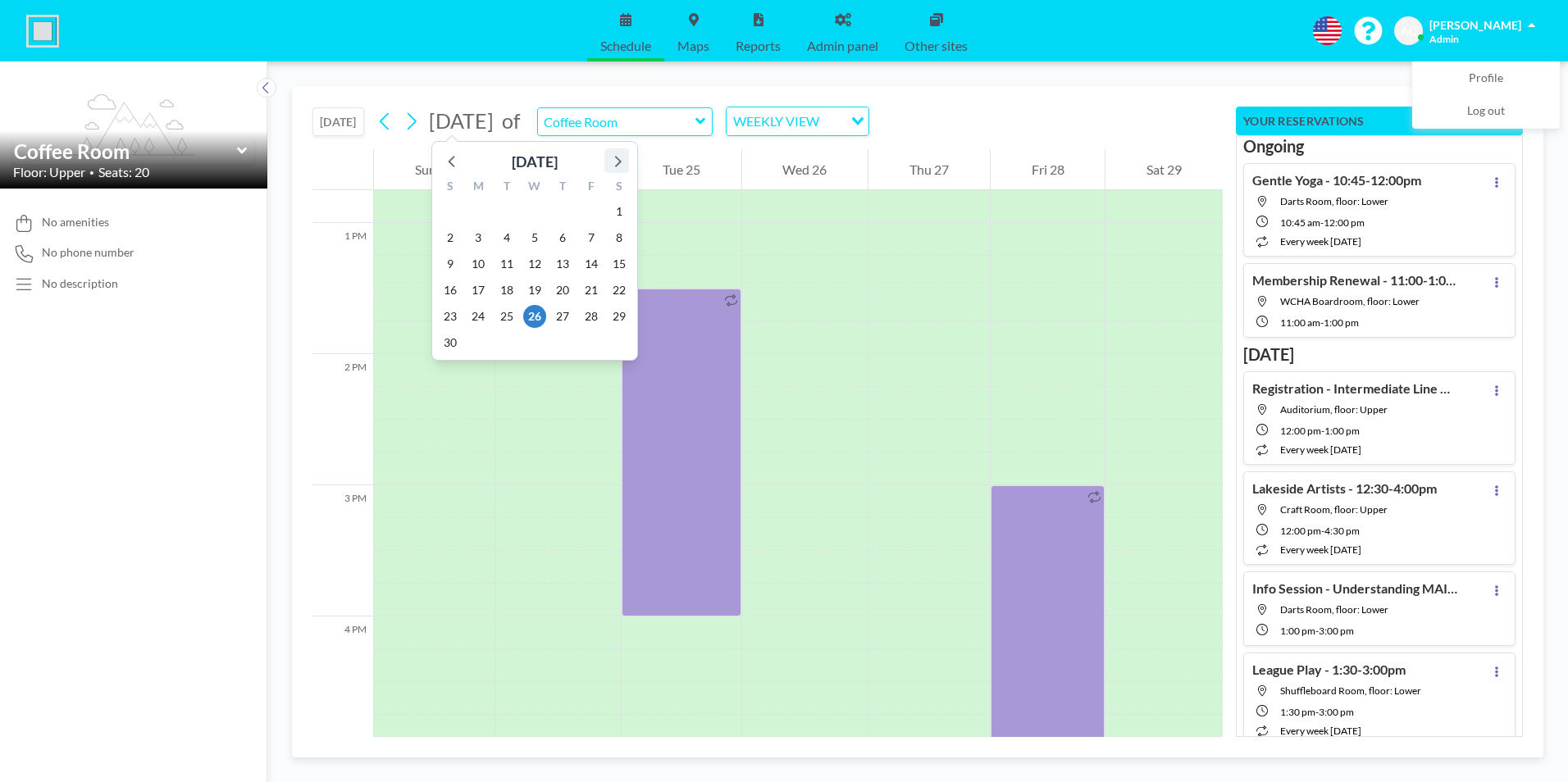
click at [618, 157] on icon at bounding box center [617, 161] width 22 height 22
click at [508, 288] on span "23" at bounding box center [507, 291] width 23 height 23
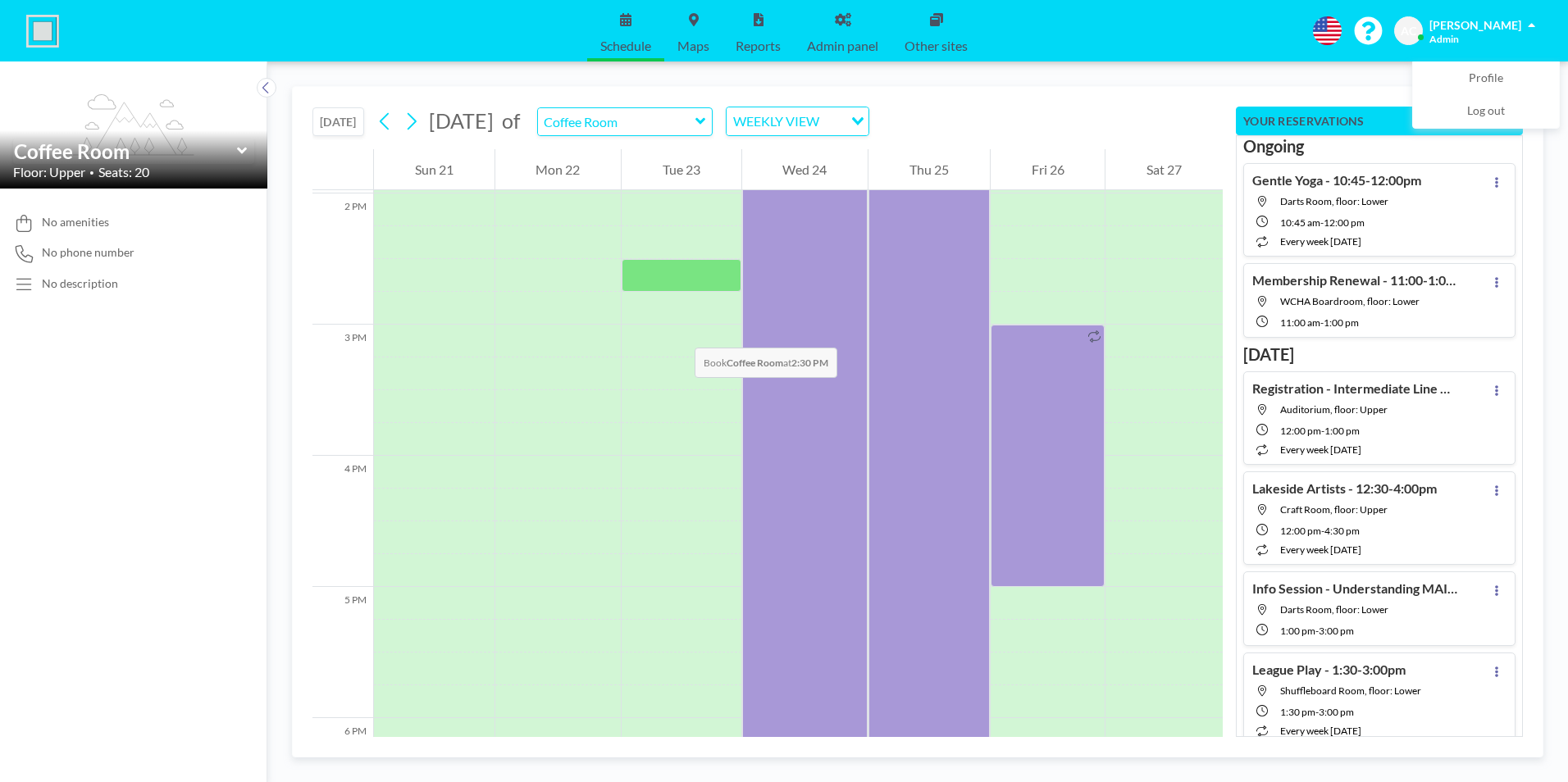
scroll to position [1789, 0]
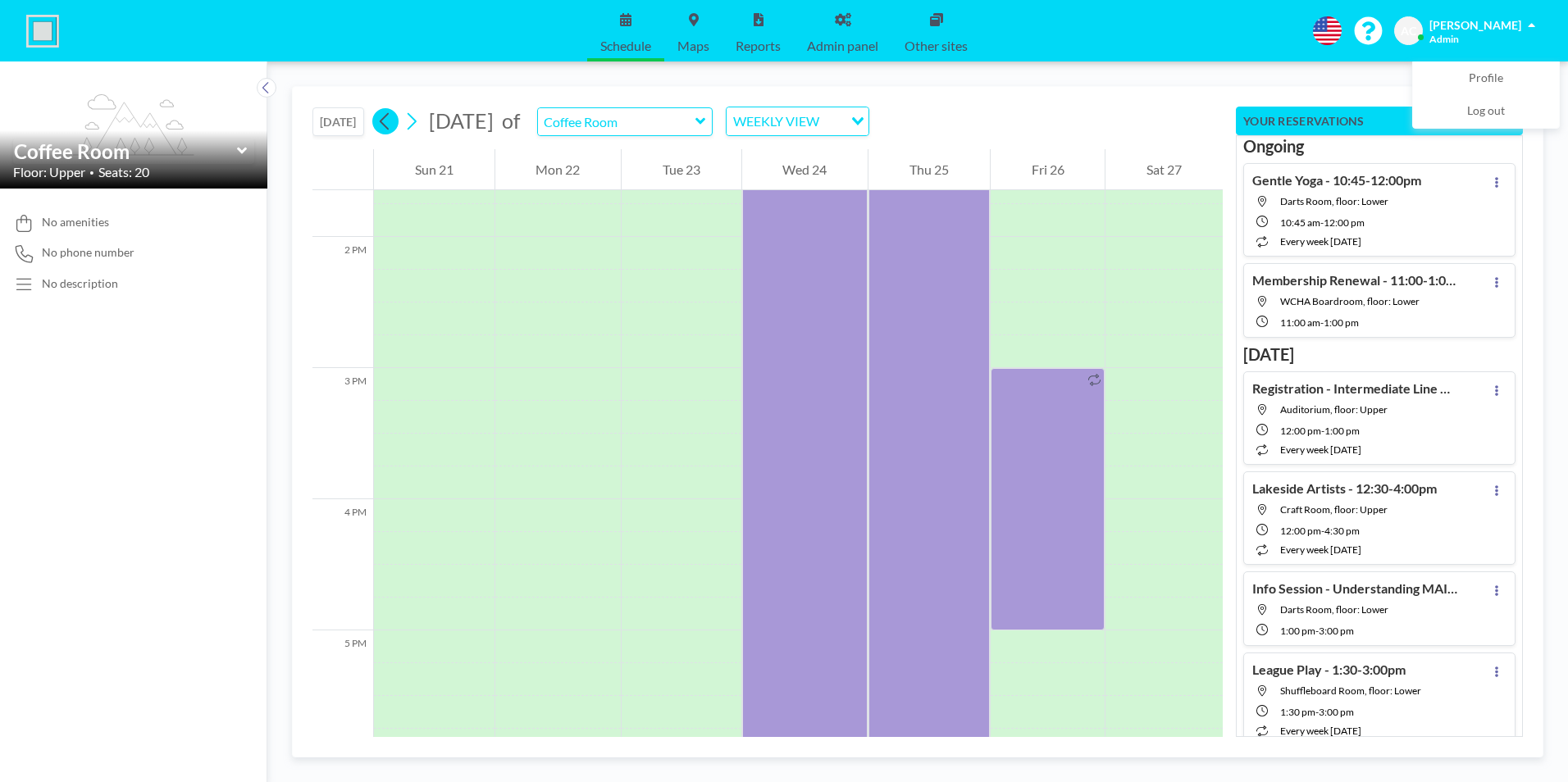
click at [389, 122] on icon at bounding box center [385, 122] width 16 height 25
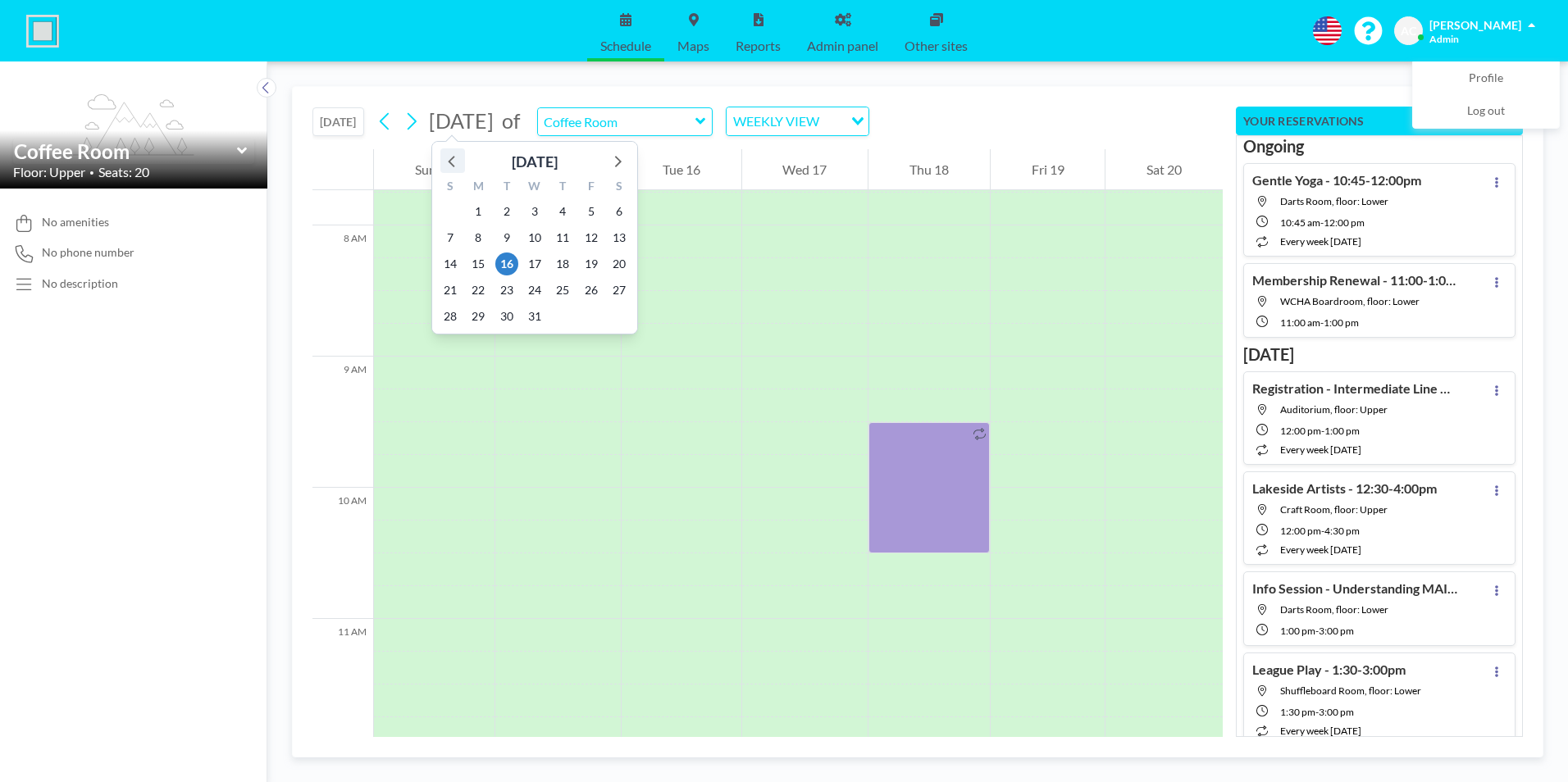
scroll to position [1016, 0]
click at [451, 157] on icon at bounding box center [452, 161] width 22 height 22
click at [620, 159] on icon at bounding box center [617, 161] width 22 height 22
click at [508, 314] on span "30" at bounding box center [507, 316] width 23 height 23
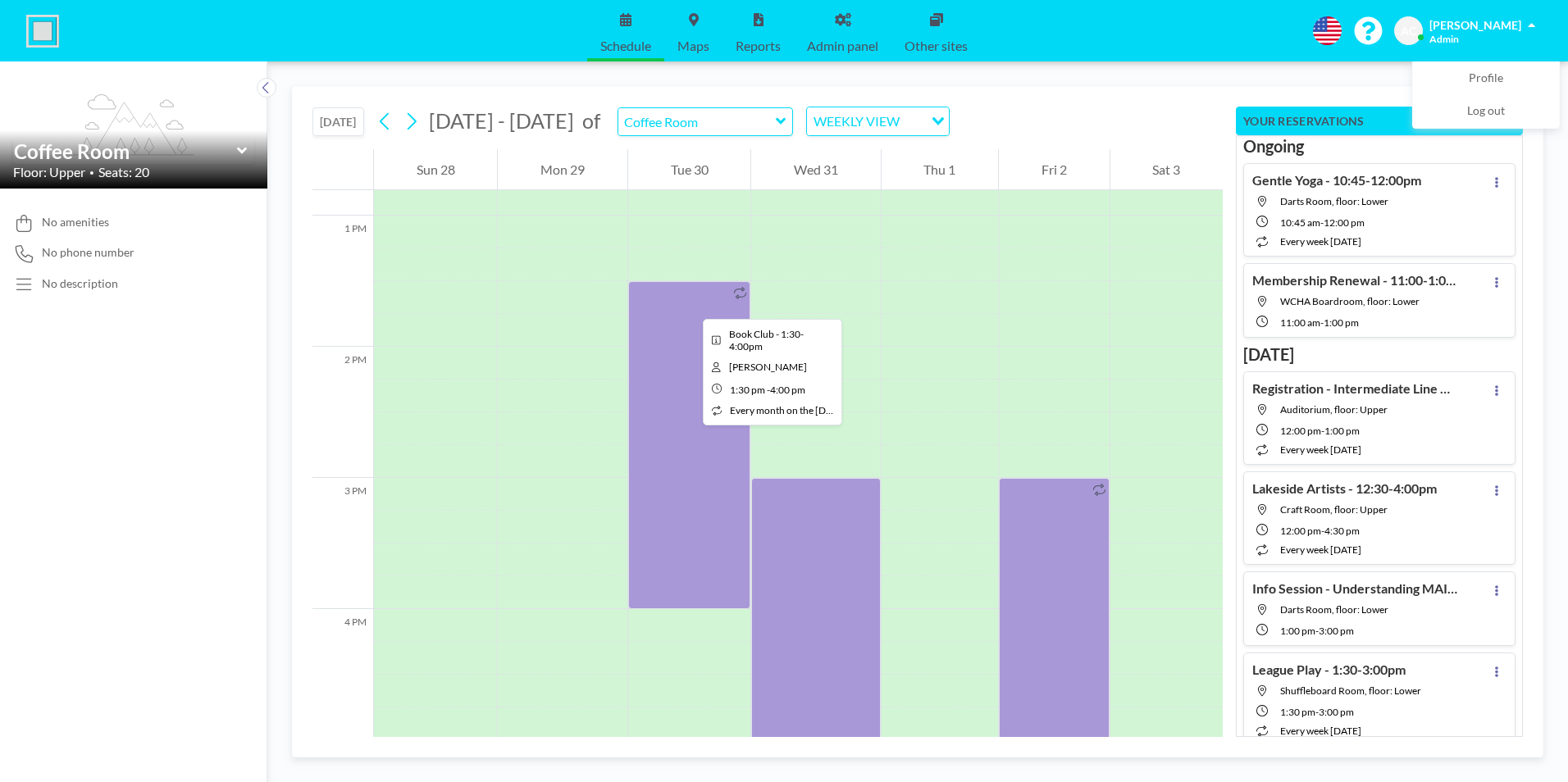
scroll to position [1835, 0]
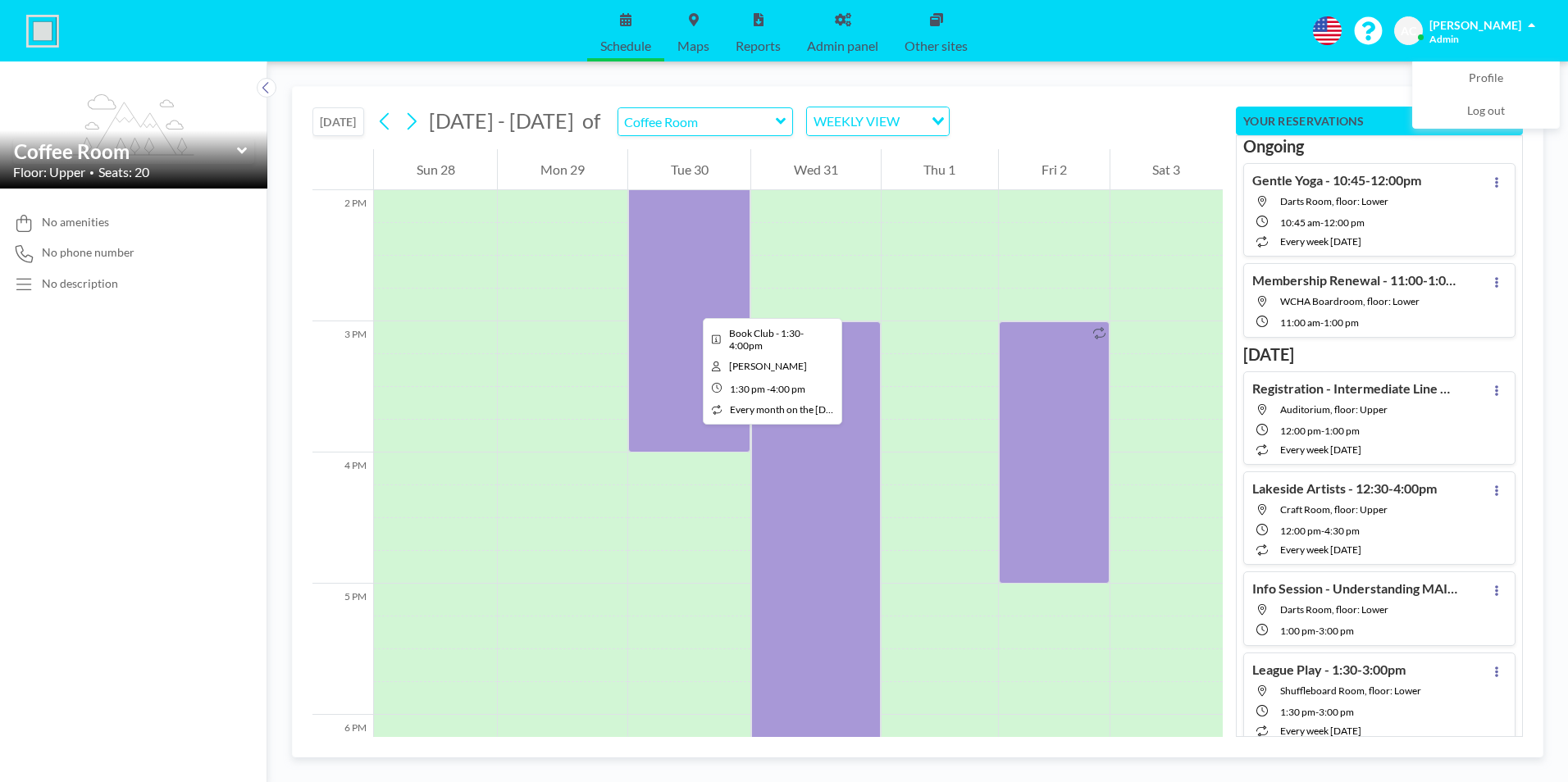
click at [690, 303] on div at bounding box center [689, 289] width 122 height 328
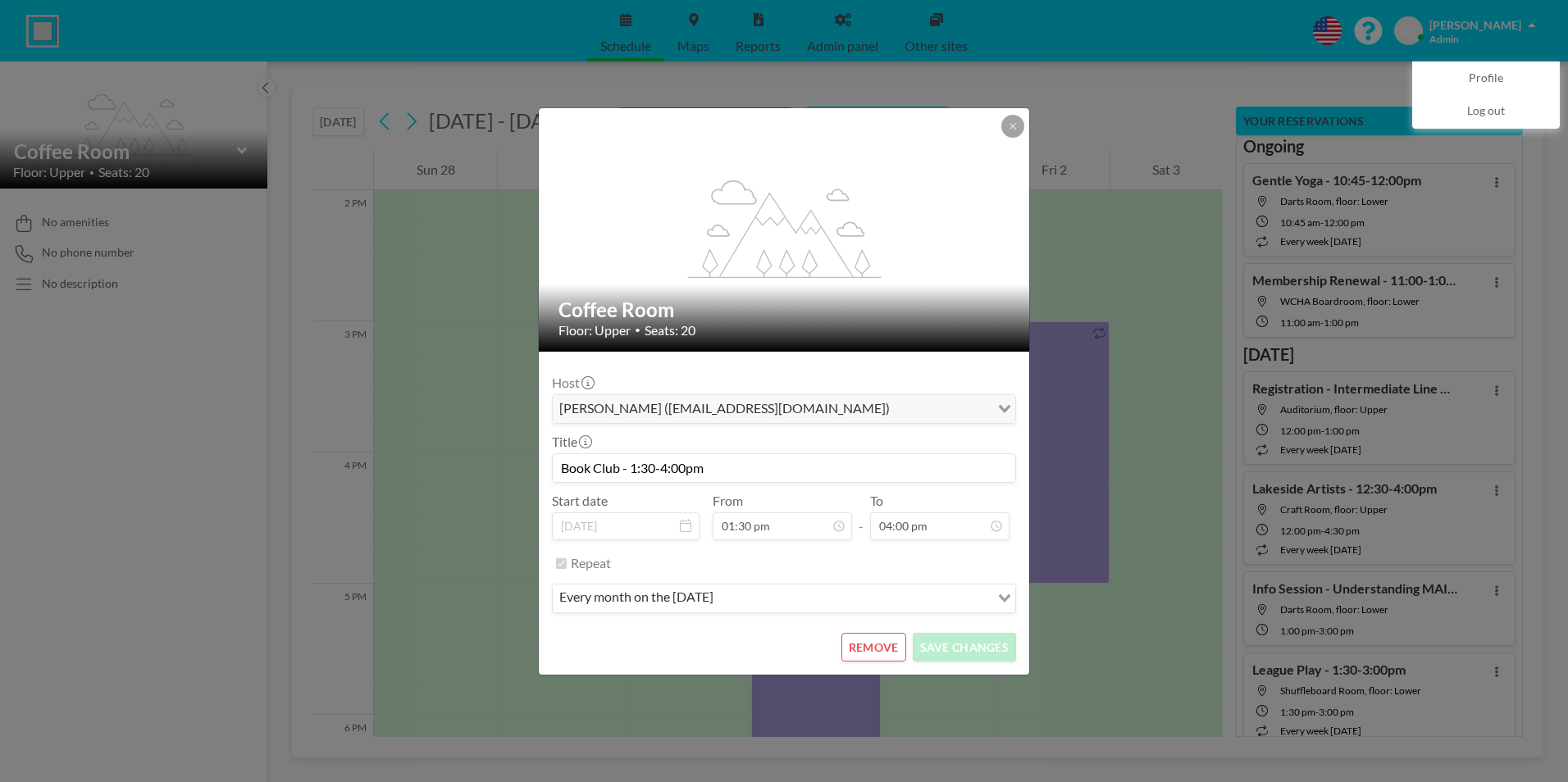
scroll to position [0, 0]
click at [876, 644] on button "REMOVE" at bounding box center [874, 647] width 65 height 28
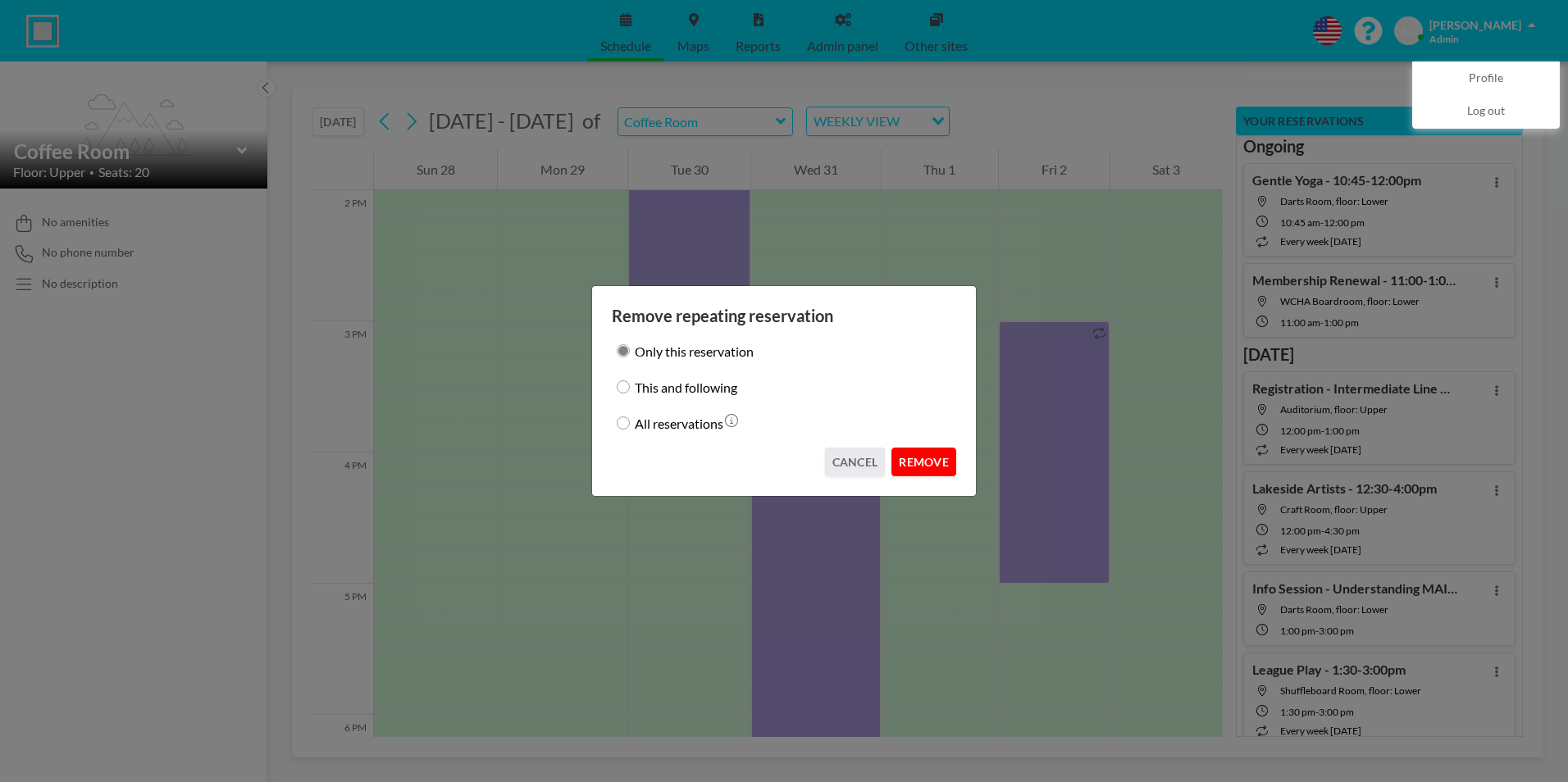
click at [926, 460] on button "REMOVE" at bounding box center [924, 461] width 65 height 28
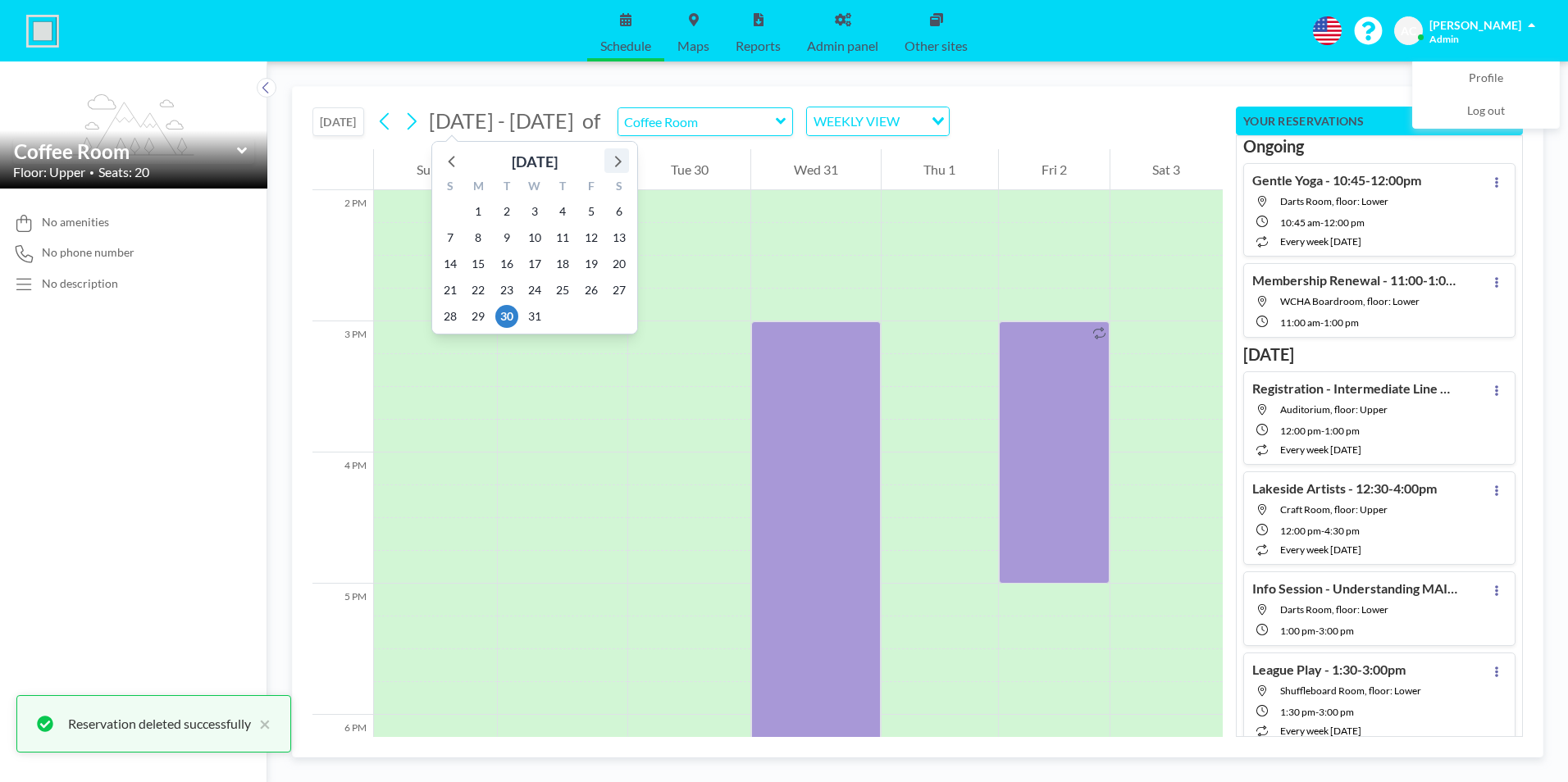
click at [617, 160] on icon at bounding box center [617, 161] width 22 height 22
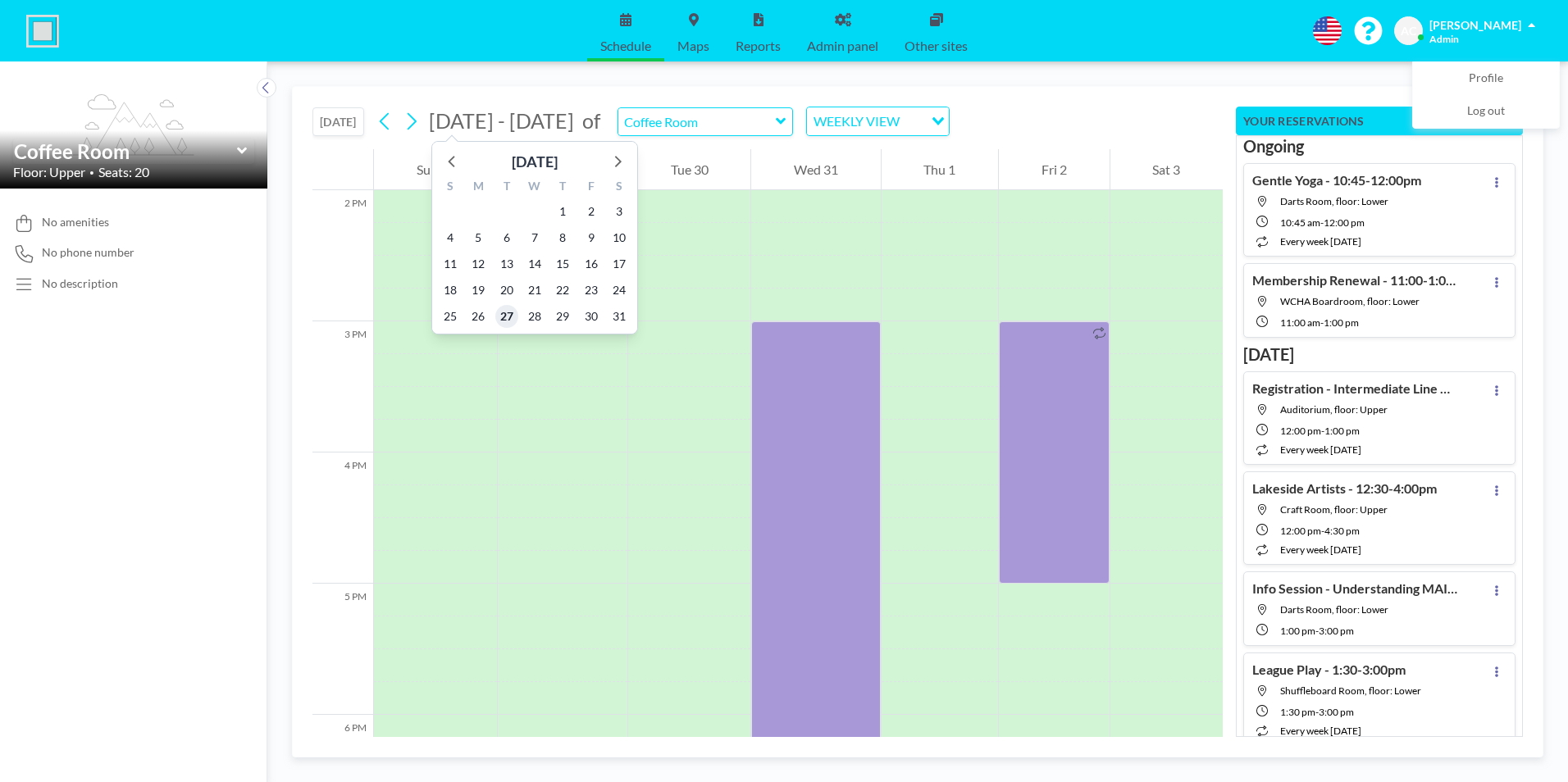
click at [512, 316] on span "27" at bounding box center [507, 316] width 23 height 23
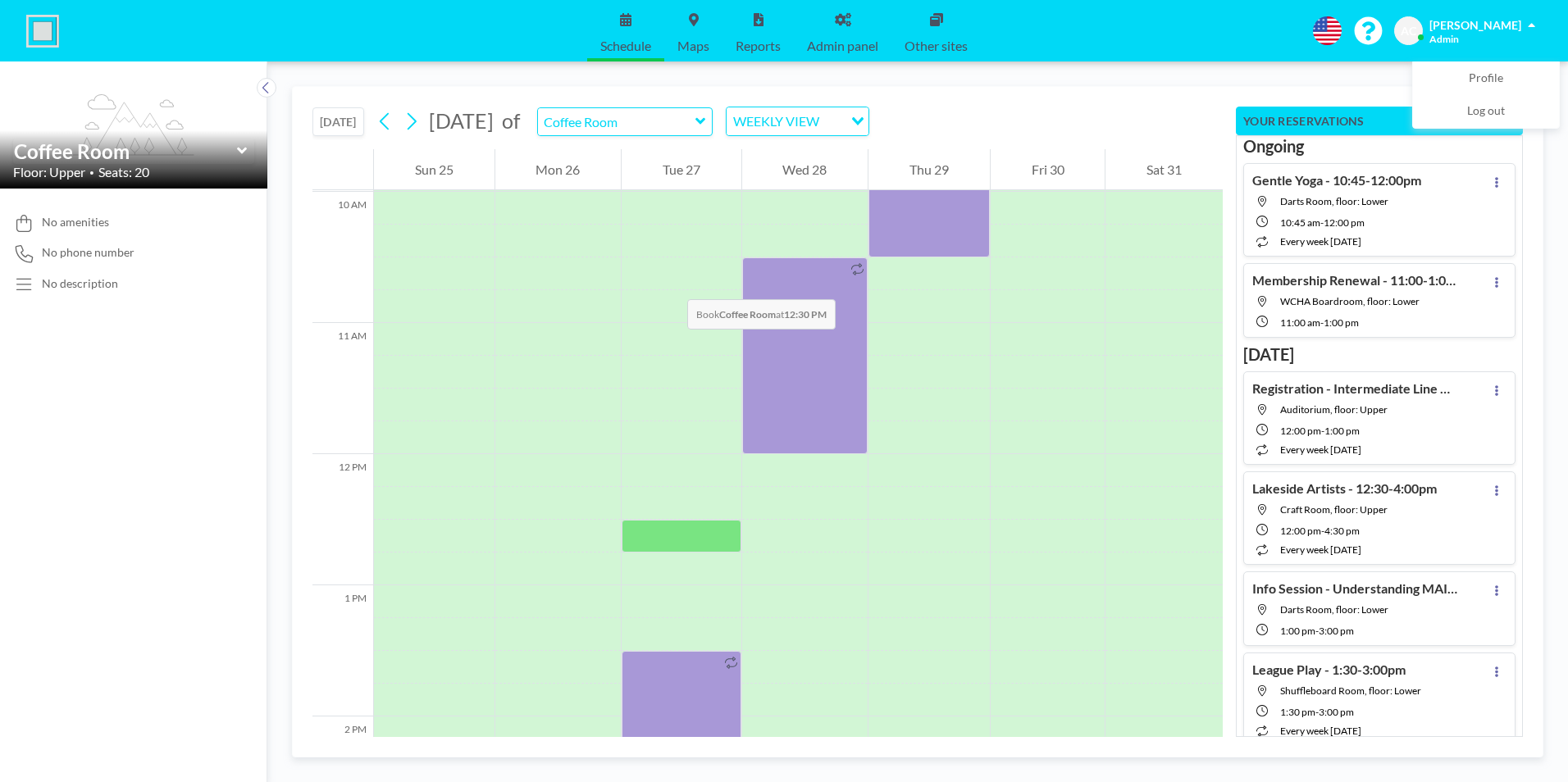
scroll to position [1590, 0]
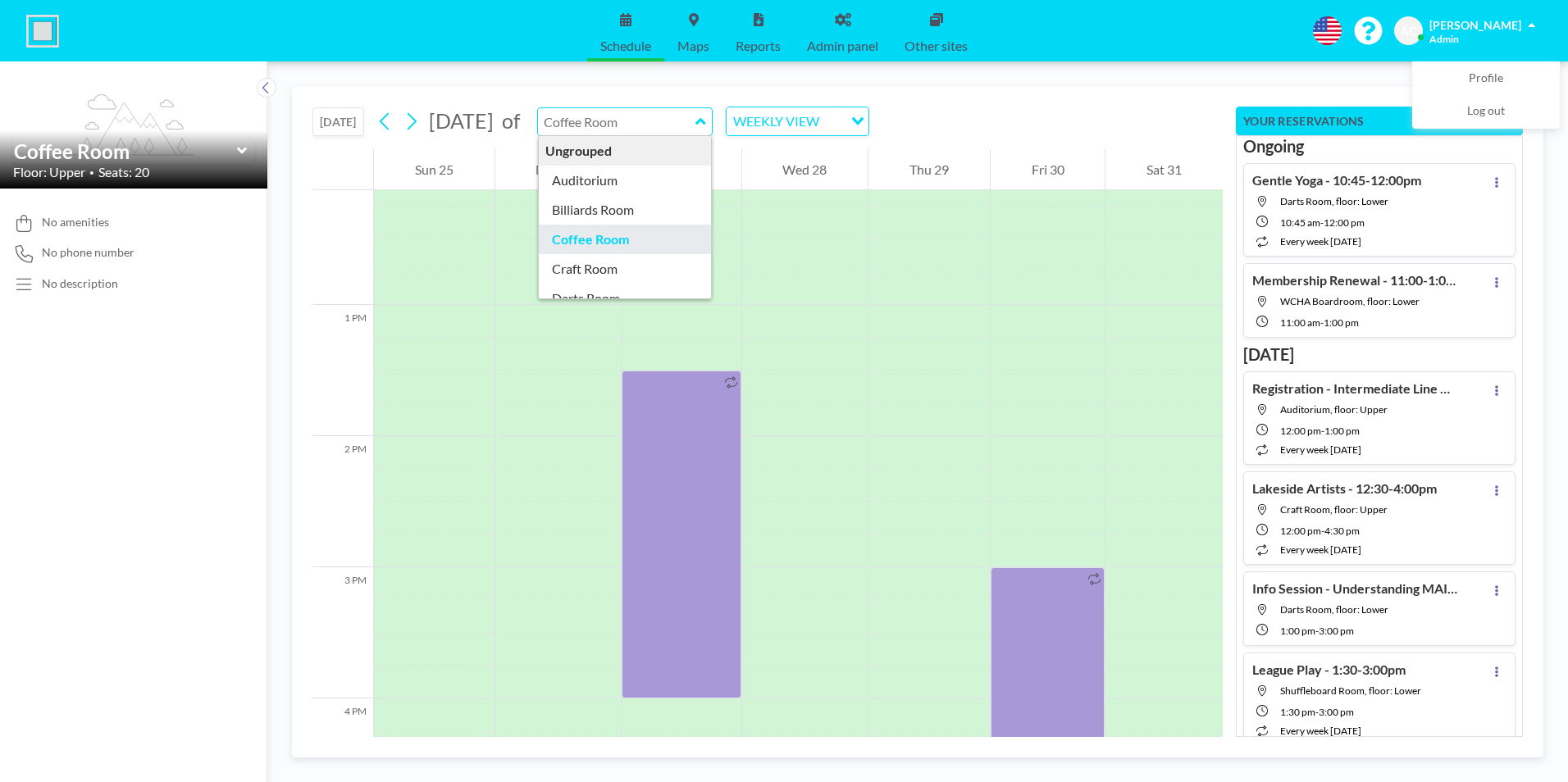
click at [653, 123] on input "text" at bounding box center [617, 122] width 157 height 27
type input "Auditorium"
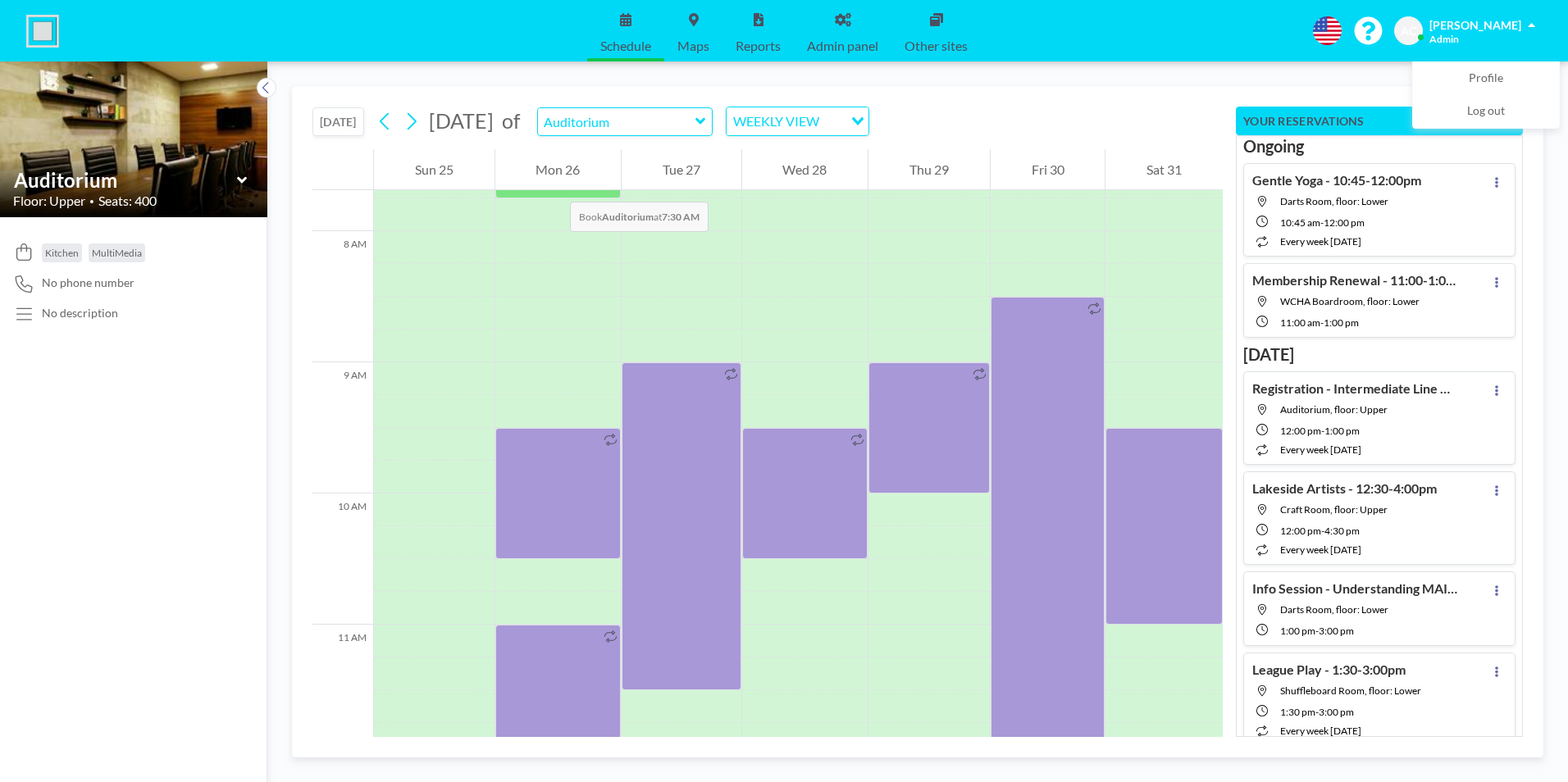
scroll to position [1016, 0]
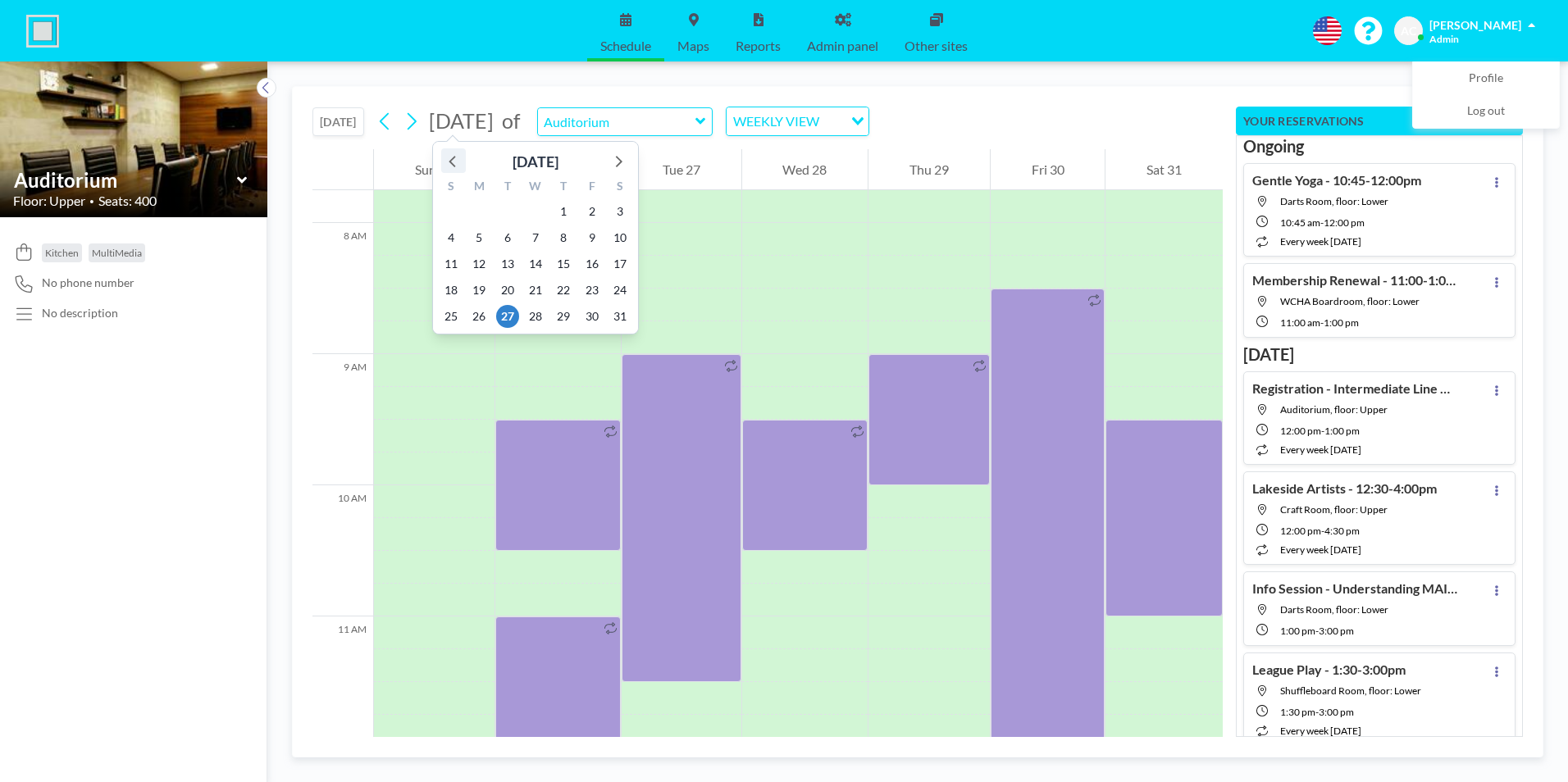
click at [456, 163] on icon at bounding box center [453, 161] width 22 height 22
click at [479, 314] on span "29" at bounding box center [479, 316] width 23 height 23
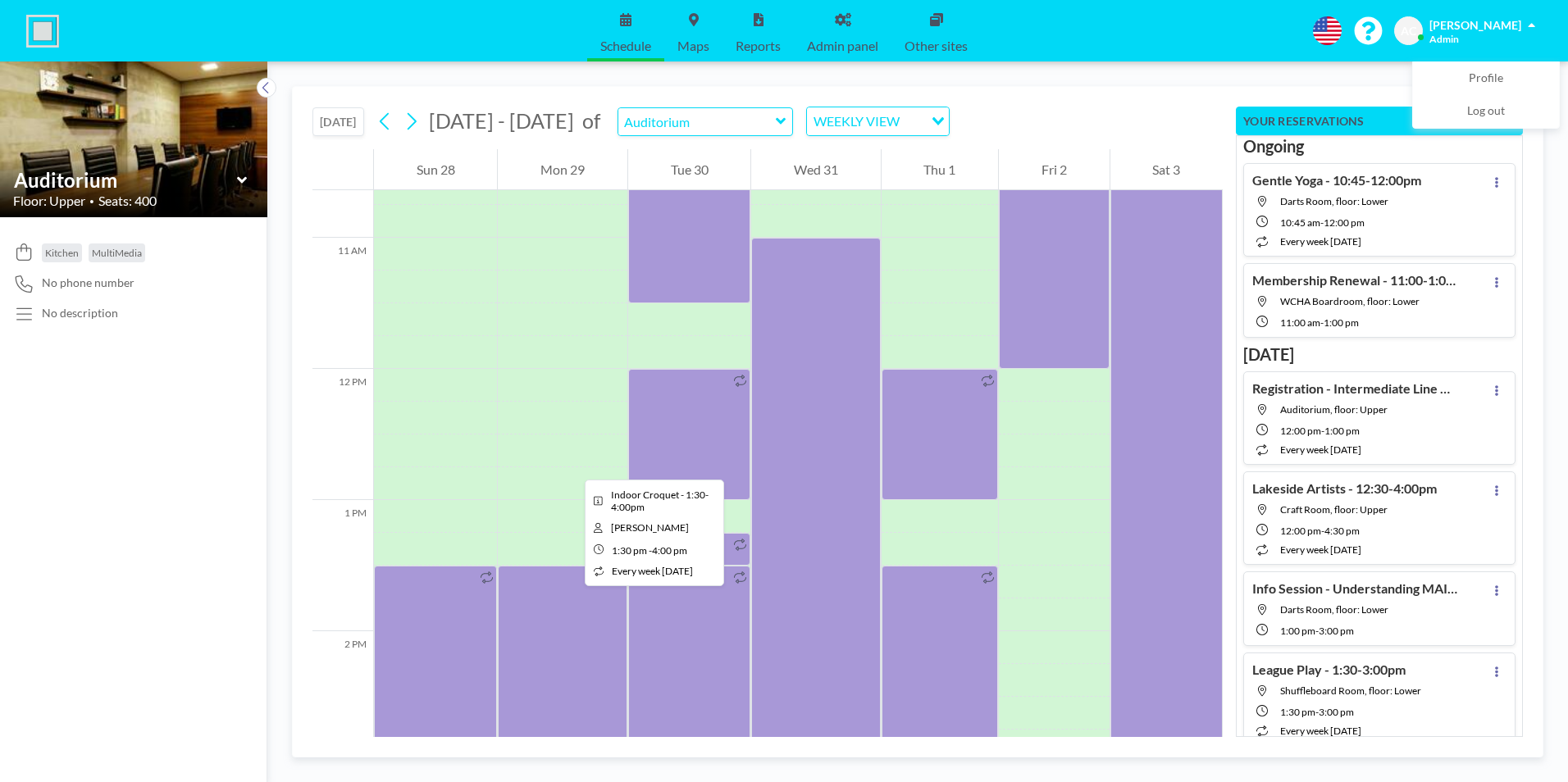
scroll to position [1590, 0]
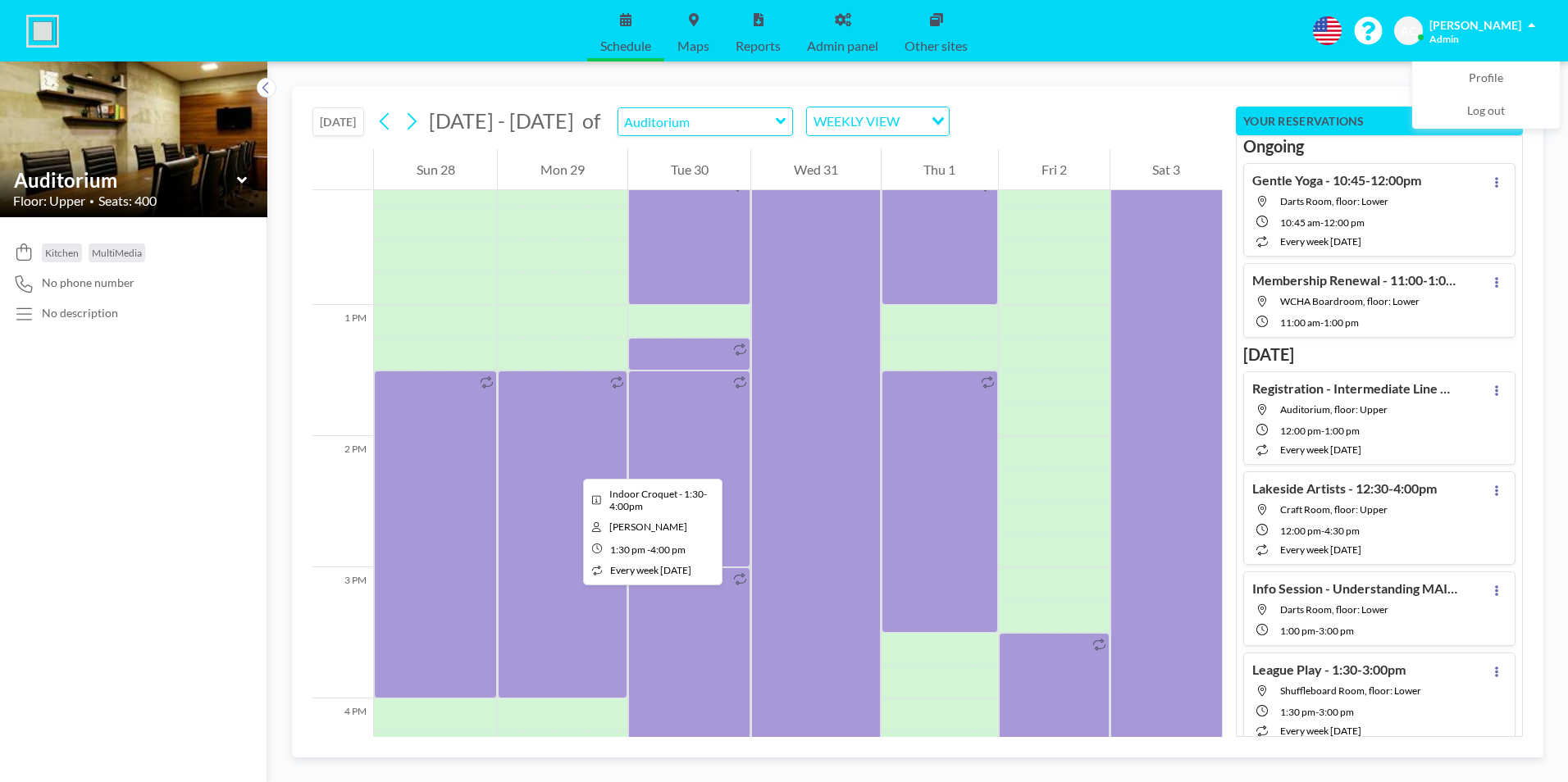
click at [570, 464] on div at bounding box center [562, 535] width 129 height 328
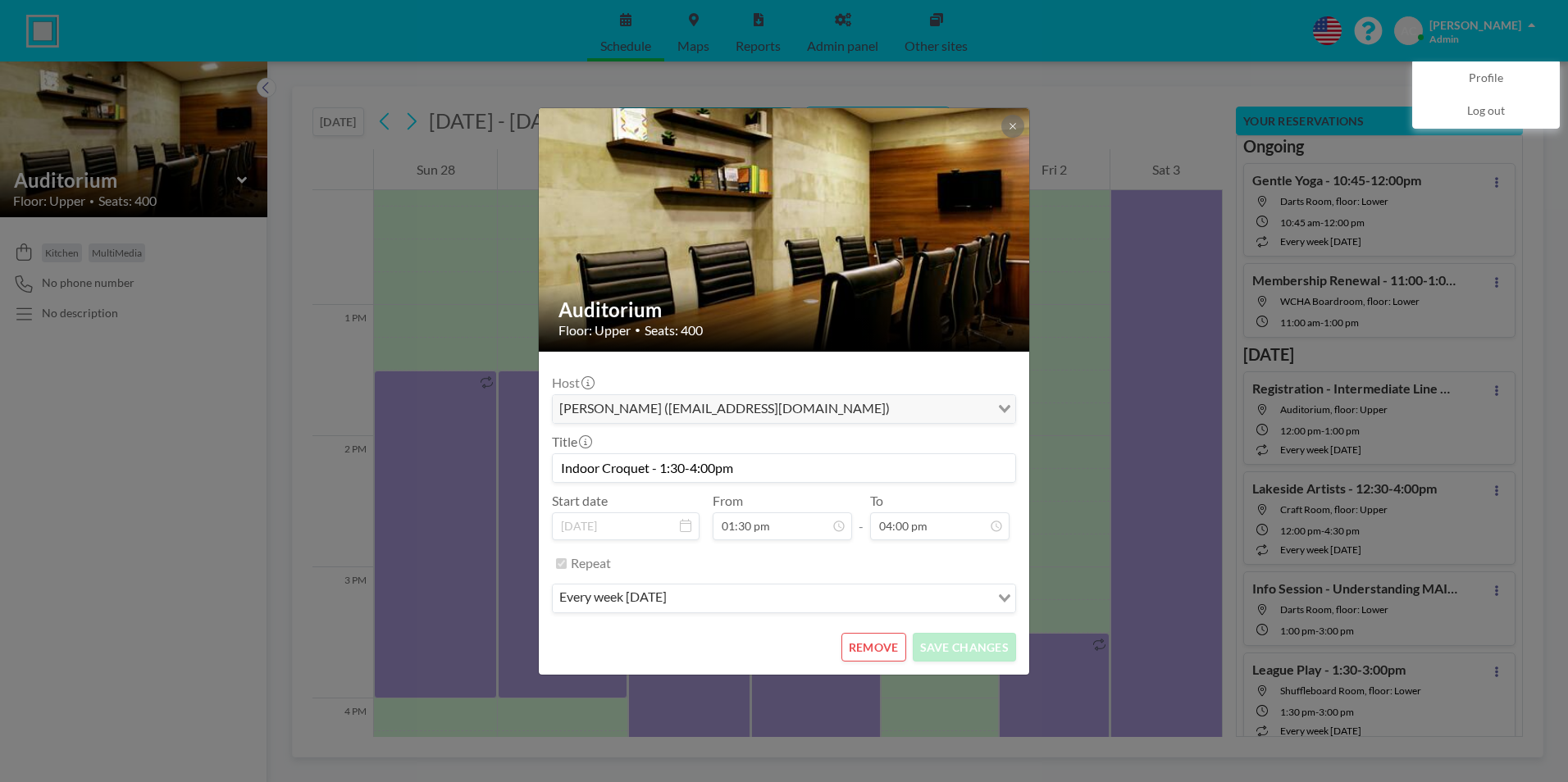
click at [884, 644] on button "REMOVE" at bounding box center [874, 647] width 65 height 28
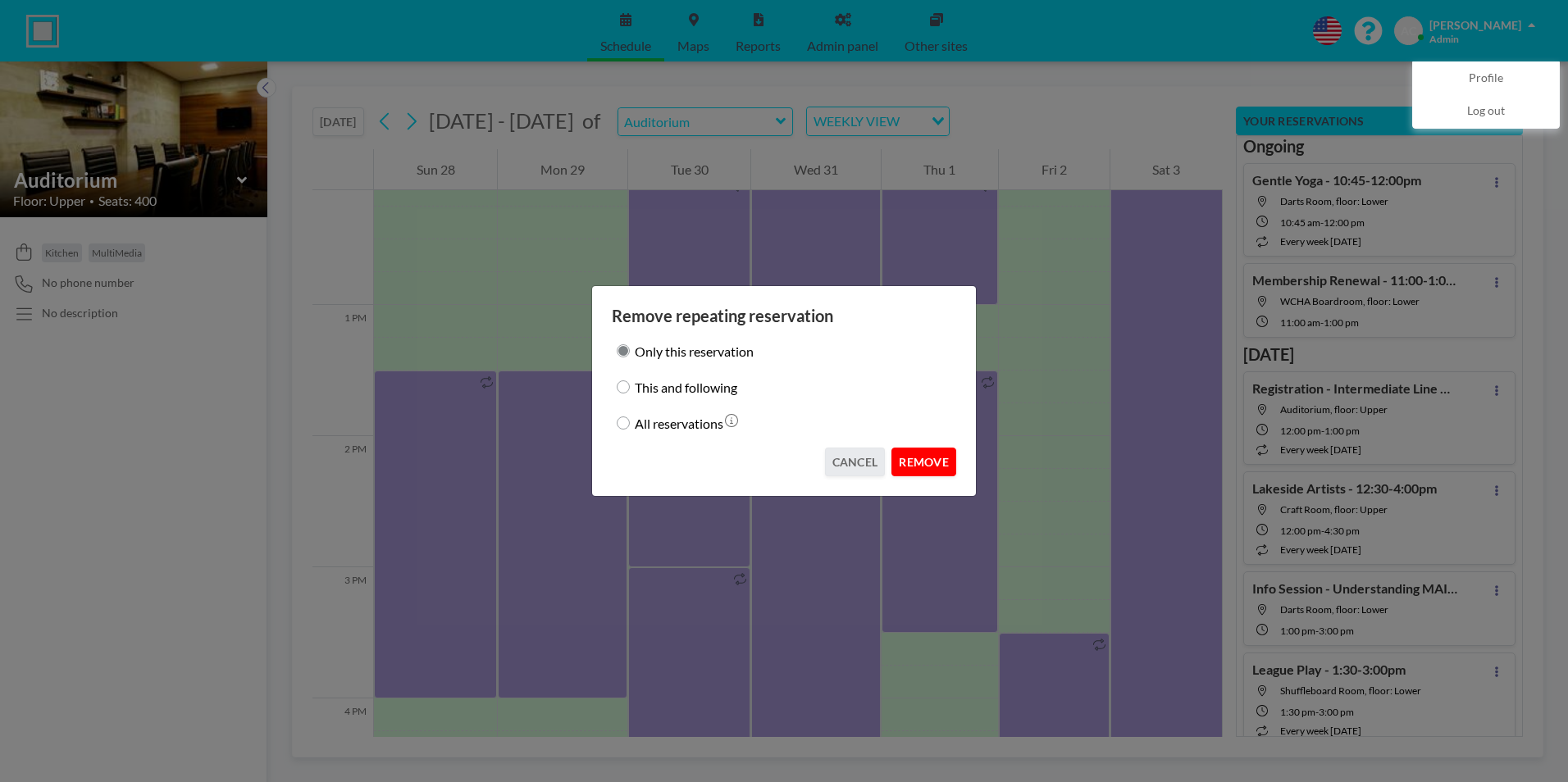
click at [933, 464] on button "REMOVE" at bounding box center [924, 461] width 65 height 28
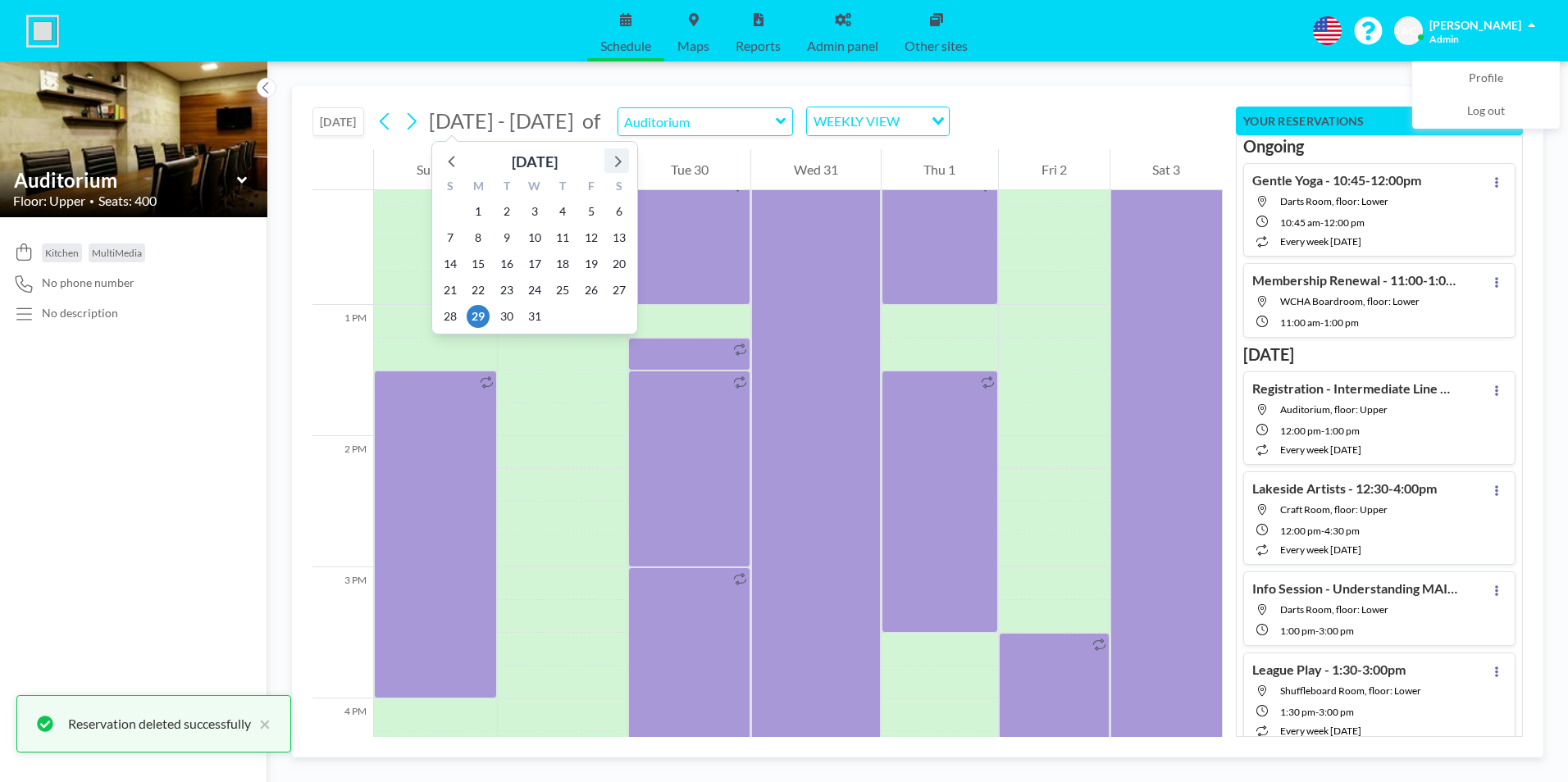
click at [618, 159] on icon at bounding box center [618, 162] width 7 height 12
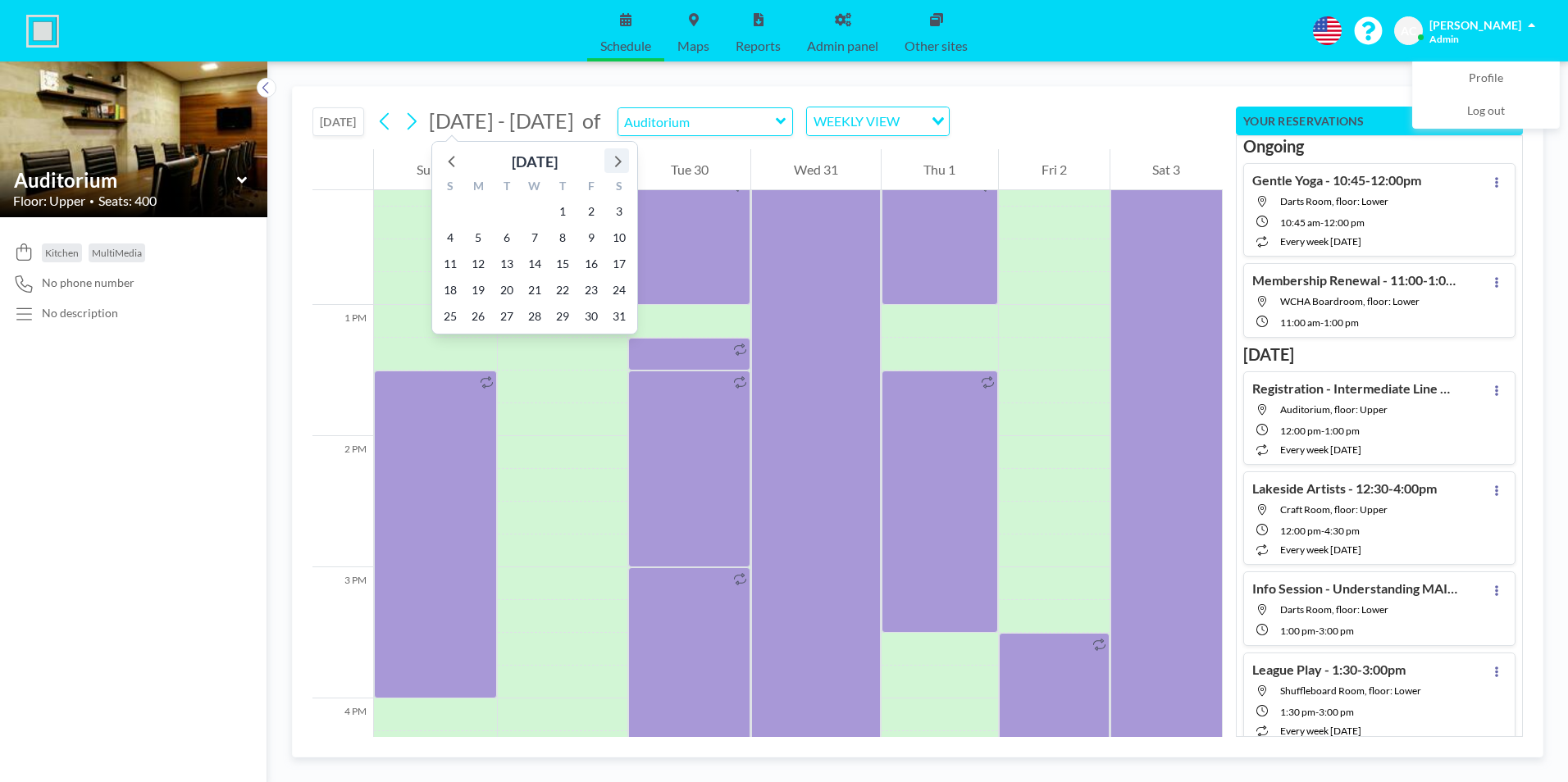
click at [617, 161] on icon at bounding box center [617, 161] width 22 height 22
click at [616, 162] on icon at bounding box center [617, 161] width 22 height 22
click at [480, 260] on span "11" at bounding box center [478, 264] width 23 height 23
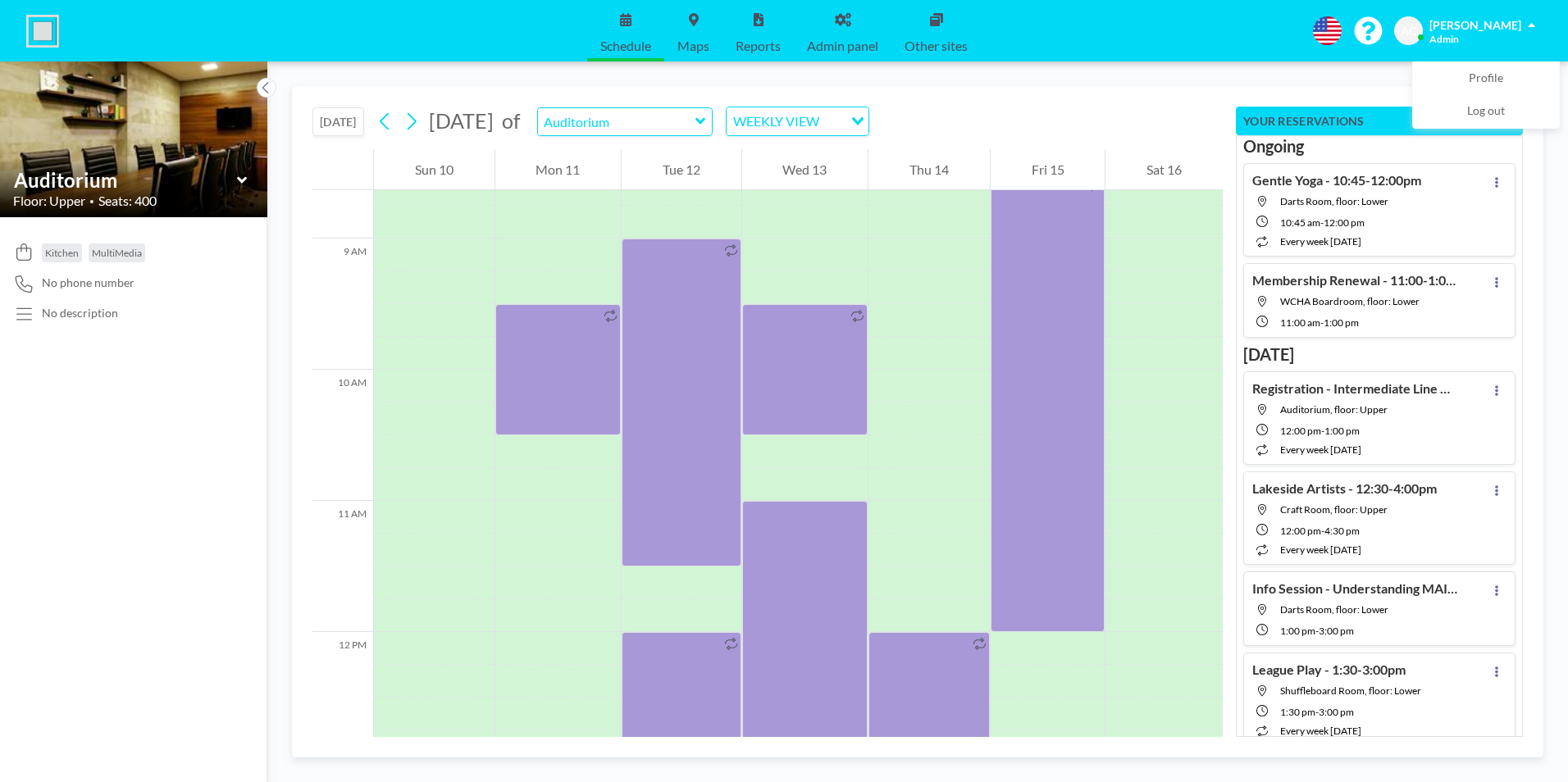
scroll to position [1508, 0]
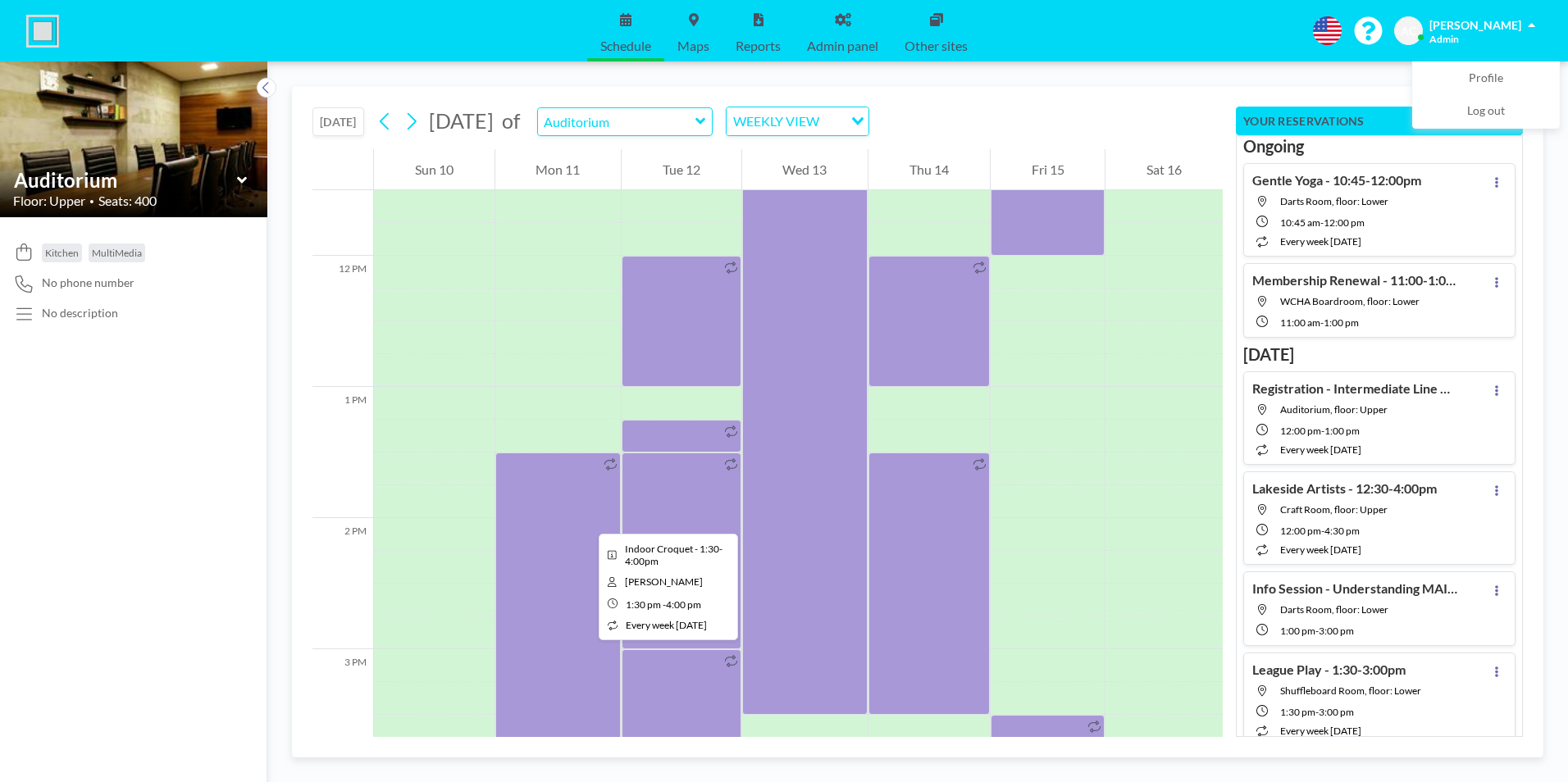
click at [586, 519] on div at bounding box center [558, 616] width 127 height 328
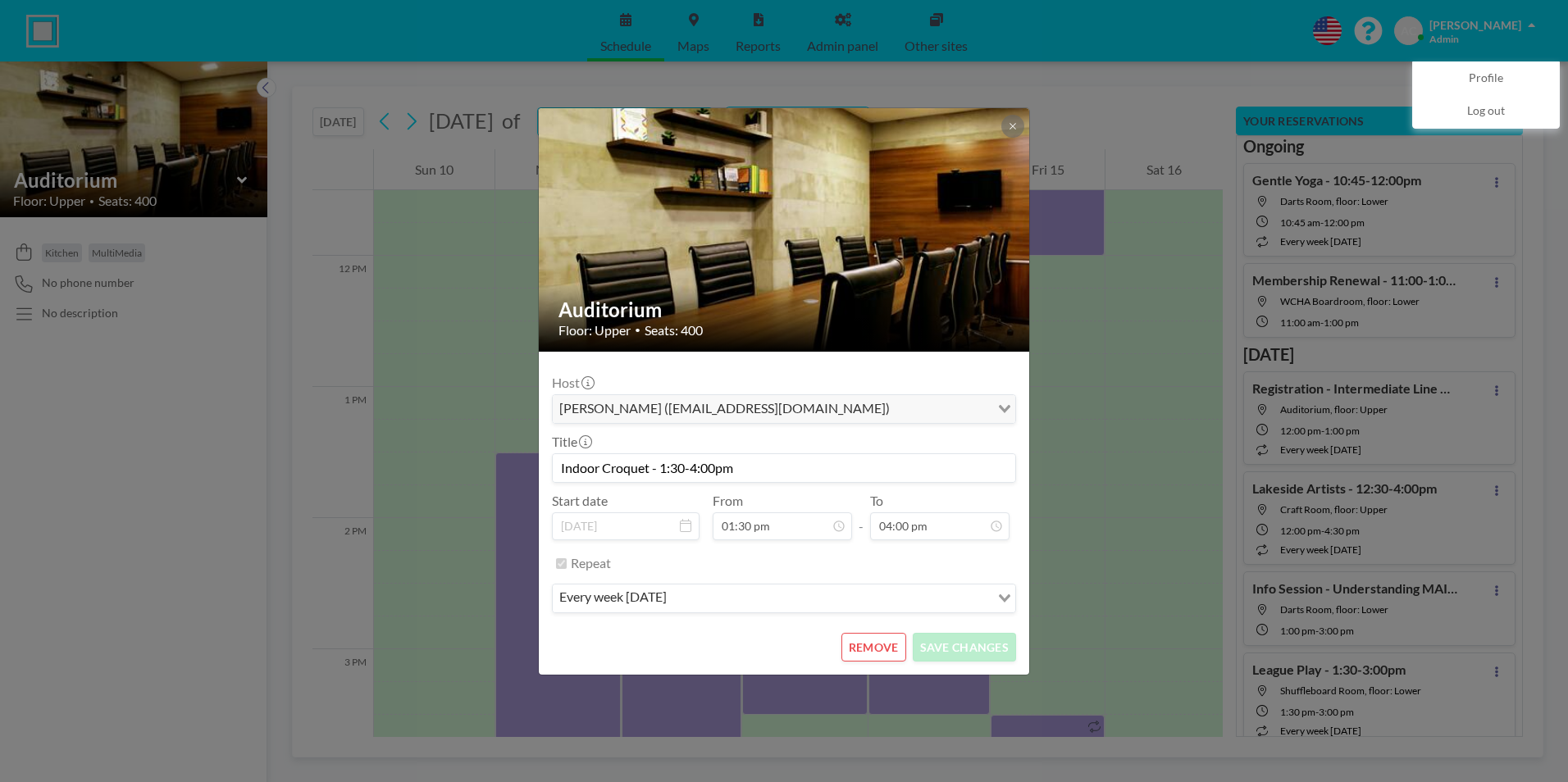
drag, startPoint x: 557, startPoint y: 468, endPoint x: 851, endPoint y: 436, distance: 295.7
click at [857, 425] on div "Host Andrea Cottle (wcwhactivities@gmail.com) Loading... Title Indoor Croquet -…" at bounding box center [783, 492] width 464 height 255
drag, startPoint x: 762, startPoint y: 470, endPoint x: 548, endPoint y: 464, distance: 214.1
click at [548, 464] on form "Host Andrea Cottle (wcwhactivities@gmail.com) Loading... Title Indoor Croquet -…" at bounding box center [784, 513] width 491 height 323
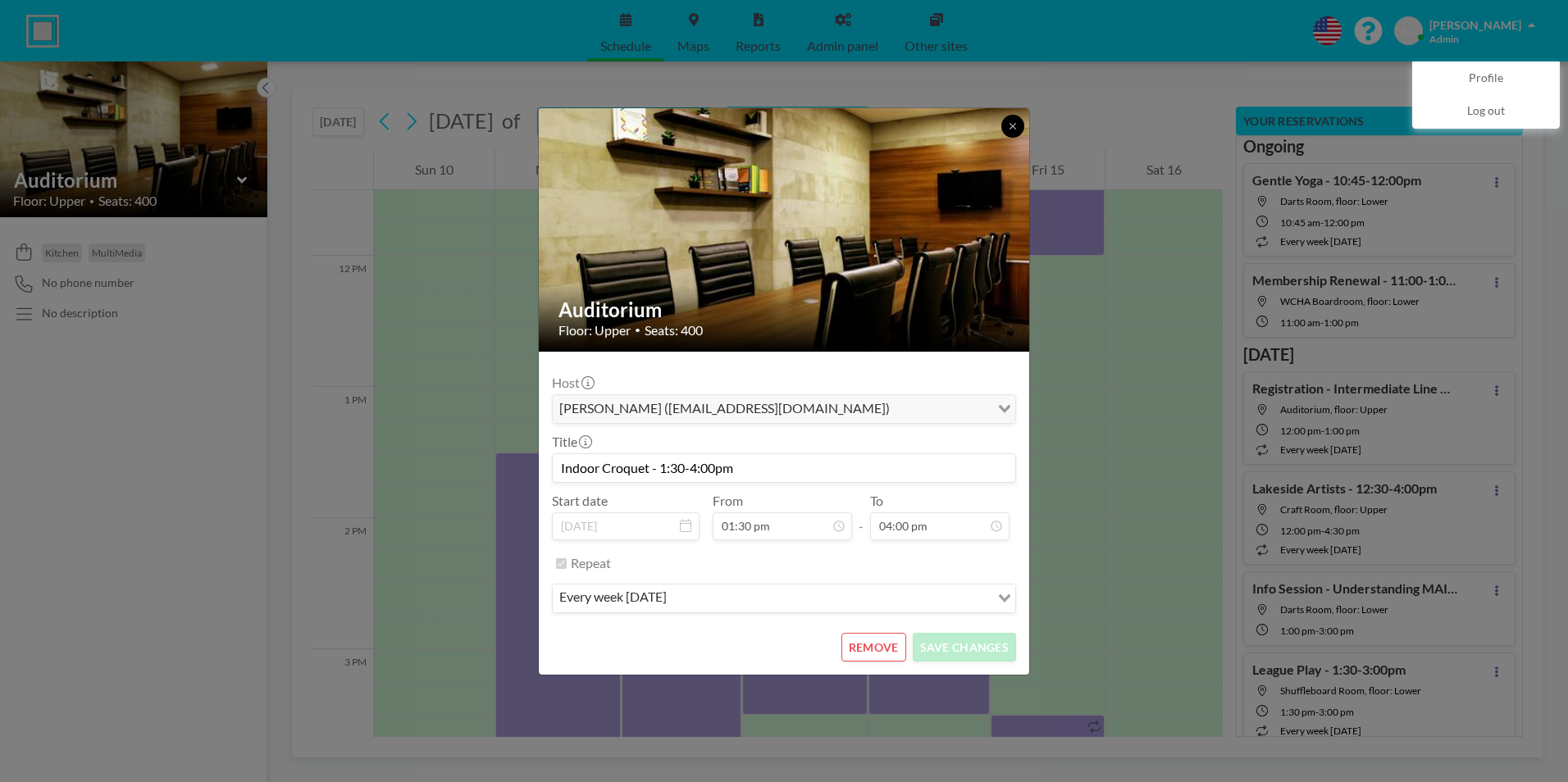
click at [1012, 124] on icon at bounding box center [1012, 127] width 10 height 10
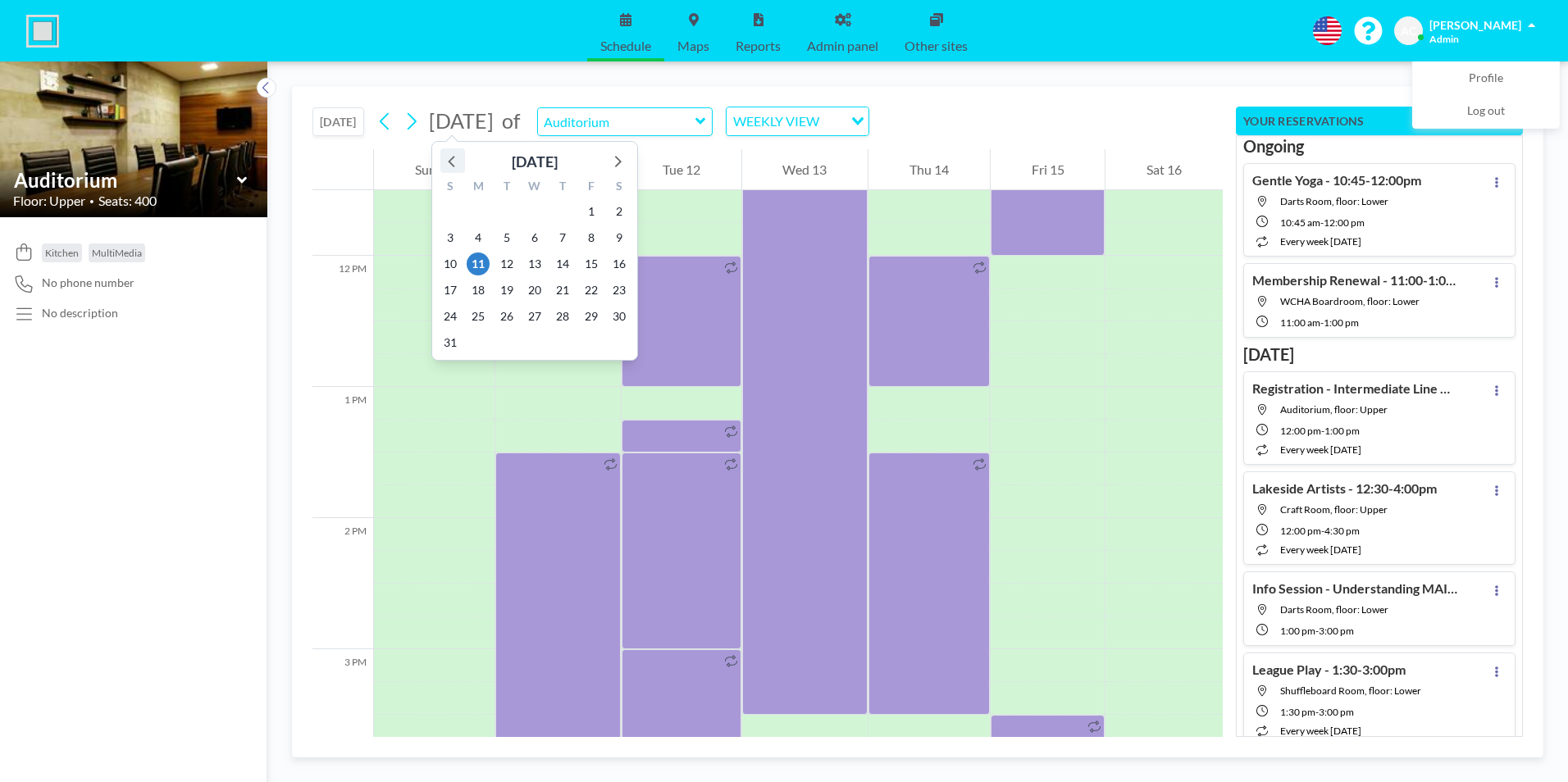
drag, startPoint x: 444, startPoint y: 159, endPoint x: 462, endPoint y: 162, distance: 18.2
click at [447, 159] on icon at bounding box center [452, 161] width 22 height 22
click at [450, 162] on icon at bounding box center [451, 162] width 7 height 12
click at [477, 262] on span "16" at bounding box center [478, 264] width 23 height 23
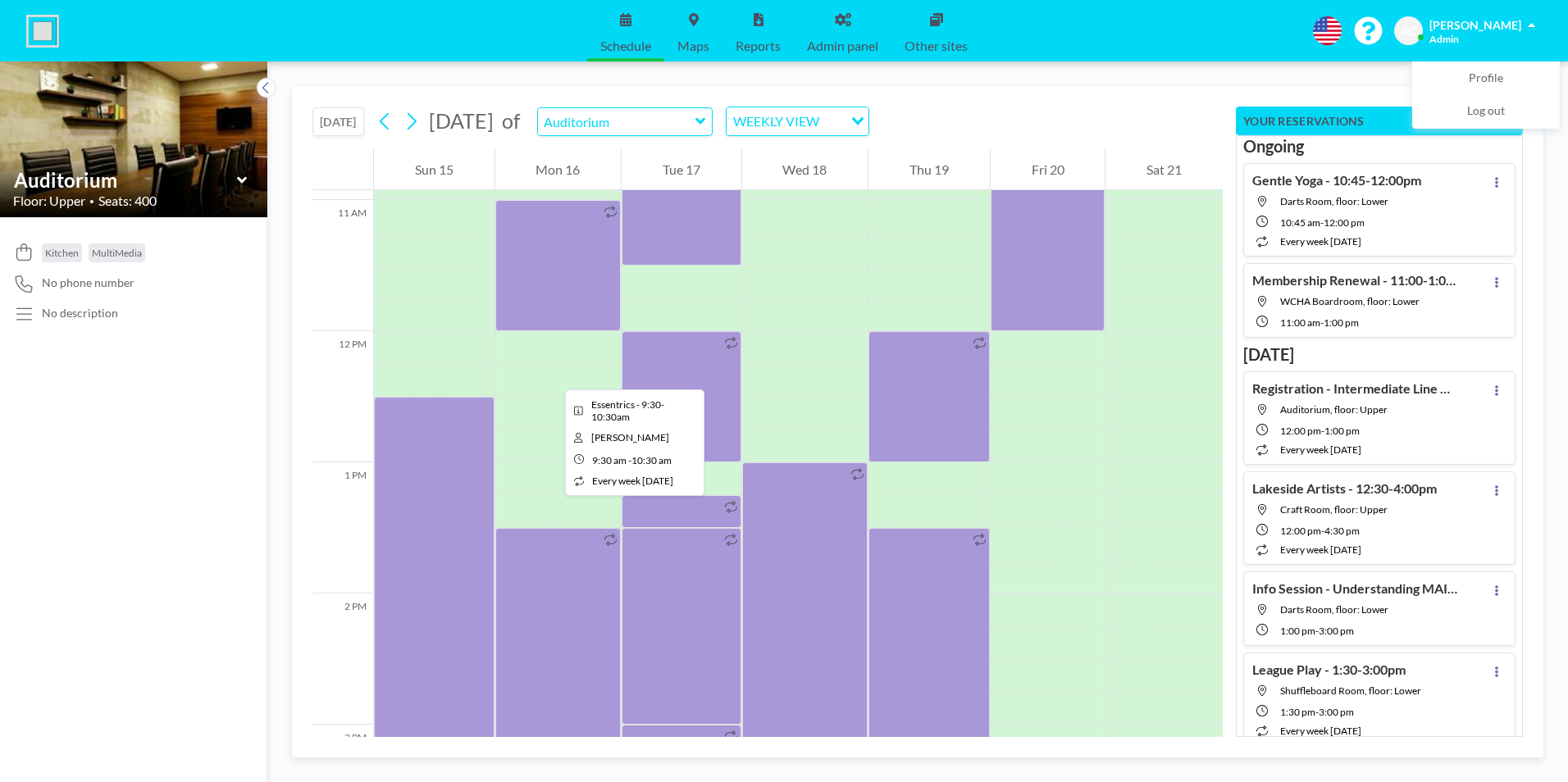
scroll to position [1508, 0]
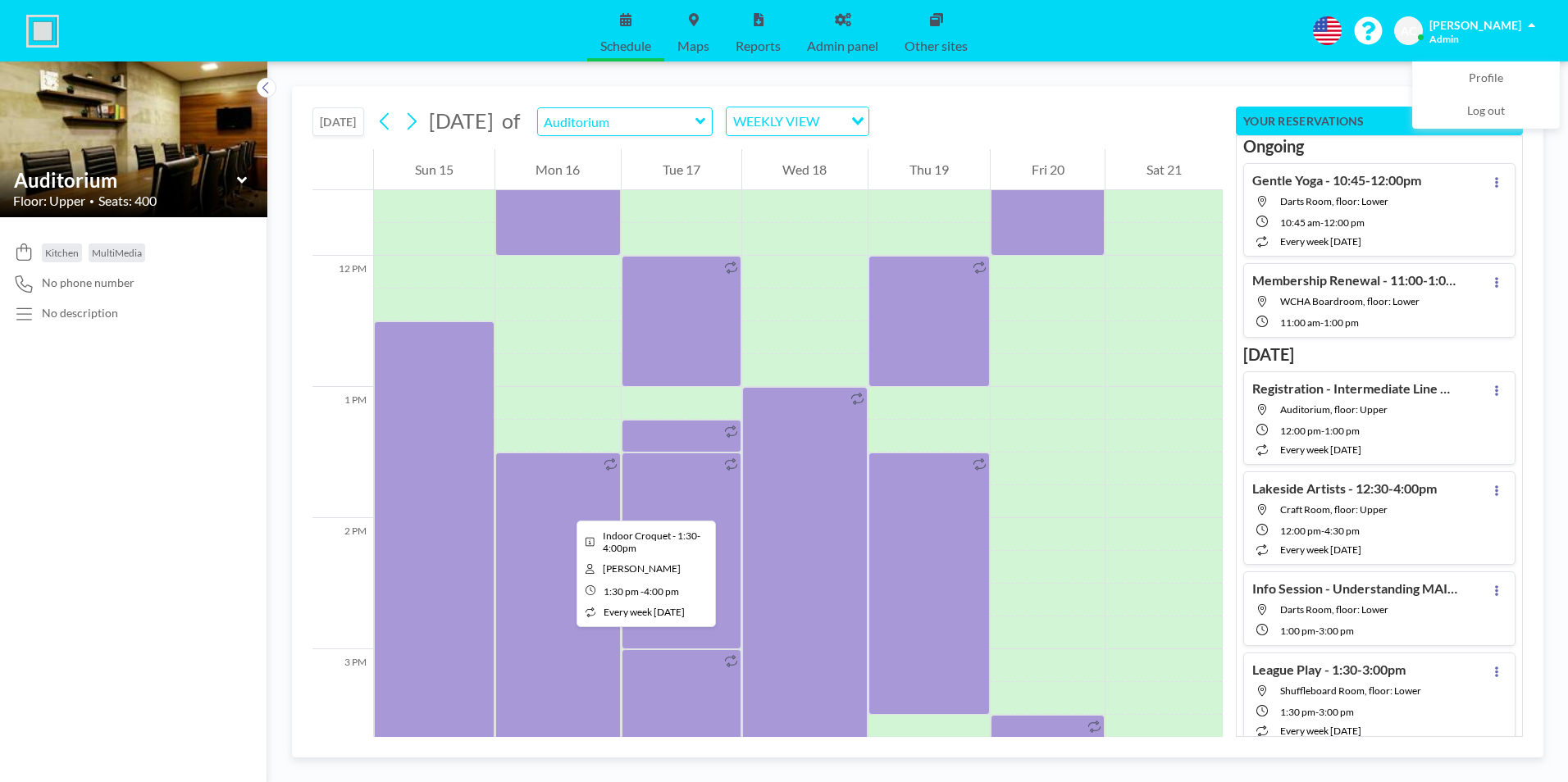
click at [563, 506] on div at bounding box center [558, 616] width 127 height 328
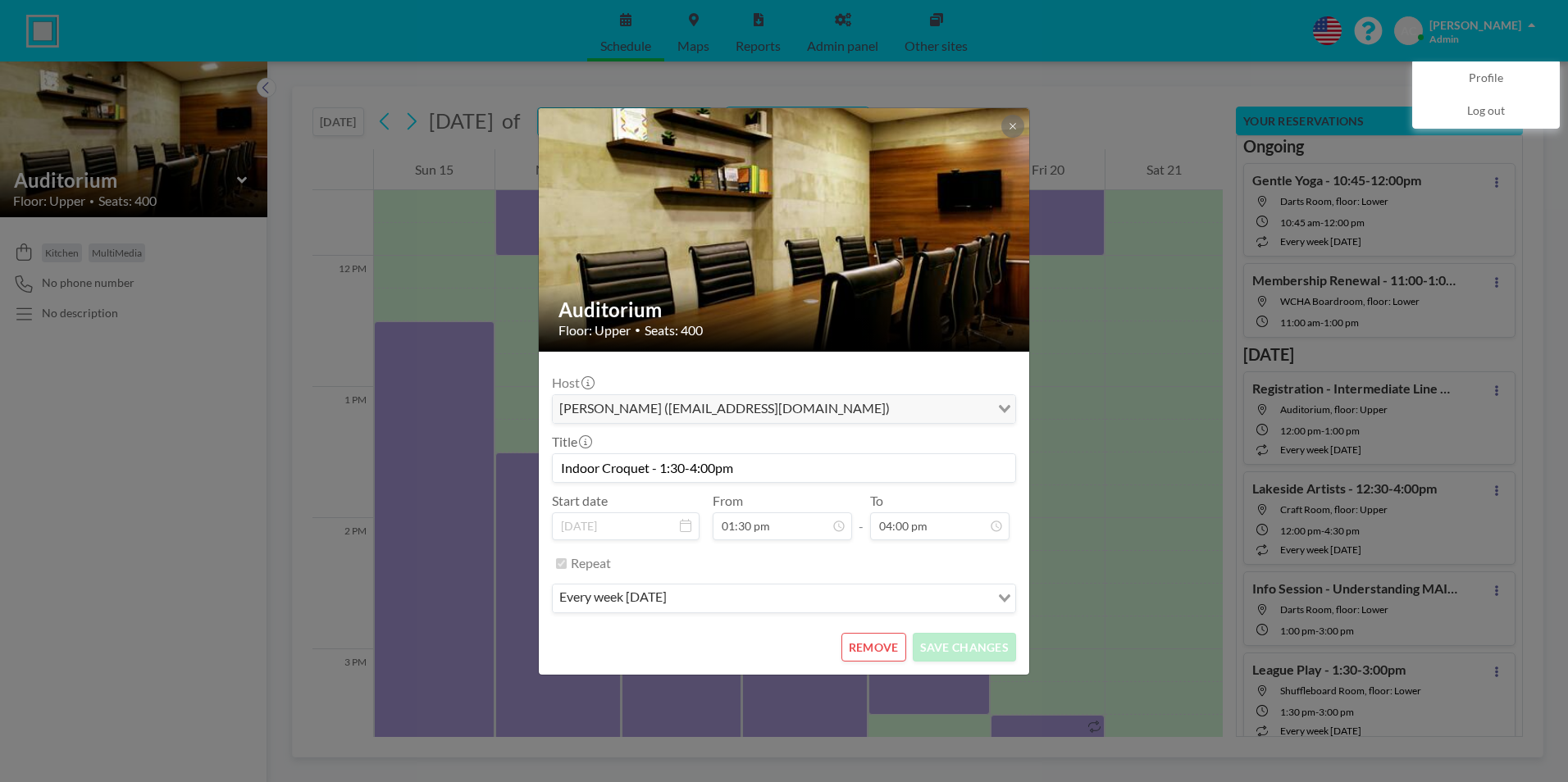
scroll to position [758, 0]
click at [881, 652] on button "REMOVE" at bounding box center [874, 647] width 65 height 28
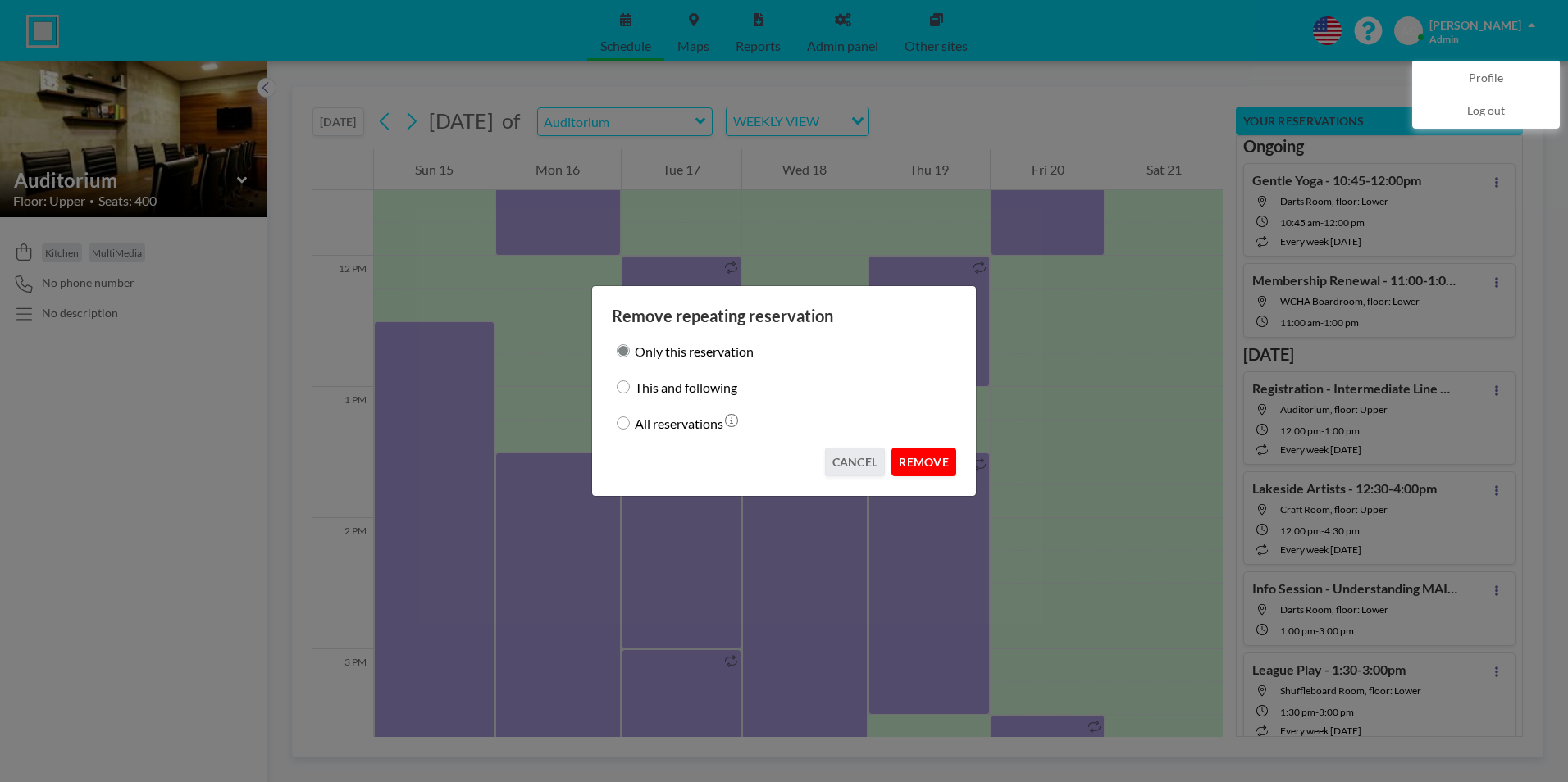
click at [912, 456] on button "REMOVE" at bounding box center [924, 461] width 65 height 28
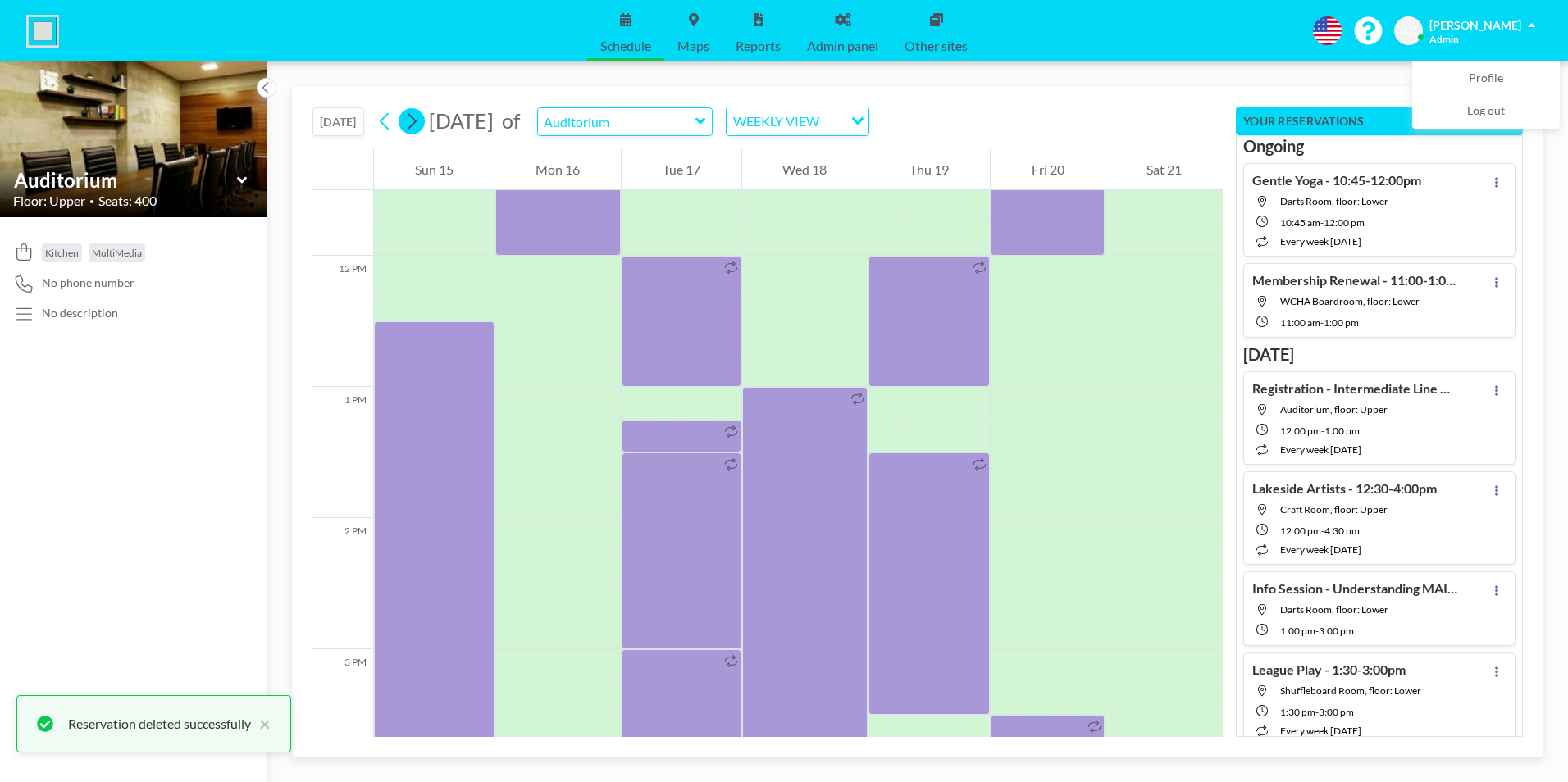
click at [417, 117] on icon at bounding box center [411, 122] width 16 height 25
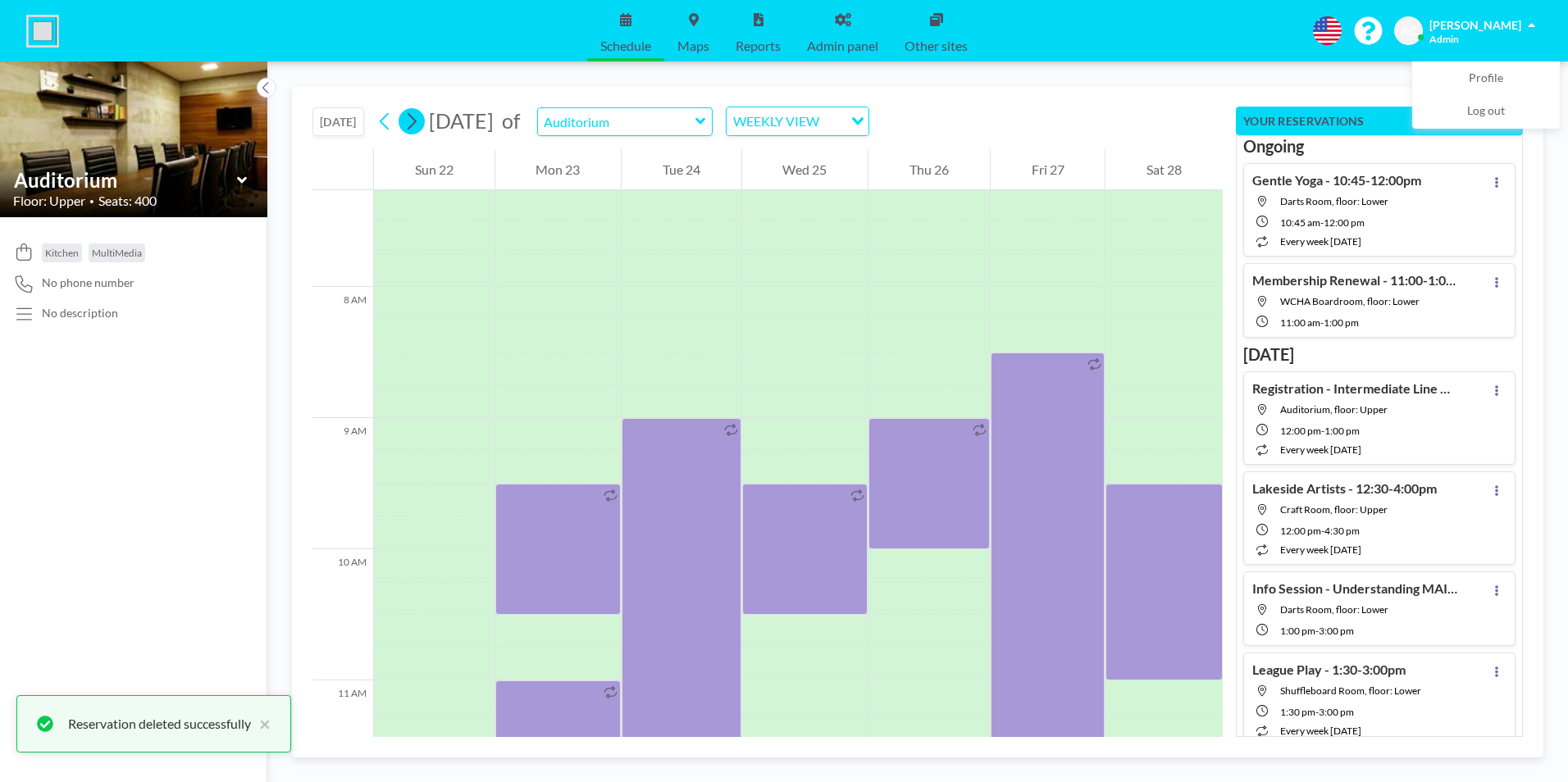
scroll to position [1016, 0]
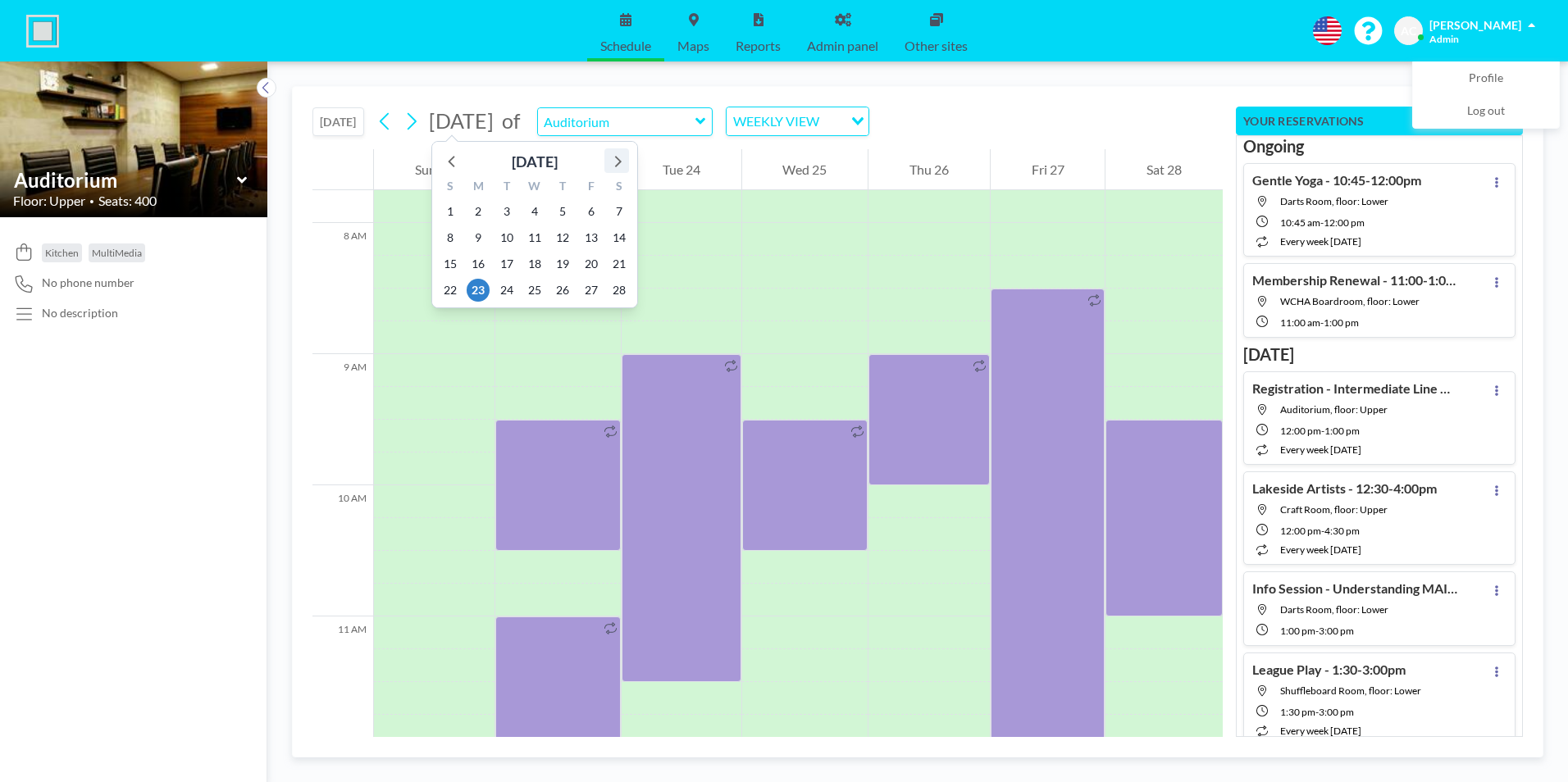
click at [618, 160] on icon at bounding box center [618, 162] width 7 height 12
click at [479, 288] on span "18" at bounding box center [478, 291] width 23 height 23
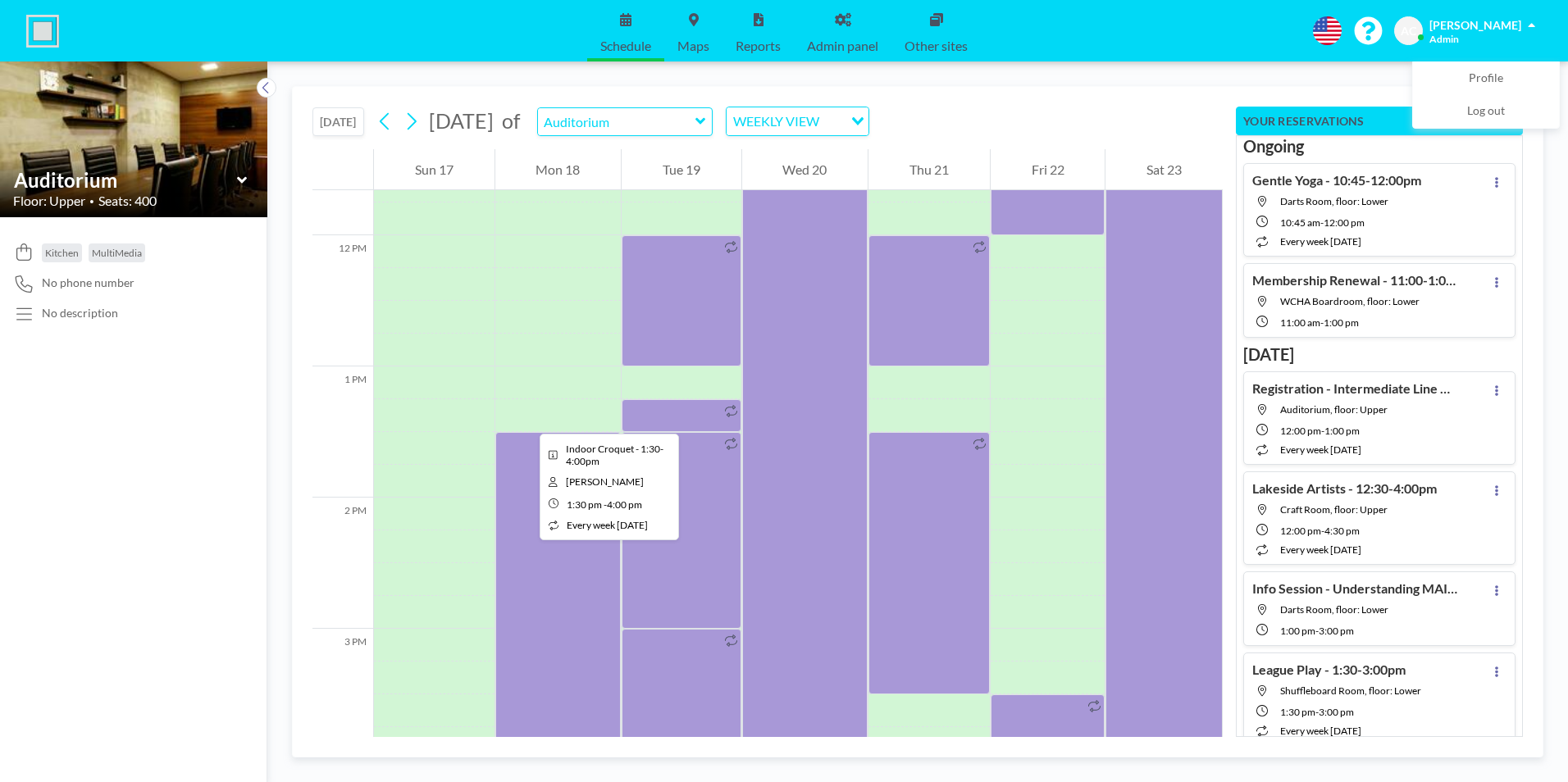
scroll to position [1590, 0]
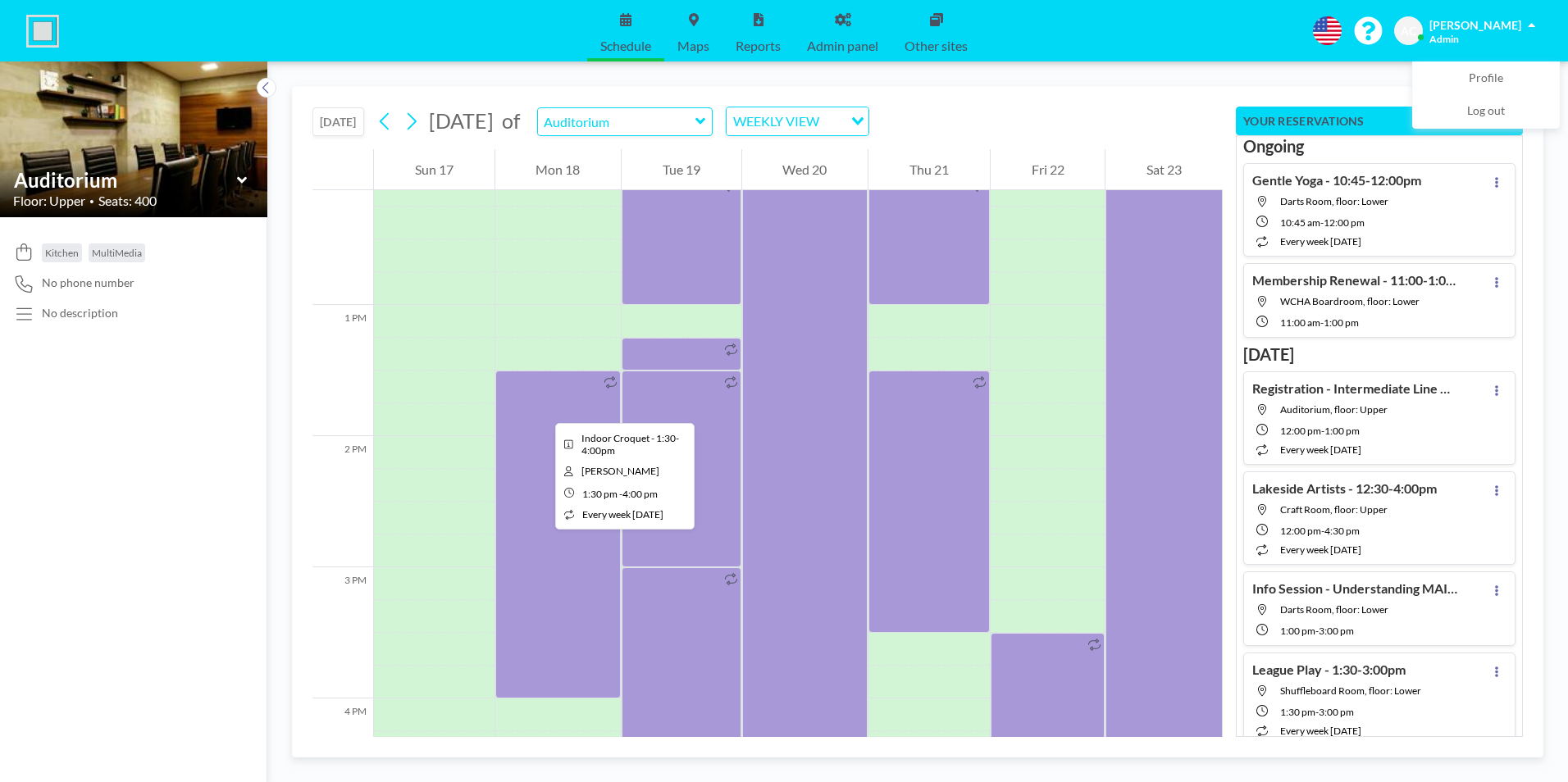
click at [542, 408] on div at bounding box center [558, 535] width 127 height 328
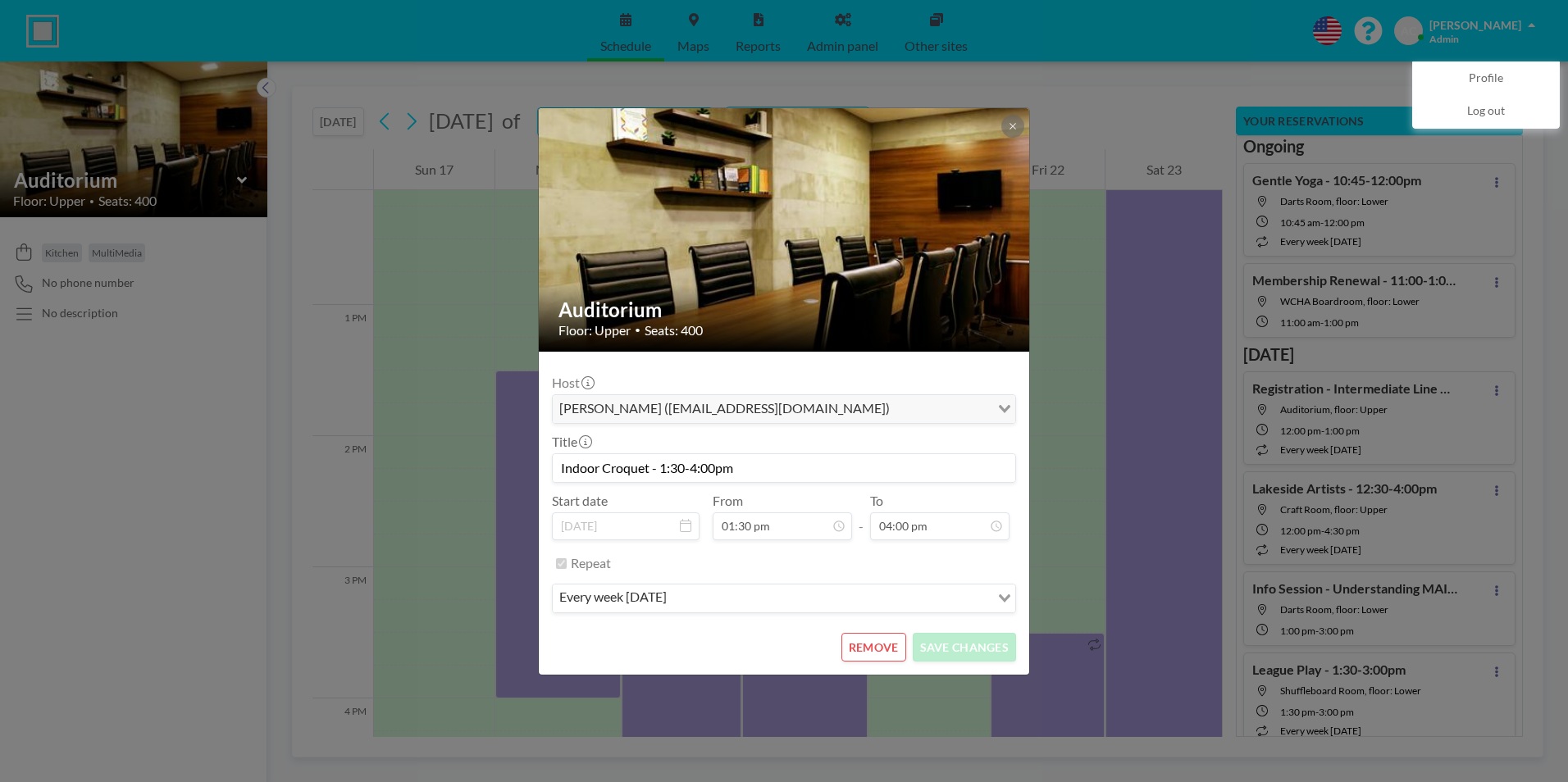
click at [872, 648] on button "REMOVE" at bounding box center [874, 647] width 65 height 28
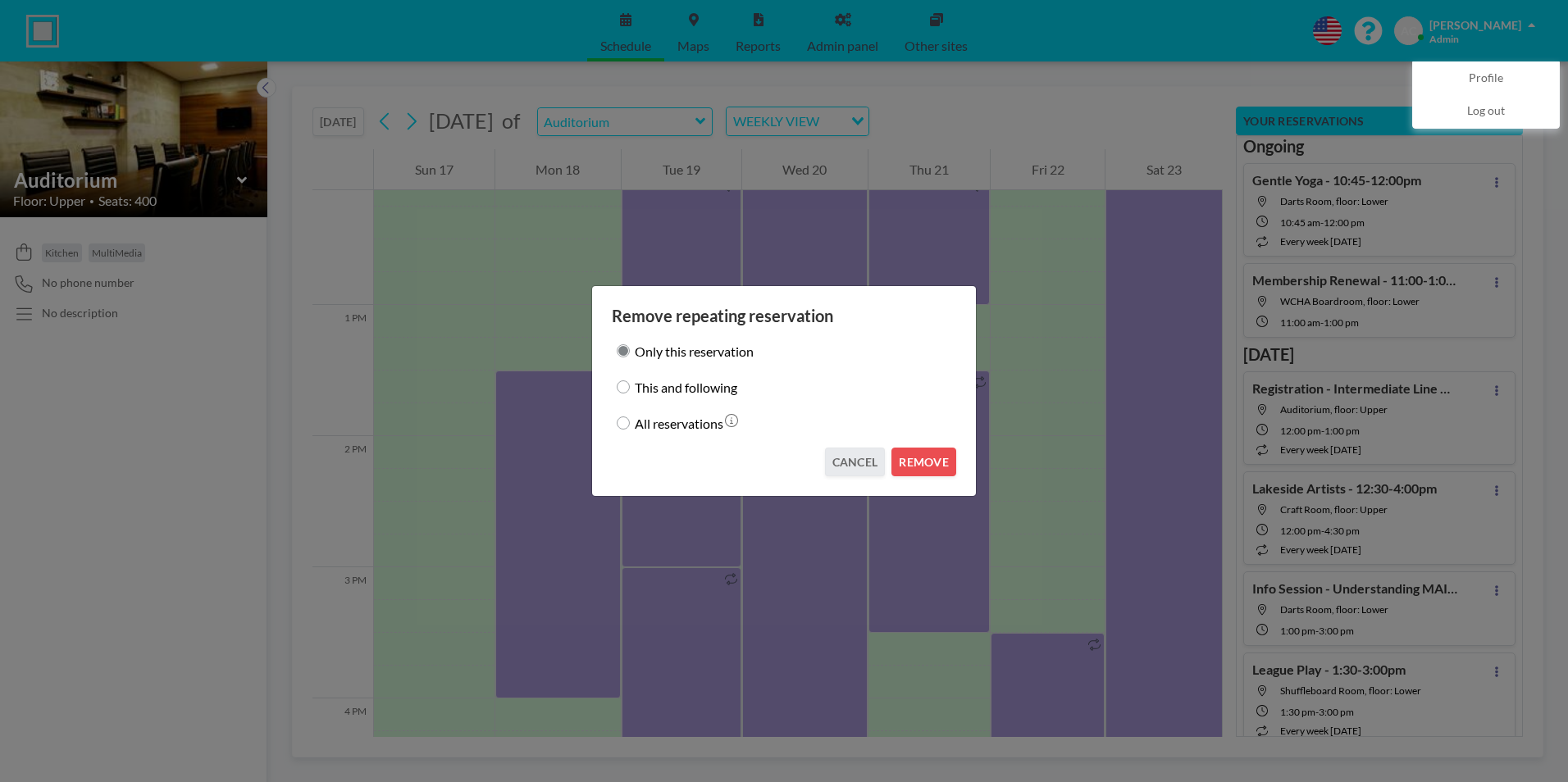
click at [622, 386] on input "This and following" at bounding box center [623, 387] width 13 height 13
radio input "true"
click at [932, 460] on button "REMOVE" at bounding box center [924, 461] width 65 height 28
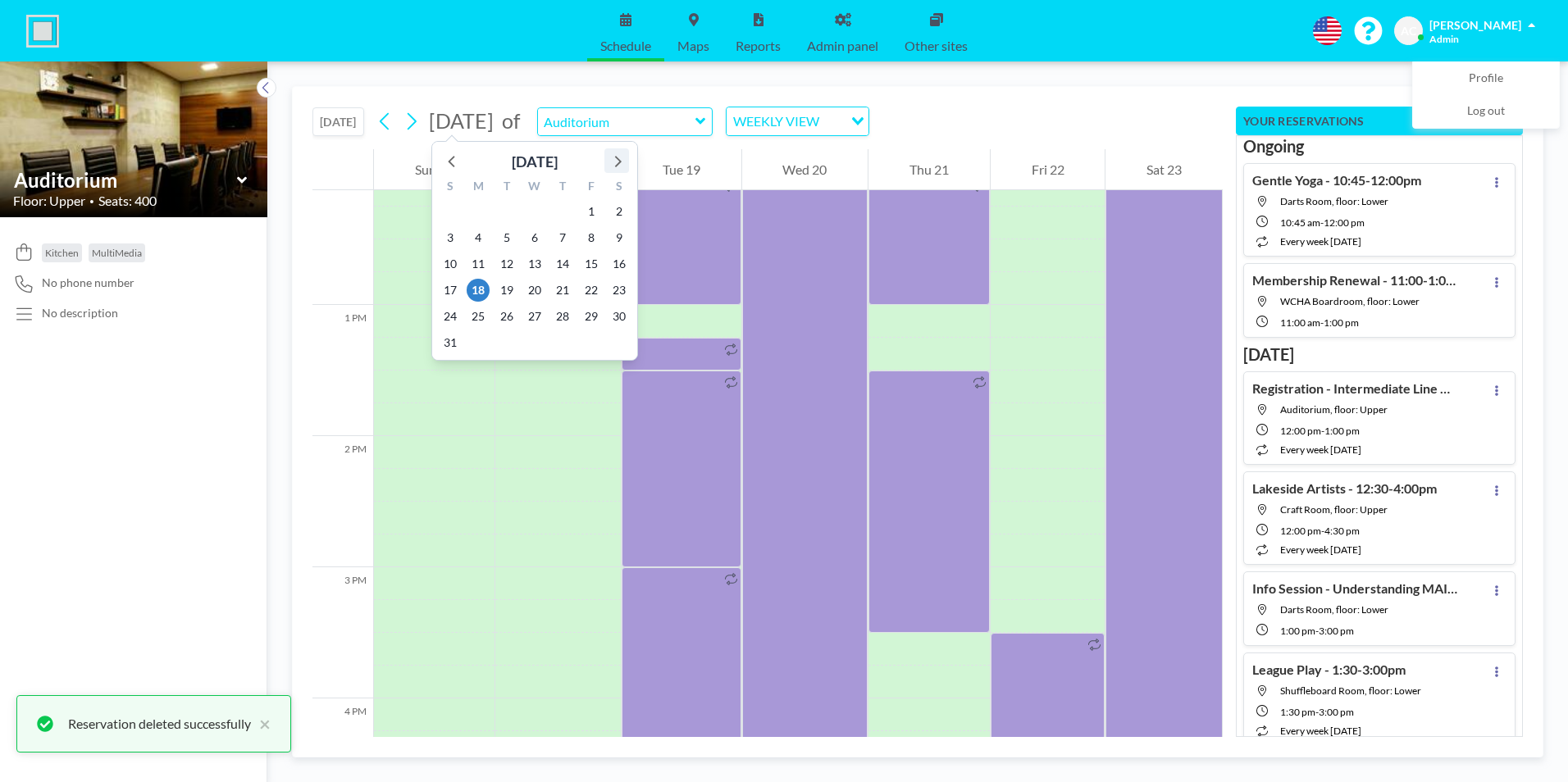
click at [616, 159] on icon at bounding box center [617, 161] width 22 height 22
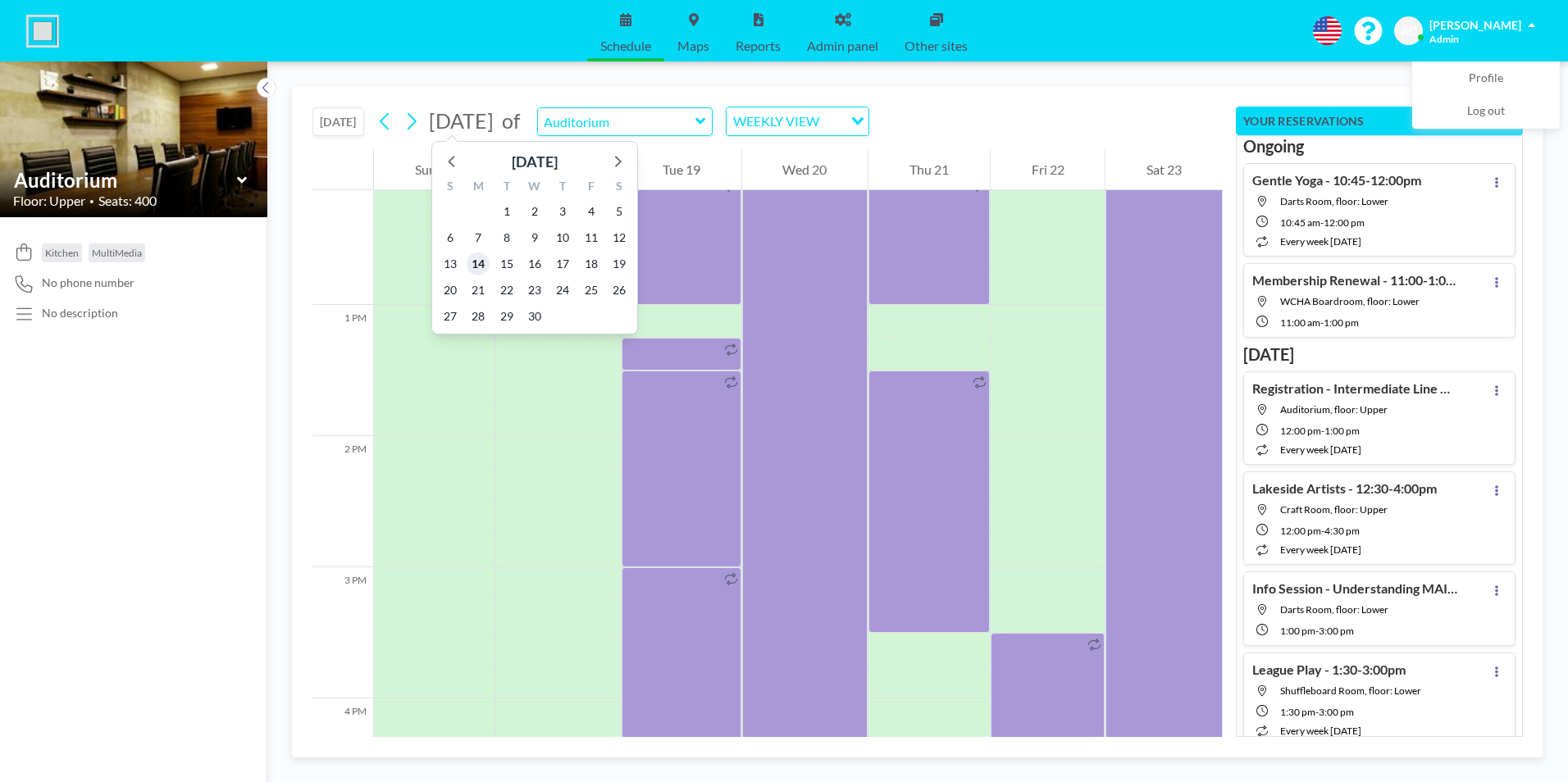
click at [478, 258] on span "14" at bounding box center [478, 264] width 23 height 23
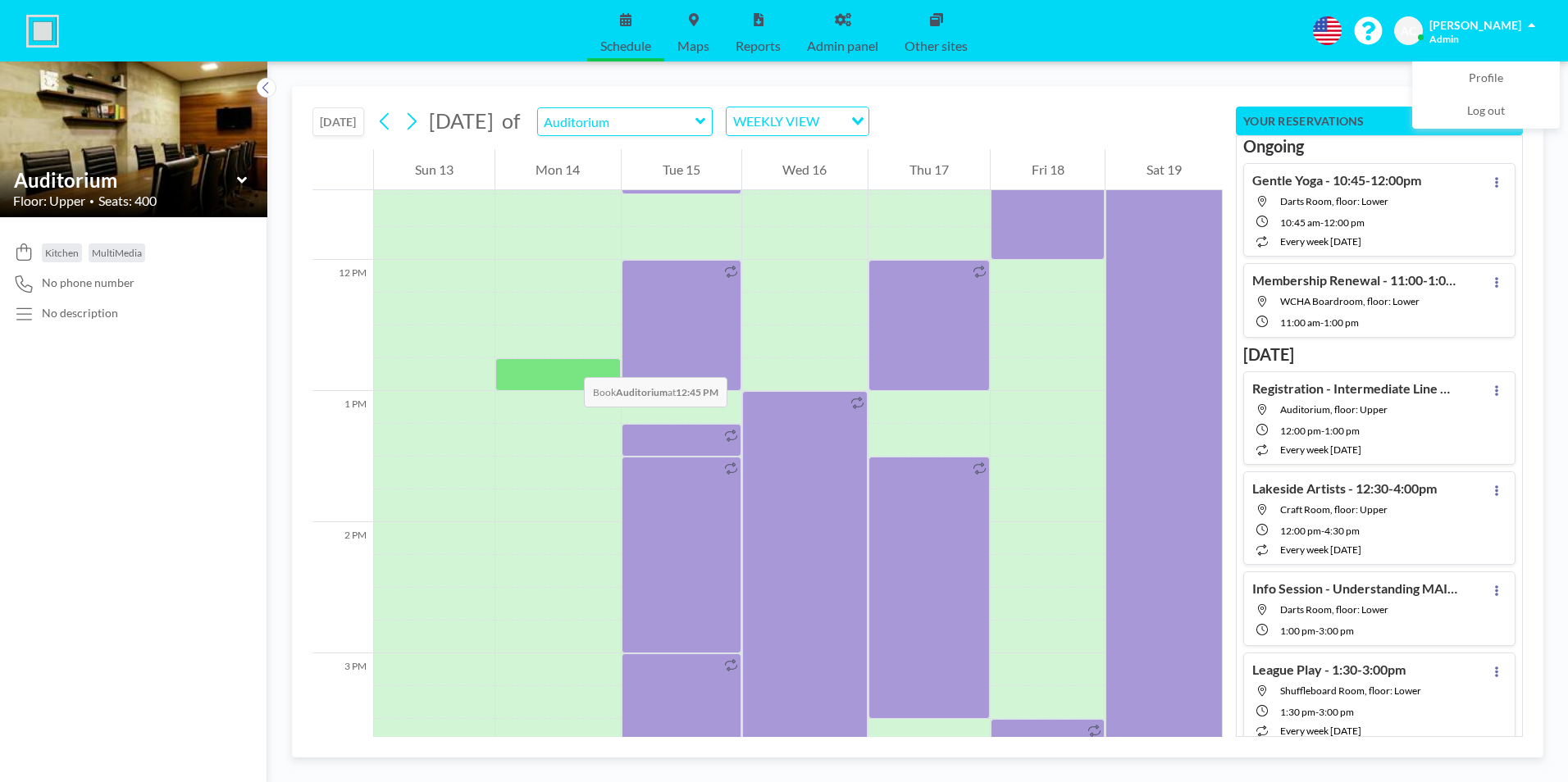
scroll to position [1508, 0]
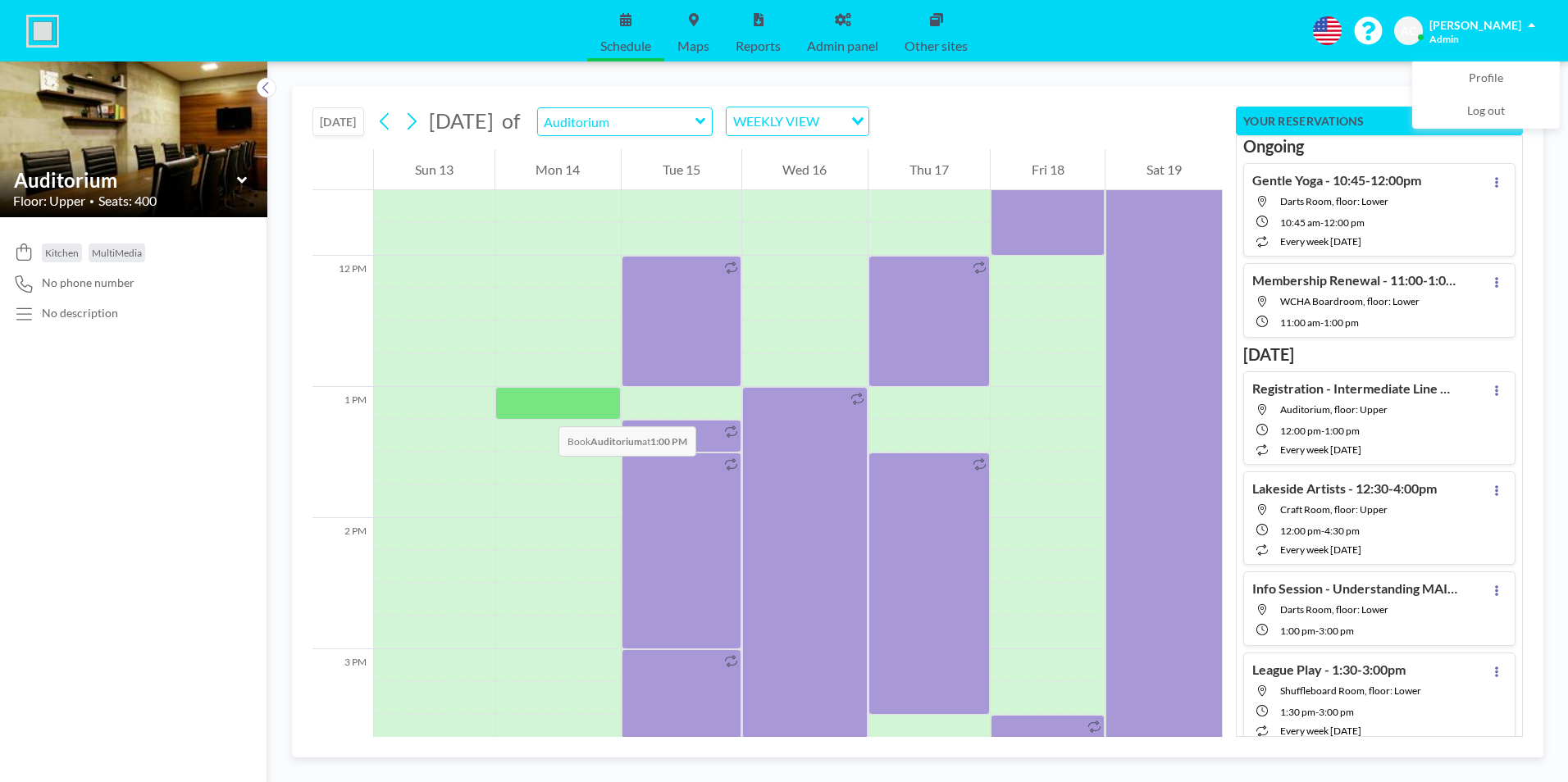
click at [542, 409] on div at bounding box center [558, 403] width 127 height 32
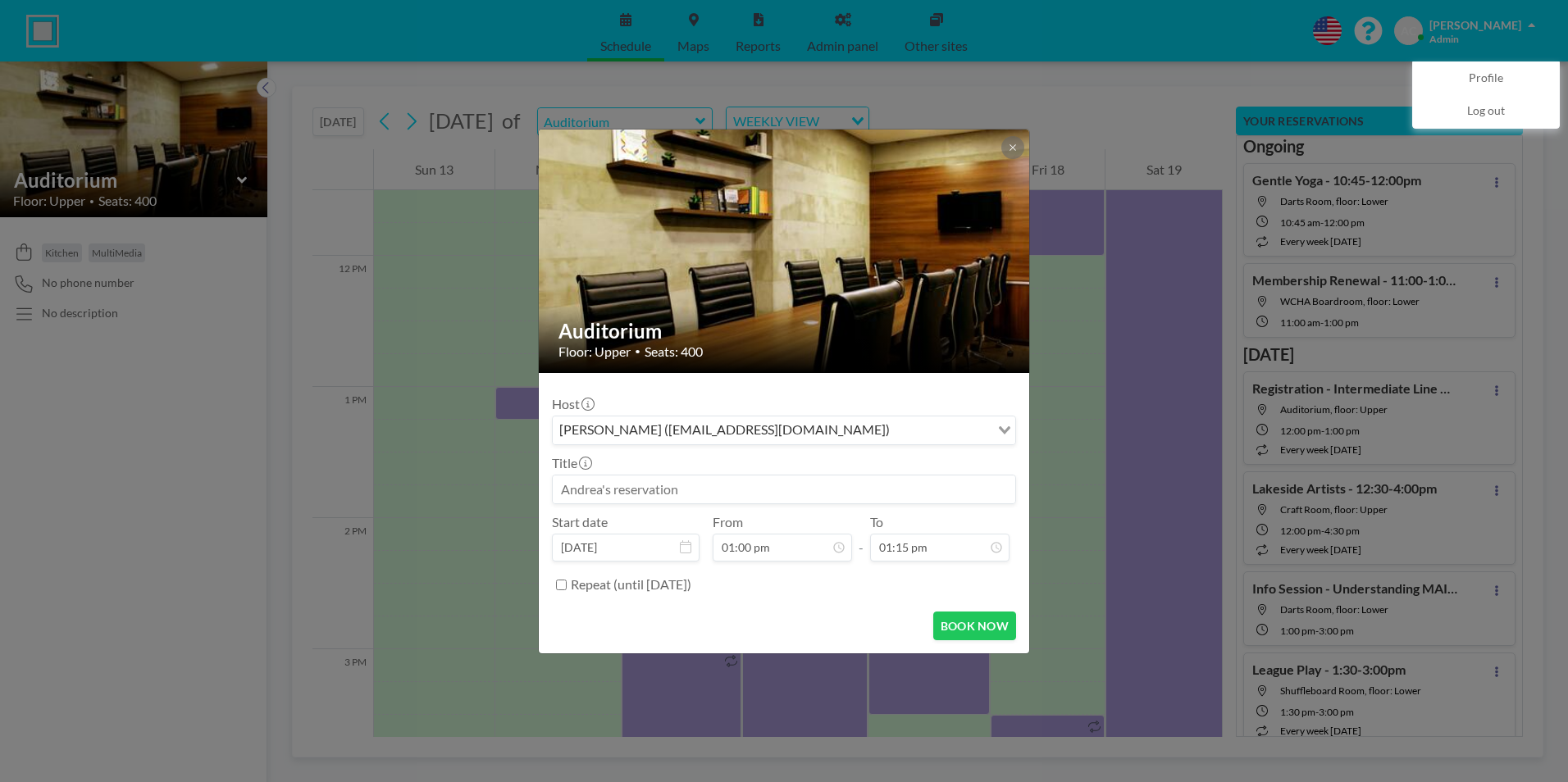
click at [663, 485] on input at bounding box center [783, 489] width 462 height 27
paste input "Indoor Croquet - 1:30-4:00pm"
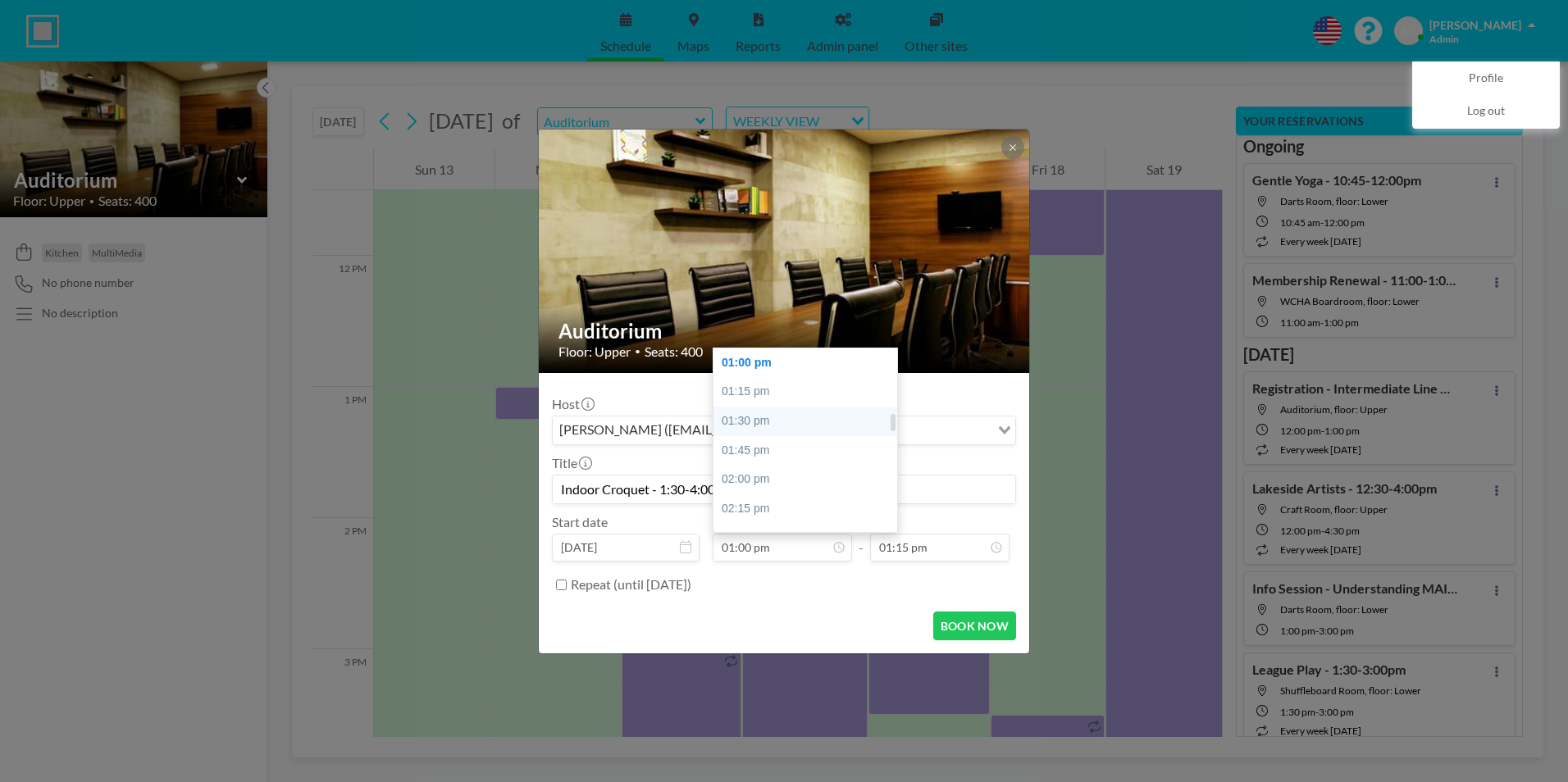
type input "Indoor Croquet - 1:30-4:00pm"
click at [778, 416] on div "01:30 pm" at bounding box center [809, 421] width 192 height 29
type input "01:30 pm"
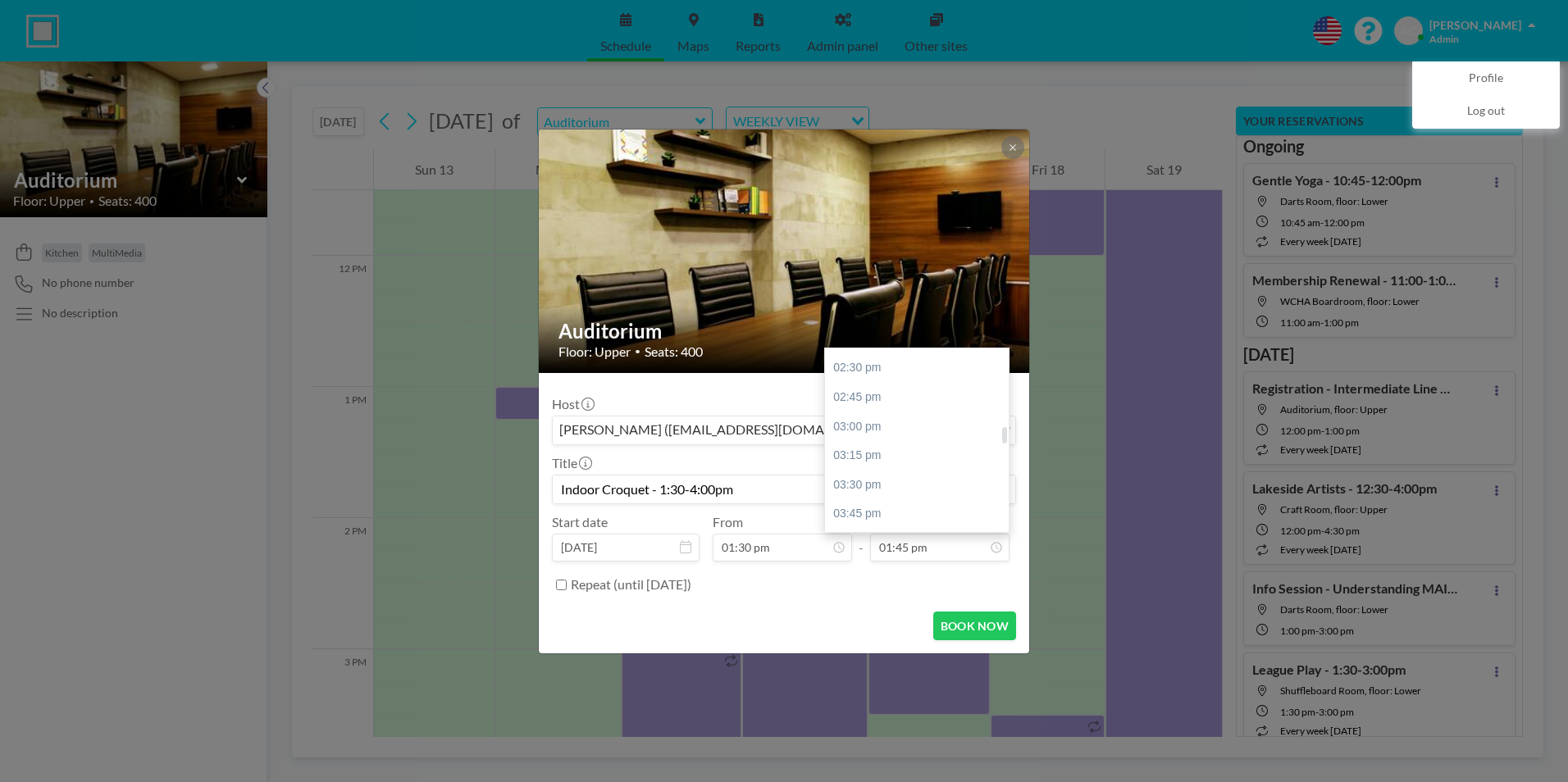
scroll to position [952, 0]
click at [891, 460] on div "04:00 pm" at bounding box center [921, 461] width 192 height 29
type input "04:00 pm"
click at [565, 585] on input "Repeat (until [DATE])" at bounding box center [561, 585] width 11 height 11
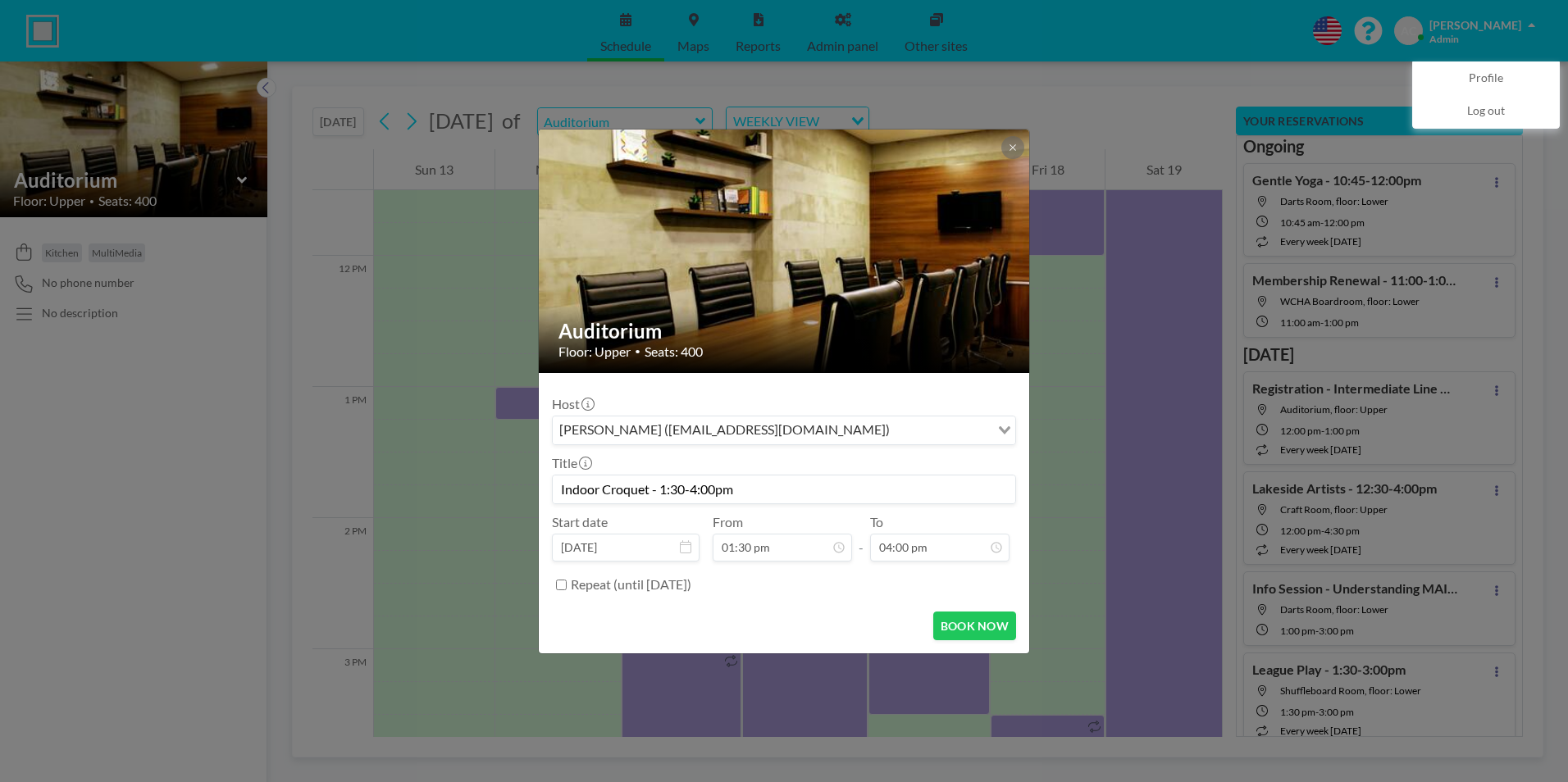
checkbox input "true"
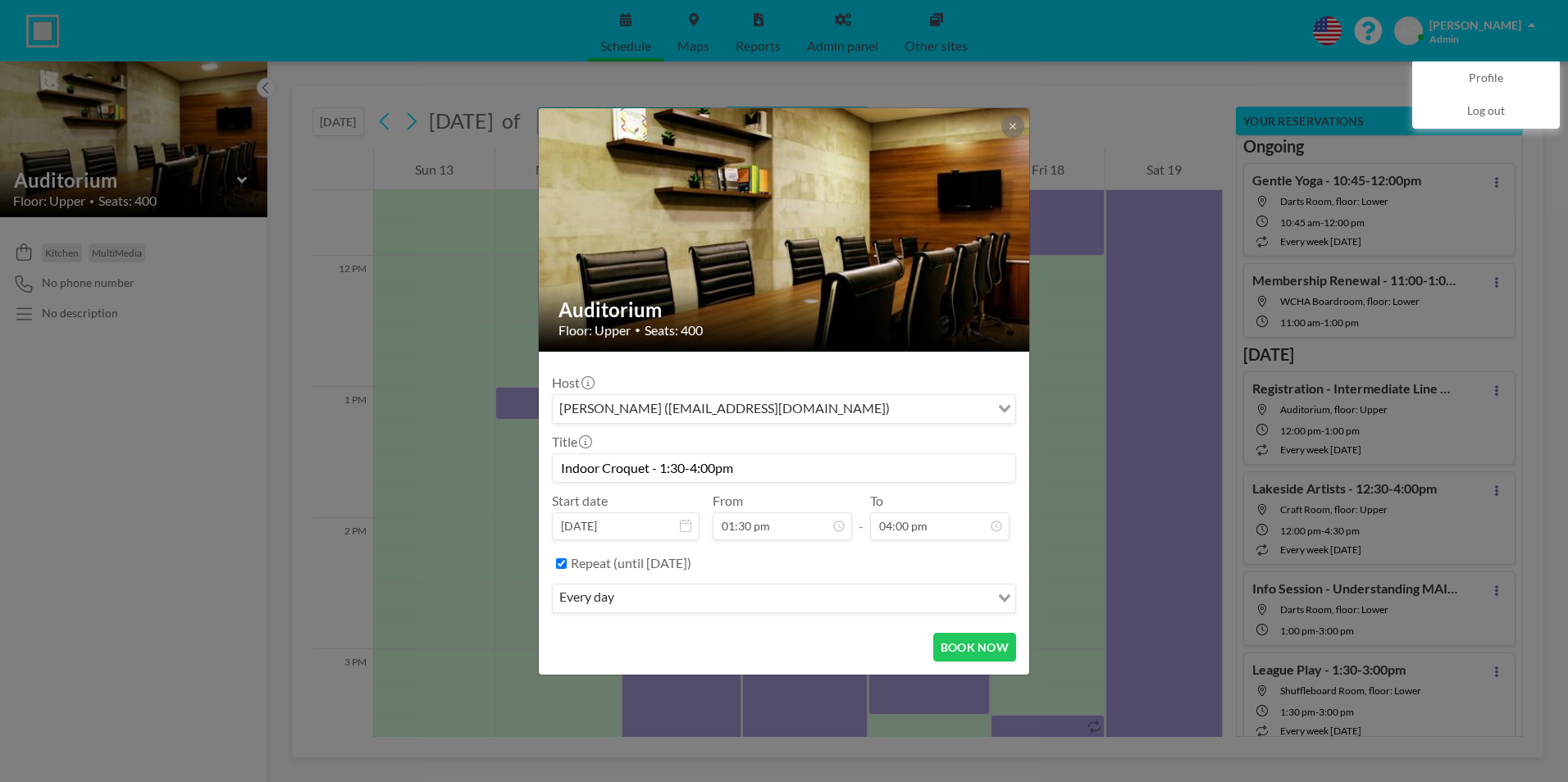
click at [634, 600] on input "Search for option" at bounding box center [803, 599] width 369 height 22
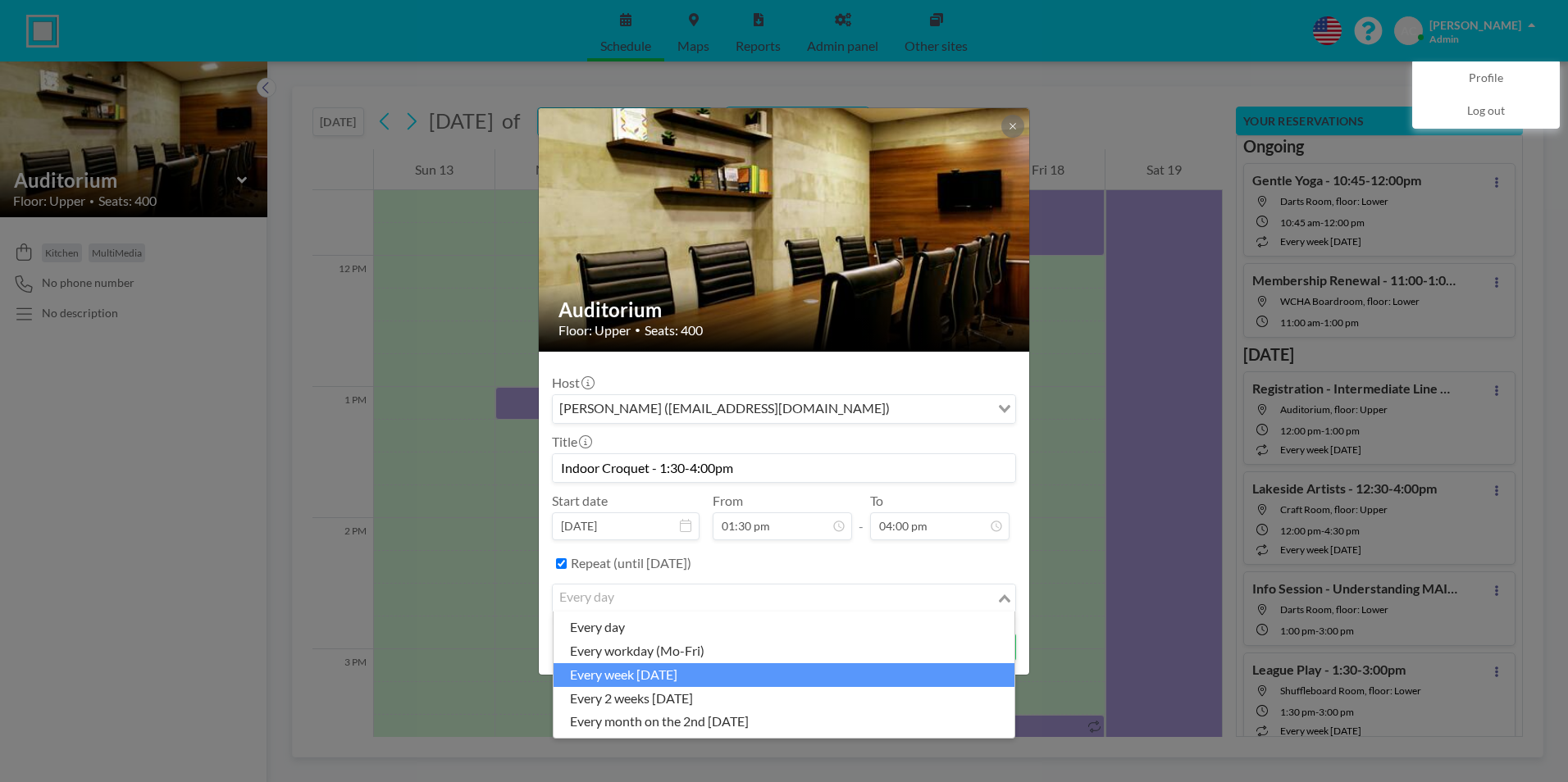
click at [651, 676] on li "every week [DATE]" at bounding box center [783, 675] width 461 height 24
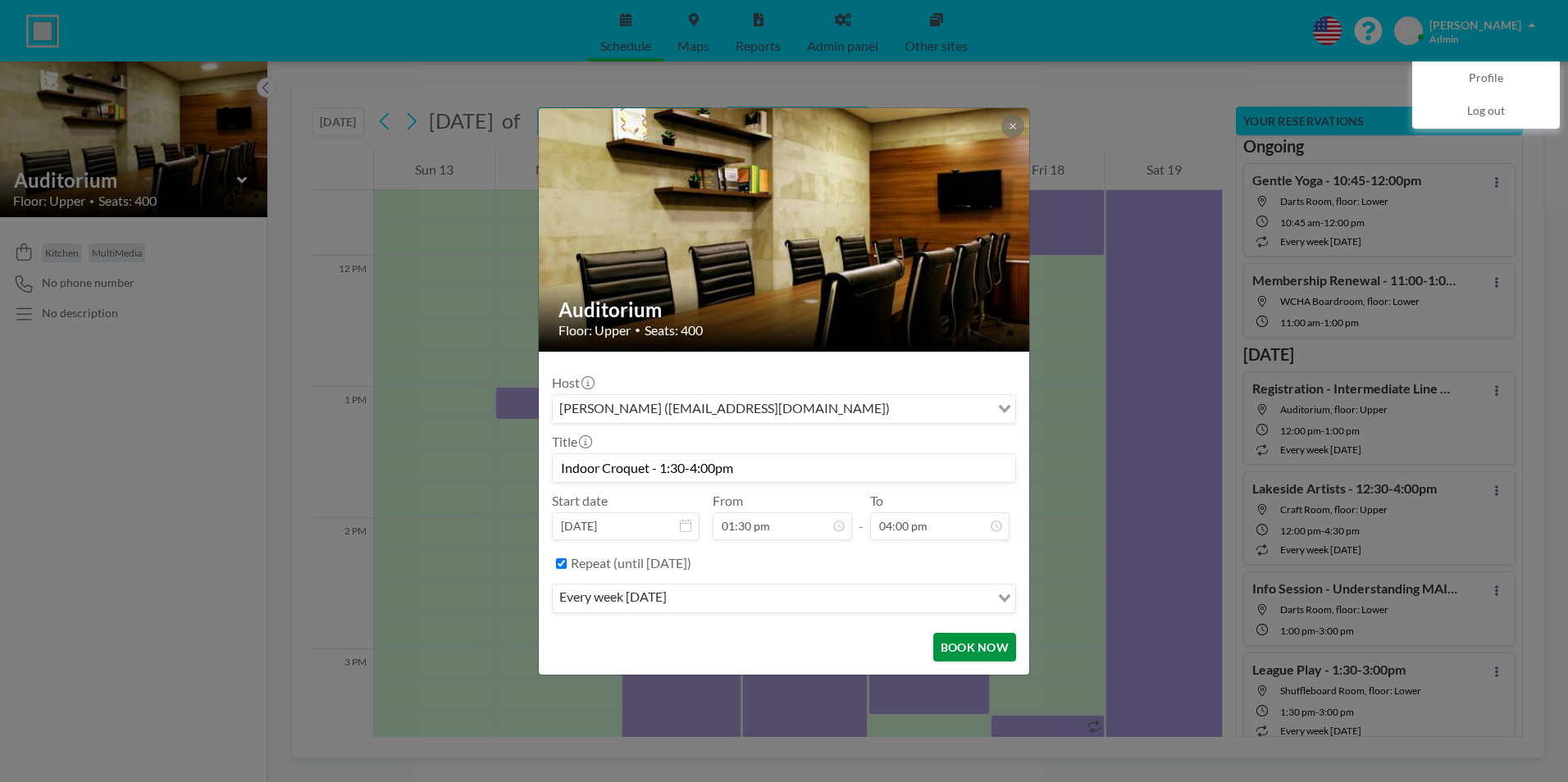
click at [972, 647] on button "BOOK NOW" at bounding box center [974, 647] width 82 height 28
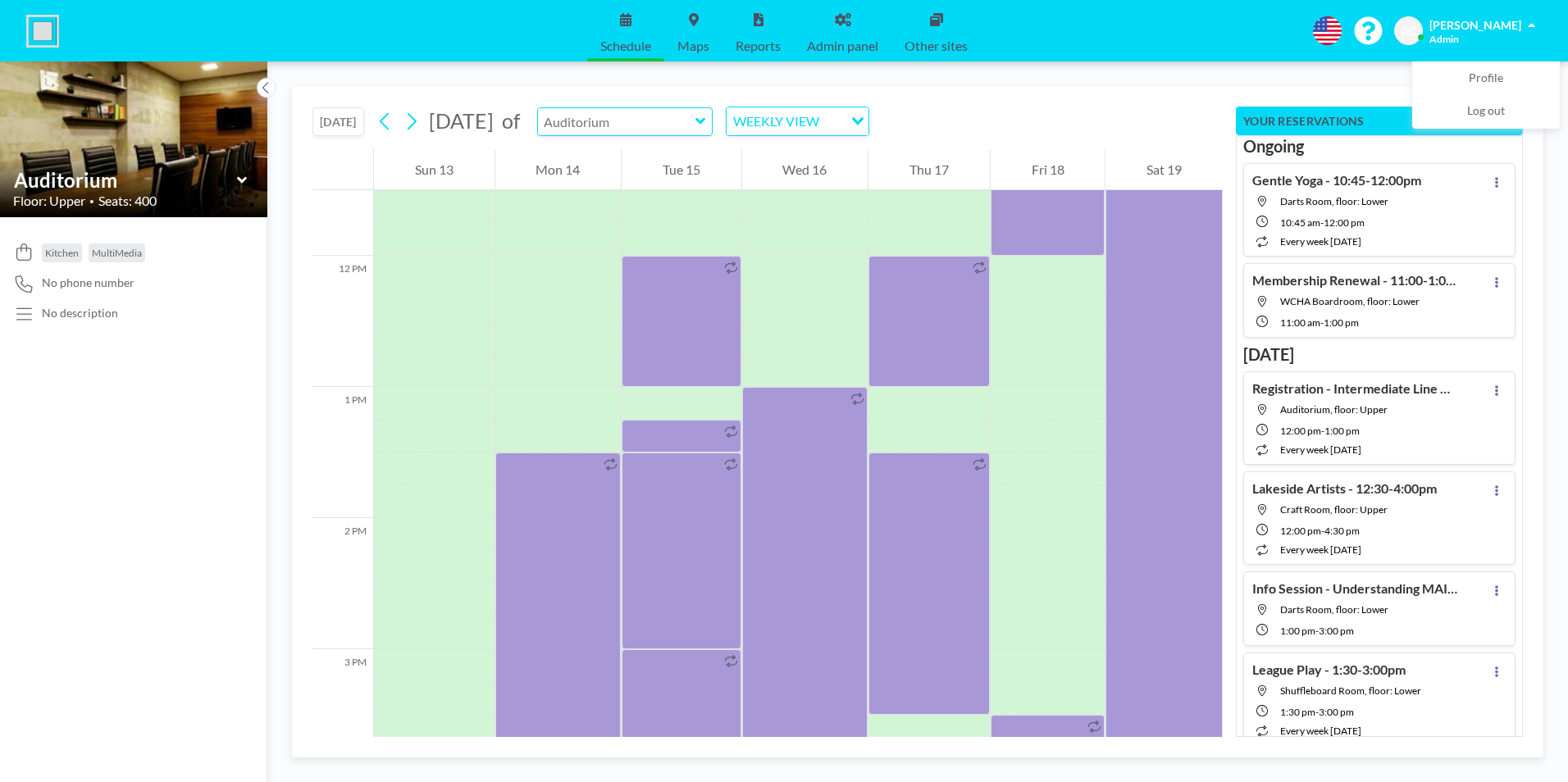
click at [696, 124] on input "text" at bounding box center [617, 122] width 157 height 27
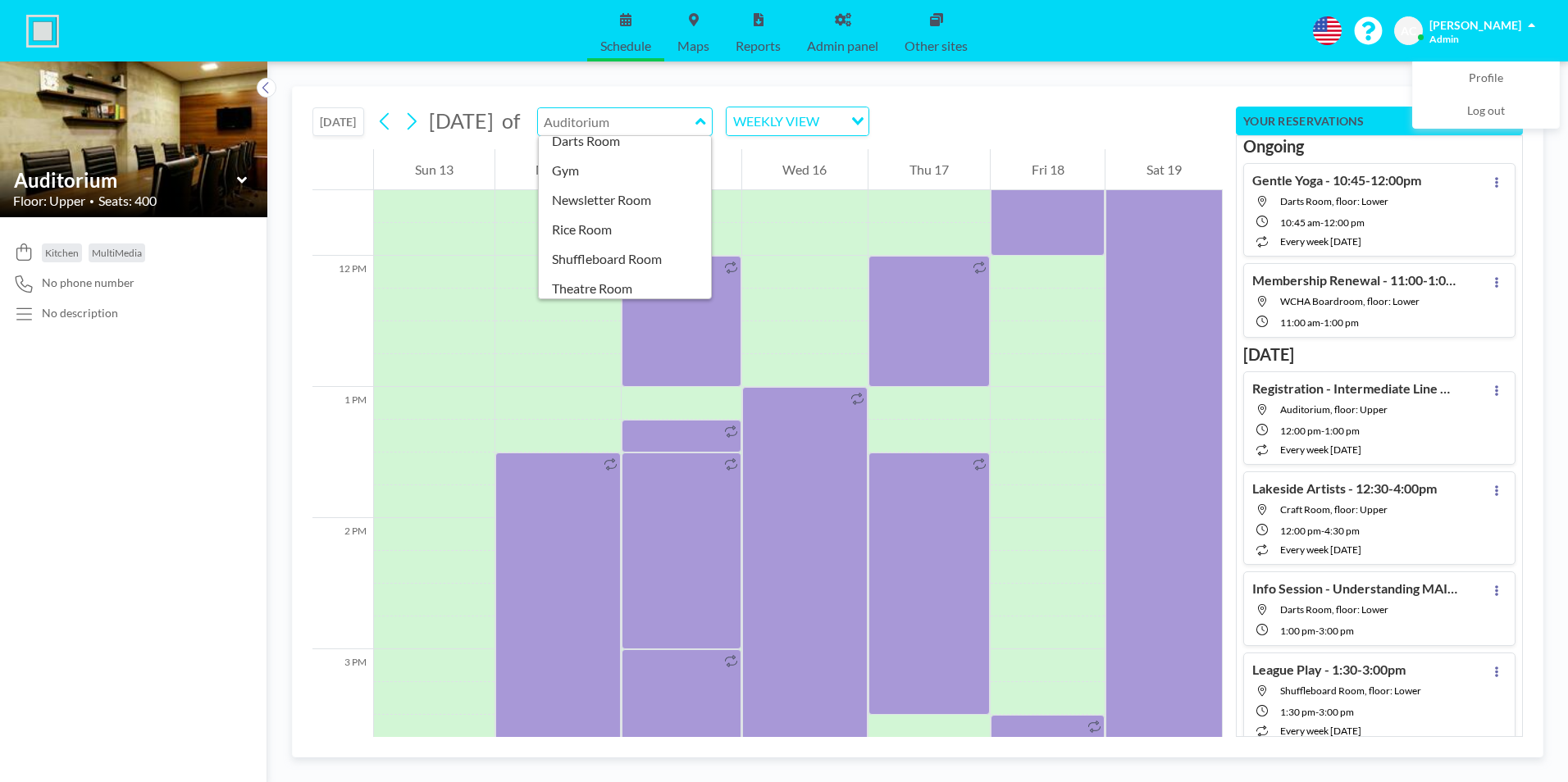
scroll to position [164, 0]
type input "Rice Room"
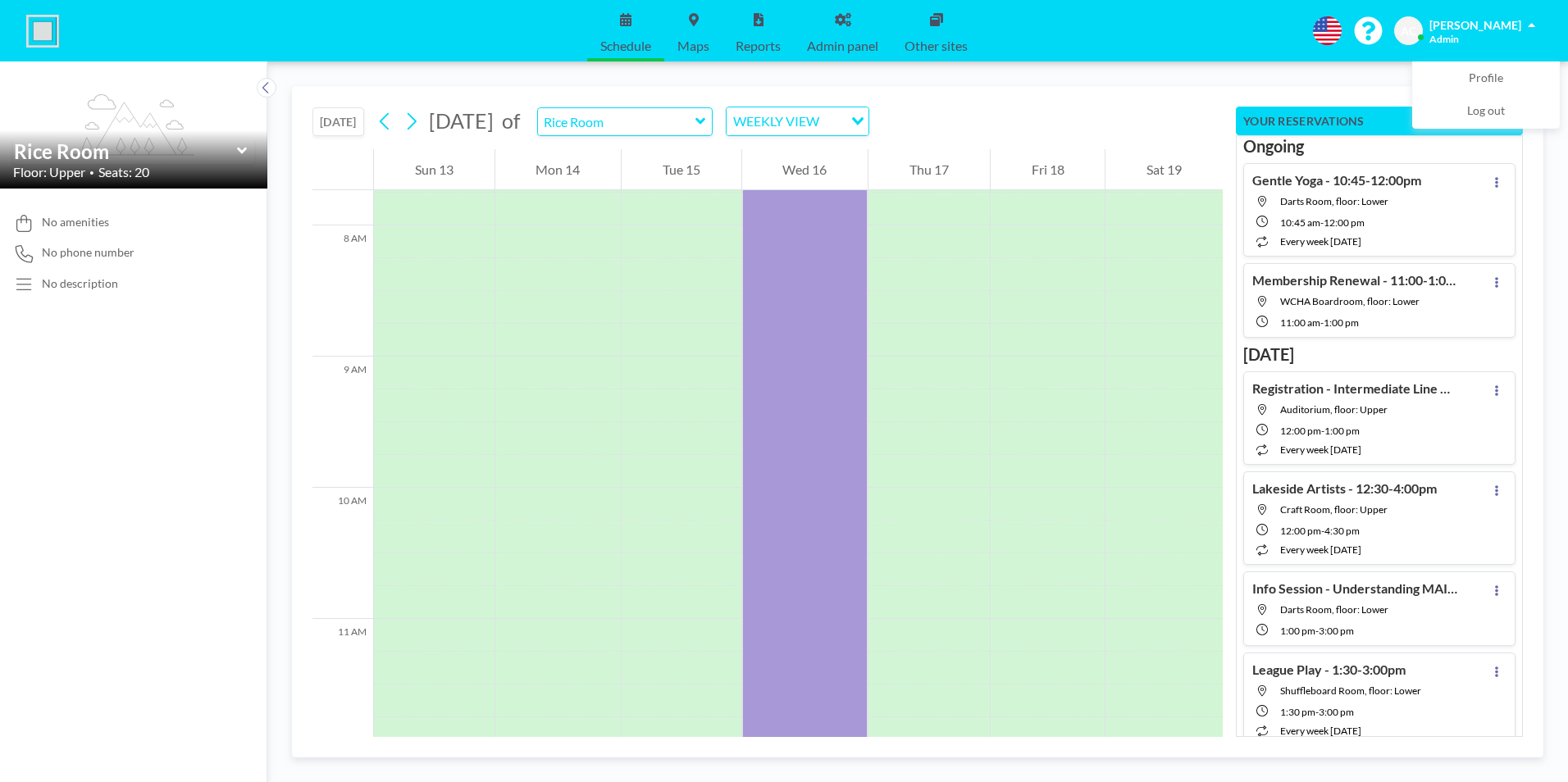
scroll to position [1016, 0]
click at [337, 117] on button "[DATE]" at bounding box center [338, 122] width 52 height 28
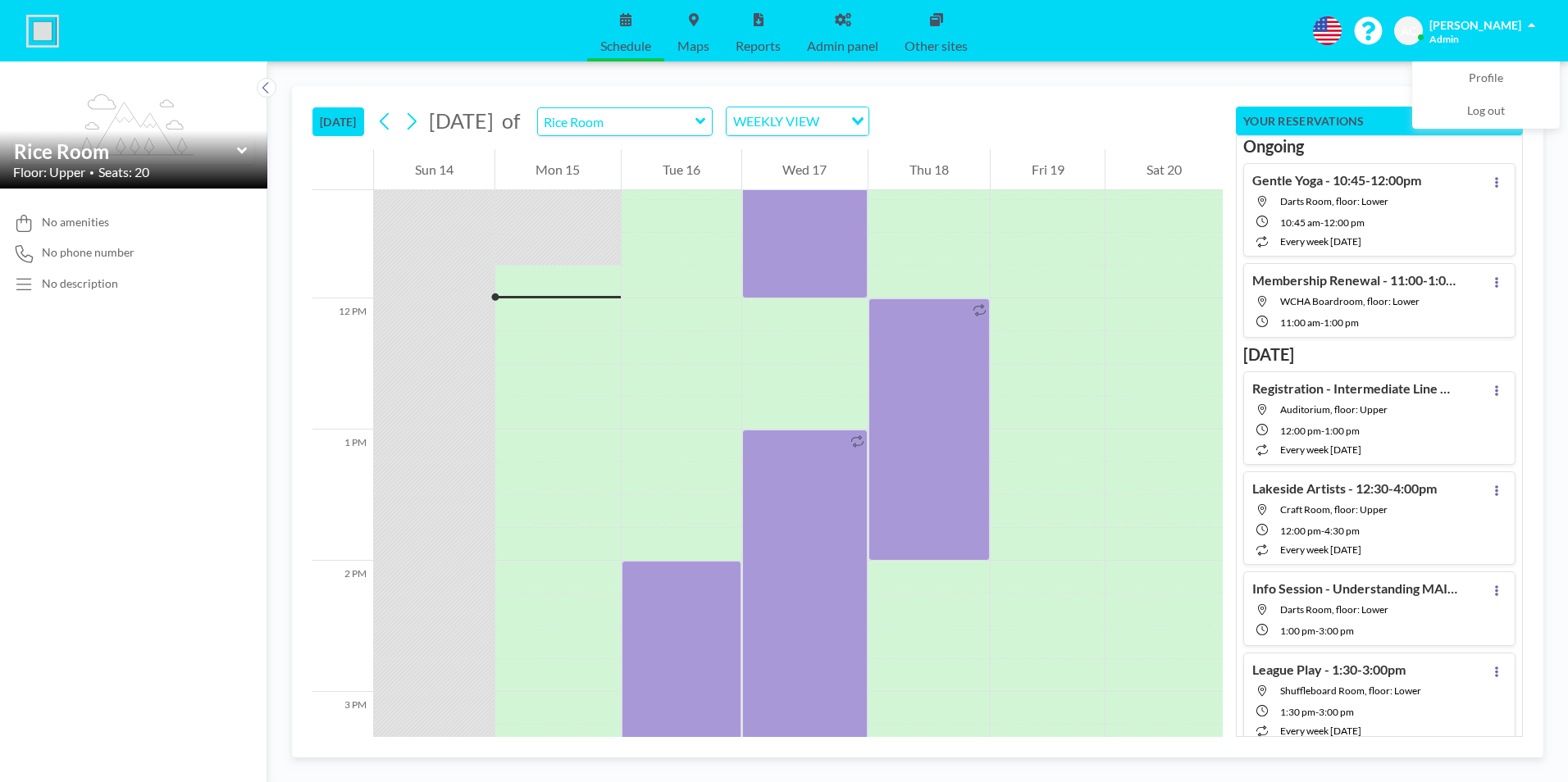
scroll to position [1508, 0]
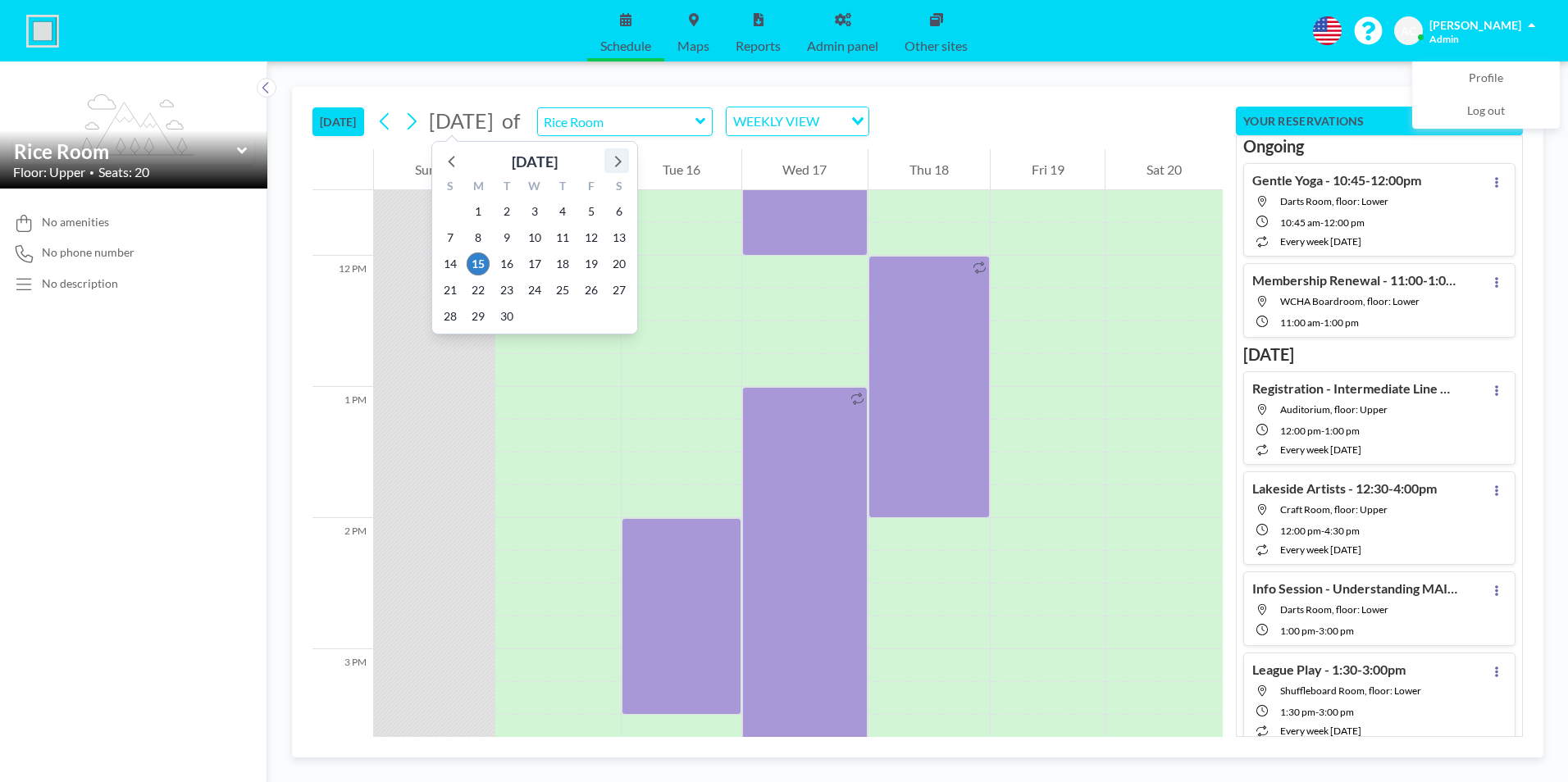
click at [619, 161] on icon at bounding box center [618, 162] width 7 height 12
click at [617, 159] on icon at bounding box center [617, 161] width 22 height 22
click at [535, 207] on span "3" at bounding box center [535, 212] width 23 height 23
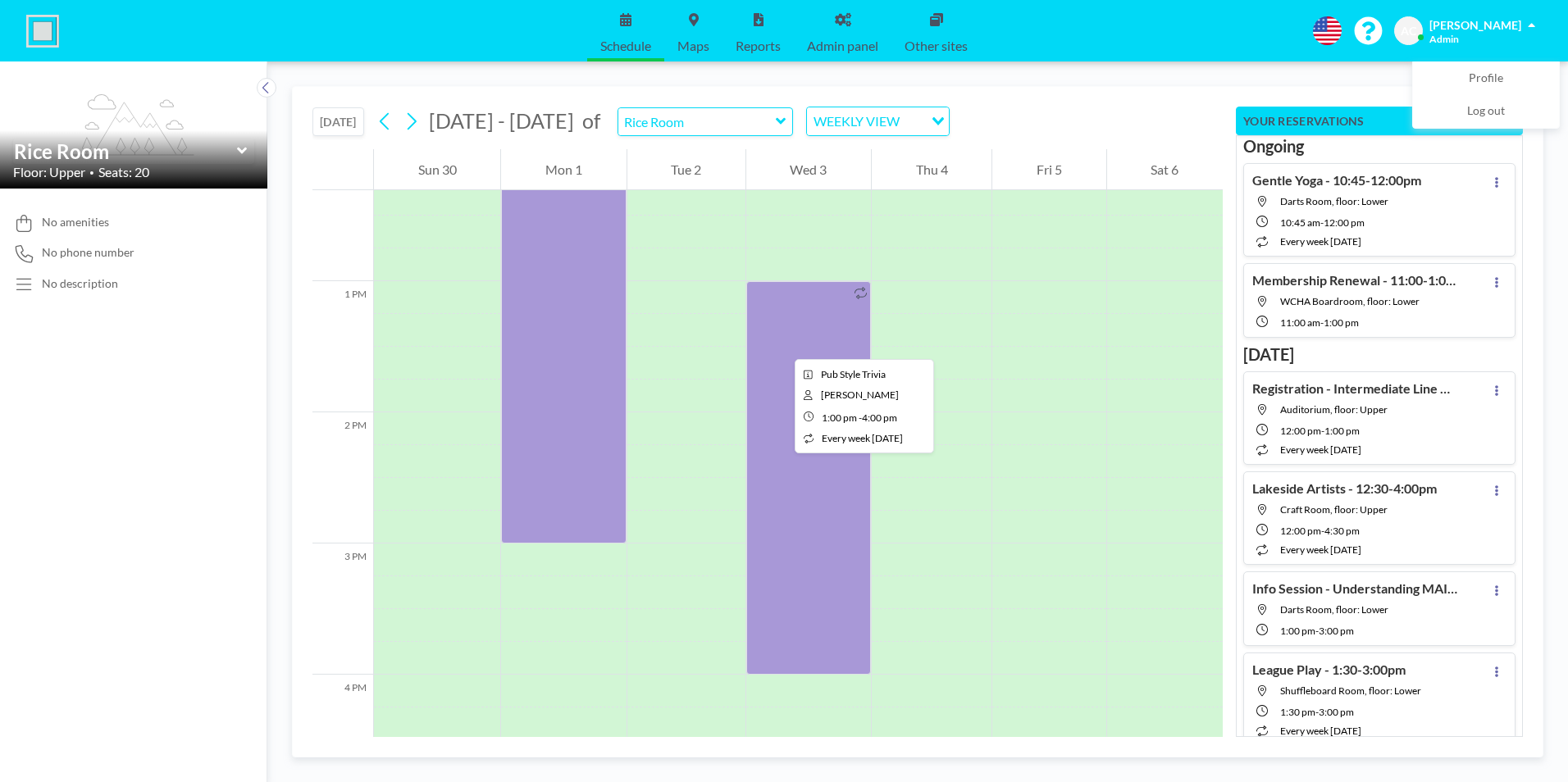
scroll to position [1590, 0]
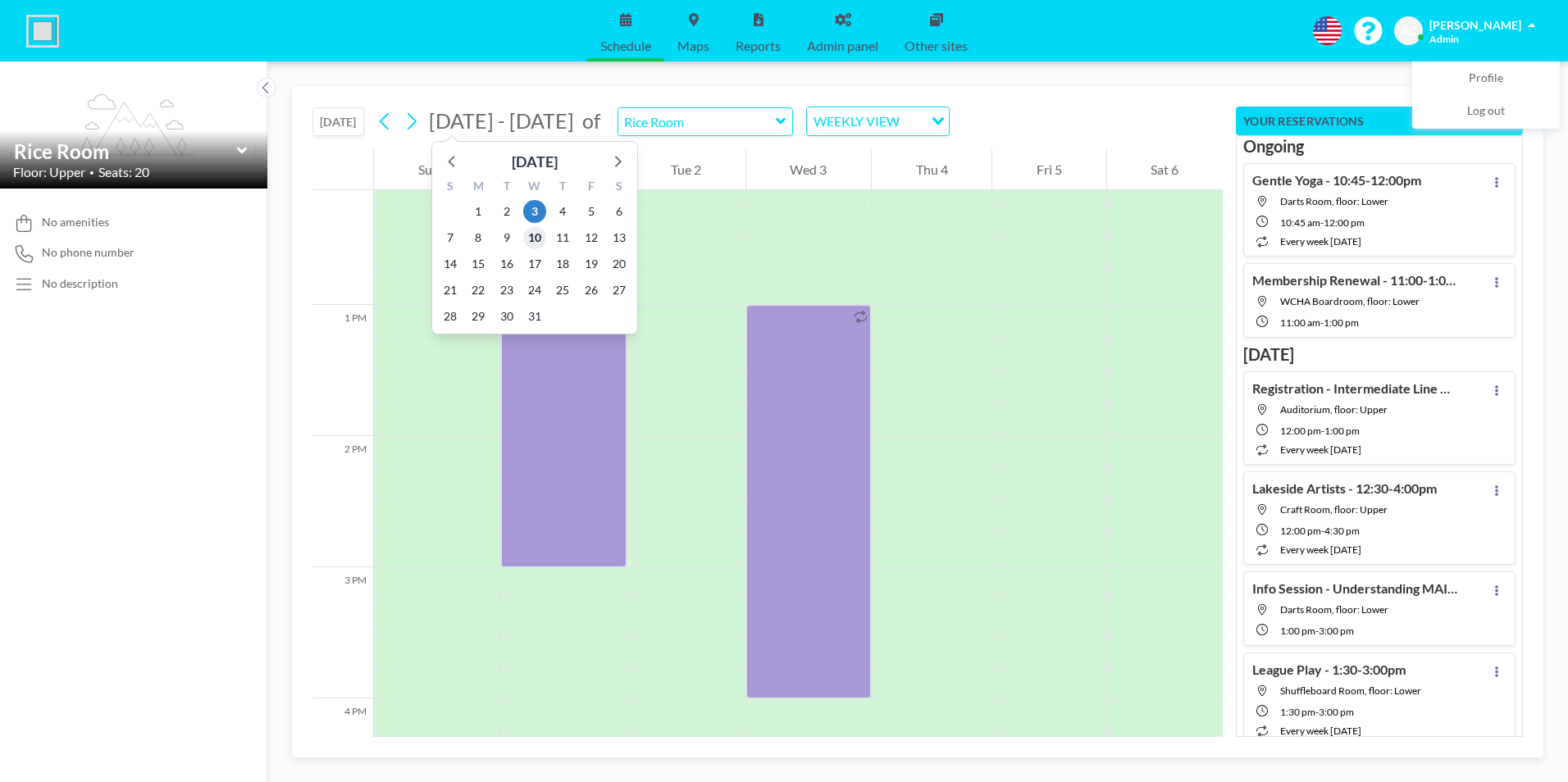
click at [534, 232] on span "10" at bounding box center [535, 238] width 23 height 23
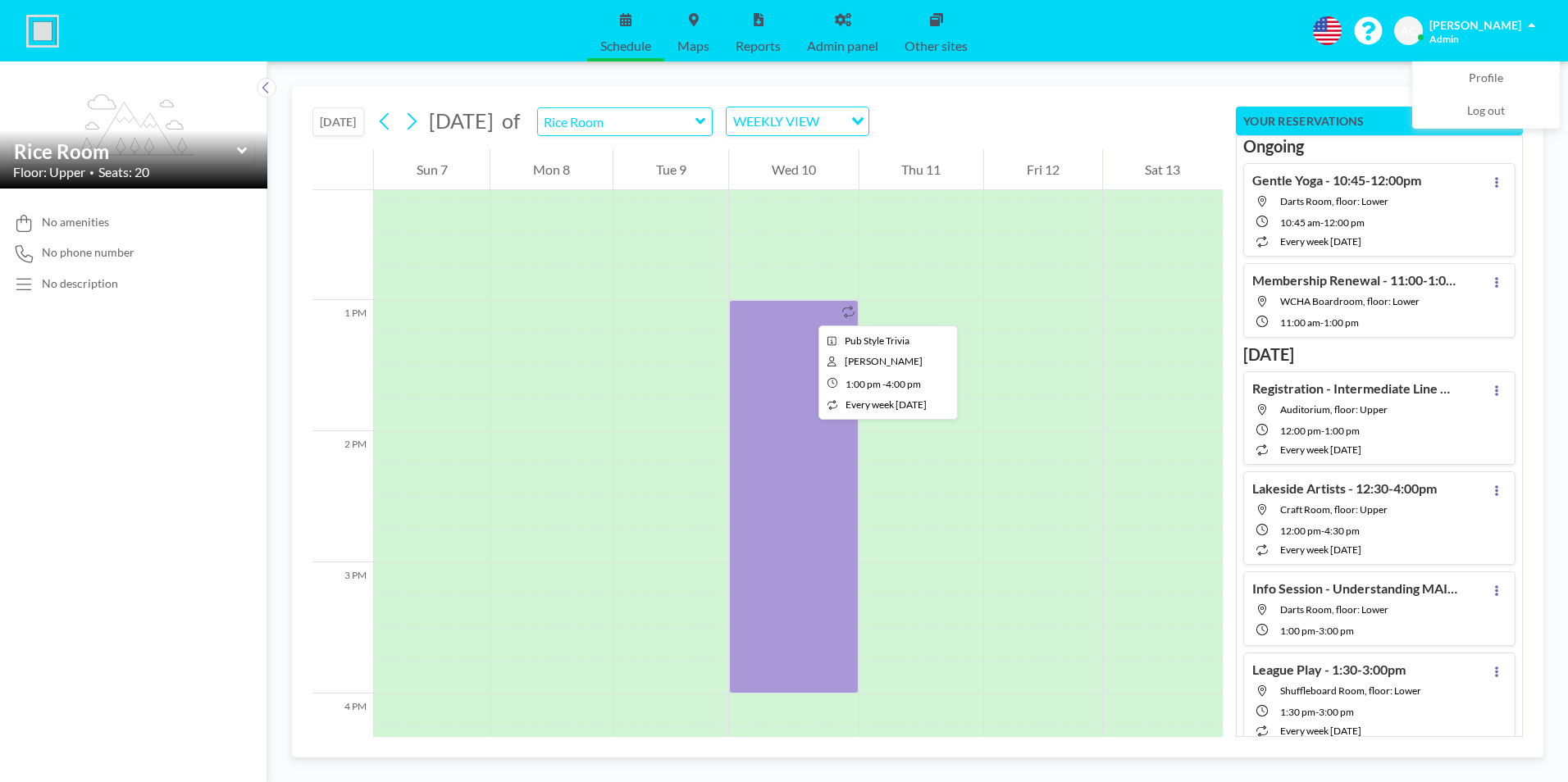
scroll to position [1672, 0]
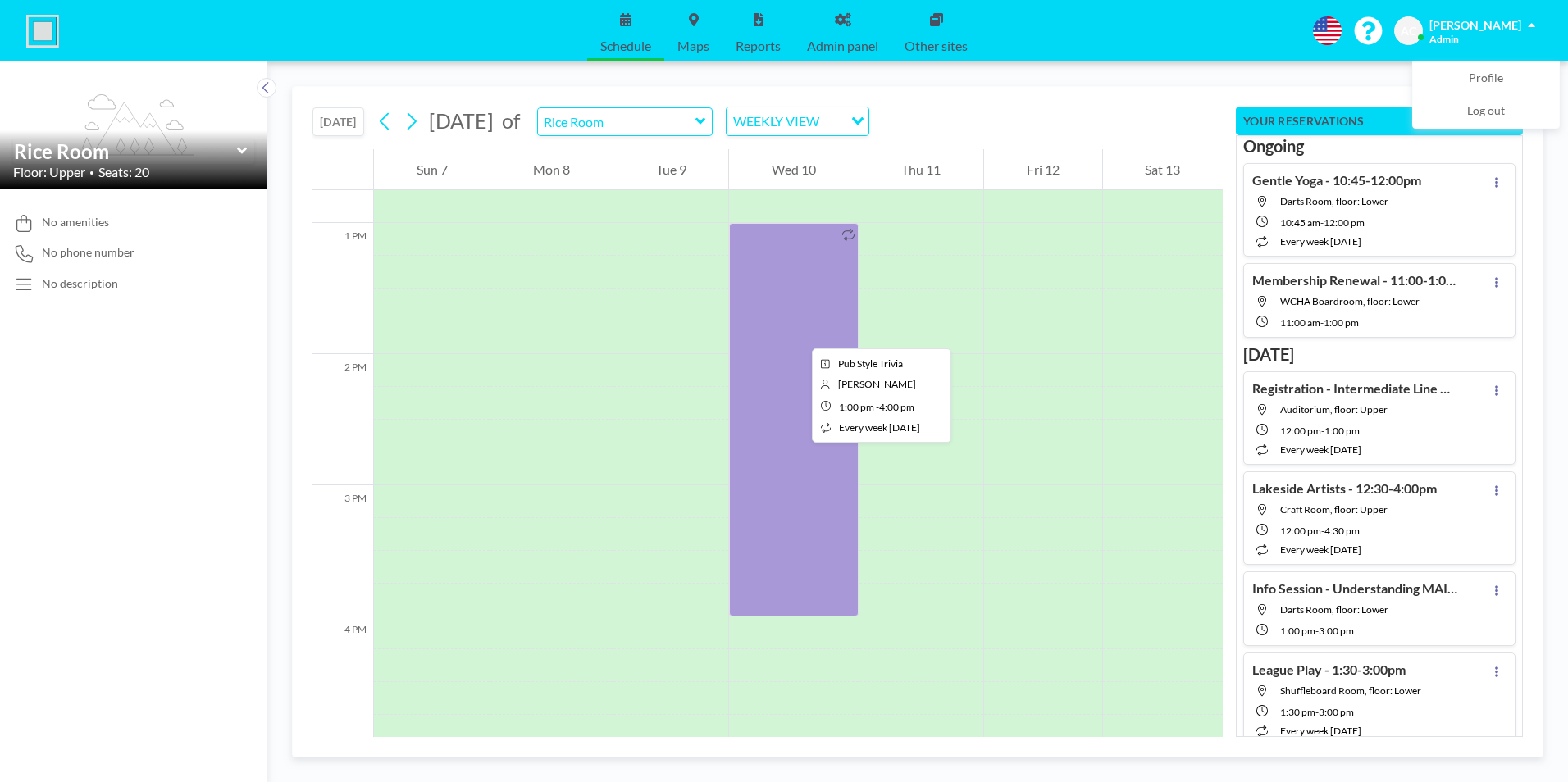
click at [799, 334] on div at bounding box center [793, 420] width 129 height 393
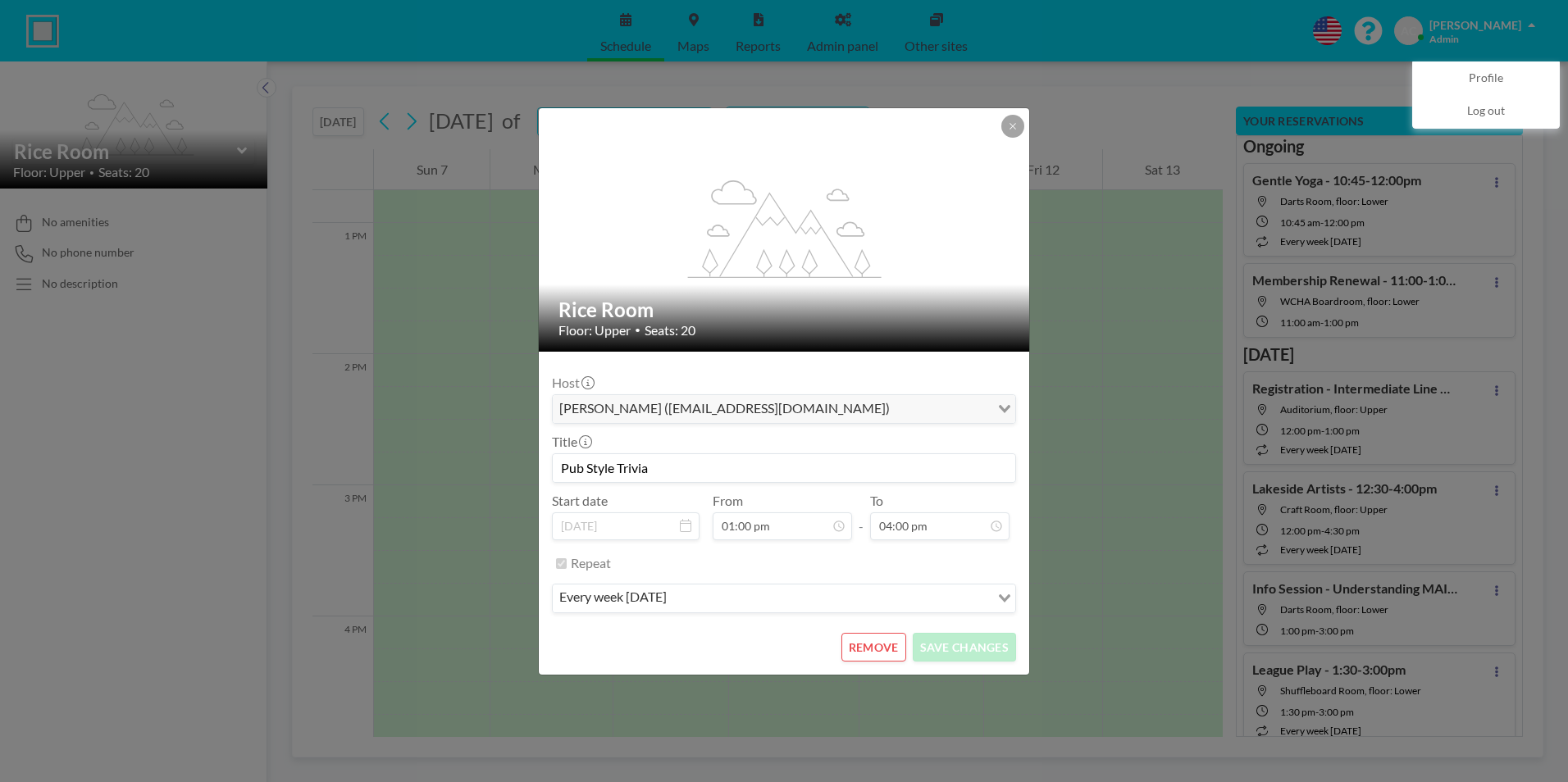
scroll to position [1050, 0]
click at [881, 650] on button "REMOVE" at bounding box center [874, 647] width 65 height 28
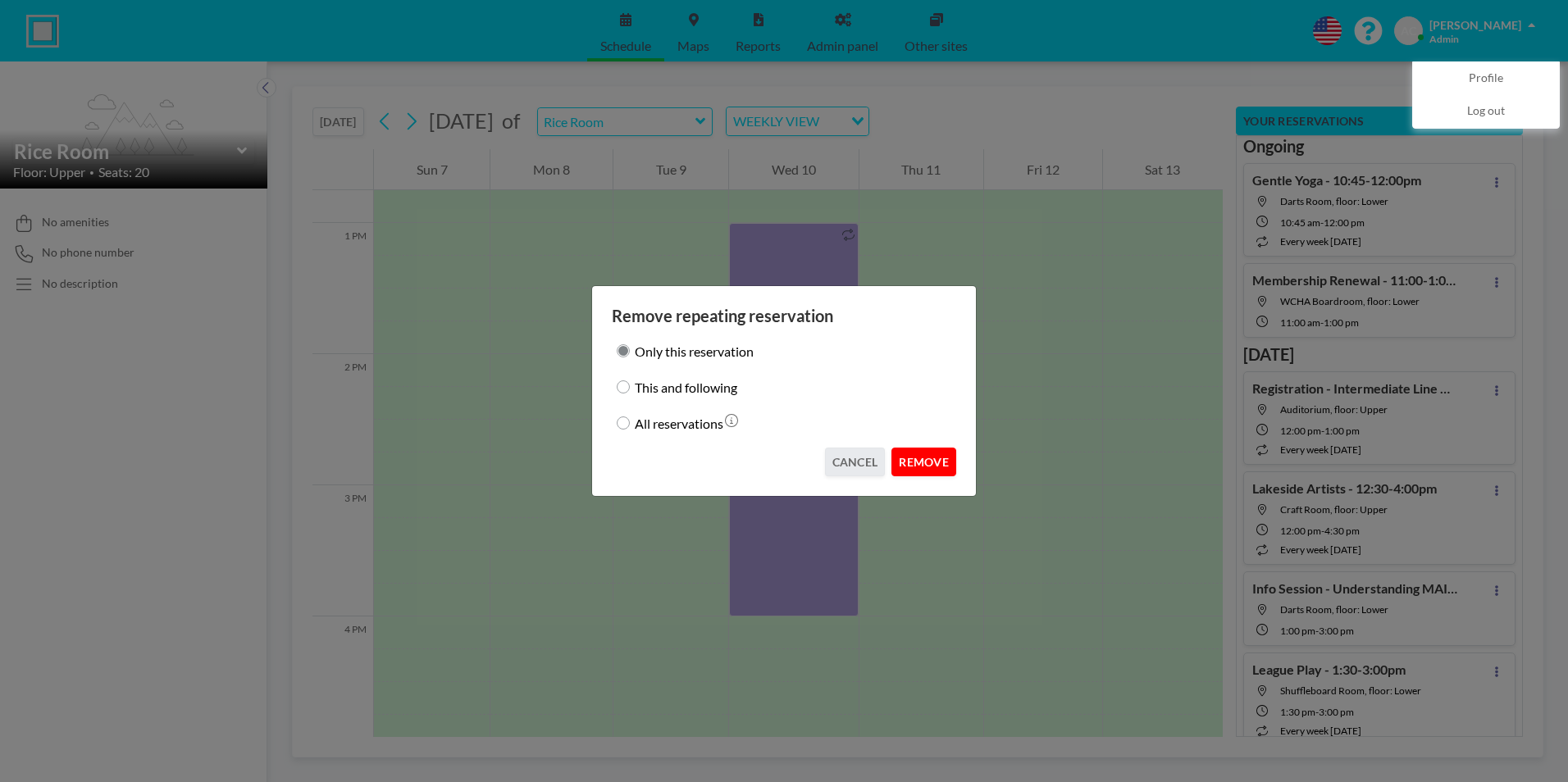
click at [928, 463] on button "REMOVE" at bounding box center [924, 461] width 65 height 28
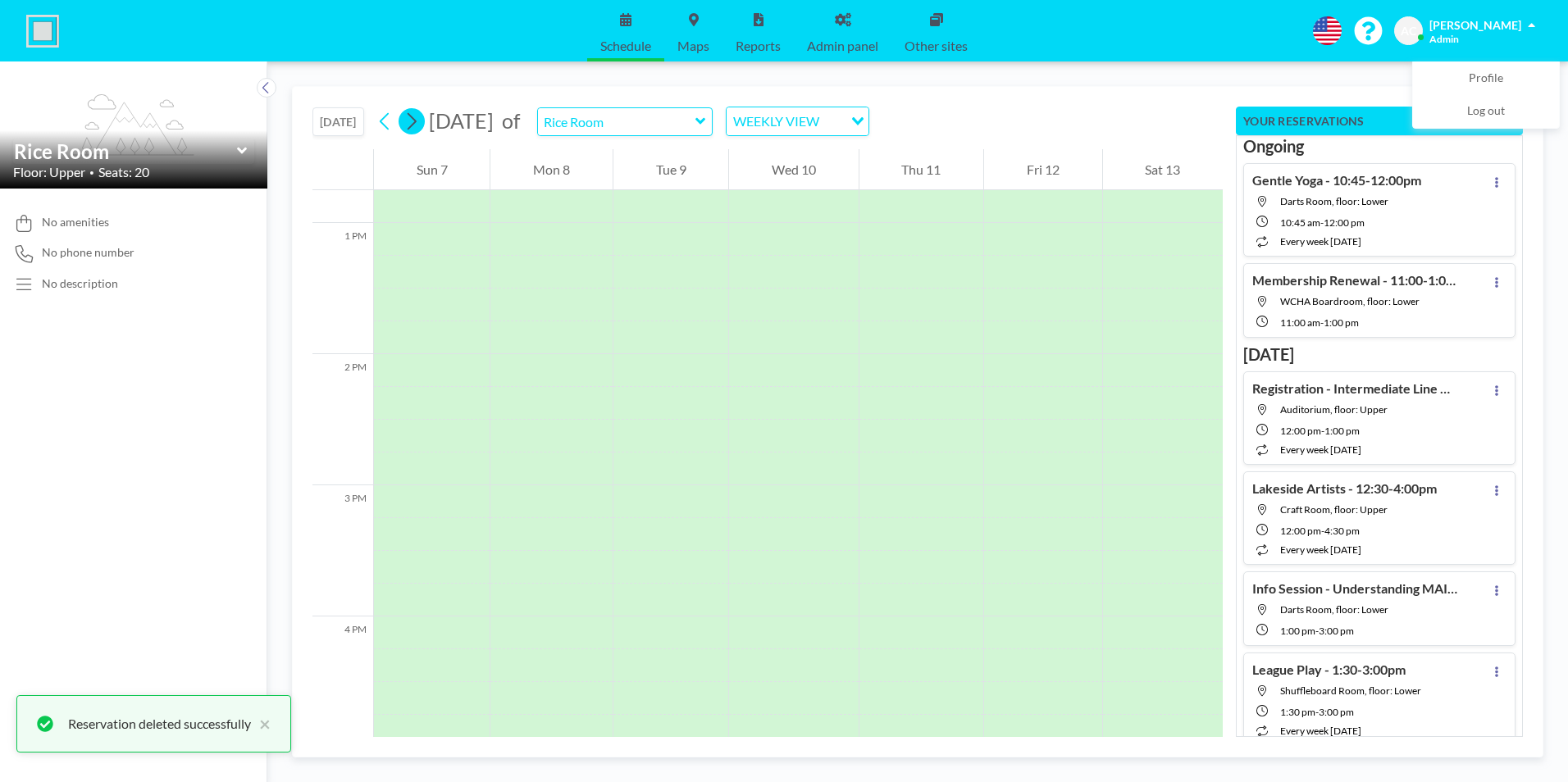
click at [419, 119] on icon at bounding box center [411, 122] width 16 height 25
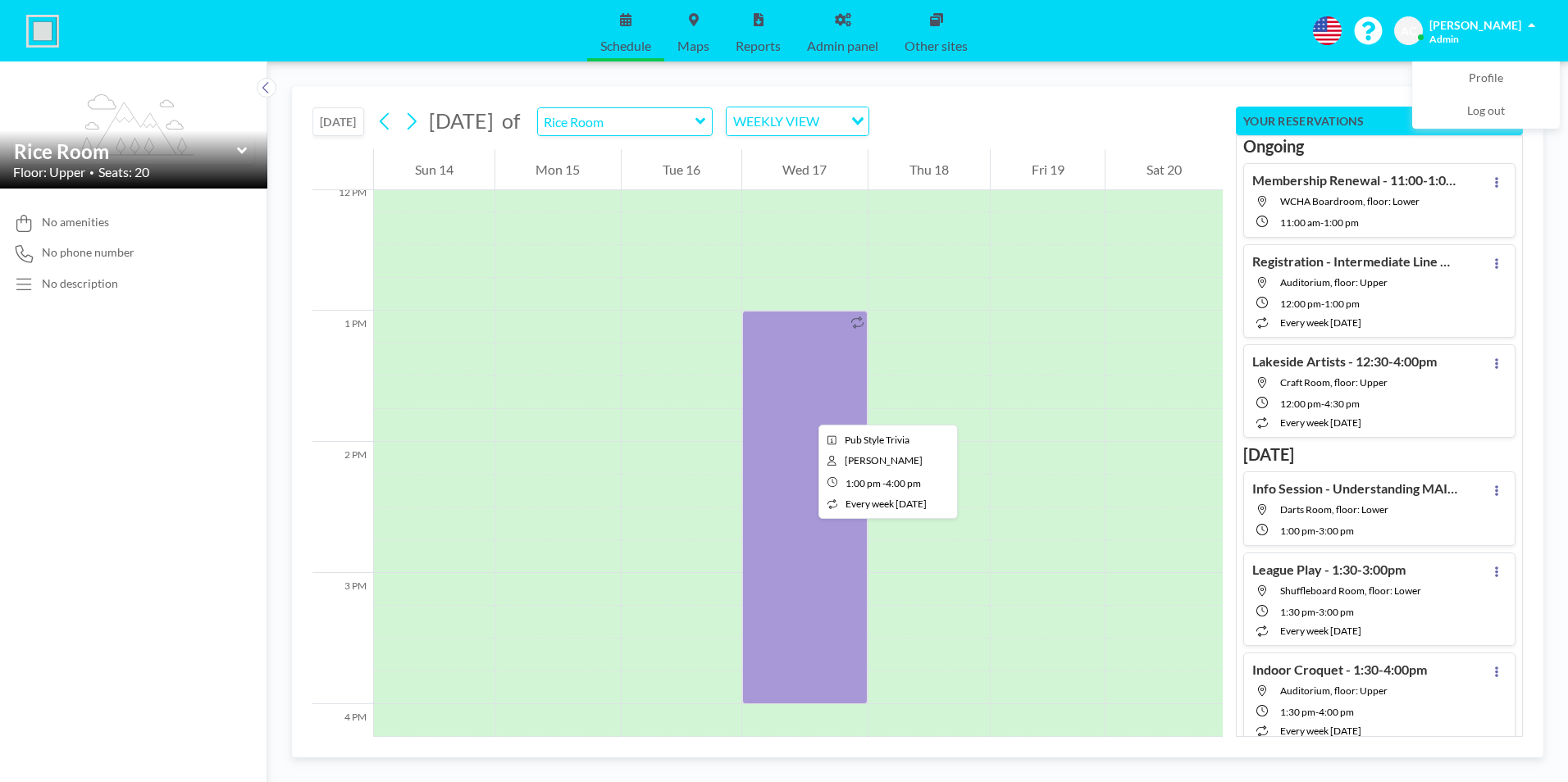
scroll to position [1672, 0]
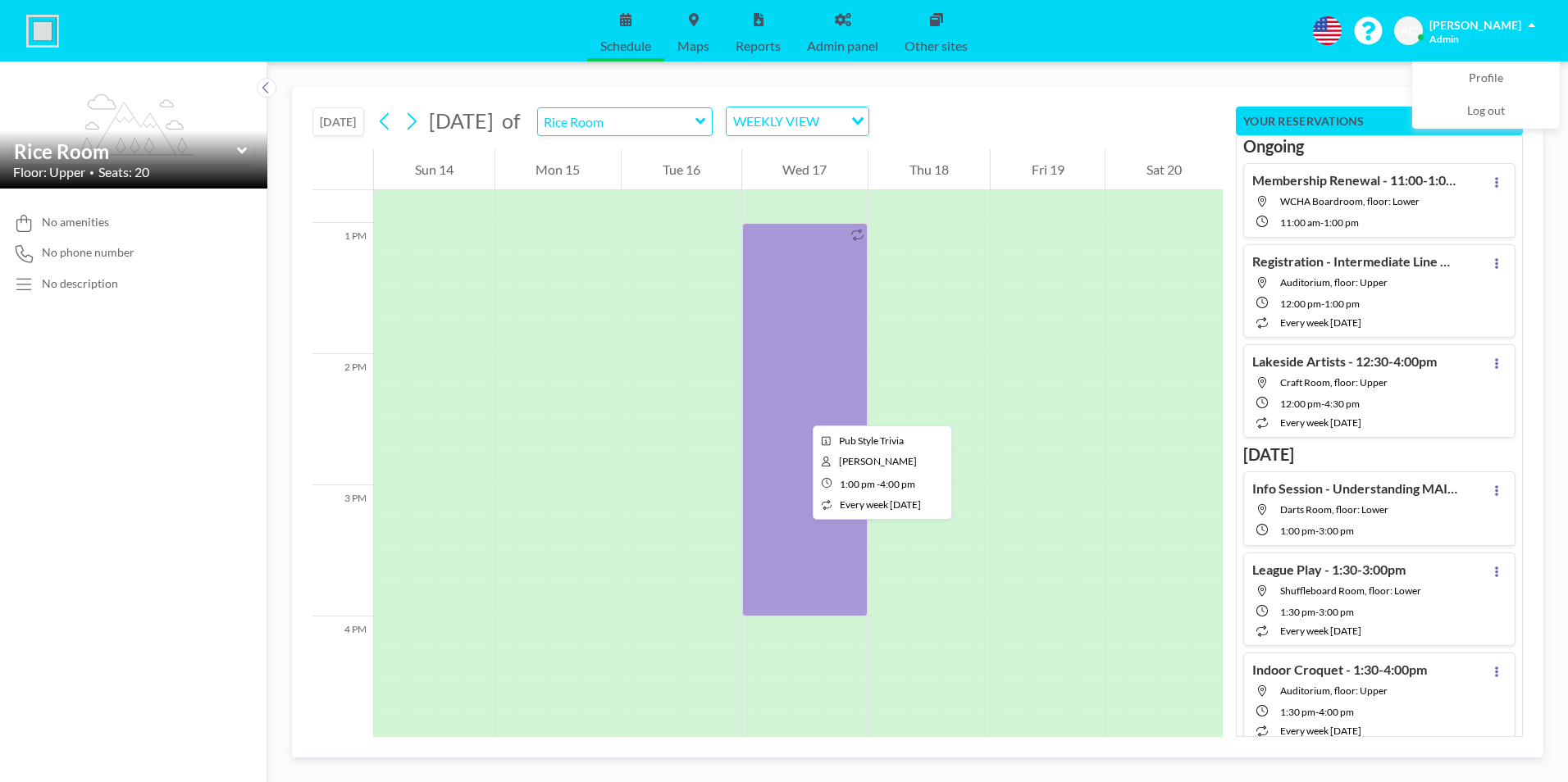
click at [800, 411] on div at bounding box center [806, 420] width 127 height 393
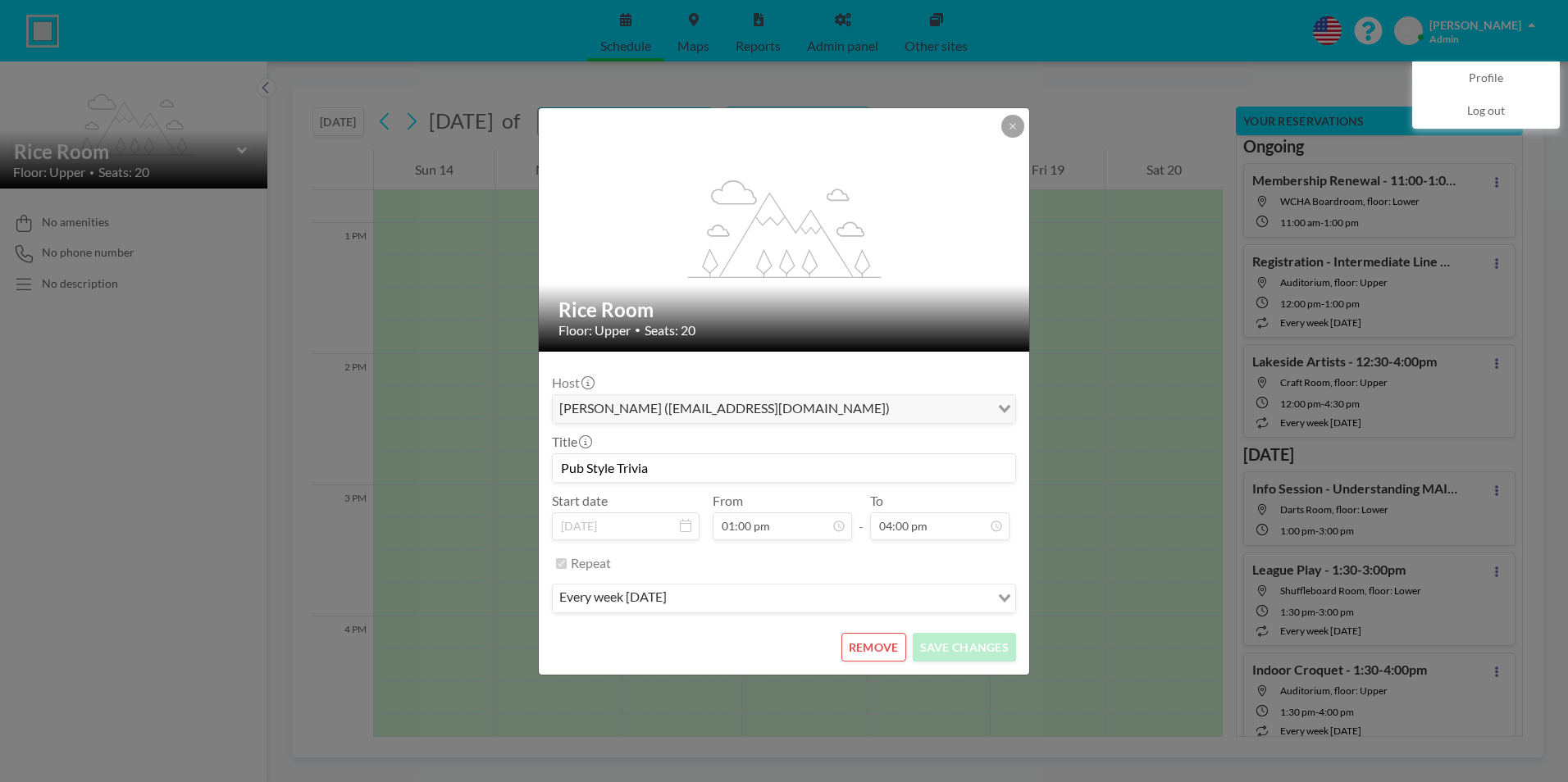
click at [861, 642] on button "REMOVE" at bounding box center [874, 647] width 65 height 28
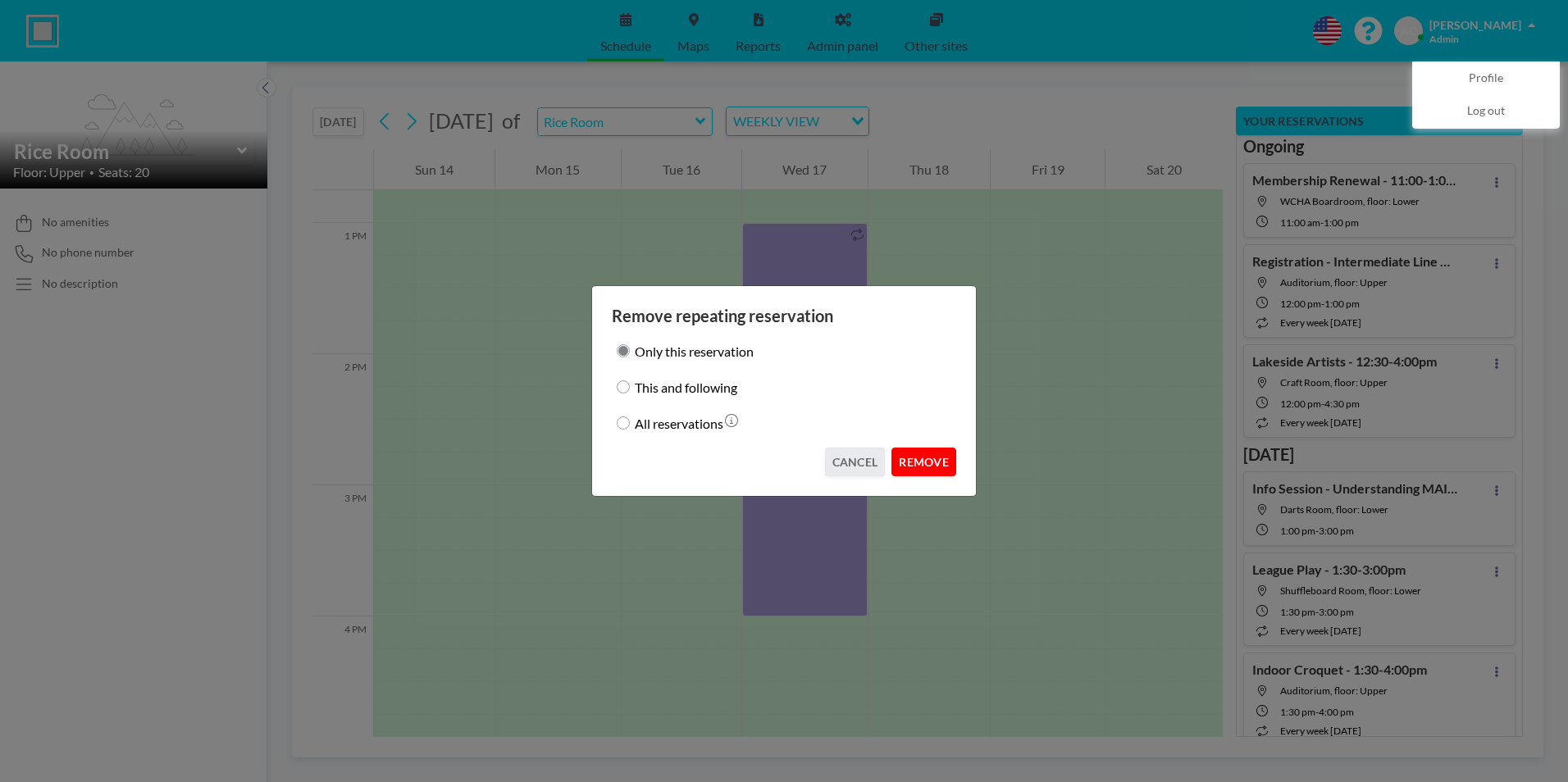
click at [931, 461] on button "REMOVE" at bounding box center [924, 461] width 65 height 28
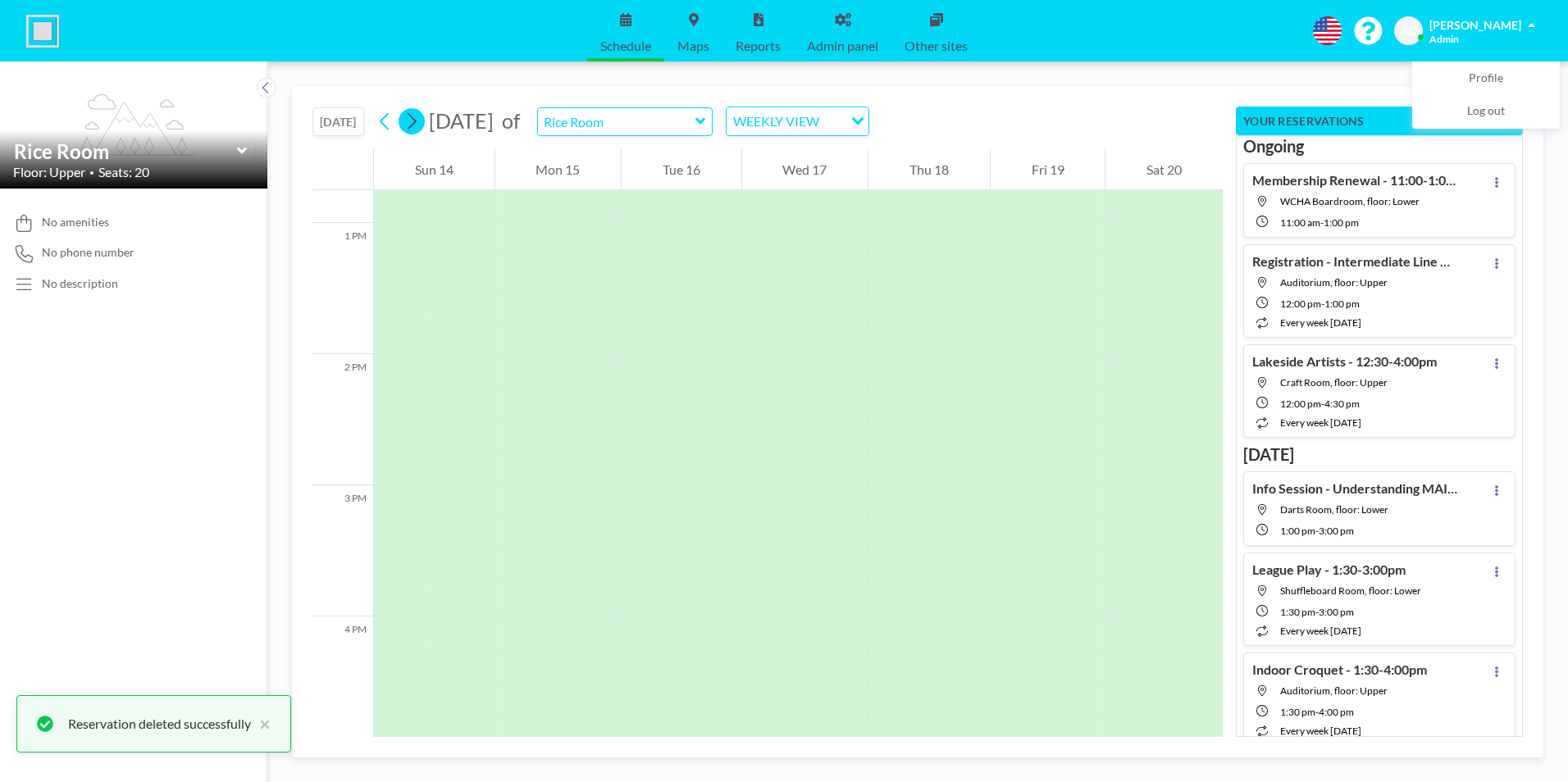
click at [419, 123] on icon at bounding box center [411, 122] width 16 height 25
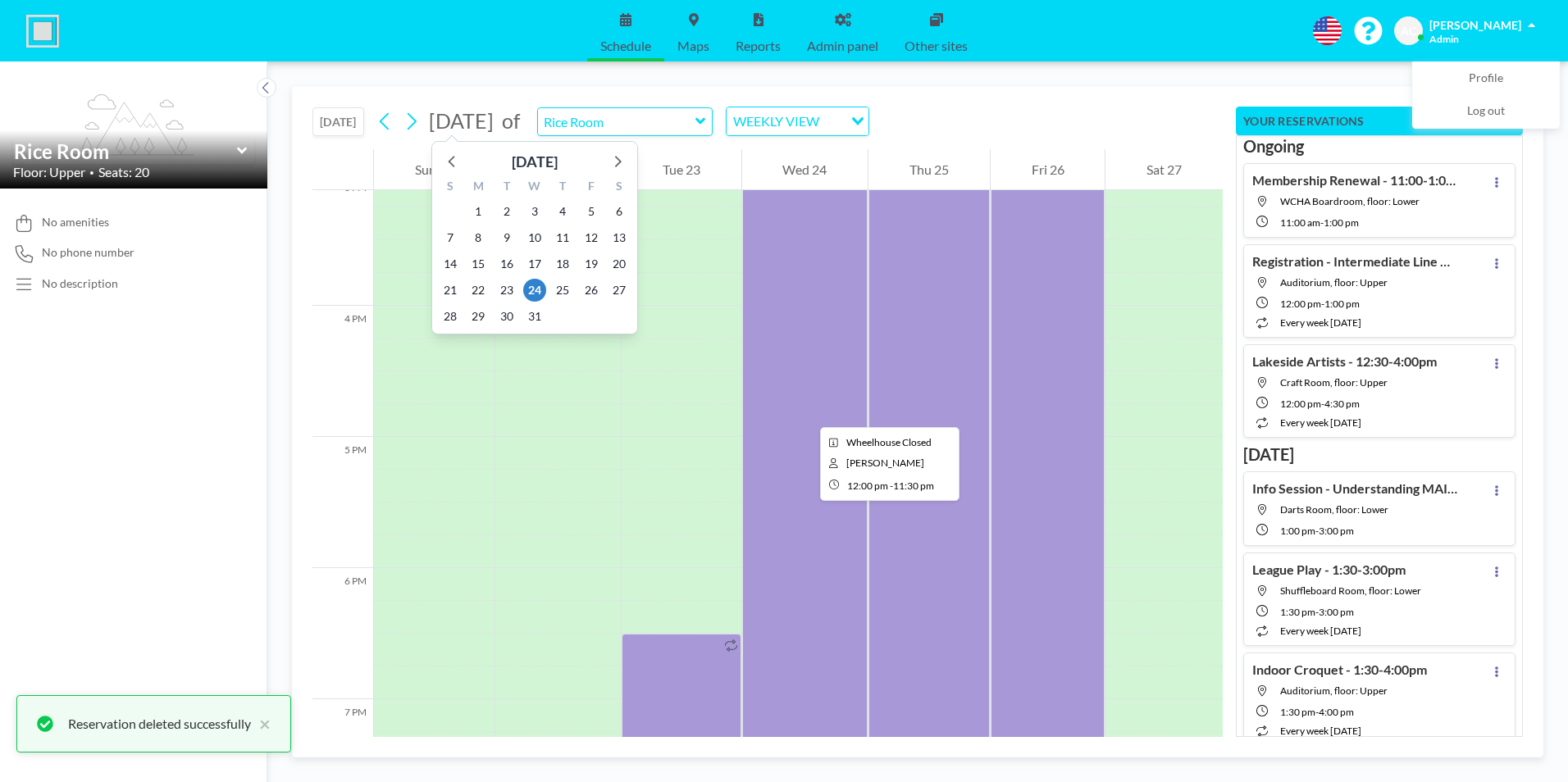
scroll to position [2000, 0]
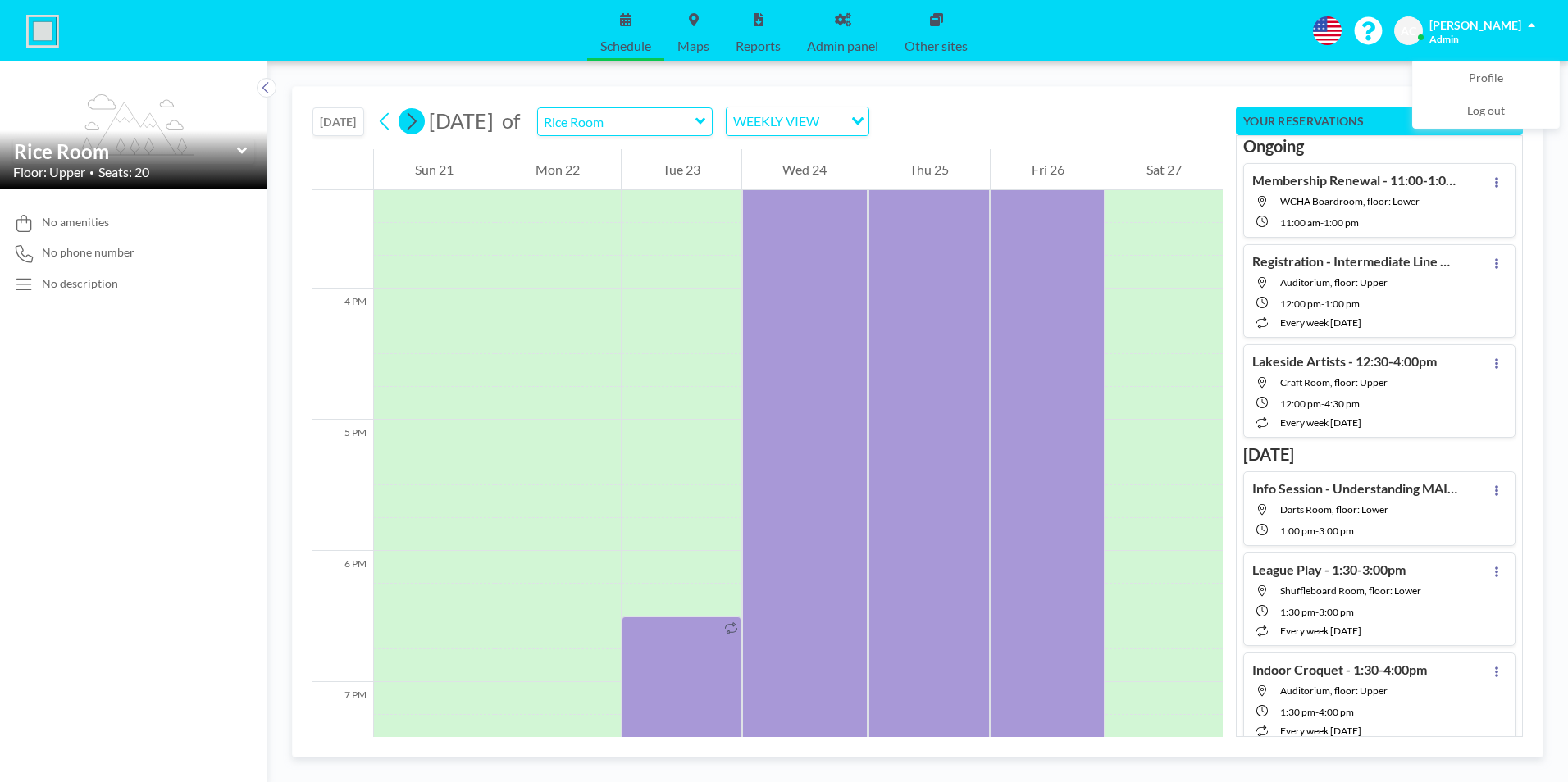
click at [419, 123] on icon at bounding box center [411, 122] width 16 height 25
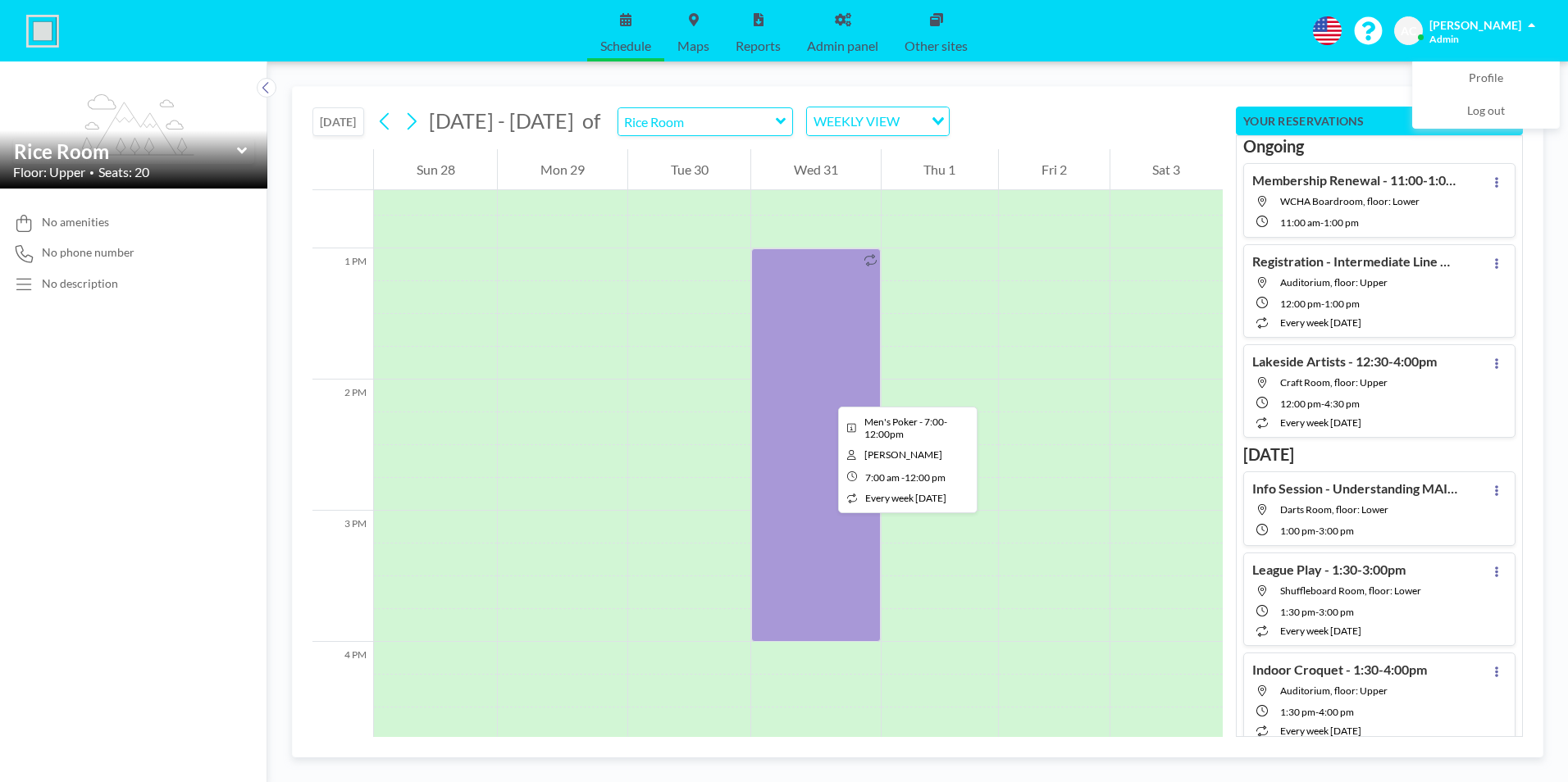
scroll to position [1754, 0]
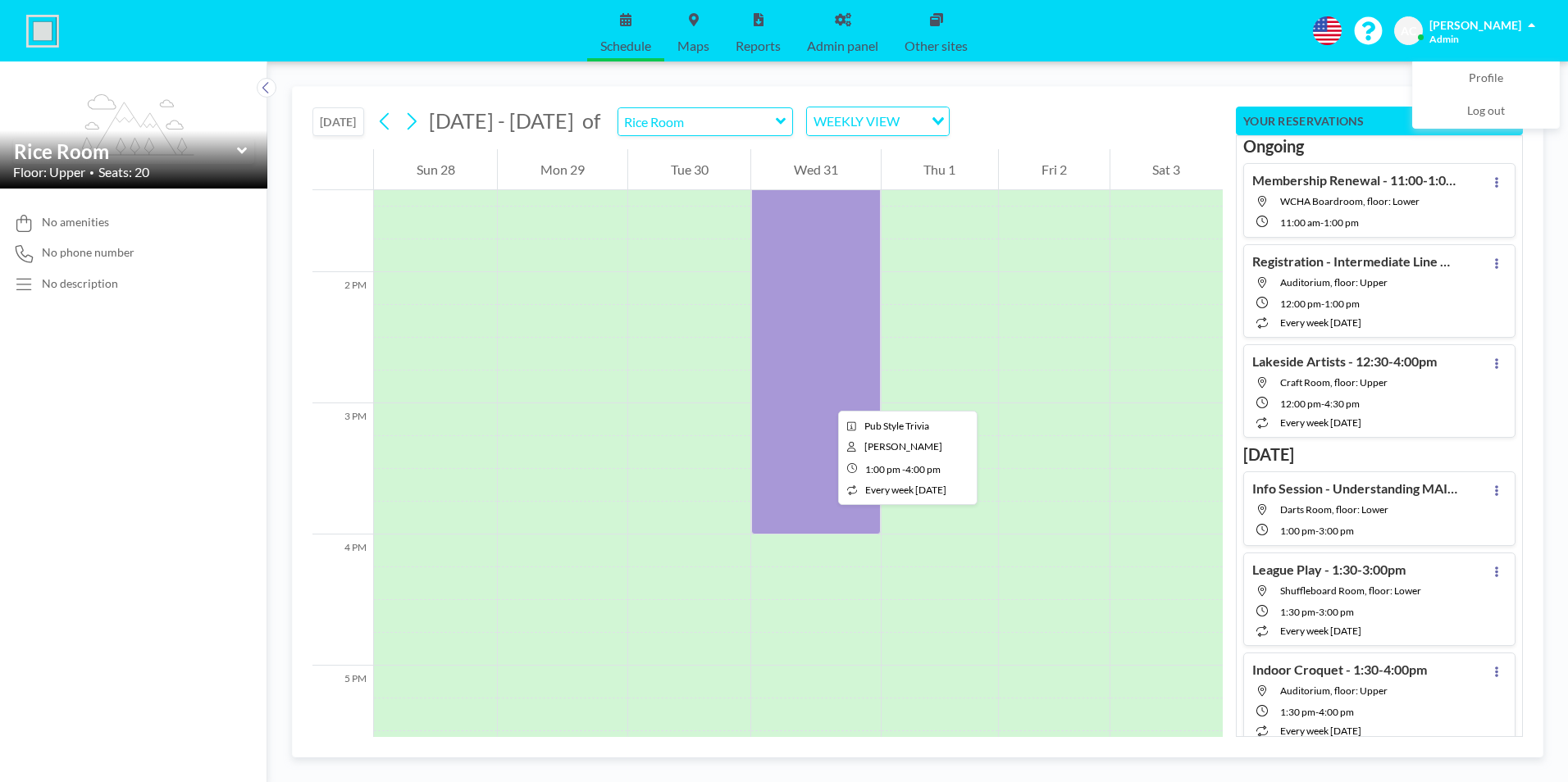
click at [825, 396] on div at bounding box center [815, 337] width 129 height 393
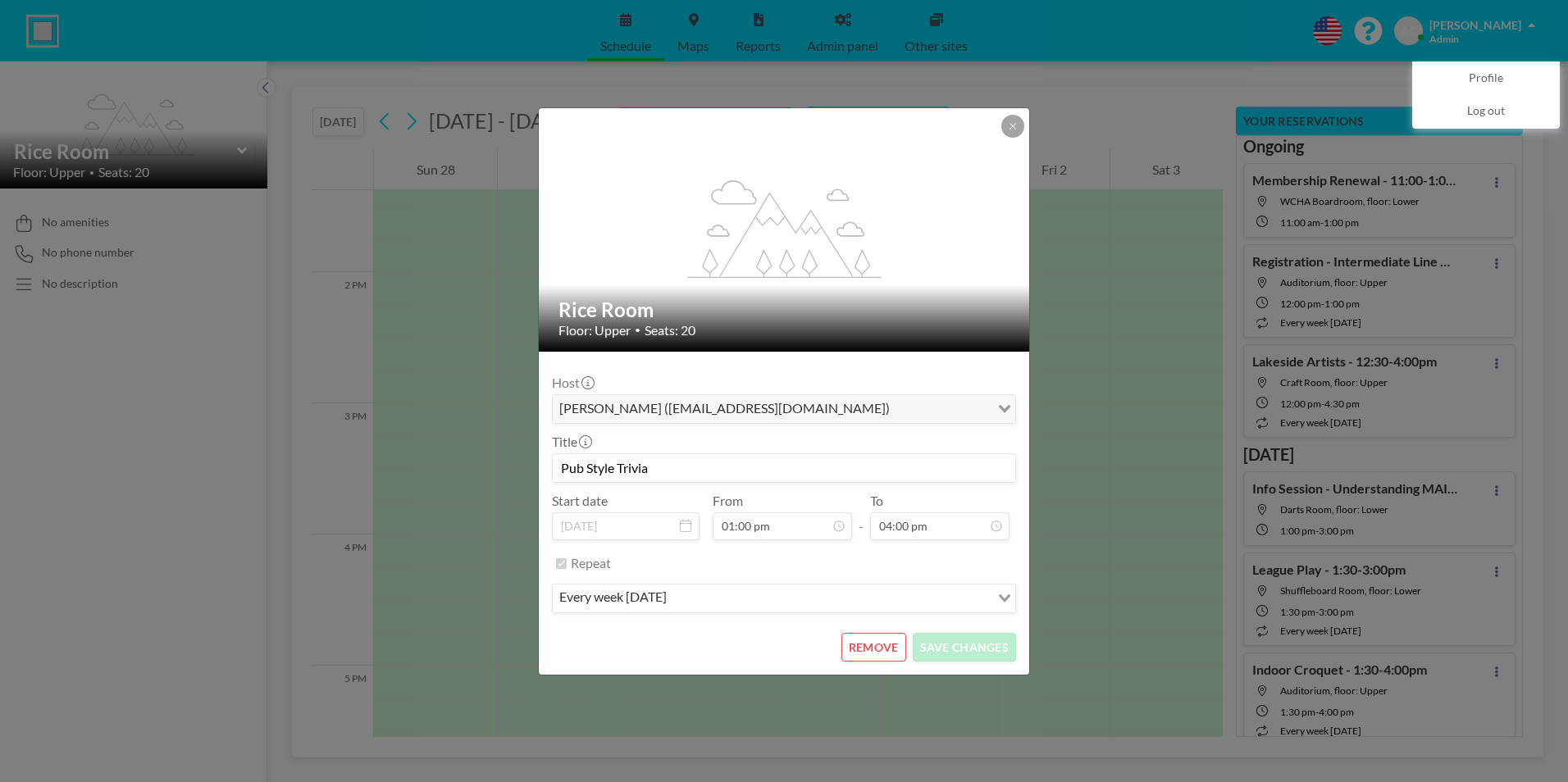
scroll to position [700, 0]
click at [879, 645] on button "REMOVE" at bounding box center [874, 647] width 65 height 28
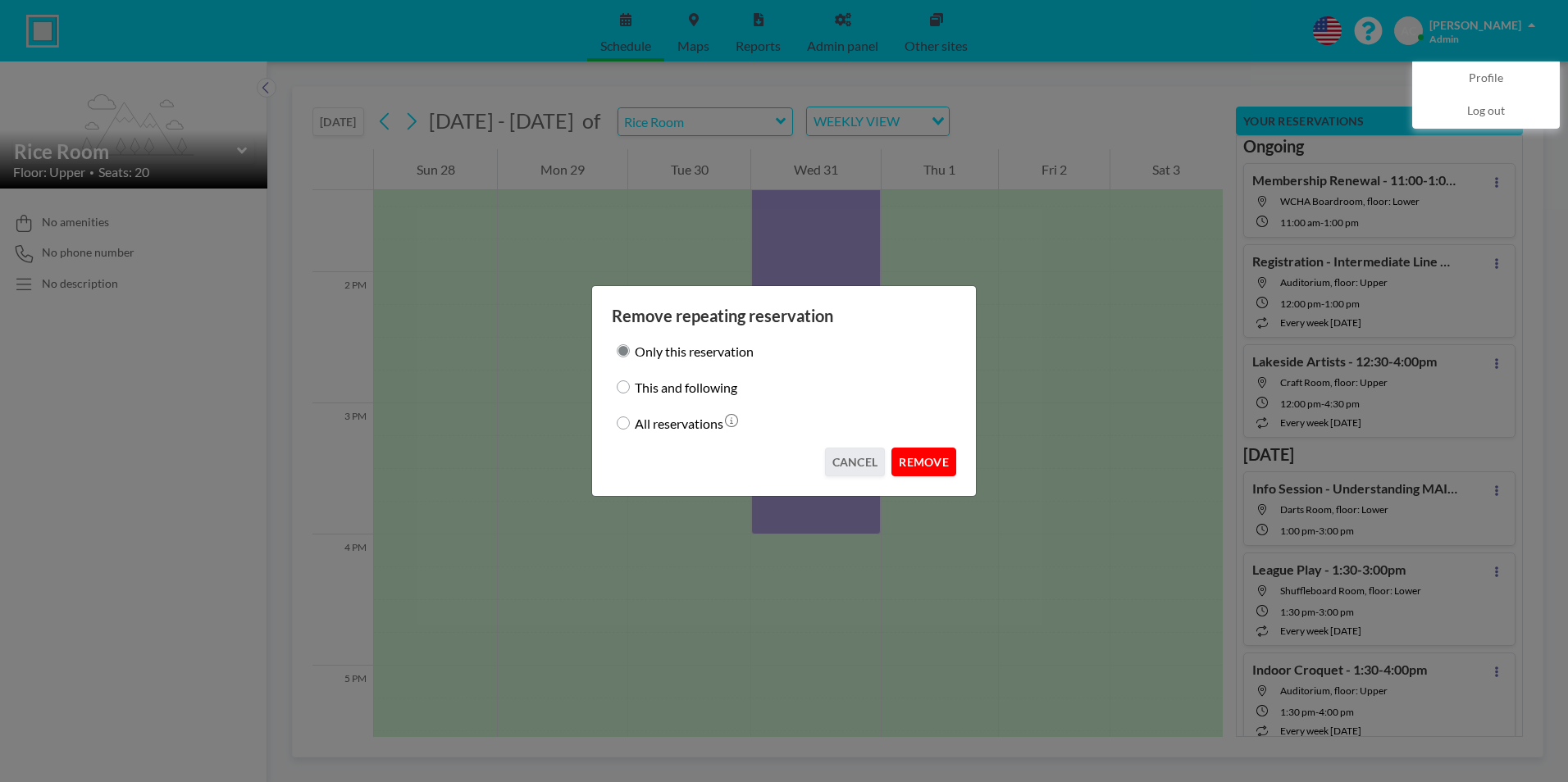
click at [924, 466] on button "REMOVE" at bounding box center [924, 461] width 65 height 28
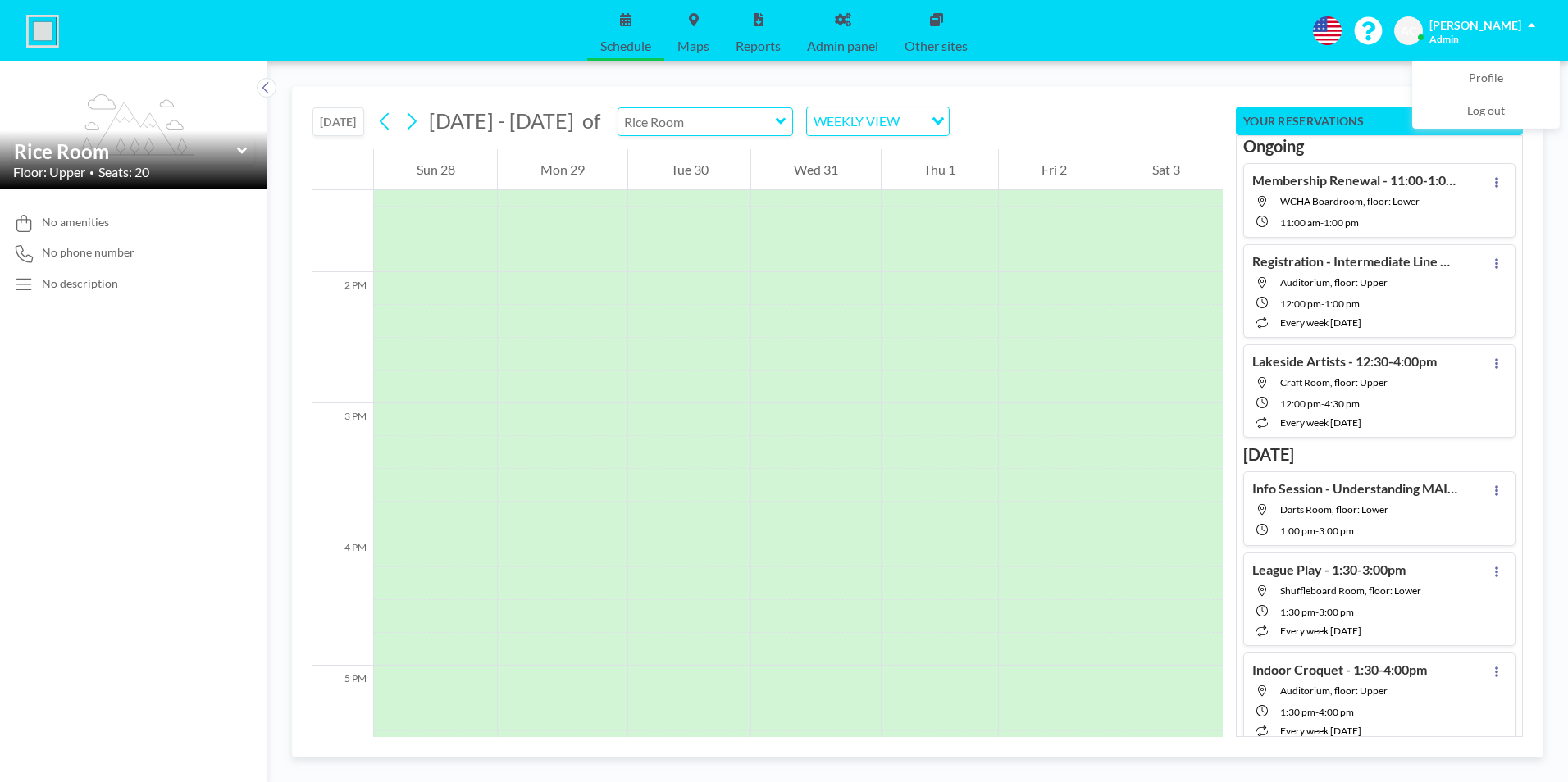
click at [691, 122] on input "text" at bounding box center [697, 122] width 157 height 27
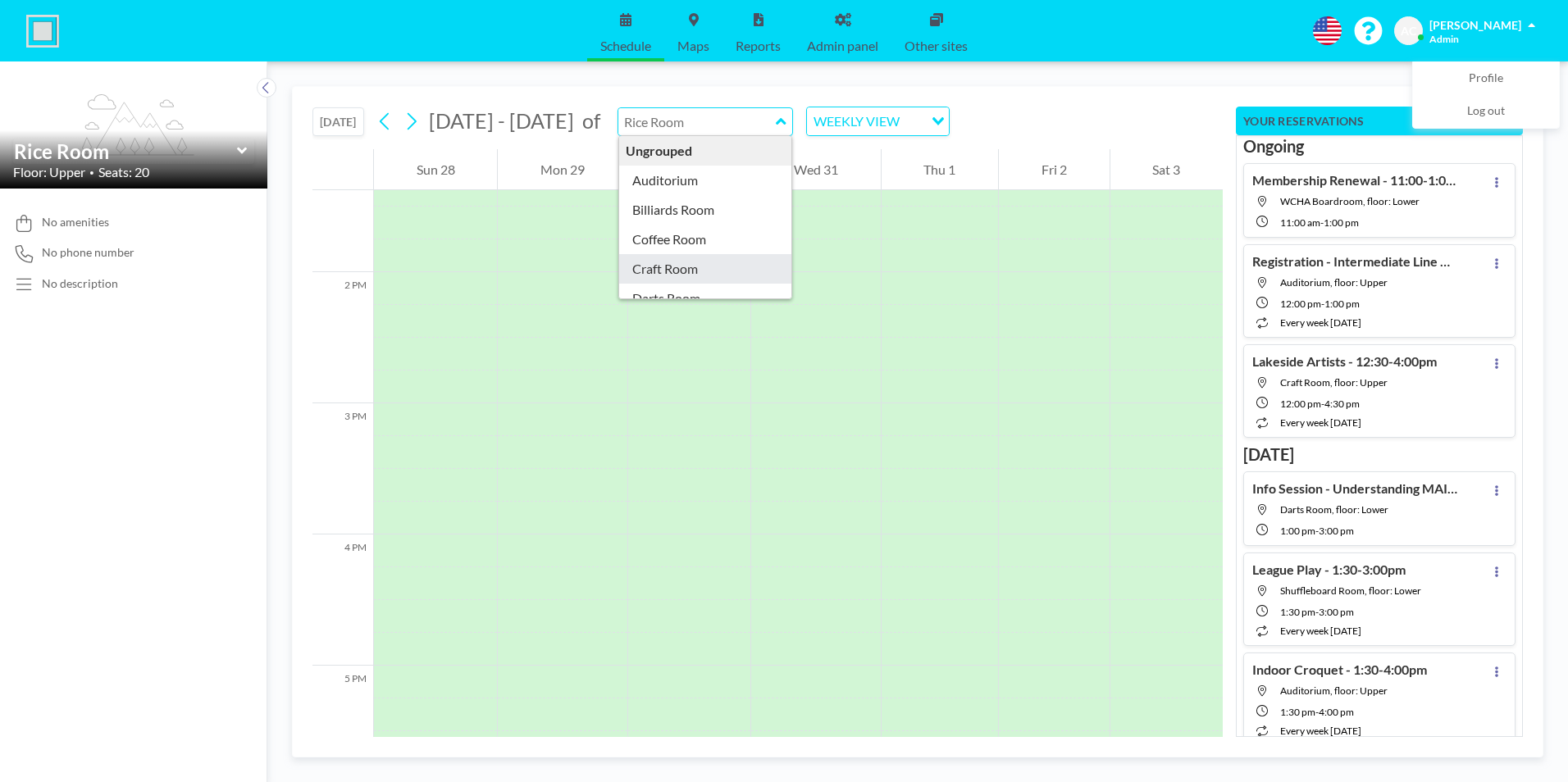
scroll to position [82, 0]
type input "Darts Room"
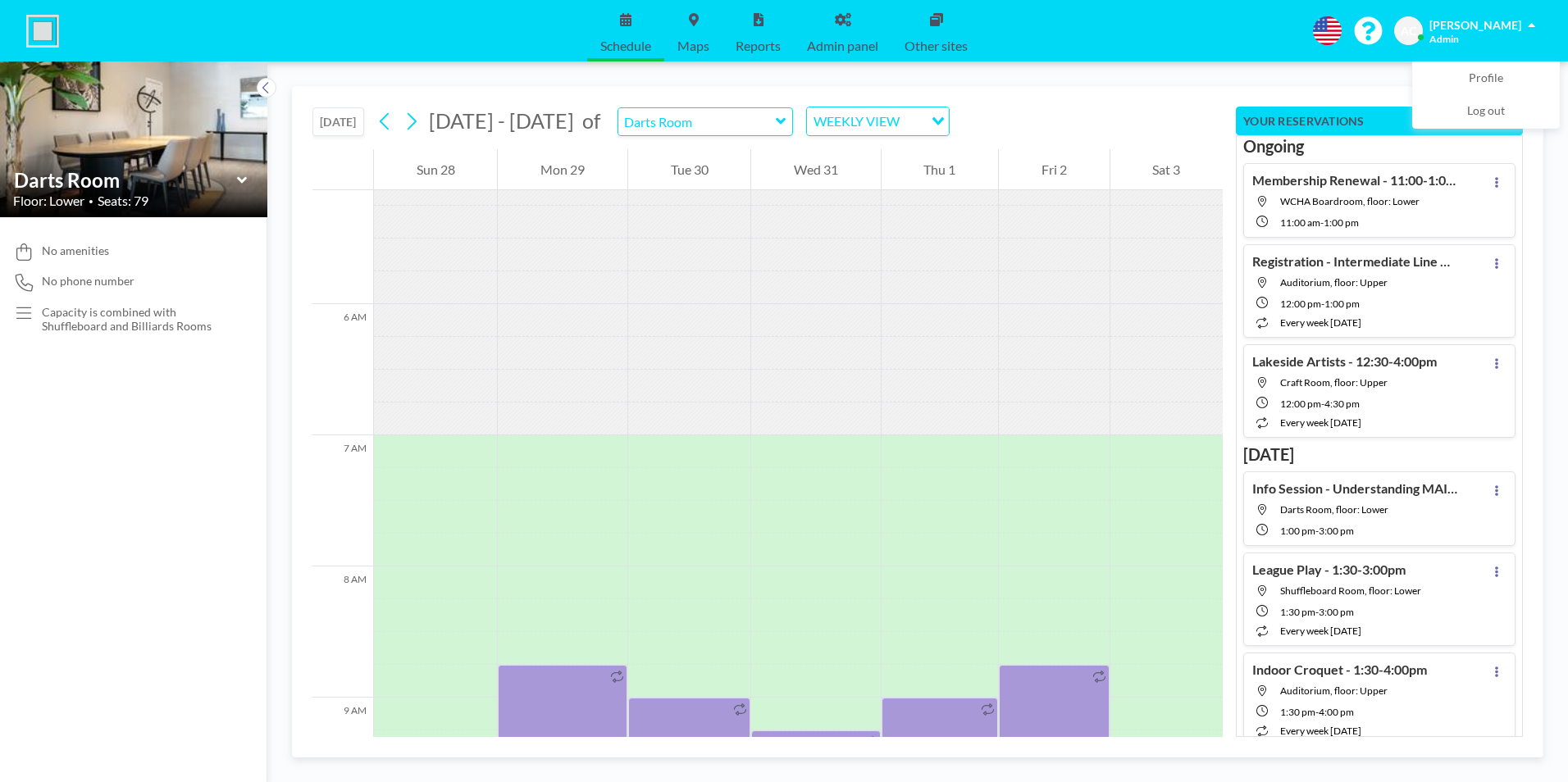
scroll to position [1016, 0]
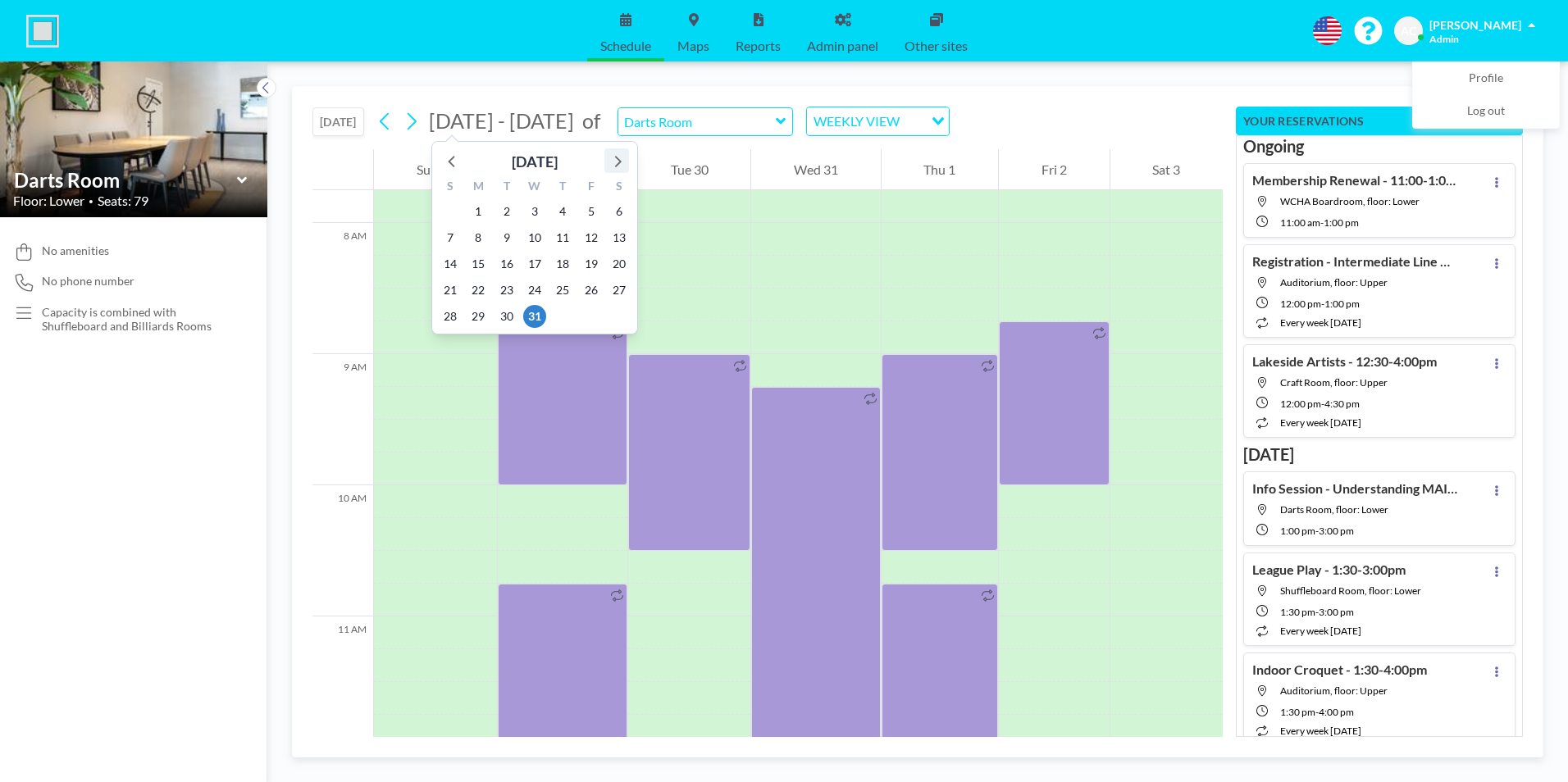
click at [617, 162] on icon at bounding box center [617, 161] width 22 height 22
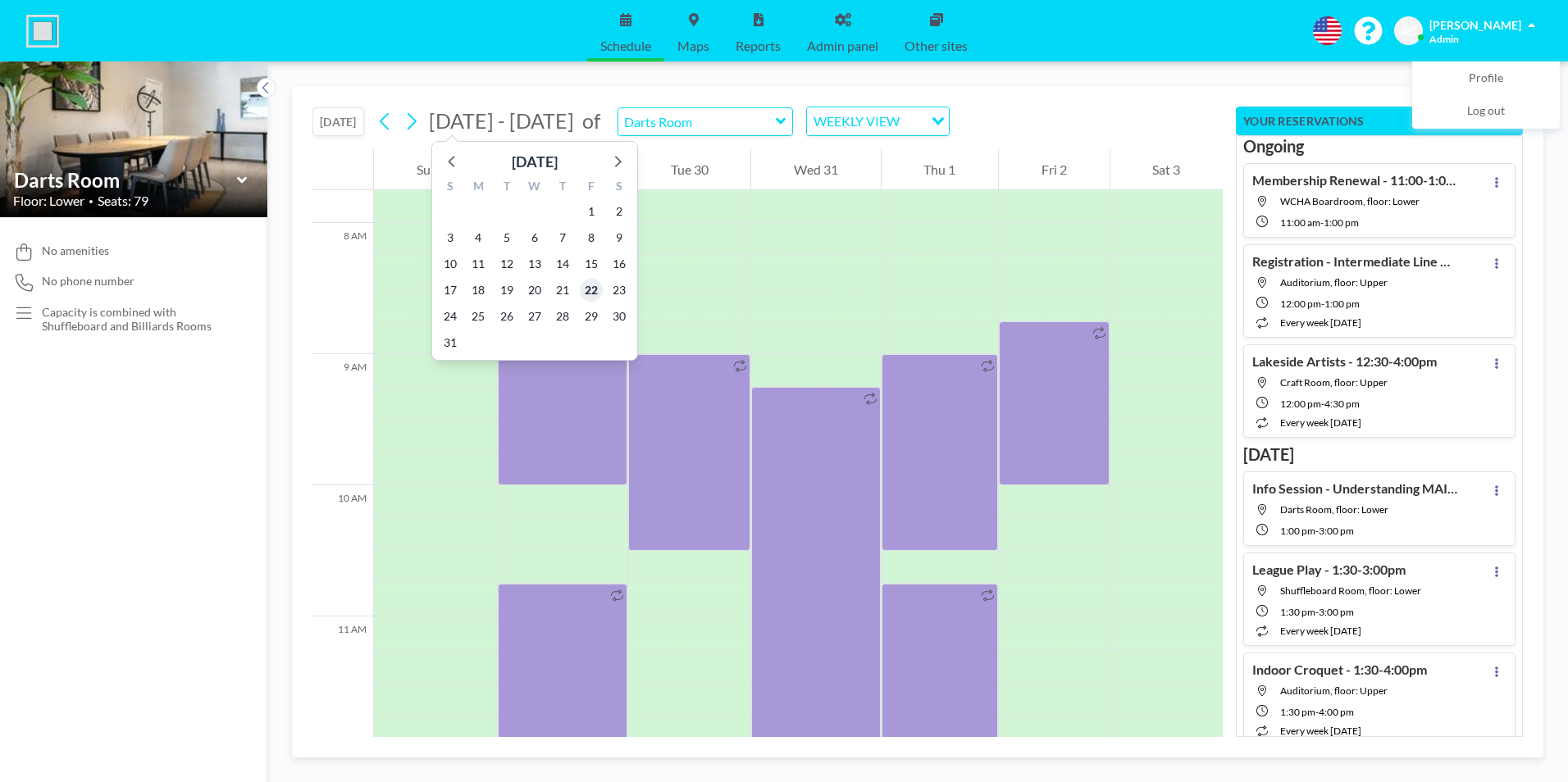
click at [590, 288] on span "22" at bounding box center [592, 291] width 23 height 23
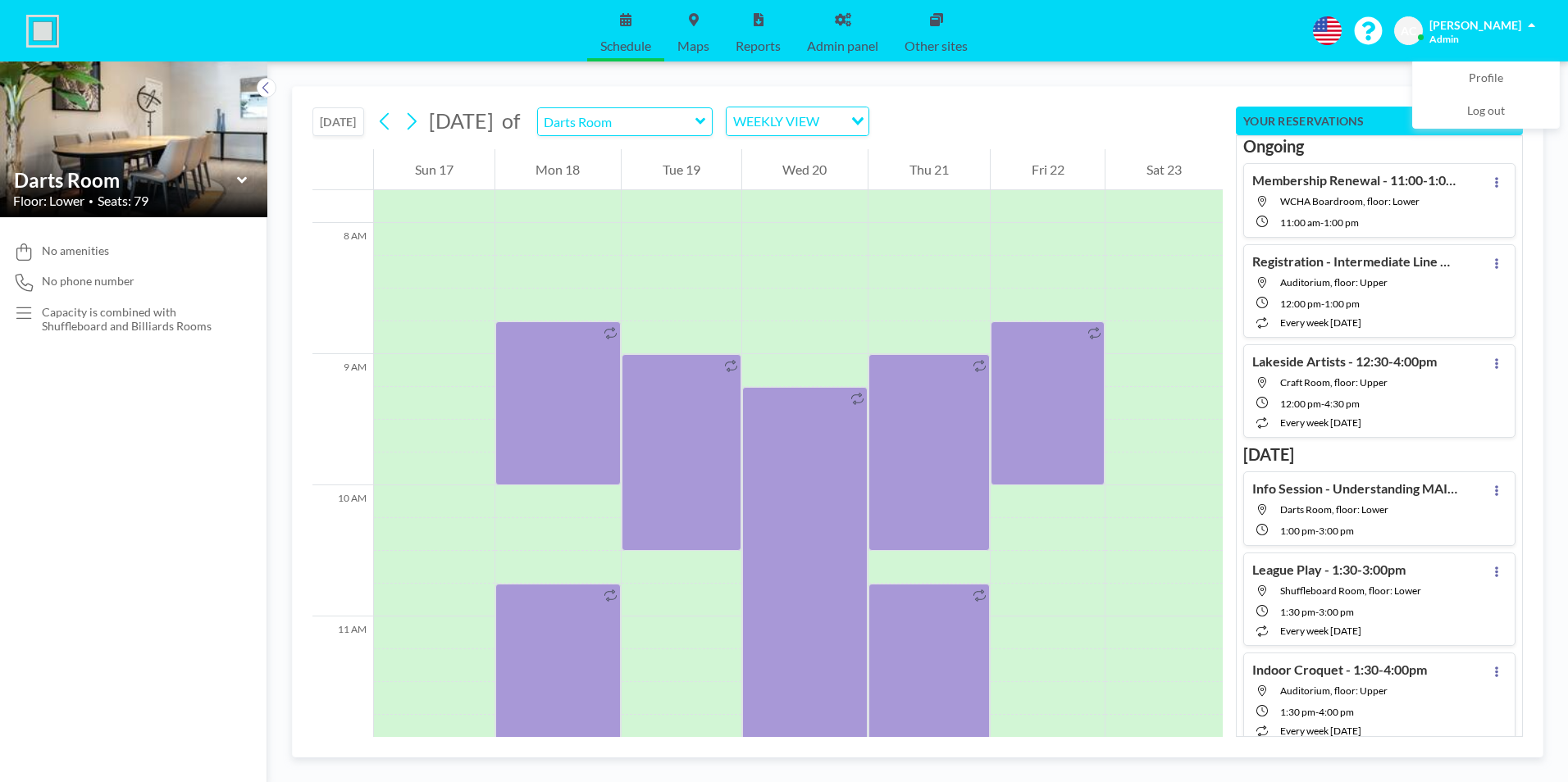
click at [348, 121] on button "[DATE]" at bounding box center [338, 122] width 52 height 28
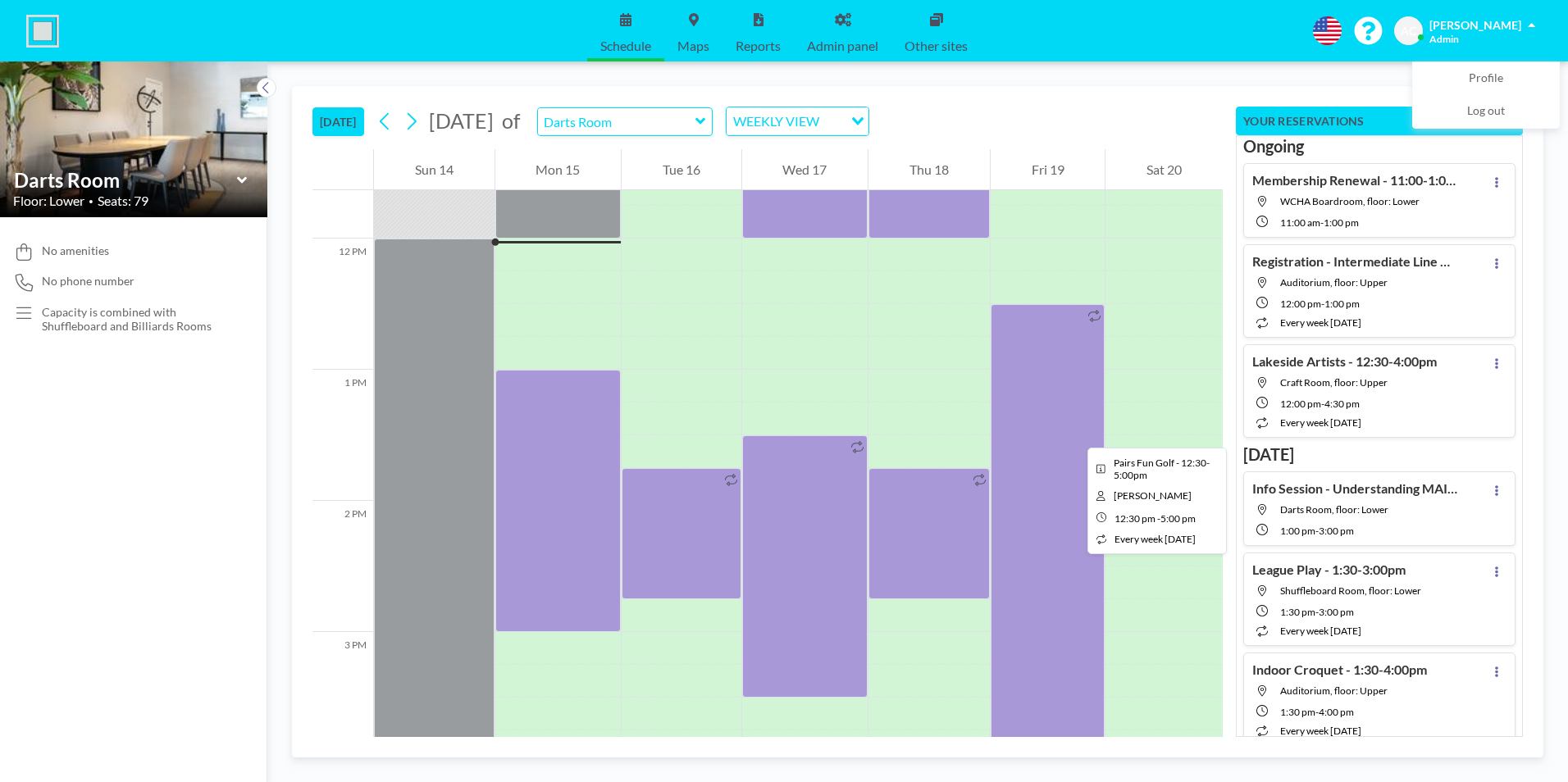
scroll to position [1541, 0]
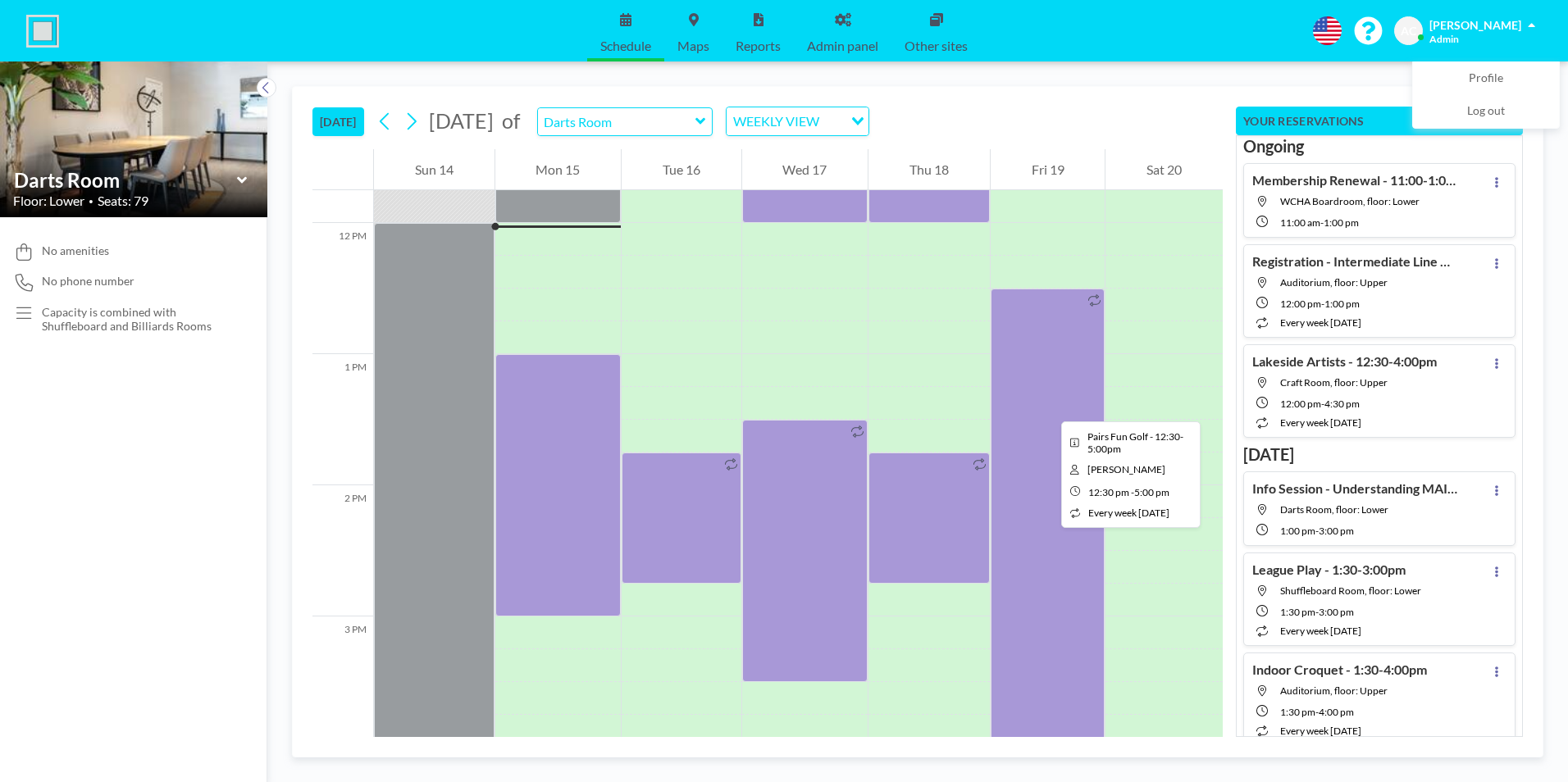
click at [1046, 405] on div at bounding box center [1048, 583] width 115 height 590
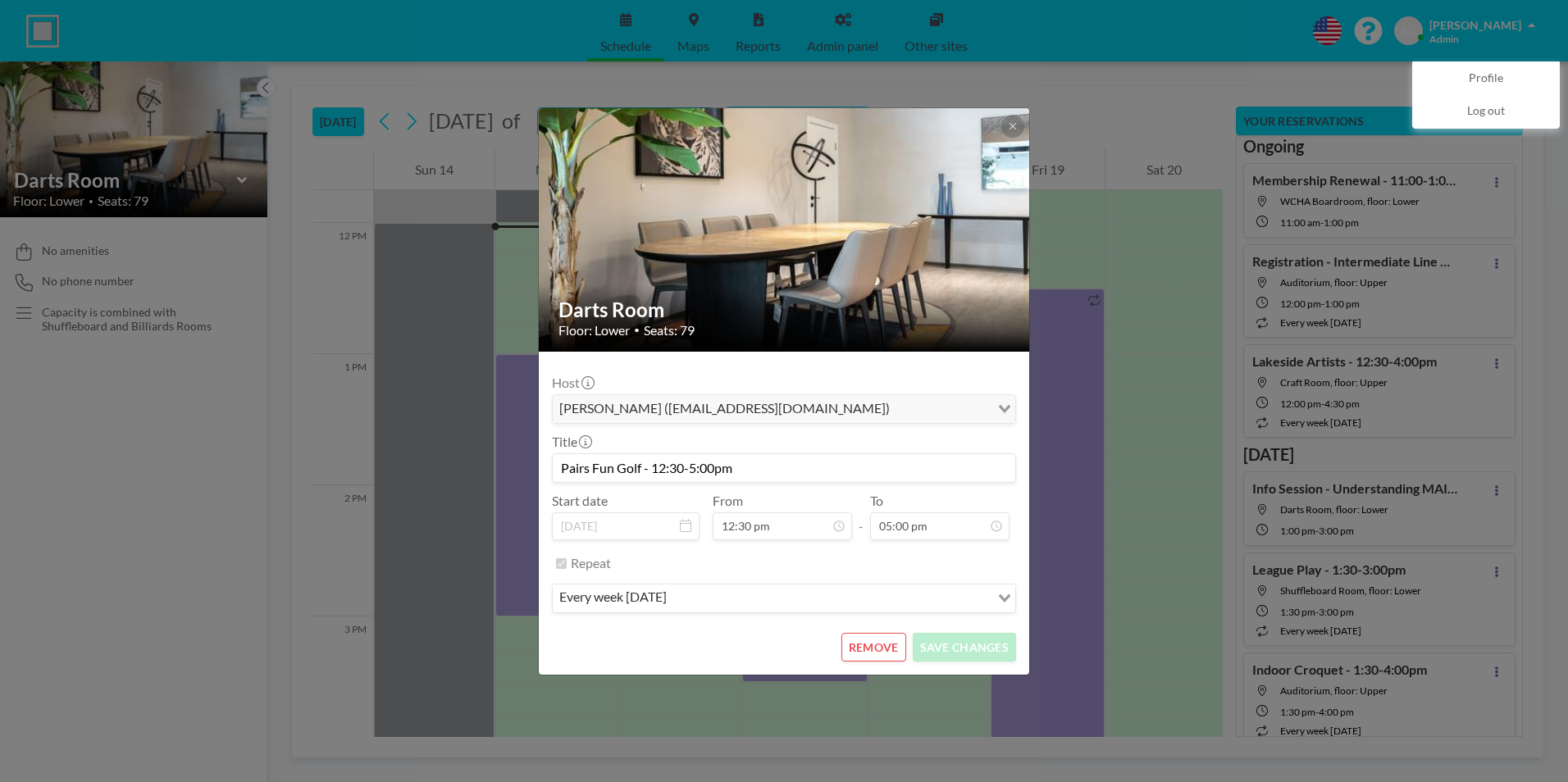
drag, startPoint x: 697, startPoint y: 468, endPoint x: 562, endPoint y: 468, distance: 135.0
click at [562, 468] on input "Pairs Fun Golf - 12:30-5:00pm" at bounding box center [783, 467] width 462 height 27
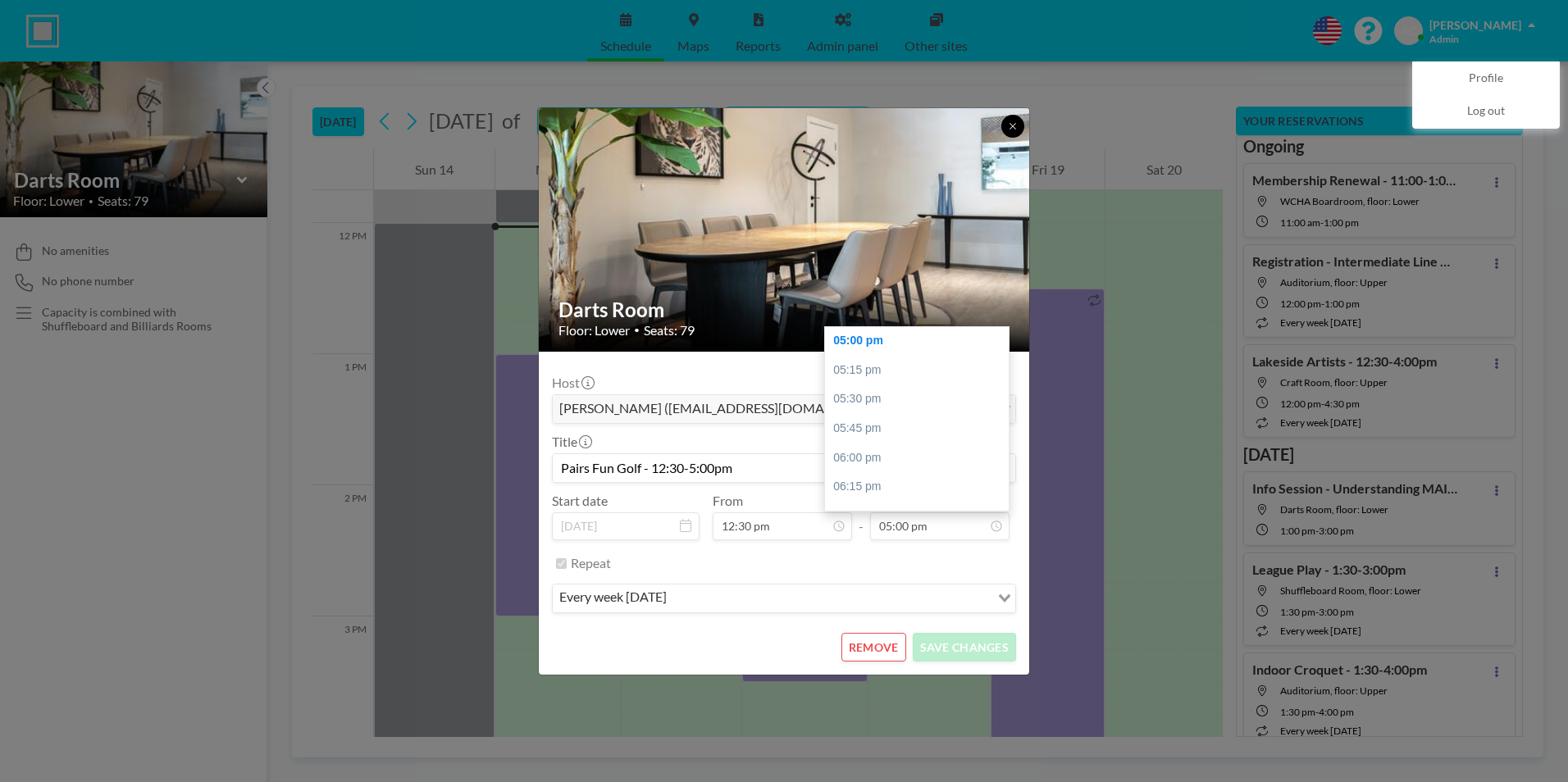
click at [1009, 125] on icon at bounding box center [1012, 127] width 10 height 10
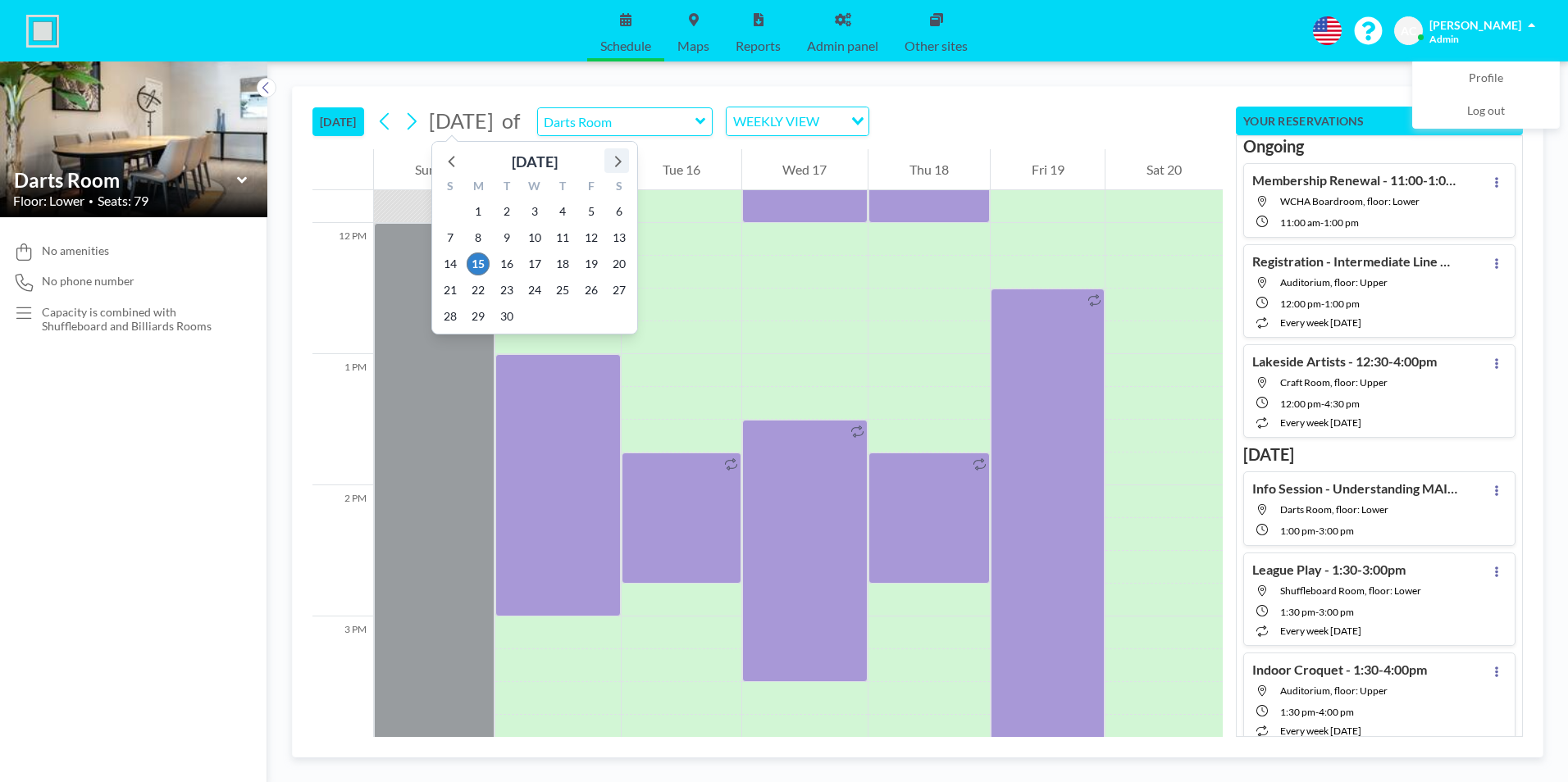
click at [619, 161] on icon at bounding box center [618, 162] width 7 height 12
click at [618, 160] on icon at bounding box center [618, 162] width 7 height 12
click at [617, 160] on icon at bounding box center [617, 161] width 22 height 22
click at [616, 160] on icon at bounding box center [617, 161] width 22 height 22
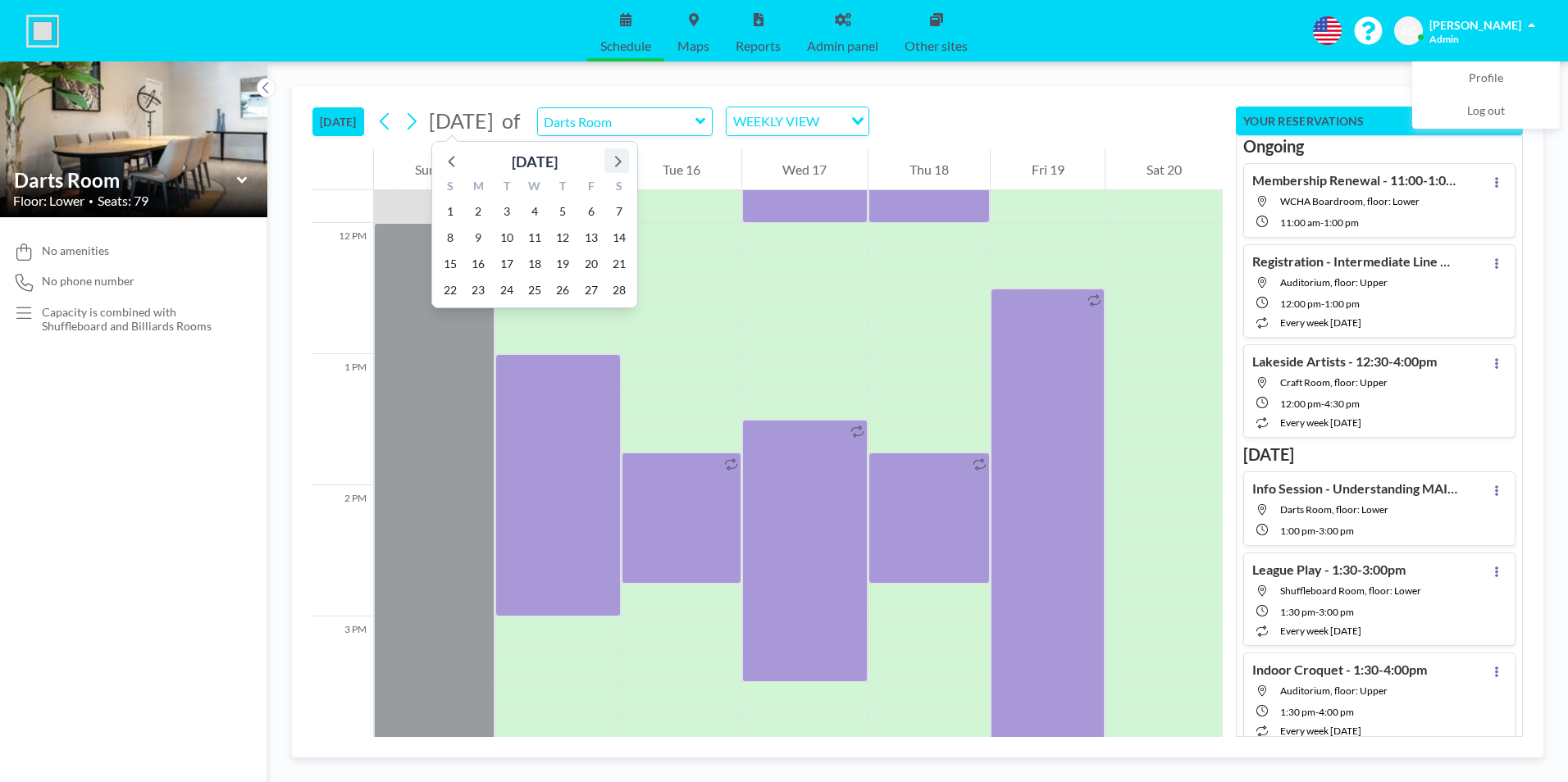
click at [616, 160] on icon at bounding box center [617, 161] width 22 height 22
click at [592, 293] on span "22" at bounding box center [592, 291] width 23 height 23
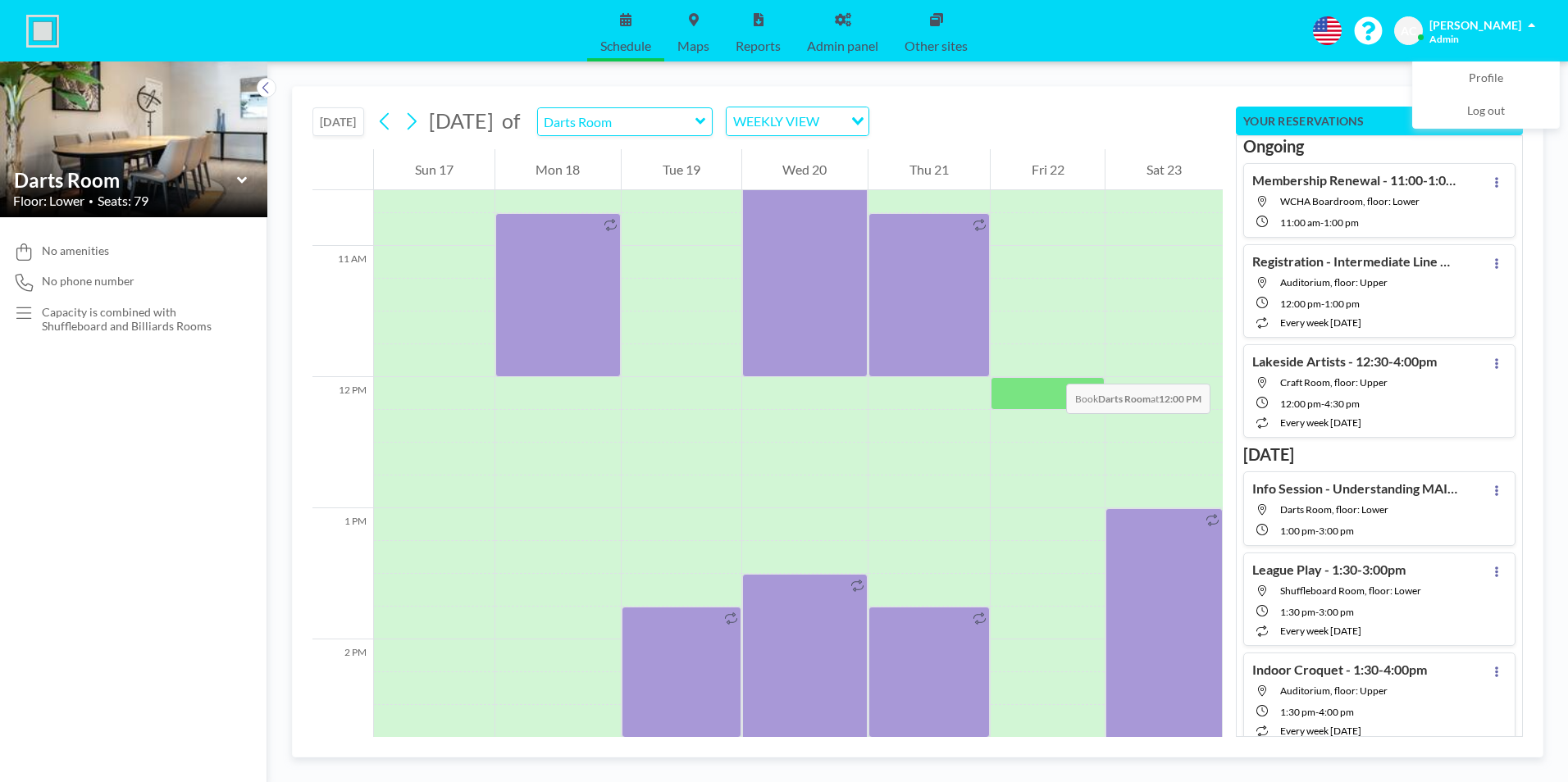
scroll to position [1426, 0]
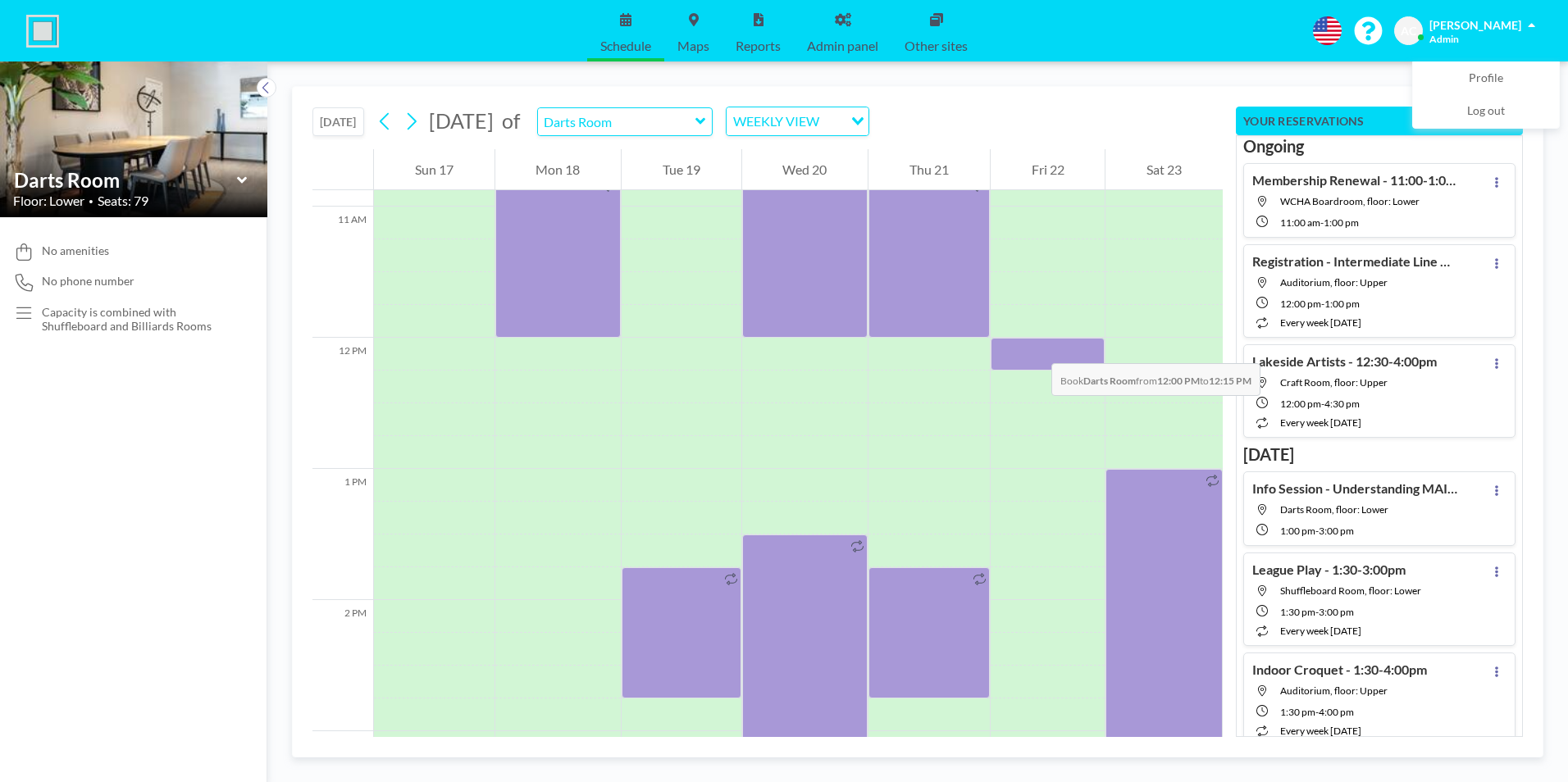
click at [1035, 346] on div at bounding box center [1048, 353] width 115 height 32
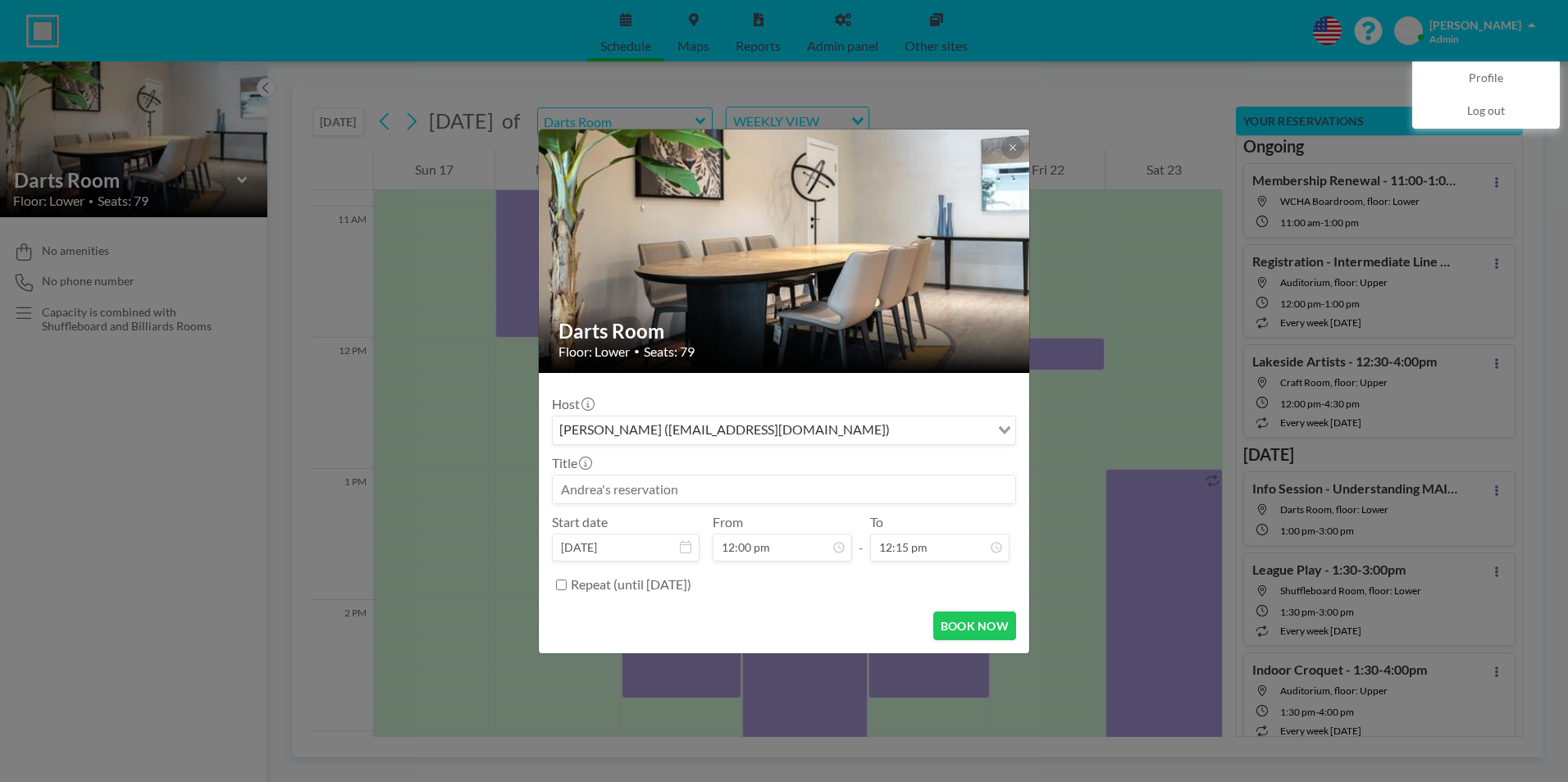
click at [720, 485] on input at bounding box center [783, 489] width 462 height 27
paste input "Pairs Fun Golf - 12:30-5:00pm"
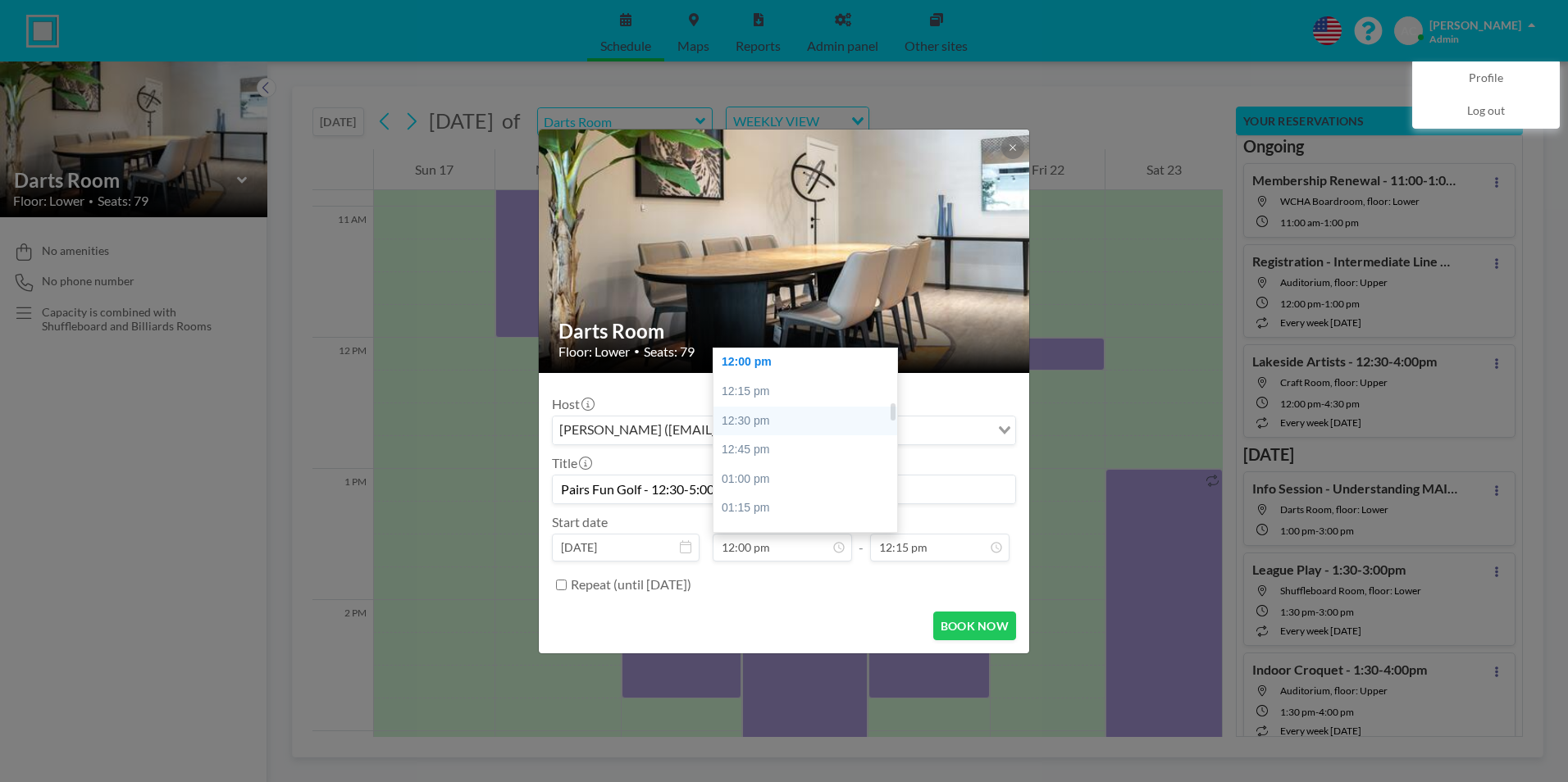
type input "Pairs Fun Golf - 12:30-5:00pm"
click at [775, 418] on div "12:30 pm" at bounding box center [809, 421] width 192 height 29
type input "12:30 pm"
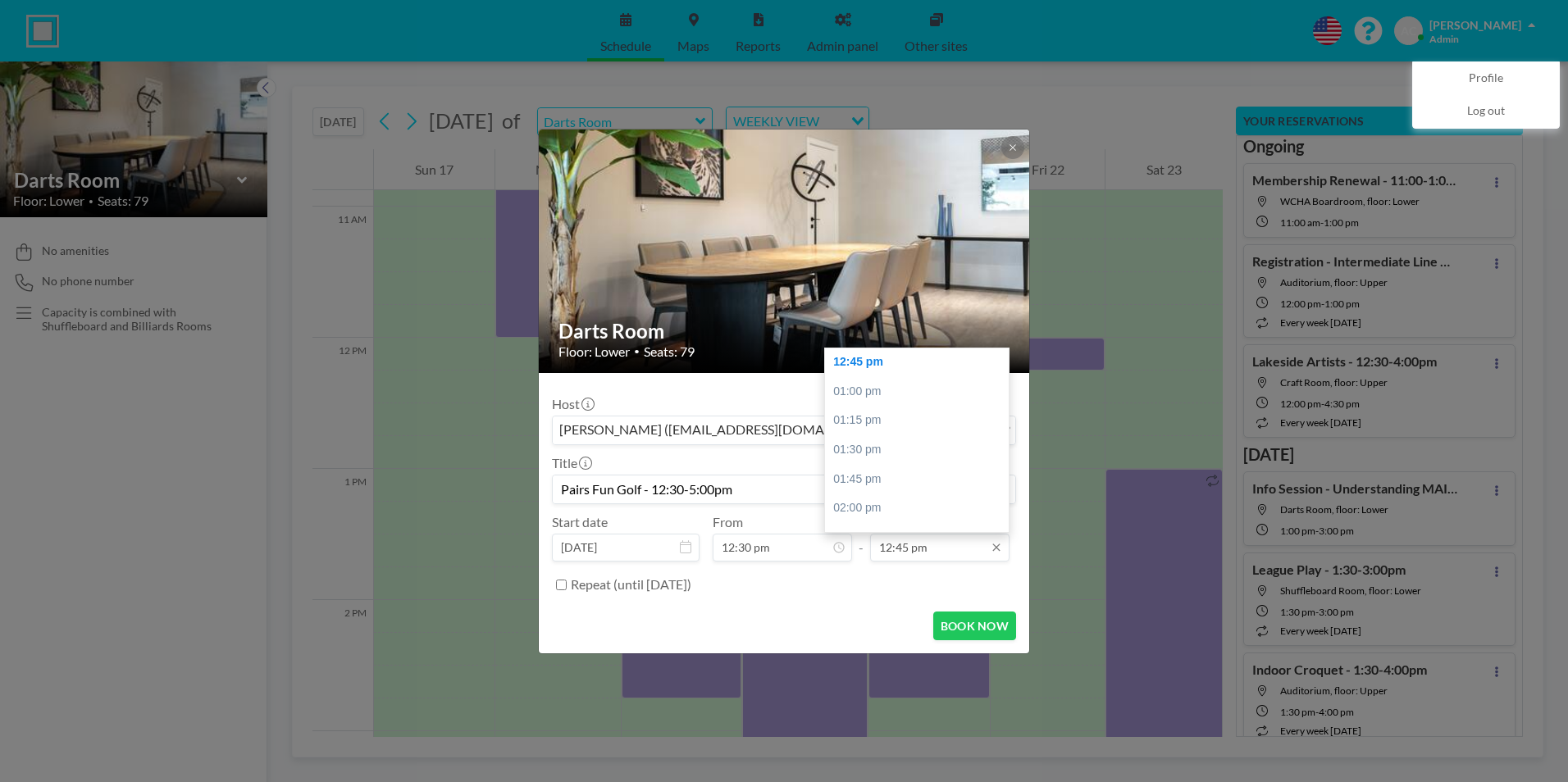
click at [924, 546] on input "12:45 pm" at bounding box center [939, 547] width 139 height 27
click at [894, 450] on div "05:00 pm" at bounding box center [921, 448] width 192 height 29
type input "05:00 pm"
click at [557, 585] on input "Repeat (until [DATE])" at bounding box center [561, 585] width 11 height 11
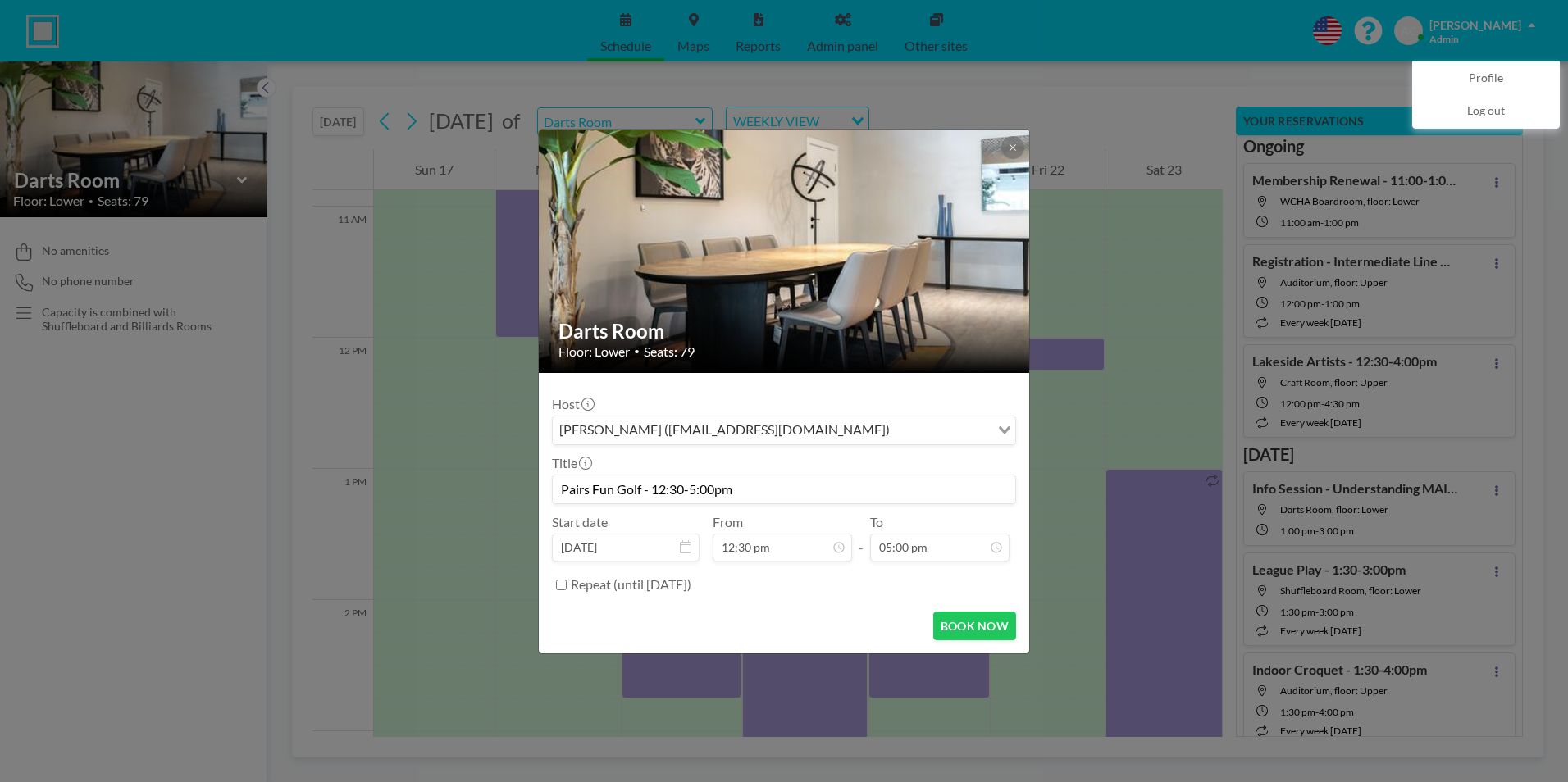
checkbox input "true"
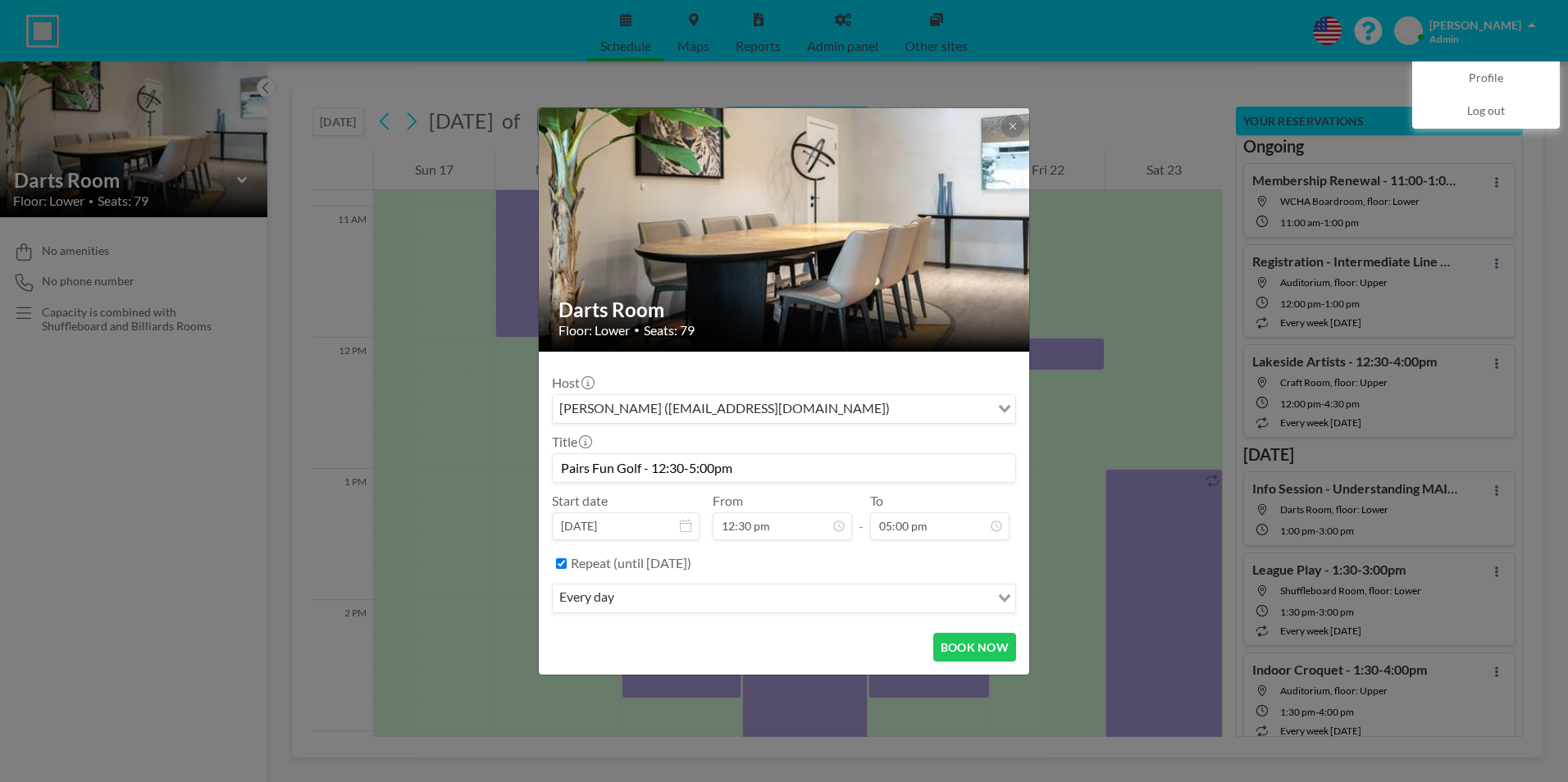
click at [687, 595] on input "Search for option" at bounding box center [803, 599] width 369 height 22
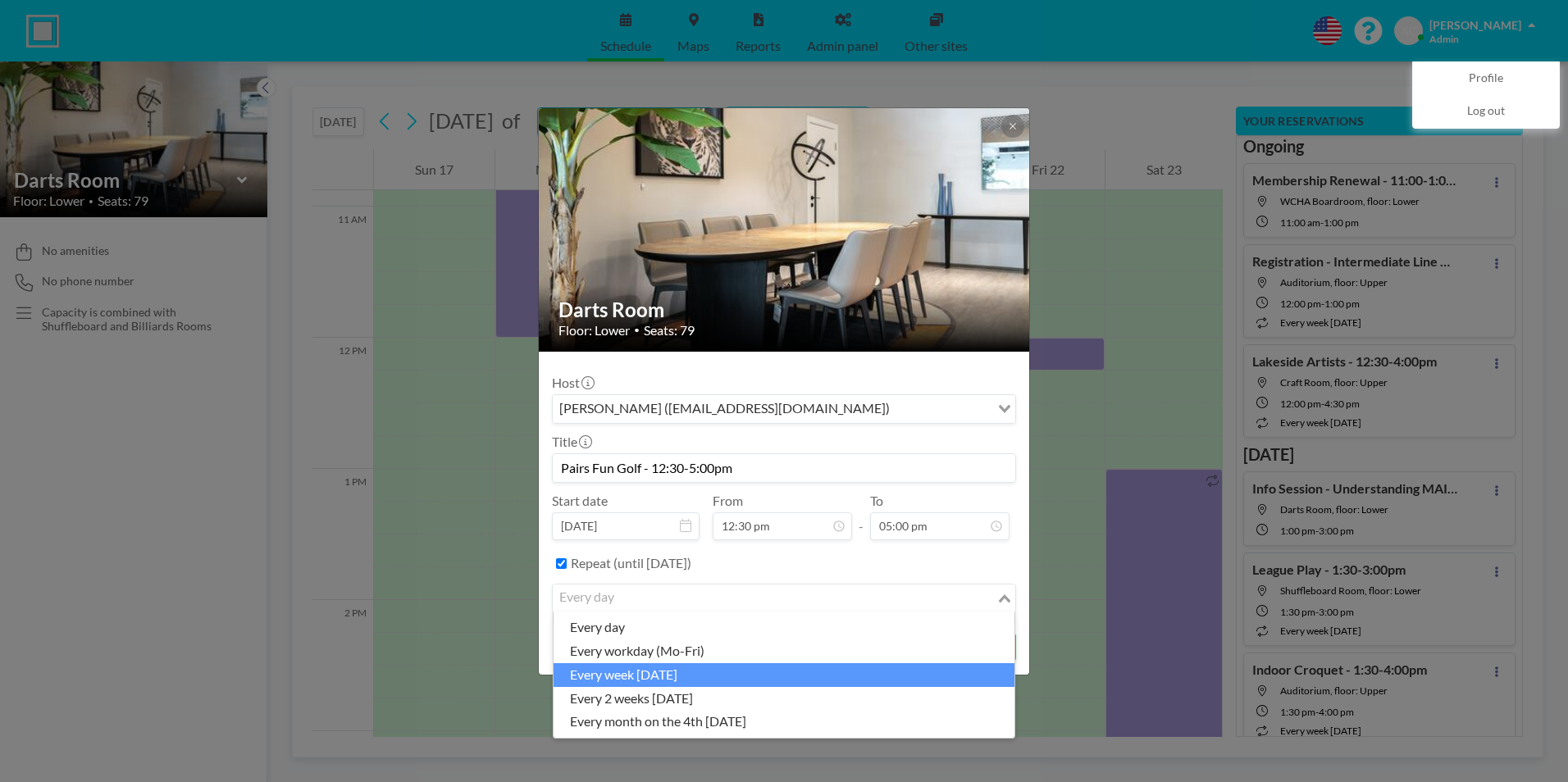
drag, startPoint x: 674, startPoint y: 675, endPoint x: 713, endPoint y: 672, distance: 39.1
click at [674, 676] on li "every week on Friday" at bounding box center [783, 675] width 461 height 24
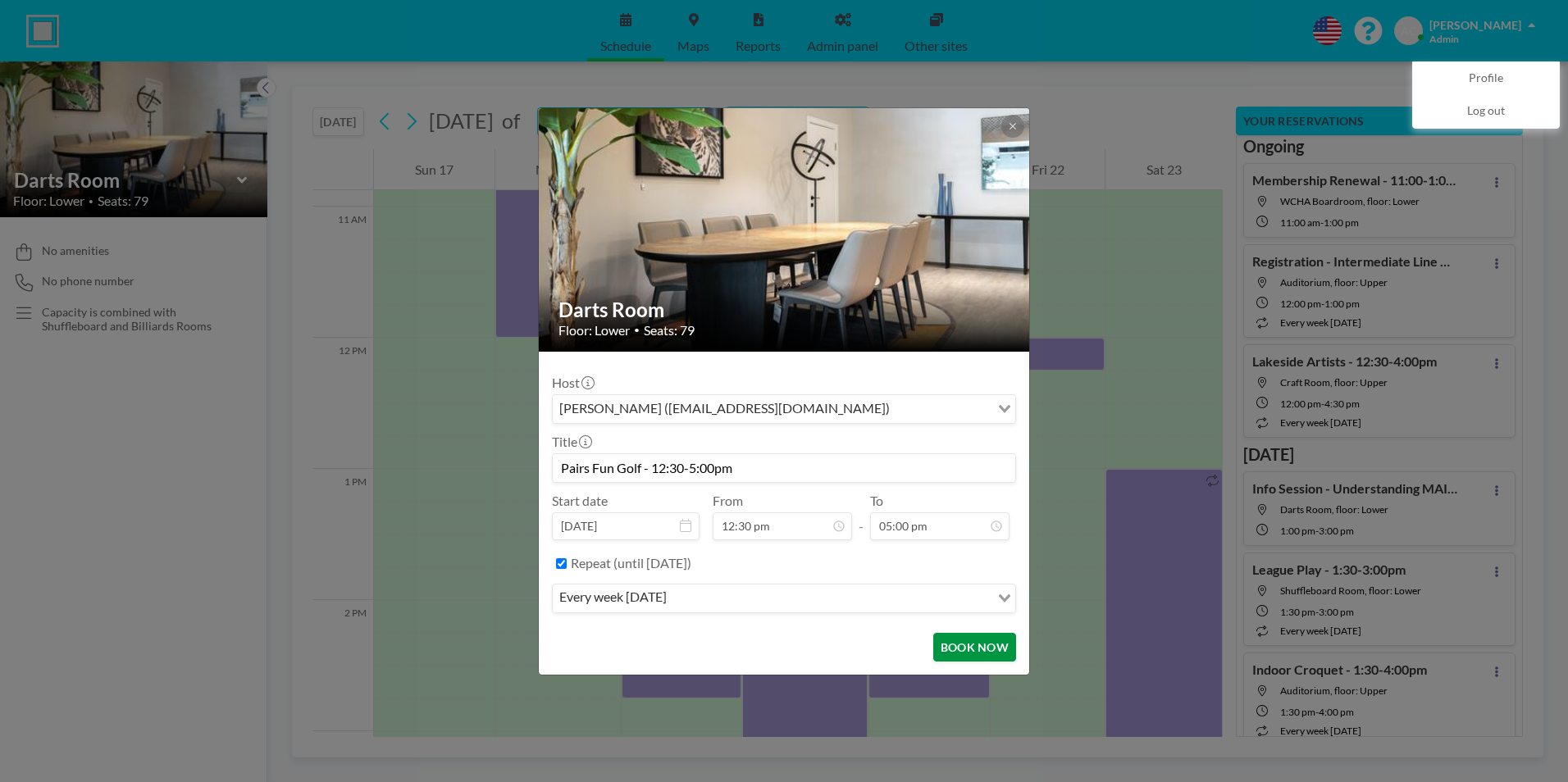
click at [983, 649] on button "BOOK NOW" at bounding box center [974, 647] width 82 height 28
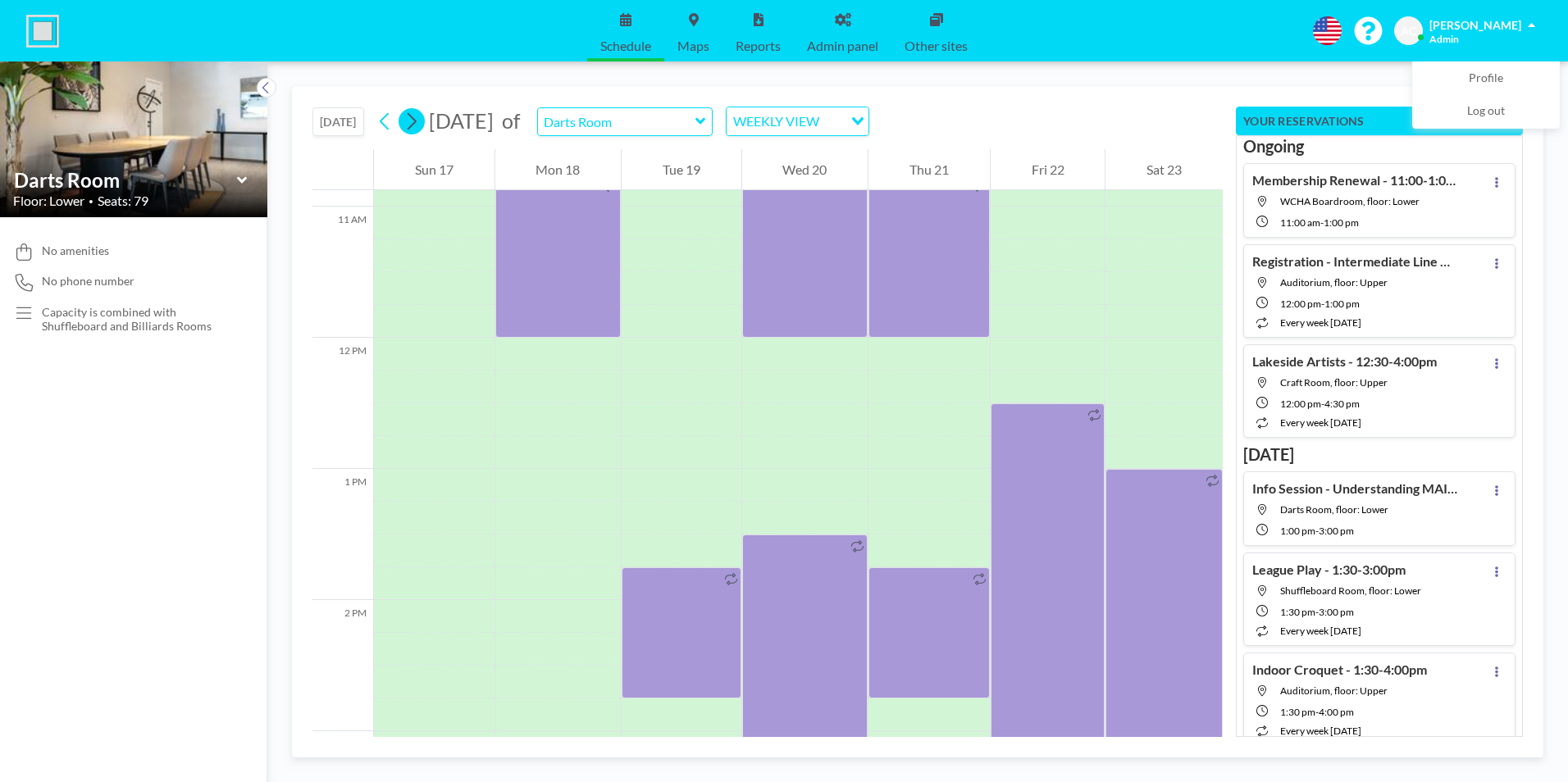
click at [416, 117] on icon at bounding box center [411, 122] width 16 height 25
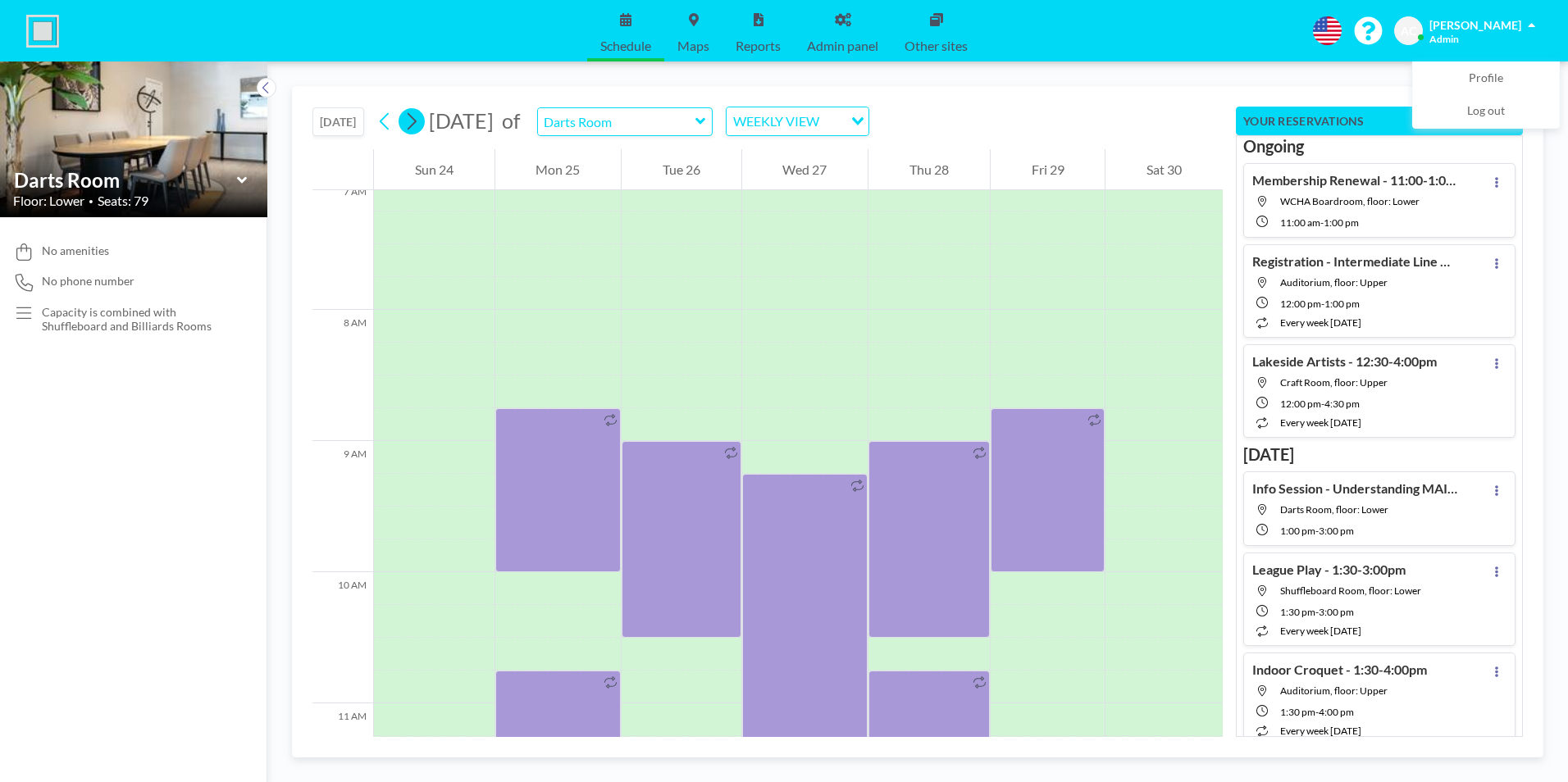
scroll to position [1016, 0]
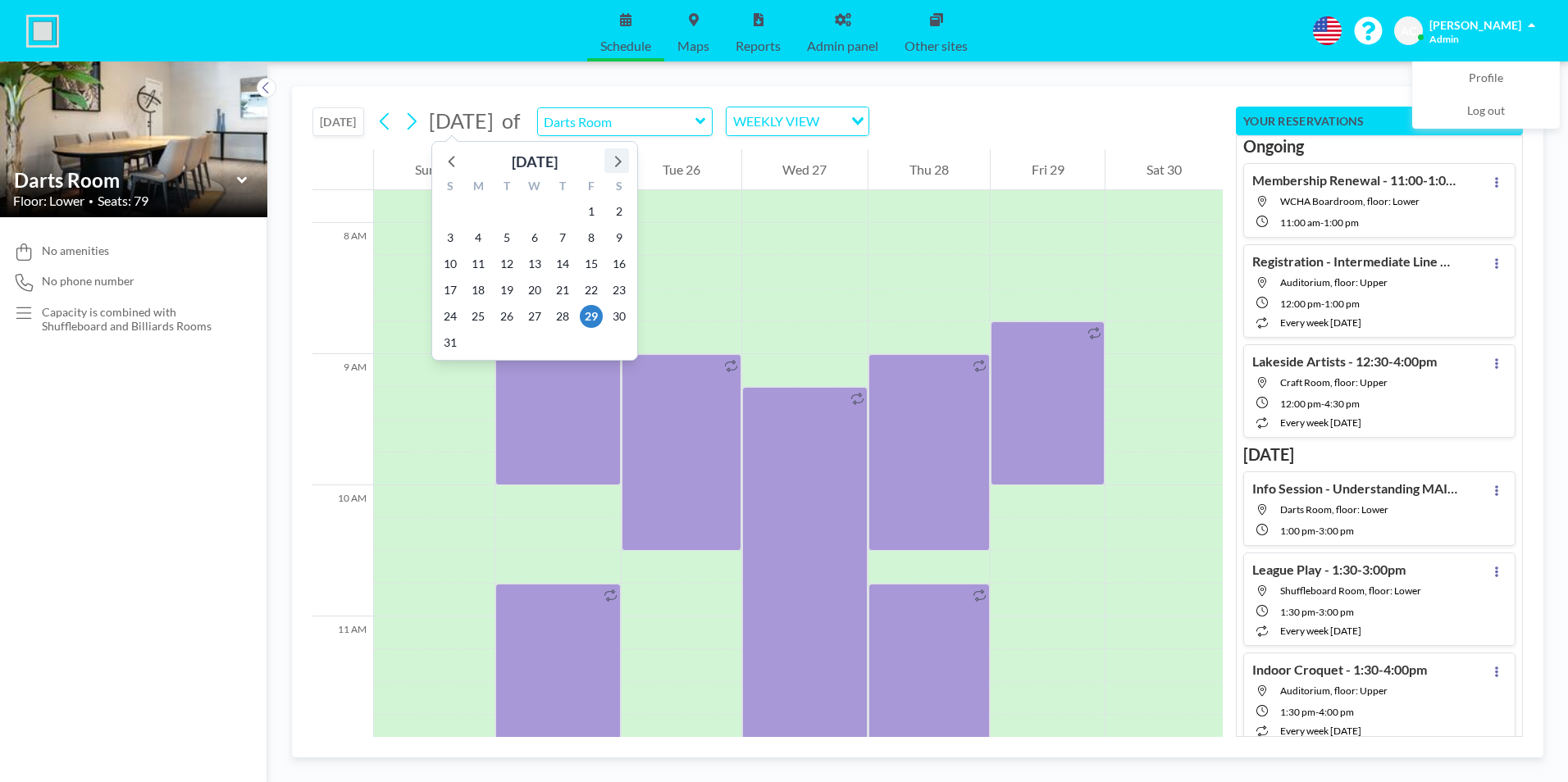
click at [618, 160] on icon at bounding box center [618, 162] width 7 height 12
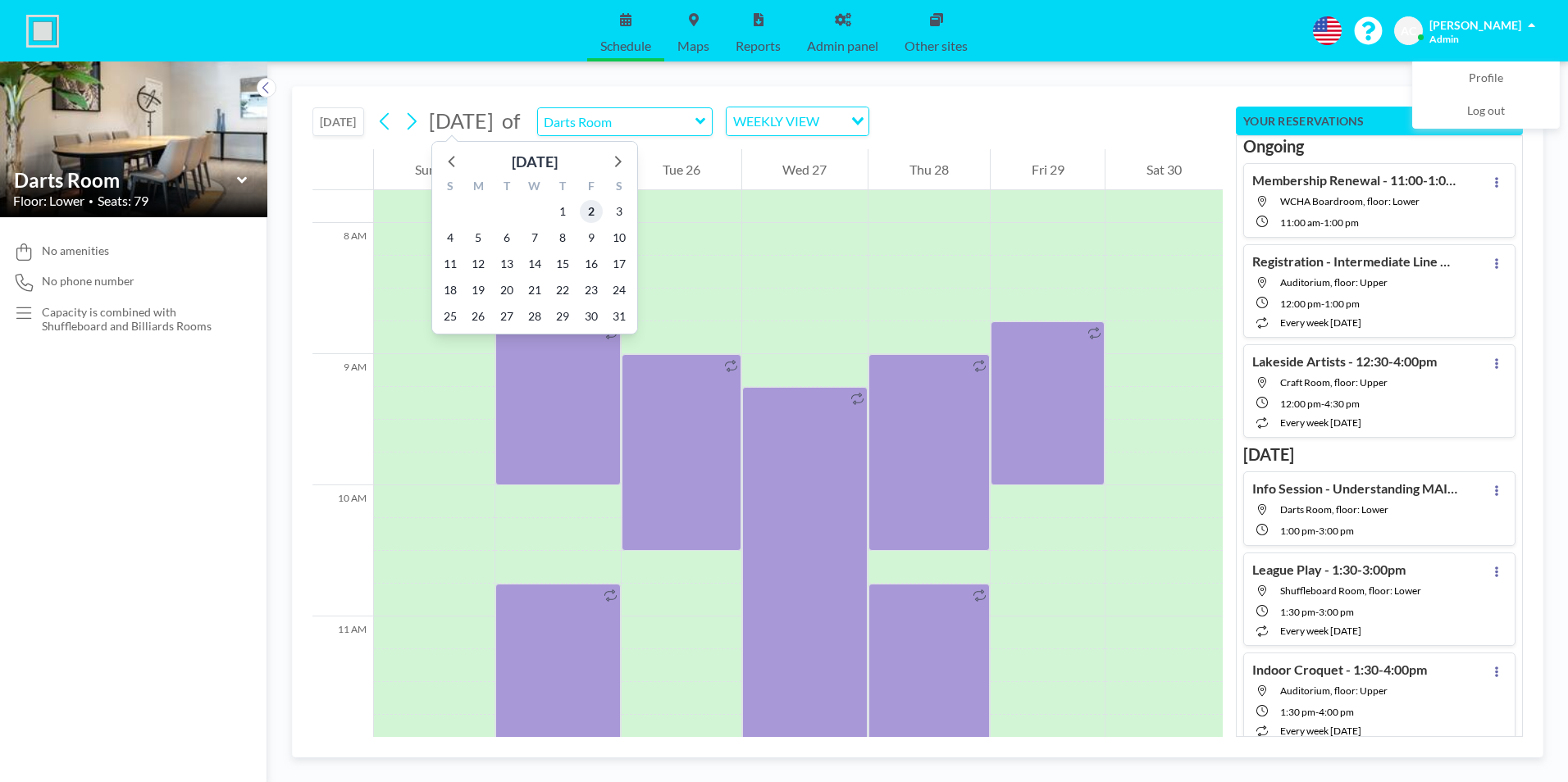
click at [589, 212] on span "2" at bounding box center [592, 212] width 23 height 23
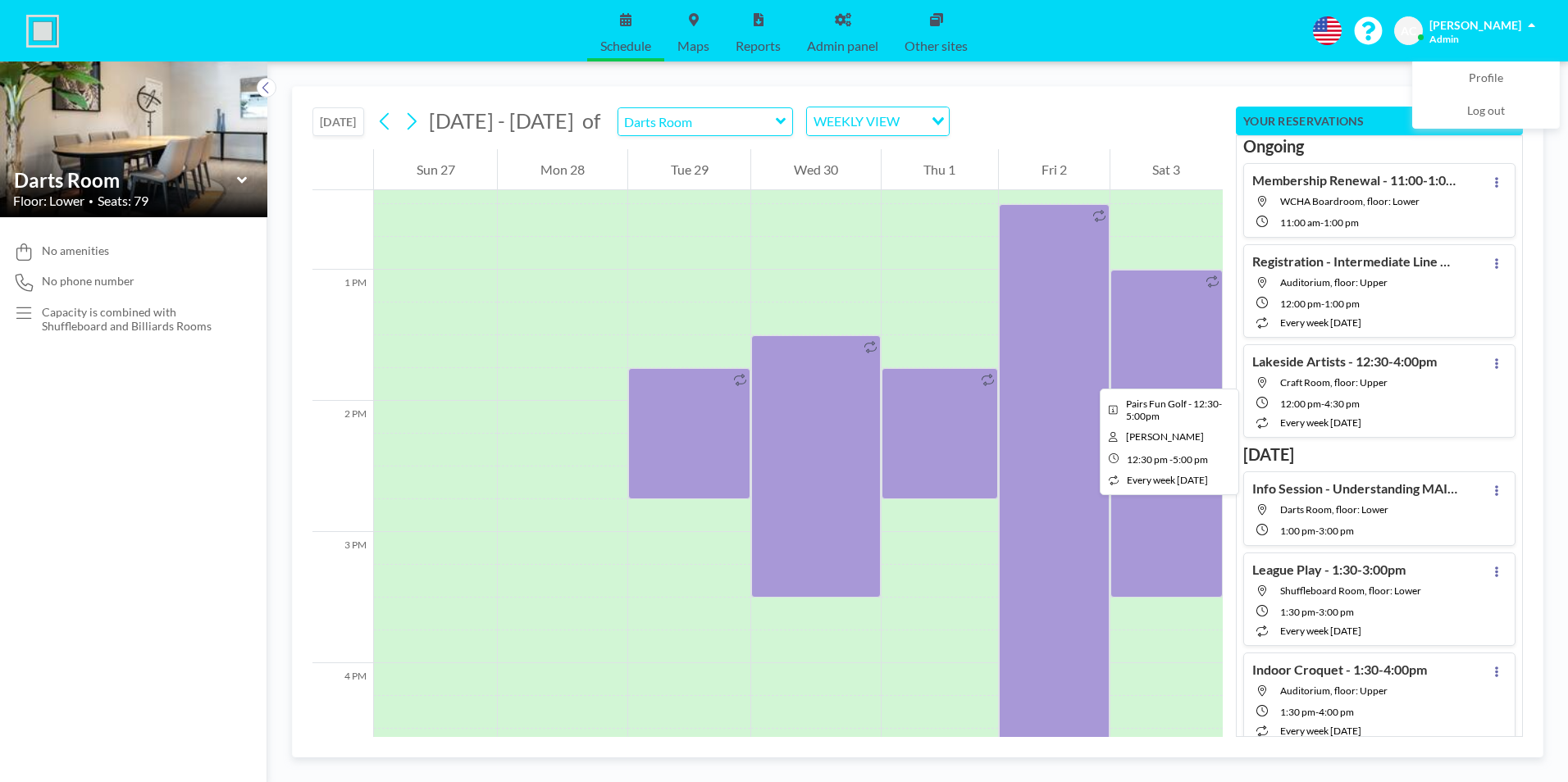
scroll to position [1754, 0]
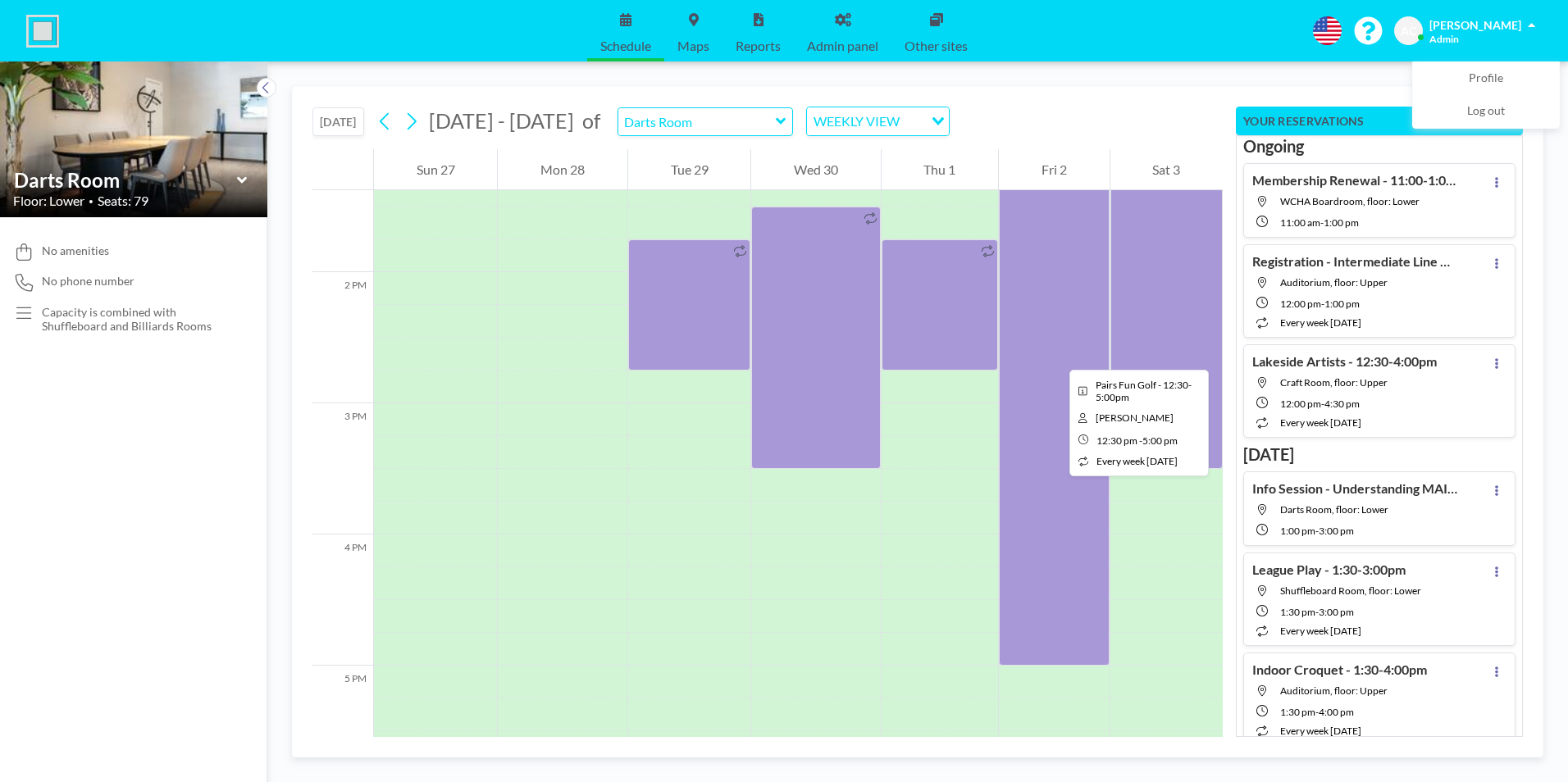
click at [1056, 355] on div at bounding box center [1054, 371] width 110 height 590
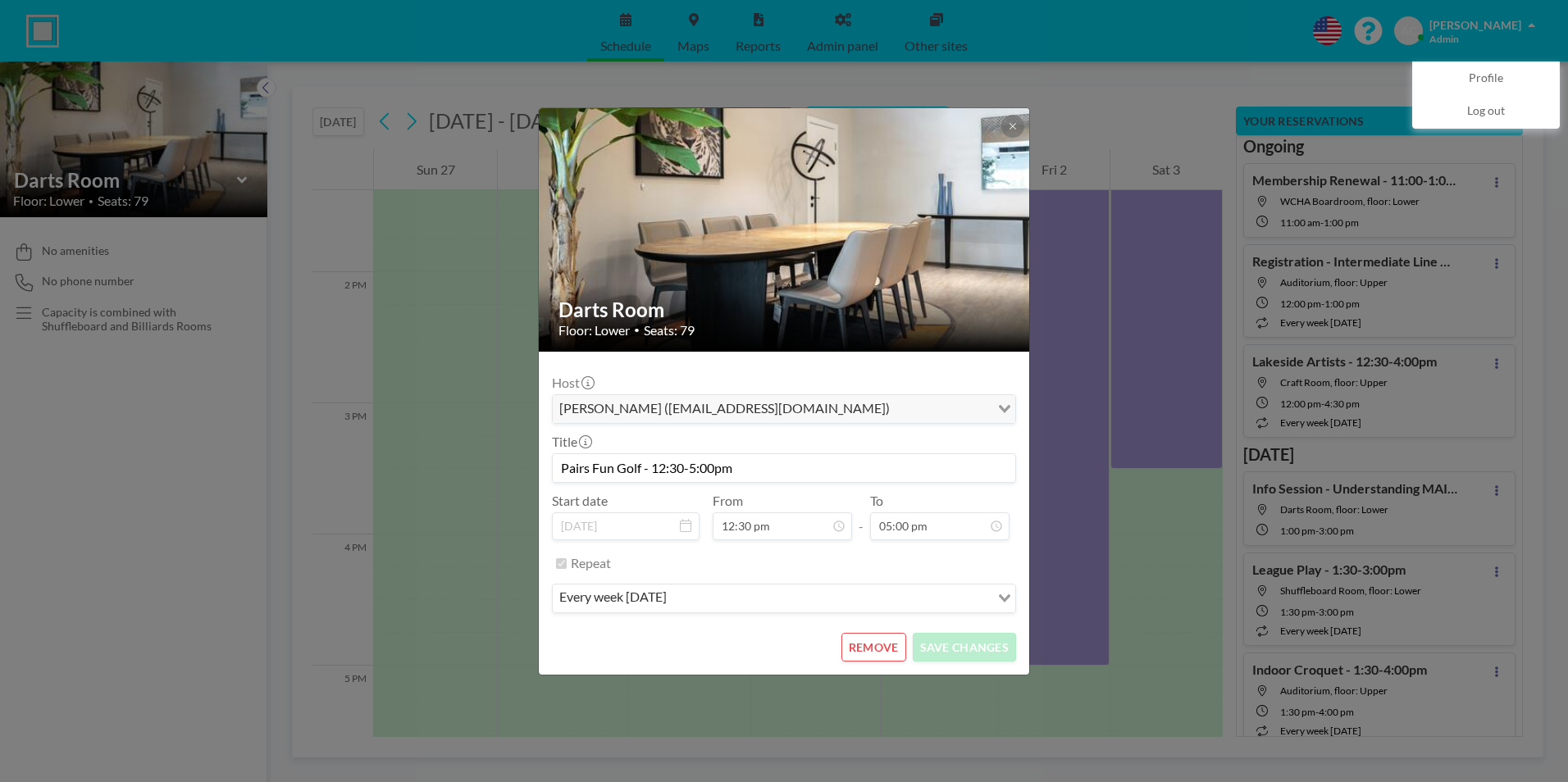
scroll to position [1167, 0]
click at [865, 641] on button "REMOVE" at bounding box center [874, 647] width 65 height 28
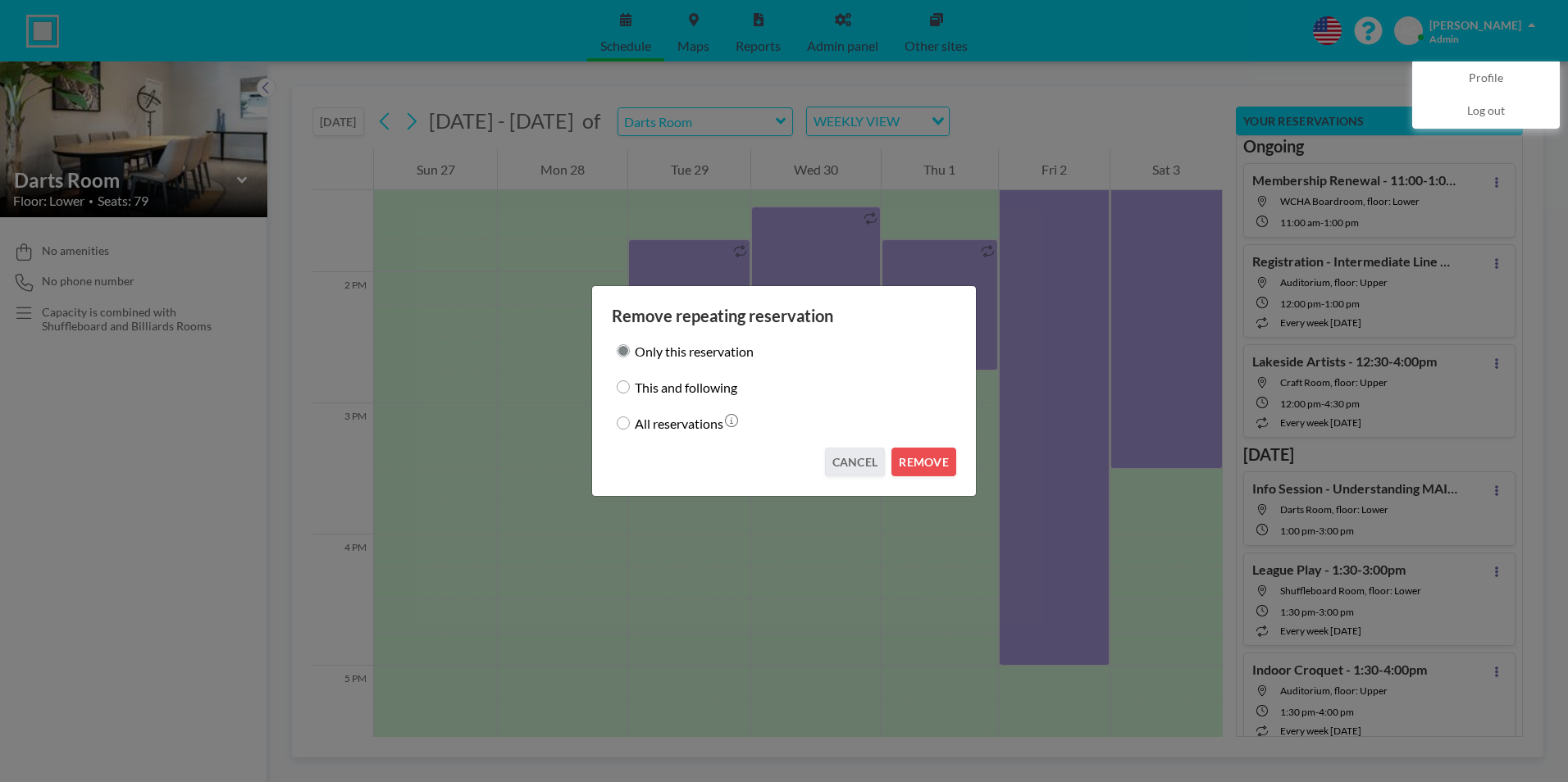
click at [622, 384] on input "This and following" at bounding box center [623, 387] width 13 height 13
radio input "true"
click at [921, 465] on button "REMOVE" at bounding box center [924, 461] width 65 height 28
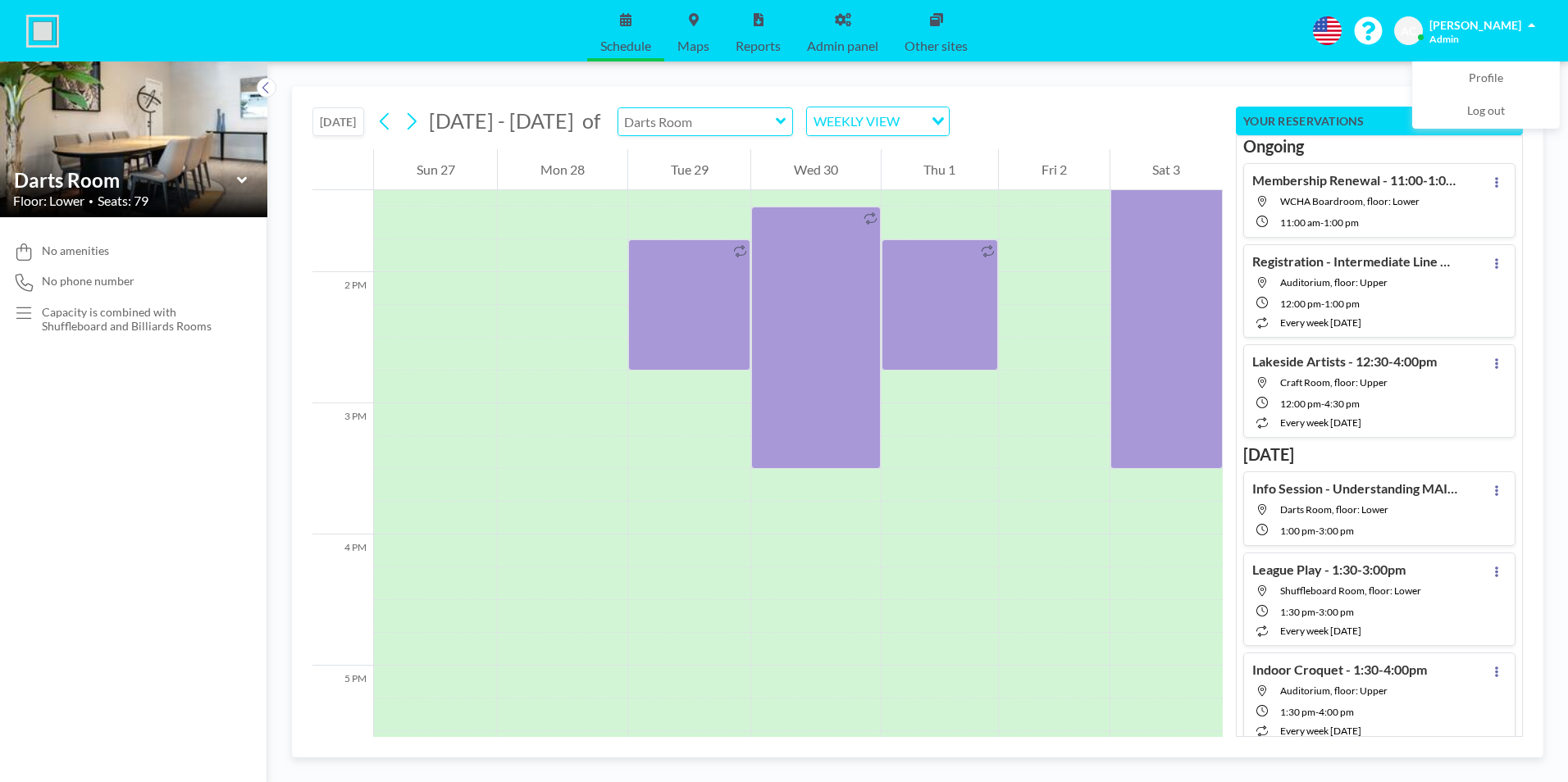
click at [716, 128] on input "text" at bounding box center [697, 122] width 157 height 27
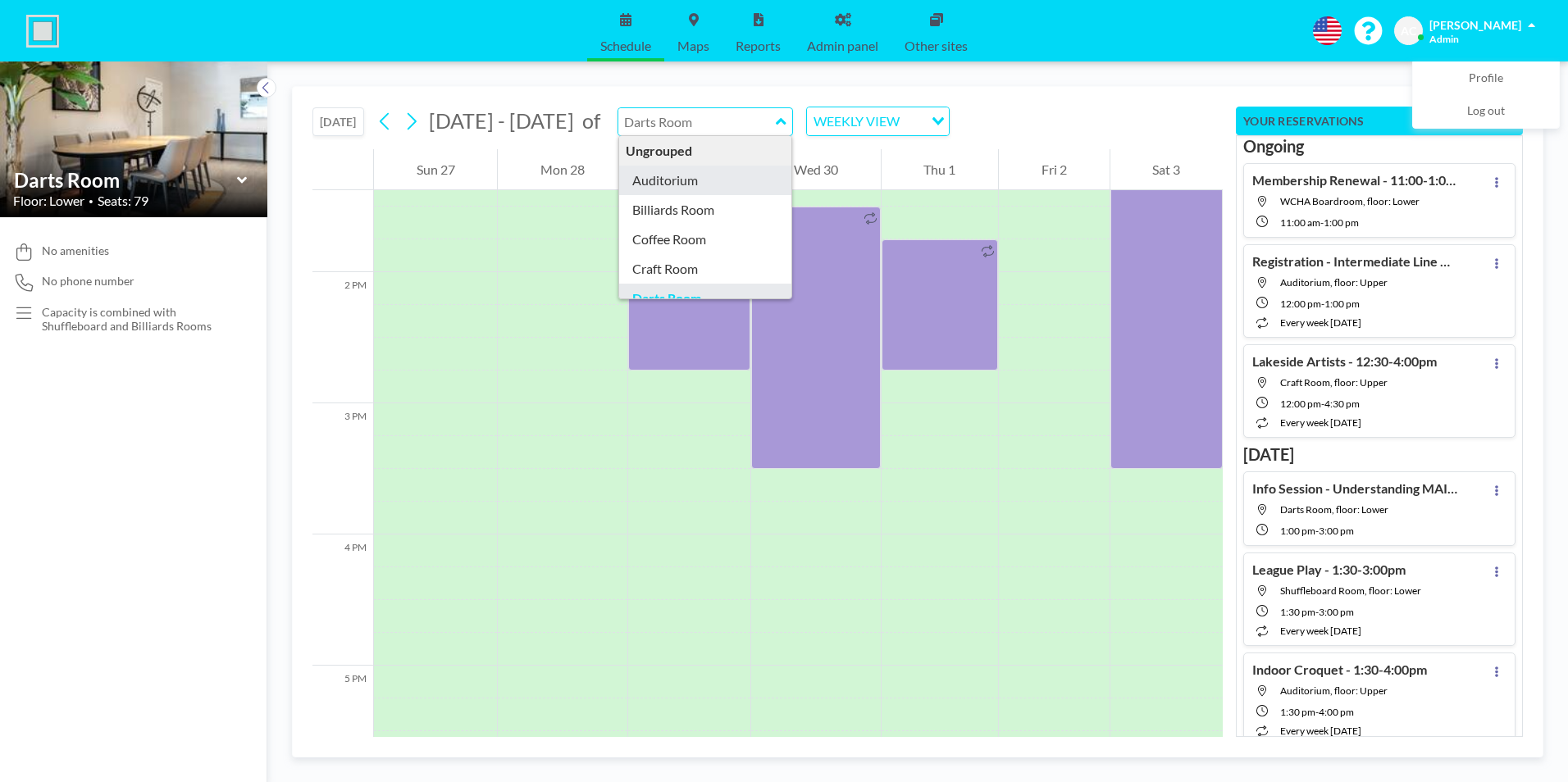
type input "Auditorium"
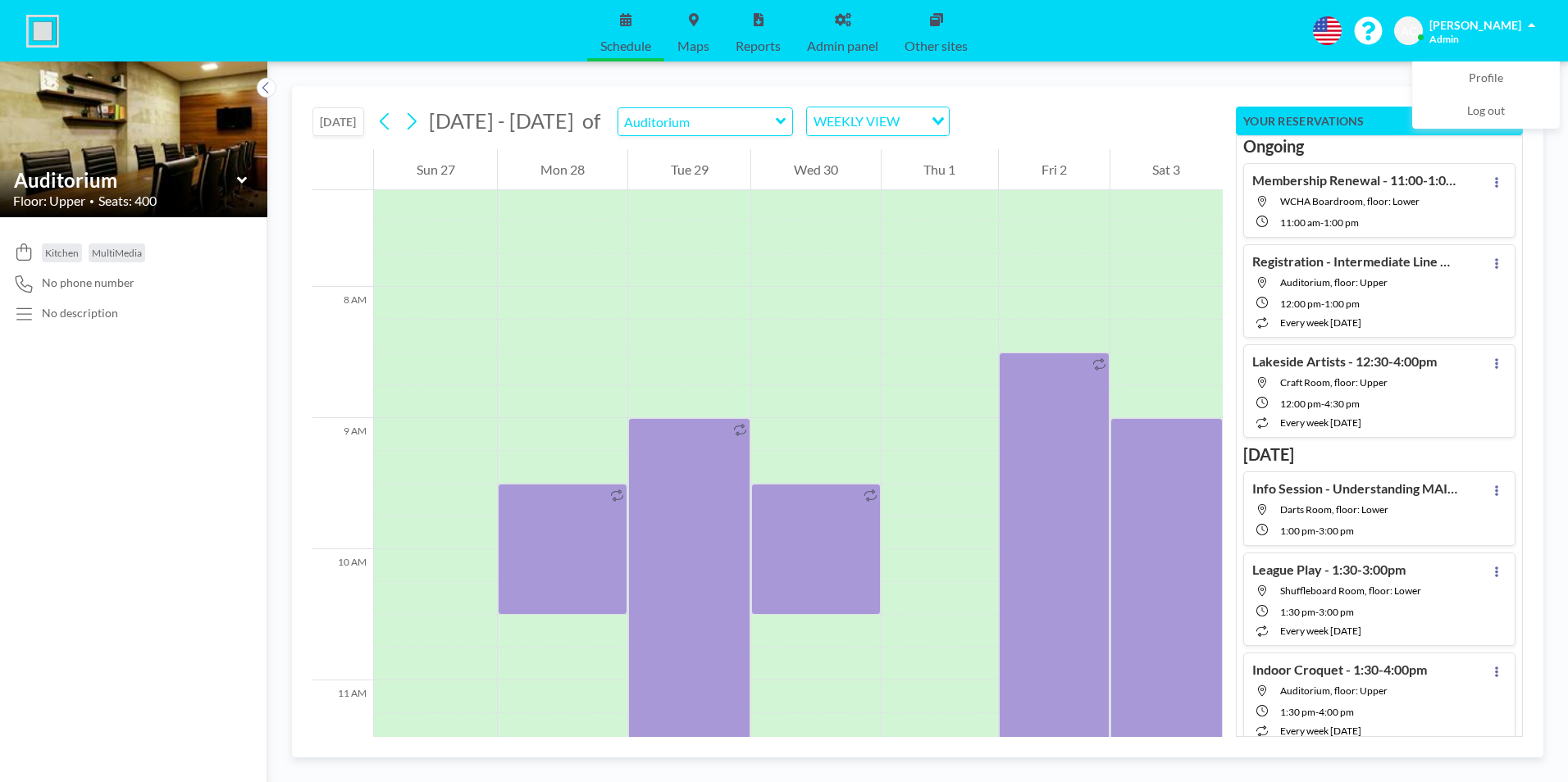
scroll to position [1016, 0]
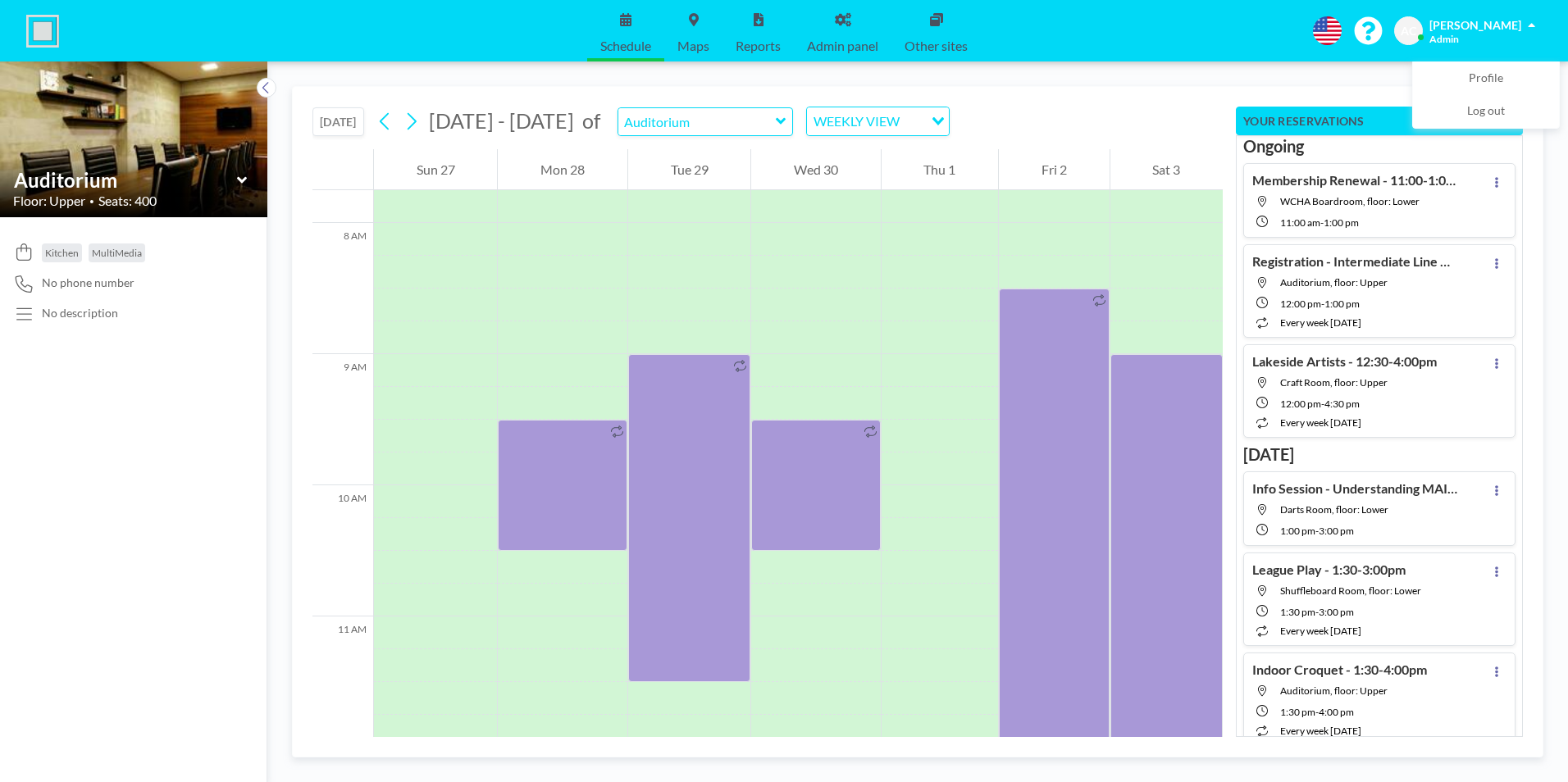
click at [338, 124] on button "[DATE]" at bounding box center [338, 122] width 52 height 28
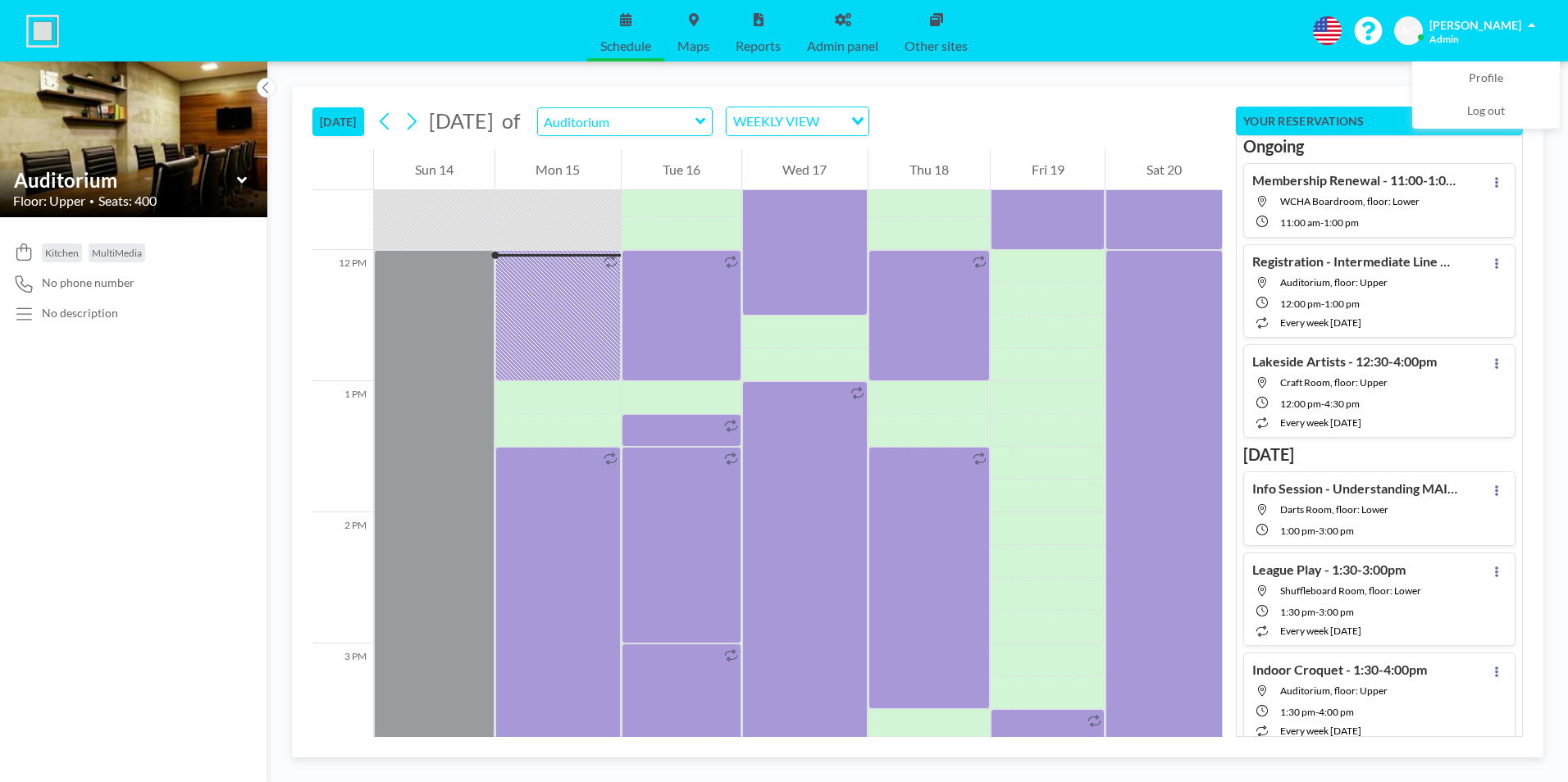
scroll to position [1541, 0]
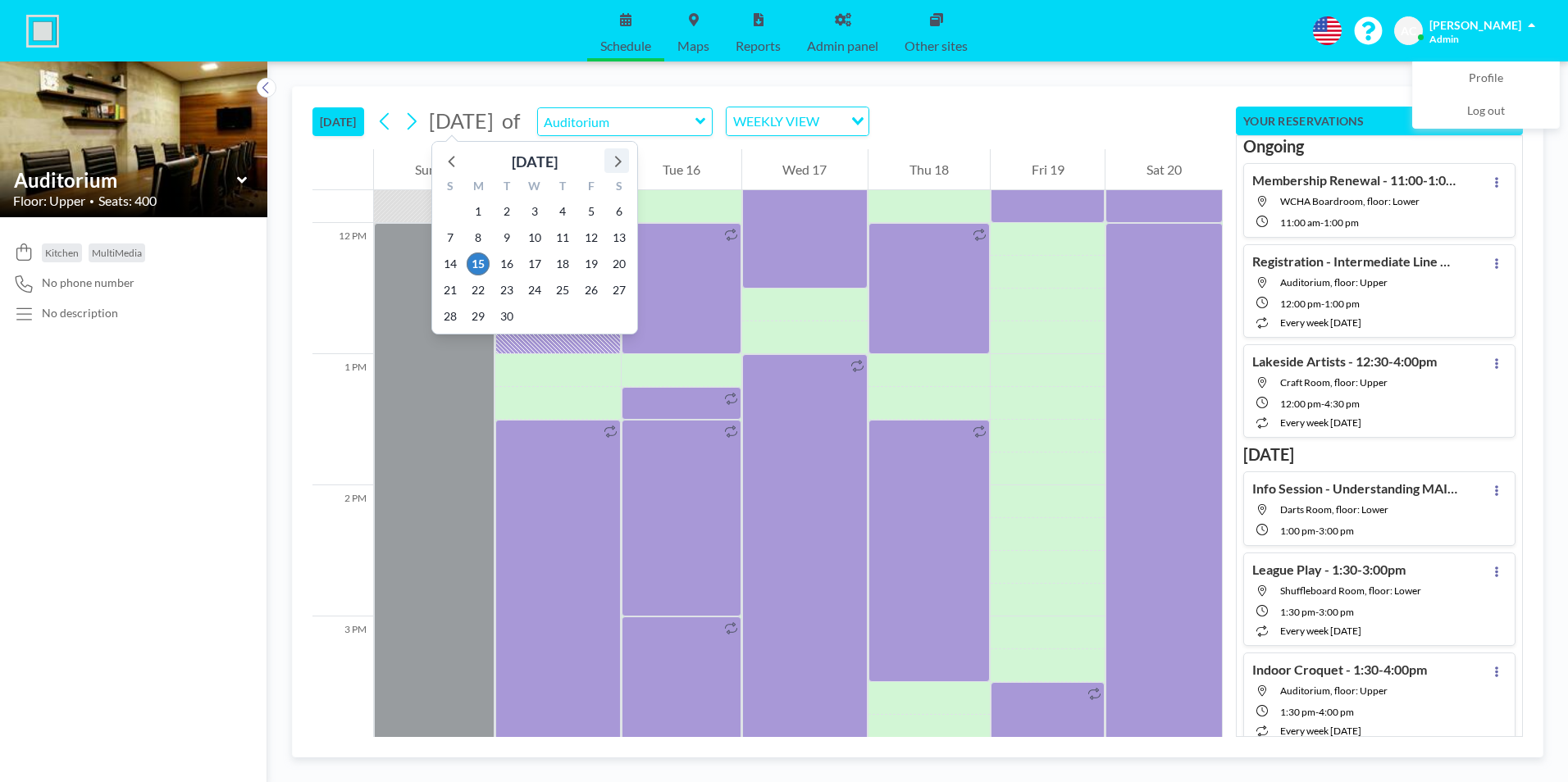
click at [619, 161] on icon at bounding box center [618, 162] width 7 height 12
click at [618, 161] on icon at bounding box center [617, 161] width 22 height 22
click at [509, 265] on span "16" at bounding box center [507, 264] width 23 height 23
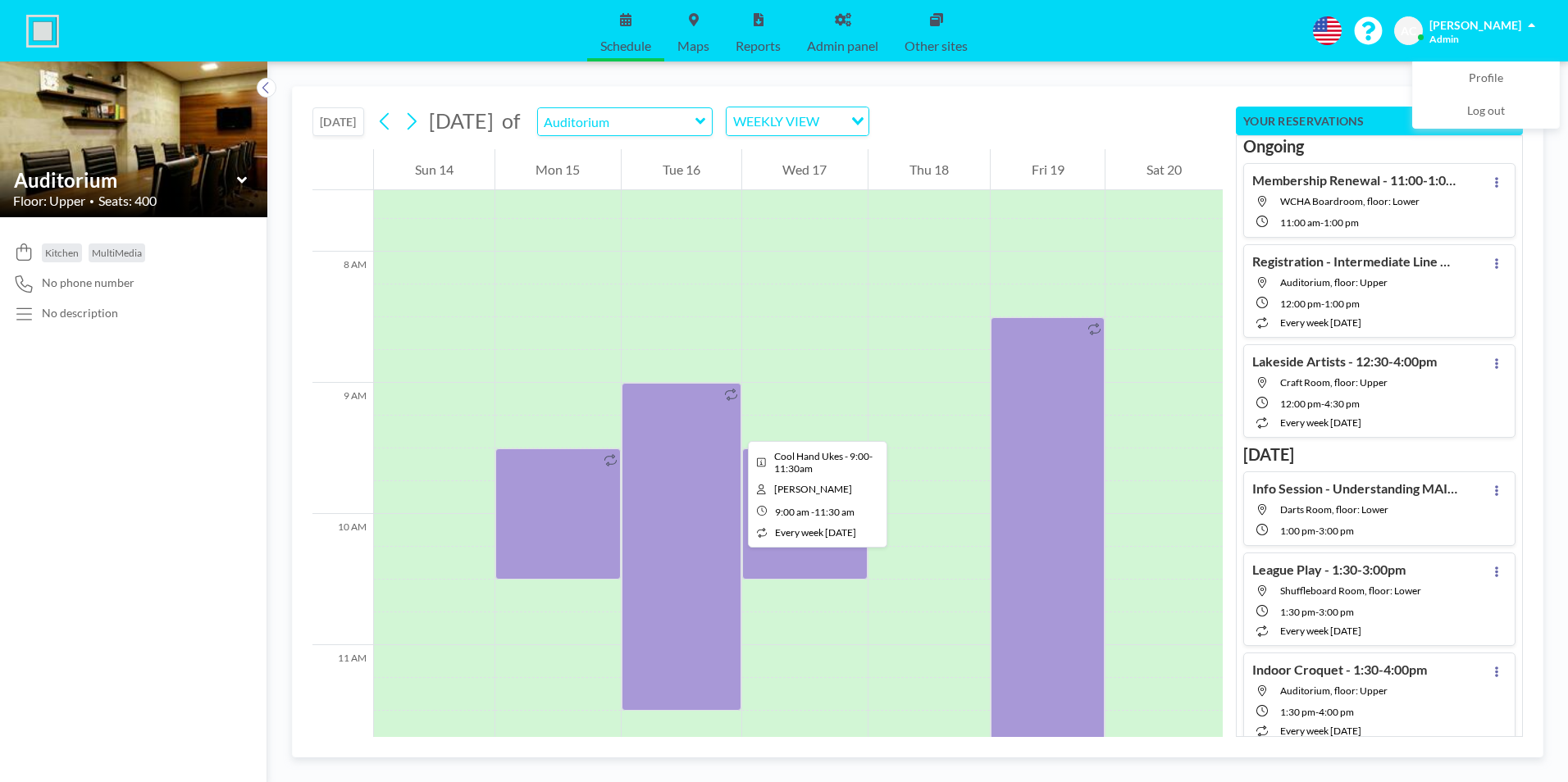
scroll to position [1016, 0]
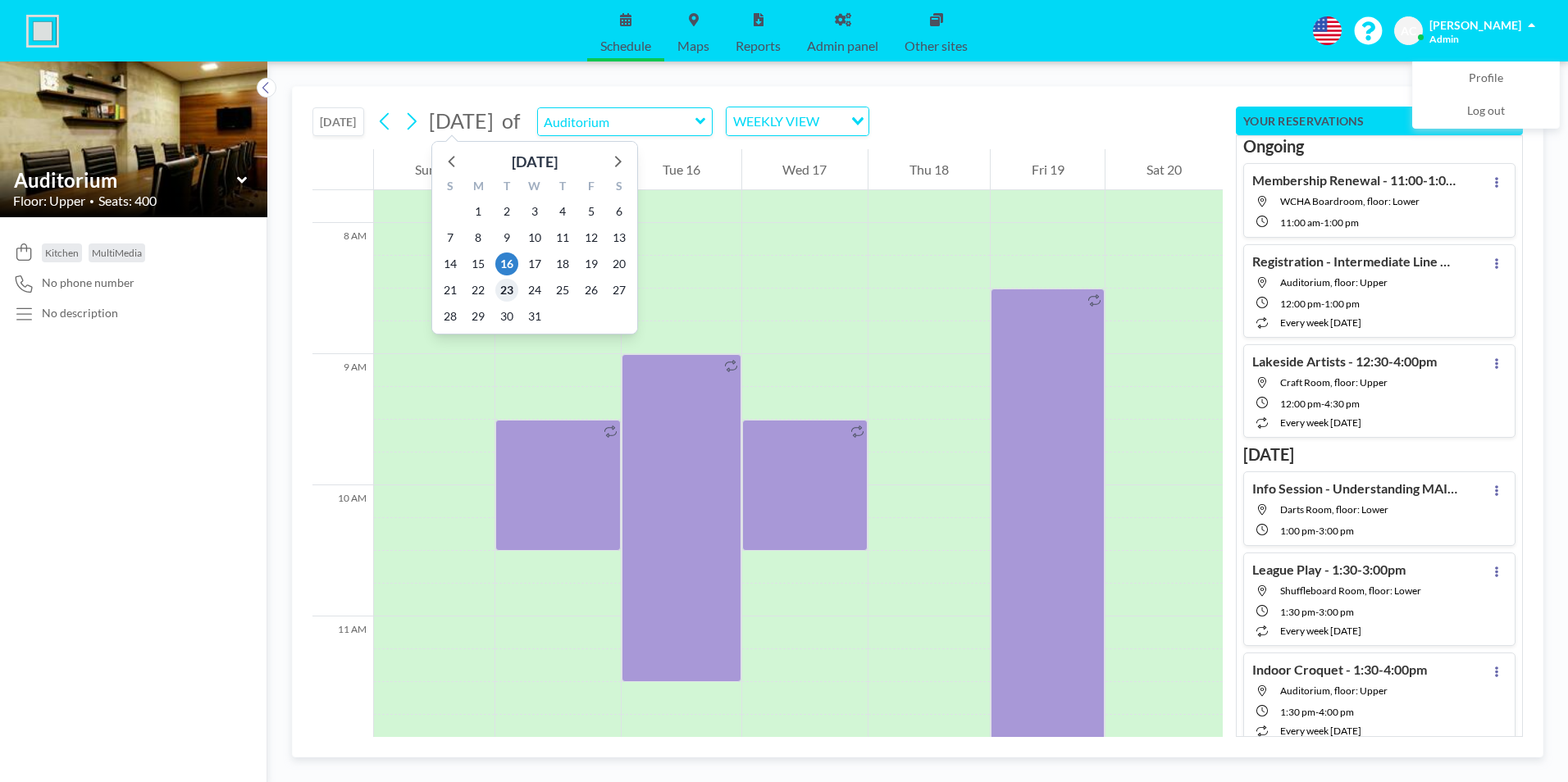
click at [508, 286] on span "23" at bounding box center [507, 291] width 23 height 23
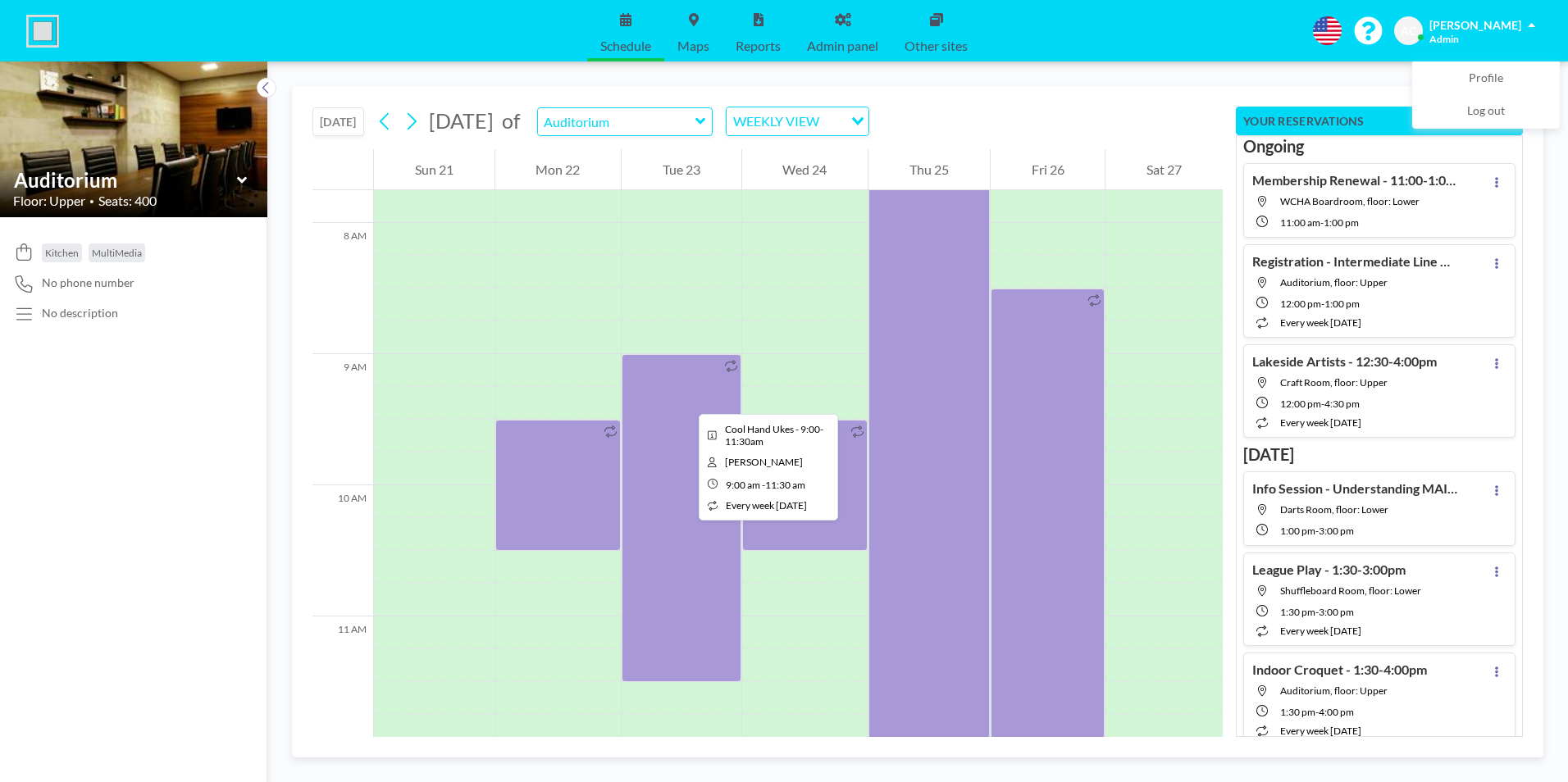
click at [686, 399] on div at bounding box center [682, 518] width 120 height 328
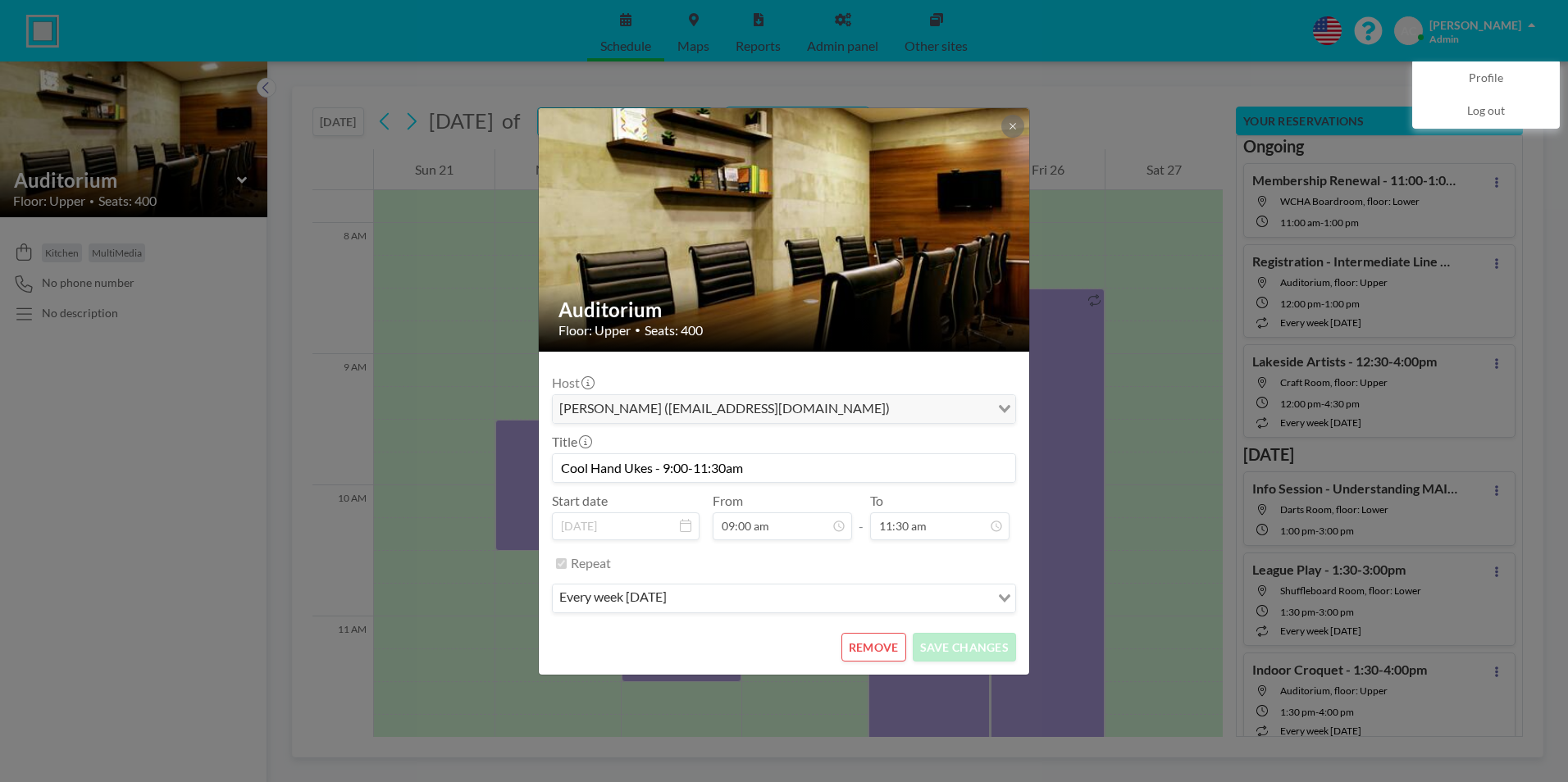
scroll to position [0, 0]
click at [881, 645] on button "REMOVE" at bounding box center [874, 647] width 65 height 28
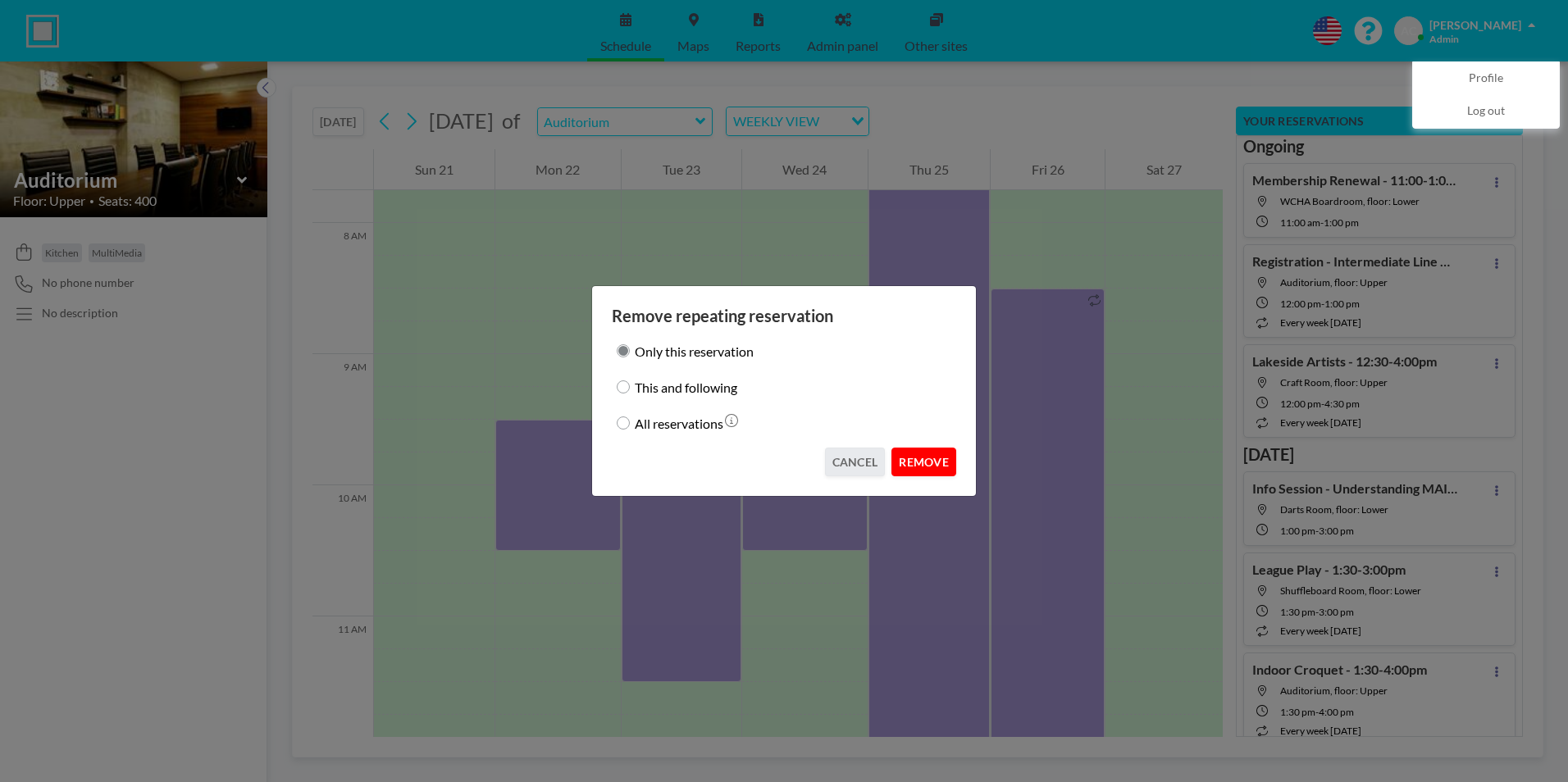
click at [918, 457] on button "REMOVE" at bounding box center [924, 461] width 65 height 28
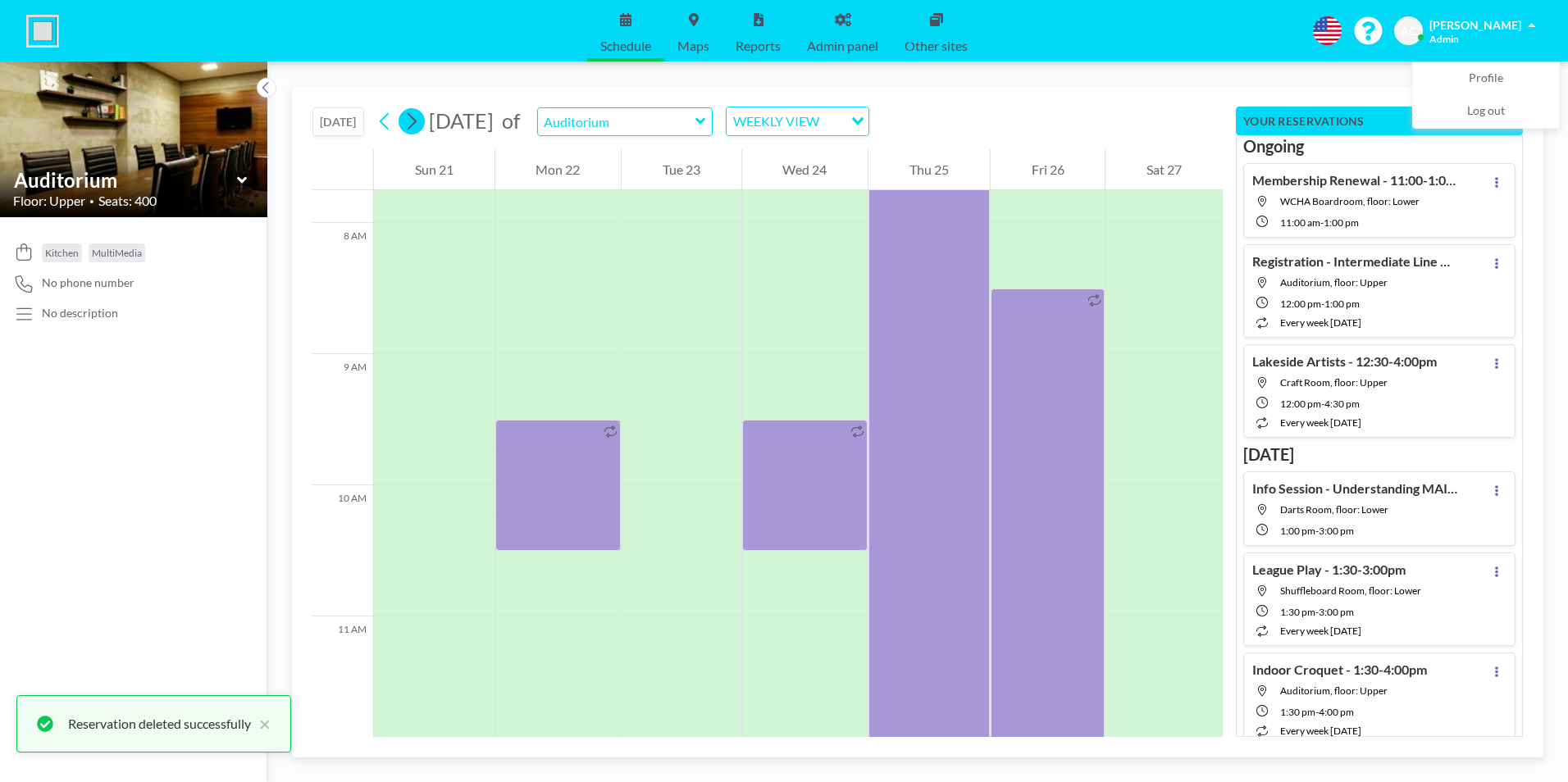
click at [416, 126] on icon at bounding box center [412, 122] width 9 height 17
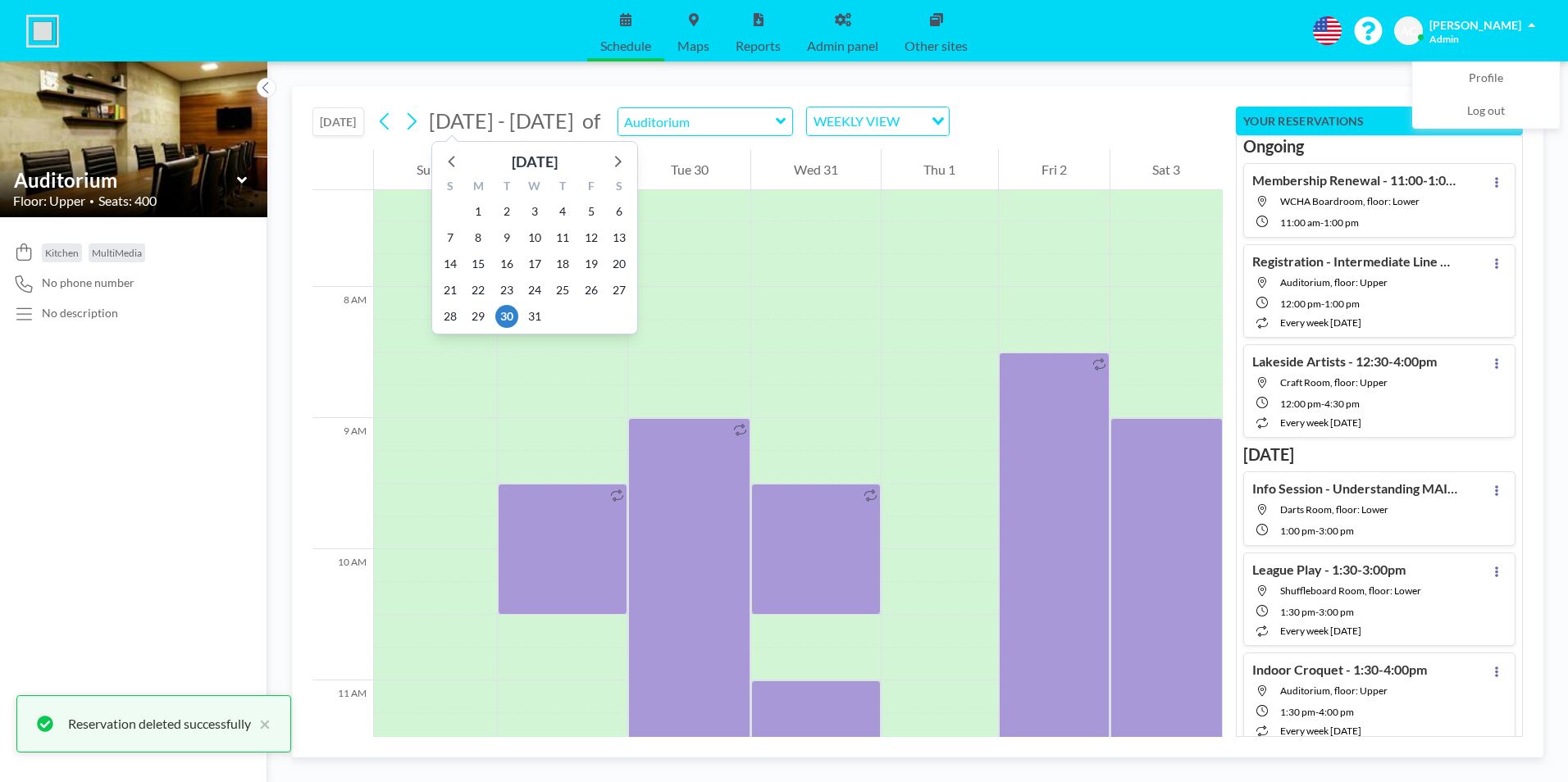
scroll to position [1016, 0]
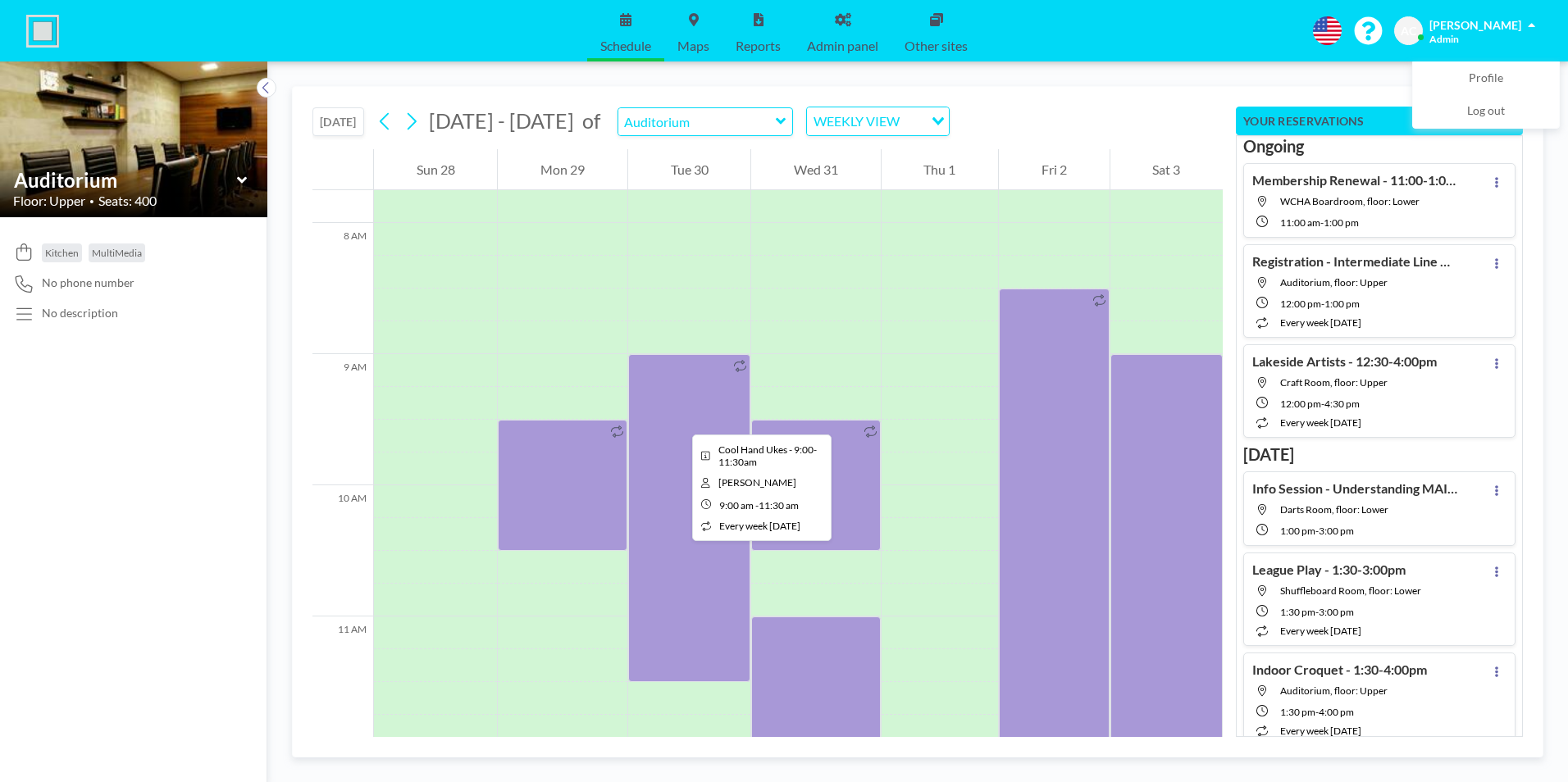
click at [679, 420] on div at bounding box center [689, 518] width 122 height 328
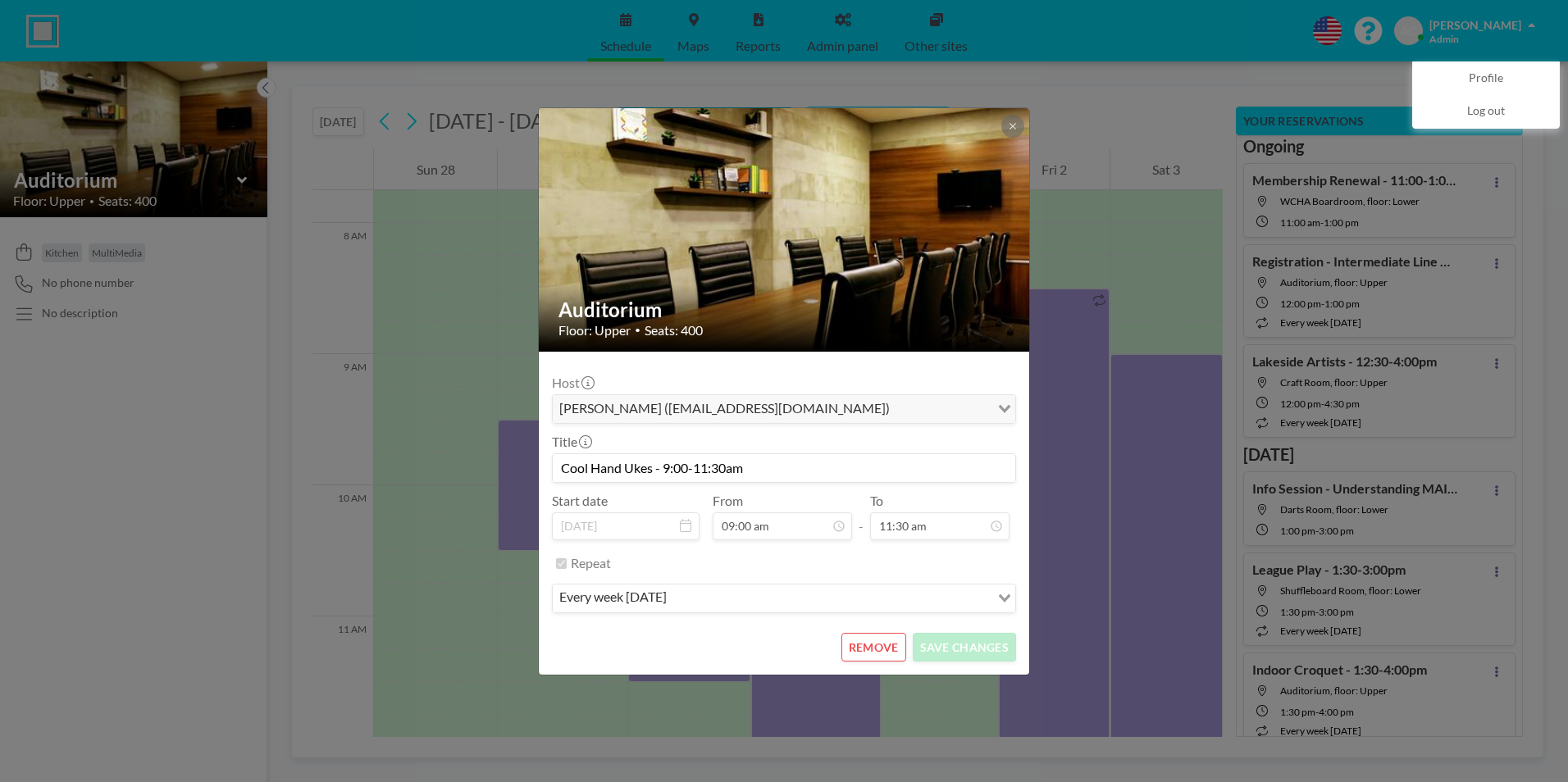
scroll to position [525, 0]
click at [885, 646] on button "REMOVE" at bounding box center [874, 647] width 65 height 28
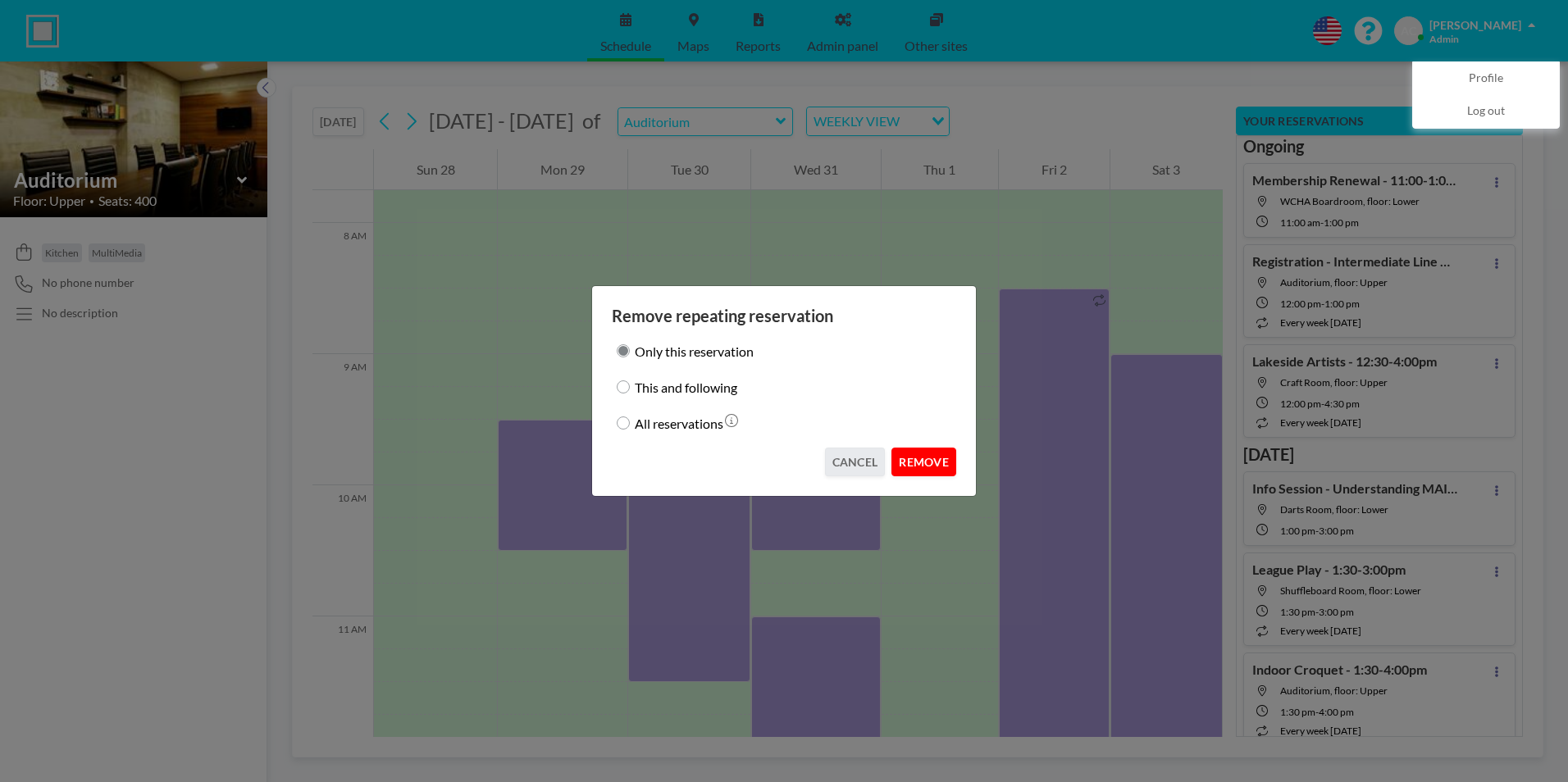
drag, startPoint x: 926, startPoint y: 460, endPoint x: 931, endPoint y: 452, distance: 9.4
click at [927, 460] on button "REMOVE" at bounding box center [924, 461] width 65 height 28
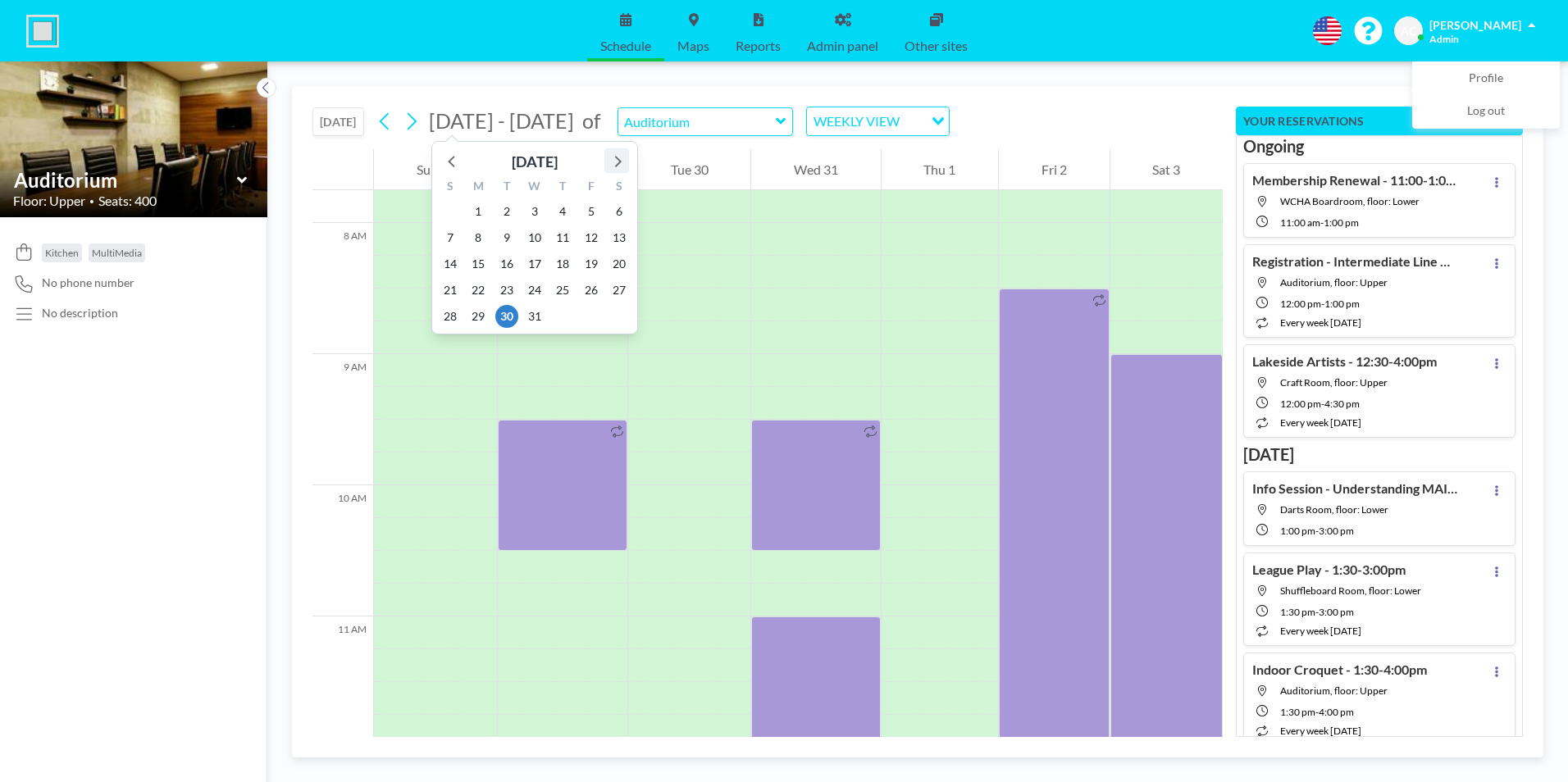
click at [617, 162] on icon at bounding box center [617, 161] width 22 height 22
click at [618, 162] on icon at bounding box center [617, 161] width 22 height 22
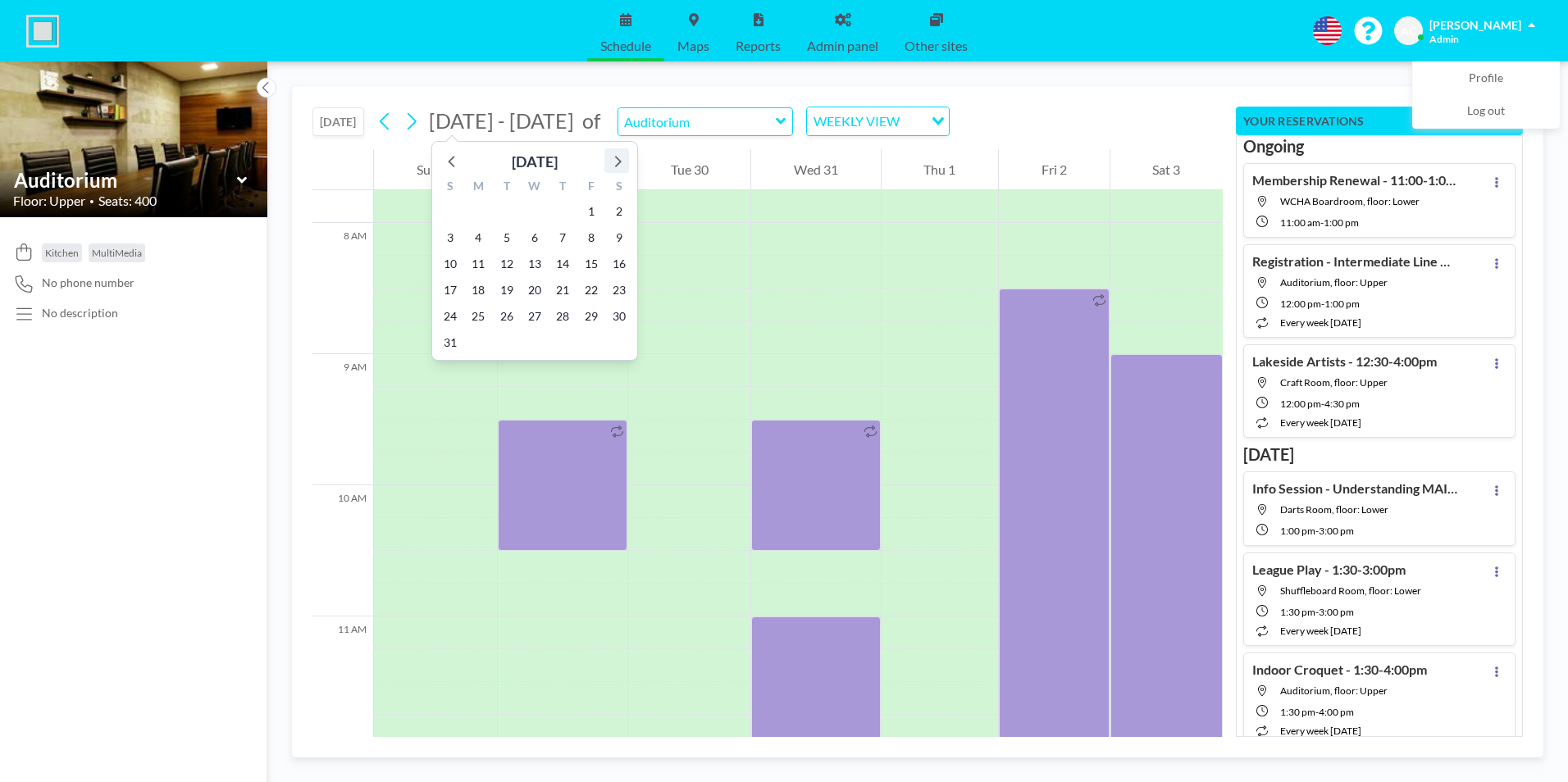
click at [618, 162] on icon at bounding box center [617, 161] width 22 height 22
click at [533, 212] on span "1" at bounding box center [535, 212] width 23 height 23
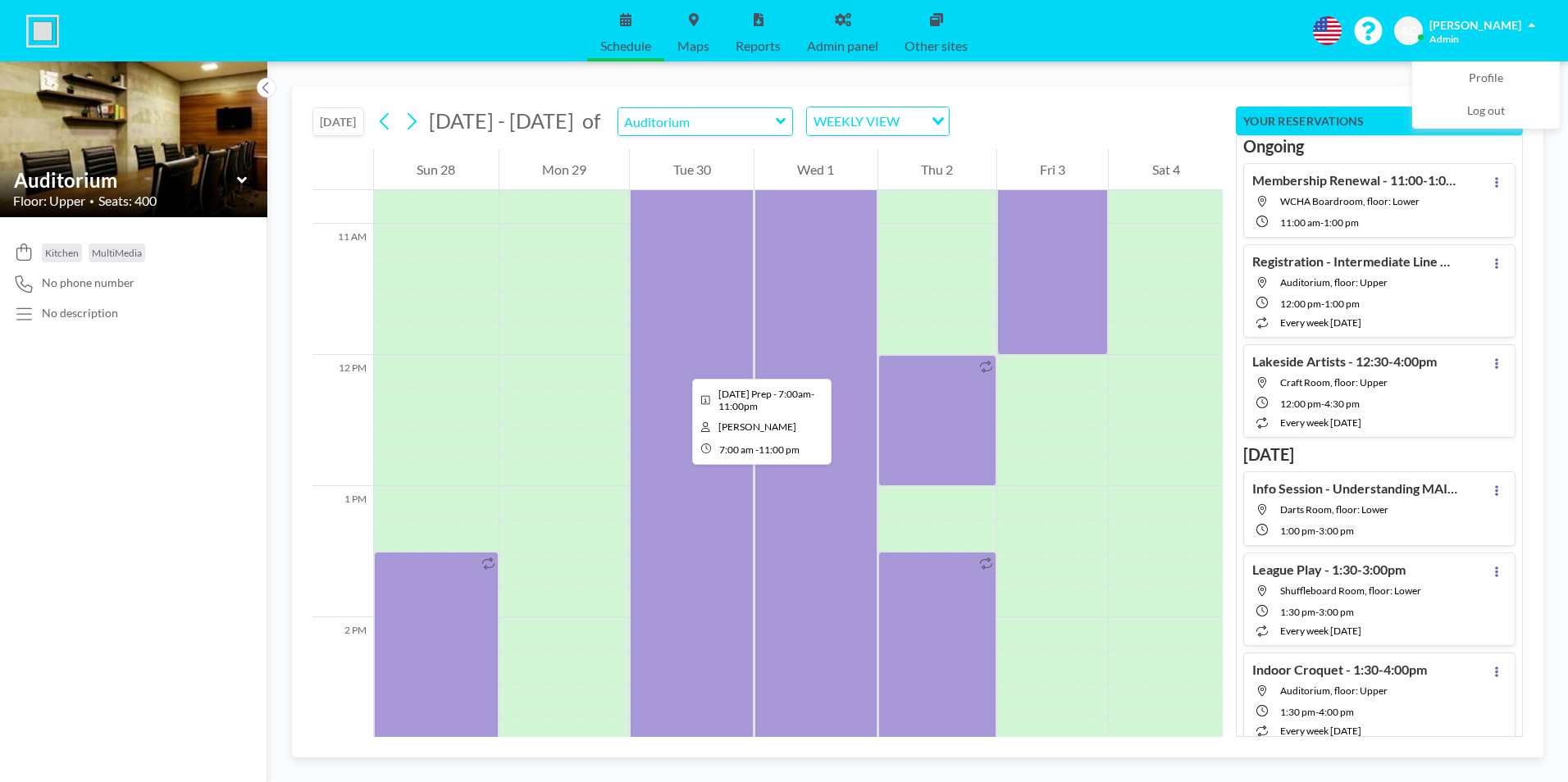
scroll to position [1426, 0]
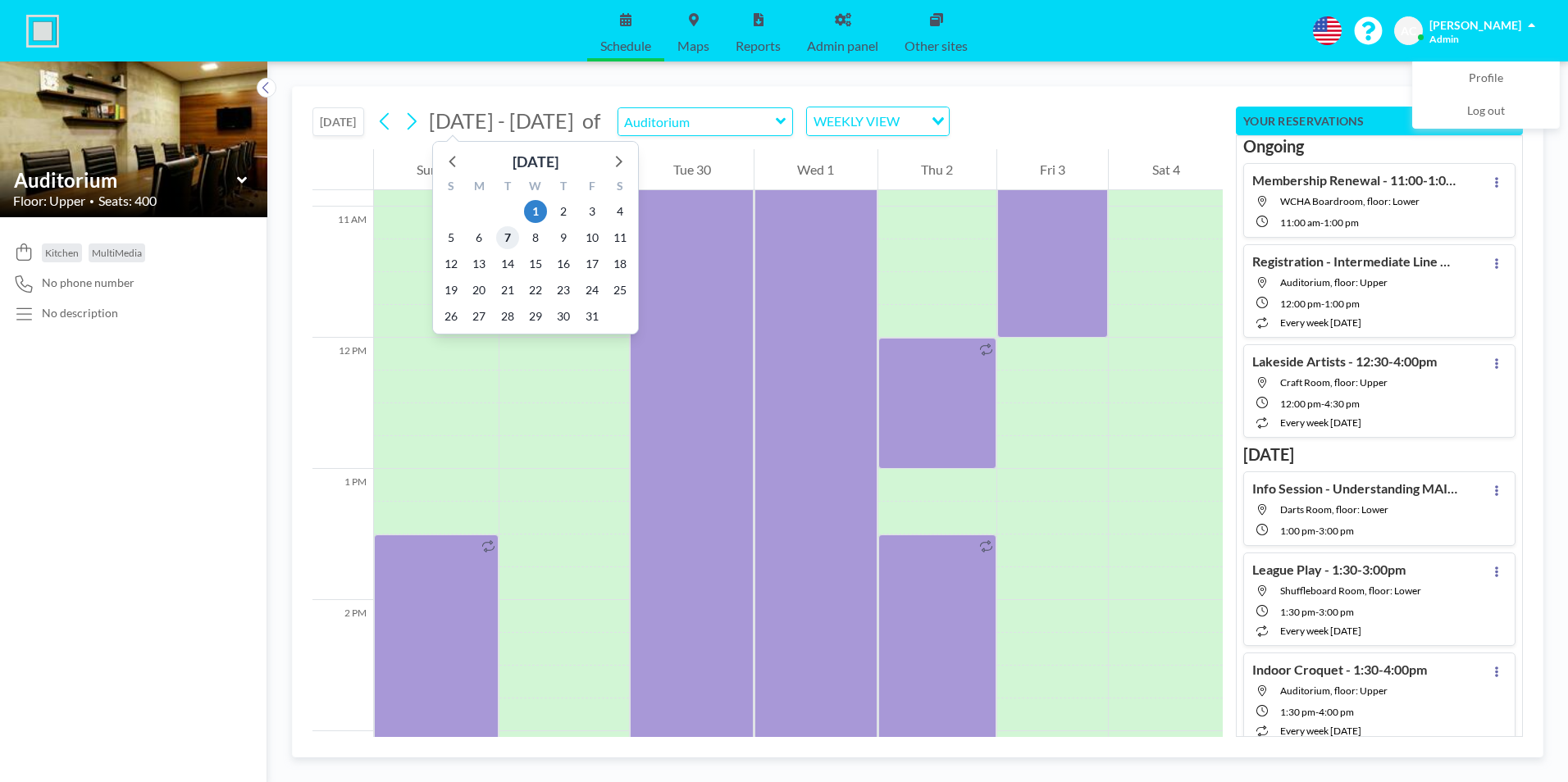
click at [503, 237] on span "7" at bounding box center [507, 238] width 23 height 23
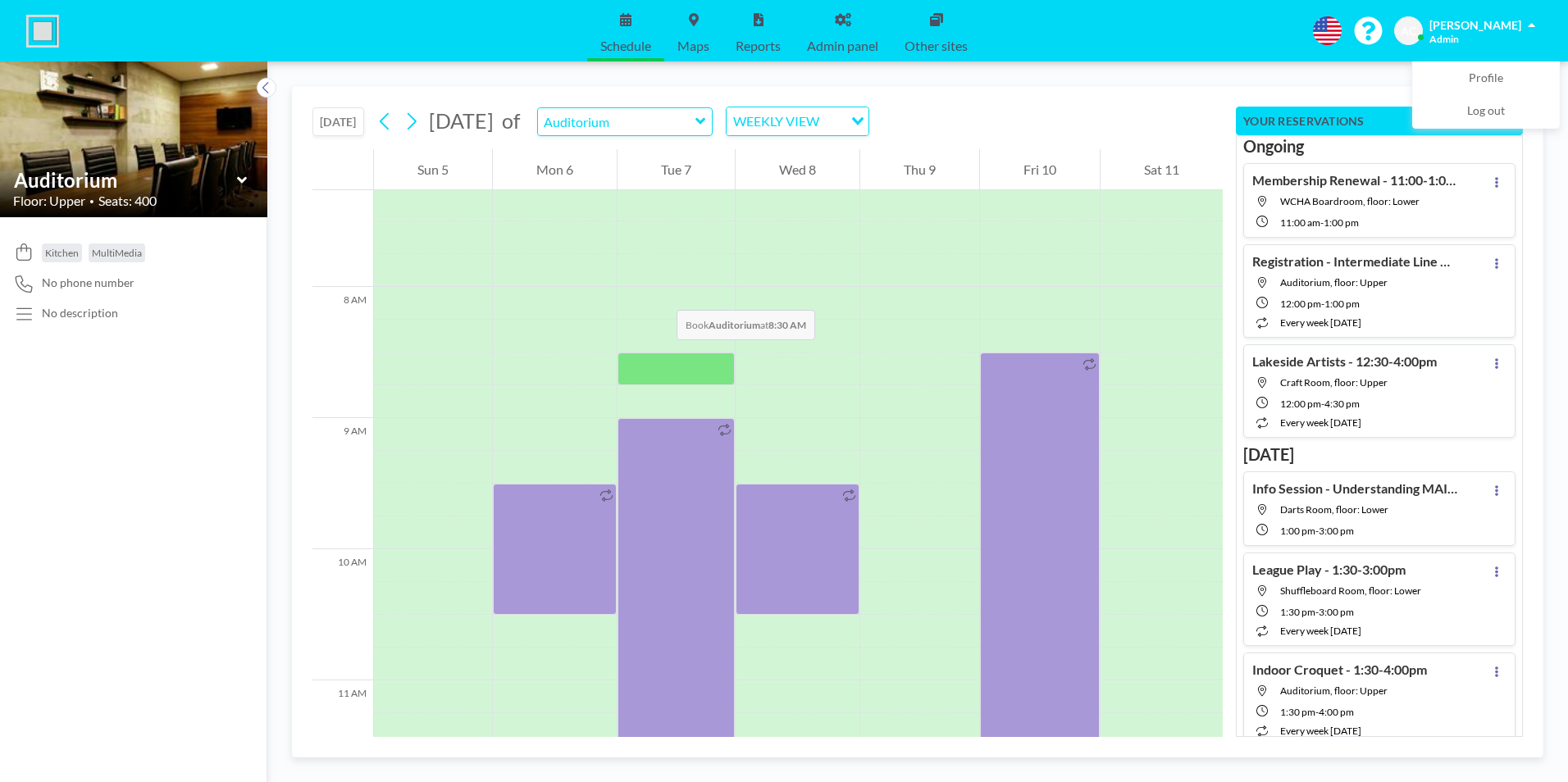
scroll to position [1016, 0]
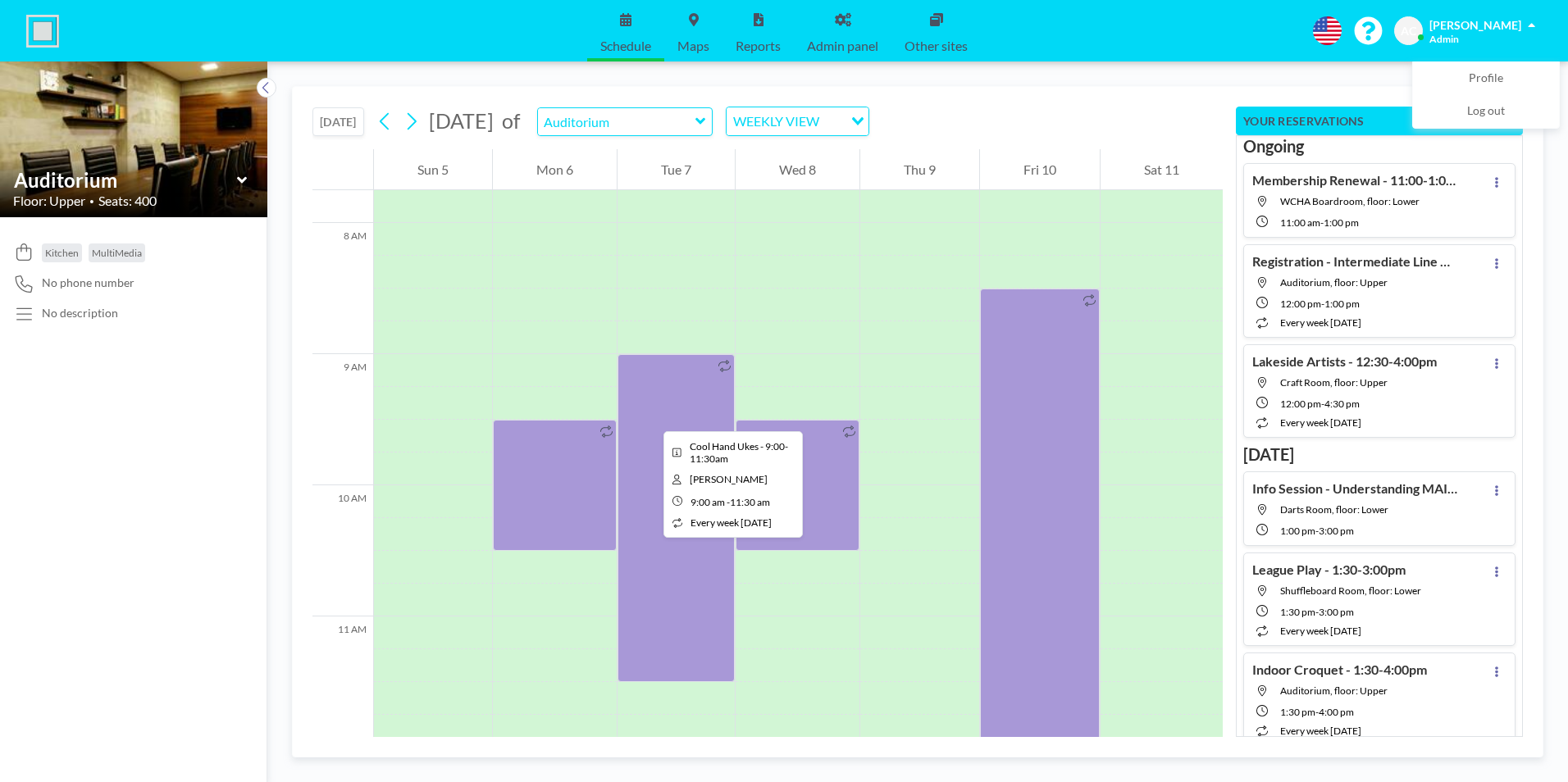
click at [650, 416] on div at bounding box center [676, 518] width 117 height 328
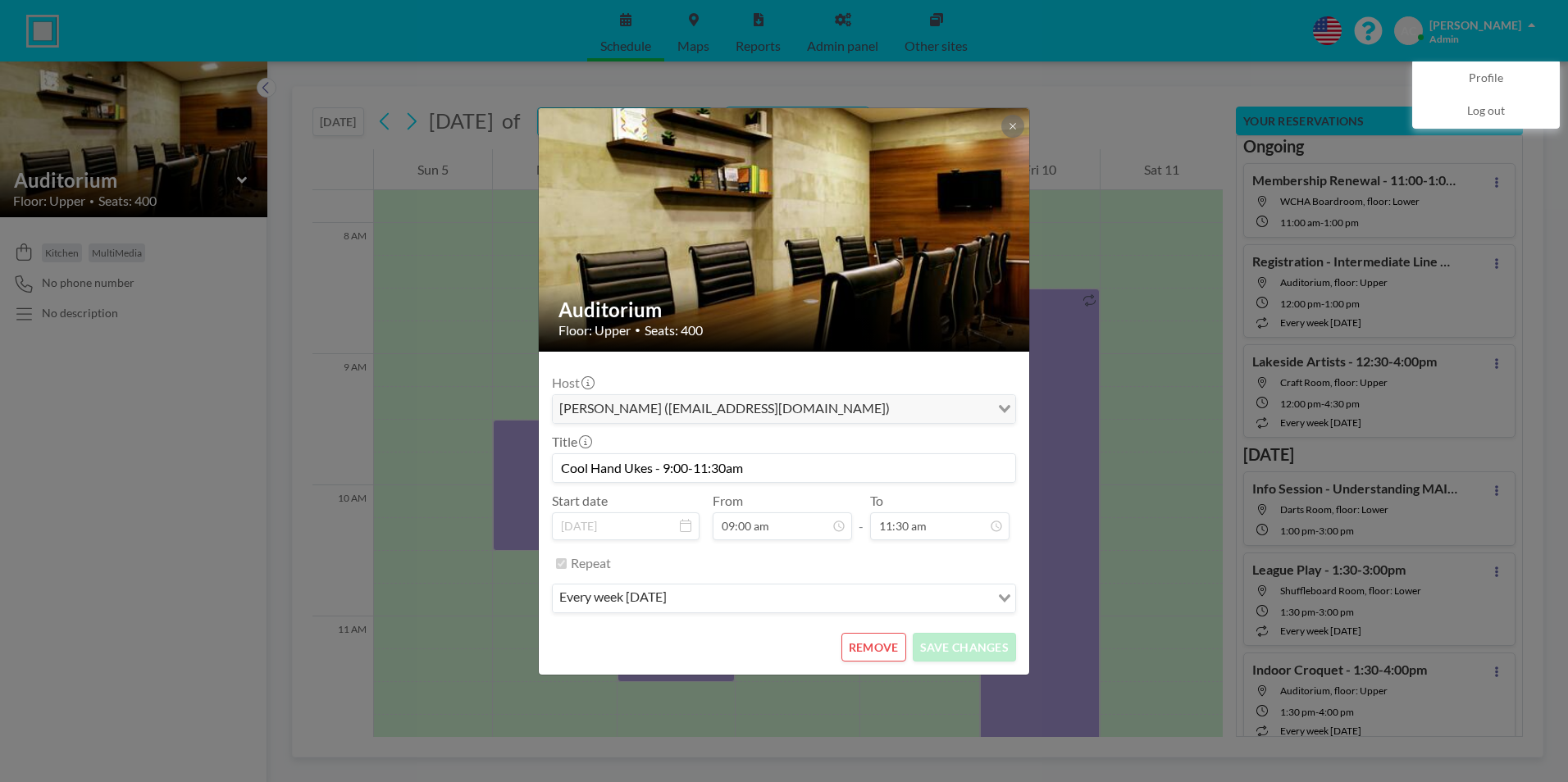
drag, startPoint x: 748, startPoint y: 466, endPoint x: 549, endPoint y: 468, distance: 199.0
click at [552, 468] on input "Cool Hand Ukes - 9:00-11:30am" at bounding box center [783, 467] width 462 height 27
click at [777, 574] on div "Repeat" at bounding box center [793, 563] width 445 height 27
click at [871, 645] on button "REMOVE" at bounding box center [874, 647] width 65 height 28
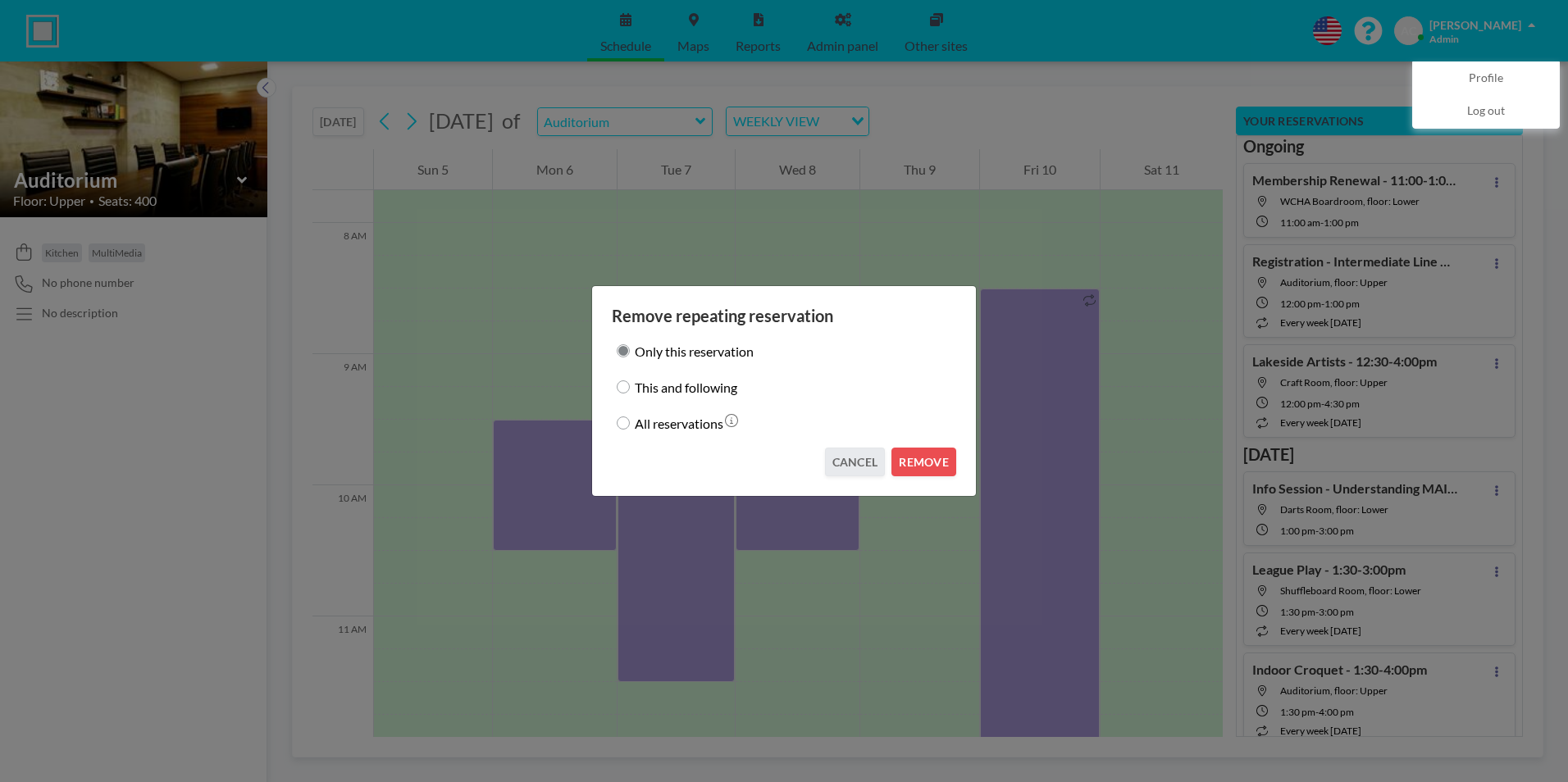
click at [627, 386] on input "This and following" at bounding box center [623, 387] width 13 height 13
radio input "true"
click at [934, 457] on button "REMOVE" at bounding box center [924, 461] width 65 height 28
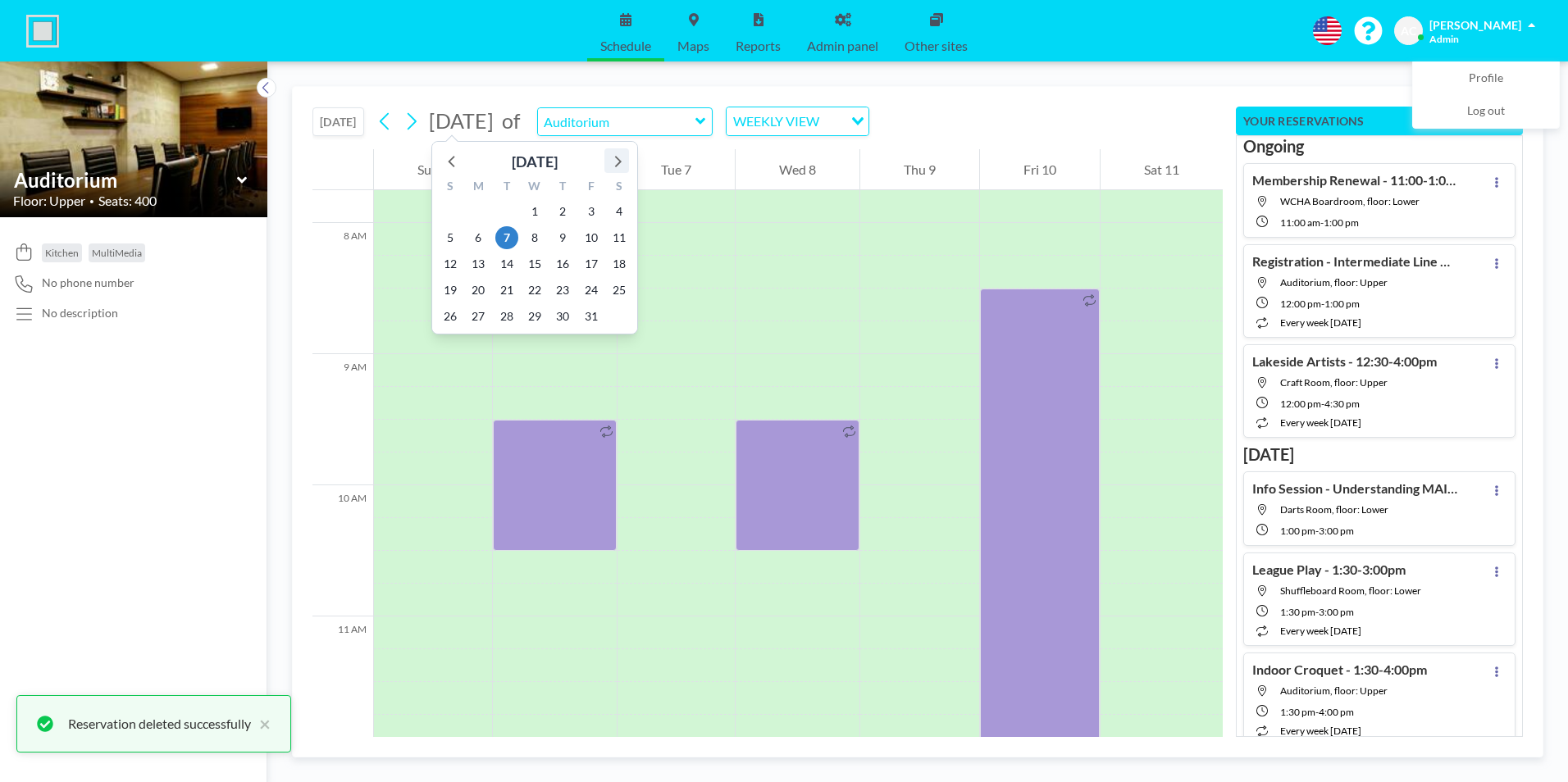
click at [619, 161] on icon at bounding box center [618, 162] width 7 height 12
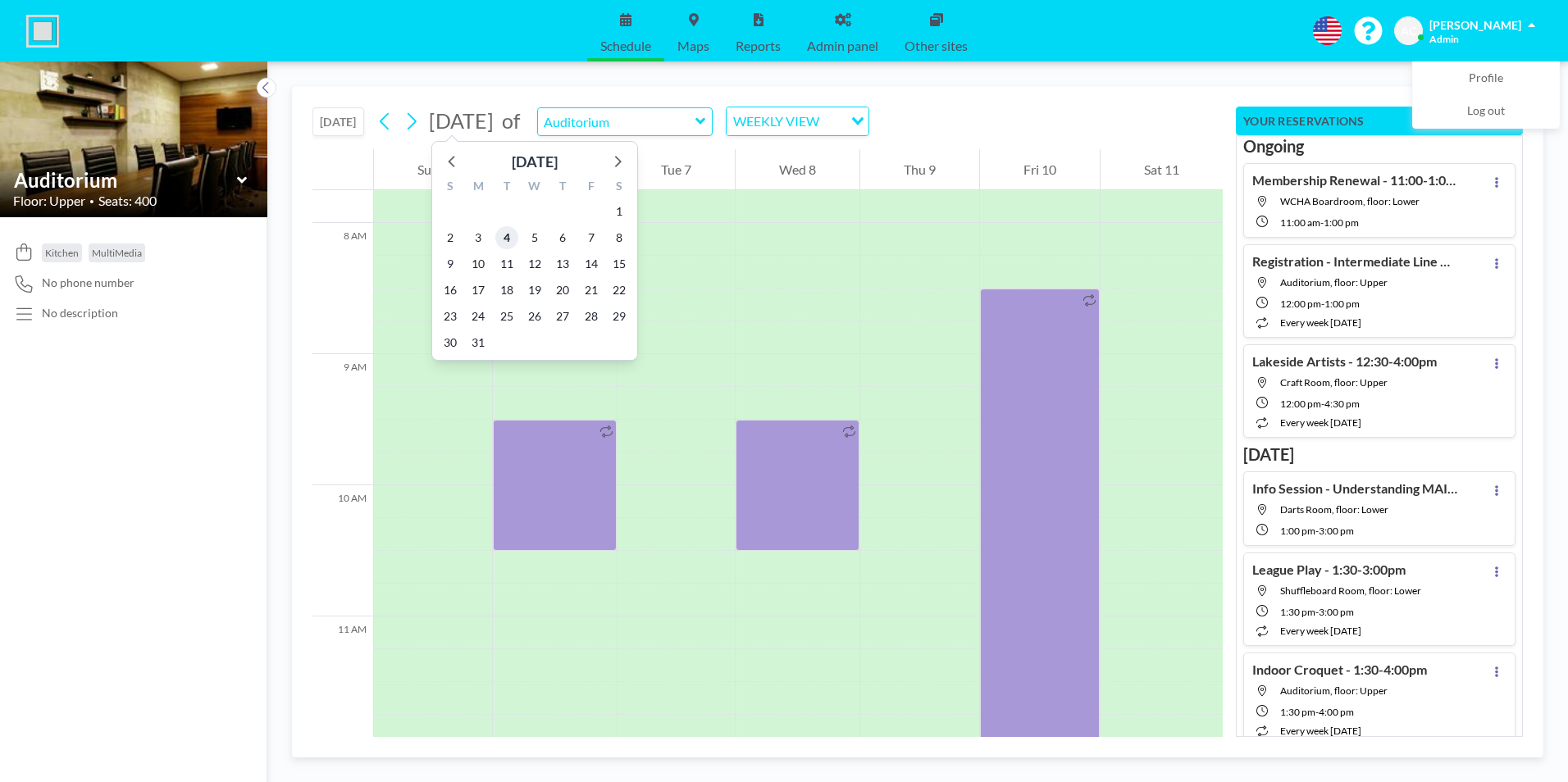
click at [507, 237] on span "4" at bounding box center [507, 238] width 23 height 23
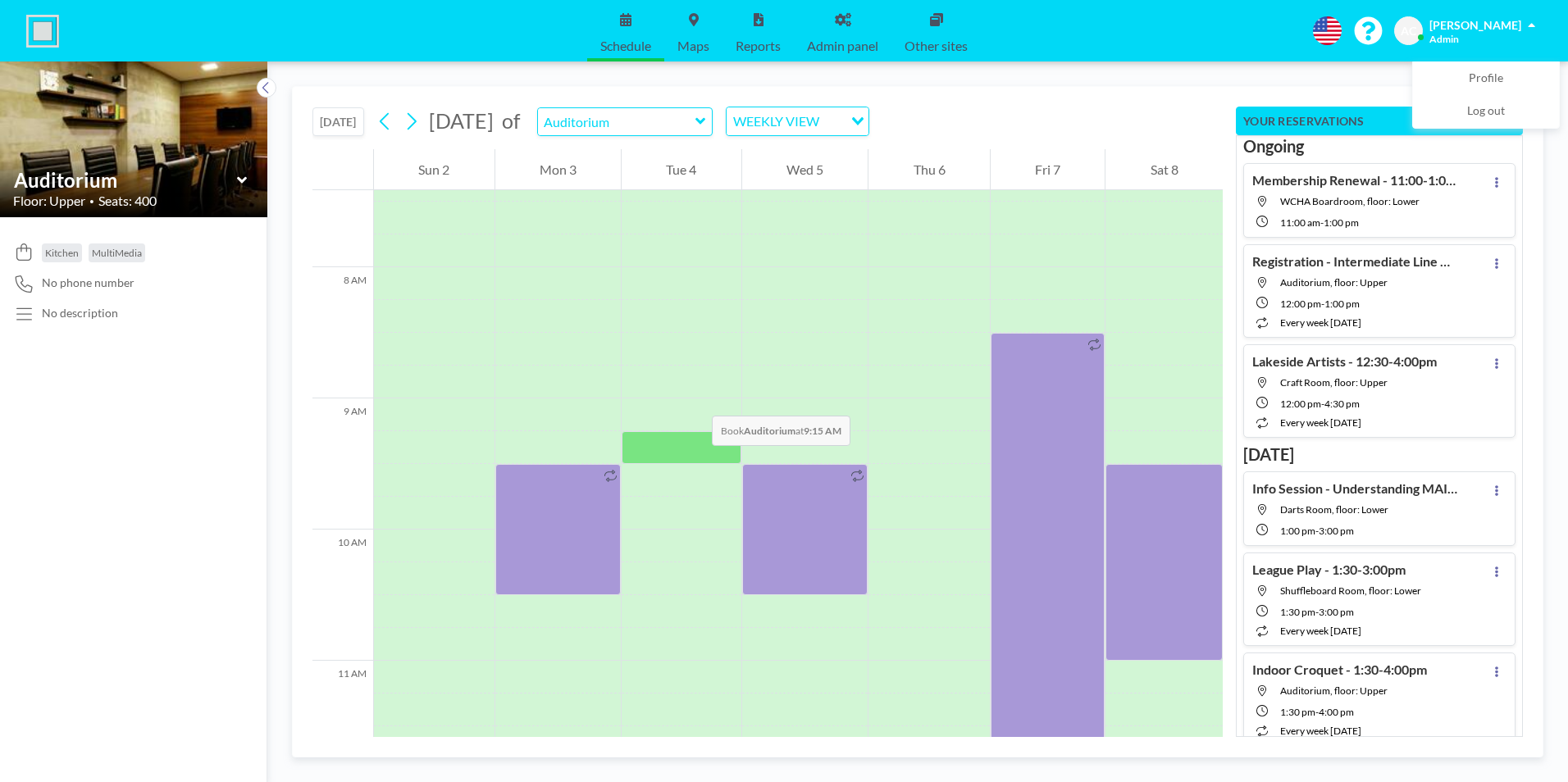
scroll to position [1016, 0]
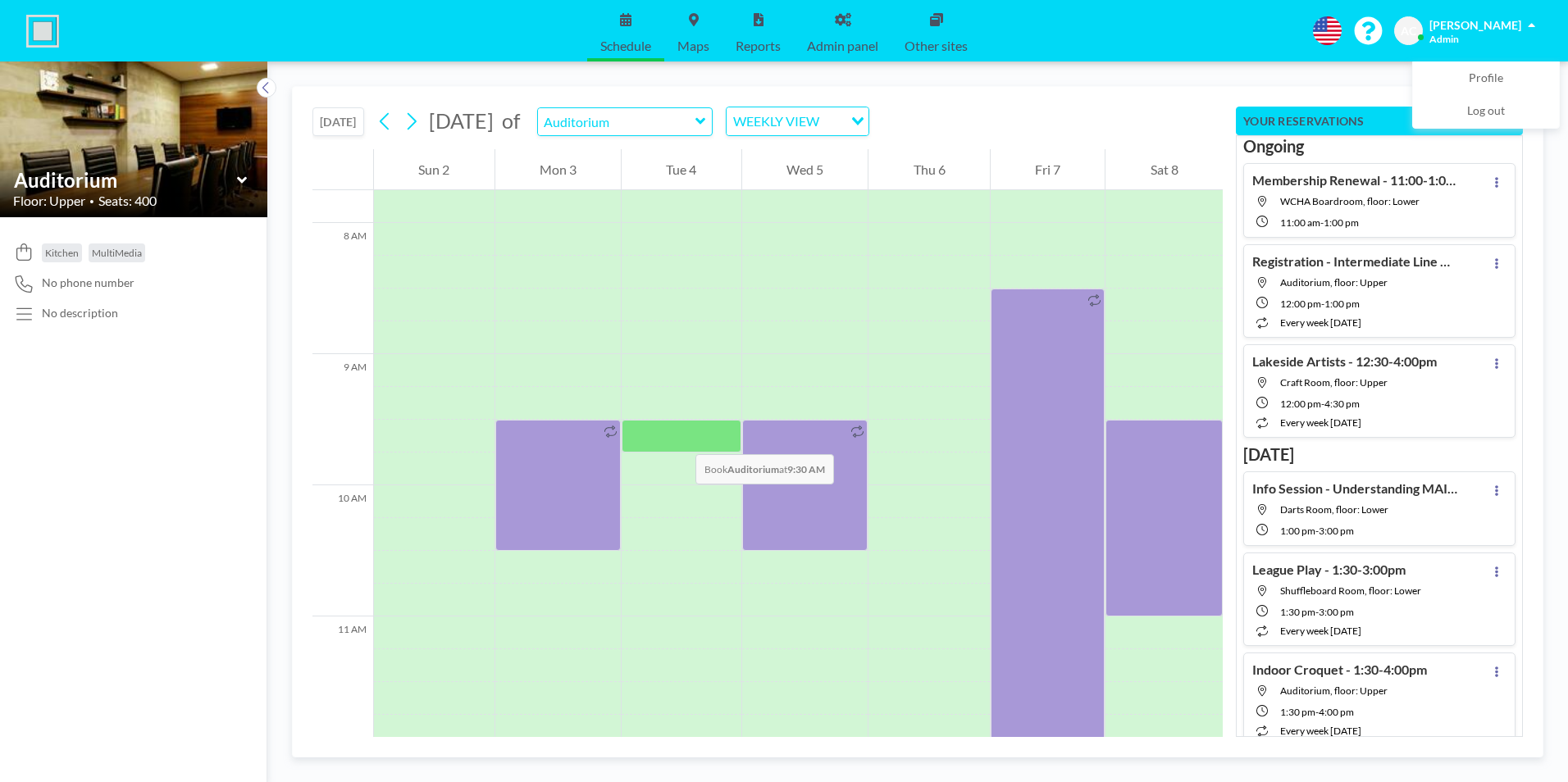
click at [679, 438] on div at bounding box center [682, 436] width 120 height 32
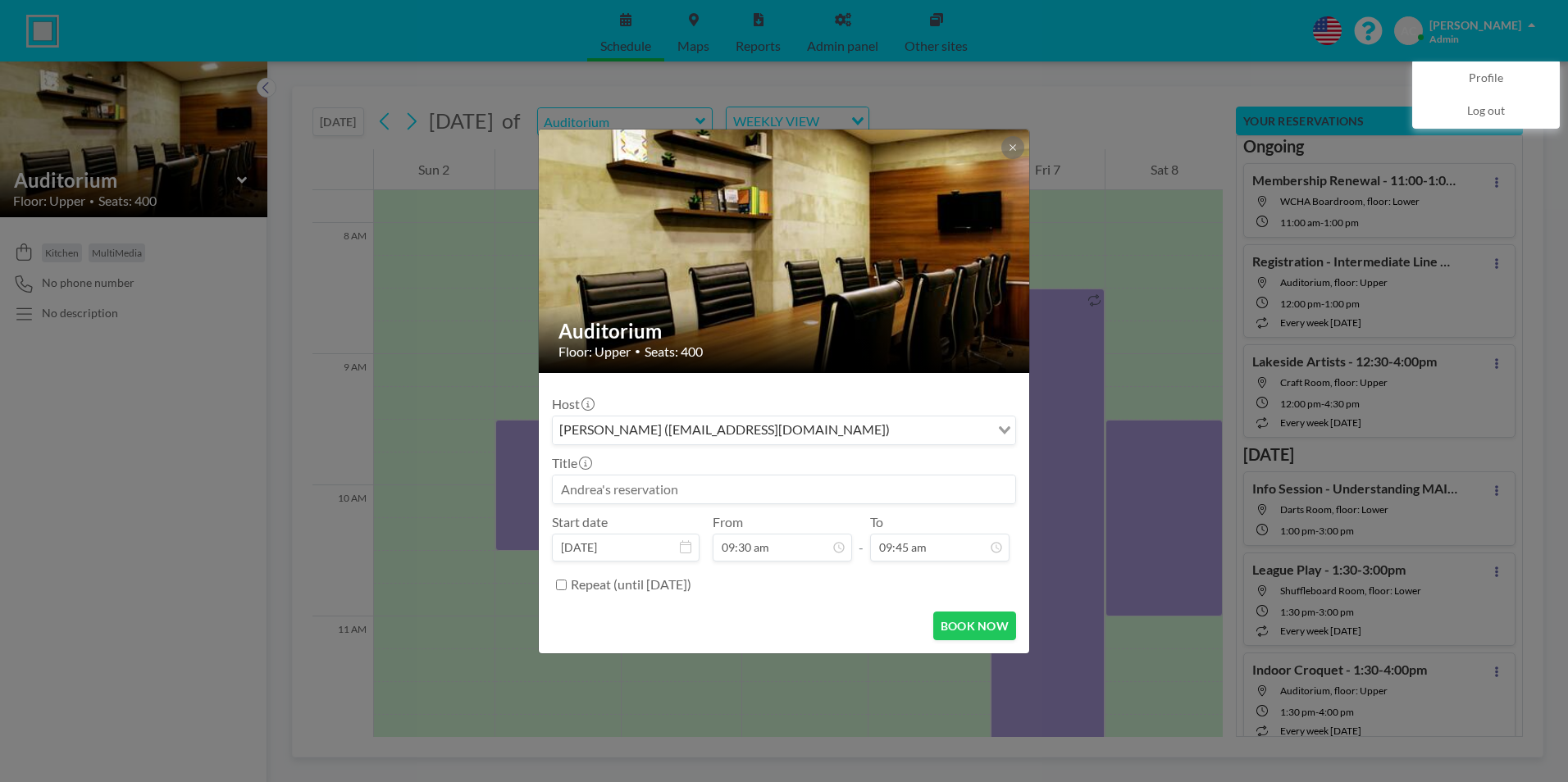
click at [662, 486] on input at bounding box center [783, 489] width 462 height 27
paste input "Cool Hand Ukes - 9:00-11:30am"
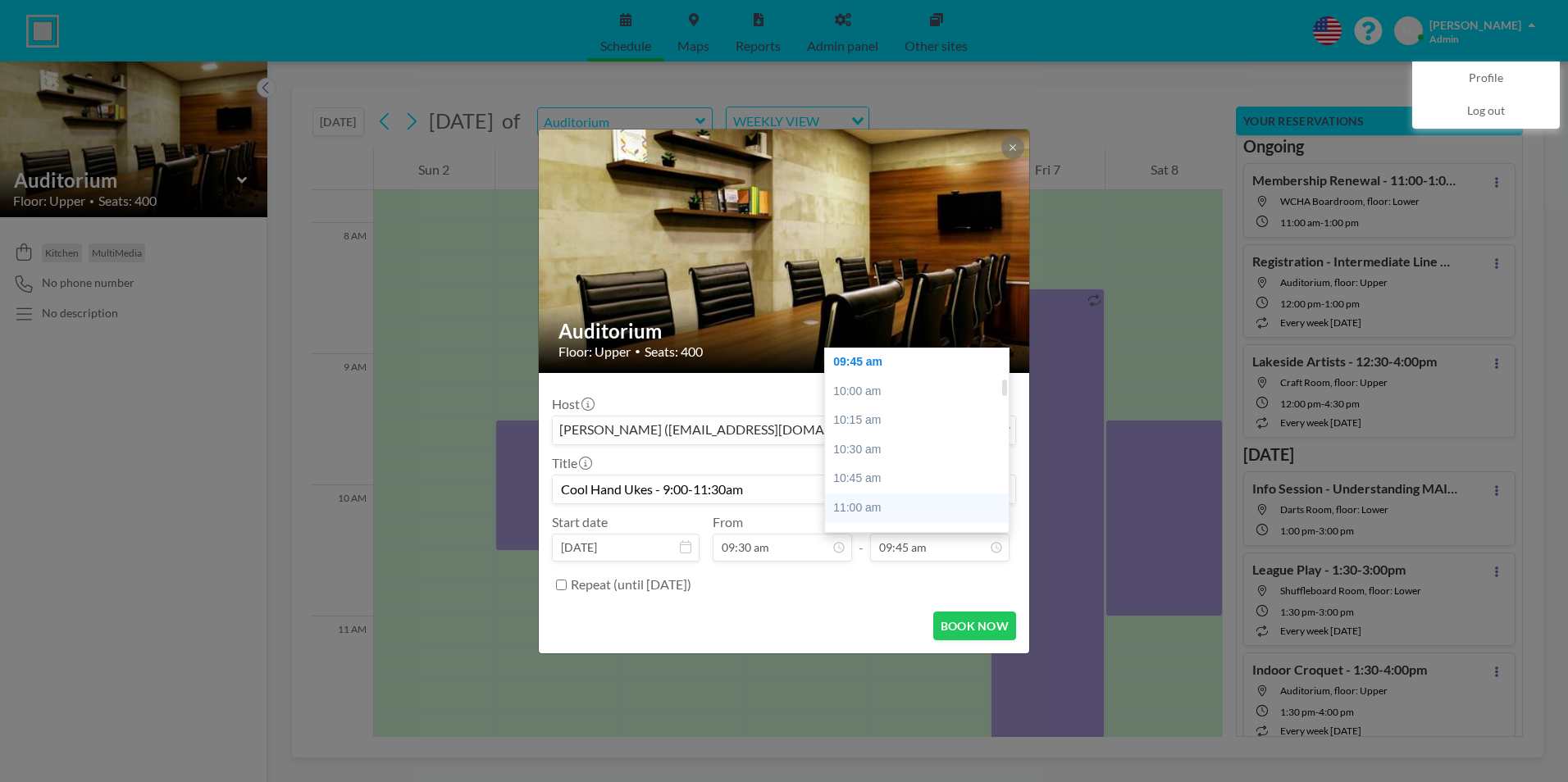
type input "Cool Hand Ukes - 9:00-11:30am"
click at [904, 510] on div "11:00 am" at bounding box center [921, 507] width 192 height 29
type input "11:00 am"
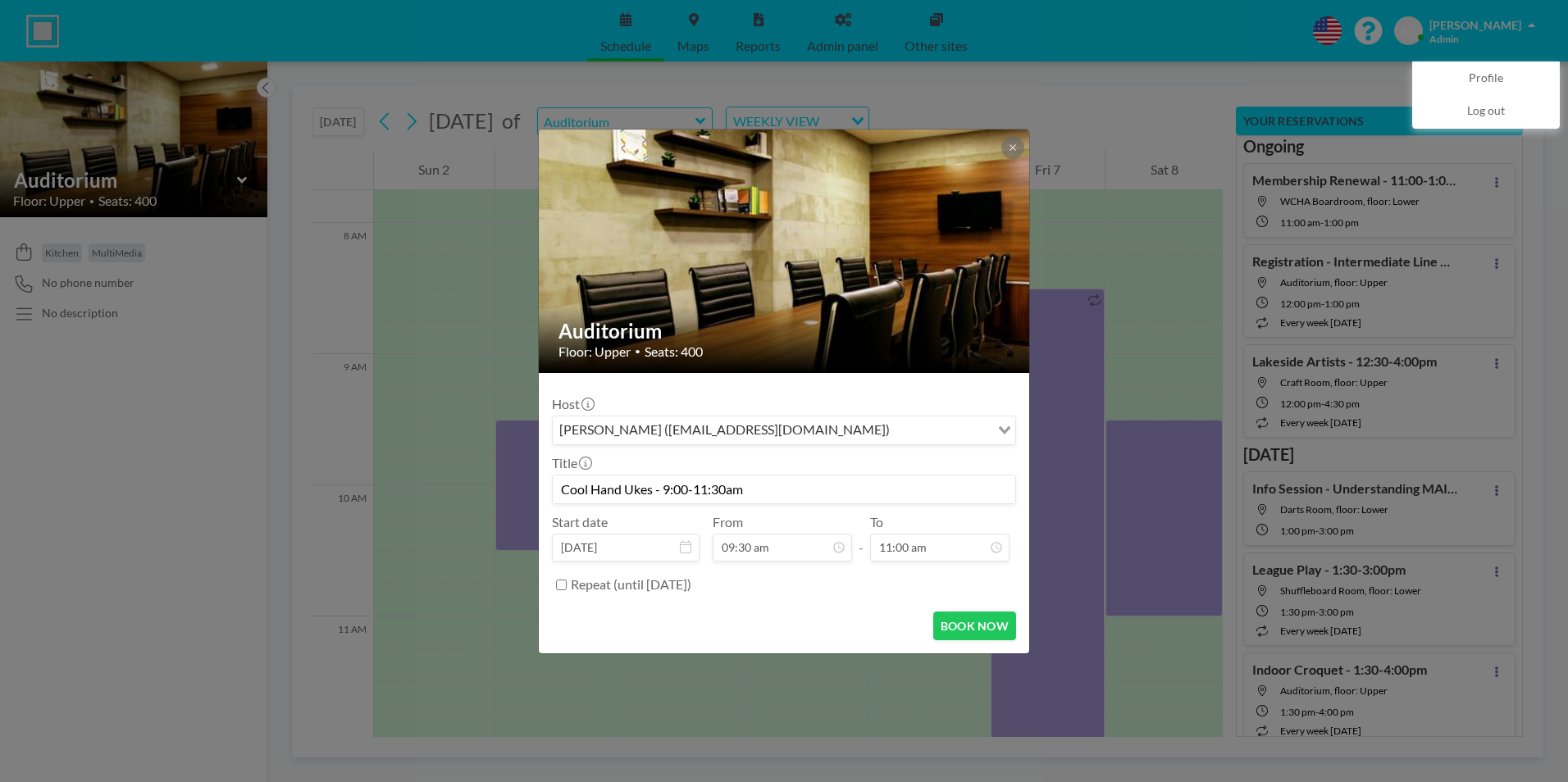
click at [561, 585] on input "Repeat (until [DATE])" at bounding box center [561, 585] width 11 height 11
checkbox input "true"
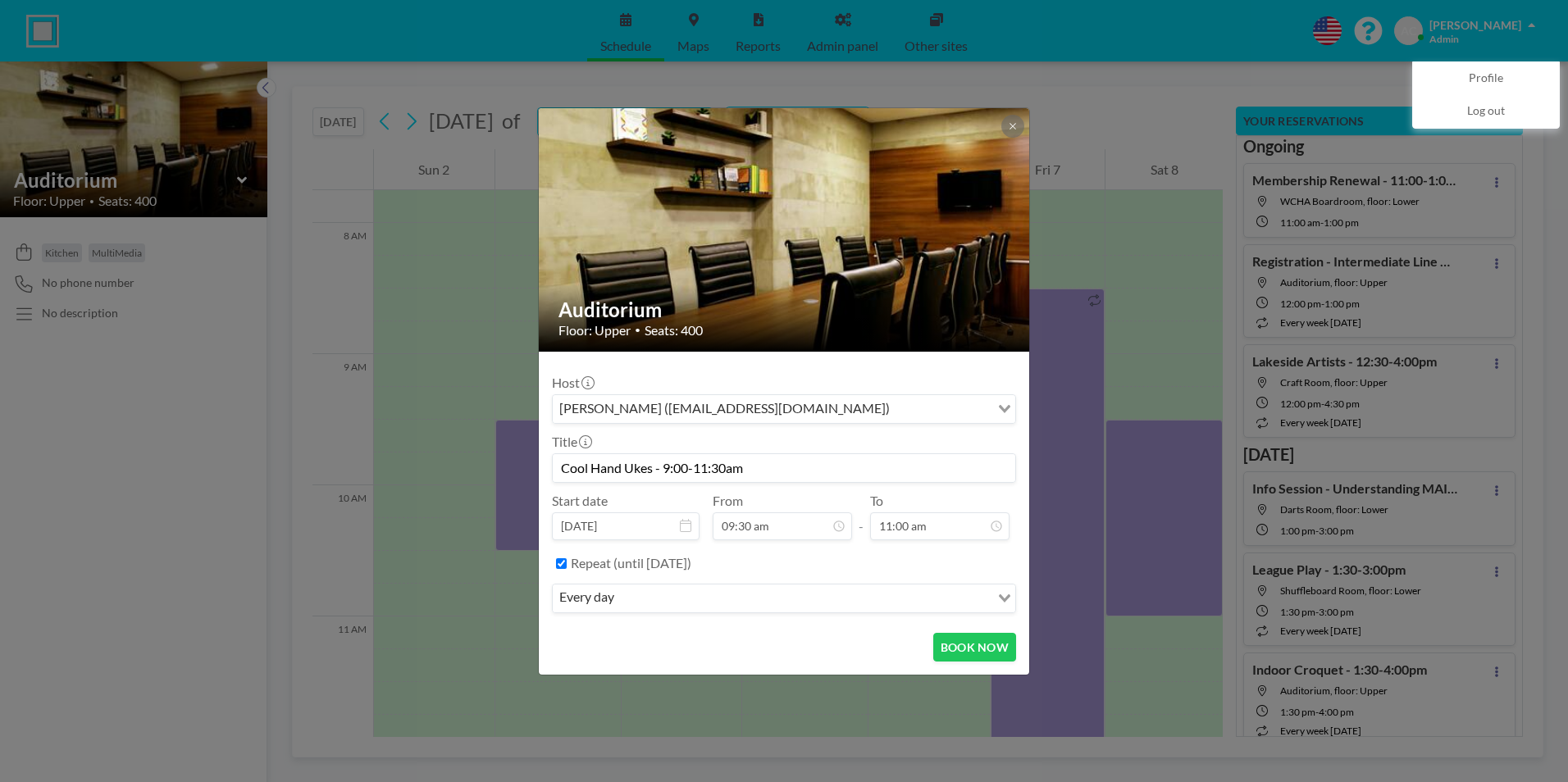
click at [613, 603] on div "every day" at bounding box center [771, 597] width 437 height 25
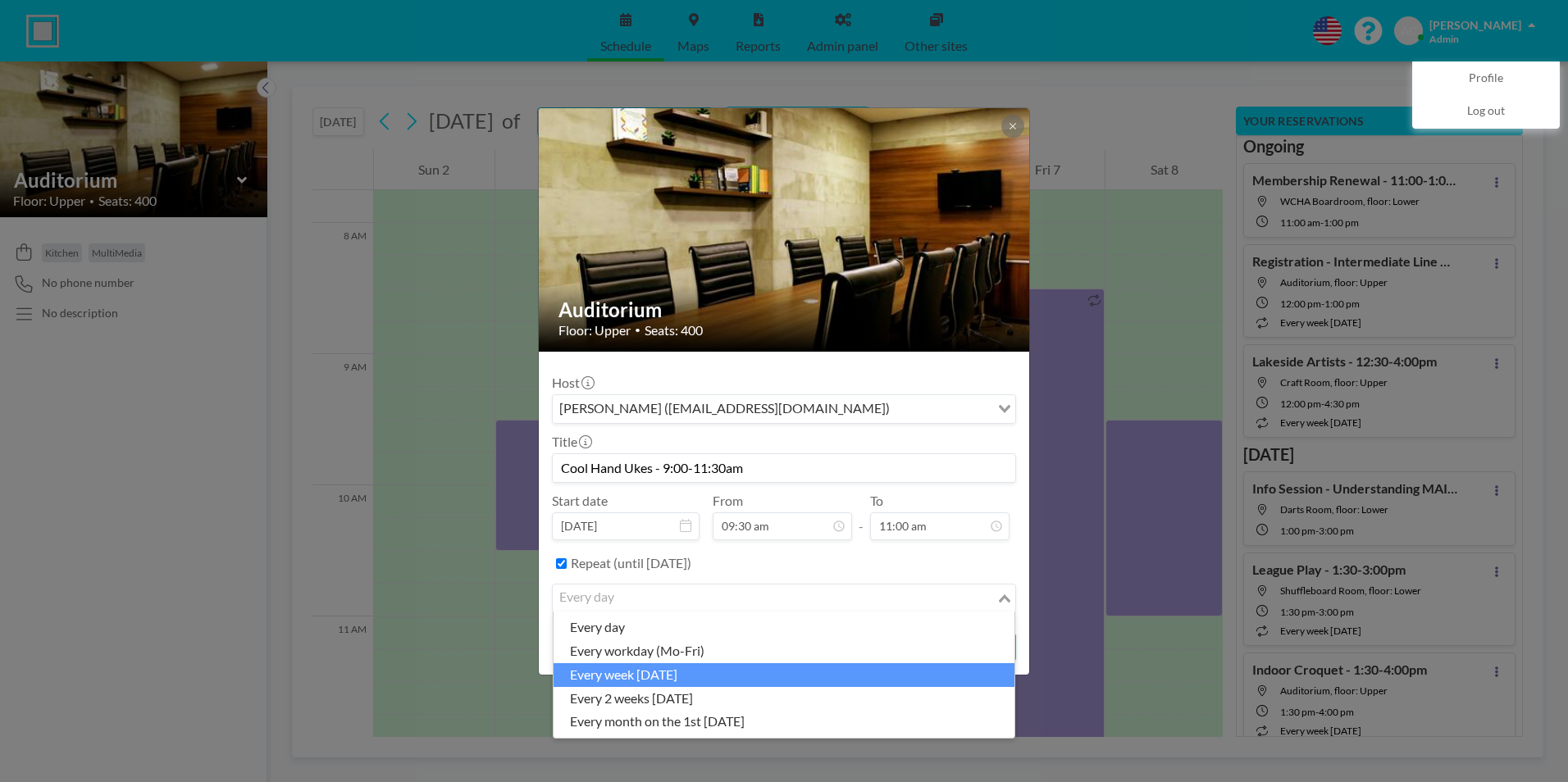
click at [666, 674] on li "every week [DATE]" at bounding box center [783, 675] width 461 height 24
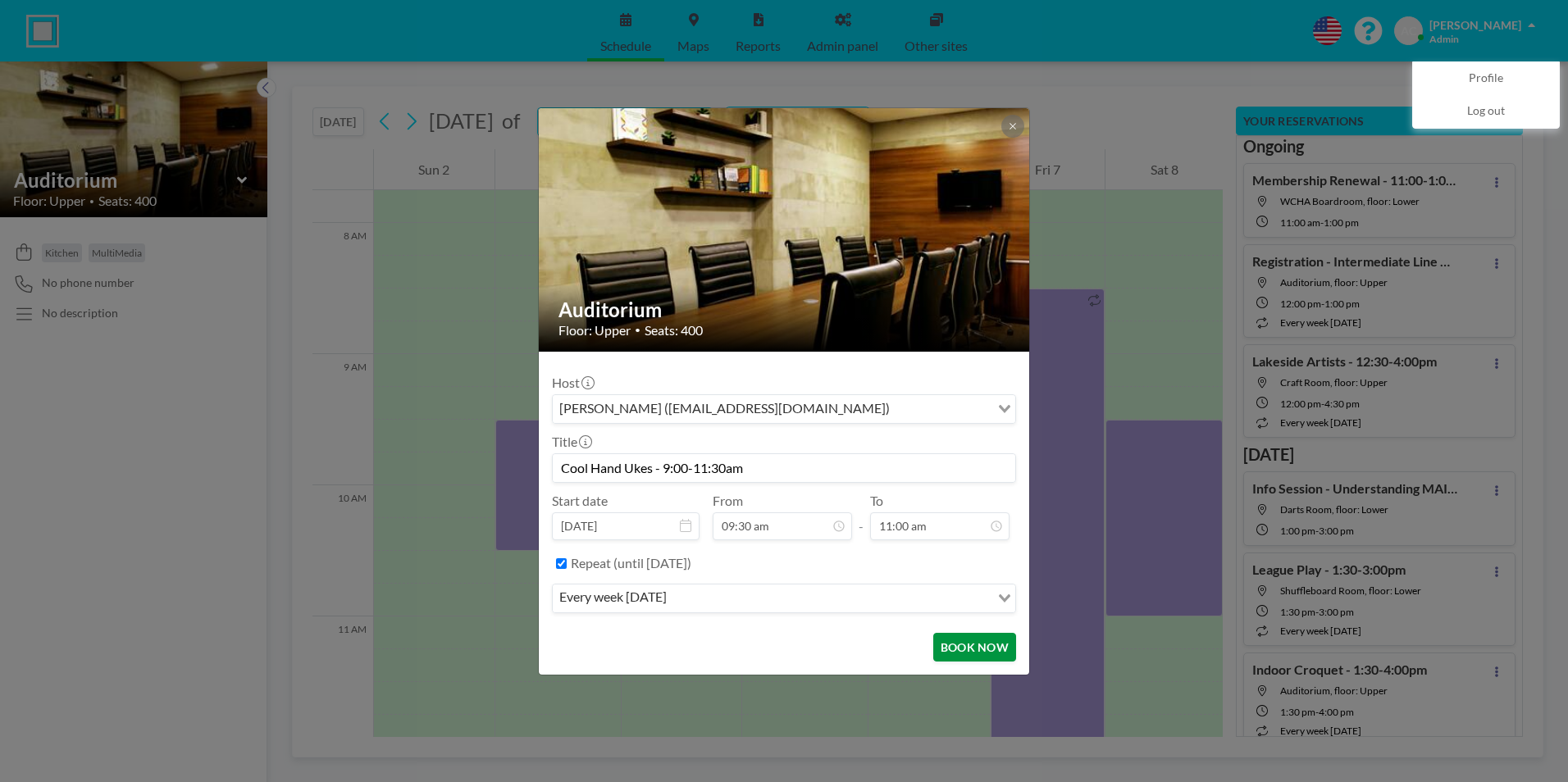
click at [993, 645] on button "BOOK NOW" at bounding box center [974, 647] width 82 height 28
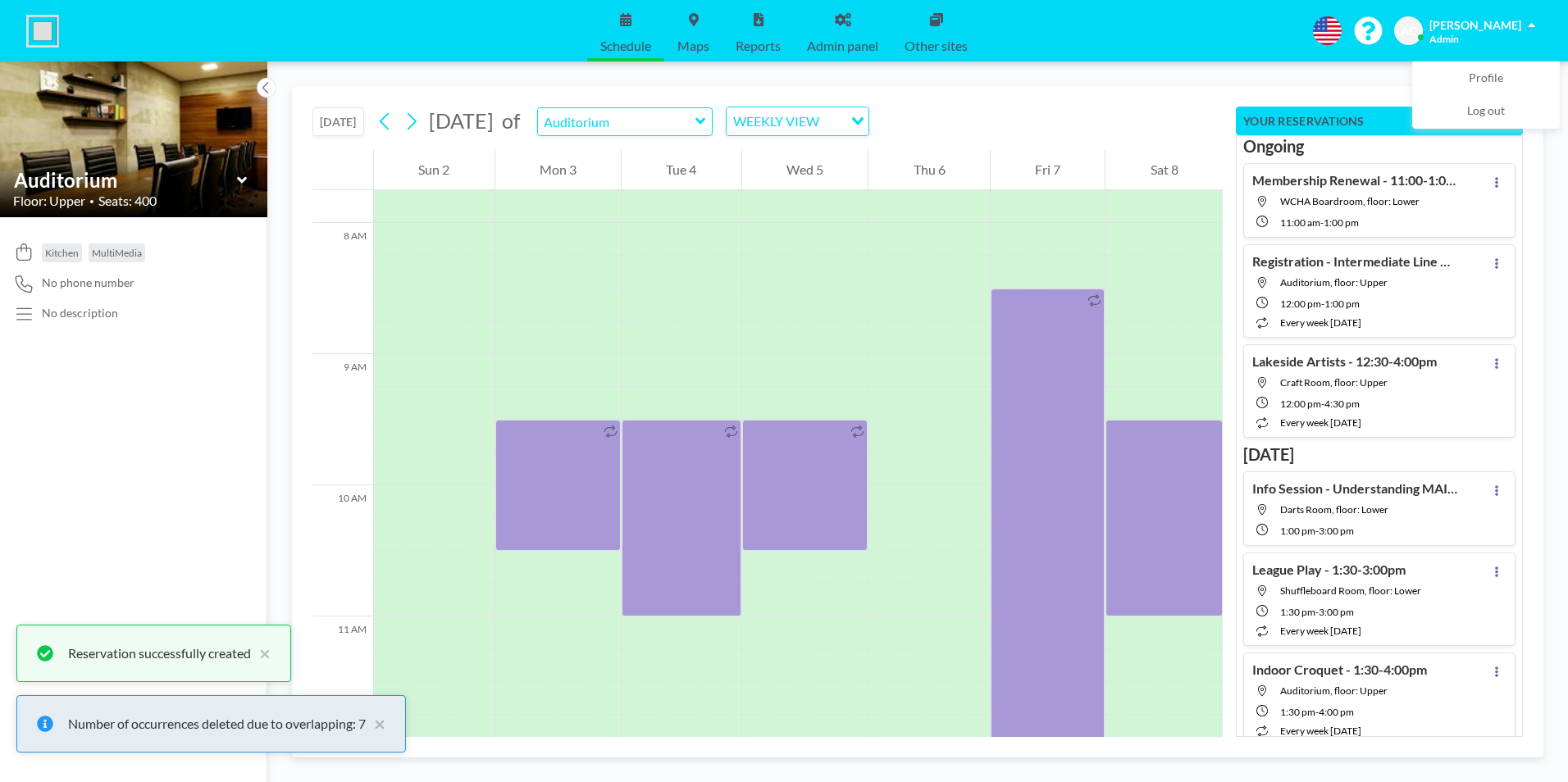
click at [347, 115] on button "[DATE]" at bounding box center [338, 122] width 52 height 28
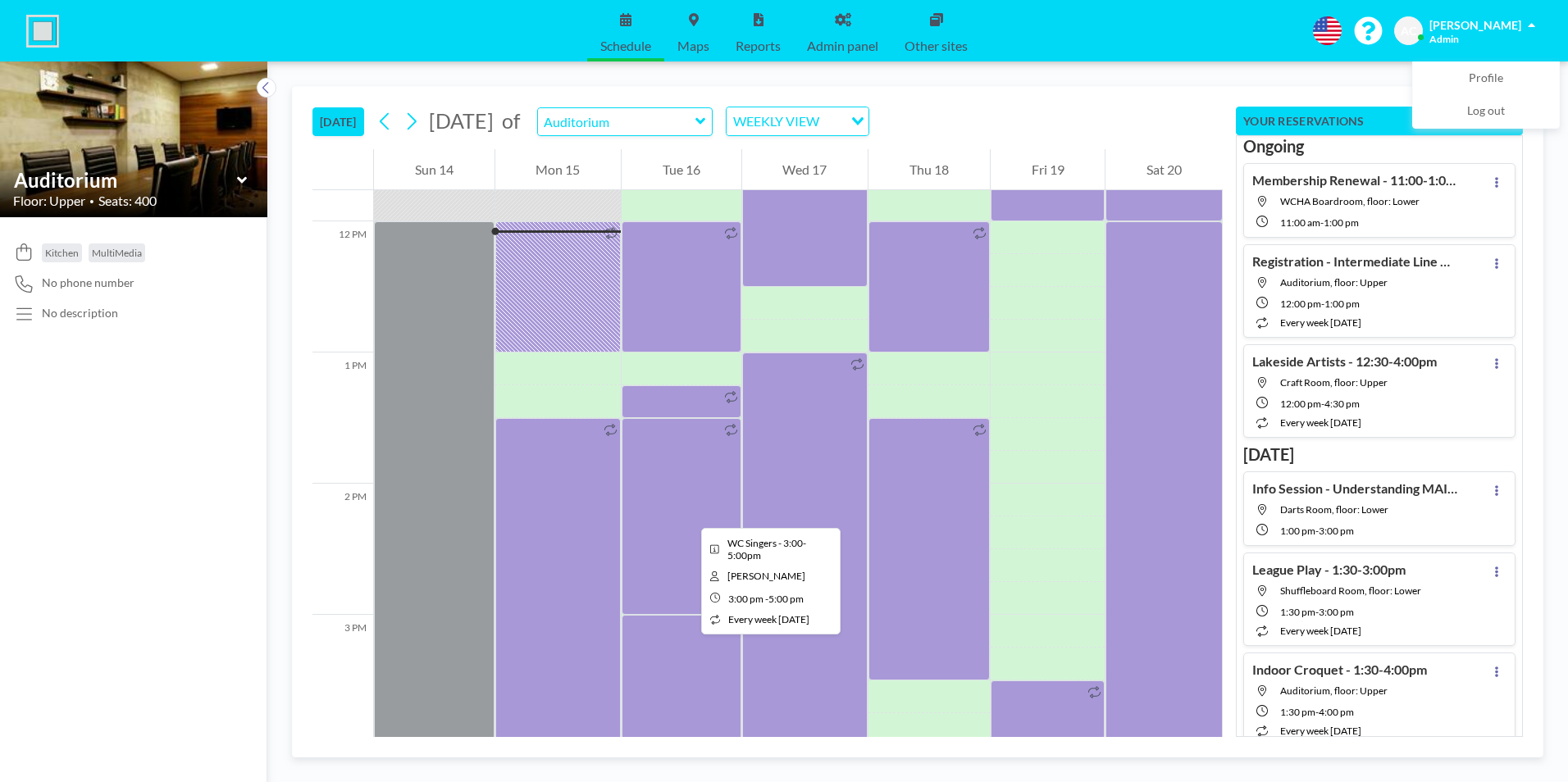
scroll to position [1377, 0]
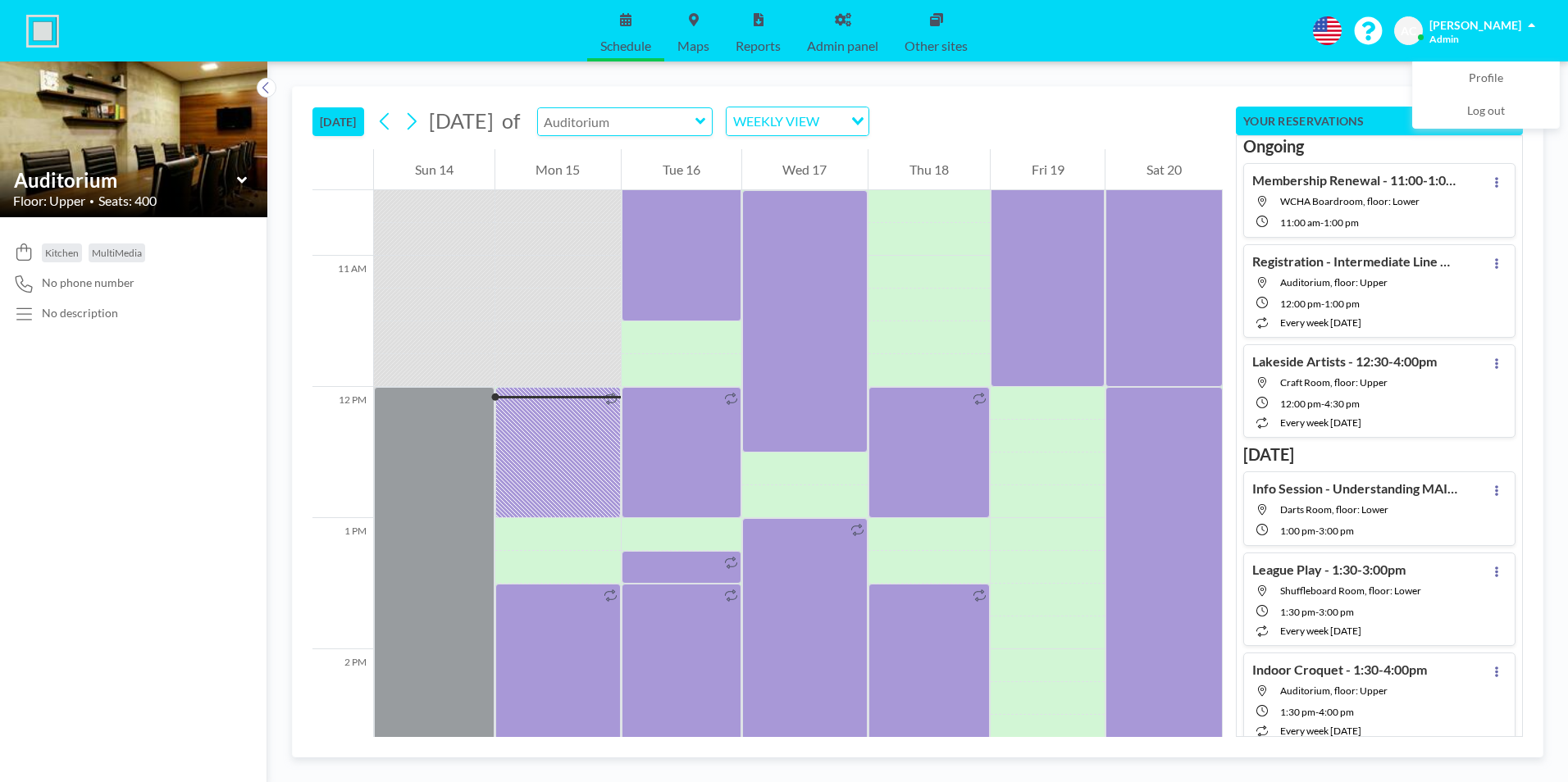
click at [696, 124] on input "text" at bounding box center [617, 122] width 157 height 27
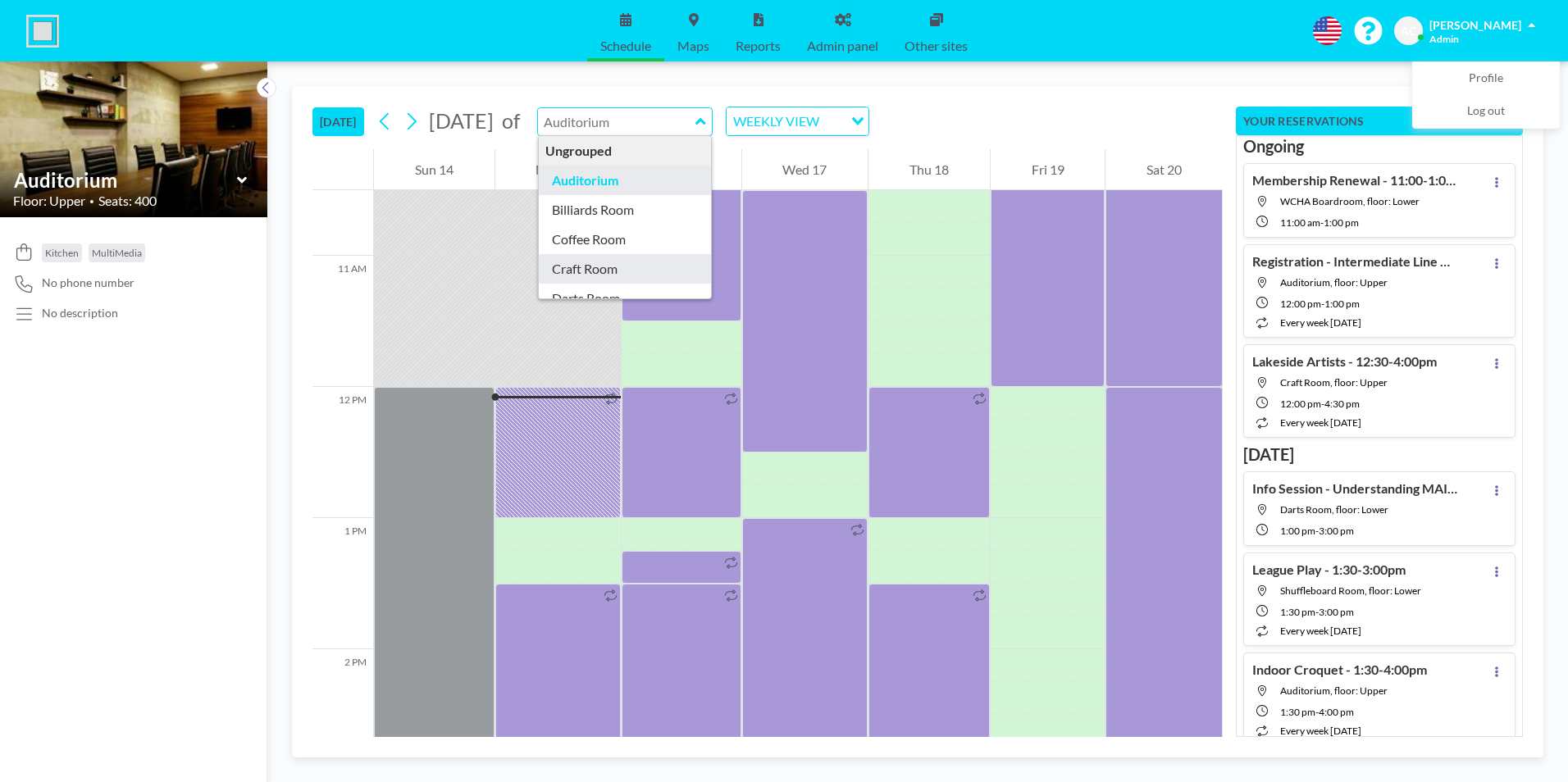
type input "Craft Room"
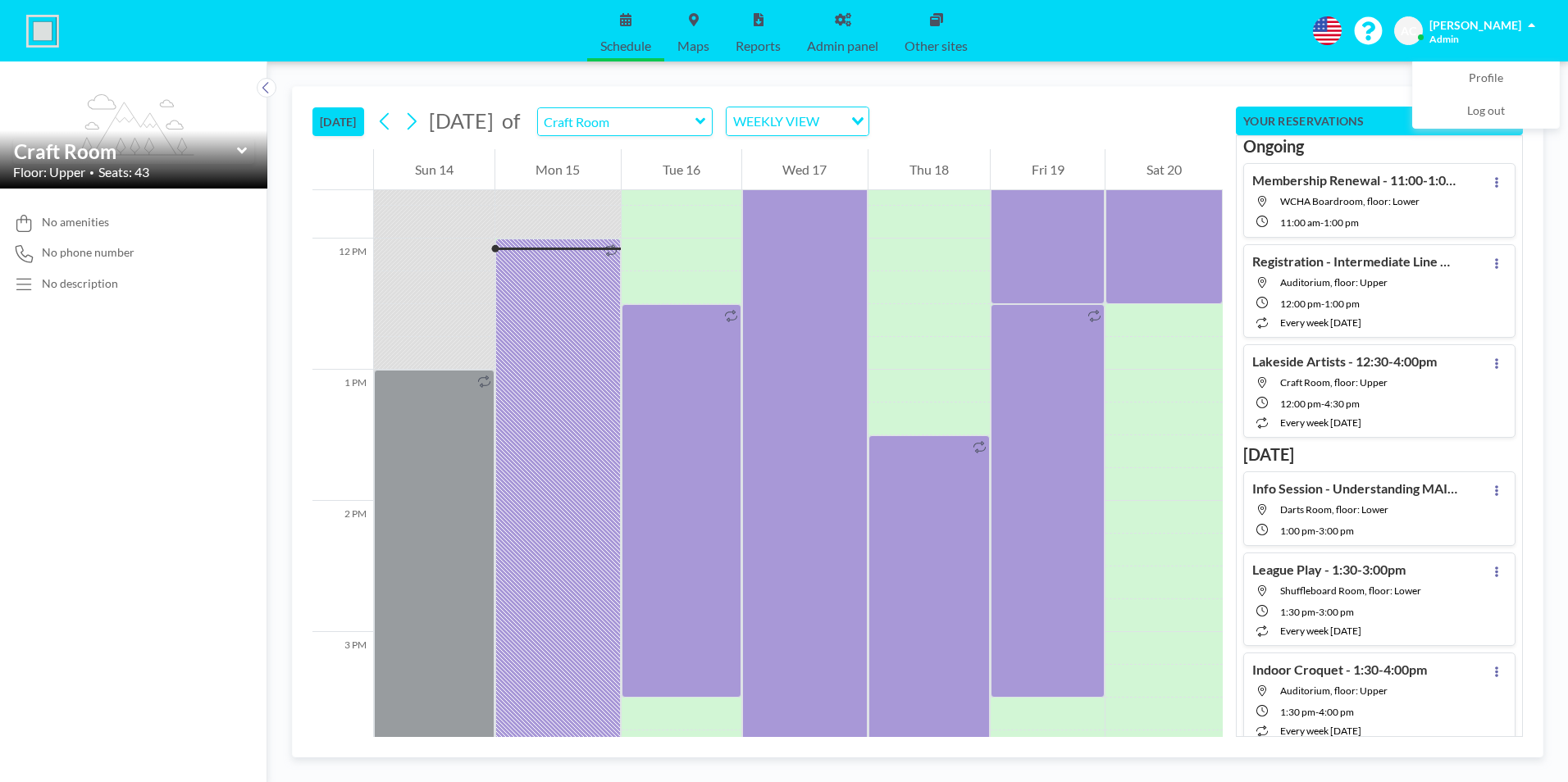
scroll to position [1541, 0]
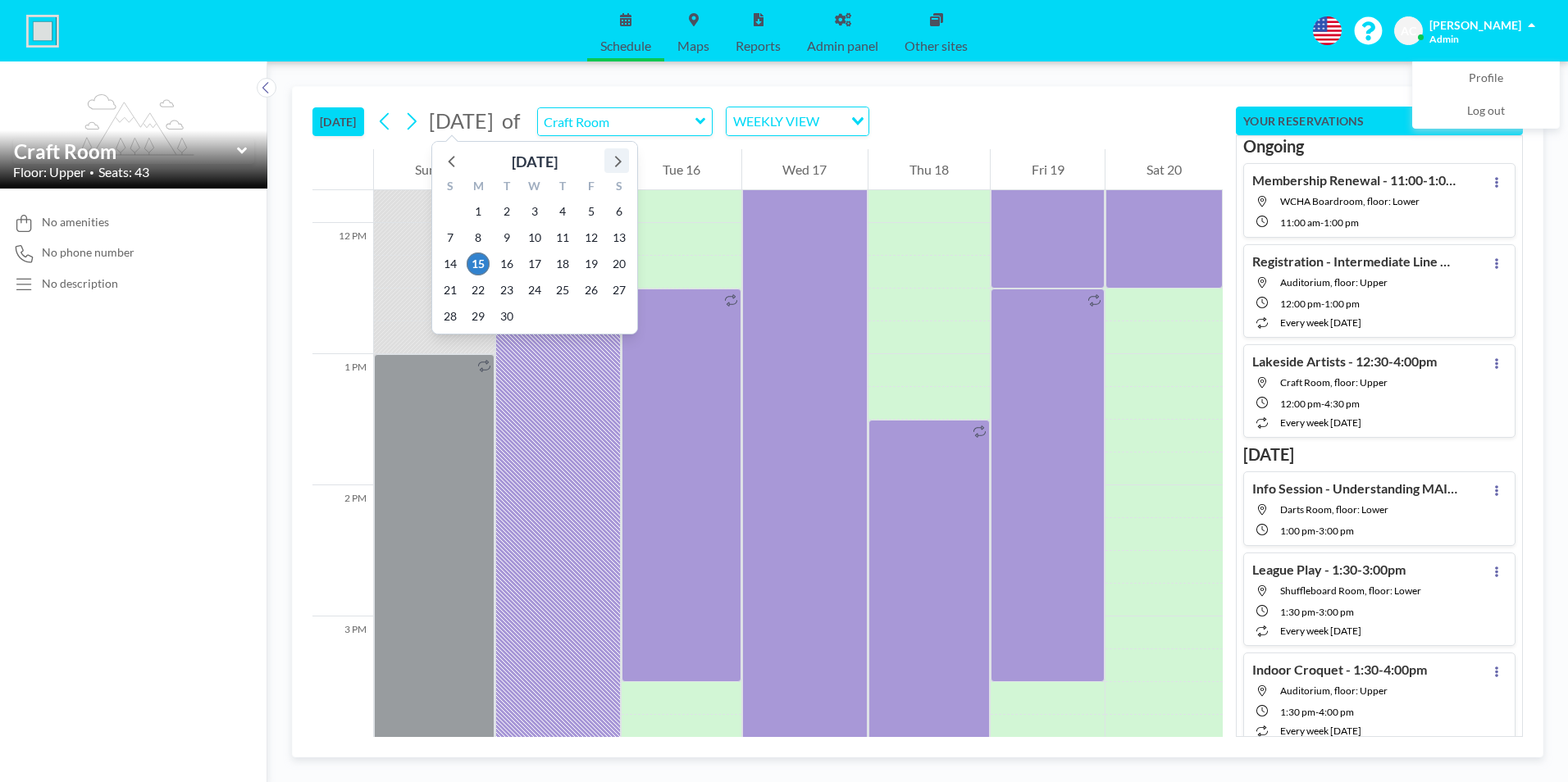
click at [620, 161] on icon at bounding box center [618, 162] width 7 height 12
click at [536, 261] on span "17" at bounding box center [535, 264] width 23 height 23
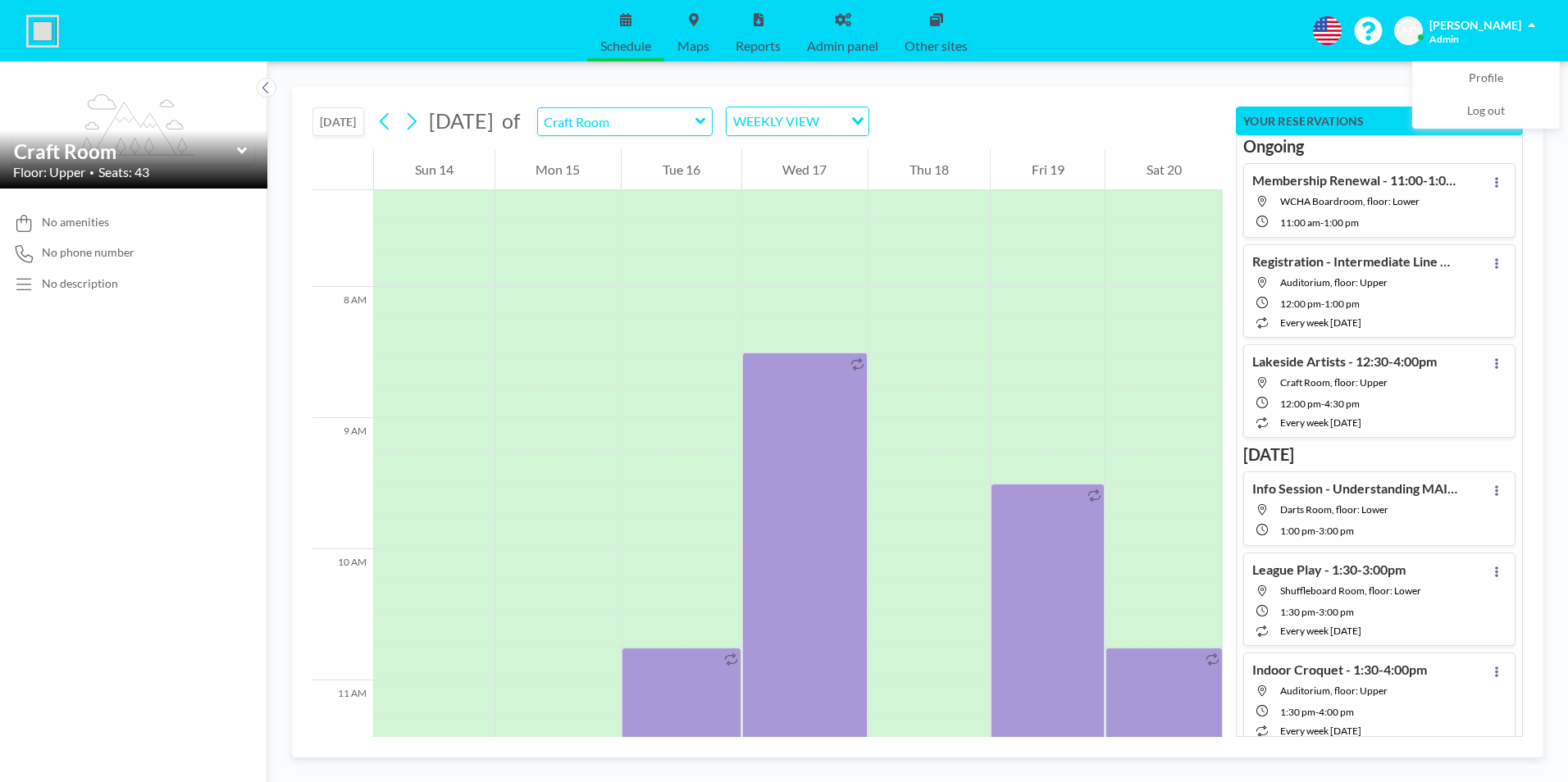
scroll to position [1016, 0]
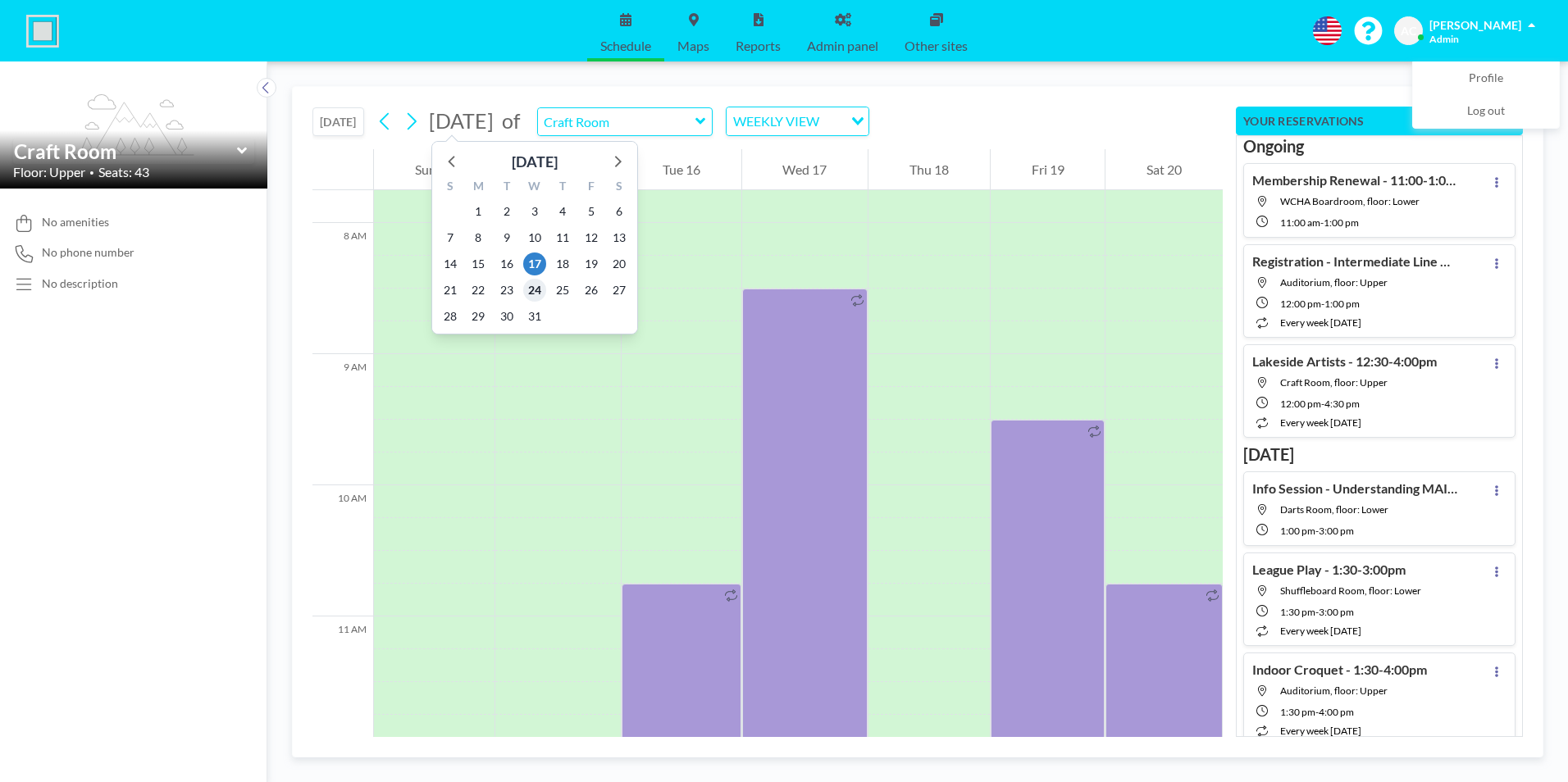
click at [535, 290] on span "24" at bounding box center [535, 291] width 23 height 23
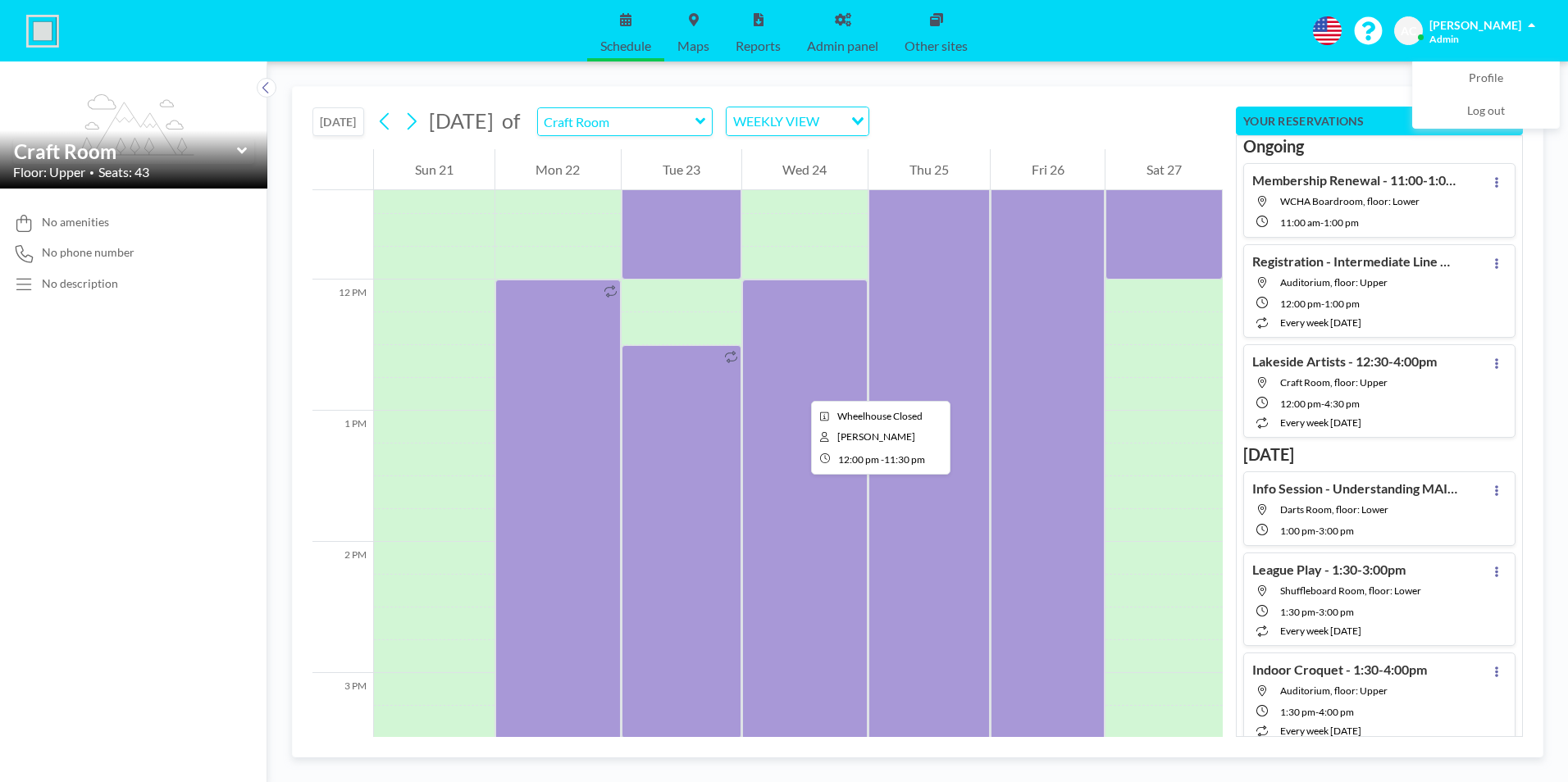
scroll to position [1508, 0]
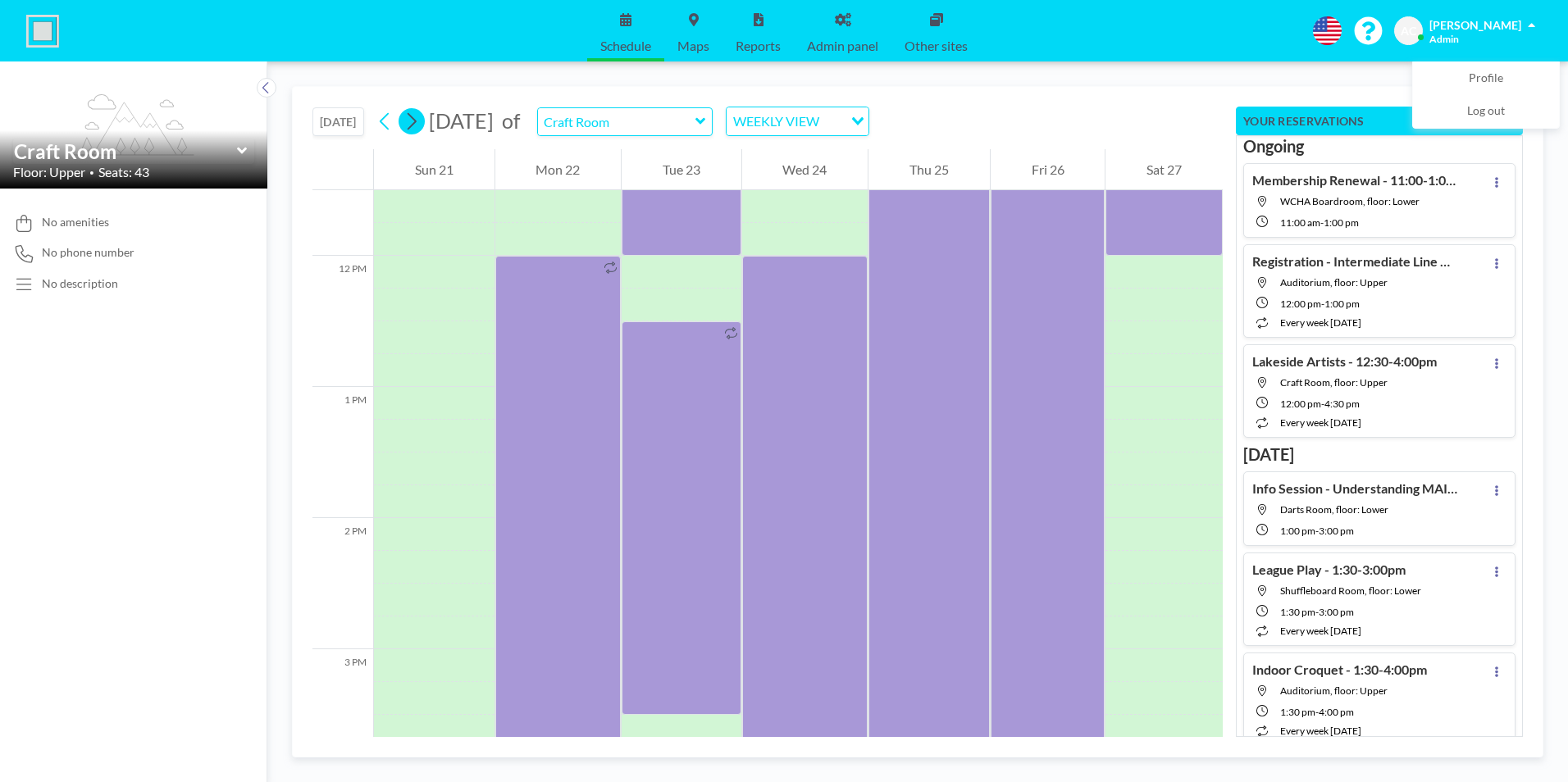
click at [417, 122] on icon at bounding box center [411, 122] width 16 height 25
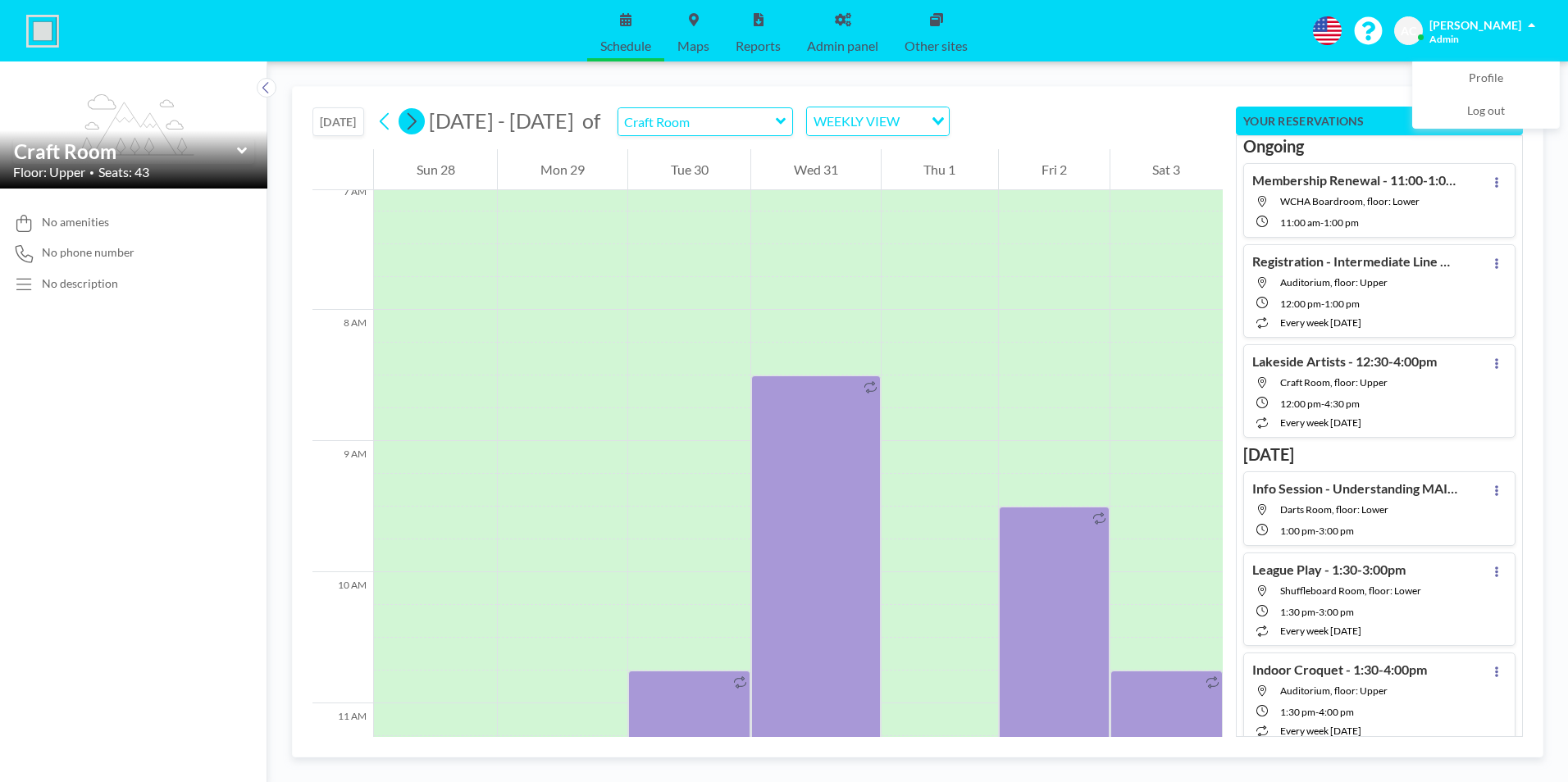
scroll to position [1016, 0]
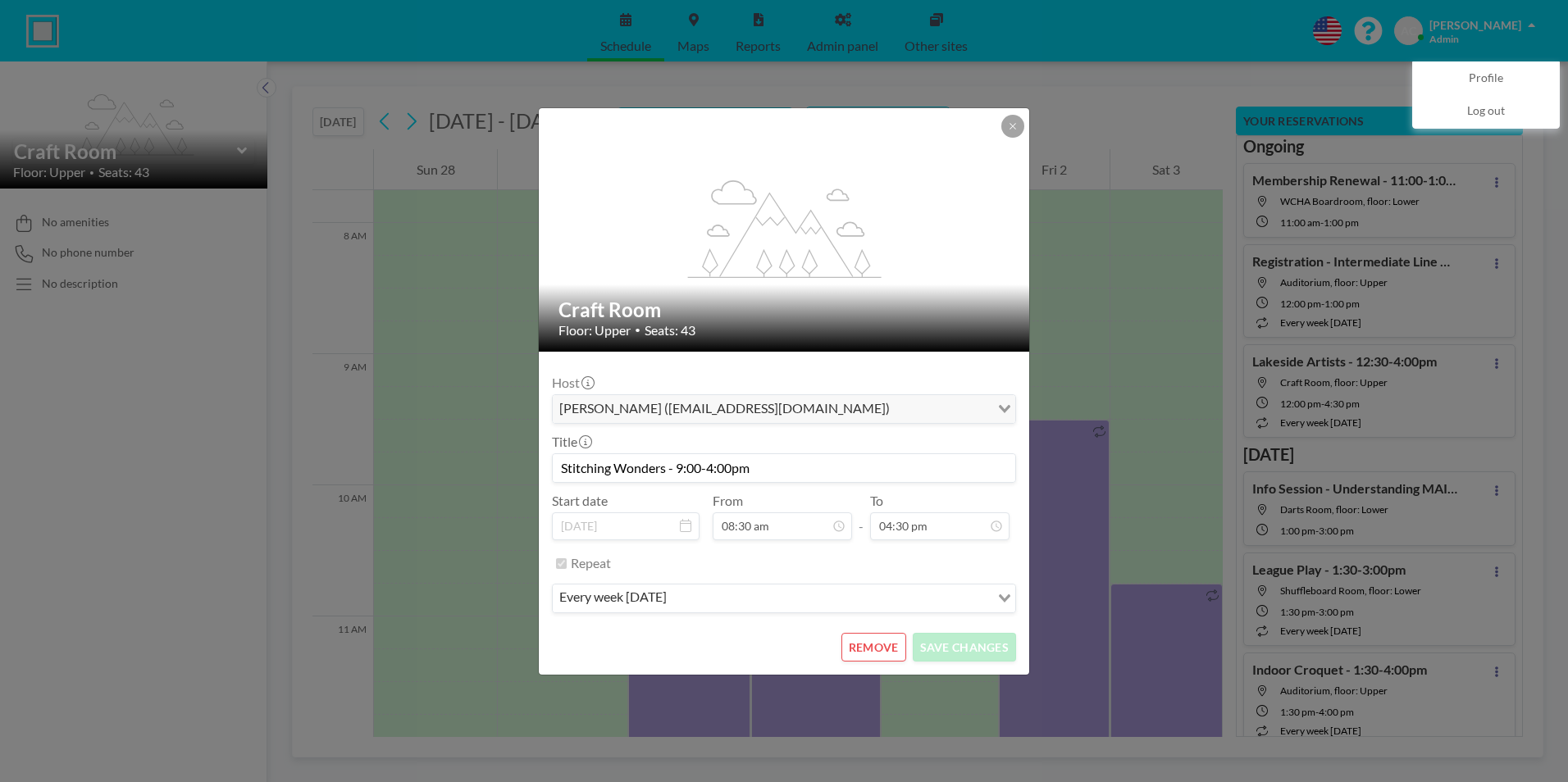
scroll to position [176, 0]
click at [876, 646] on button "REMOVE" at bounding box center [874, 647] width 65 height 28
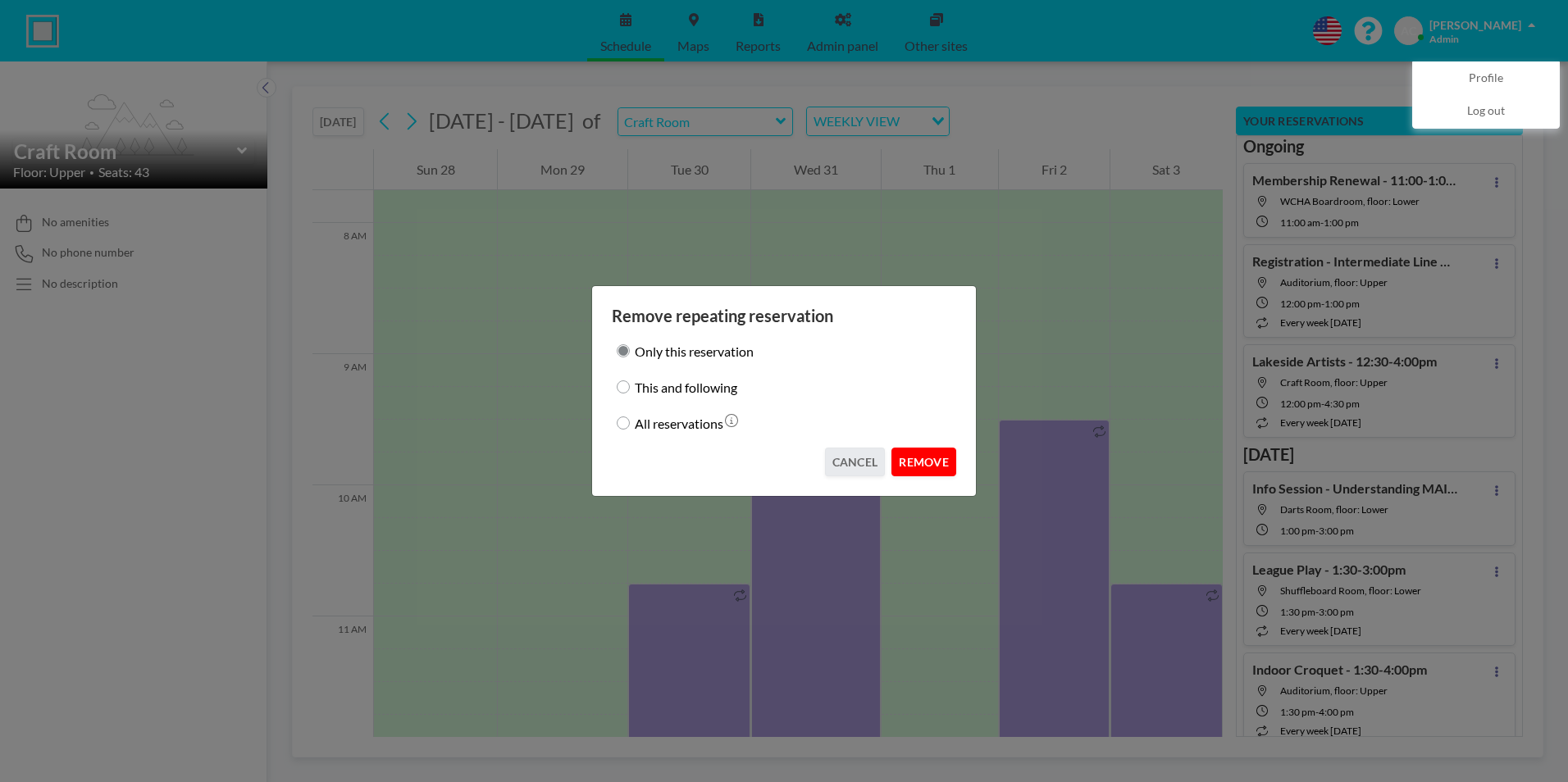
click at [931, 461] on button "REMOVE" at bounding box center [924, 461] width 65 height 28
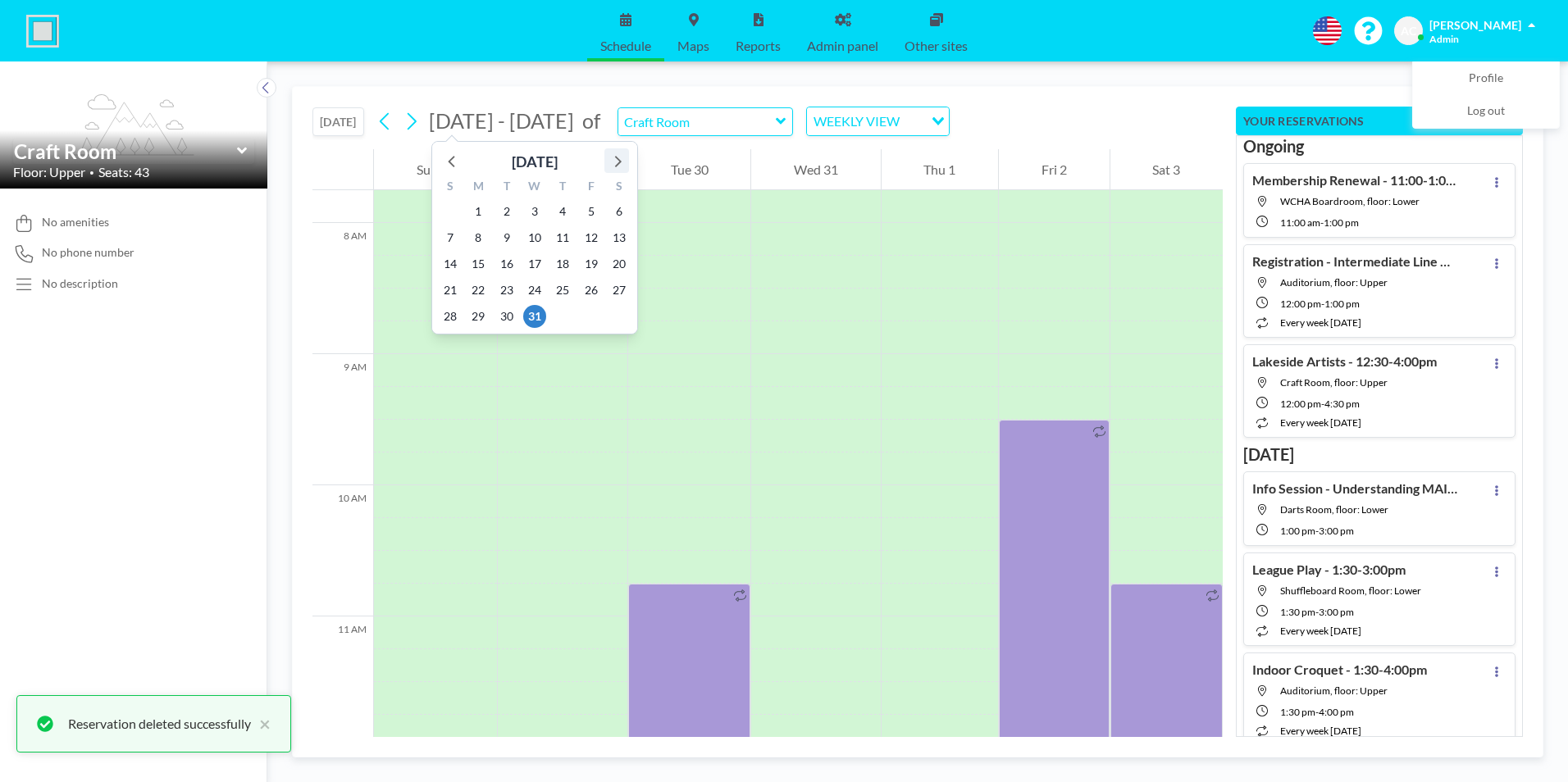
click at [612, 159] on icon at bounding box center [617, 161] width 22 height 22
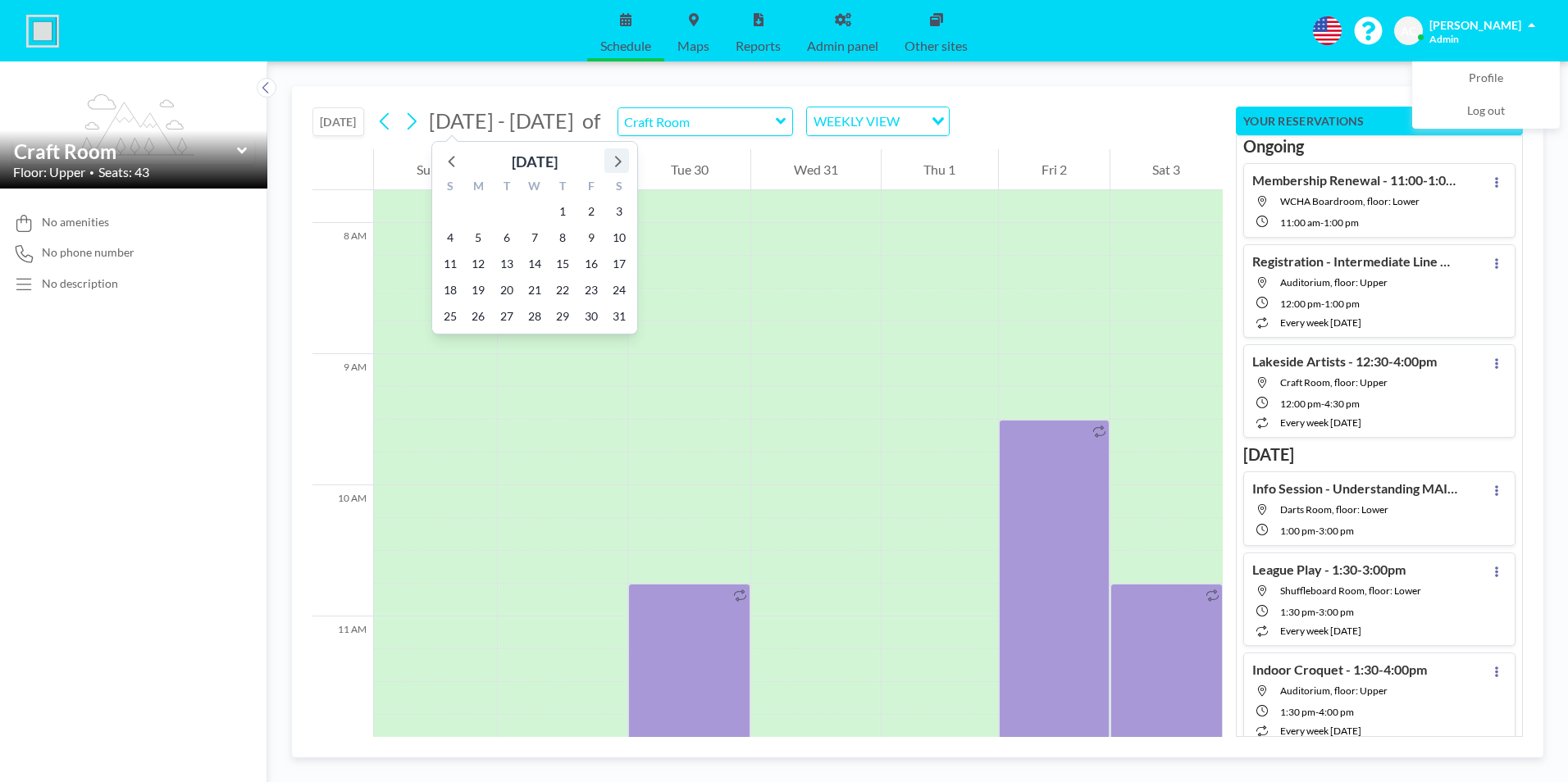
click at [614, 156] on icon at bounding box center [617, 161] width 22 height 22
click at [616, 160] on icon at bounding box center [617, 161] width 22 height 22
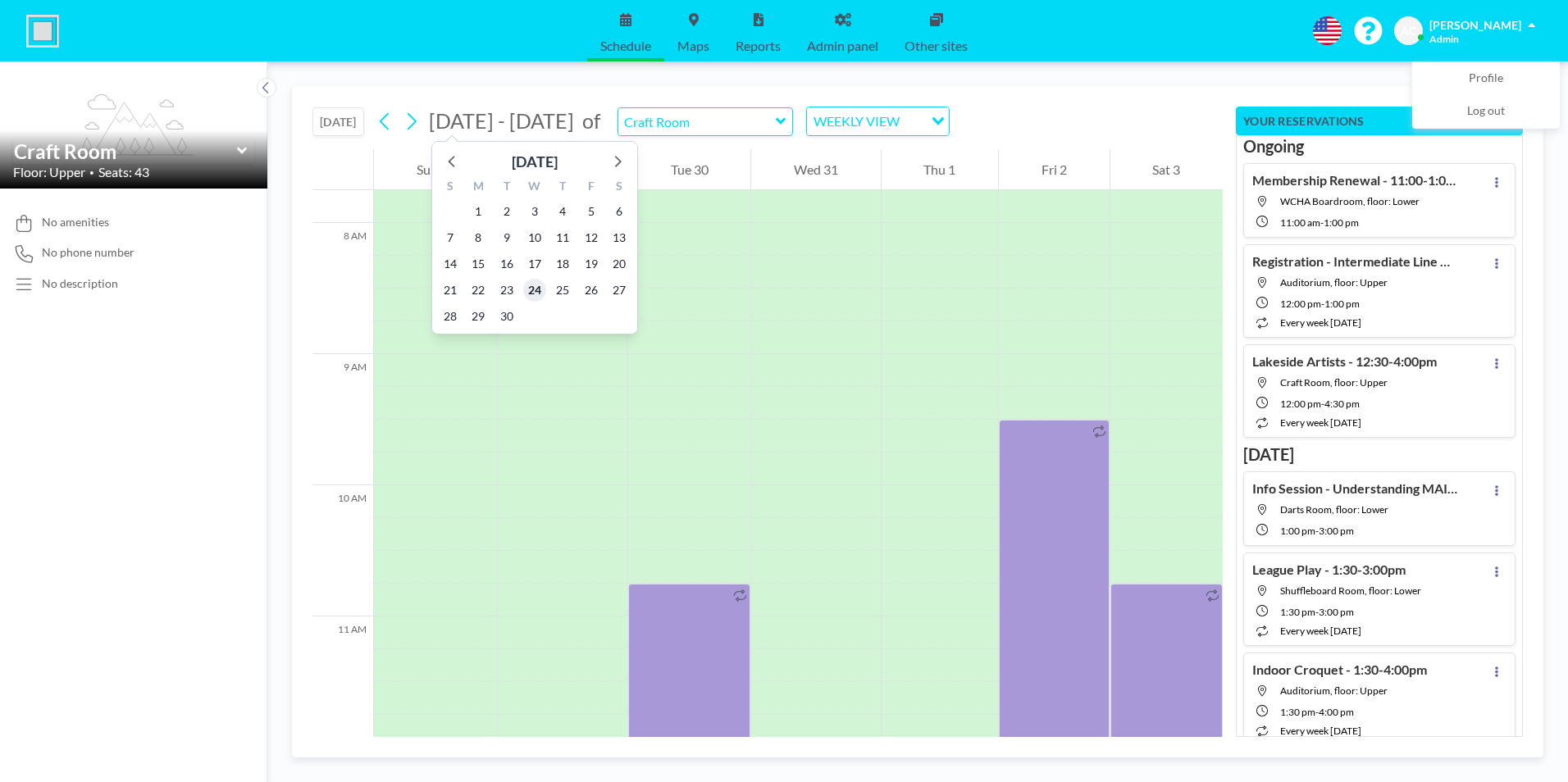
click at [534, 289] on span "24" at bounding box center [535, 291] width 23 height 23
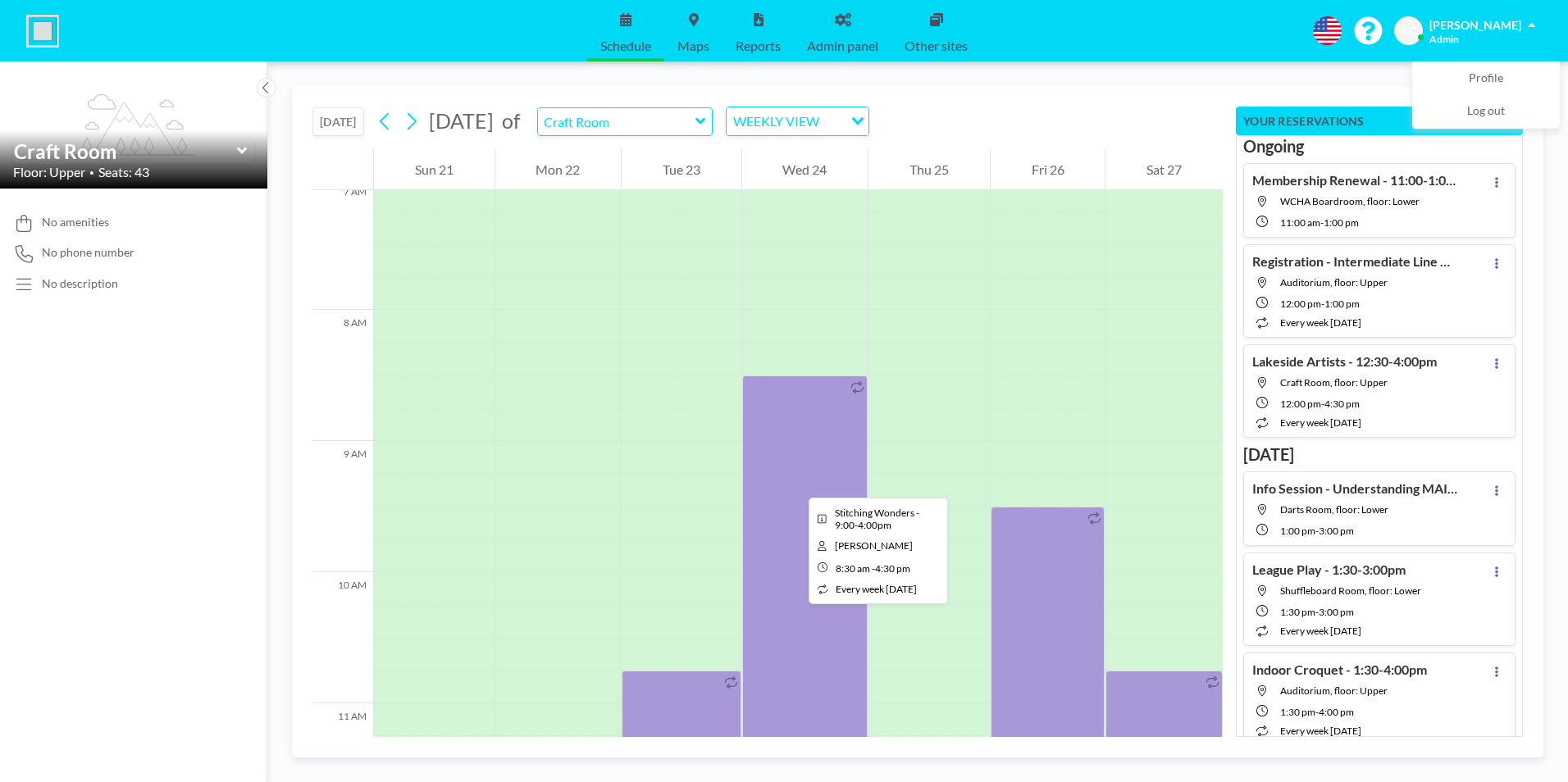
scroll to position [1016, 0]
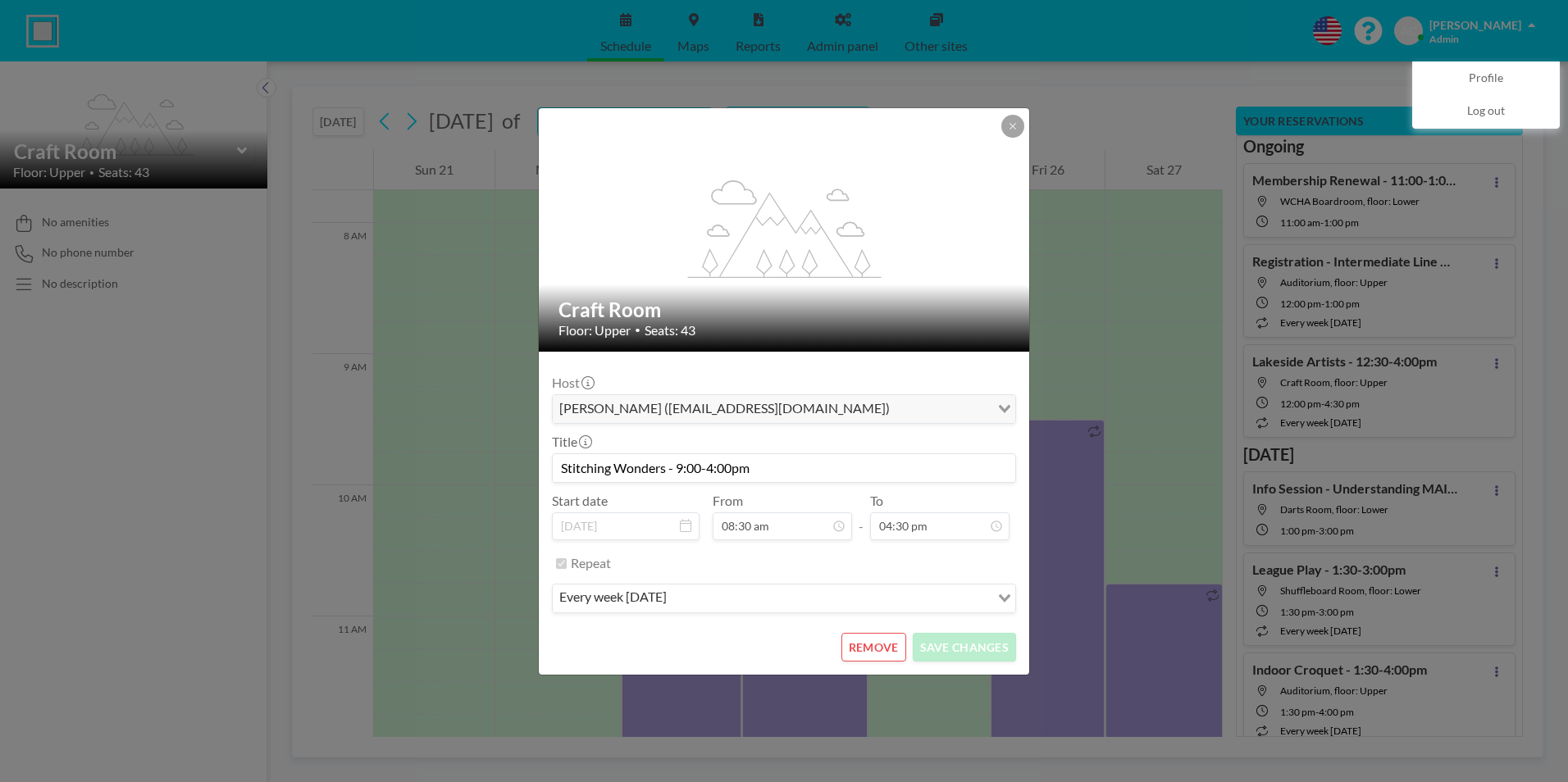
drag, startPoint x: 752, startPoint y: 468, endPoint x: 549, endPoint y: 462, distance: 203.1
click at [549, 462] on form "Host Andrea Cottle (wcwhactivities@gmail.com) Loading... Title Stitching Wonder…" at bounding box center [784, 513] width 491 height 323
click at [840, 454] on input "Stitching Wonders - 9:00-4:00pm" at bounding box center [783, 467] width 462 height 27
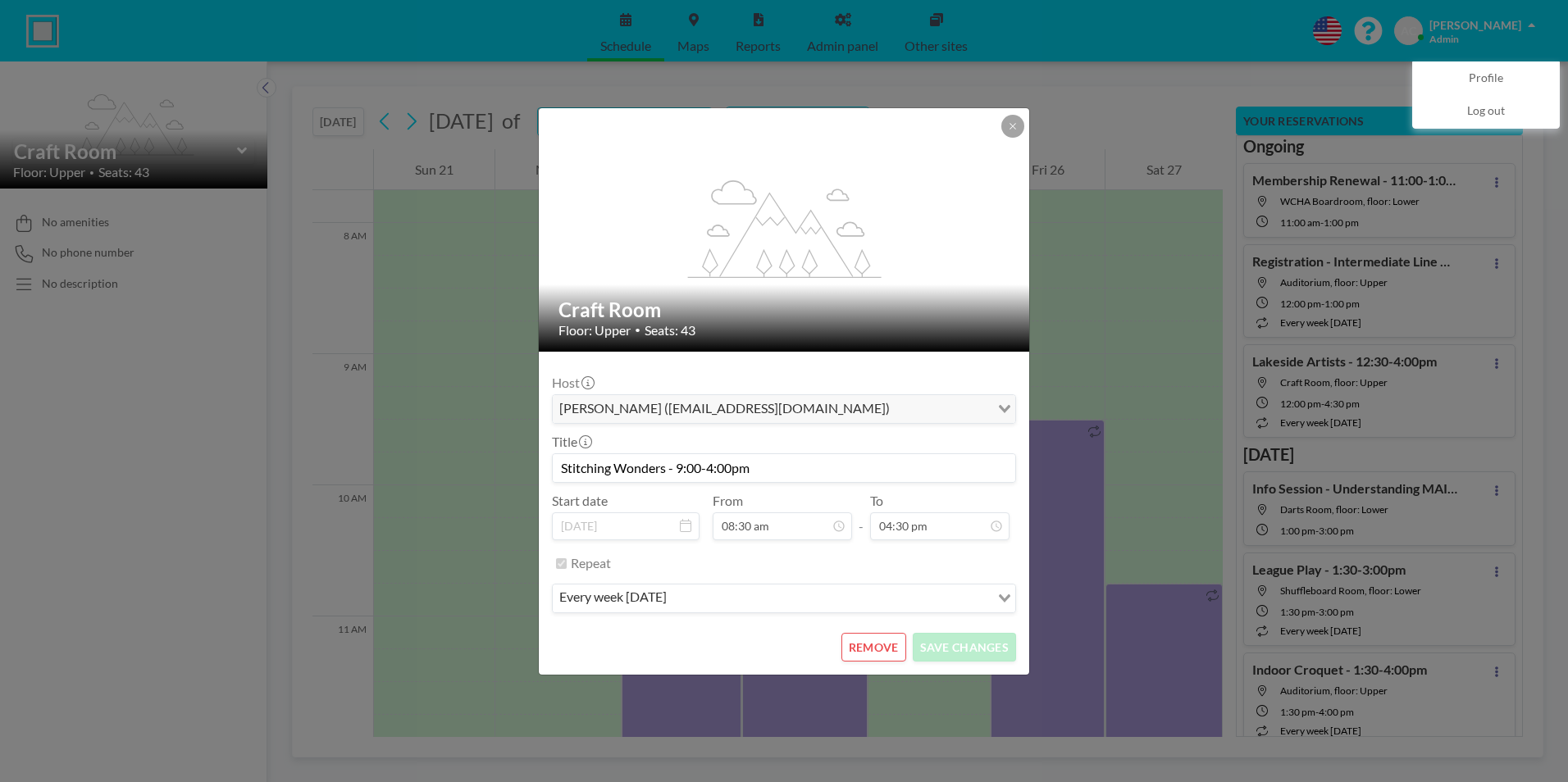
click at [882, 647] on button "REMOVE" at bounding box center [874, 647] width 65 height 28
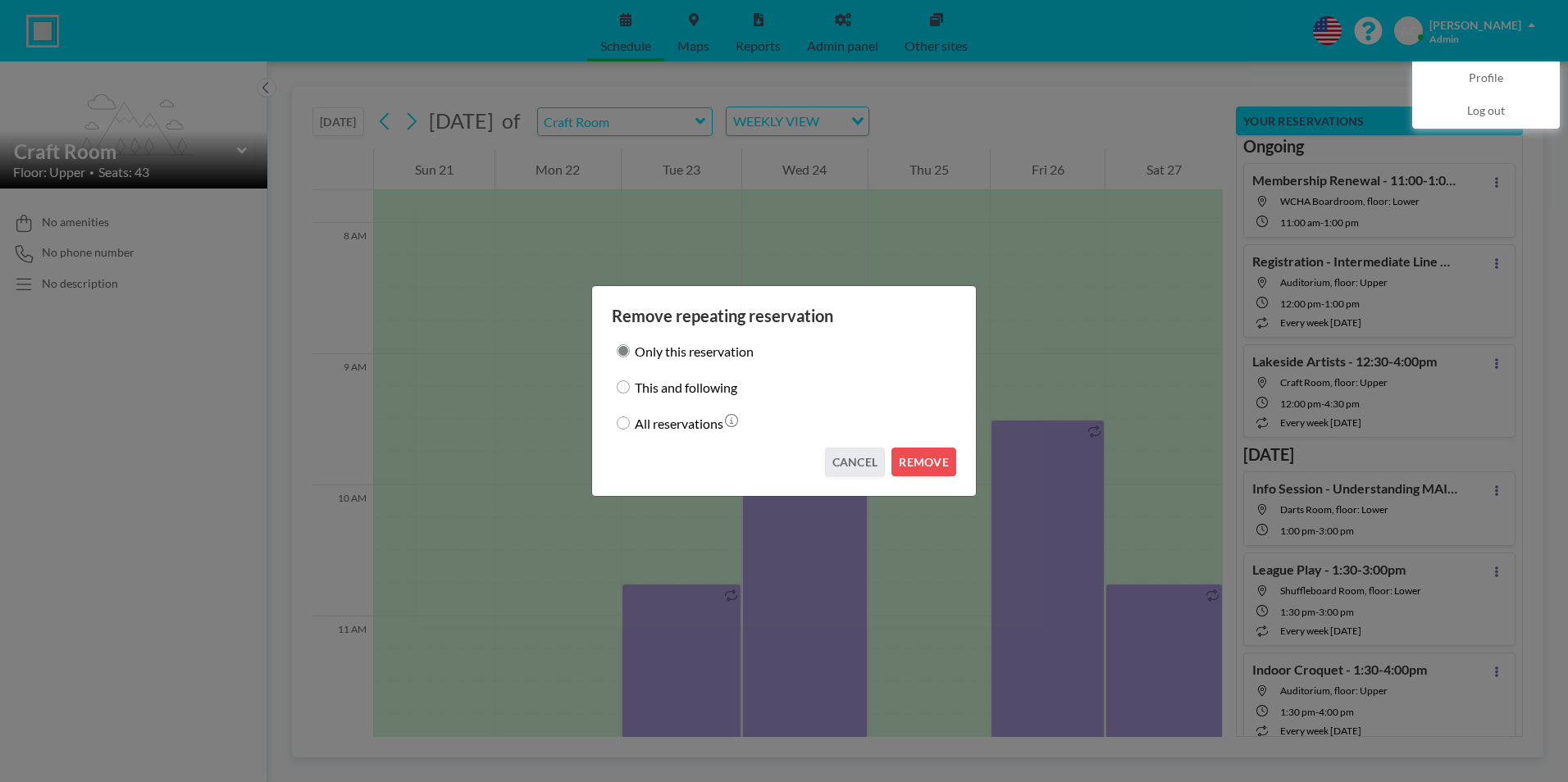
drag, startPoint x: 622, startPoint y: 387, endPoint x: 777, endPoint y: 418, distance: 158.1
click at [626, 386] on input "This and following" at bounding box center [623, 387] width 13 height 13
radio input "true"
click at [926, 461] on button "REMOVE" at bounding box center [924, 461] width 65 height 28
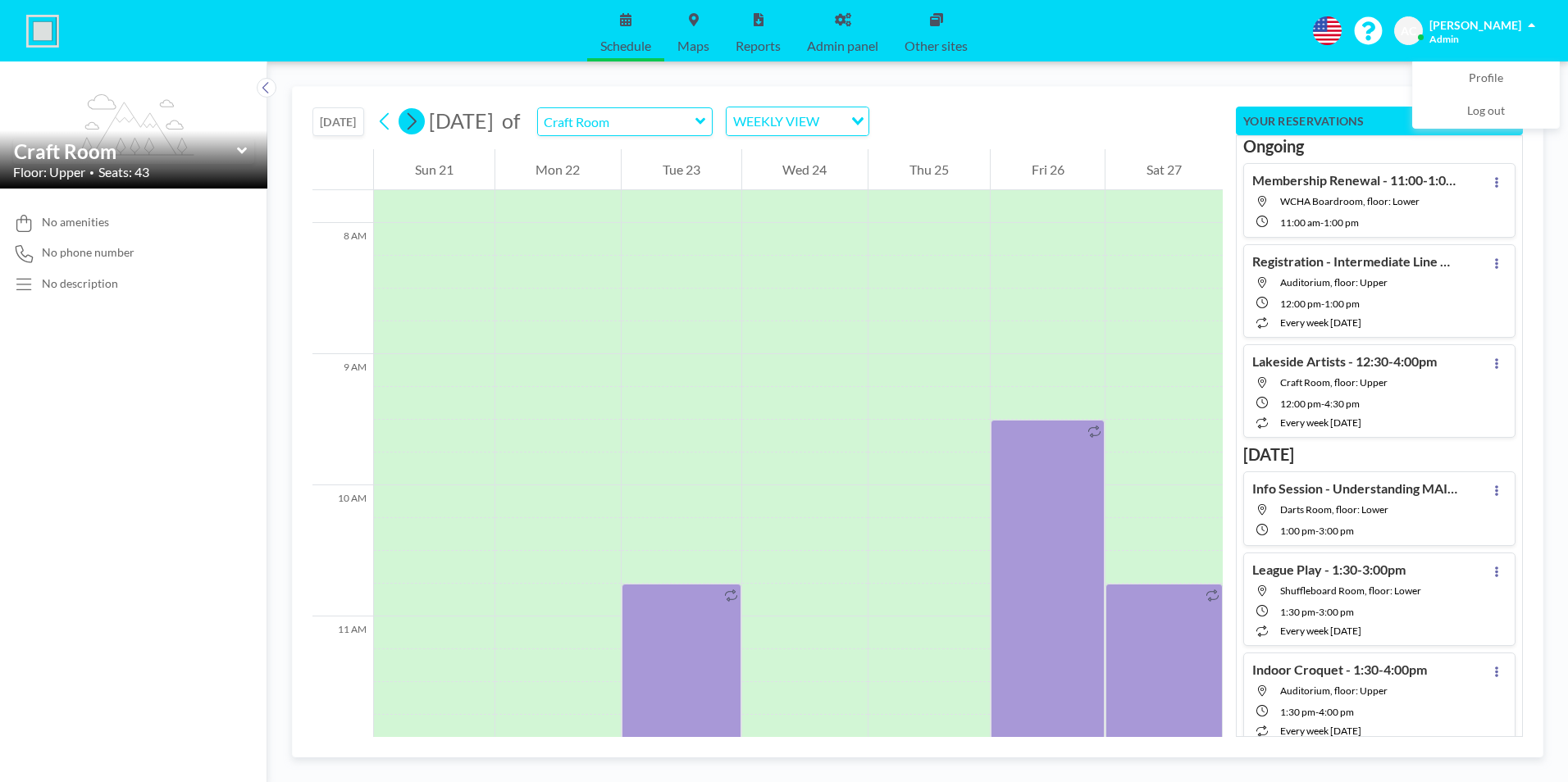
click at [418, 128] on icon at bounding box center [411, 122] width 16 height 25
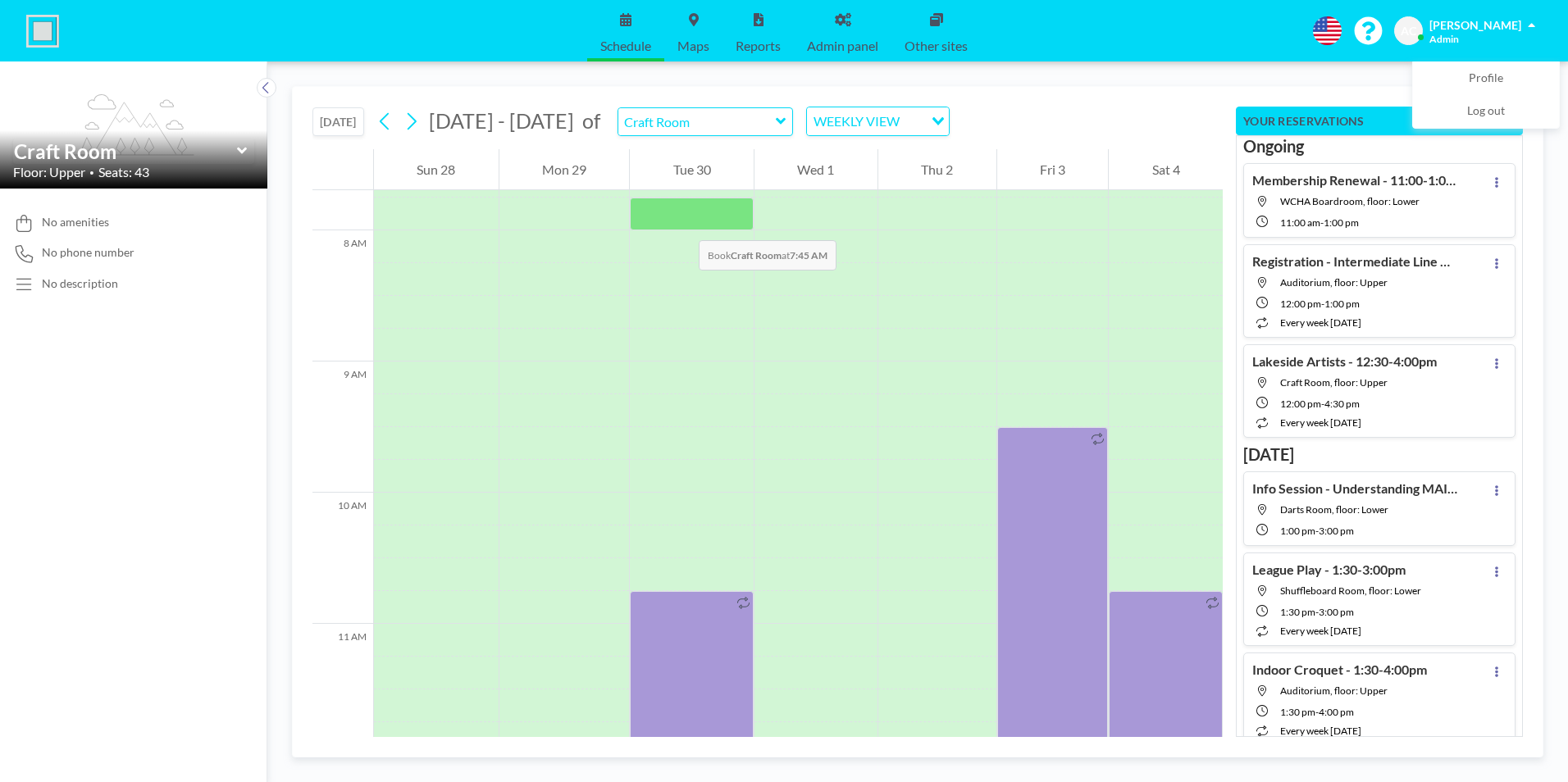
scroll to position [1016, 0]
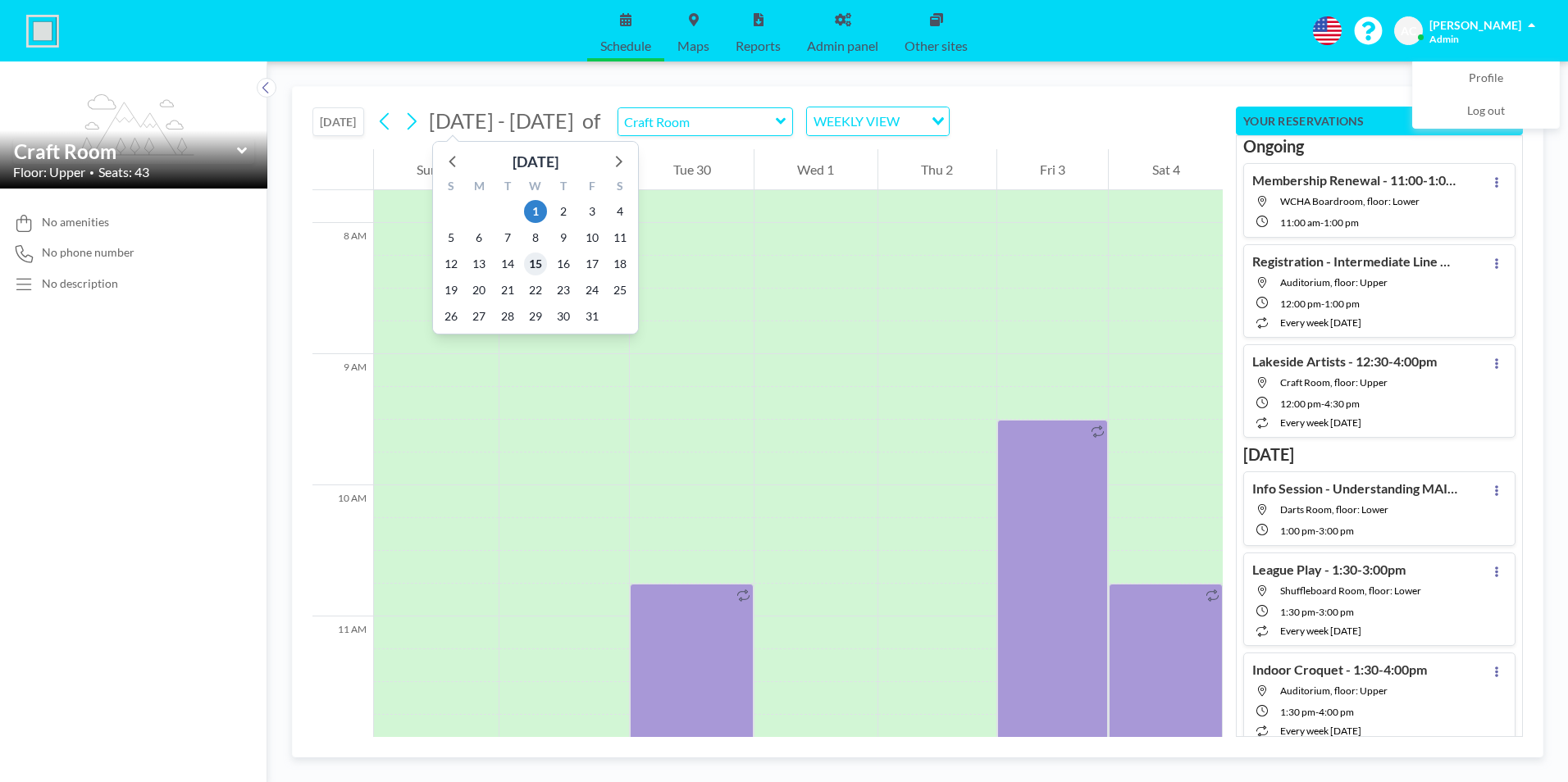
click at [537, 258] on span "15" at bounding box center [536, 264] width 23 height 23
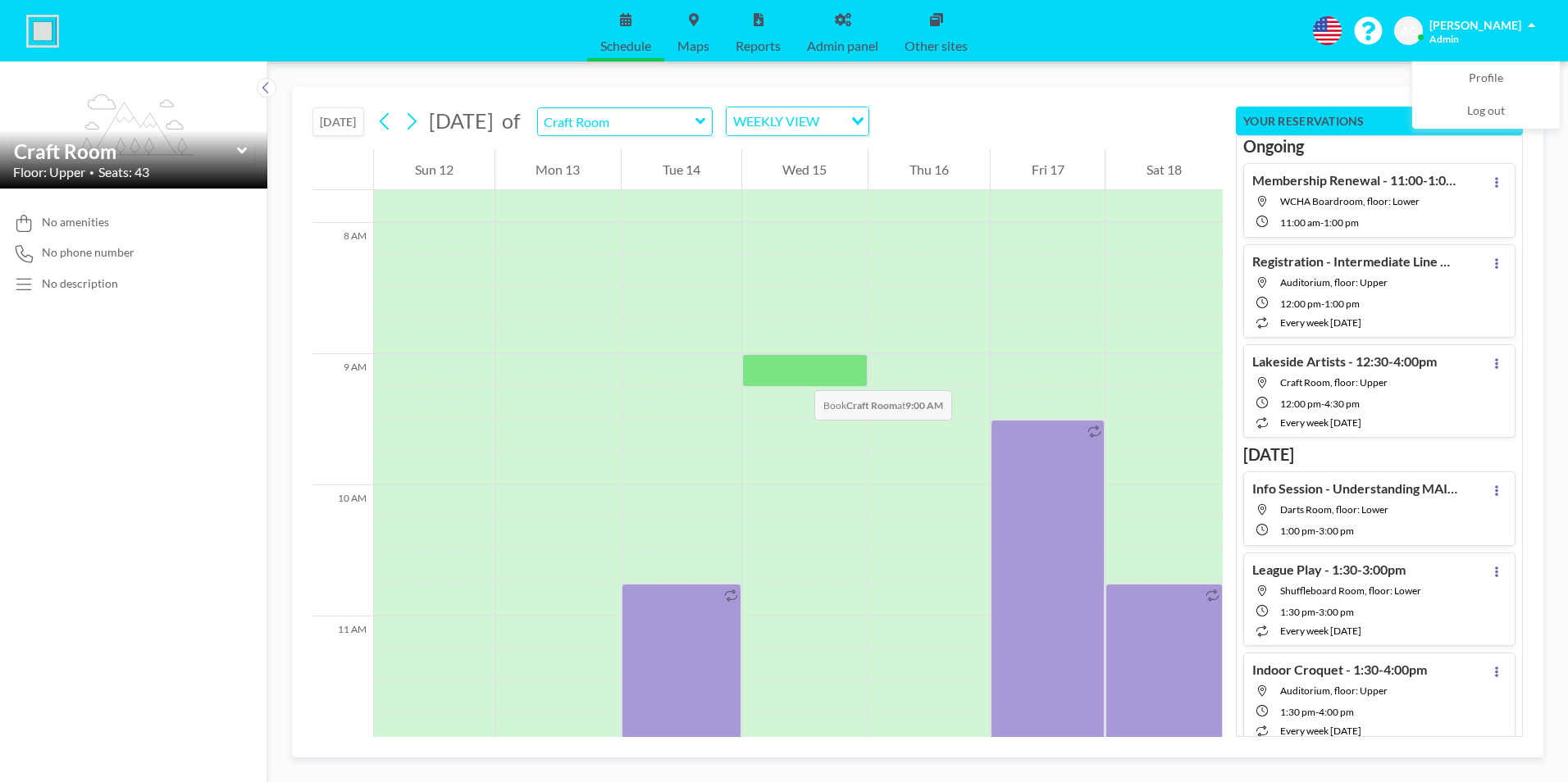
click at [796, 371] on div at bounding box center [806, 370] width 127 height 32
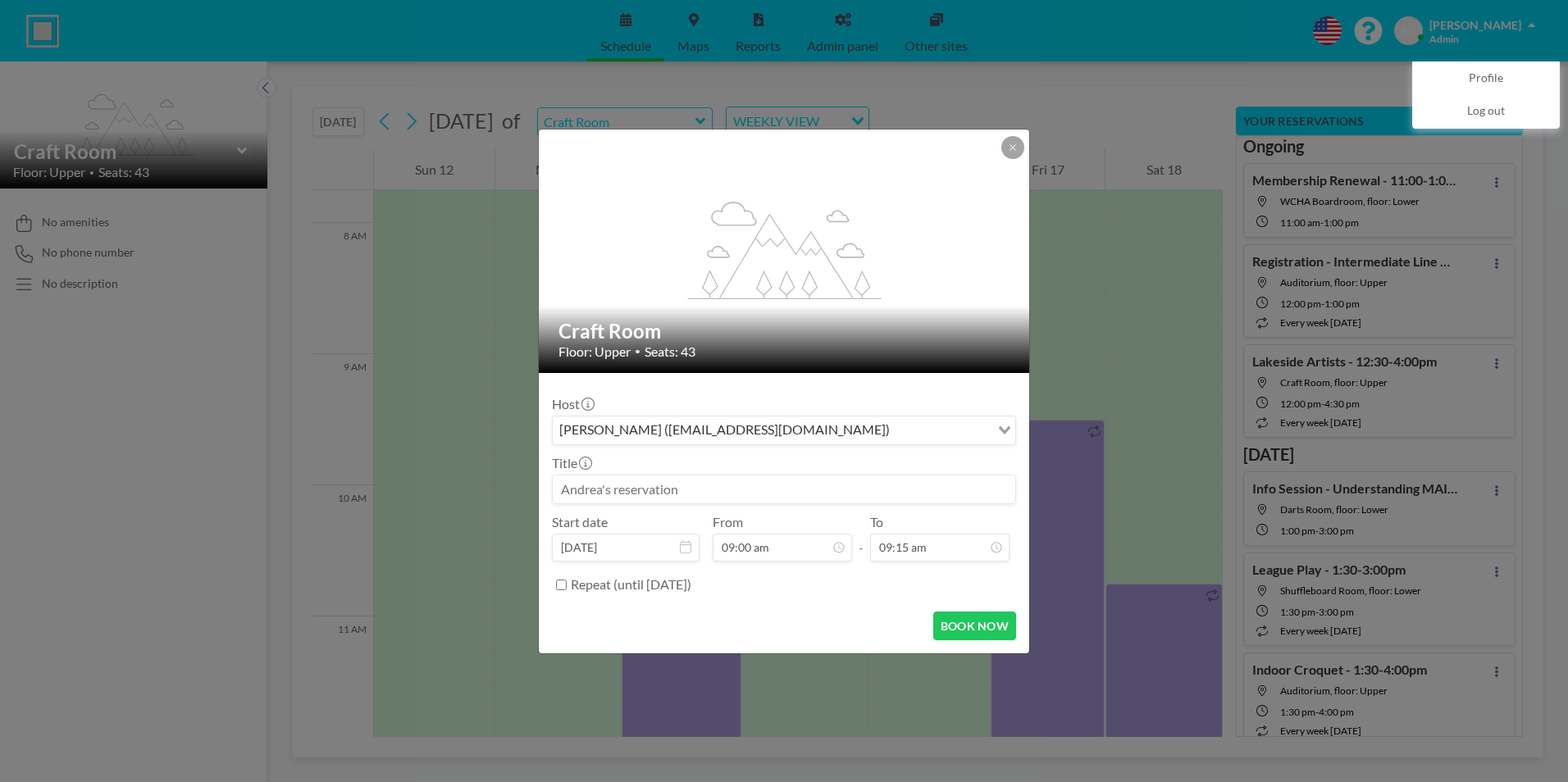
click at [734, 489] on input at bounding box center [783, 489] width 462 height 27
paste input "Stitching Wonders - 9:00-4:00pm"
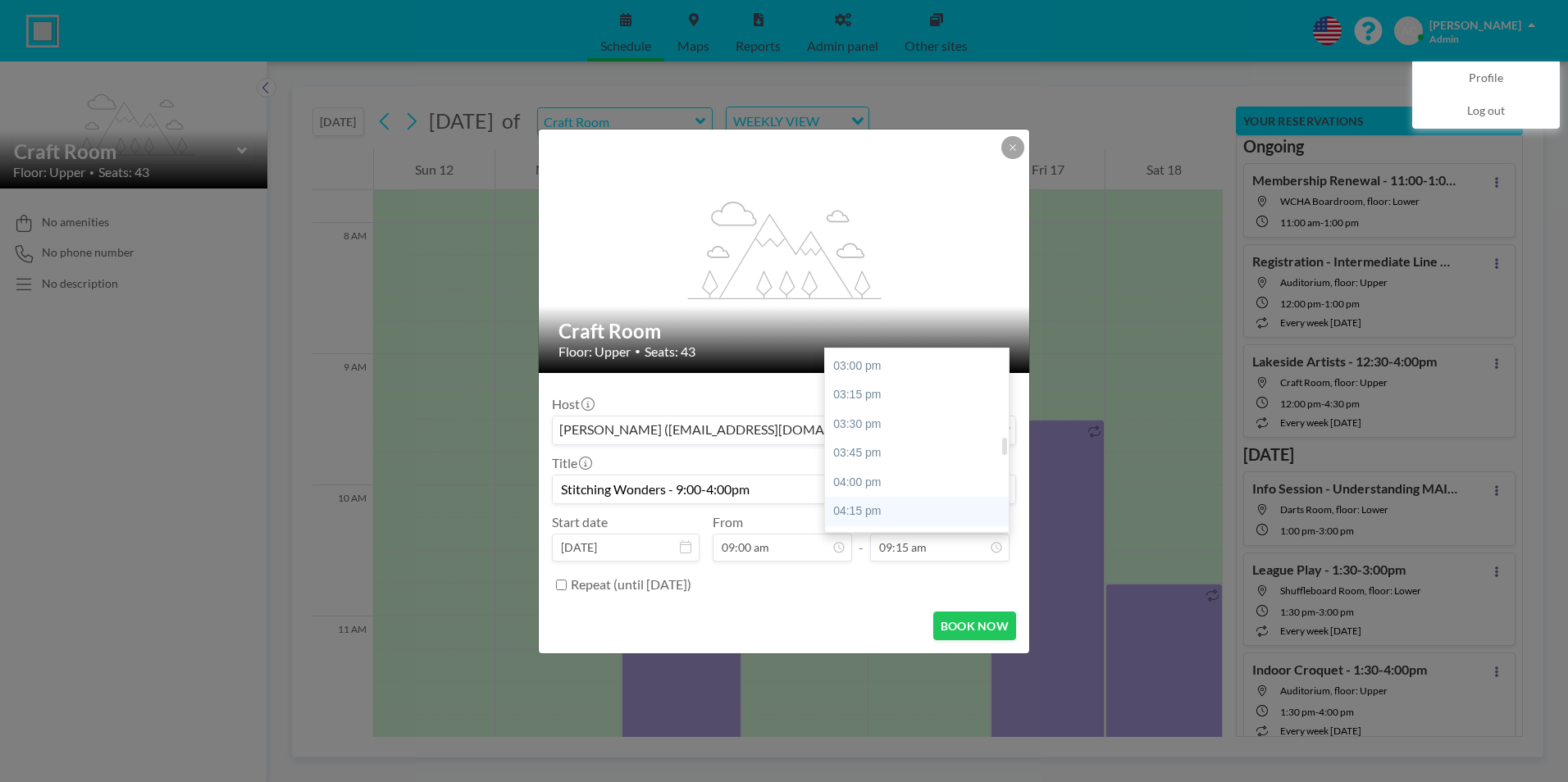
scroll to position [1000, 0]
type input "Stitching Wonders - 9:00-4:00pm"
click at [886, 410] on div "04:00 pm" at bounding box center [921, 412] width 192 height 29
type input "04:00 pm"
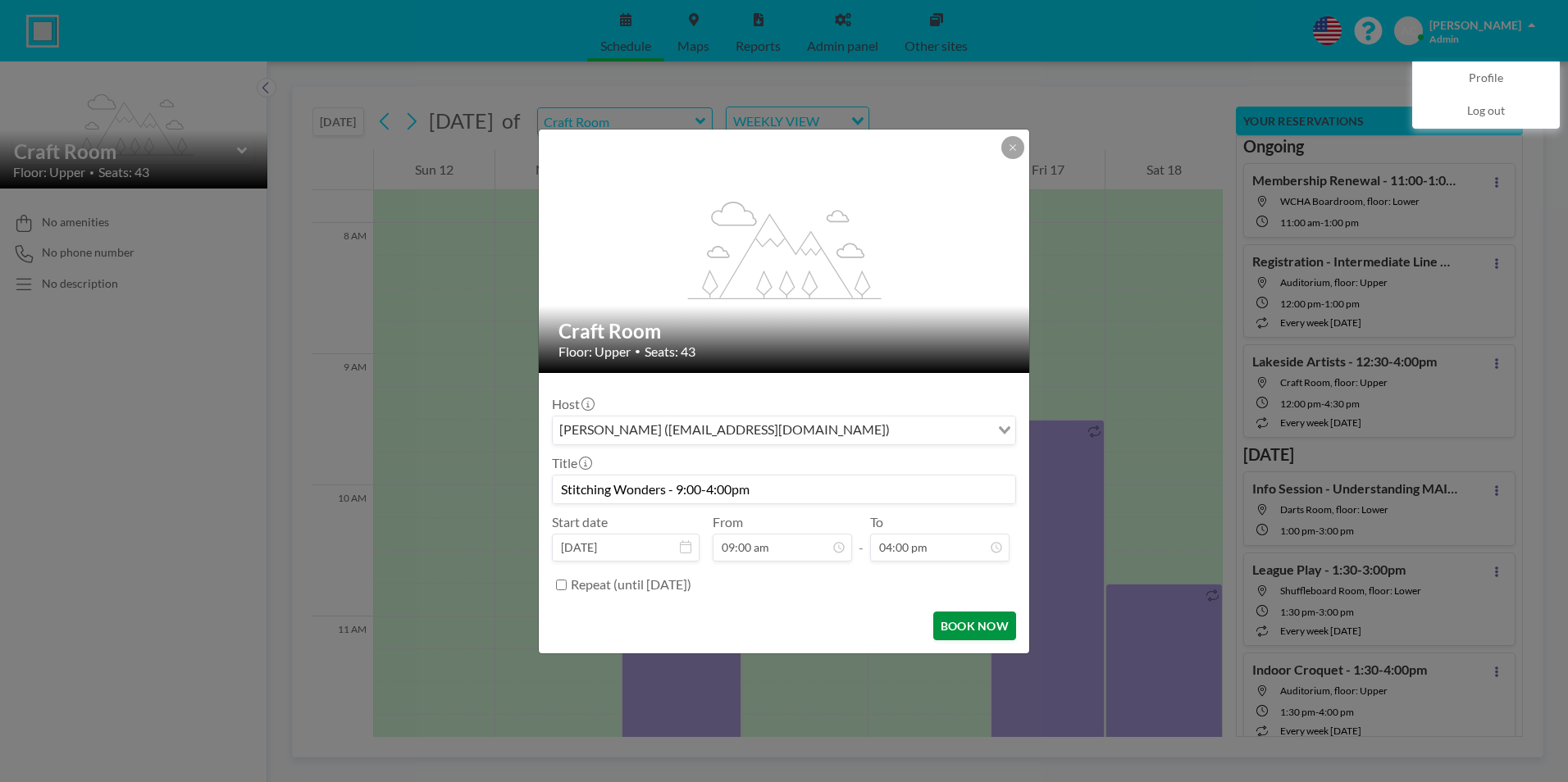
scroll to position [1050, 0]
click at [967, 623] on button "BOOK NOW" at bounding box center [974, 625] width 82 height 28
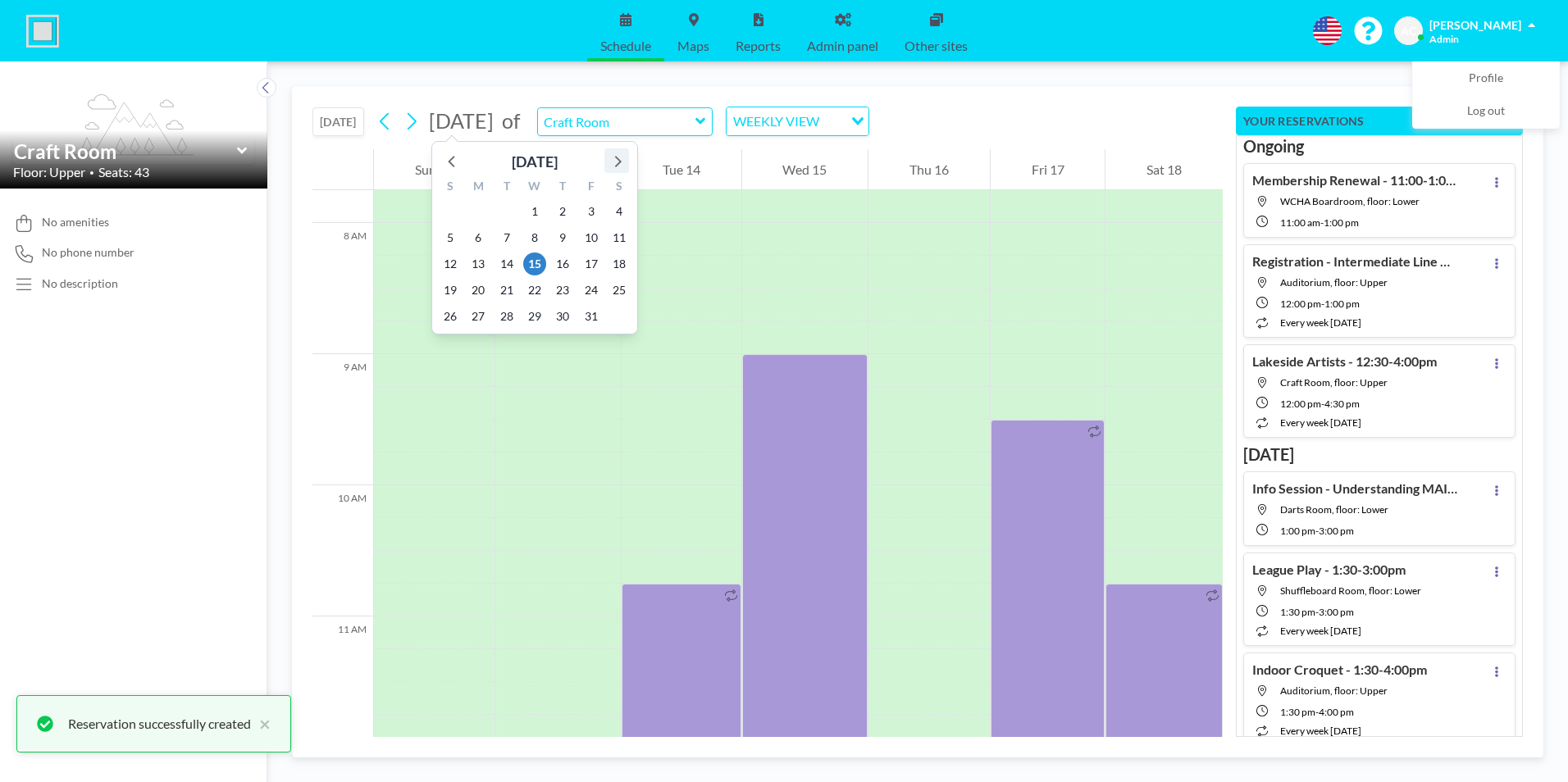
click at [619, 161] on icon at bounding box center [618, 162] width 7 height 12
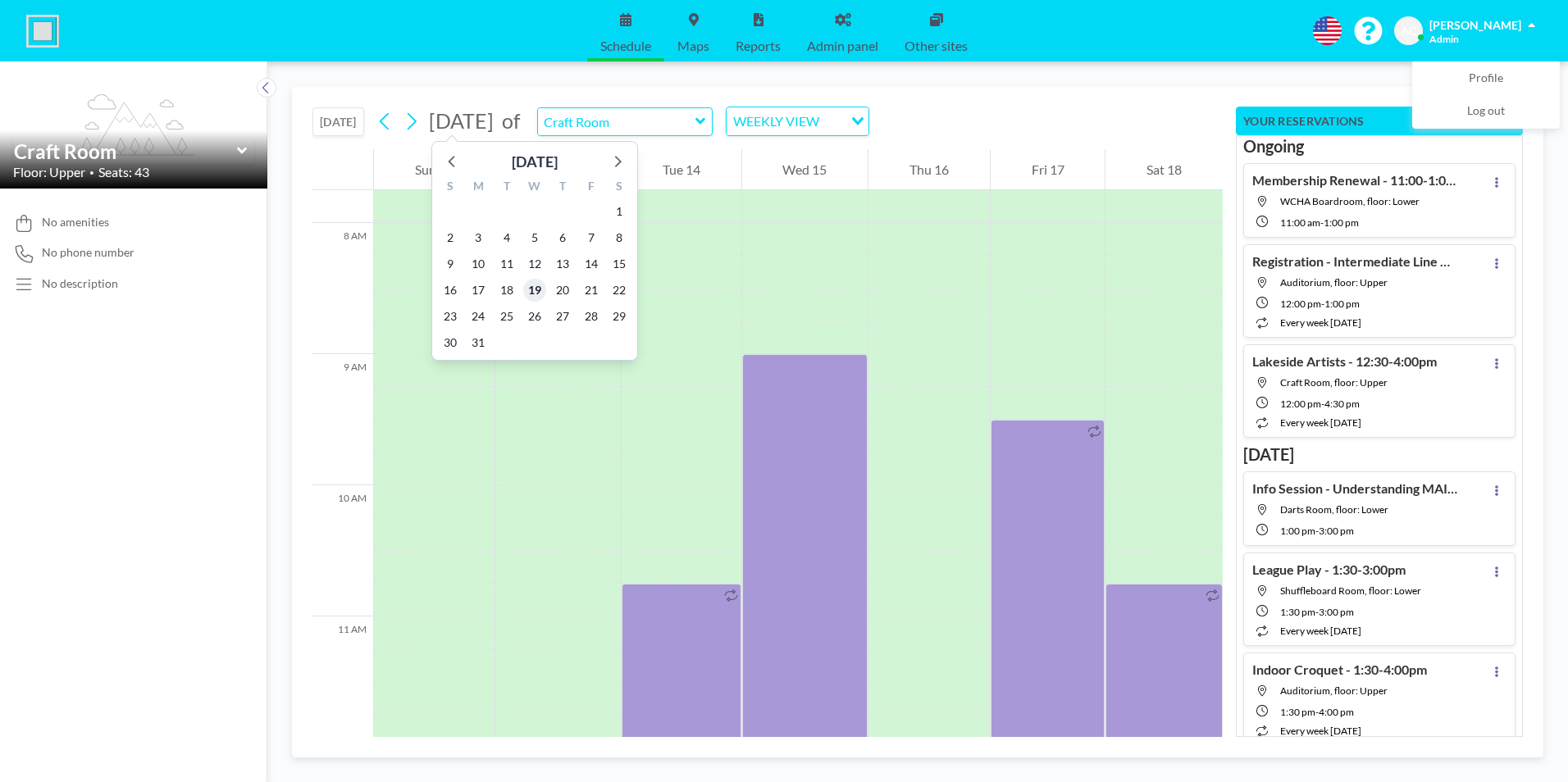
click at [535, 291] on span "19" at bounding box center [535, 291] width 23 height 23
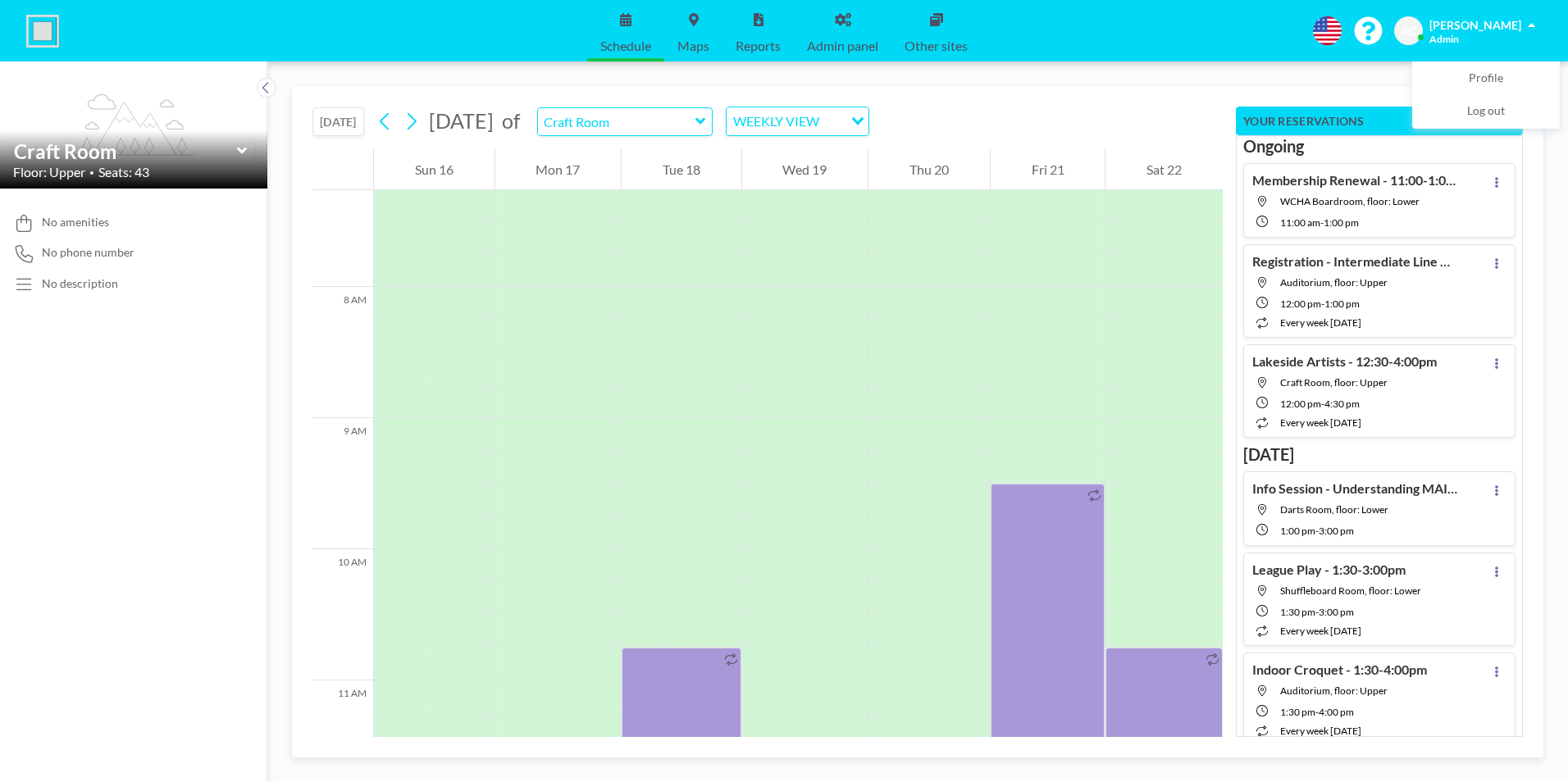
scroll to position [1016, 0]
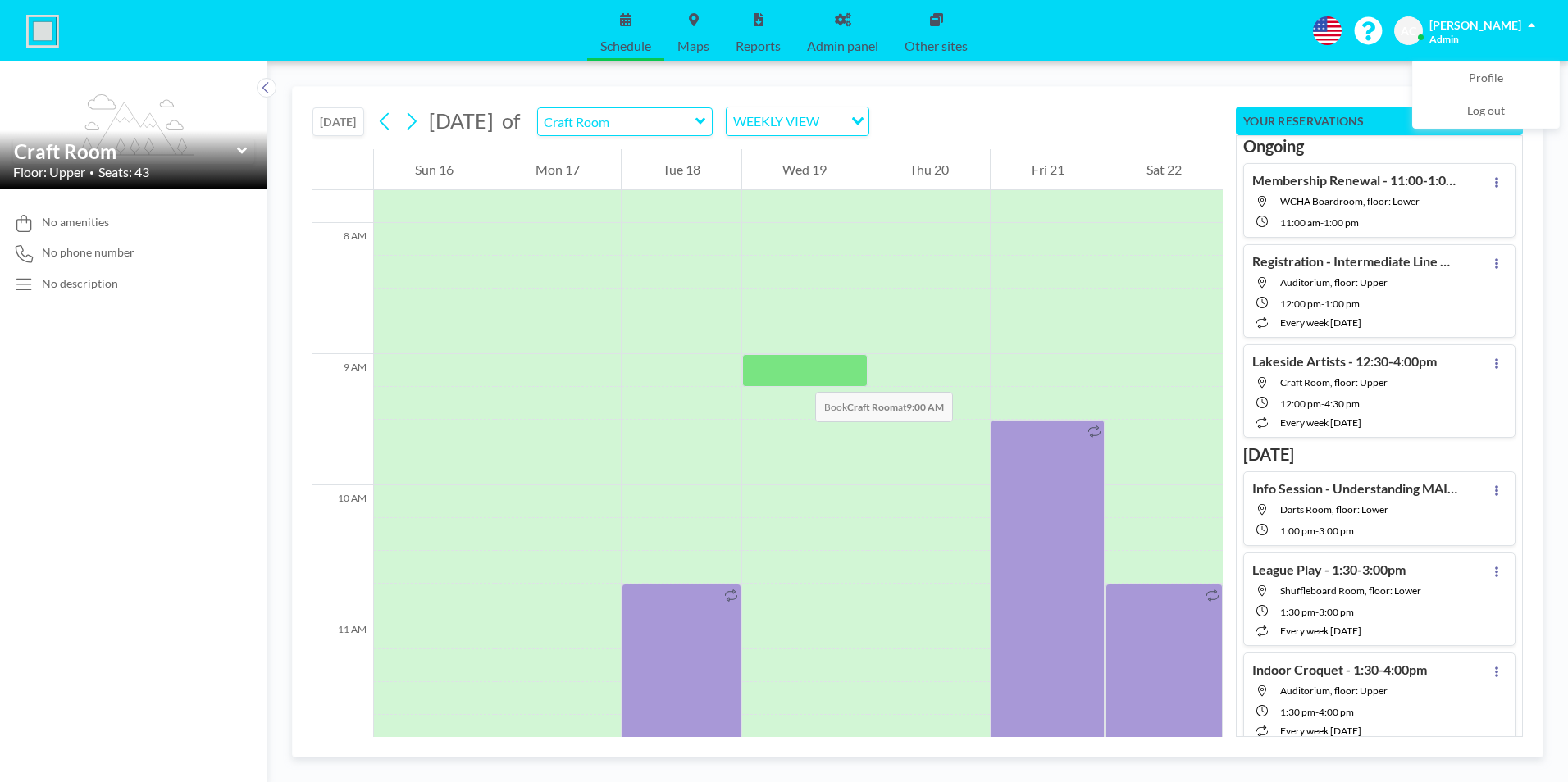
click at [798, 373] on div at bounding box center [806, 370] width 127 height 32
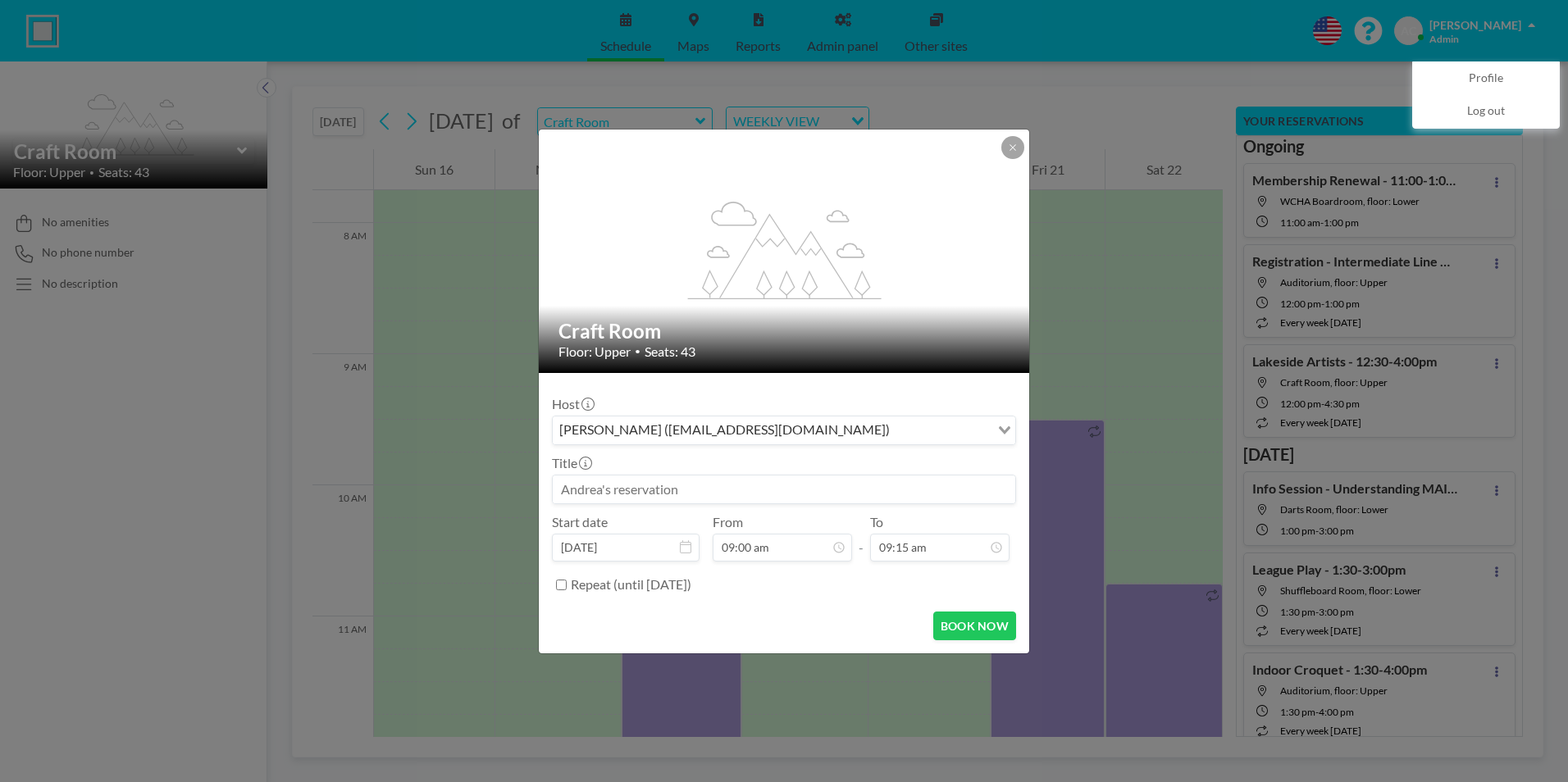
click at [744, 491] on input at bounding box center [783, 489] width 462 height 27
paste input "Stitching Wonders - 9:00-4:00pm"
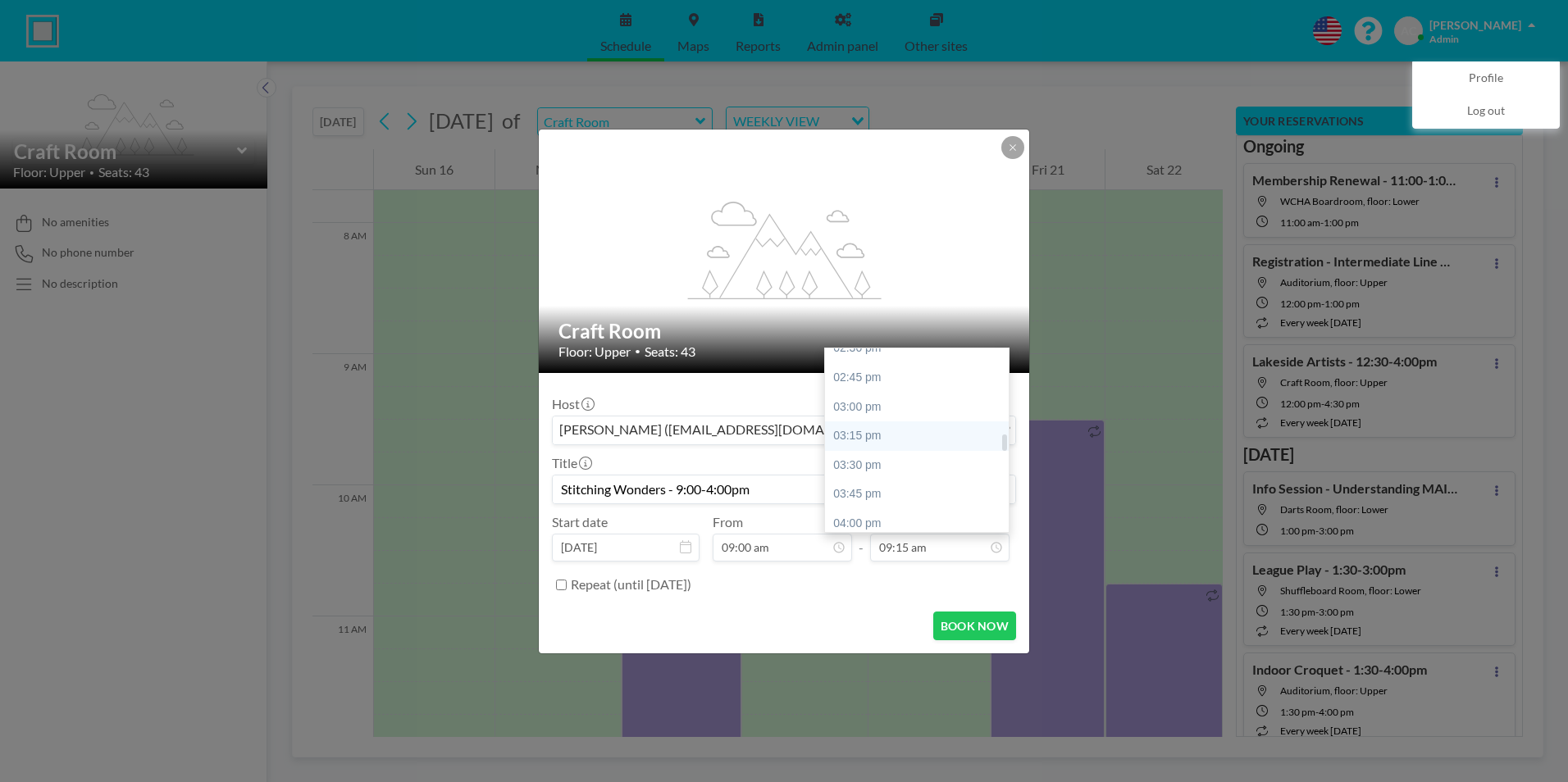
scroll to position [918, 0]
type input "Stitching Wonders - 9:00-4:00pm"
click at [891, 496] on div "04:00 pm" at bounding box center [921, 495] width 192 height 29
type input "04:00 pm"
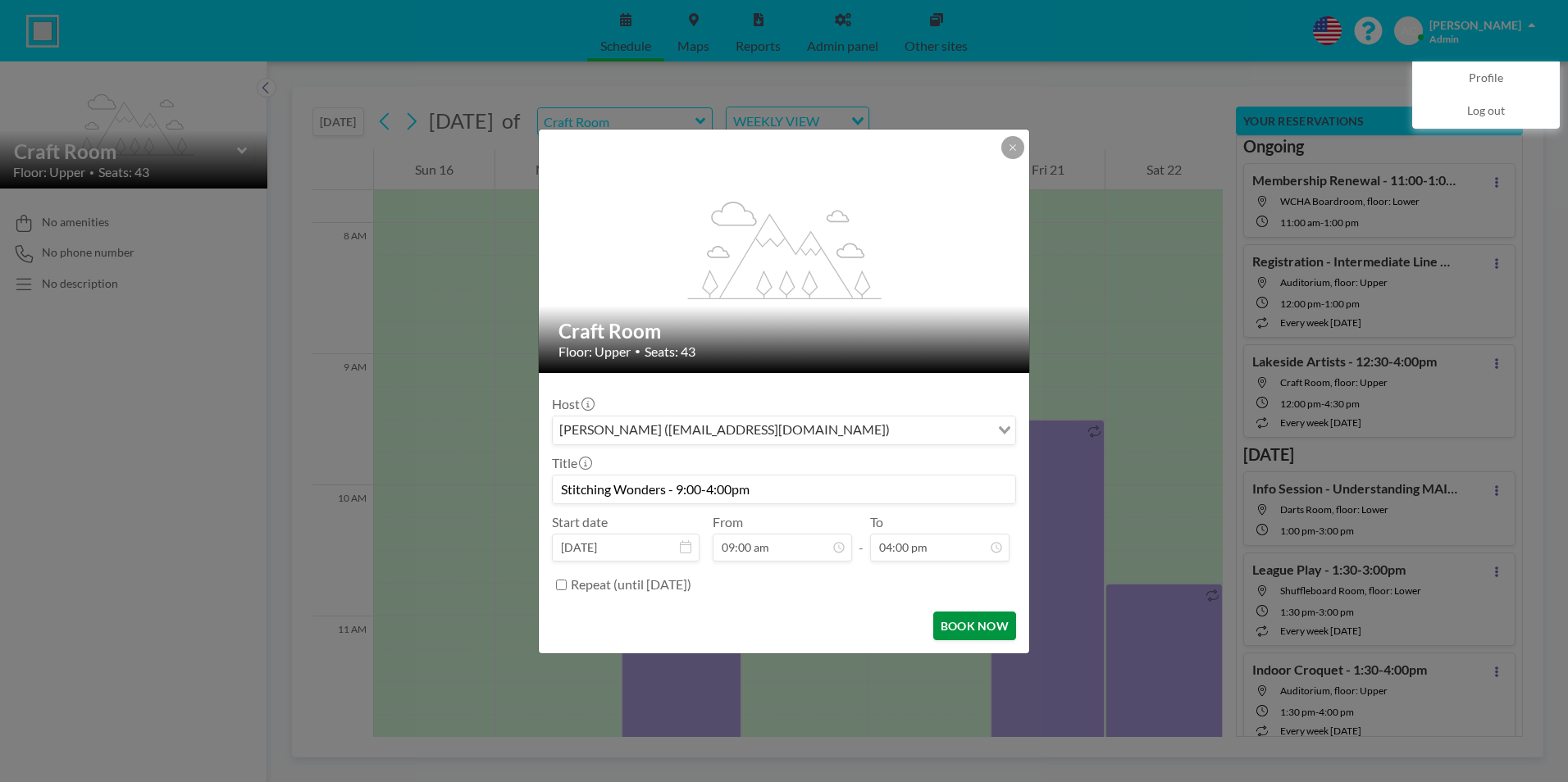
scroll to position [1050, 0]
click at [991, 625] on button "BOOK NOW" at bounding box center [974, 625] width 82 height 28
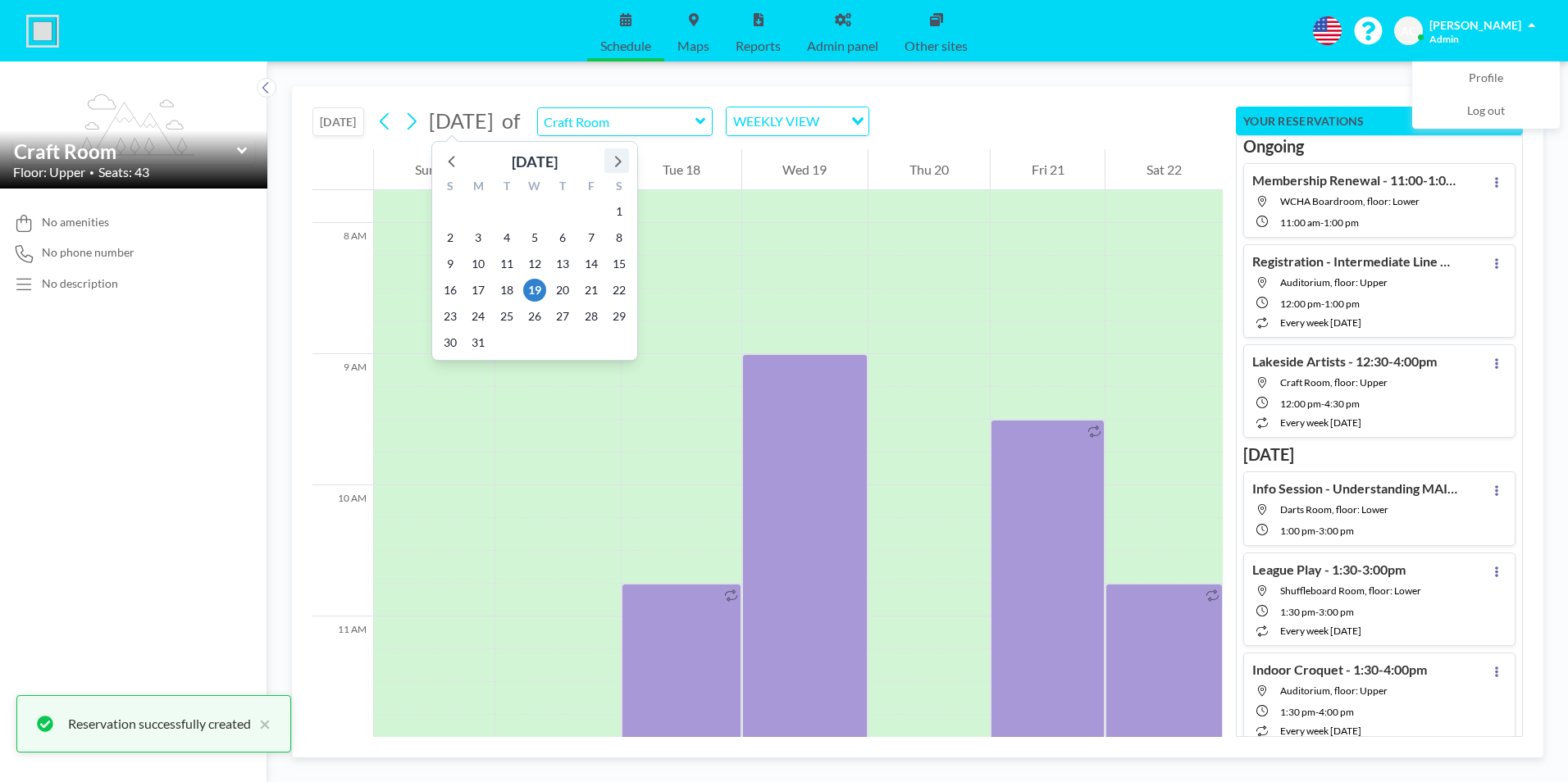
click at [619, 159] on icon at bounding box center [617, 161] width 22 height 22
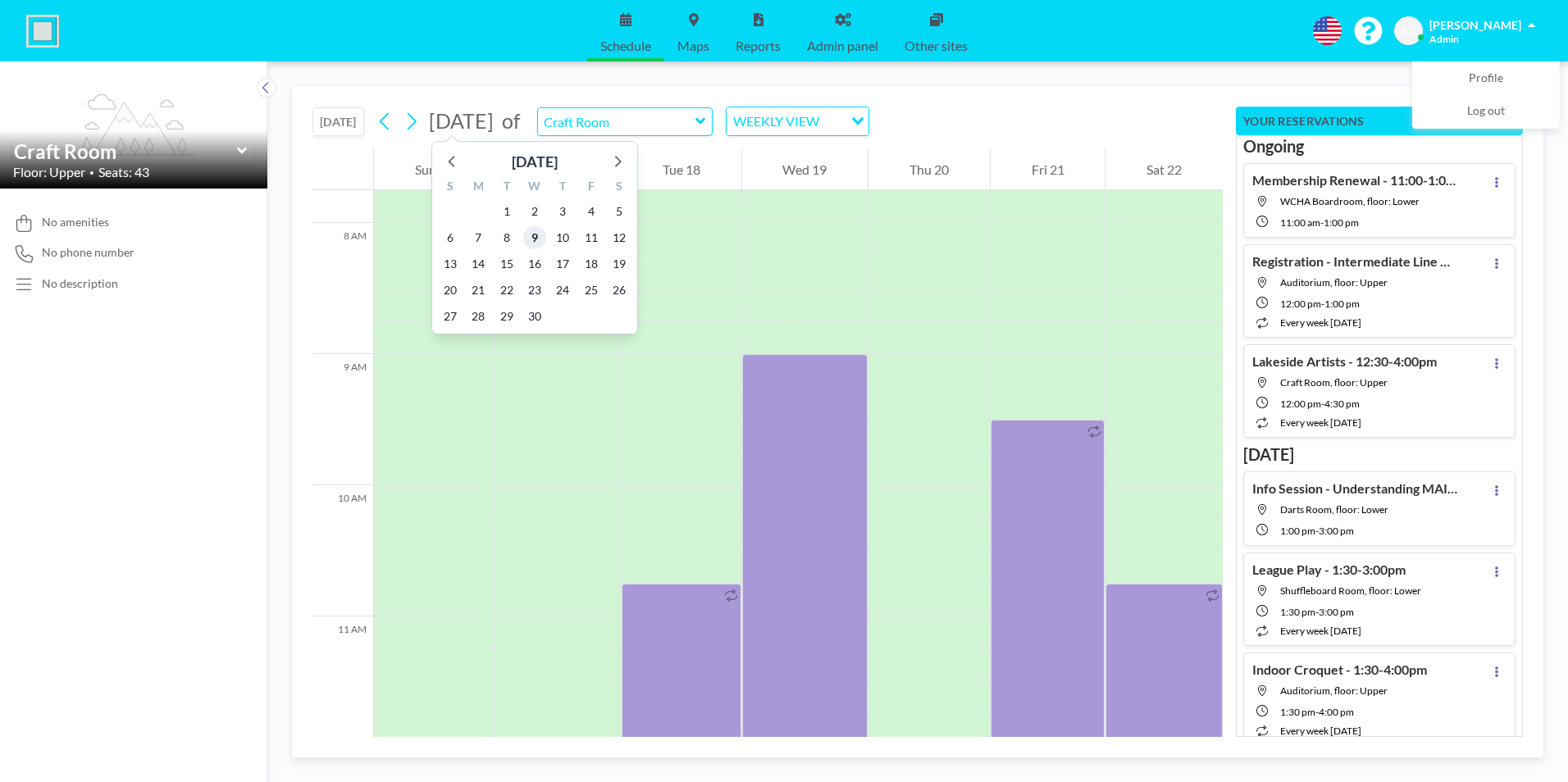
click at [539, 236] on span "9" at bounding box center [535, 238] width 23 height 23
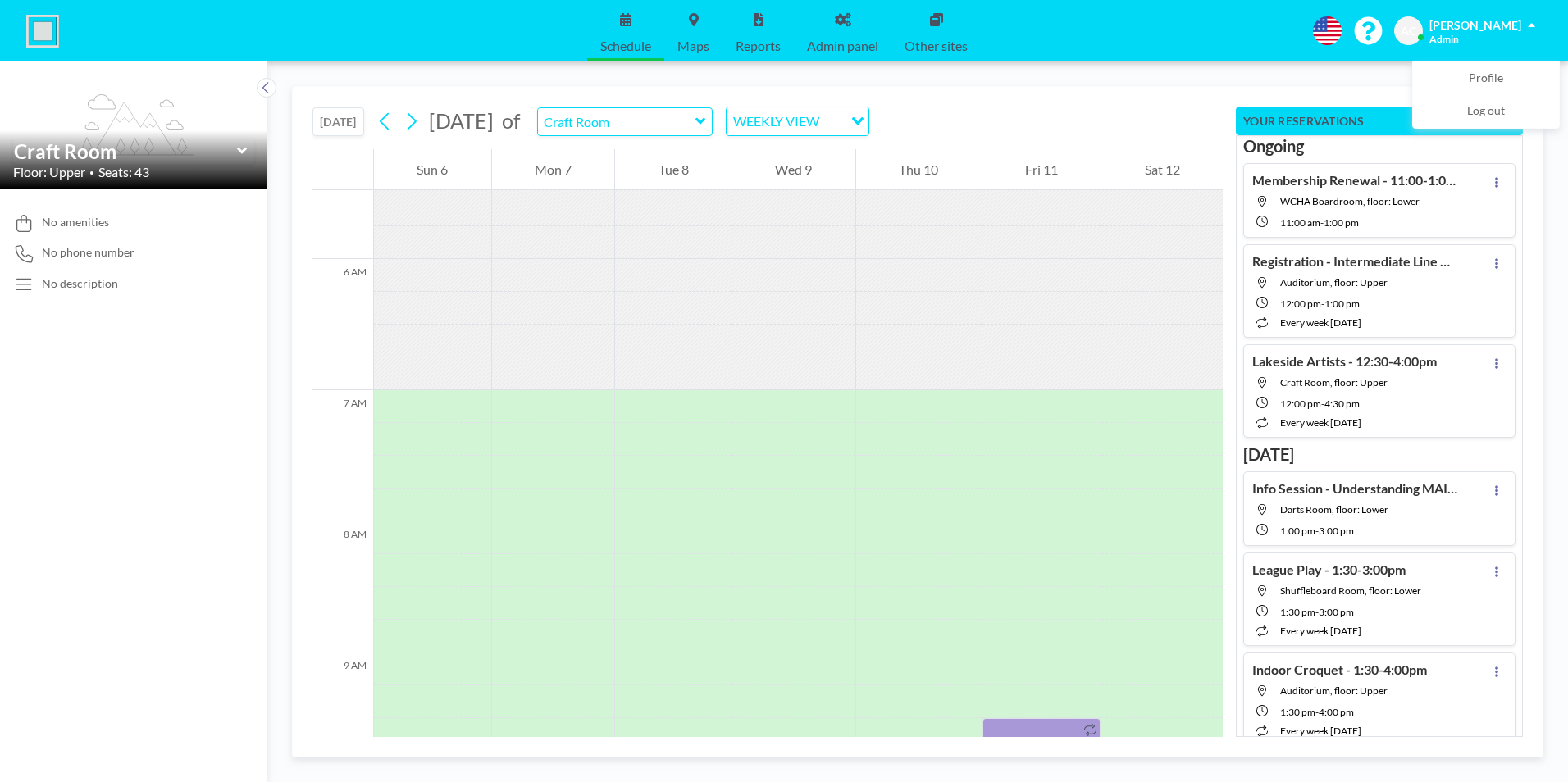
scroll to position [1016, 0]
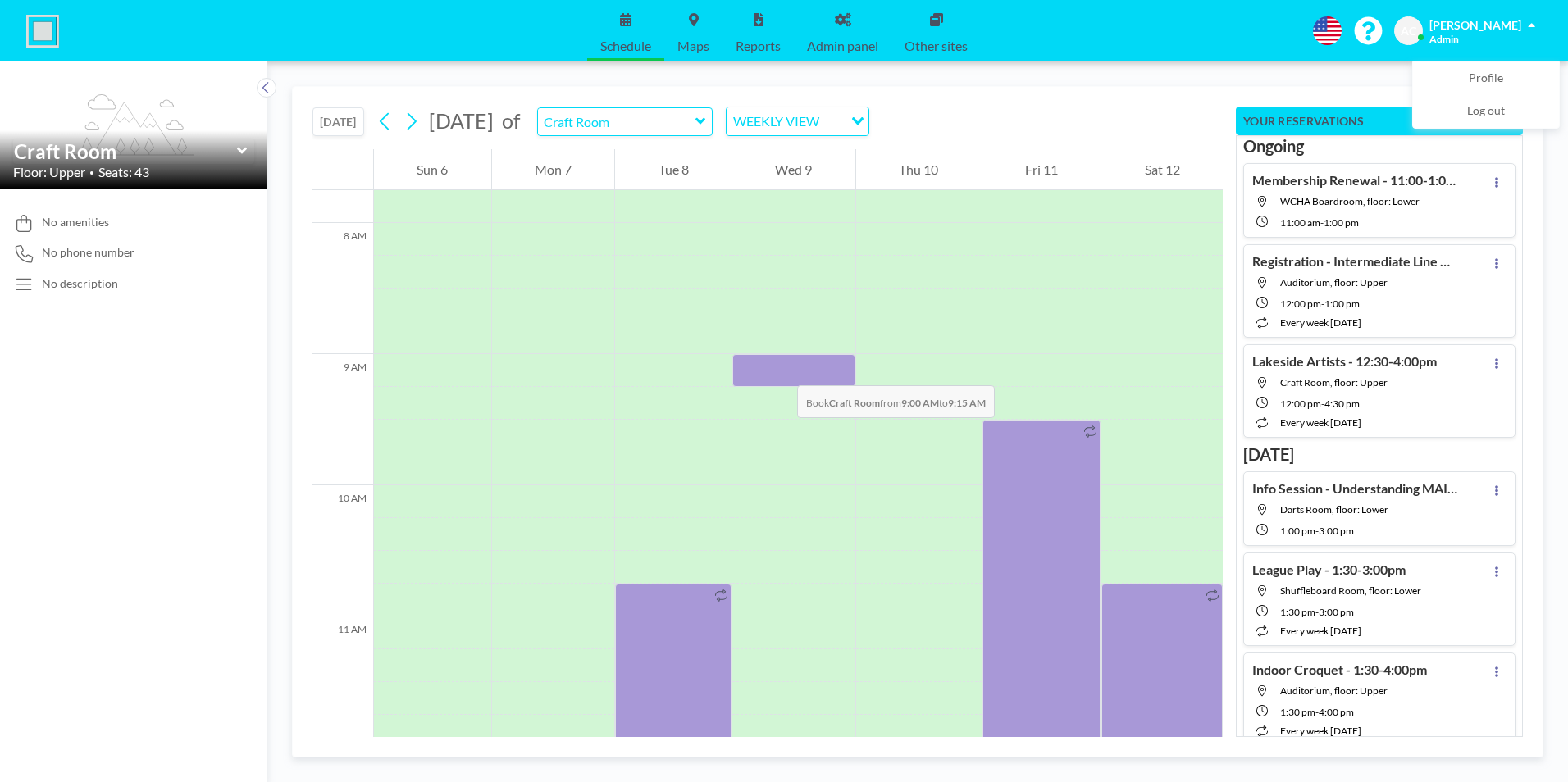
click at [781, 369] on div at bounding box center [794, 370] width 123 height 32
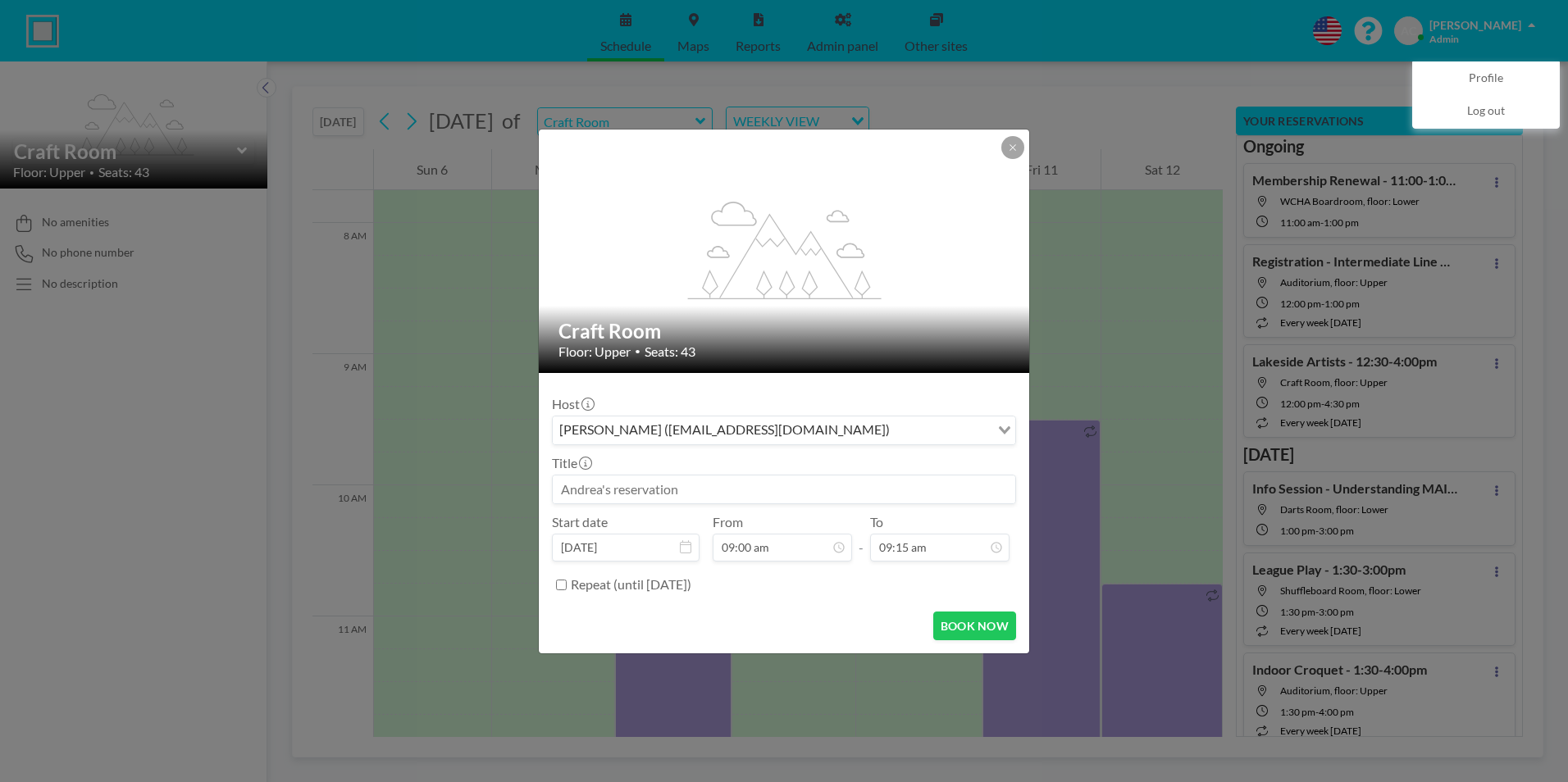
click at [752, 488] on input at bounding box center [783, 489] width 462 height 27
paste input "Stitching Wonders - 9:00-4:00pm"
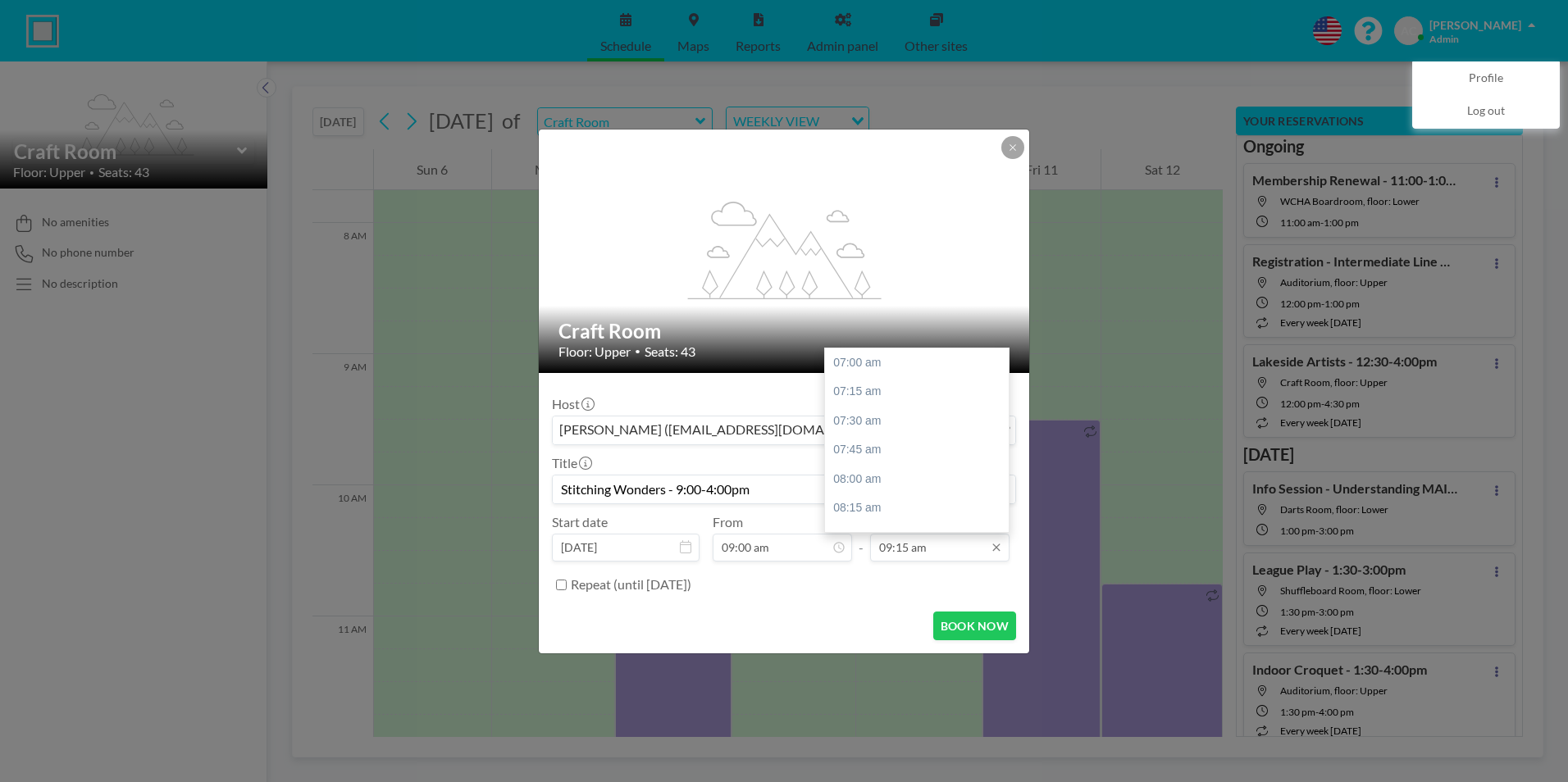
scroll to position [0, 0]
type input "Stitching Wonders - 9:00-4:00pm"
click at [948, 551] on input "09:15 am" at bounding box center [939, 547] width 139 height 27
click at [880, 409] on div "04:00 pm" at bounding box center [921, 412] width 192 height 29
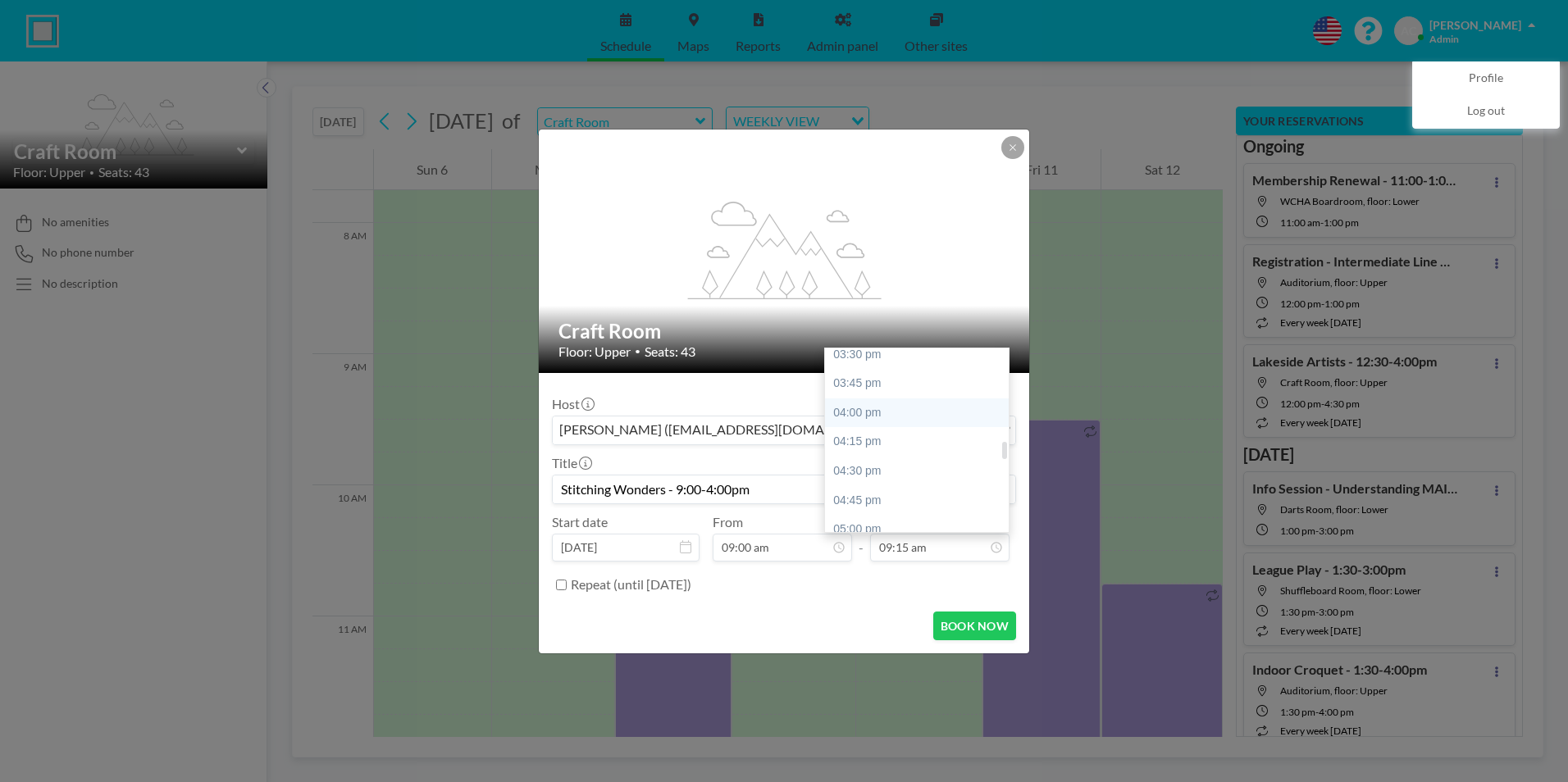
type input "04:00 pm"
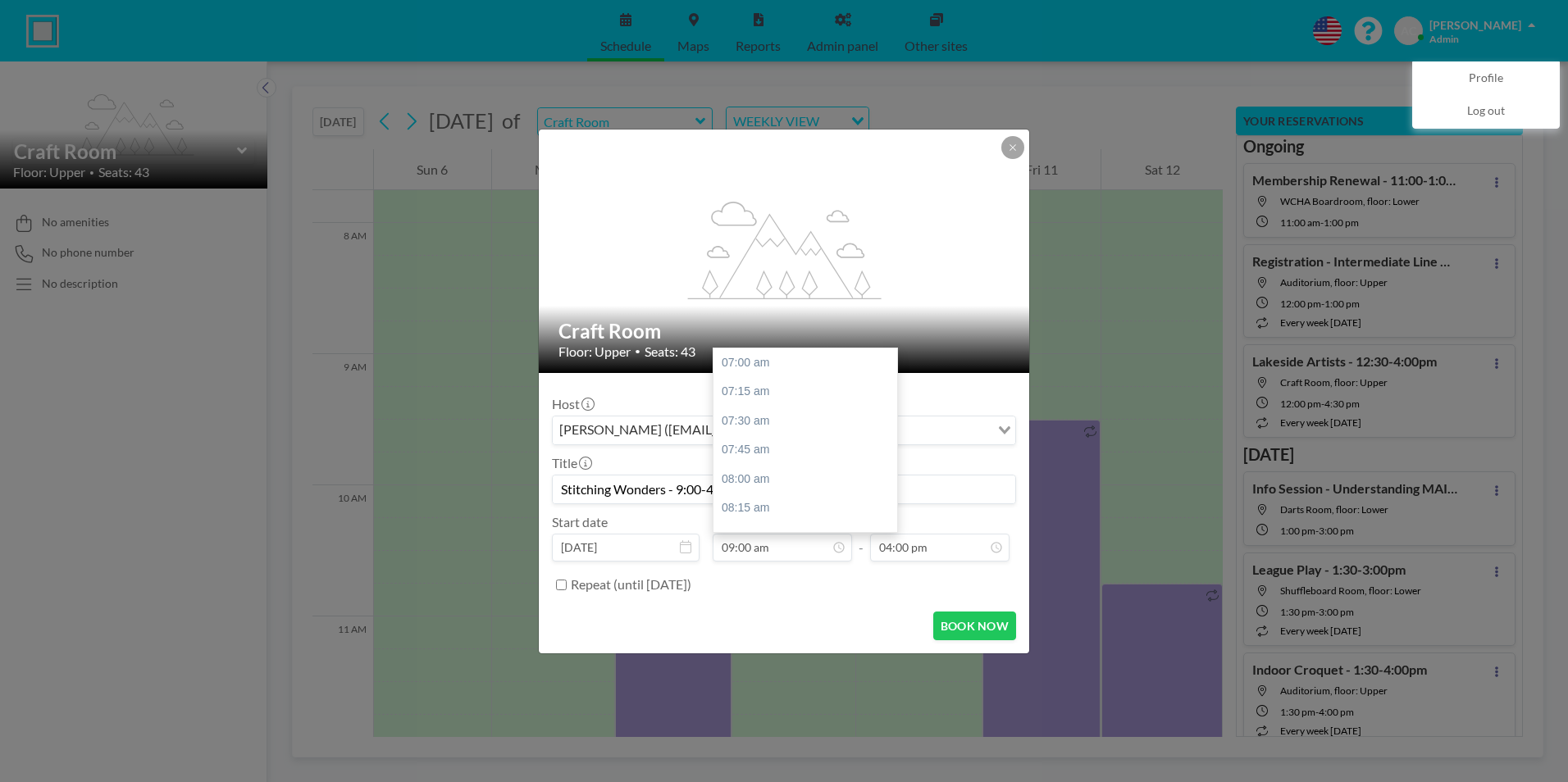
scroll to position [233, 0]
click at [562, 585] on input "Repeat (until [DATE])" at bounding box center [561, 585] width 11 height 11
checkbox input "true"
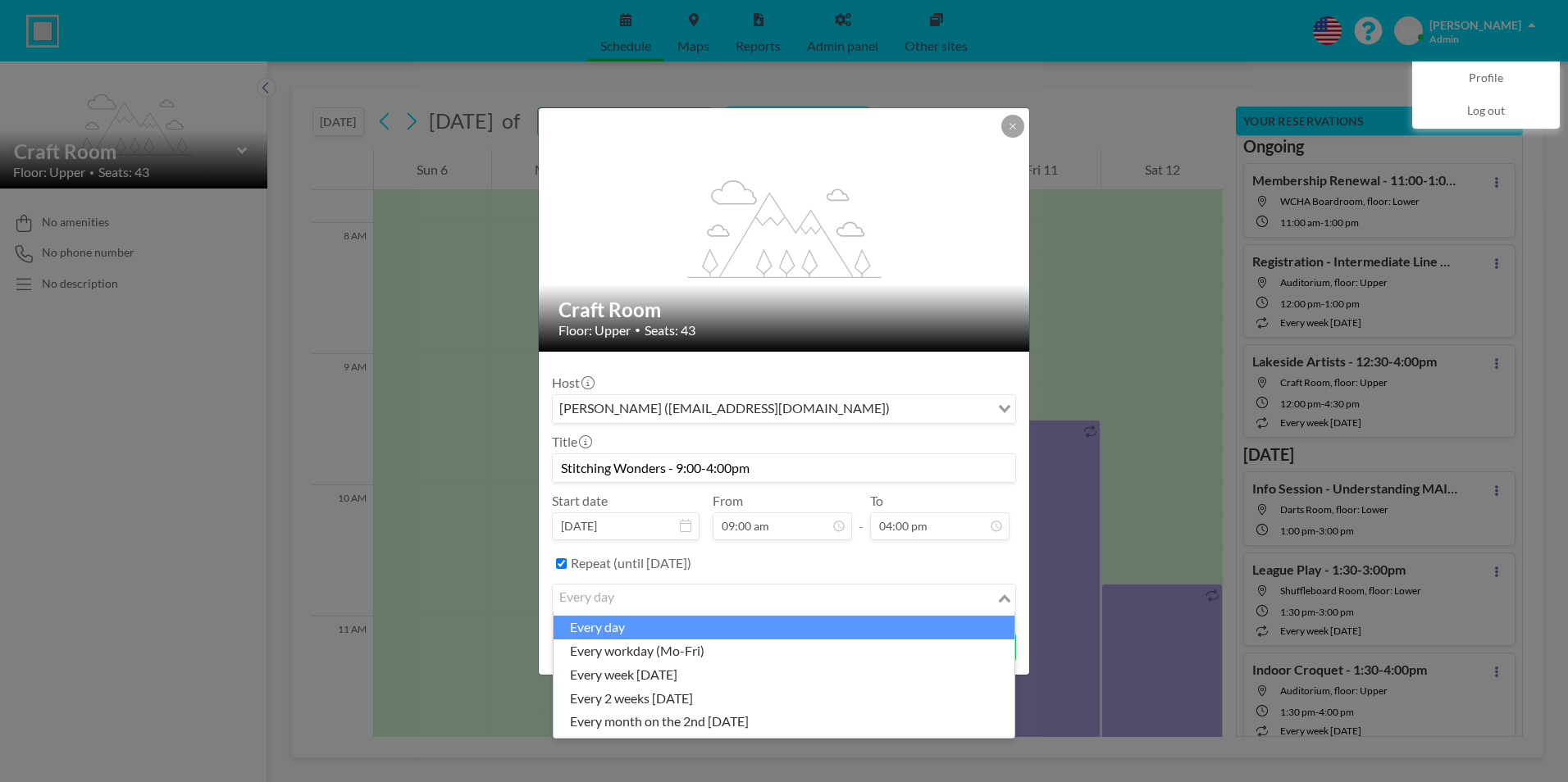
click at [595, 599] on div "every day" at bounding box center [774, 597] width 443 height 25
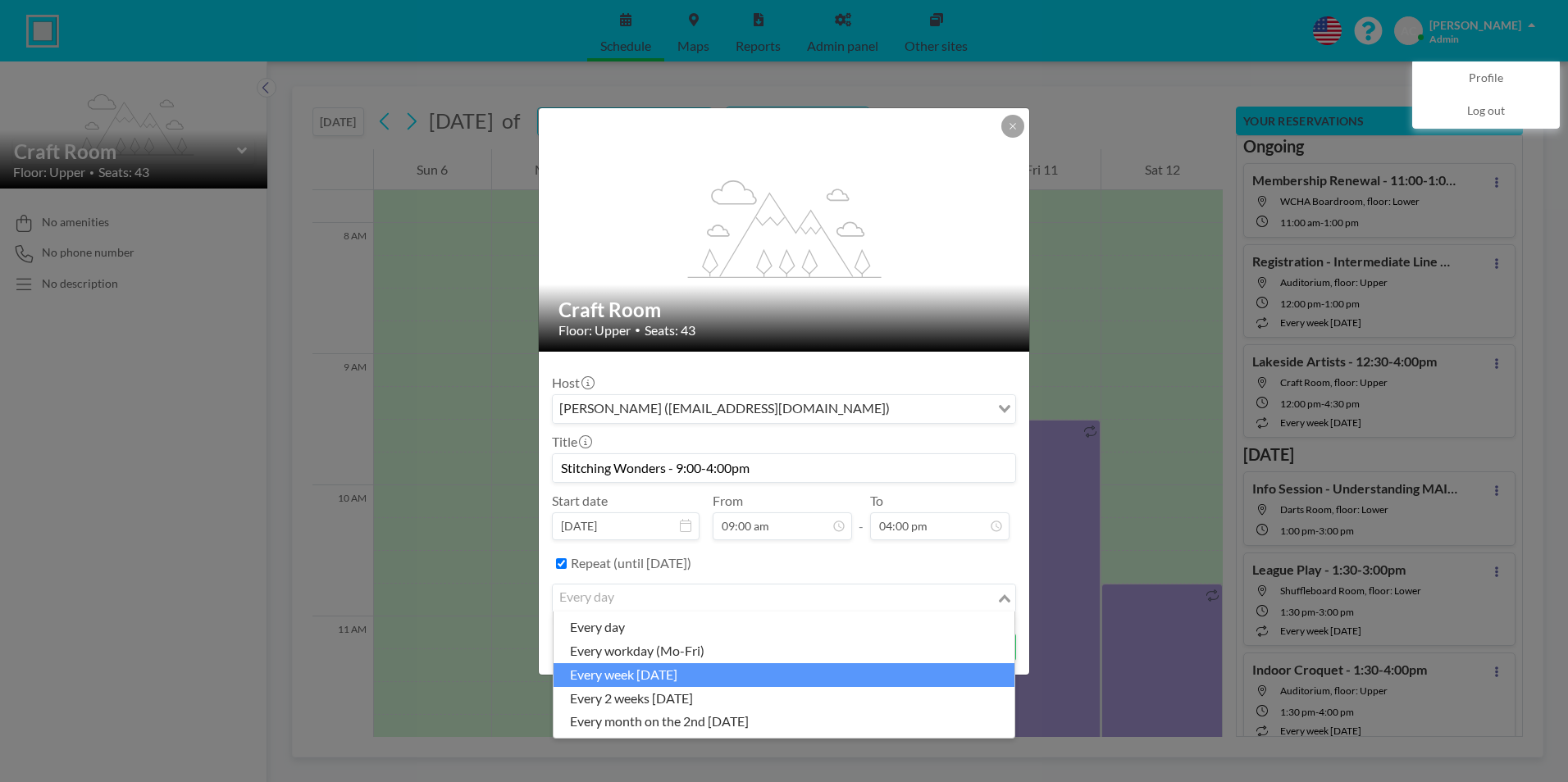
click at [642, 675] on li "every week [DATE]" at bounding box center [783, 675] width 461 height 24
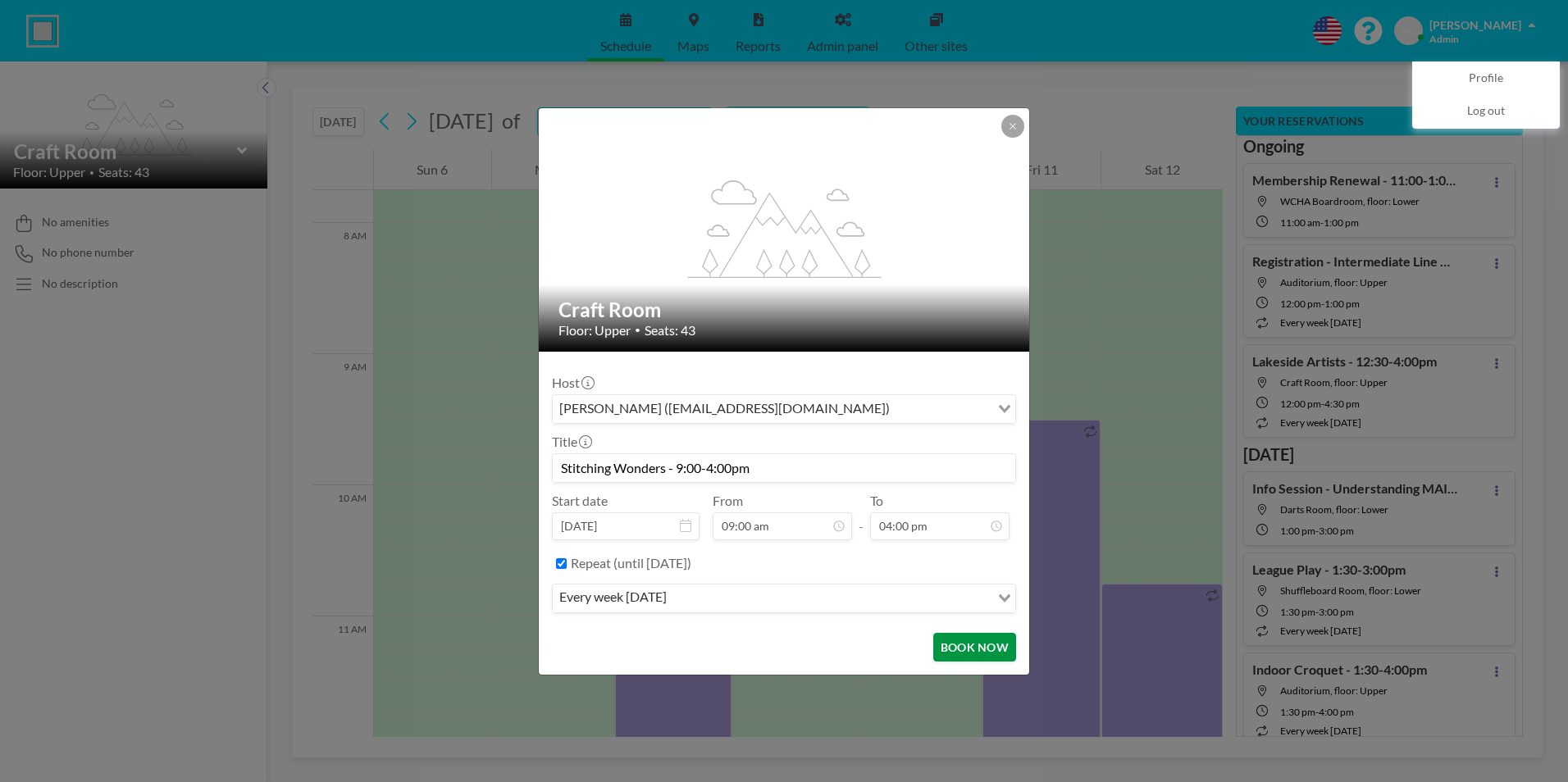
click at [986, 650] on button "BOOK NOW" at bounding box center [974, 647] width 82 height 28
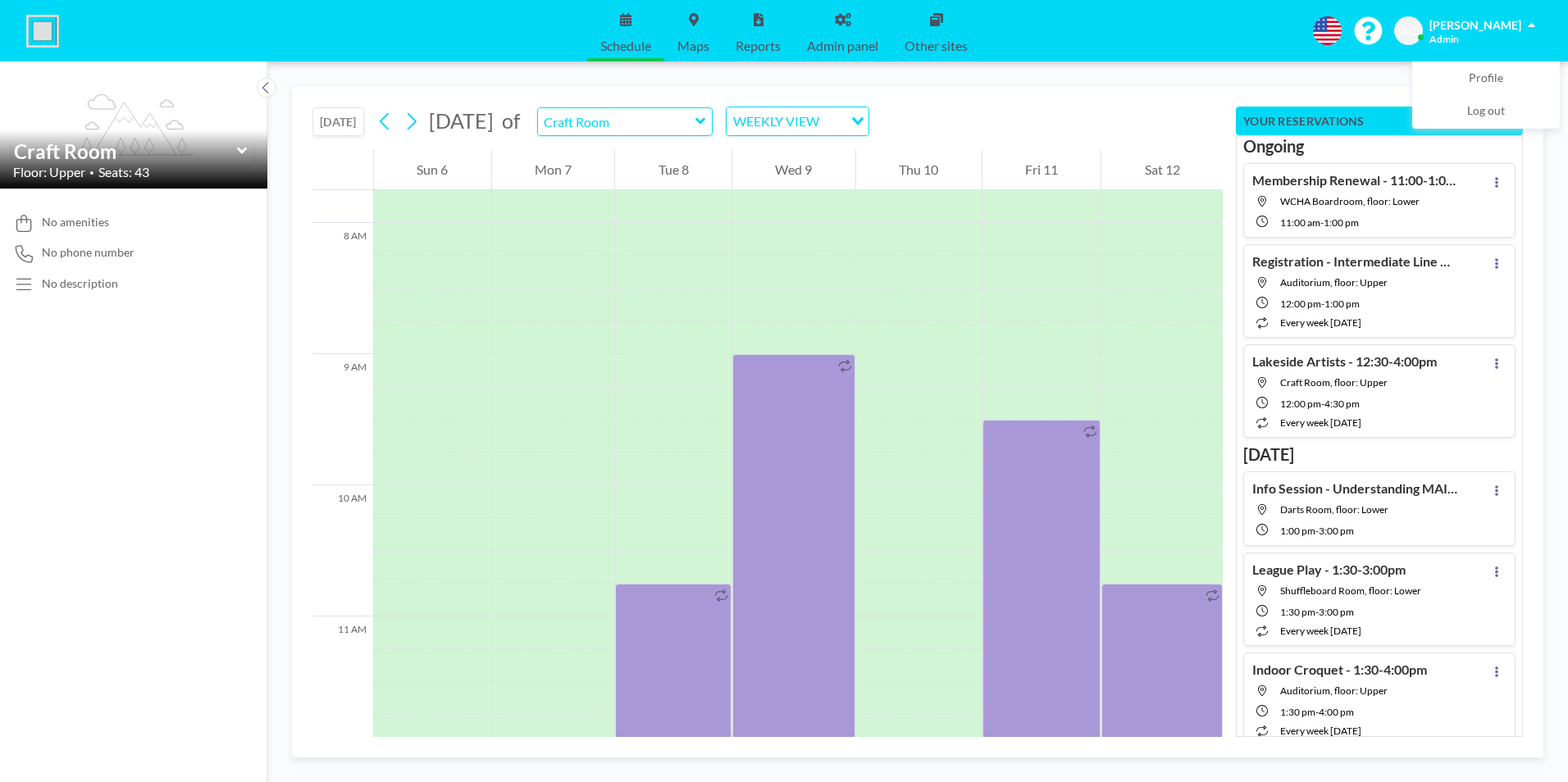
click at [357, 116] on button "[DATE]" at bounding box center [338, 122] width 52 height 28
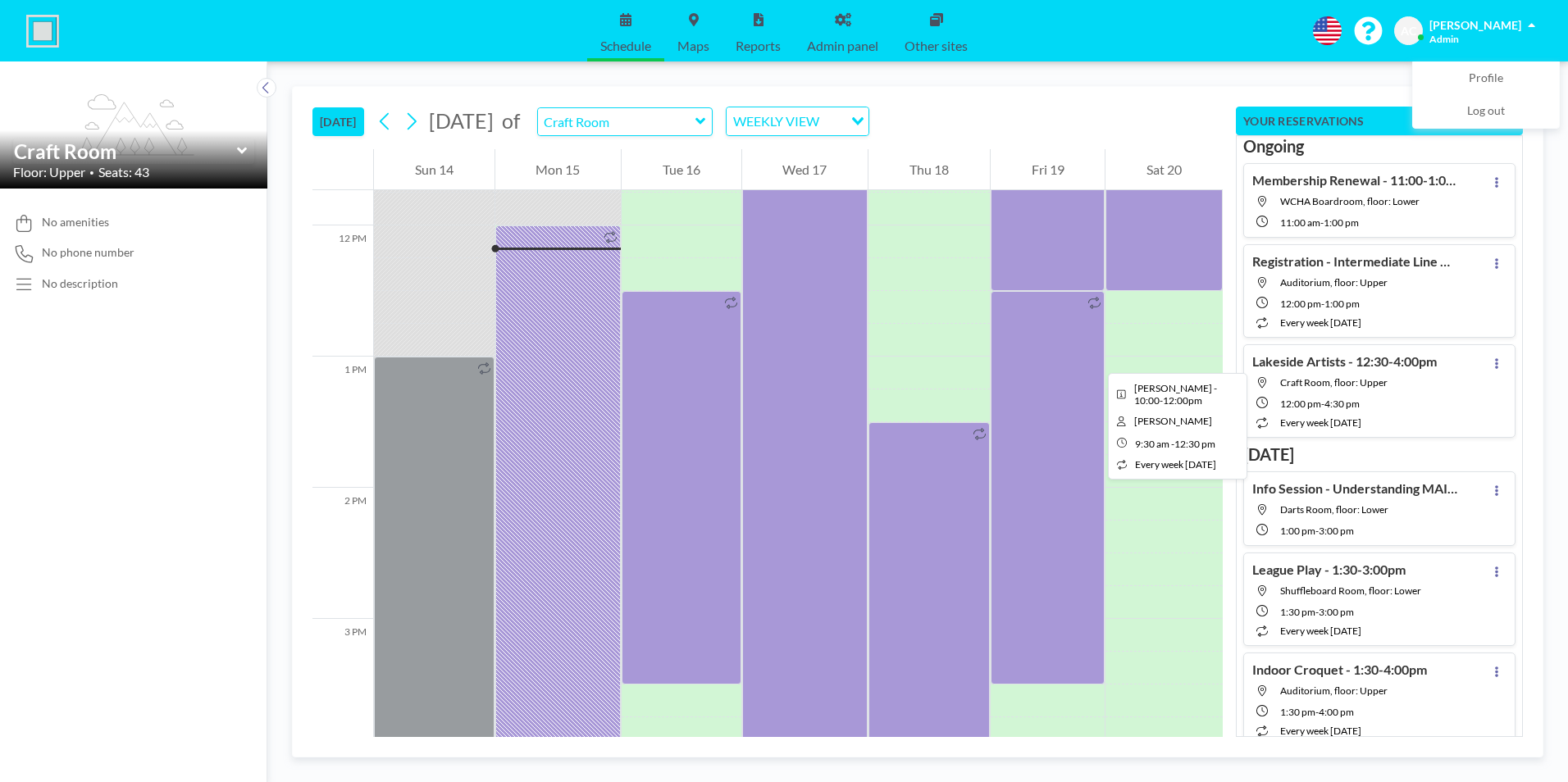
scroll to position [1541, 0]
